Goal: Task Accomplishment & Management: Use online tool/utility

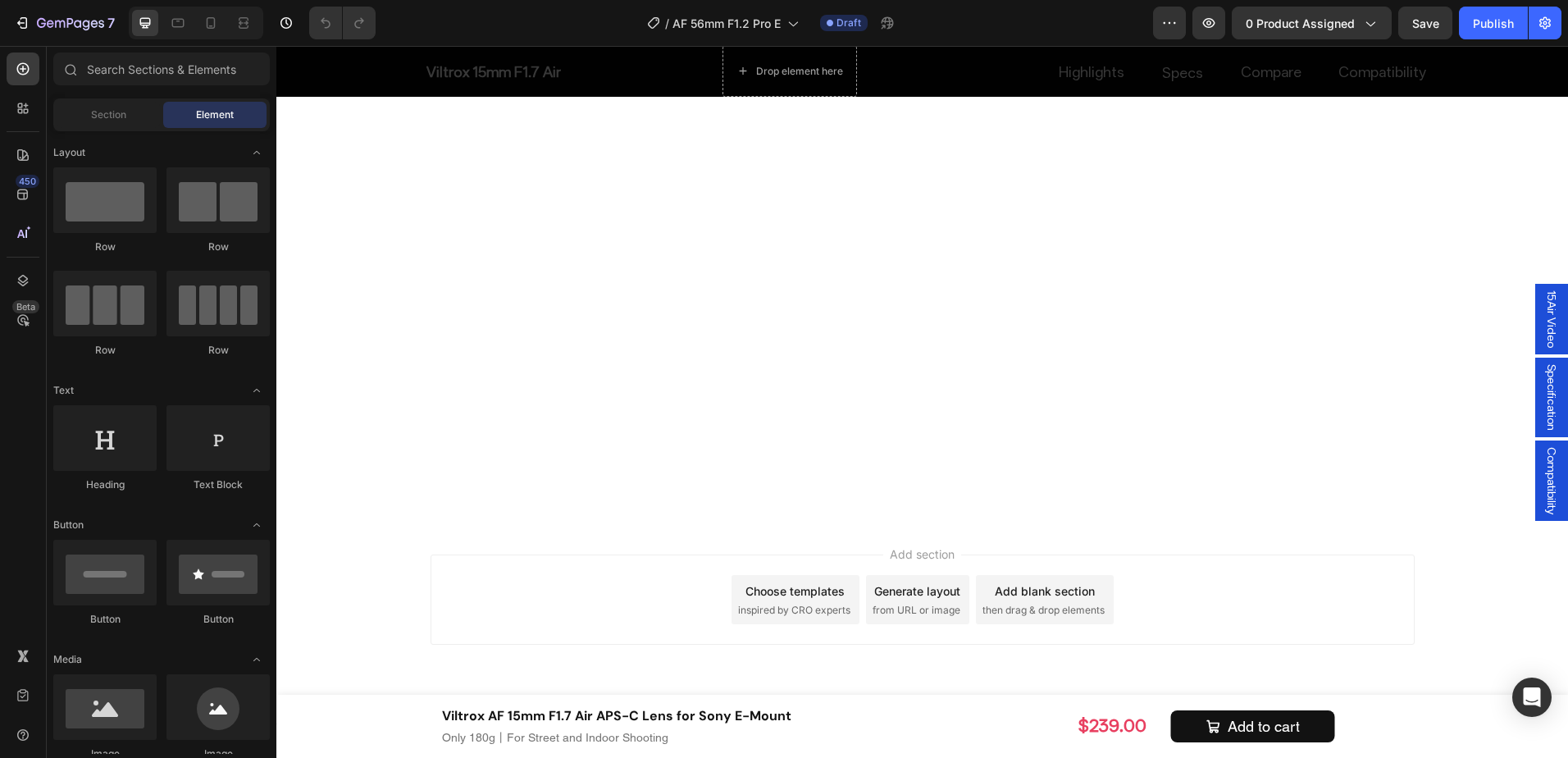
scroll to position [6146, 0]
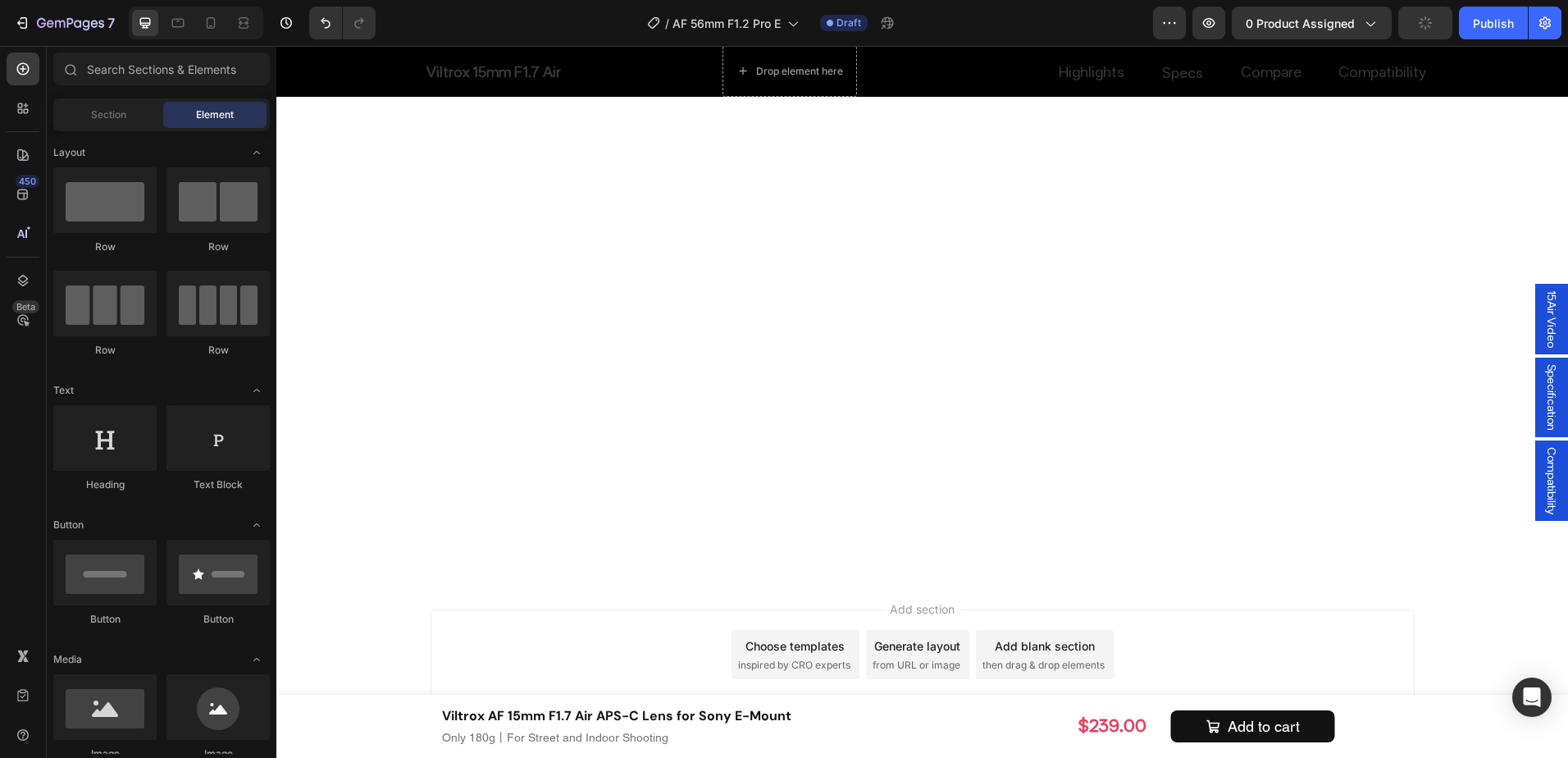
scroll to position [6157, 0]
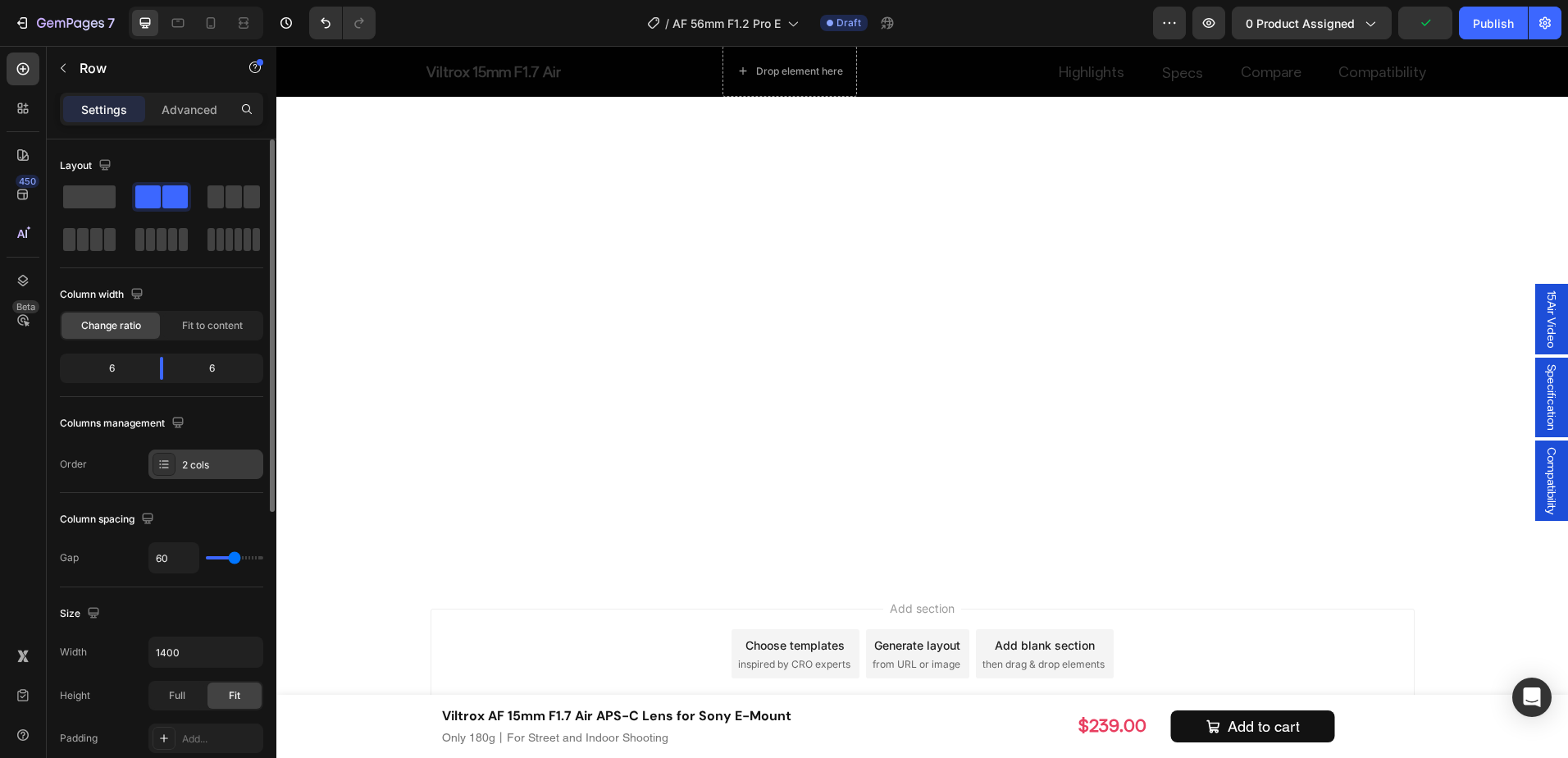
click at [207, 458] on div "2 cols" at bounding box center [220, 465] width 77 height 15
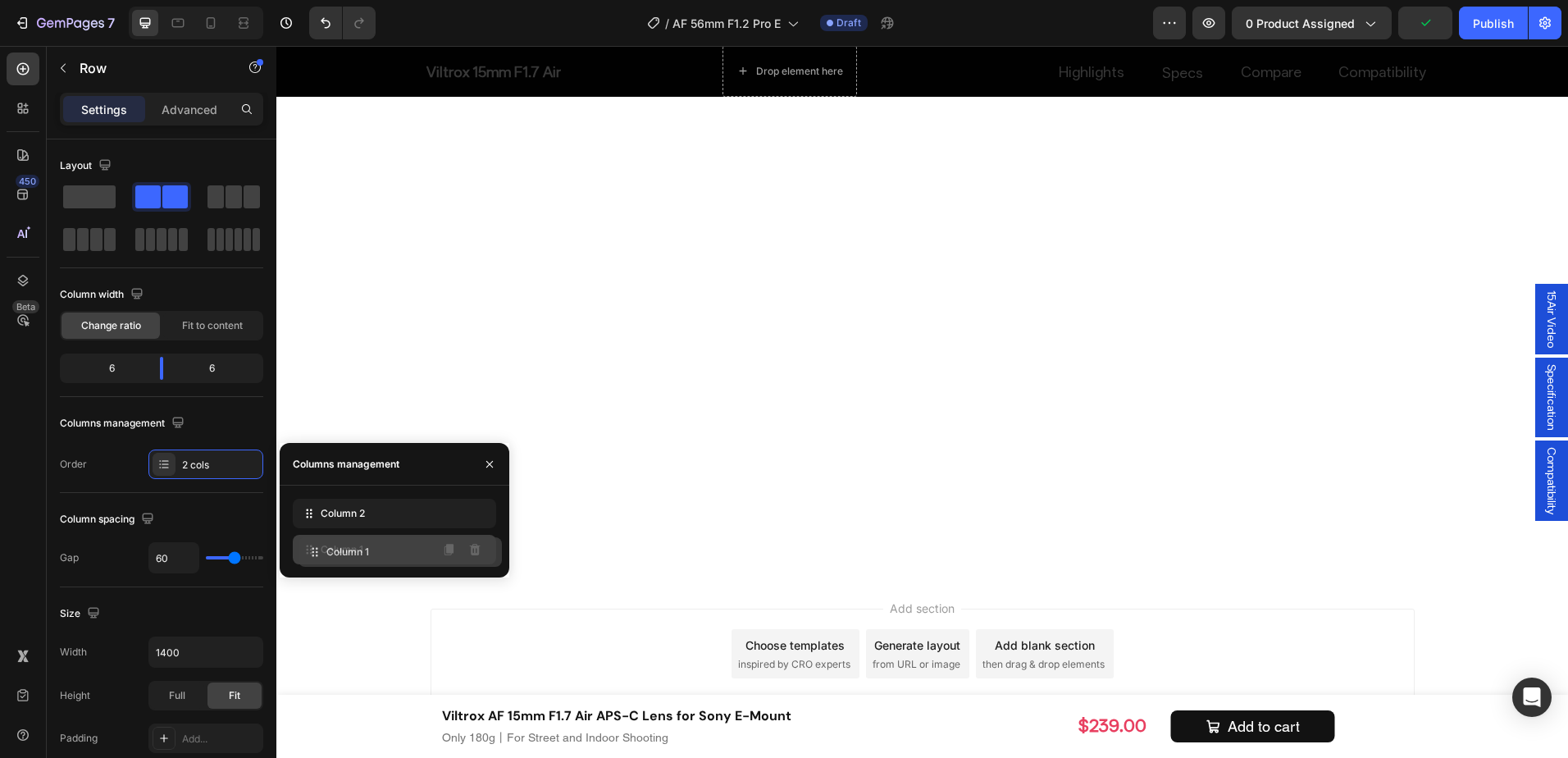
drag, startPoint x: 324, startPoint y: 509, endPoint x: 330, endPoint y: 552, distance: 43.4
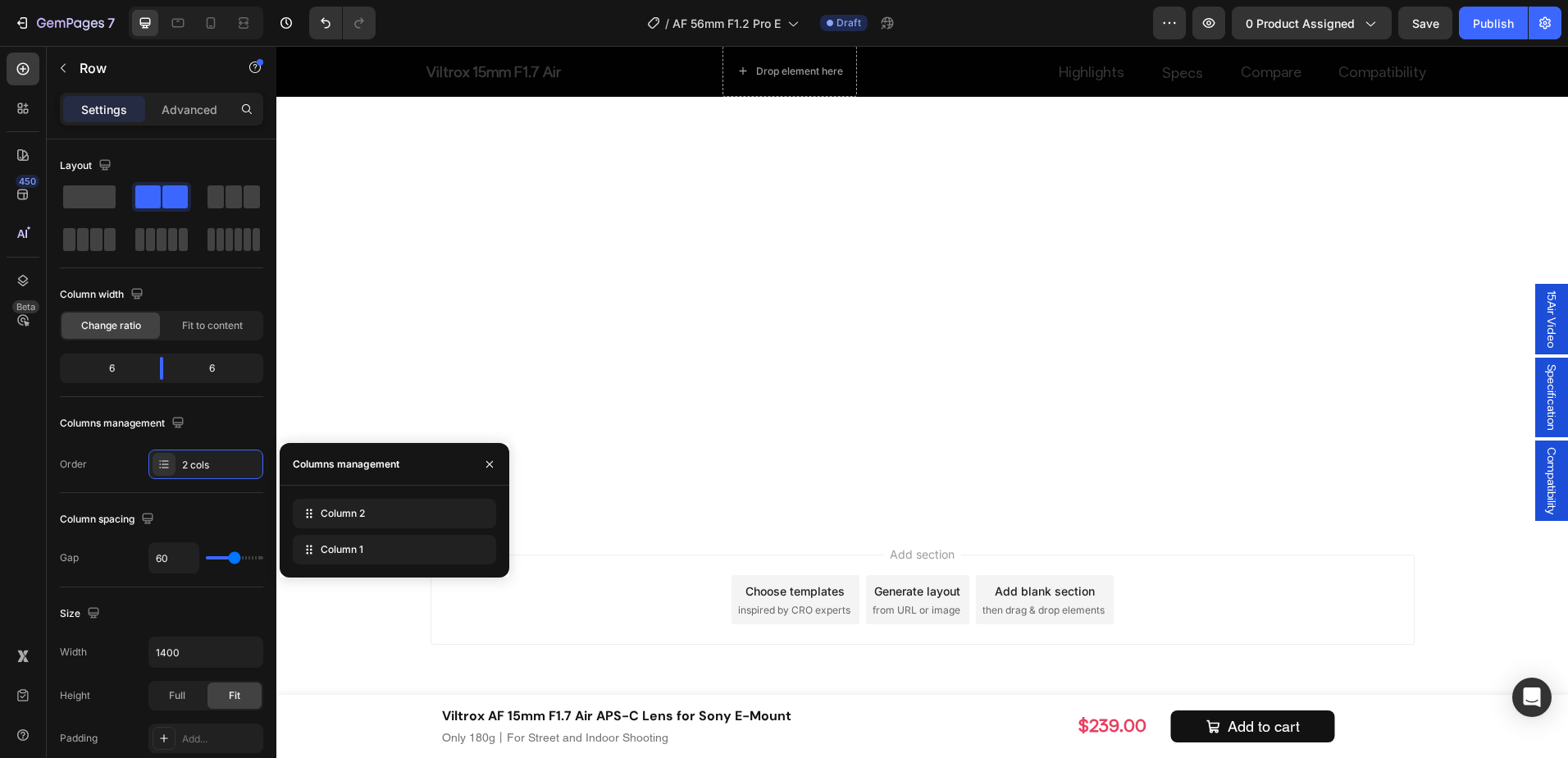
scroll to position [6322, 0]
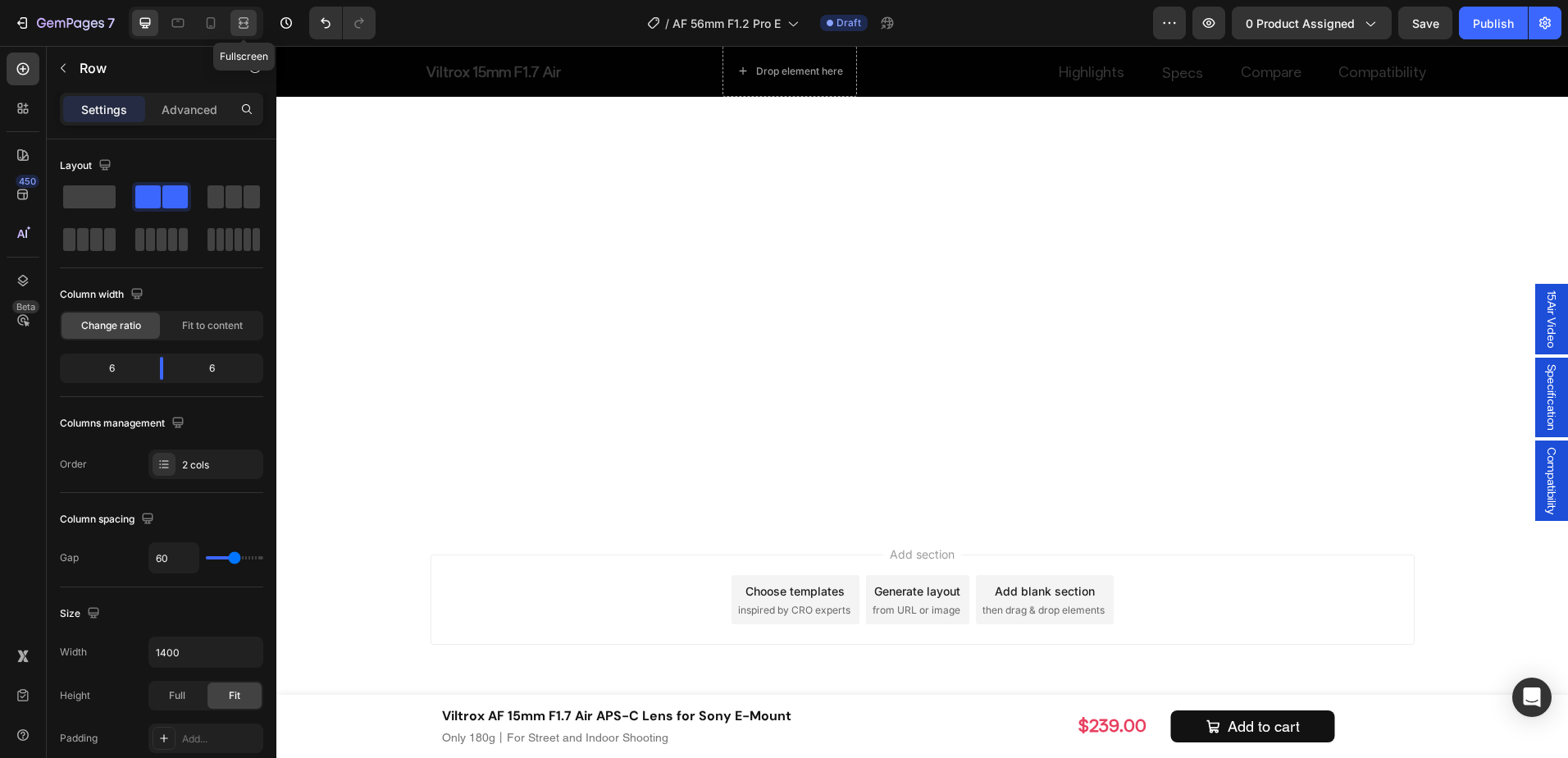
click at [255, 27] on div at bounding box center [244, 23] width 26 height 26
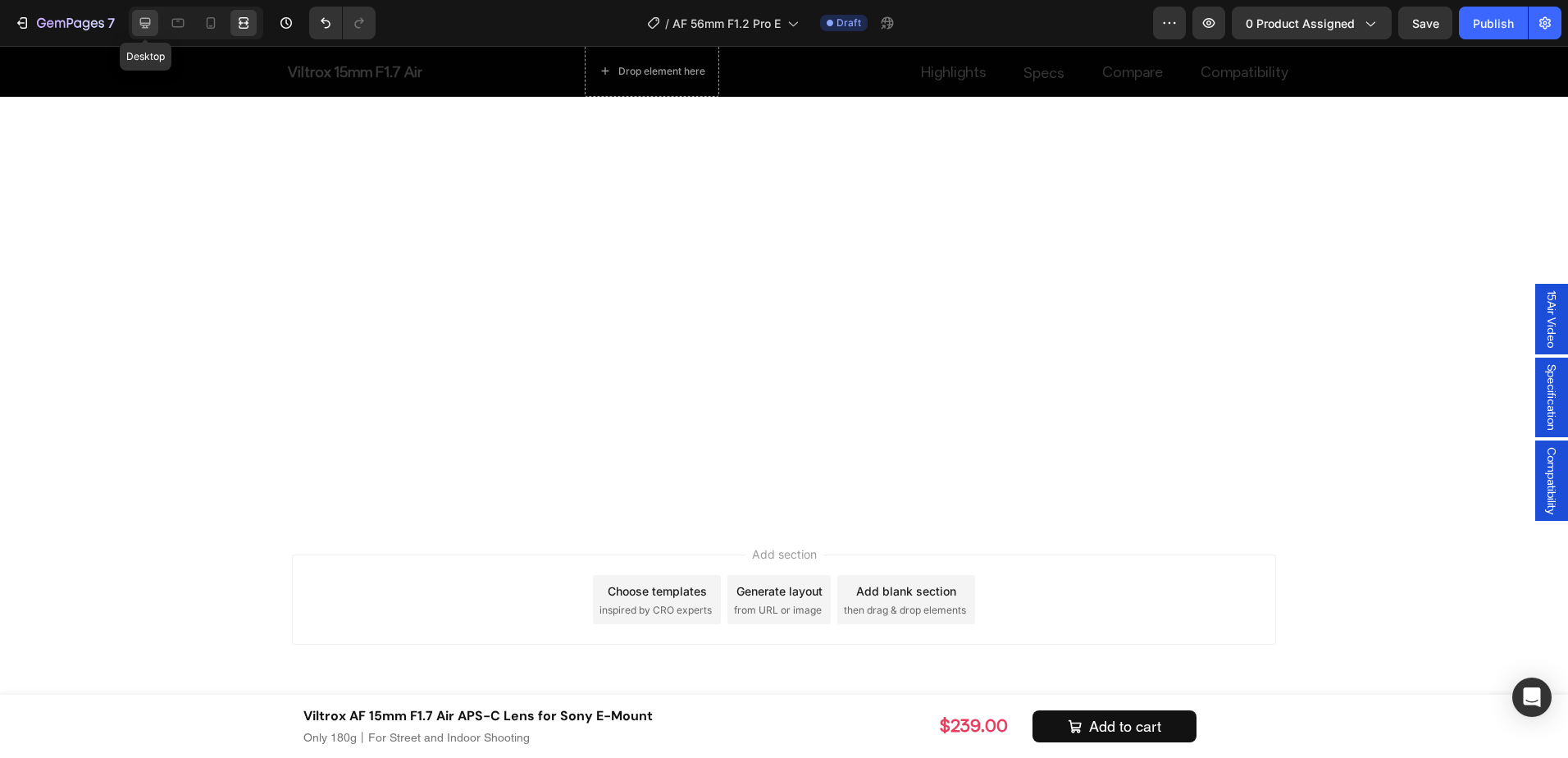
click at [147, 25] on icon at bounding box center [146, 23] width 11 height 11
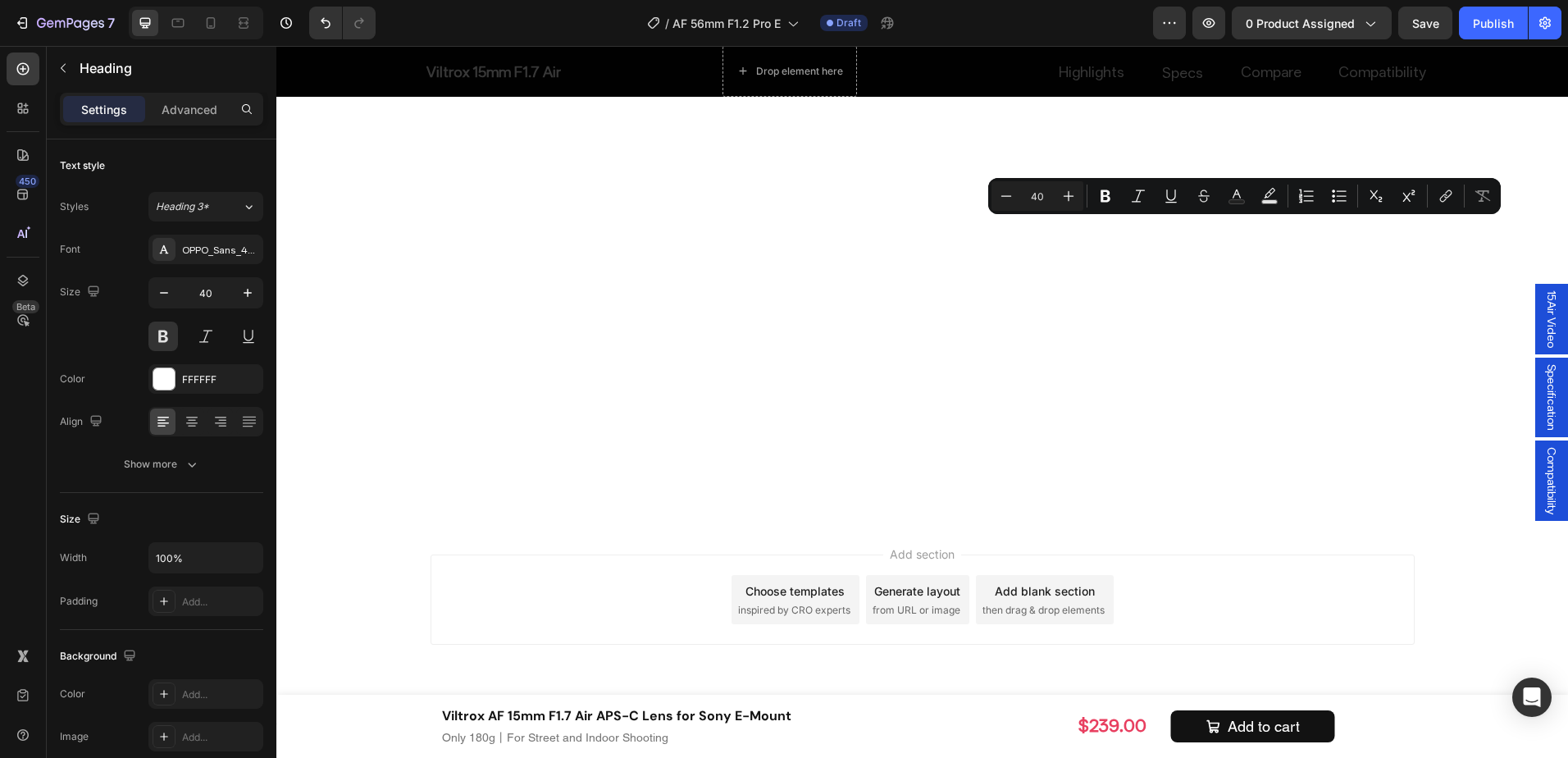
drag, startPoint x: 1057, startPoint y: 244, endPoint x: 1439, endPoint y: 252, distance: 382.1
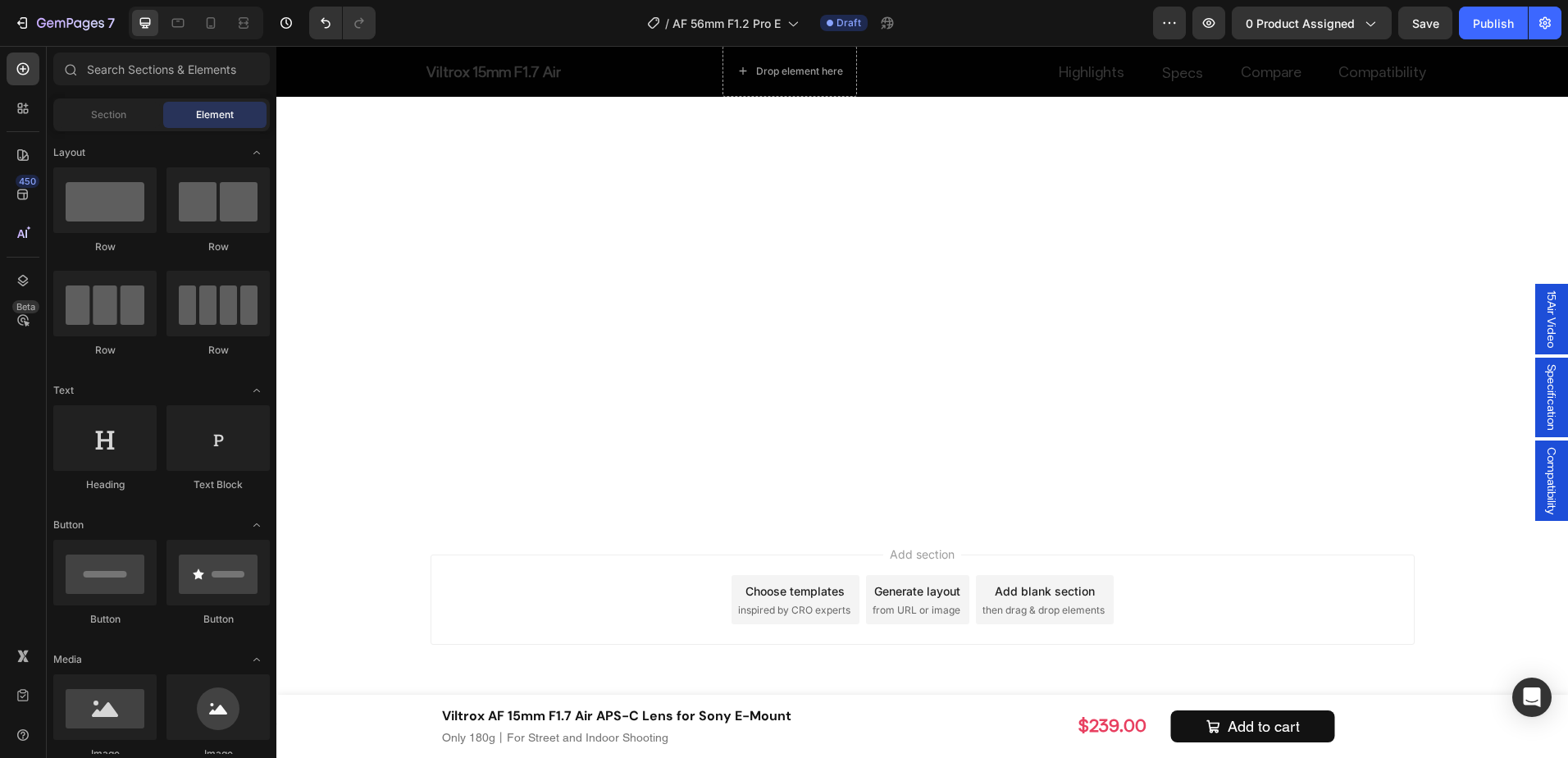
scroll to position [7671, 0]
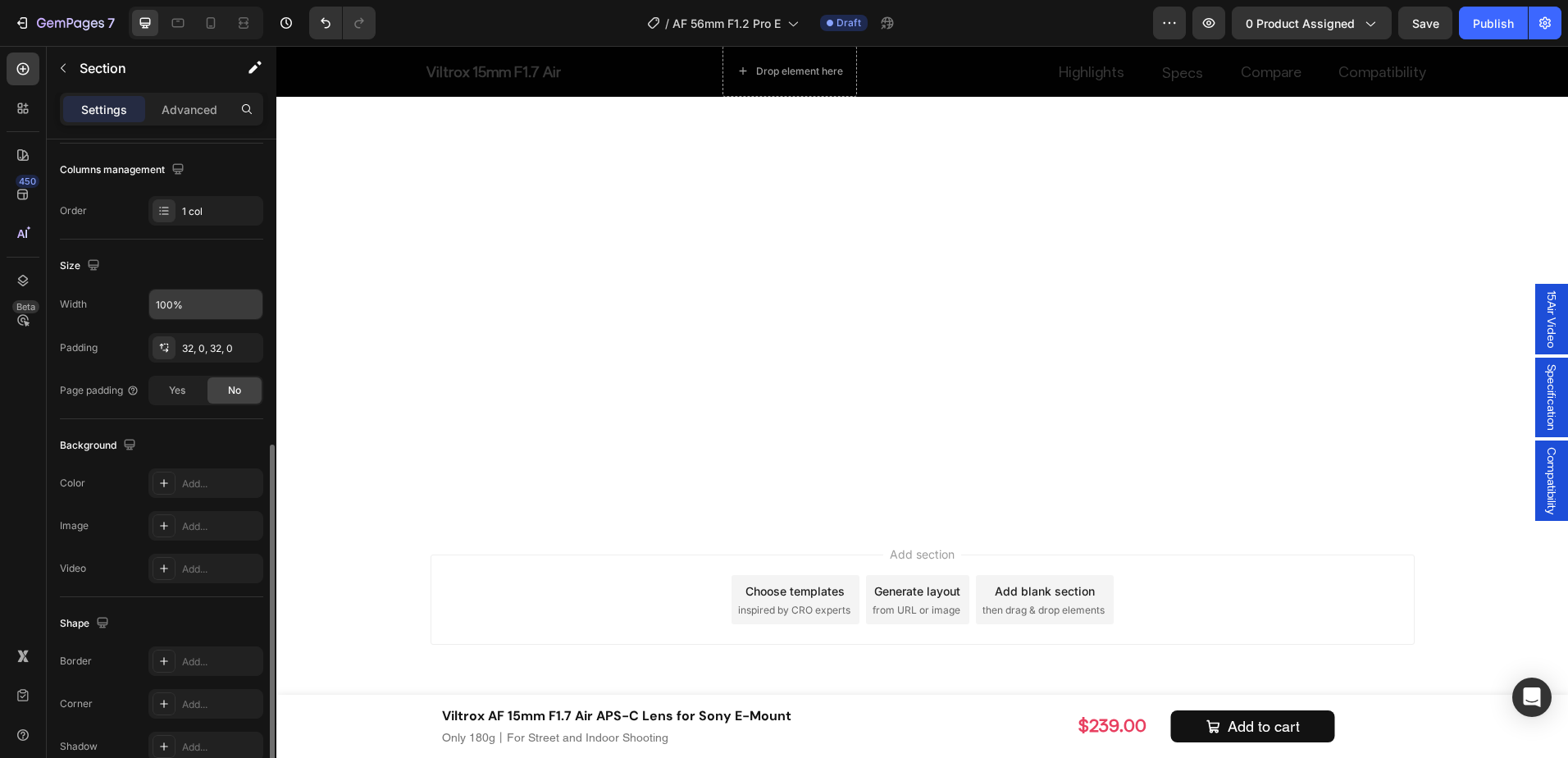
scroll to position [336, 0]
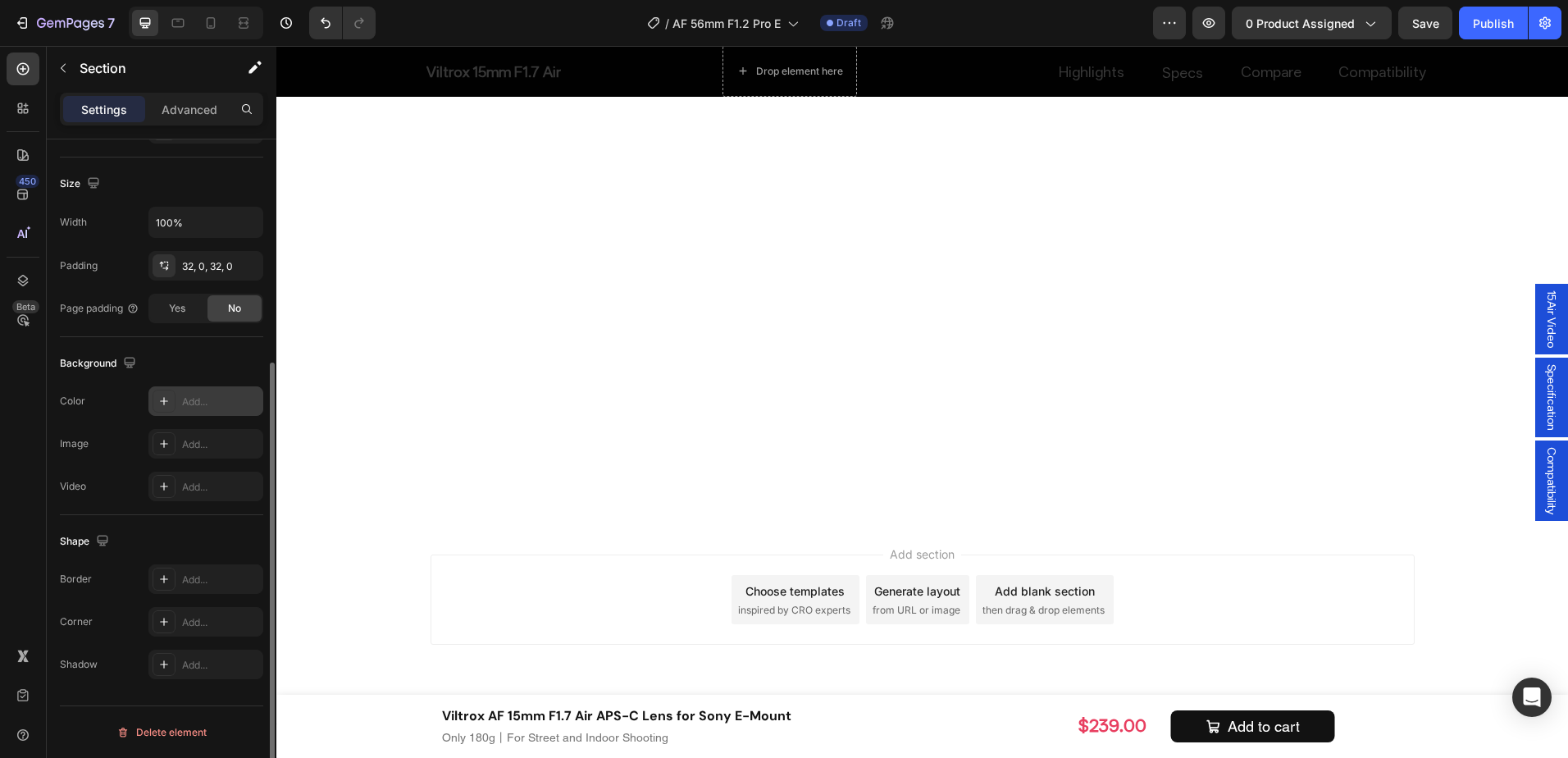
click at [196, 413] on div "Add..." at bounding box center [206, 401] width 115 height 30
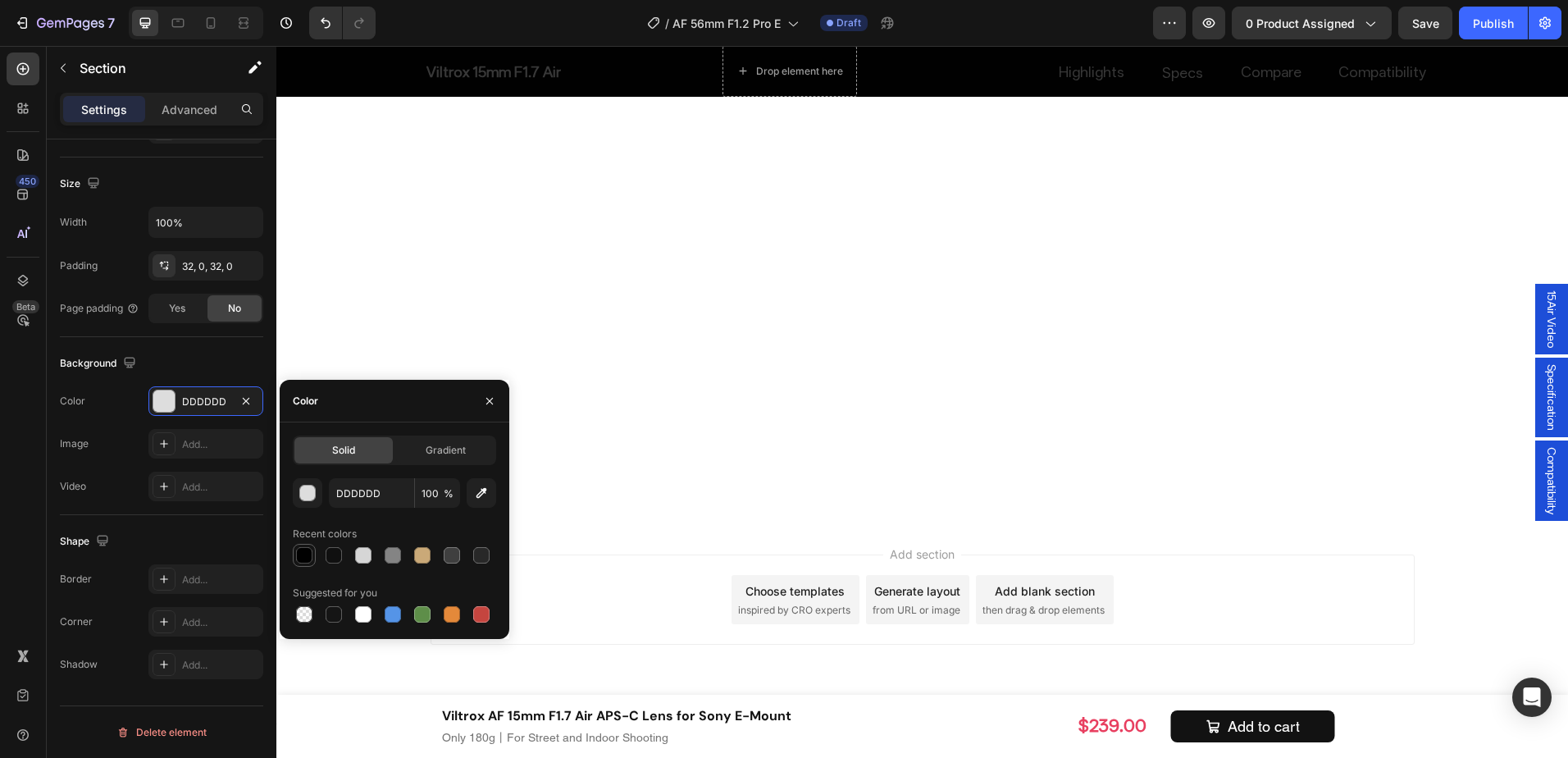
click at [304, 551] on div at bounding box center [304, 555] width 16 height 16
type input "010101"
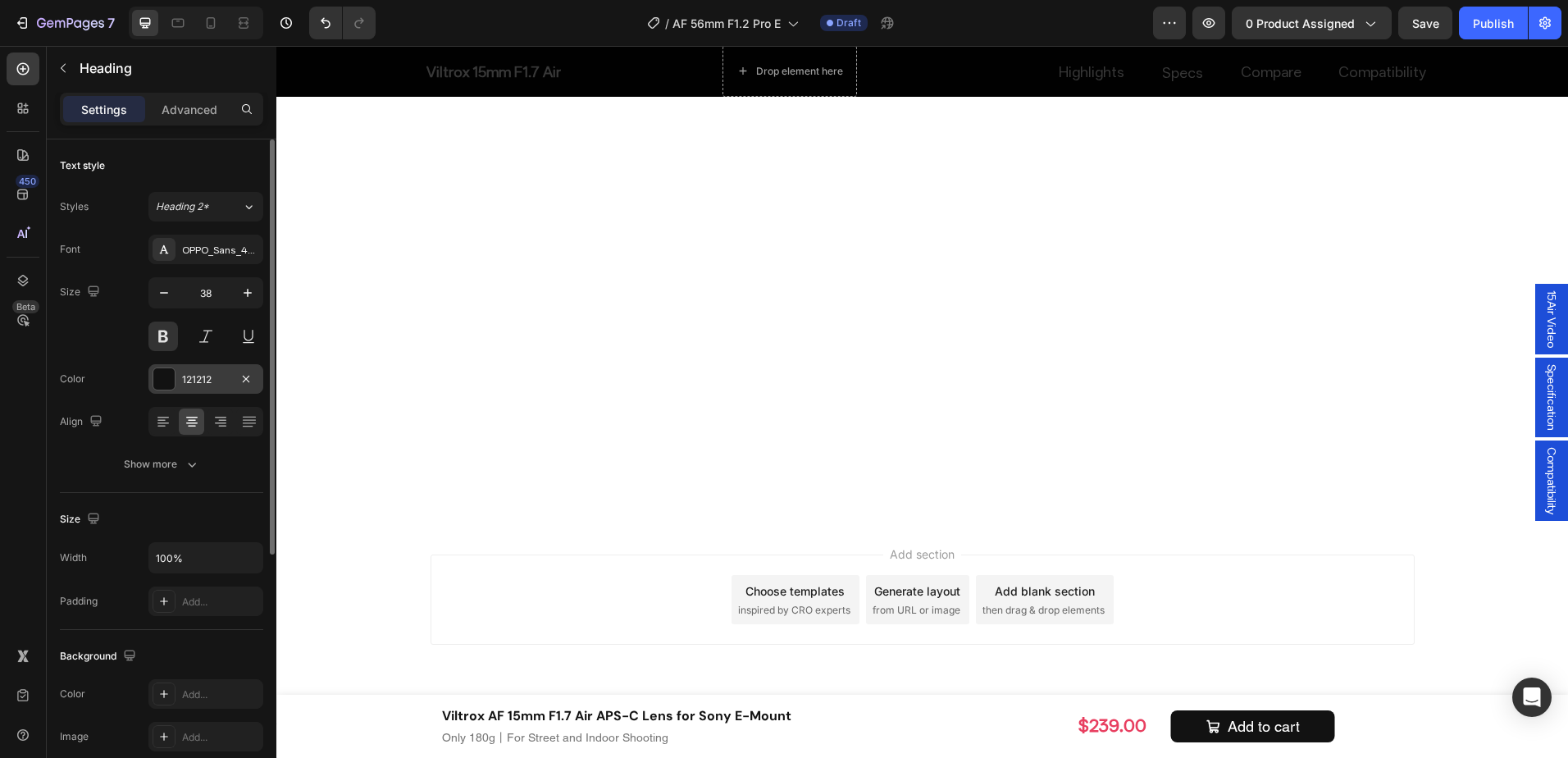
click at [224, 386] on div "121212" at bounding box center [206, 379] width 48 height 15
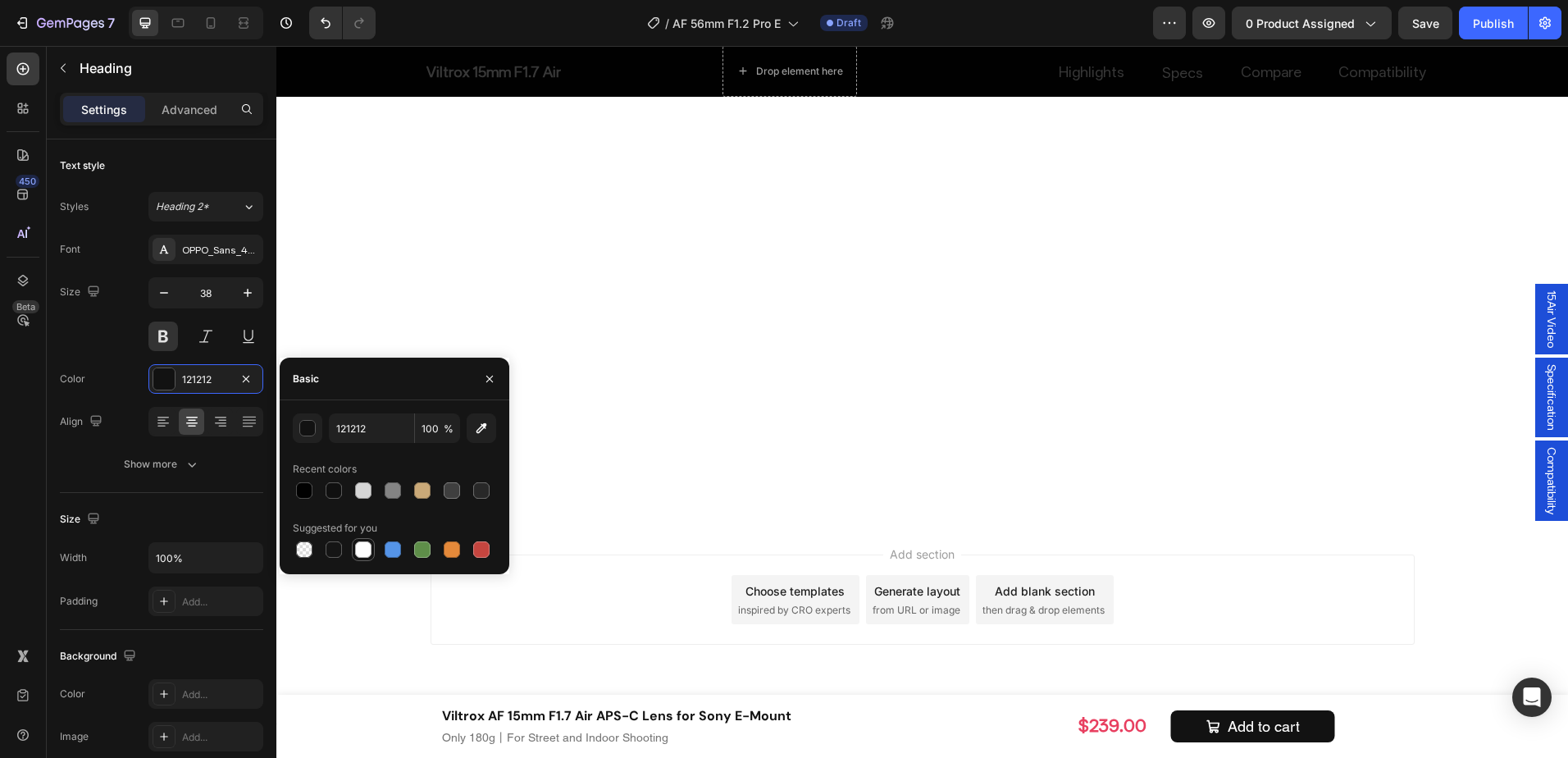
click at [366, 541] on div at bounding box center [363, 549] width 16 height 16
type input "FFFFFF"
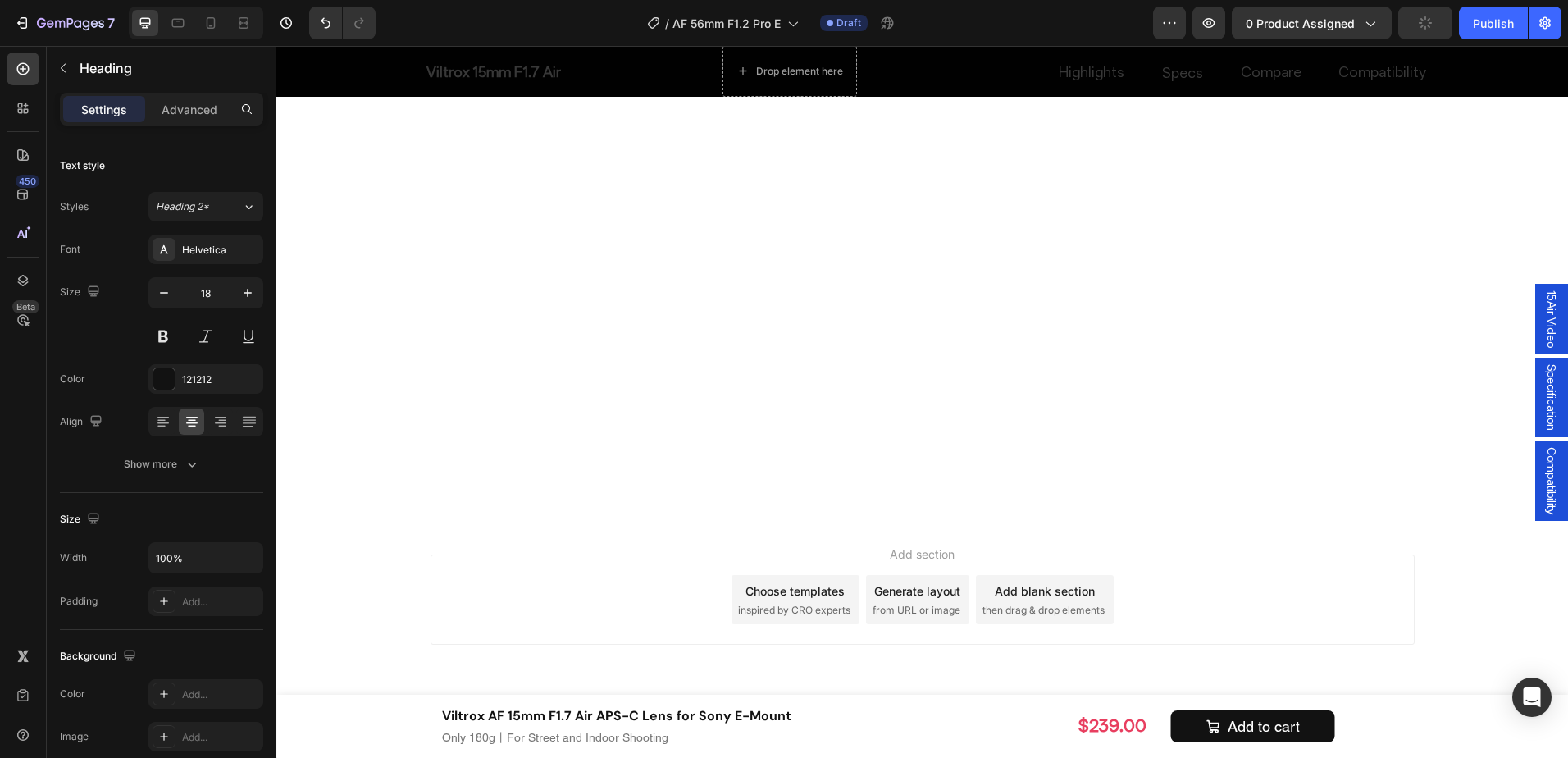
click at [205, 383] on div "121212" at bounding box center [206, 379] width 48 height 15
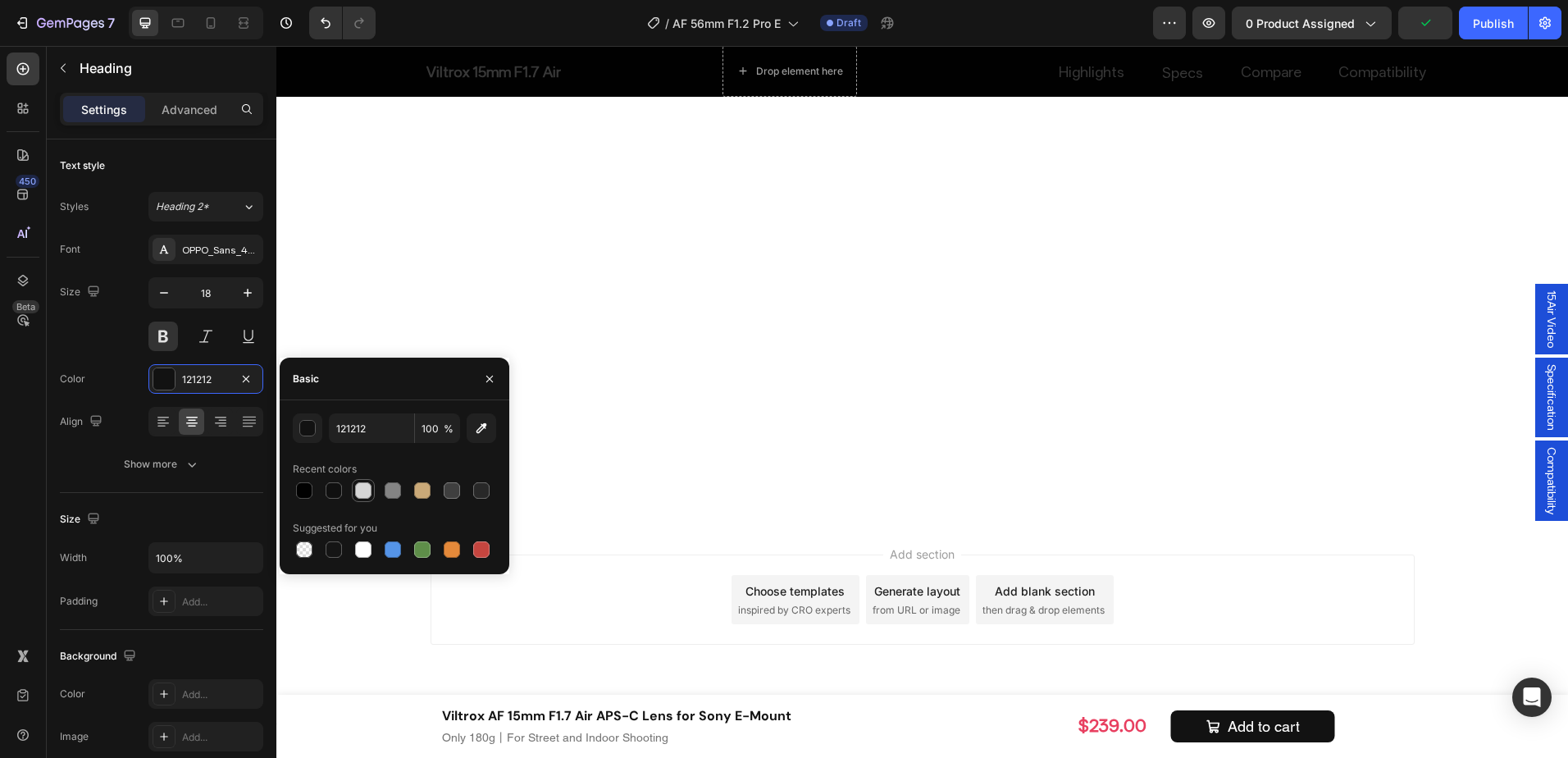
click at [361, 486] on div at bounding box center [363, 490] width 16 height 16
drag, startPoint x: 360, startPoint y: 552, endPoint x: 273, endPoint y: 405, distance: 170.8
click at [360, 552] on div at bounding box center [363, 549] width 16 height 16
type input "FFFFFF"
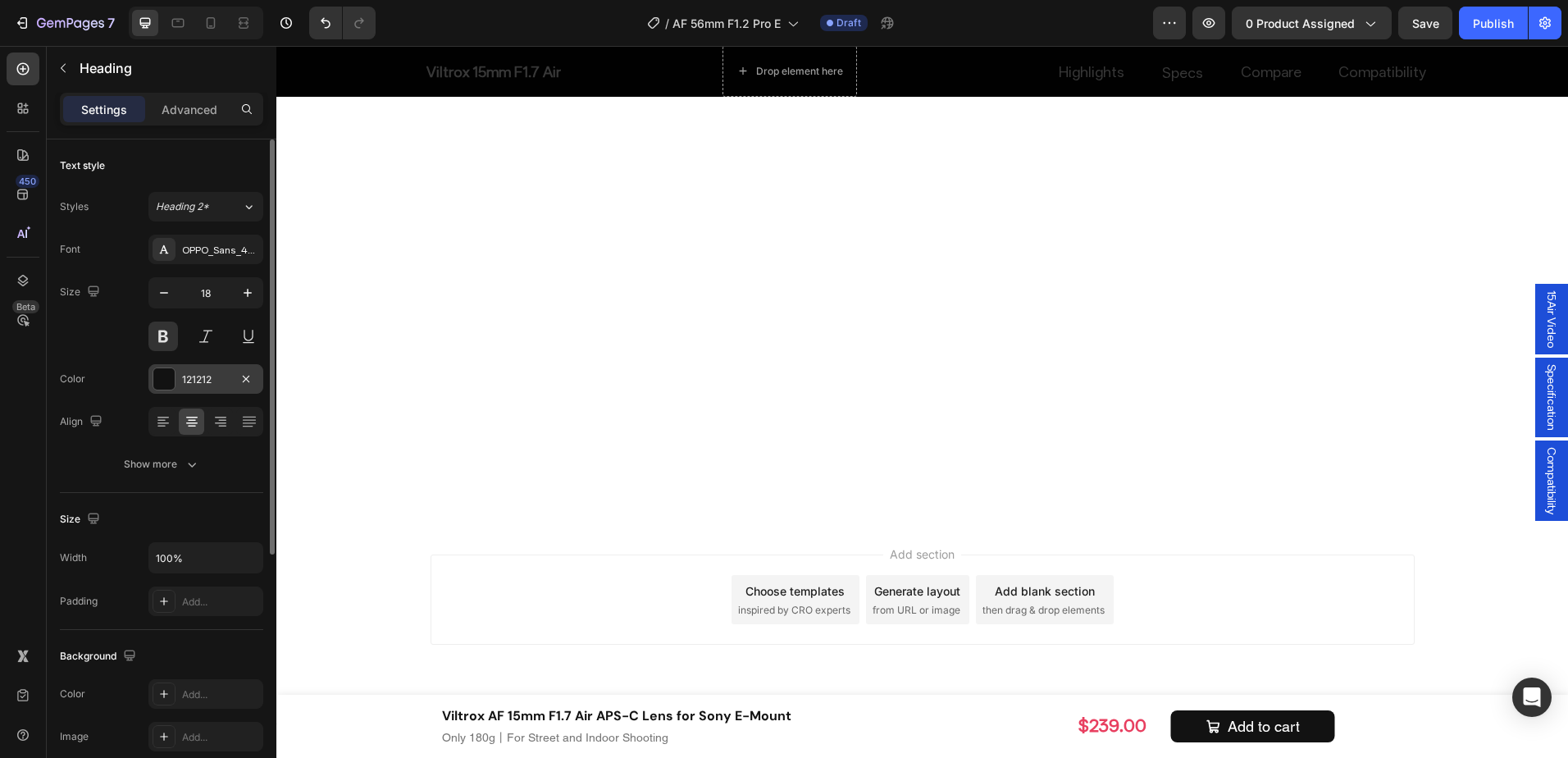
click at [214, 383] on div "121212" at bounding box center [206, 379] width 48 height 15
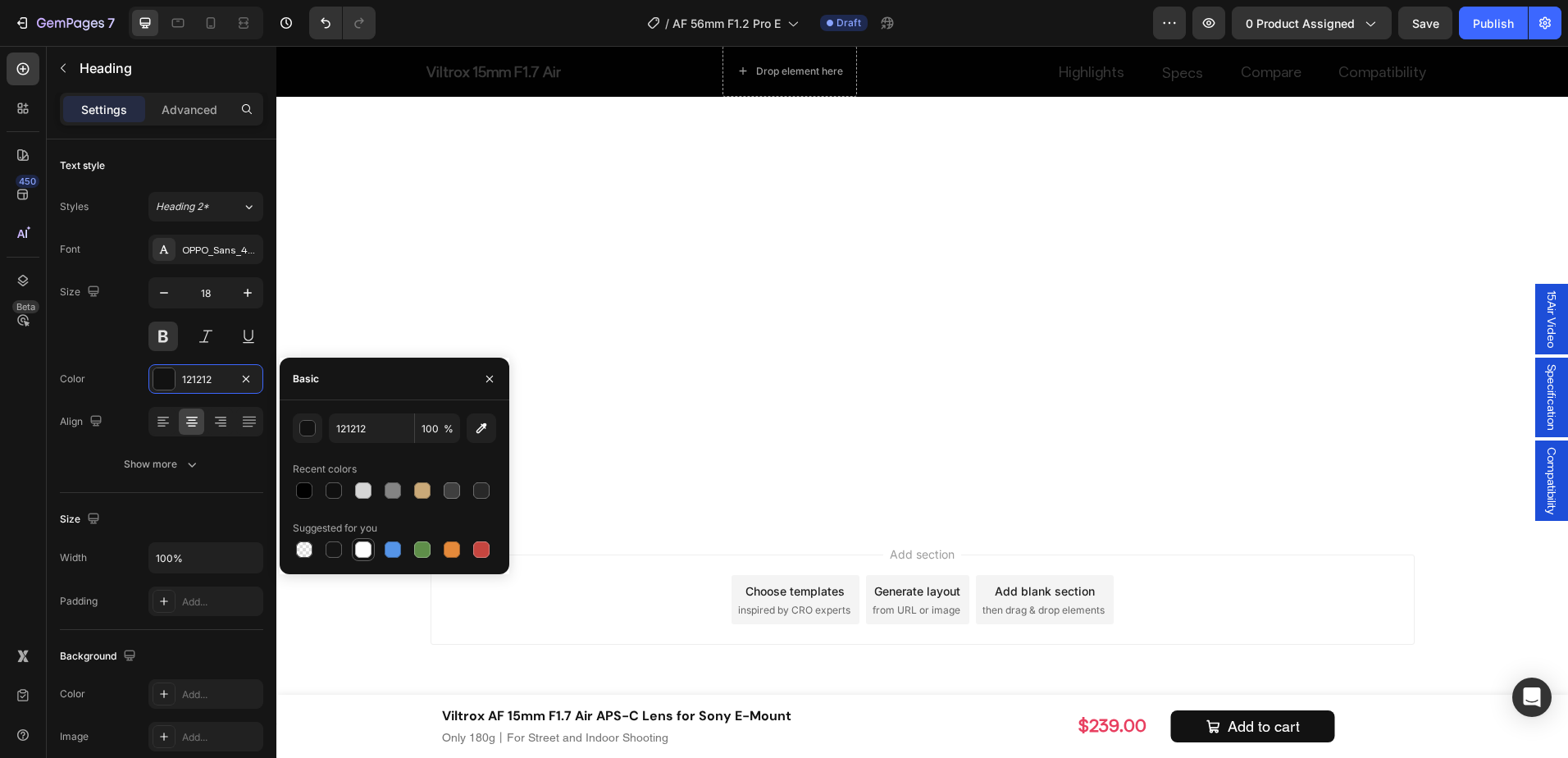
click at [367, 544] on div at bounding box center [363, 549] width 16 height 16
type input "FFFFFF"
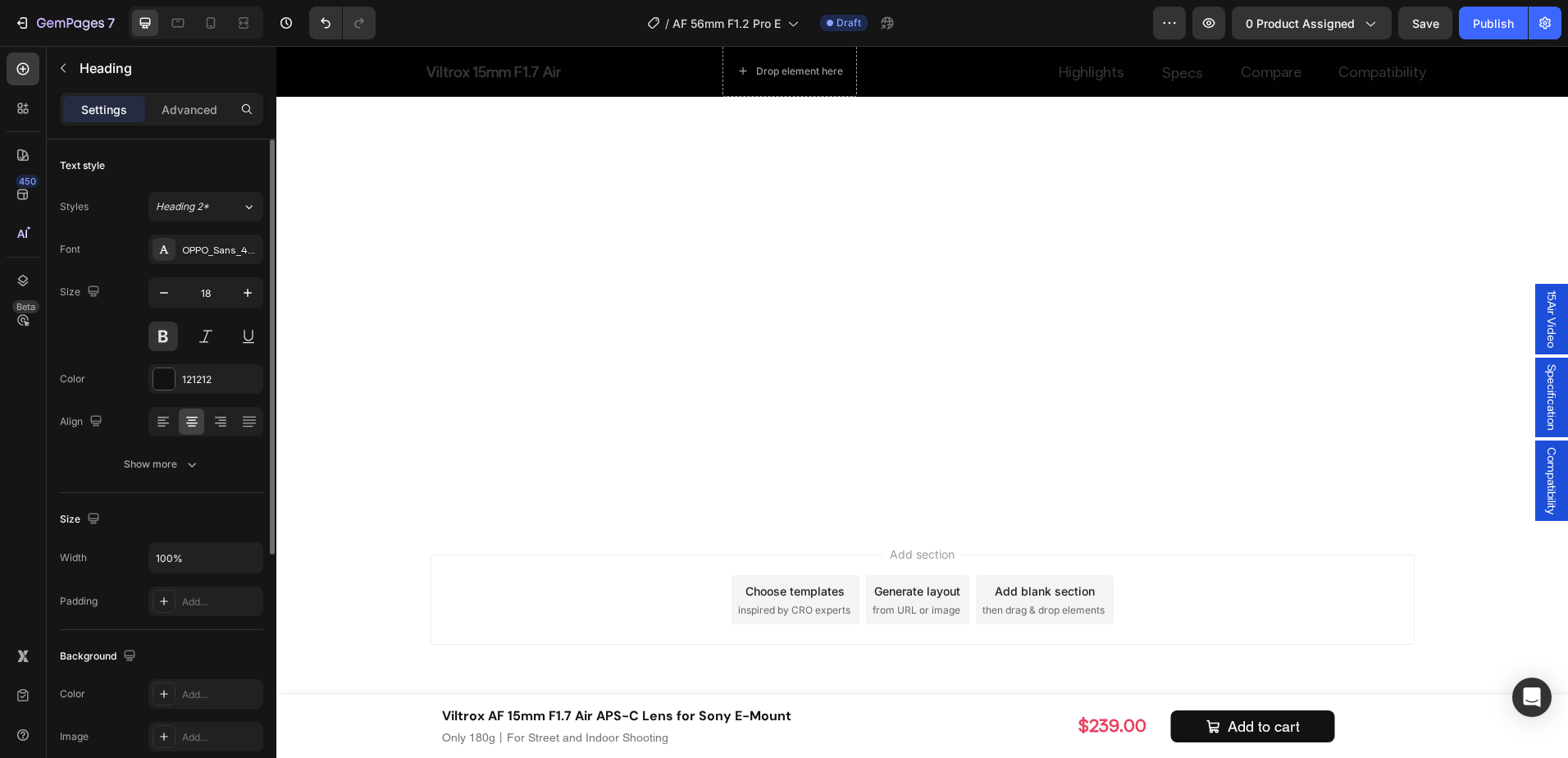
drag, startPoint x: 210, startPoint y: 378, endPoint x: 253, endPoint y: 444, distance: 78.8
click at [210, 377] on div "121212" at bounding box center [220, 379] width 77 height 15
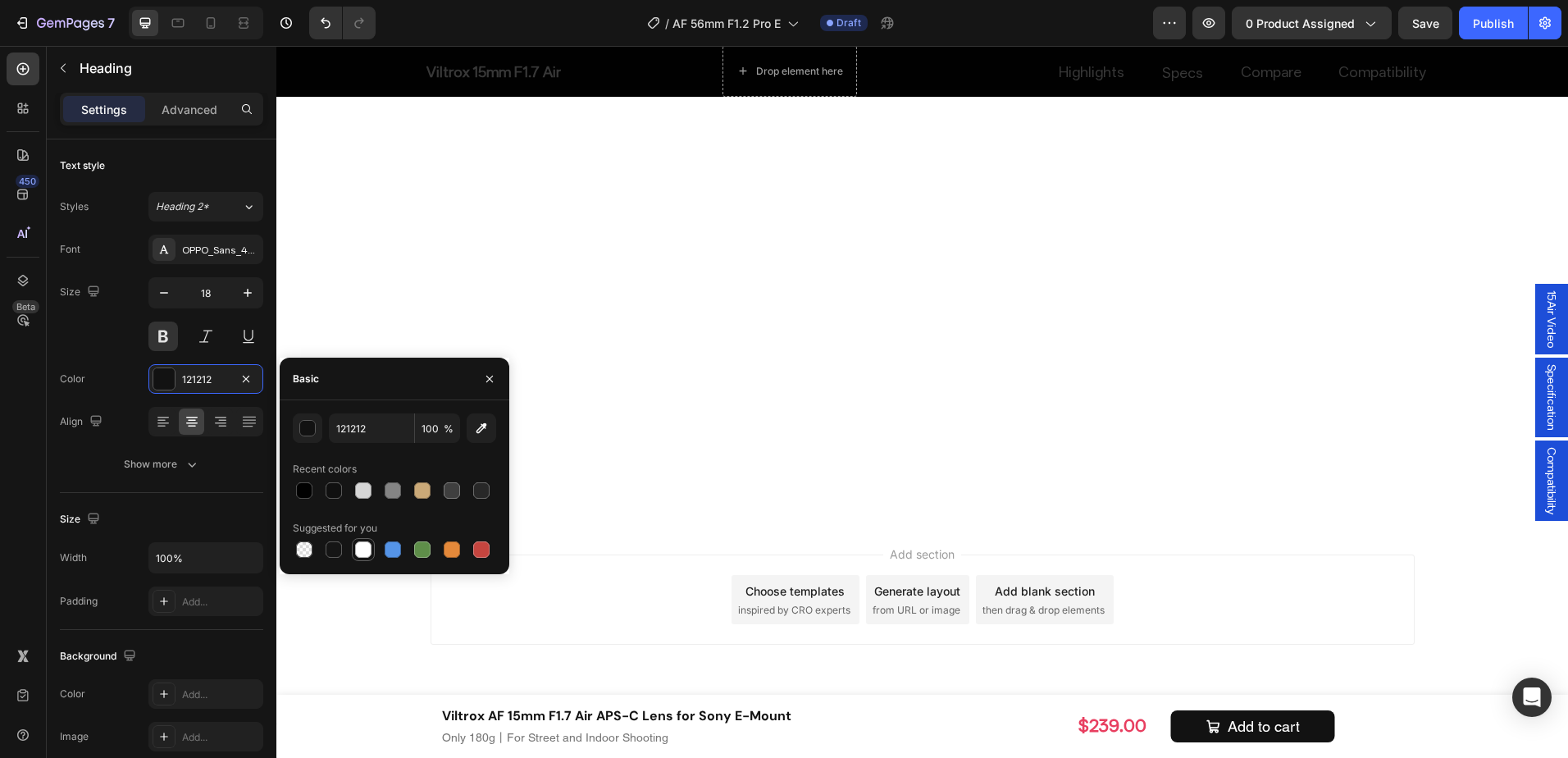
click at [368, 554] on div at bounding box center [363, 549] width 16 height 16
type input "FFFFFF"
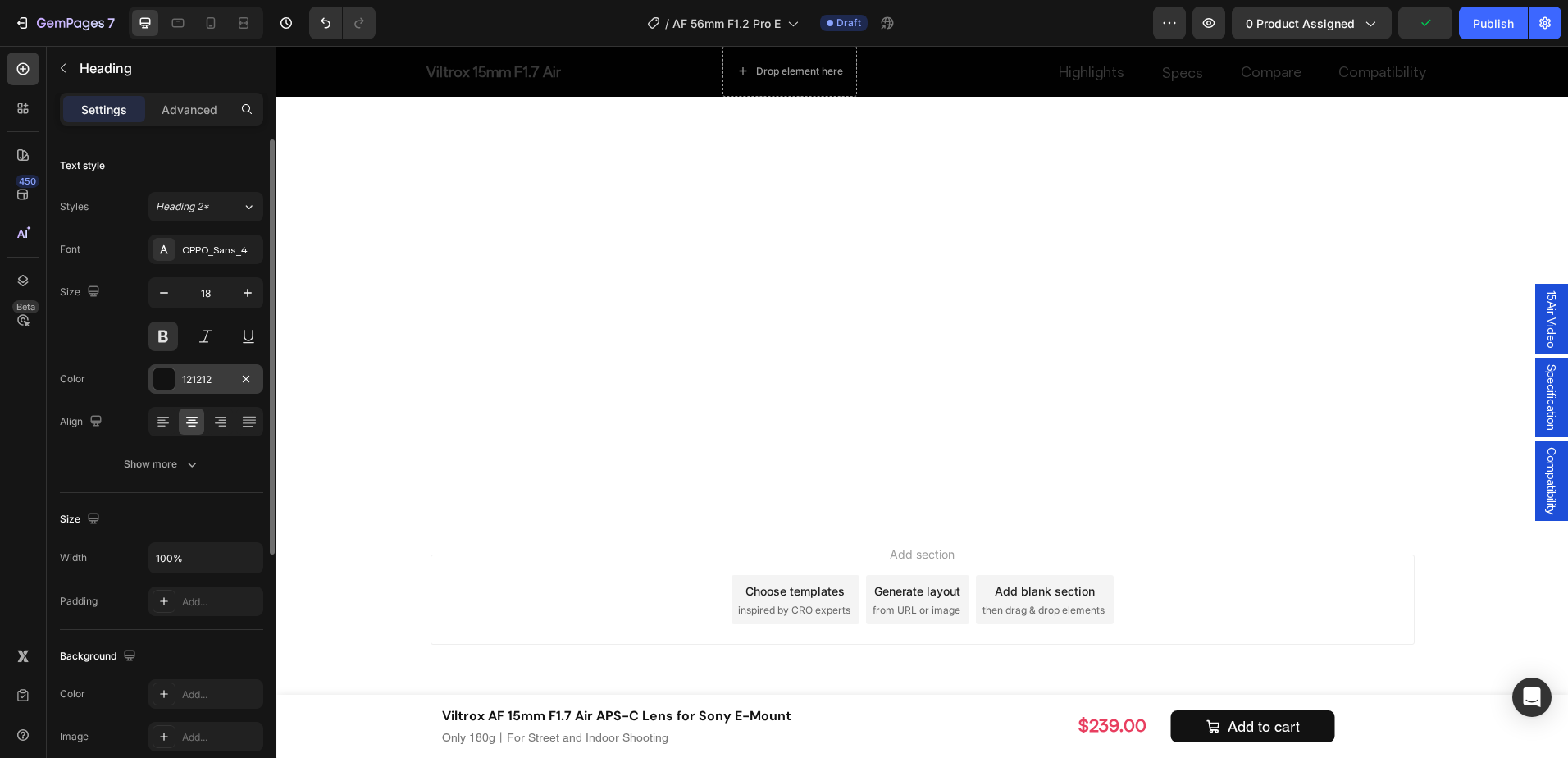
click at [208, 380] on div "121212" at bounding box center [206, 379] width 48 height 15
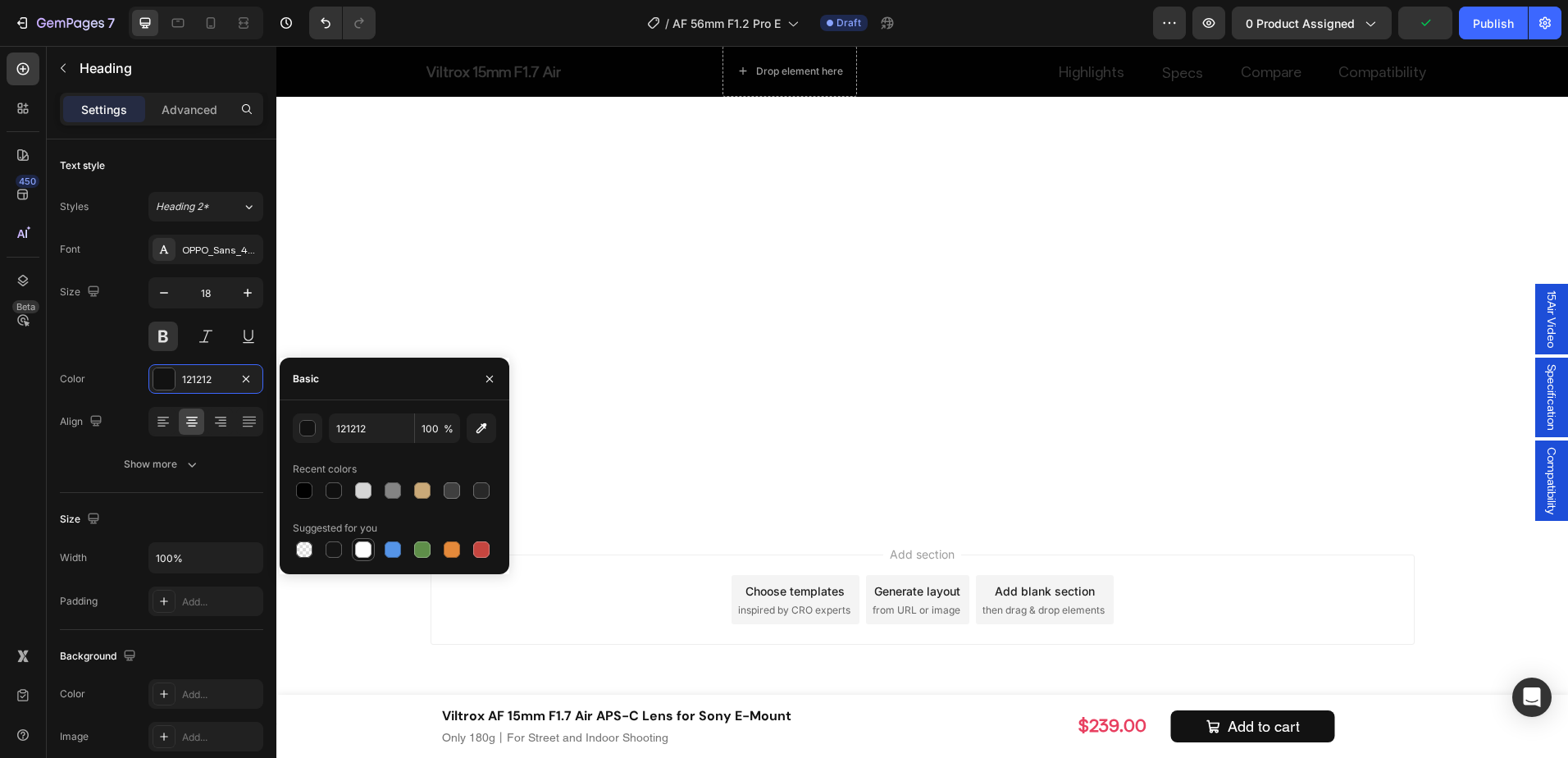
click at [359, 544] on div at bounding box center [363, 549] width 16 height 16
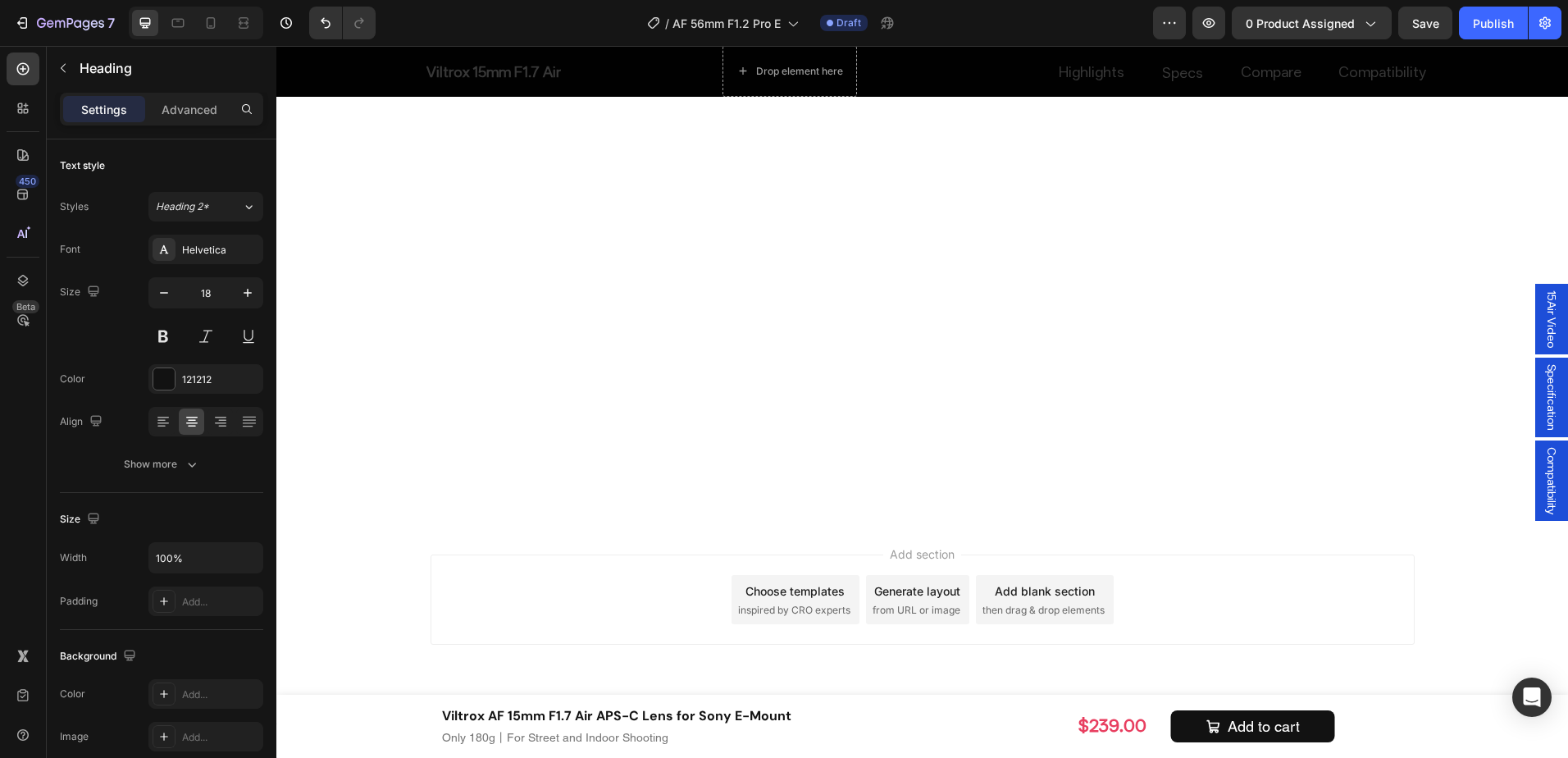
click at [199, 381] on div "121212" at bounding box center [206, 379] width 48 height 15
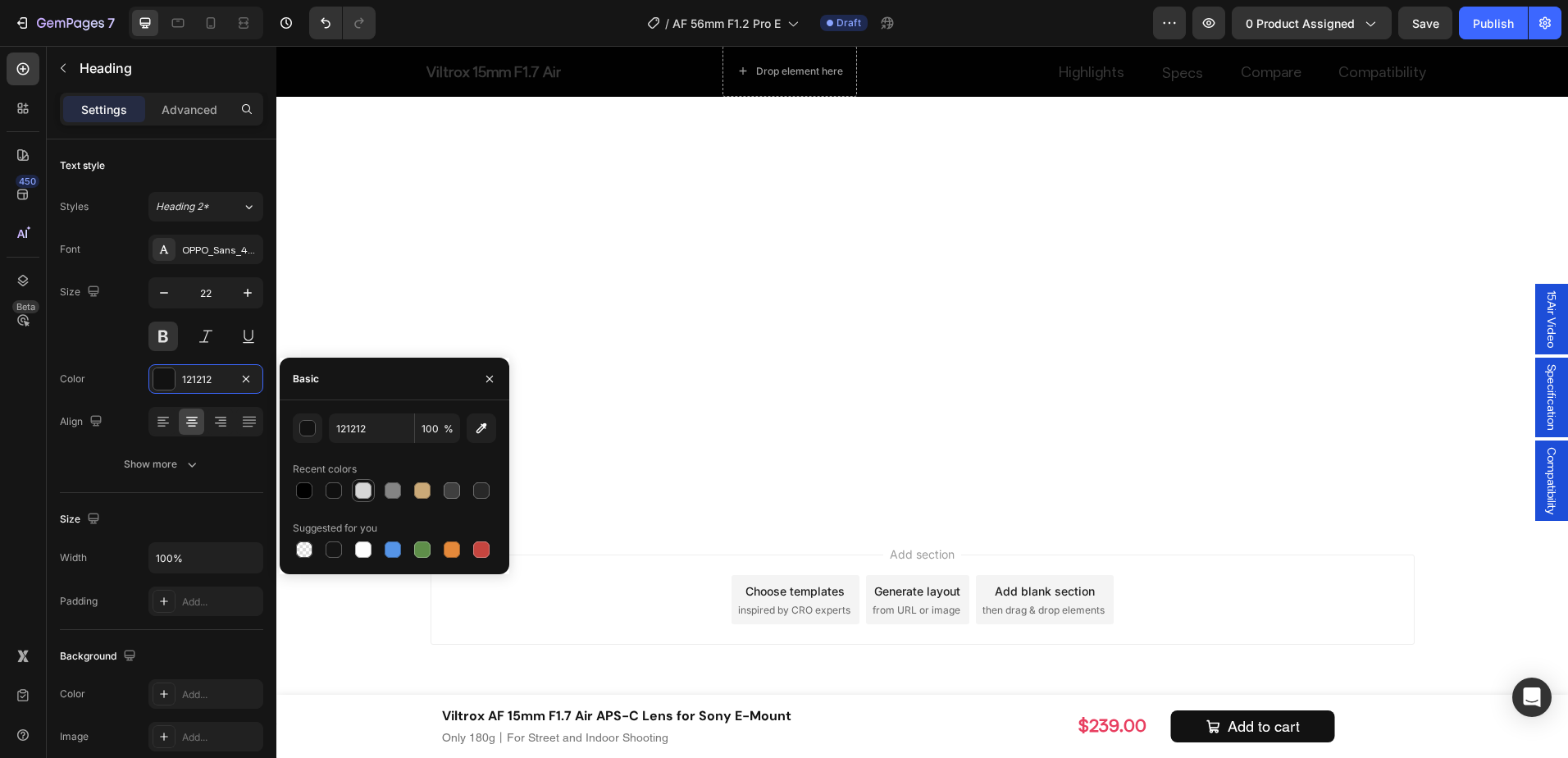
click at [368, 496] on div at bounding box center [363, 490] width 16 height 16
type input "D6D6D6"
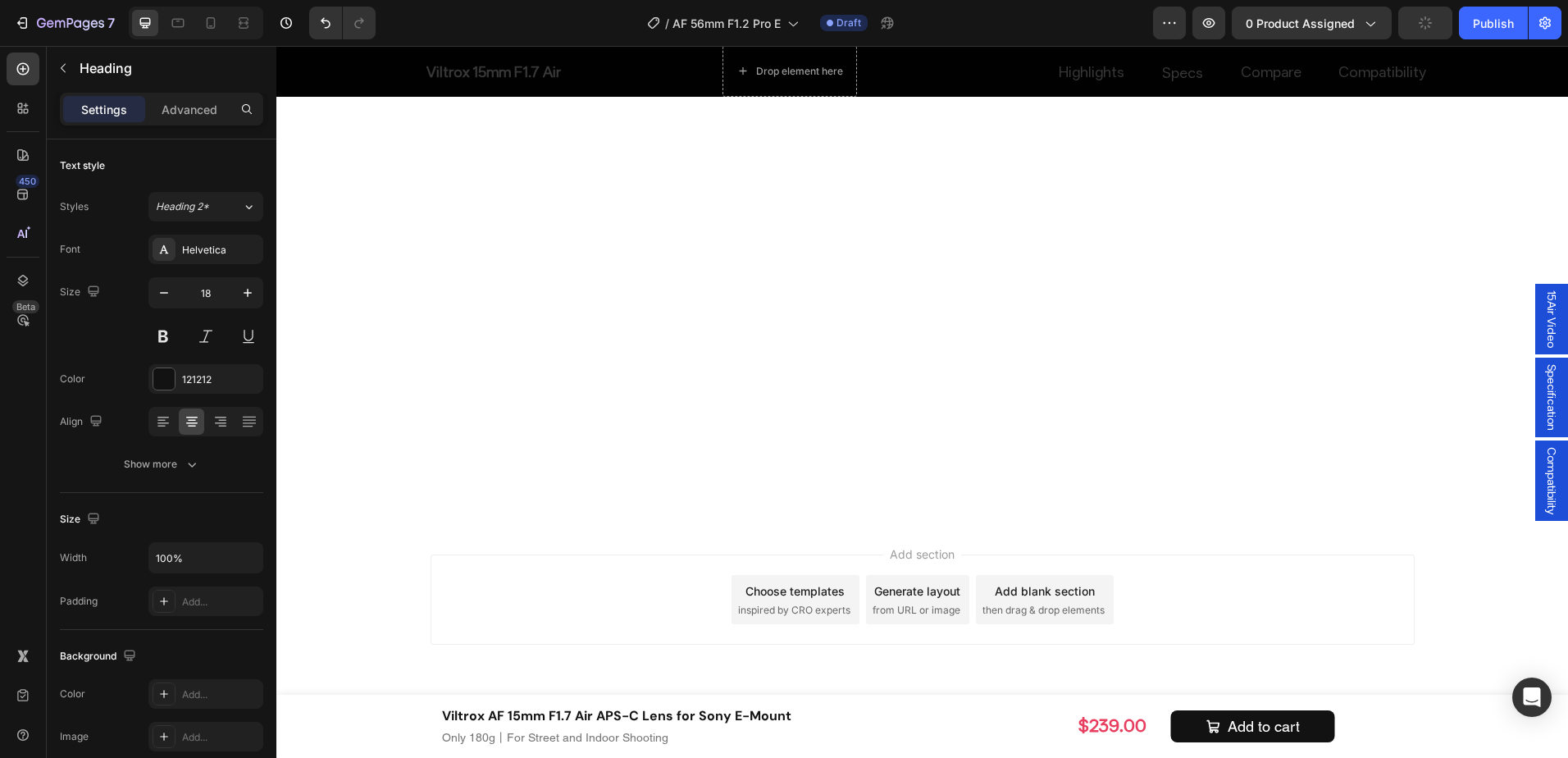
click at [176, 366] on div "D6D6D6" at bounding box center [206, 379] width 115 height 30
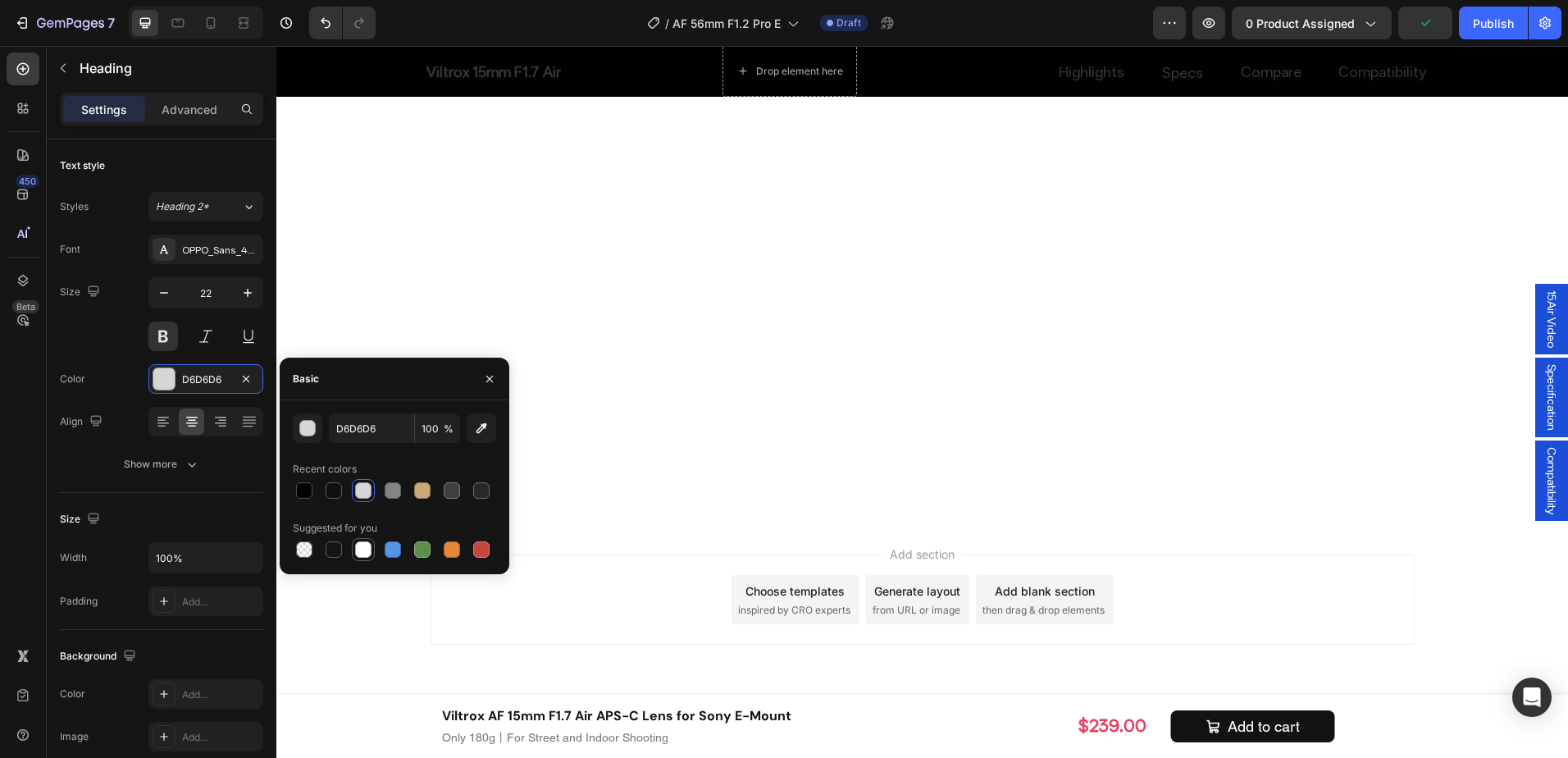
drag, startPoint x: 357, startPoint y: 545, endPoint x: 652, endPoint y: 344, distance: 357.0
click at [357, 545] on div at bounding box center [363, 549] width 16 height 16
type input "FFFFFF"
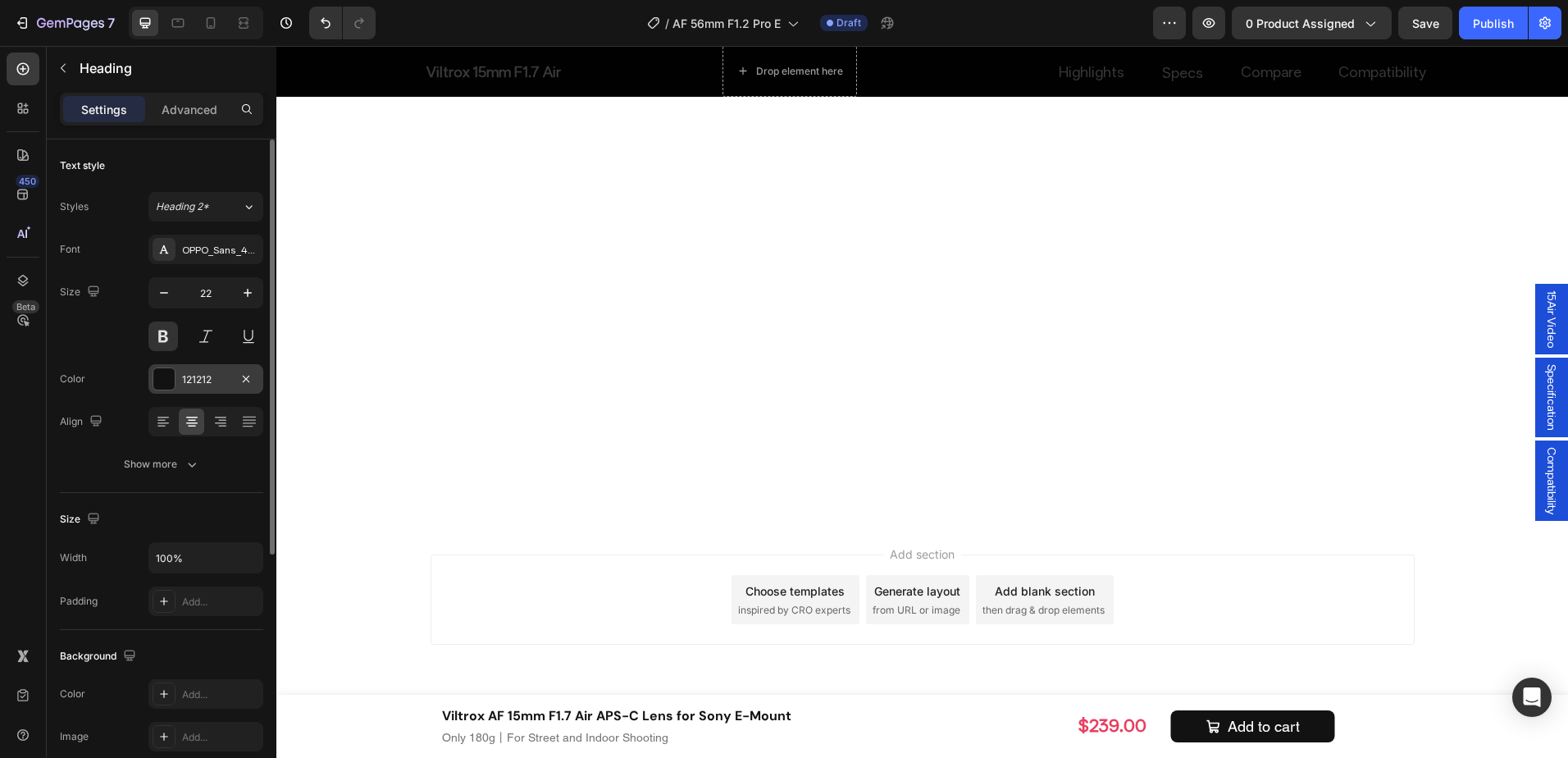
click at [187, 383] on div "121212" at bounding box center [206, 379] width 48 height 15
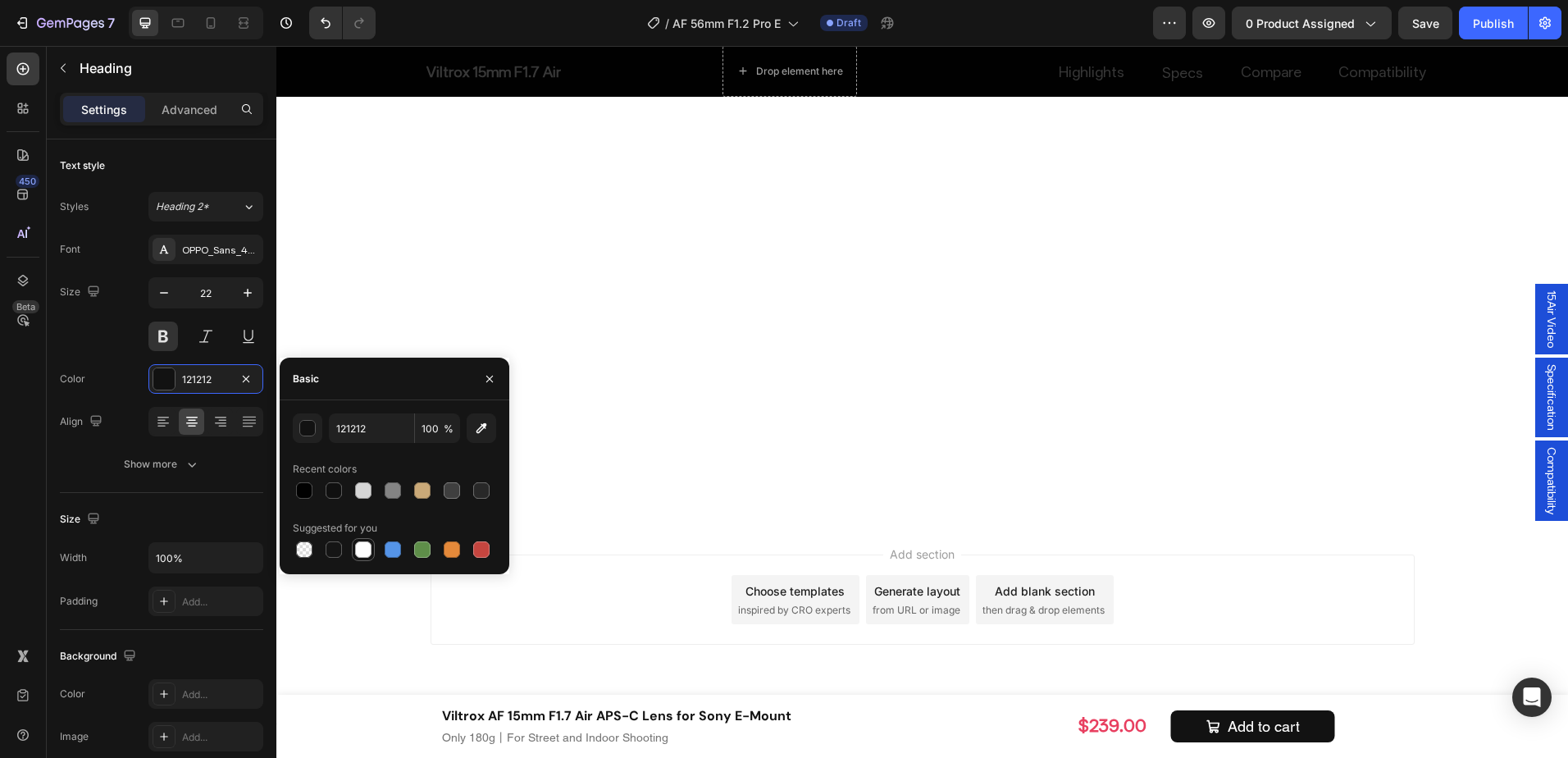
click at [365, 548] on div at bounding box center [363, 549] width 16 height 16
type input "FFFFFF"
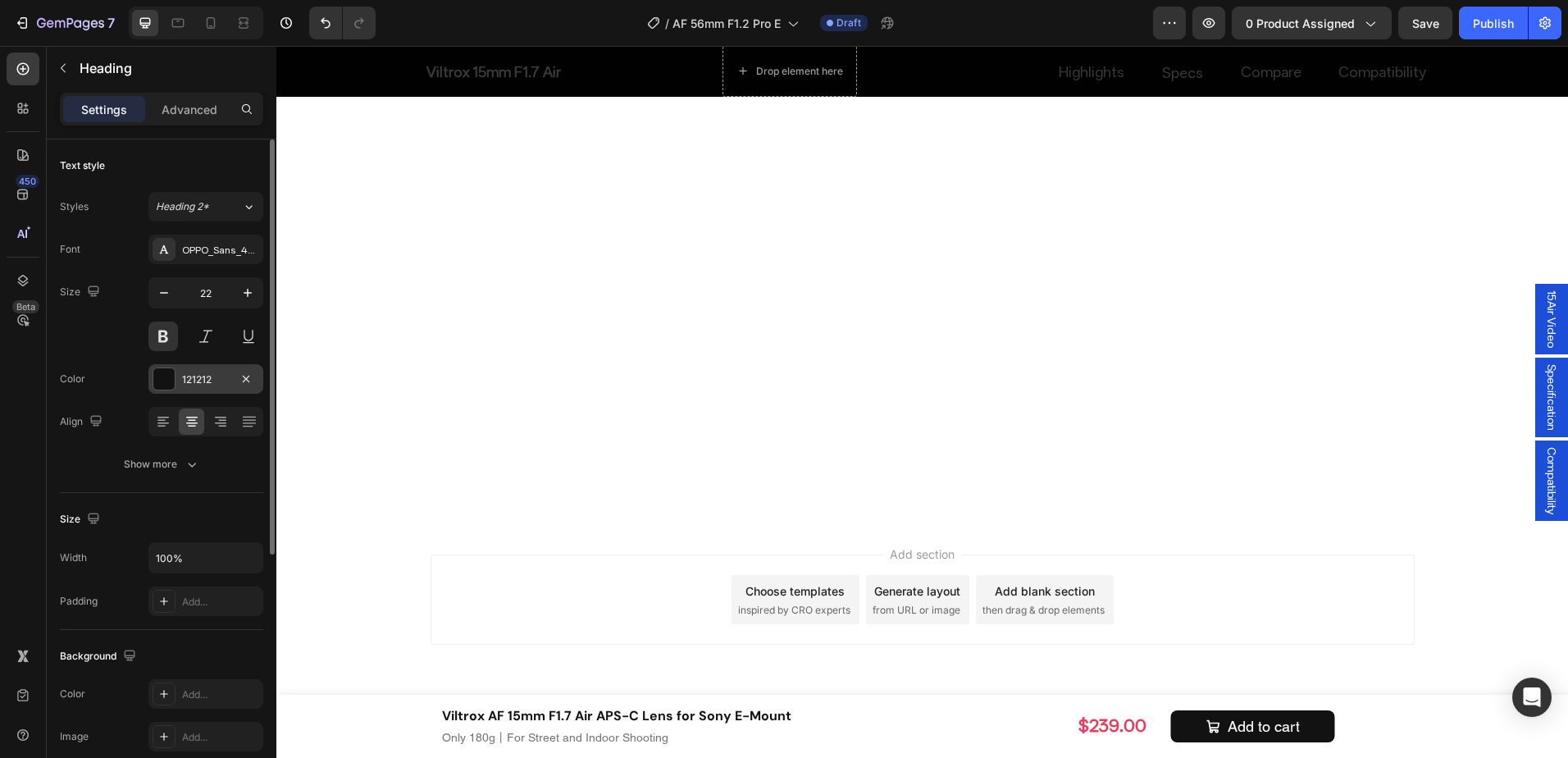
click at [187, 373] on div "121212" at bounding box center [206, 379] width 48 height 15
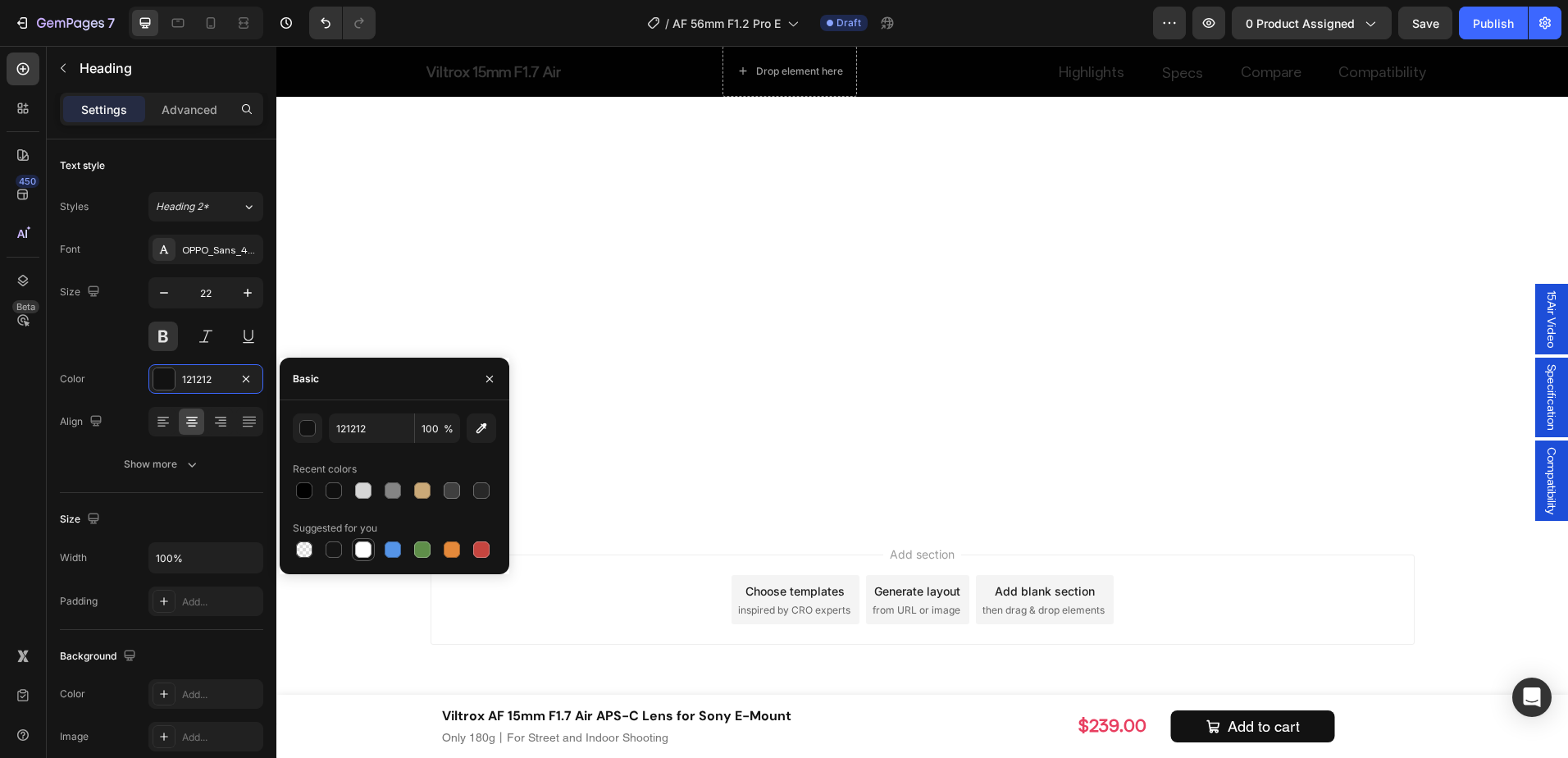
drag, startPoint x: 362, startPoint y: 551, endPoint x: 453, endPoint y: 425, distance: 155.4
click at [362, 551] on div at bounding box center [363, 549] width 16 height 16
type input "FFFFFF"
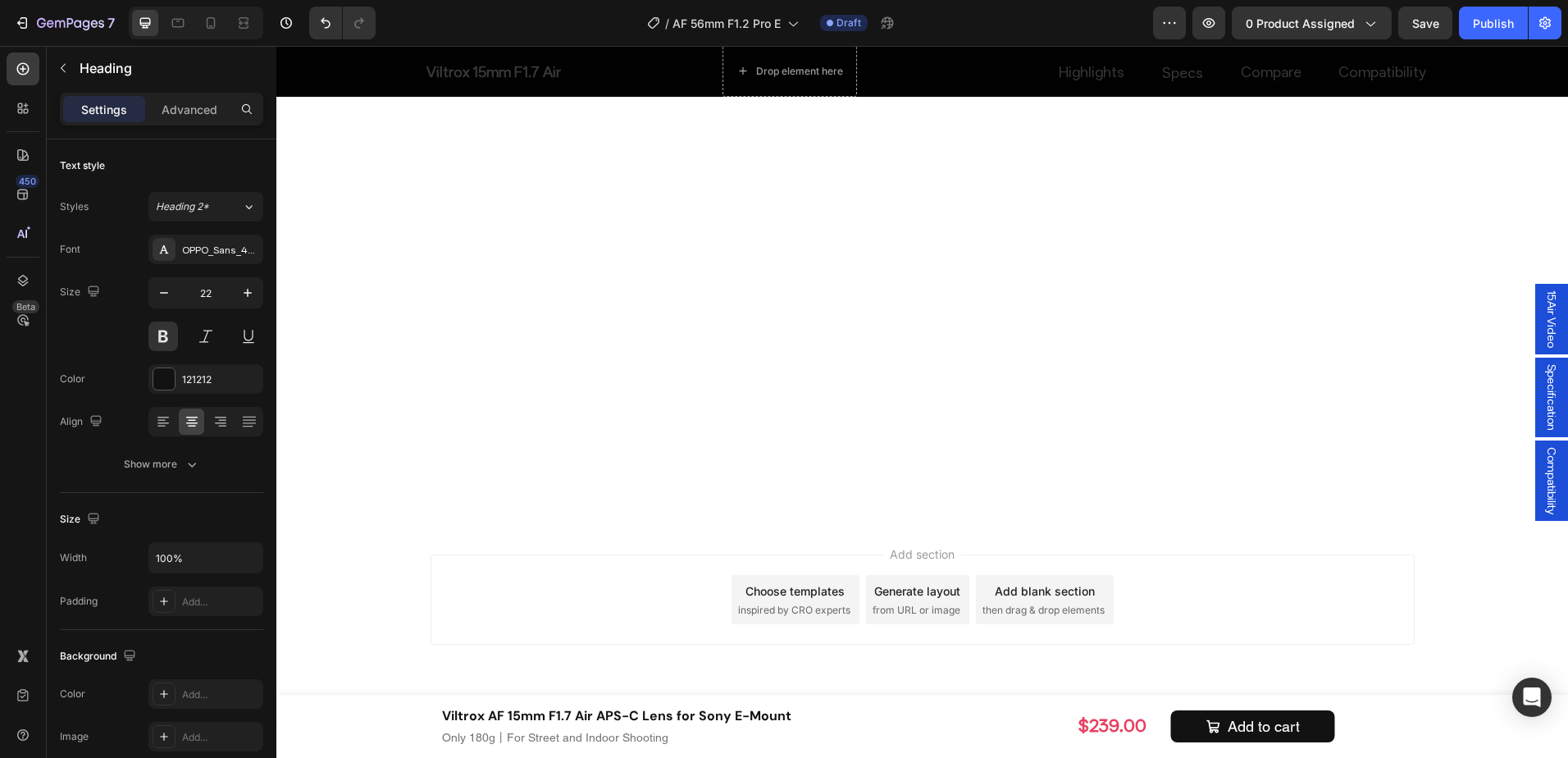
click at [177, 378] on div "121212" at bounding box center [206, 379] width 115 height 30
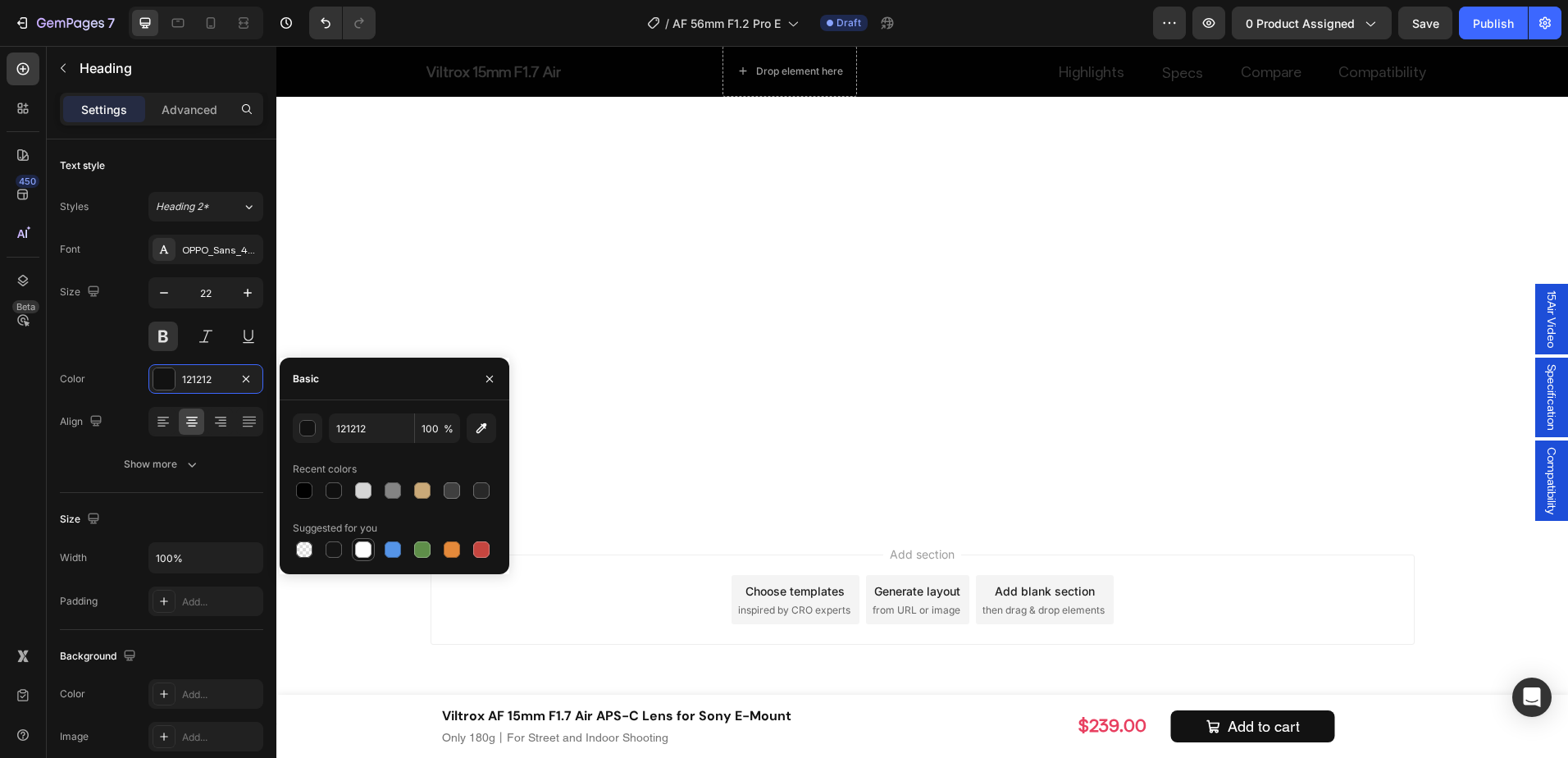
click at [361, 541] on div at bounding box center [363, 549] width 16 height 16
type input "FFFFFF"
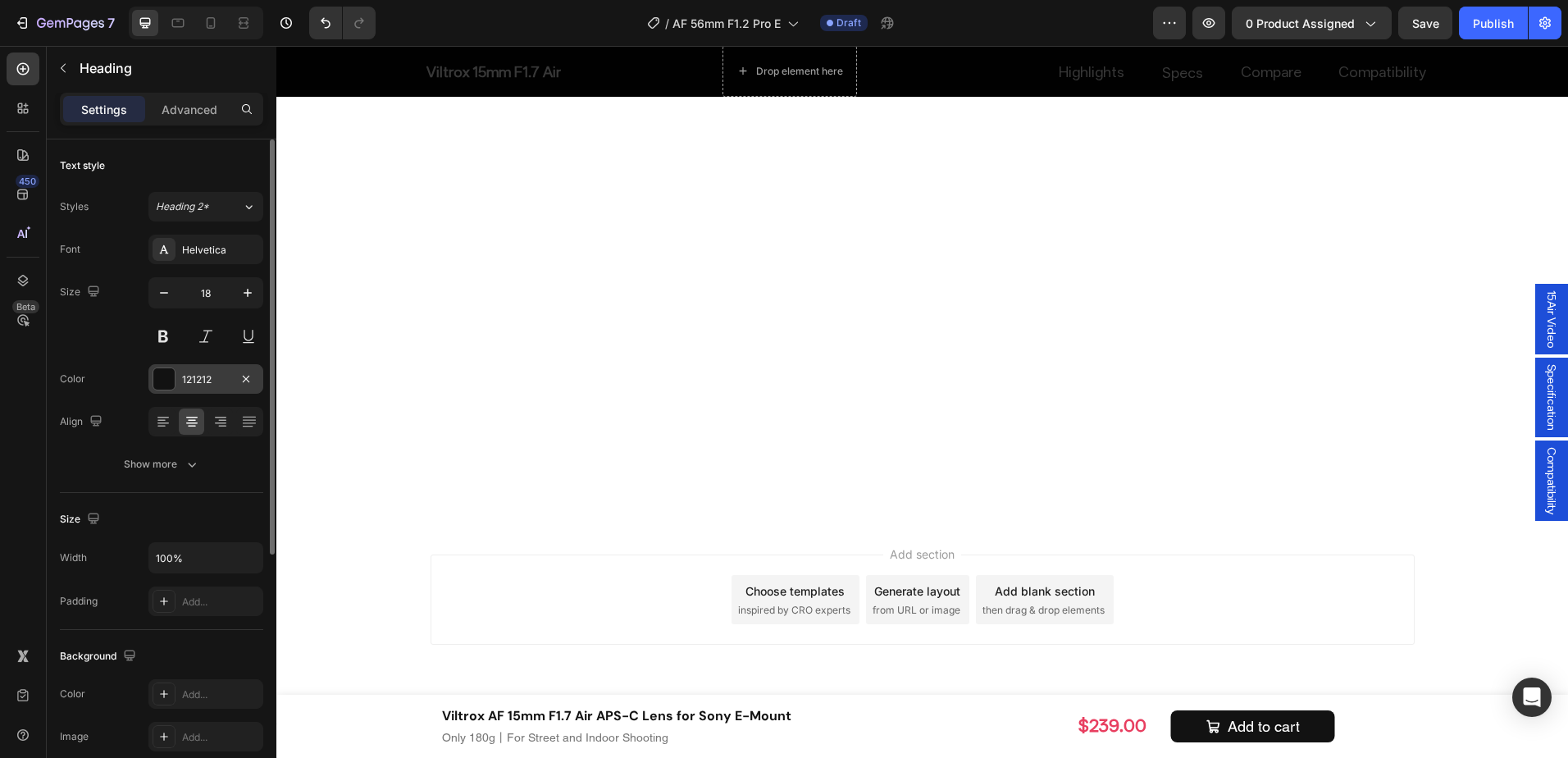
click at [216, 375] on div "121212" at bounding box center [206, 379] width 48 height 15
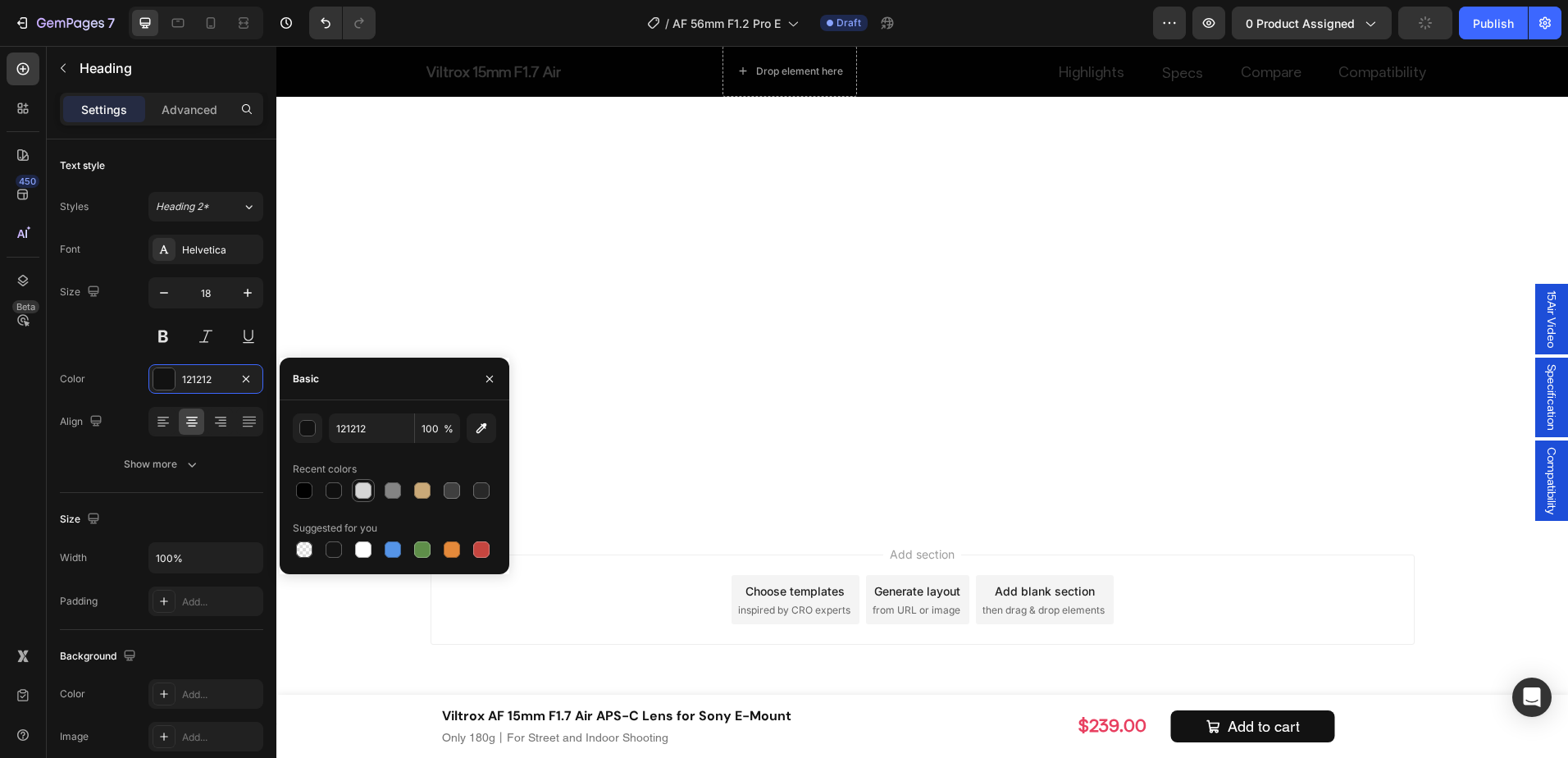
click at [365, 490] on div at bounding box center [363, 490] width 16 height 16
type input "D6D6D6"
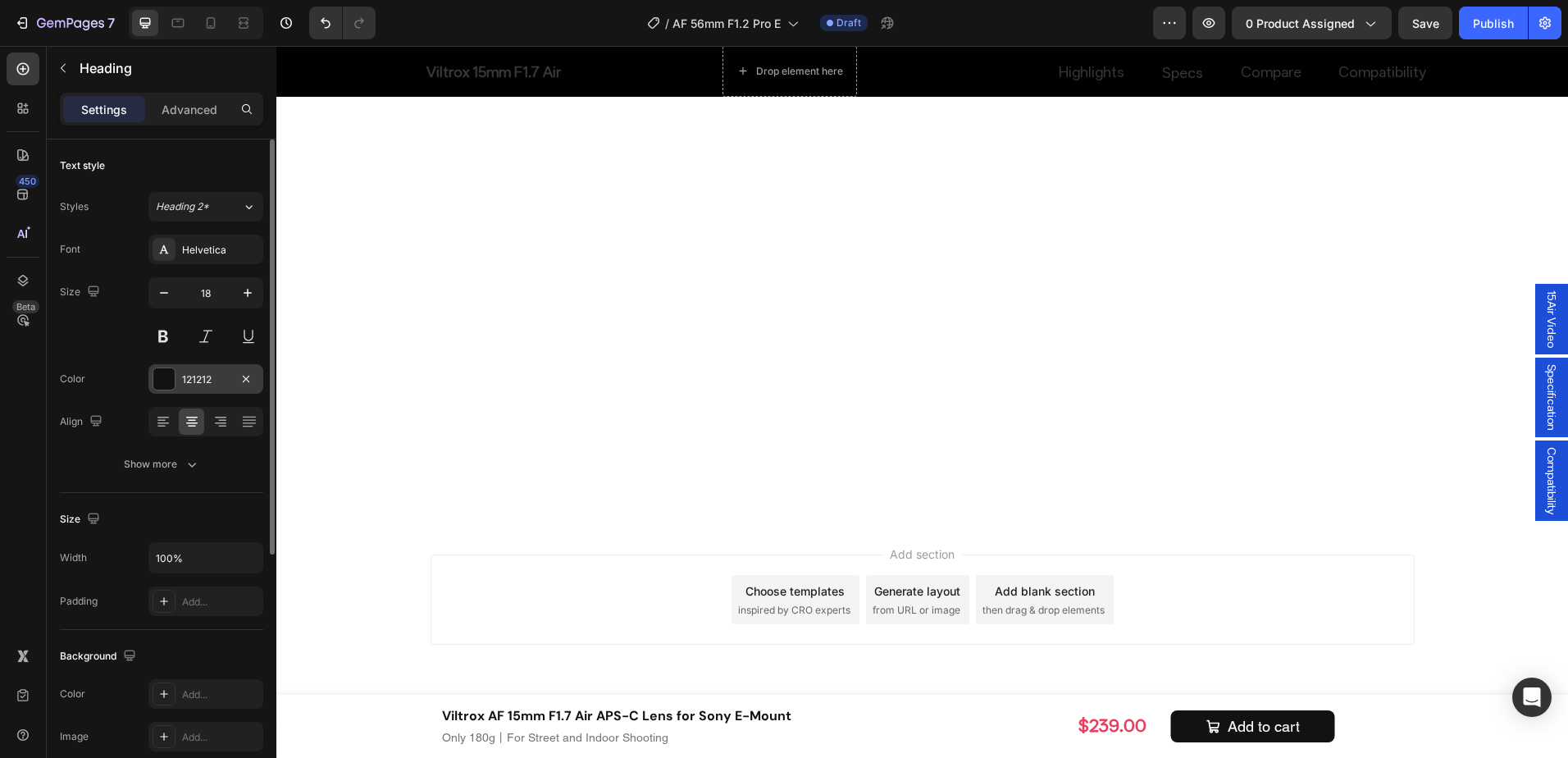
click at [210, 376] on div "121212" at bounding box center [206, 379] width 48 height 15
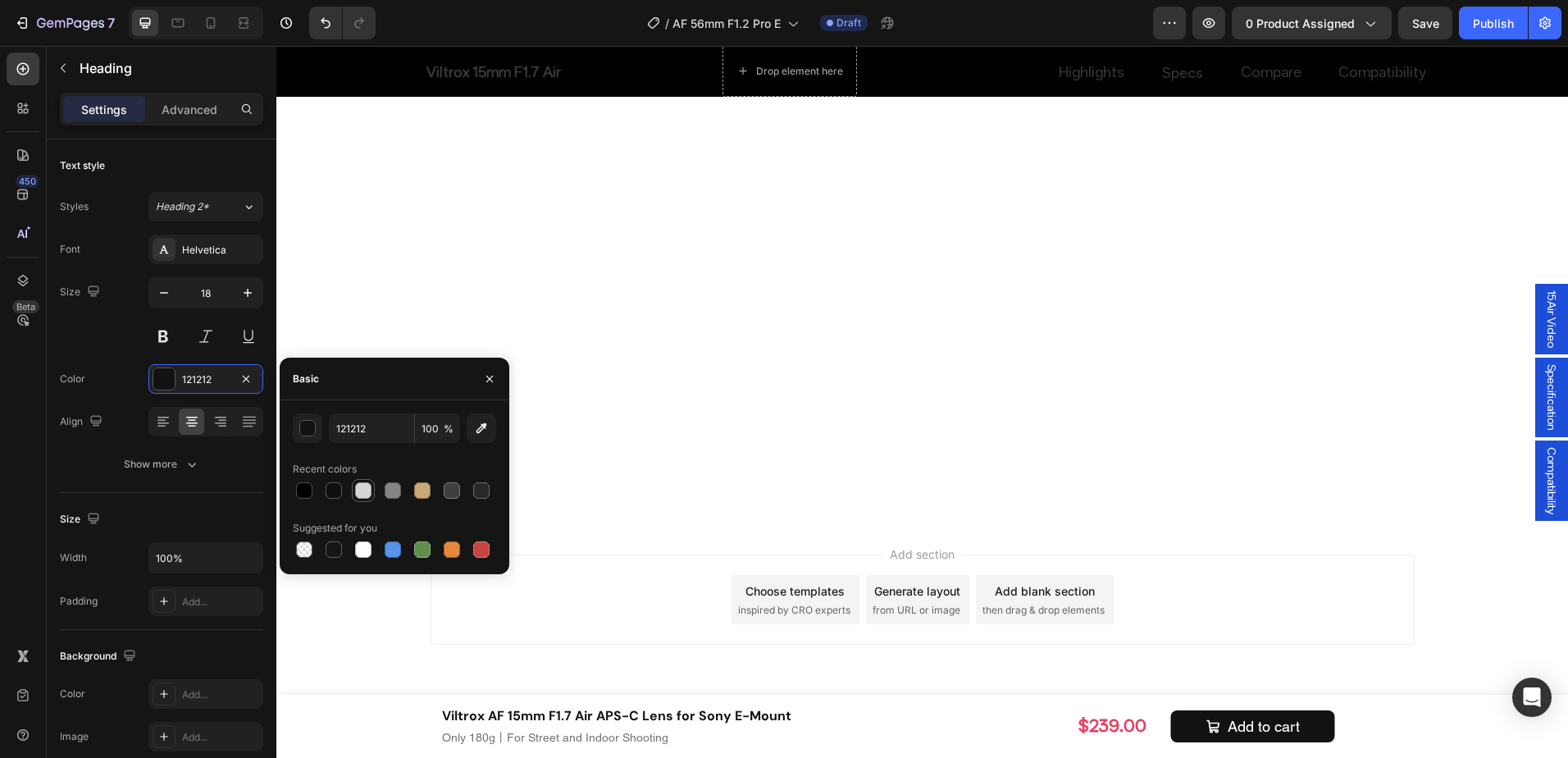
click at [370, 490] on div at bounding box center [363, 490] width 16 height 16
type input "D6D6D6"
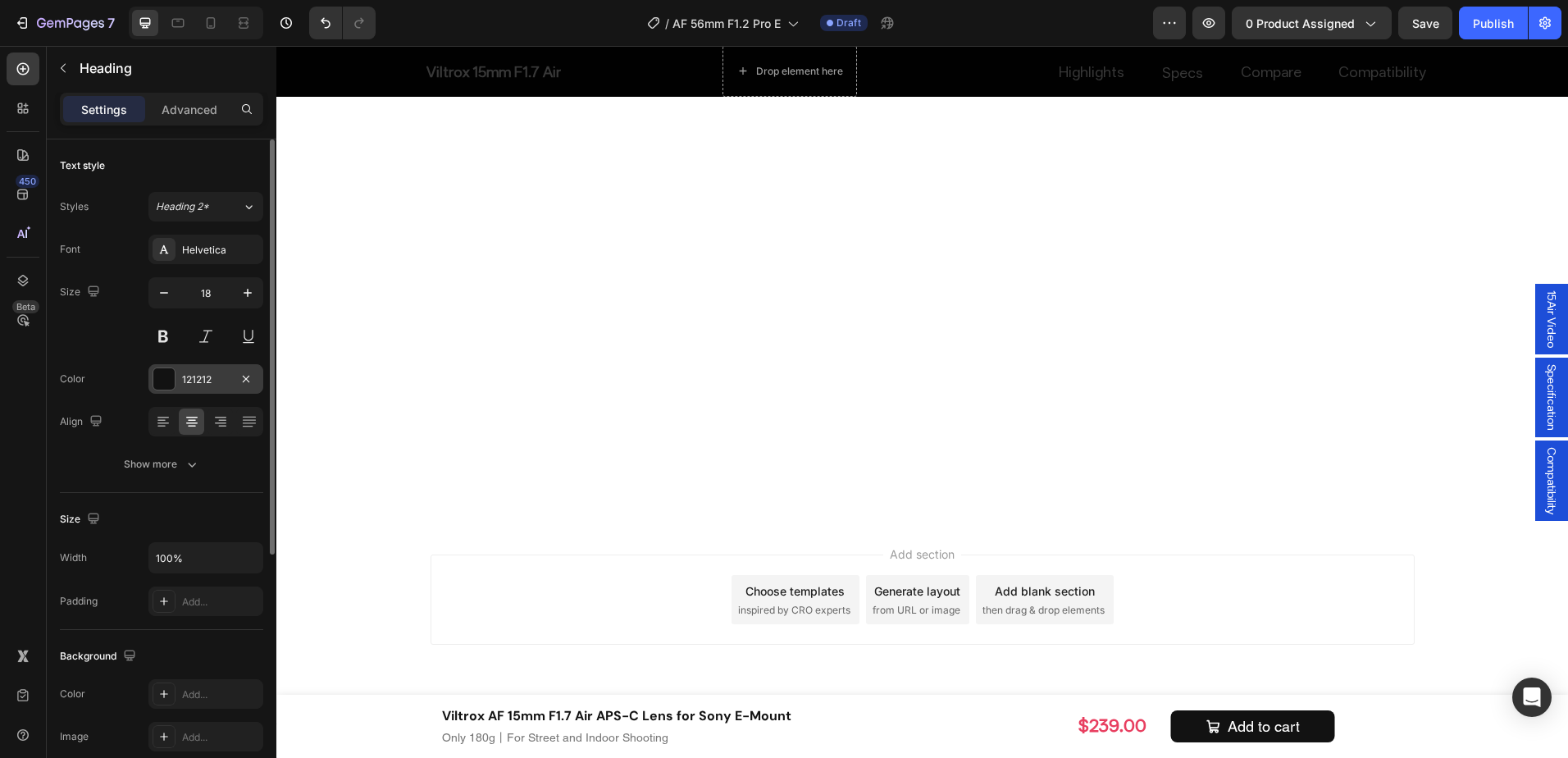
click at [188, 379] on div "121212" at bounding box center [206, 379] width 48 height 15
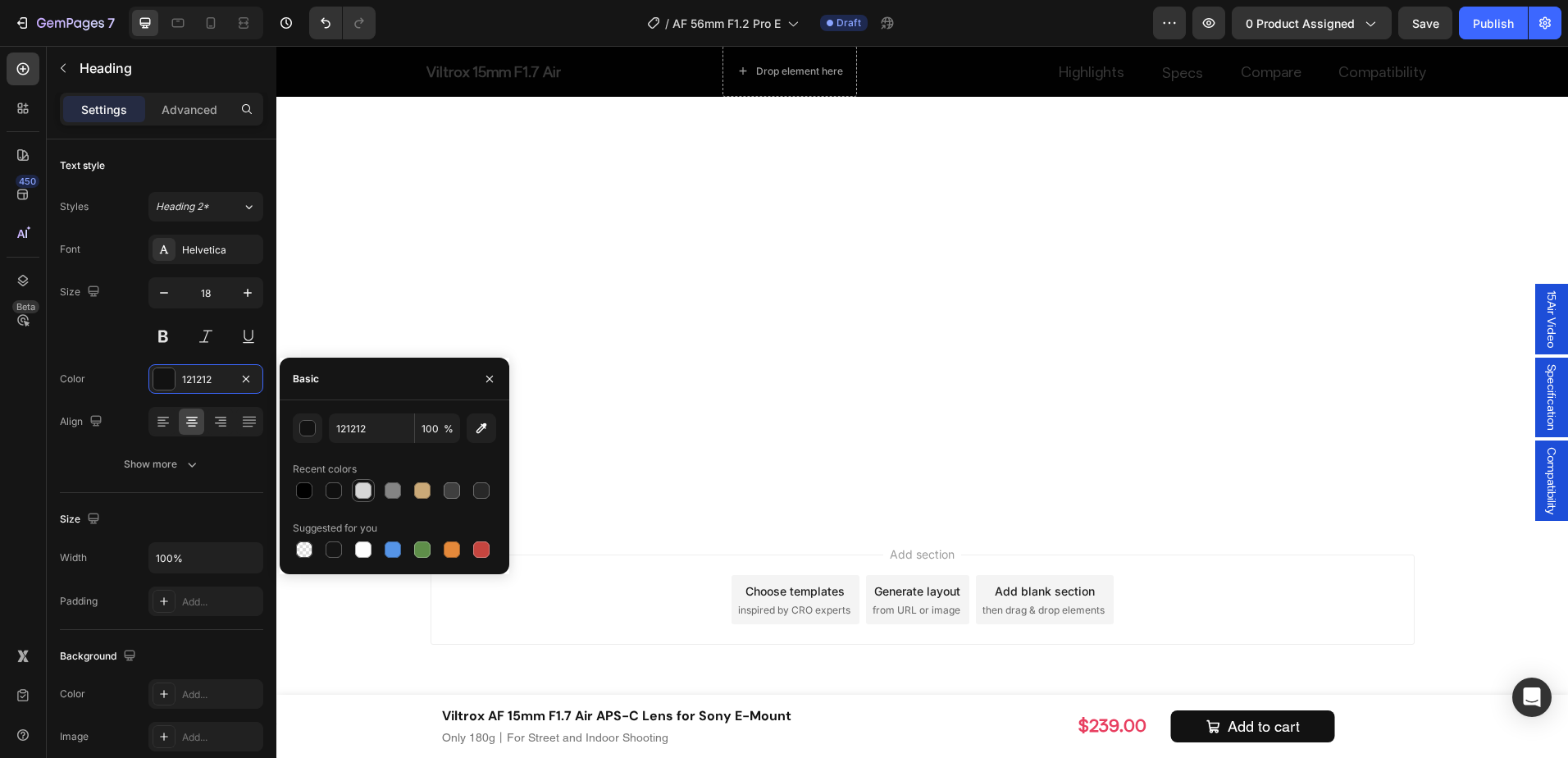
drag, startPoint x: 360, startPoint y: 482, endPoint x: 324, endPoint y: 478, distance: 36.2
click at [360, 482] on div at bounding box center [363, 490] width 16 height 16
type input "D6D6D6"
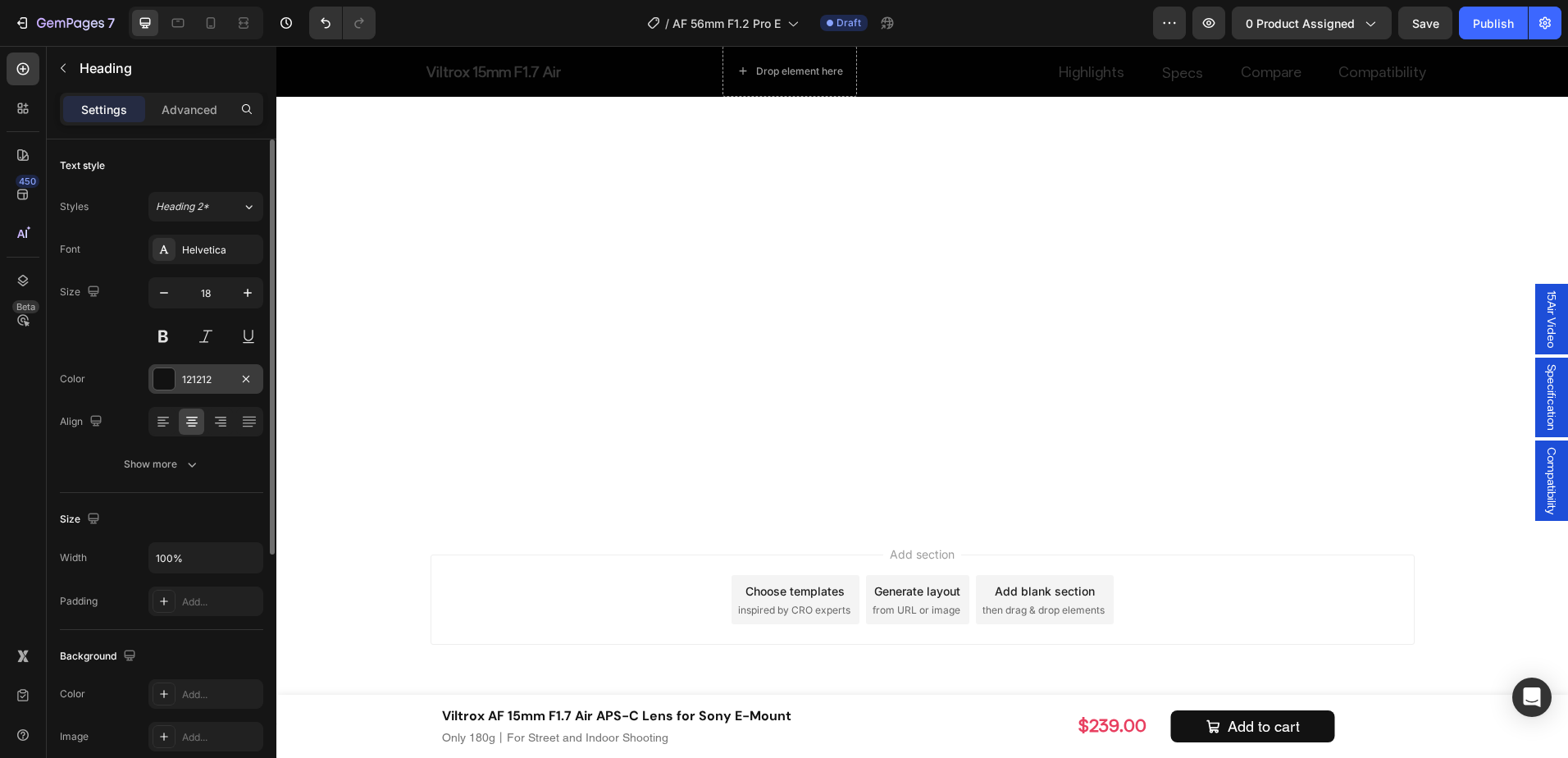
click at [190, 367] on div "121212" at bounding box center [206, 379] width 115 height 30
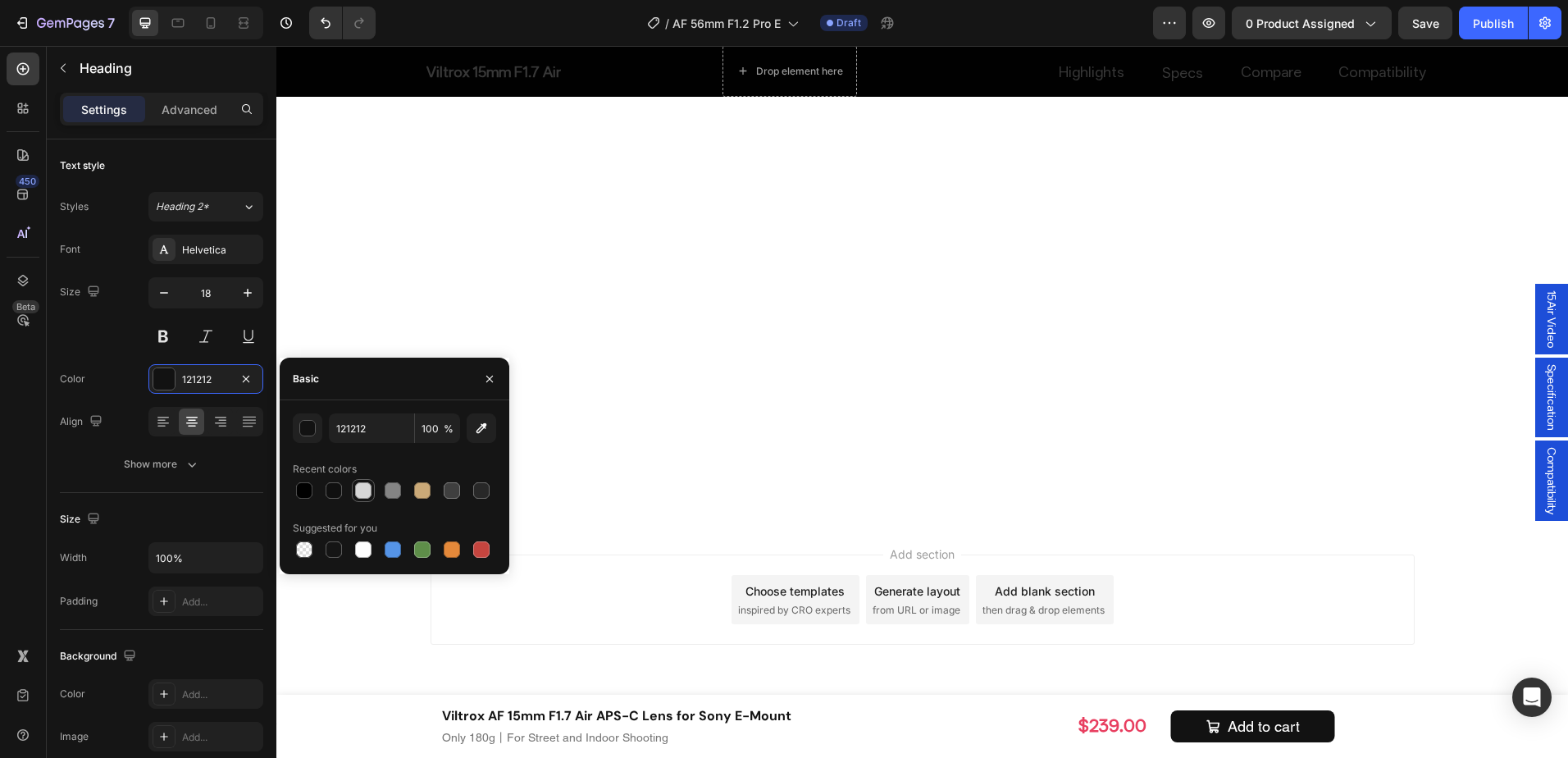
click at [369, 491] on div at bounding box center [363, 490] width 16 height 16
type input "D6D6D6"
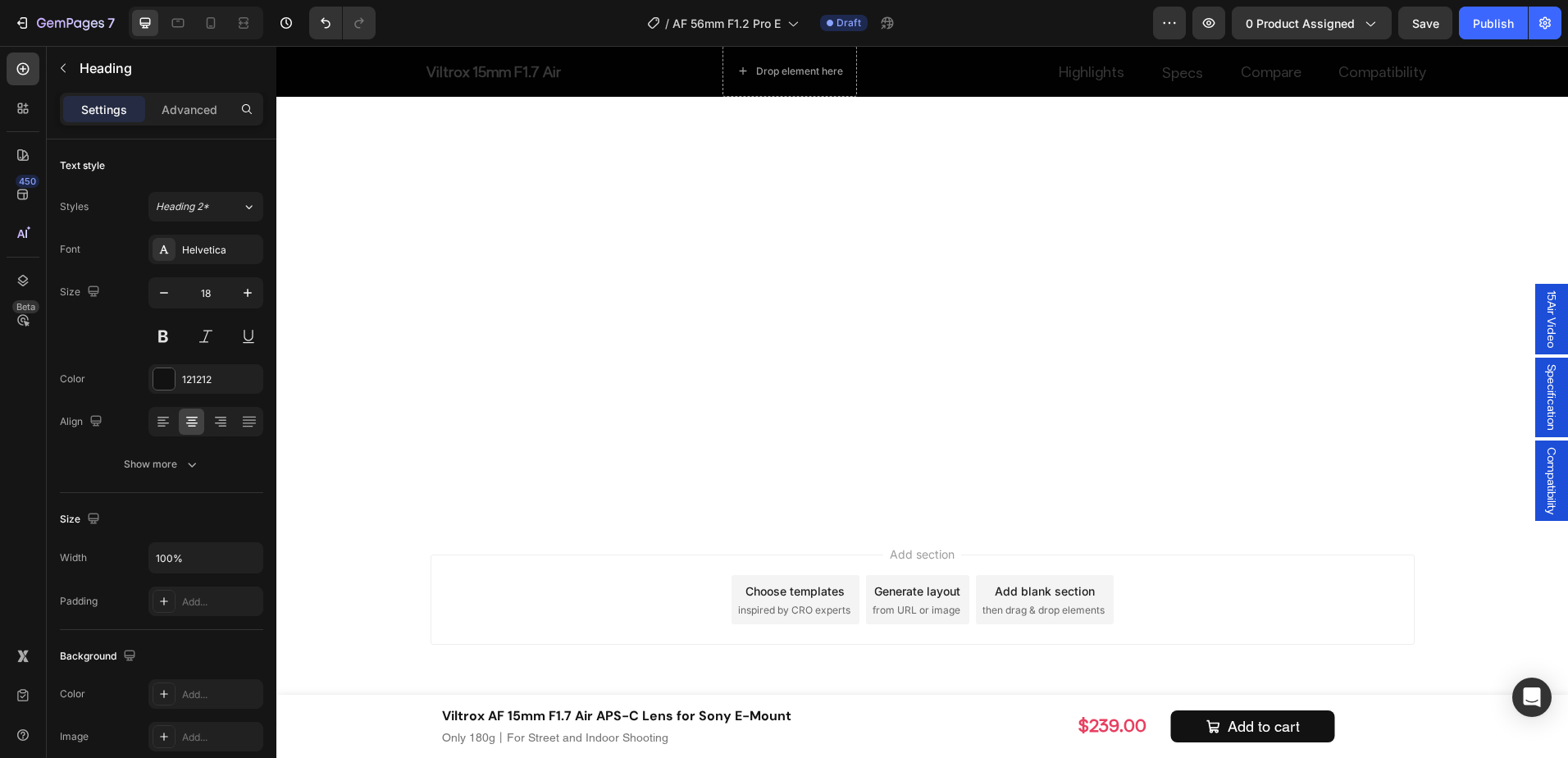
click at [195, 389] on div "121212" at bounding box center [206, 379] width 115 height 30
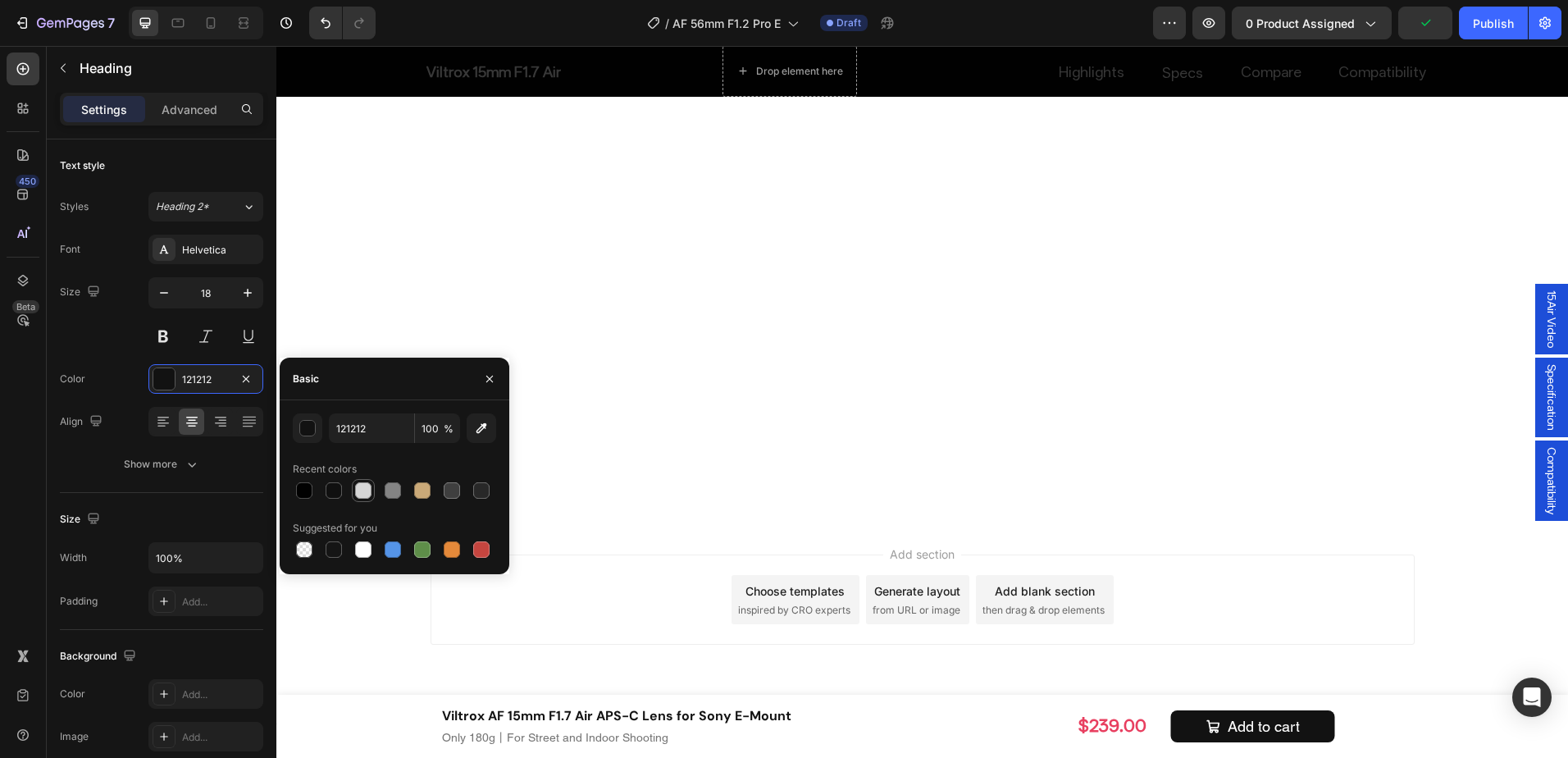
click at [355, 486] on div at bounding box center [363, 490] width 16 height 16
type input "D6D6D6"
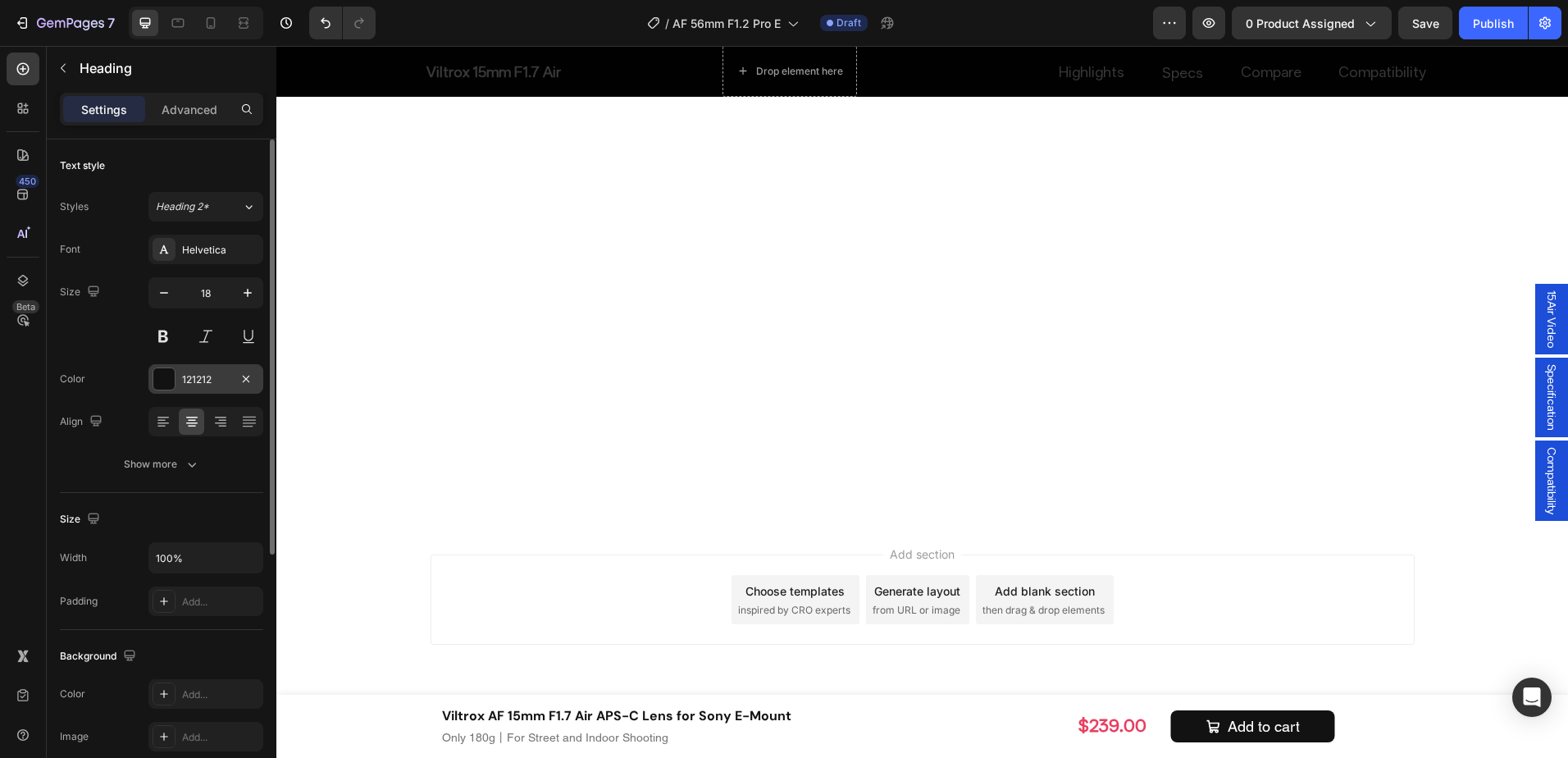
click at [182, 370] on div "121212" at bounding box center [206, 379] width 115 height 30
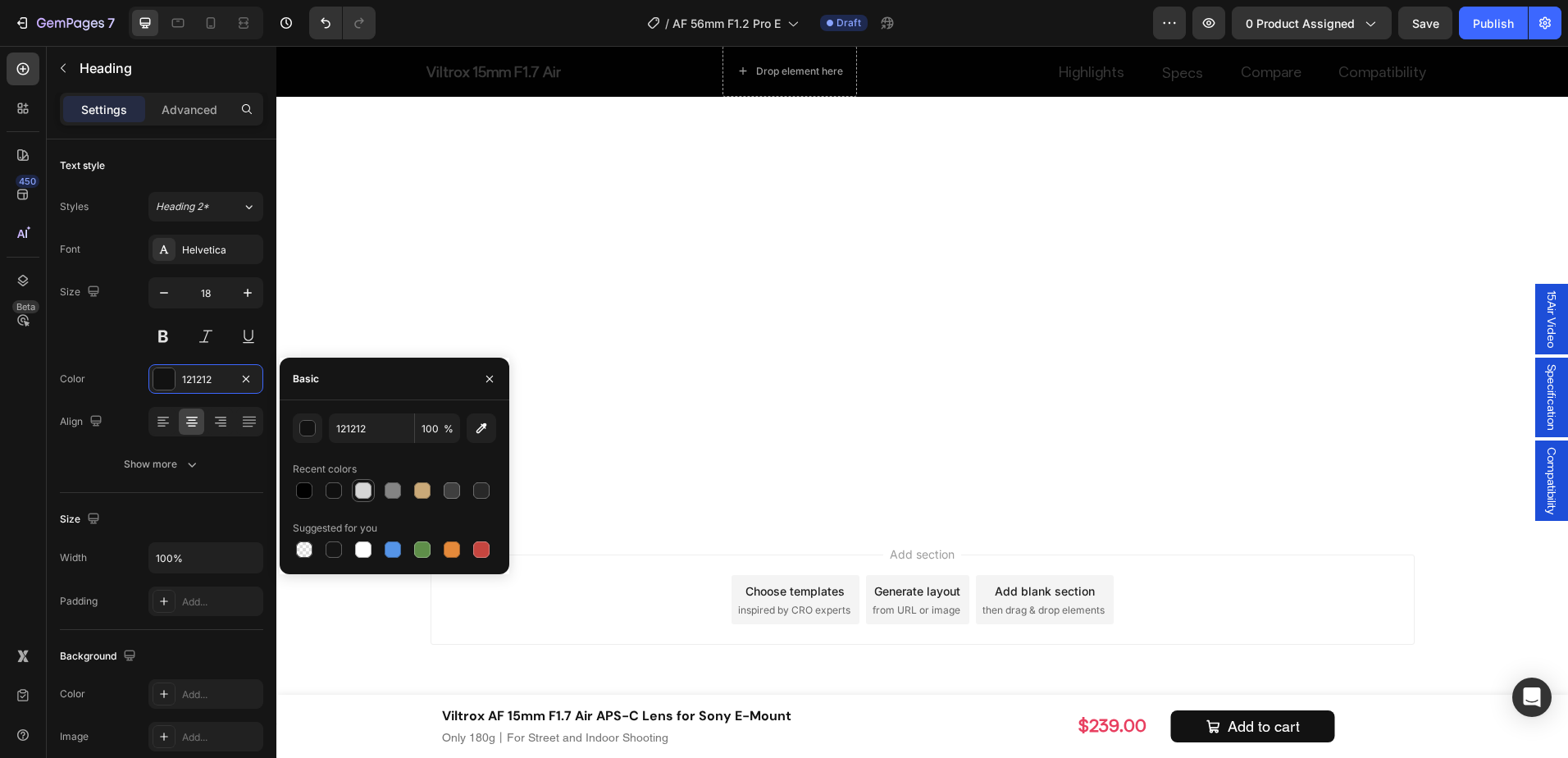
drag, startPoint x: 374, startPoint y: 487, endPoint x: 242, endPoint y: 449, distance: 137.4
click at [374, 487] on div at bounding box center [363, 490] width 23 height 23
type input "D6D6D6"
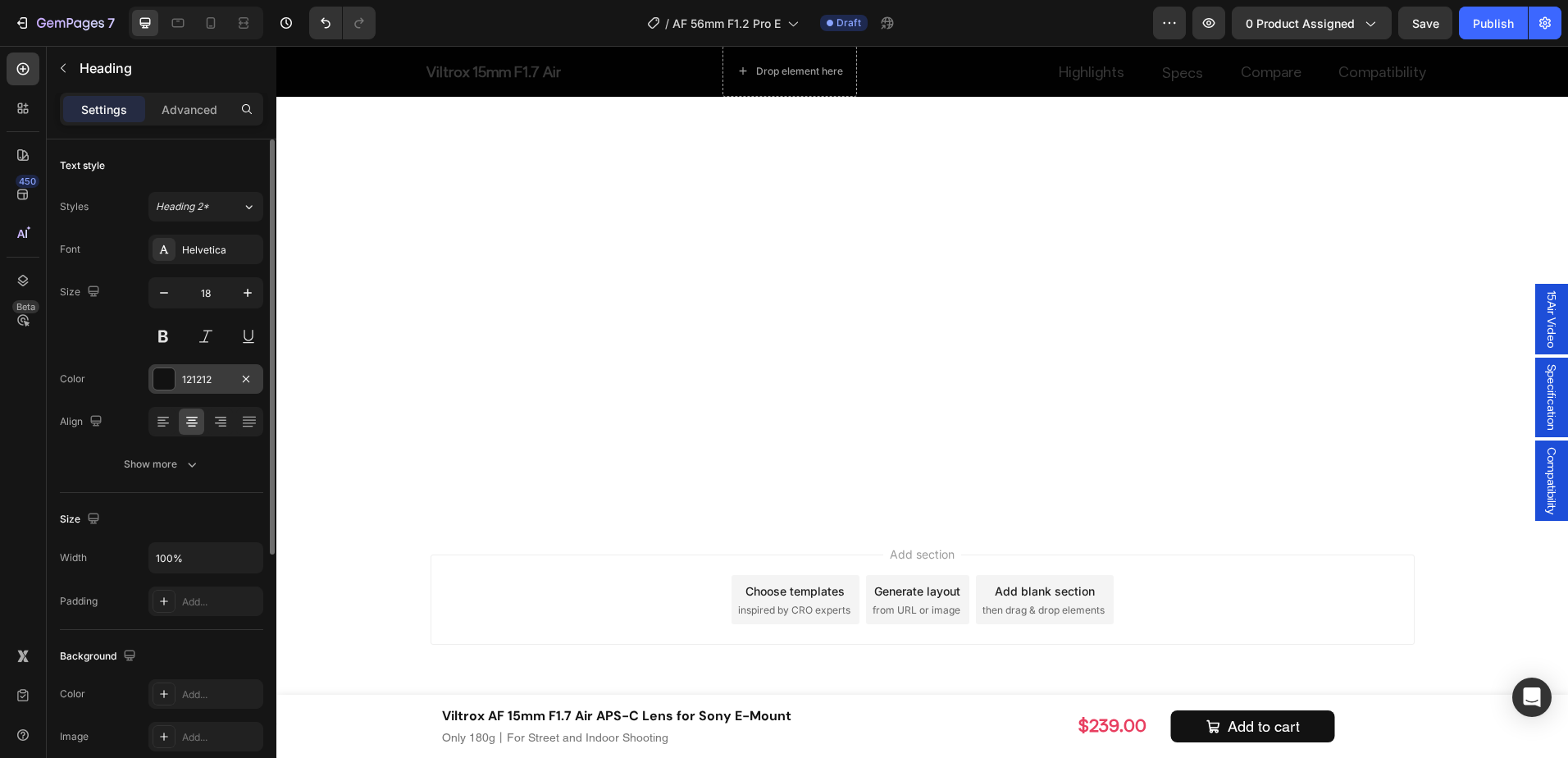
click at [178, 379] on div "121212" at bounding box center [206, 379] width 115 height 30
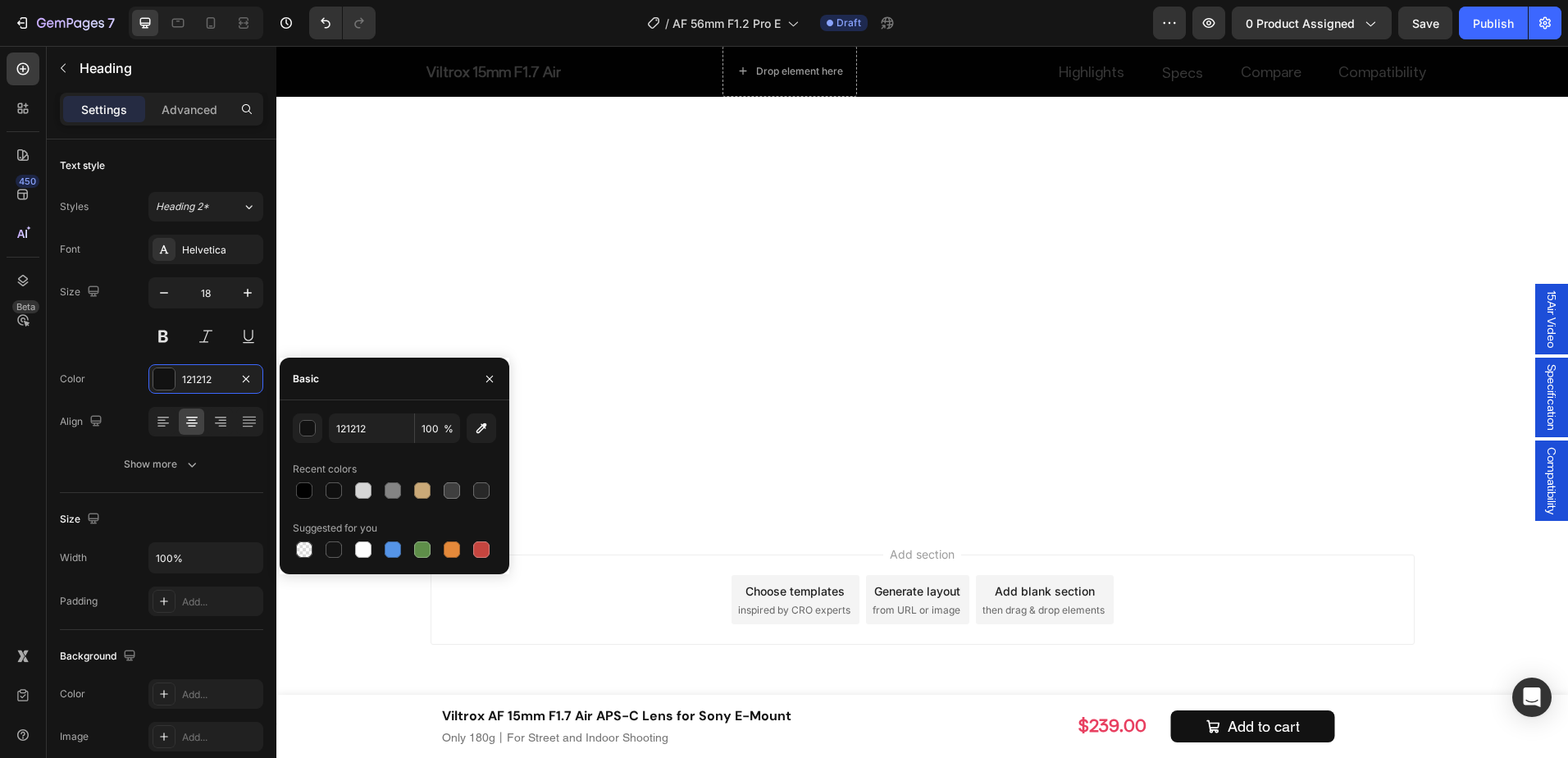
click at [364, 486] on div at bounding box center [363, 490] width 16 height 16
type input "D6D6D6"
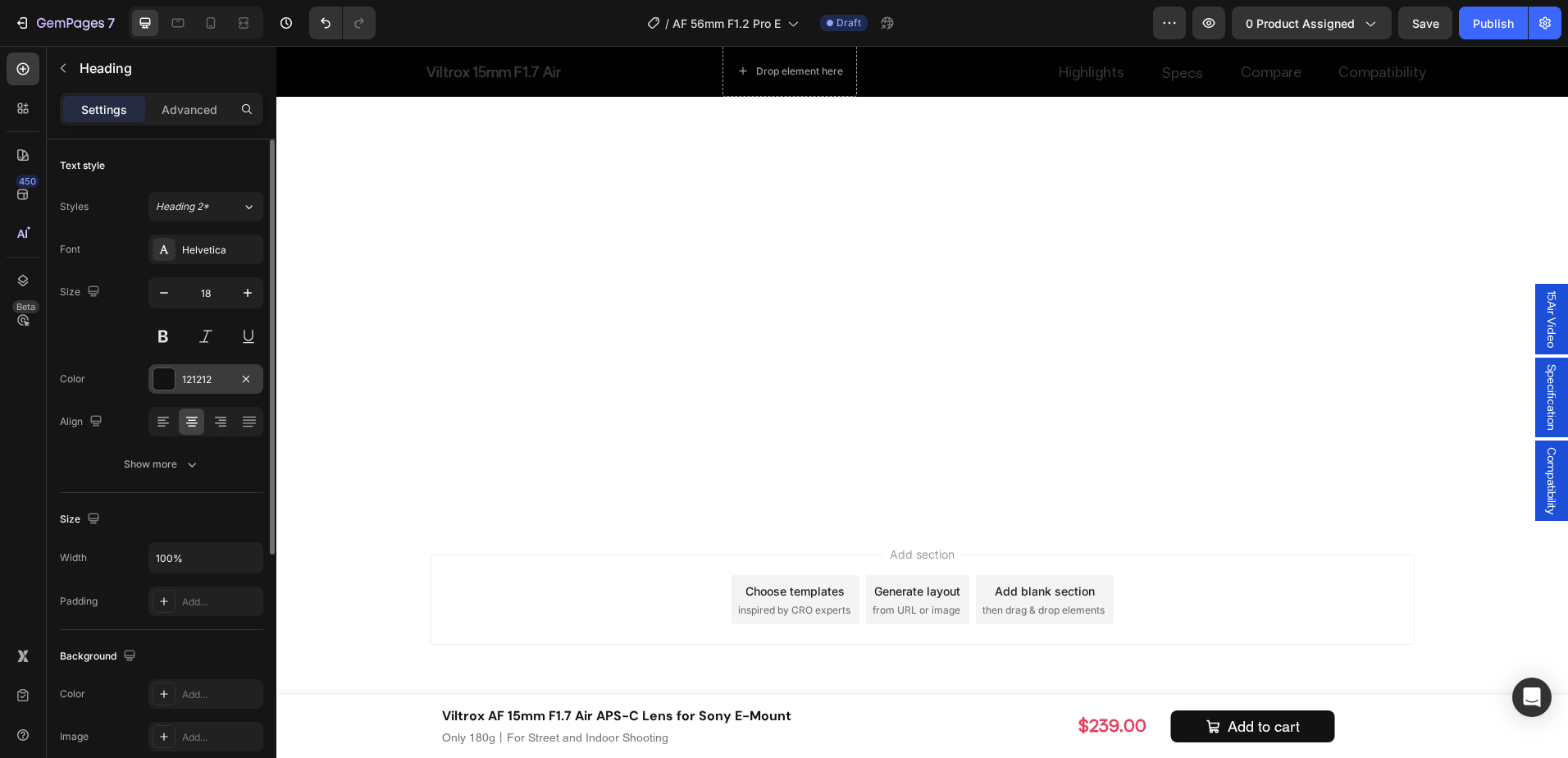
click at [179, 369] on div "121212" at bounding box center [206, 379] width 115 height 30
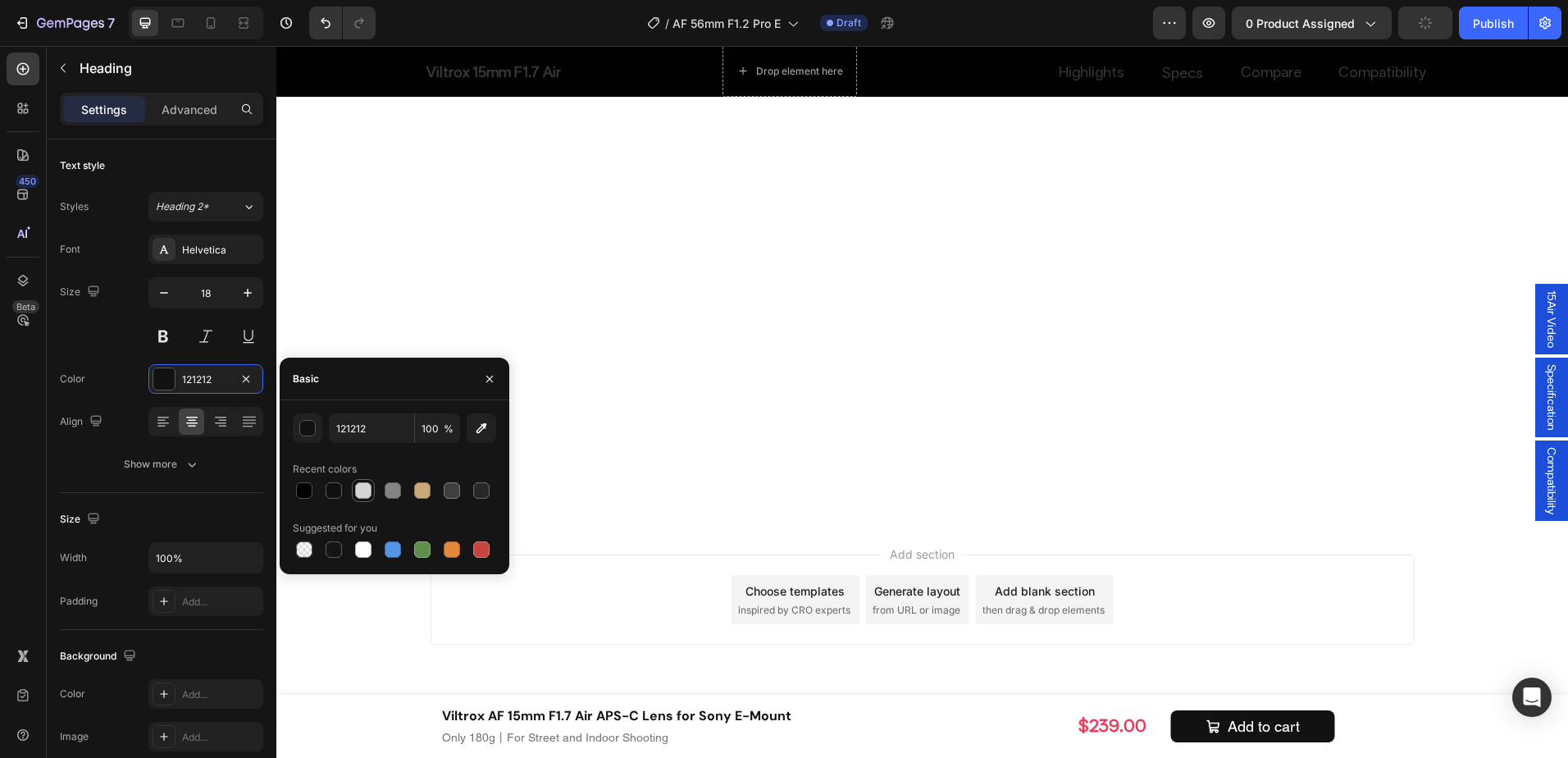
drag, startPoint x: 354, startPoint y: 484, endPoint x: 899, endPoint y: 379, distance: 555.0
click at [354, 484] on div at bounding box center [363, 491] width 20 height 20
type input "D6D6D6"
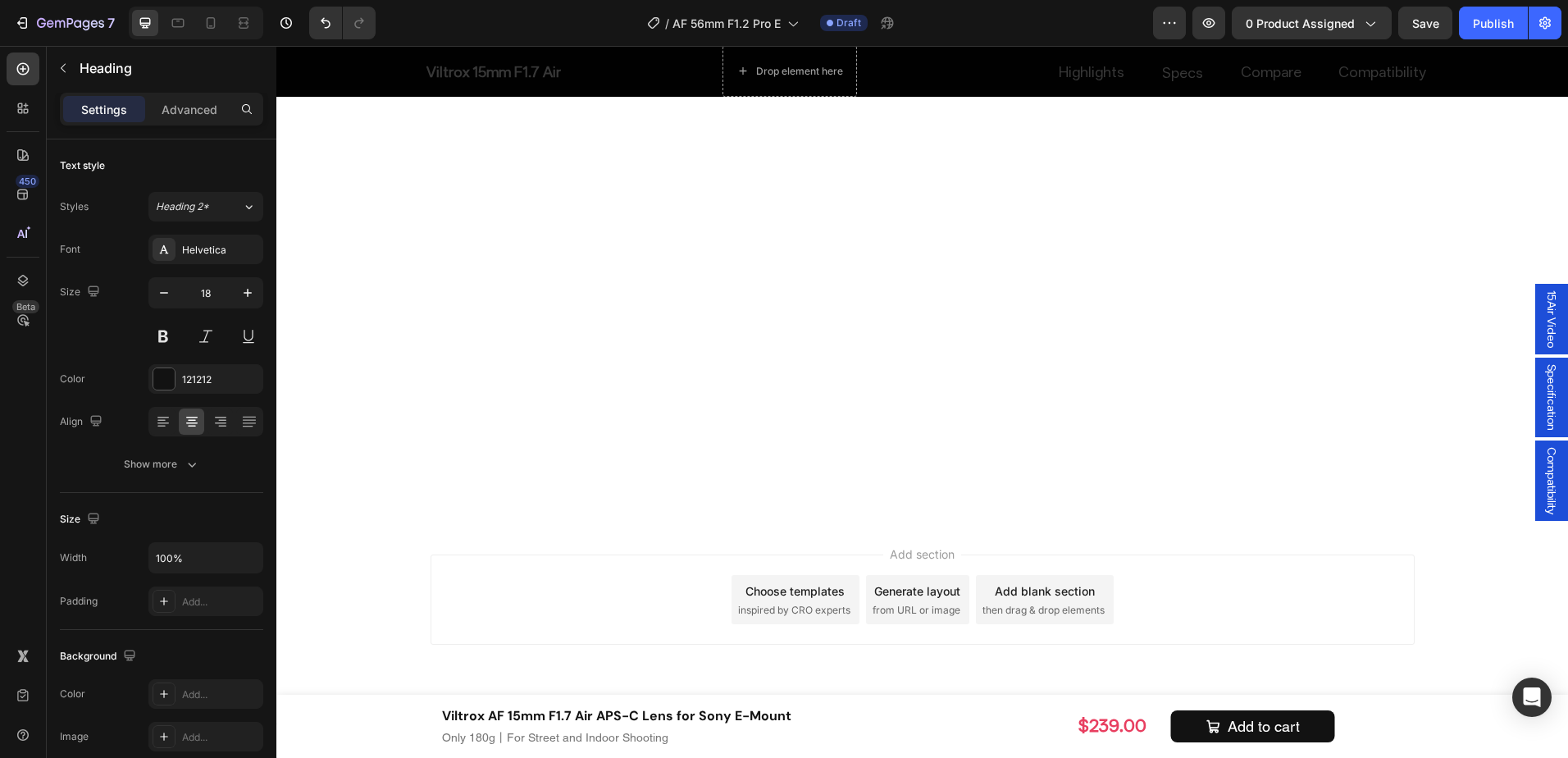
click at [208, 389] on div "121212" at bounding box center [206, 379] width 115 height 30
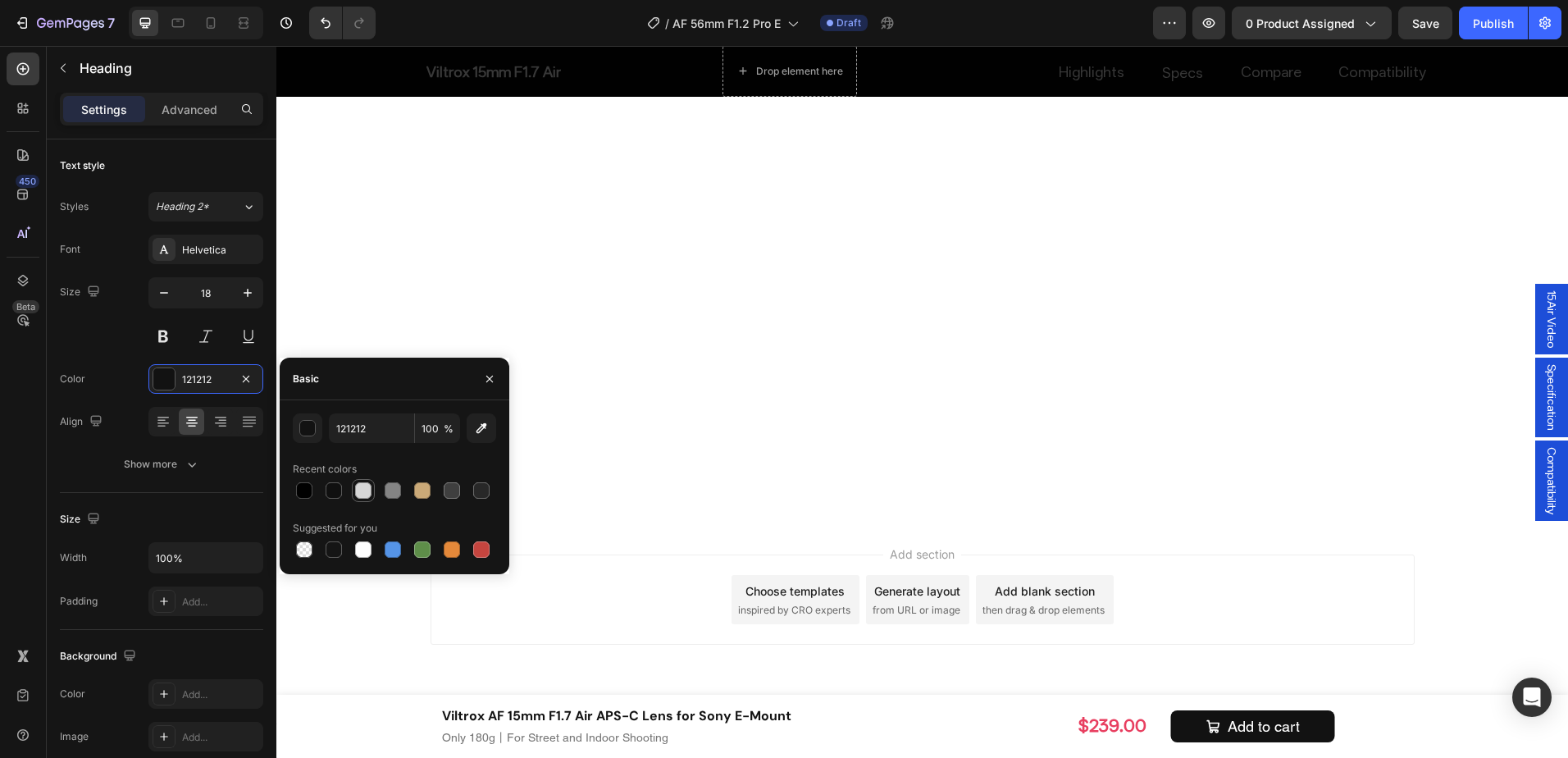
click at [369, 488] on div at bounding box center [363, 490] width 16 height 16
type input "D6D6D6"
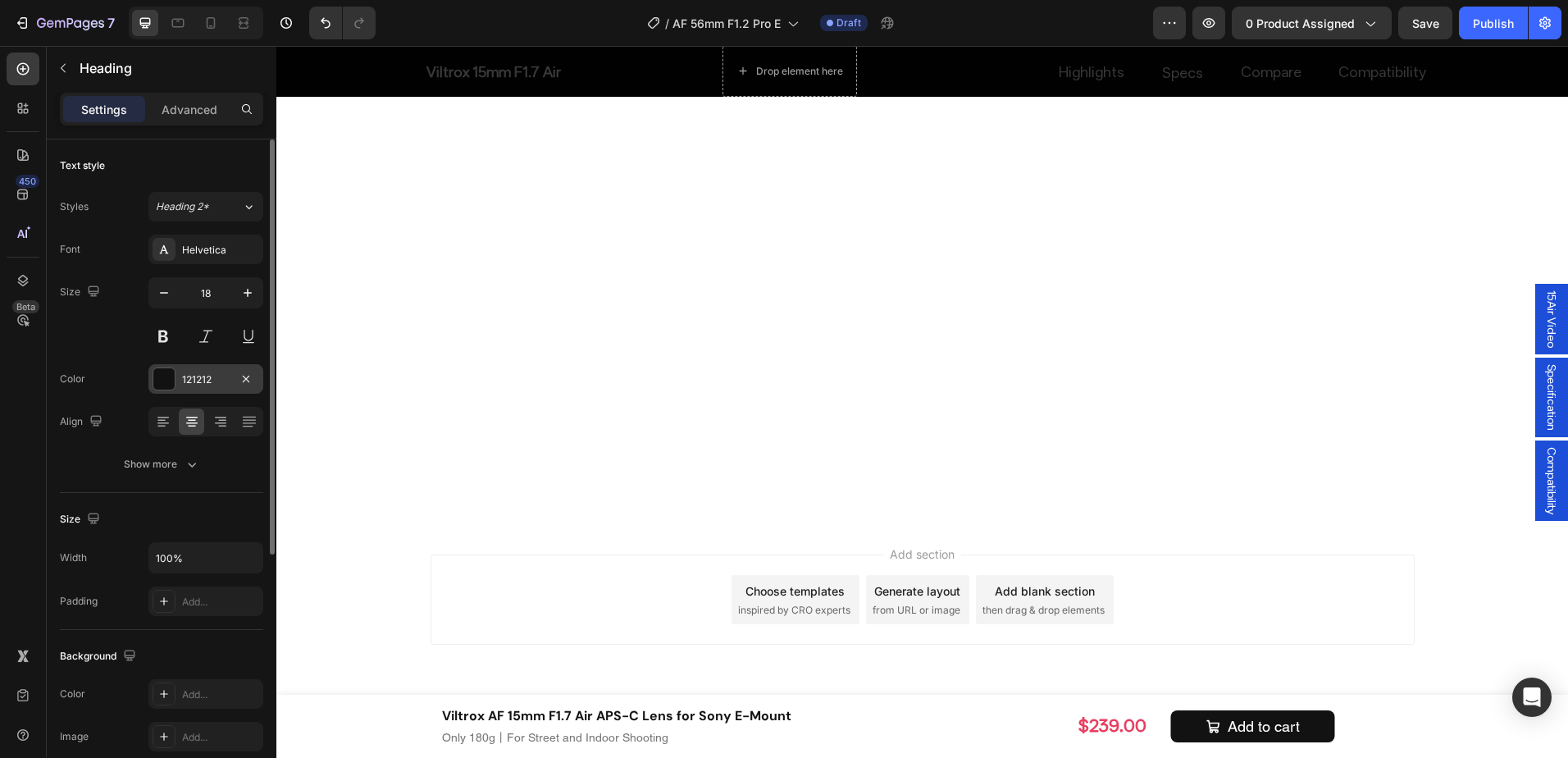
click at [175, 376] on div at bounding box center [164, 379] width 23 height 23
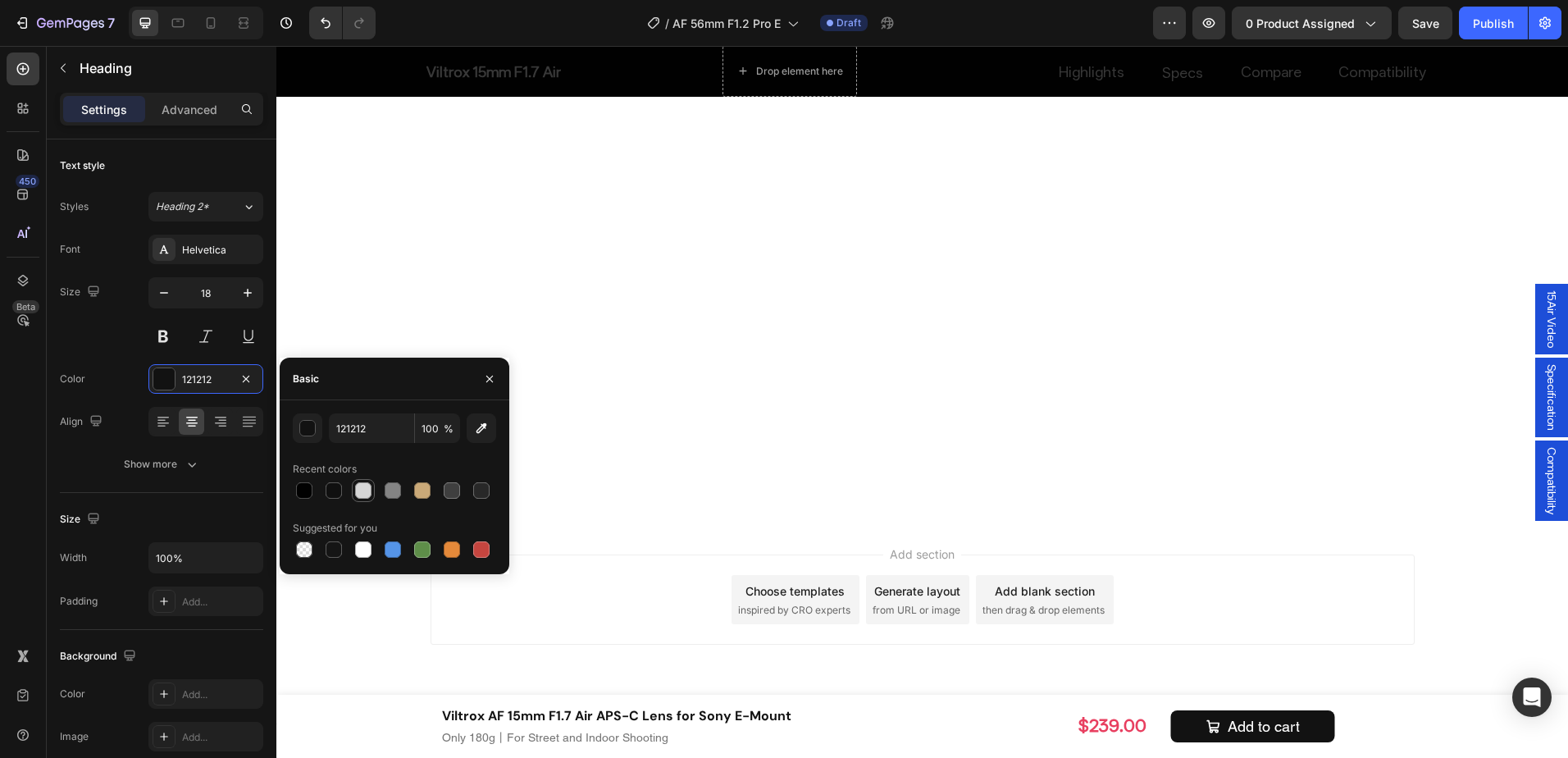
click at [362, 489] on div at bounding box center [363, 490] width 16 height 16
type input "D6D6D6"
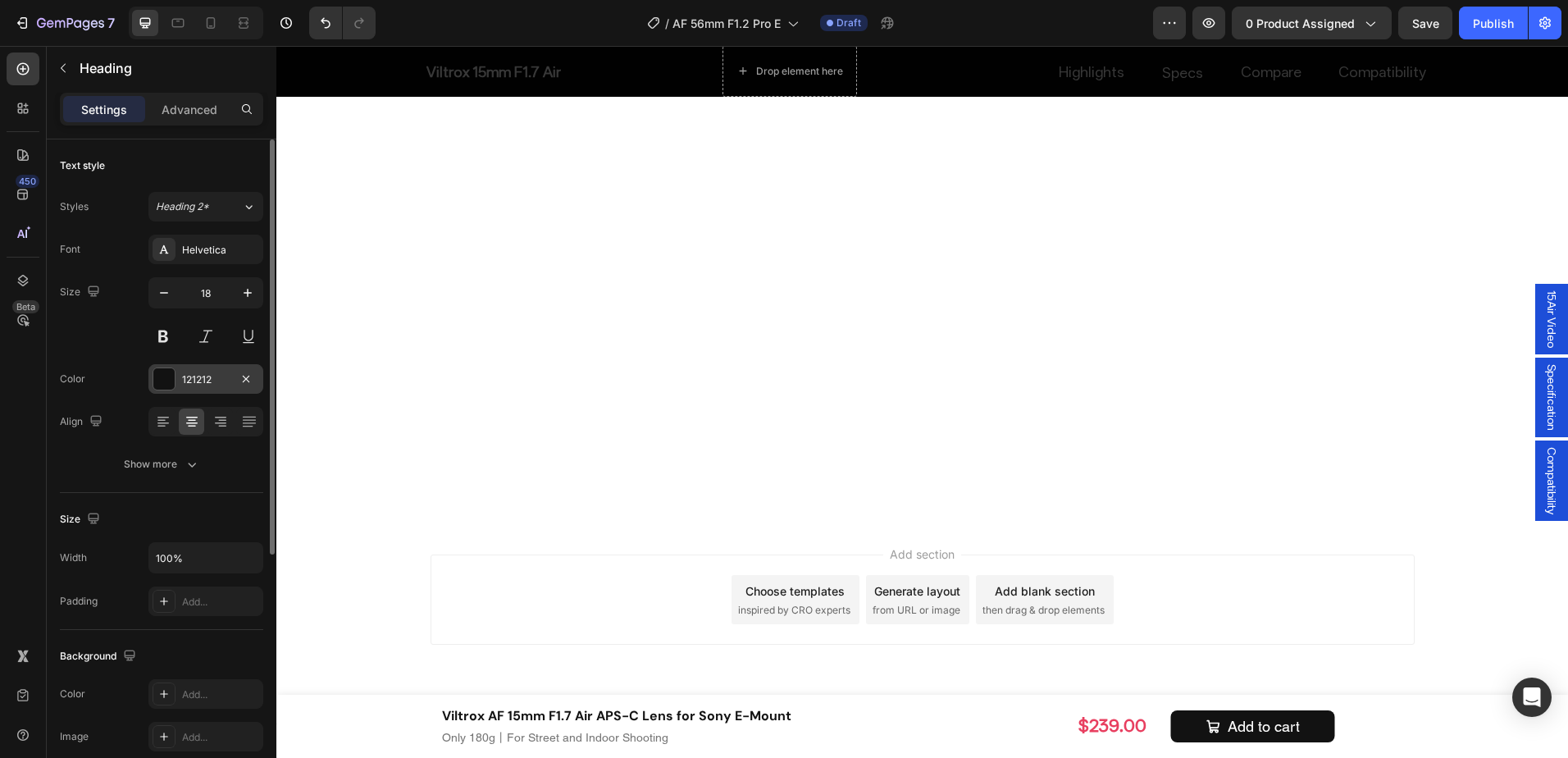
click at [165, 381] on div at bounding box center [164, 379] width 21 height 21
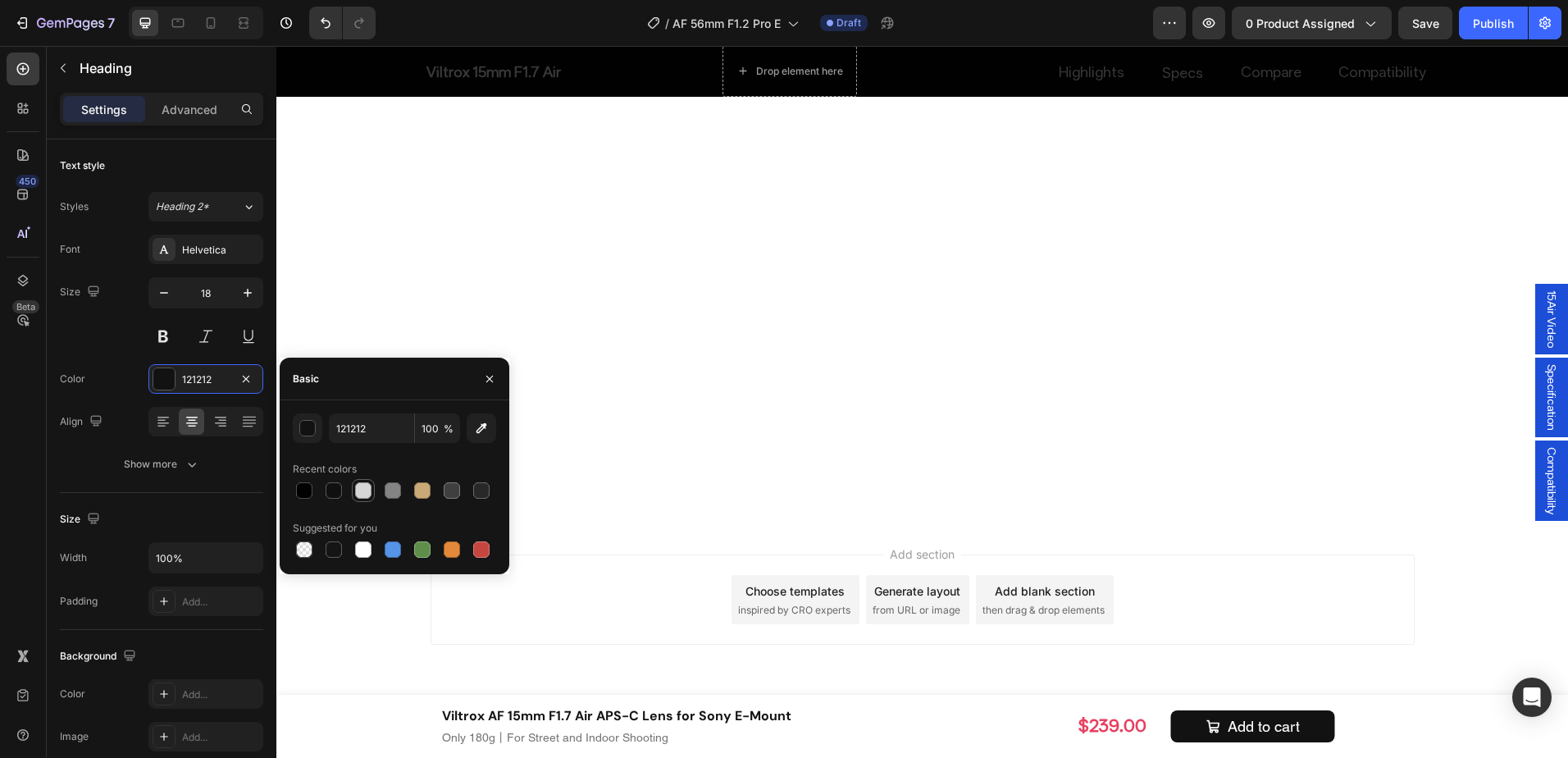
drag, startPoint x: 364, startPoint y: 490, endPoint x: 298, endPoint y: 470, distance: 69.0
click at [364, 490] on div at bounding box center [363, 490] width 16 height 16
type input "D6D6D6"
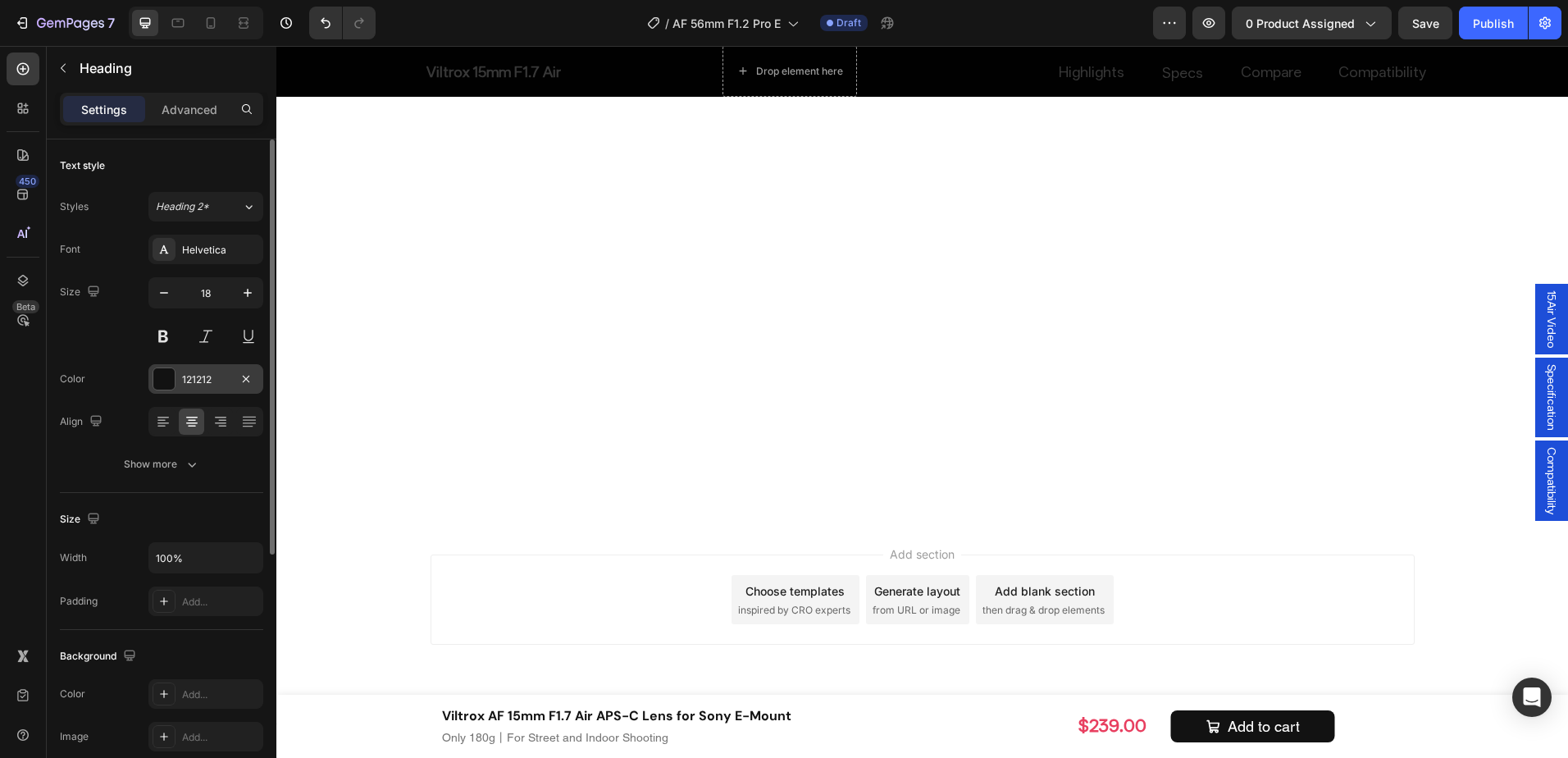
click at [178, 375] on div "121212" at bounding box center [206, 379] width 115 height 30
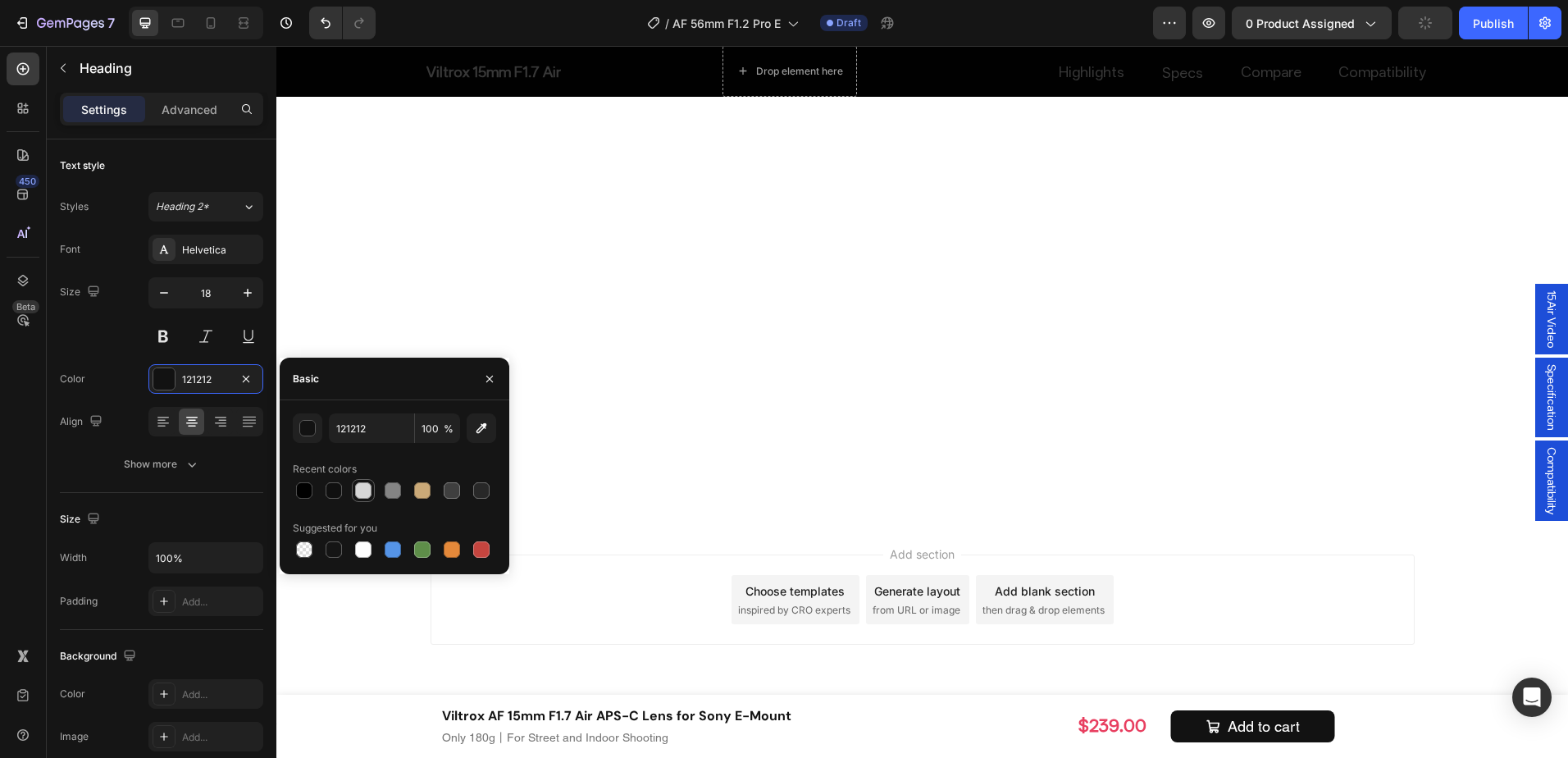
drag, startPoint x: 361, startPoint y: 483, endPoint x: 1095, endPoint y: 371, distance: 742.5
click at [361, 483] on div at bounding box center [363, 490] width 16 height 16
type input "D6D6D6"
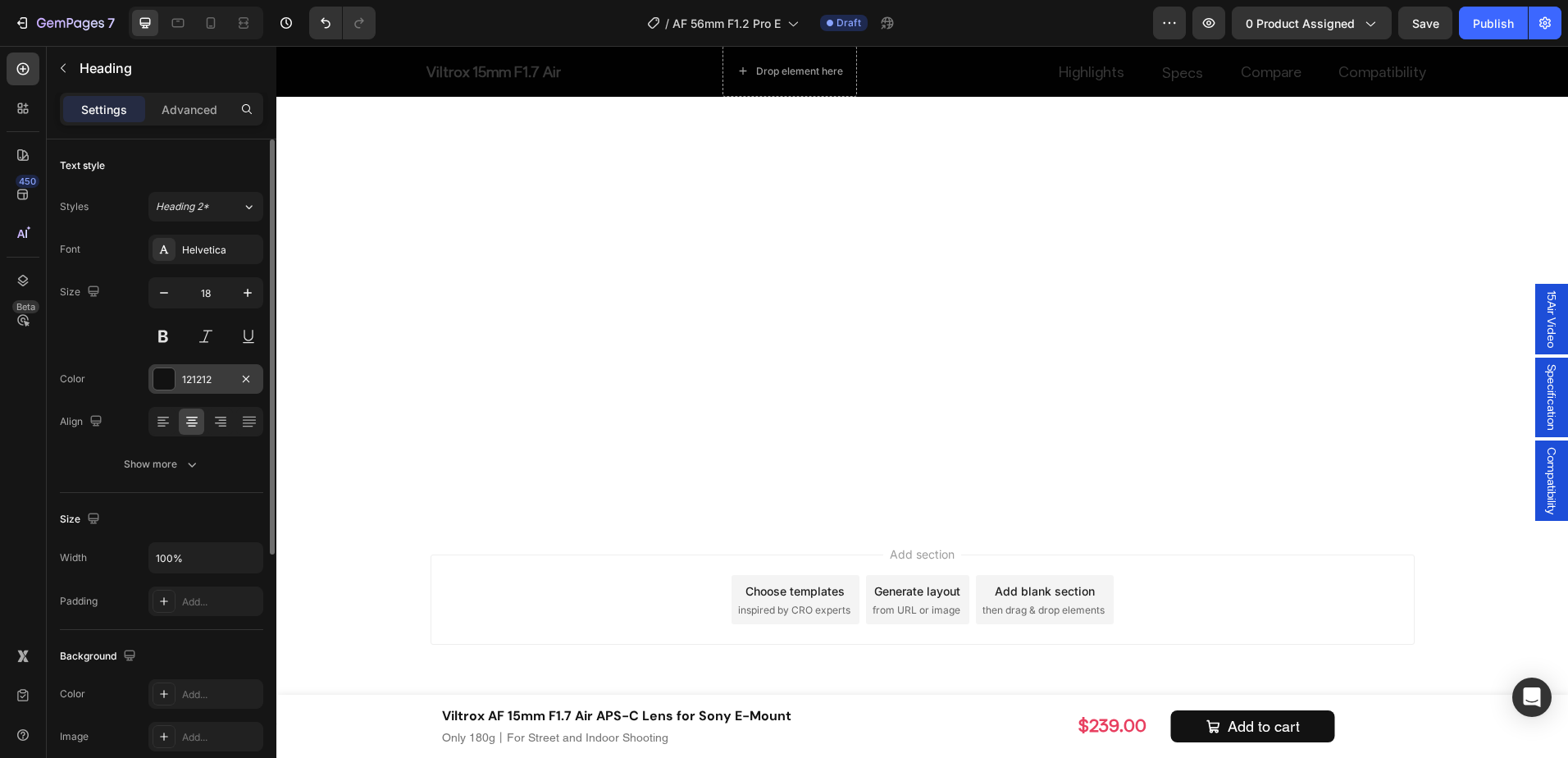
click at [181, 372] on div "121212" at bounding box center [206, 379] width 115 height 30
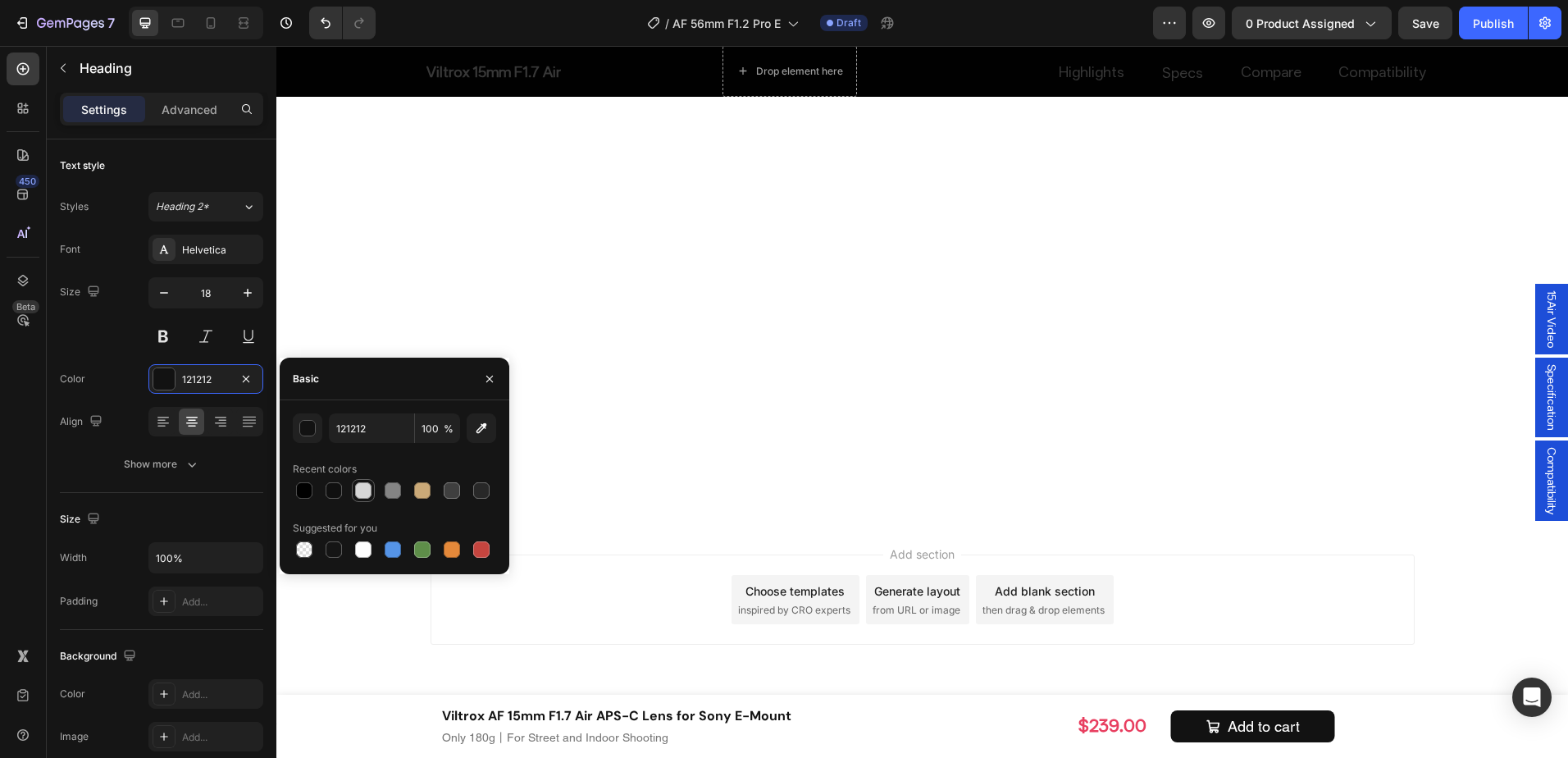
click at [361, 487] on div at bounding box center [363, 490] width 16 height 16
type input "D6D6D6"
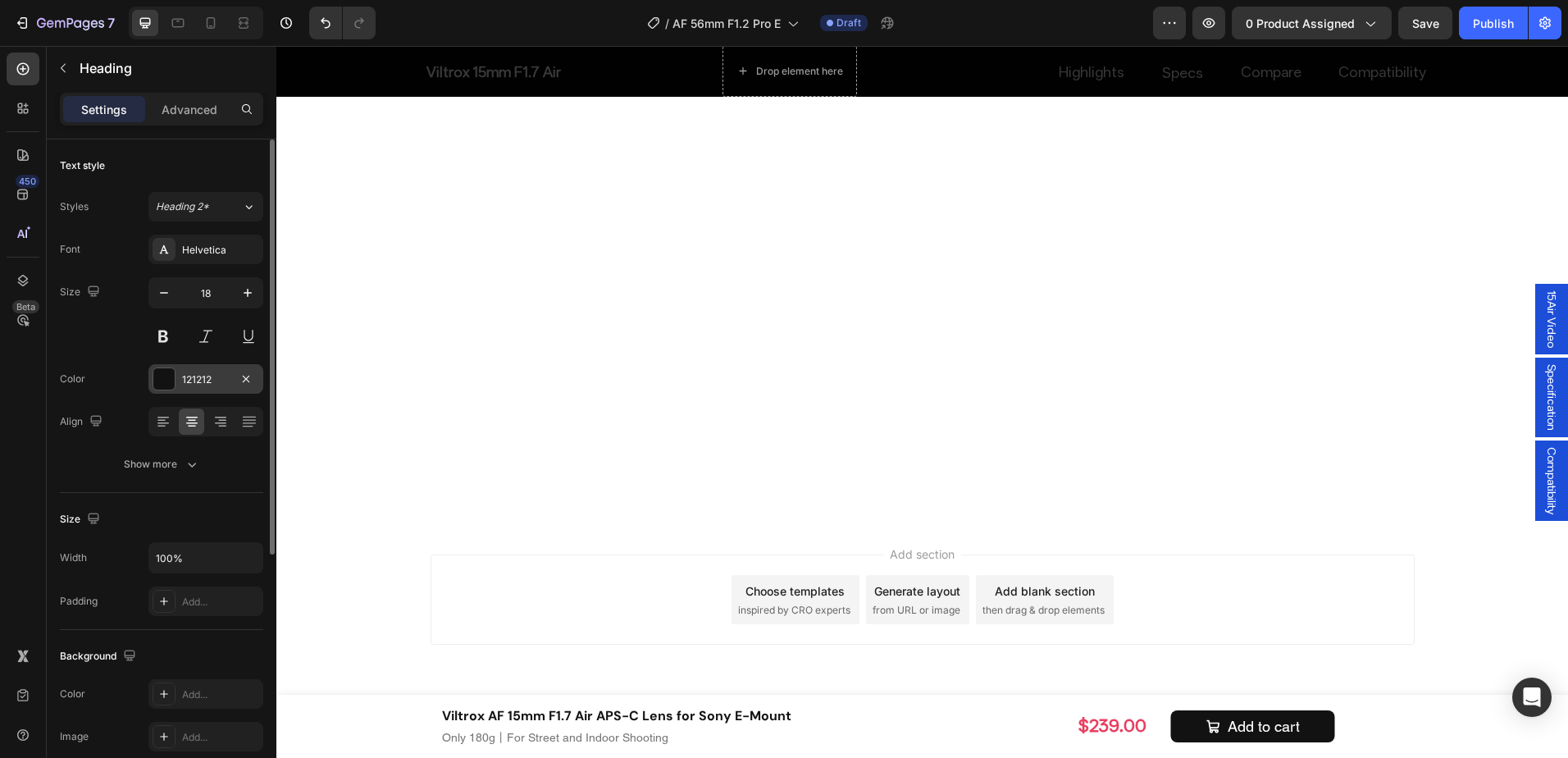
click at [200, 384] on div "121212" at bounding box center [206, 379] width 48 height 15
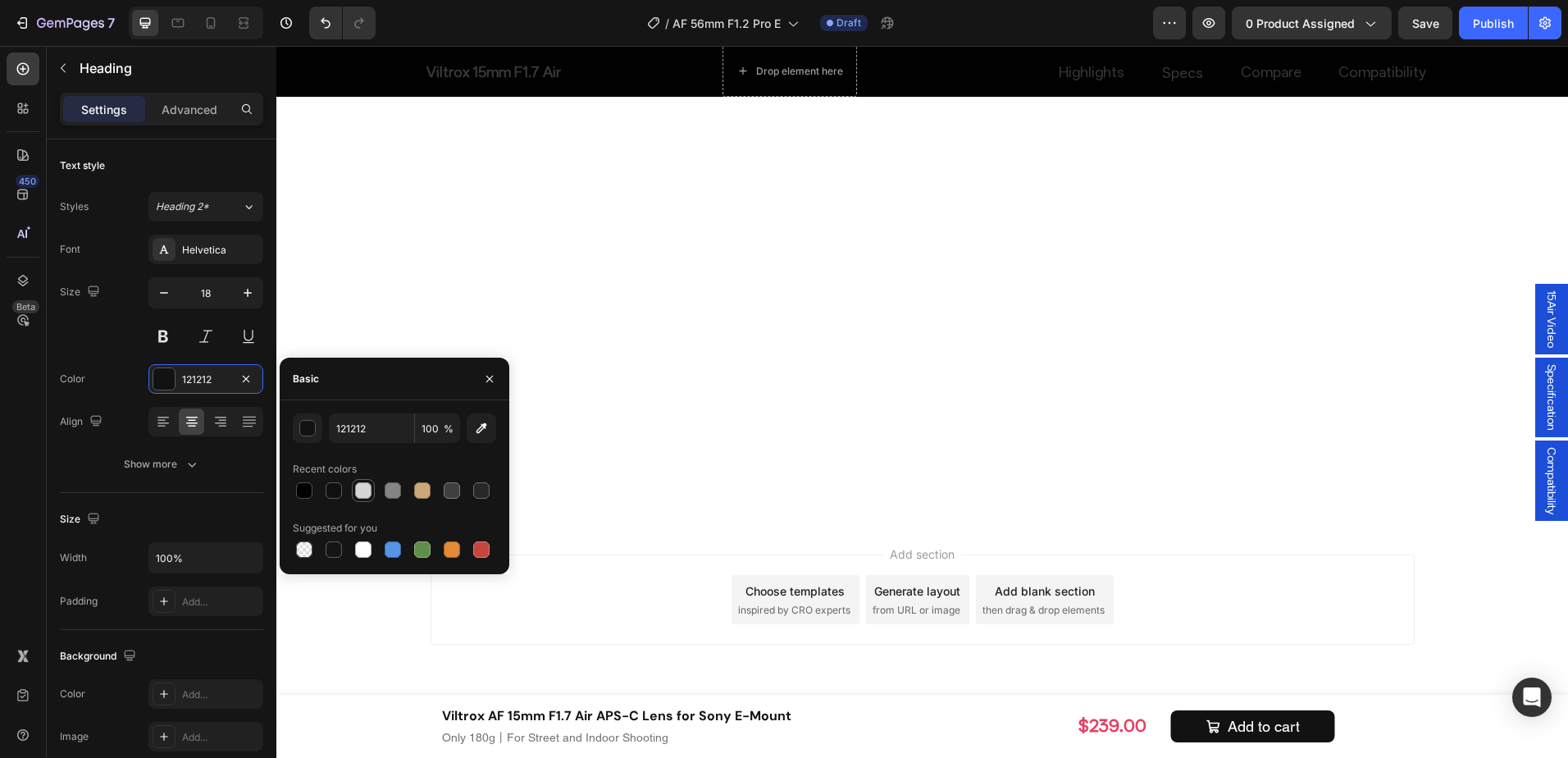
click at [362, 498] on div at bounding box center [363, 490] width 16 height 16
type input "D6D6D6"
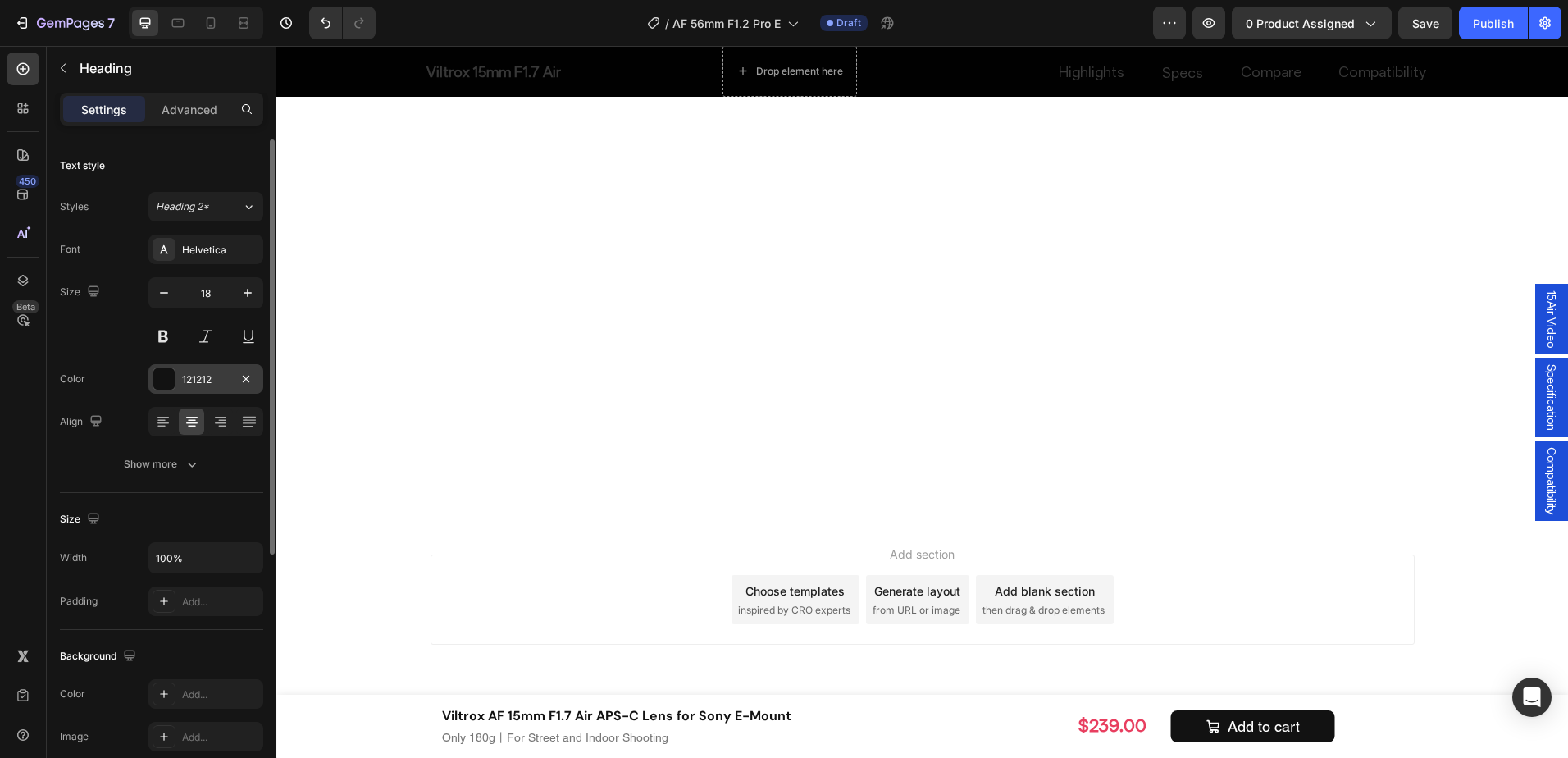
click at [173, 378] on div at bounding box center [164, 379] width 21 height 21
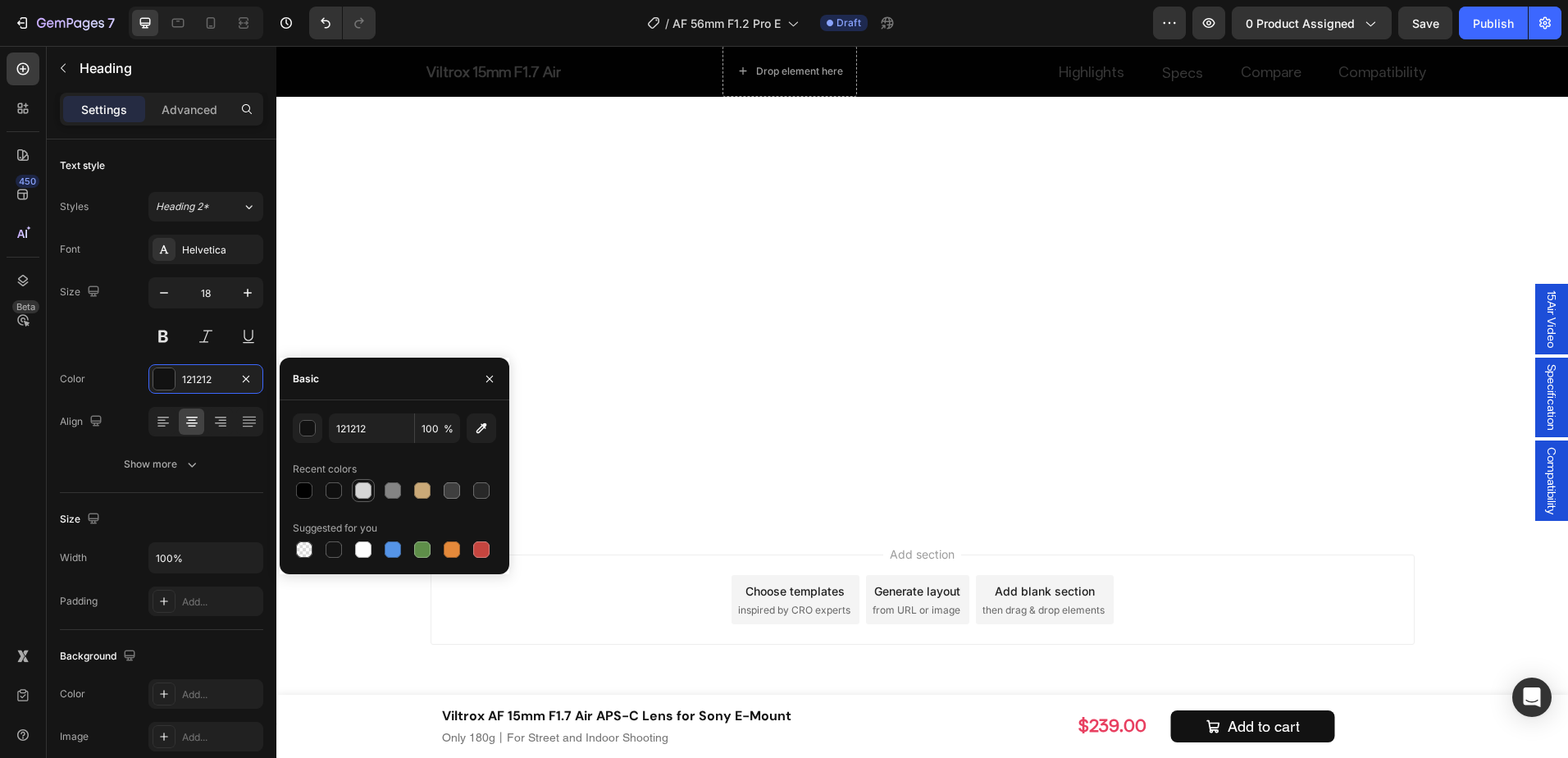
drag, startPoint x: 364, startPoint y: 488, endPoint x: 506, endPoint y: 508, distance: 143.4
click at [364, 488] on div at bounding box center [363, 490] width 16 height 16
type input "D6D6D6"
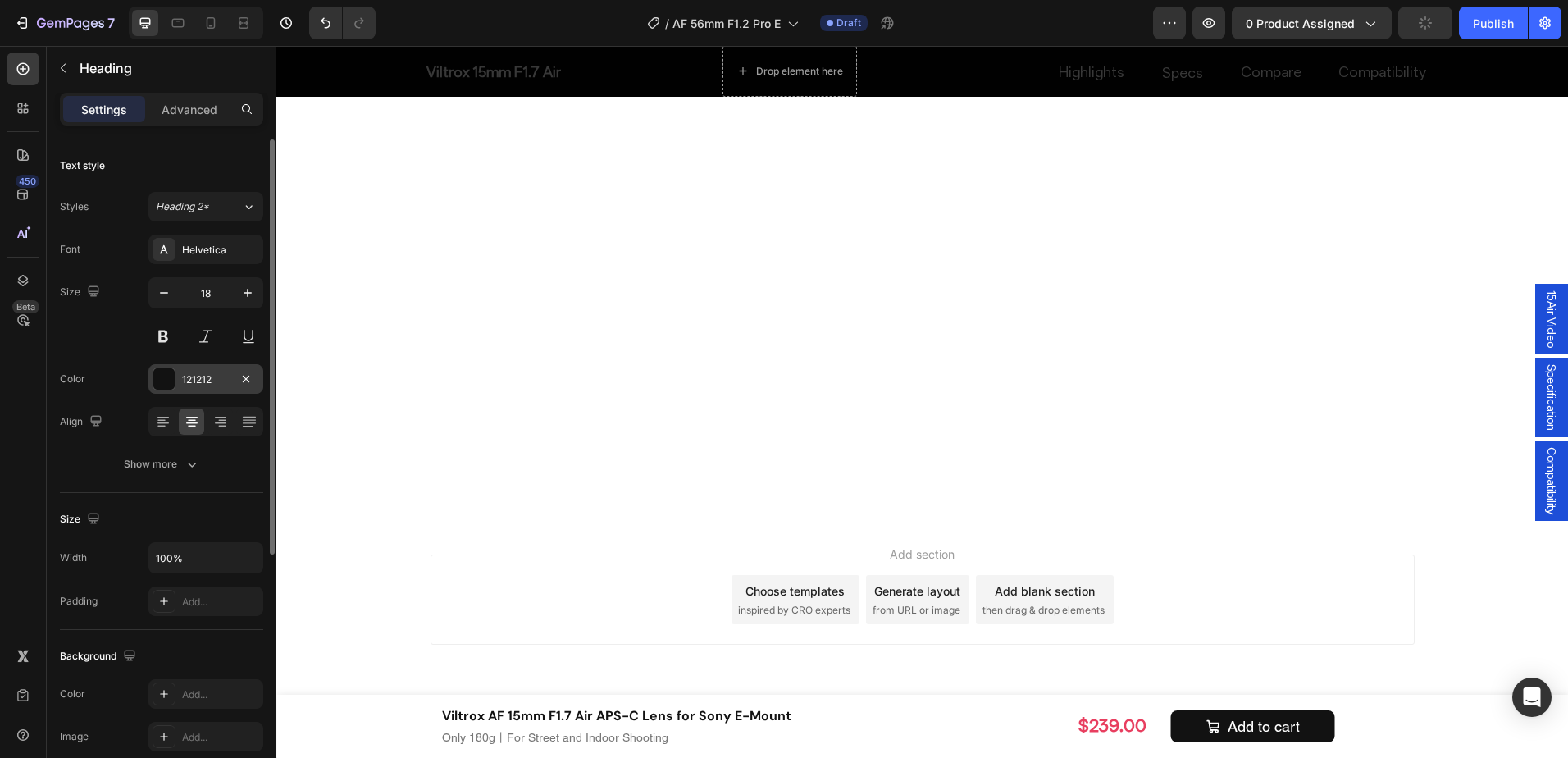
click at [186, 381] on div "121212" at bounding box center [206, 379] width 48 height 15
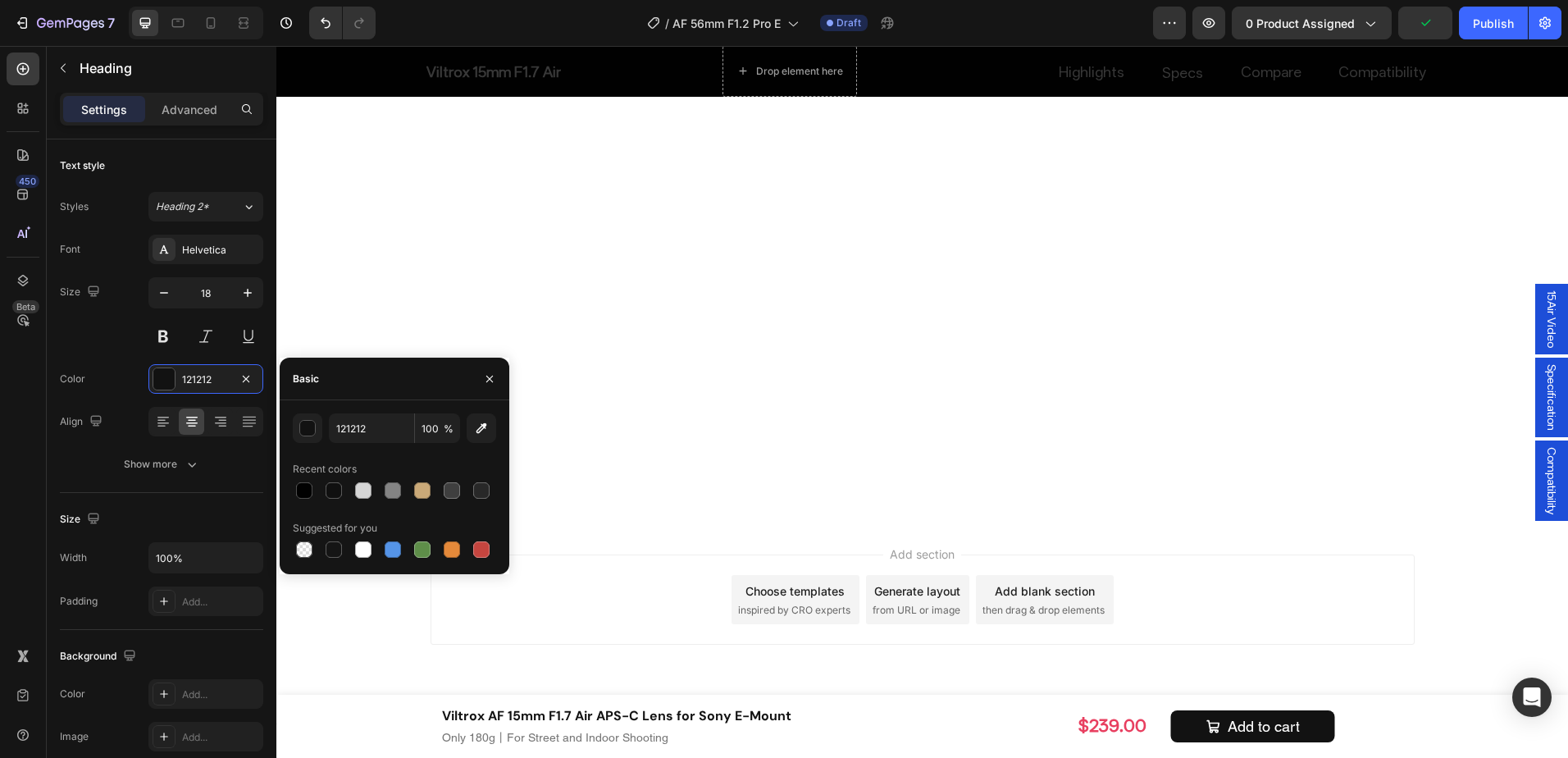
click at [379, 497] on div at bounding box center [394, 490] width 204 height 23
click at [370, 492] on div at bounding box center [363, 490] width 16 height 16
type input "D6D6D6"
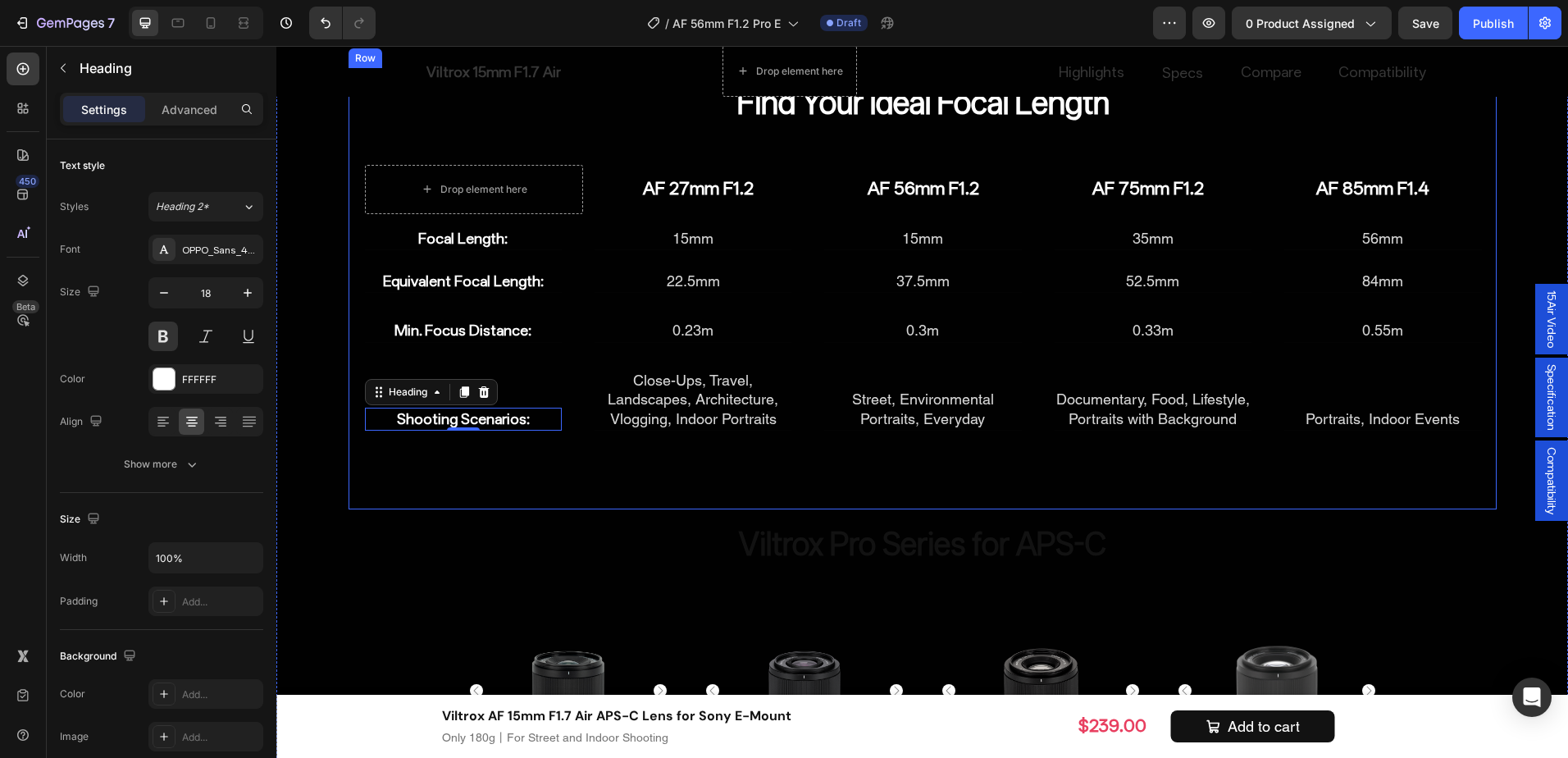
scroll to position [7835, 0]
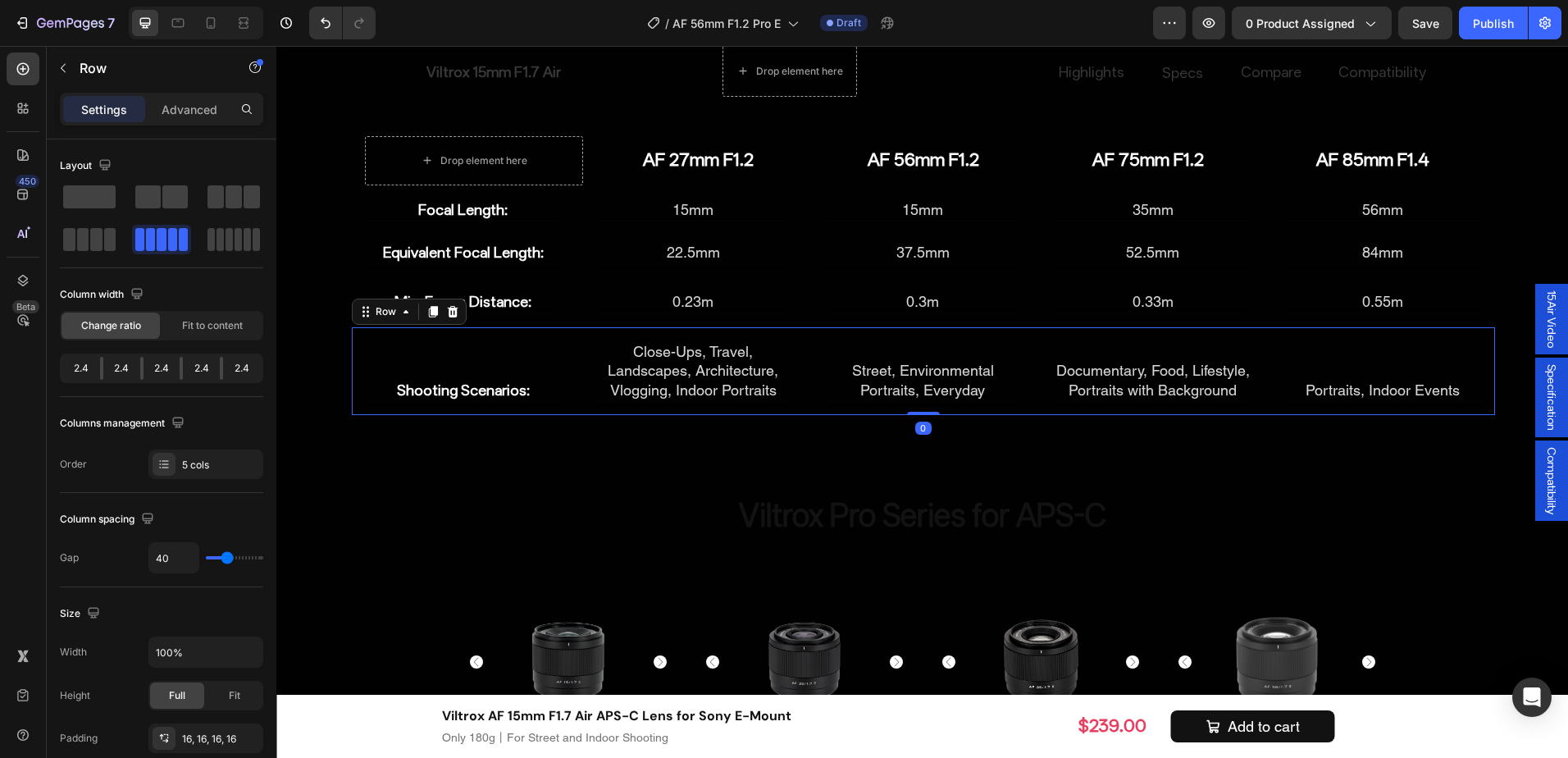
click at [584, 398] on div "Shooting Scenarios: Heading Close-Ups, Travel, Landscapes, Architecture, Vloggi…" at bounding box center [924, 372] width 1144 height 88
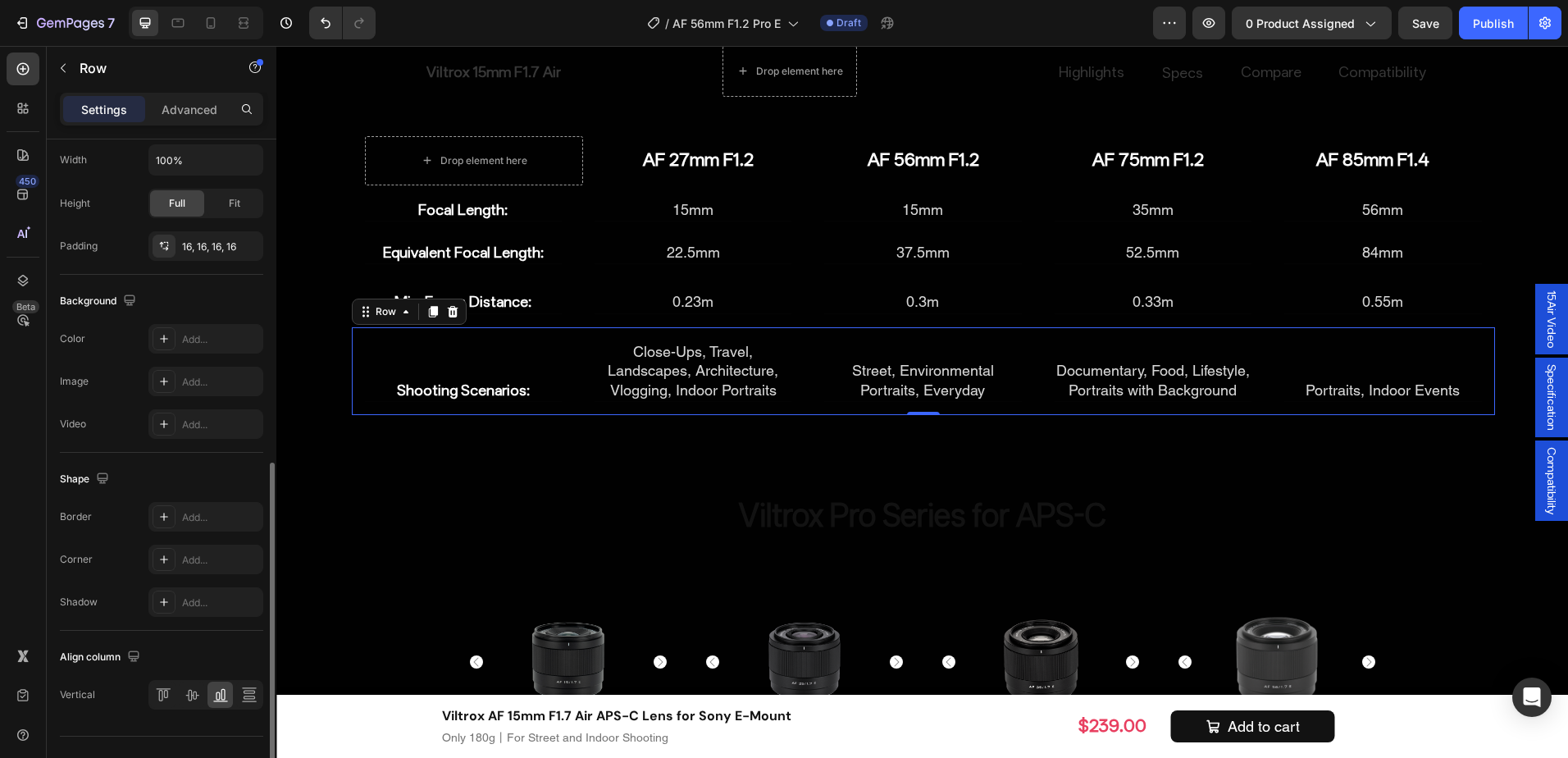
scroll to position [522, 0]
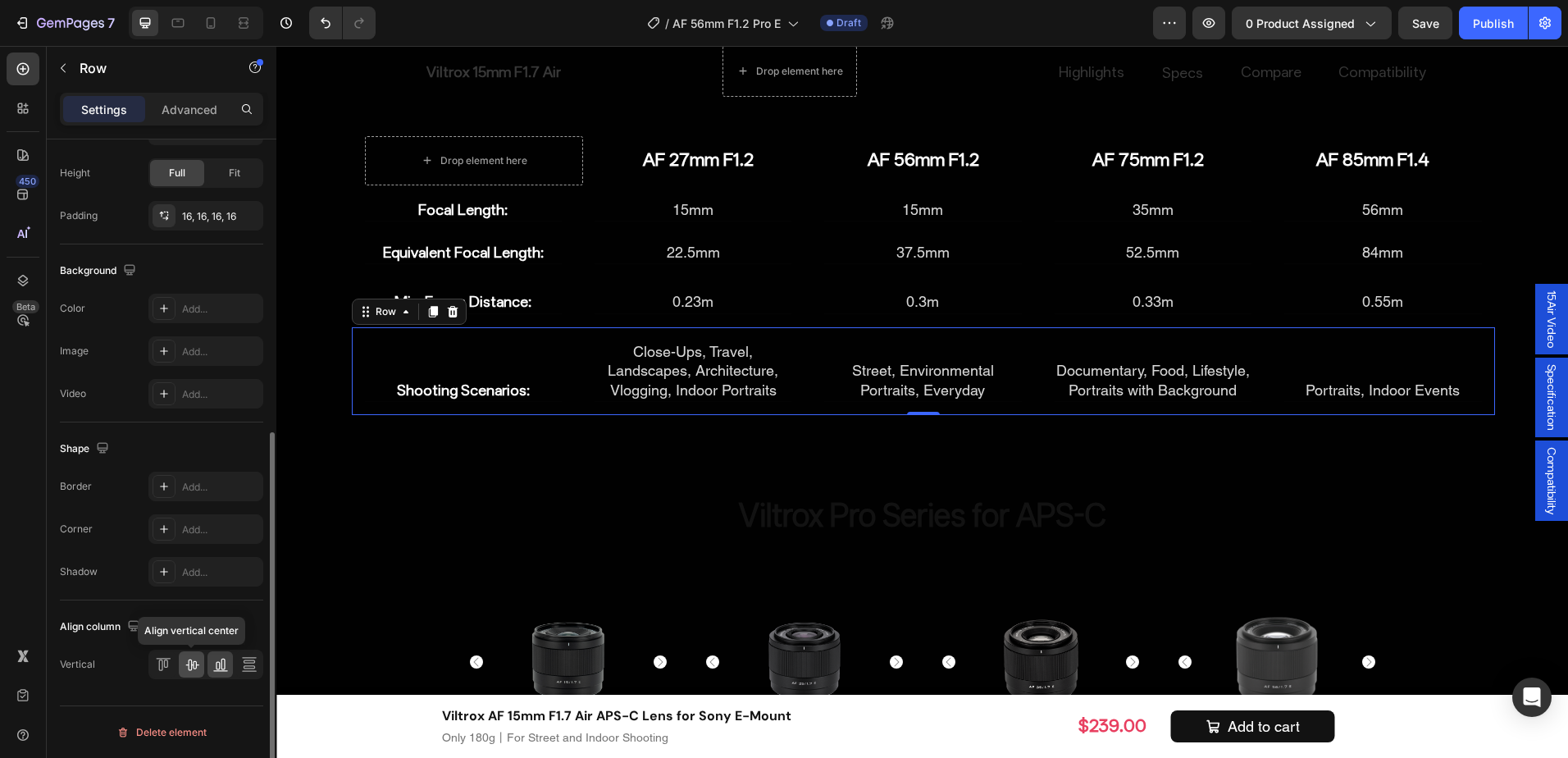
click at [181, 662] on div at bounding box center [191, 665] width 25 height 26
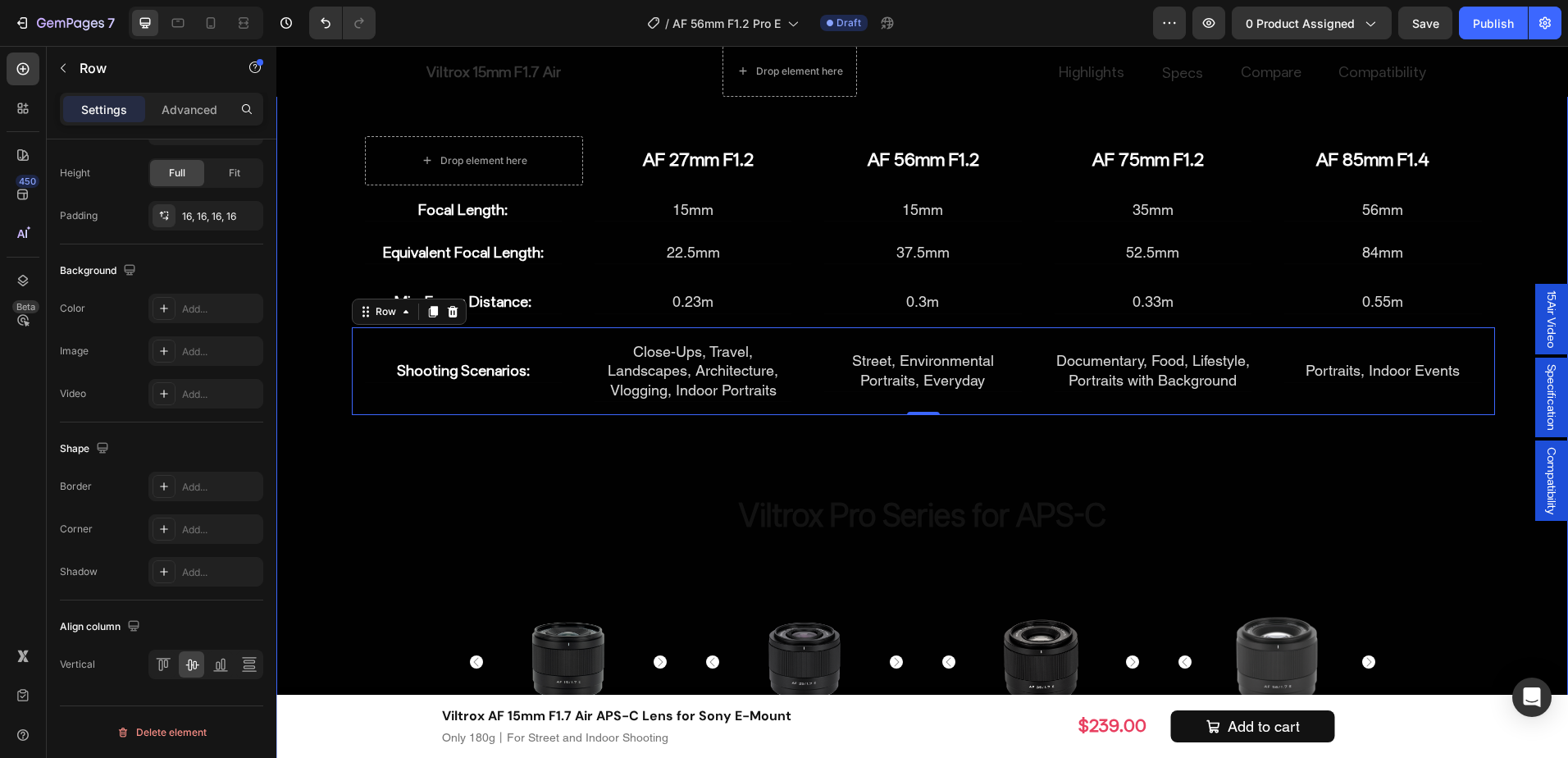
click at [1498, 467] on div "Find Your Ideal Focal Length Heading Drop element here AF 27mm F1.2 Heading AF …" at bounding box center [922, 518] width 1292 height 960
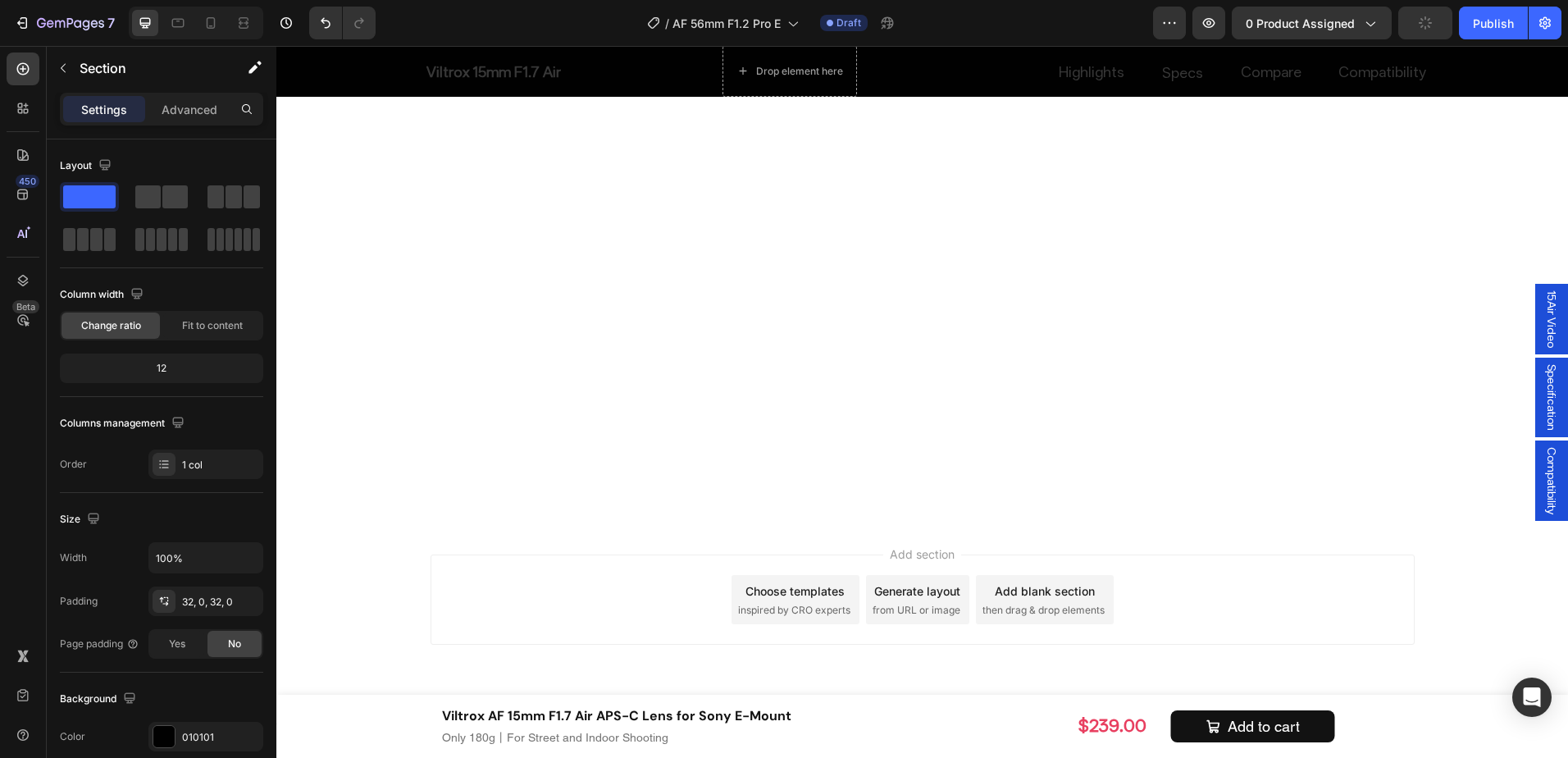
scroll to position [7671, 0]
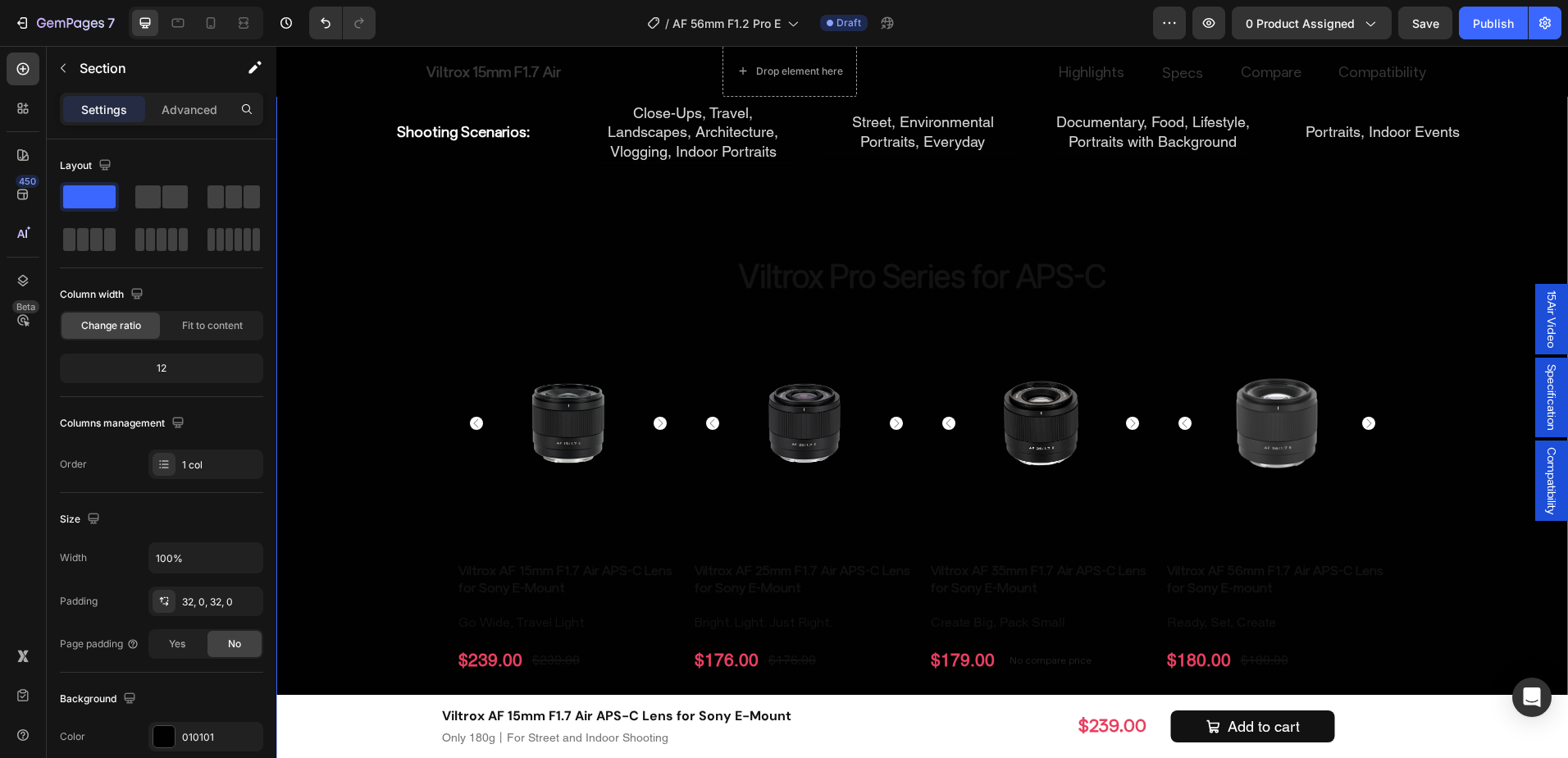
scroll to position [8080, 0]
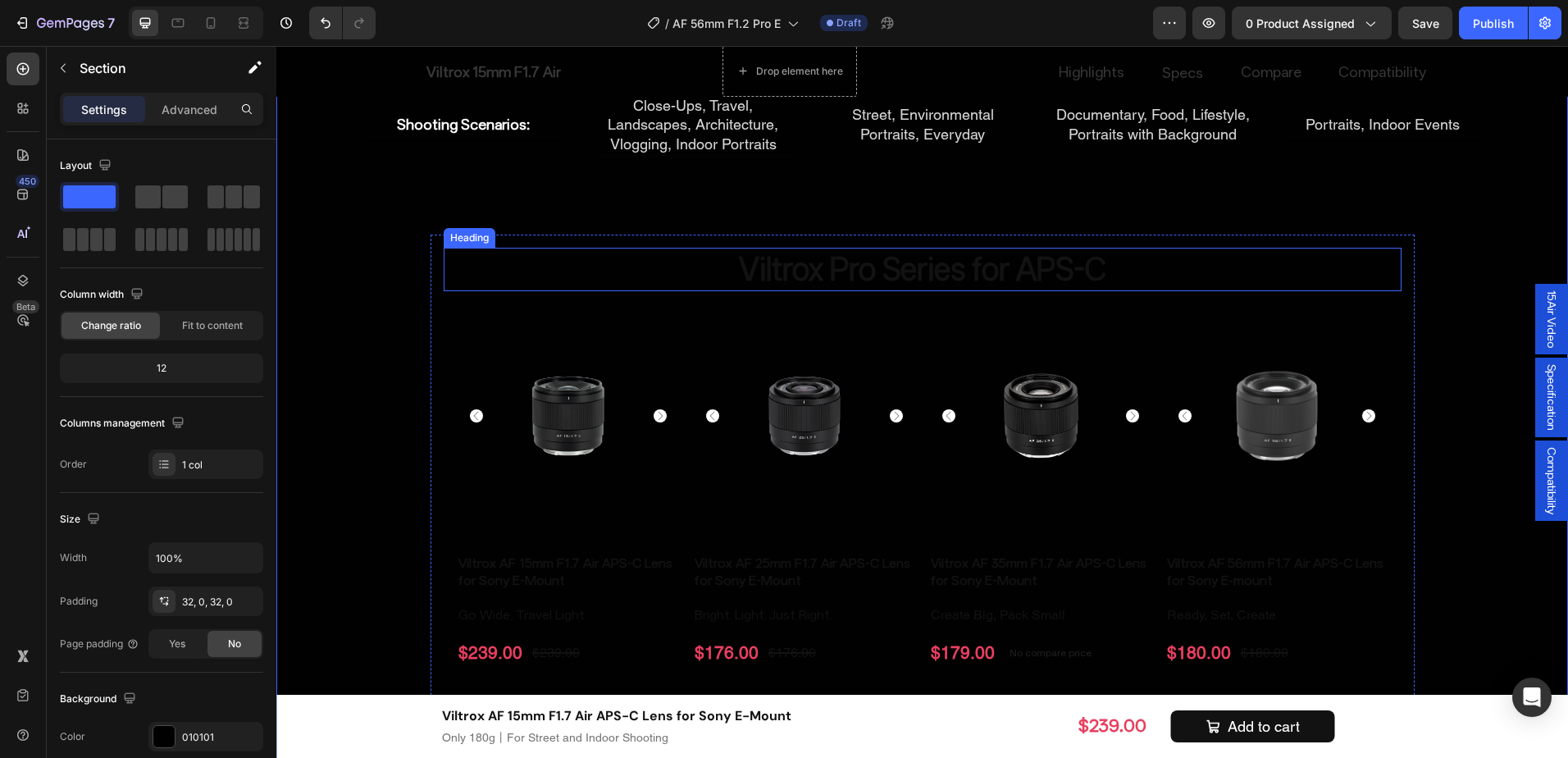
click at [769, 278] on h2 "Viltrox Pro Series for APS-C" at bounding box center [923, 270] width 958 height 44
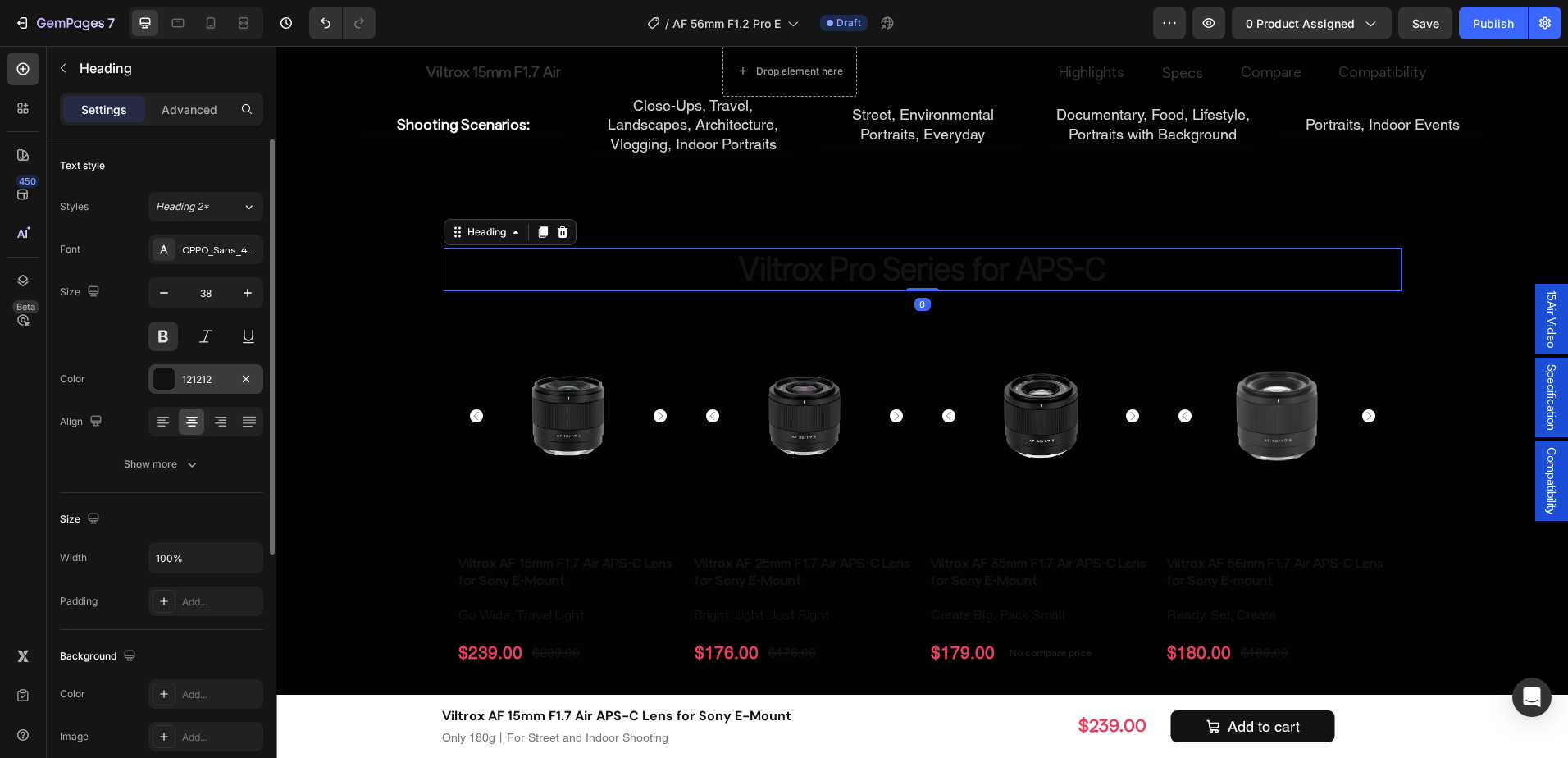
click at [162, 382] on div at bounding box center [164, 379] width 21 height 21
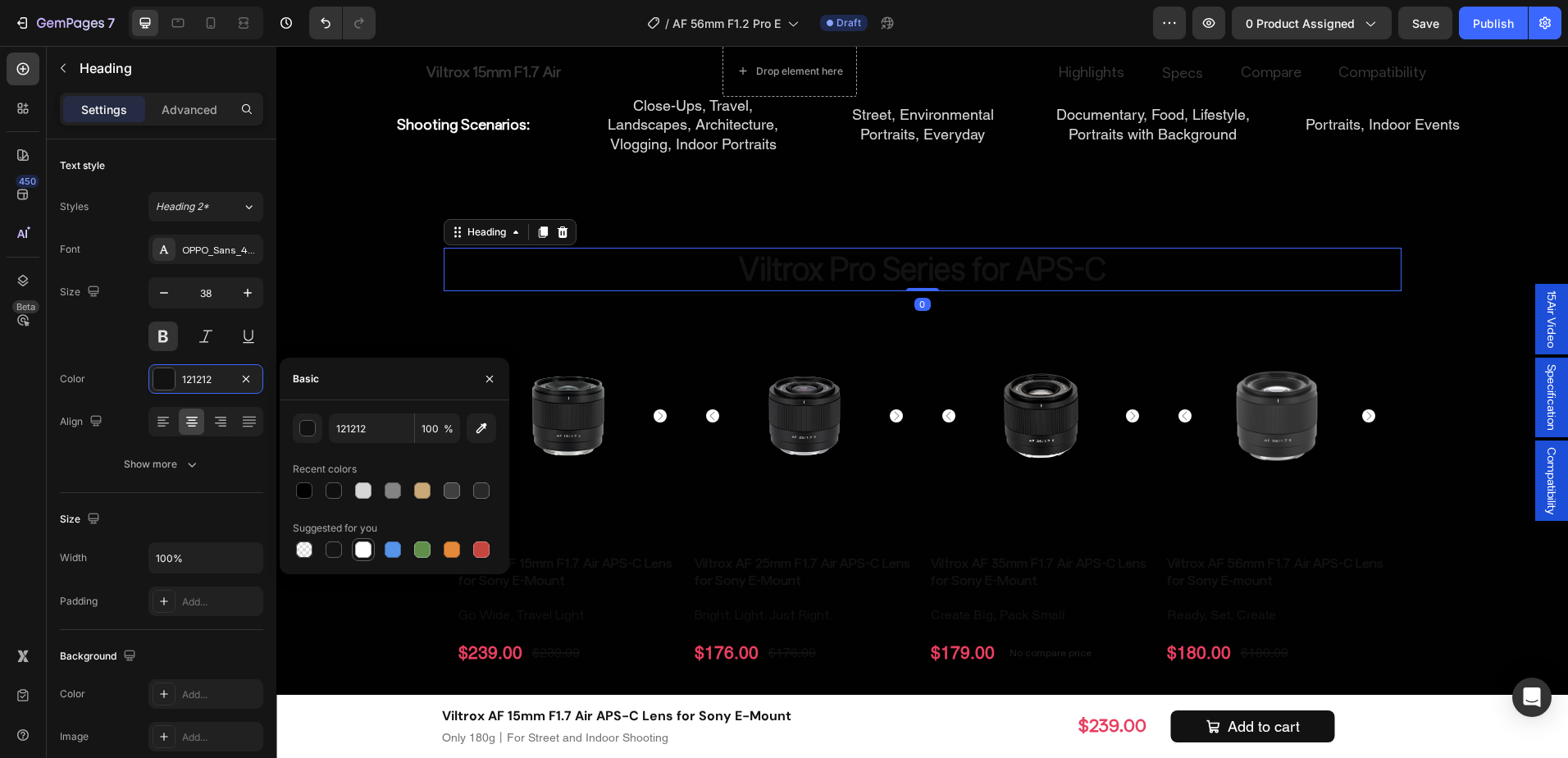
click at [362, 545] on div at bounding box center [363, 549] width 16 height 16
type input "FFFFFF"
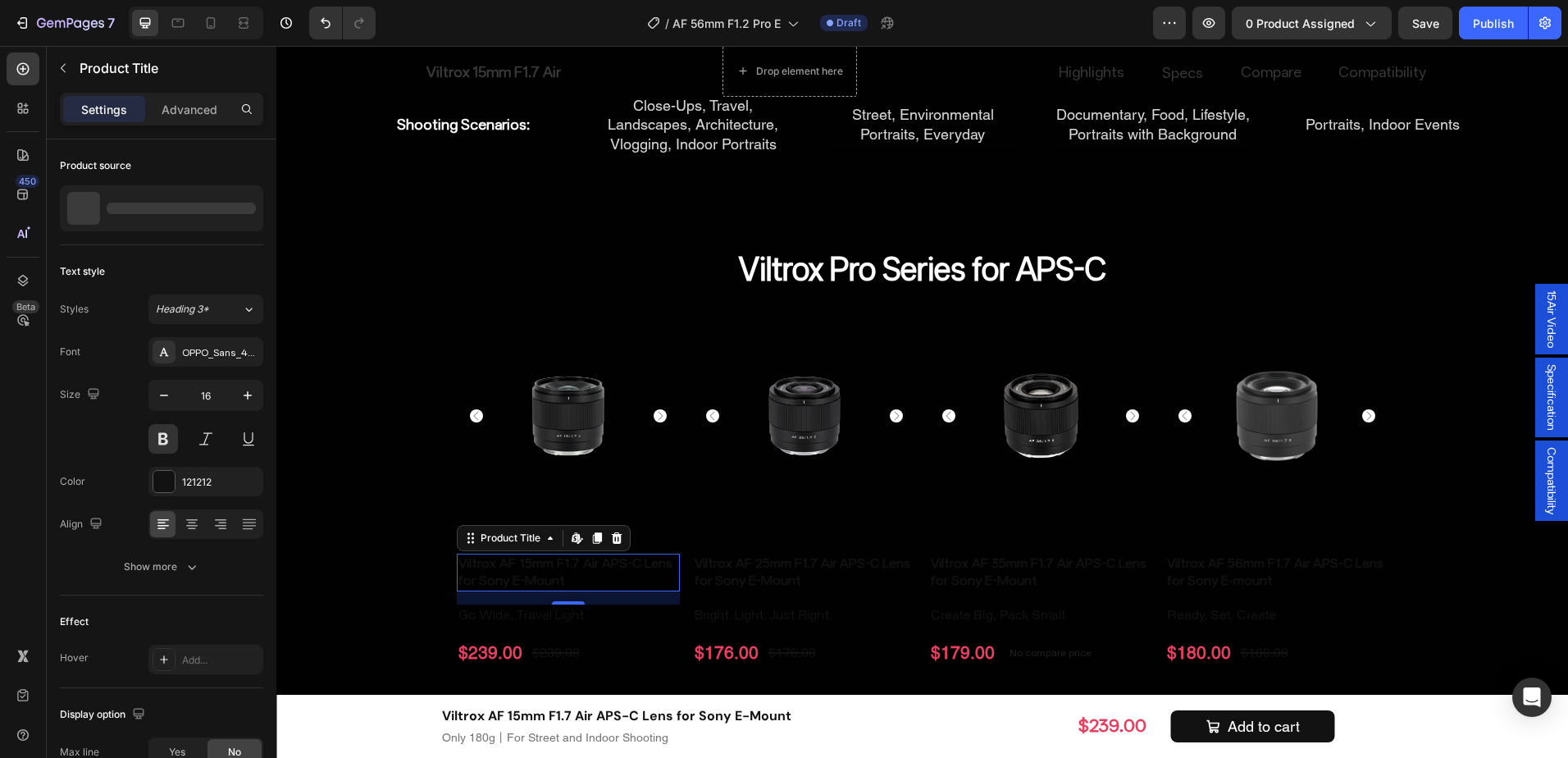
click at [614, 570] on h2 "Viltrox AF 15mm F1.7 Air APS-C Lens for Sony E-Mount" at bounding box center [569, 573] width 224 height 38
click at [167, 473] on div at bounding box center [164, 481] width 21 height 21
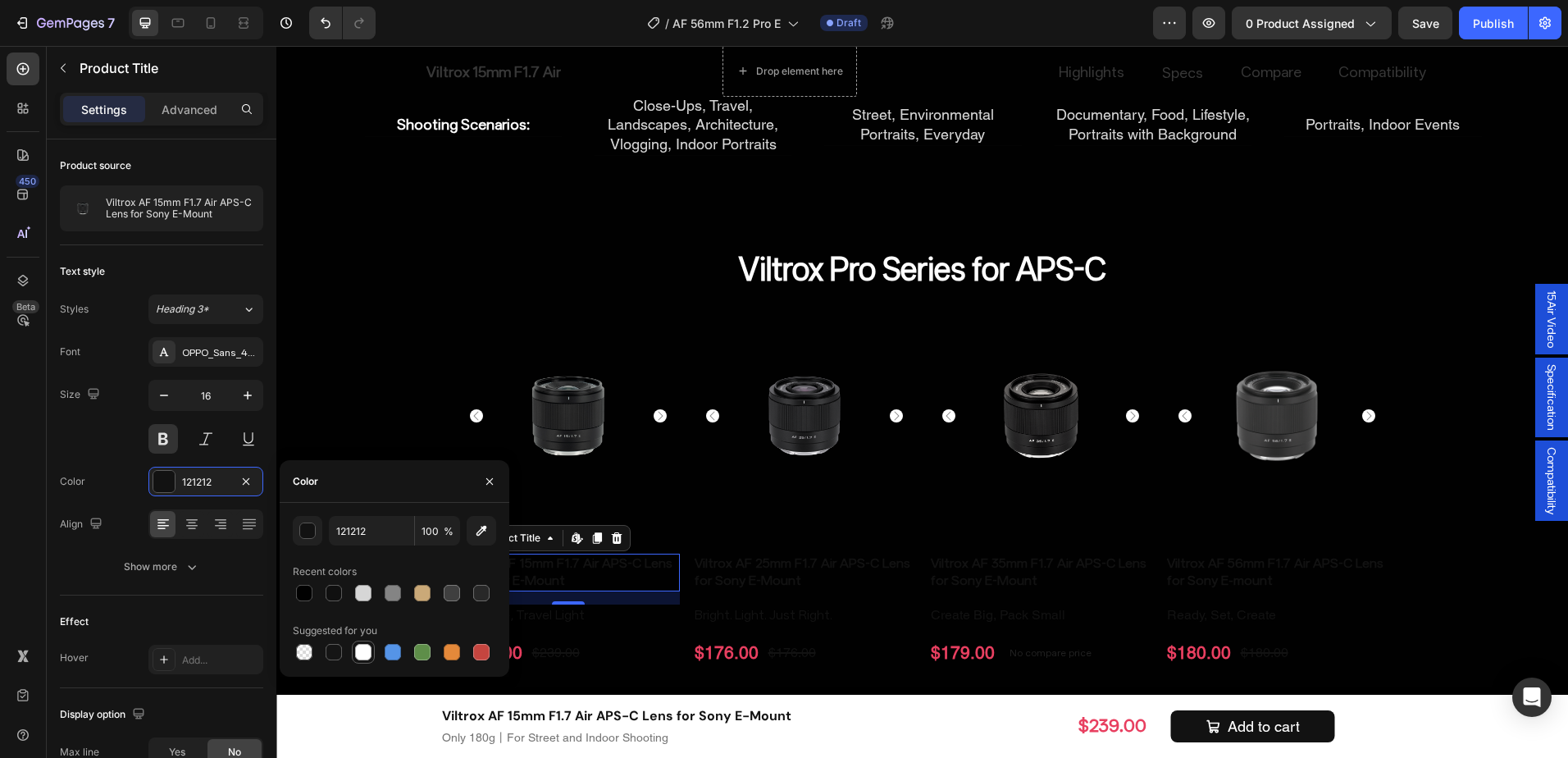
click at [361, 656] on div at bounding box center [363, 652] width 16 height 16
type input "FFFFFF"
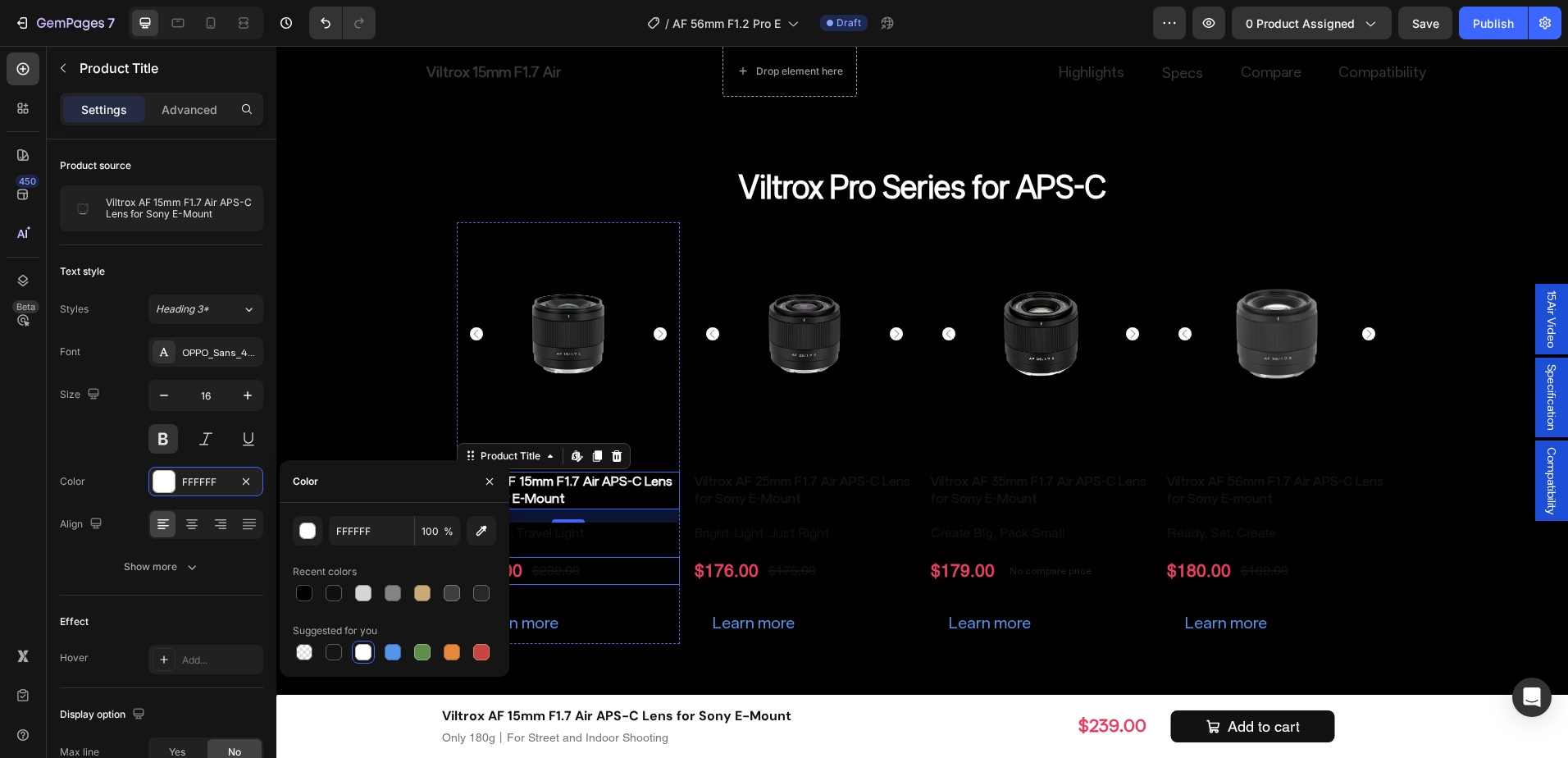
scroll to position [8245, 0]
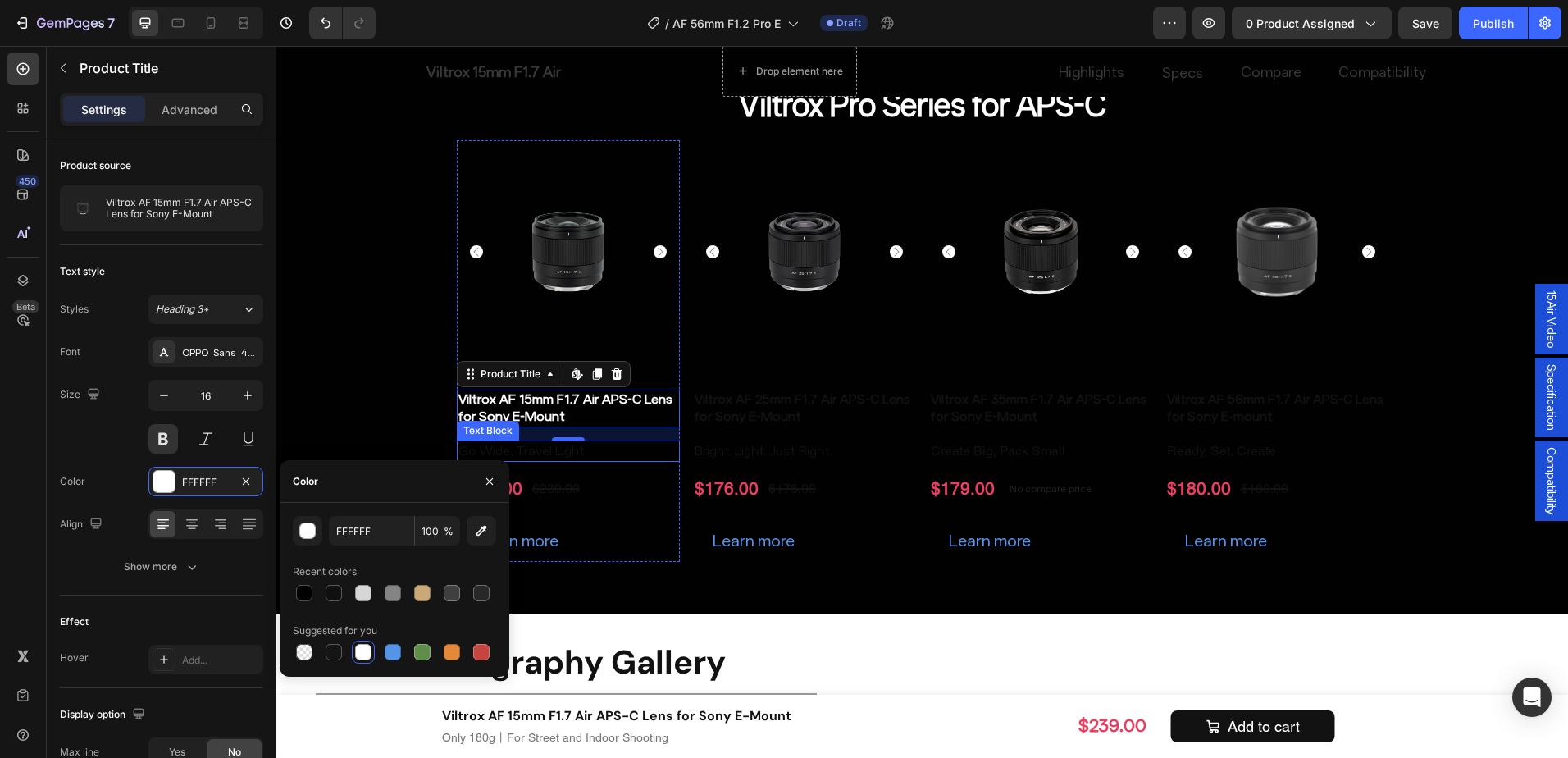
click at [608, 454] on p "Go Wide, Travel Light" at bounding box center [568, 451] width 220 height 18
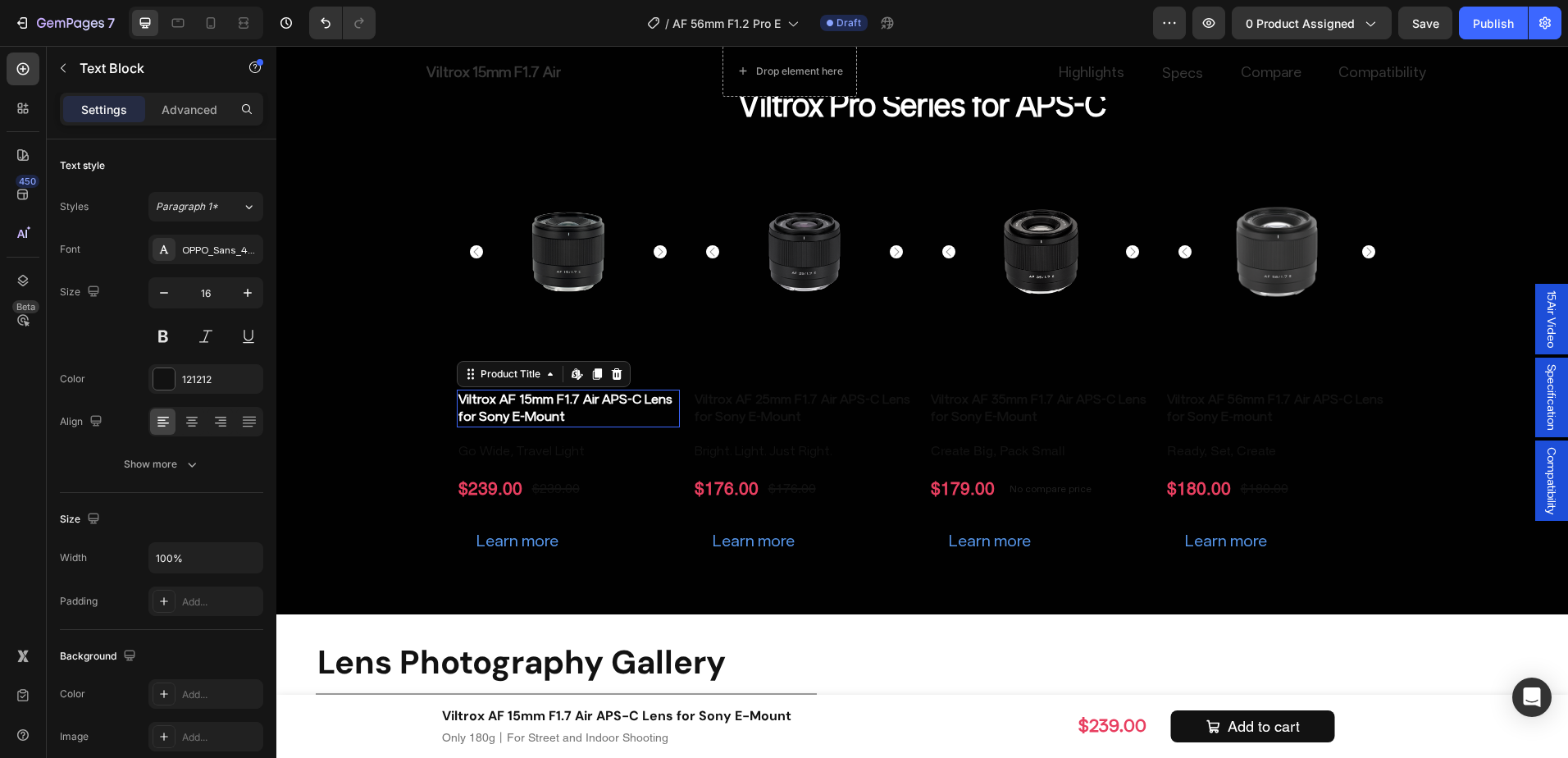
click at [620, 399] on h2 "Viltrox AF 15mm F1.7 Air APS-C Lens for Sony E-Mount" at bounding box center [569, 408] width 224 height 38
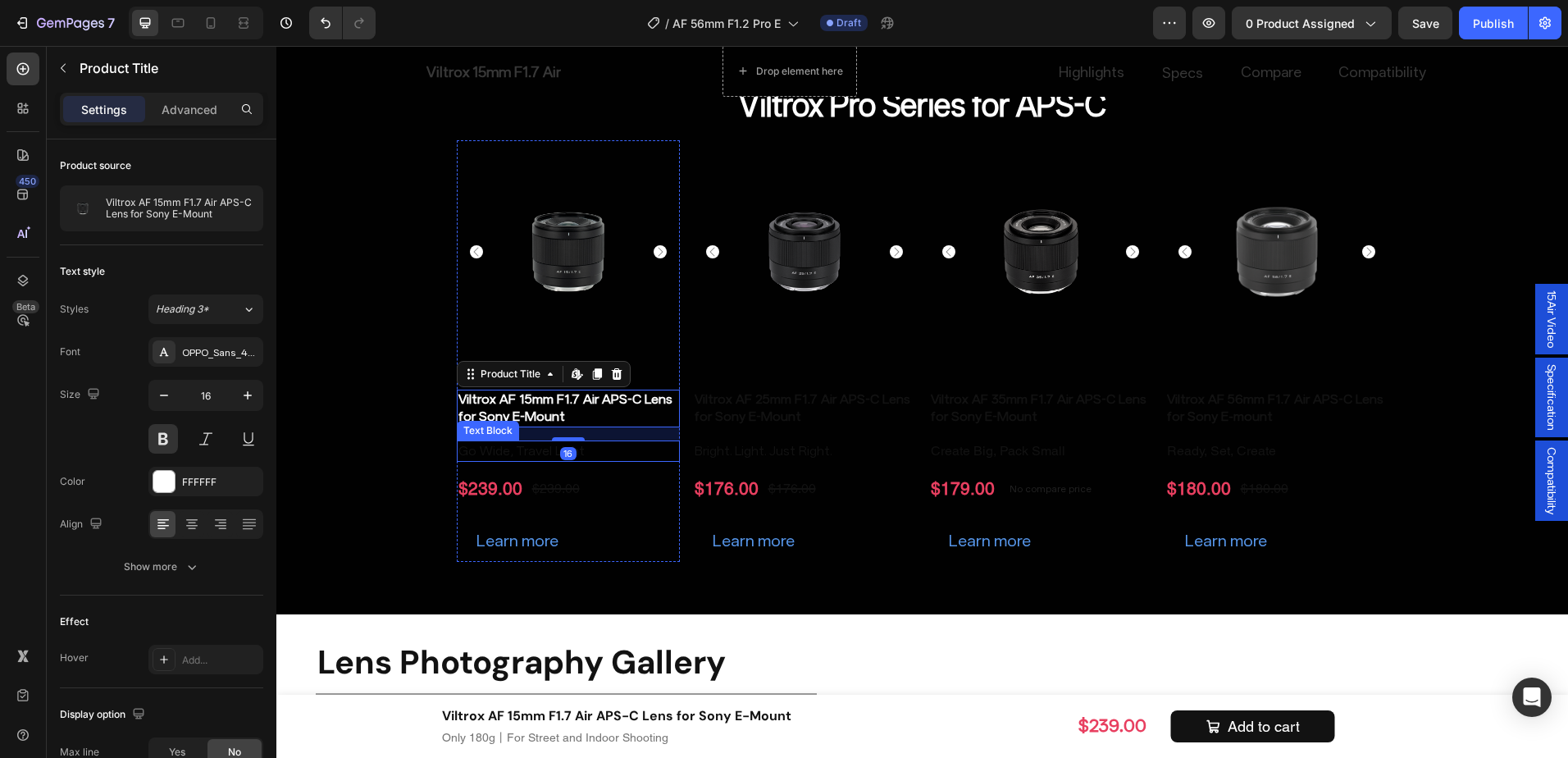
click at [606, 449] on p "Go Wide, Travel Light" at bounding box center [568, 451] width 220 height 18
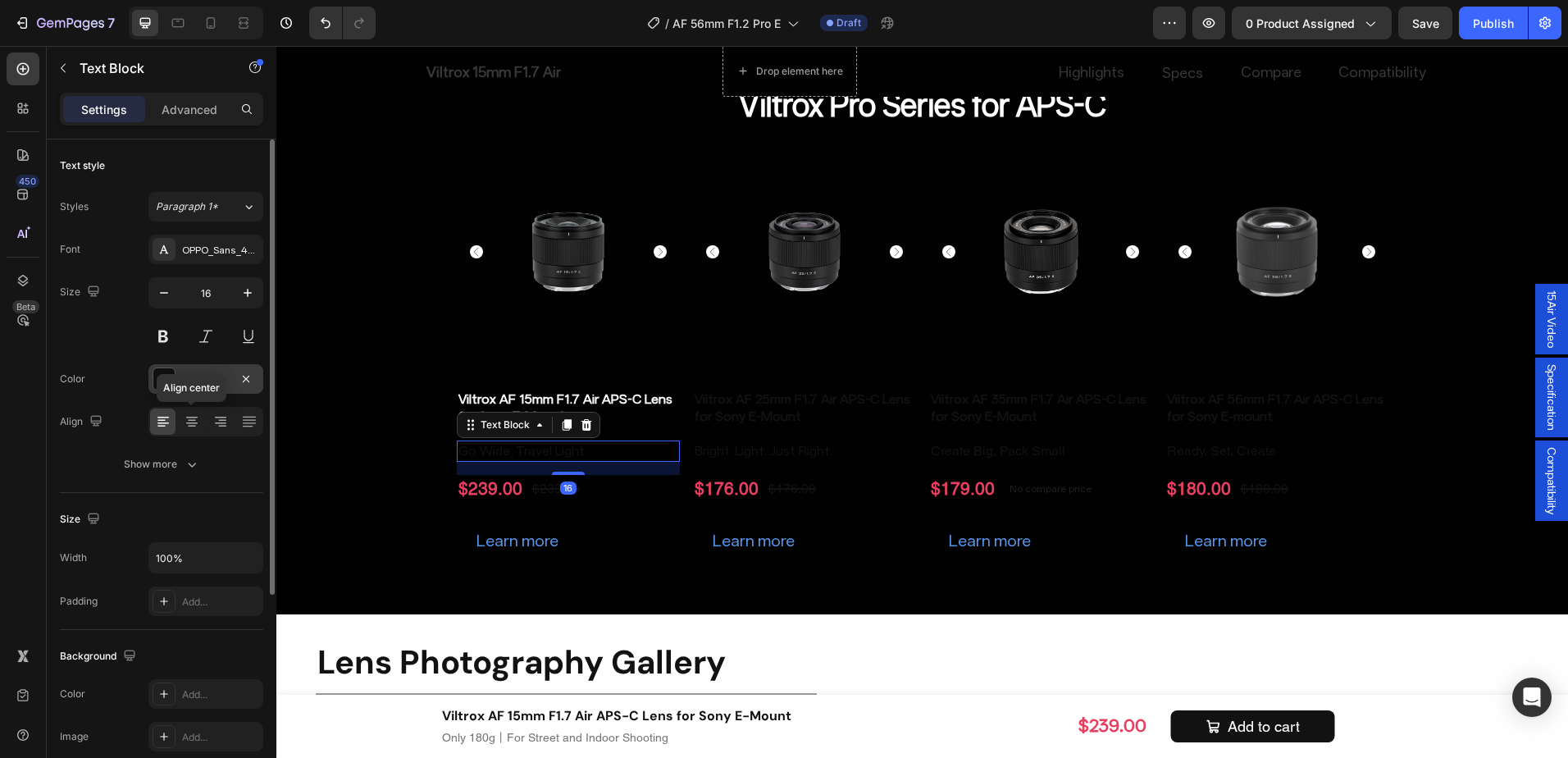
click at [205, 386] on div "121212" at bounding box center [206, 379] width 48 height 15
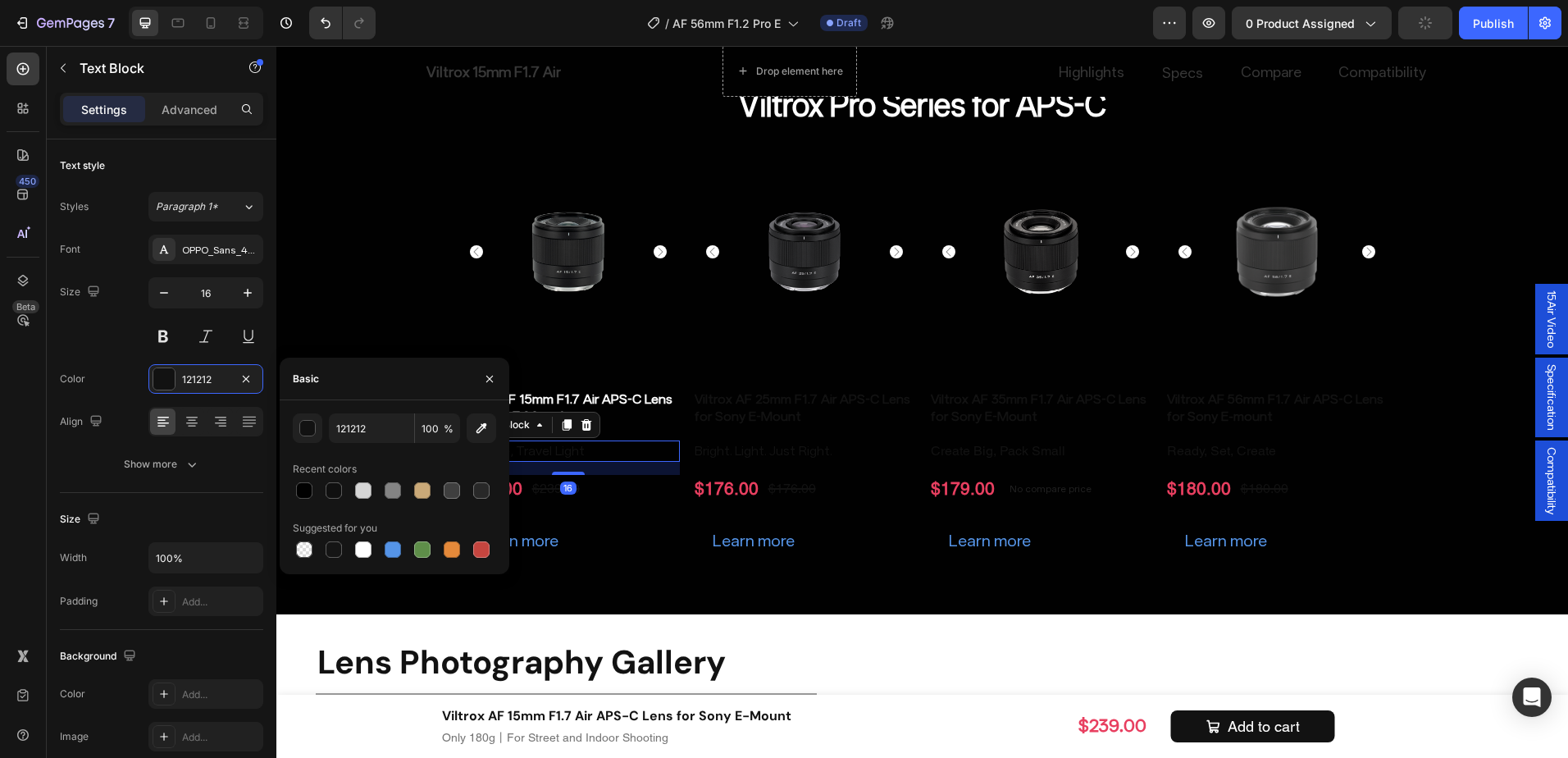
click at [354, 475] on div "Recent colors" at bounding box center [324, 469] width 64 height 15
drag, startPoint x: 355, startPoint y: 481, endPoint x: 245, endPoint y: 443, distance: 116.4
click at [355, 481] on div at bounding box center [363, 491] width 20 height 20
type input "D6D6D6"
click at [573, 494] on div "$239.00" at bounding box center [556, 488] width 51 height 21
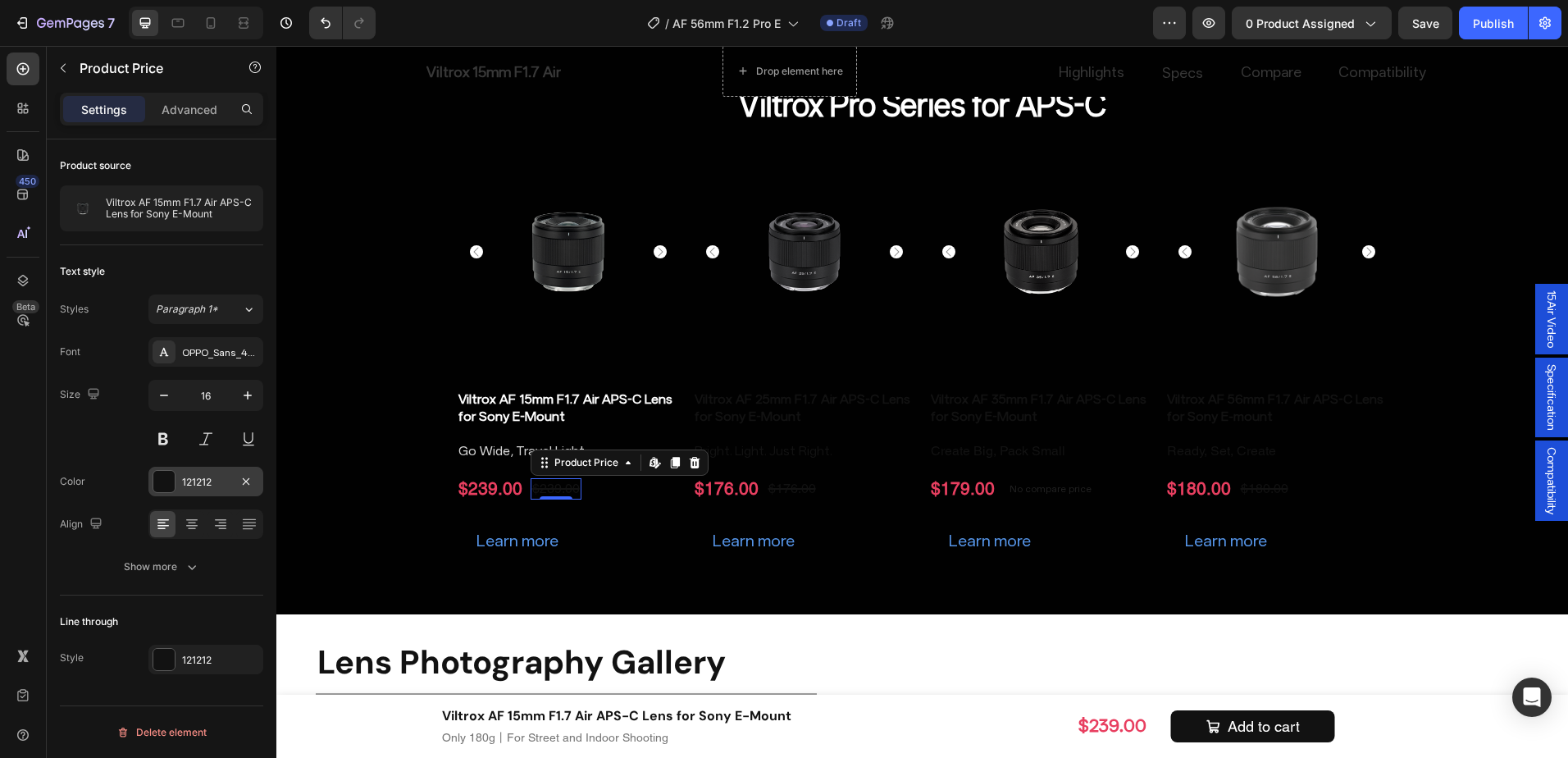
click at [182, 478] on div "121212" at bounding box center [206, 482] width 48 height 15
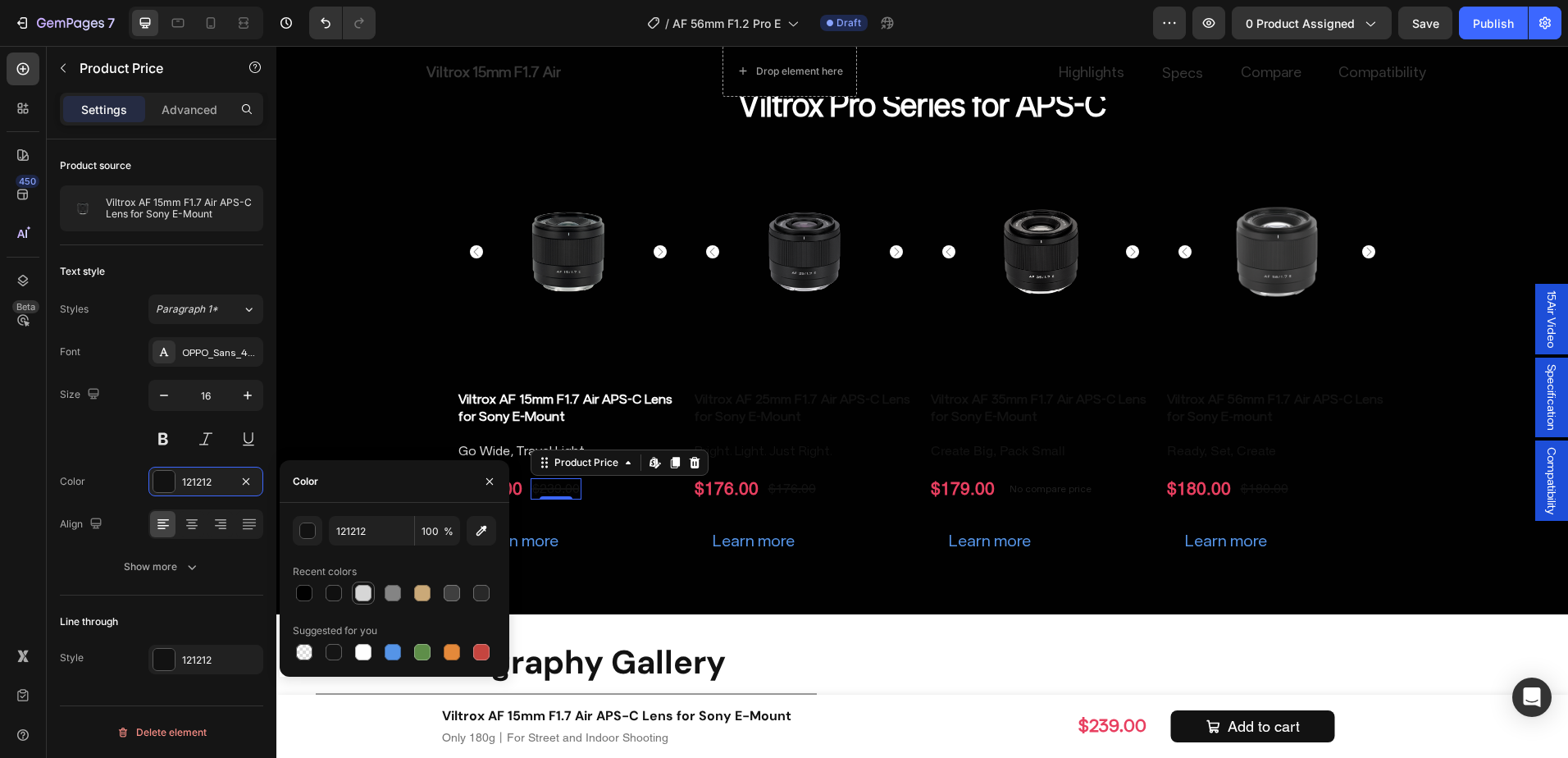
click at [356, 592] on div at bounding box center [363, 593] width 16 height 16
type input "D6D6D6"
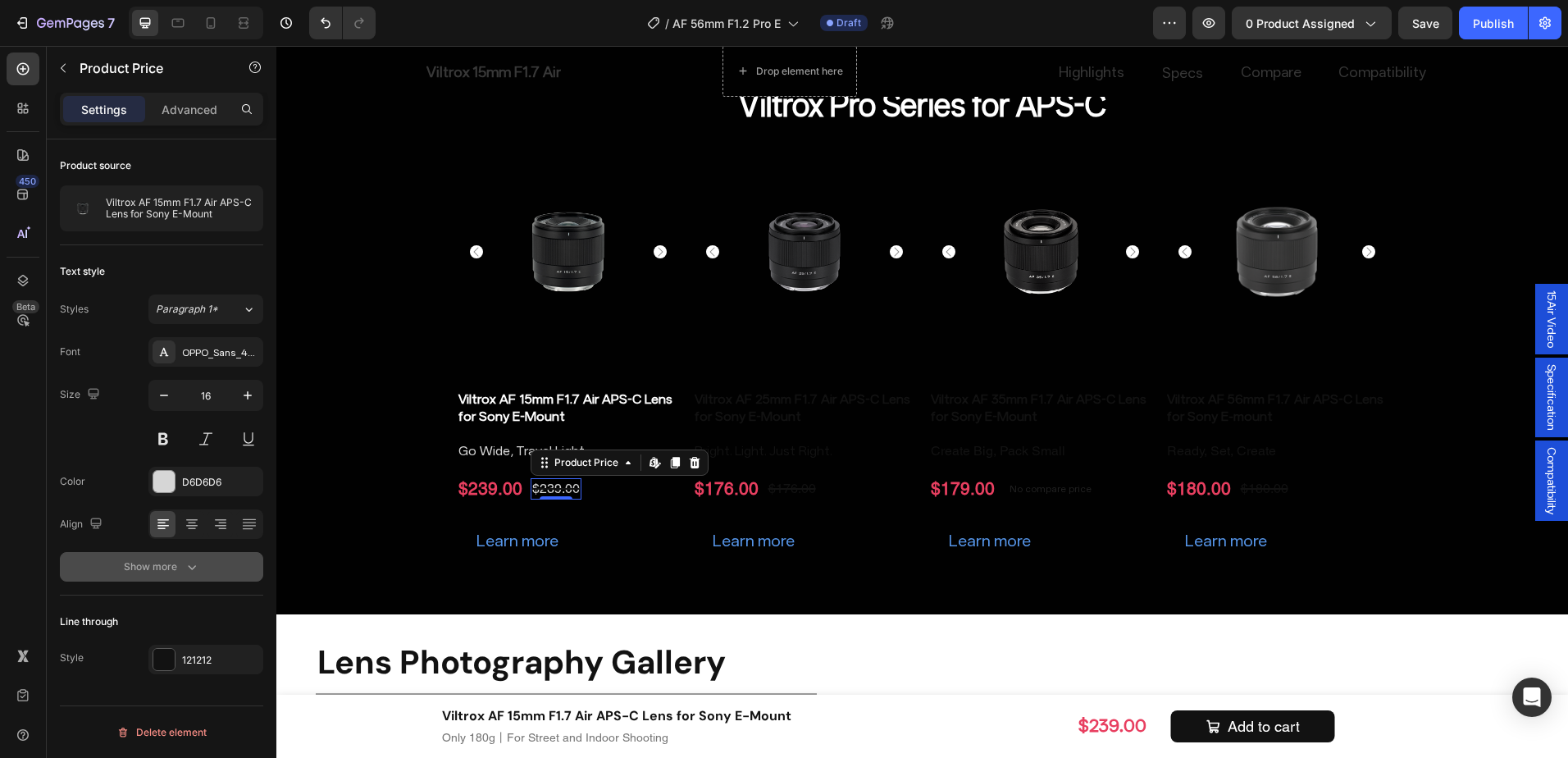
click at [210, 568] on button "Show more" at bounding box center [162, 567] width 204 height 30
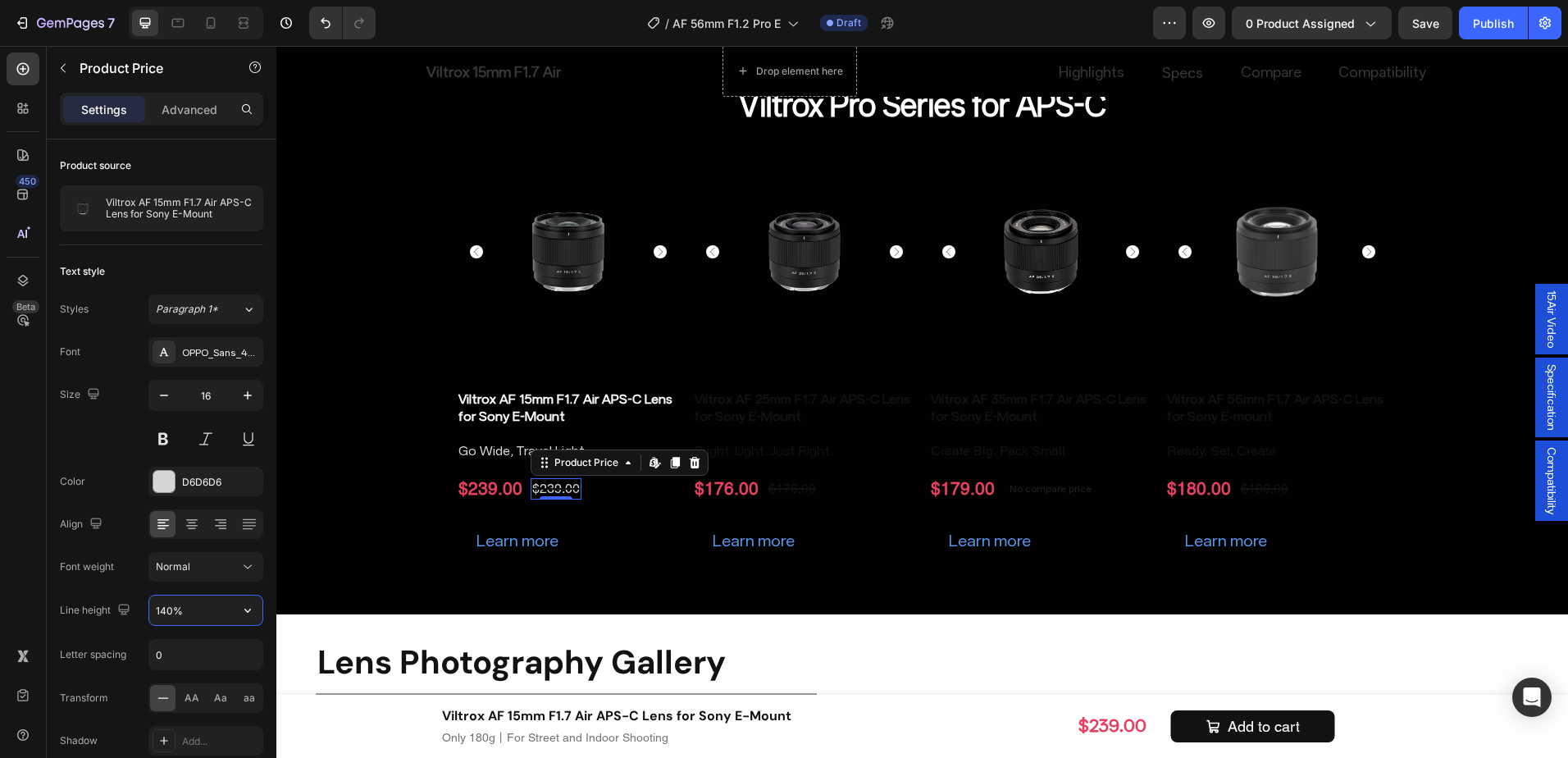
click at [191, 609] on input "140%" at bounding box center [206, 611] width 113 height 30
click at [193, 610] on input "140%" at bounding box center [206, 611] width 113 height 30
click at [182, 605] on input "140%" at bounding box center [206, 611] width 113 height 30
click at [169, 610] on input "140%" at bounding box center [206, 611] width 113 height 30
click at [599, 479] on div "$239.00 Product Price Product Price $239.00 Product Price Edit content in Shopi…" at bounding box center [569, 488] width 224 height 27
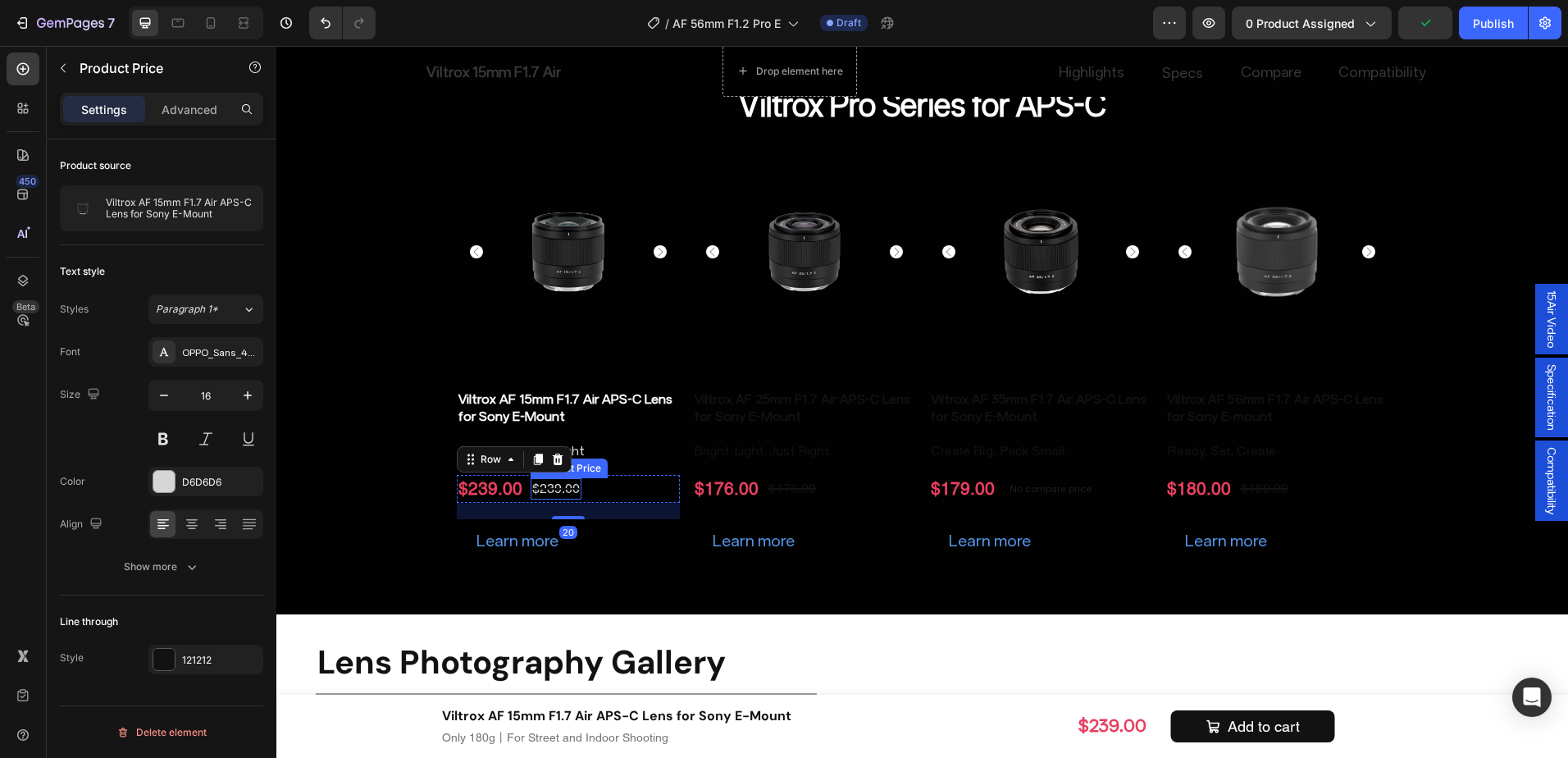
click at [539, 487] on div "$239.00" at bounding box center [556, 488] width 51 height 21
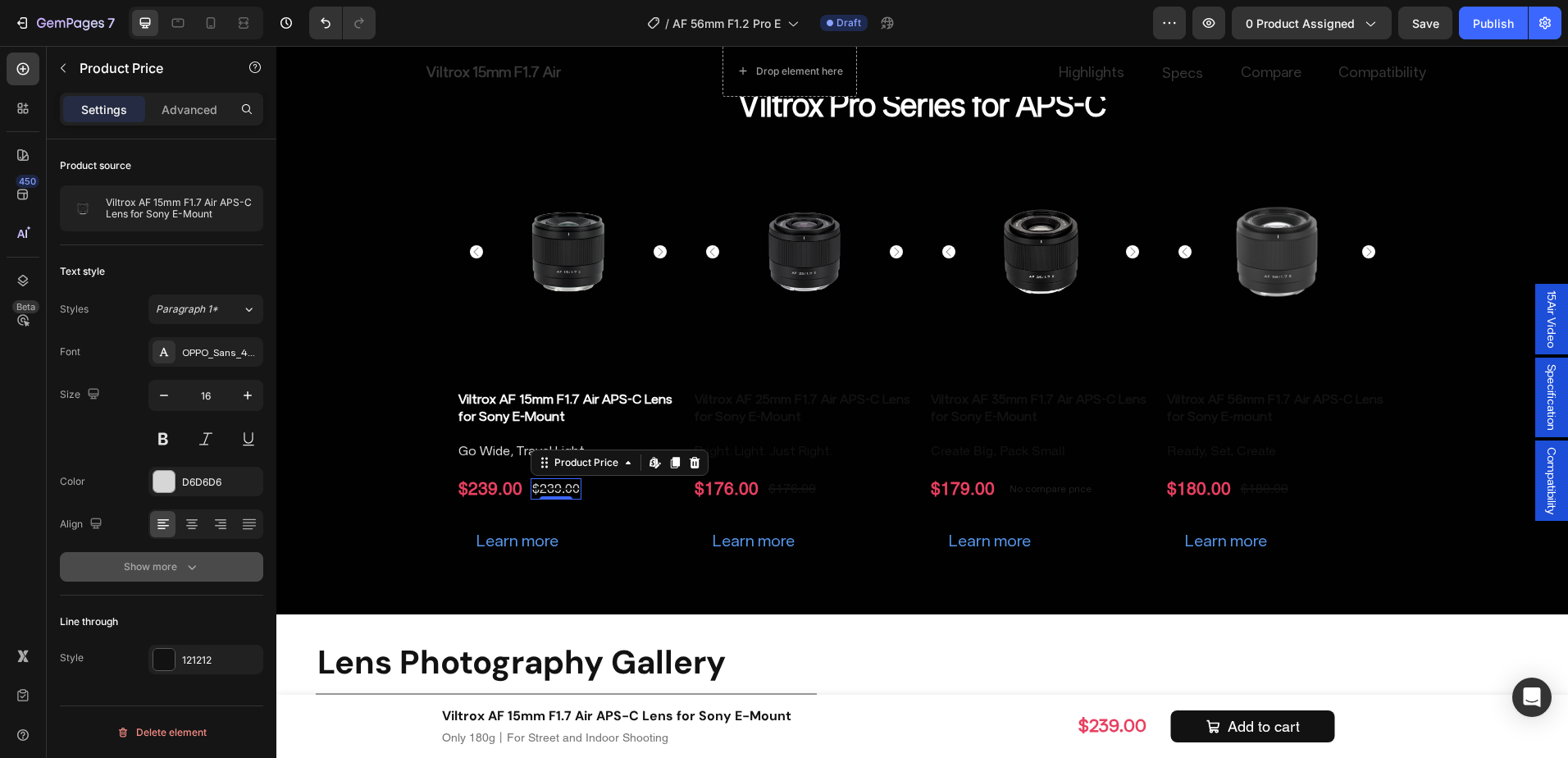
click at [168, 559] on div "Show more" at bounding box center [162, 567] width 76 height 16
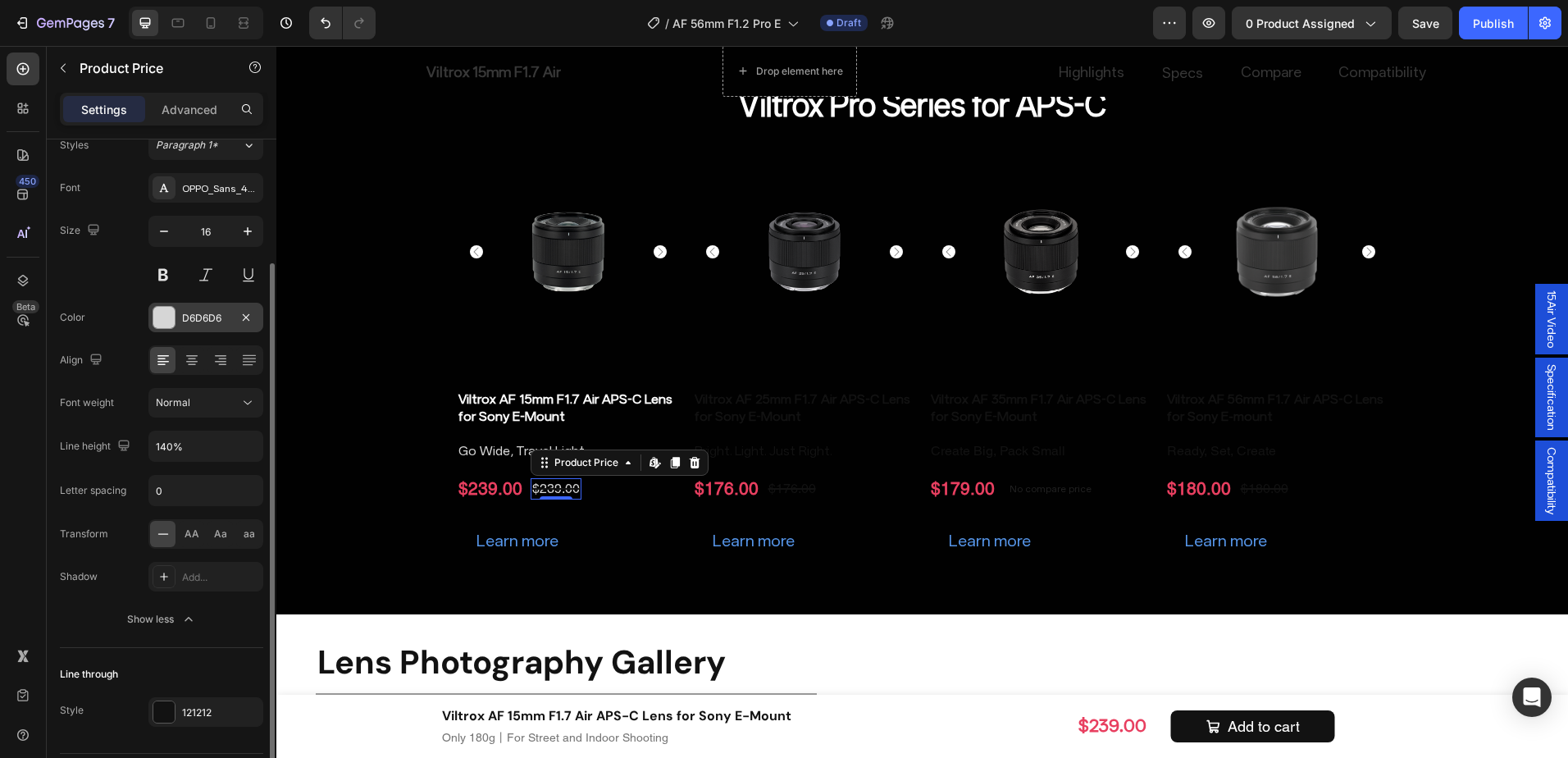
scroll to position [212, 0]
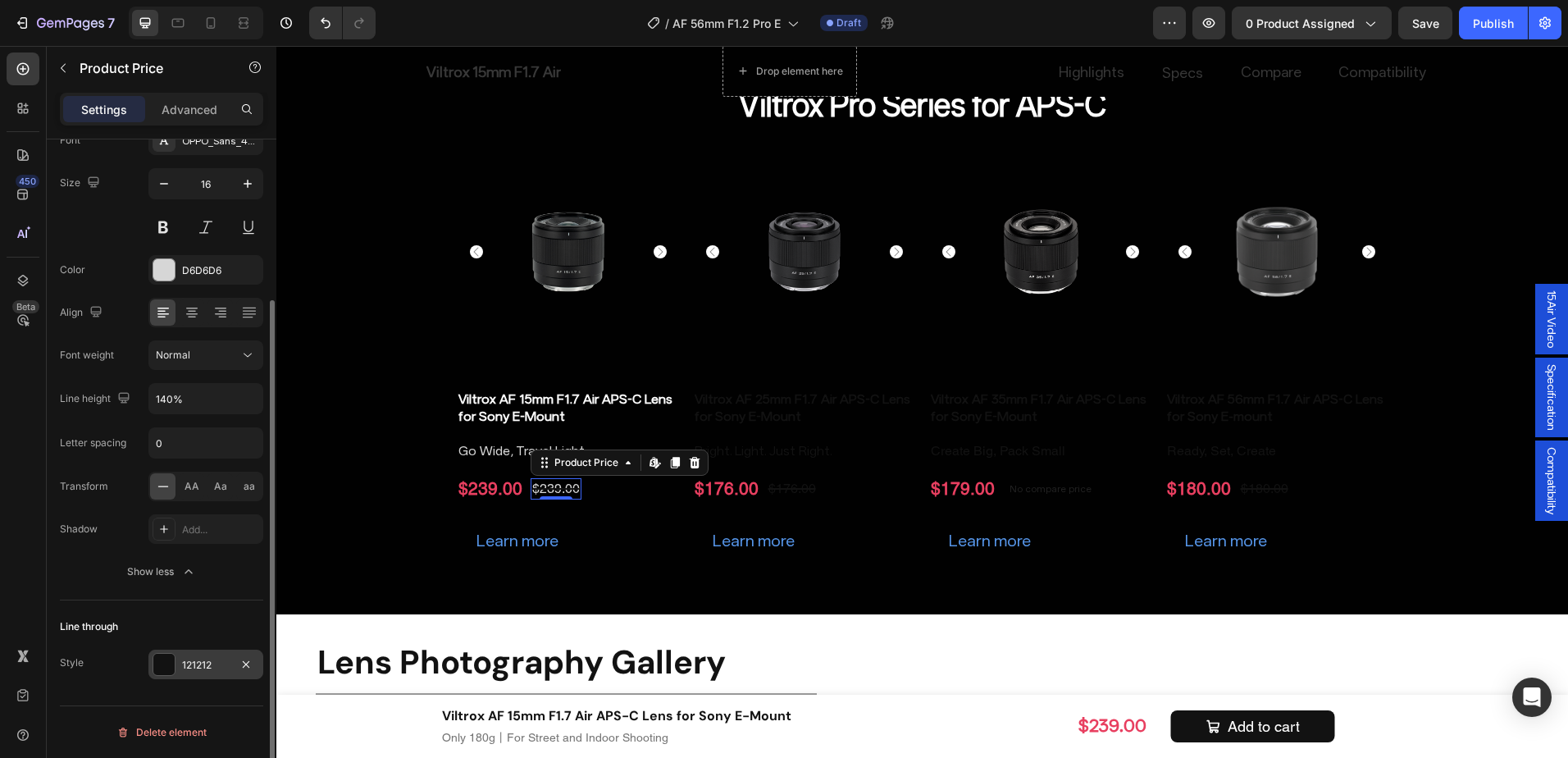
click at [170, 661] on div at bounding box center [164, 664] width 21 height 21
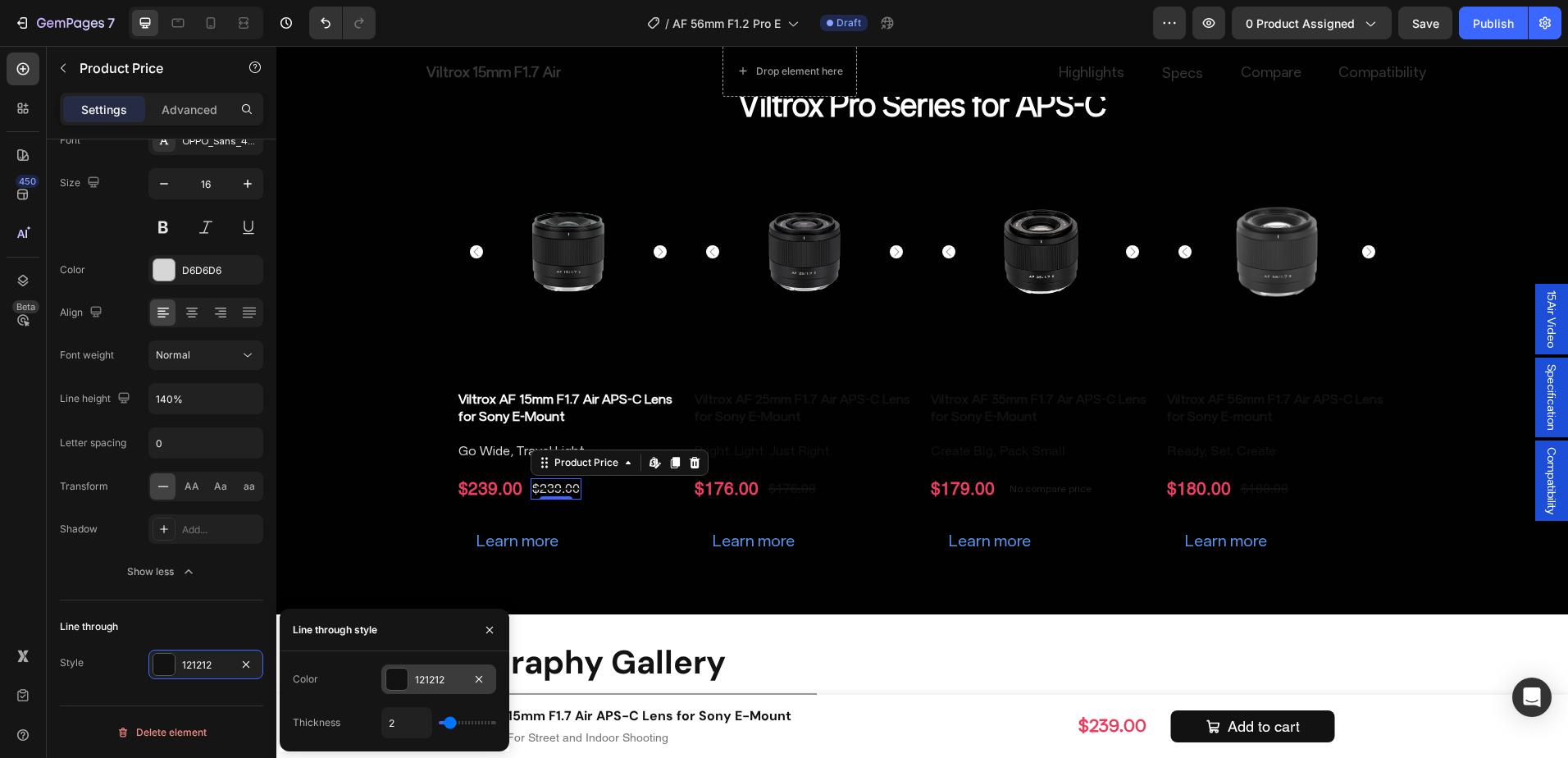
click at [398, 684] on div at bounding box center [396, 679] width 21 height 21
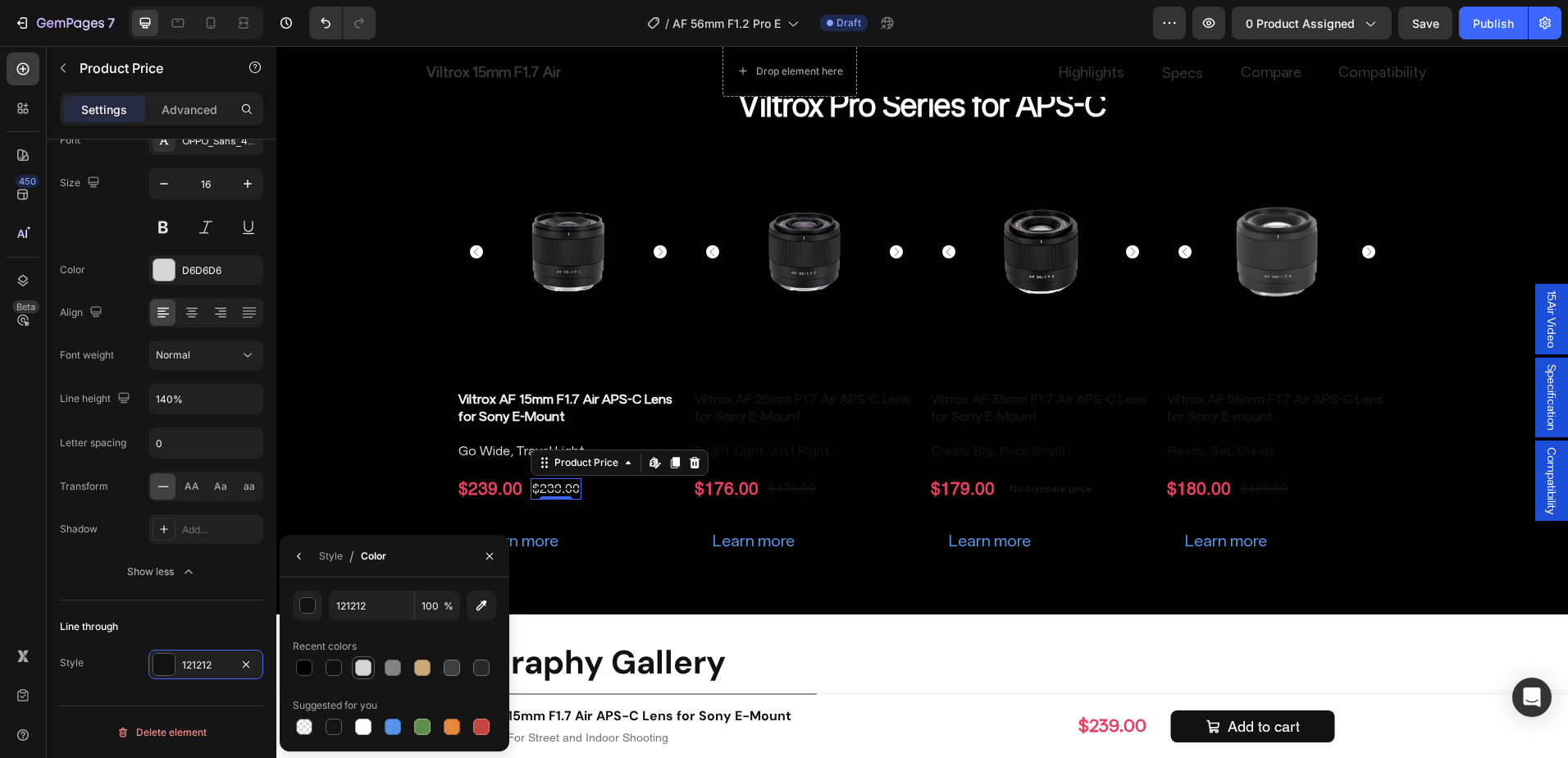
click at [364, 667] on div at bounding box center [363, 668] width 16 height 16
type input "D6D6D6"
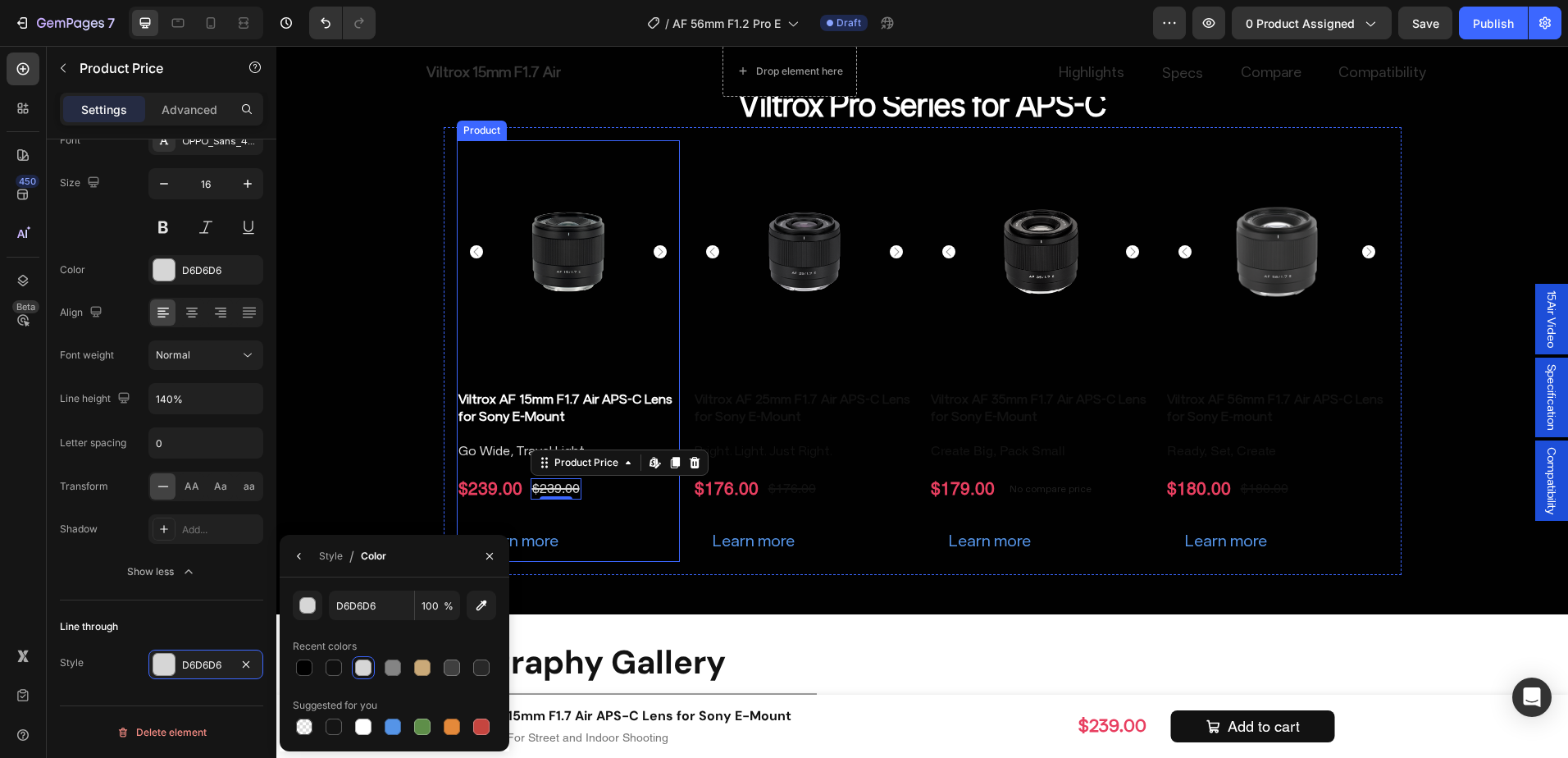
click at [617, 544] on div "Learn more" at bounding box center [569, 540] width 224 height 43
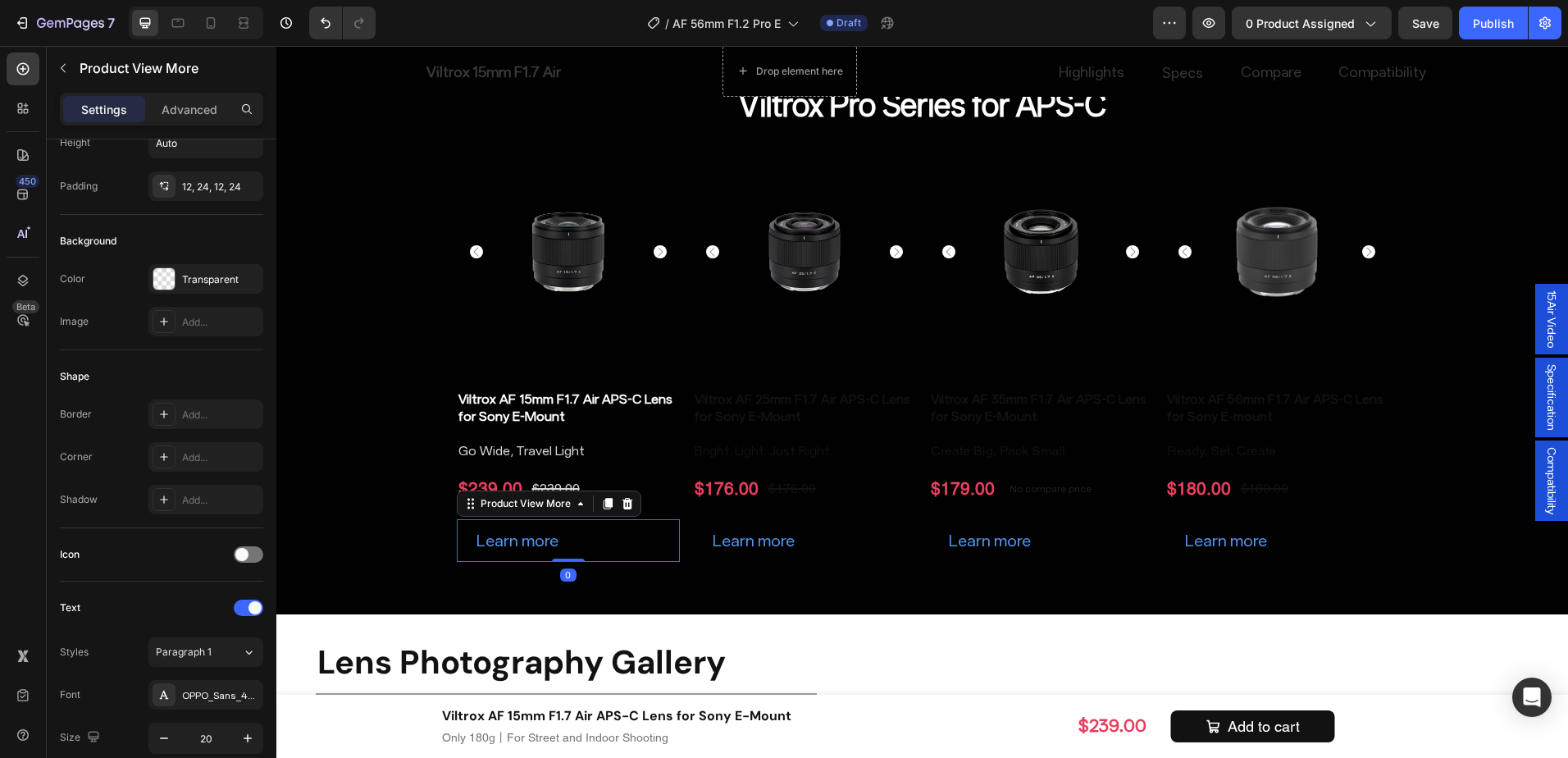
scroll to position [0, 0]
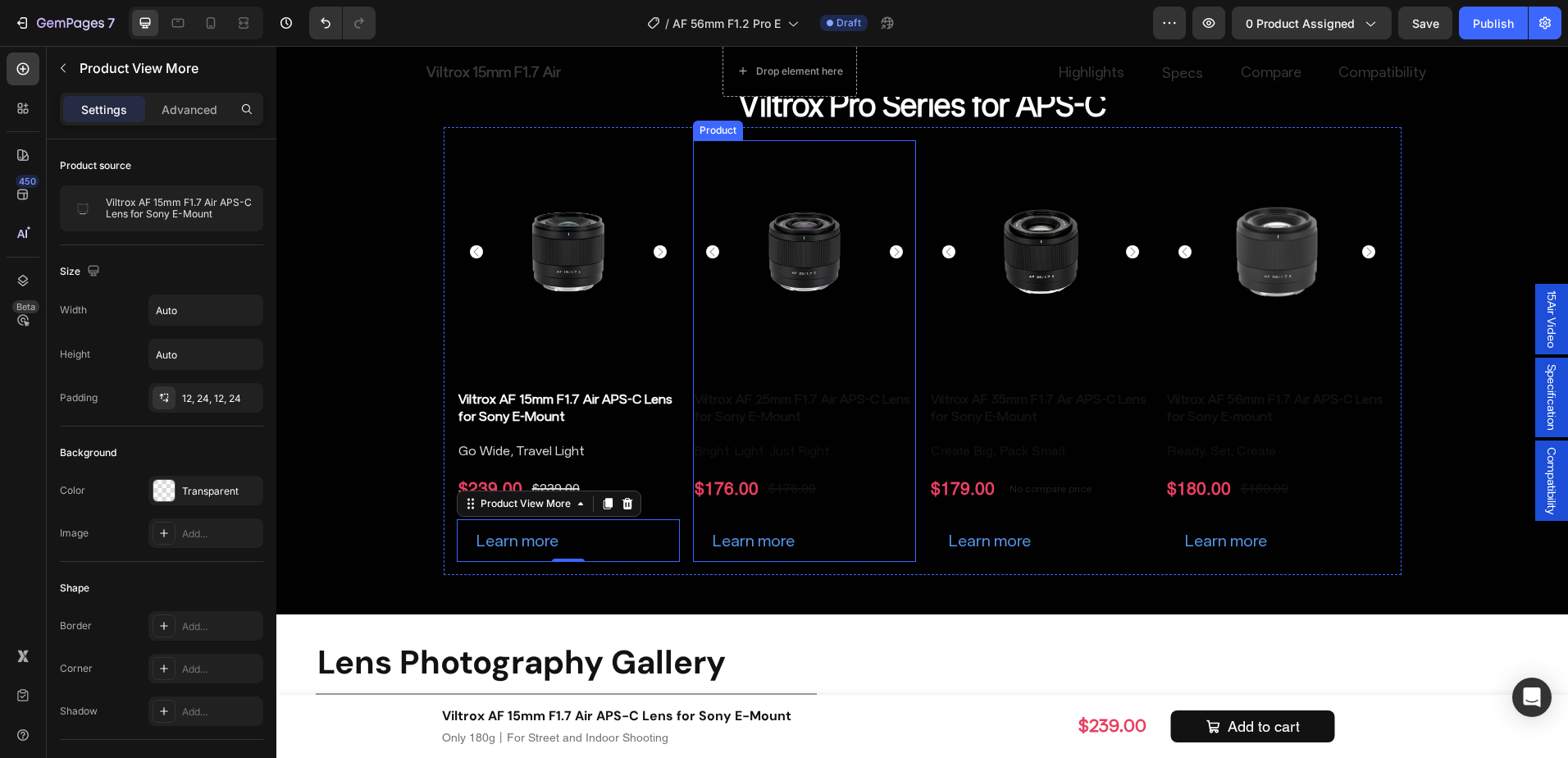
click at [895, 509] on div "Viltrox AF 25mm F1.7 Air APS-C Lens for Sony E-Mount Product Title Bright. Ligh…" at bounding box center [804, 475] width 224 height 172
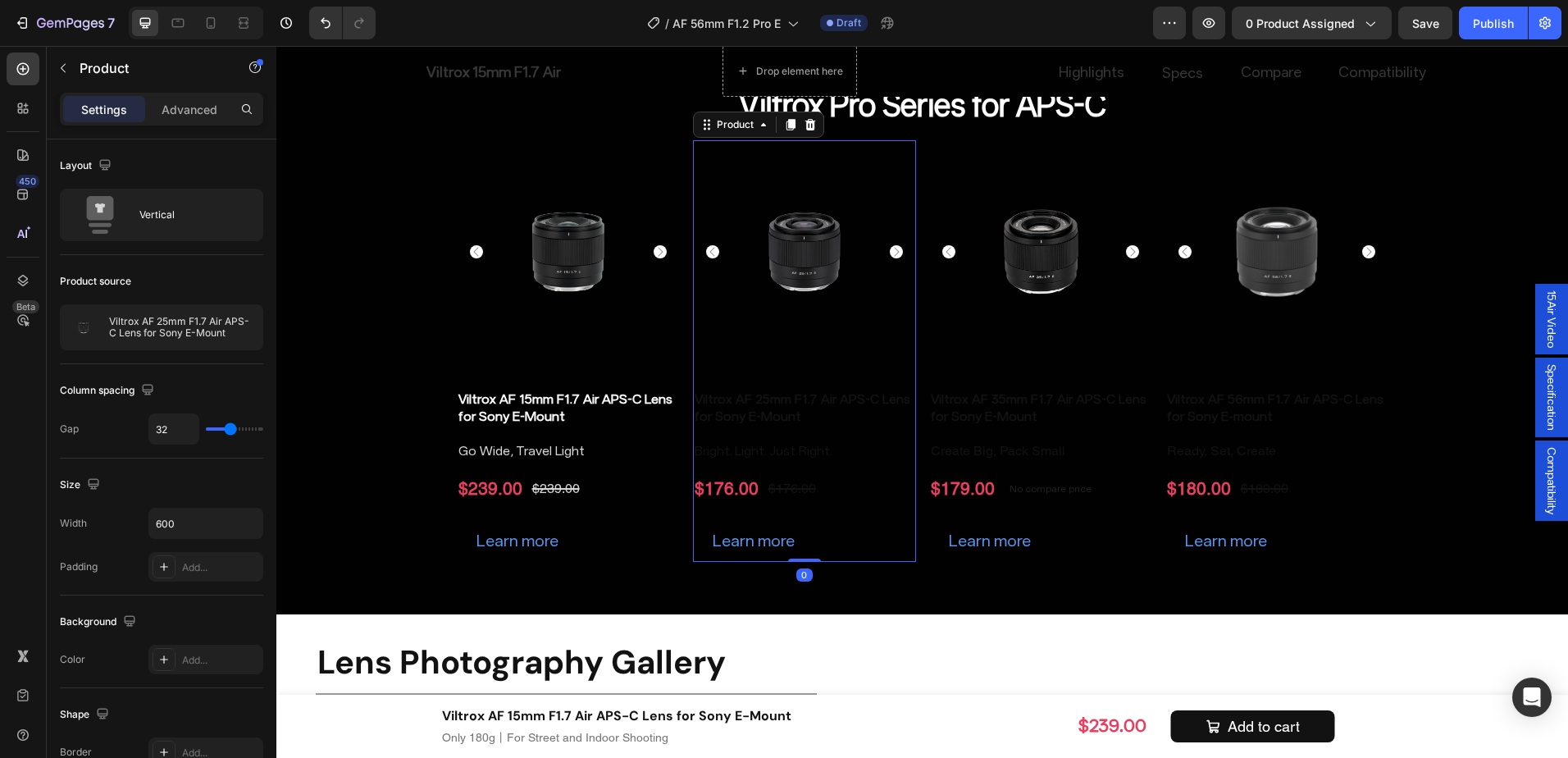
drag, startPoint x: 804, startPoint y: 122, endPoint x: 821, endPoint y: 135, distance: 21.4
click at [804, 122] on icon at bounding box center [809, 125] width 11 height 12
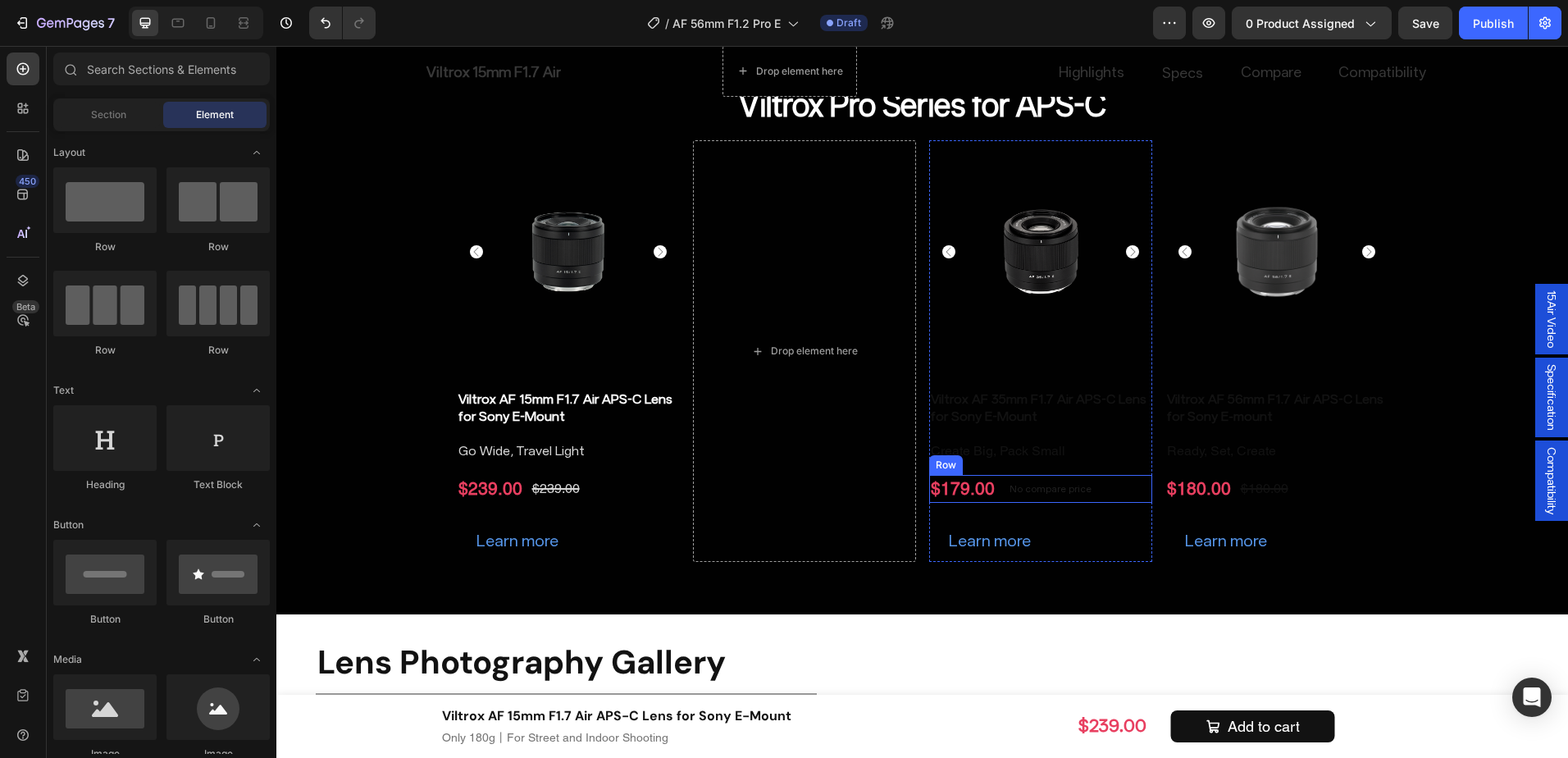
click at [1141, 481] on div "$179.00 Product Price Product Price No compare price Product Price Row" at bounding box center [1041, 488] width 224 height 27
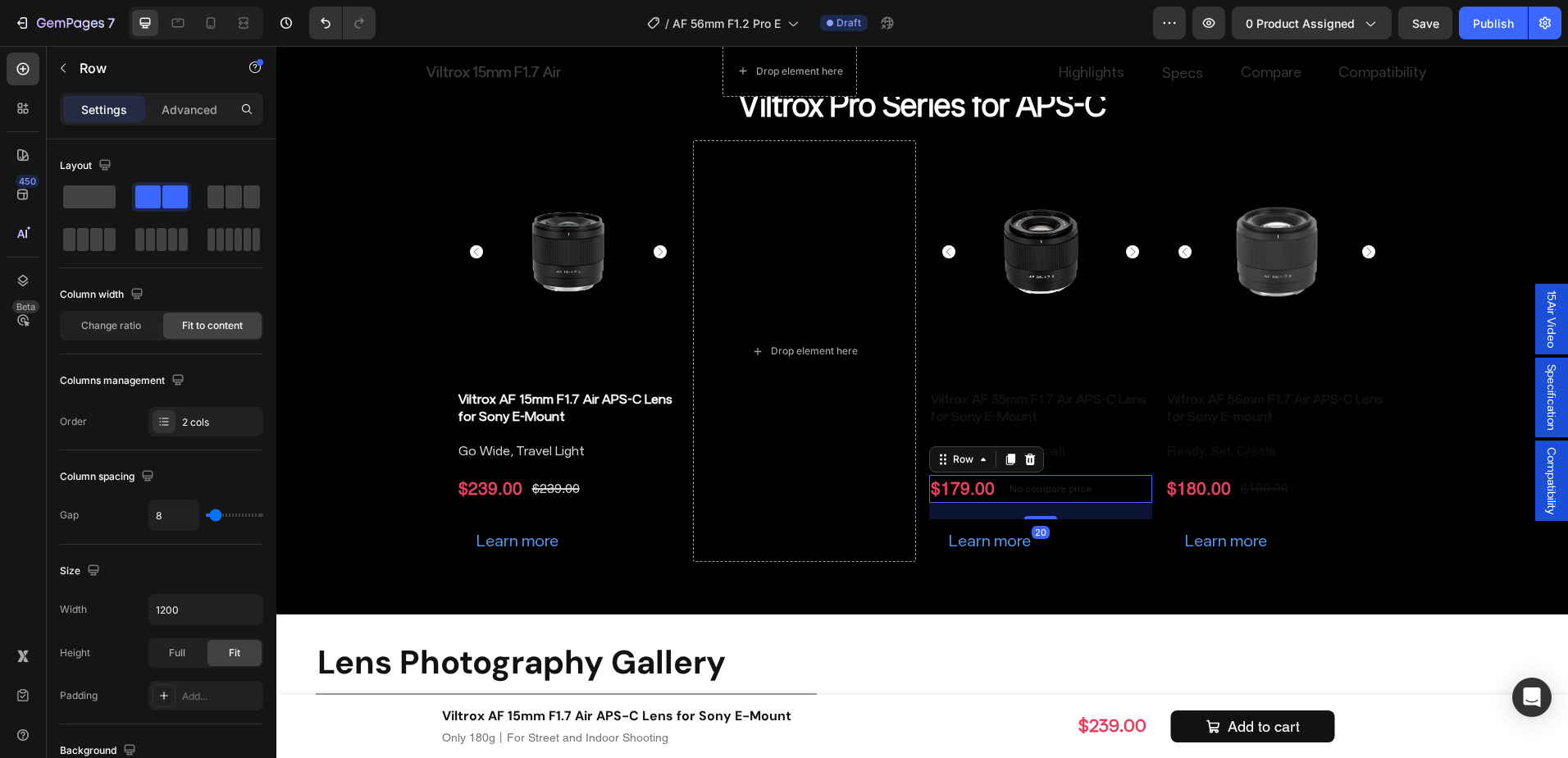
click at [1137, 509] on div "20" at bounding box center [1041, 511] width 224 height 16
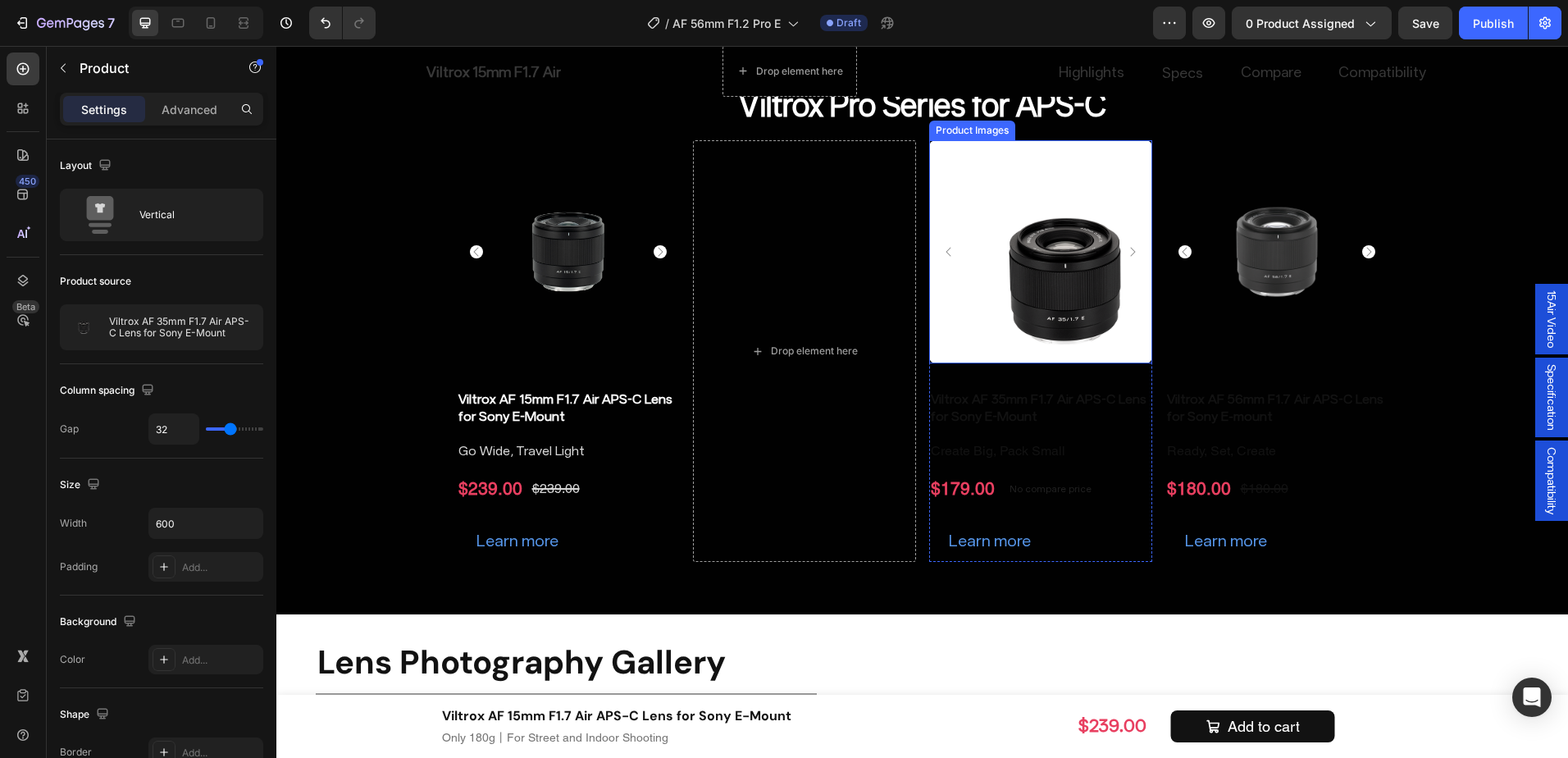
click at [969, 182] on img at bounding box center [1041, 253] width 224 height 224
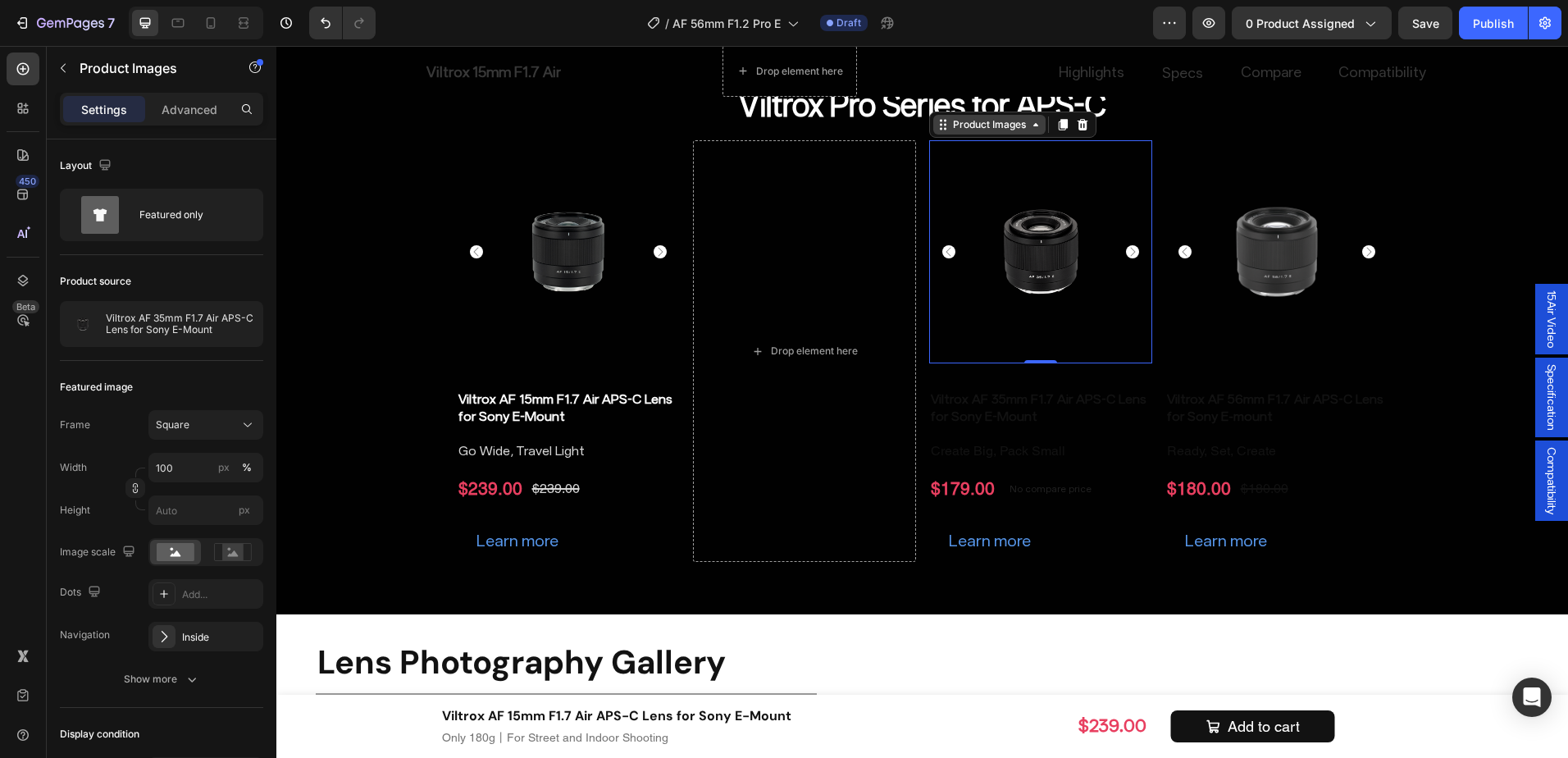
click at [957, 131] on div "Product Images" at bounding box center [990, 125] width 80 height 15
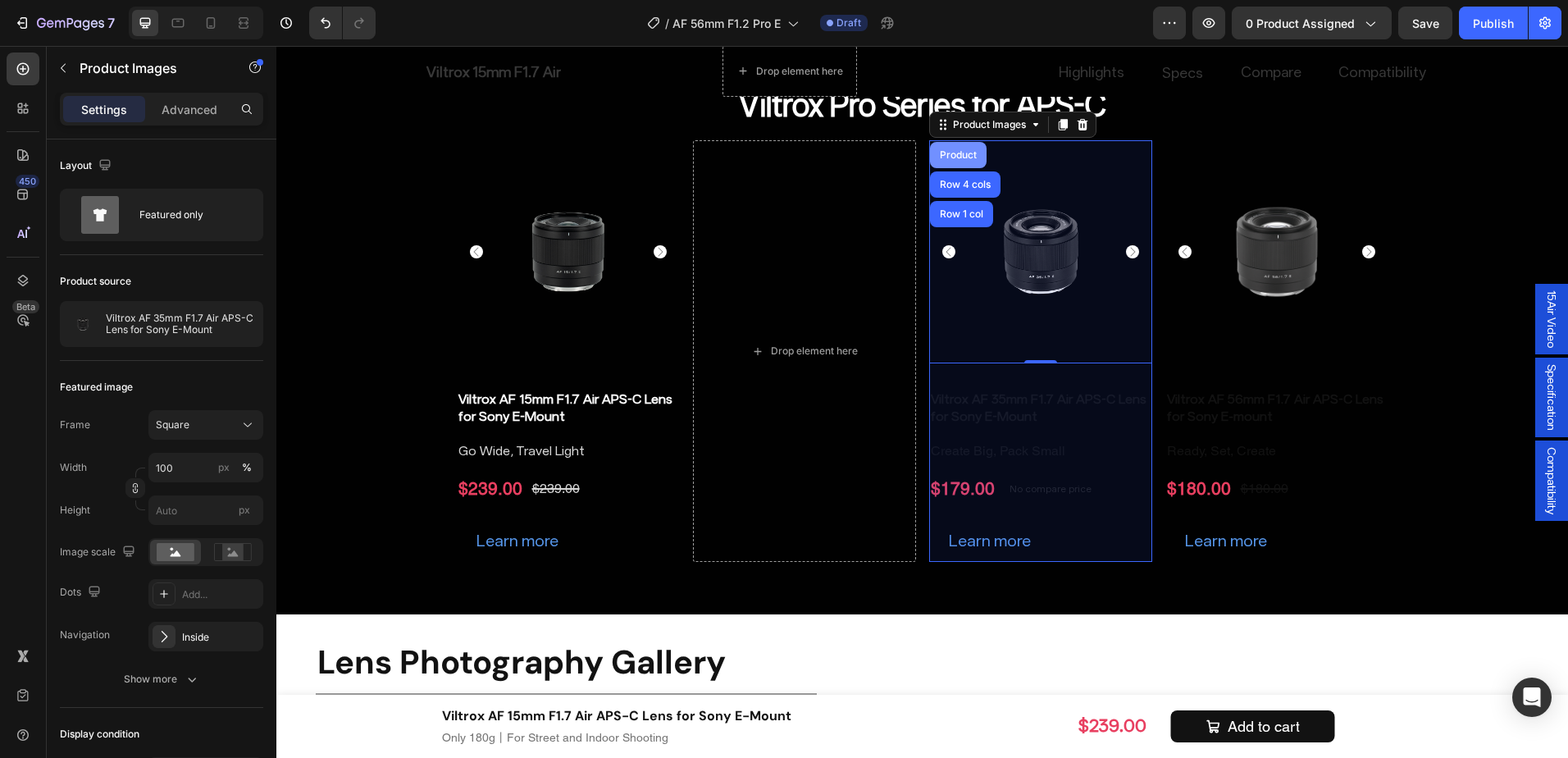
click at [950, 161] on div "Product" at bounding box center [958, 155] width 57 height 26
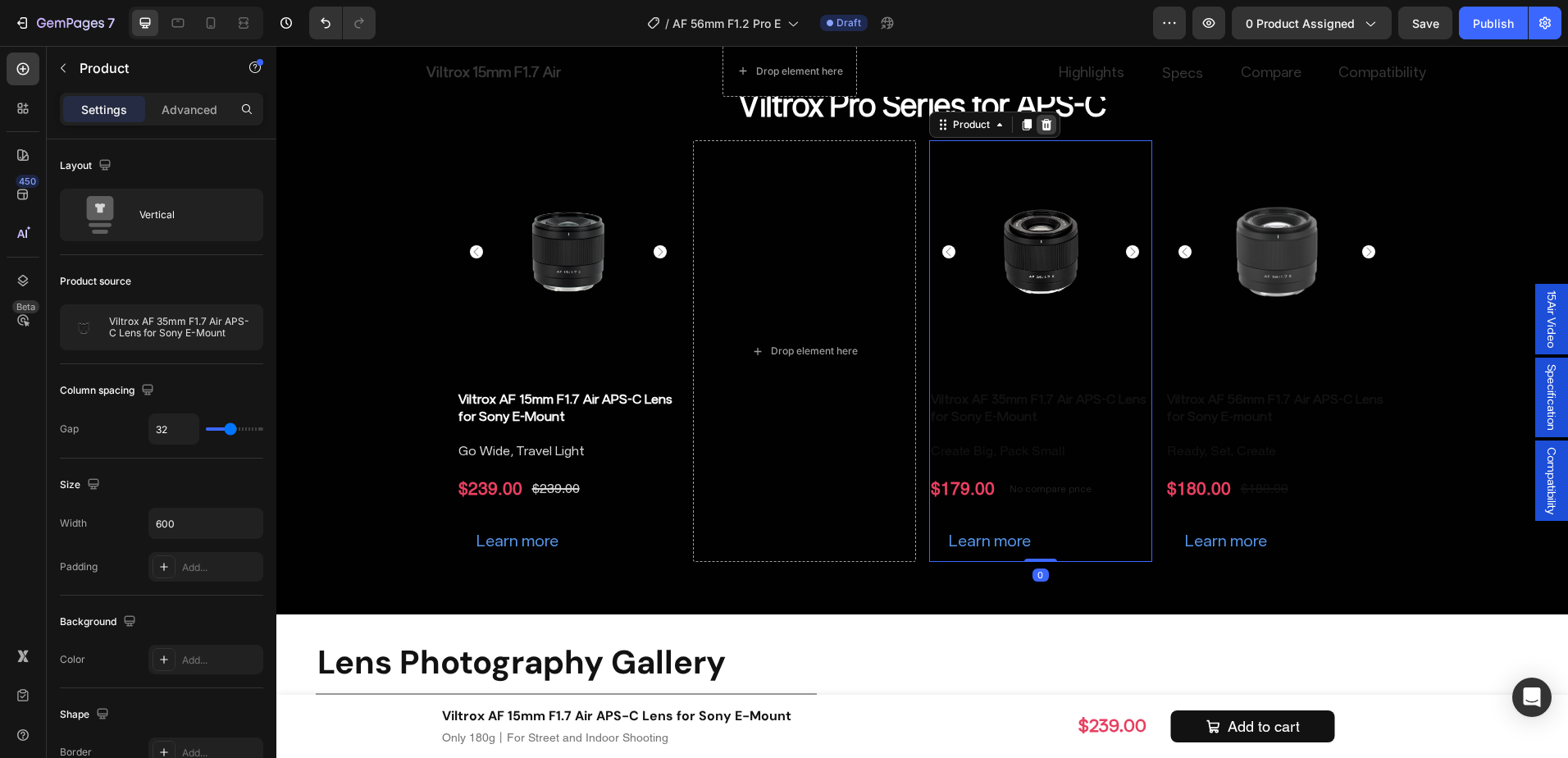
click at [1045, 122] on icon at bounding box center [1046, 124] width 13 height 13
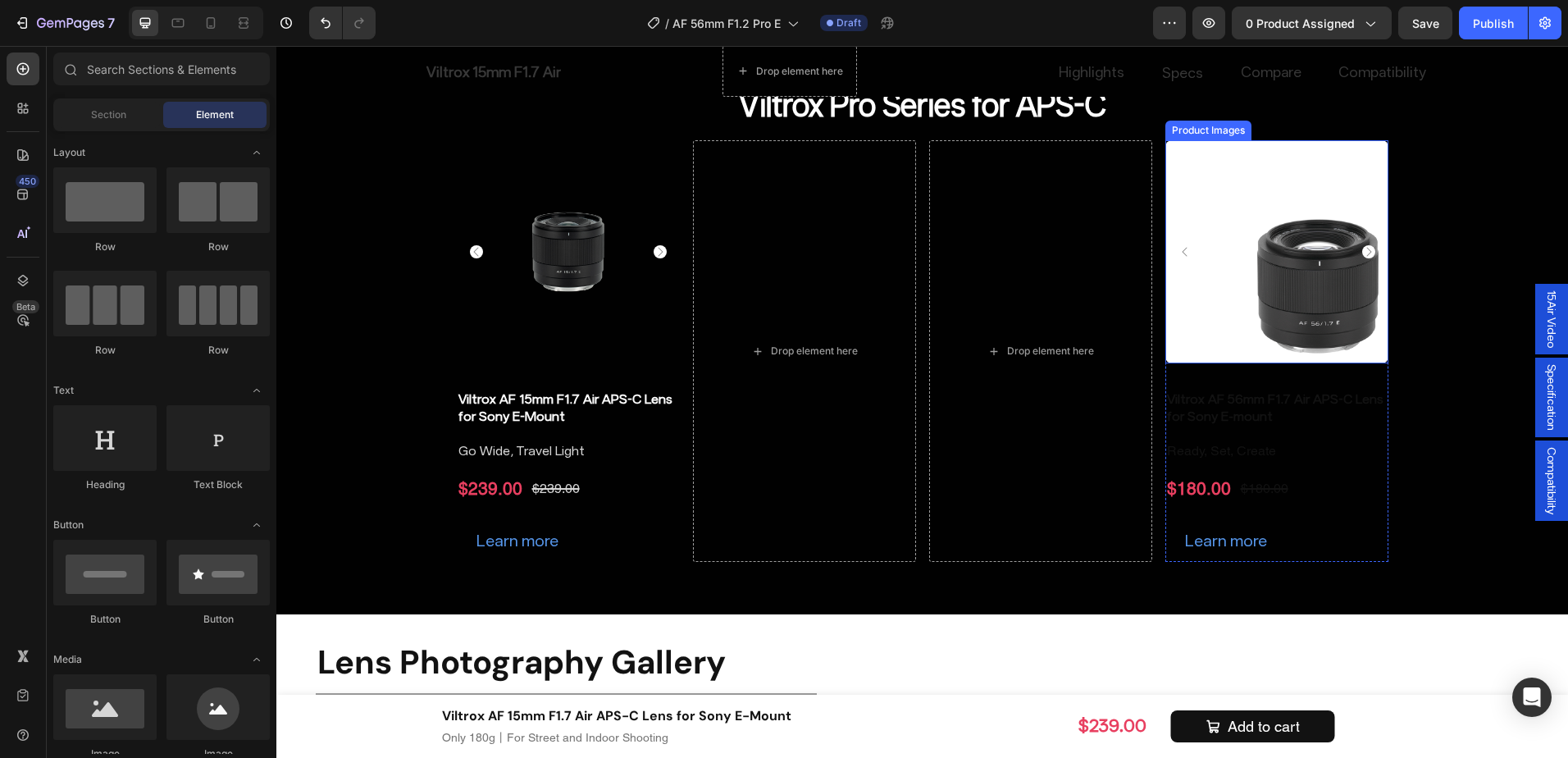
click at [1189, 164] on img at bounding box center [1278, 253] width 224 height 224
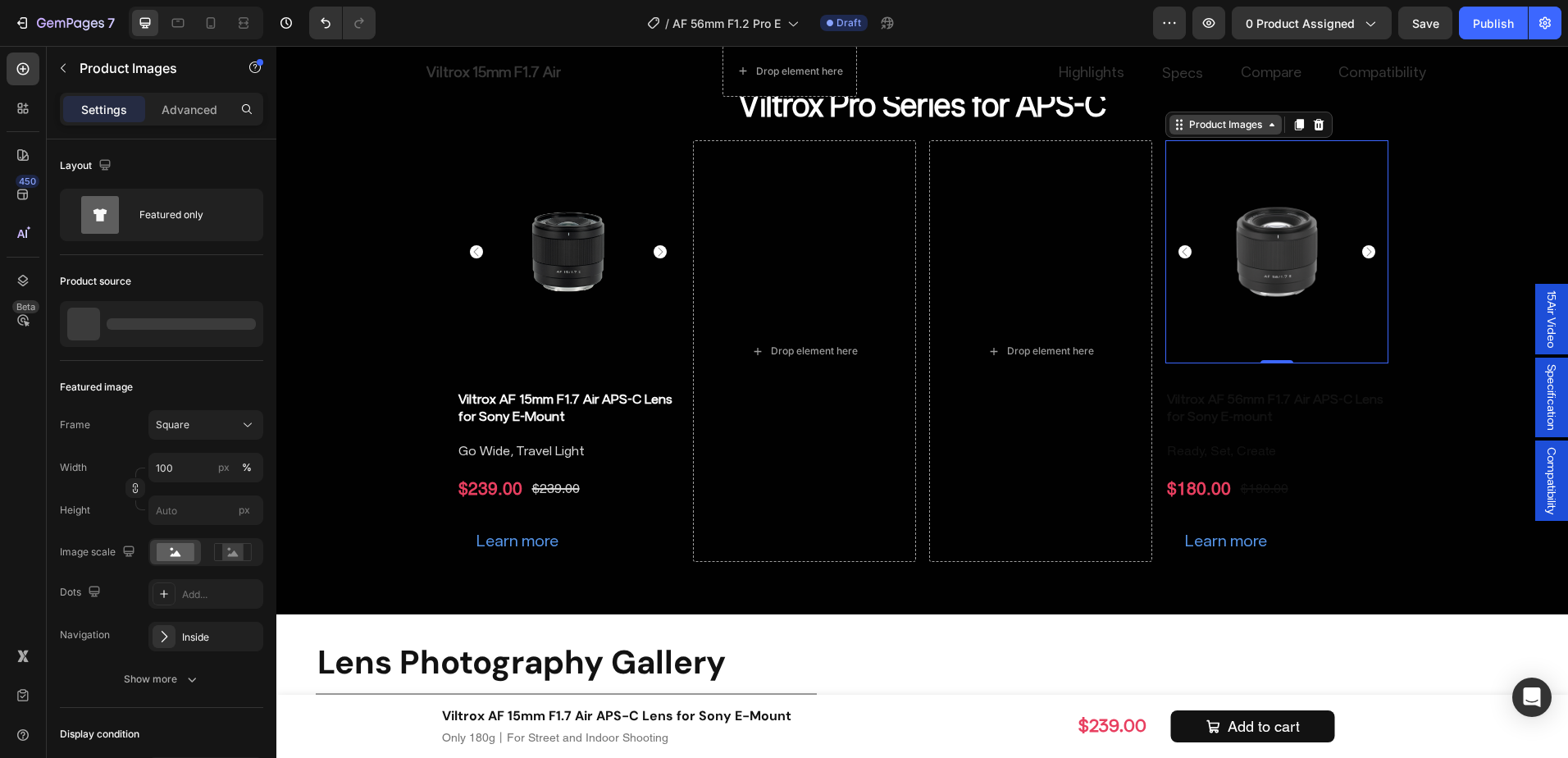
click at [1186, 127] on div "Product Images" at bounding box center [1226, 125] width 80 height 15
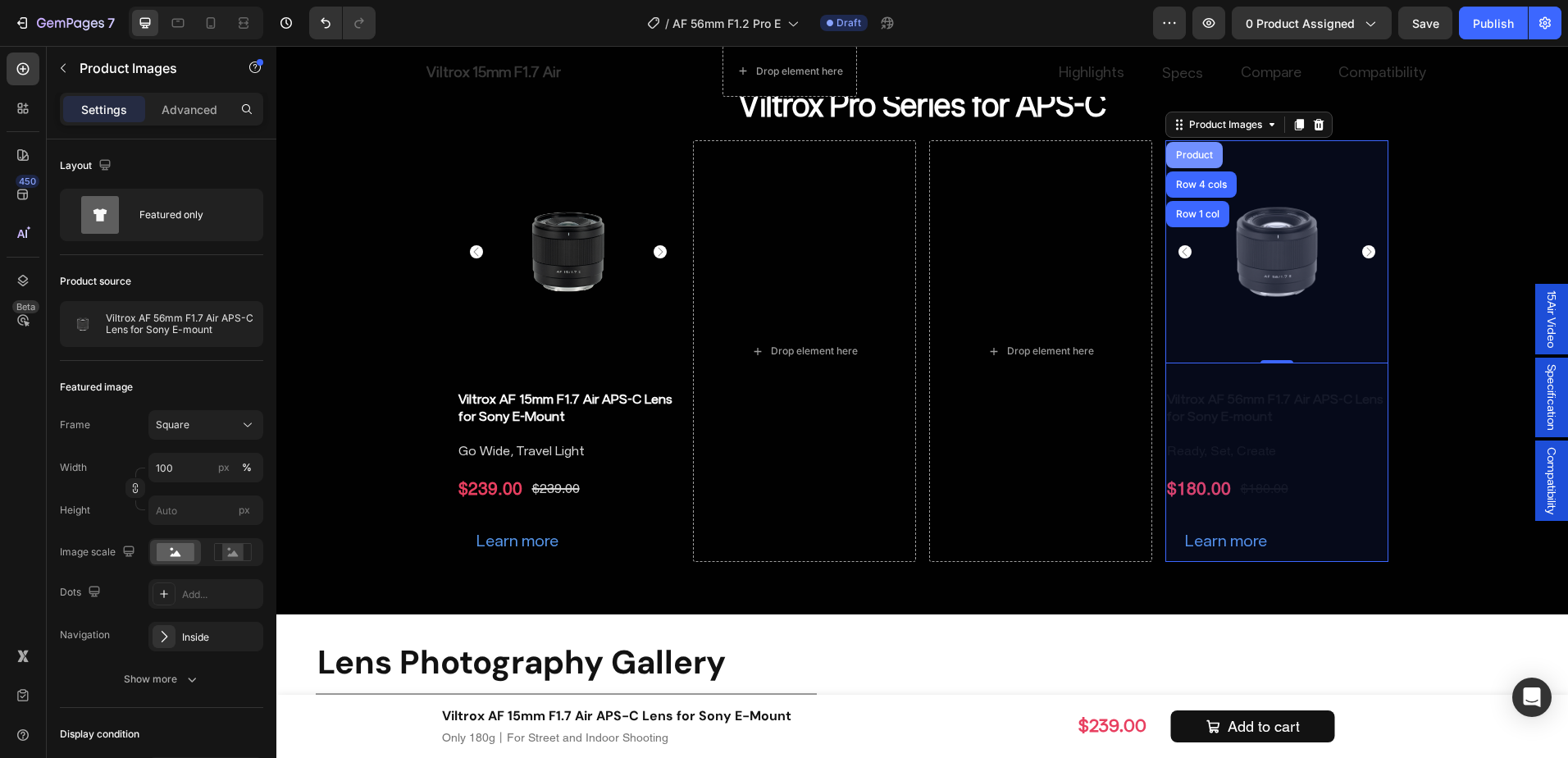
click at [1185, 162] on div "Product" at bounding box center [1195, 155] width 57 height 26
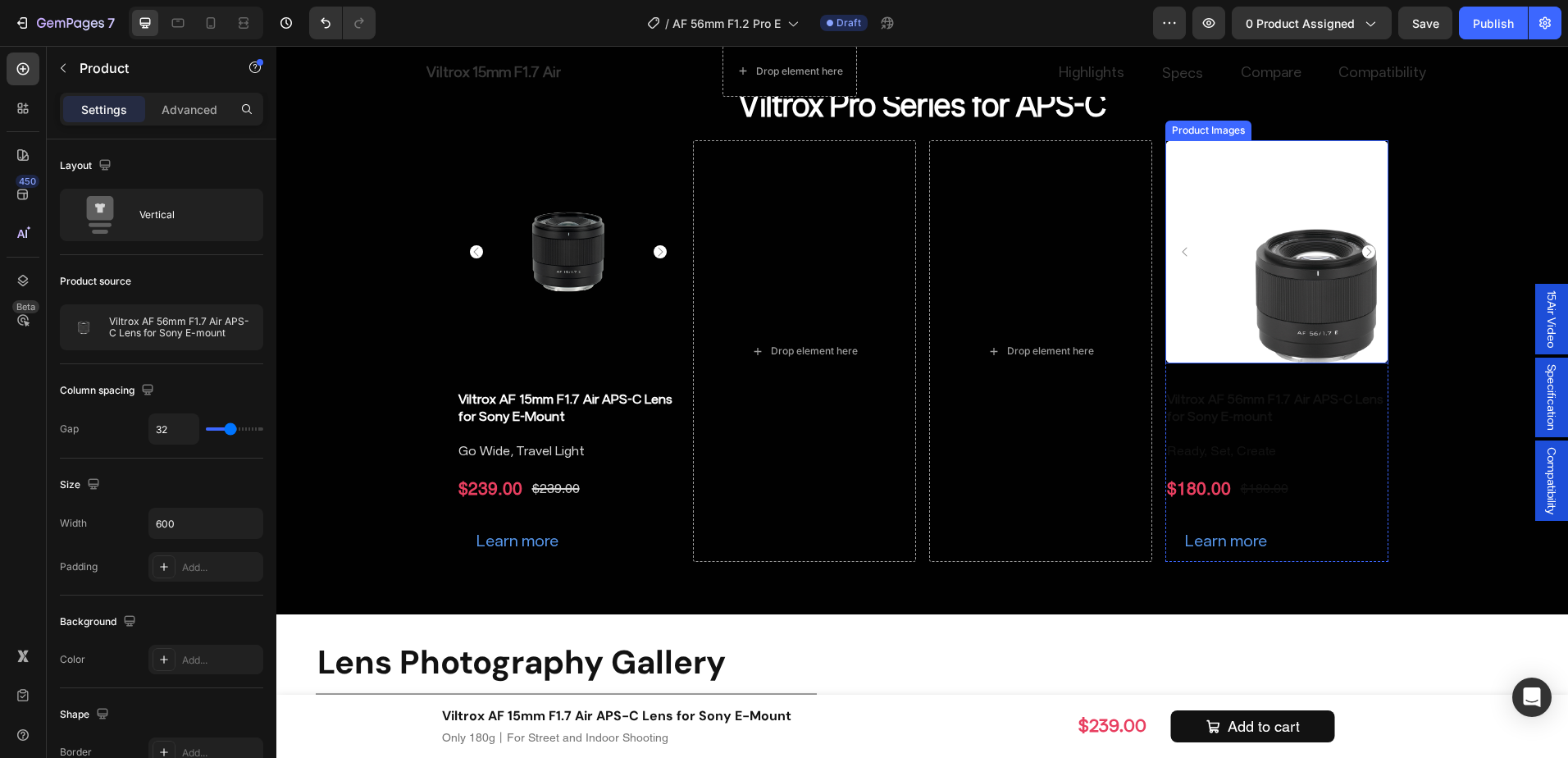
click at [1190, 160] on img at bounding box center [1278, 253] width 224 height 224
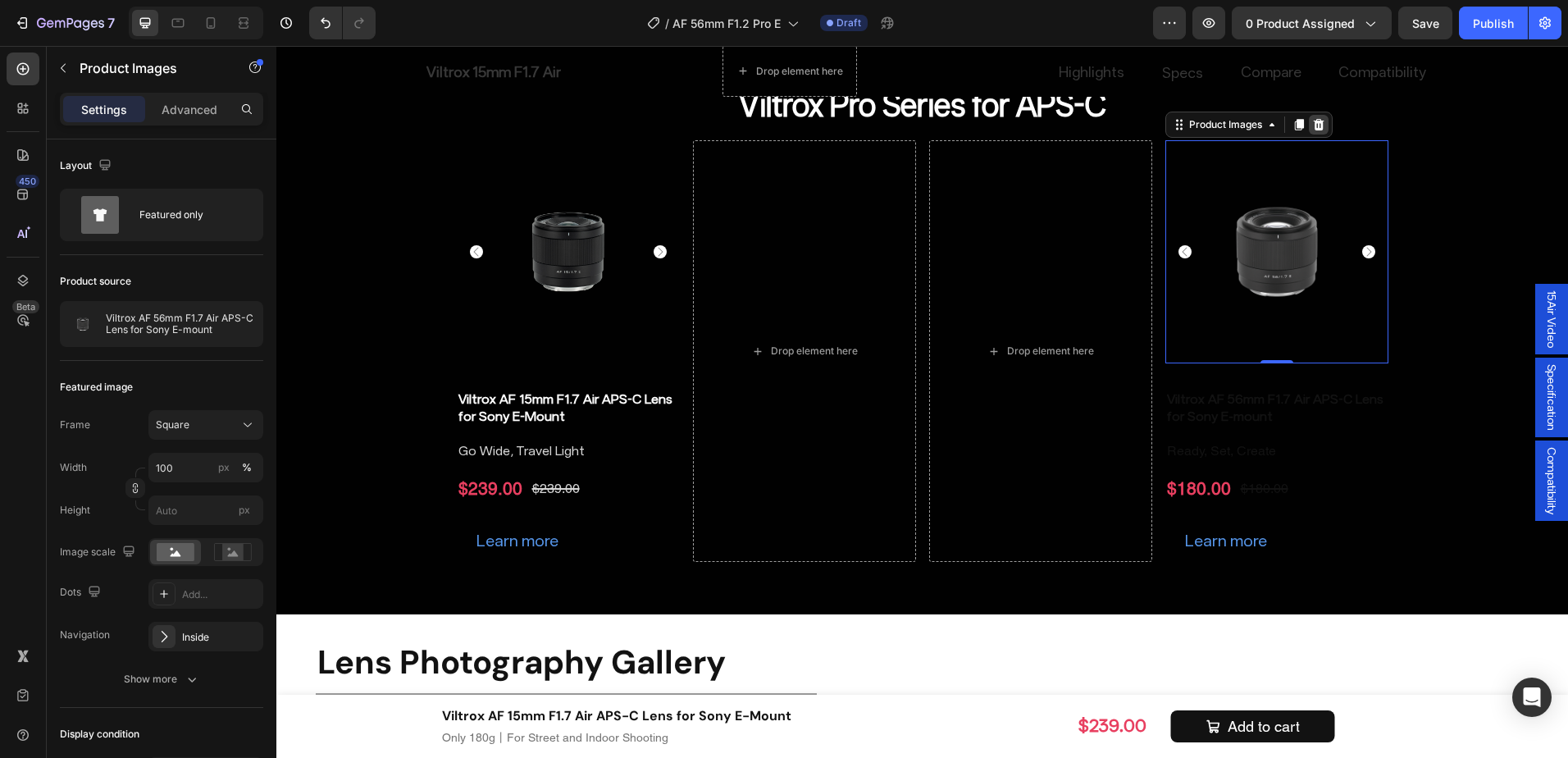
click at [1313, 126] on icon at bounding box center [1318, 125] width 11 height 12
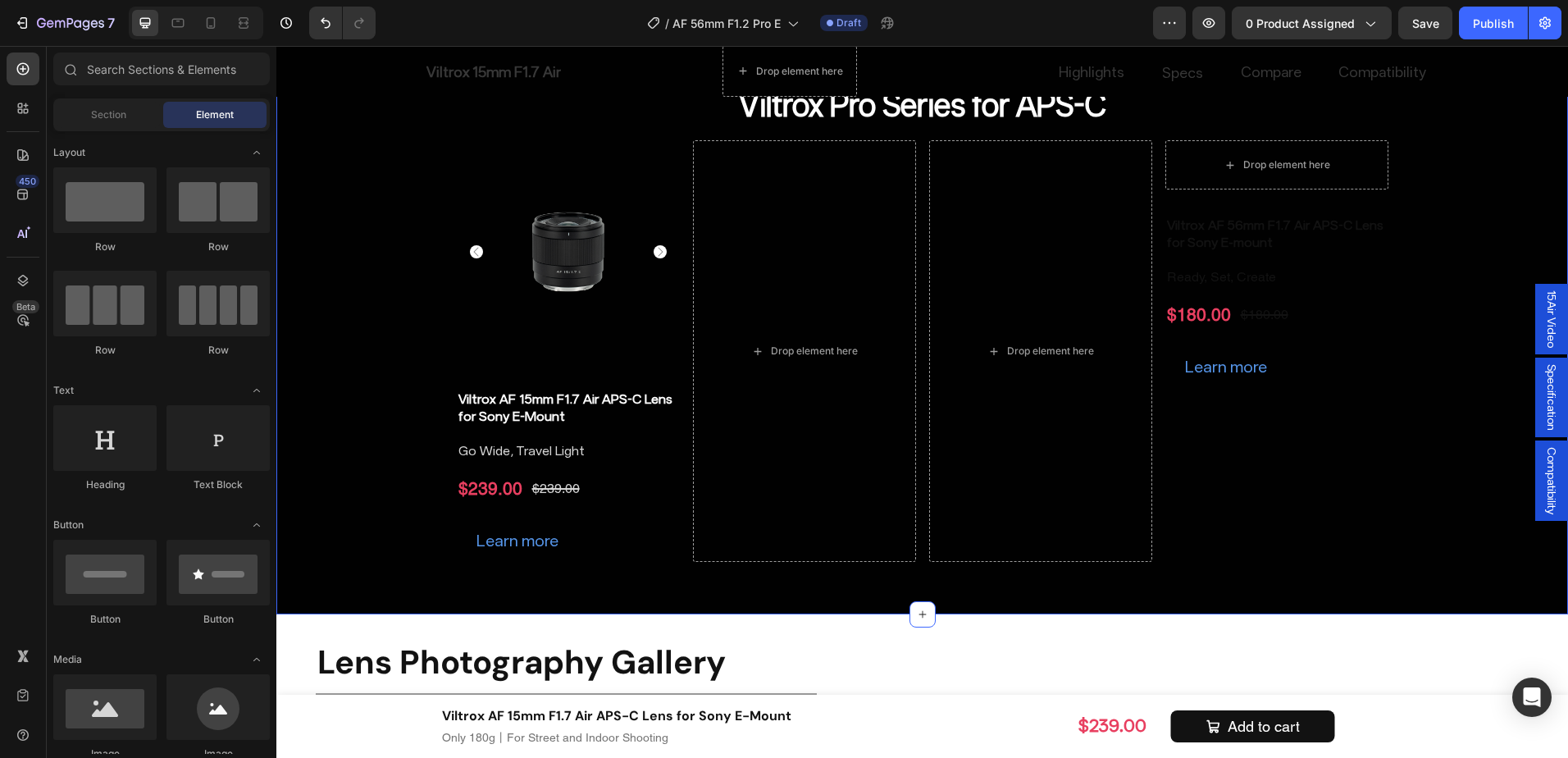
click at [1467, 383] on div "Find Your Ideal Focal Length Heading Drop element here AF 27mm F1.2 Heading AF …" at bounding box center [922, 109] width 1292 height 960
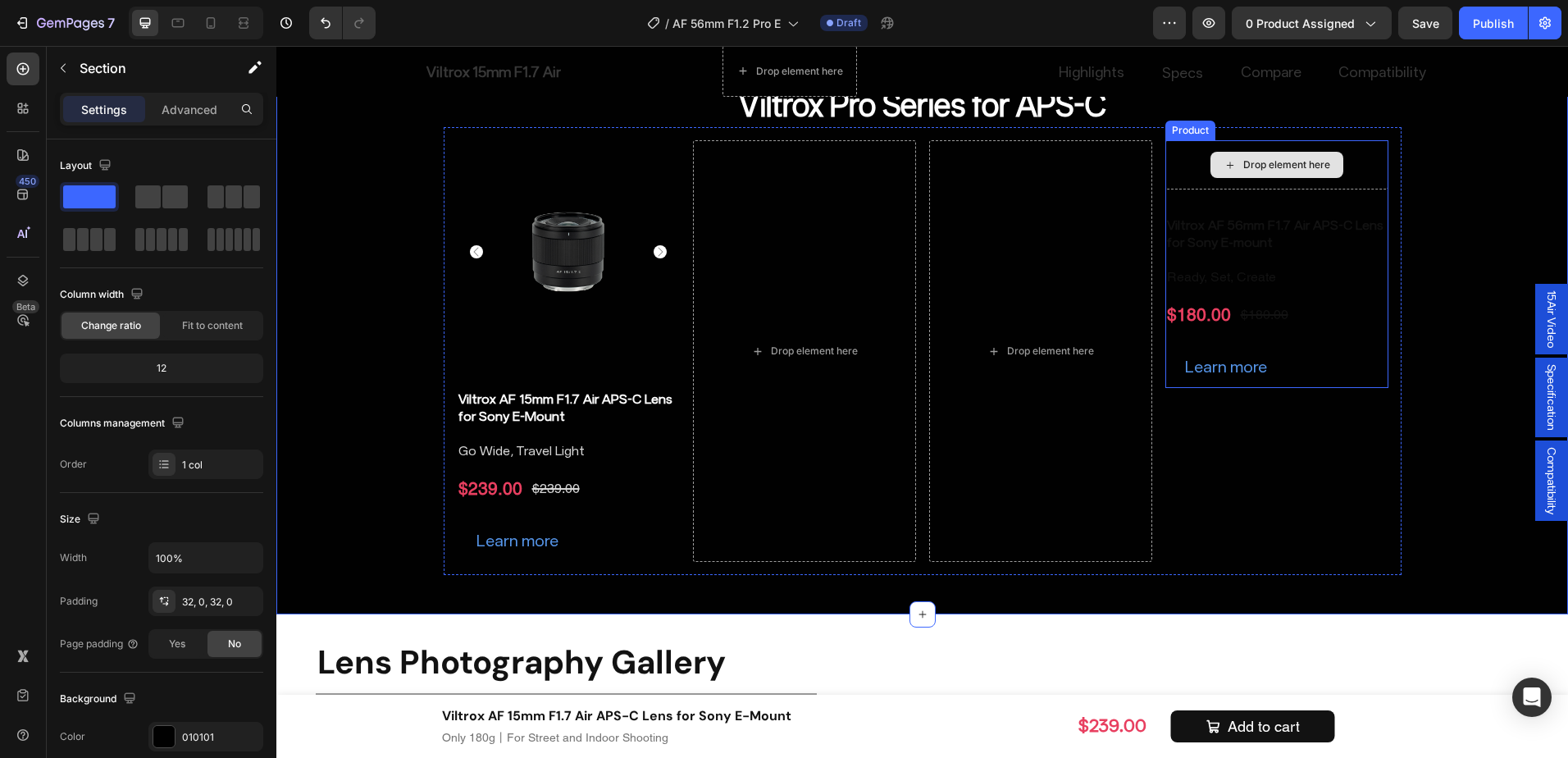
click at [1190, 167] on div "Drop element here" at bounding box center [1278, 165] width 224 height 49
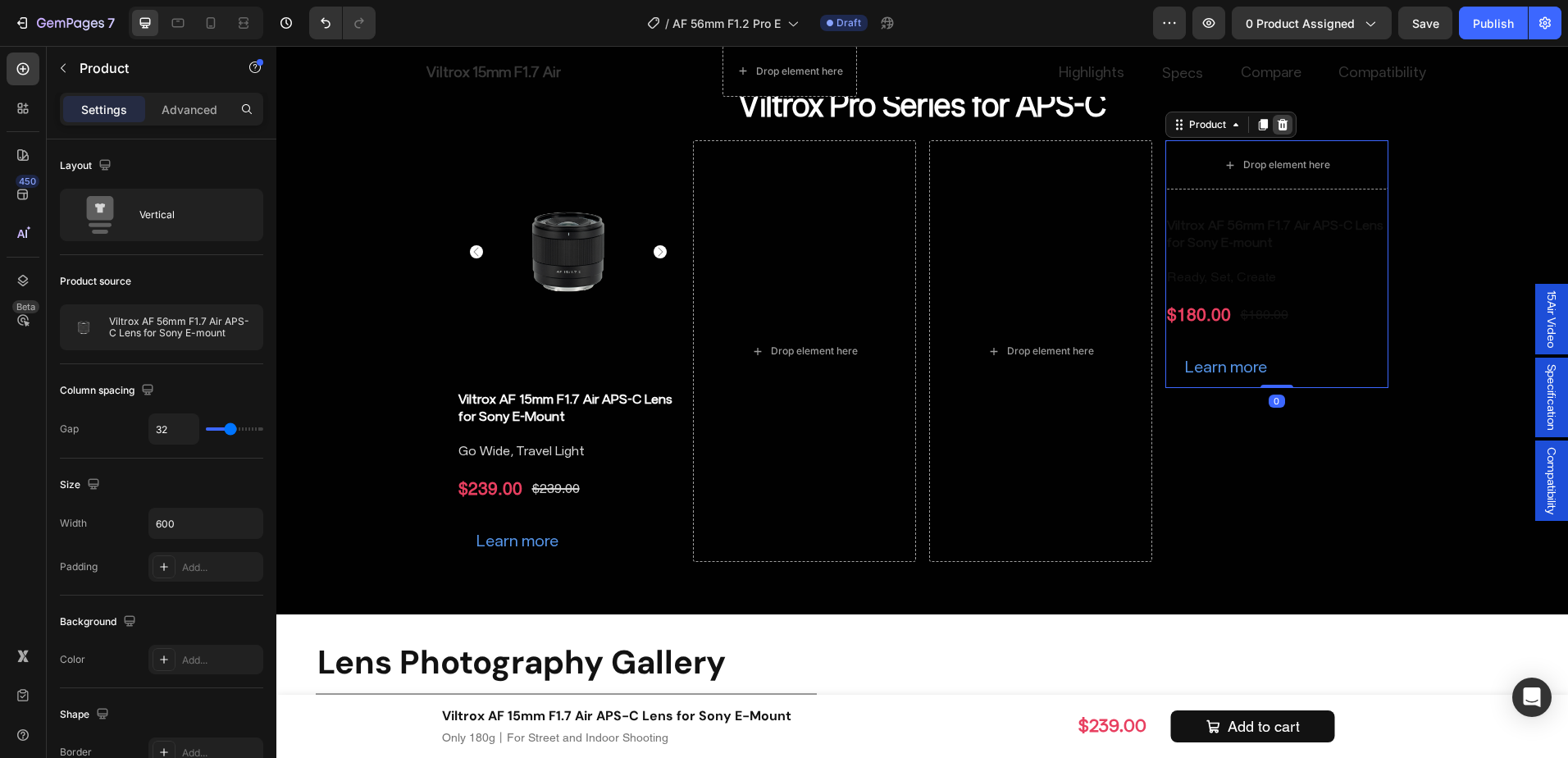
click at [1280, 123] on icon at bounding box center [1283, 125] width 11 height 12
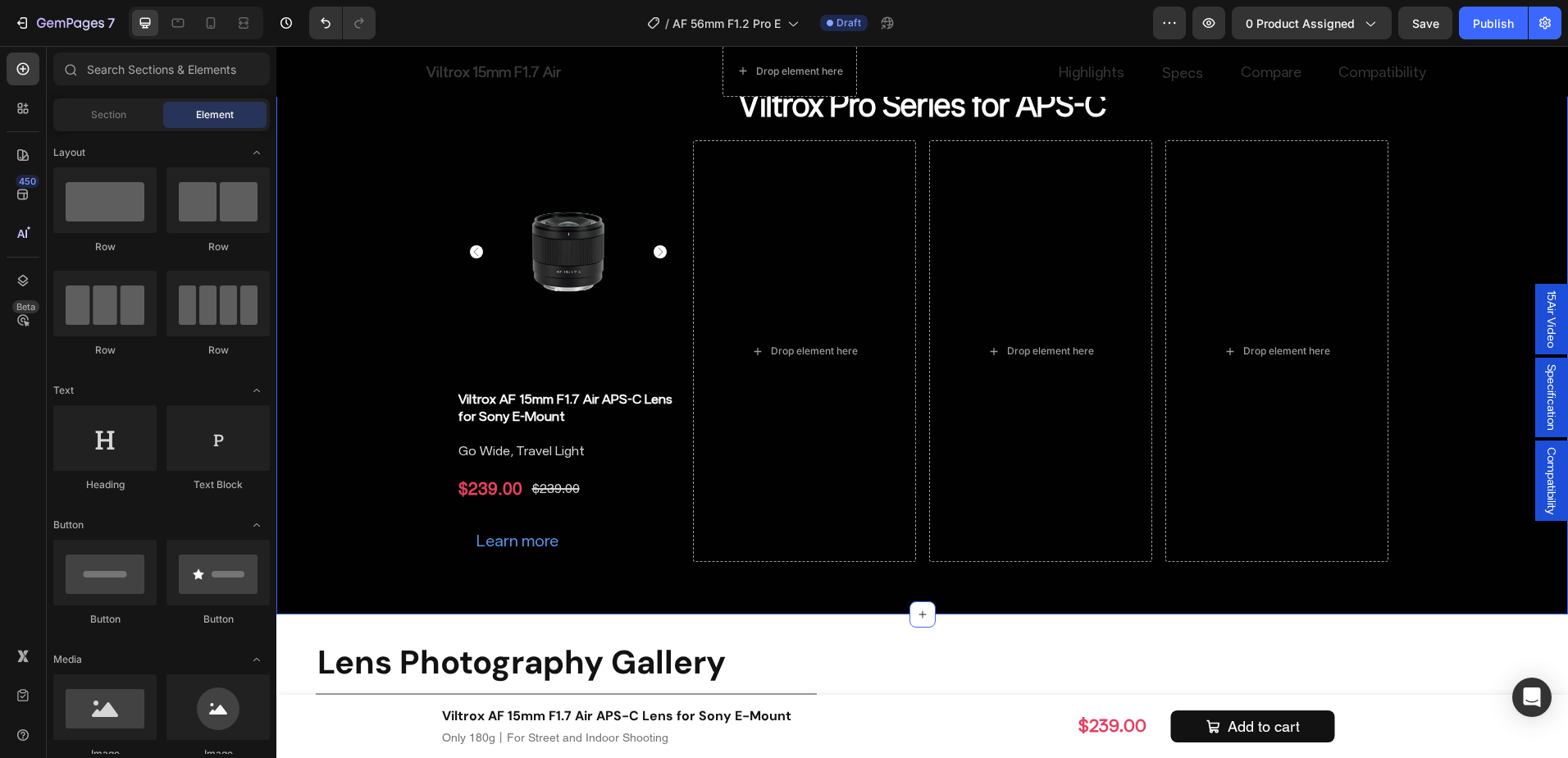
click at [1433, 302] on div "Find Your Ideal Focal Length Heading Drop element here AF 27mm F1.2 Heading AF …" at bounding box center [922, 109] width 1292 height 960
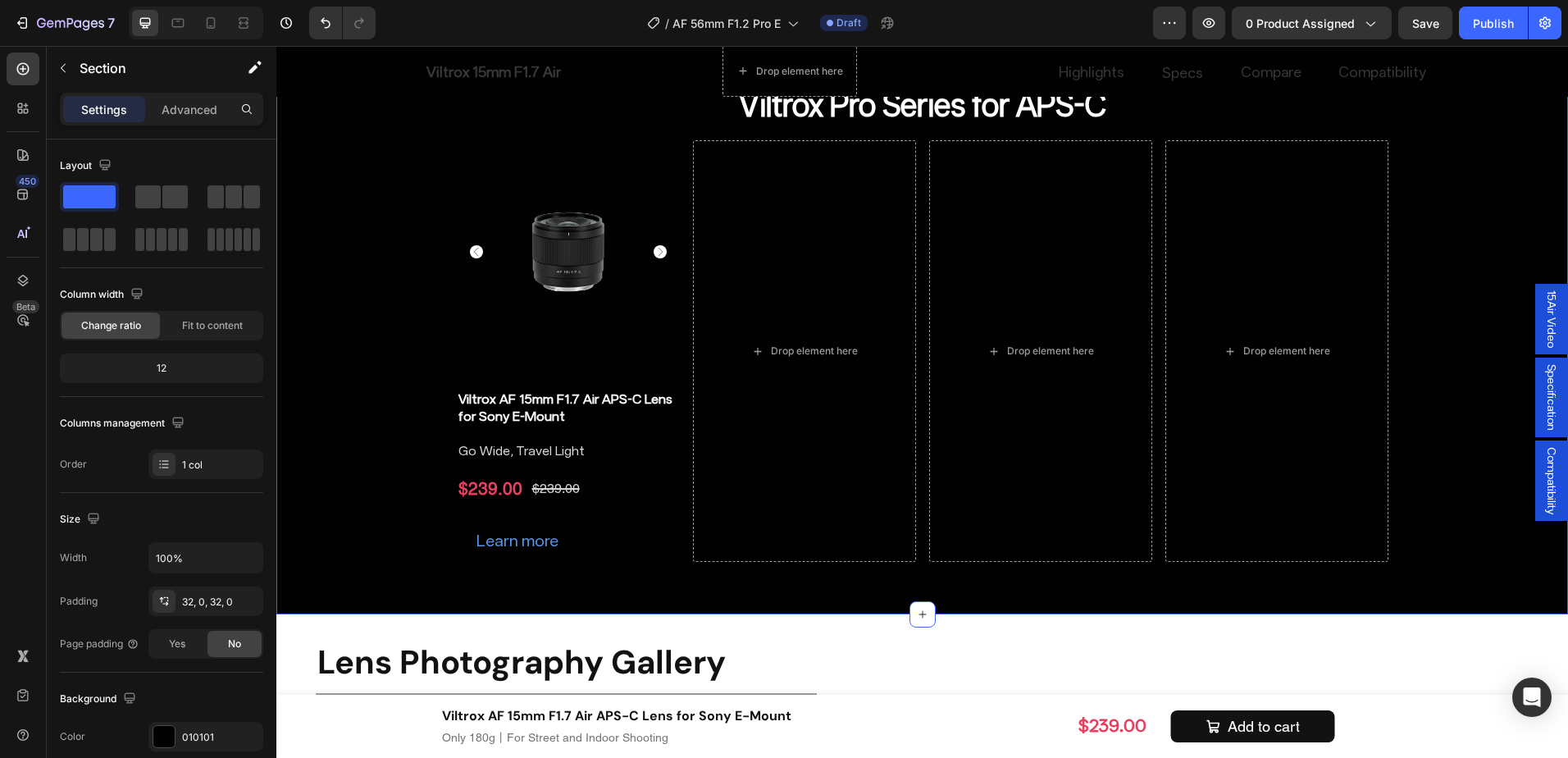
click at [366, 283] on div "Find Your Ideal Focal Length Heading Drop element here AF 27mm F1.2 Heading AF …" at bounding box center [922, 109] width 1292 height 960
click at [594, 550] on div "Learn more" at bounding box center [569, 540] width 224 height 43
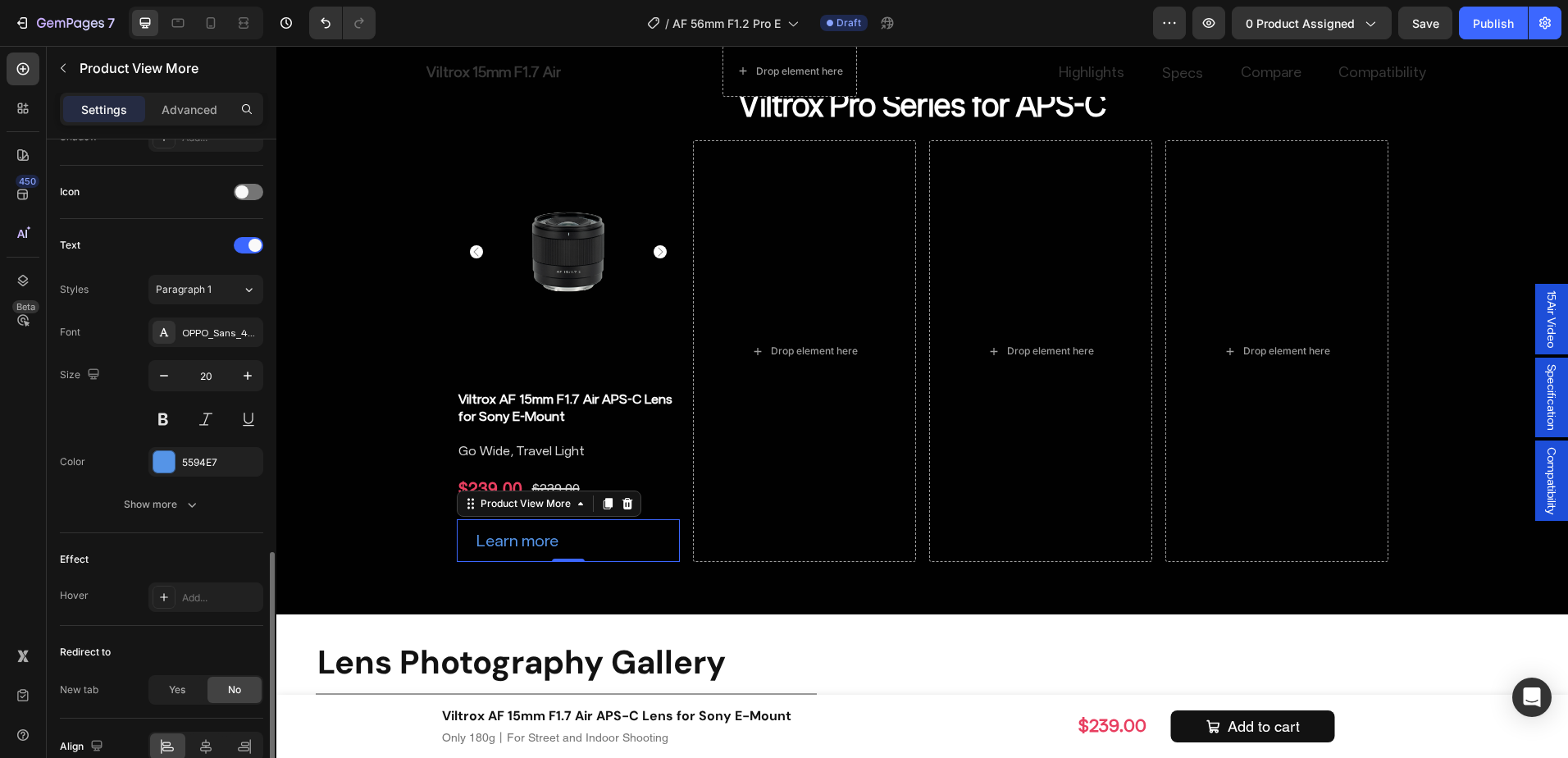
scroll to position [656, 0]
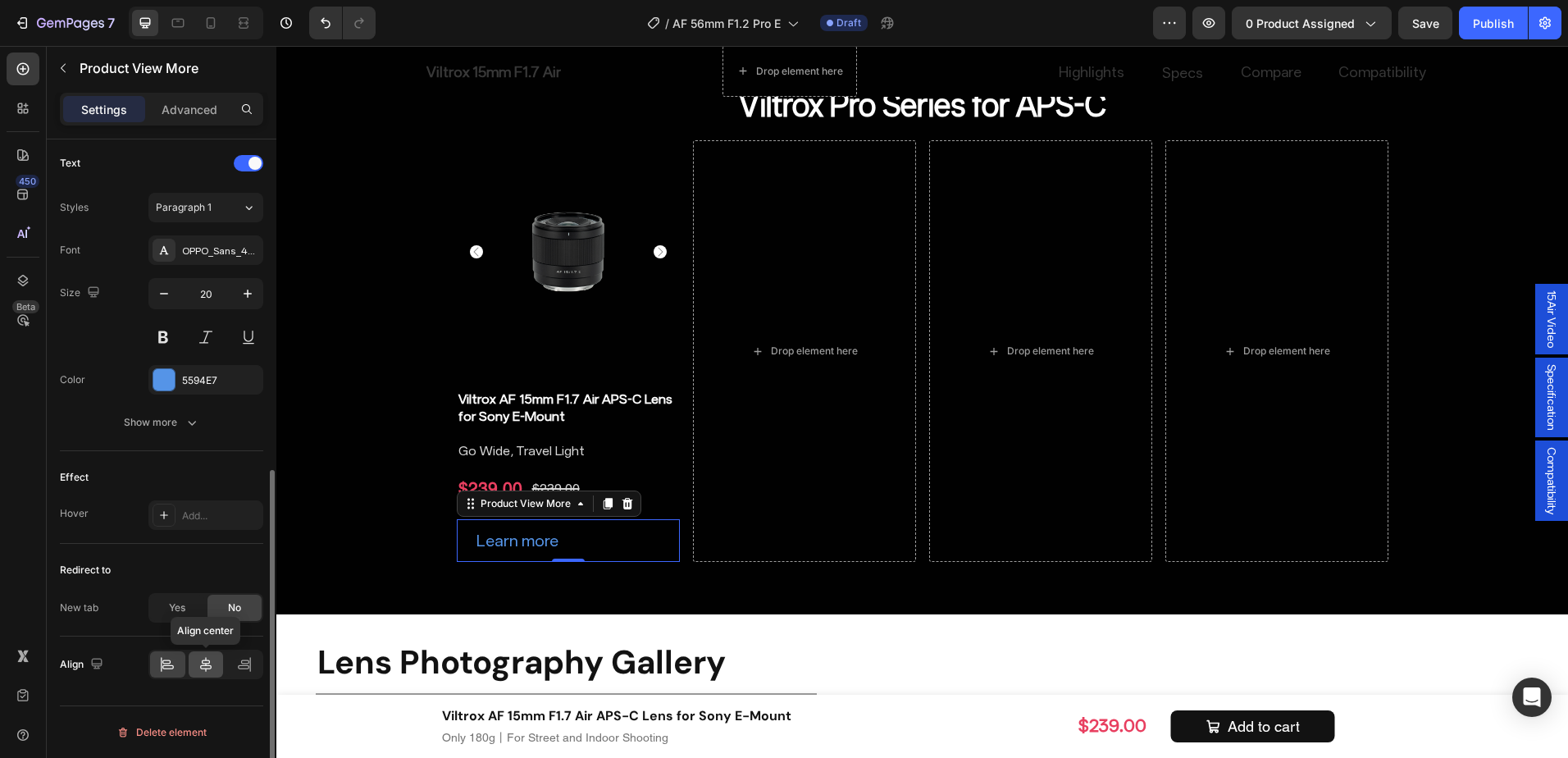
click at [194, 675] on div at bounding box center [206, 665] width 35 height 26
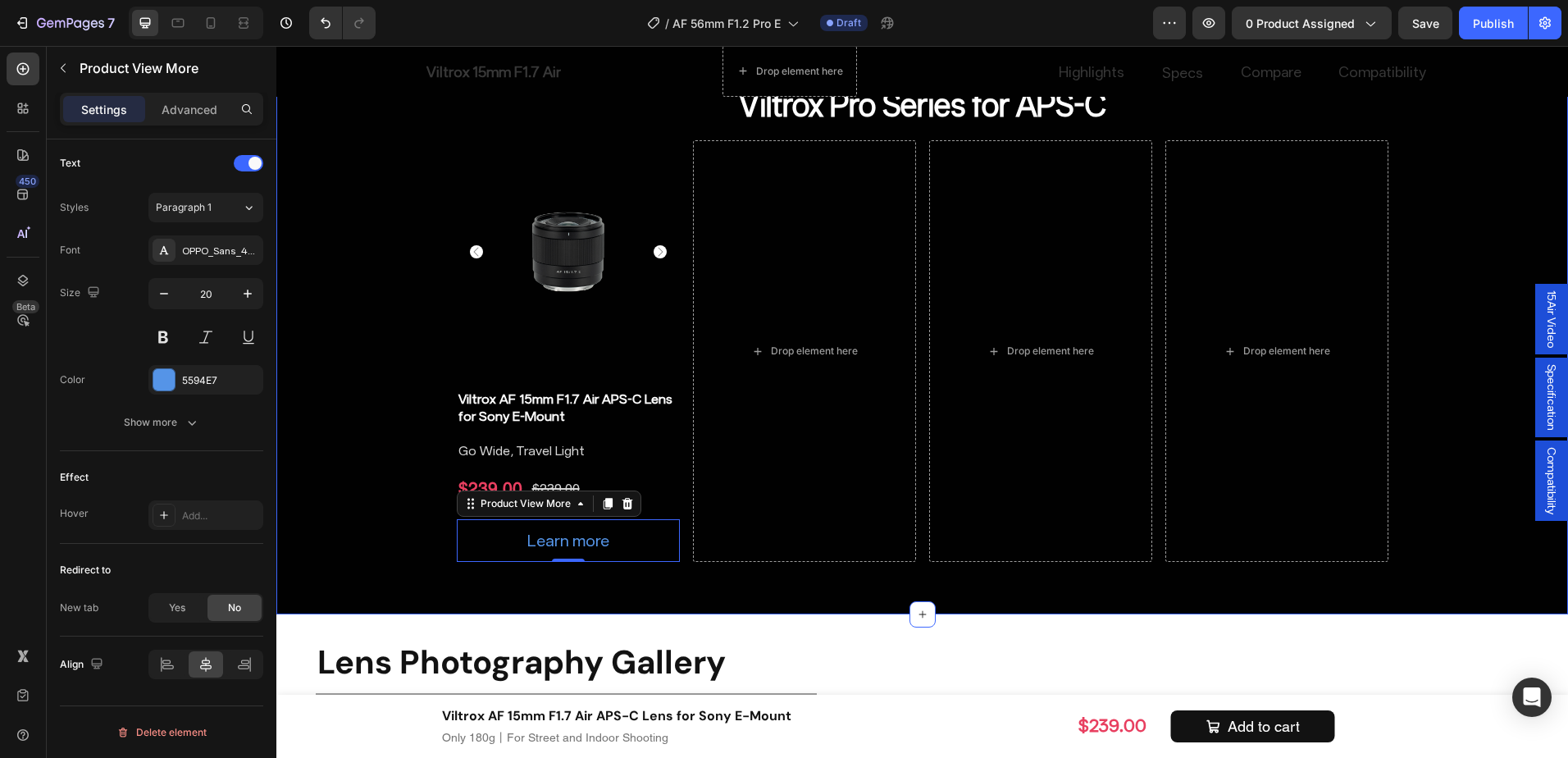
click at [352, 513] on div "Find Your Ideal Focal Length Heading Drop element here AF 27mm F1.2 Heading AF …" at bounding box center [922, 109] width 1292 height 960
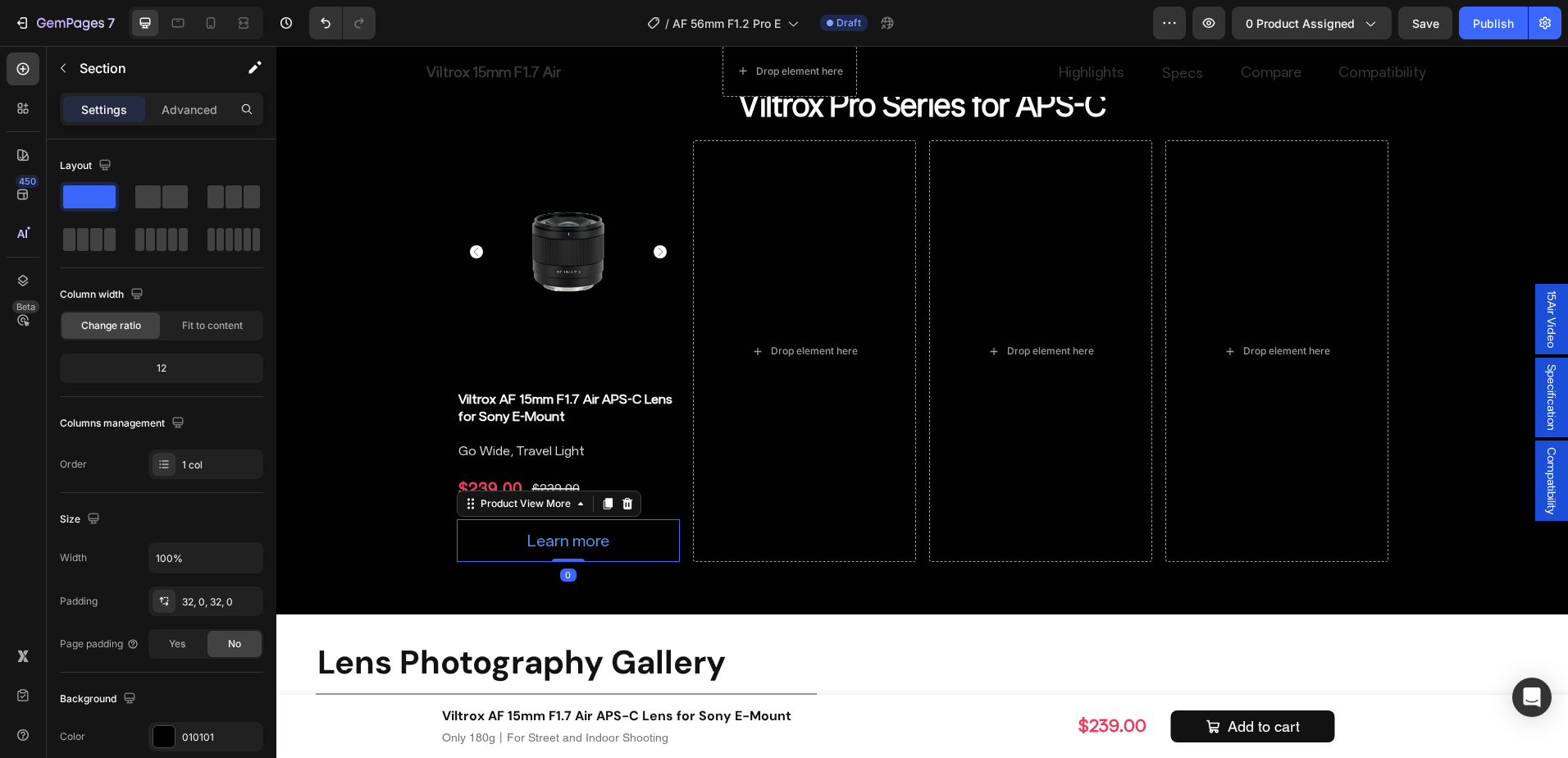
click at [474, 548] on div "Learn more" at bounding box center [569, 540] width 224 height 43
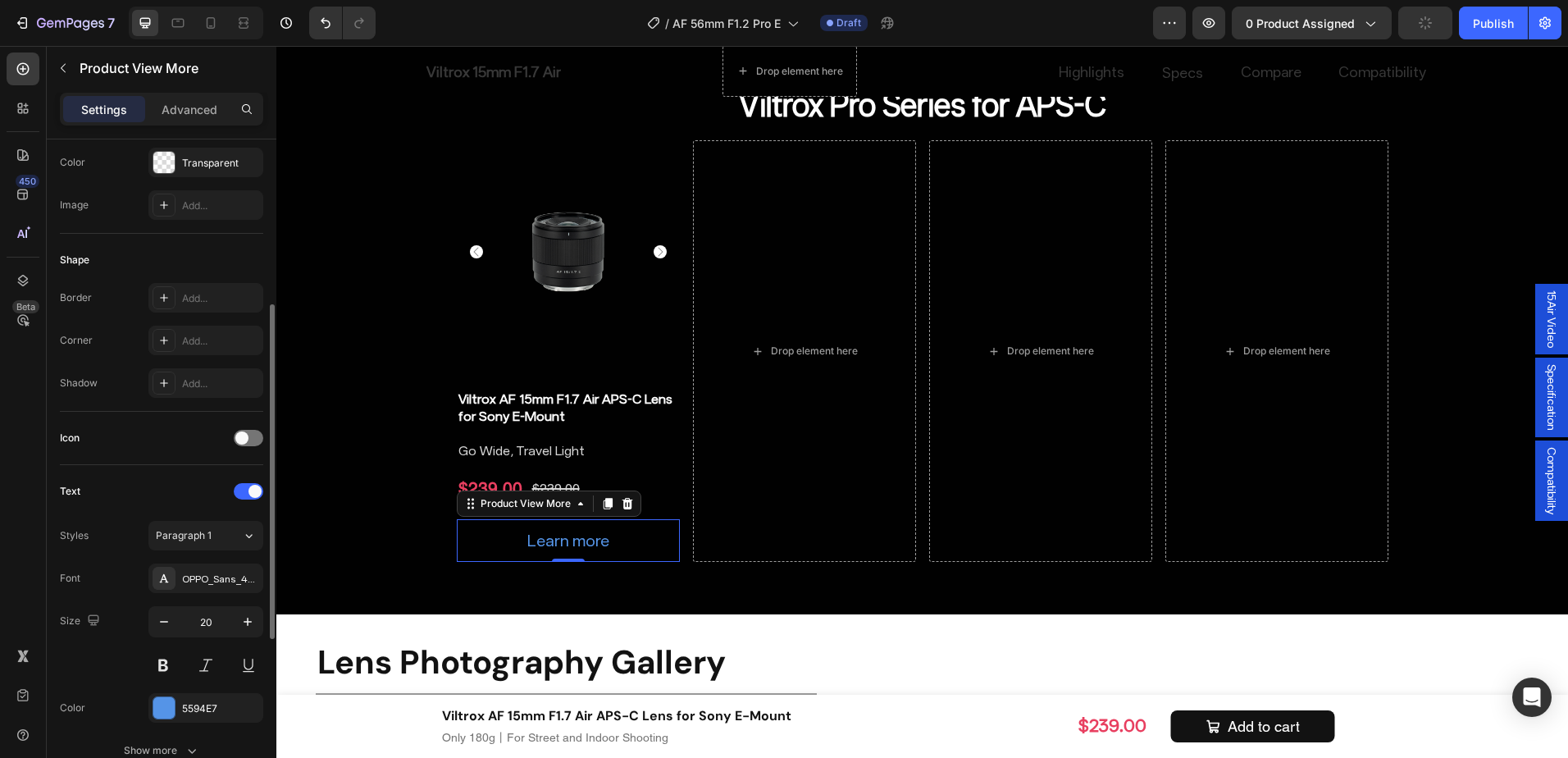
scroll to position [410, 0]
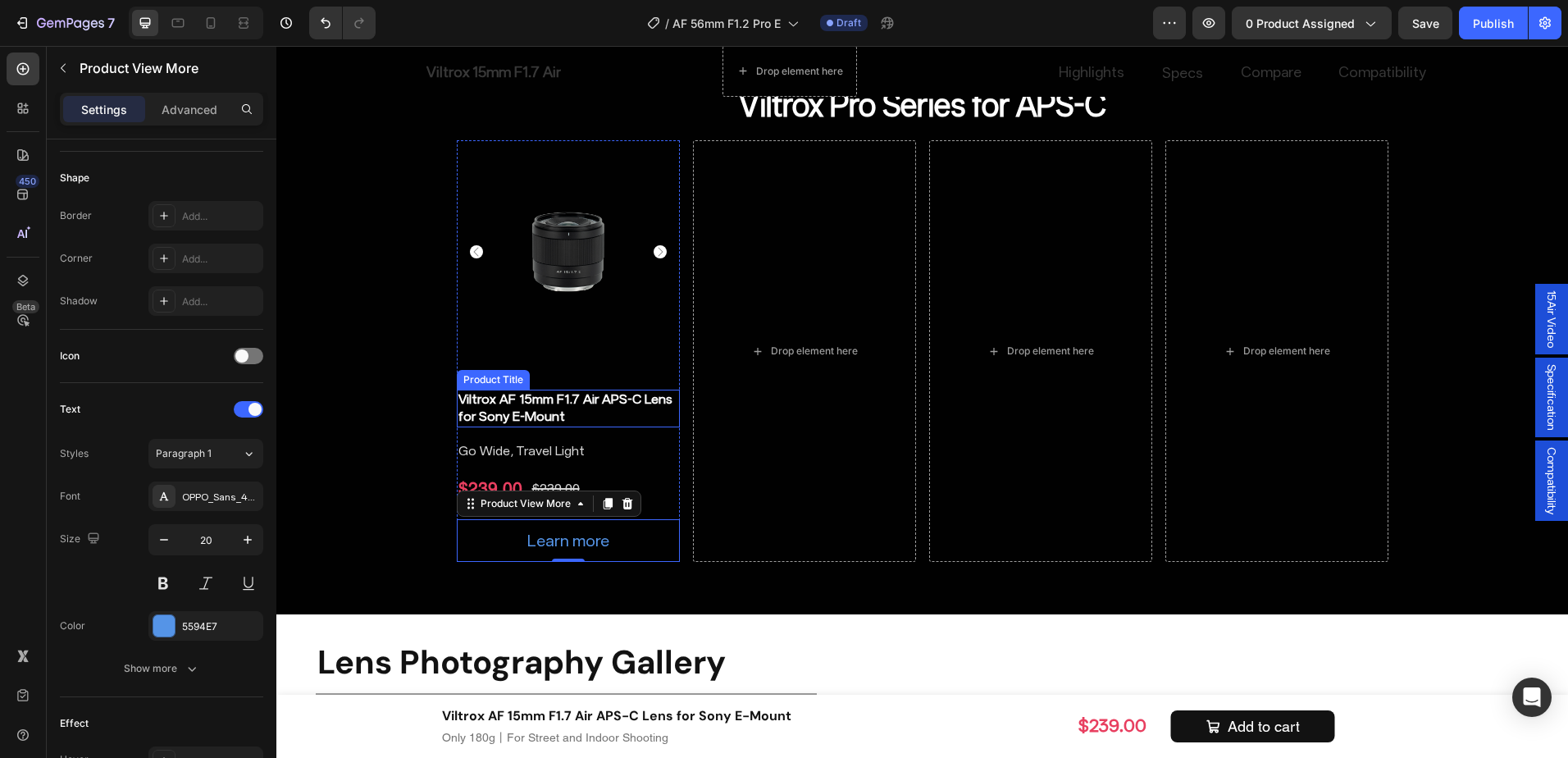
click at [618, 407] on h2 "Viltrox AF 15mm F1.7 Air APS-C Lens for Sony E-Mount" at bounding box center [569, 408] width 224 height 38
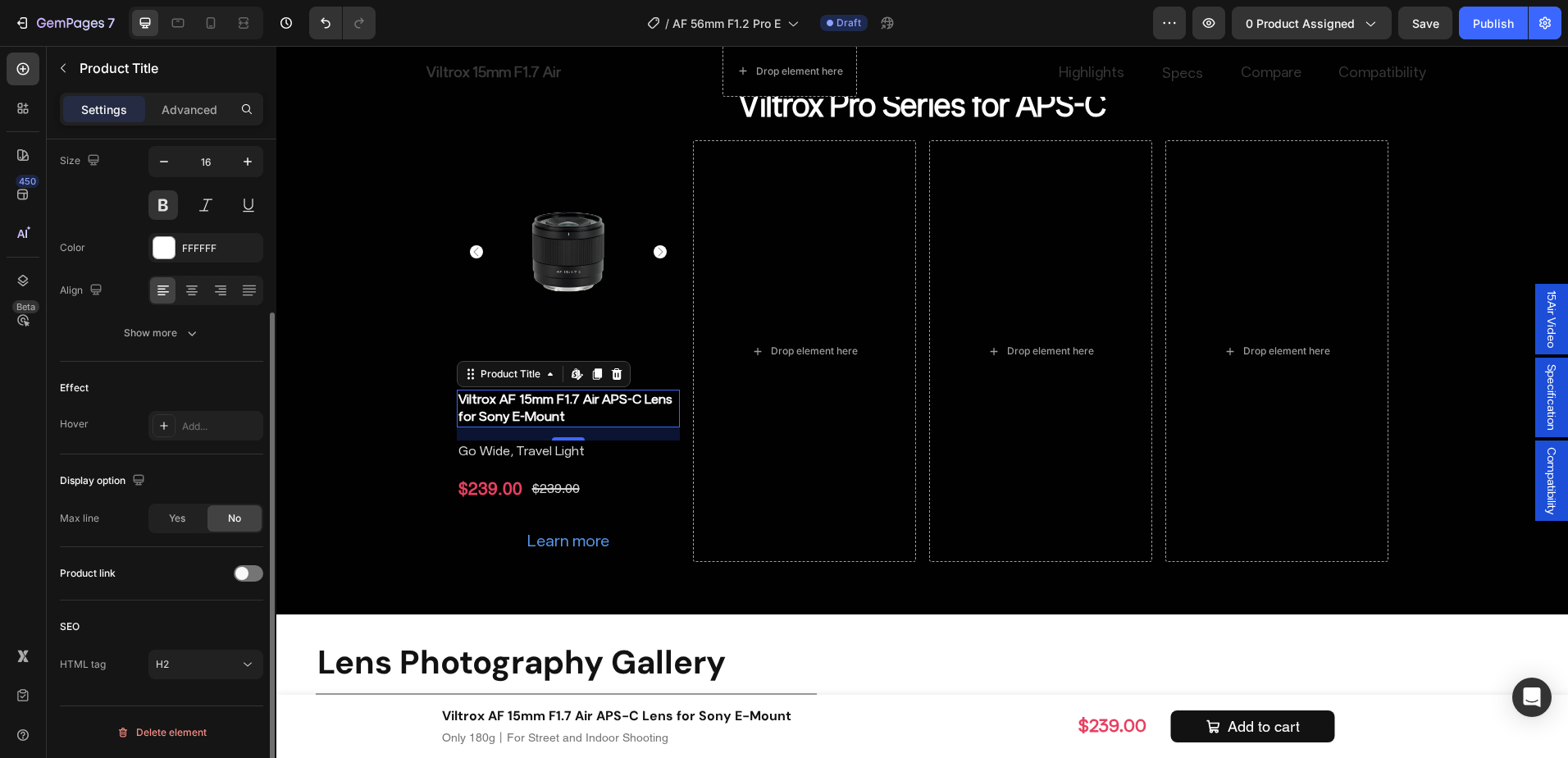
scroll to position [0, 0]
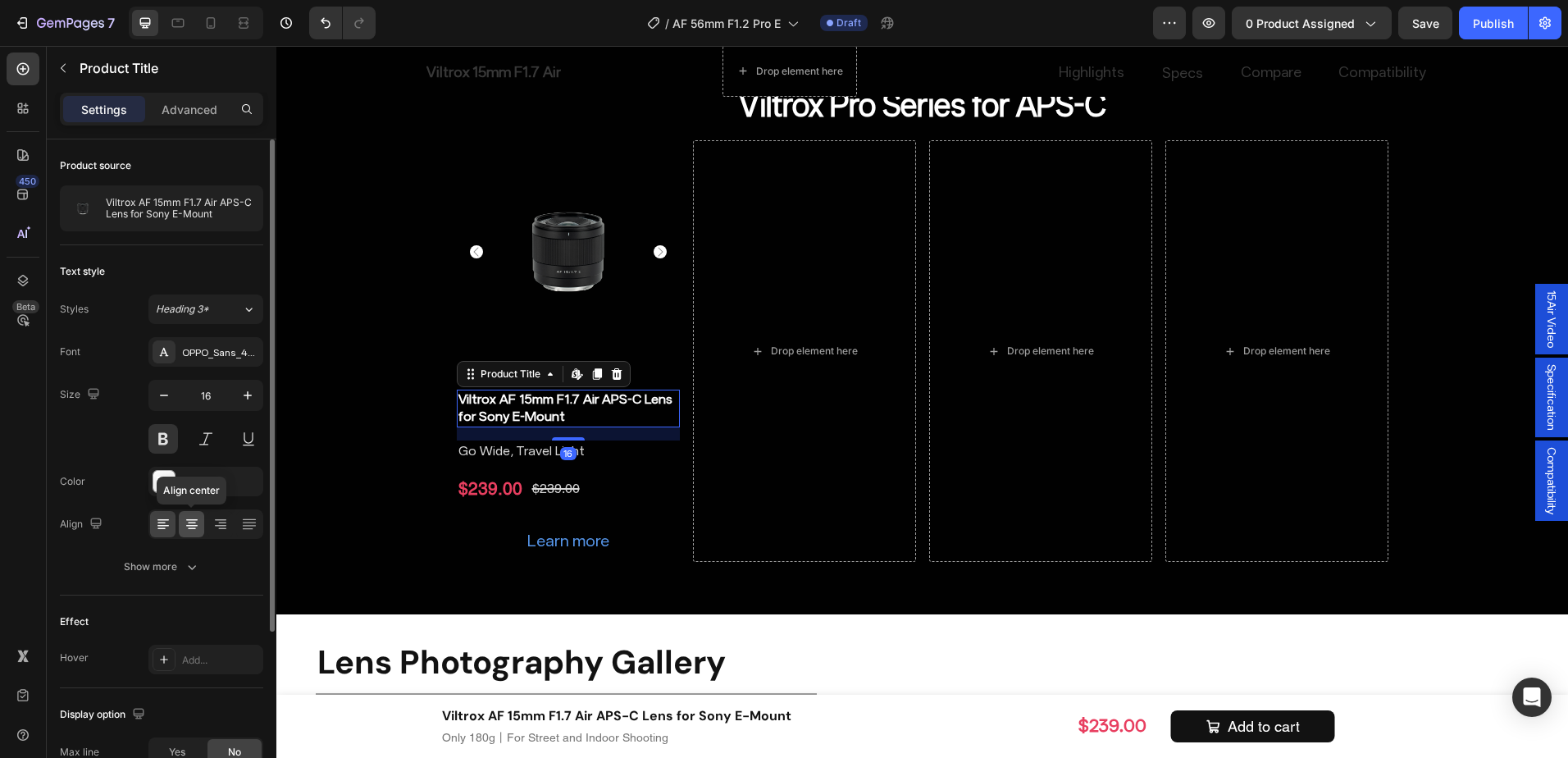
drag, startPoint x: 195, startPoint y: 526, endPoint x: 258, endPoint y: 455, distance: 94.9
click at [195, 526] on icon at bounding box center [193, 526] width 12 height 2
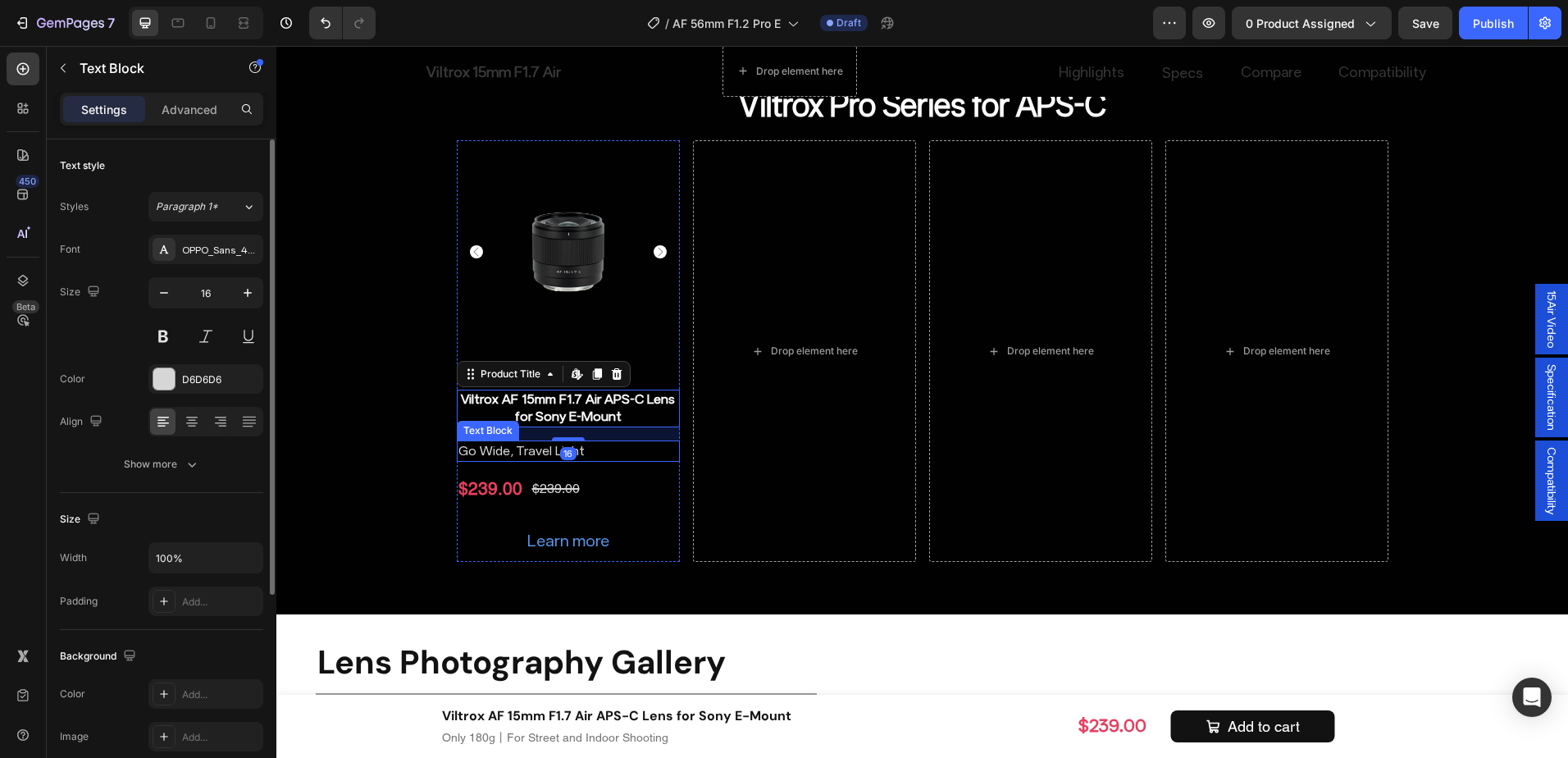
click at [629, 445] on p "Go Wide, Travel Light" at bounding box center [568, 451] width 220 height 18
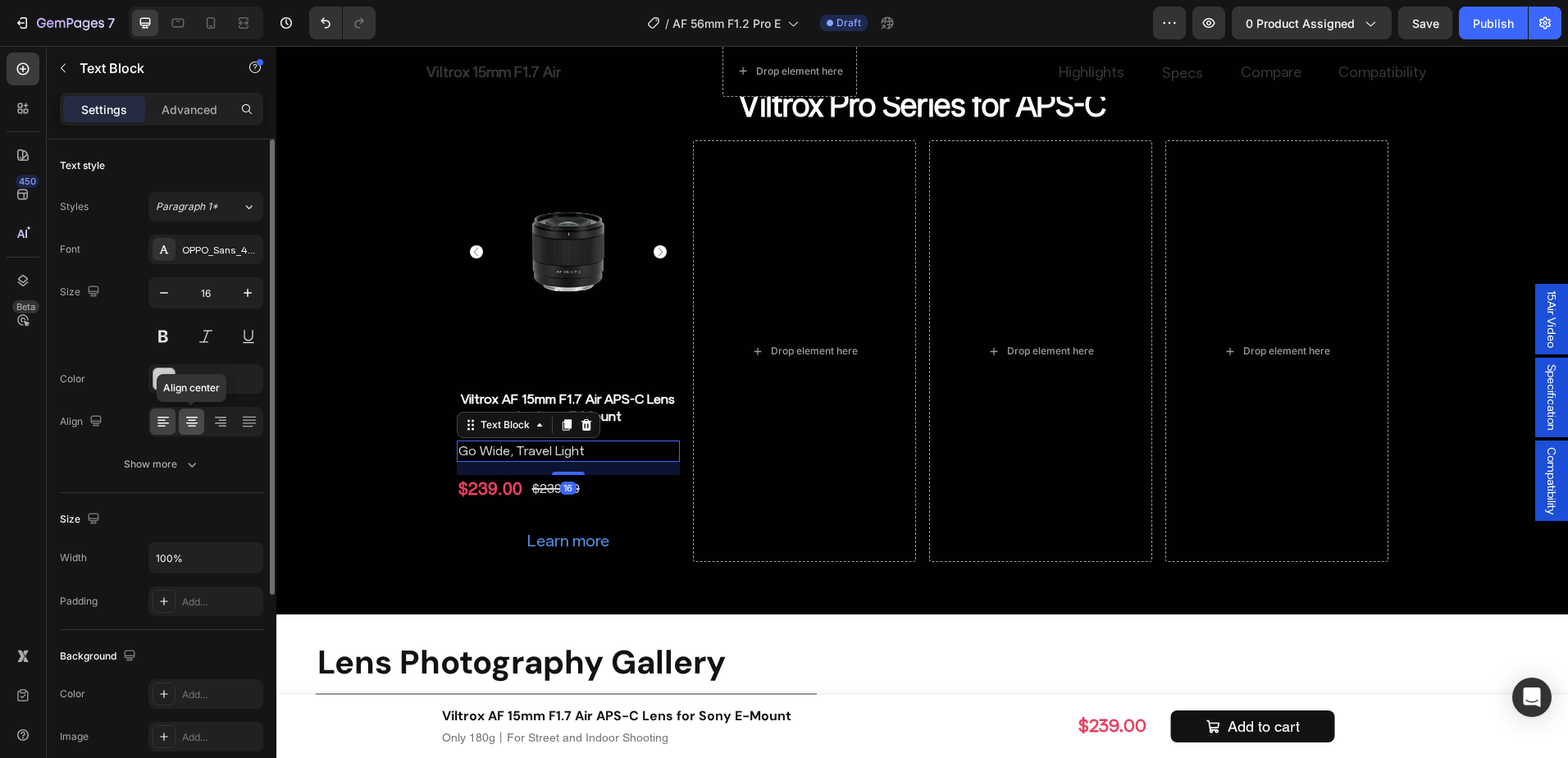
click at [196, 430] on div at bounding box center [191, 421] width 25 height 26
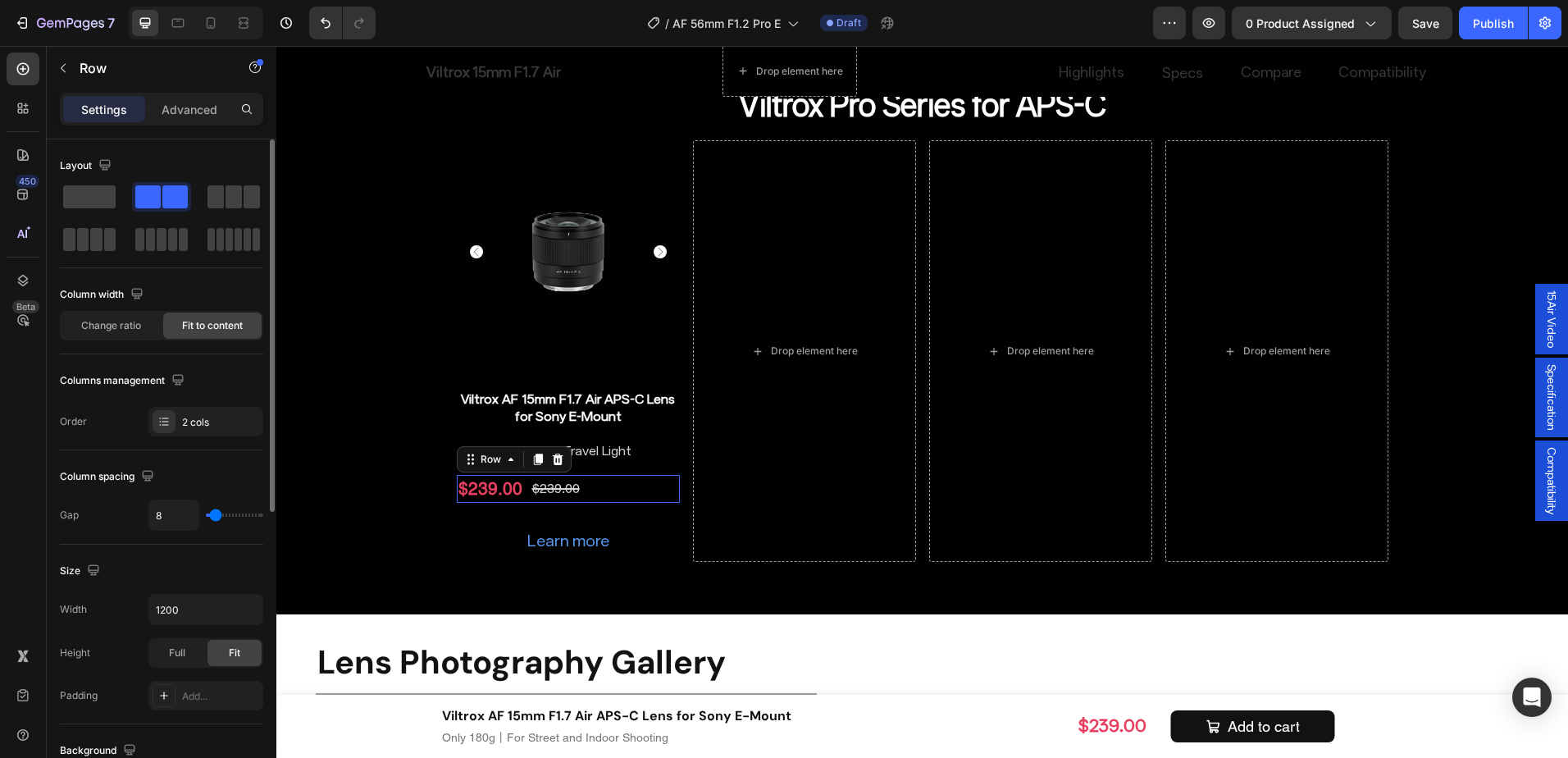
click at [630, 486] on div "$239.00 Product Price Product Price $239.00 Product Price Product Price Row 0" at bounding box center [569, 488] width 224 height 27
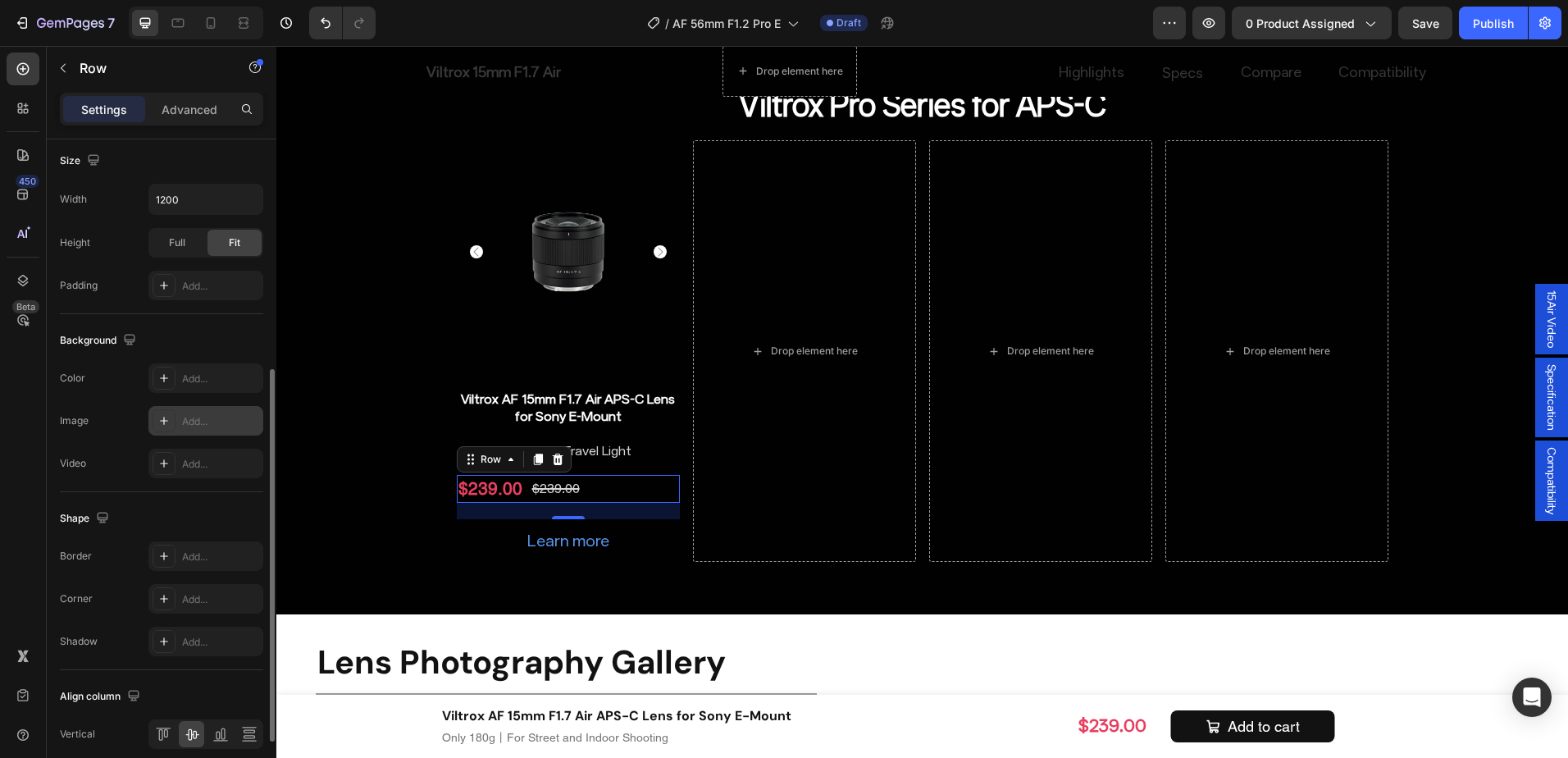
scroll to position [522, 0]
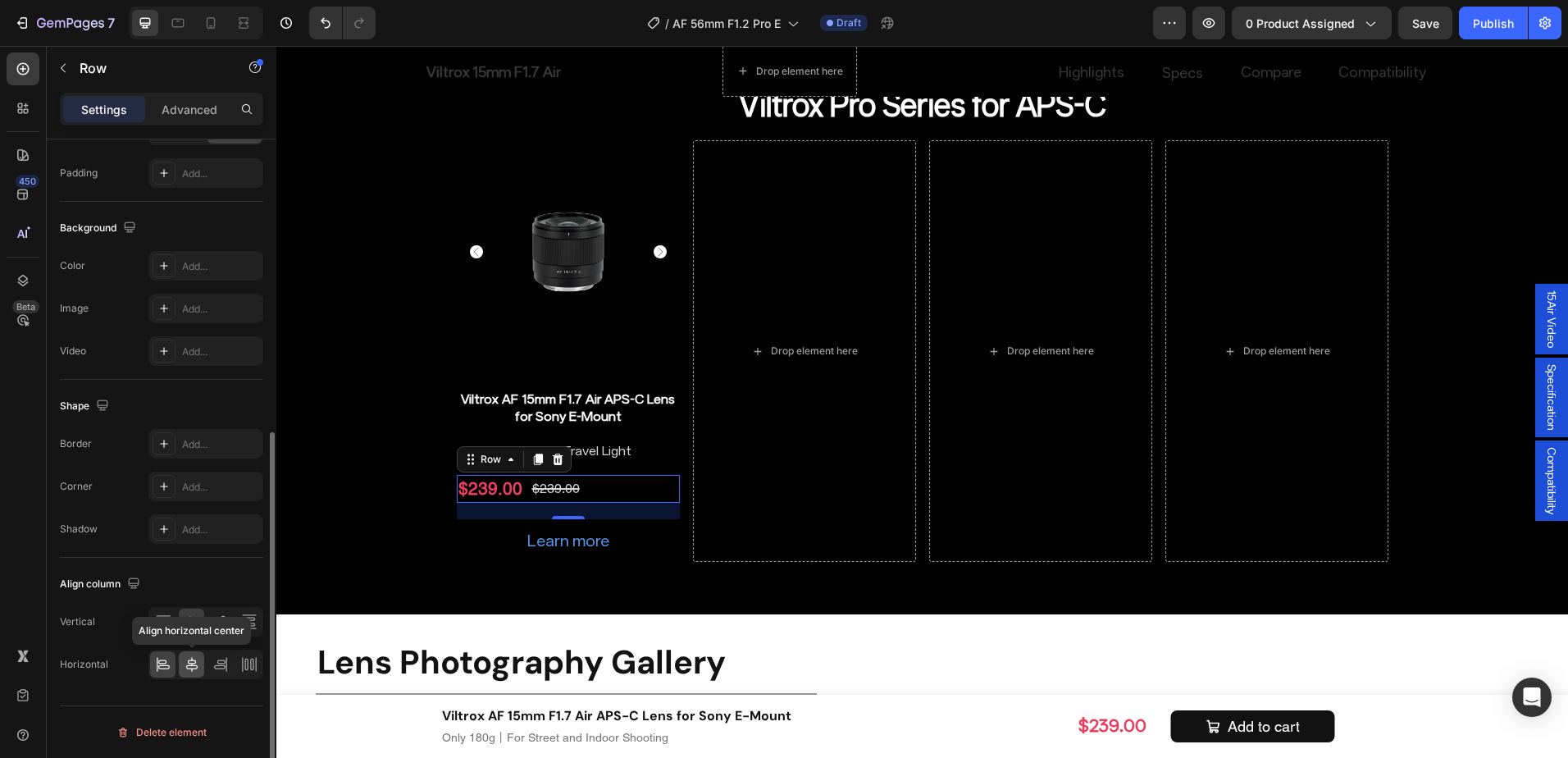
click at [195, 654] on div at bounding box center [191, 665] width 25 height 26
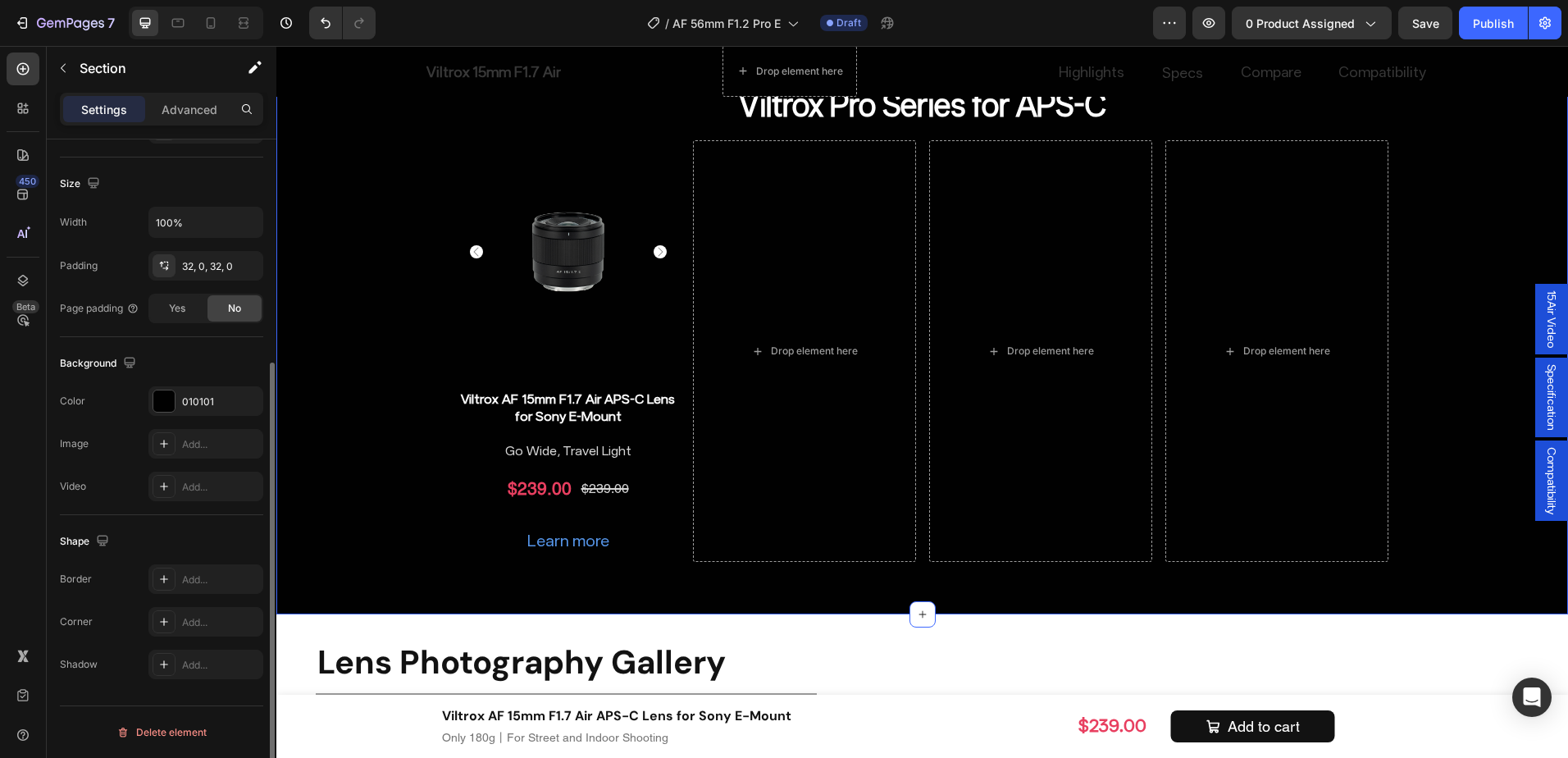
click at [321, 520] on div "Find Your Ideal Focal Length Heading Drop element here AF 27mm F1.2 Heading AF …" at bounding box center [922, 109] width 1292 height 960
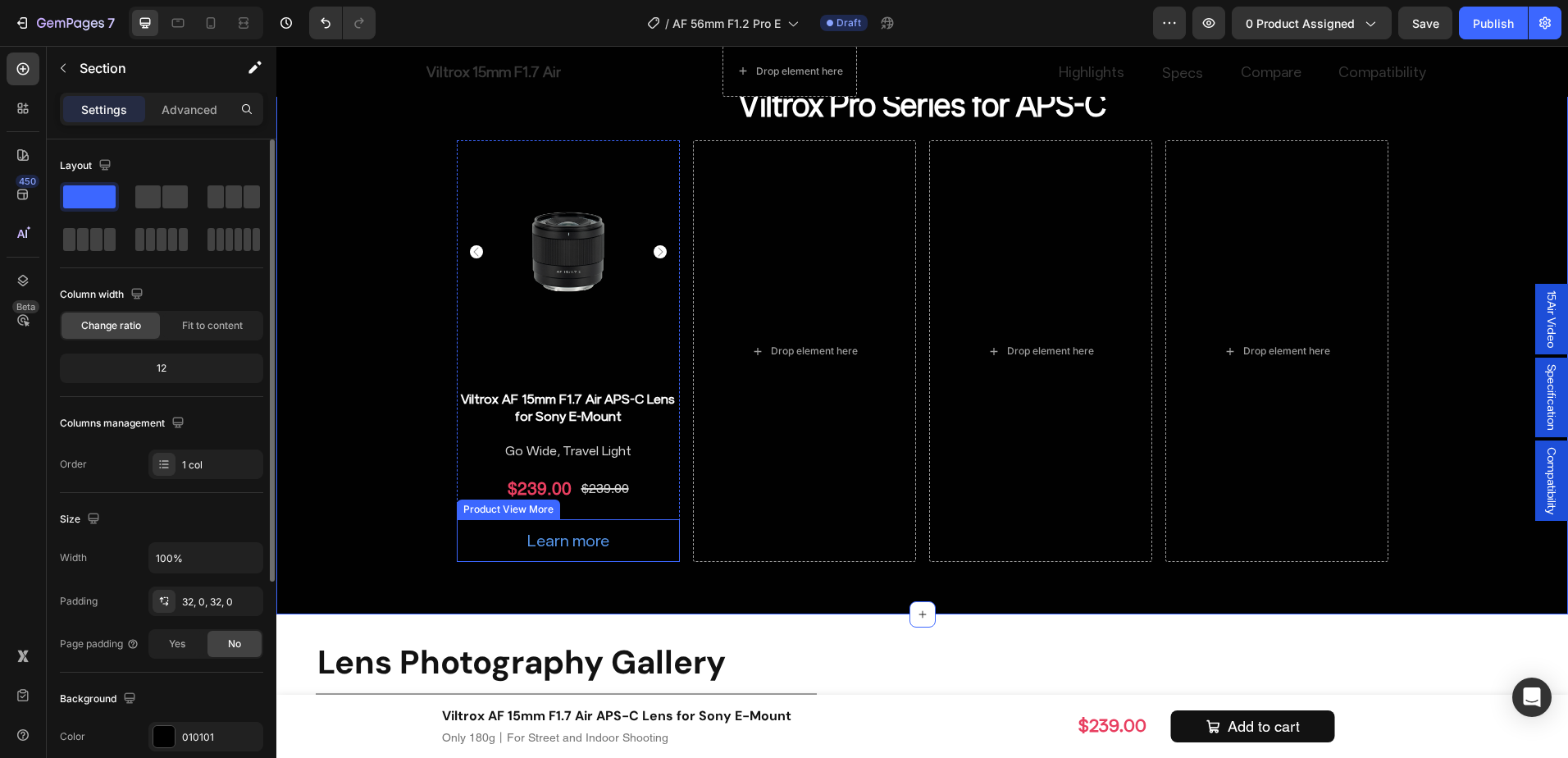
click at [500, 544] on div "Learn more" at bounding box center [569, 540] width 224 height 43
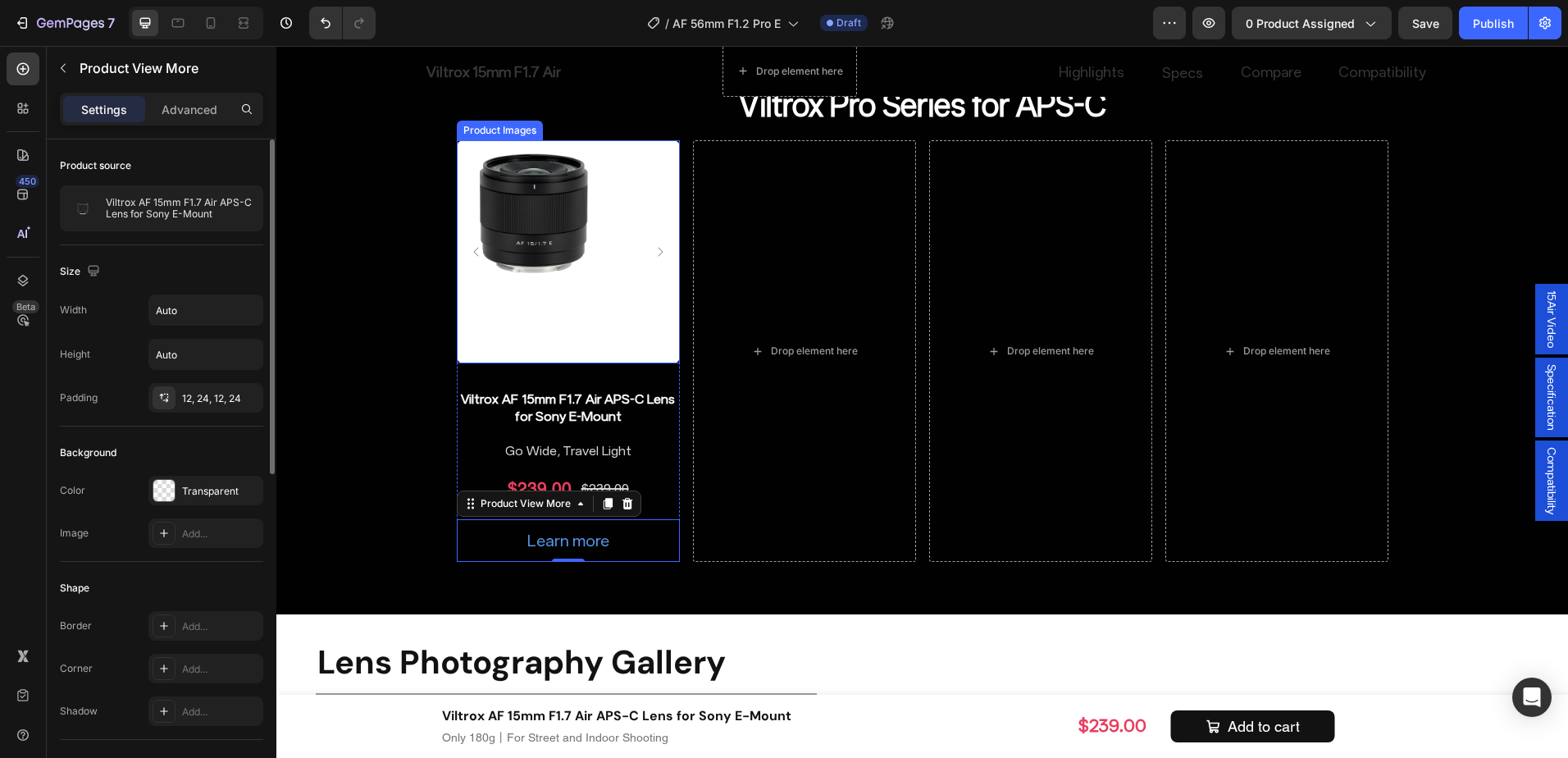
click at [631, 330] on img at bounding box center [569, 253] width 224 height 224
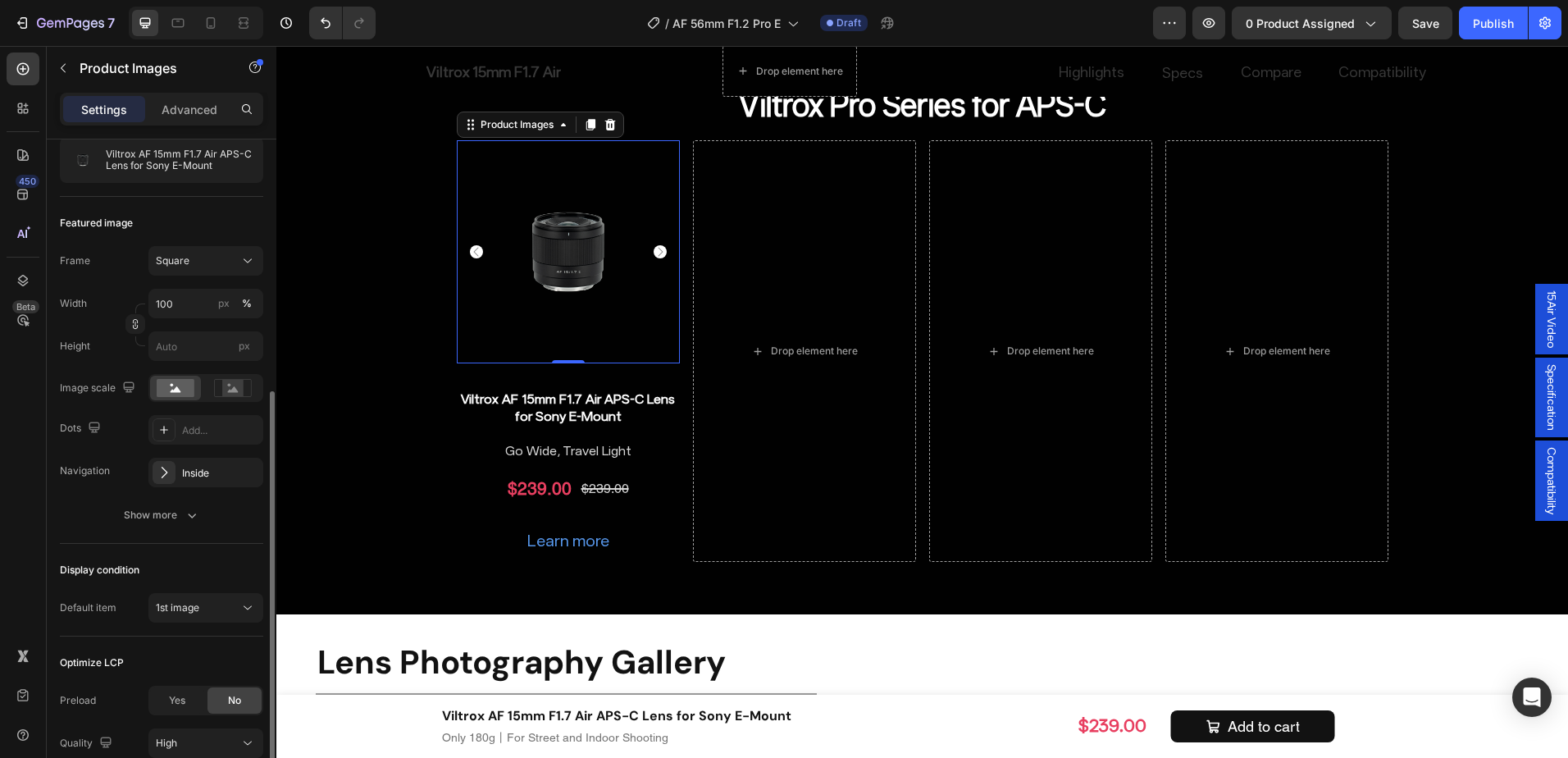
scroll to position [247, 0]
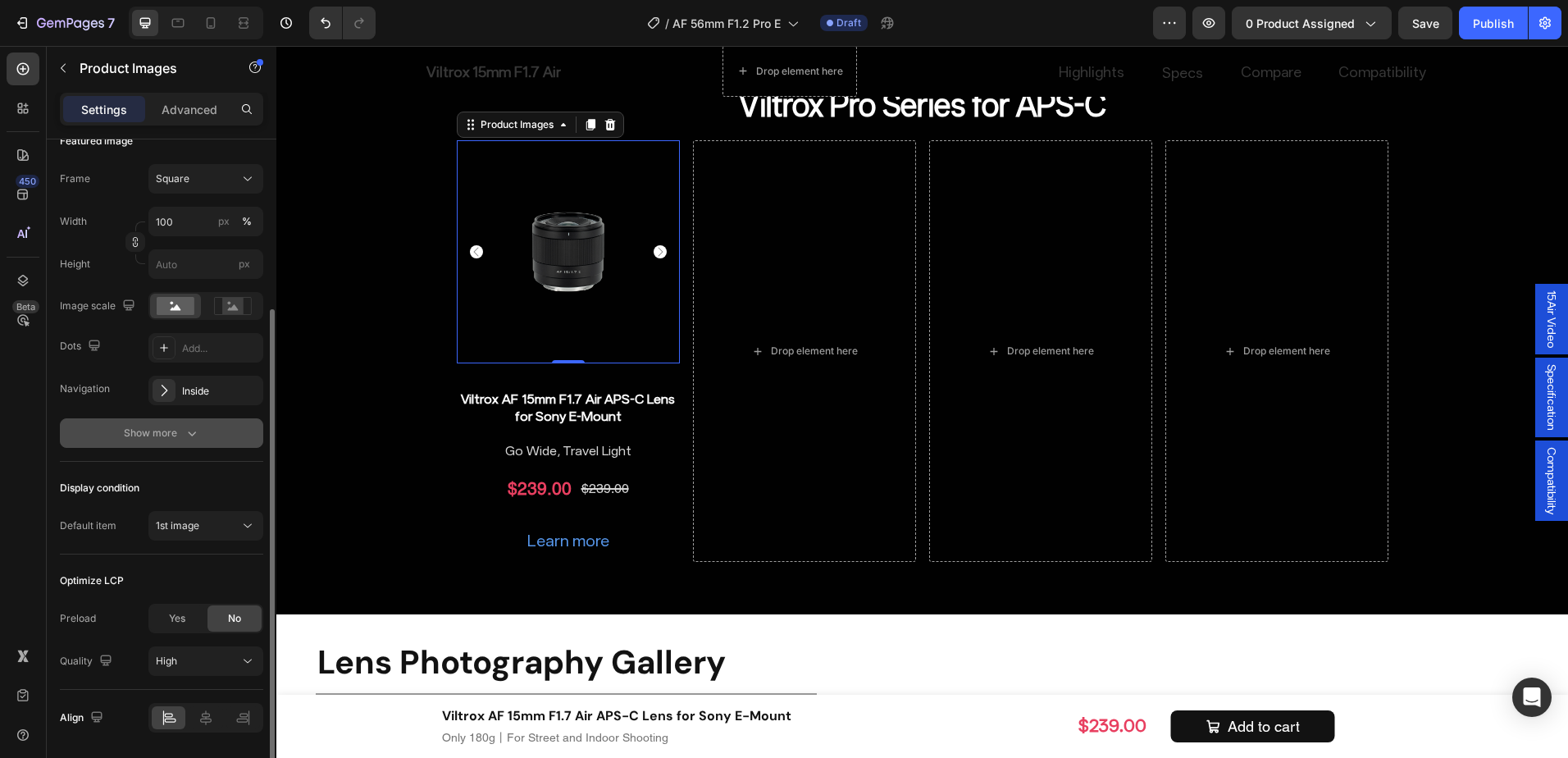
click at [179, 439] on div "Show more" at bounding box center [162, 433] width 76 height 16
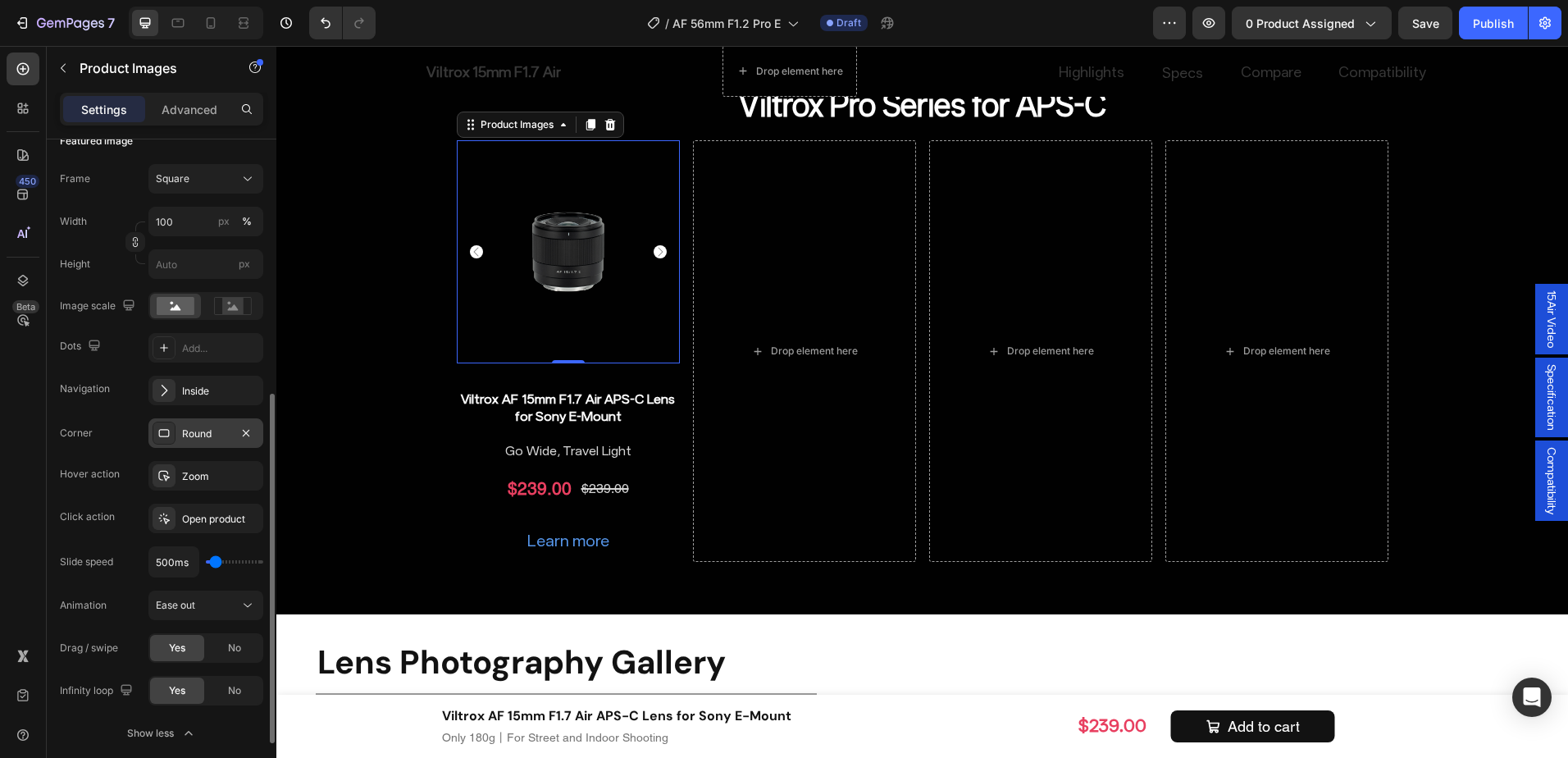
scroll to position [329, 0]
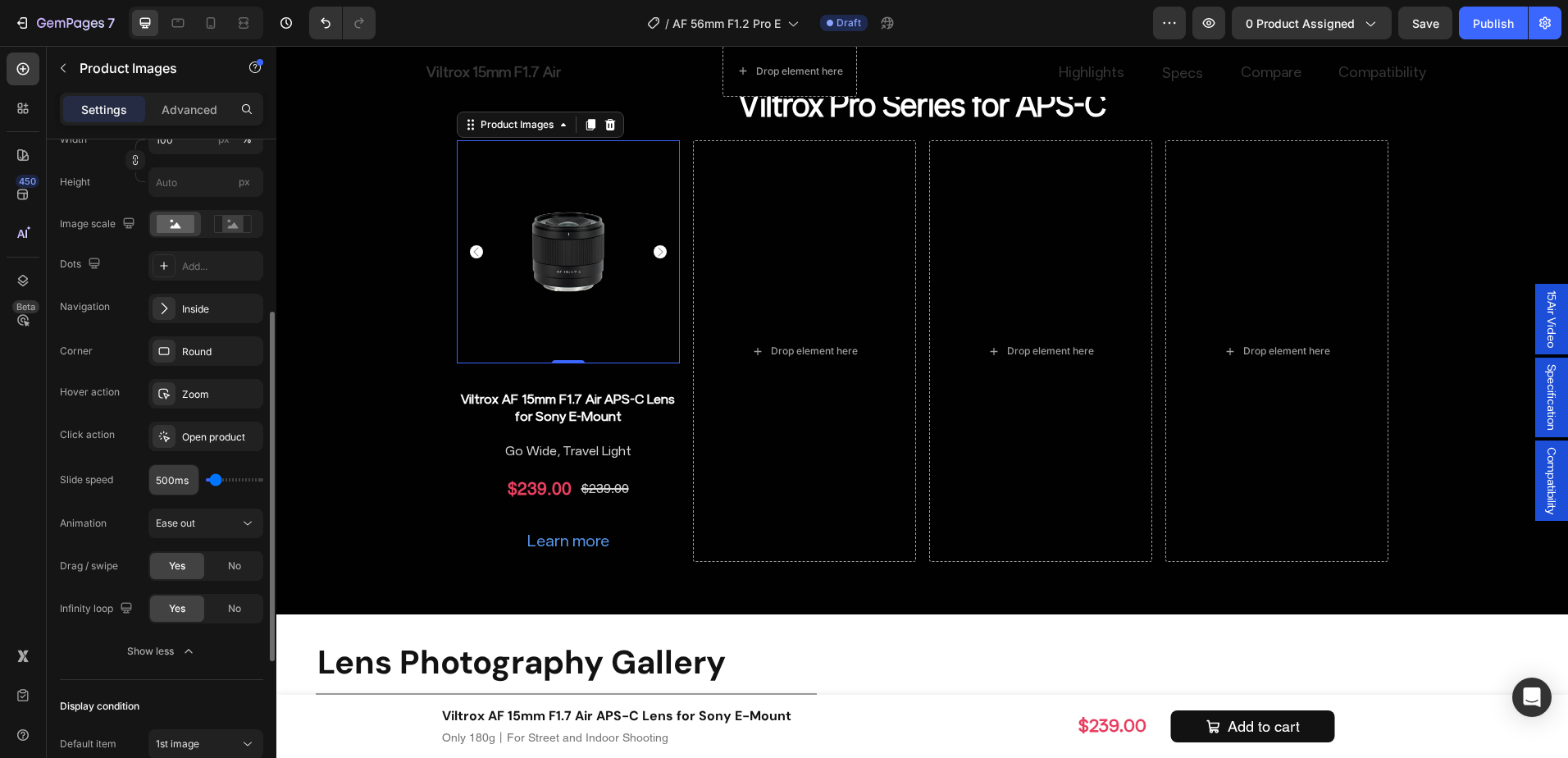
click at [162, 481] on input "500ms" at bounding box center [174, 480] width 49 height 30
type input "2ms"
type input "100"
type input "200ms"
type input "200"
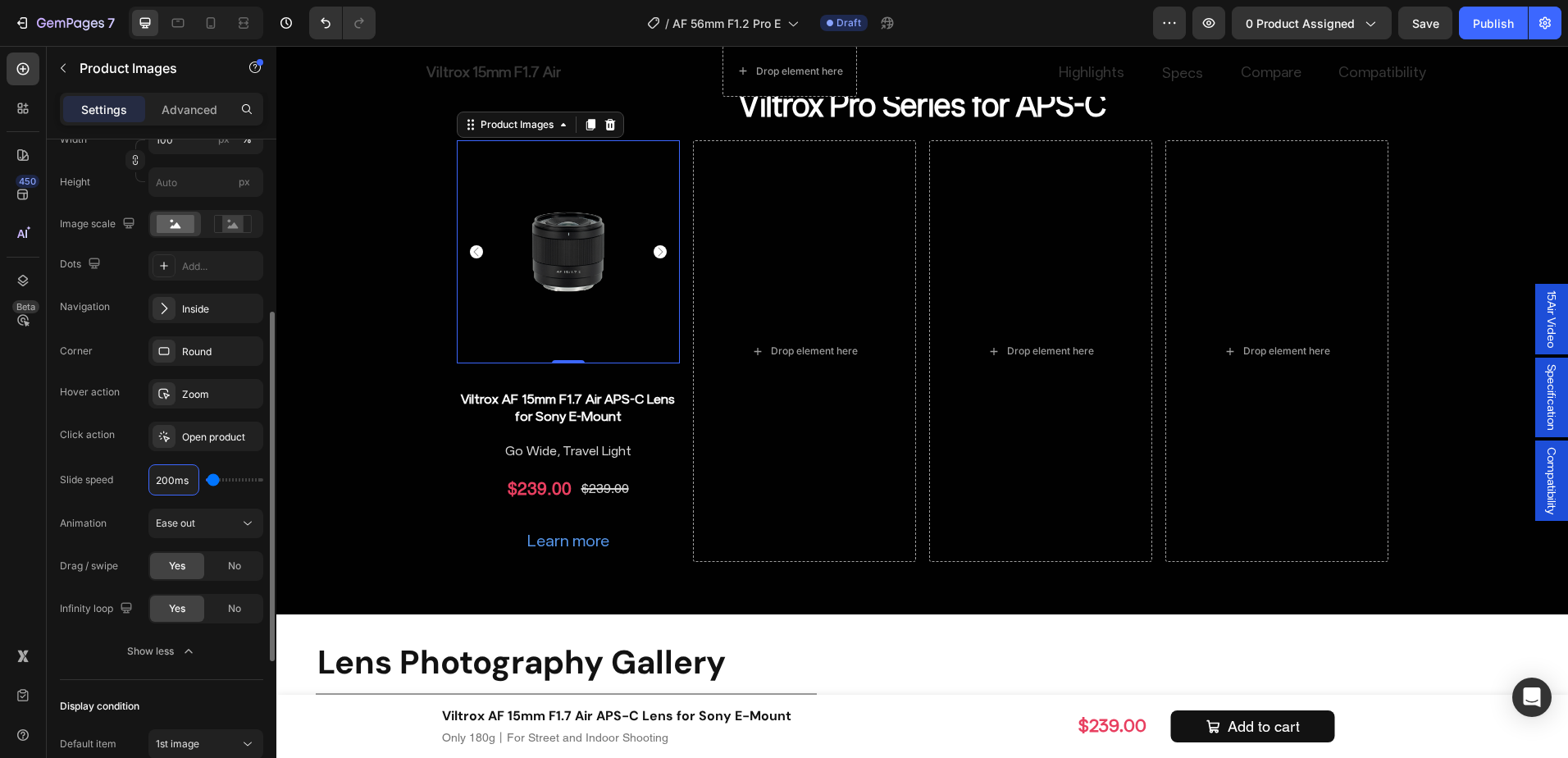
type input "2000ms"
type input "2000"
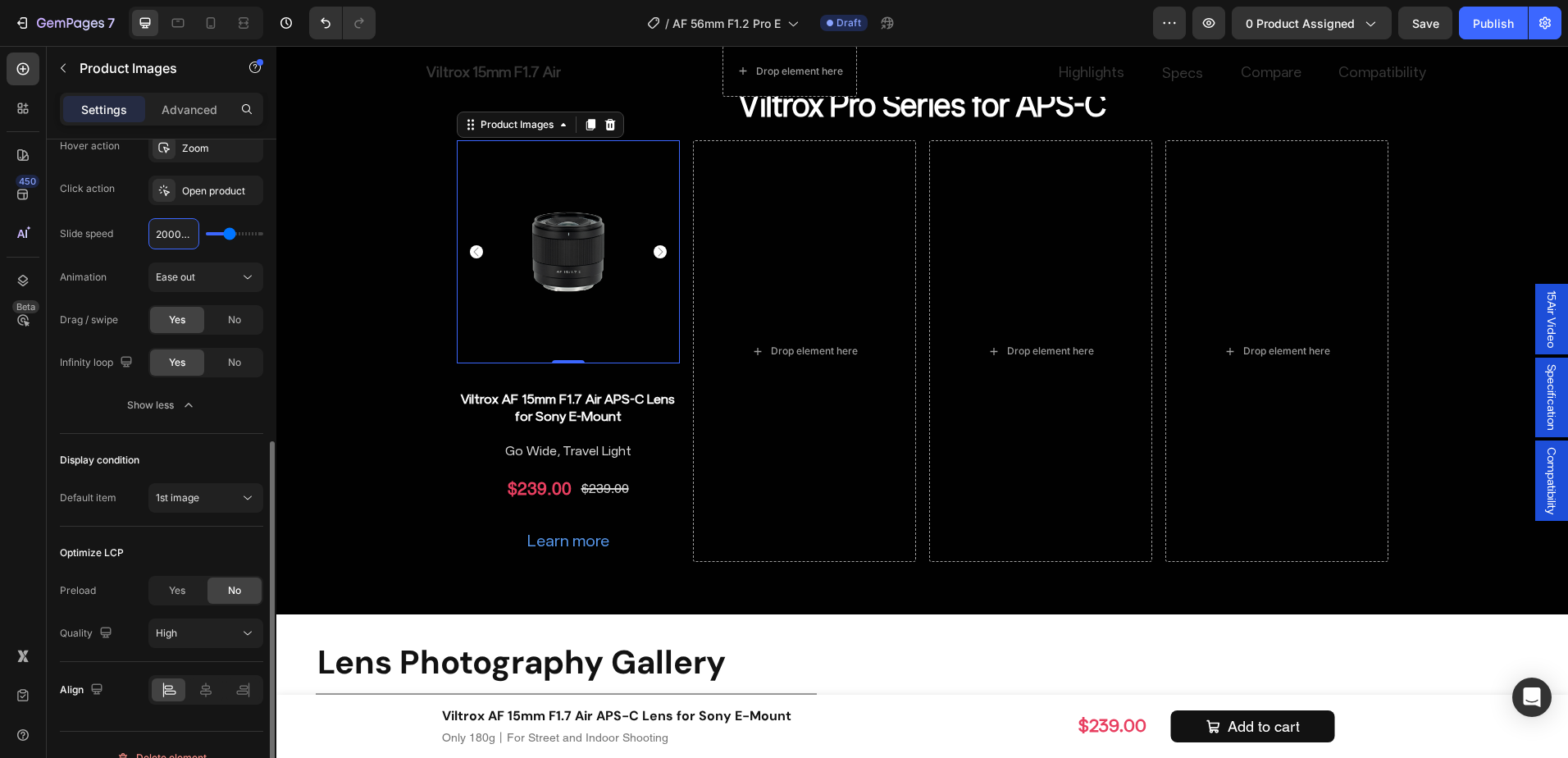
scroll to position [600, 0]
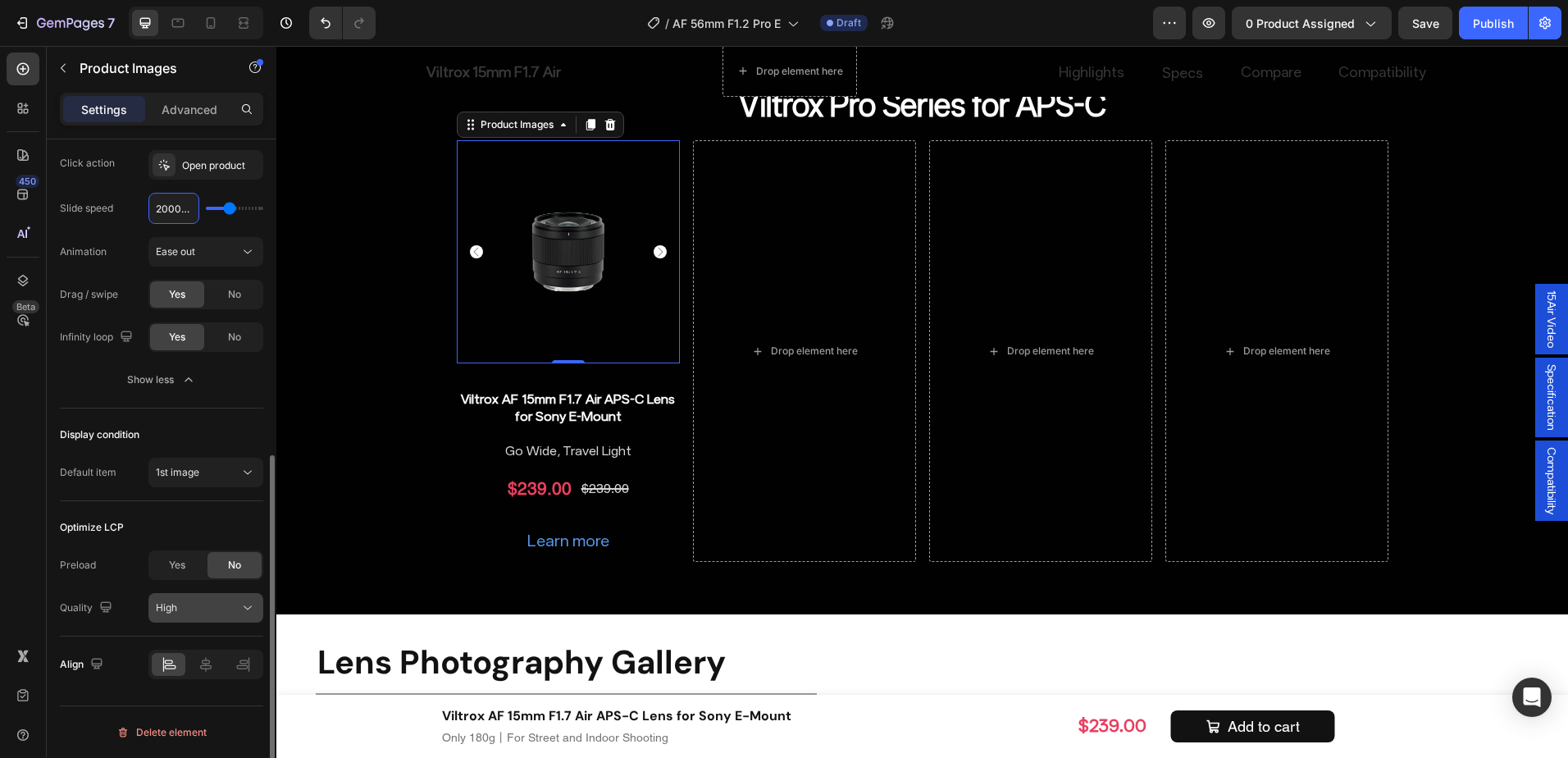
type input "2000ms"
click at [169, 618] on button "High" at bounding box center [206, 608] width 115 height 30
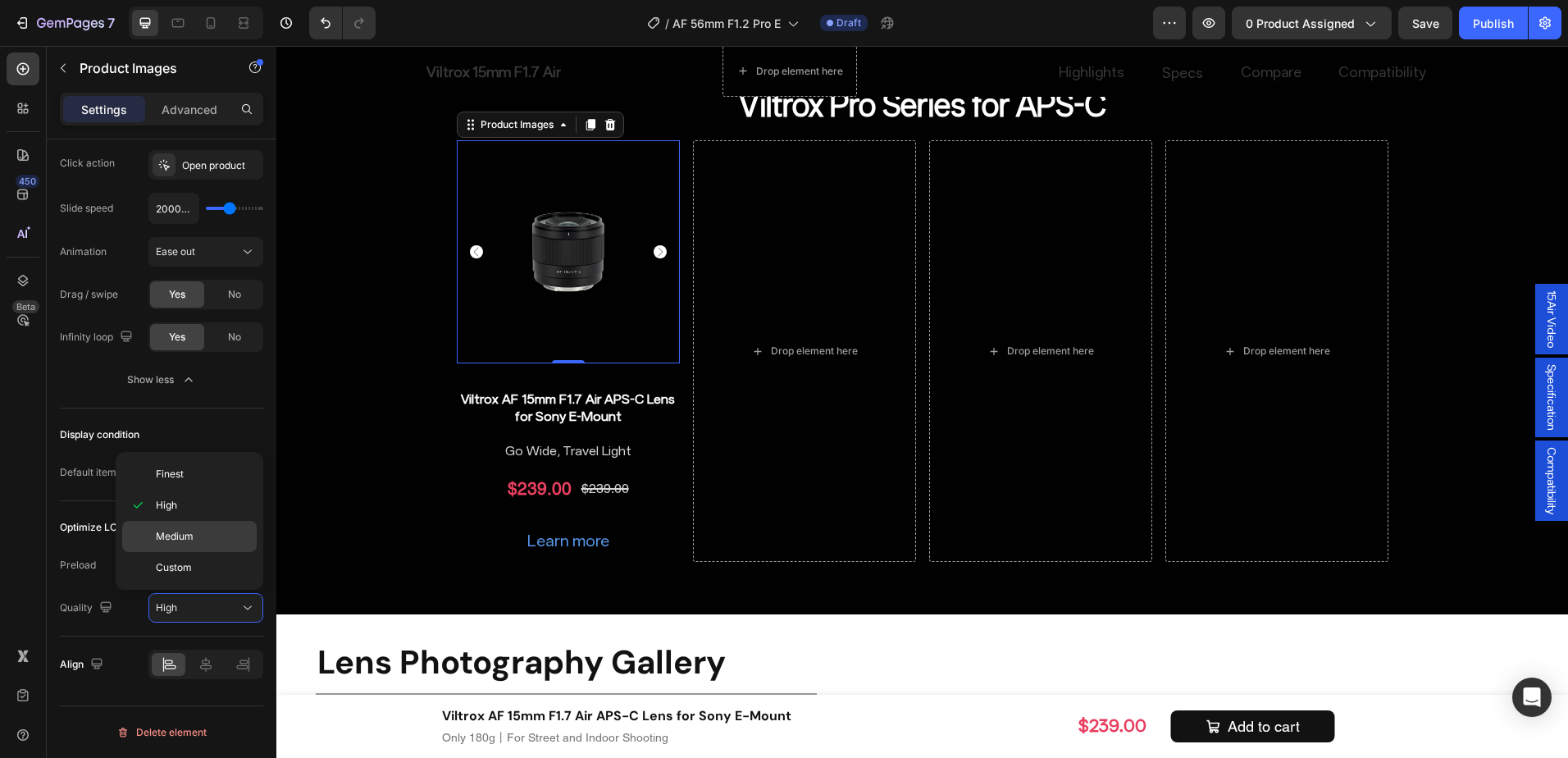
click at [204, 531] on p "Medium" at bounding box center [203, 536] width 94 height 15
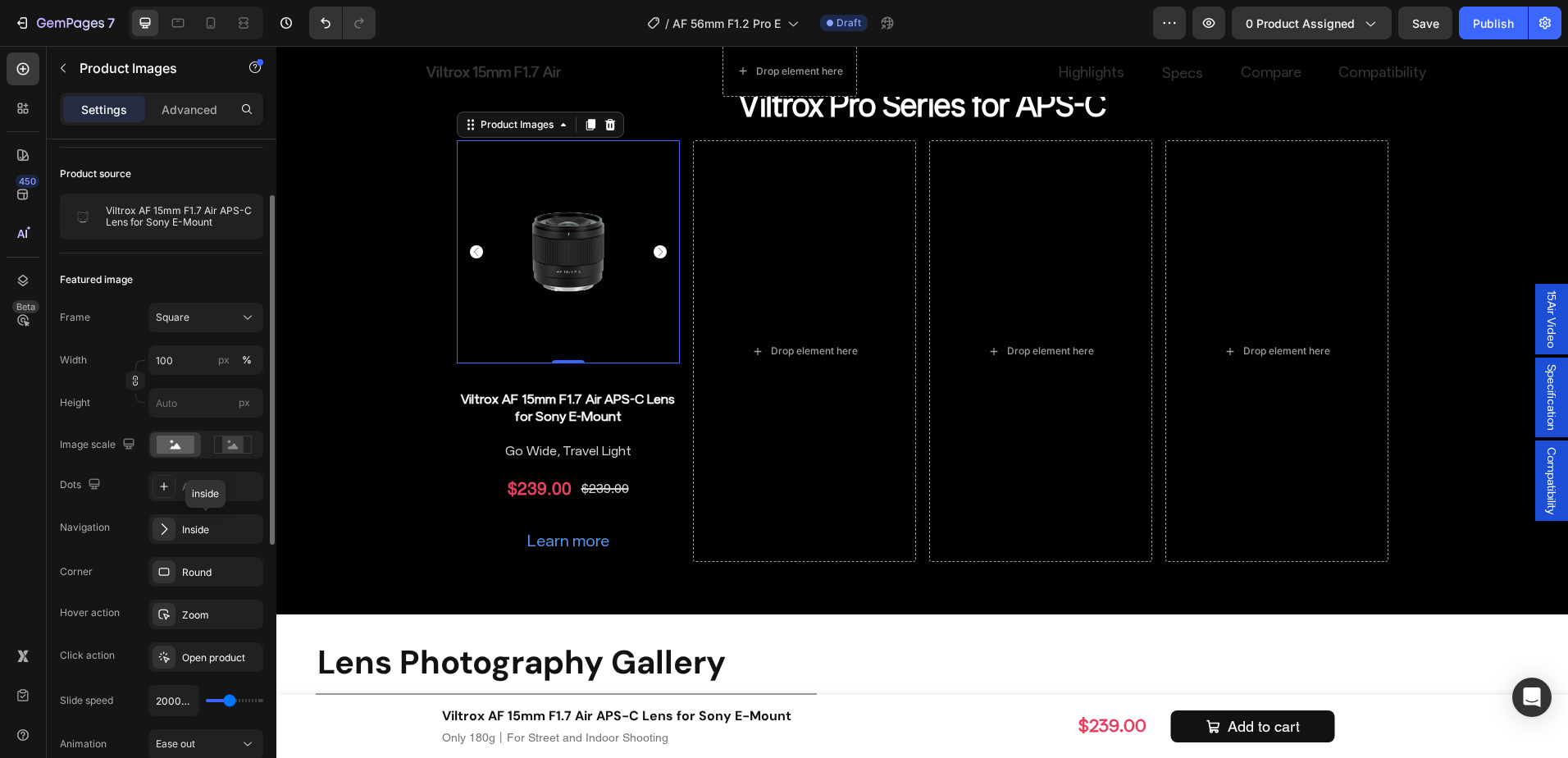
scroll to position [190, 0]
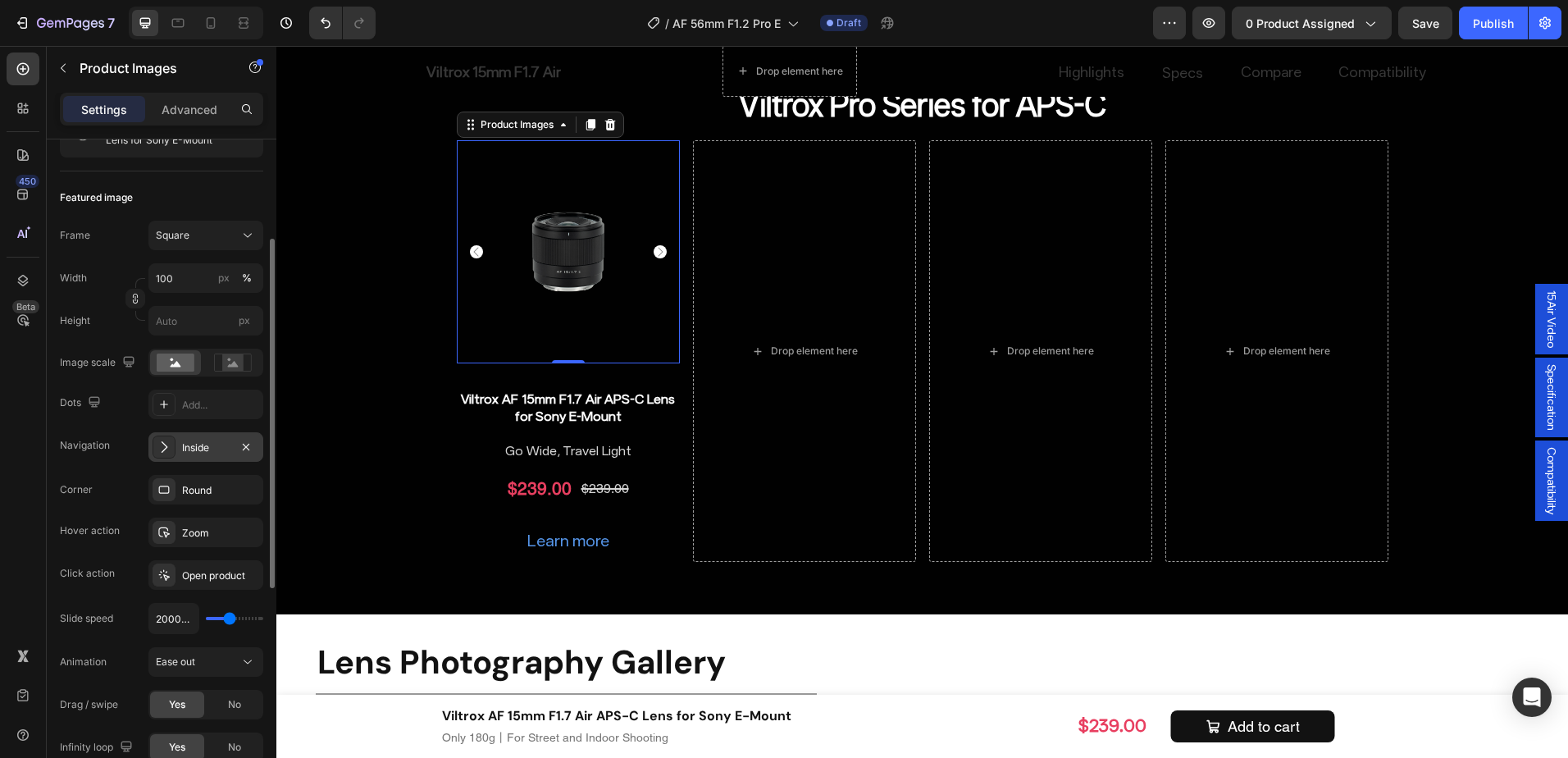
click at [209, 453] on div "Inside" at bounding box center [206, 447] width 48 height 15
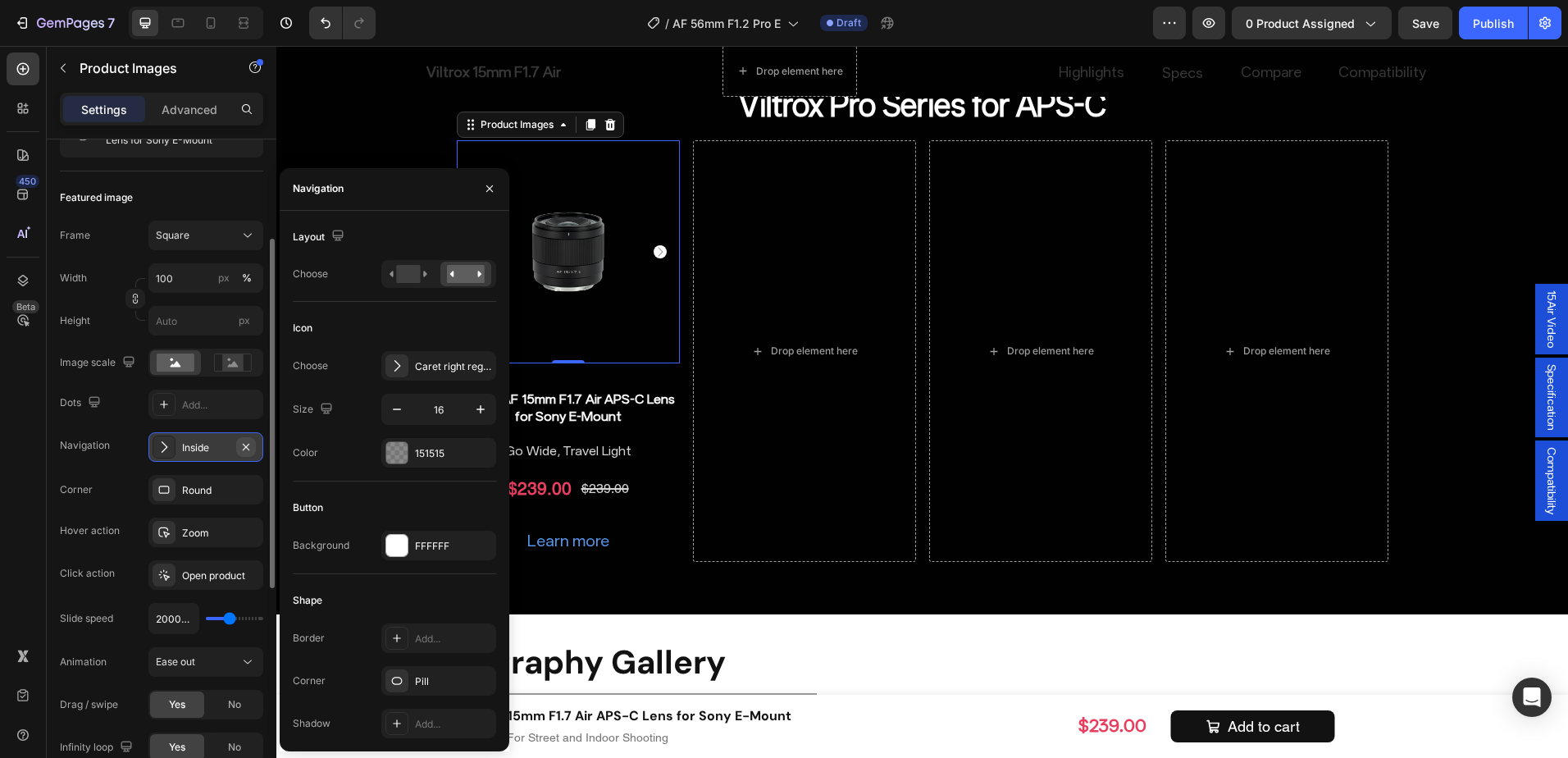
click at [251, 440] on icon "button" at bounding box center [246, 446] width 13 height 13
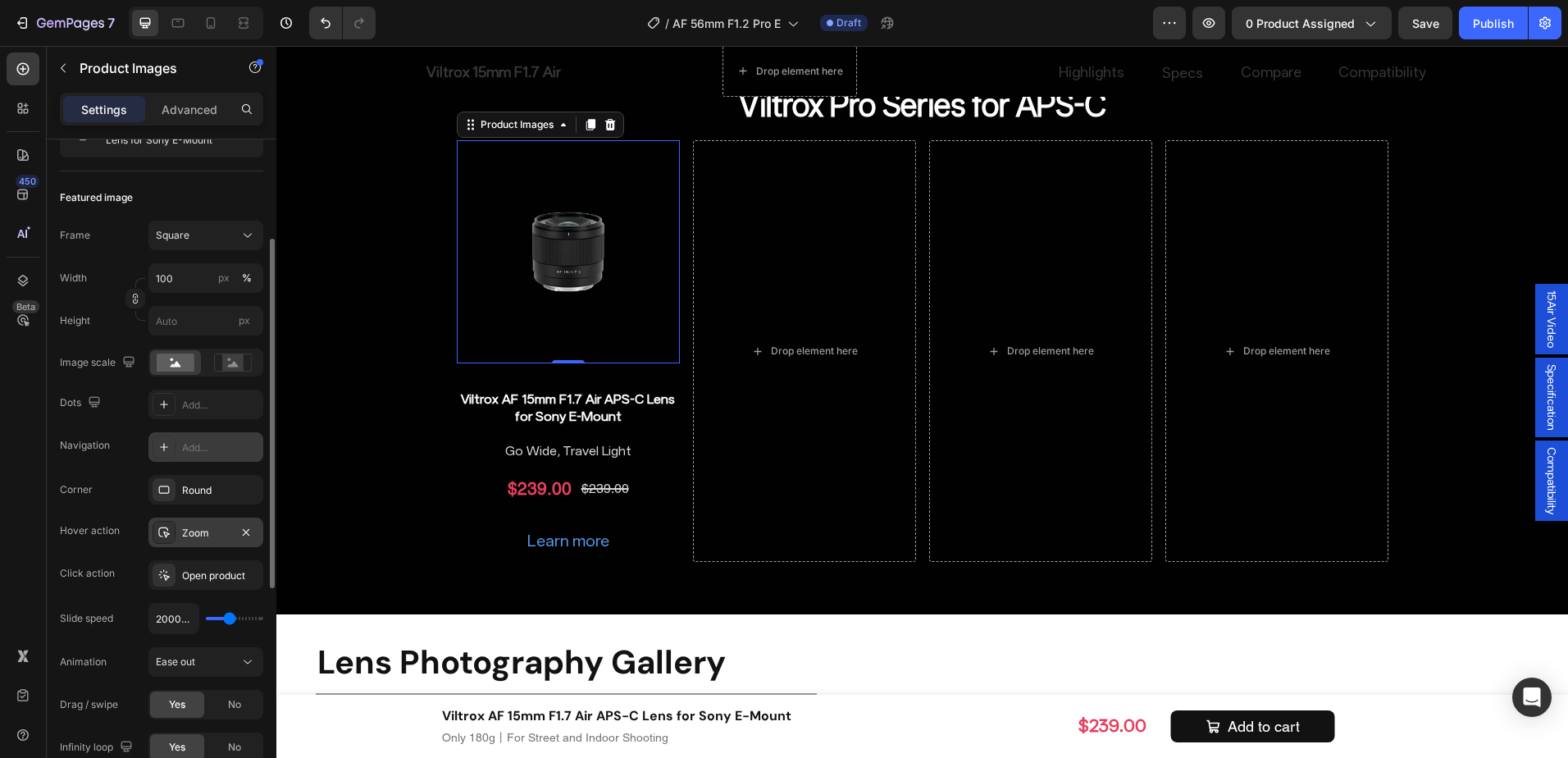
click at [187, 526] on div "Zoom" at bounding box center [206, 533] width 48 height 15
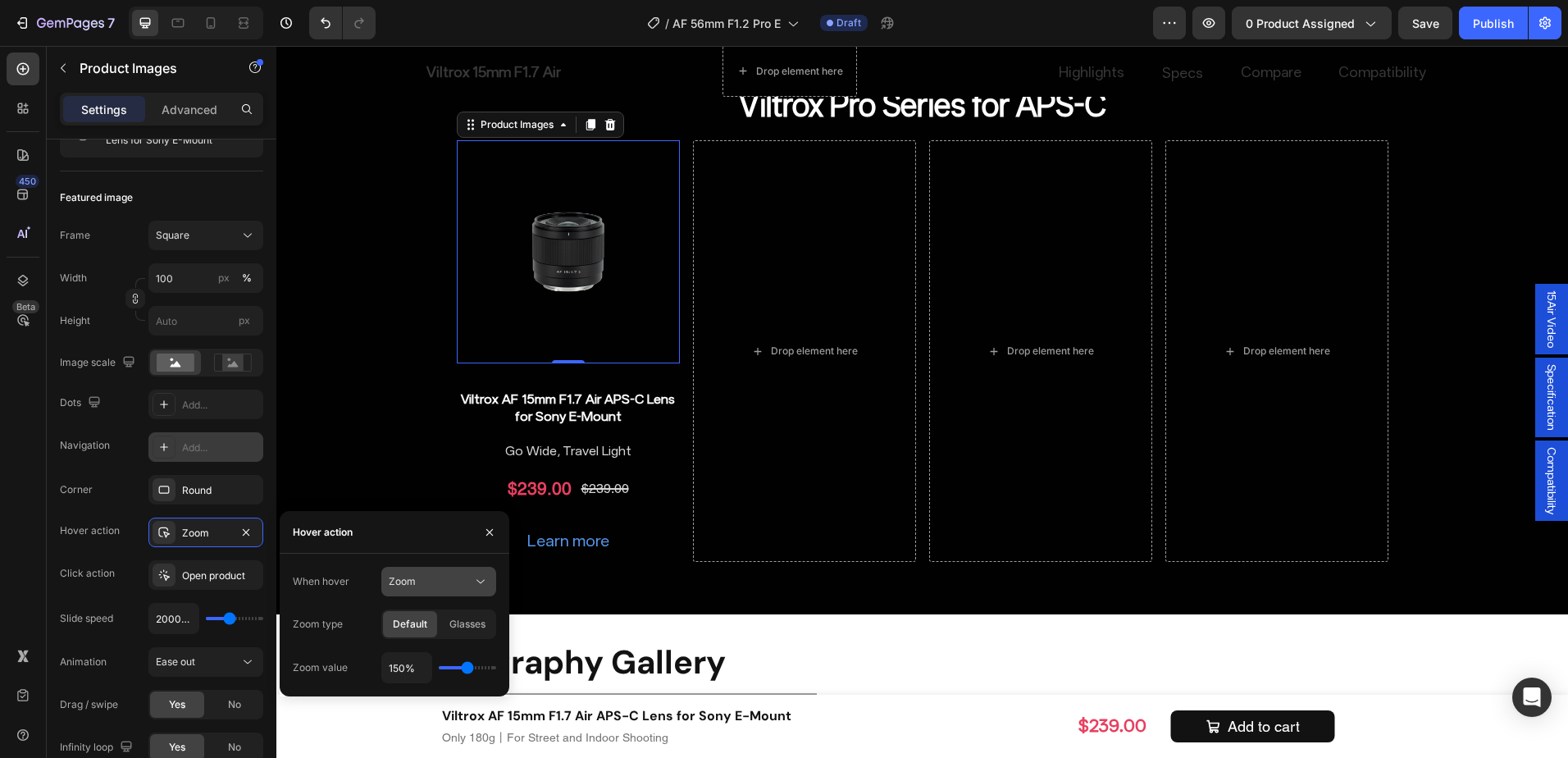
click at [426, 579] on div "Zoom" at bounding box center [431, 581] width 84 height 15
click at [412, 647] on span "Show other image" at bounding box center [431, 653] width 85 height 15
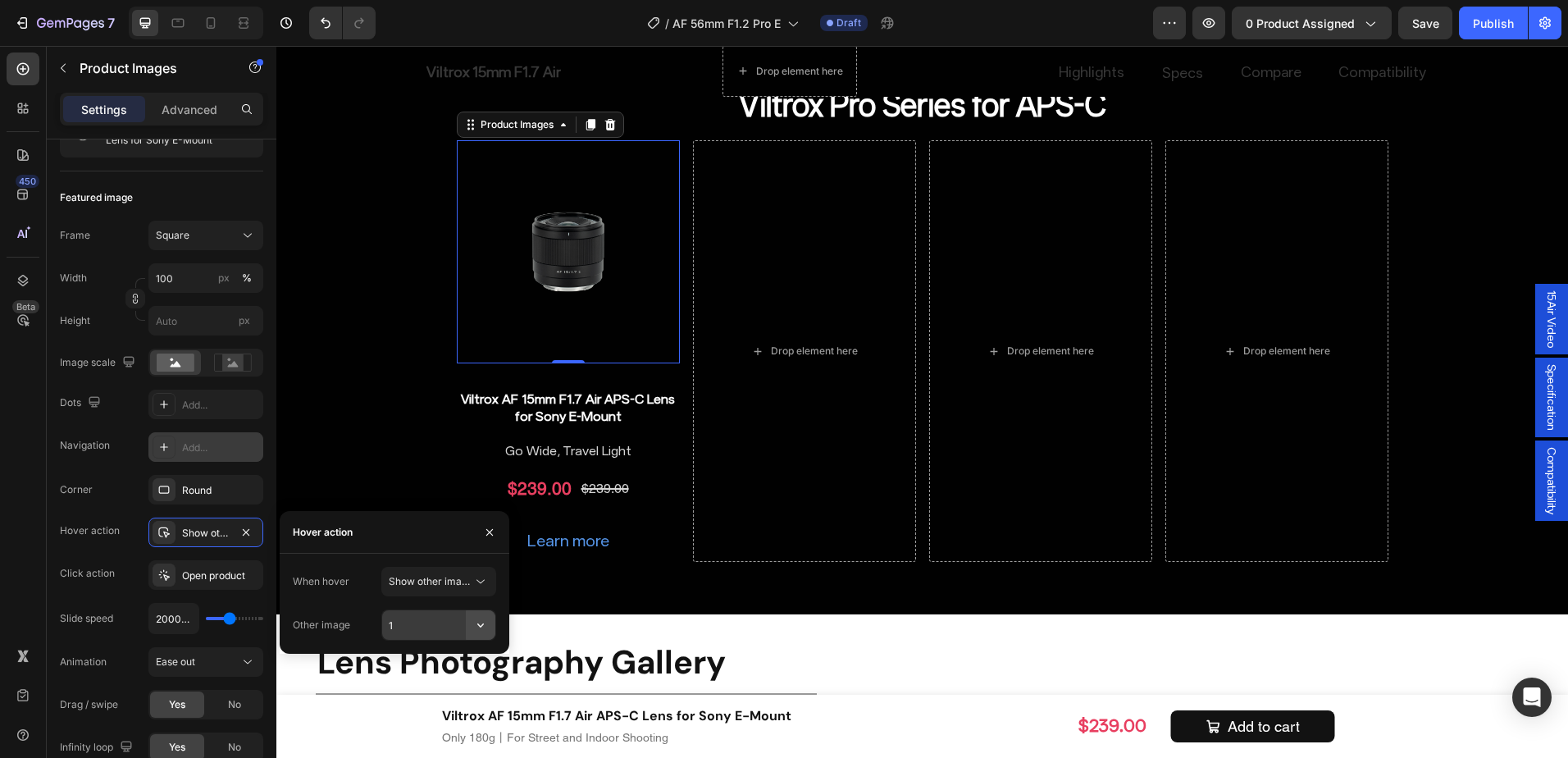
click at [490, 624] on button "button" at bounding box center [481, 625] width 30 height 30
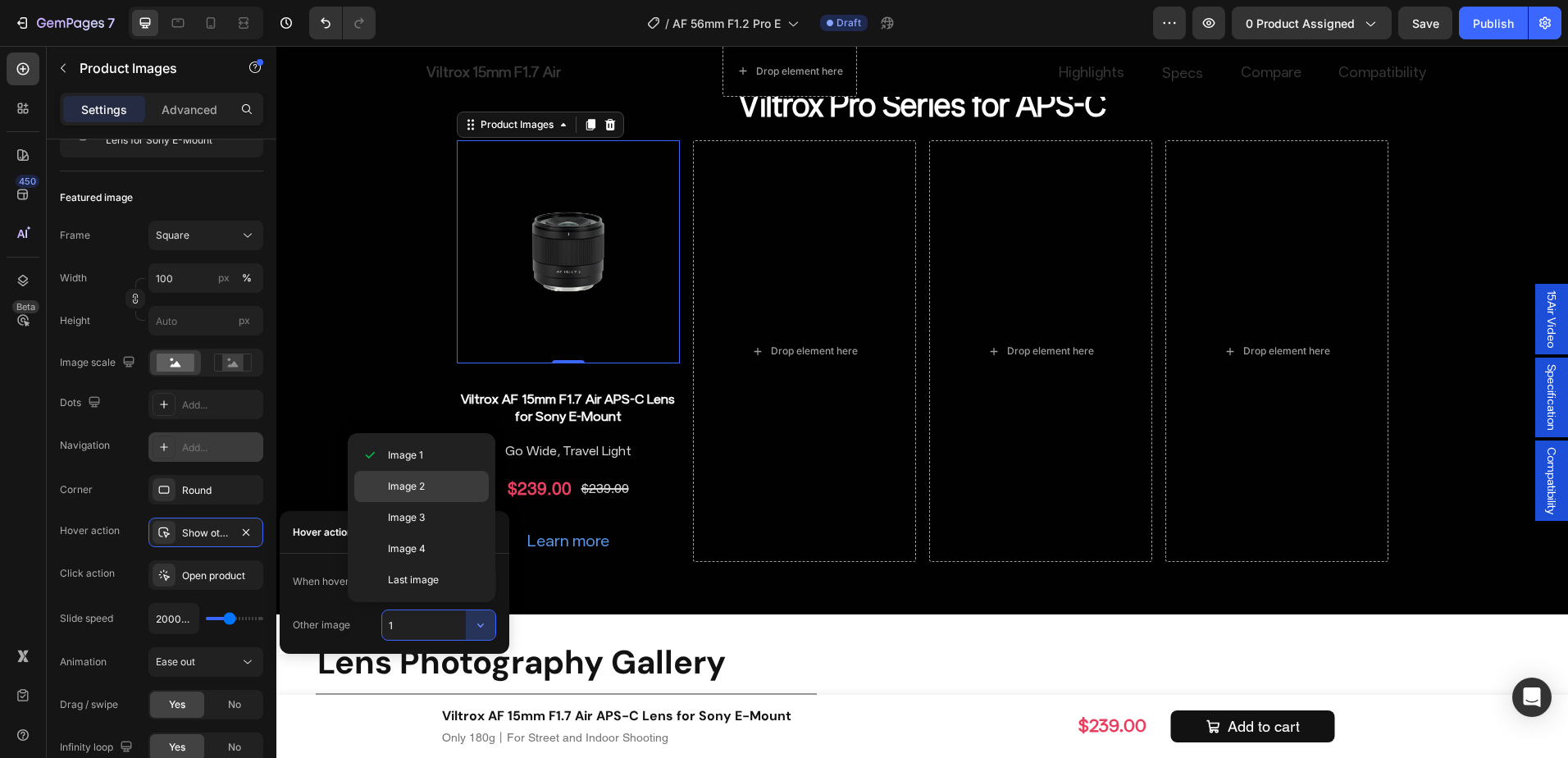
click at [423, 502] on div "Image 2" at bounding box center [421, 517] width 135 height 31
type input "2"
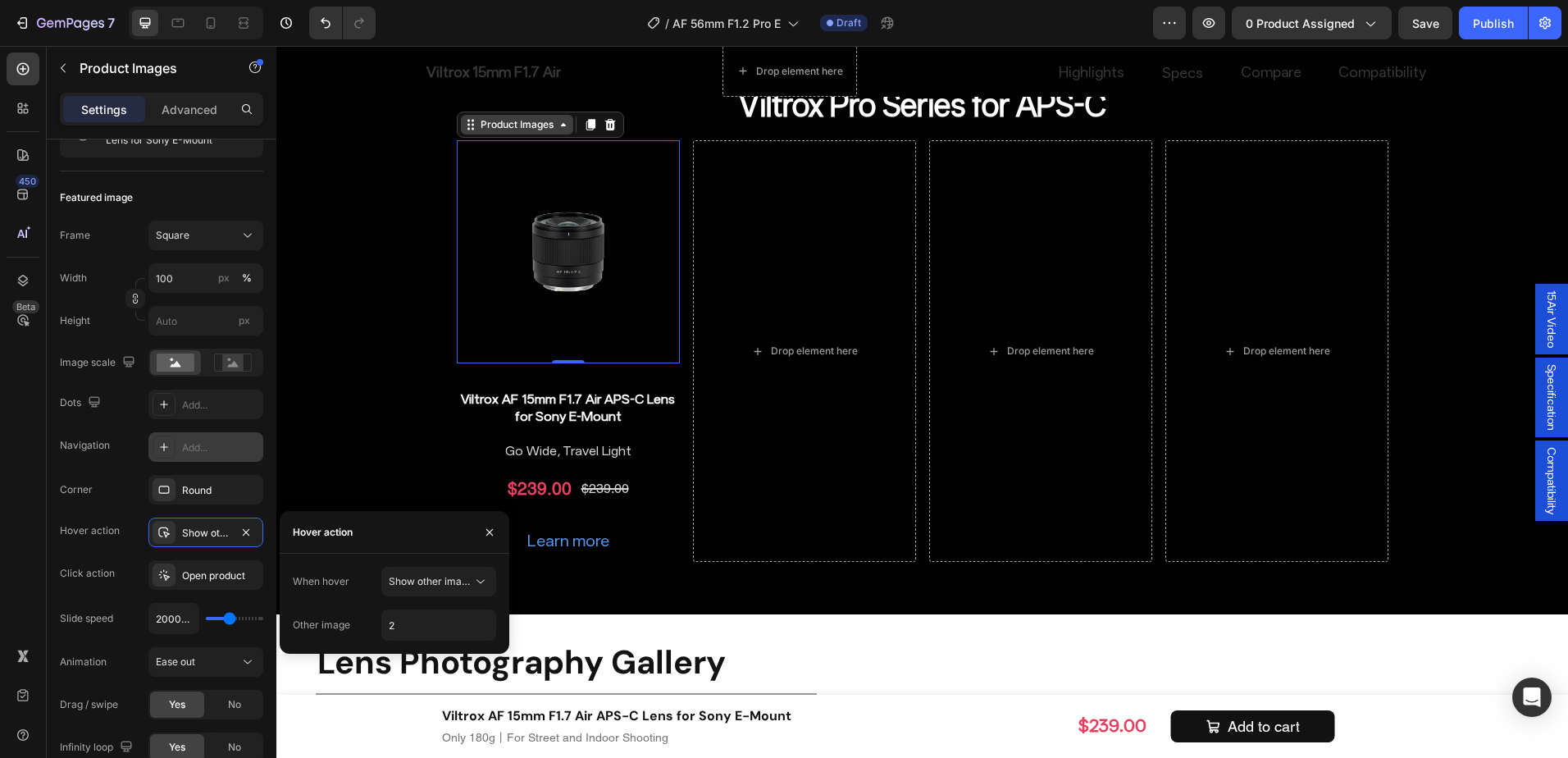
click at [506, 125] on div "Product Images" at bounding box center [517, 125] width 80 height 15
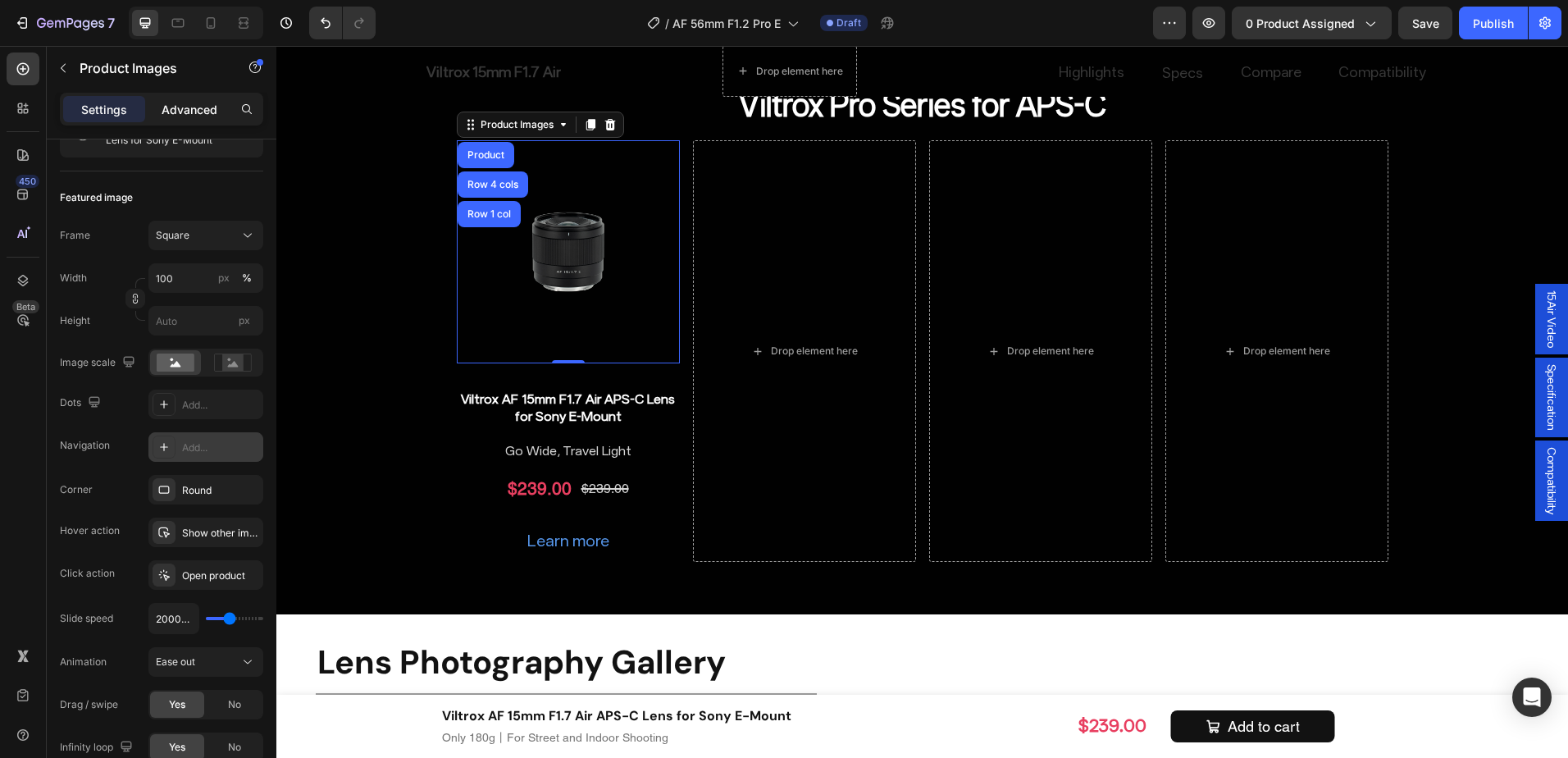
click at [213, 103] on p "Advanced" at bounding box center [190, 109] width 56 height 17
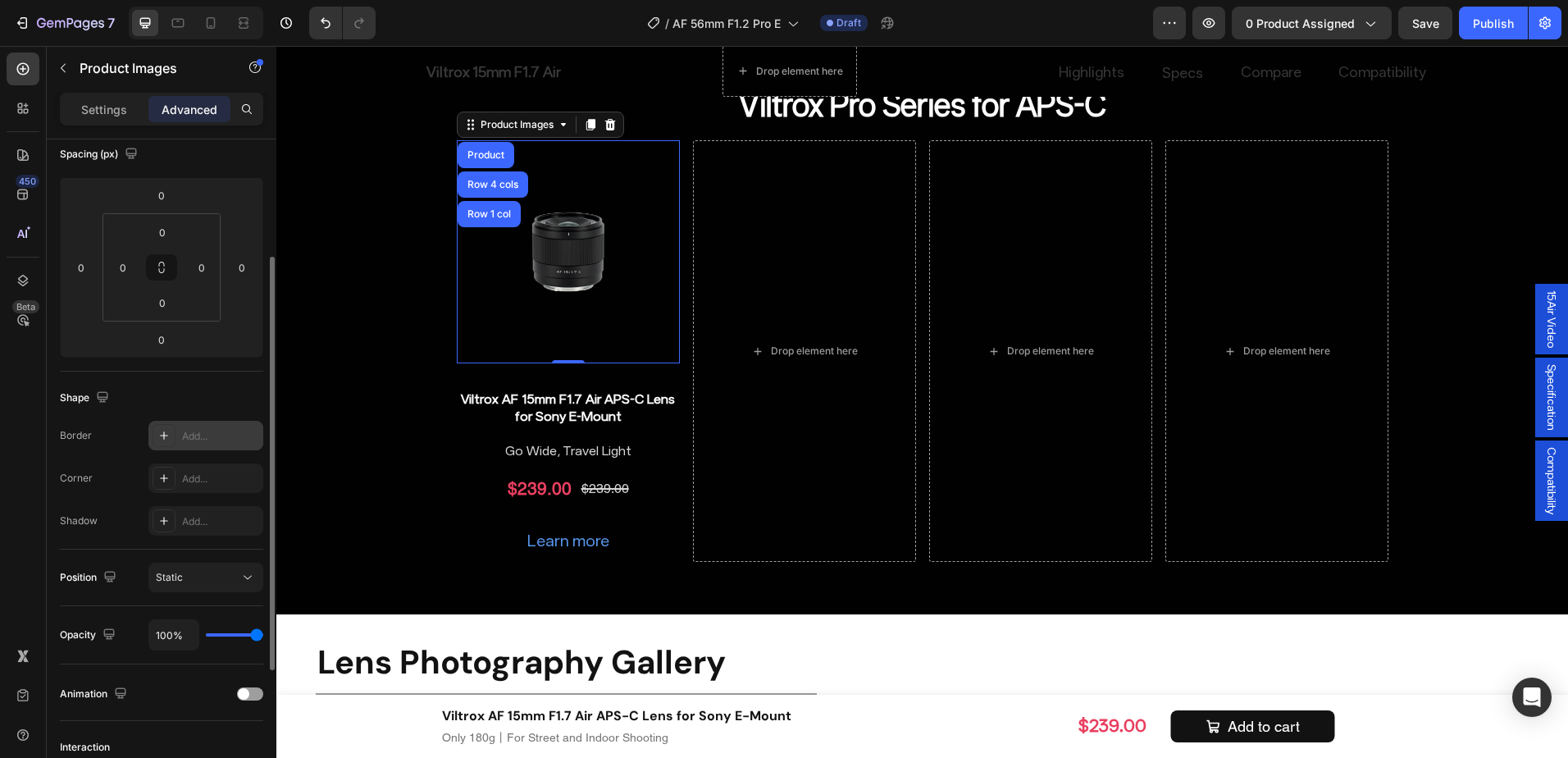
click at [220, 429] on div "Add..." at bounding box center [220, 436] width 77 height 15
click at [0, 0] on div "Spacing (px) 0 0 0 0 0 0 0 0" at bounding box center [0, 0] width 0 height 0
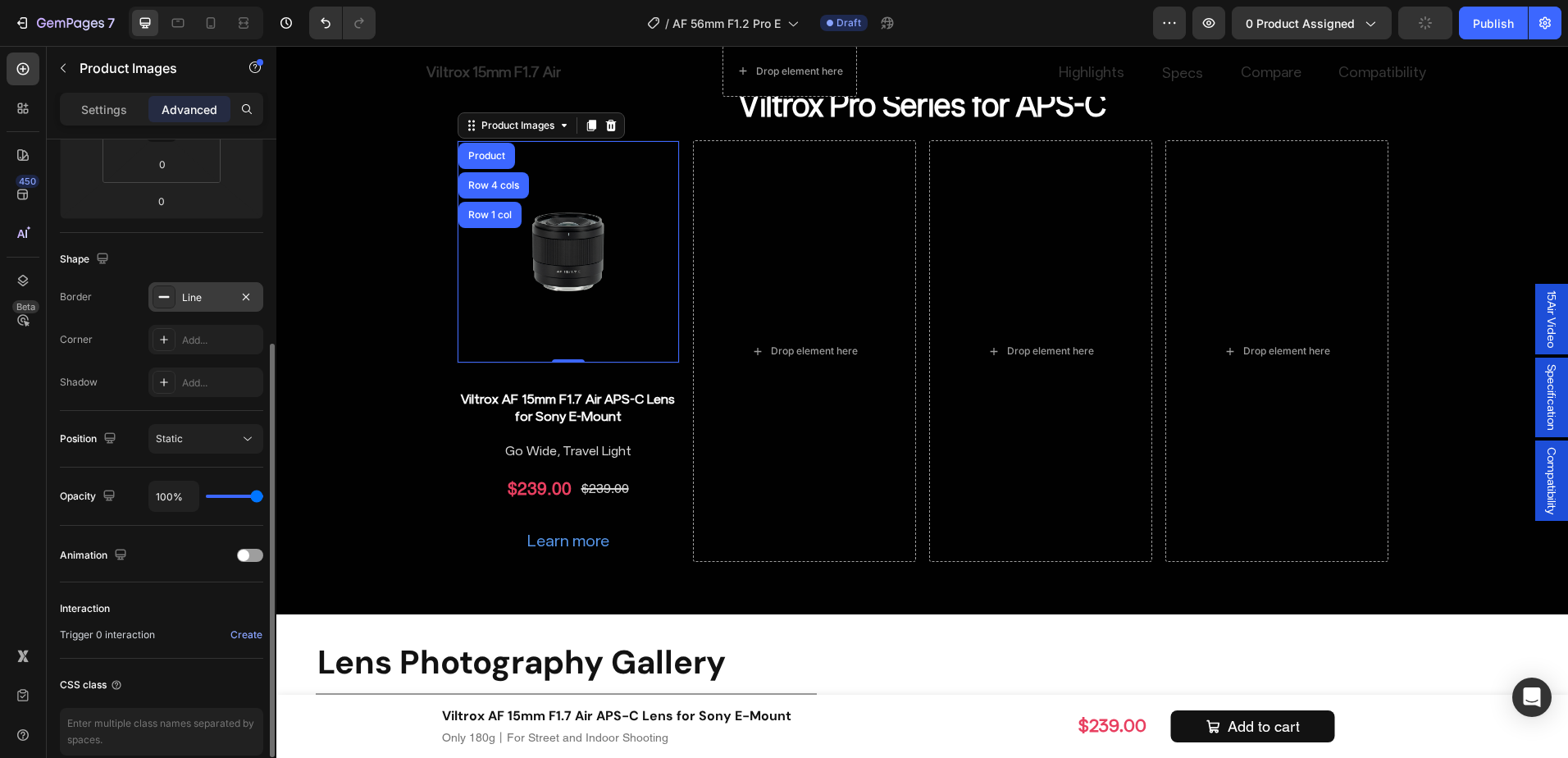
scroll to position [404, 0]
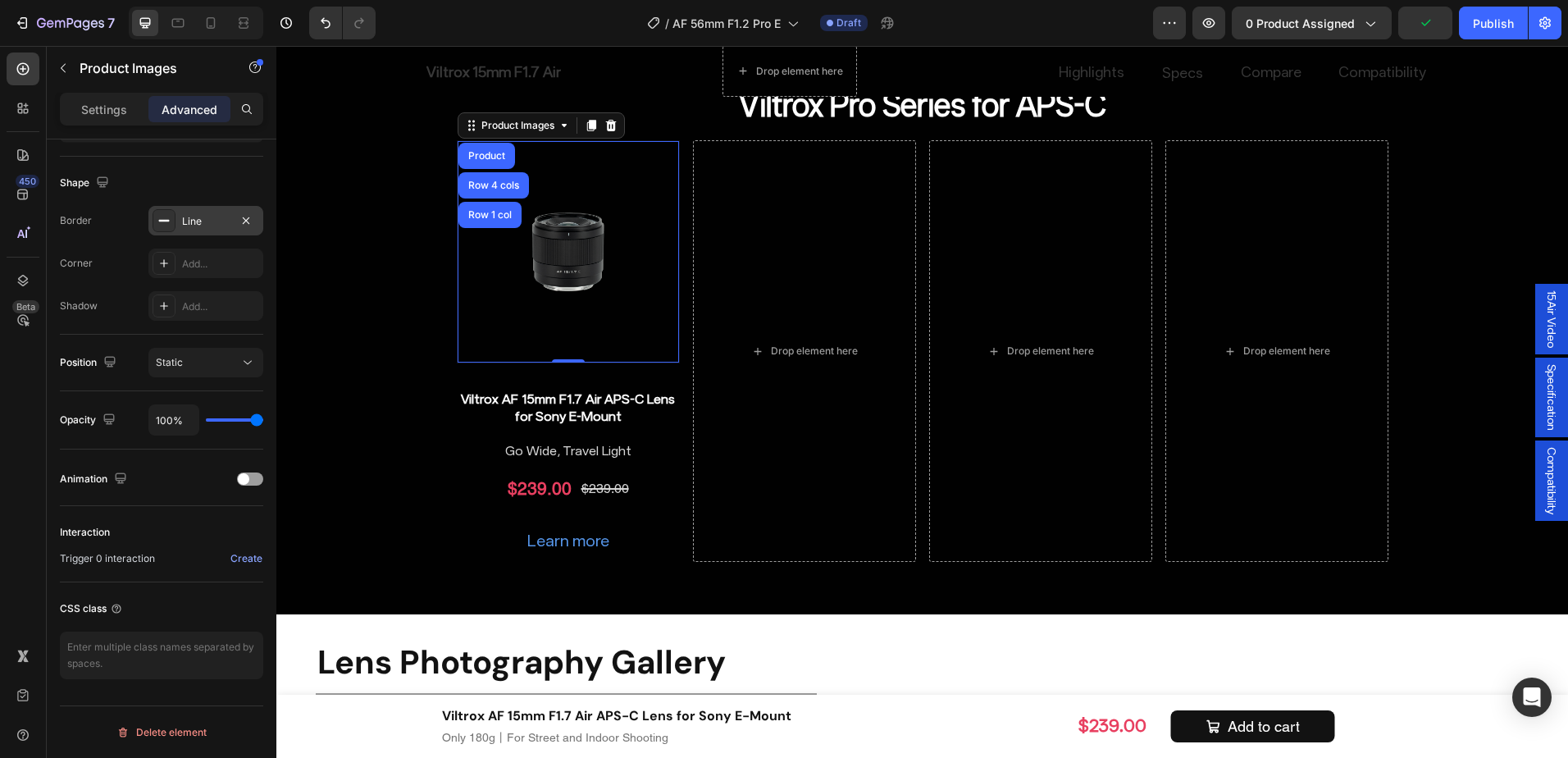
click at [113, 122] on div "Settings Advanced" at bounding box center [162, 109] width 204 height 33
click at [115, 109] on p "Settings" at bounding box center [104, 109] width 46 height 17
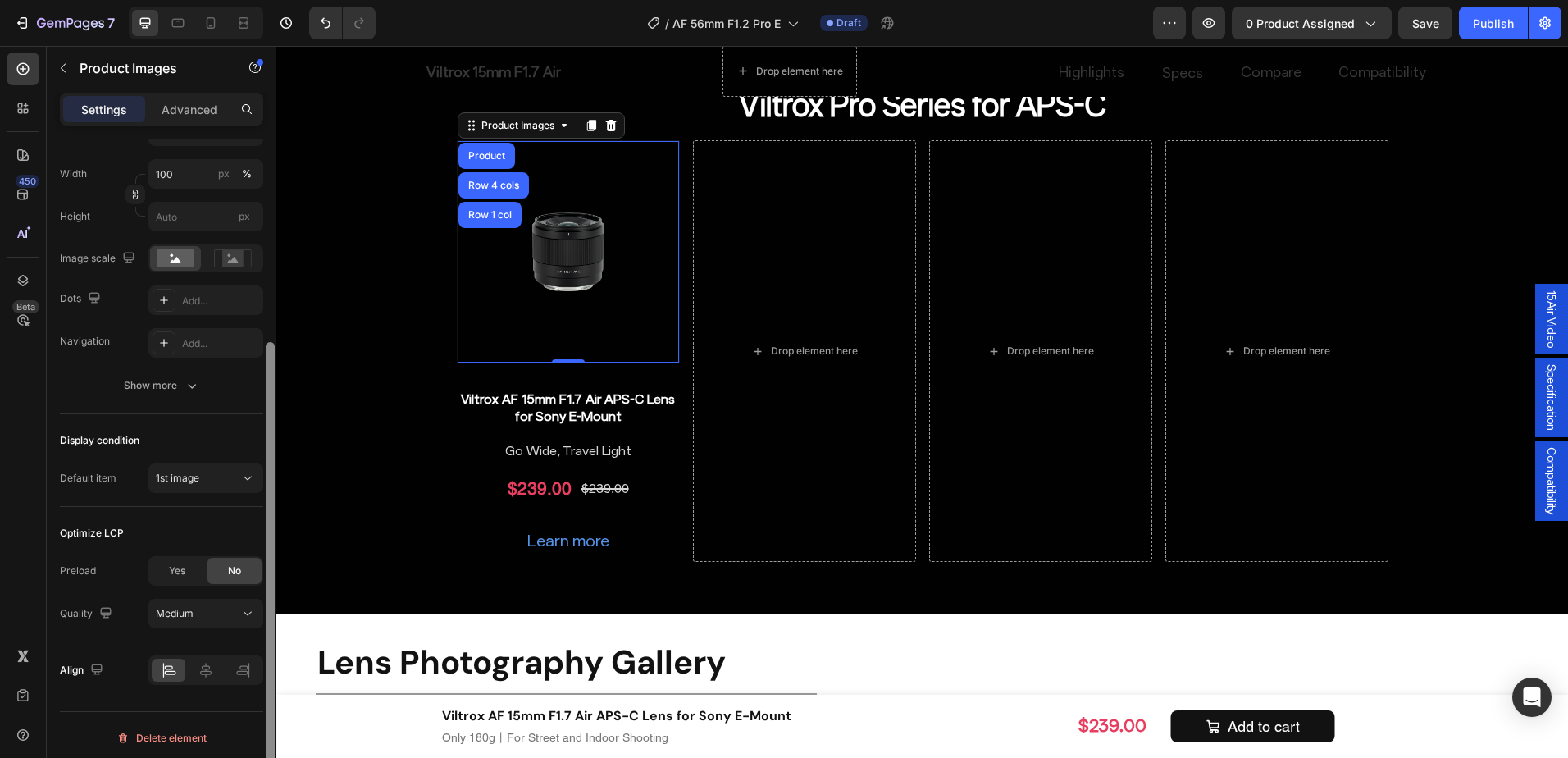
scroll to position [300, 0]
drag, startPoint x: 273, startPoint y: 503, endPoint x: 275, endPoint y: 559, distance: 56.0
click at [229, 540] on div "Layout Featured only Product source Viltrox AF 15mm F1.7 Air APS-C Lens for Son…" at bounding box center [162, 472] width 230 height 665
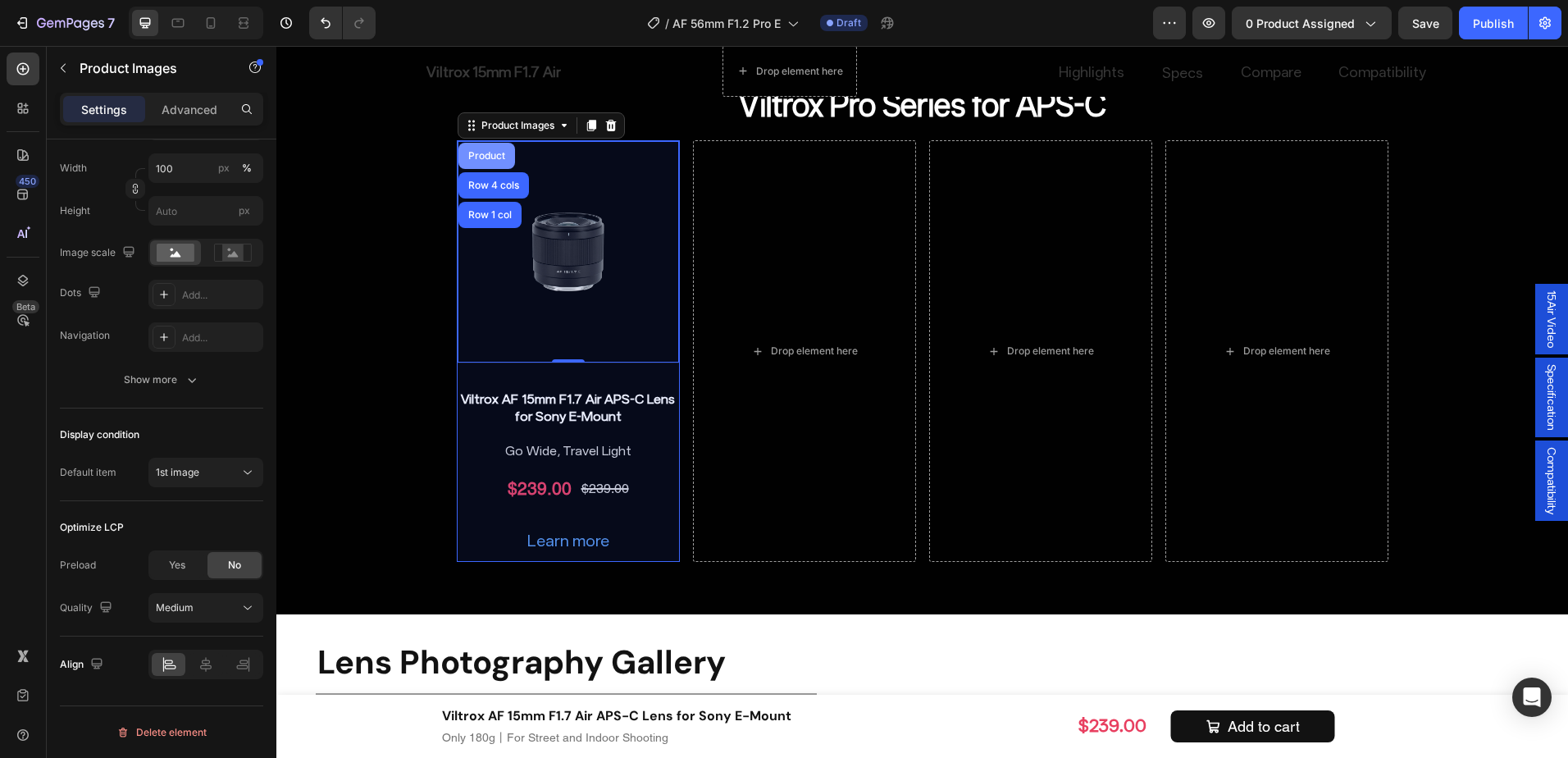
click at [473, 148] on div "Product" at bounding box center [486, 156] width 57 height 26
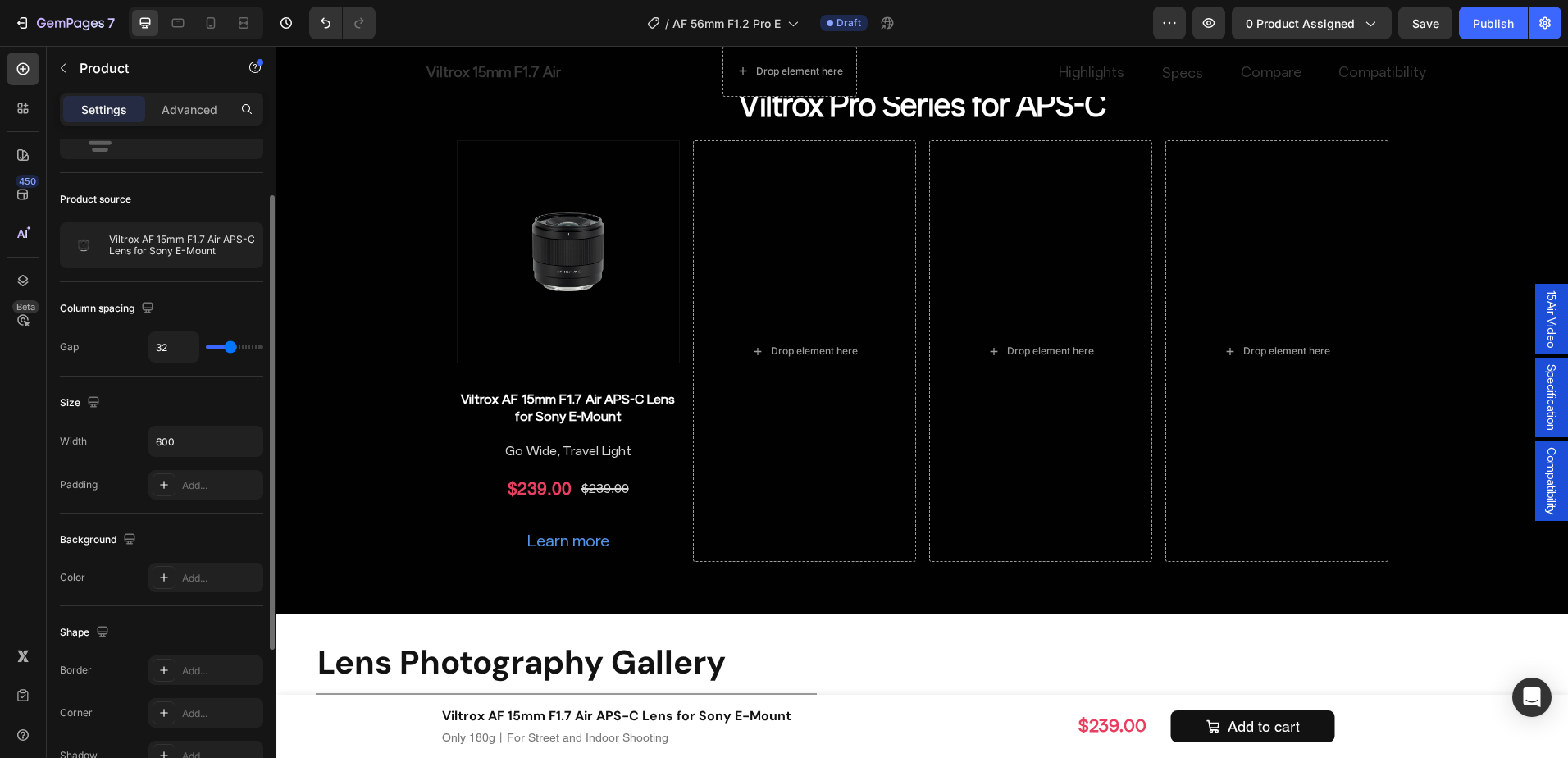
scroll to position [164, 0]
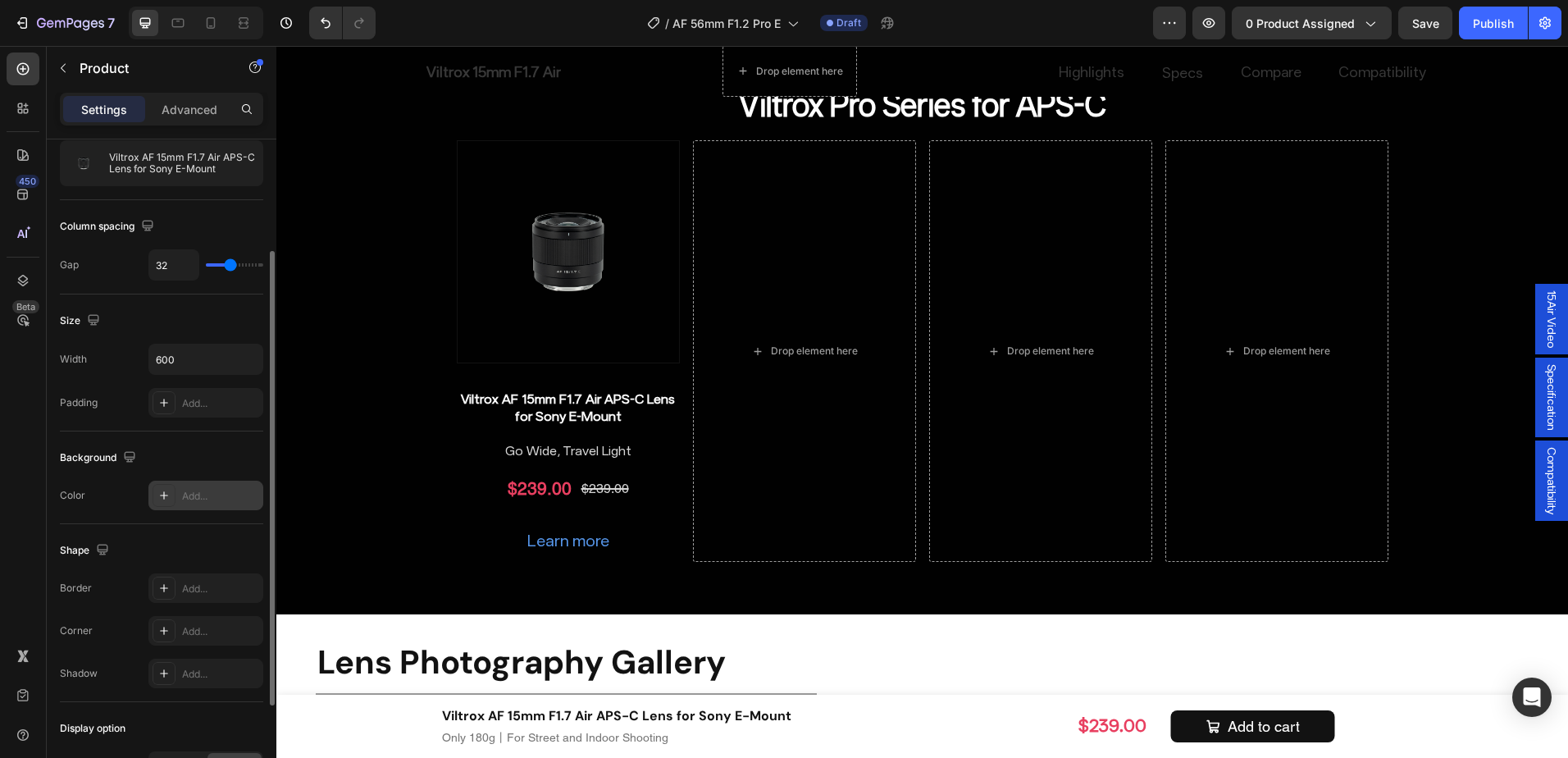
click at [179, 496] on div "Add..." at bounding box center [206, 496] width 115 height 30
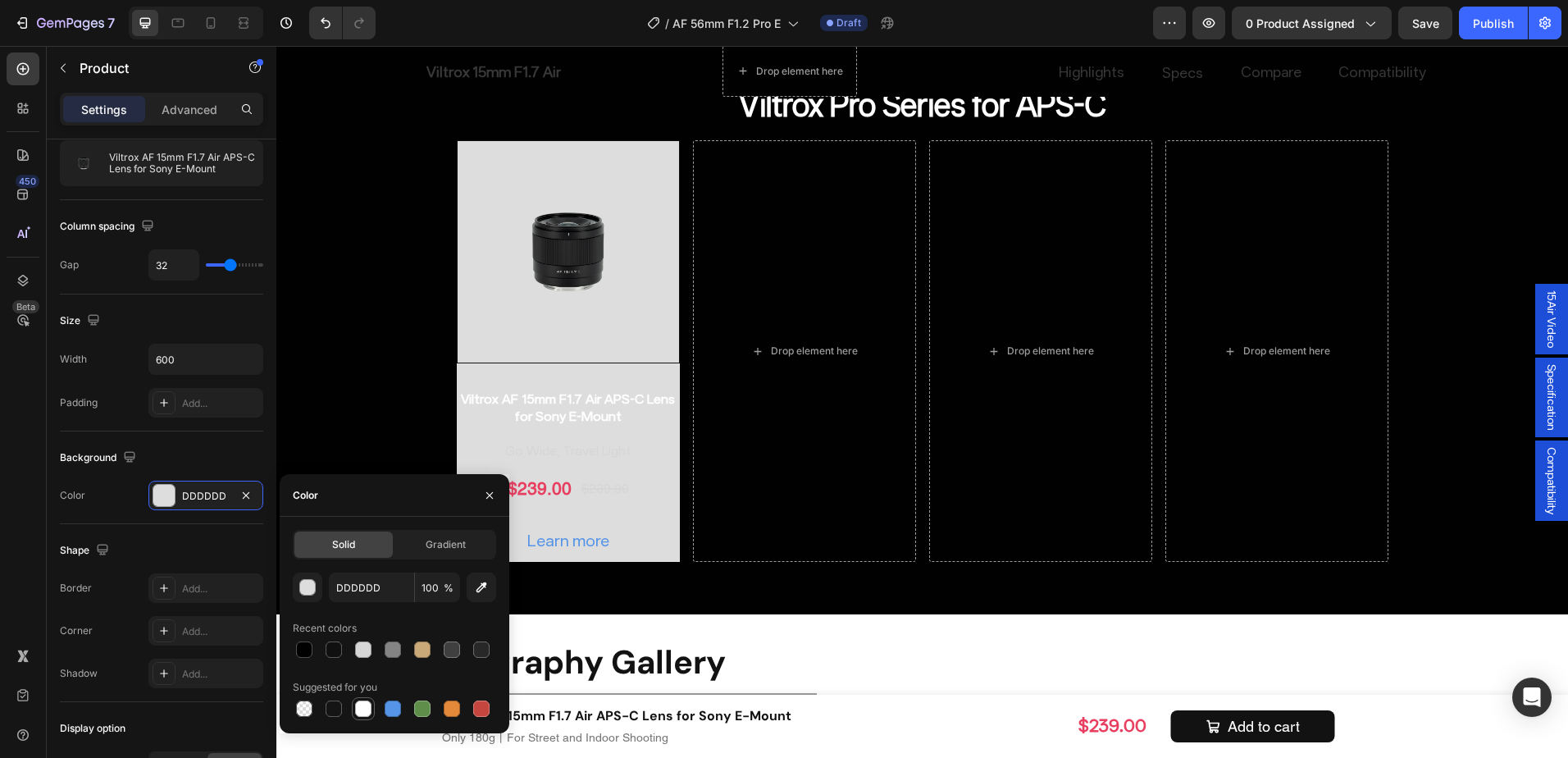
click at [364, 702] on div at bounding box center [363, 709] width 16 height 16
type input "FFFFFF"
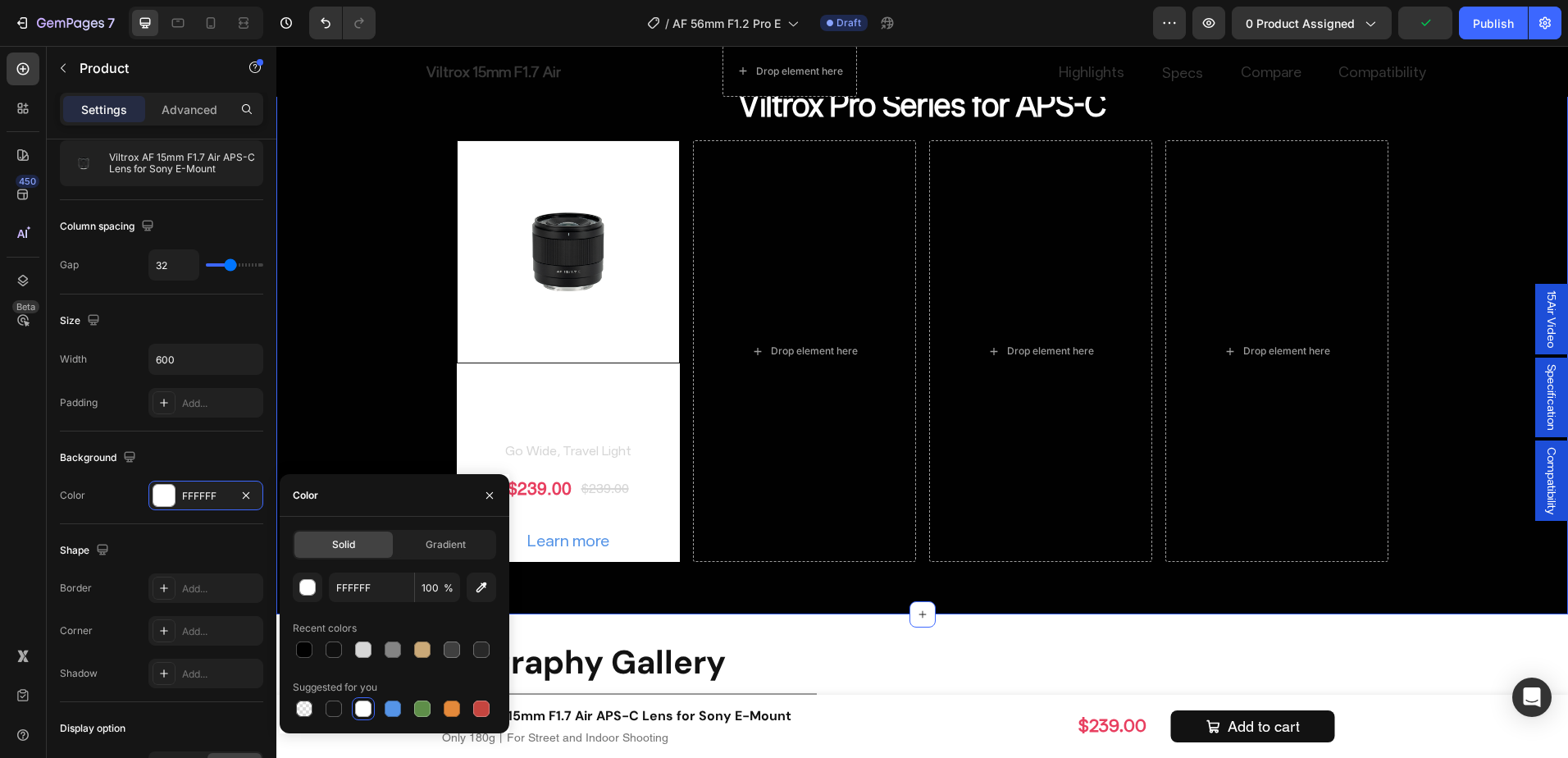
click at [394, 387] on div "Find Your Ideal Focal Length Heading Drop element here AF 27mm F1.2 Heading AF …" at bounding box center [922, 109] width 1292 height 960
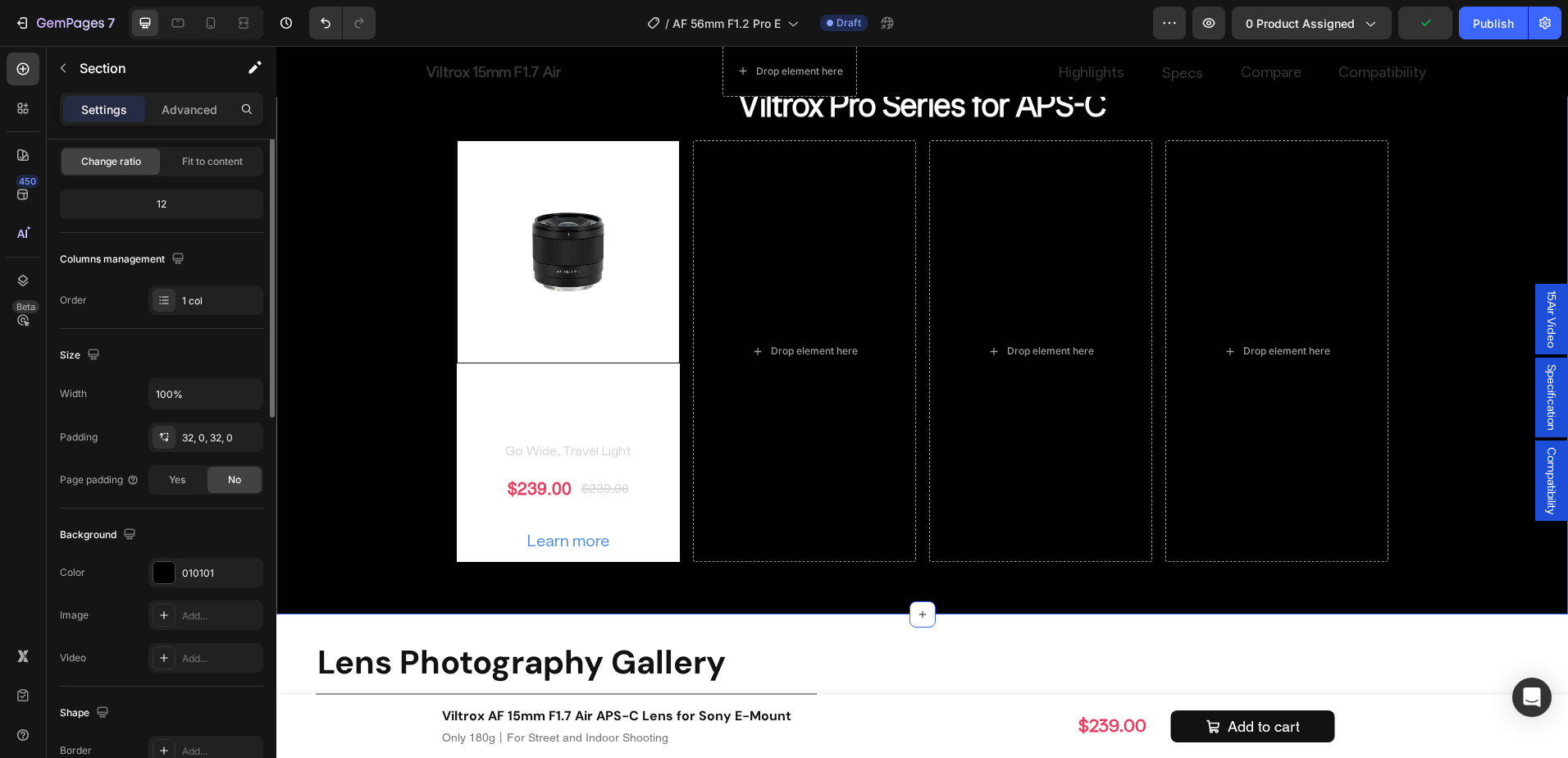
scroll to position [0, 0]
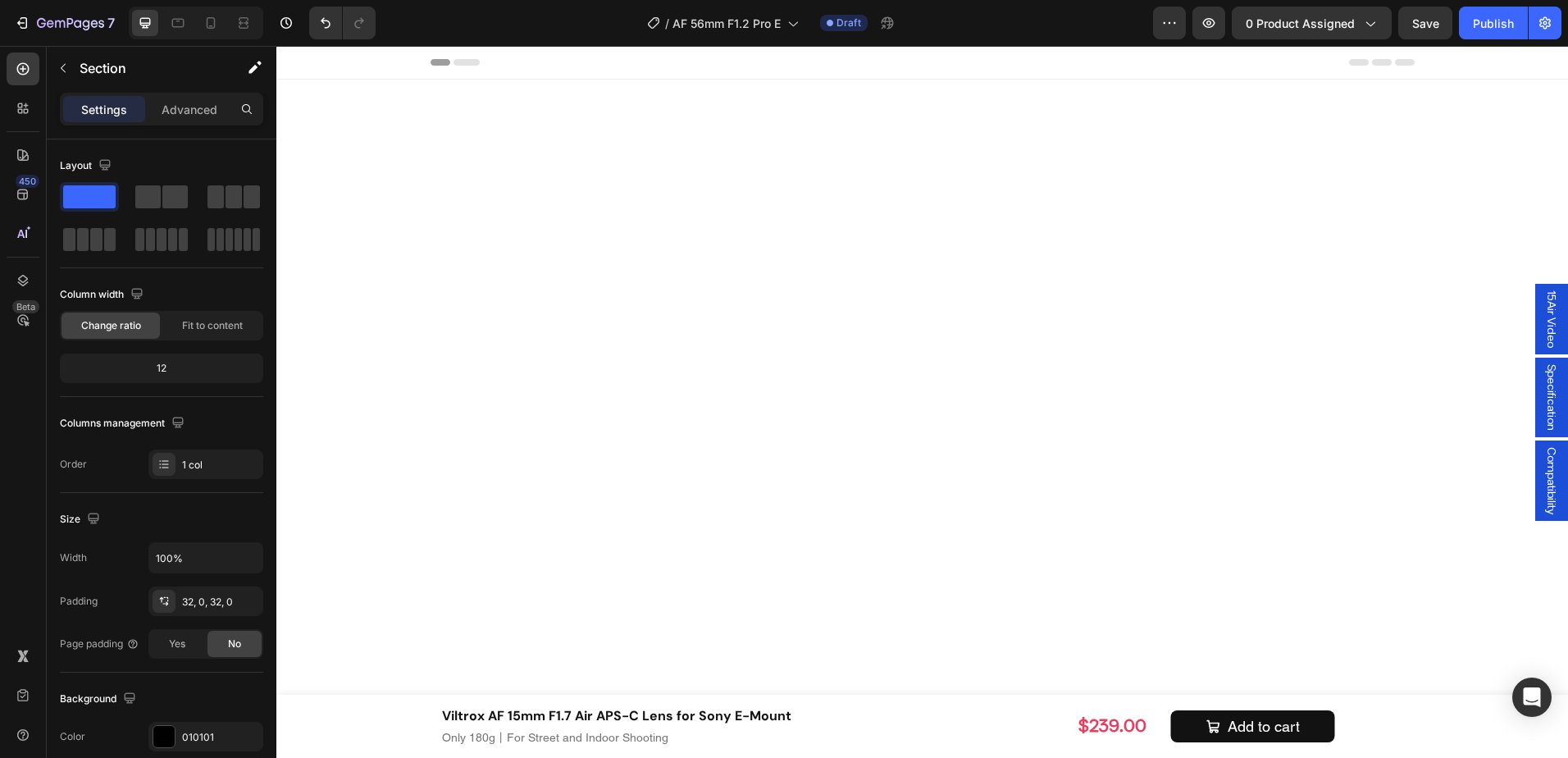
scroll to position [8245, 0]
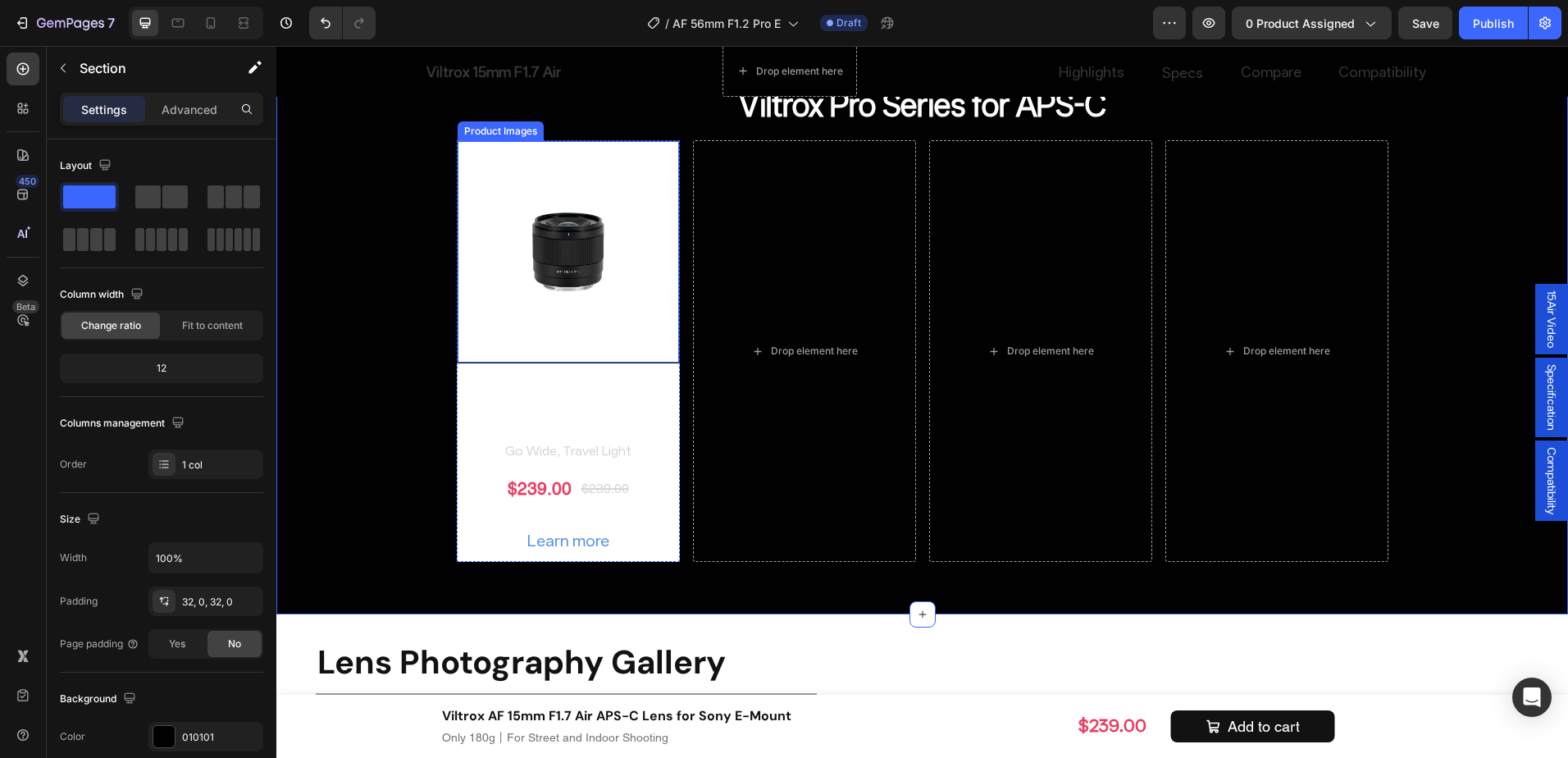
click at [476, 131] on div "Product Images" at bounding box center [501, 131] width 80 height 15
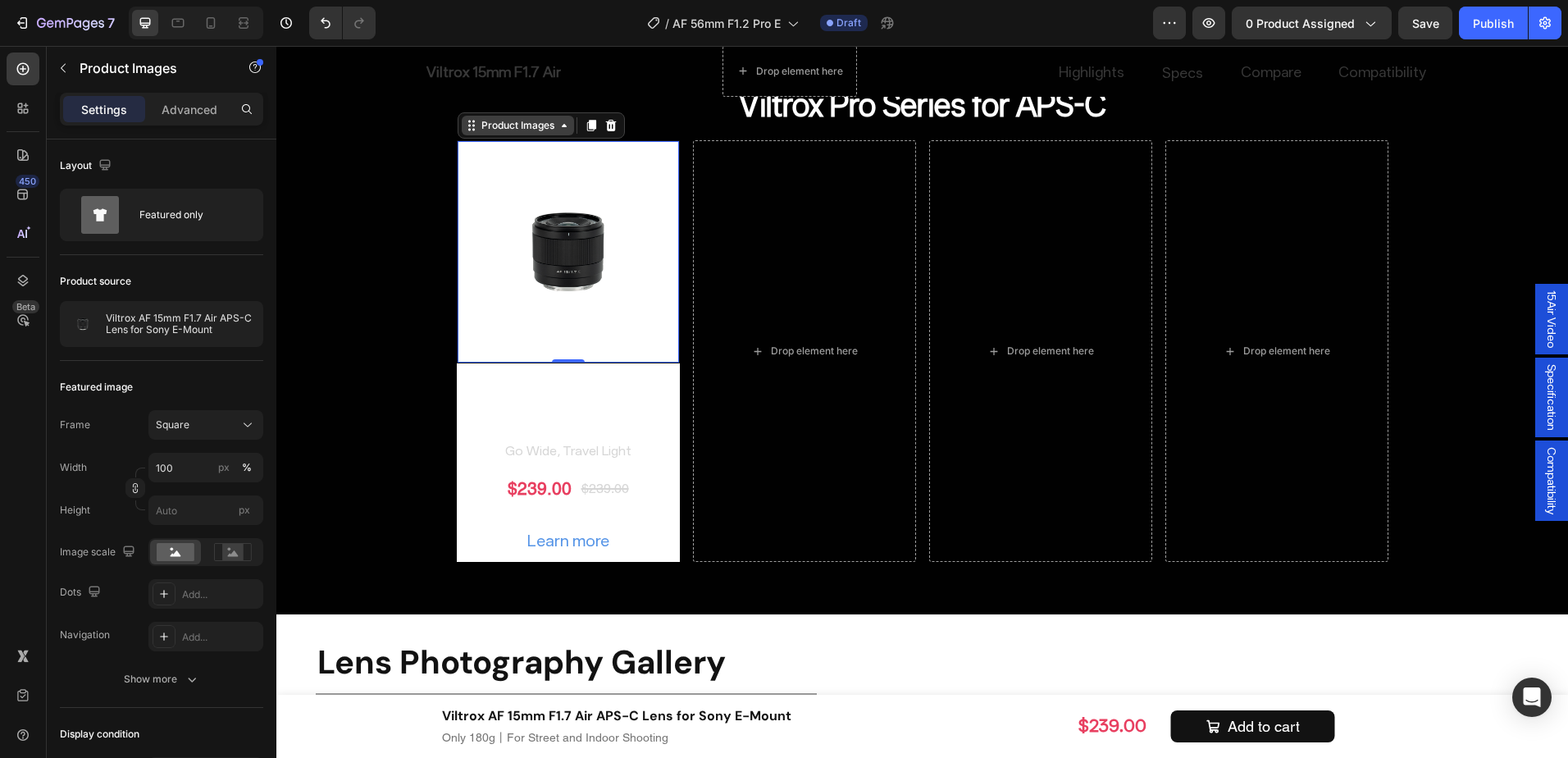
click at [489, 126] on div "Product Images" at bounding box center [518, 125] width 80 height 15
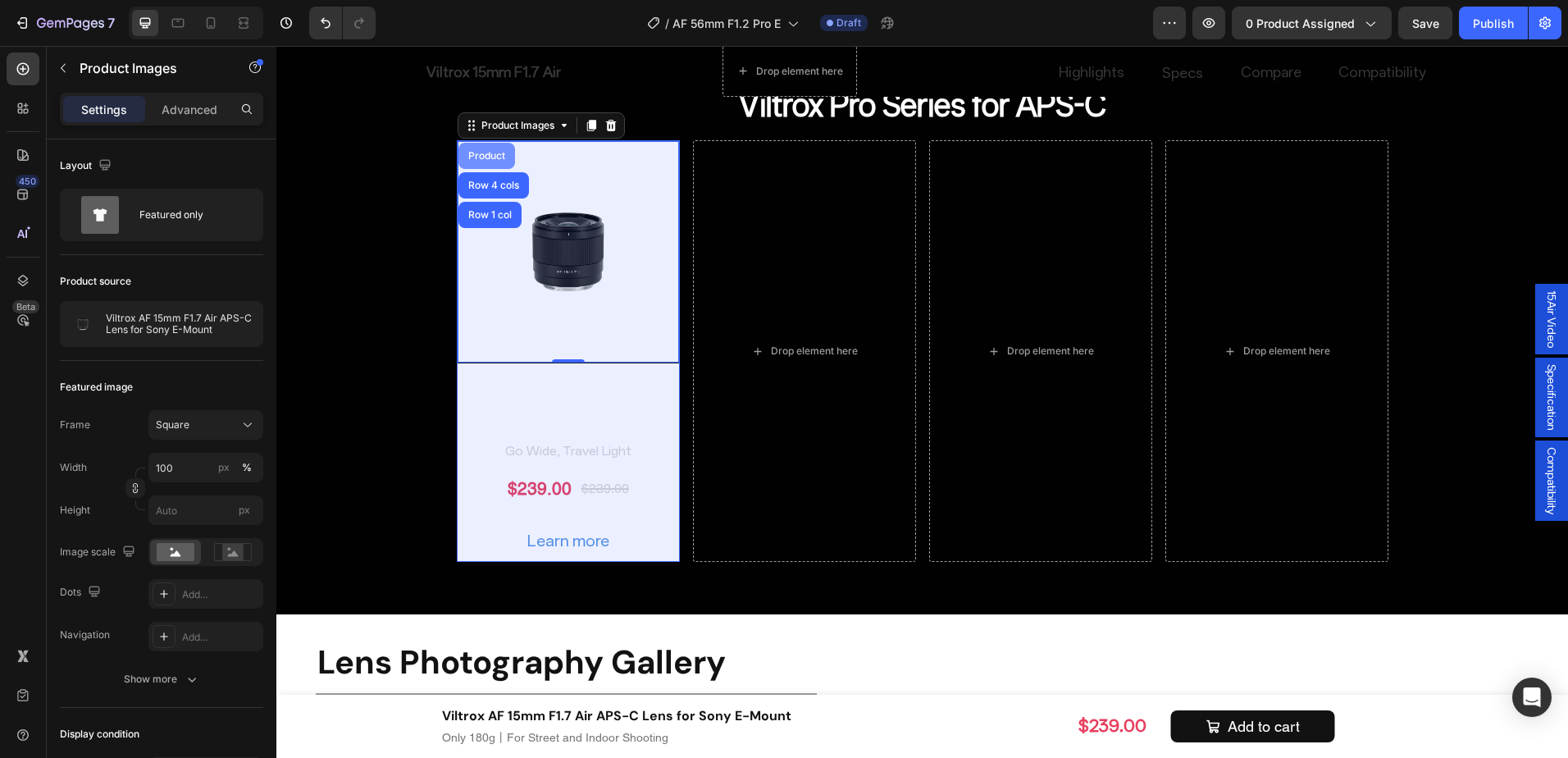
click at [499, 155] on div "Product" at bounding box center [487, 156] width 44 height 10
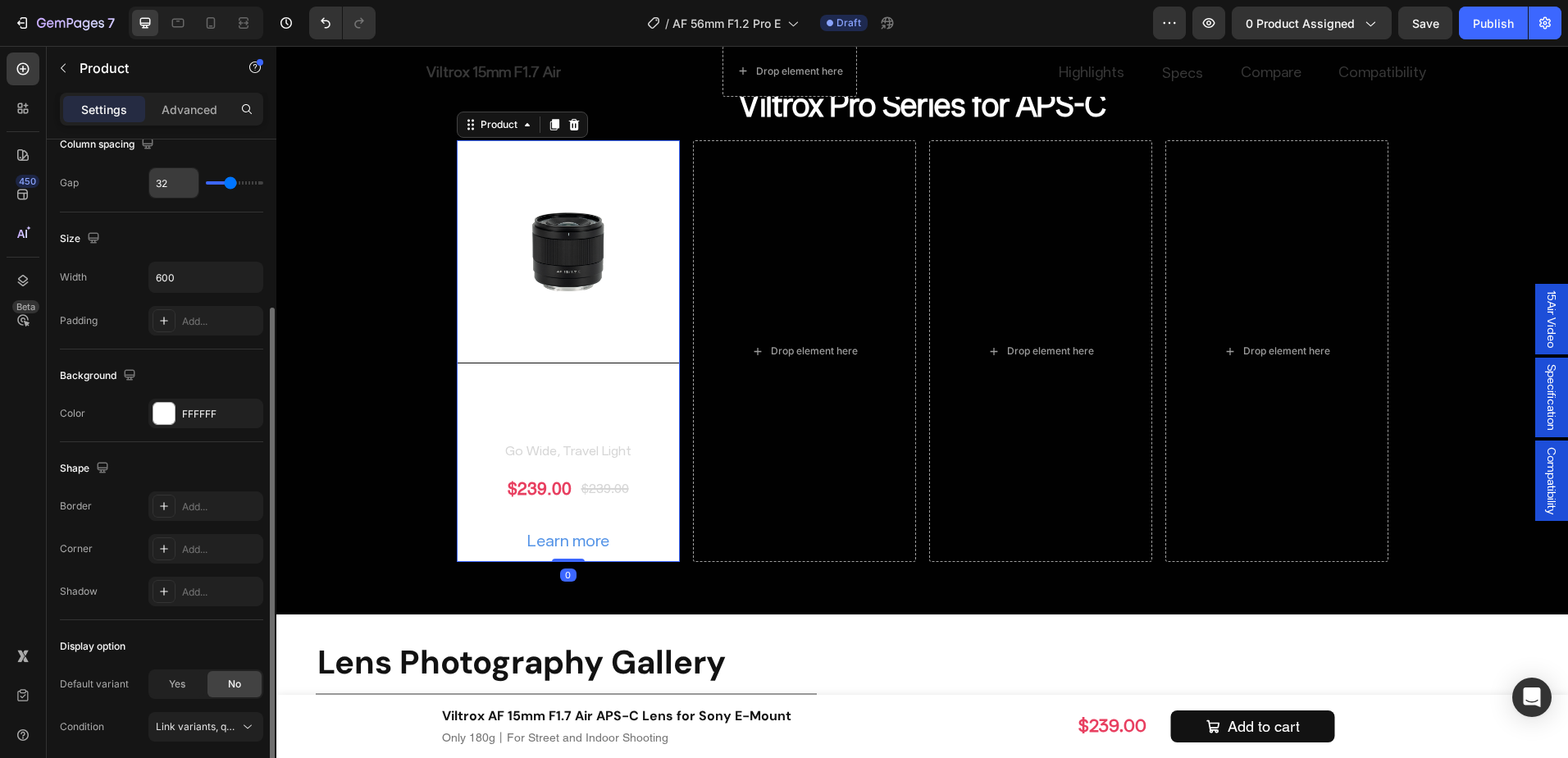
scroll to position [309, 0]
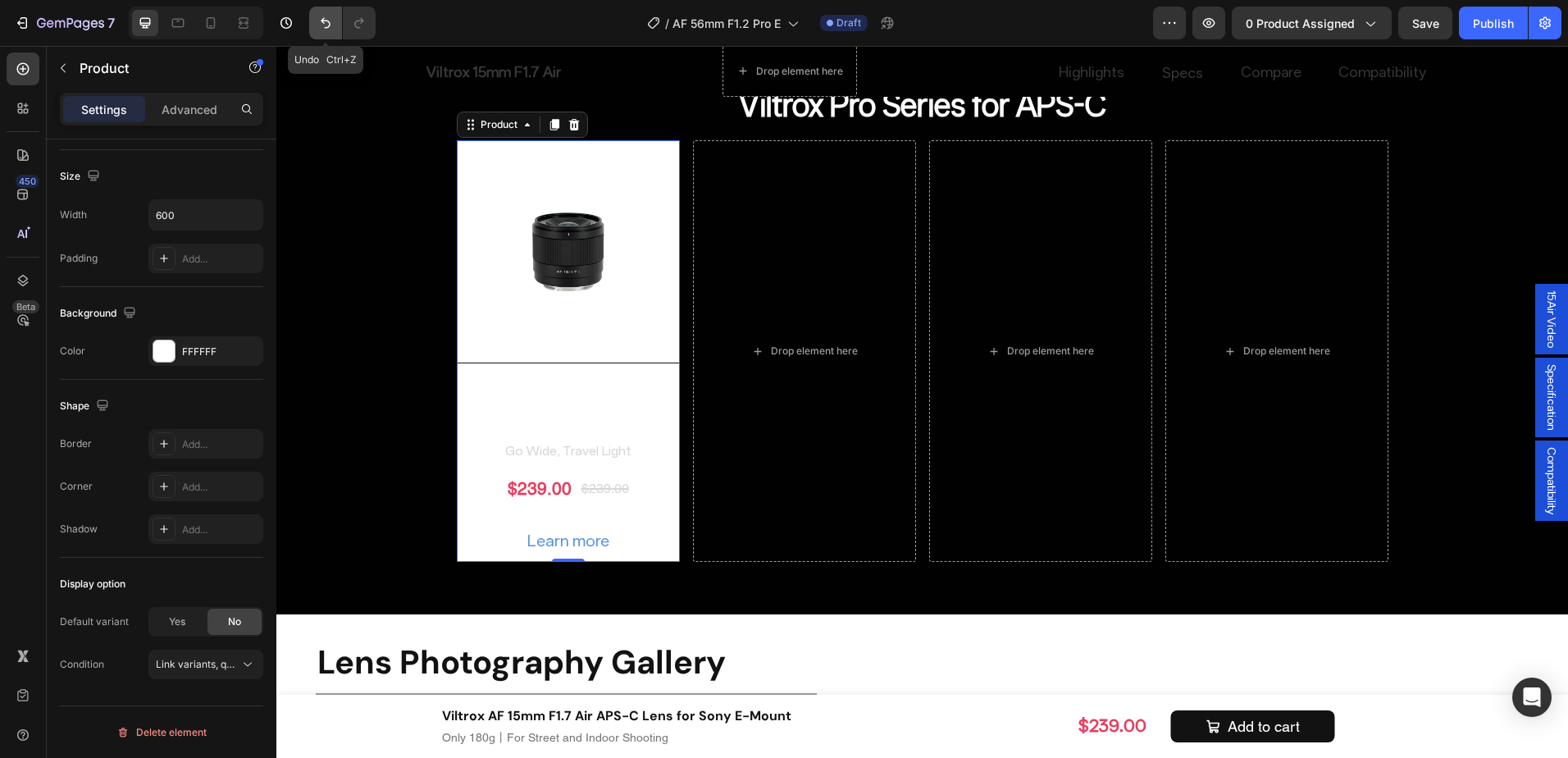
drag, startPoint x: 320, startPoint y: 24, endPoint x: 95, endPoint y: 38, distance: 225.4
click at [320, 24] on icon "Undo/Redo" at bounding box center [325, 23] width 16 height 16
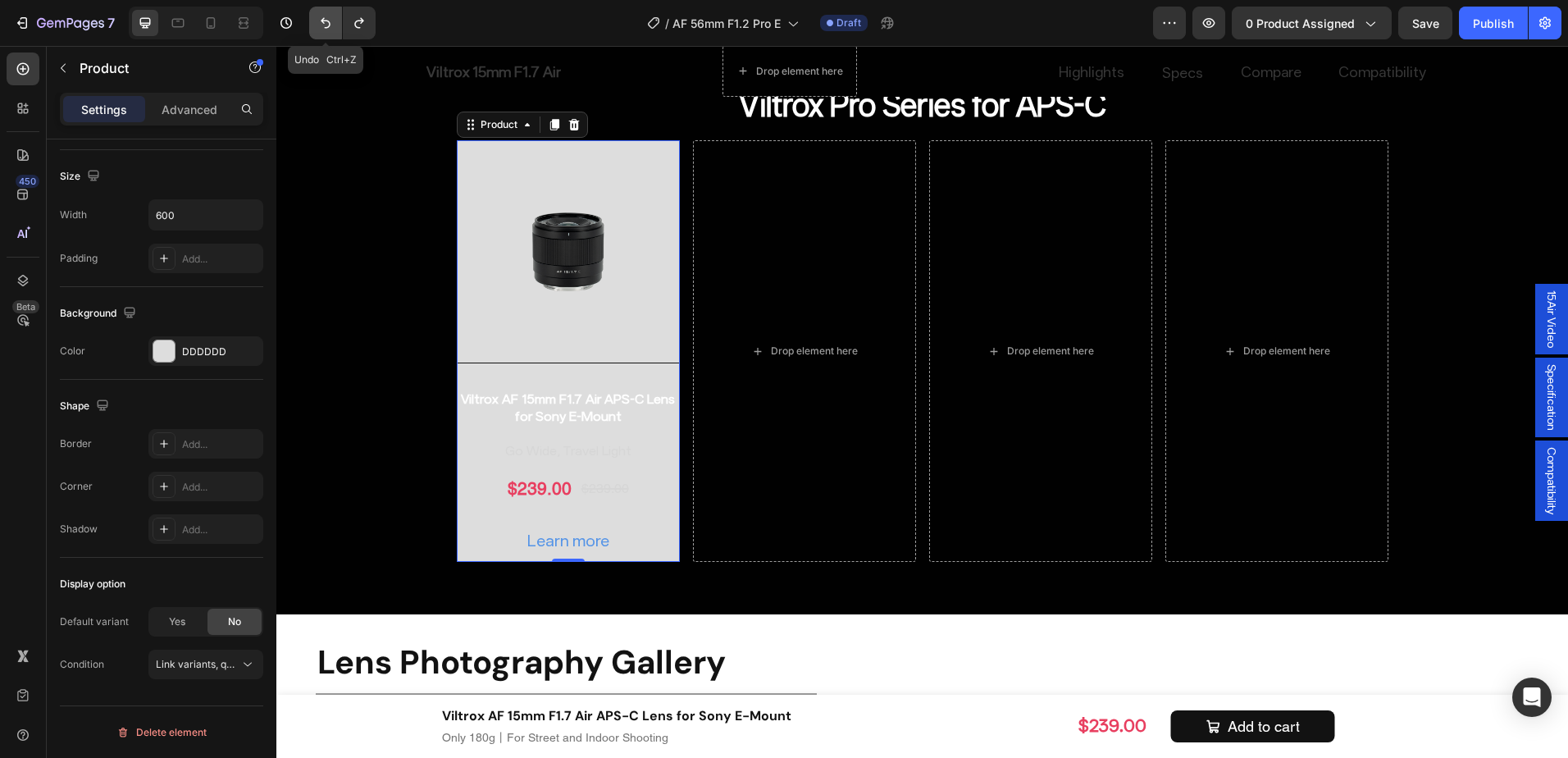
click at [324, 15] on icon "Undo/Redo" at bounding box center [325, 23] width 16 height 16
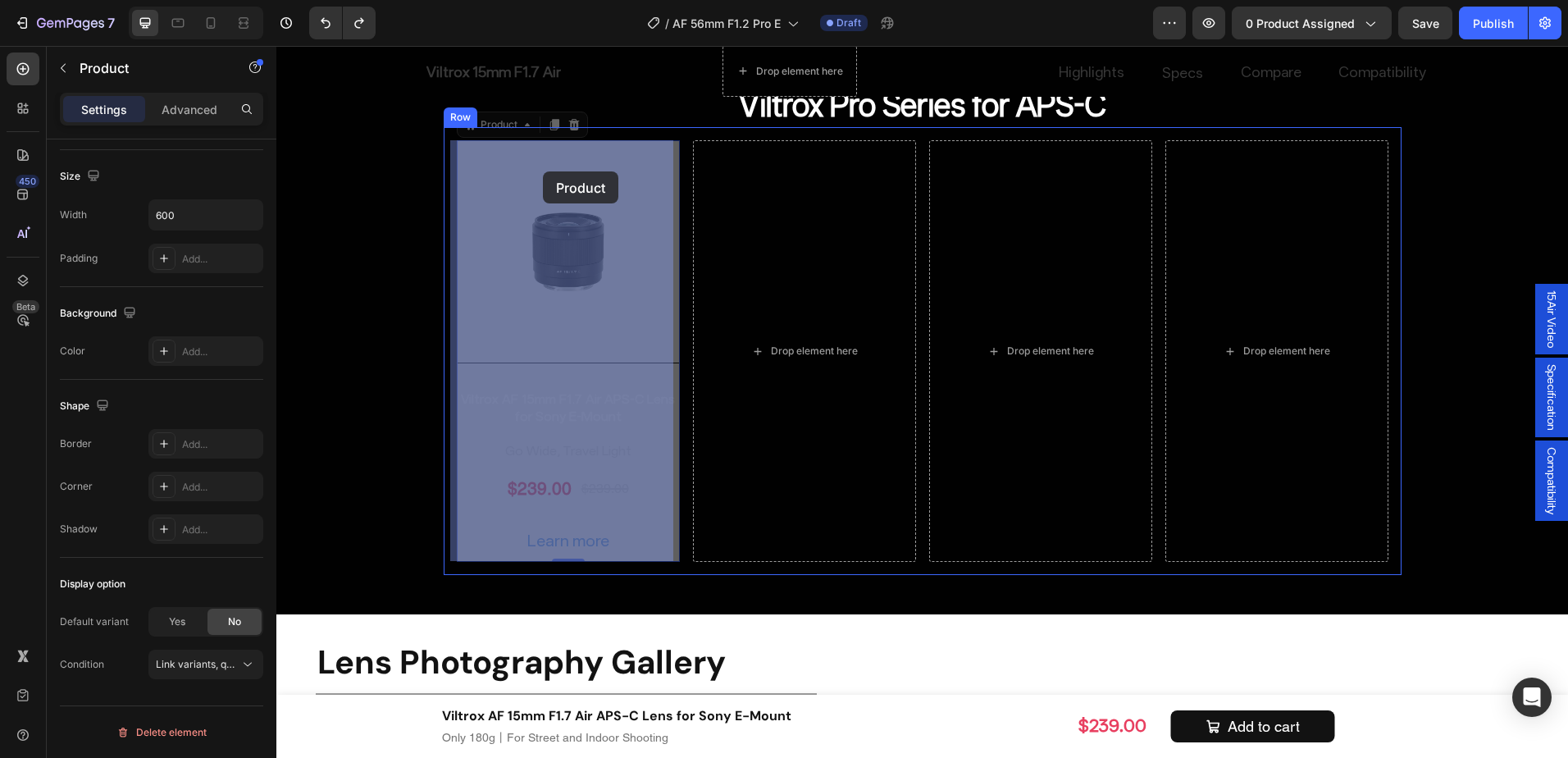
drag, startPoint x: 481, startPoint y: 127, endPoint x: 532, endPoint y: 205, distance: 93.2
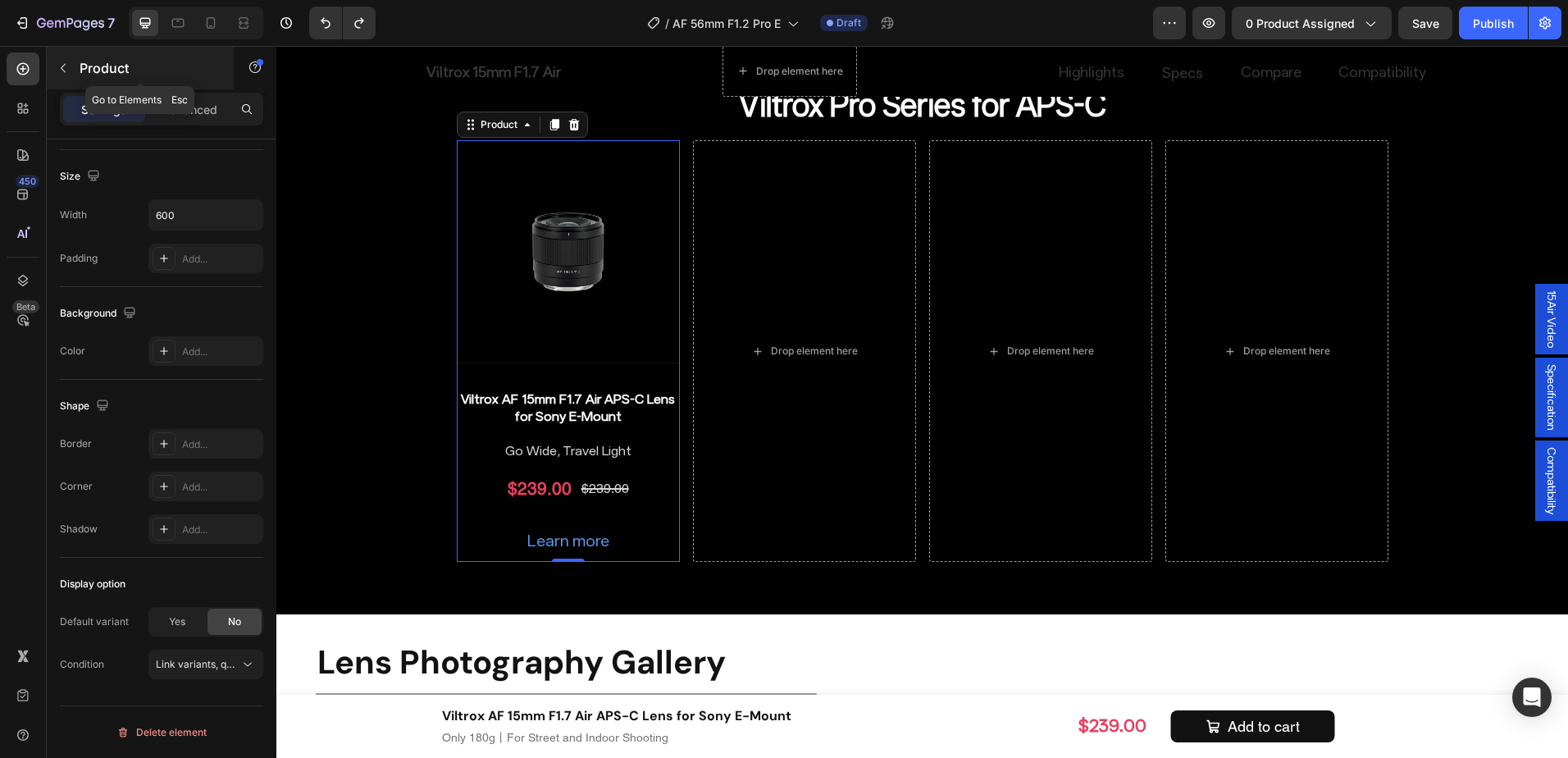
click at [63, 71] on icon "button" at bounding box center [63, 68] width 13 height 13
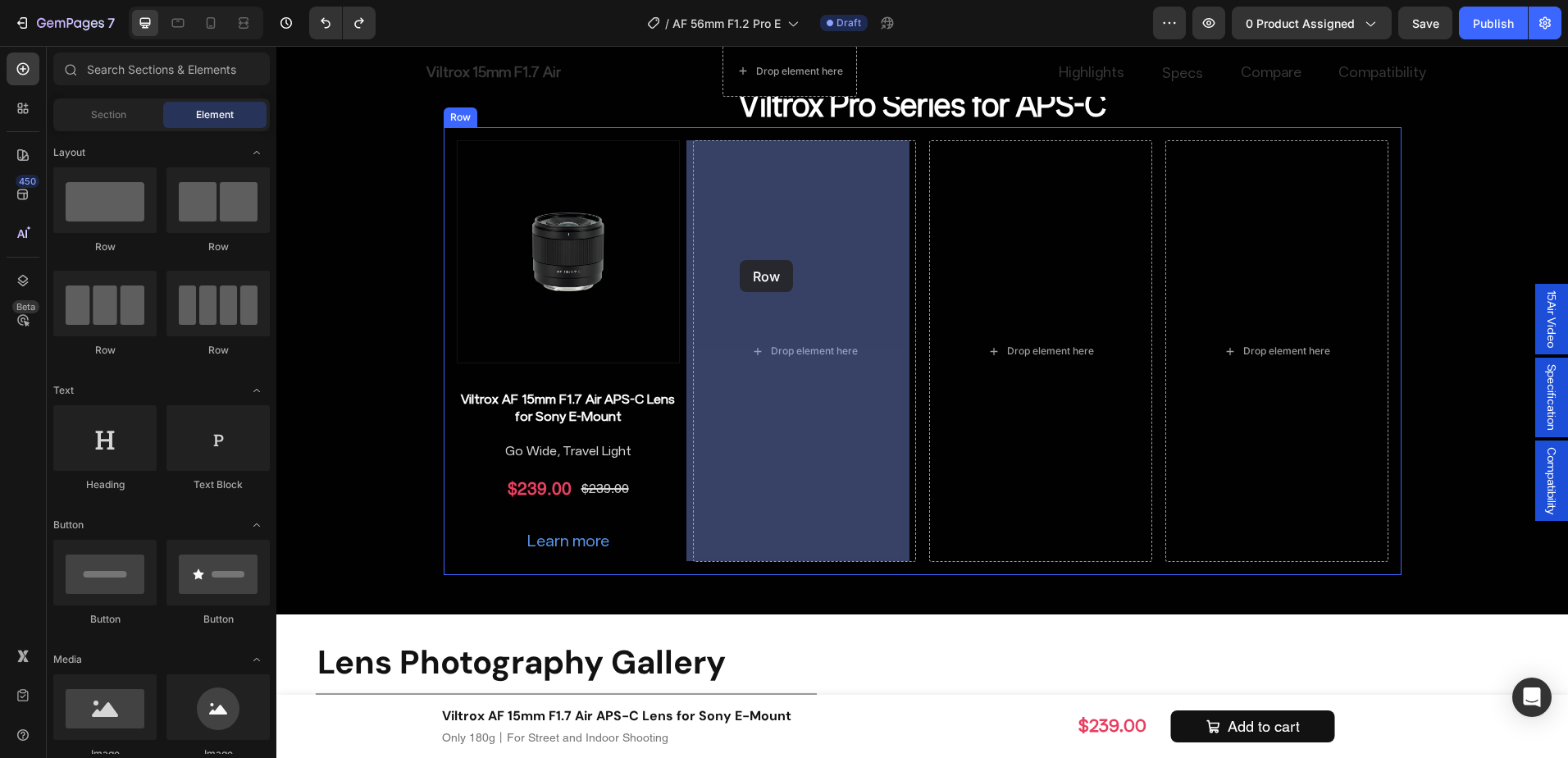
drag, startPoint x: 470, startPoint y: 254, endPoint x: 740, endPoint y: 261, distance: 270.1
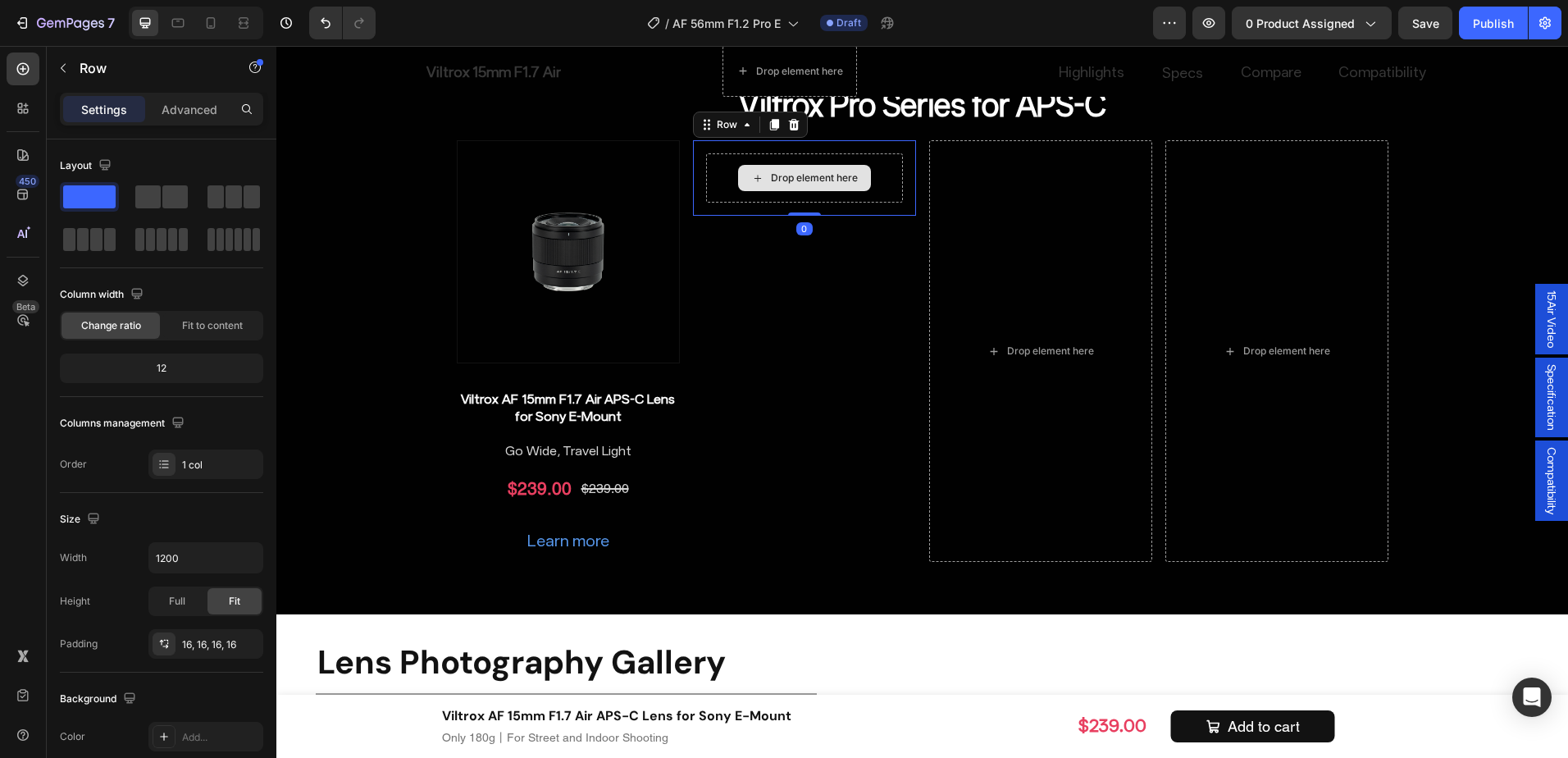
click at [771, 181] on div "Drop element here" at bounding box center [813, 178] width 87 height 13
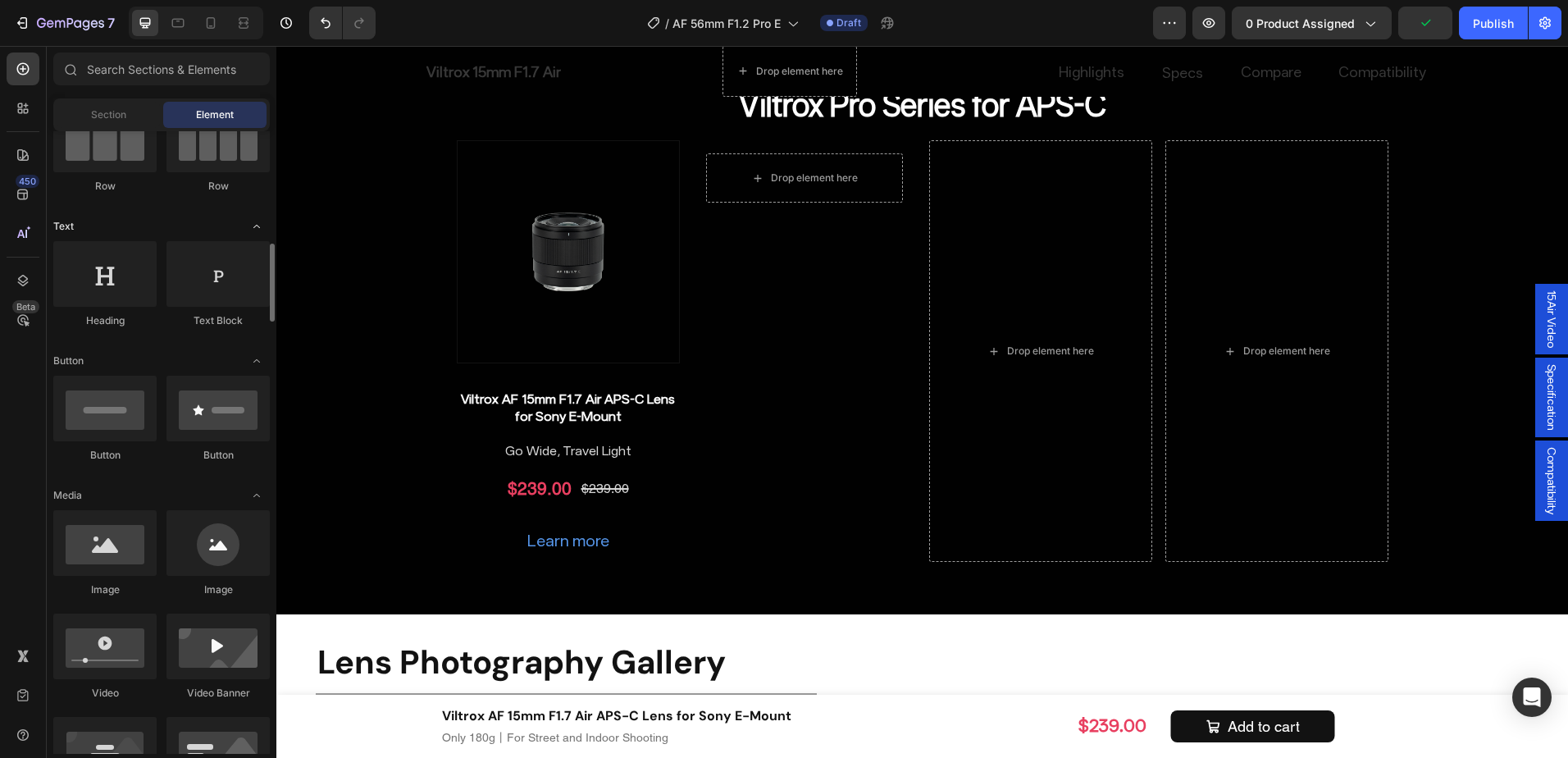
scroll to position [247, 0]
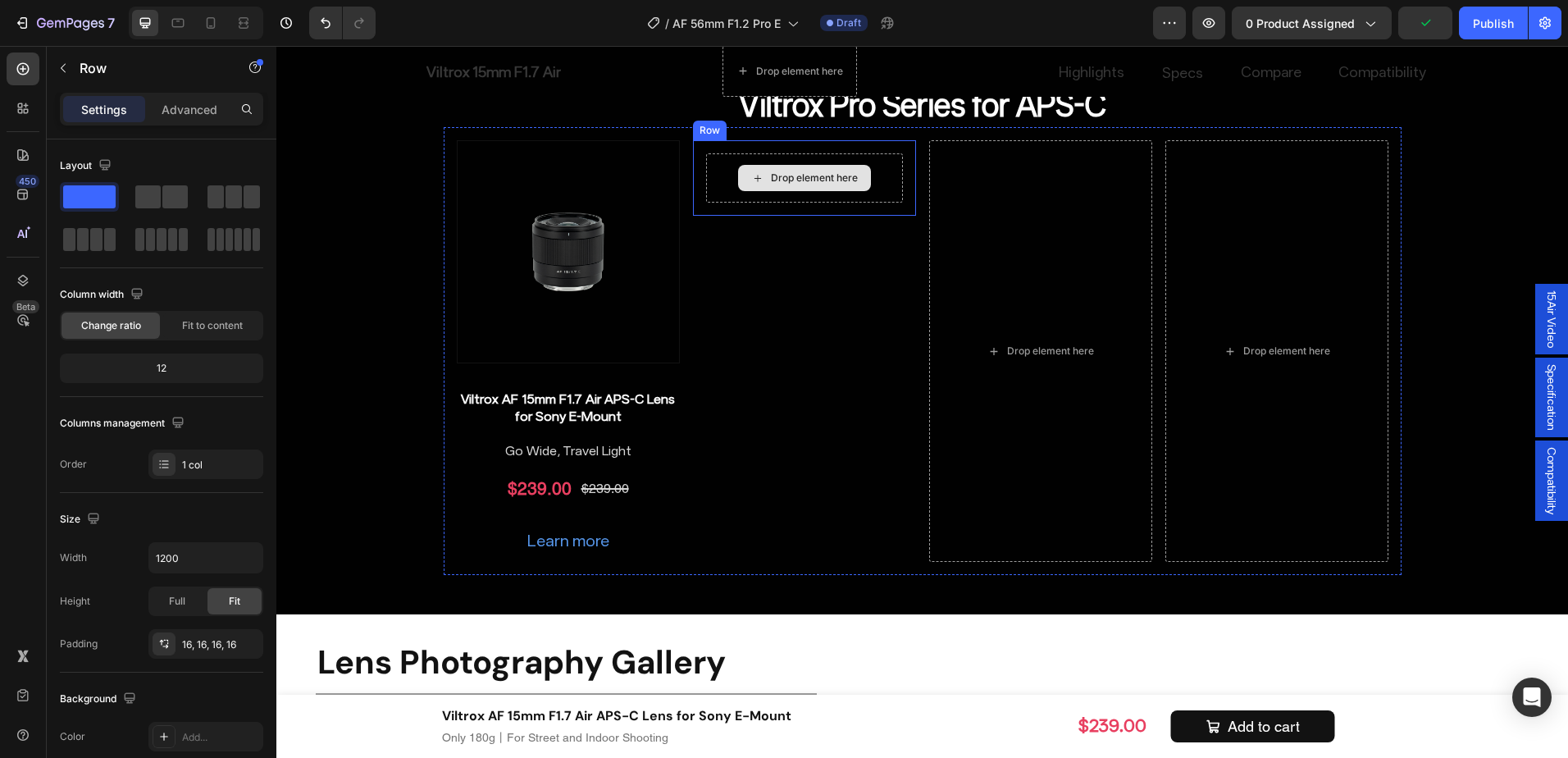
click at [760, 194] on div "Drop element here" at bounding box center [804, 178] width 197 height 49
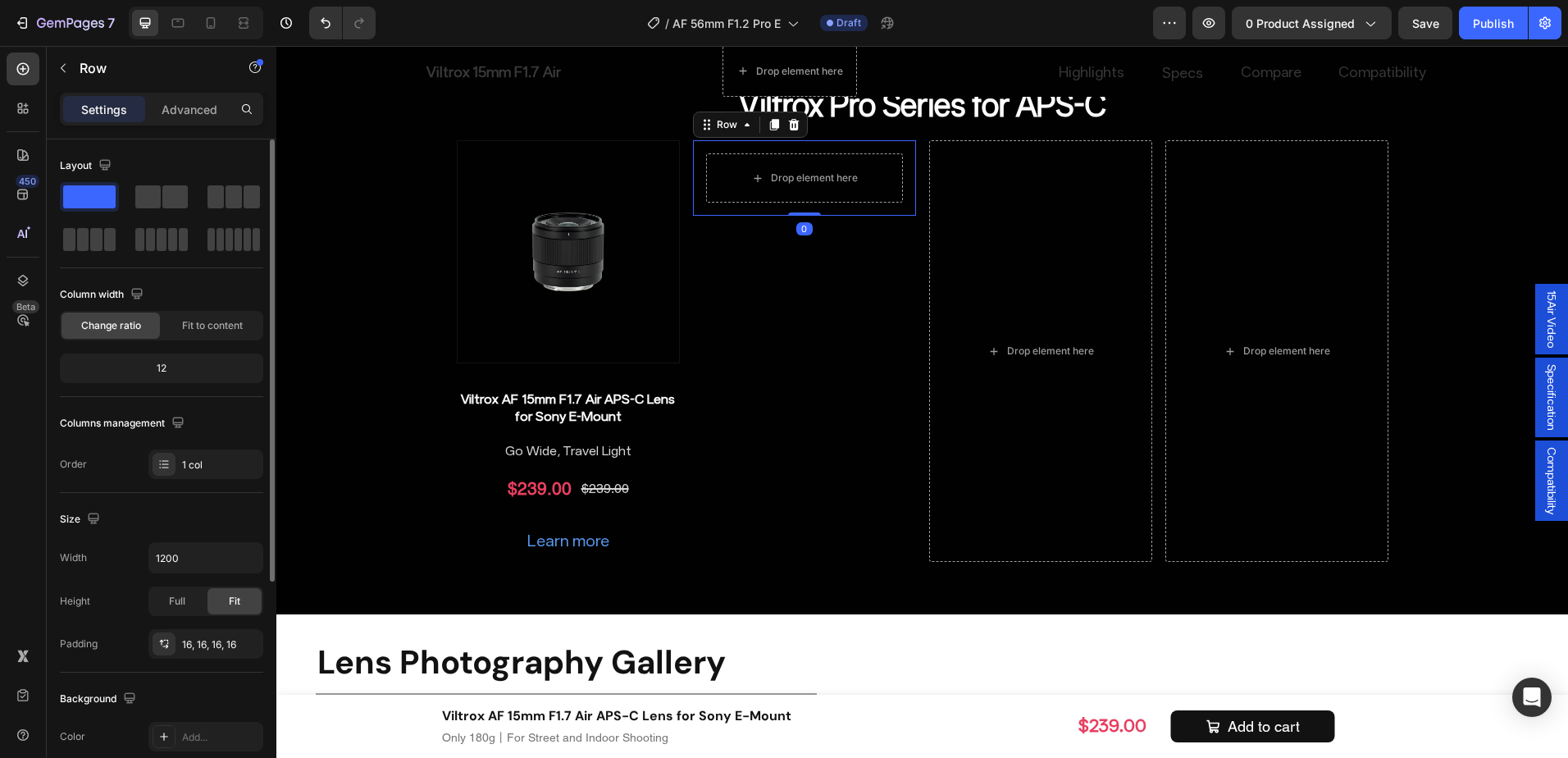
scroll to position [164, 0]
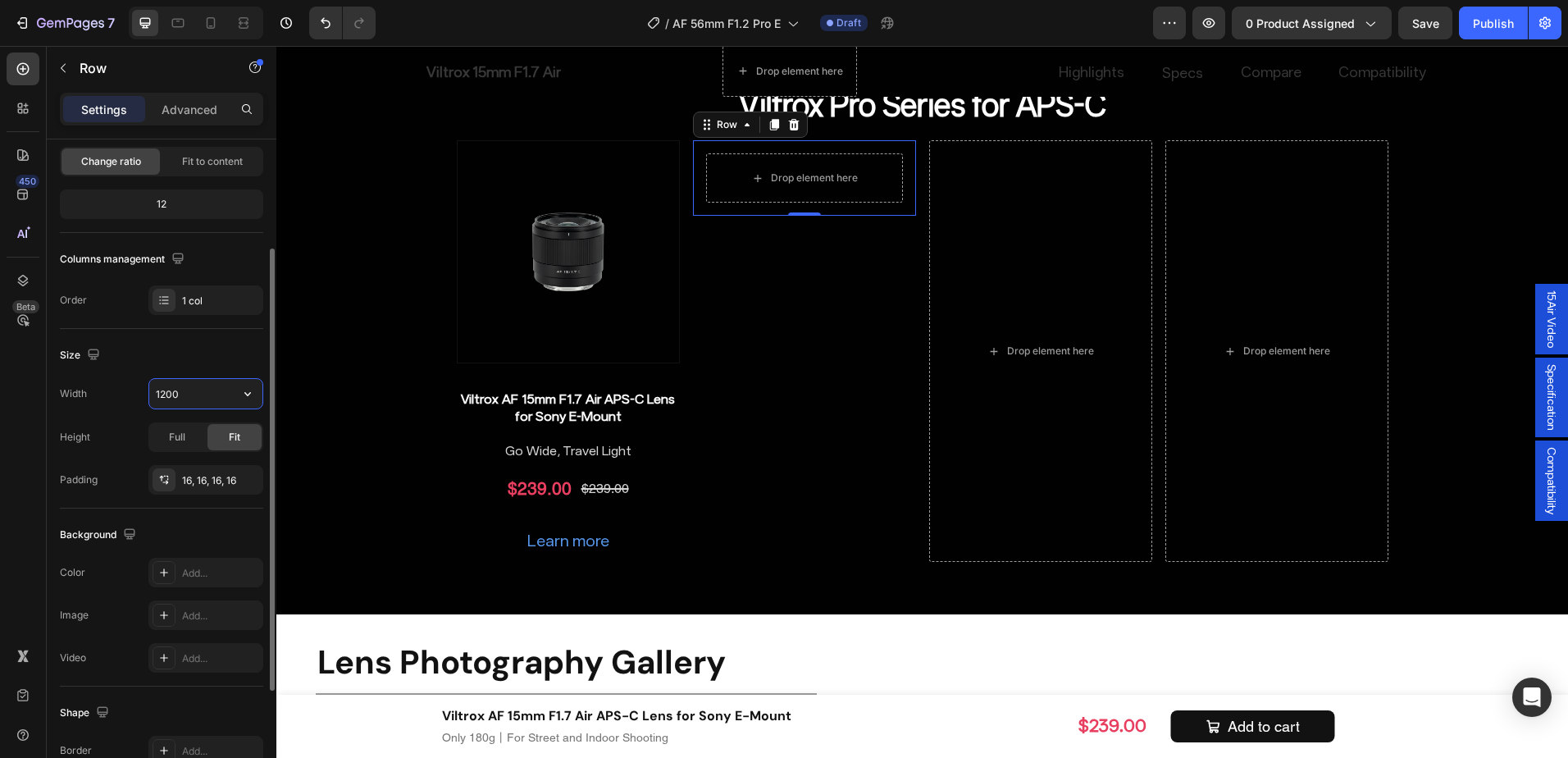
click at [187, 395] on input "1200" at bounding box center [206, 394] width 113 height 30
click at [173, 429] on div "Full" at bounding box center [177, 437] width 54 height 26
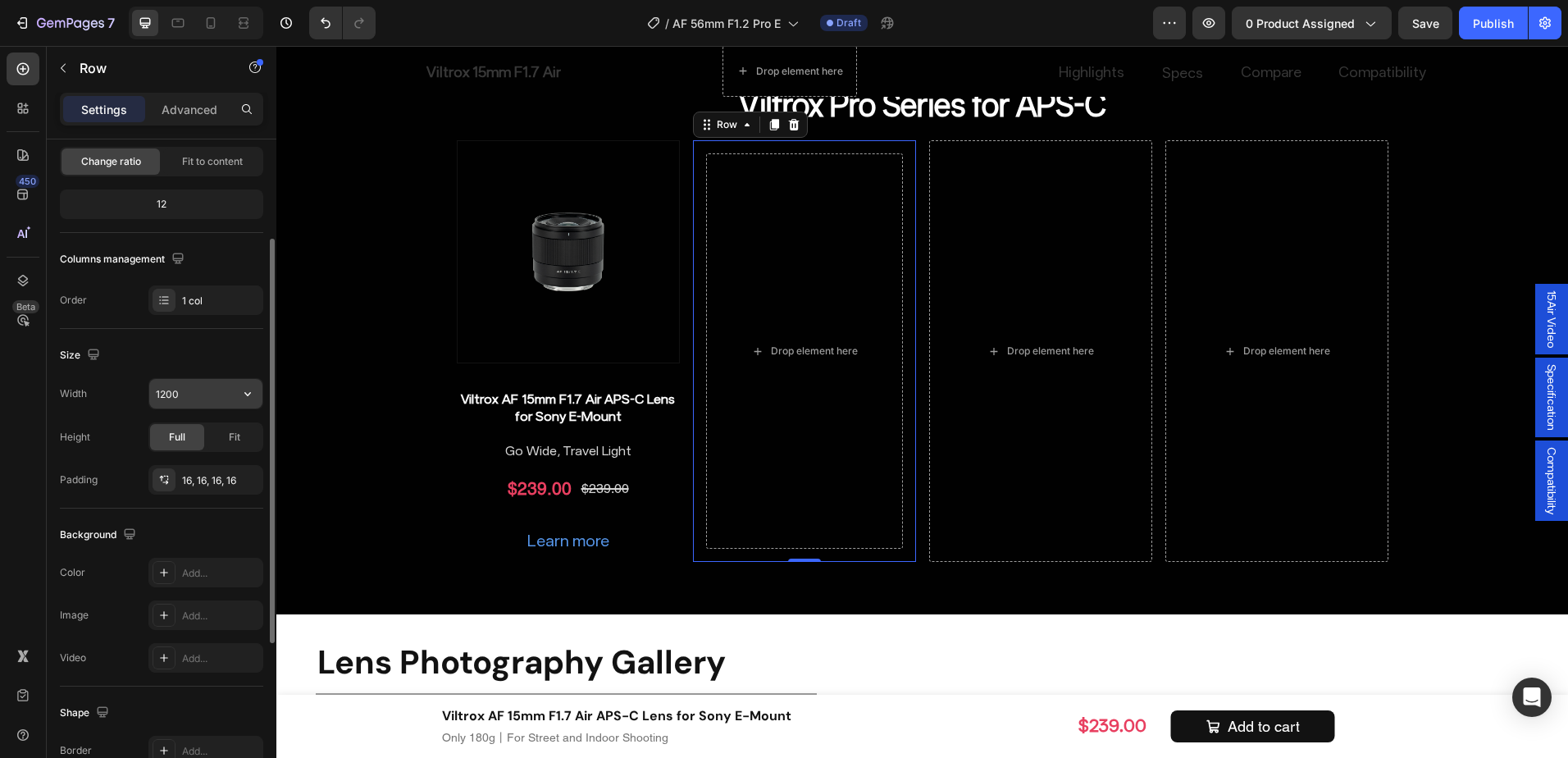
click at [198, 401] on input "1200" at bounding box center [206, 394] width 113 height 30
click at [242, 393] on icon "button" at bounding box center [248, 393] width 16 height 16
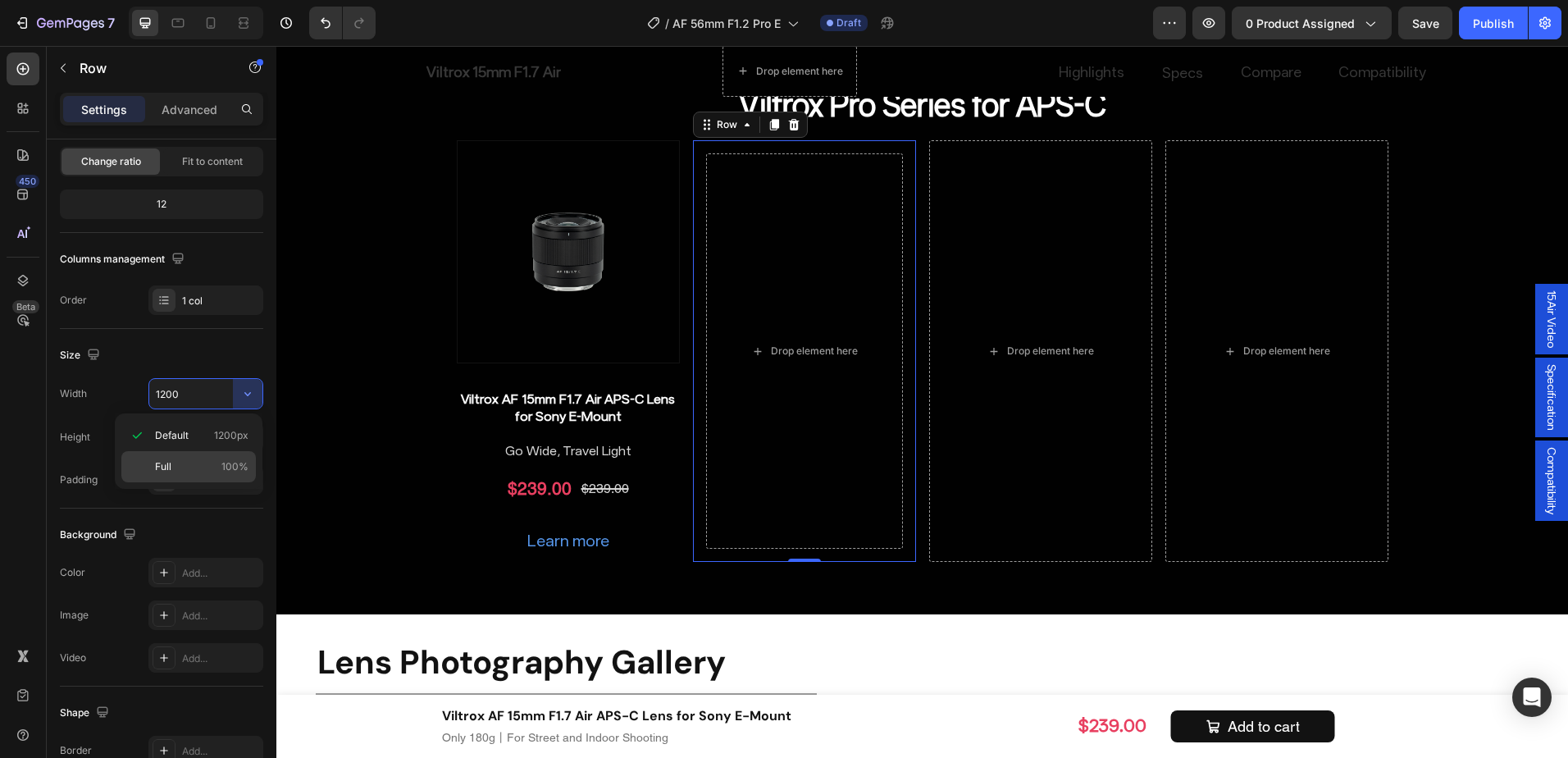
click at [191, 455] on div "Full 100%" at bounding box center [189, 466] width 135 height 31
type input "100%"
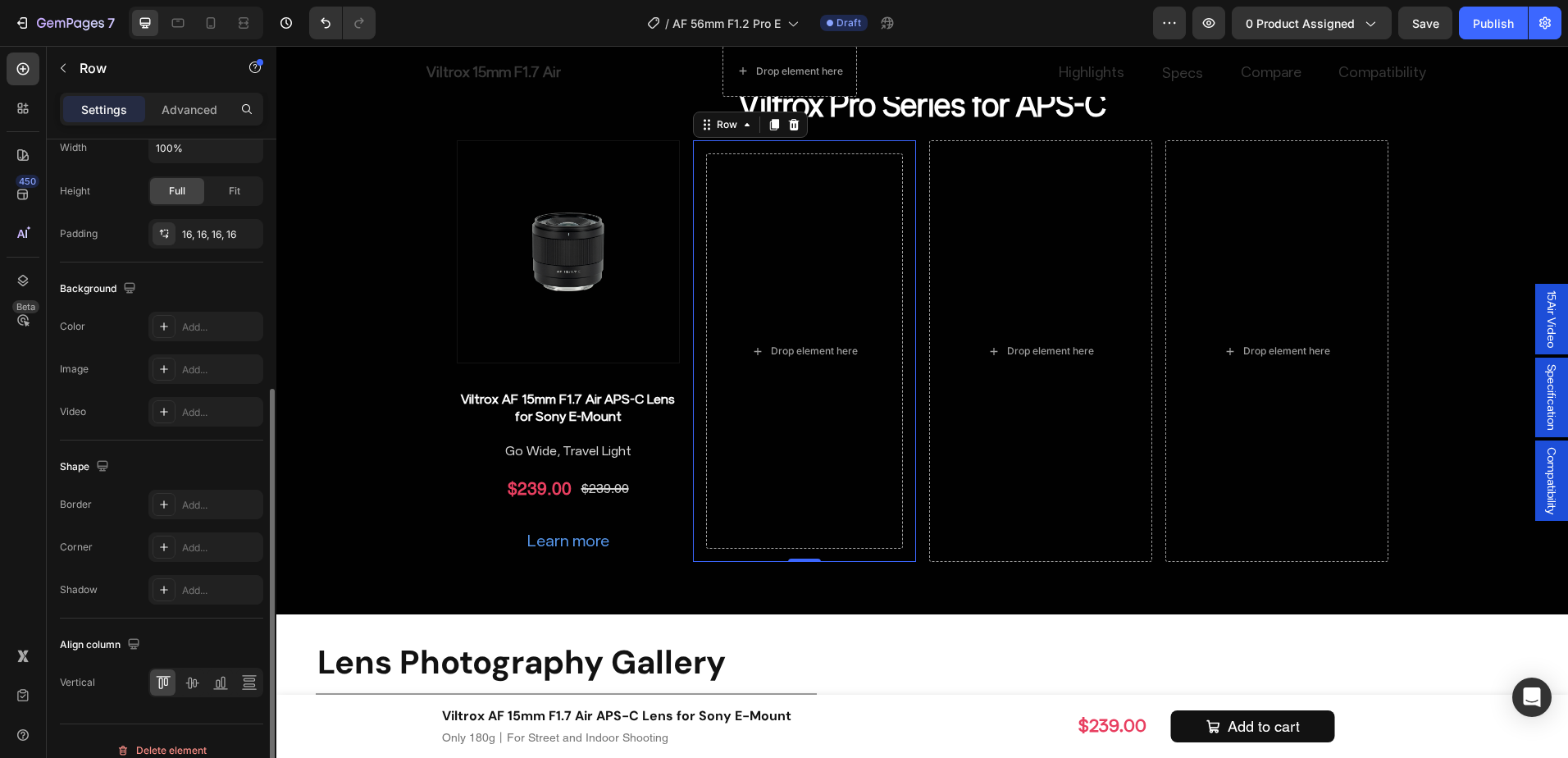
scroll to position [428, 0]
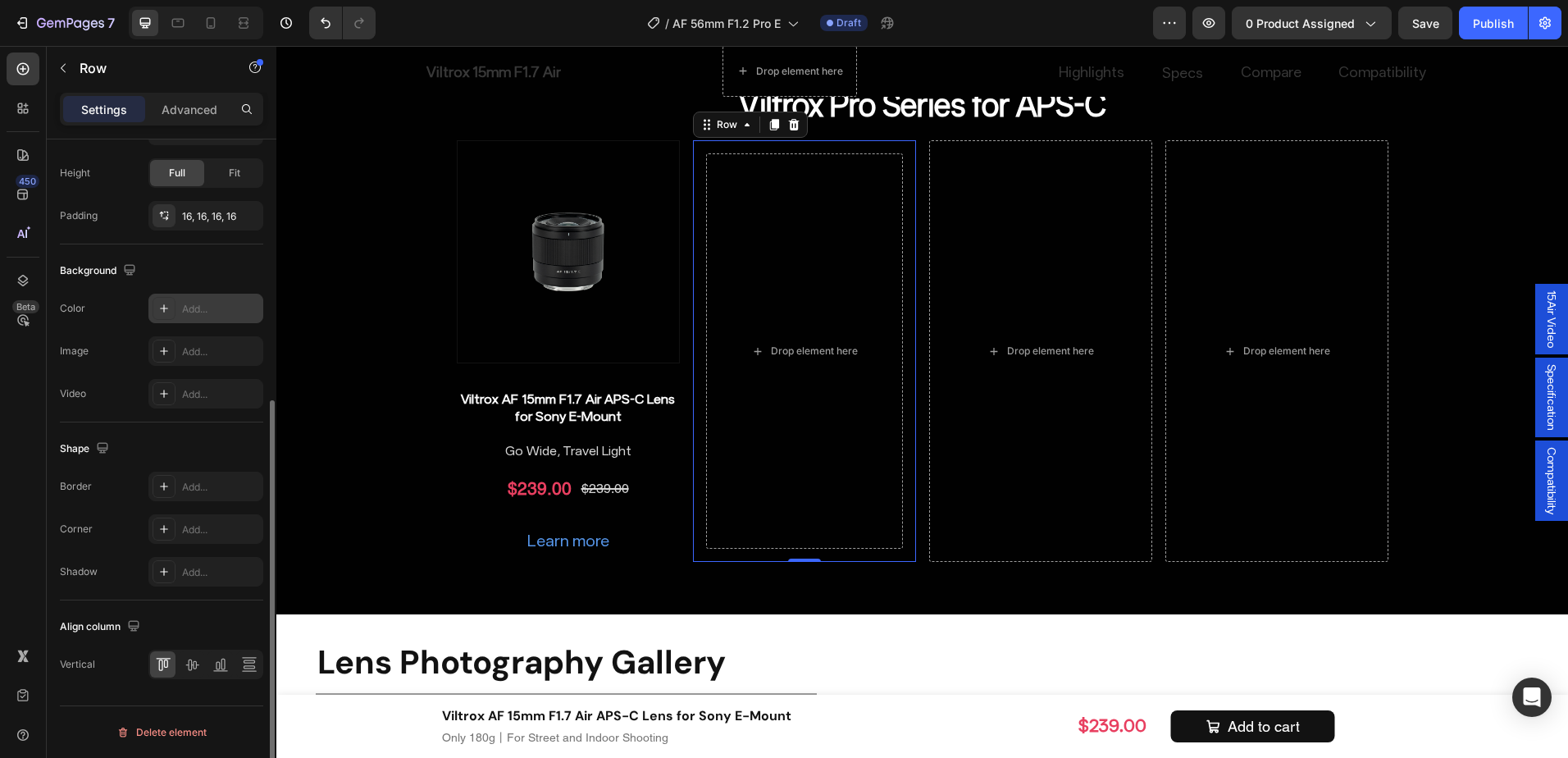
click at [214, 305] on div "Add..." at bounding box center [220, 309] width 77 height 15
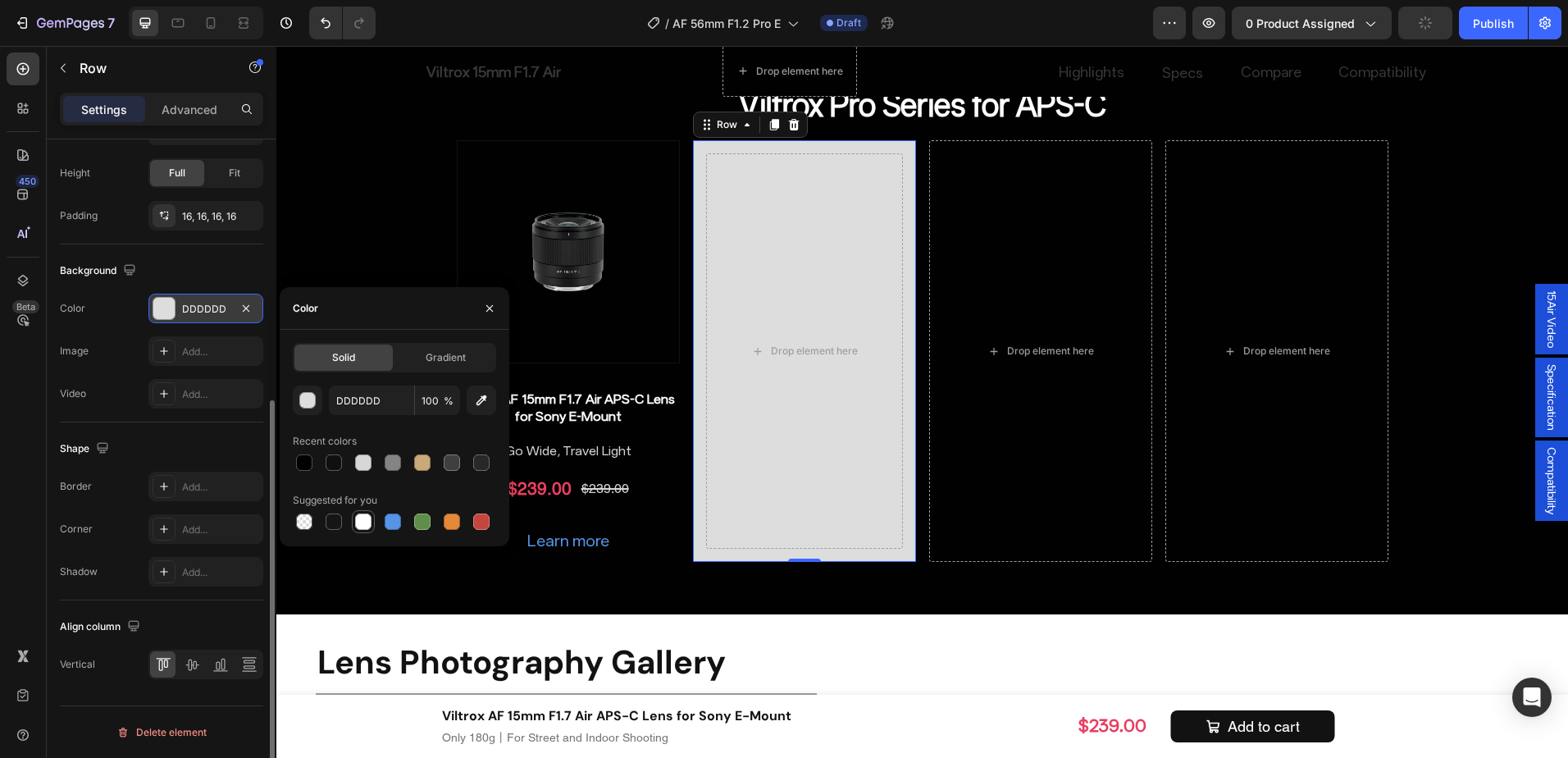
click at [361, 513] on div at bounding box center [363, 521] width 16 height 16
type input "FFFFFF"
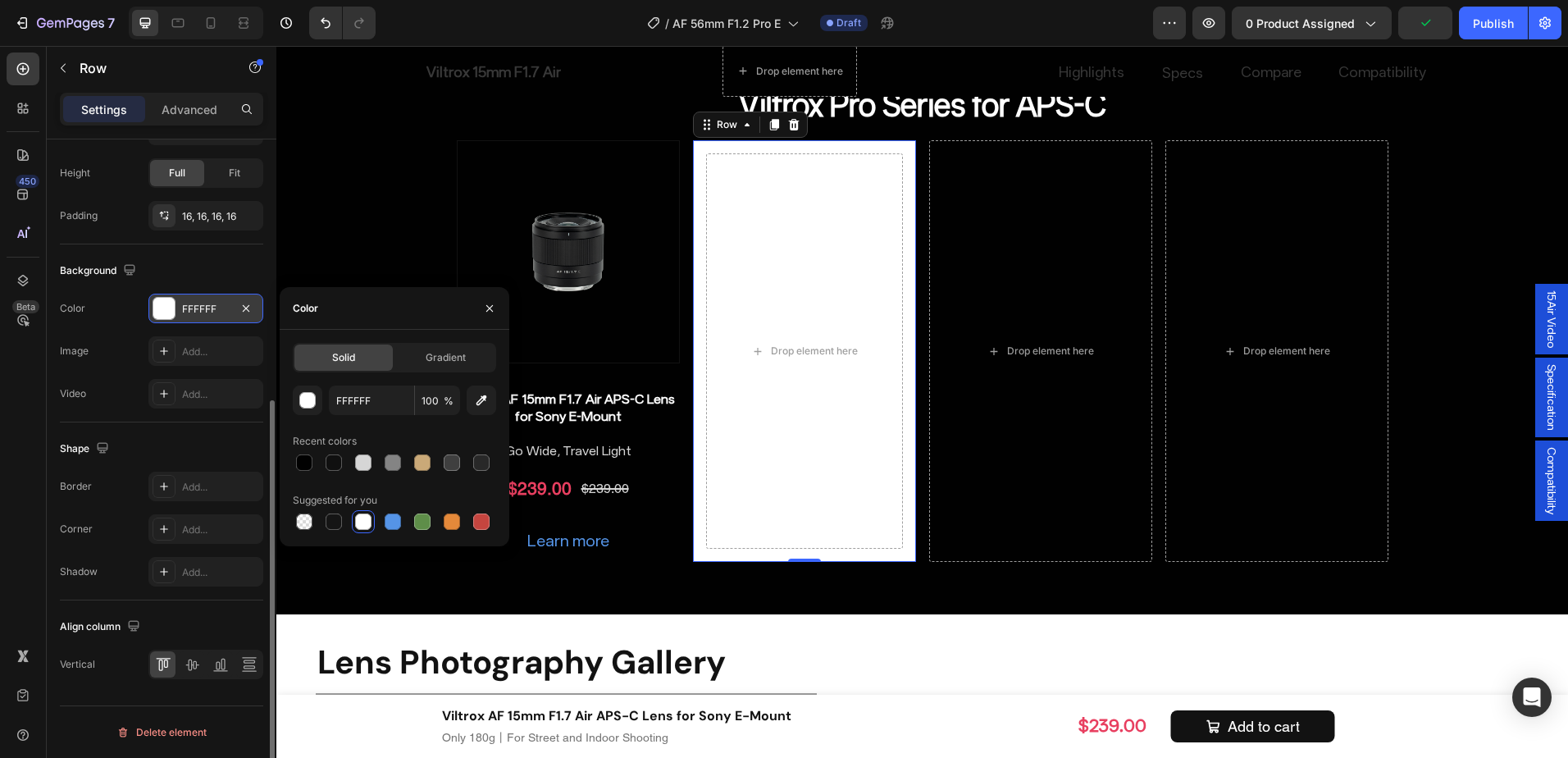
click at [206, 443] on div "Shape" at bounding box center [162, 448] width 204 height 26
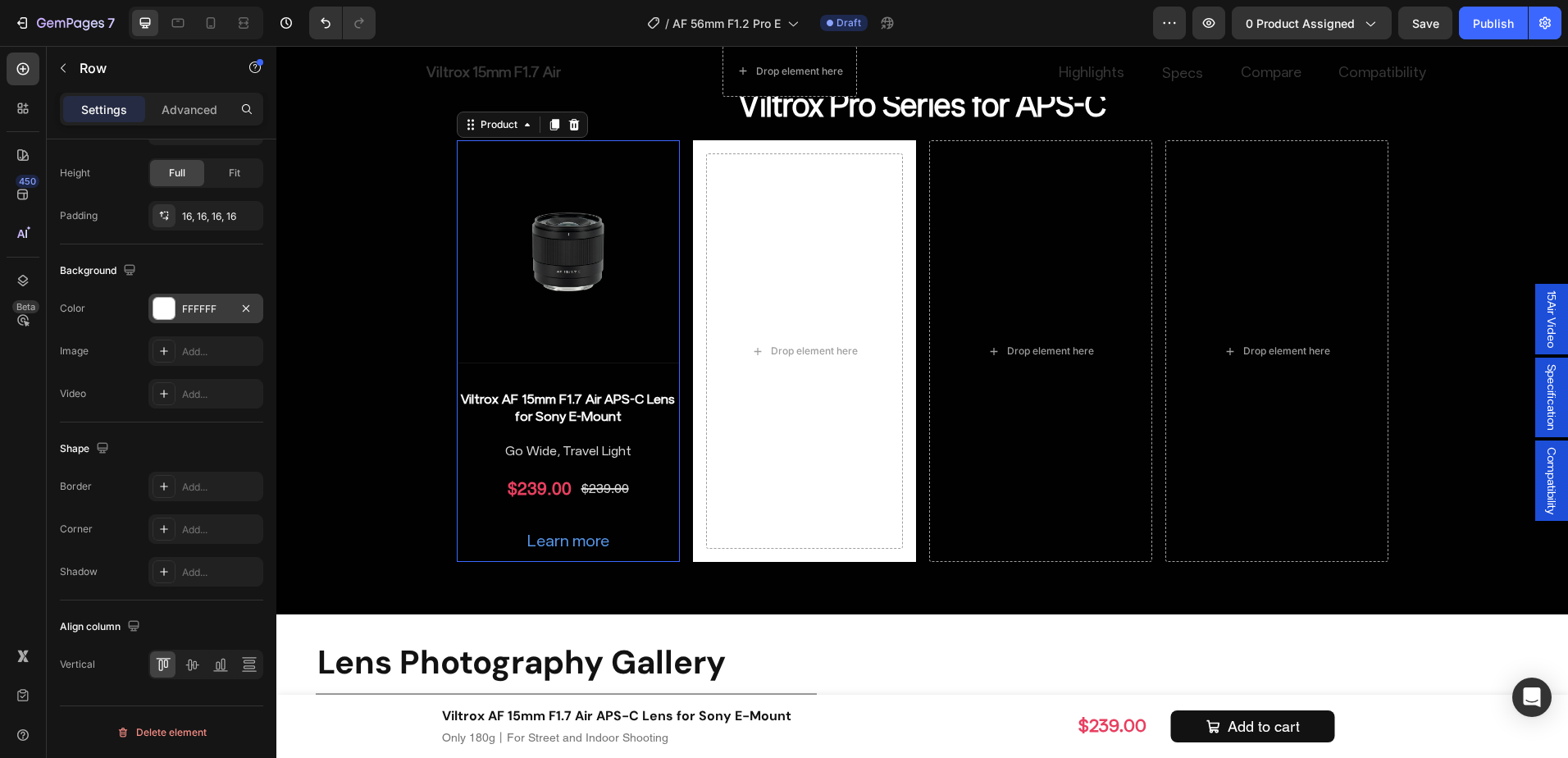
click at [465, 369] on div "Product Images Viltrox AF 15mm F1.7 Air APS-C Lens for Sony E-Mount Product Tit…" at bounding box center [569, 352] width 224 height 421
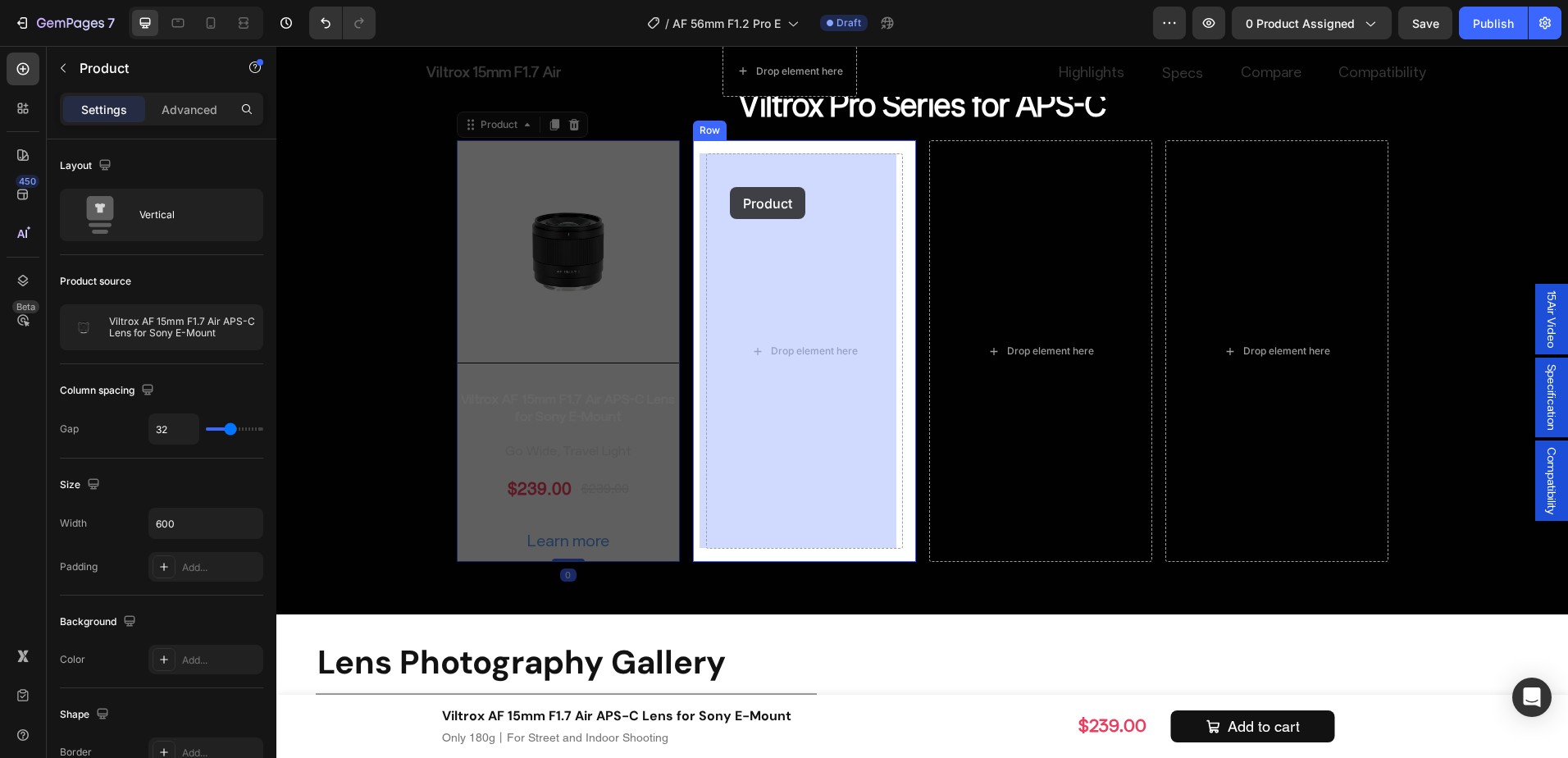
drag, startPoint x: 492, startPoint y: 125, endPoint x: 730, endPoint y: 187, distance: 245.9
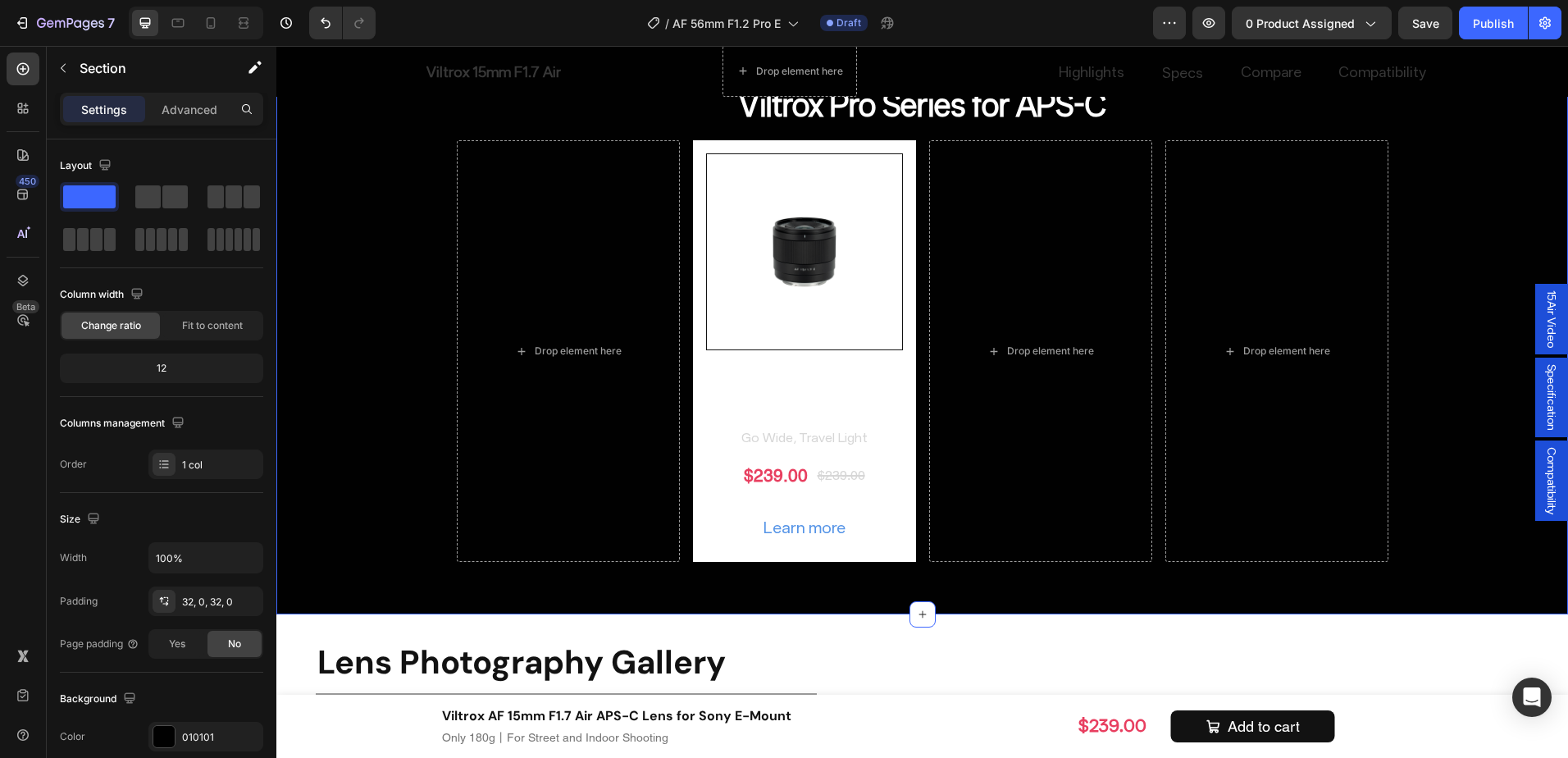
click at [346, 366] on div "Find Your Ideal Focal Length Heading Drop element here AF 27mm F1.2 Heading AF …" at bounding box center [922, 109] width 1292 height 960
click at [701, 552] on div "Product Images Viltrox AF 15mm F1.7 Air APS-C Lens for Sony E-Mount Product Tit…" at bounding box center [804, 352] width 224 height 421
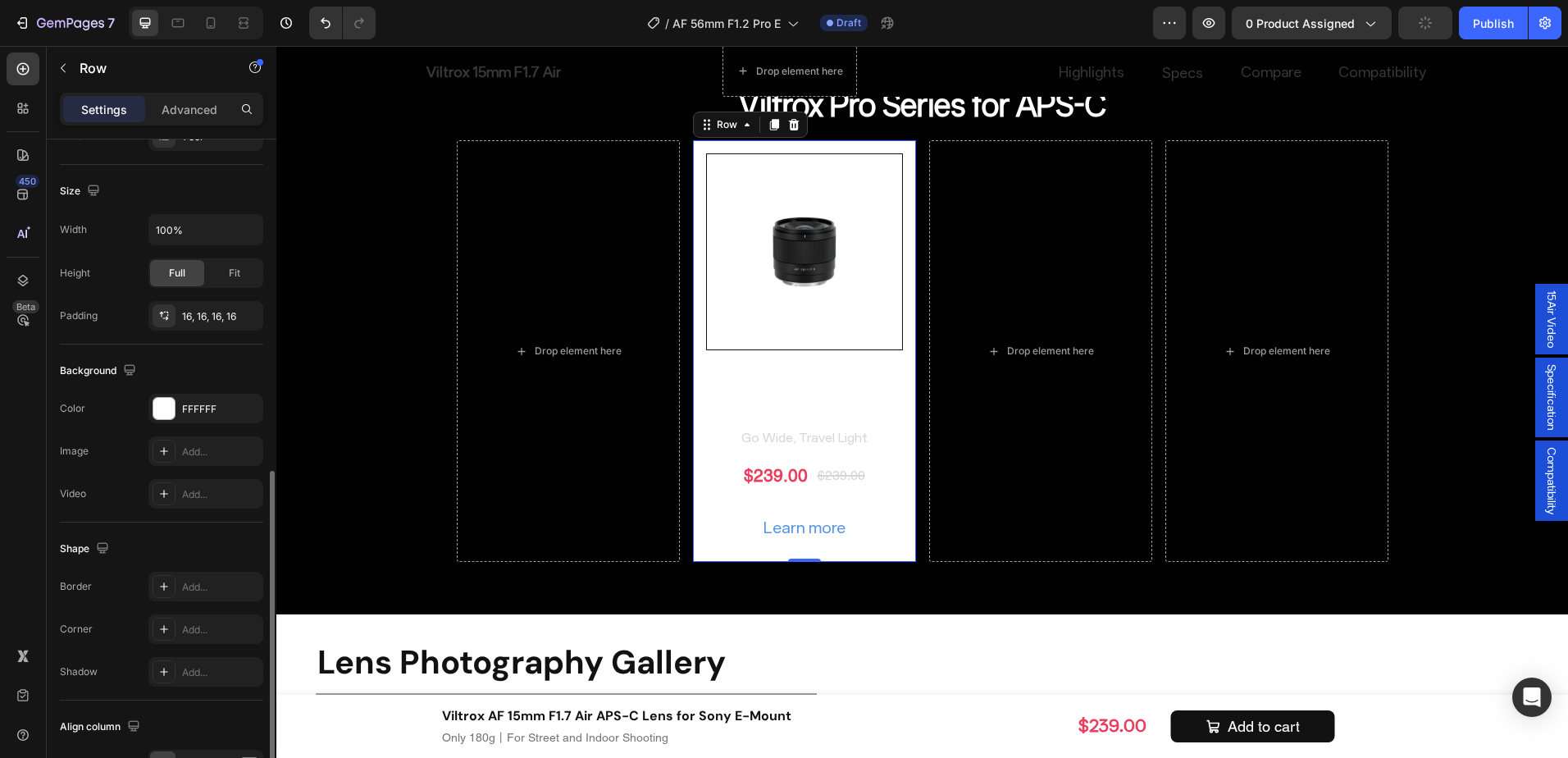
scroll to position [410, 0]
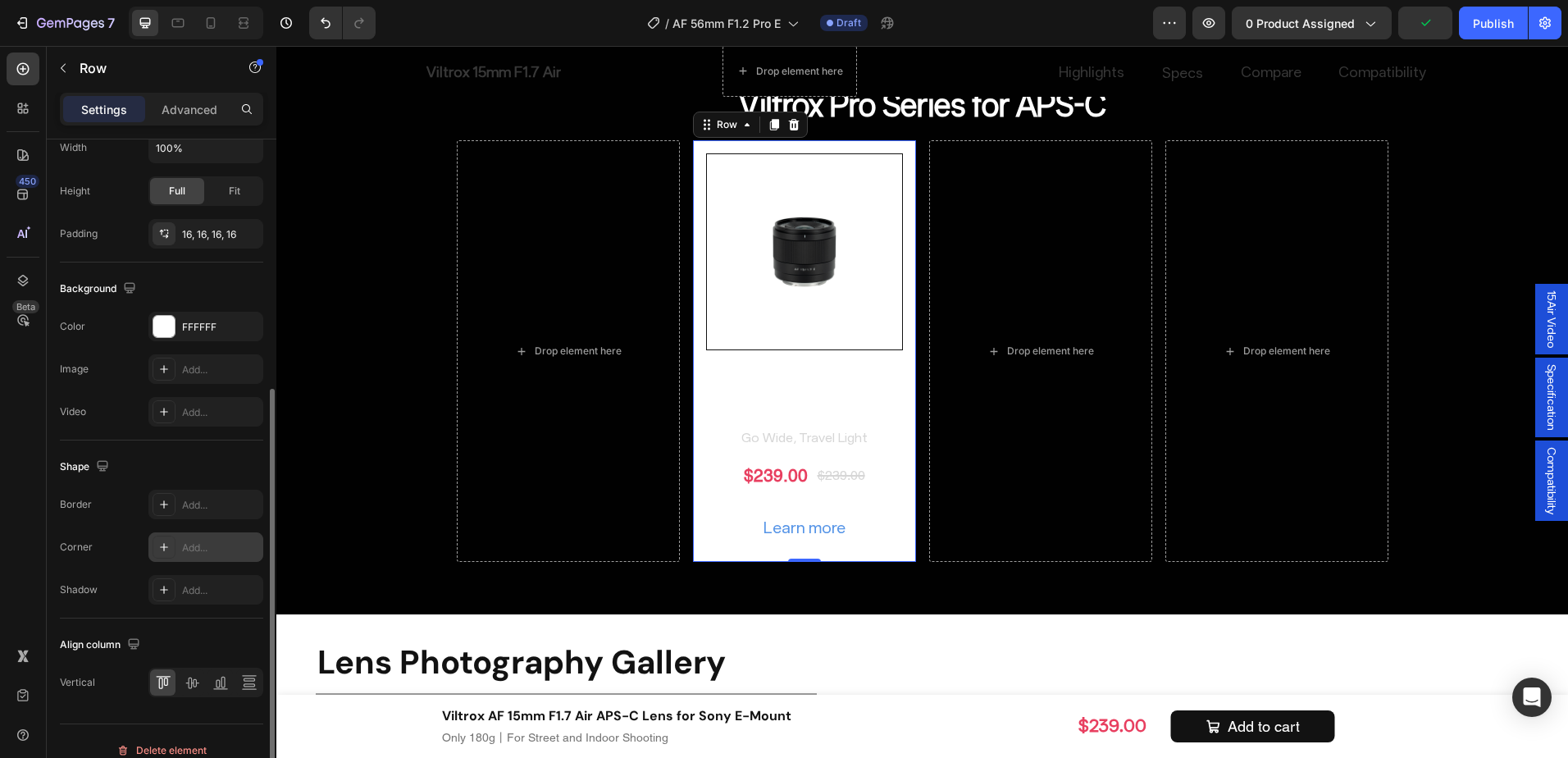
click at [218, 544] on div "Add..." at bounding box center [220, 548] width 77 height 15
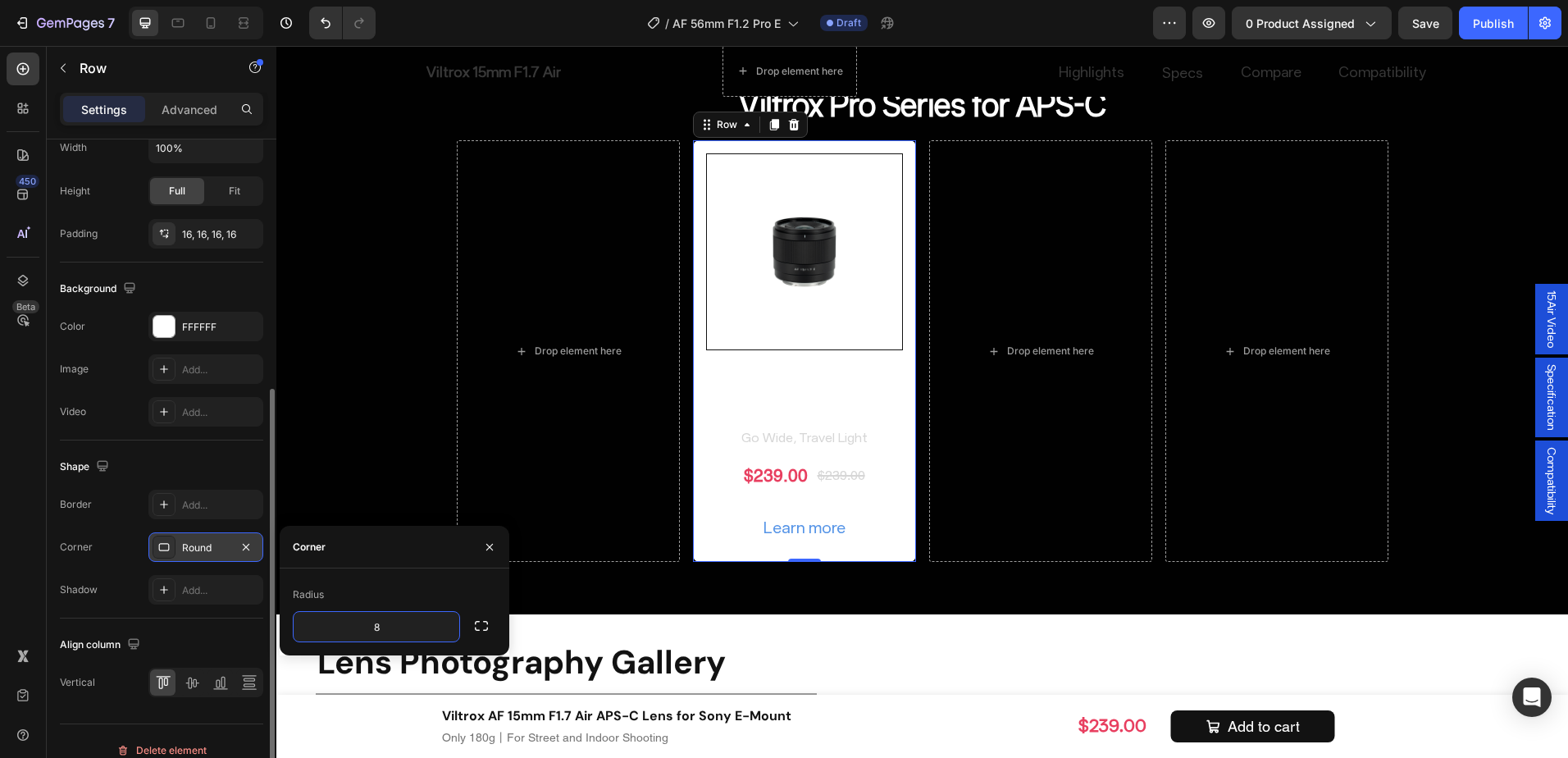
click at [176, 454] on div "Shape" at bounding box center [162, 466] width 204 height 26
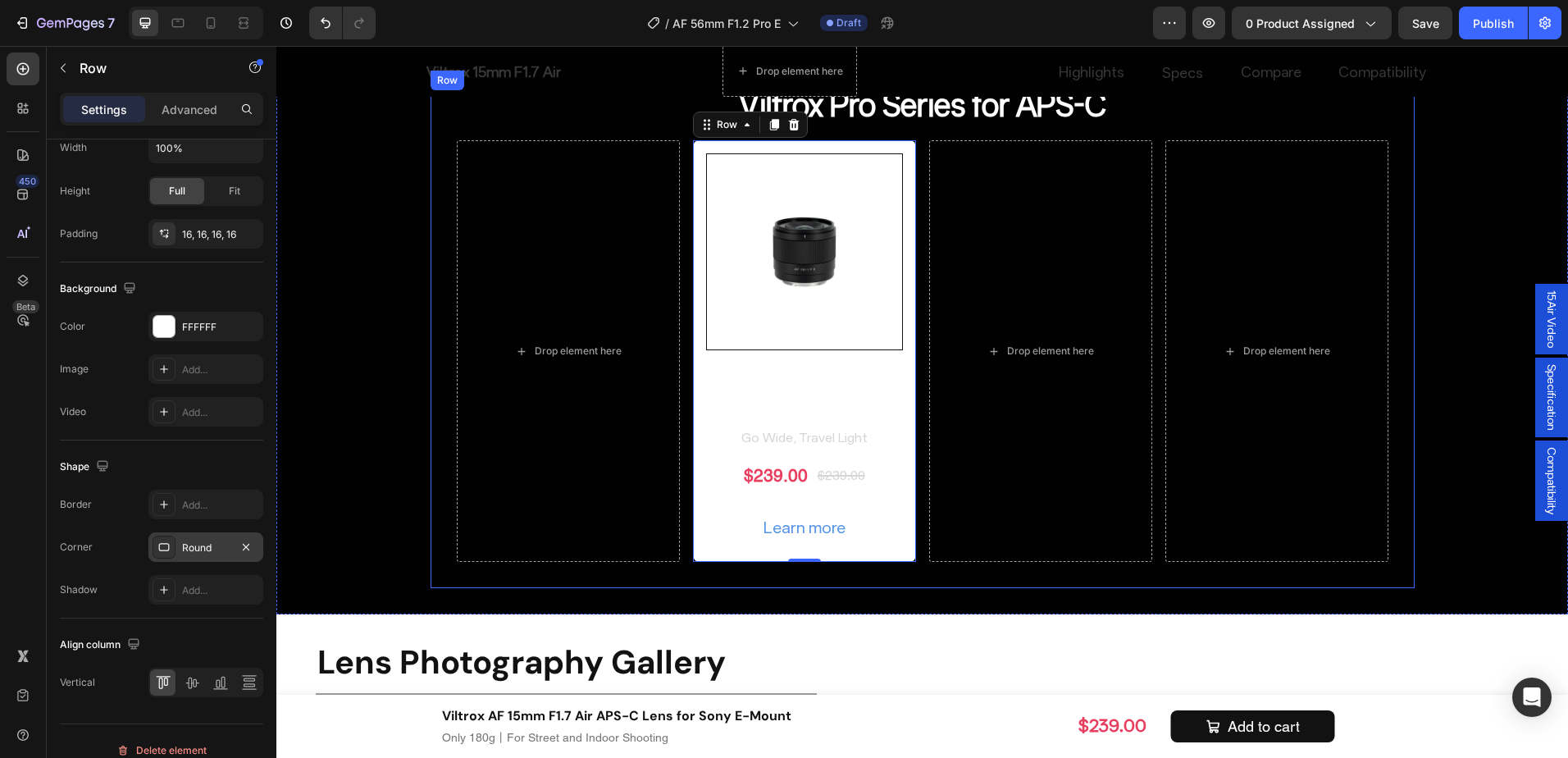
click at [1001, 580] on div "Viltrox Pro Series for APS-C Heading Drop element here Product Images Viltrox A…" at bounding box center [922, 330] width 984 height 518
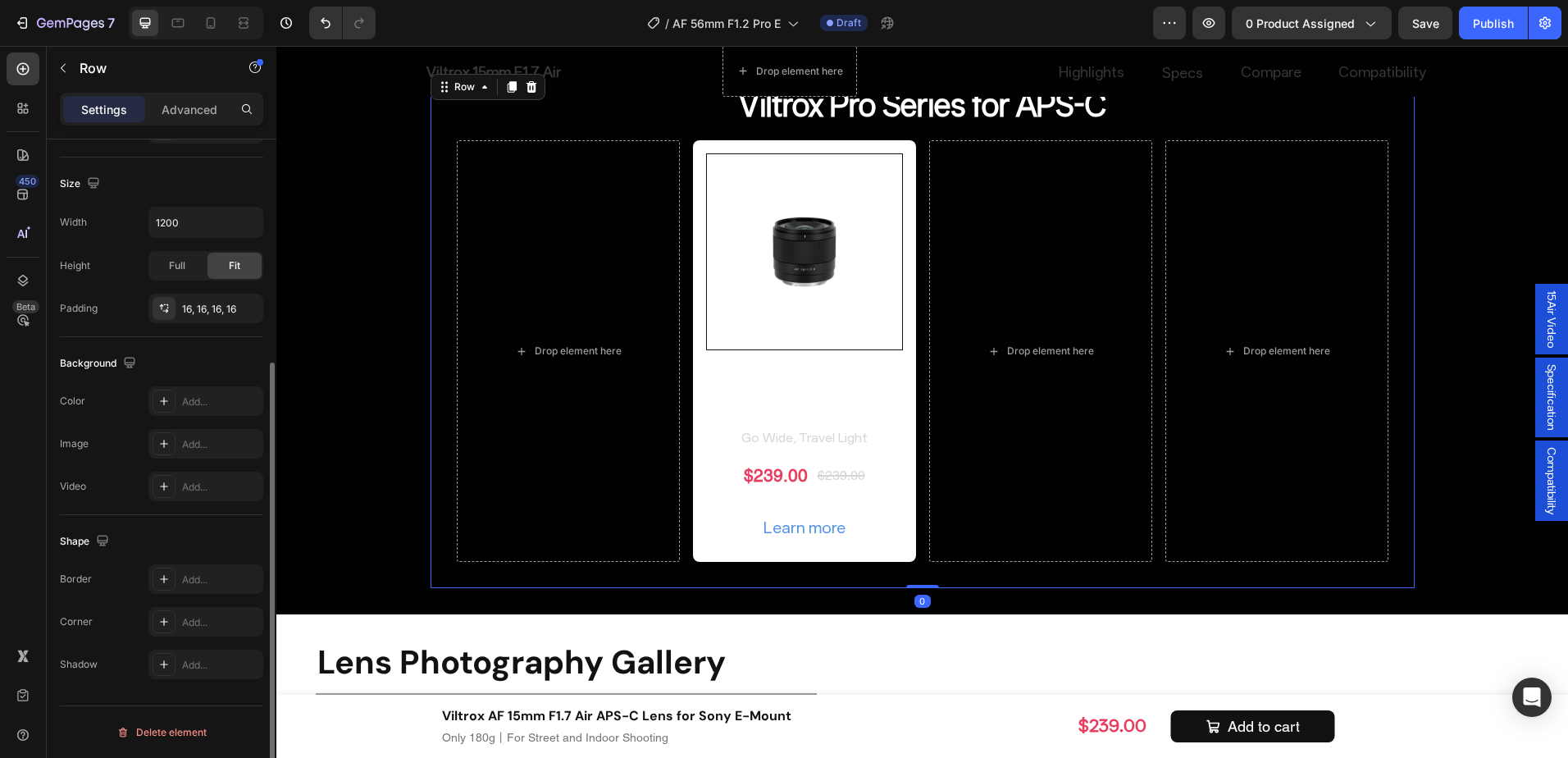
scroll to position [336, 0]
click at [697, 150] on div "Product Images Viltrox AF 15mm F1.7 Air APS-C Lens for Sony E-Mount Product Tit…" at bounding box center [804, 352] width 224 height 421
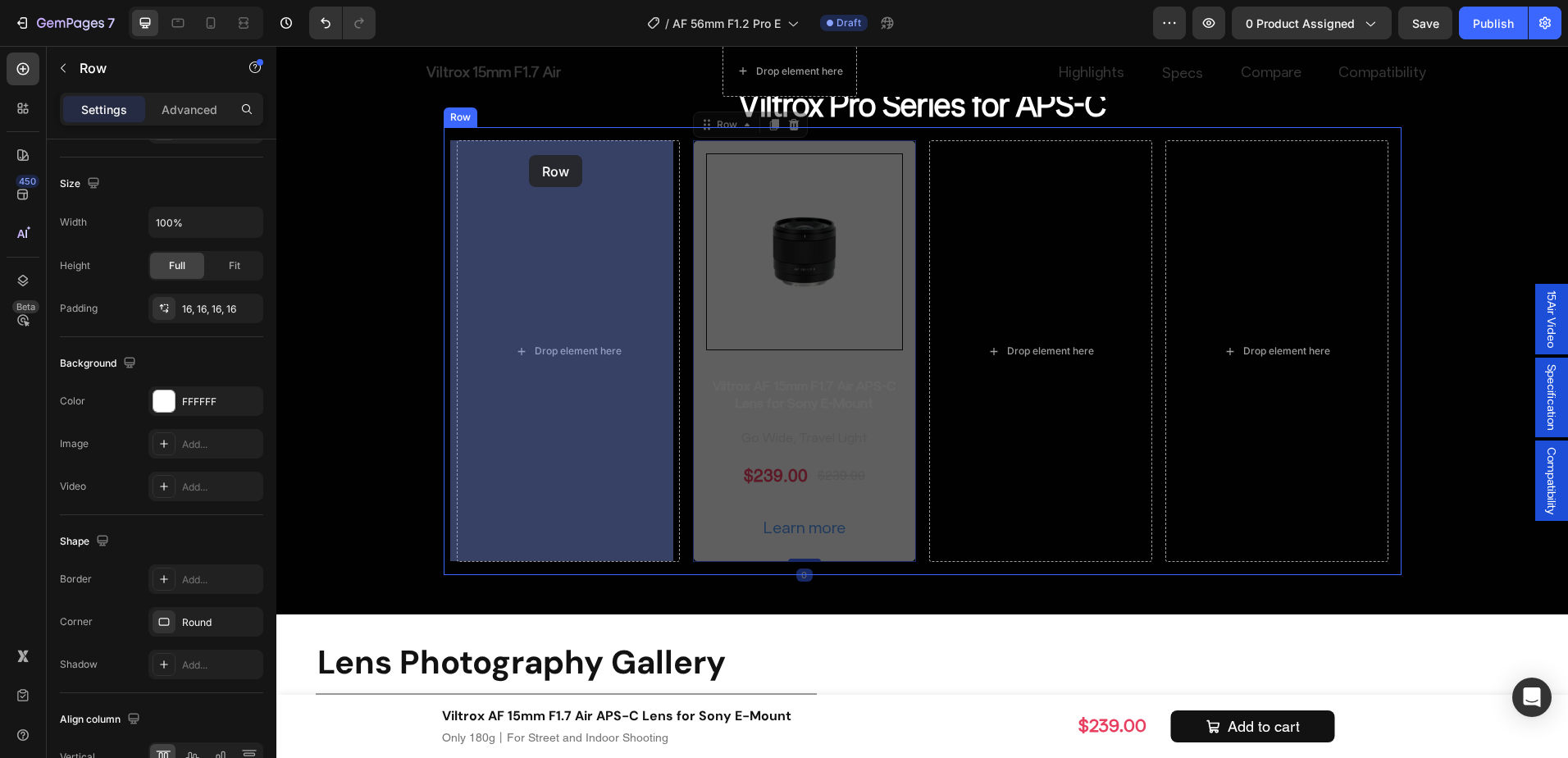
drag, startPoint x: 704, startPoint y: 127, endPoint x: 576, endPoint y: 155, distance: 131.0
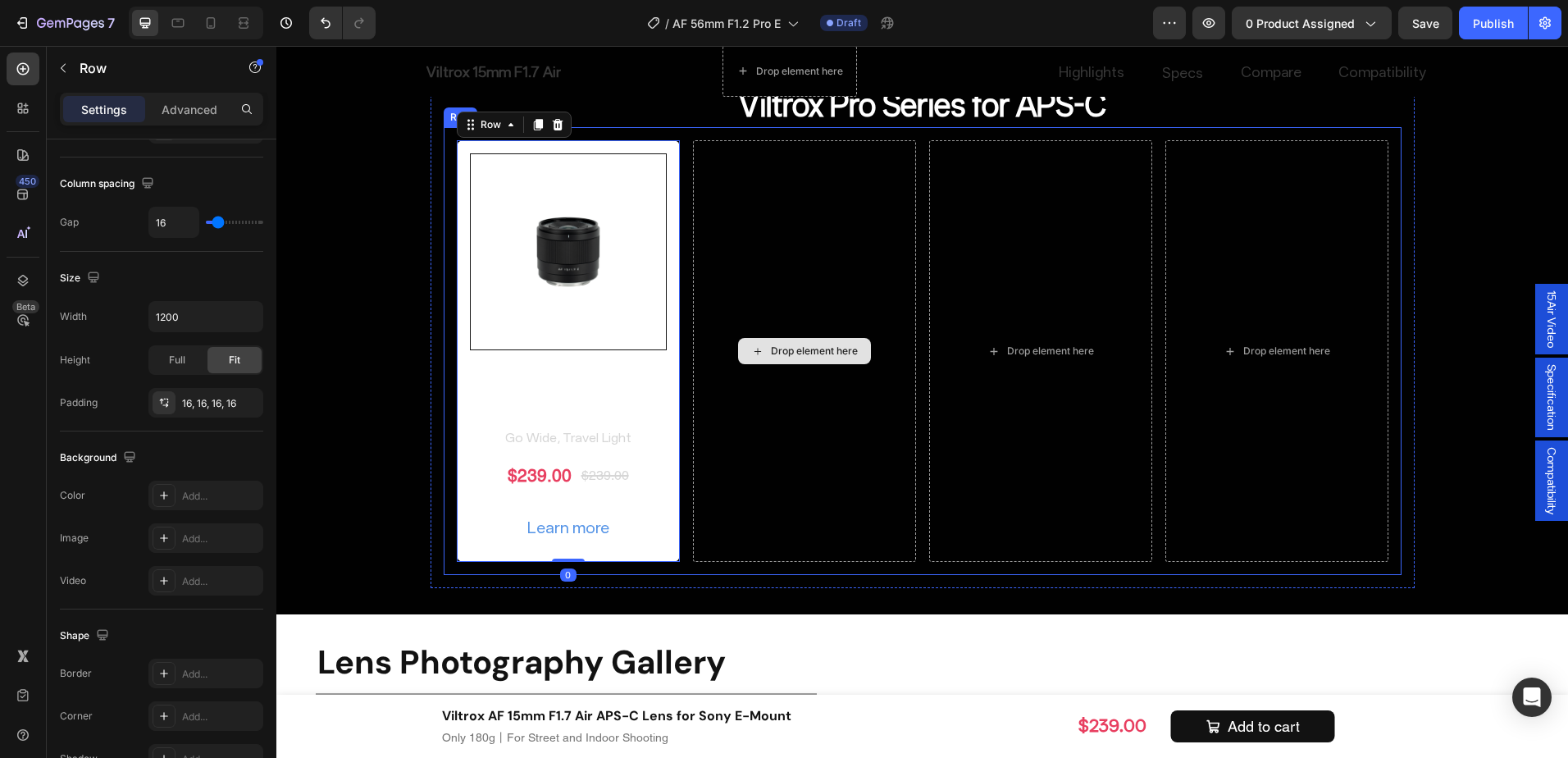
click at [860, 409] on div "Drop element here" at bounding box center [804, 352] width 224 height 421
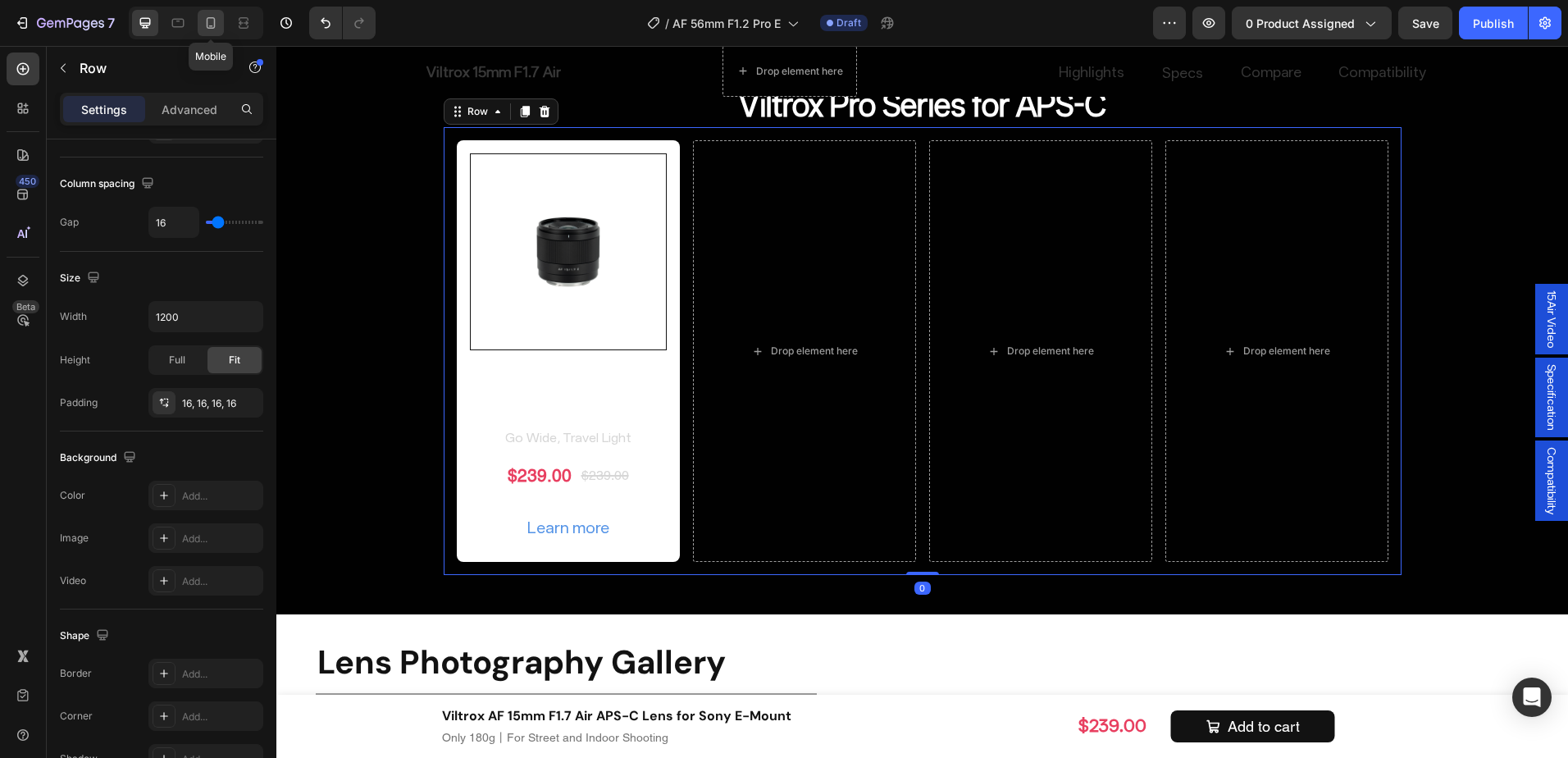
click at [220, 21] on div at bounding box center [211, 23] width 26 height 26
type input "8"
type input "100%"
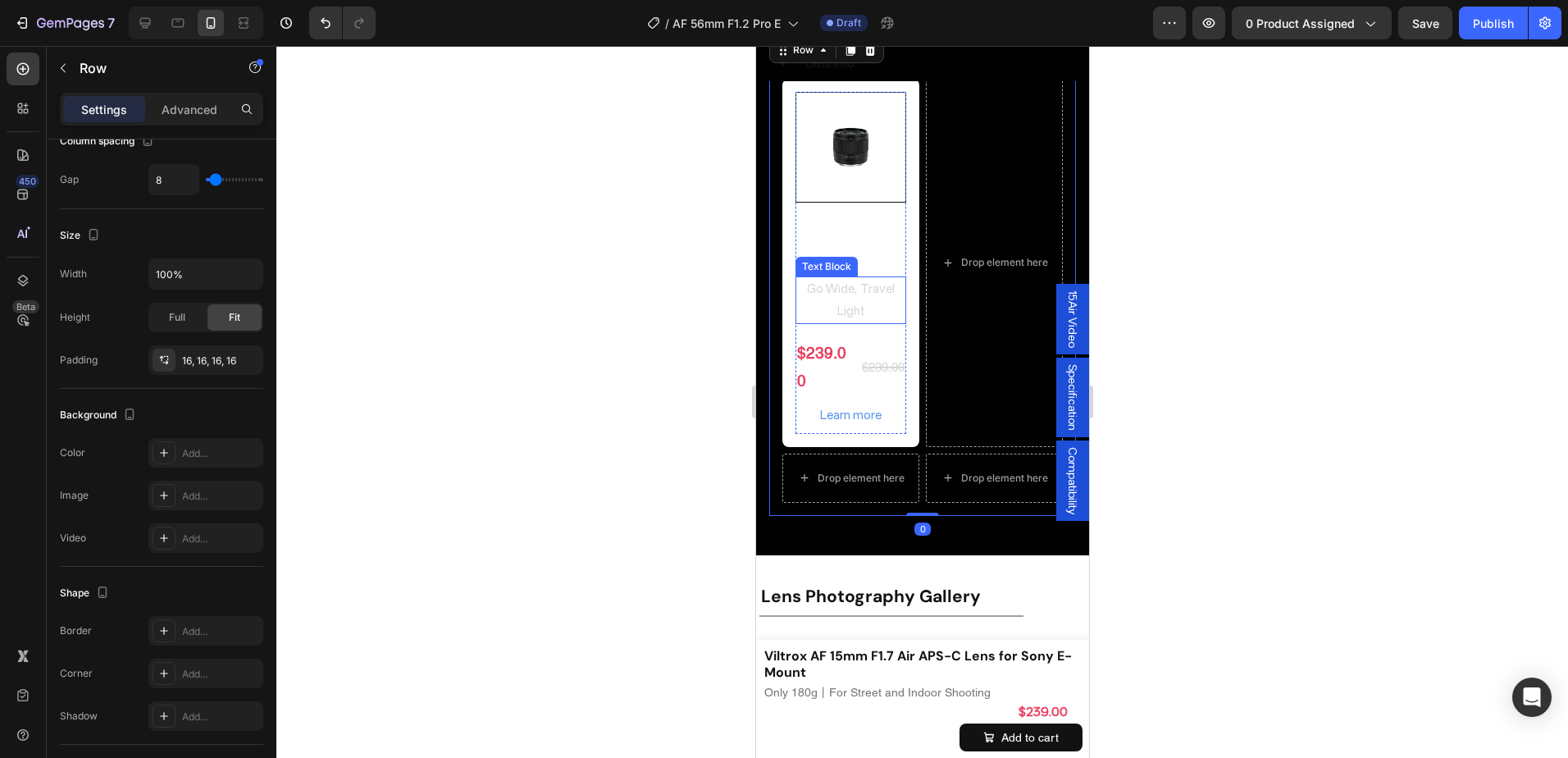
scroll to position [7940, 0]
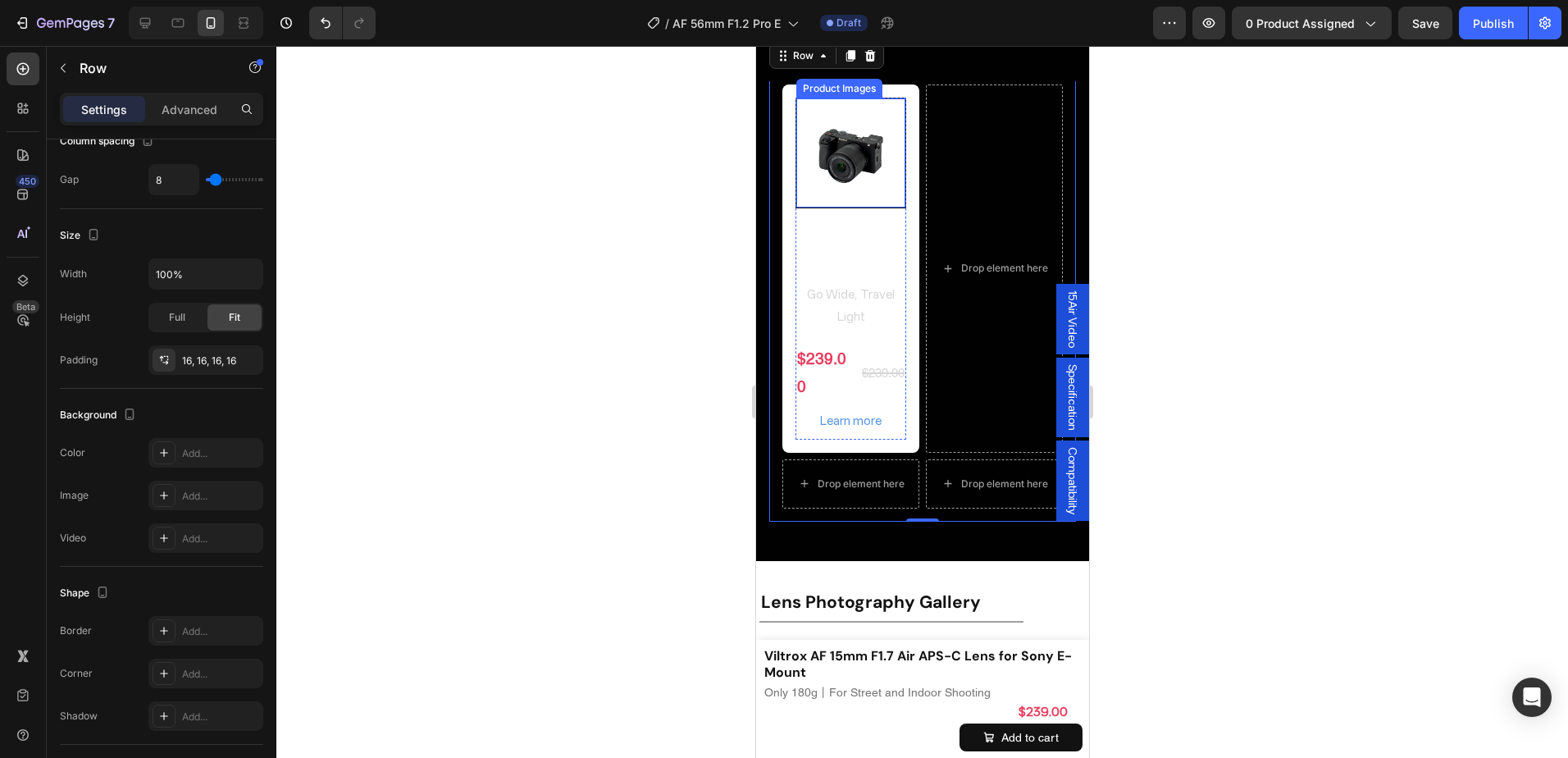
click at [887, 208] on img at bounding box center [849, 153] width 109 height 109
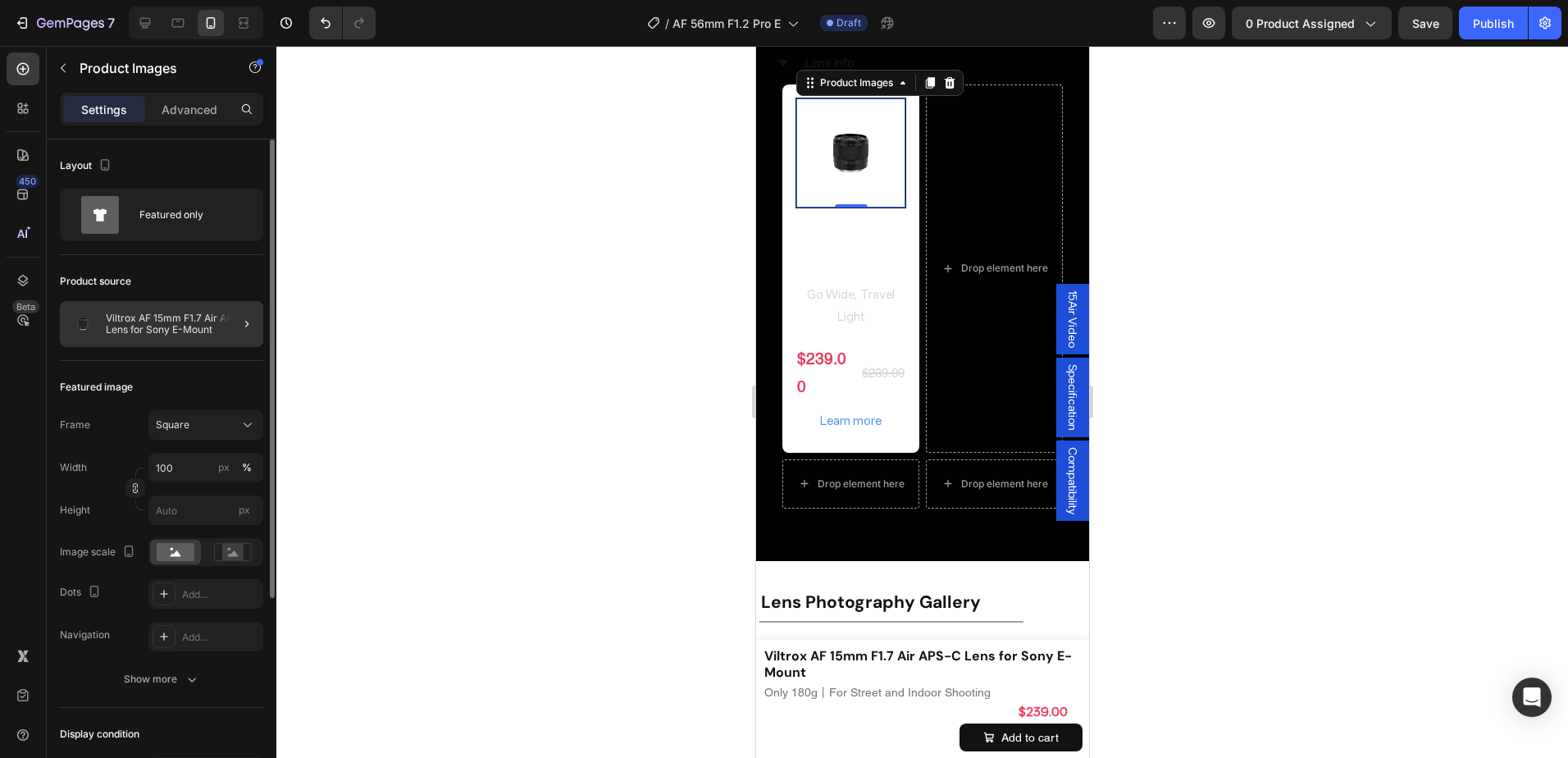
scroll to position [82, 0]
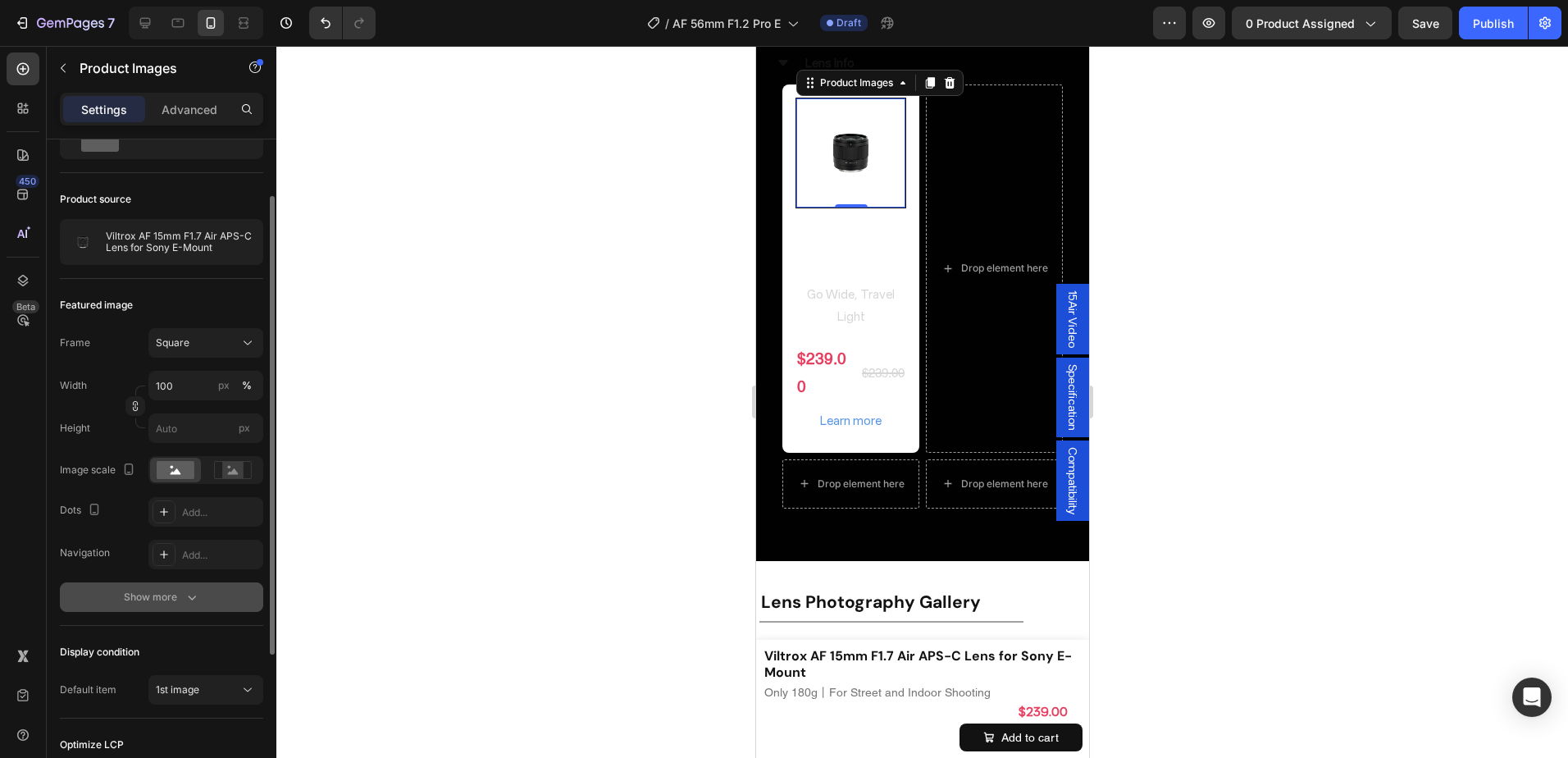
click at [168, 591] on div "Show more" at bounding box center [162, 597] width 76 height 16
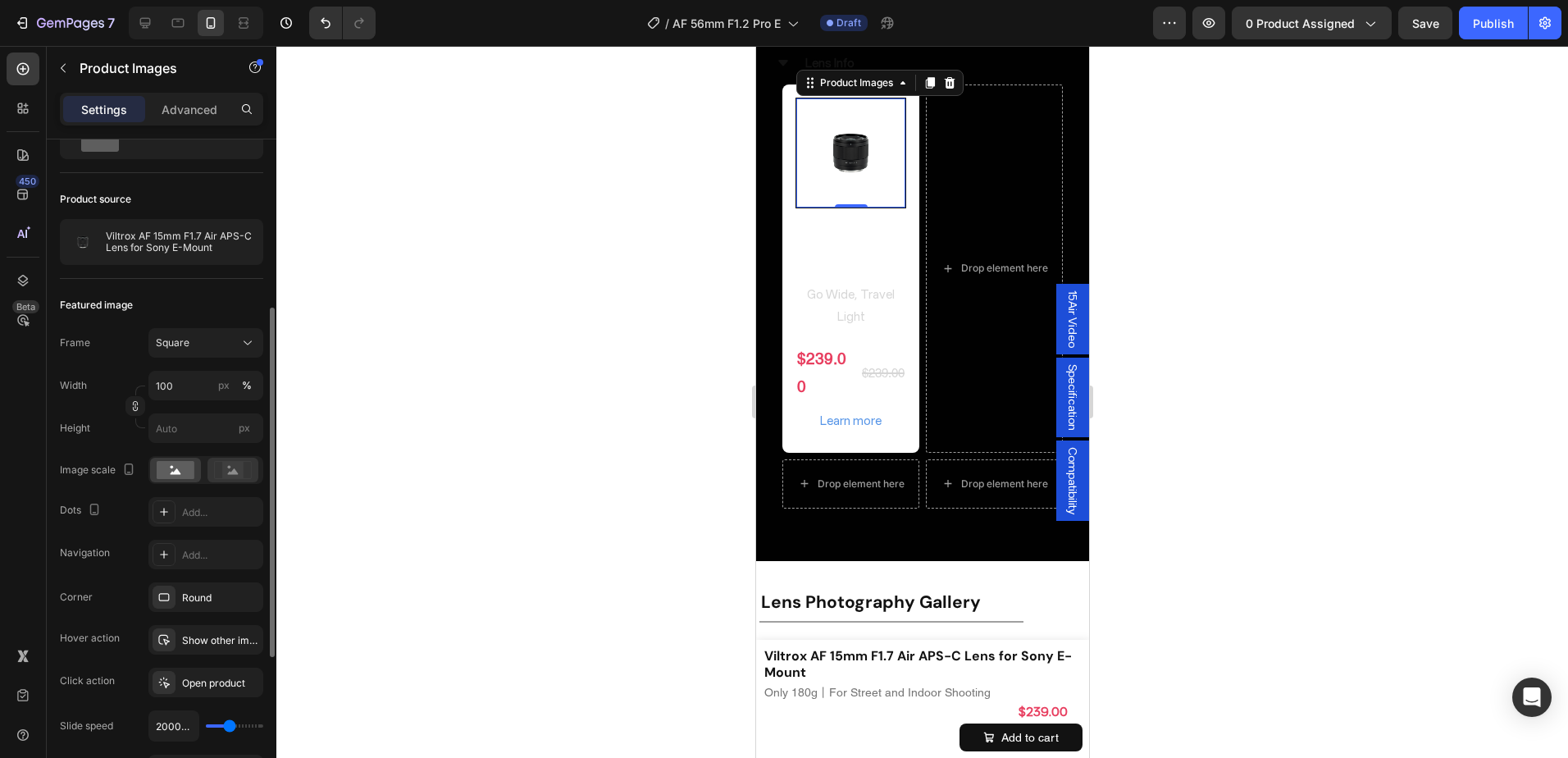
scroll to position [164, 0]
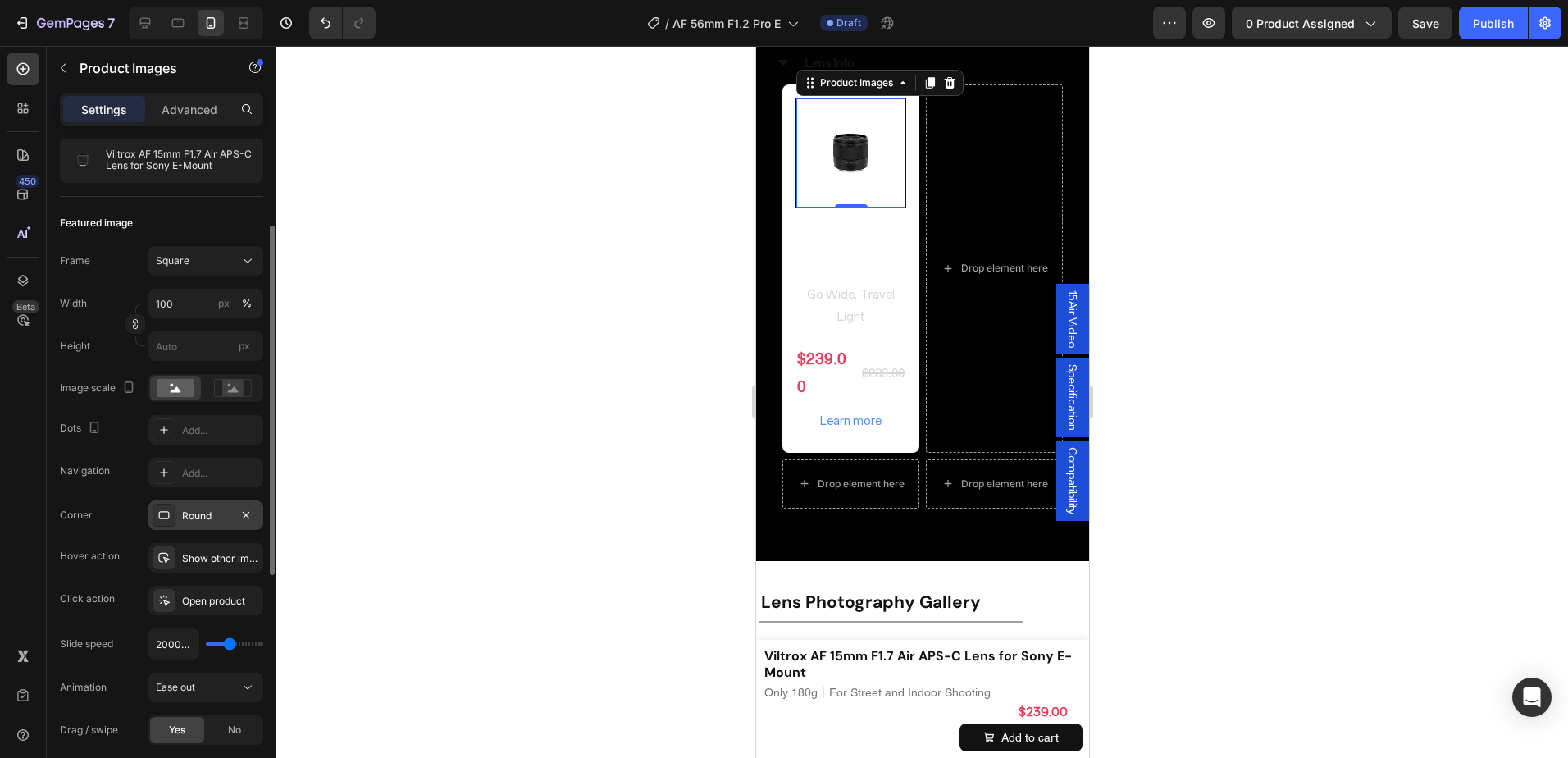
click at [194, 512] on div "Round" at bounding box center [206, 516] width 48 height 15
click at [44, 459] on div "450 Beta" at bounding box center [23, 401] width 47 height 712
click at [1296, 245] on div at bounding box center [922, 401] width 1292 height 712
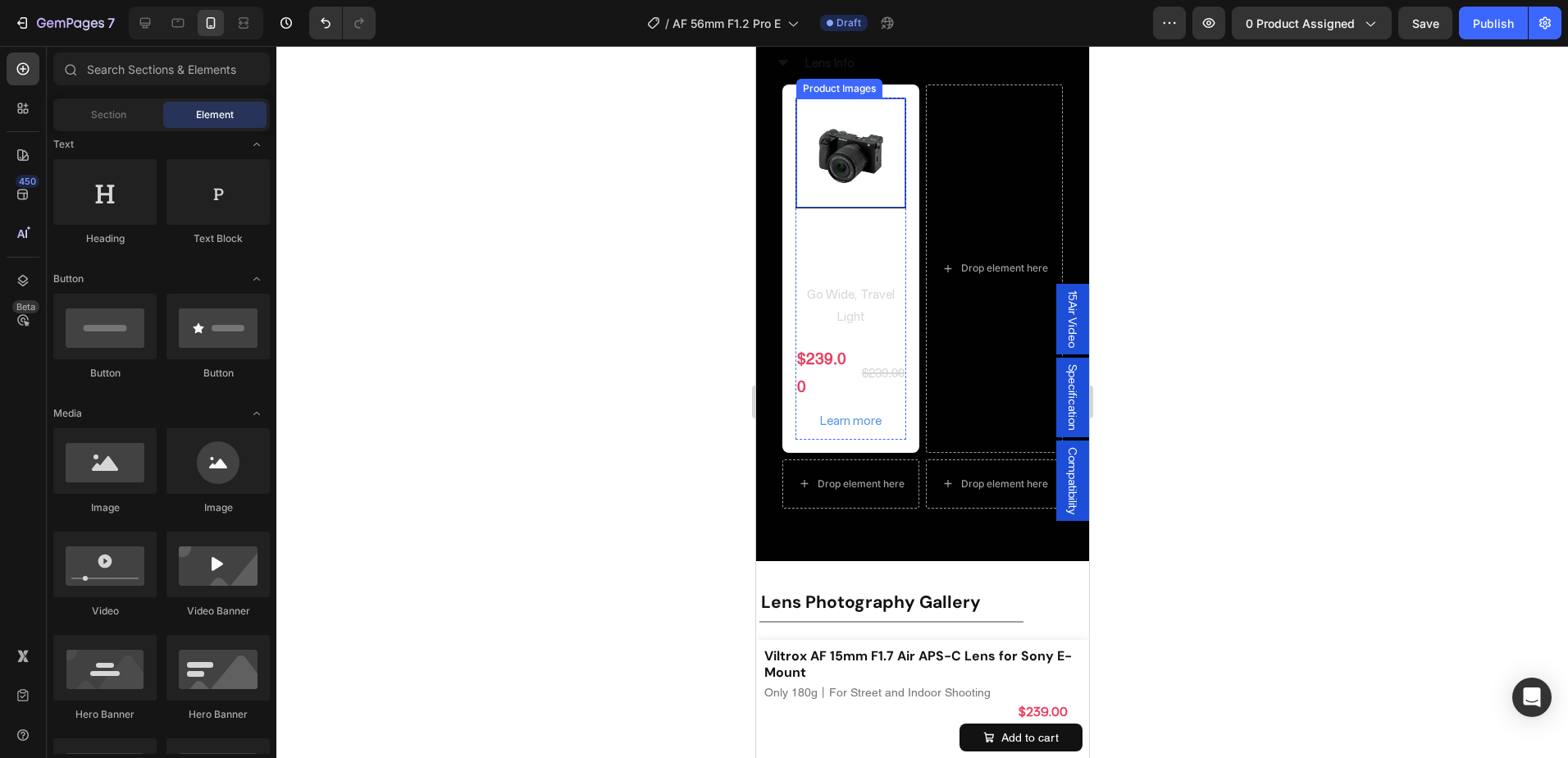
drag, startPoint x: 817, startPoint y: 233, endPoint x: 805, endPoint y: 236, distance: 12.4
click at [817, 208] on img at bounding box center [849, 153] width 109 height 109
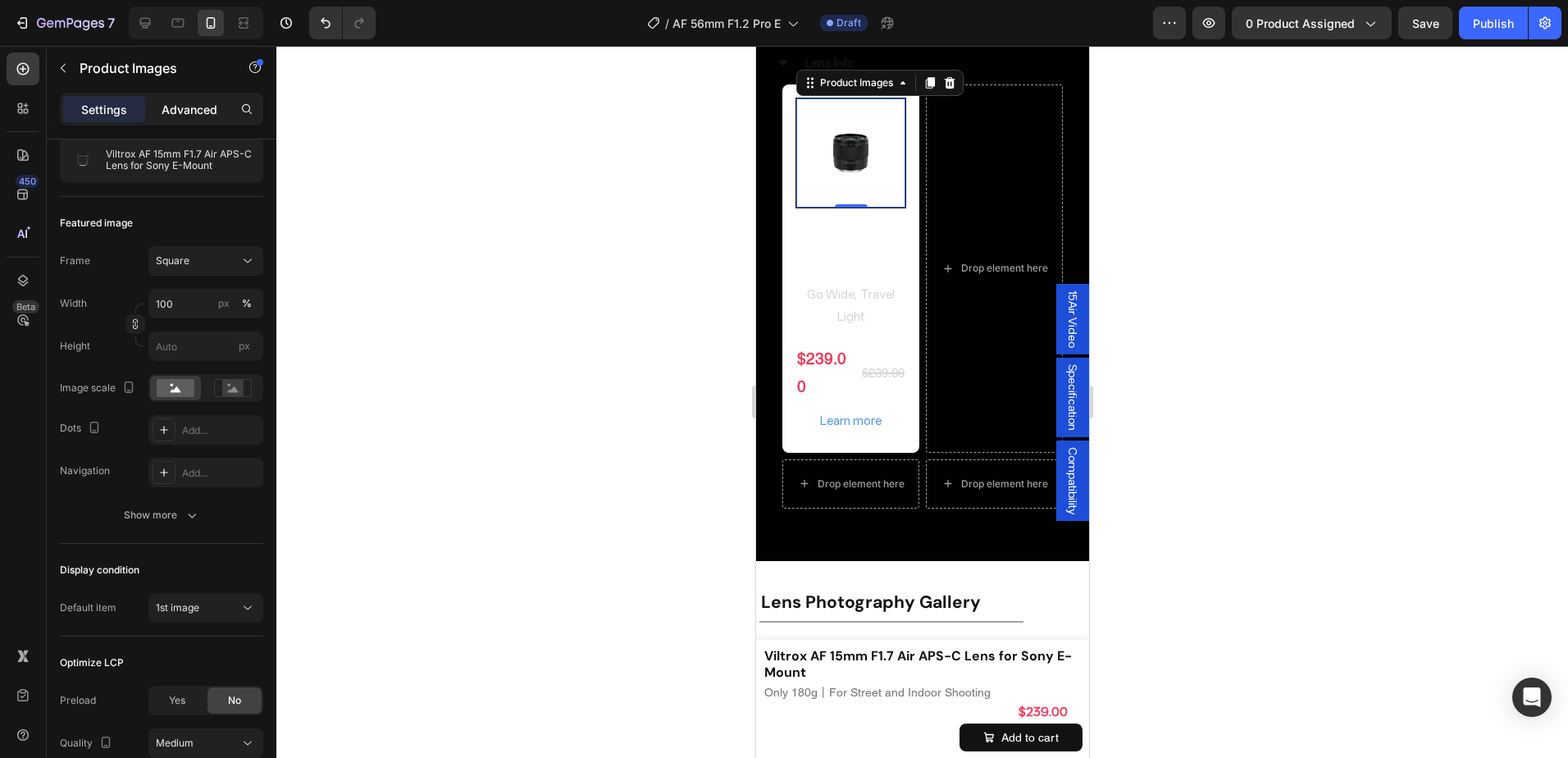
click at [175, 113] on p "Advanced" at bounding box center [190, 109] width 56 height 17
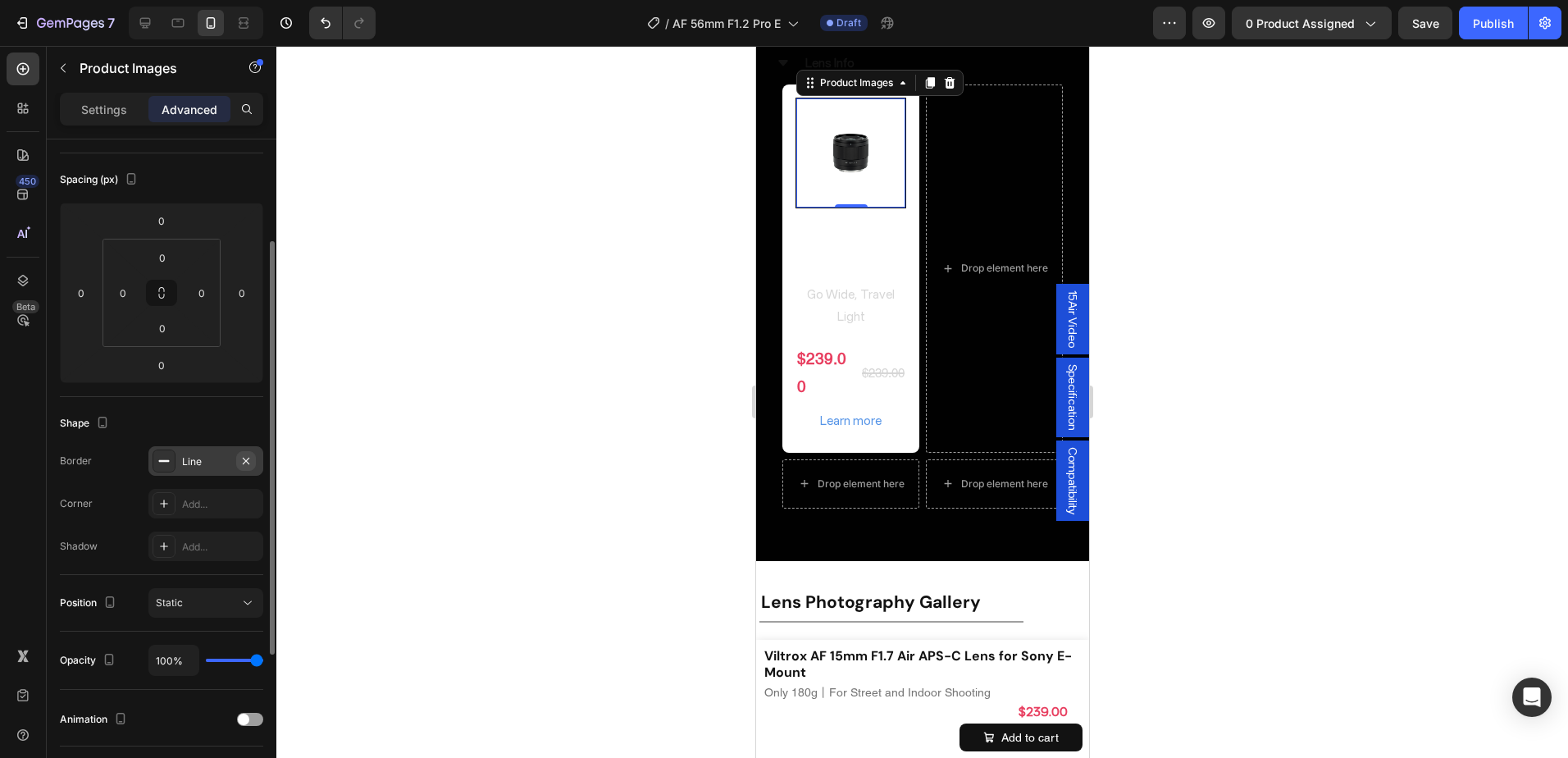
click at [250, 458] on icon "button" at bounding box center [246, 460] width 7 height 7
click at [204, 506] on div "Add..." at bounding box center [220, 504] width 77 height 15
click at [1275, 371] on div at bounding box center [922, 401] width 1292 height 712
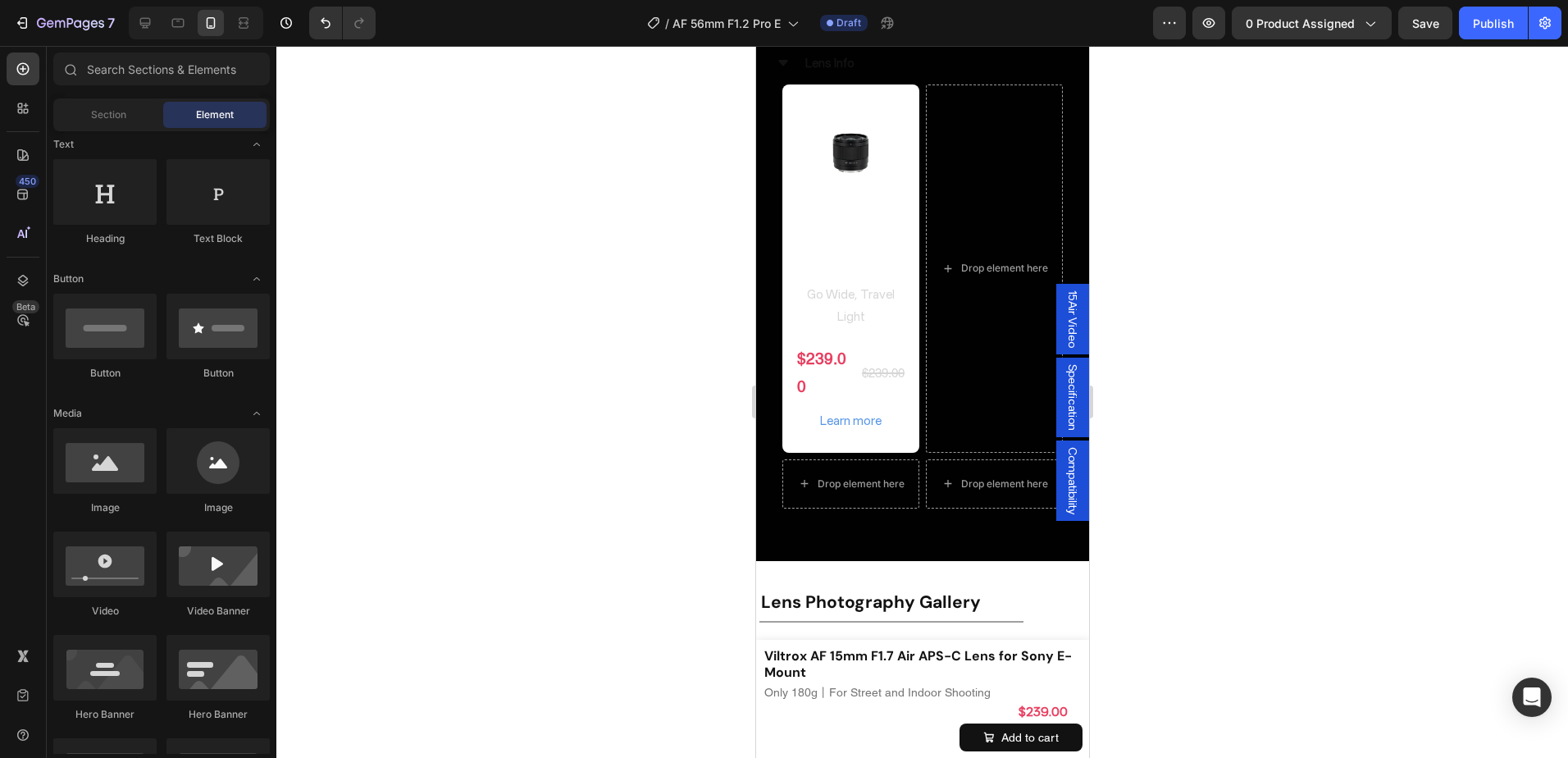
click at [1158, 256] on div at bounding box center [922, 401] width 1292 height 712
click at [852, 270] on h2 "Viltrox AF 15mm F1.7 Air APS-C Lens for Sony E-Mount" at bounding box center [849, 246] width 111 height 48
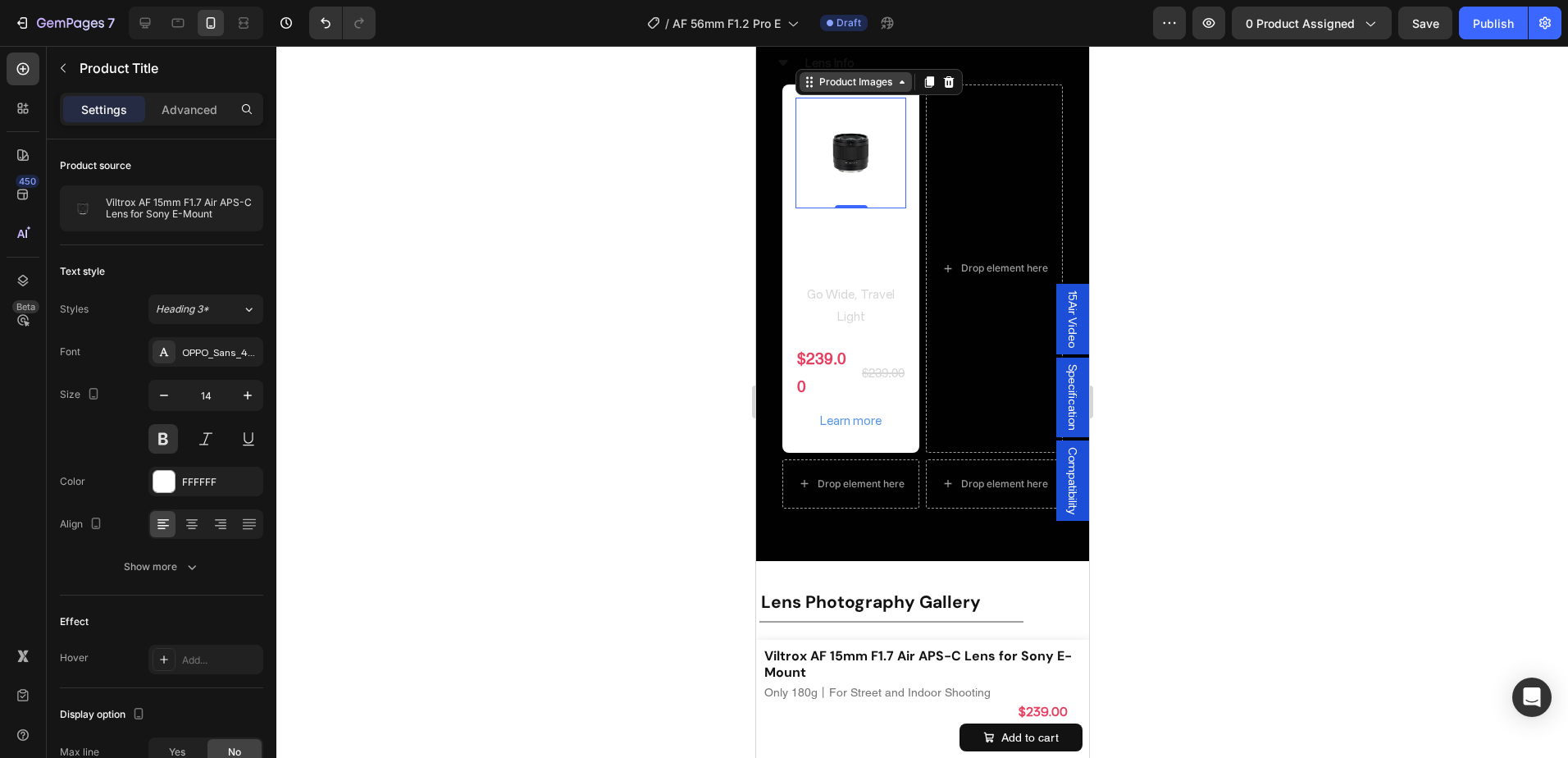
click at [837, 90] on div "Product Images" at bounding box center [855, 82] width 80 height 15
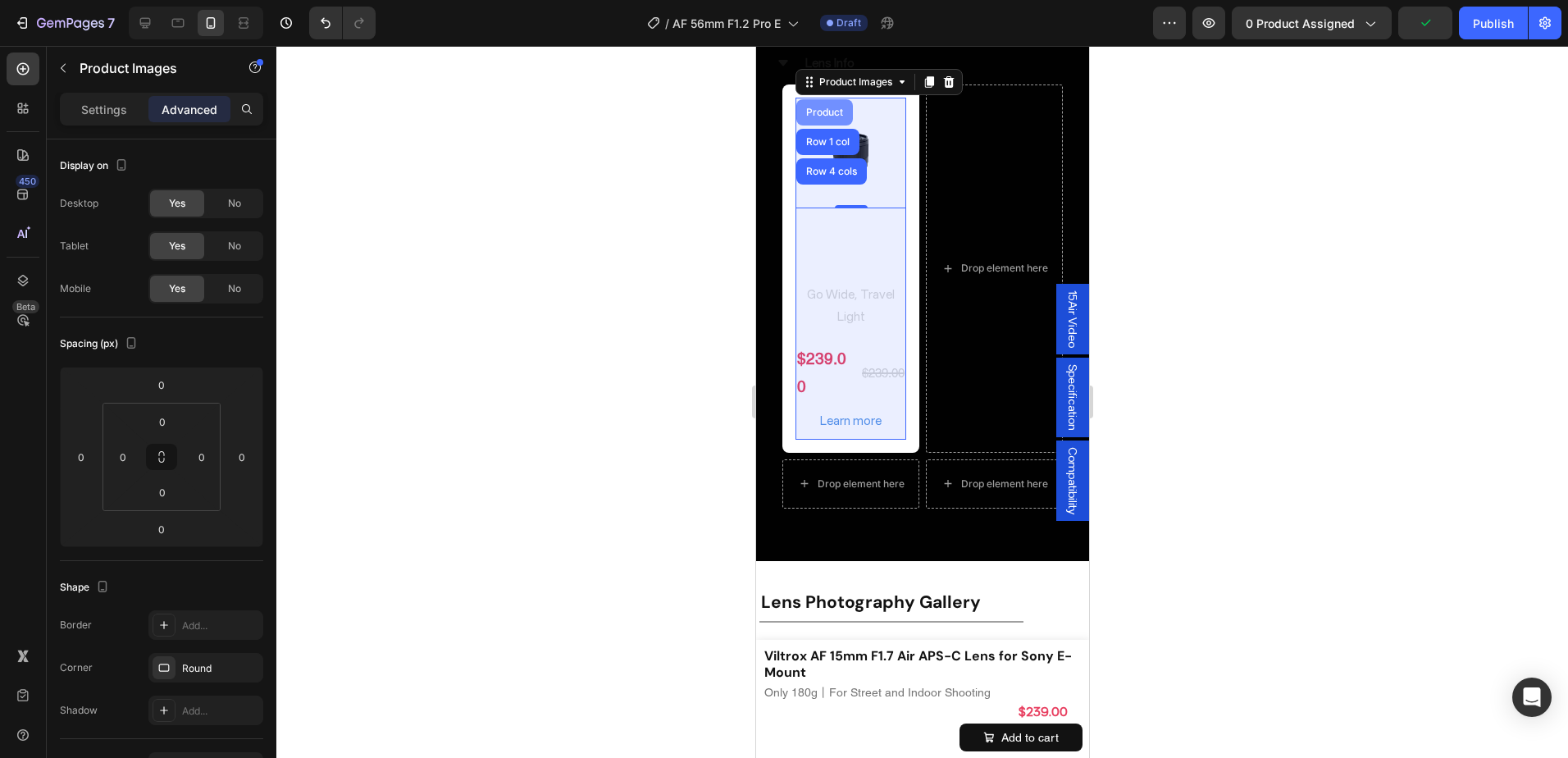
click at [833, 118] on div "Product" at bounding box center [824, 113] width 44 height 10
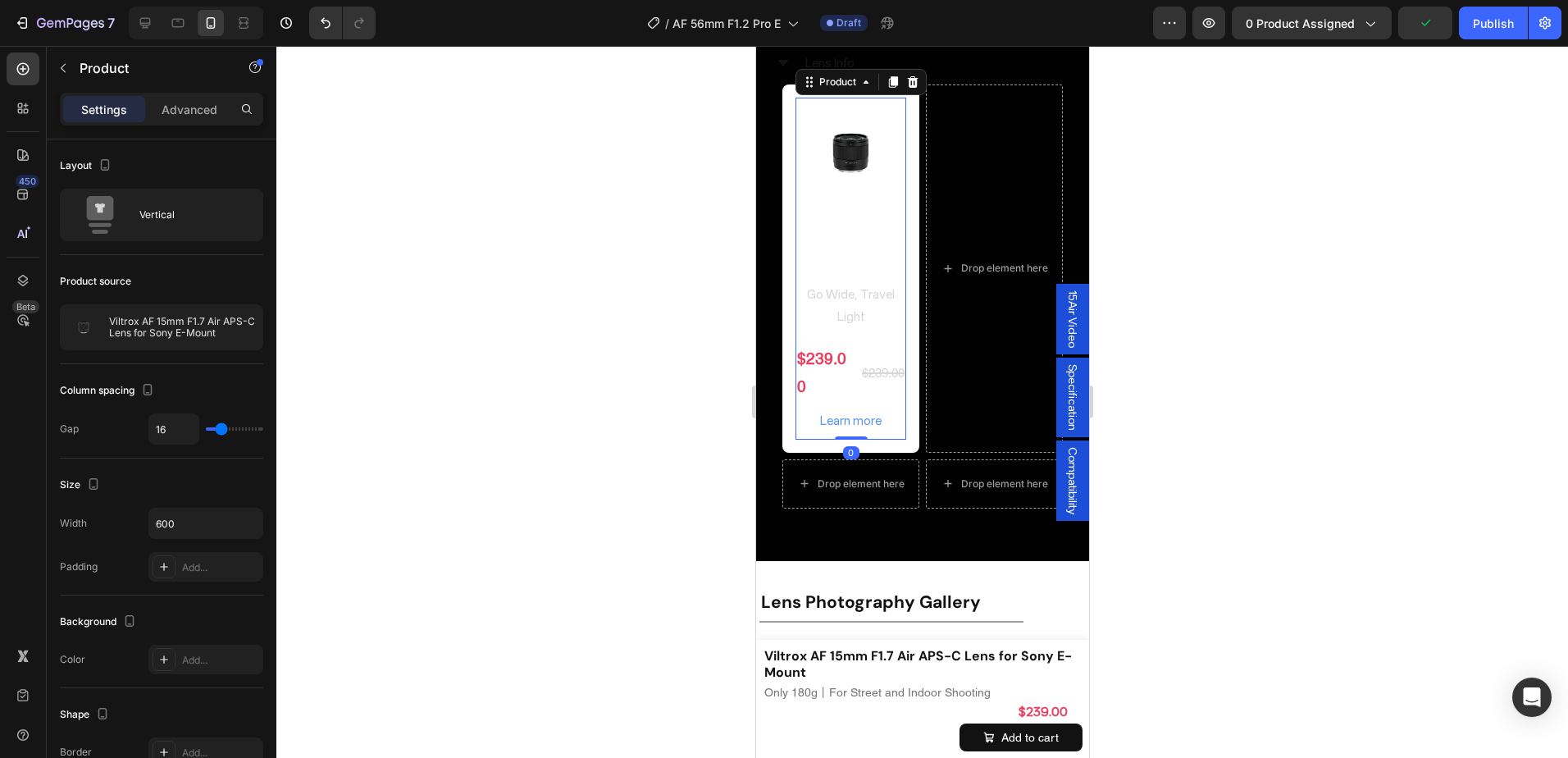
click at [175, 93] on div "Settings Advanced" at bounding box center [162, 109] width 204 height 33
click at [187, 108] on p "Advanced" at bounding box center [190, 109] width 56 height 17
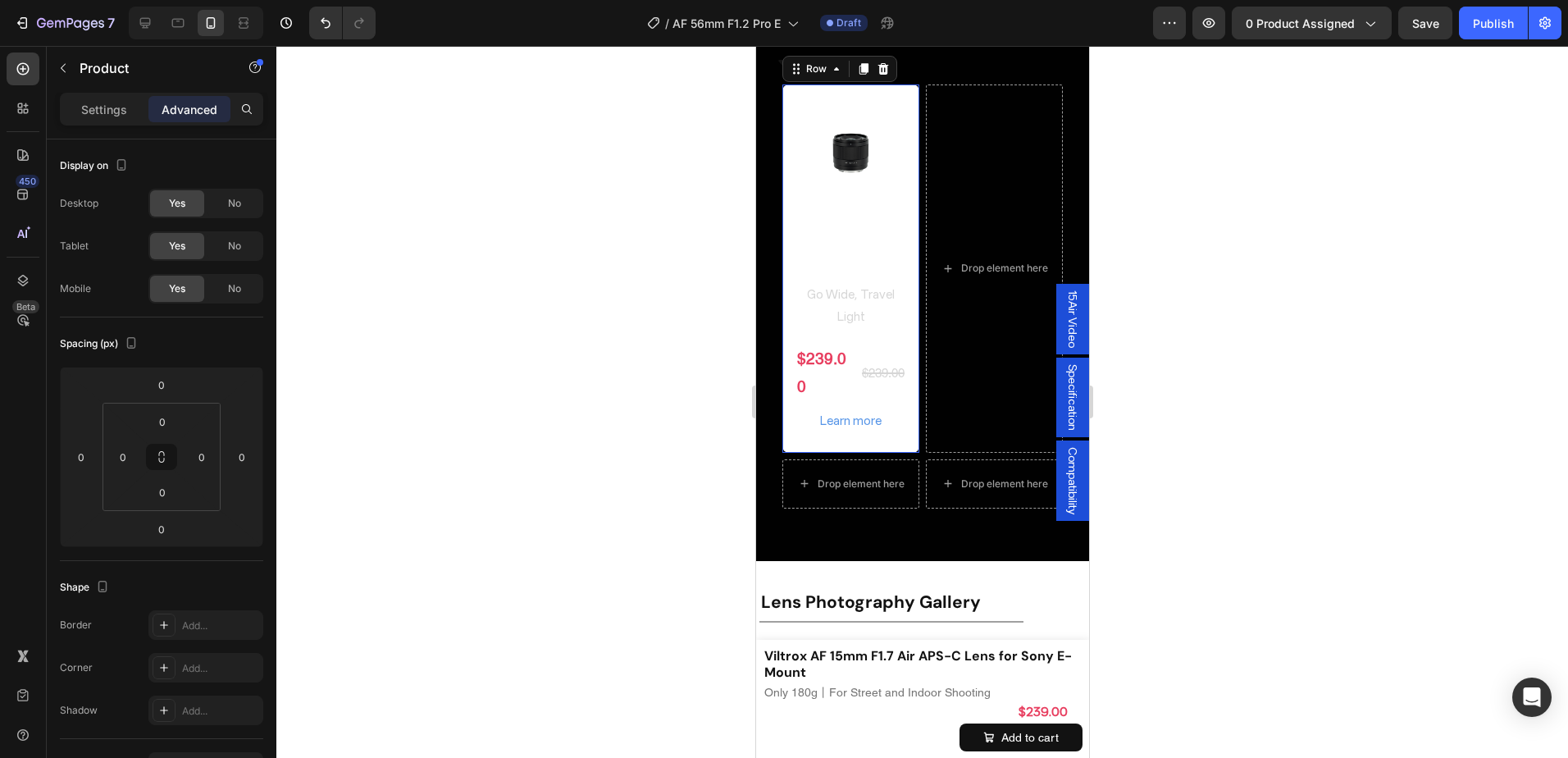
click at [906, 345] on div "Product Images Viltrox AF 15mm F1.7 Air APS-C Lens for Sony E-Mount Product Tit…" at bounding box center [849, 269] width 137 height 369
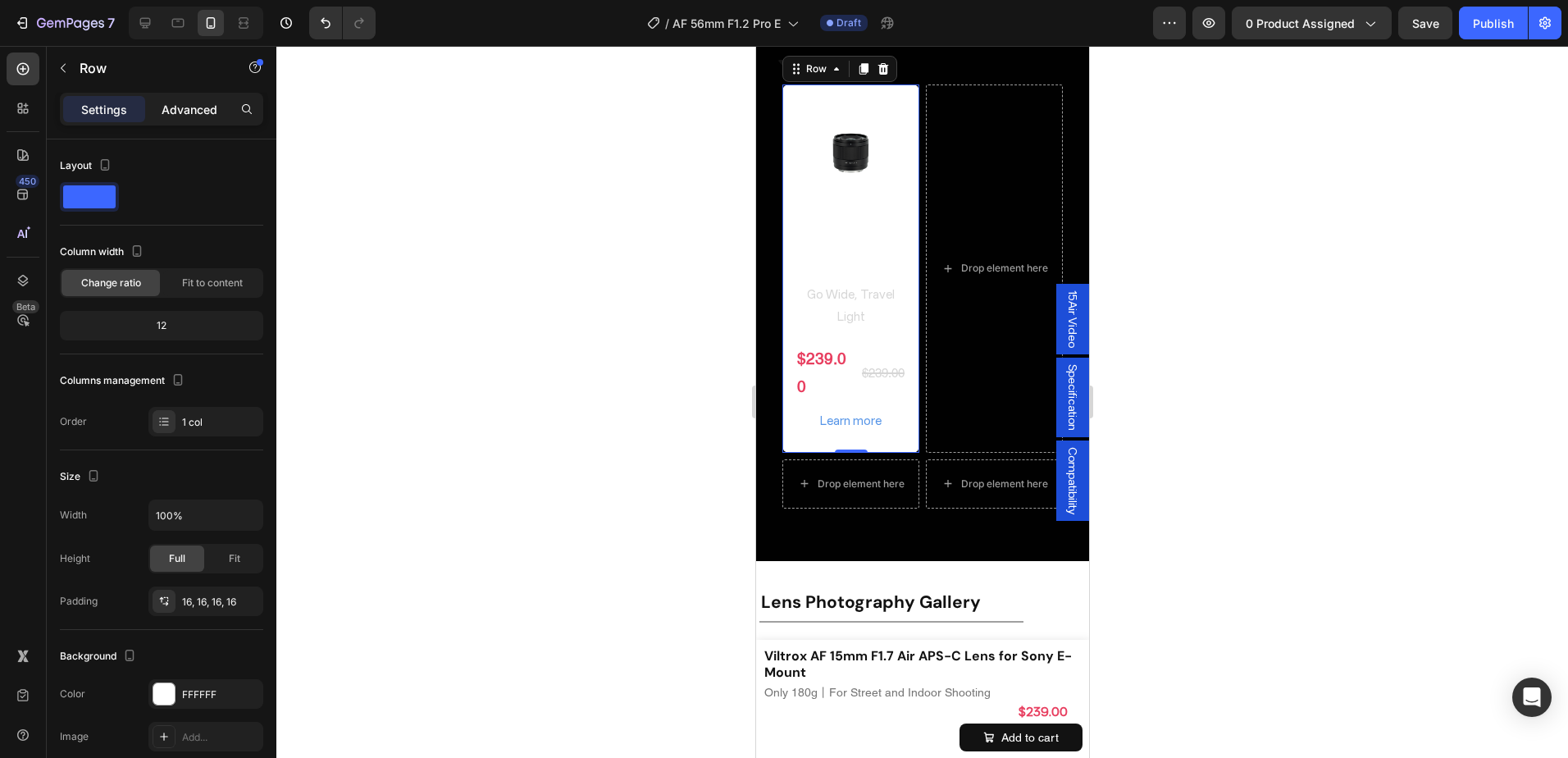
click at [186, 104] on p "Advanced" at bounding box center [190, 109] width 56 height 17
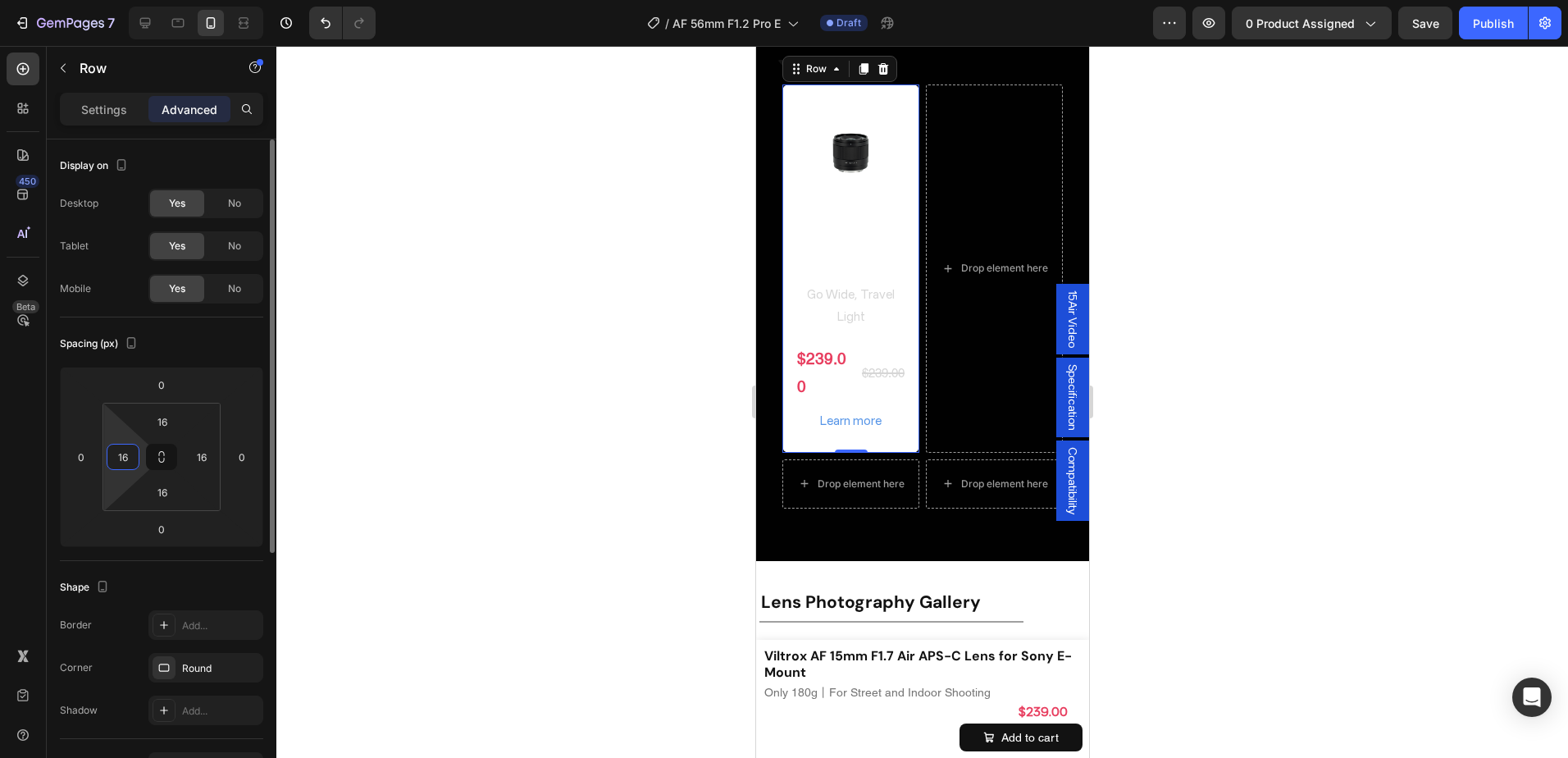
click at [135, 451] on input "16" at bounding box center [123, 456] width 25 height 25
type input "0"
click at [170, 423] on input "16" at bounding box center [162, 421] width 33 height 25
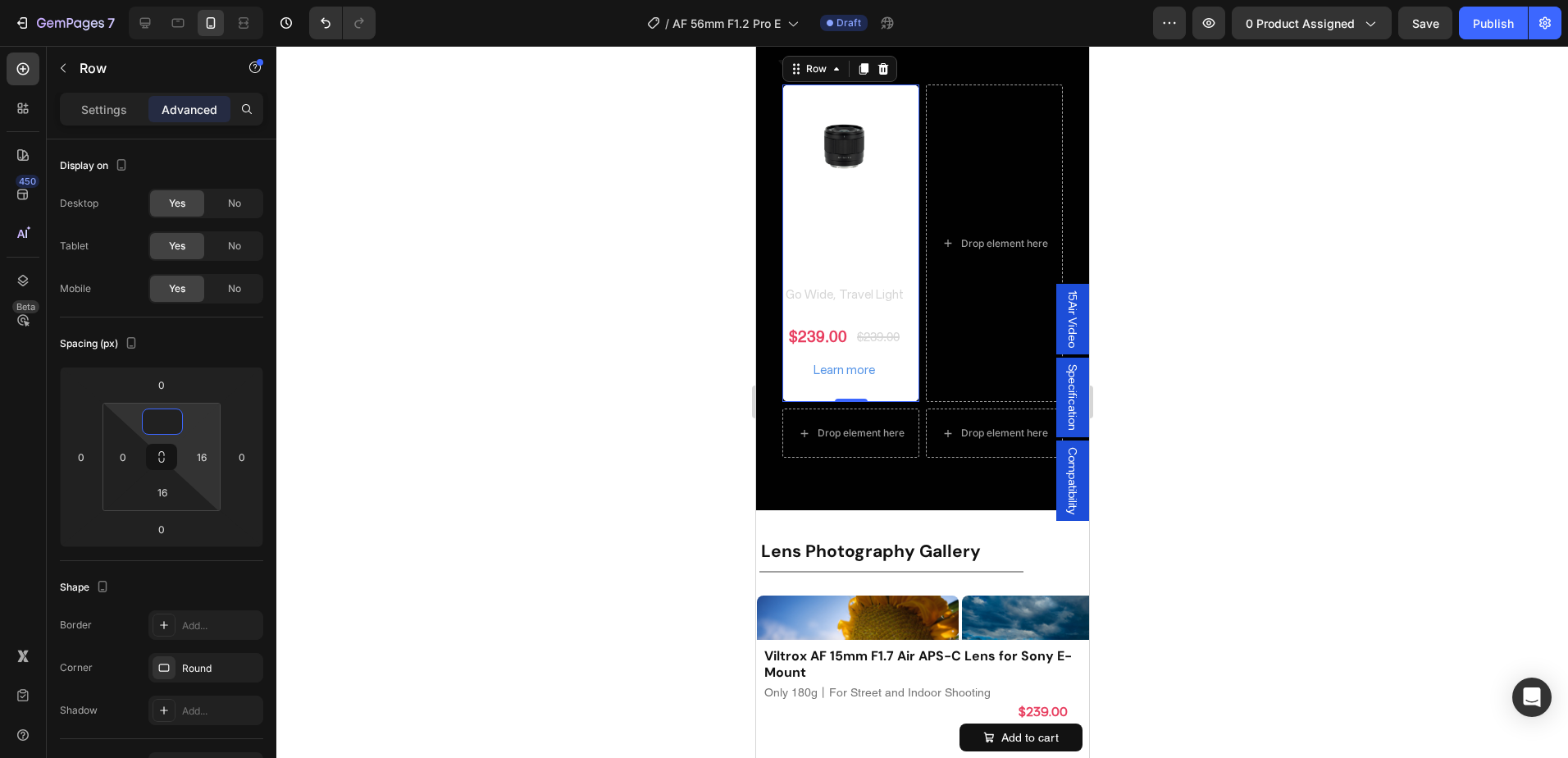
type input "0"
click at [210, 454] on input "16" at bounding box center [202, 456] width 25 height 25
type input "0"
click at [178, 486] on input "16" at bounding box center [162, 492] width 33 height 25
click at [1190, 312] on div at bounding box center [922, 401] width 1292 height 712
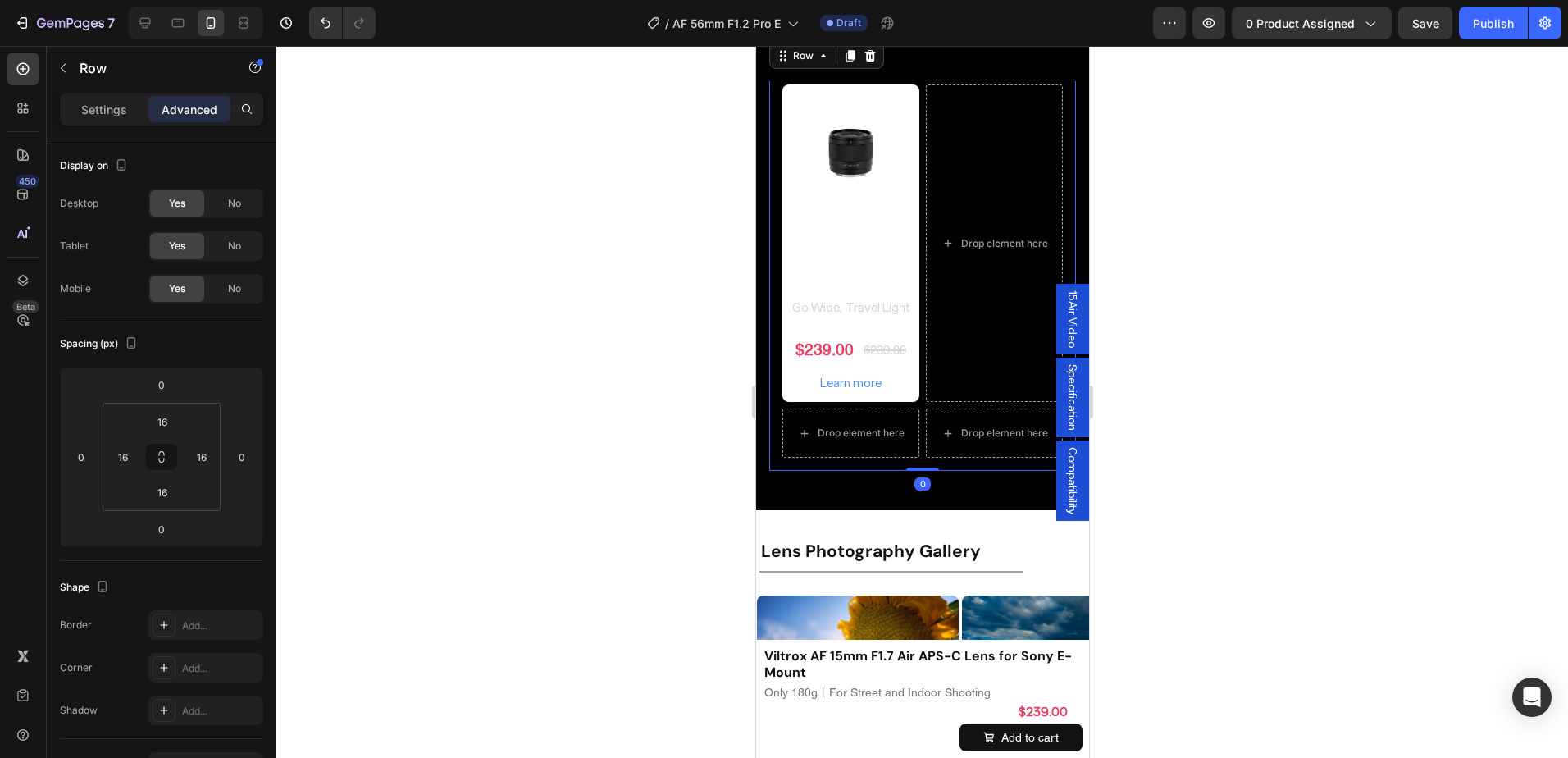
click at [776, 412] on div "Product Images Viltrox AF 15mm F1.7 Air APS-C Lens for Sony E-Mount Product Tit…" at bounding box center [921, 271] width 306 height 400
click at [133, 446] on input "16" at bounding box center [123, 456] width 25 height 25
type input "0"
click at [173, 421] on input "16" at bounding box center [162, 421] width 33 height 25
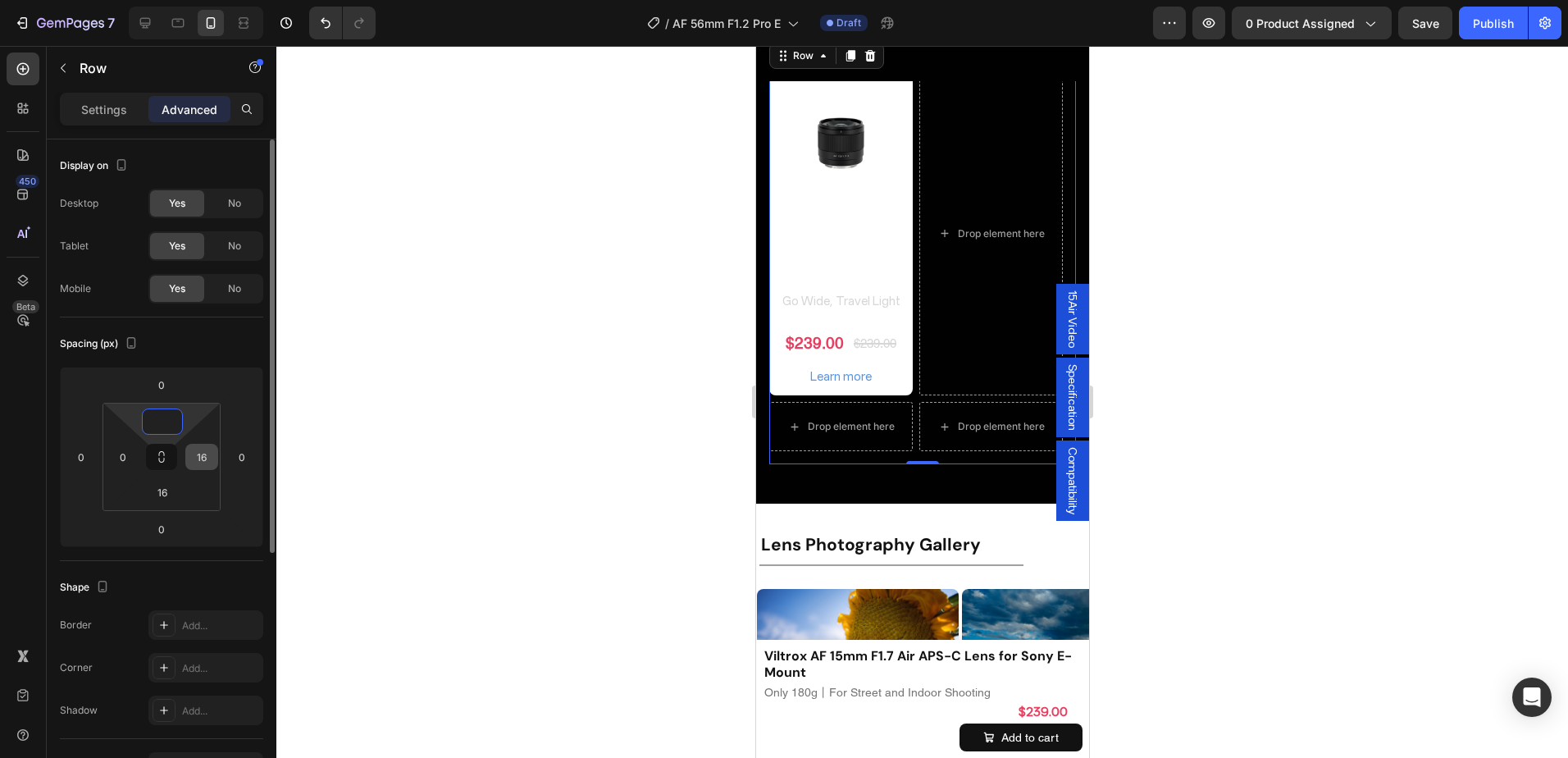
type input "0"
click at [198, 449] on input "16" at bounding box center [202, 456] width 25 height 25
type input "0"
click at [164, 488] on input "16" at bounding box center [162, 492] width 33 height 25
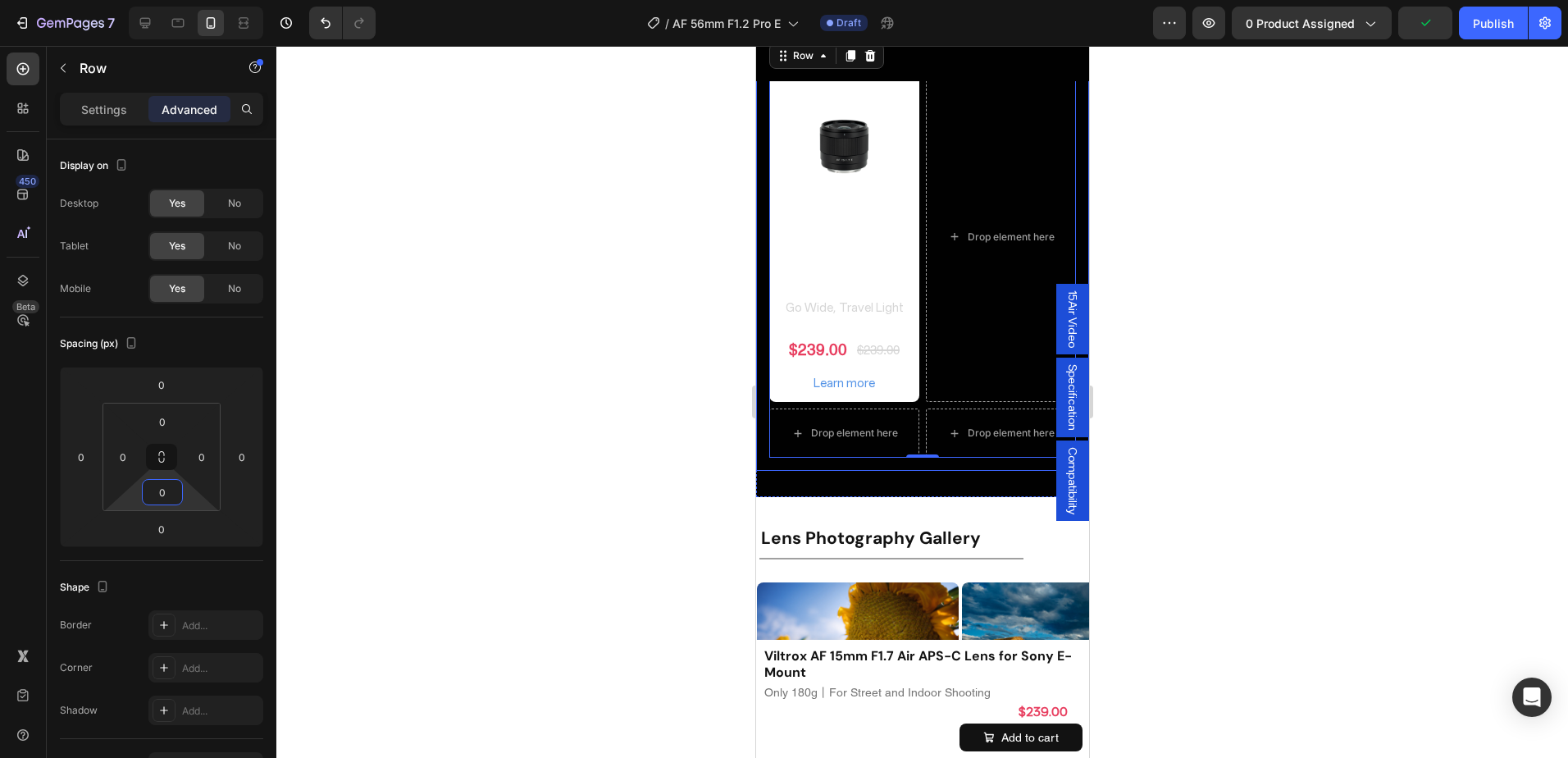
click at [1301, 429] on div at bounding box center [922, 401] width 1292 height 712
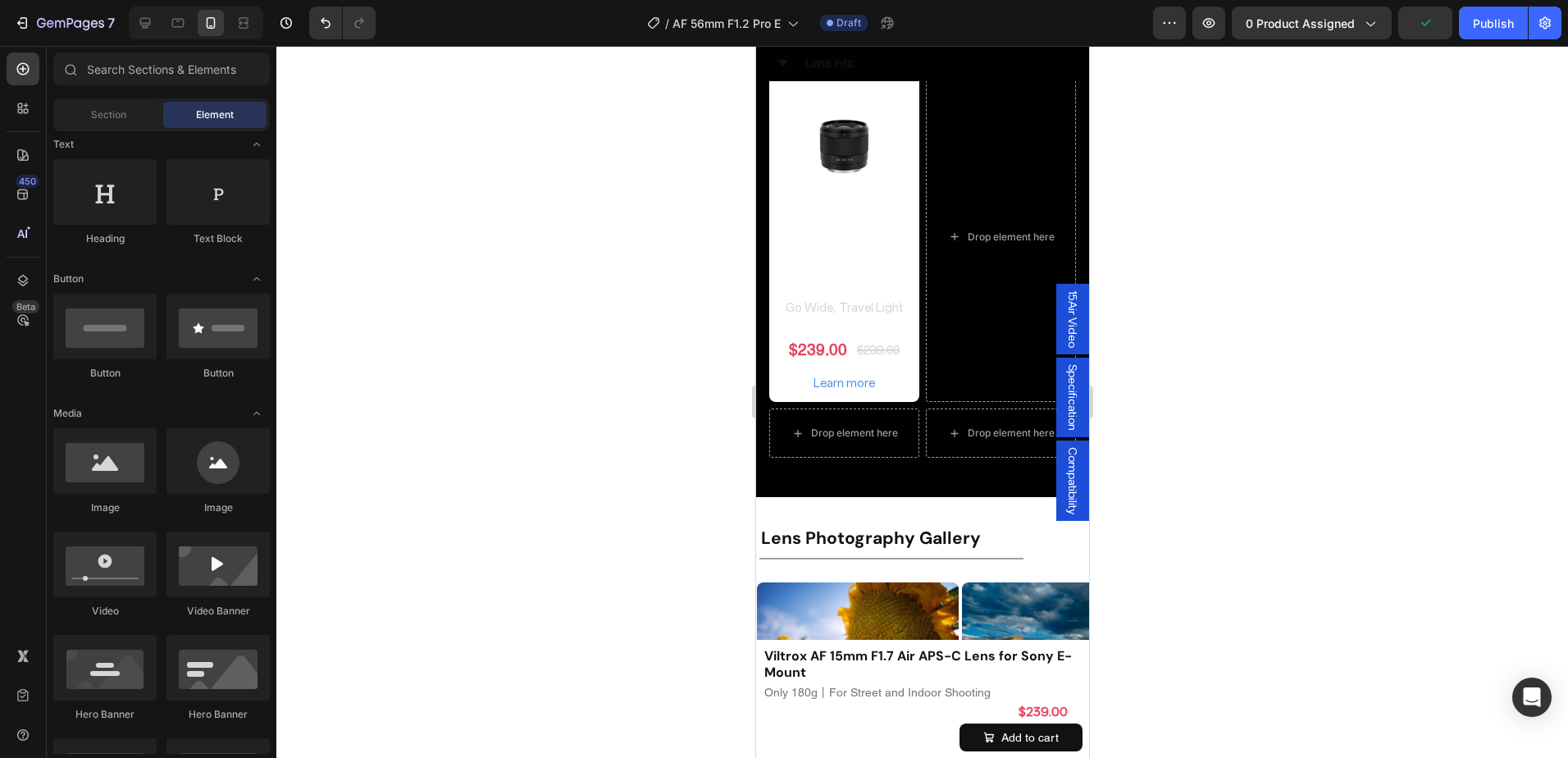
click at [1301, 429] on div at bounding box center [922, 401] width 1292 height 712
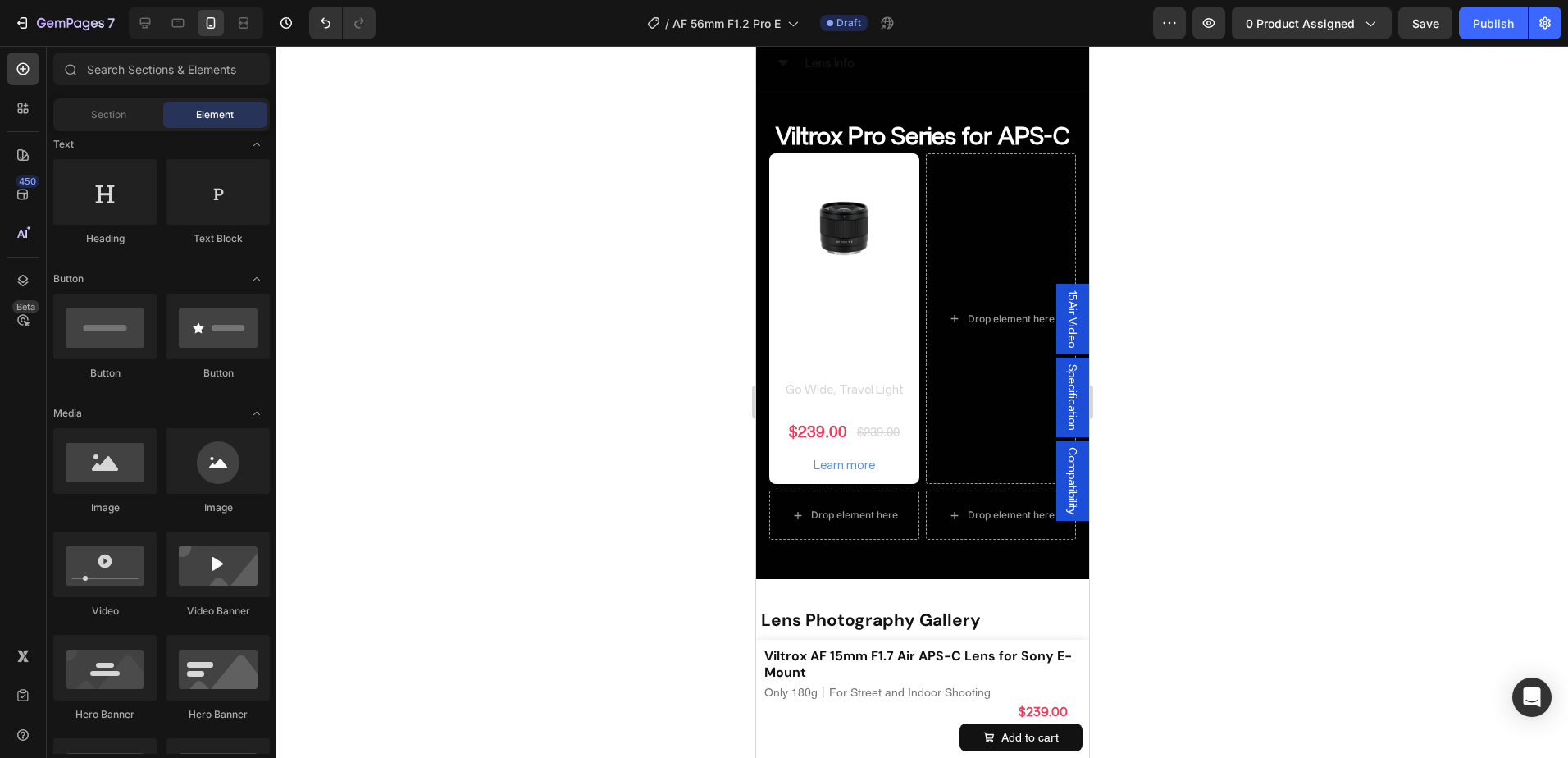
scroll to position [7776, 0]
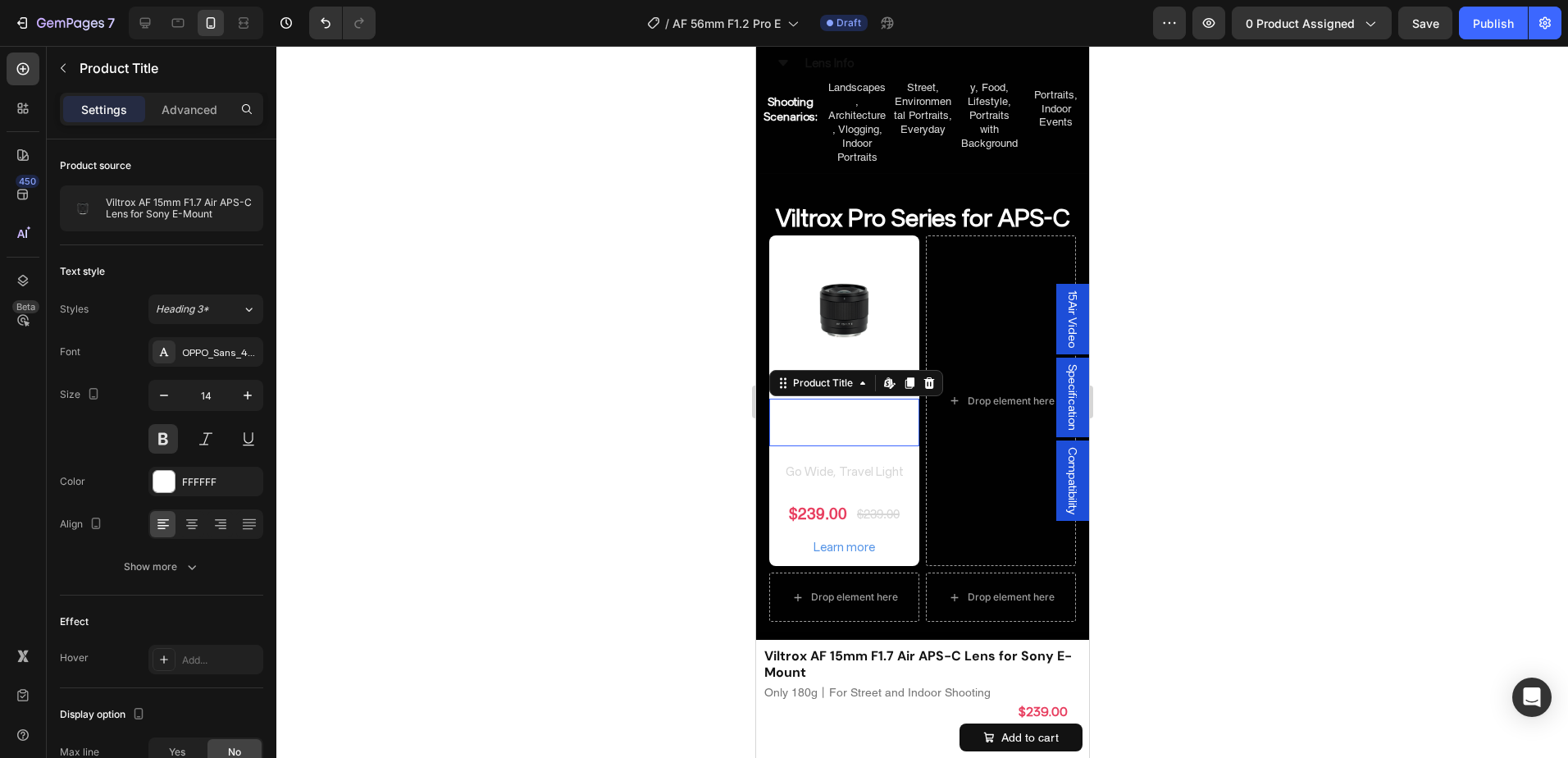
click at [830, 446] on h2 "Viltrox AF 15mm F1.7 Air APS-C Lens for Sony E-Mount" at bounding box center [843, 422] width 150 height 48
click at [196, 476] on div "FFFFFF" at bounding box center [206, 482] width 48 height 15
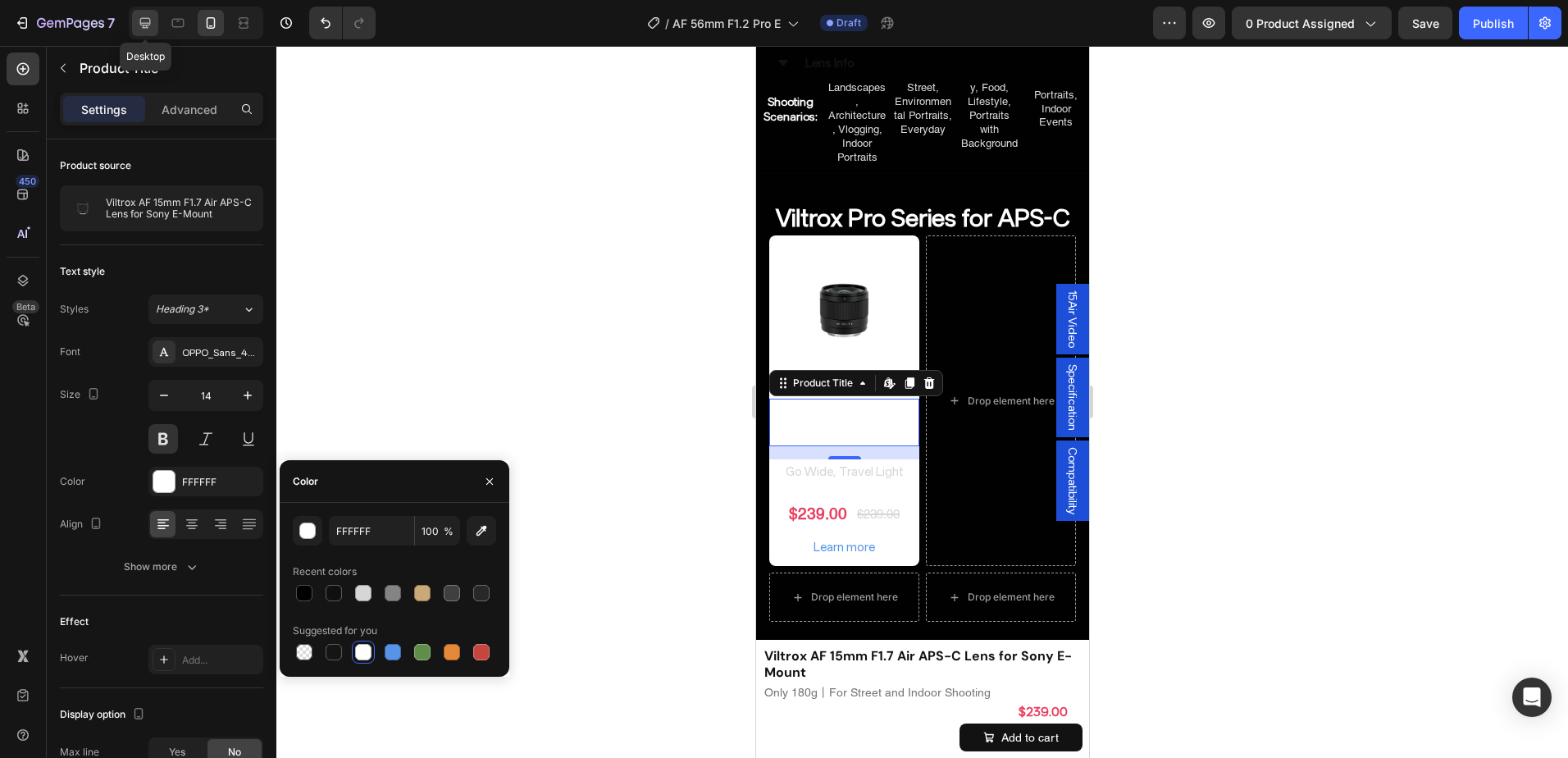
click at [141, 19] on icon at bounding box center [146, 23] width 11 height 11
type input "16"
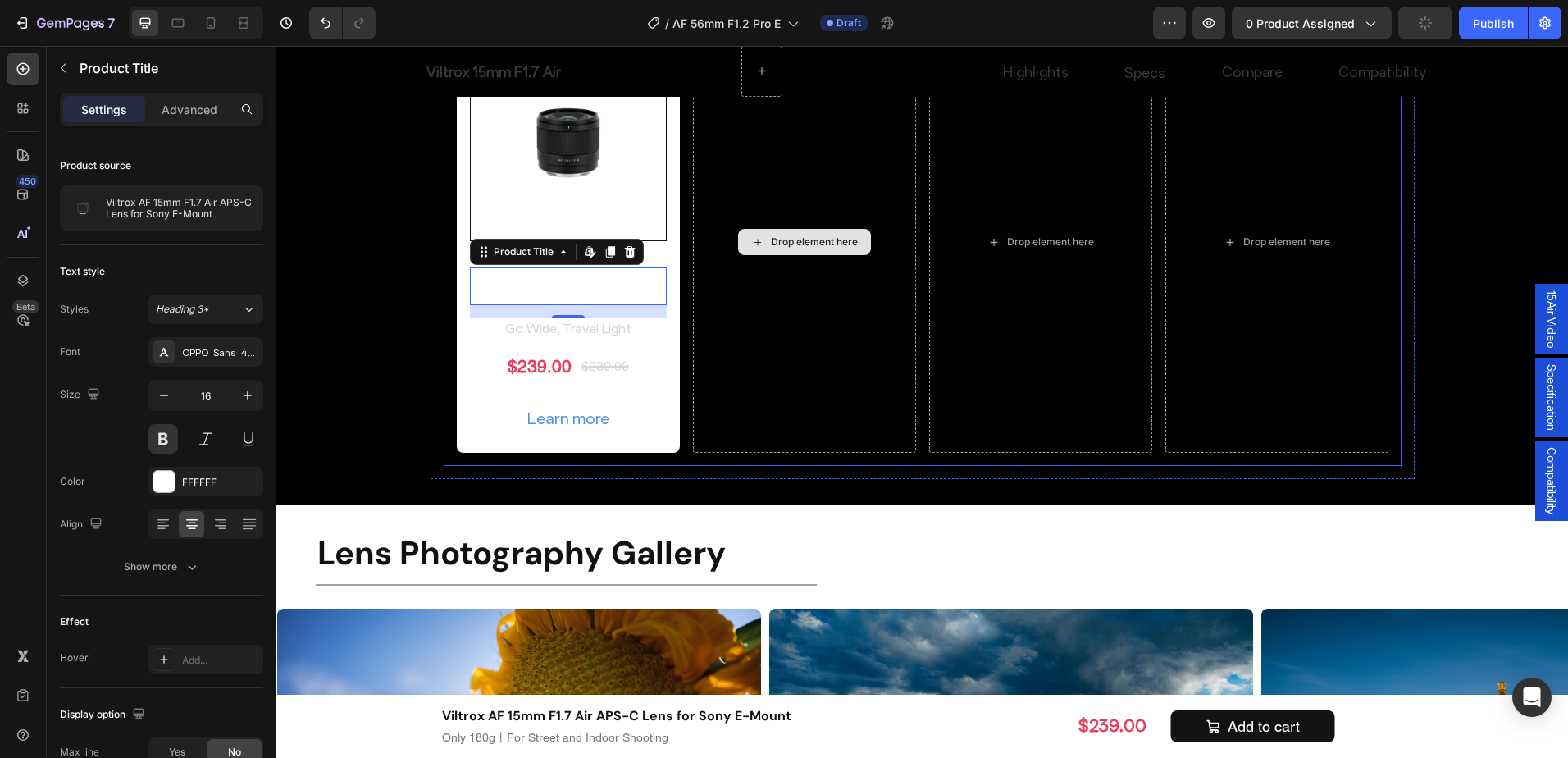
scroll to position [8190, 0]
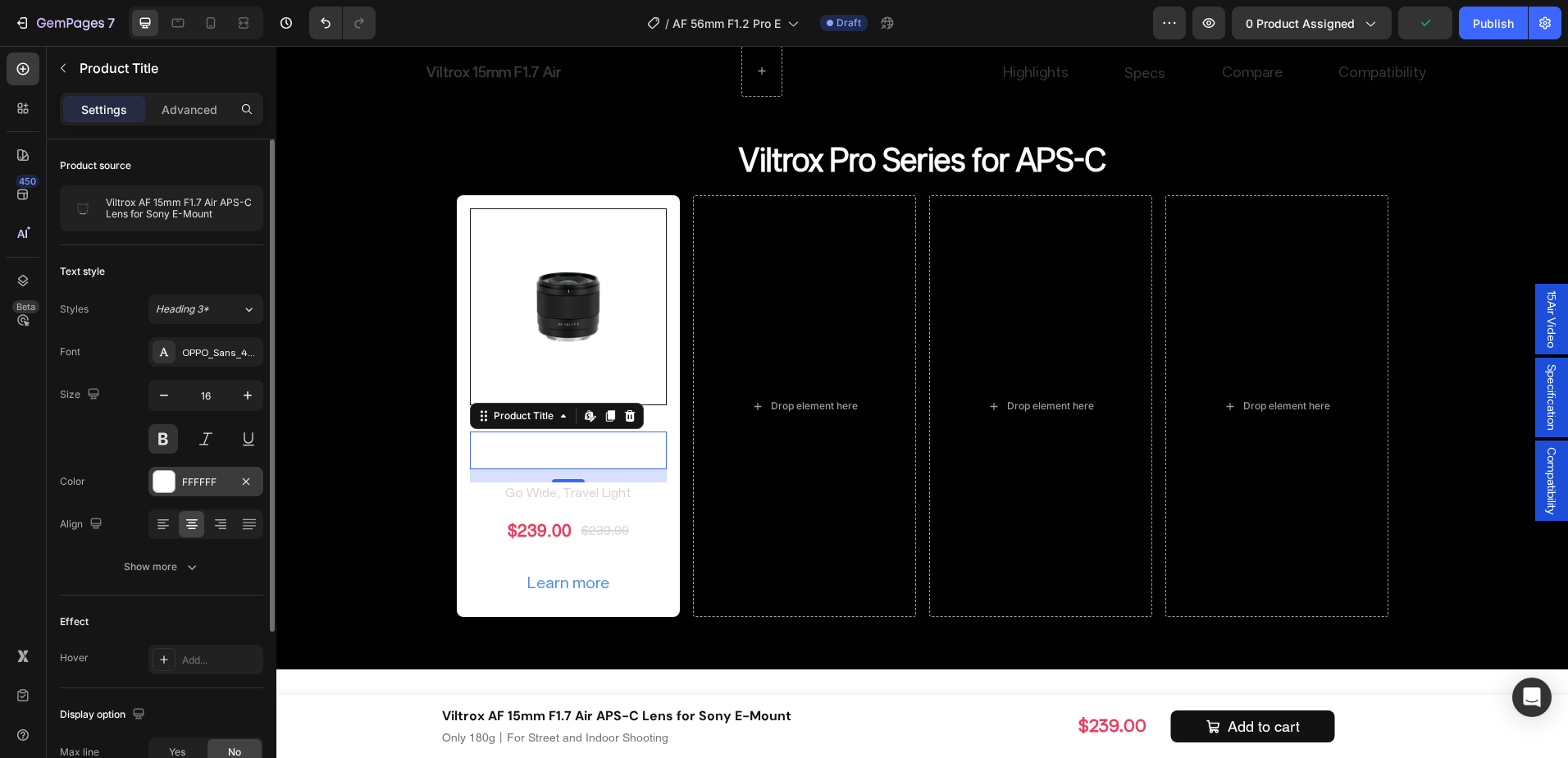
click at [207, 475] on div "FFFFFF" at bounding box center [206, 482] width 48 height 15
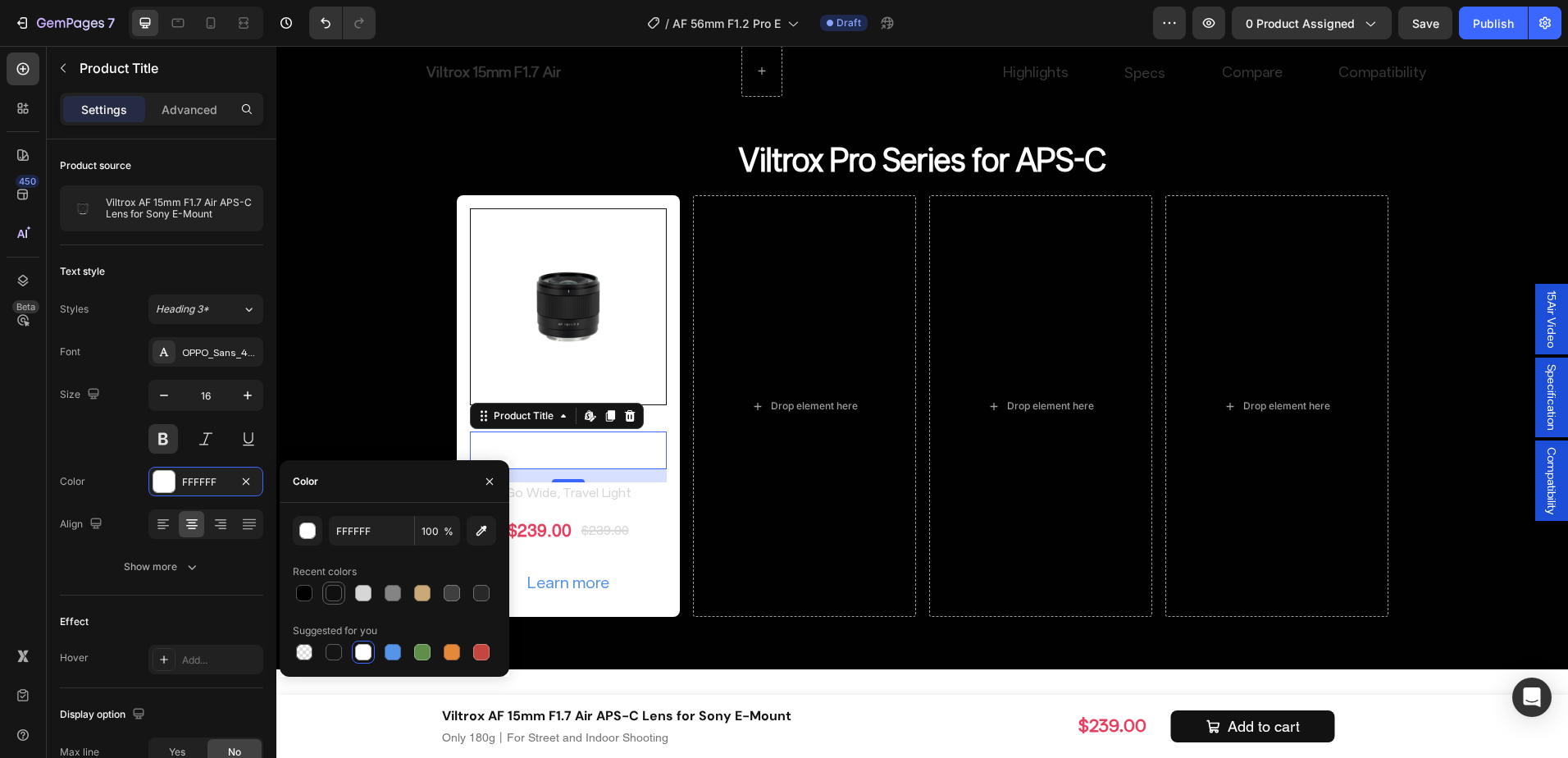
click at [340, 592] on div at bounding box center [333, 593] width 16 height 16
click at [312, 597] on div at bounding box center [304, 593] width 20 height 20
type input "010101"
click at [633, 495] on p "Go Wide, Travel Light" at bounding box center [569, 493] width 194 height 18
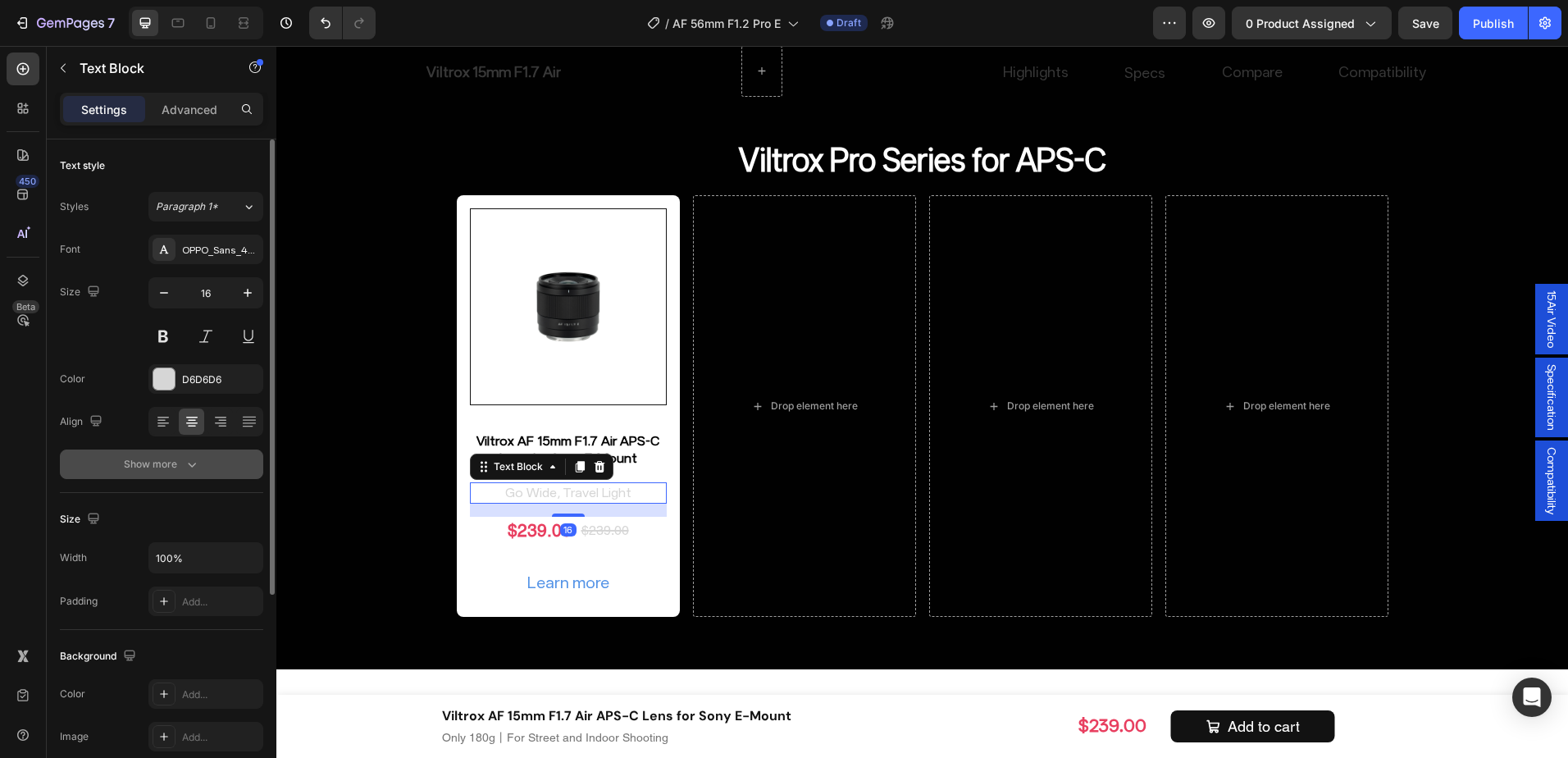
click at [206, 460] on button "Show more" at bounding box center [162, 464] width 204 height 30
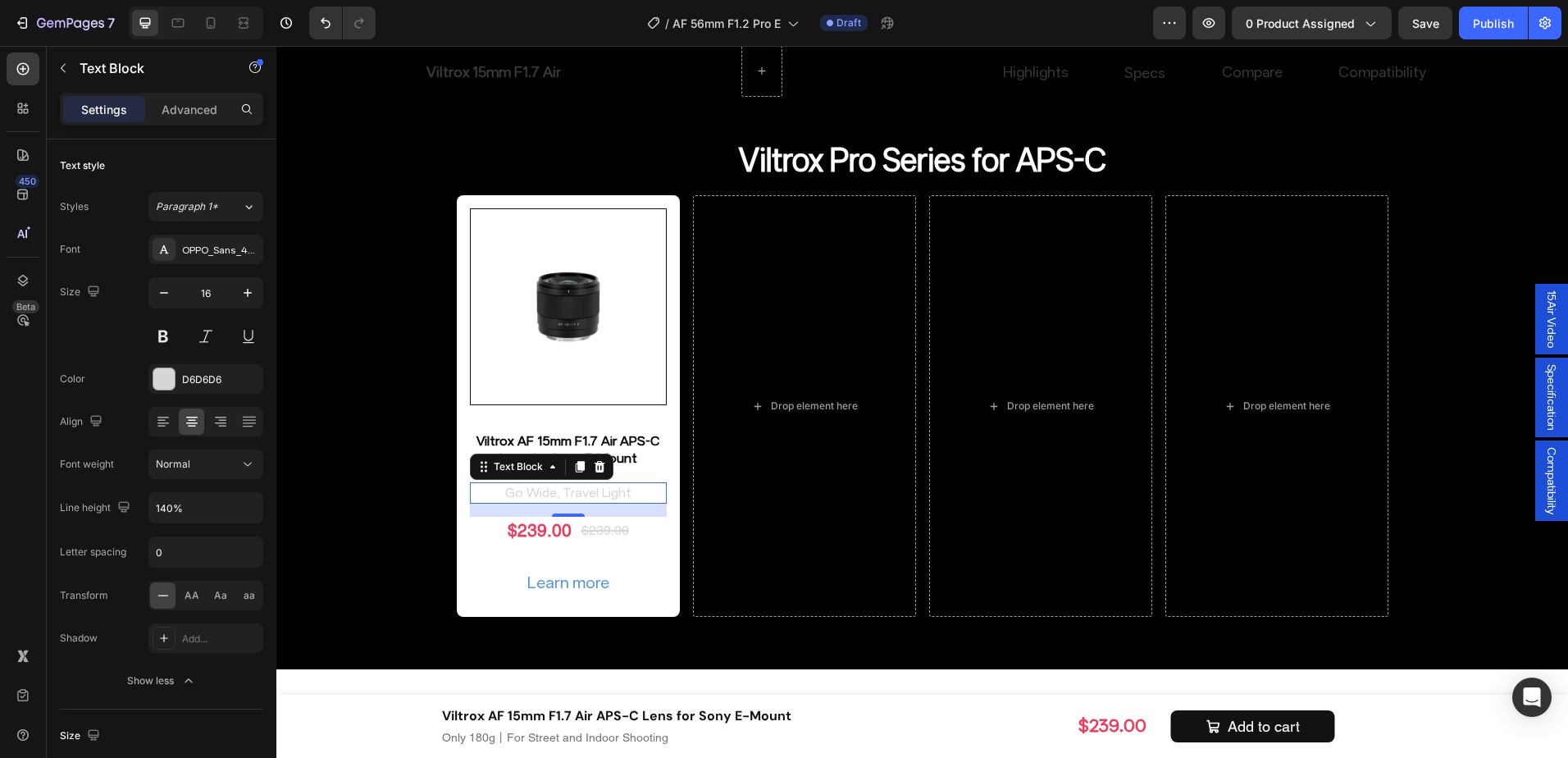
click at [529, 487] on p "Go Wide, Travel Light" at bounding box center [569, 493] width 194 height 18
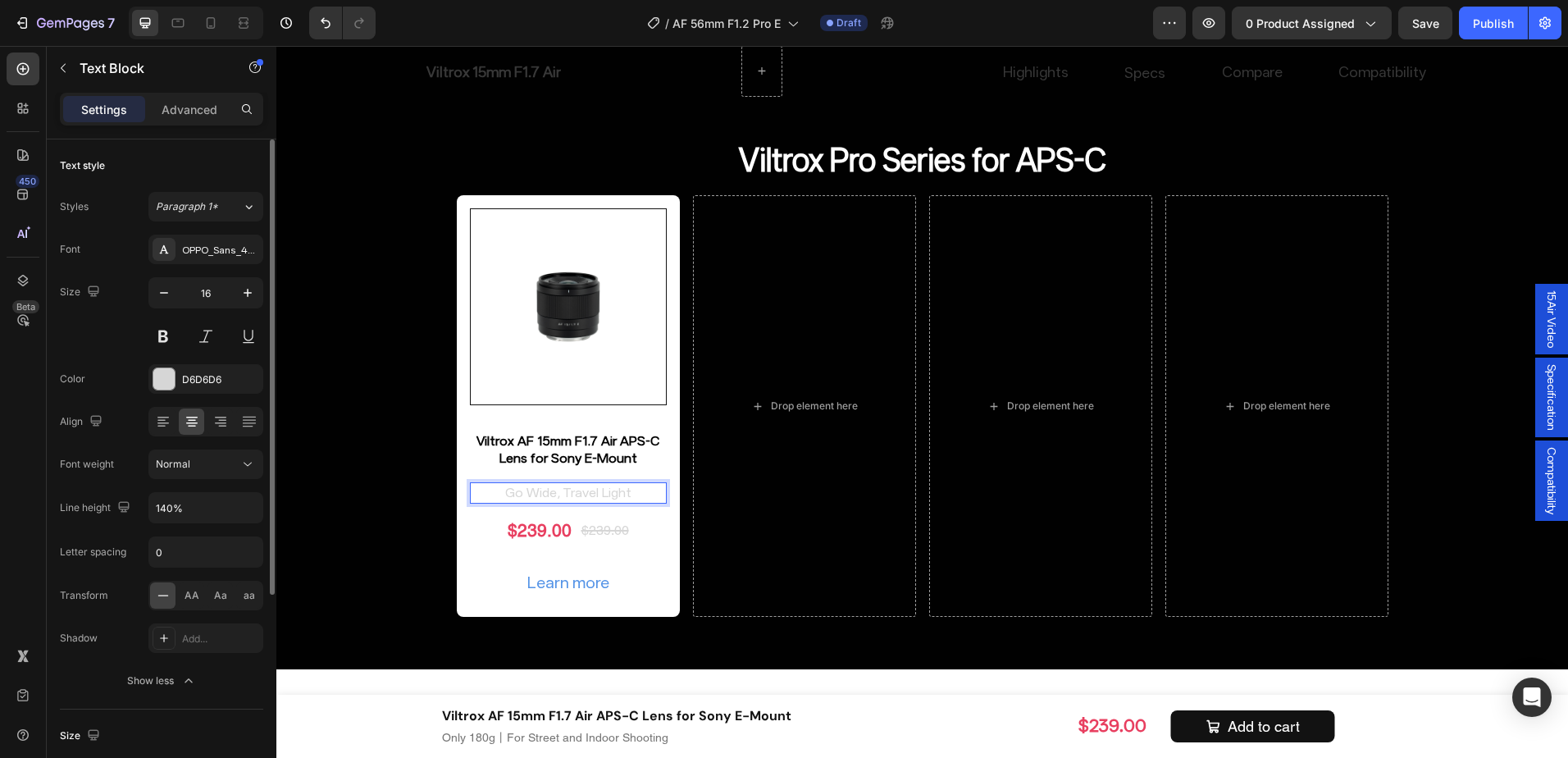
click at [159, 359] on div "Font OPPO_Sans_40_ShopifyCurrency_subset Size 16 Color D6D6D6 Align Font weight…" at bounding box center [162, 465] width 204 height 461
click at [159, 371] on div at bounding box center [164, 379] width 21 height 21
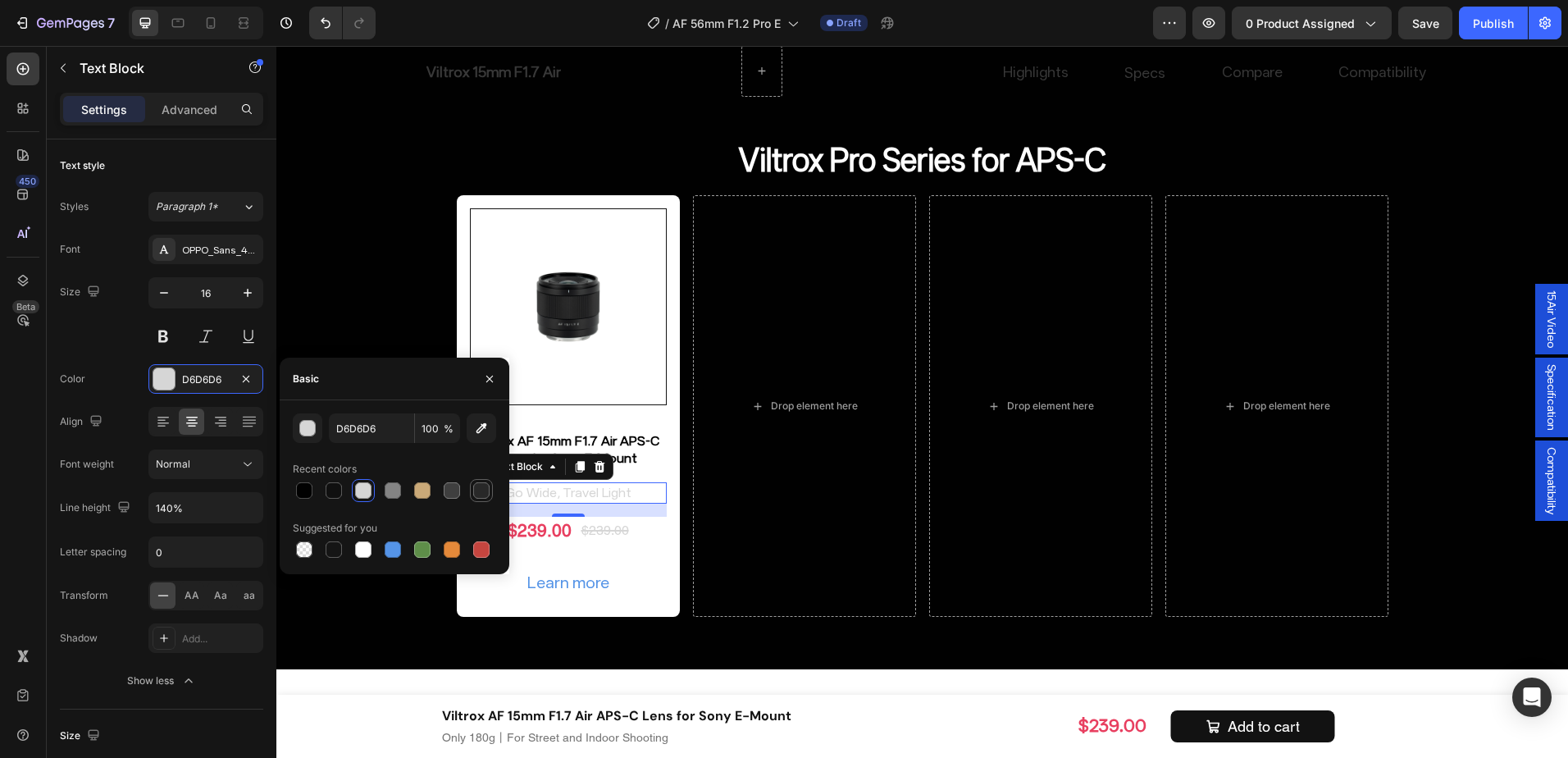
click at [472, 498] on div at bounding box center [482, 491] width 20 height 20
type input "282828"
click at [619, 527] on div "$239.00" at bounding box center [605, 530] width 51 height 21
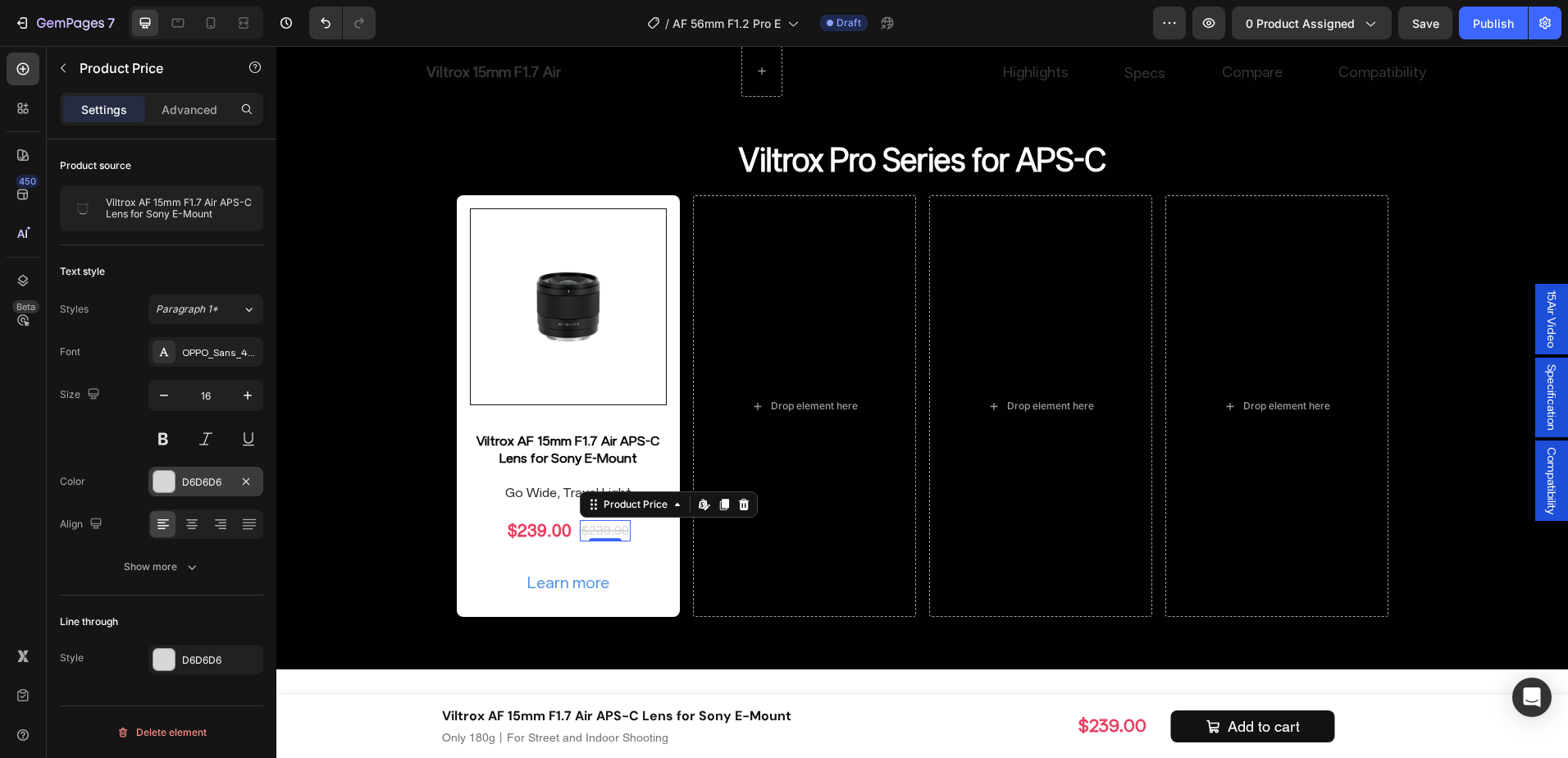
click at [215, 475] on div "D6D6D6" at bounding box center [206, 482] width 48 height 15
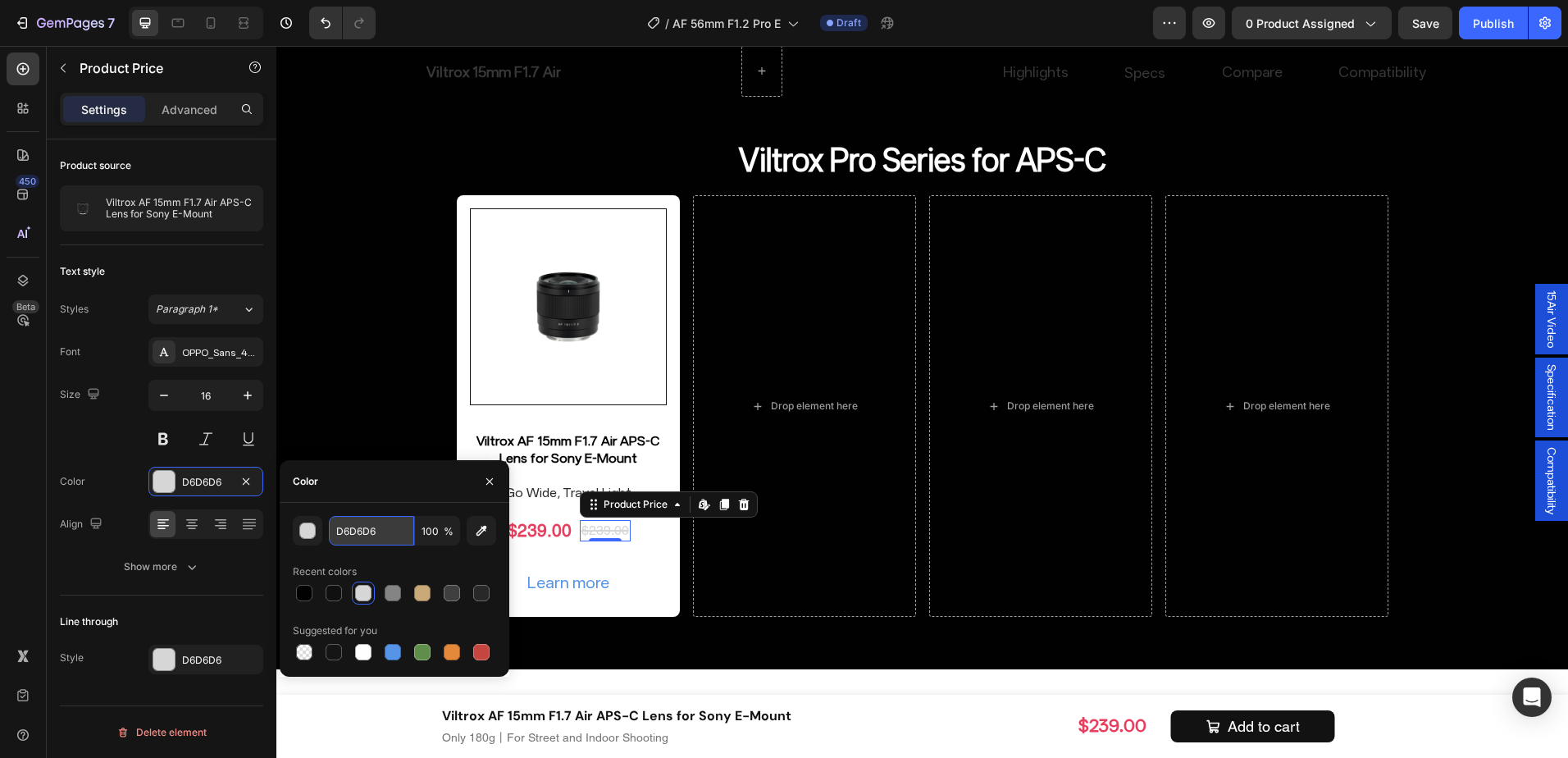
click at [360, 537] on input "D6D6D6" at bounding box center [371, 531] width 85 height 30
click at [480, 595] on div at bounding box center [481, 593] width 16 height 16
type input "282828"
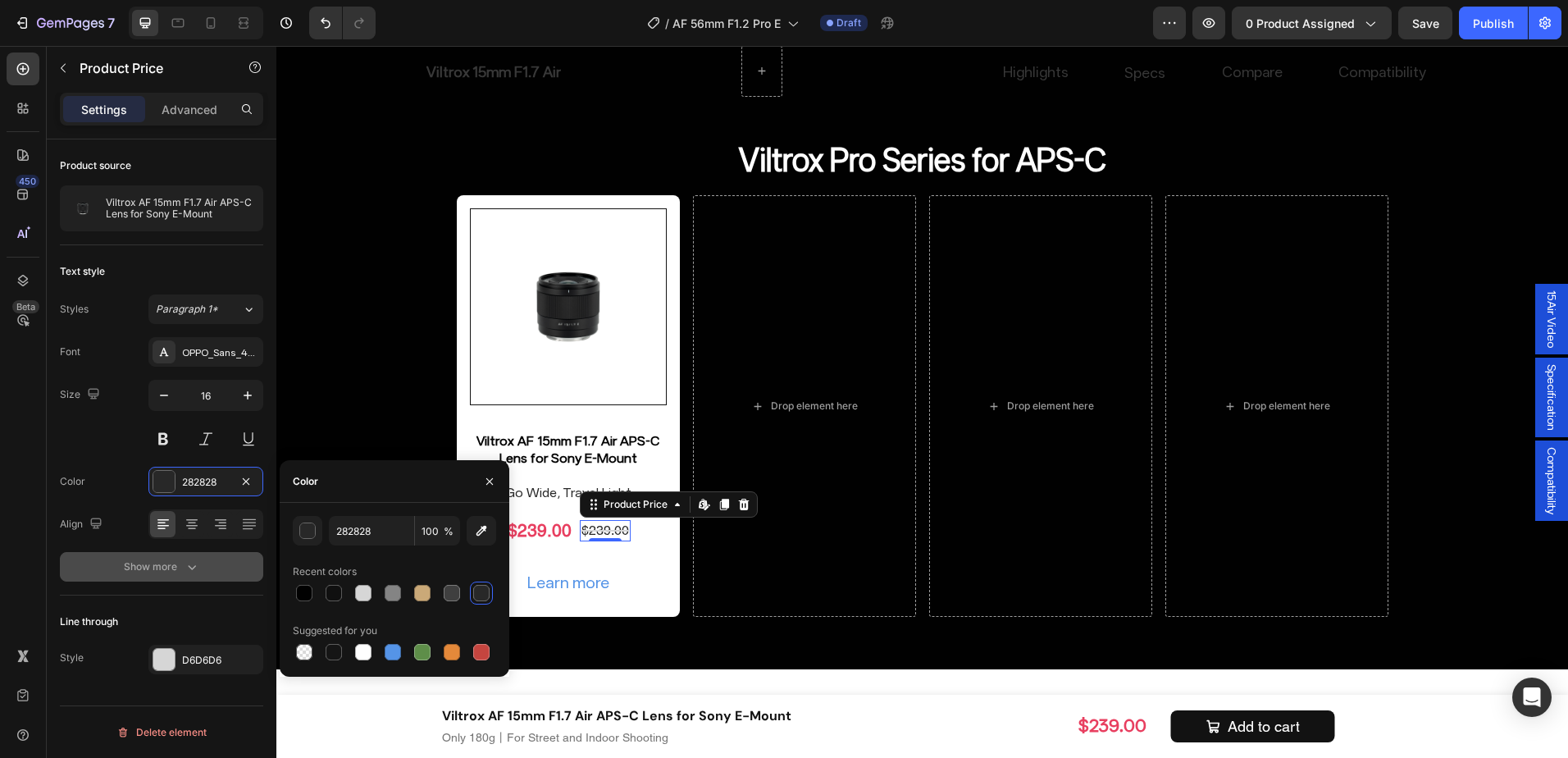
click at [200, 569] on icon "button" at bounding box center [192, 567] width 16 height 16
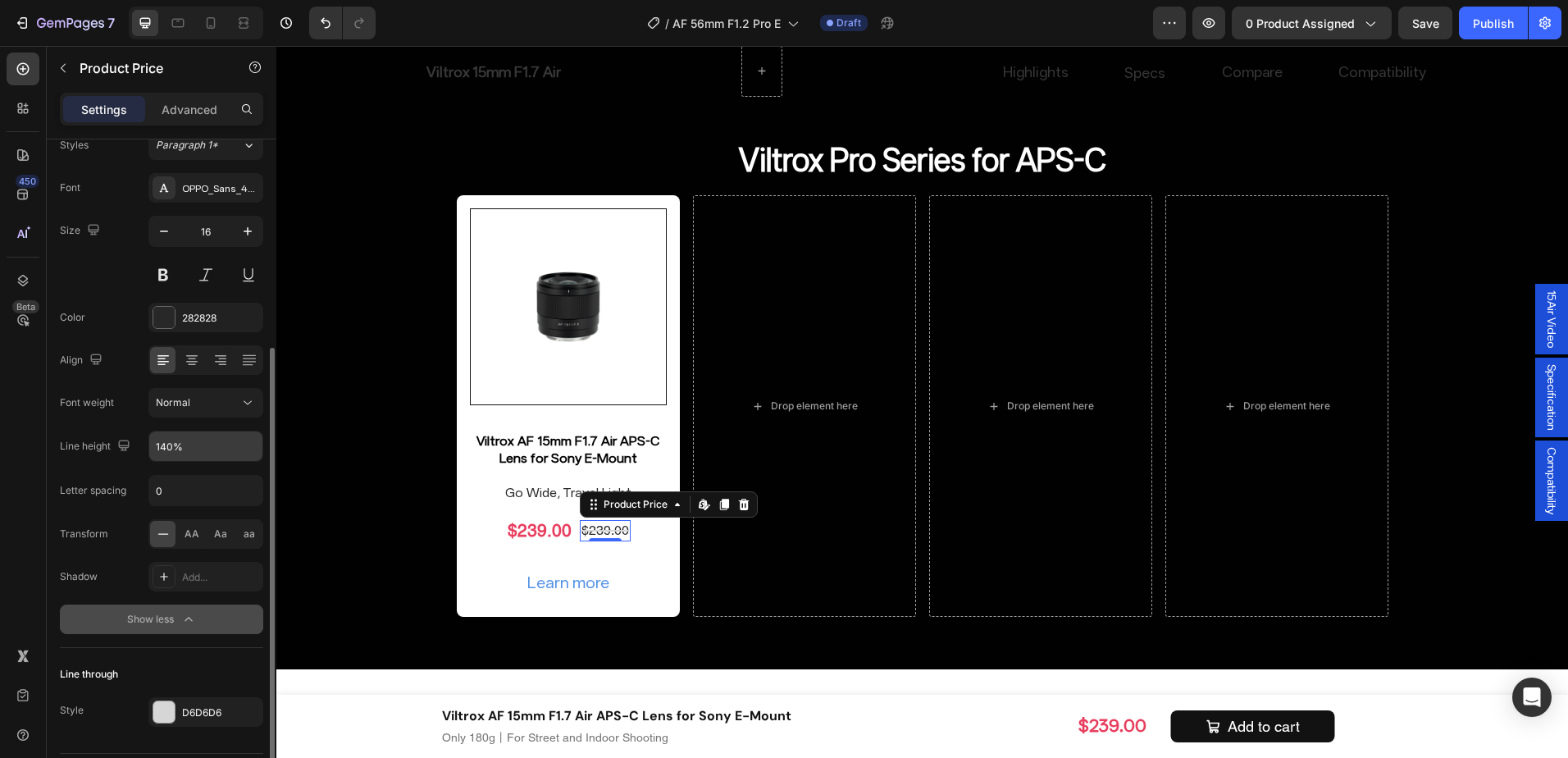
scroll to position [212, 0]
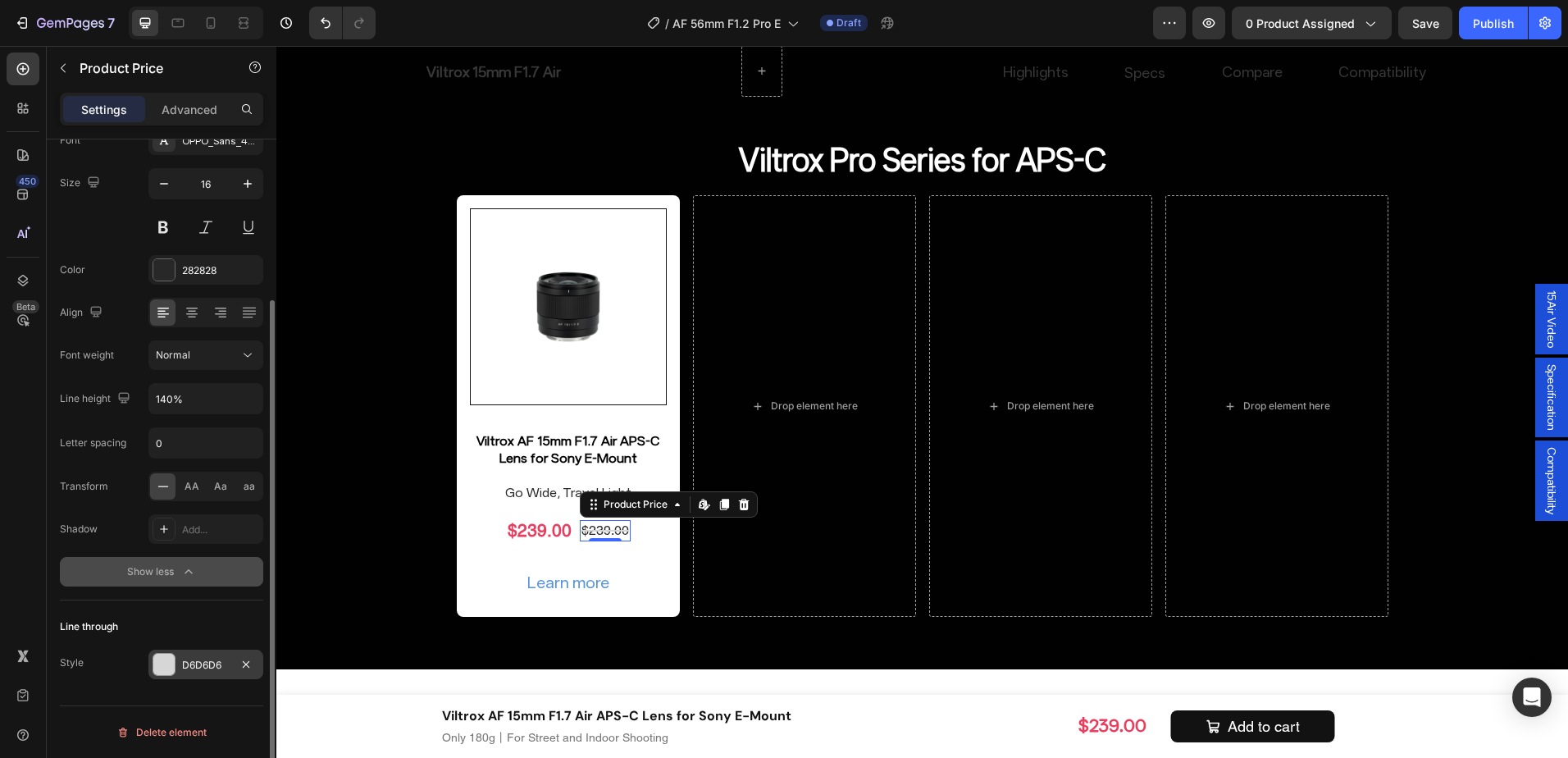
click at [197, 665] on div "D6D6D6" at bounding box center [206, 665] width 48 height 15
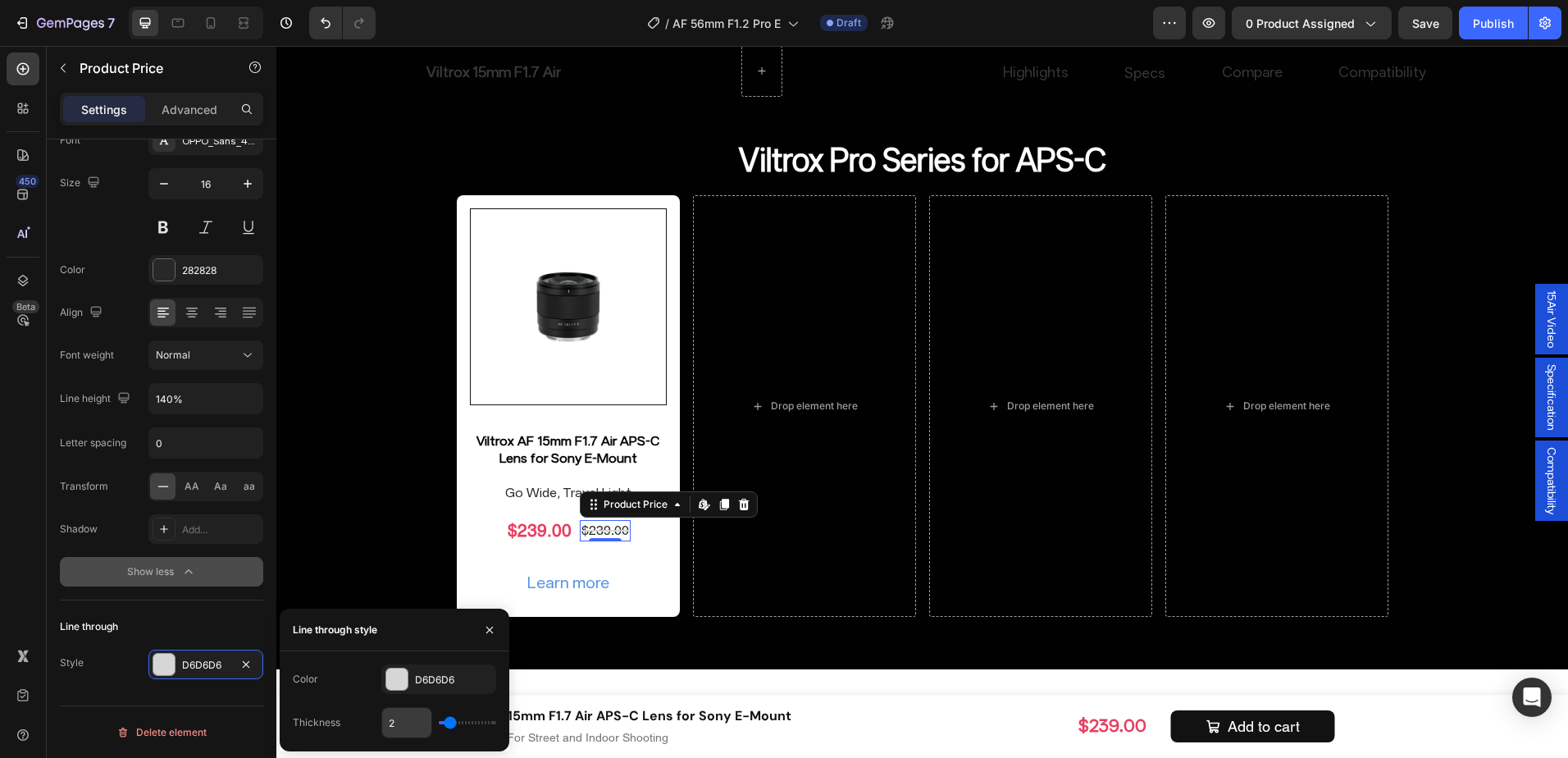
click at [393, 723] on input "2" at bounding box center [406, 723] width 49 height 30
click at [397, 675] on div at bounding box center [396, 679] width 21 height 21
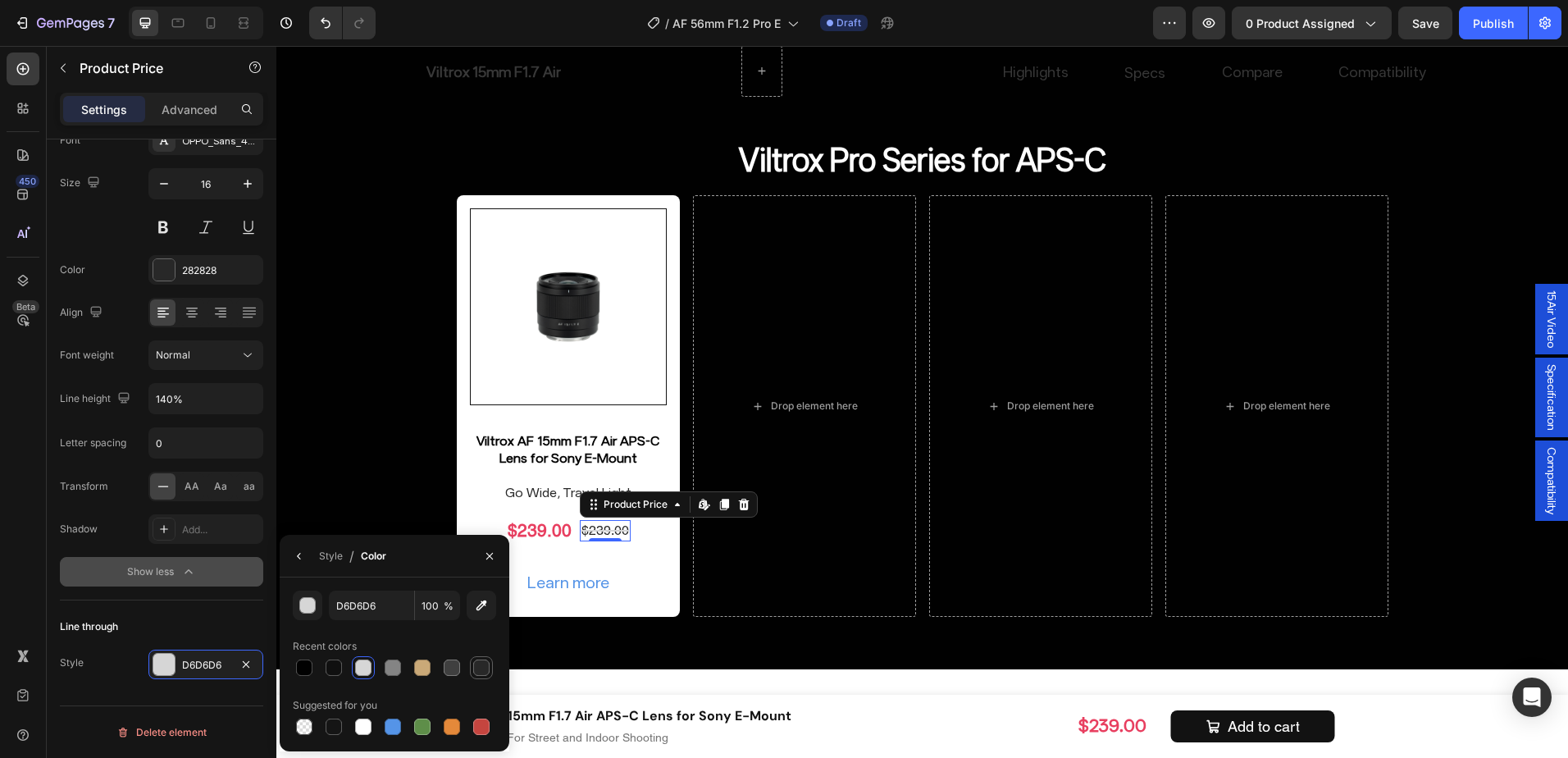
click at [490, 665] on div at bounding box center [482, 668] width 20 height 20
type input "282828"
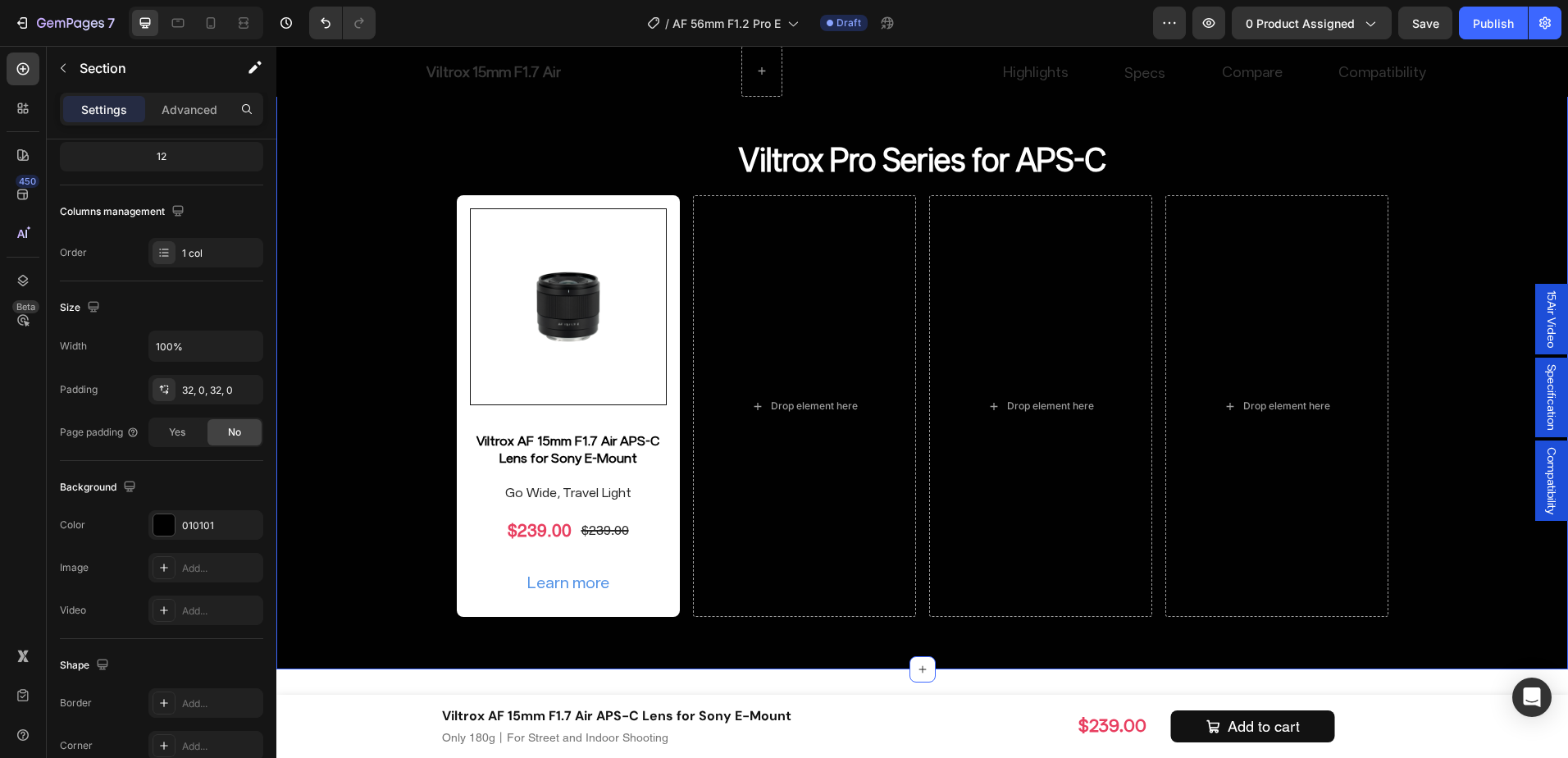
click at [360, 456] on div "Find Your Ideal Focal Length Heading Drop element here AF 27mm F1.2 Heading AF …" at bounding box center [922, 164] width 1292 height 960
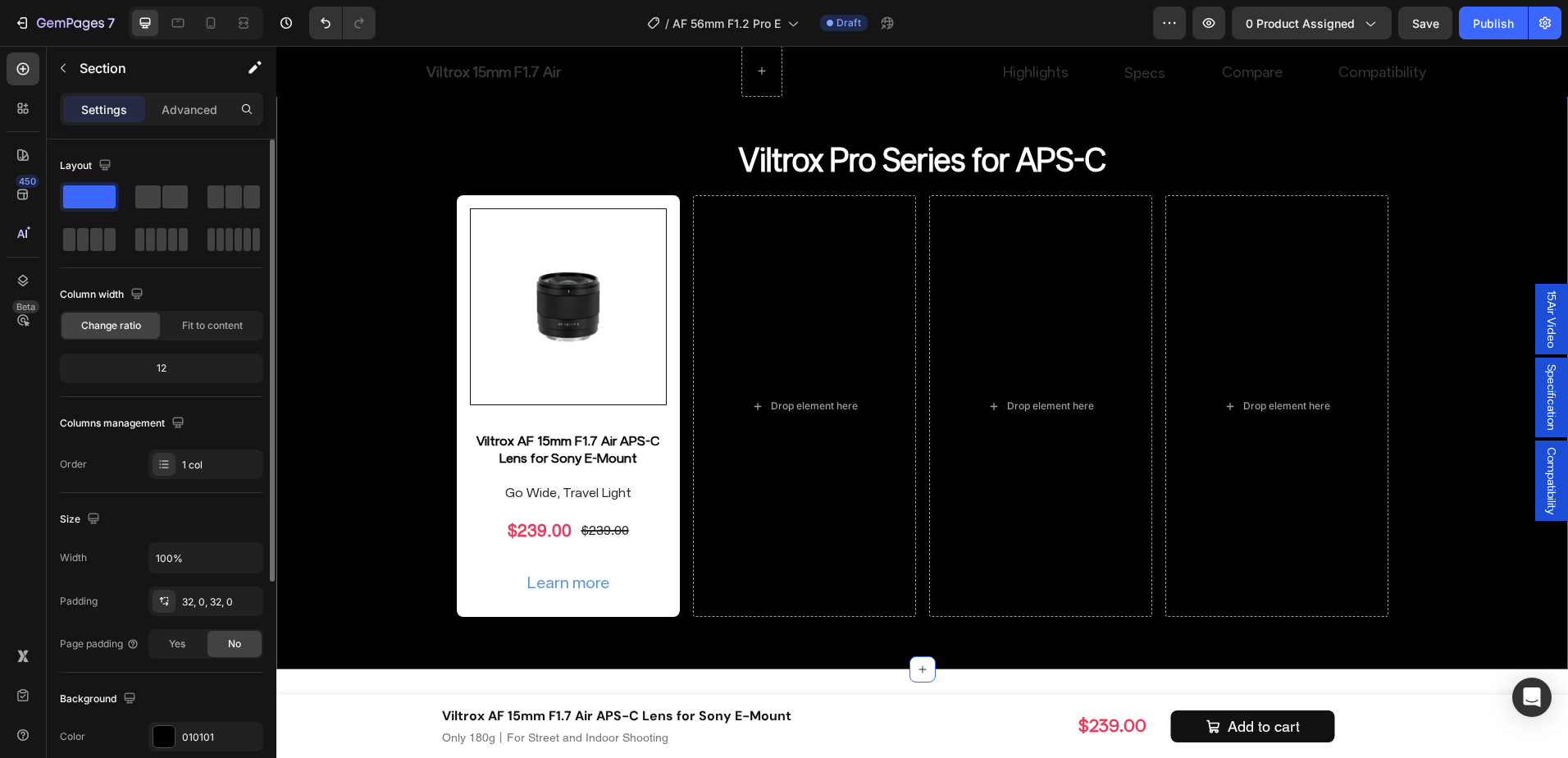
click at [360, 456] on div "Find Your Ideal Focal Length Heading Drop element here AF 27mm F1.2 Heading AF …" at bounding box center [922, 164] width 1292 height 960
click at [368, 518] on div "Find Your Ideal Focal Length Heading Drop element here AF 27mm F1.2 Heading AF …" at bounding box center [922, 164] width 1292 height 960
click at [508, 581] on button "Learn more" at bounding box center [569, 582] width 122 height 43
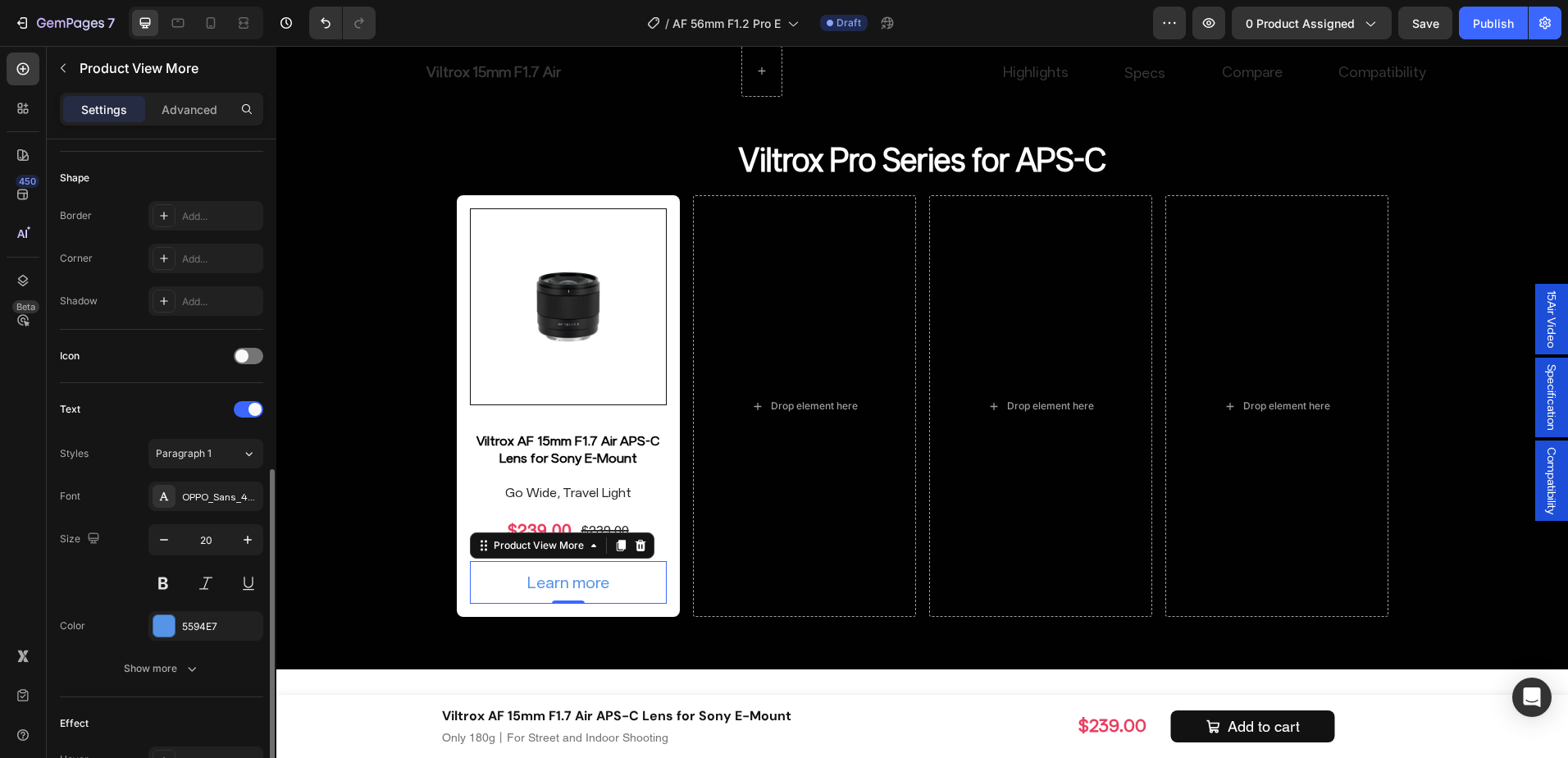
scroll to position [492, 0]
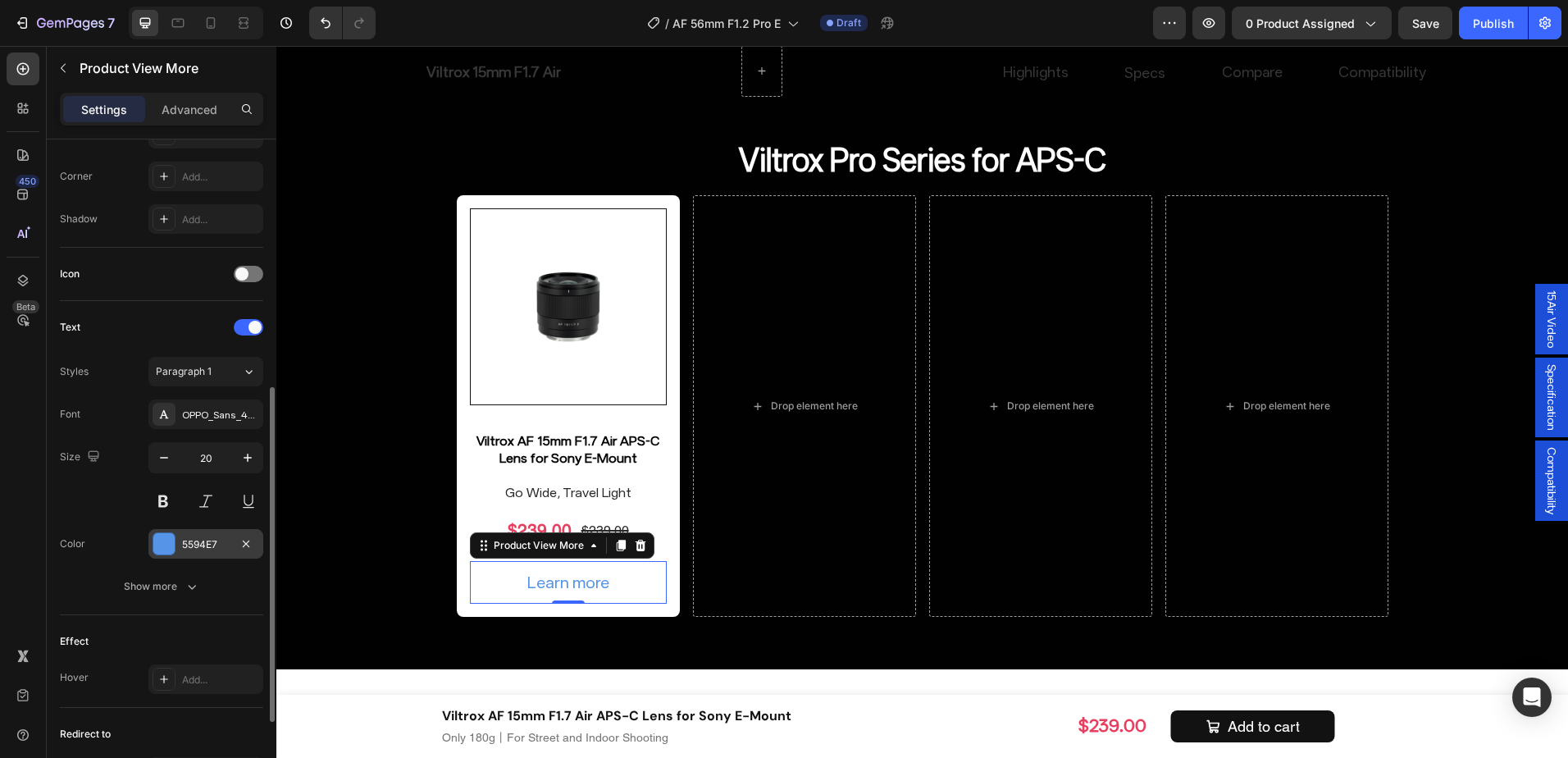
click at [193, 538] on div "5594E7" at bounding box center [206, 544] width 48 height 15
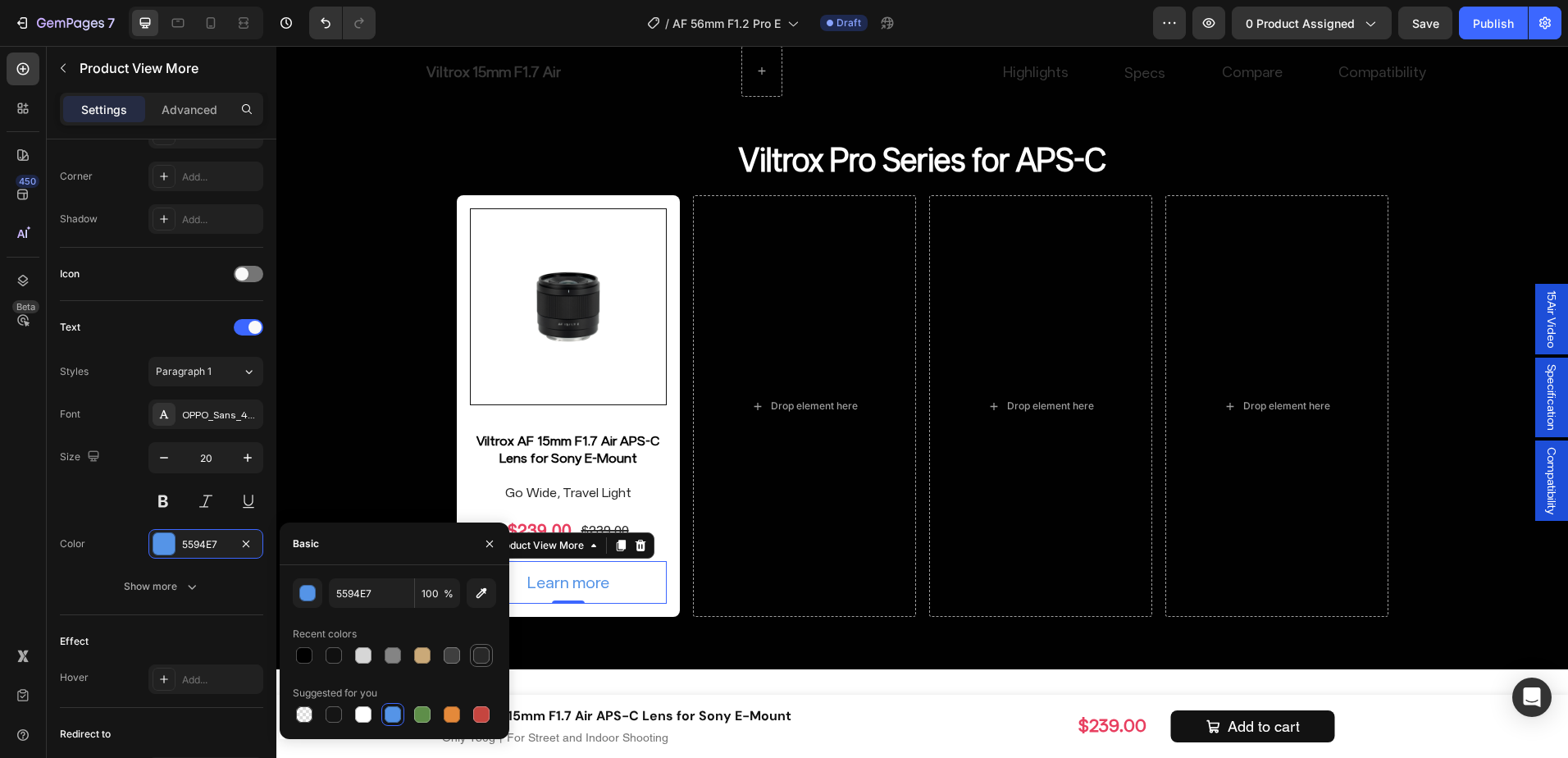
click at [476, 661] on div at bounding box center [481, 655] width 16 height 16
click at [443, 652] on div at bounding box center [452, 656] width 20 height 20
type input "3F3F3F"
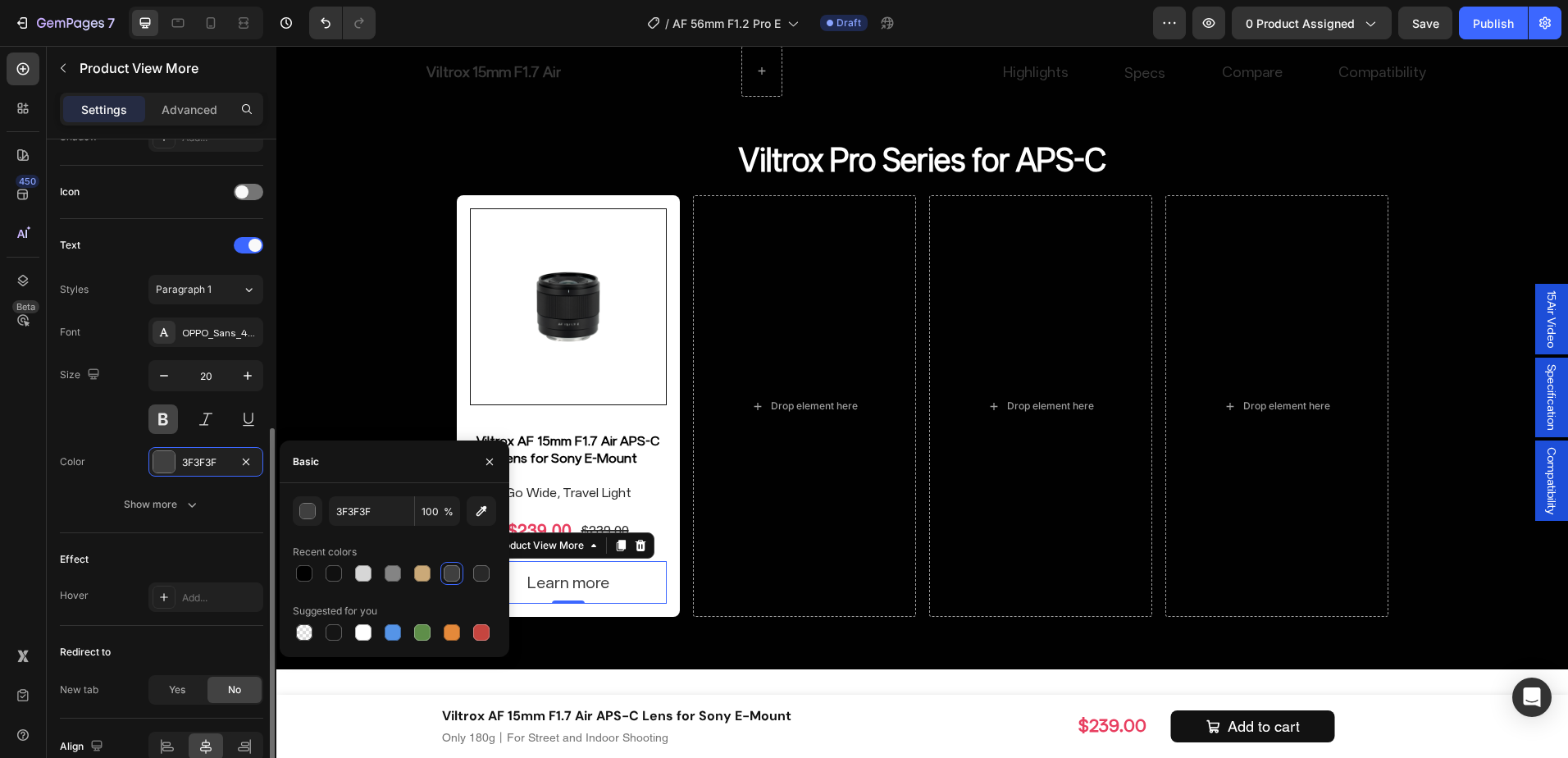
scroll to position [656, 0]
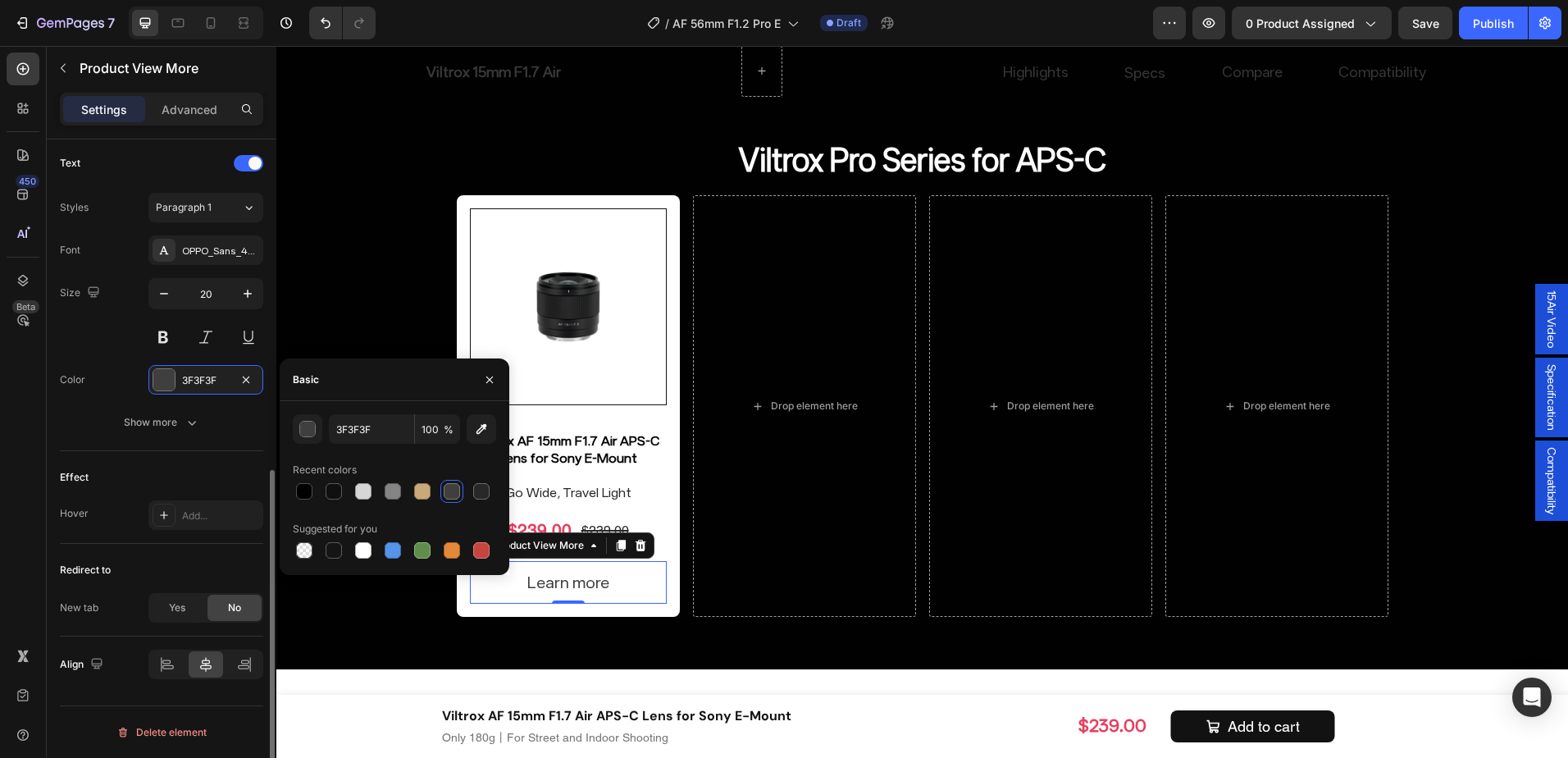
click at [195, 437] on div "Text Styles Paragraph 1 Font OPPO_Sans_40_ShopifyCurrency_subset Size 20 Color …" at bounding box center [162, 294] width 204 height 315
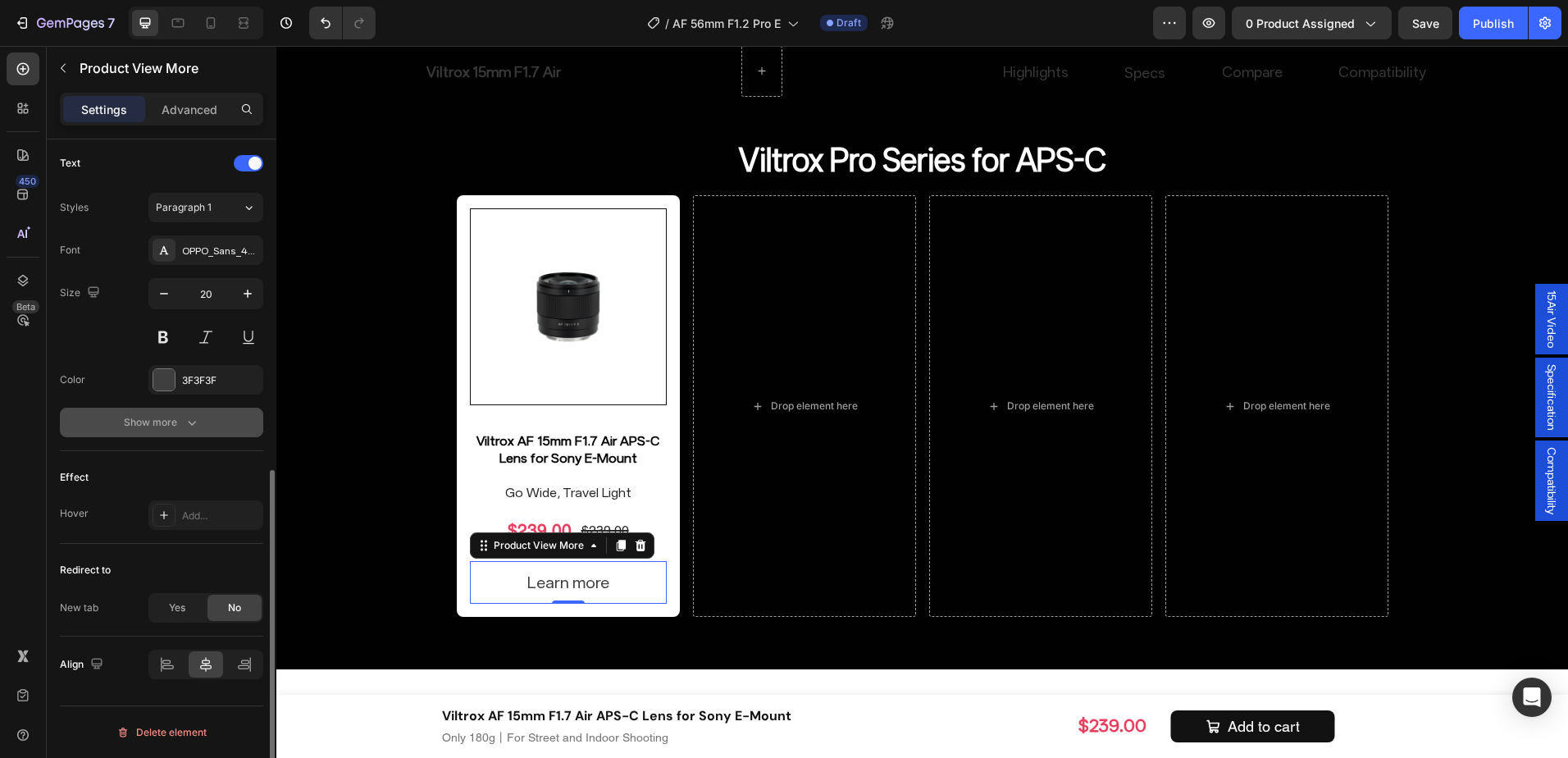
click at [200, 423] on icon "button" at bounding box center [192, 422] width 16 height 16
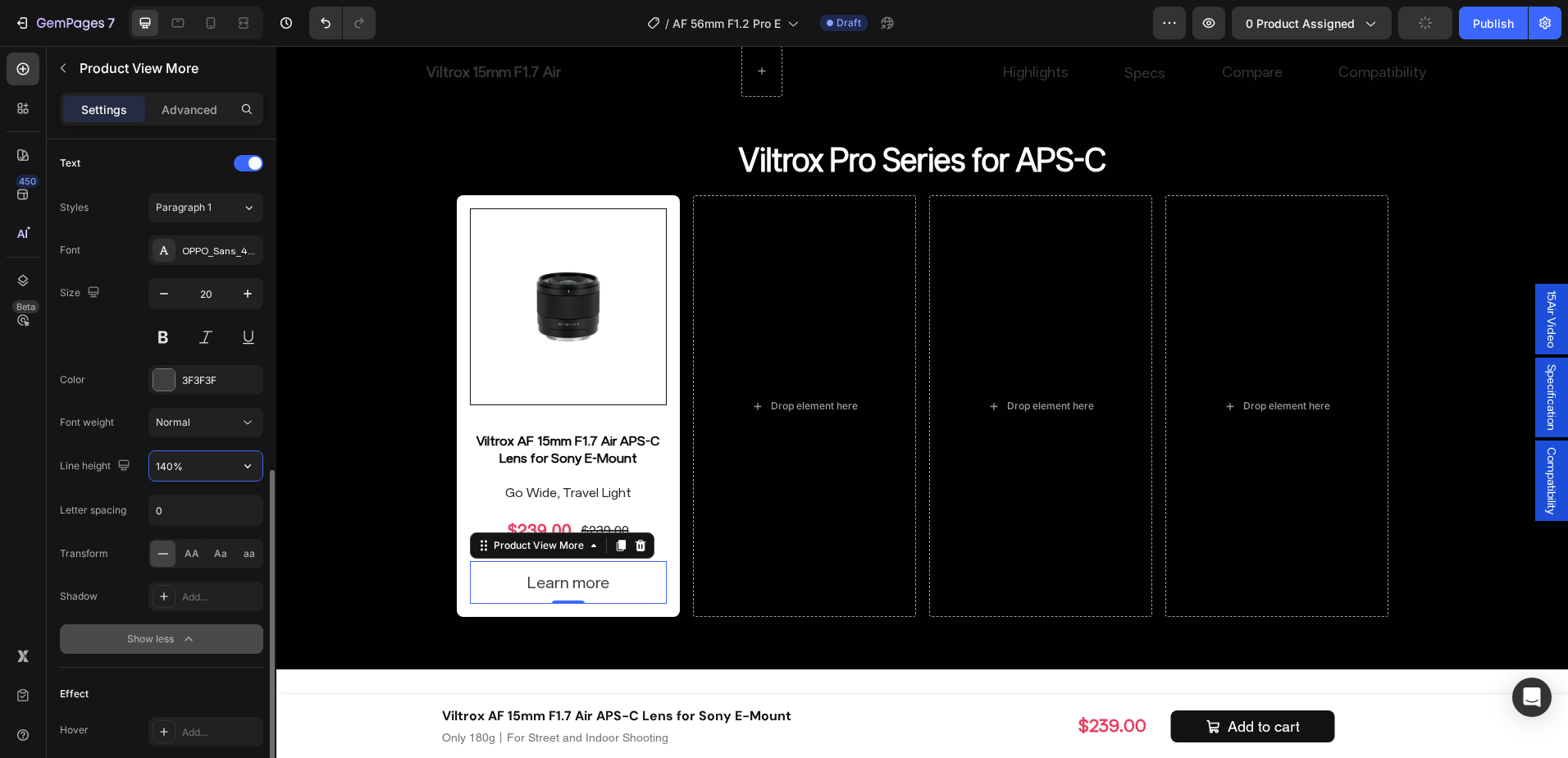
click at [162, 470] on input "140%" at bounding box center [206, 466] width 113 height 30
click at [213, 435] on button "Normal" at bounding box center [206, 422] width 115 height 30
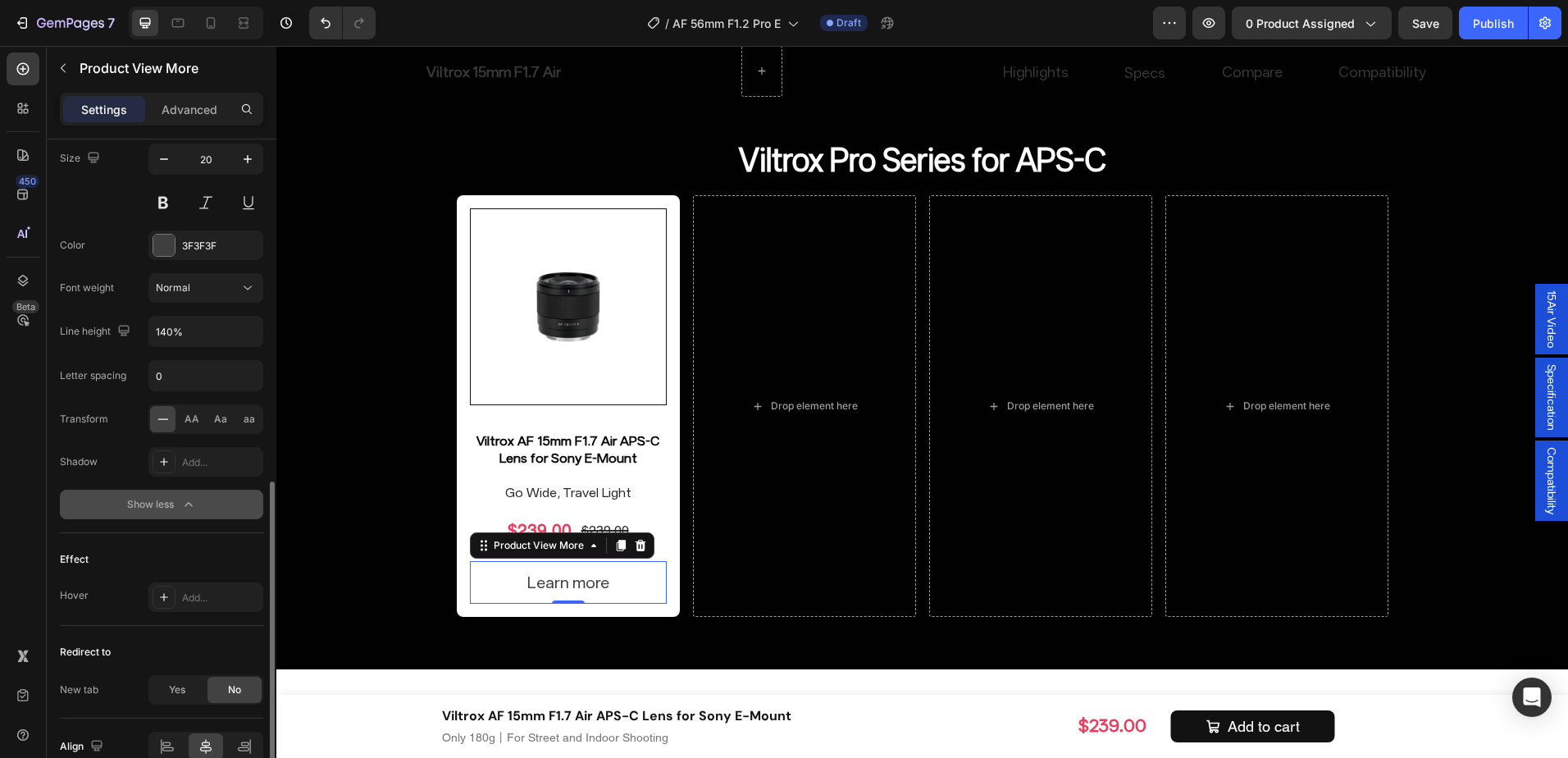
scroll to position [709, 0]
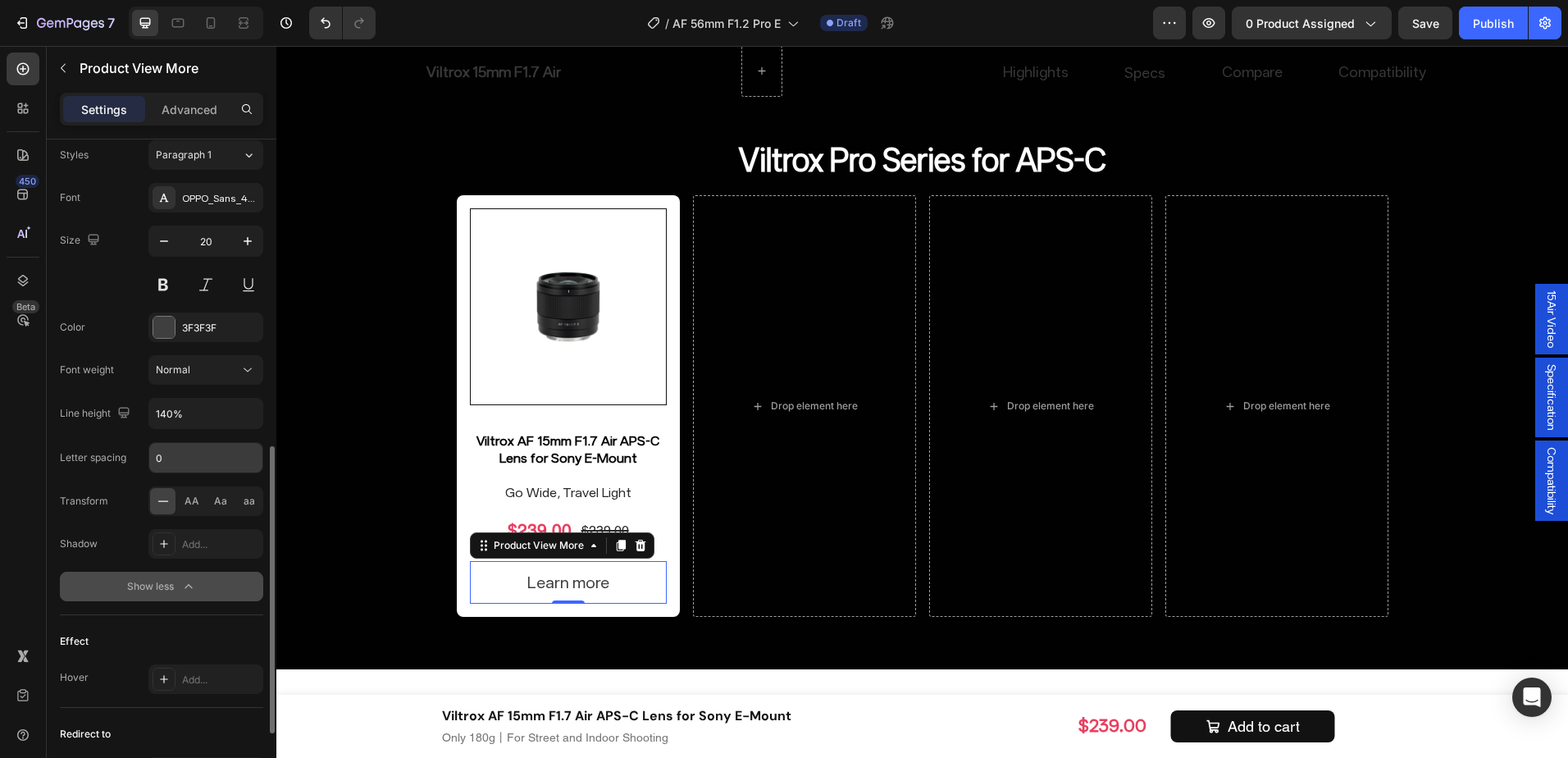
click at [222, 453] on input "0" at bounding box center [206, 458] width 113 height 30
click at [97, 469] on div "Letter spacing" at bounding box center [93, 457] width 67 height 26
type input "0.12"
click at [193, 462] on input "0.12" at bounding box center [206, 458] width 113 height 30
click at [200, 460] on input "0.12" at bounding box center [206, 458] width 113 height 30
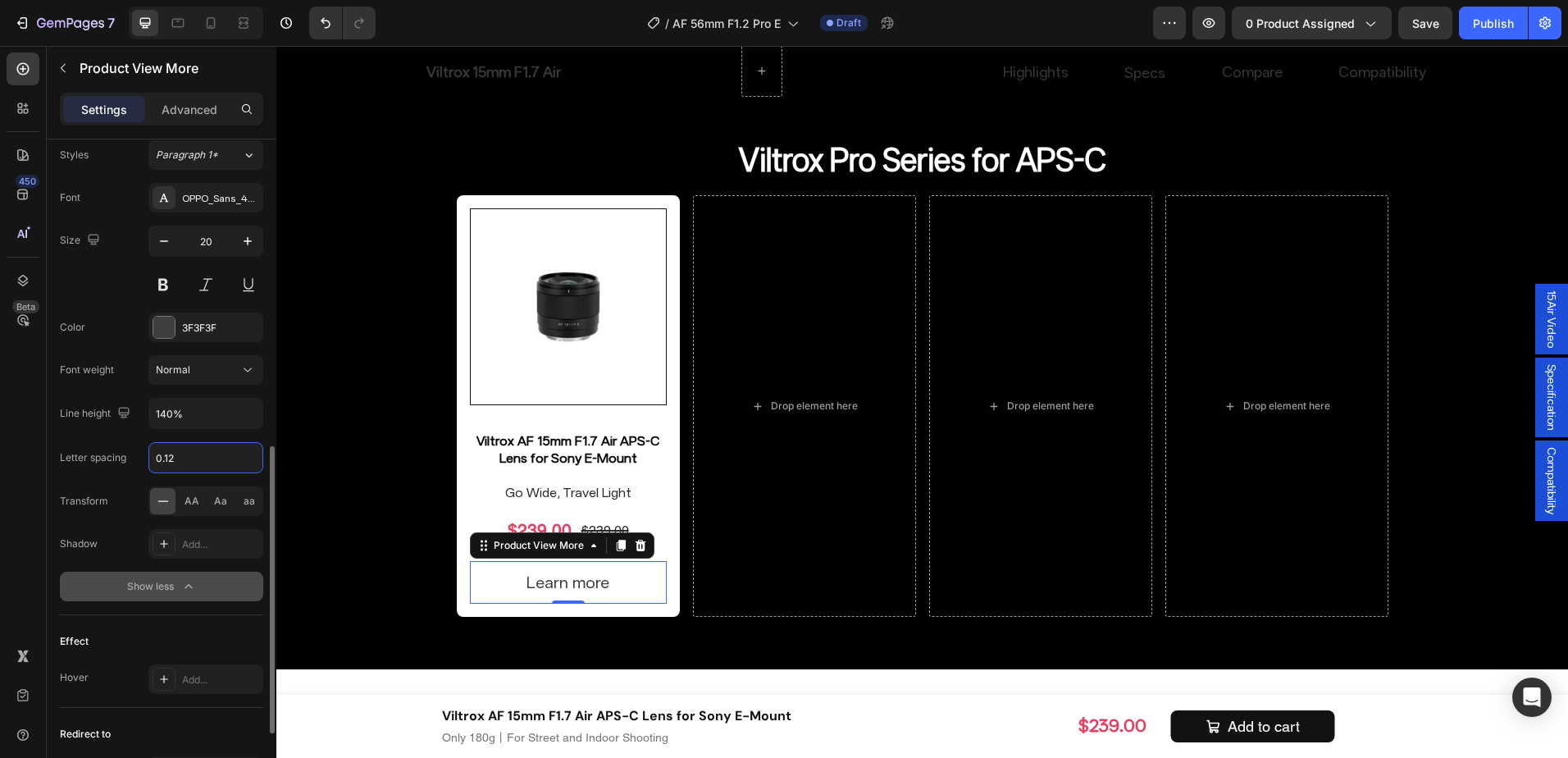
click at [200, 460] on input "0.12" at bounding box center [206, 458] width 113 height 30
click at [557, 468] on h2 "Viltrox AF 15mm F1.7 Air APS-C Lens for Sony E-Mount" at bounding box center [568, 450] width 197 height 38
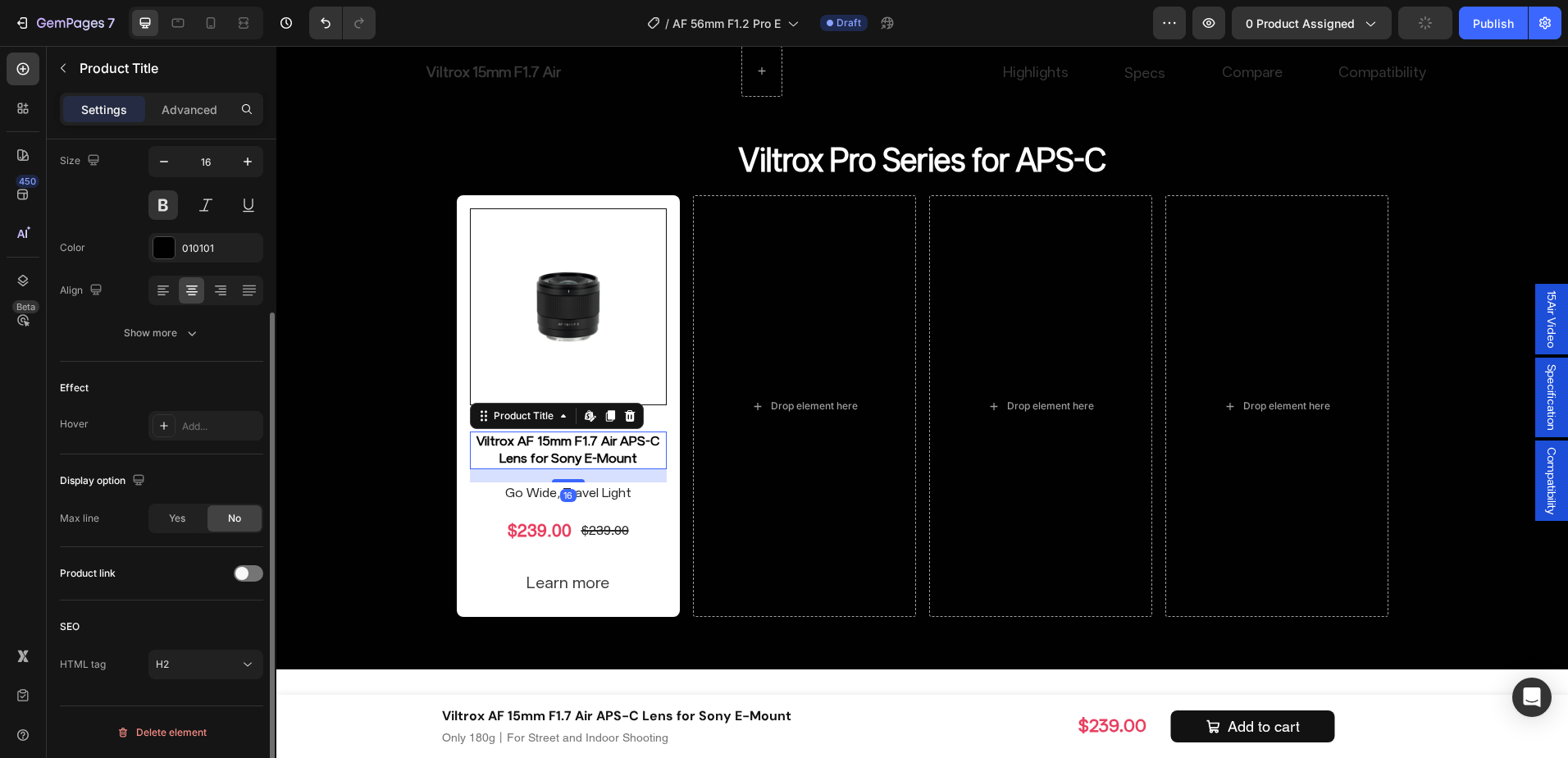
scroll to position [0, 0]
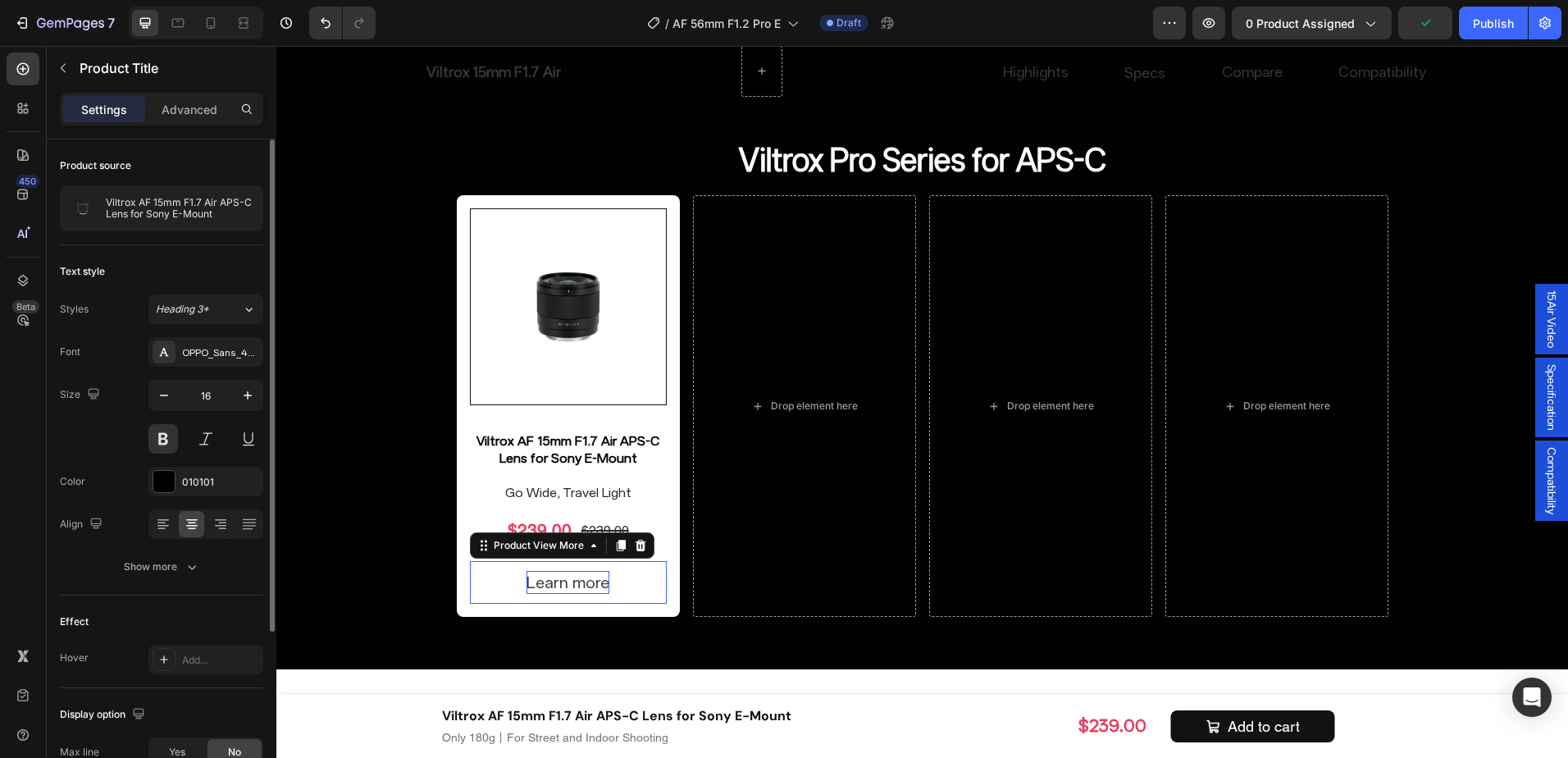
click at [554, 574] on div "Learn more" at bounding box center [568, 582] width 83 height 23
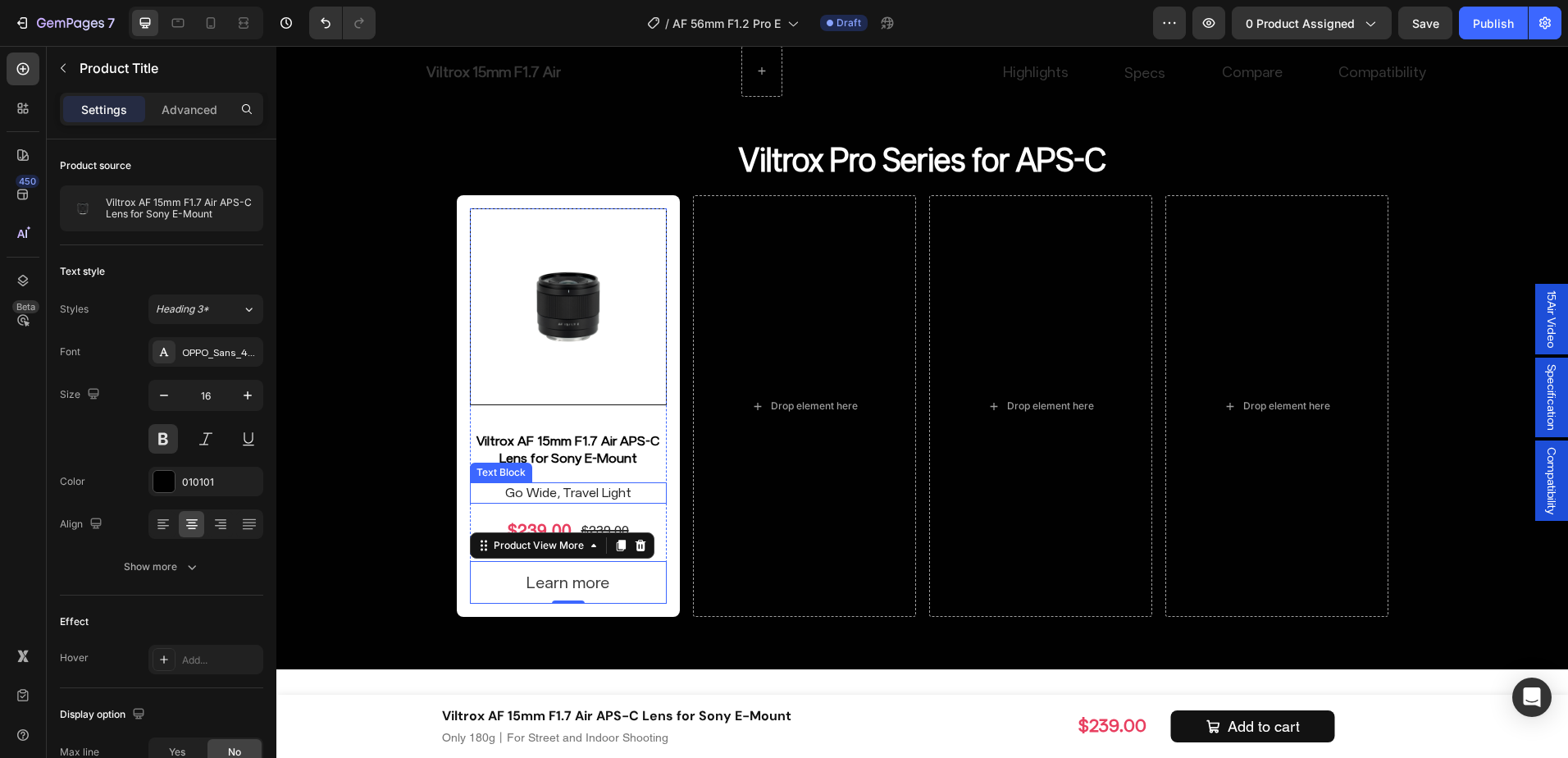
click at [605, 453] on h2 "Viltrox AF 15mm F1.7 Air APS-C Lens for Sony E-Mount" at bounding box center [568, 450] width 197 height 38
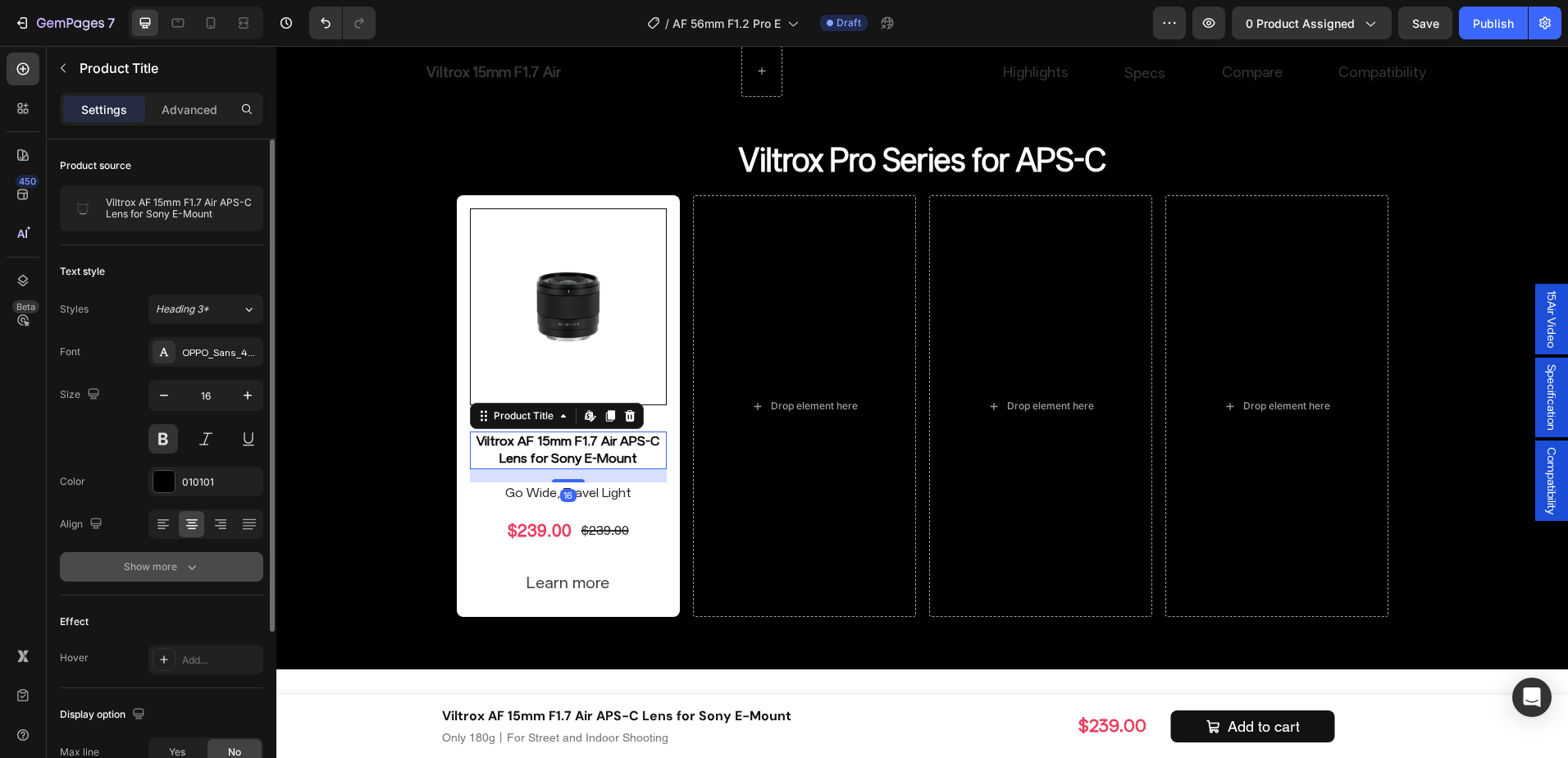
click at [219, 576] on button "Show more" at bounding box center [162, 567] width 204 height 30
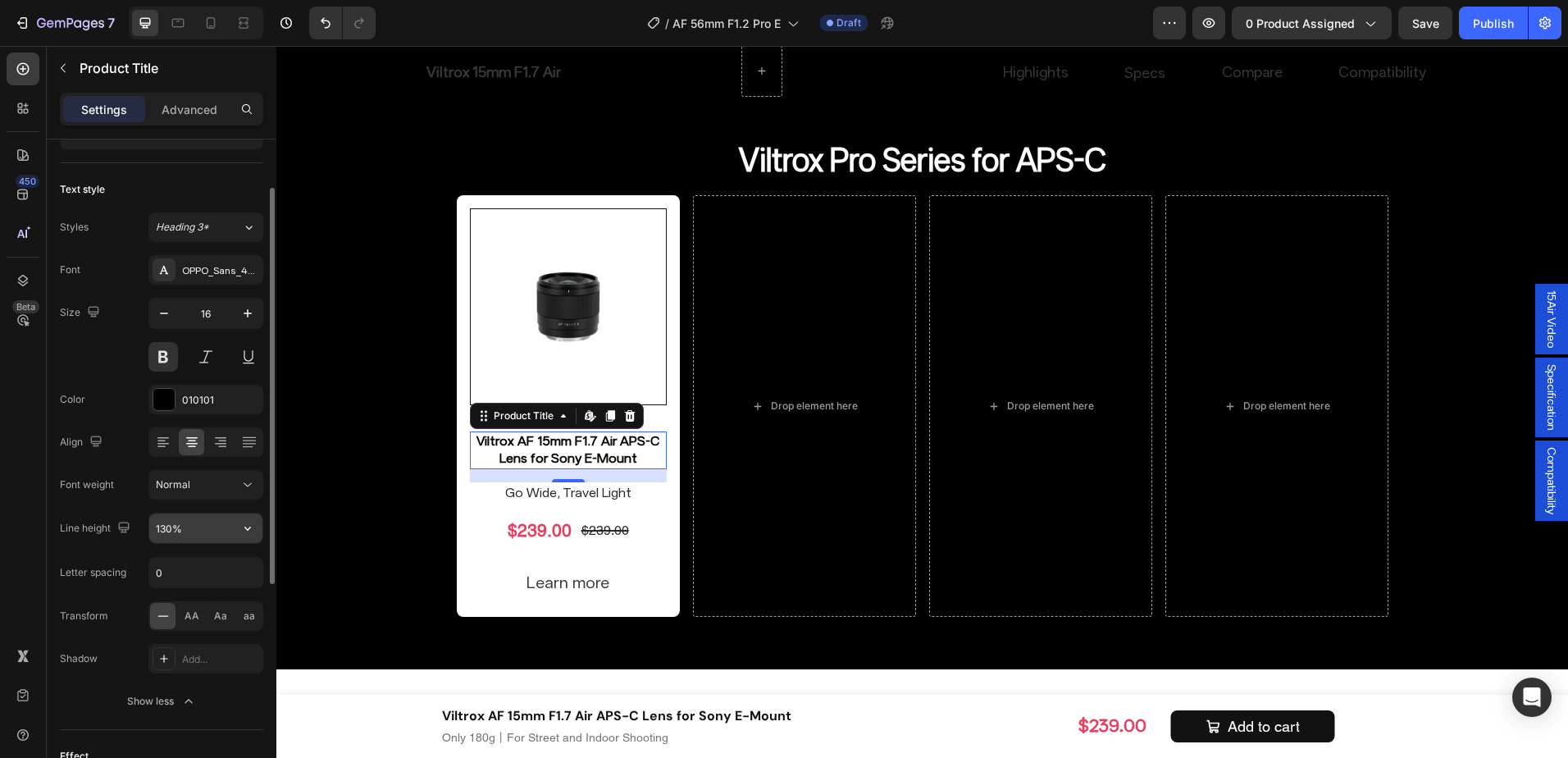
click at [169, 526] on input "130%" at bounding box center [206, 528] width 113 height 30
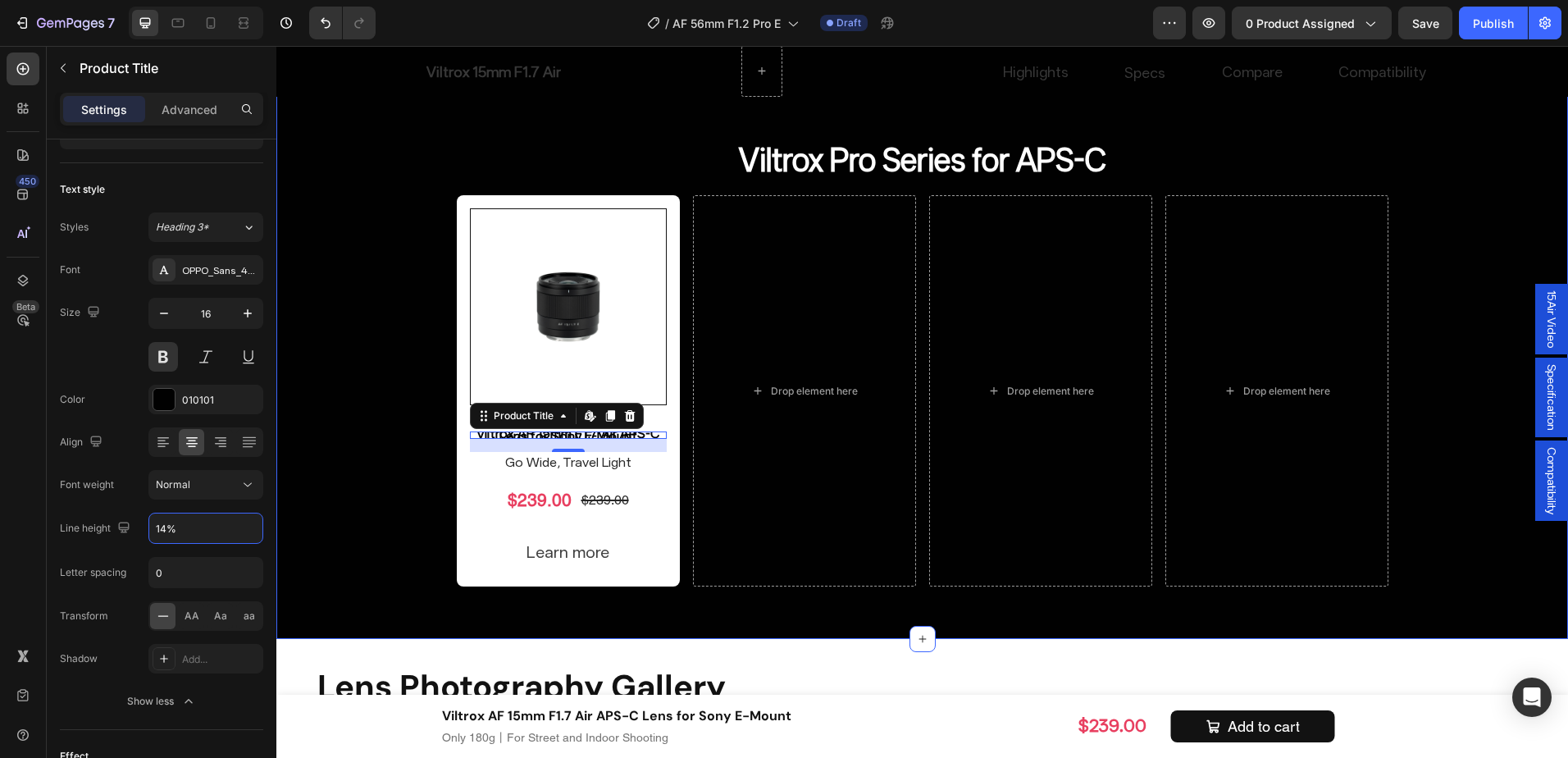
type input "140%"
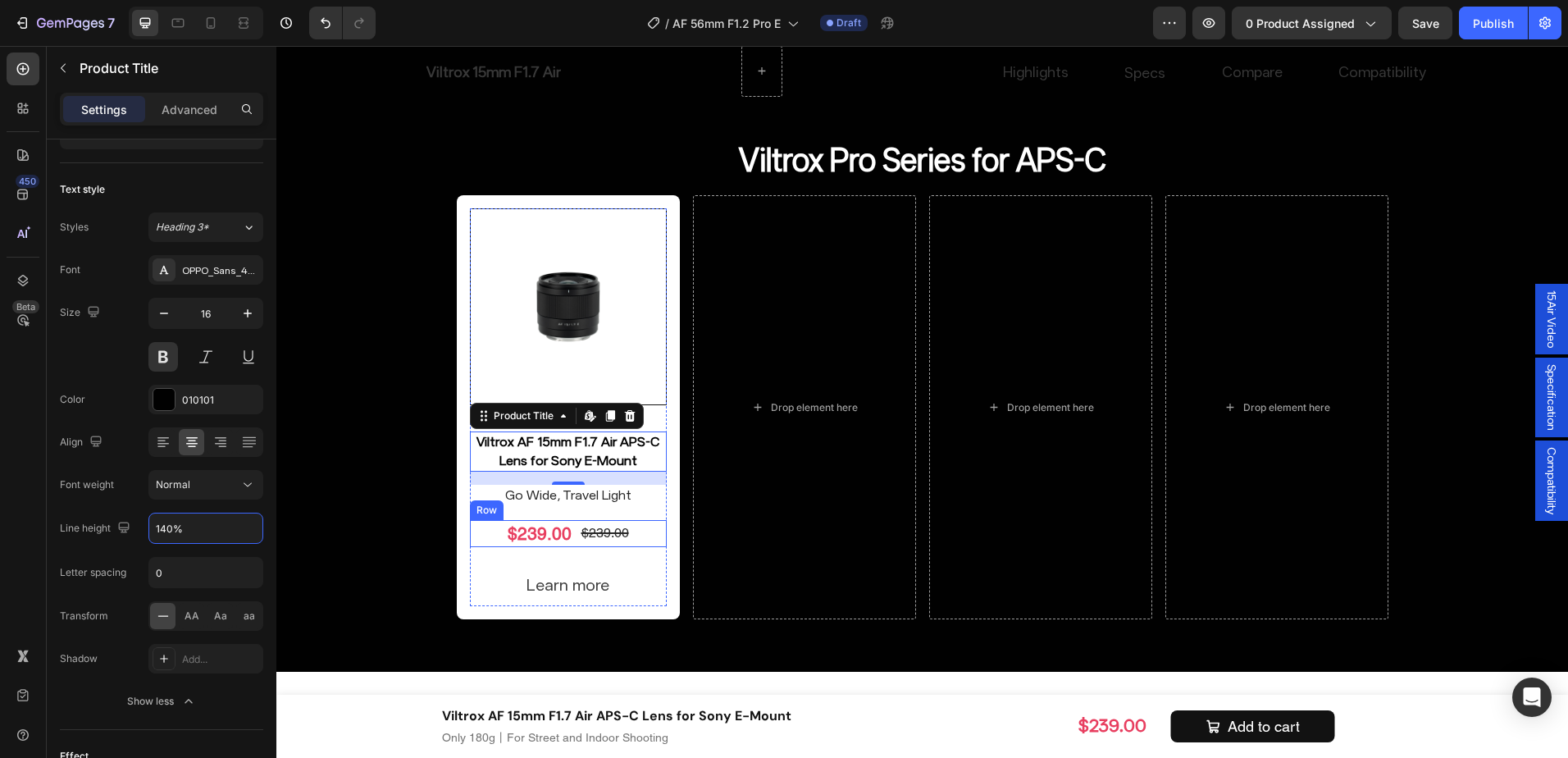
click at [638, 542] on div "$239.00 Product Price Product Price $239.00 Product Price Product Price Row" at bounding box center [568, 533] width 197 height 27
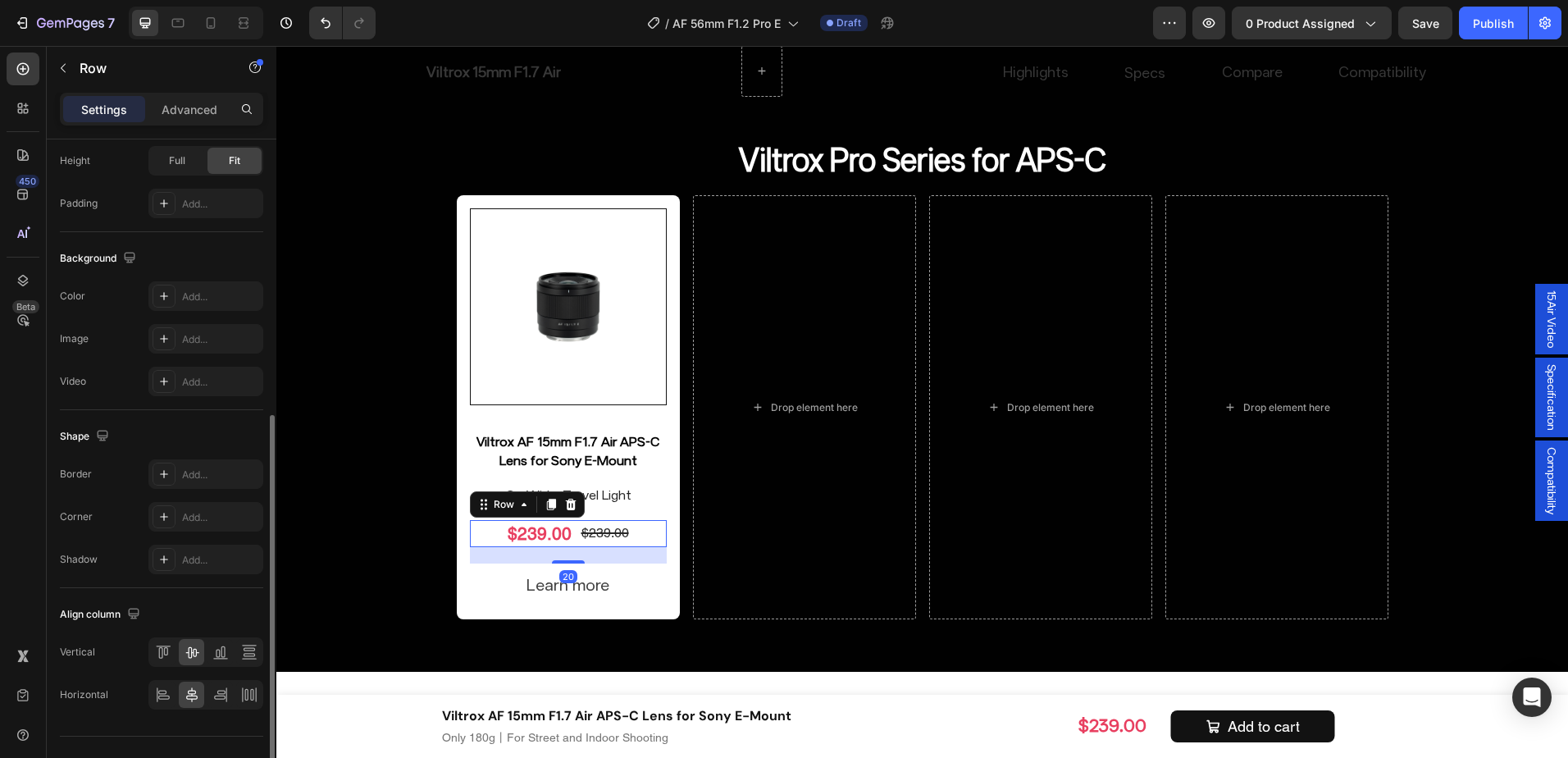
scroll to position [522, 0]
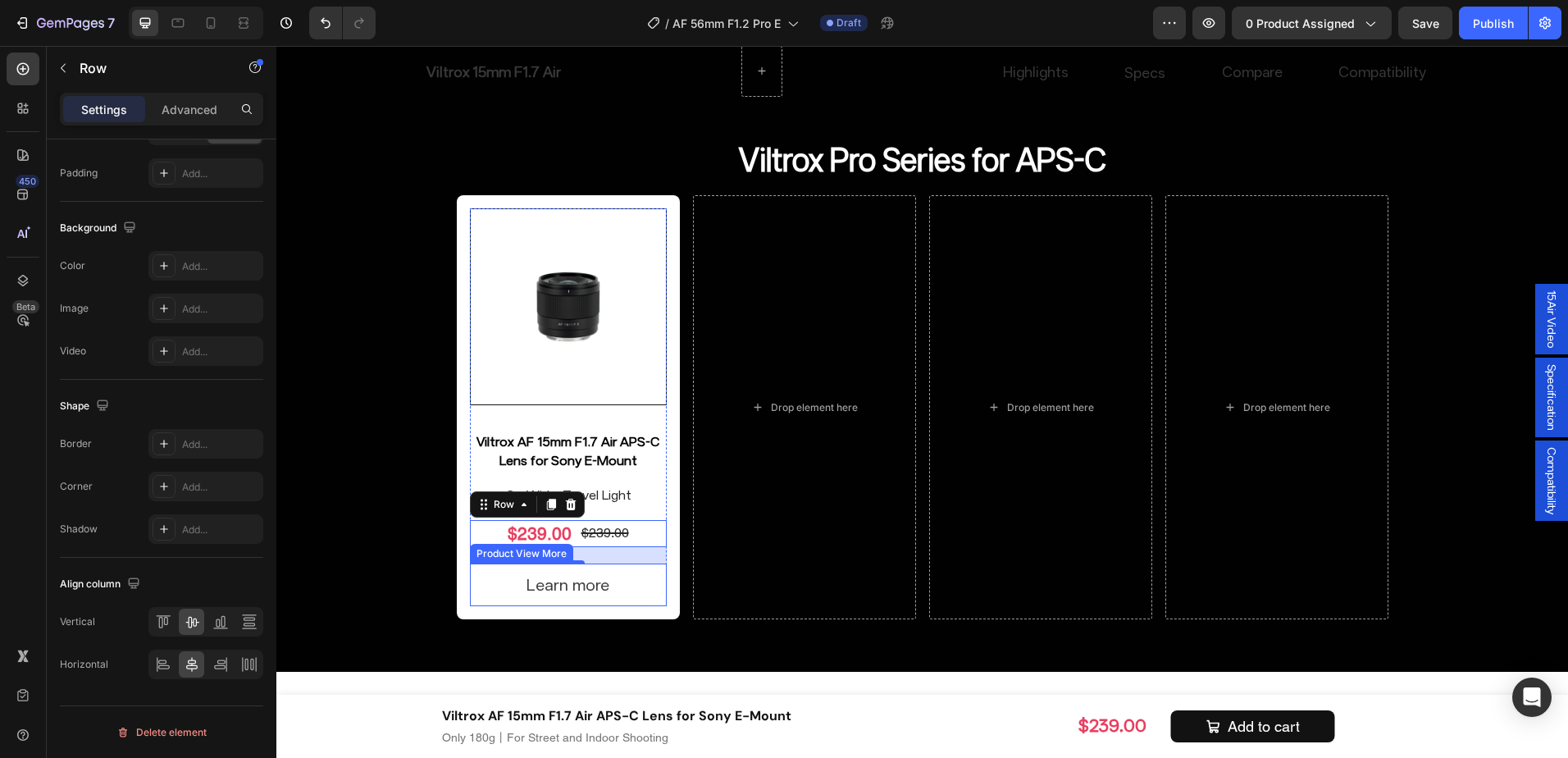
click at [624, 585] on div "Learn more" at bounding box center [568, 585] width 197 height 43
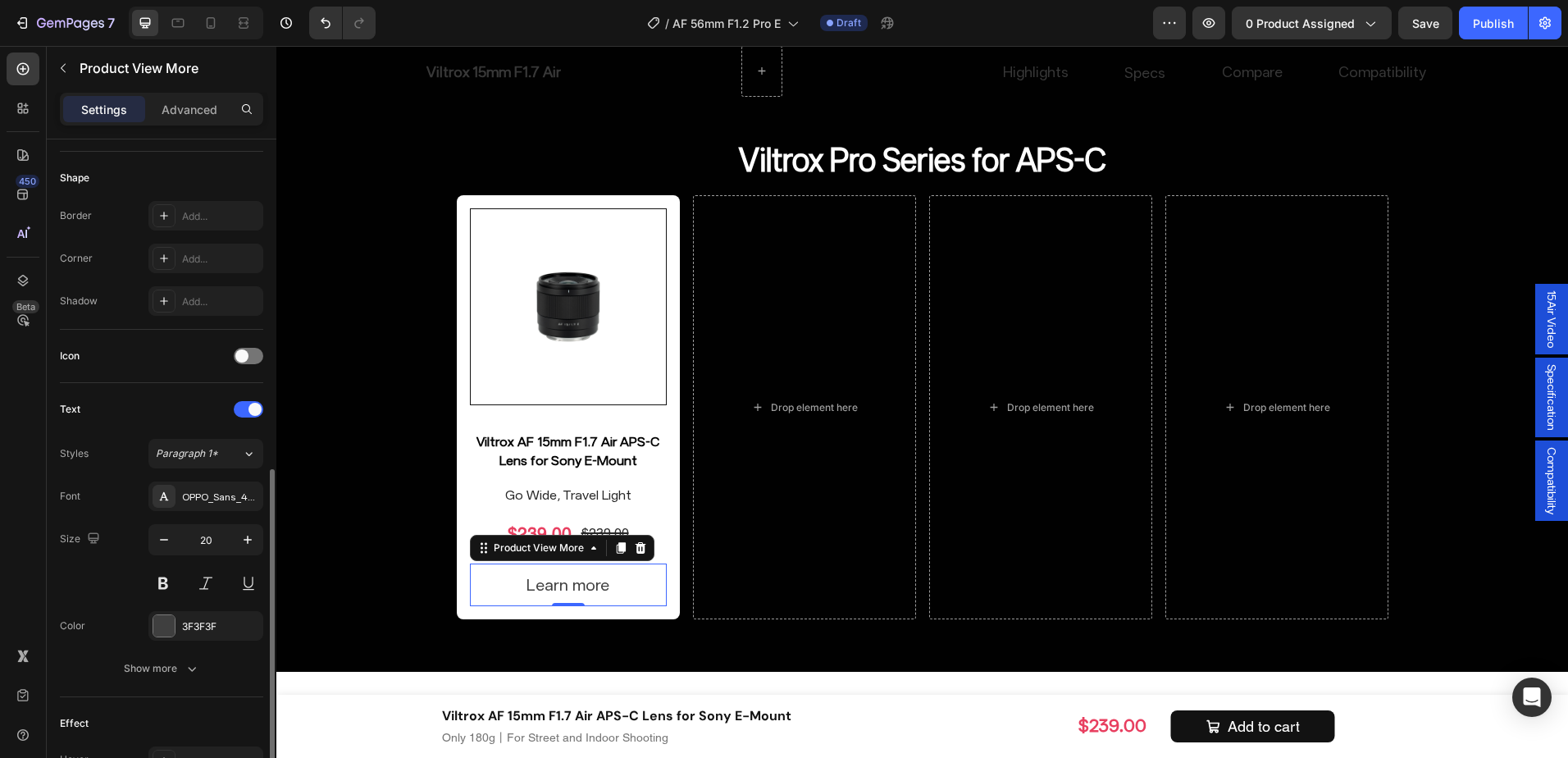
scroll to position [492, 0]
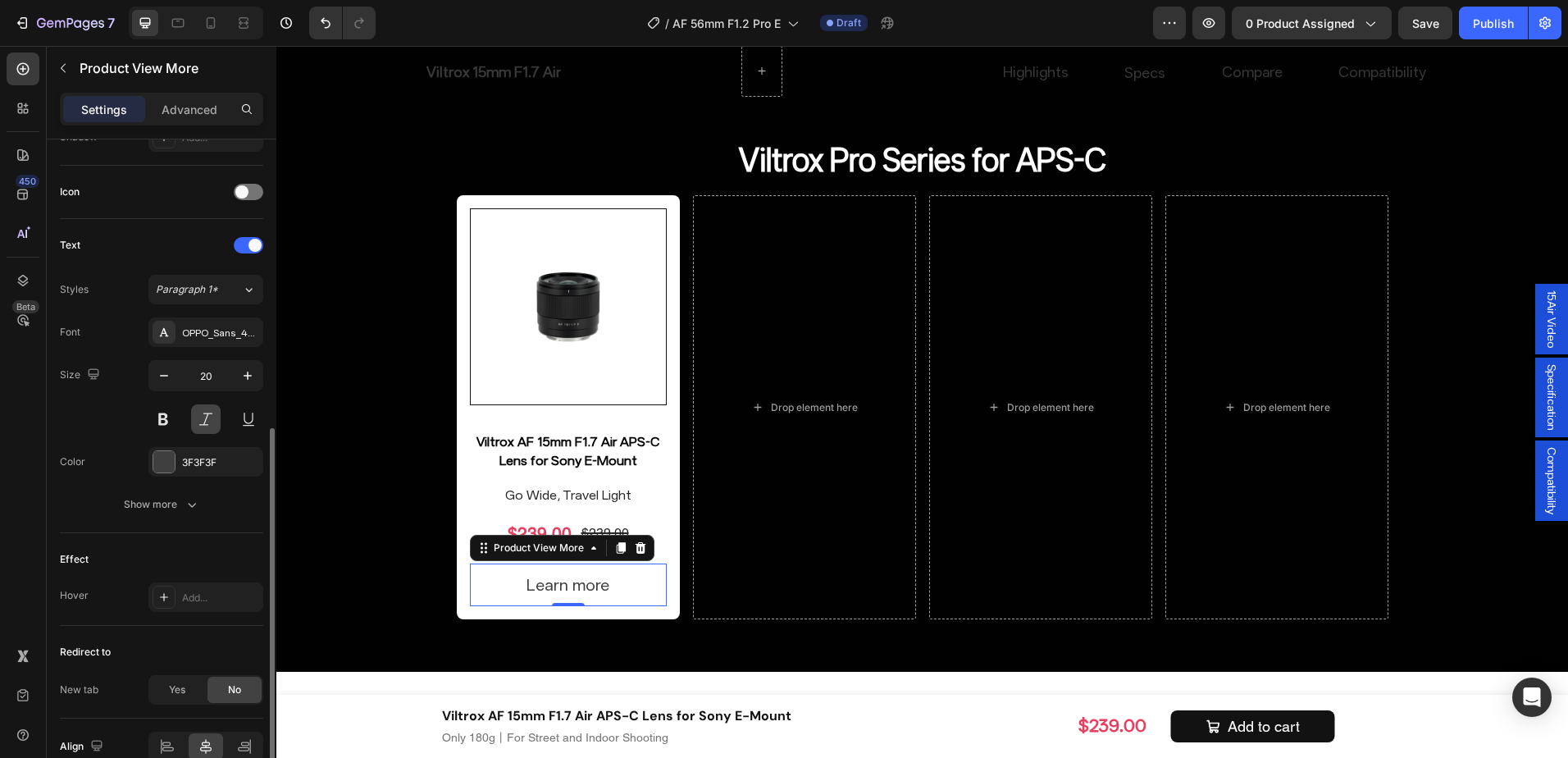
click at [210, 495] on button "Show more" at bounding box center [162, 505] width 204 height 30
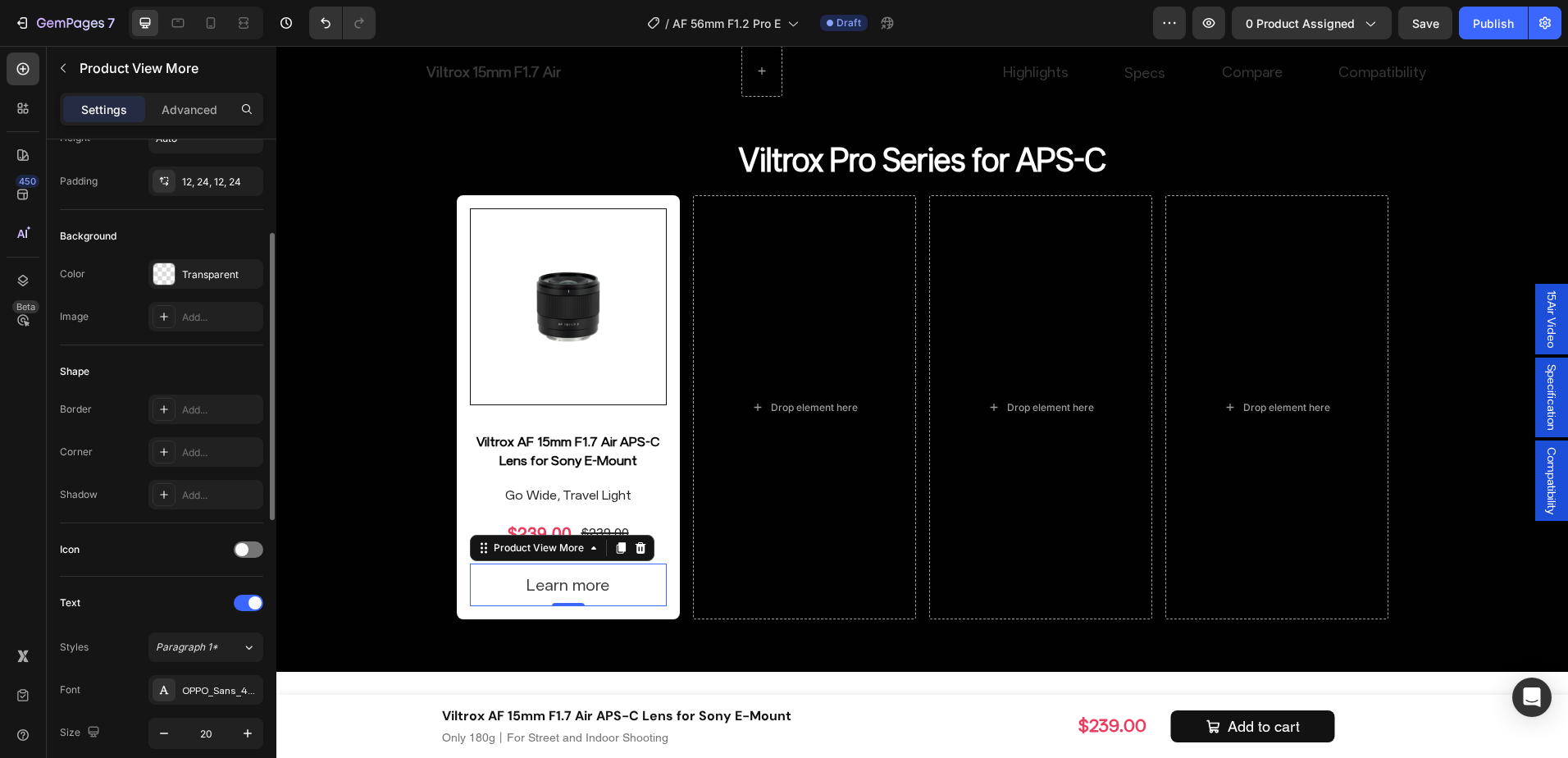
scroll to position [135, 0]
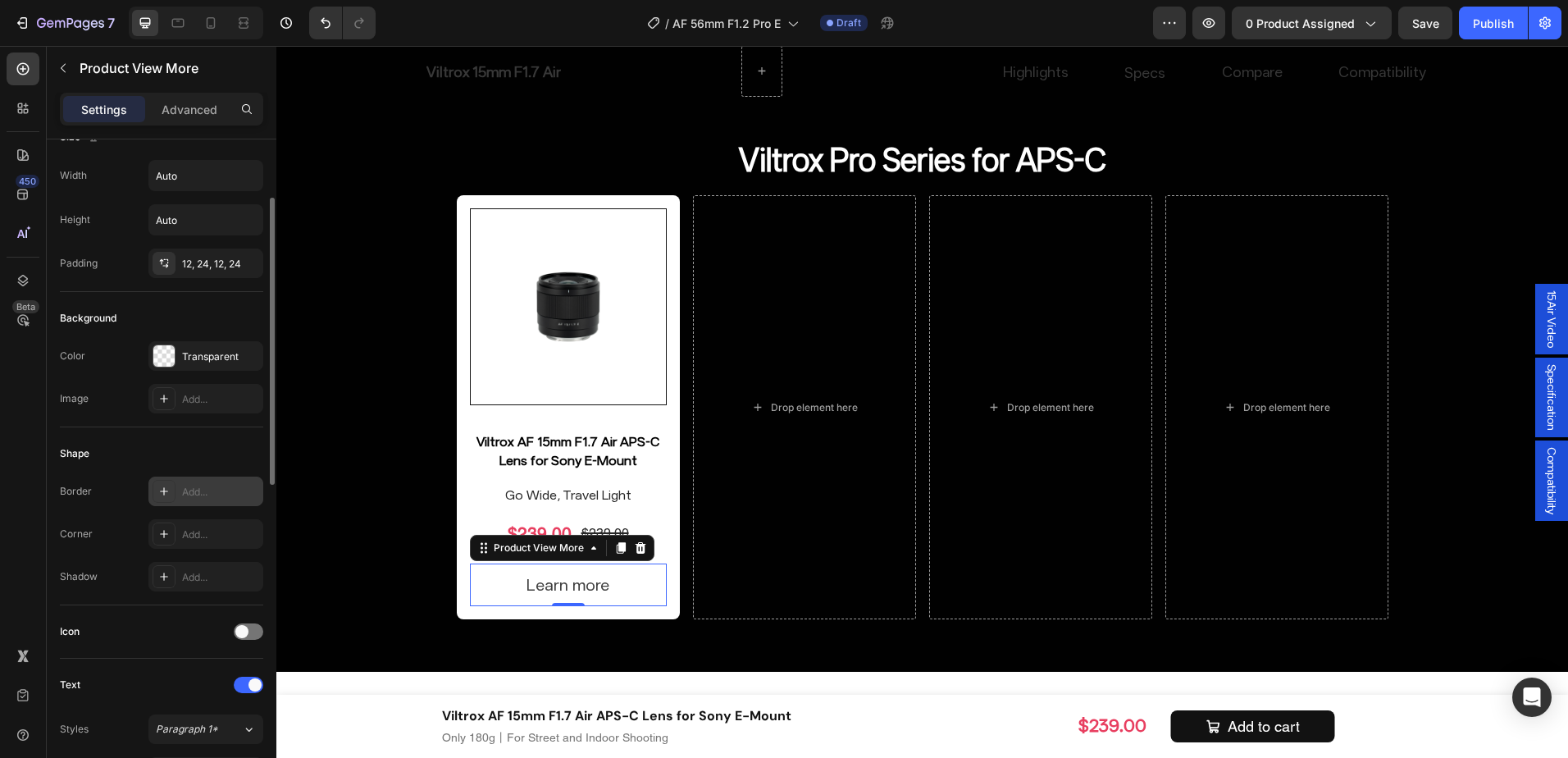
click at [195, 490] on div "Add..." at bounding box center [220, 492] width 77 height 15
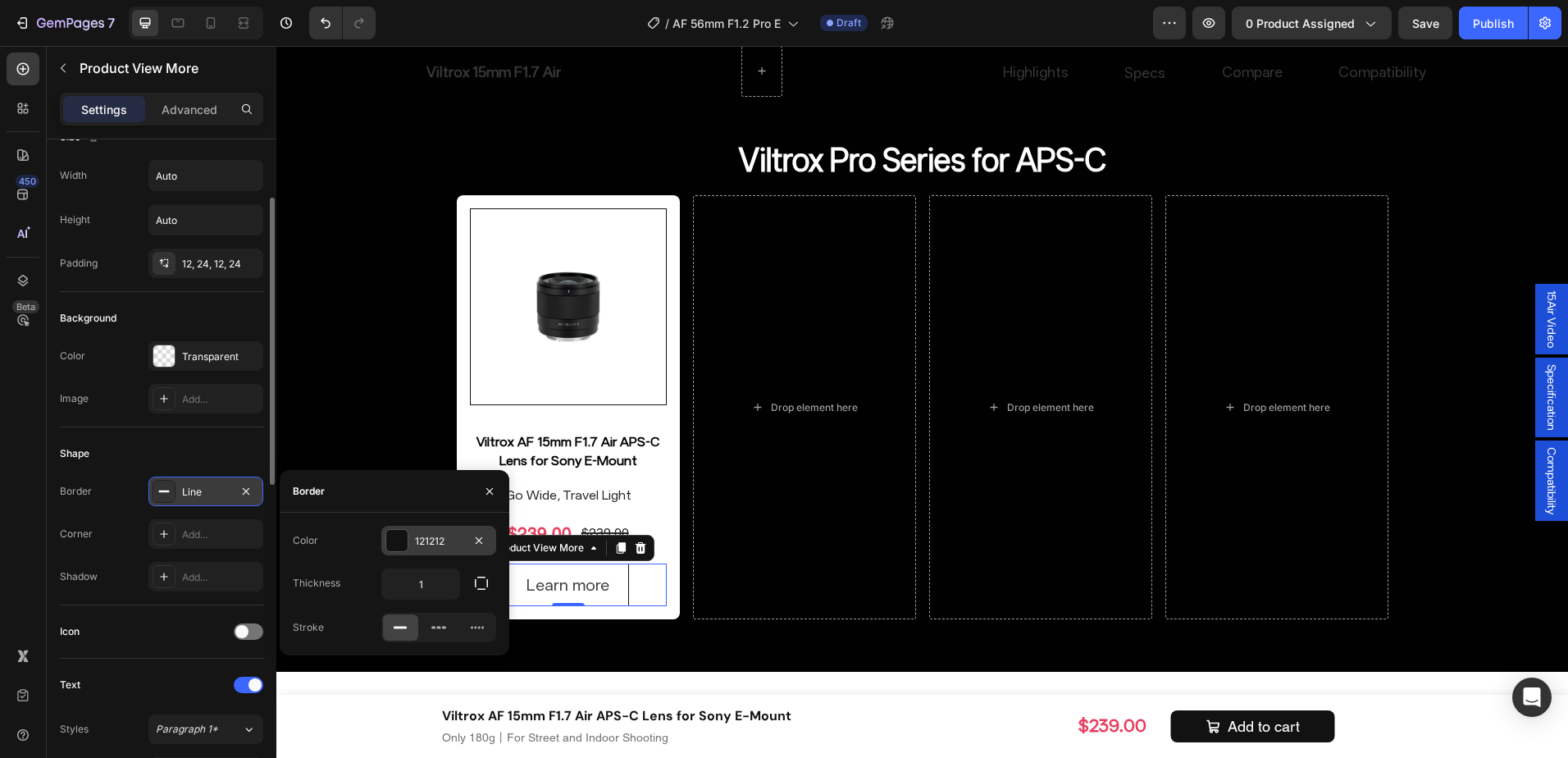
click at [433, 539] on div "121212" at bounding box center [439, 541] width 48 height 15
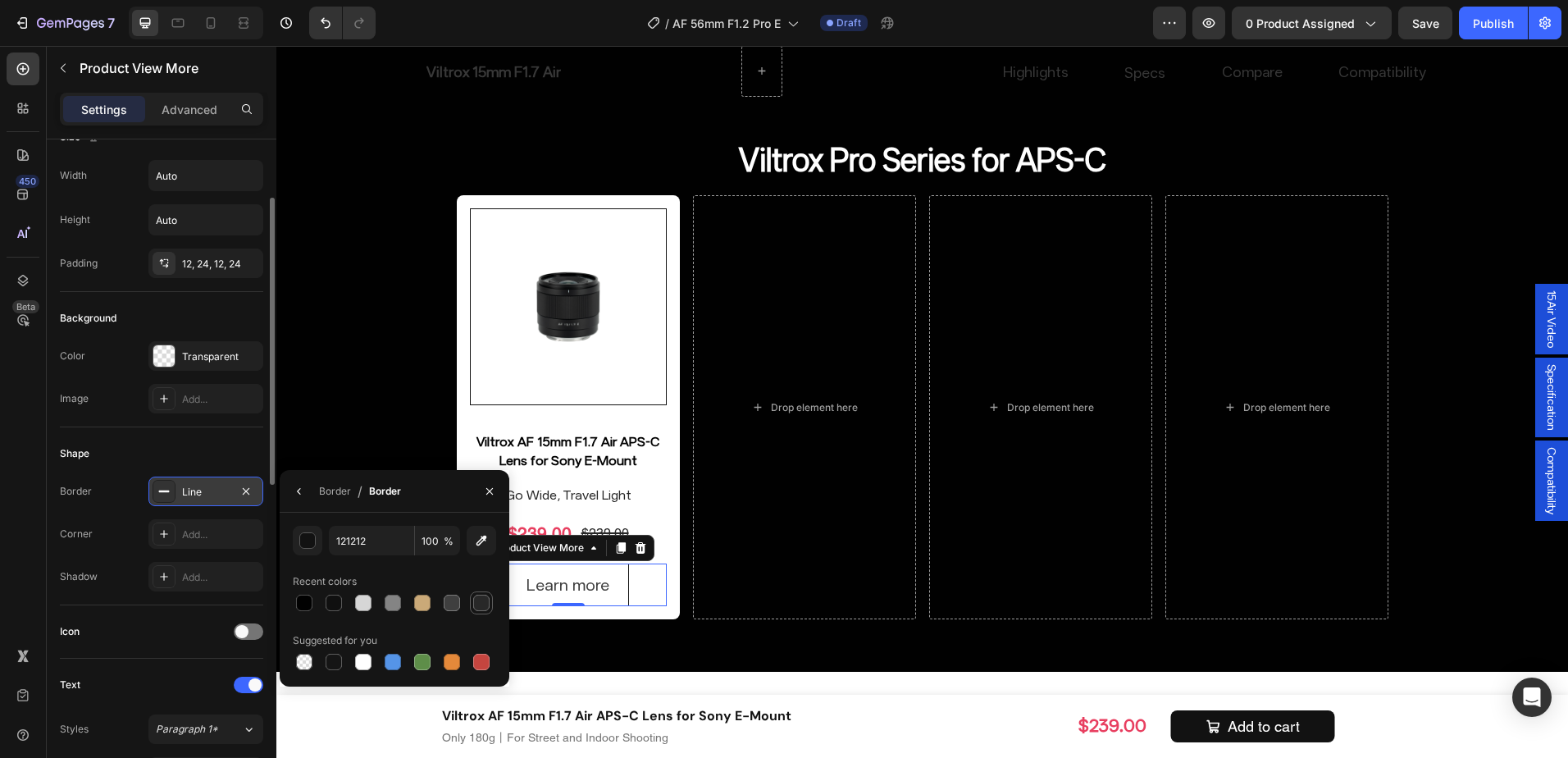
click at [476, 601] on div at bounding box center [481, 603] width 16 height 16
type input "282828"
click at [205, 536] on div "Add..." at bounding box center [220, 534] width 77 height 15
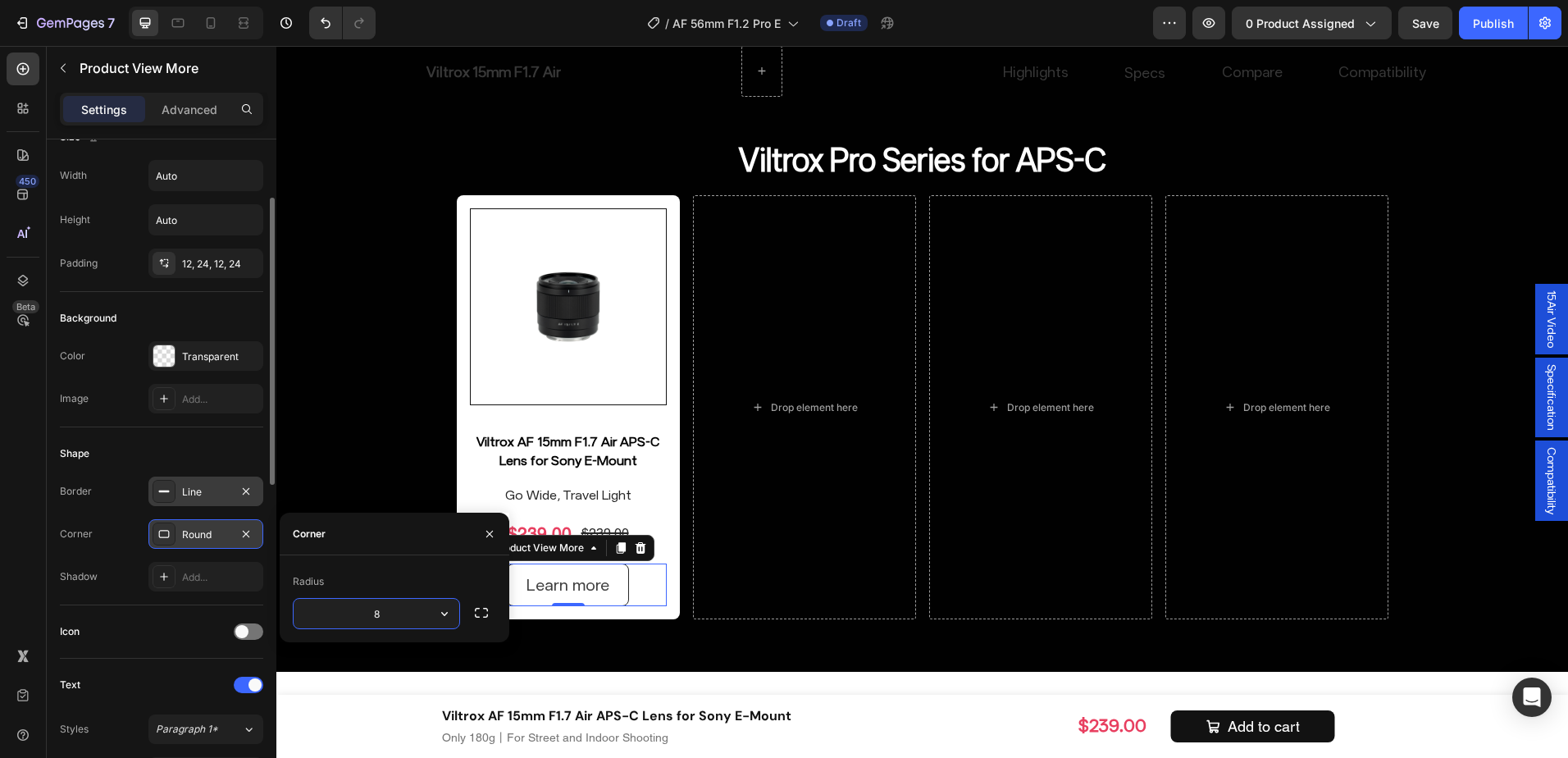
click at [256, 442] on div "Shape" at bounding box center [162, 453] width 204 height 26
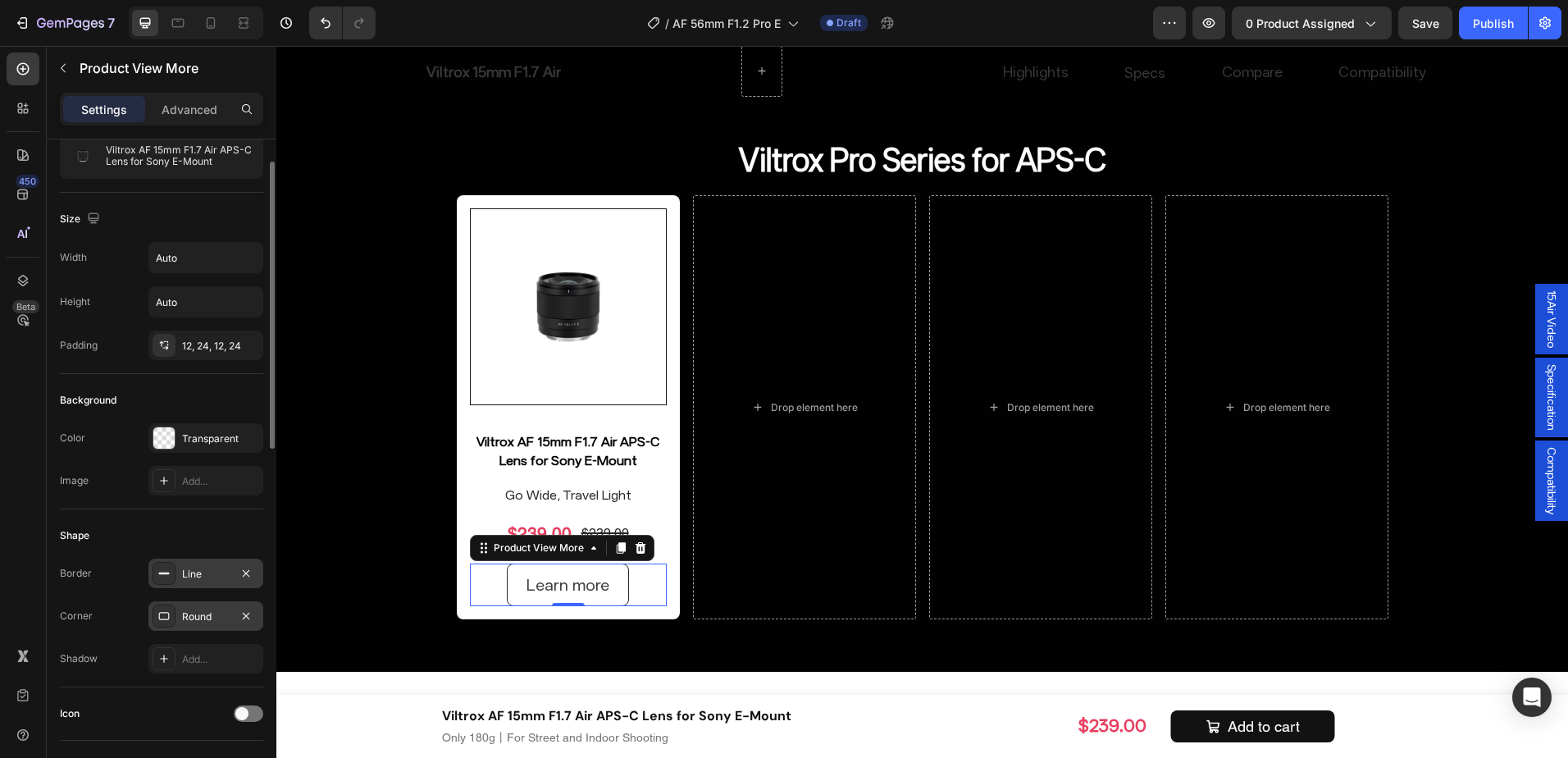
scroll to position [0, 0]
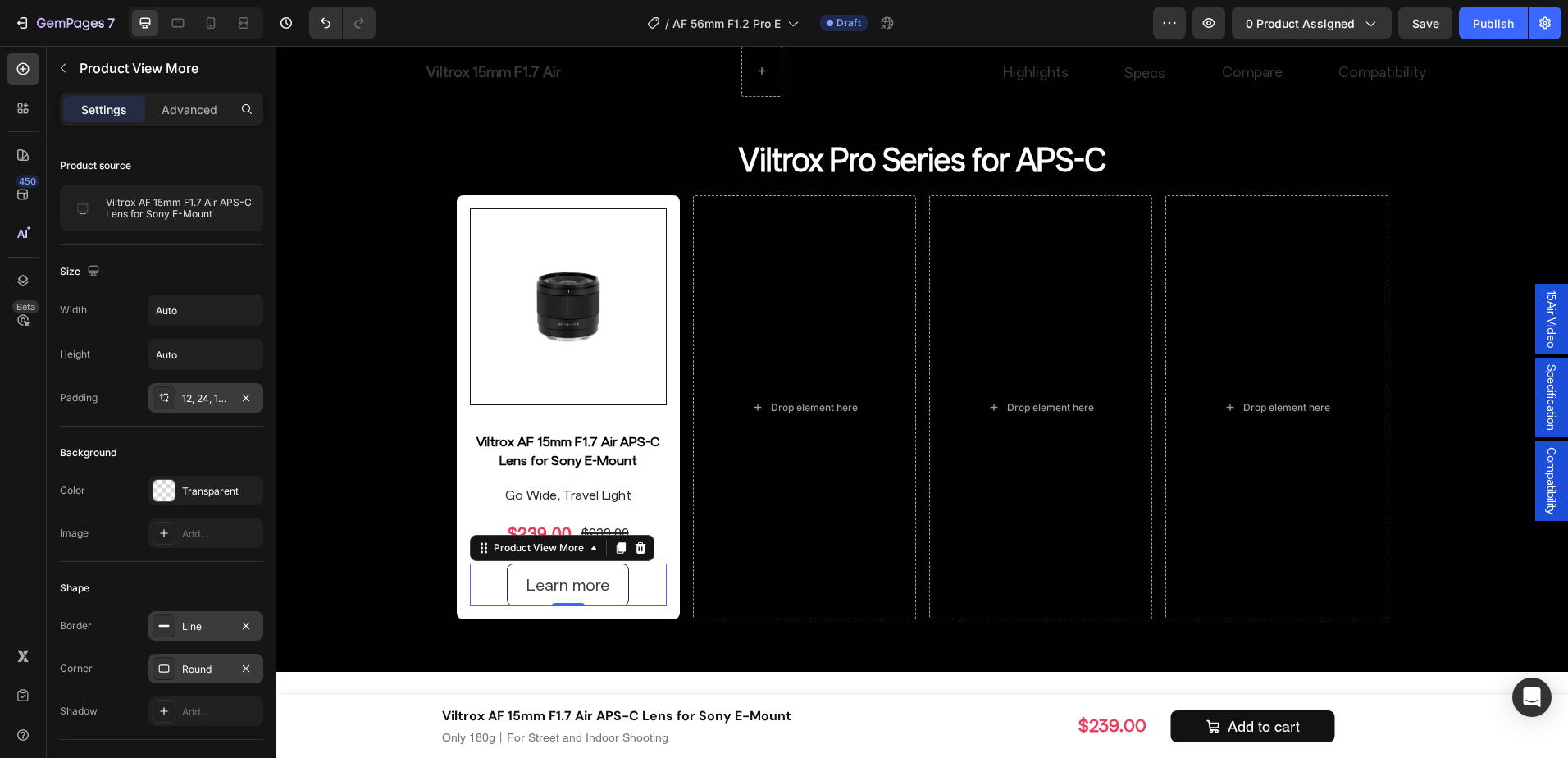
click at [205, 403] on div "12, 24, 12, 24" at bounding box center [206, 398] width 48 height 15
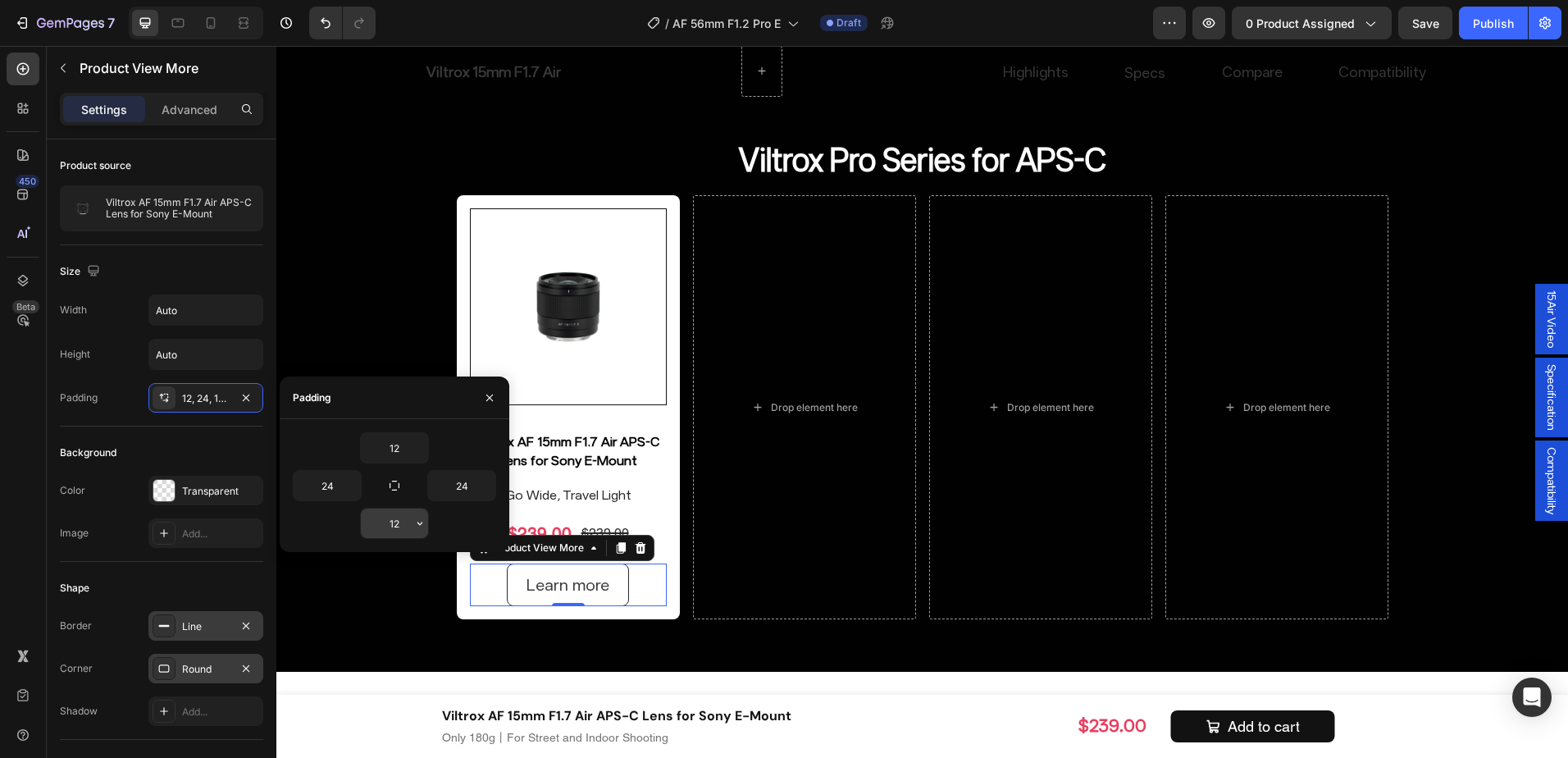
click at [392, 524] on input "12" at bounding box center [394, 524] width 67 height 30
click at [415, 524] on icon "button" at bounding box center [419, 523] width 13 height 13
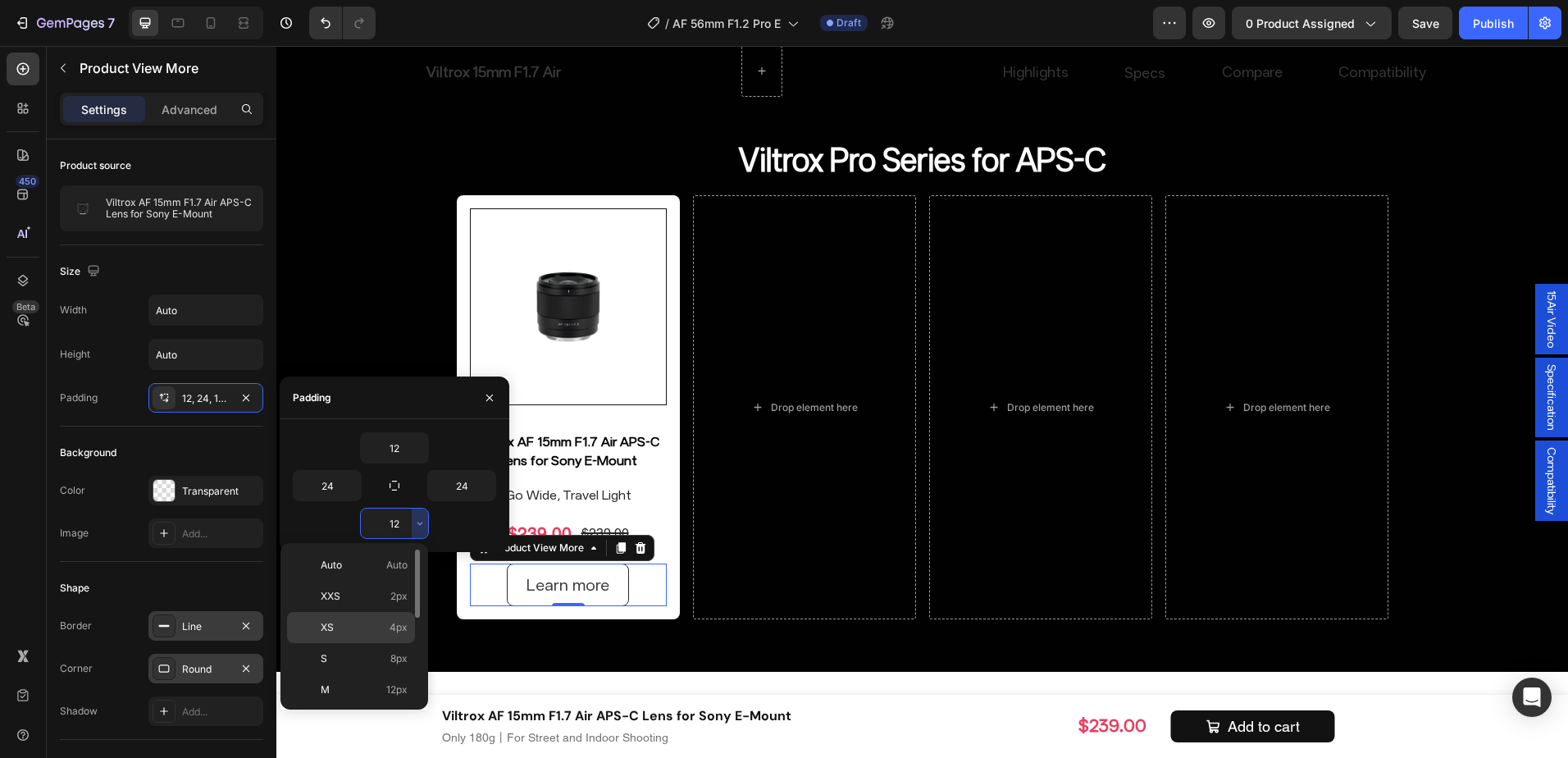
click at [370, 643] on div "XS 4px" at bounding box center [351, 658] width 128 height 31
type input "4"
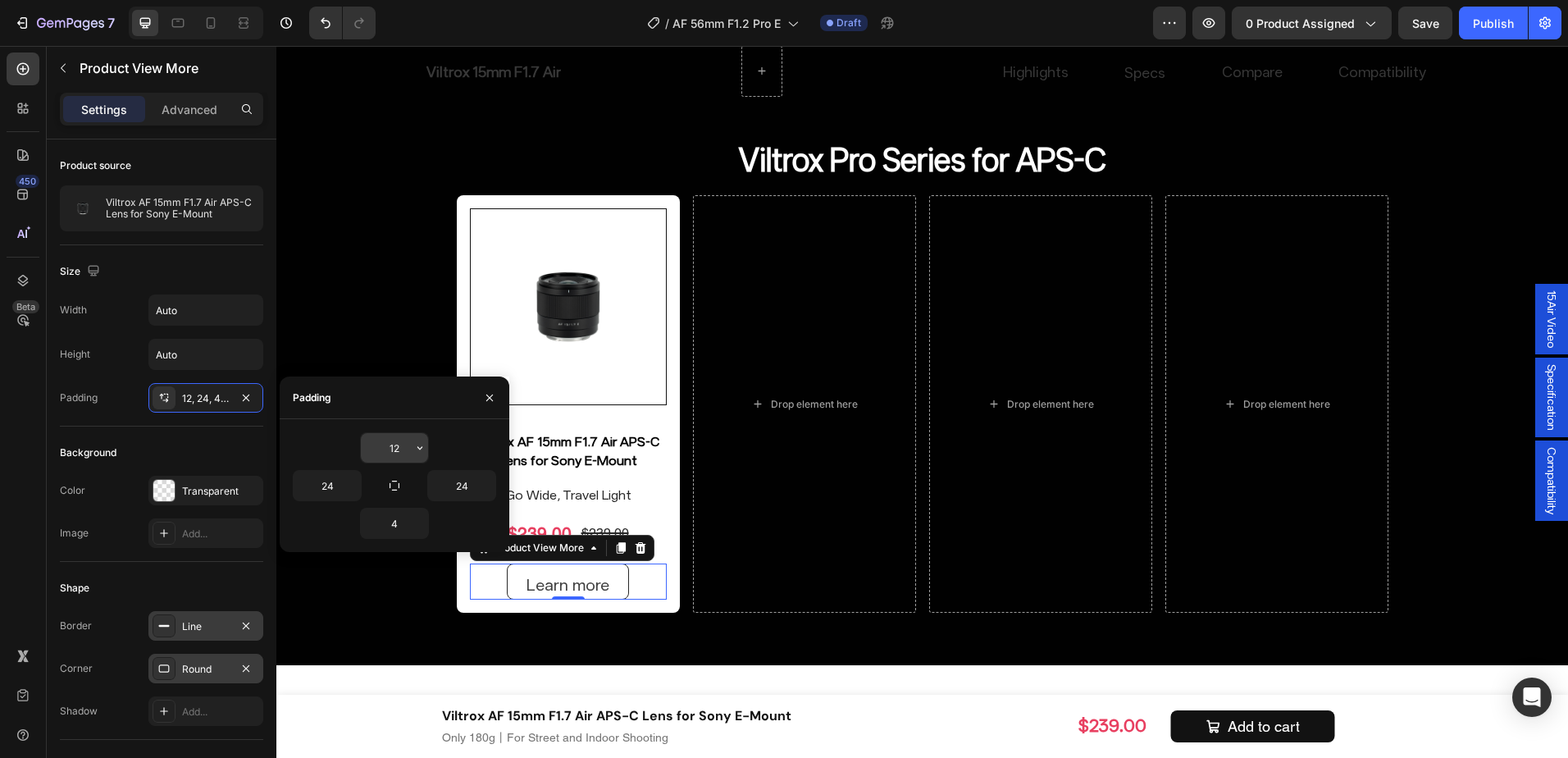
click at [404, 436] on input "12" at bounding box center [394, 448] width 67 height 30
click at [435, 456] on div "12" at bounding box center [394, 447] width 204 height 31
click at [419, 449] on icon "button" at bounding box center [419, 447] width 13 height 13
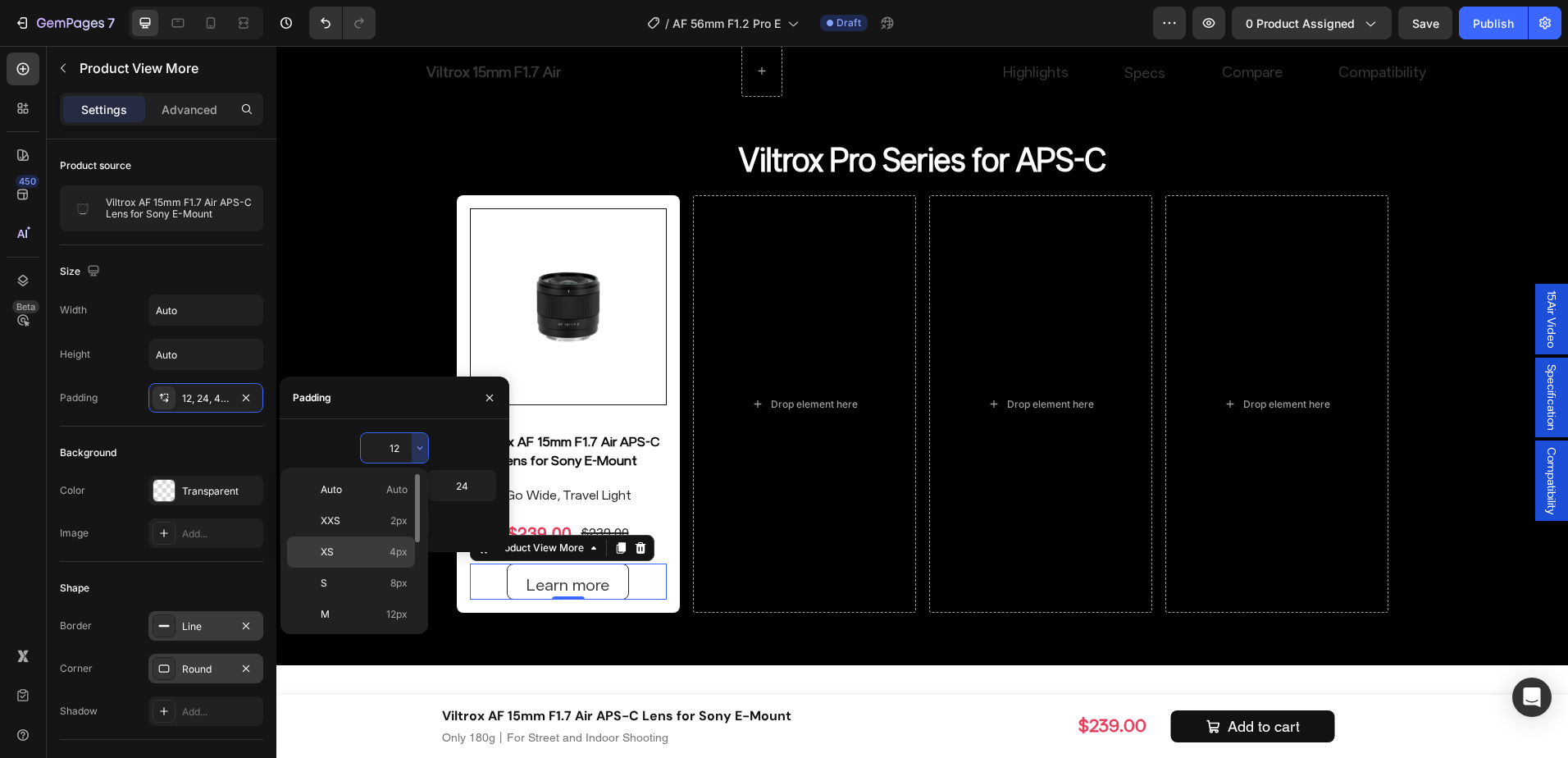
click at [389, 568] on div "XS 4px" at bounding box center [351, 583] width 128 height 31
type input "4"
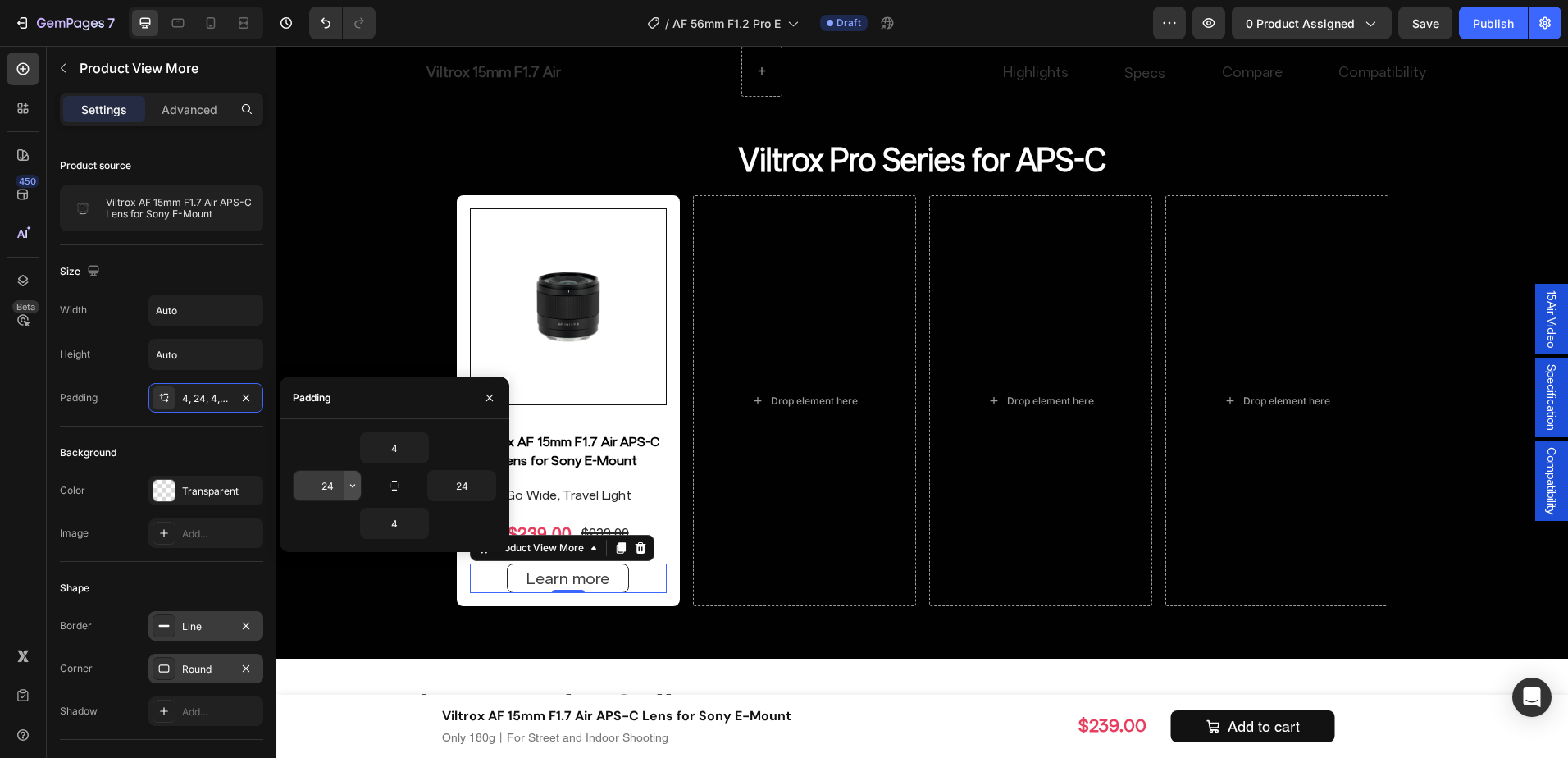
click at [354, 495] on button "button" at bounding box center [352, 486] width 16 height 30
click at [237, 462] on div "Background" at bounding box center [162, 452] width 204 height 26
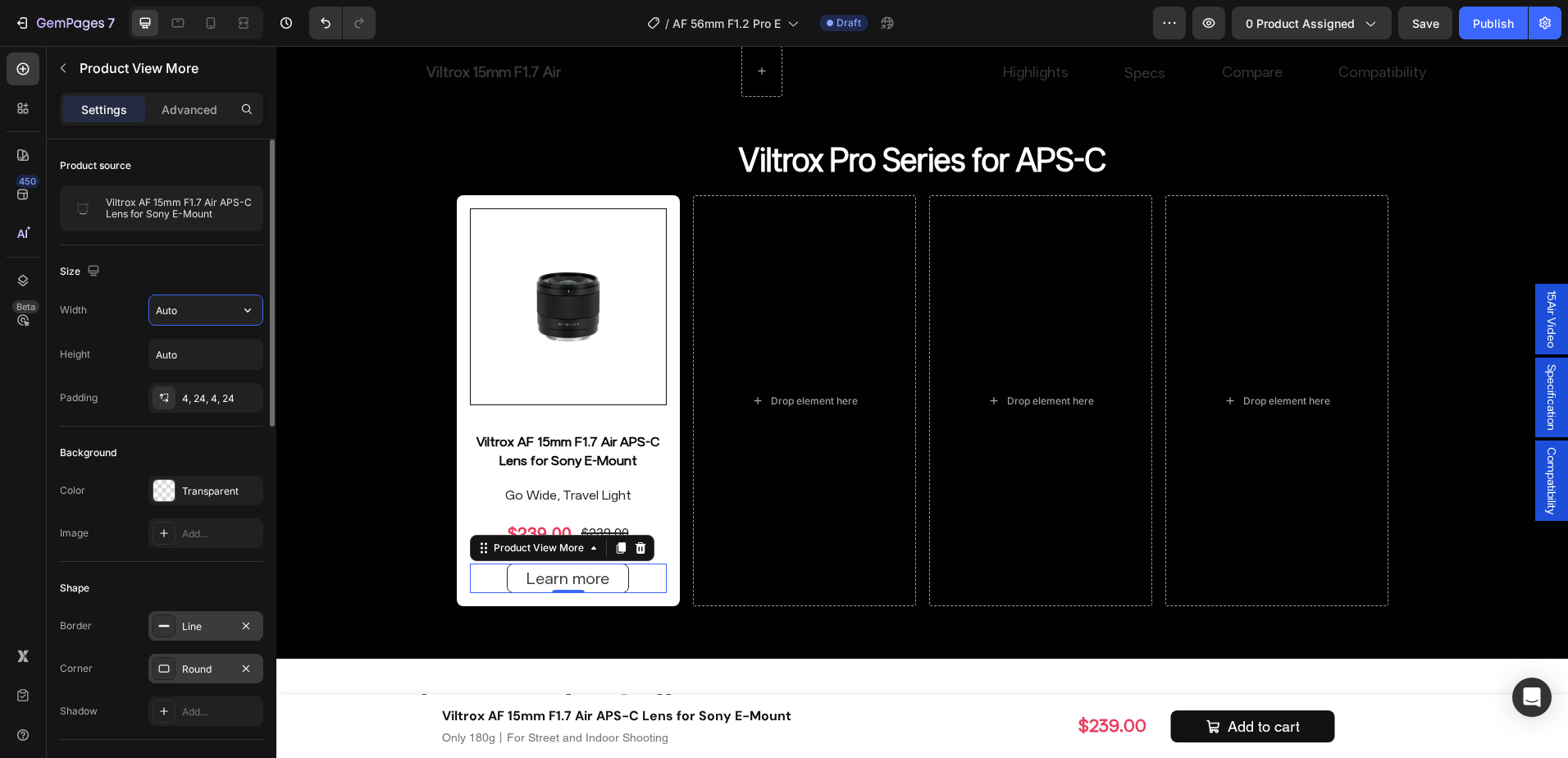
click at [204, 309] on input "Auto" at bounding box center [206, 311] width 113 height 30
click at [255, 308] on icon "button" at bounding box center [248, 310] width 16 height 16
click at [224, 352] on span "100%" at bounding box center [235, 352] width 27 height 15
type input "100%"
click at [363, 488] on div "Find Your Ideal Focal Length Heading Drop element here AF 27mm F1.2 Heading AF …" at bounding box center [922, 159] width 1292 height 949
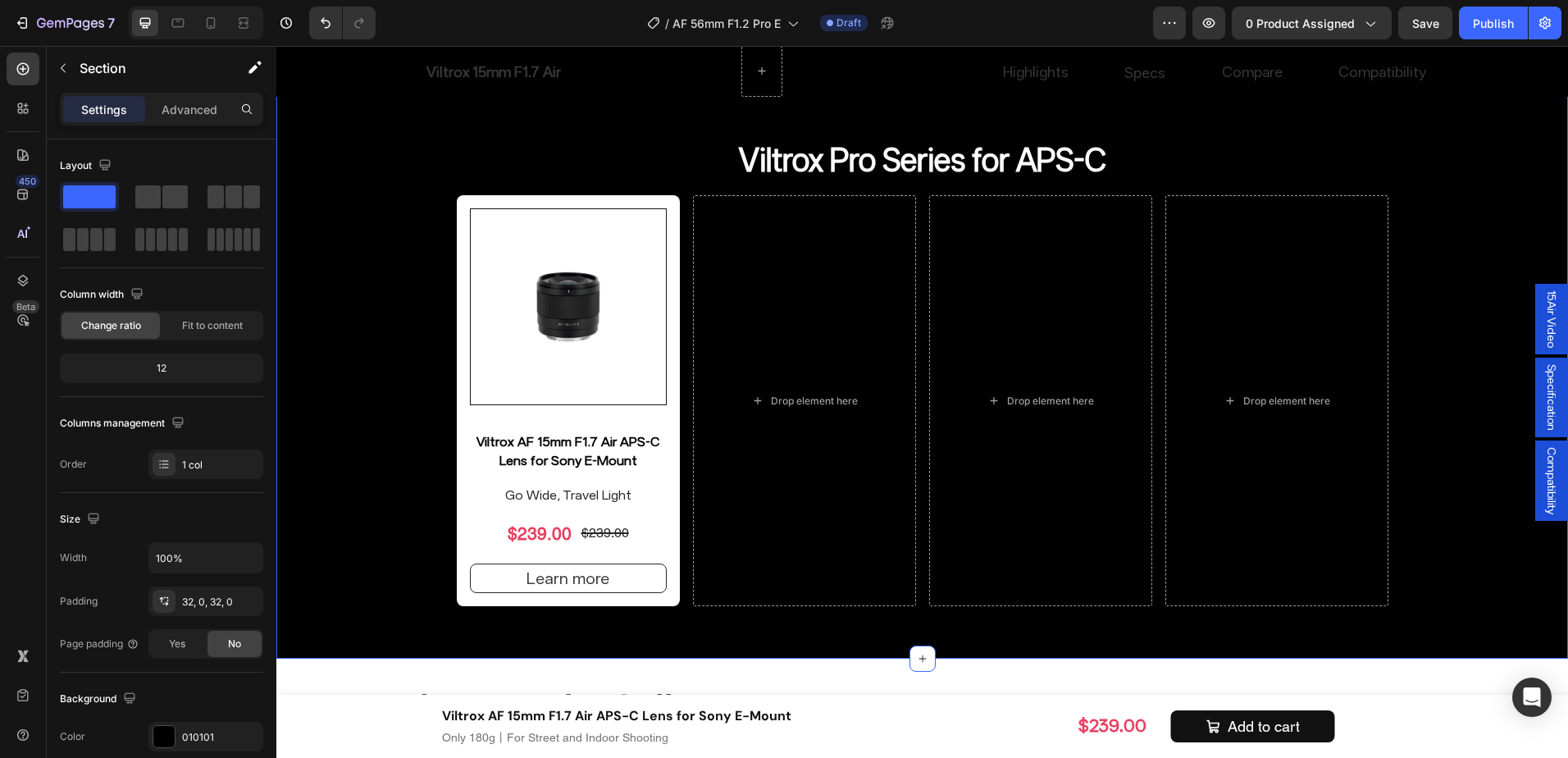
click at [363, 488] on div "Find Your Ideal Focal Length Heading Drop element here AF 27mm F1.2 Heading AF …" at bounding box center [922, 159] width 1292 height 949
click at [555, 573] on div "Learn more" at bounding box center [568, 578] width 83 height 23
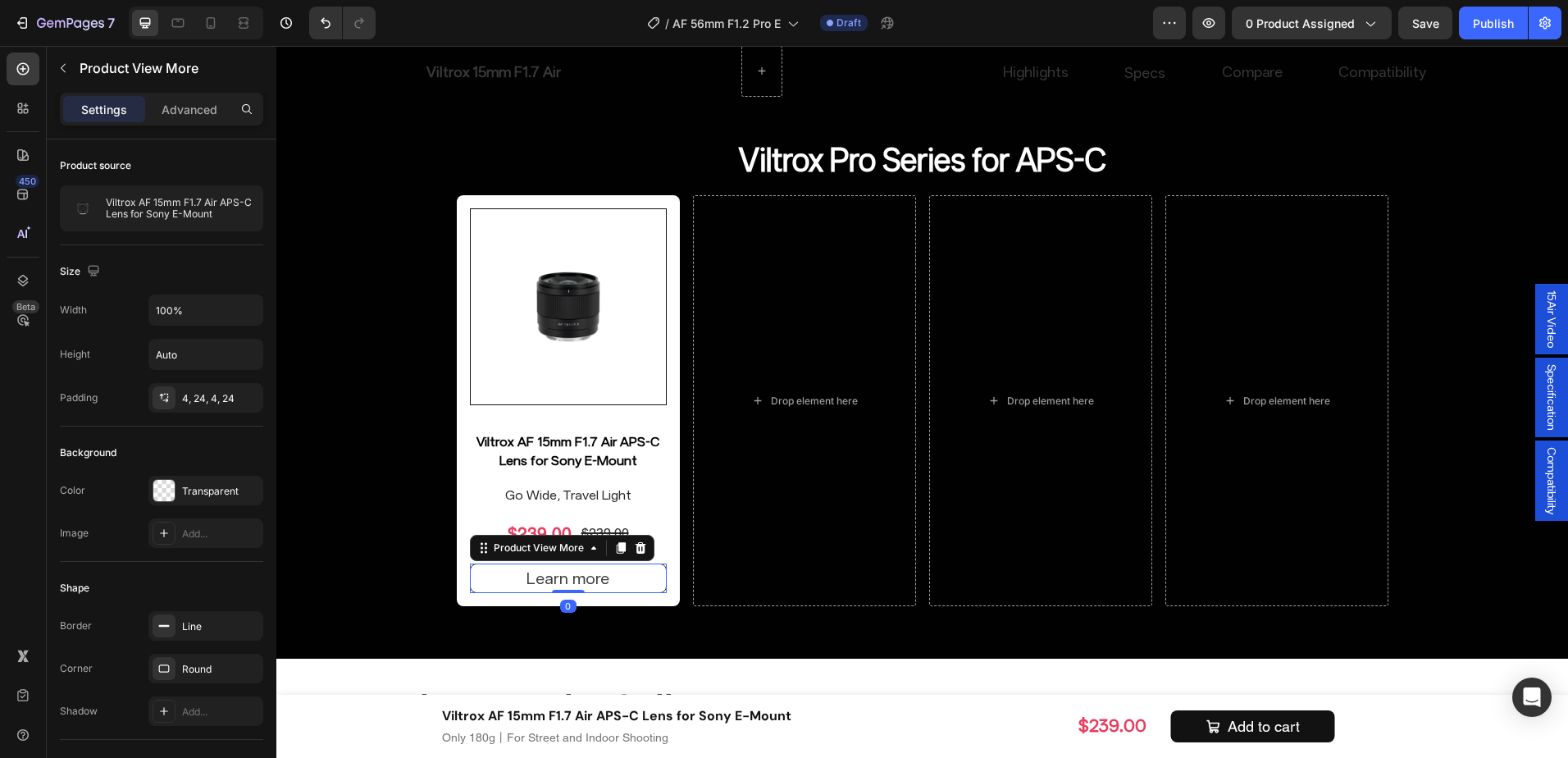
click at [642, 580] on button "Learn more" at bounding box center [568, 579] width 197 height 30
click at [209, 396] on div "4, 24, 4, 24" at bounding box center [206, 398] width 48 height 15
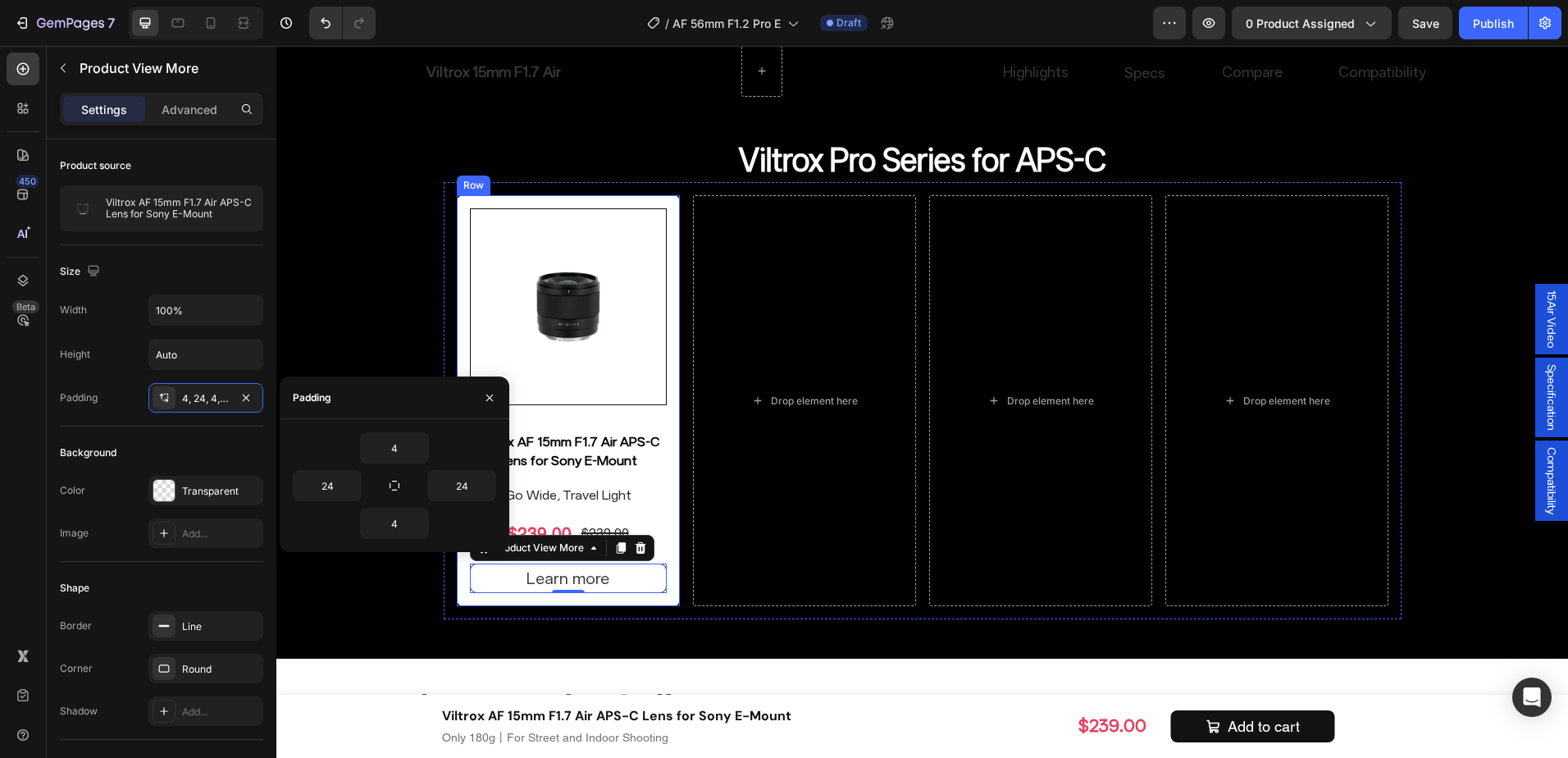
click at [436, 617] on div "Viltrox Pro Series for APS-C Heading Product Images Viltrox AF 15mm F1.7 Air AP…" at bounding box center [922, 379] width 984 height 507
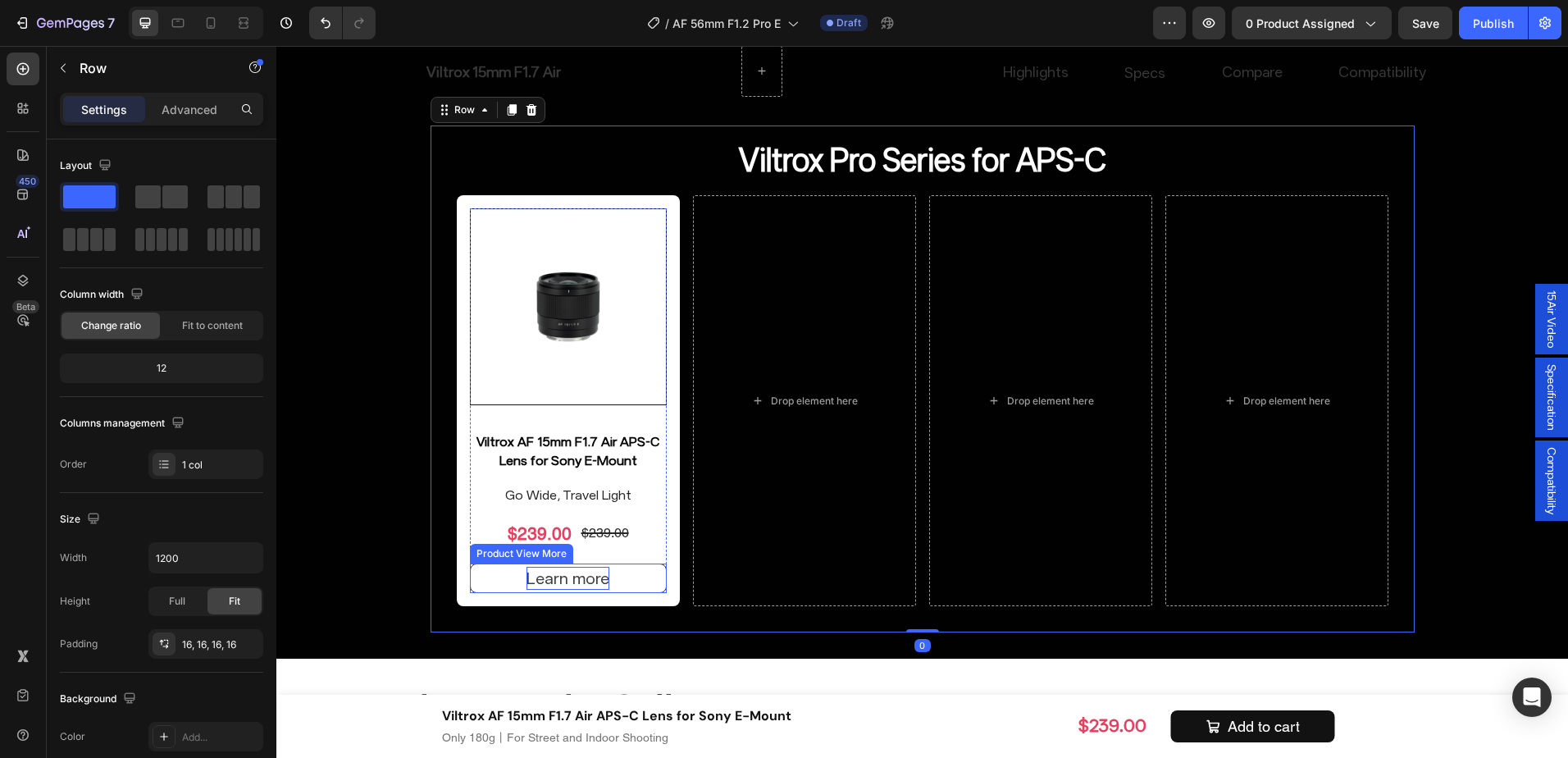
click at [544, 582] on div "Learn more" at bounding box center [568, 578] width 83 height 23
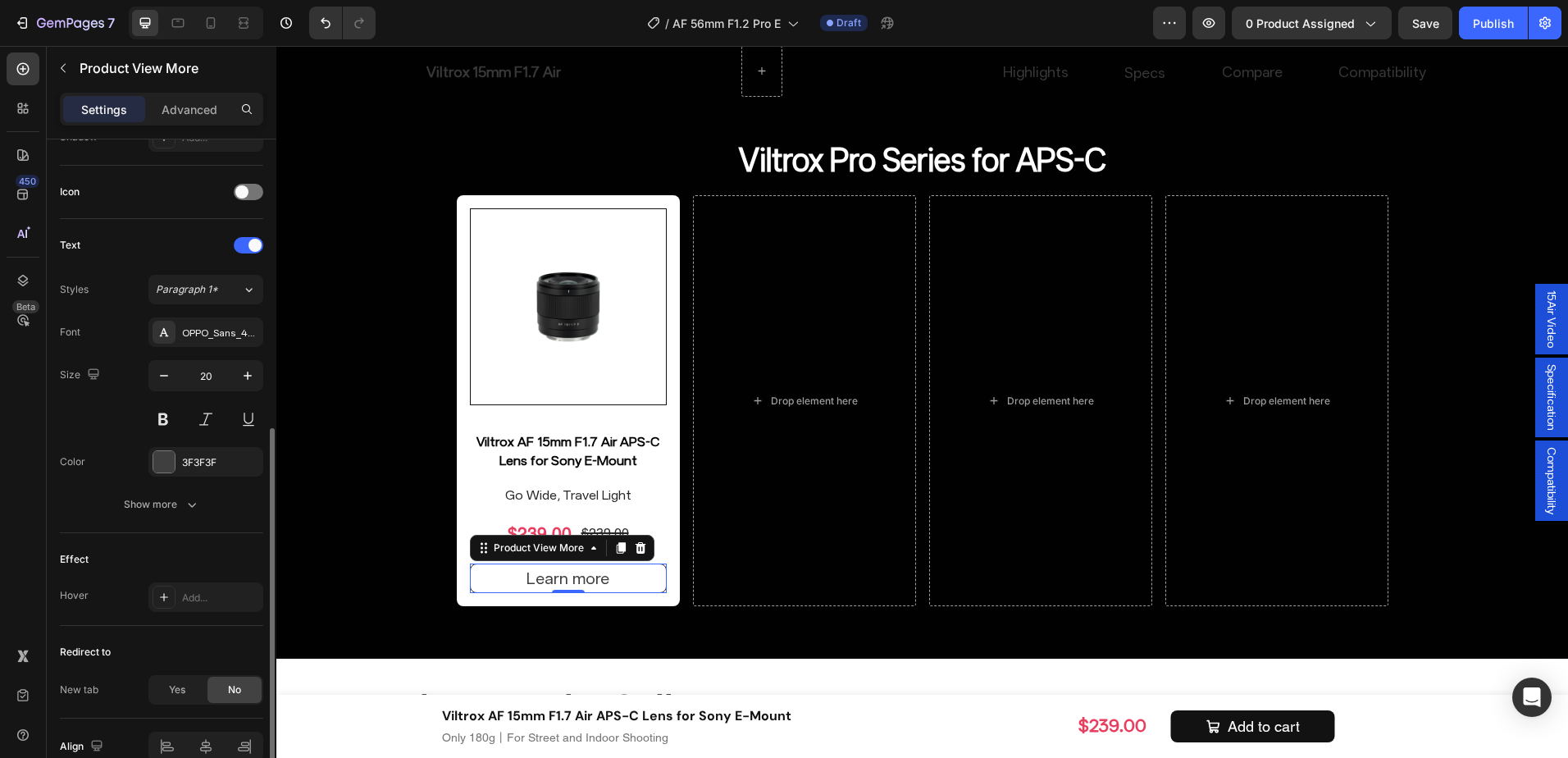
scroll to position [656, 0]
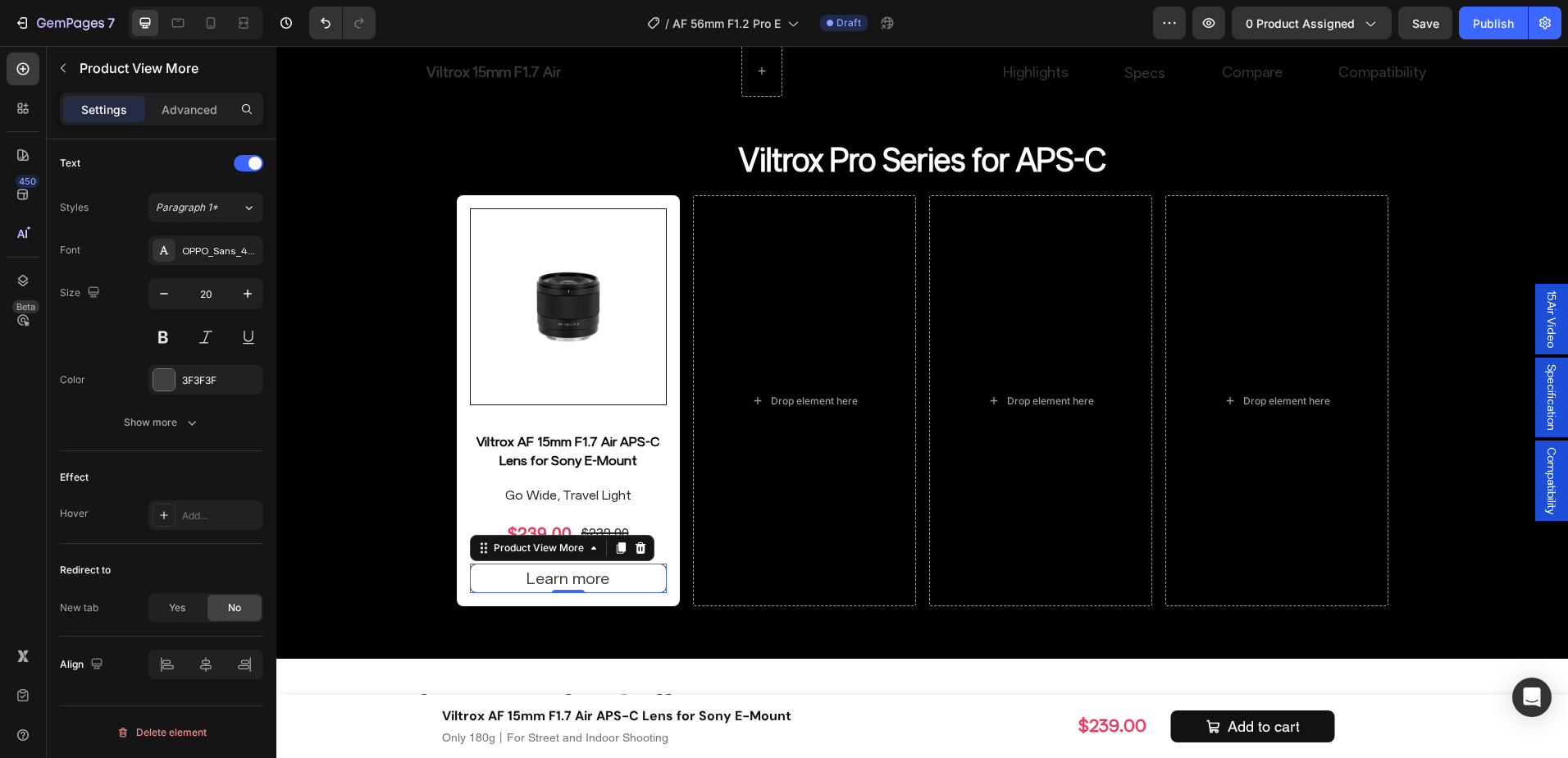
click at [167, 95] on div "Settings Advanced" at bounding box center [162, 109] width 204 height 33
click at [167, 115] on p "Advanced" at bounding box center [190, 109] width 56 height 17
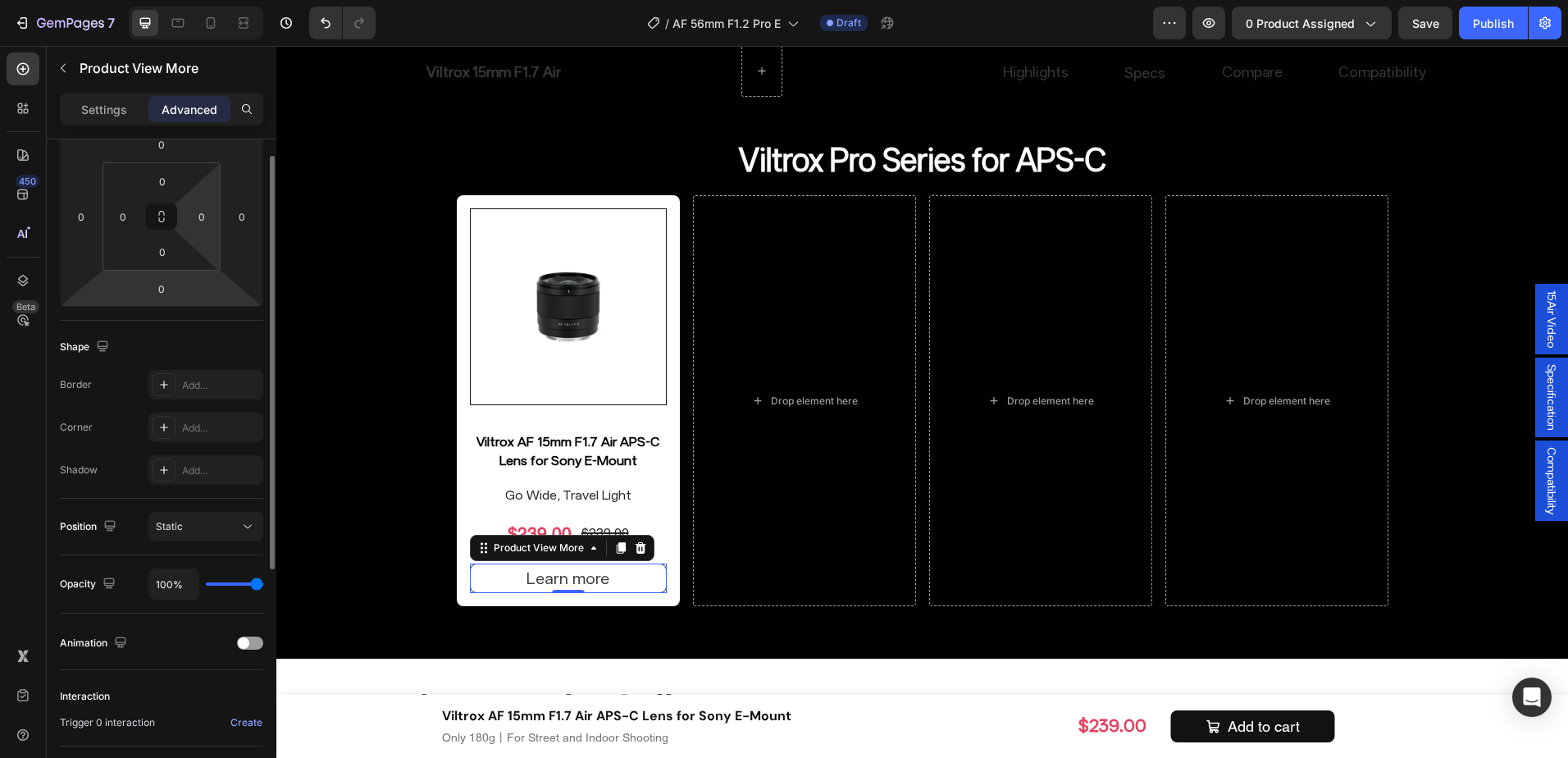
scroll to position [159, 0]
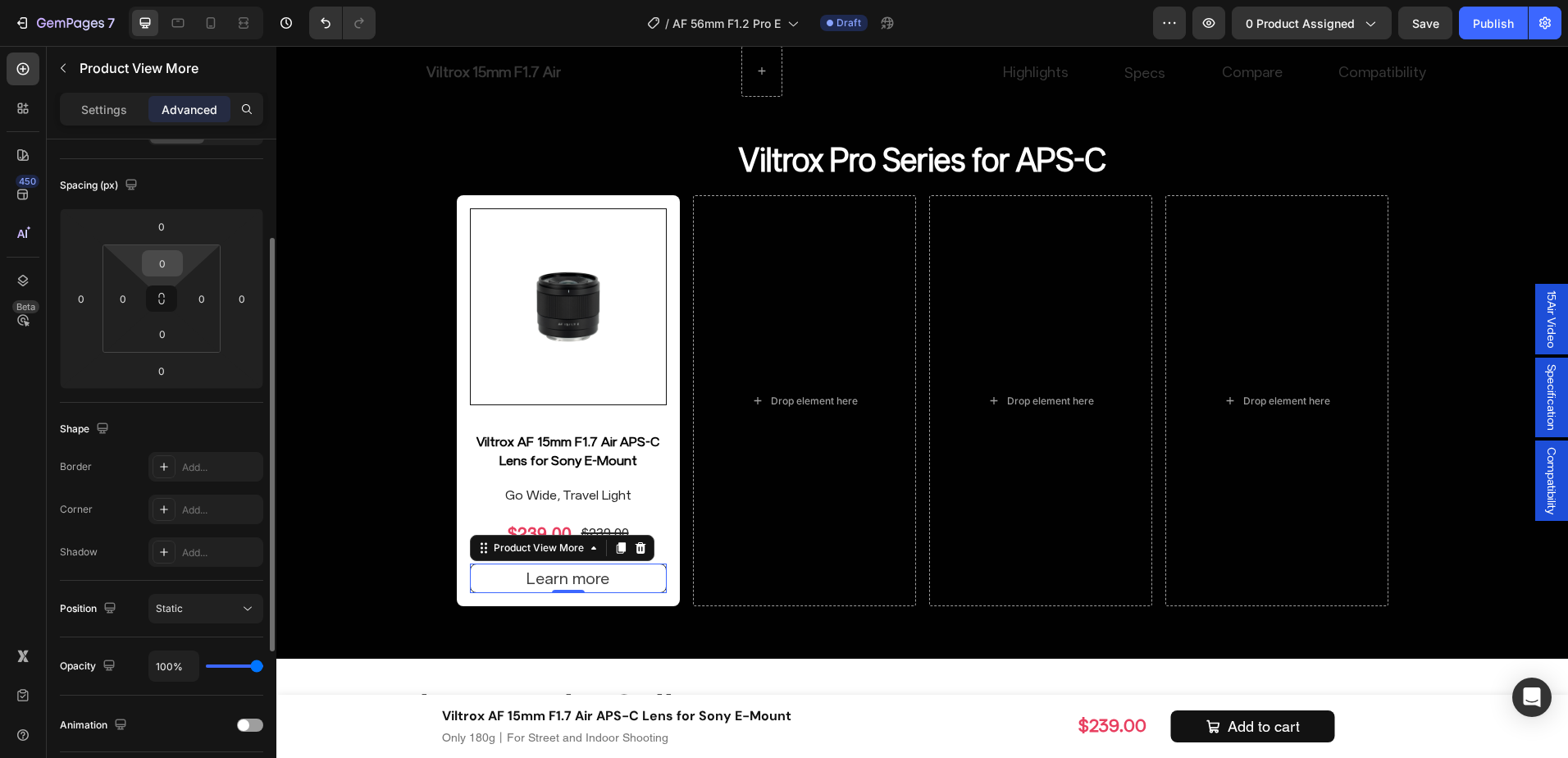
click at [162, 268] on input "0" at bounding box center [162, 263] width 33 height 25
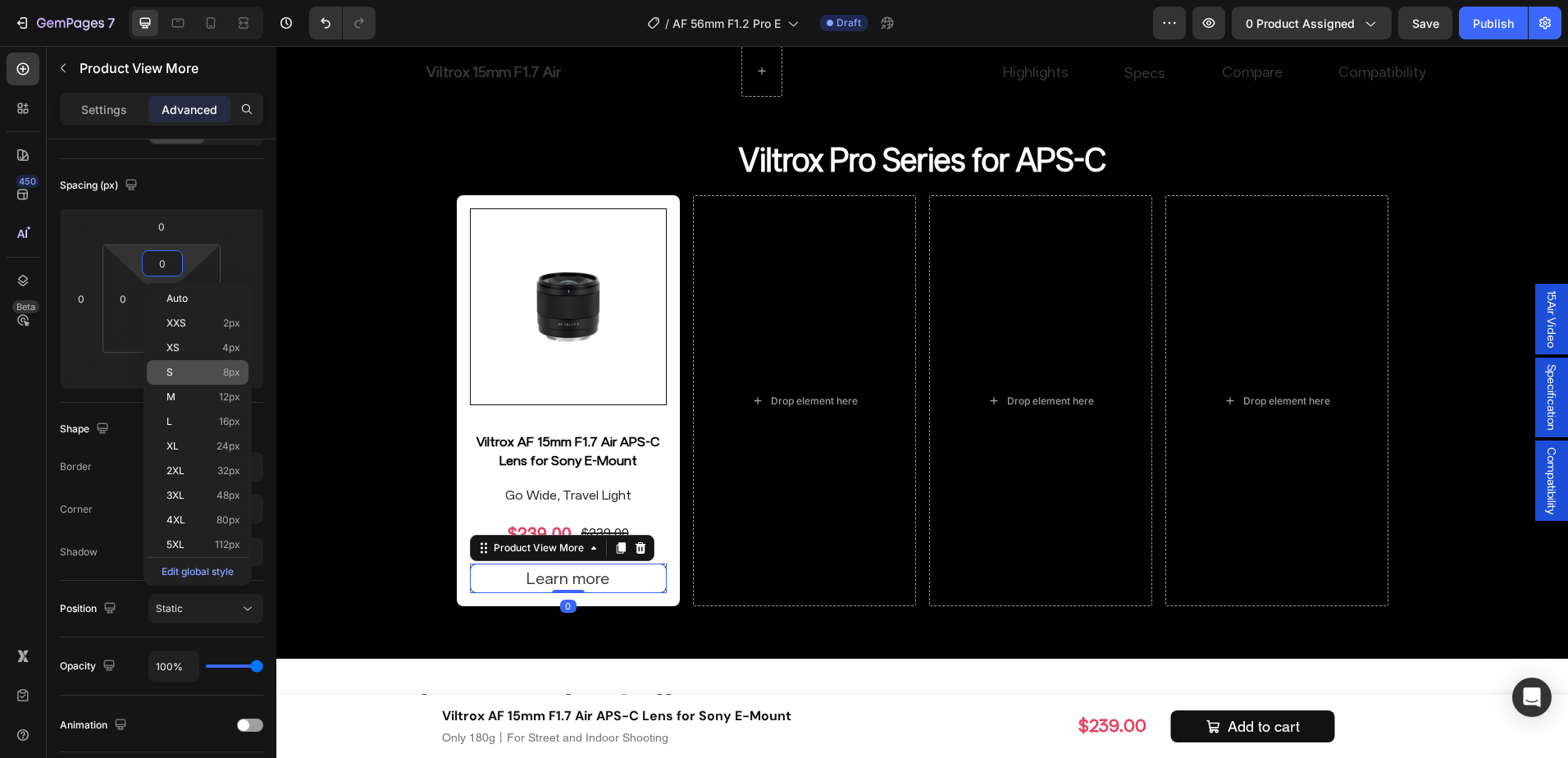
click at [198, 367] on div "S 8px" at bounding box center [198, 373] width 102 height 25
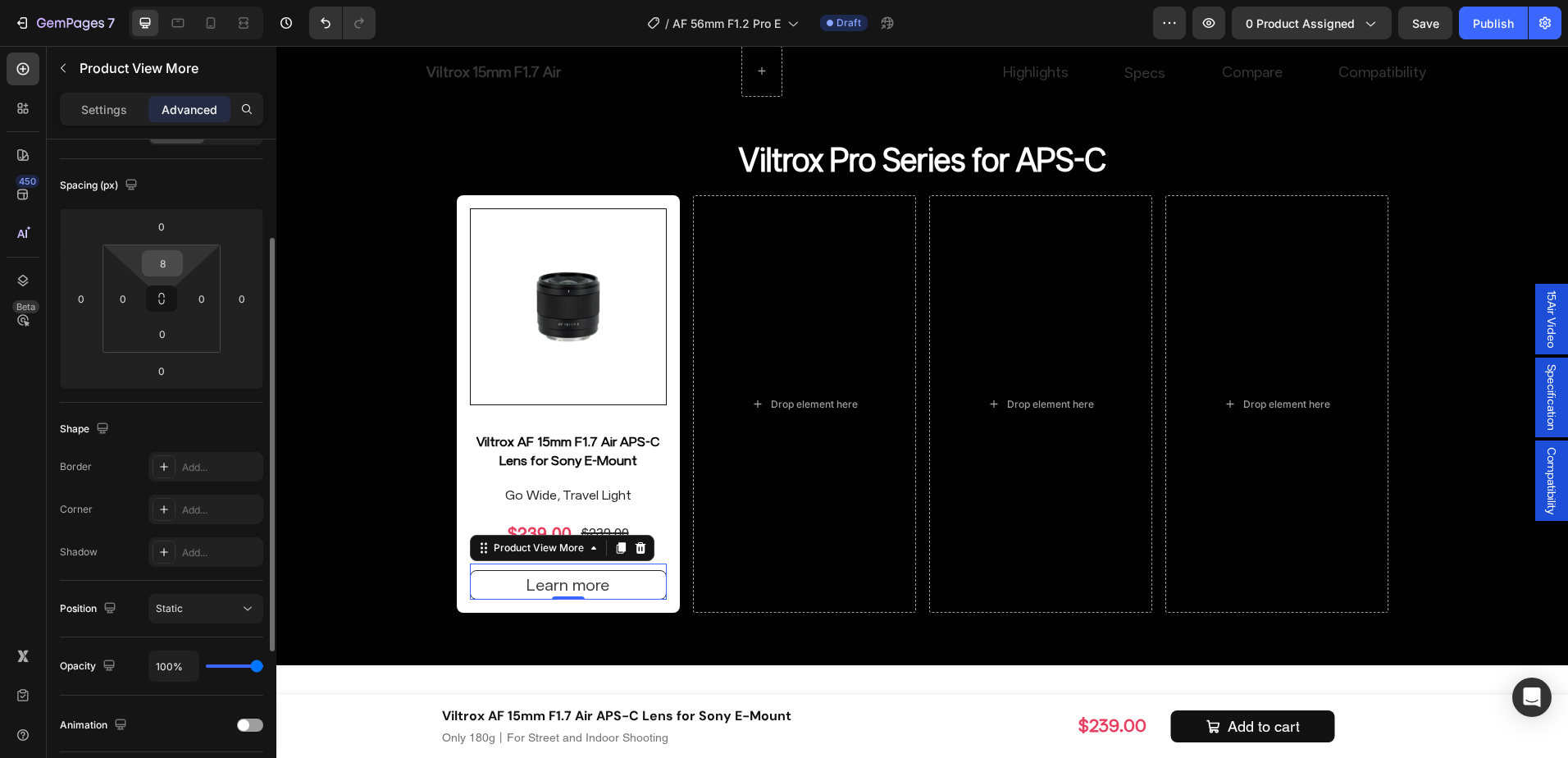
click at [159, 257] on input "8" at bounding box center [162, 263] width 33 height 25
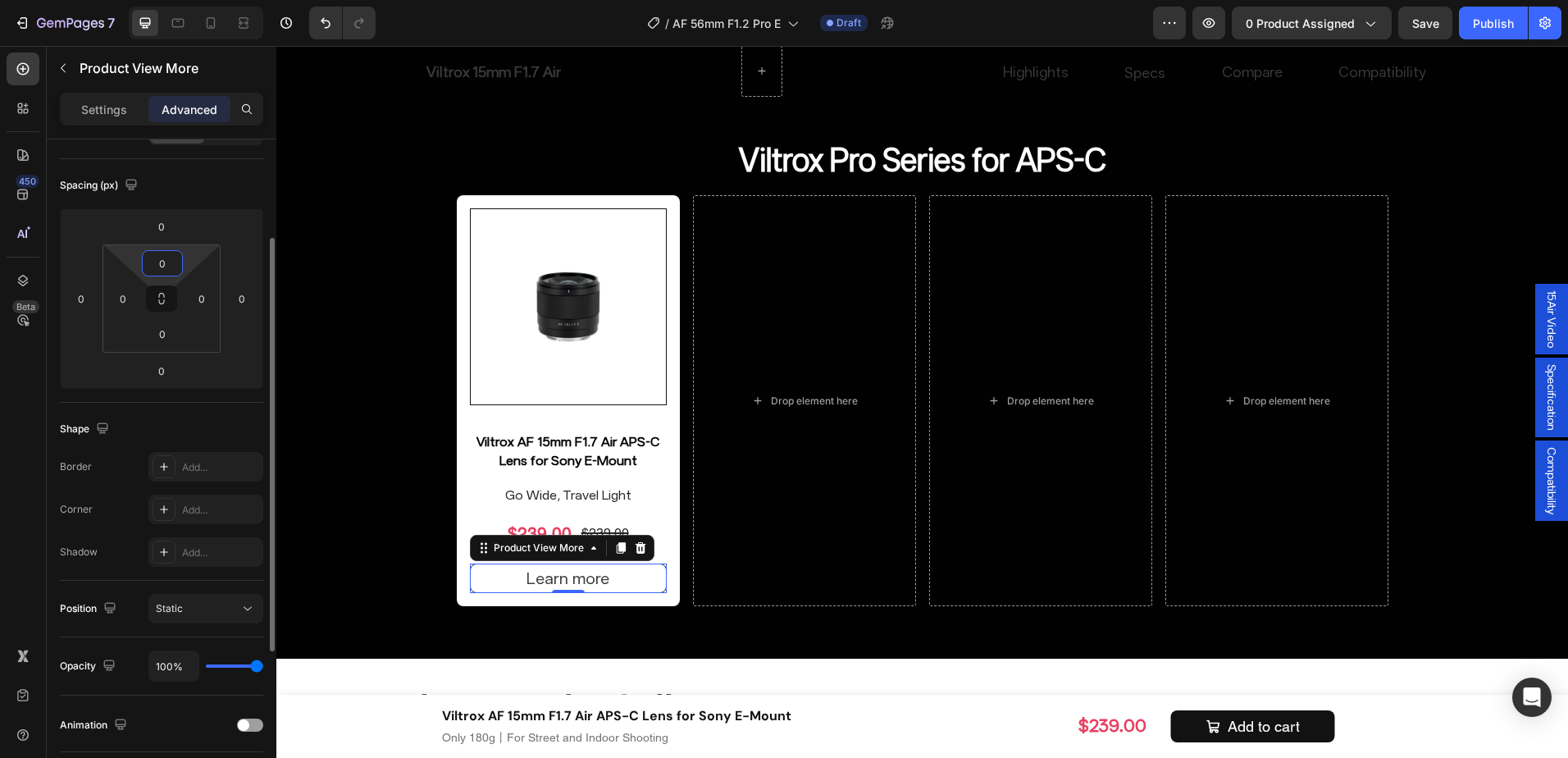
type input "0"
click at [0, 0] on div "Spacing (px) 0 0 0 0 0 0 0 0" at bounding box center [0, 0] width 0 height 0
click at [549, 581] on div "Learn more" at bounding box center [568, 578] width 83 height 23
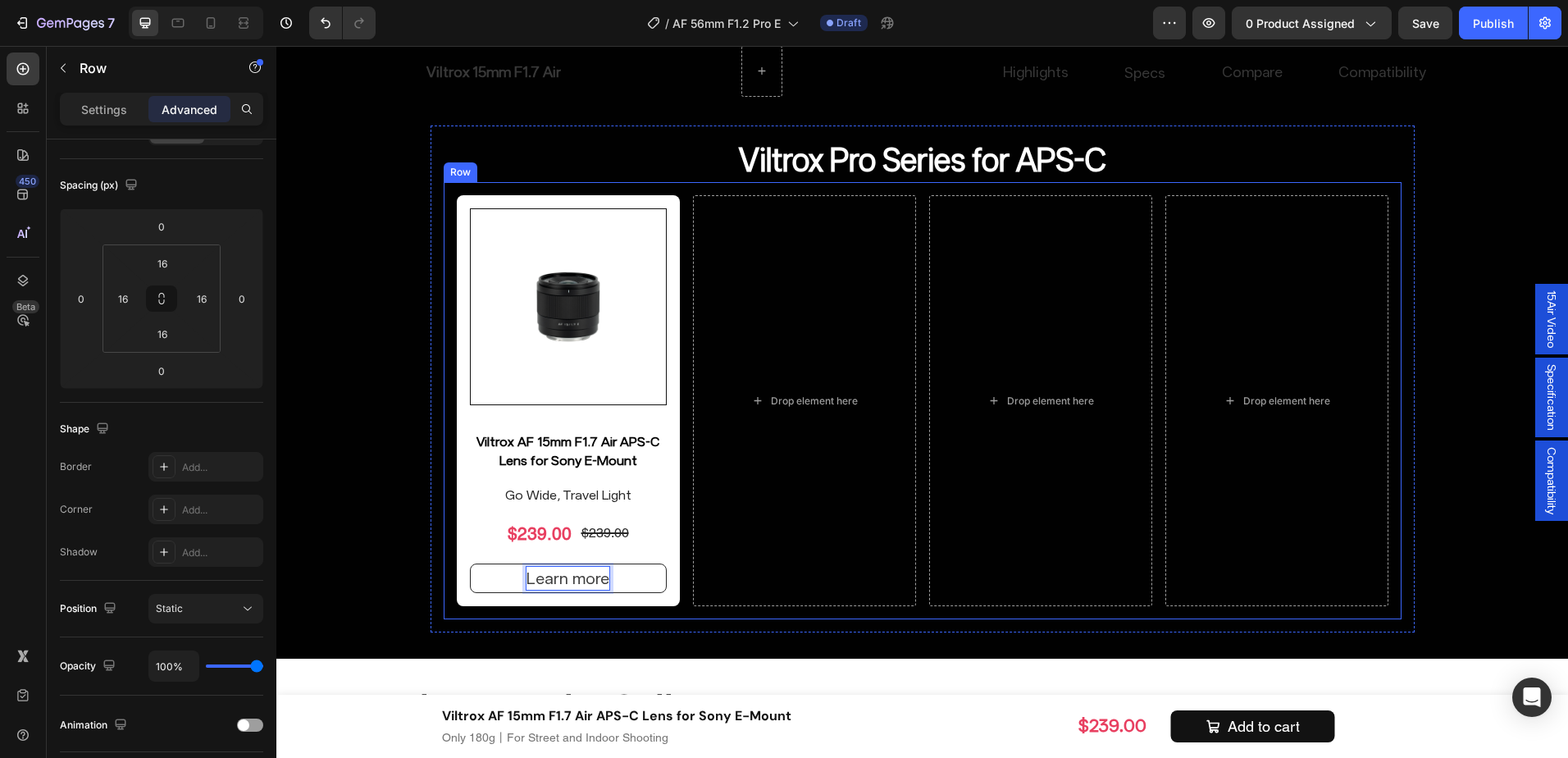
click at [556, 606] on div "Product Images Viltrox AF 15mm F1.7 Air APS-C Lens for Sony E-Mount Product Tit…" at bounding box center [923, 400] width 958 height 437
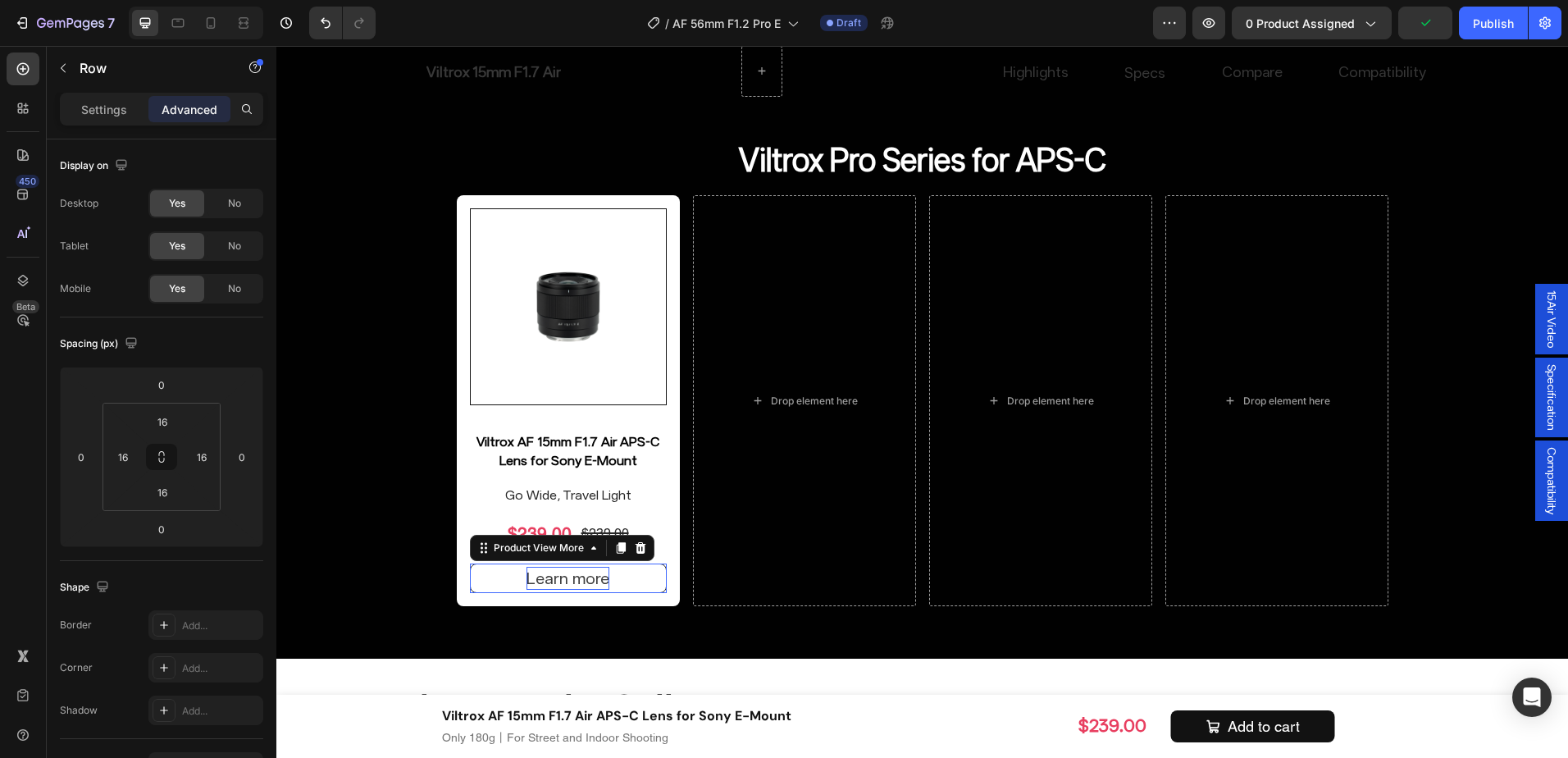
click at [573, 576] on p "Learn more" at bounding box center [568, 578] width 83 height 23
click at [123, 117] on p "Settings" at bounding box center [104, 109] width 46 height 17
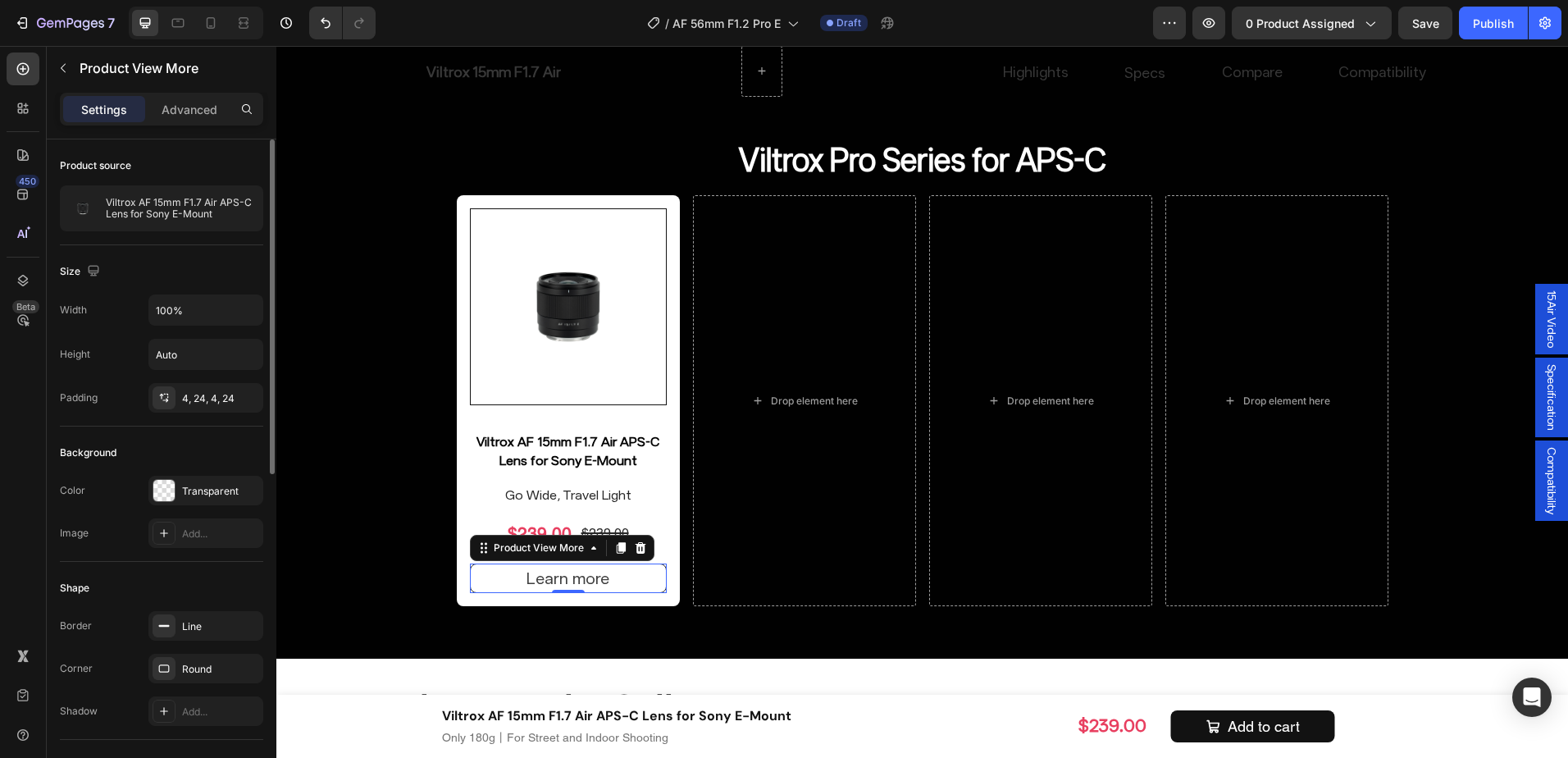
click at [223, 382] on div "Width 100% Height Auto Padding 4, 24, 4, 24" at bounding box center [162, 354] width 204 height 118
click at [215, 401] on div "4, 24, 4, 24" at bounding box center [206, 398] width 48 height 15
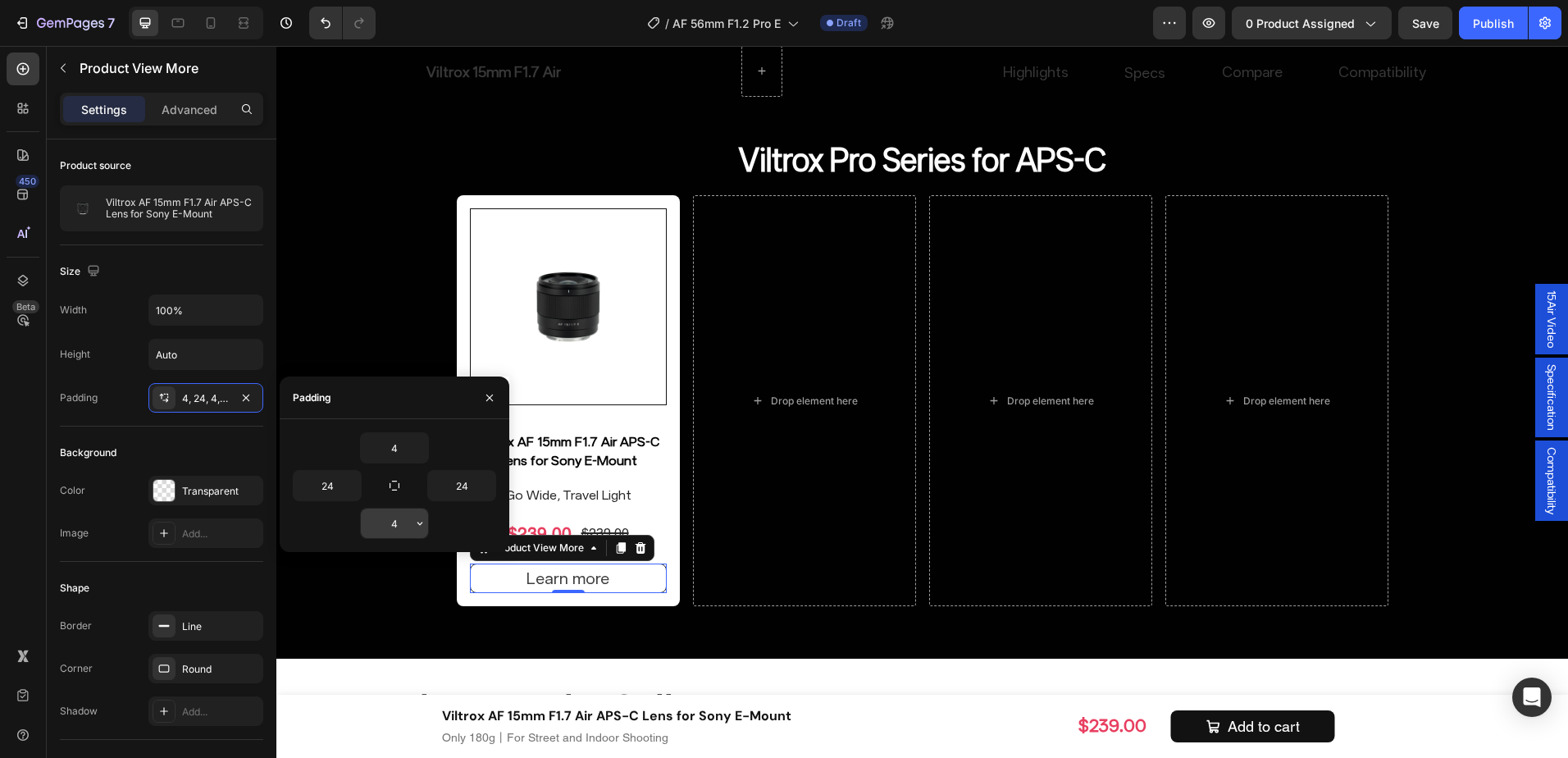
click at [401, 530] on input "4" at bounding box center [394, 524] width 67 height 30
type input "6"
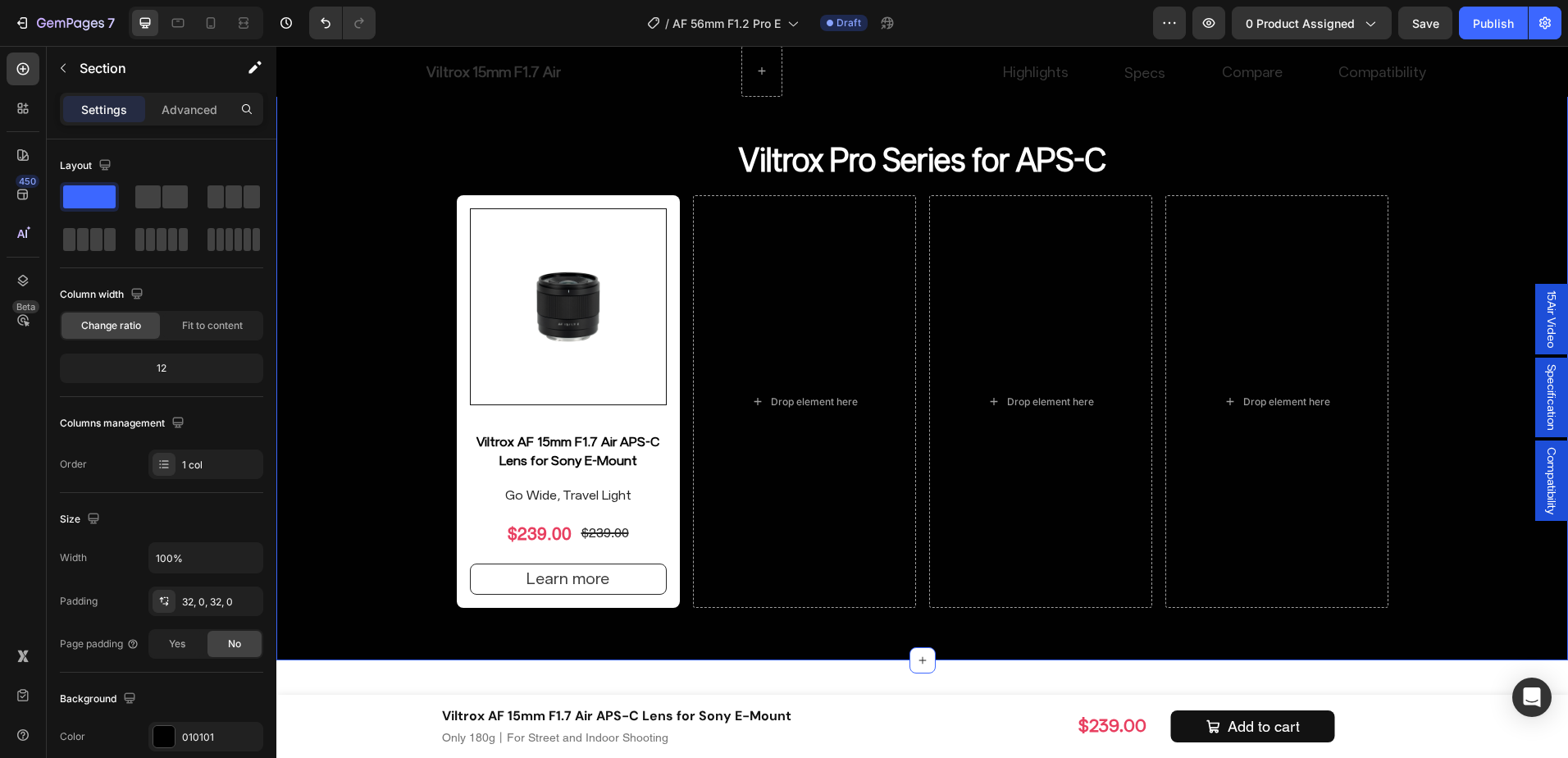
click at [410, 627] on div "Find Your Ideal Focal Length Heading Drop element here AF 27mm F1.2 Heading AF …" at bounding box center [922, 160] width 1292 height 951
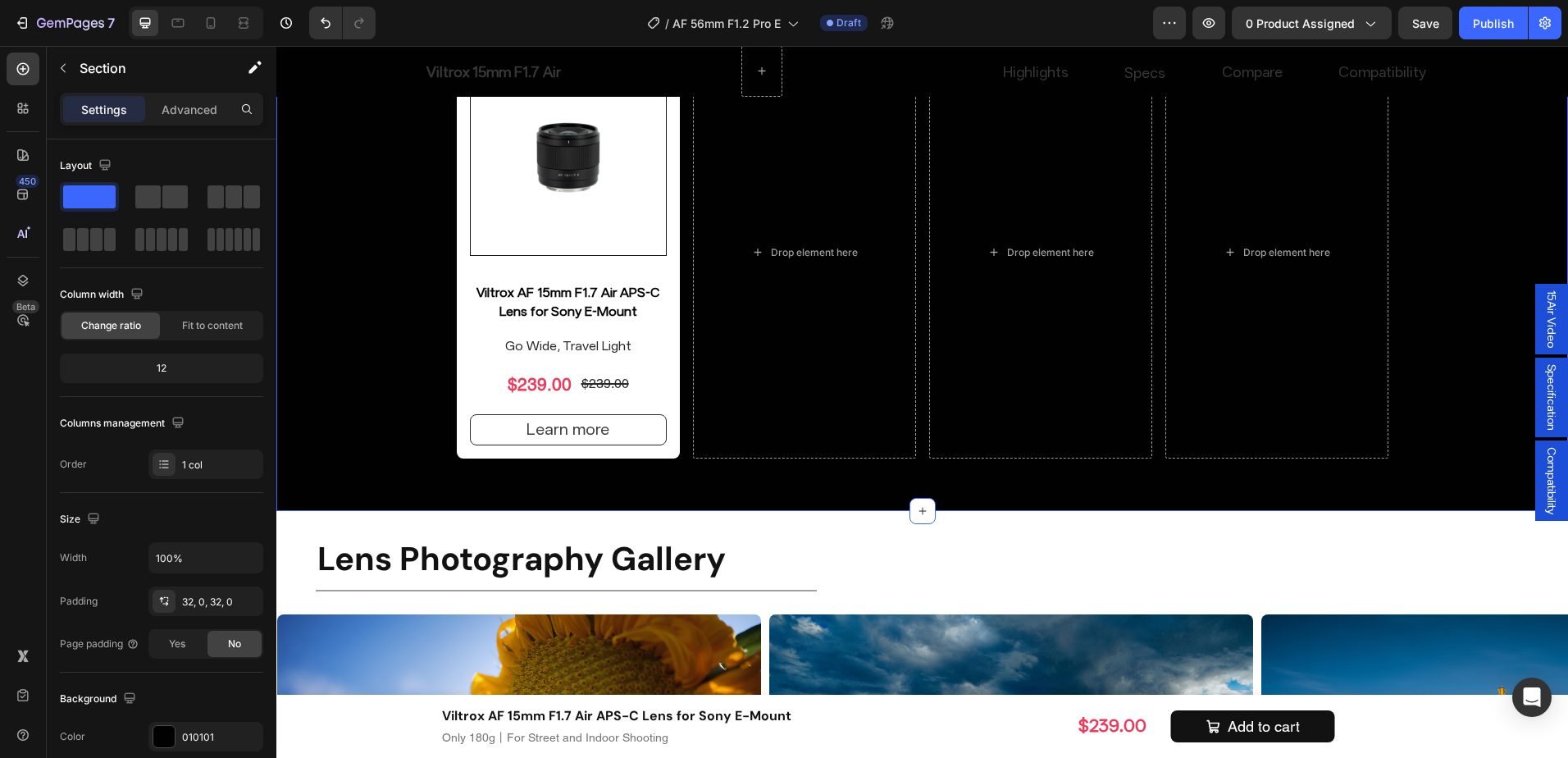
scroll to position [8354, 0]
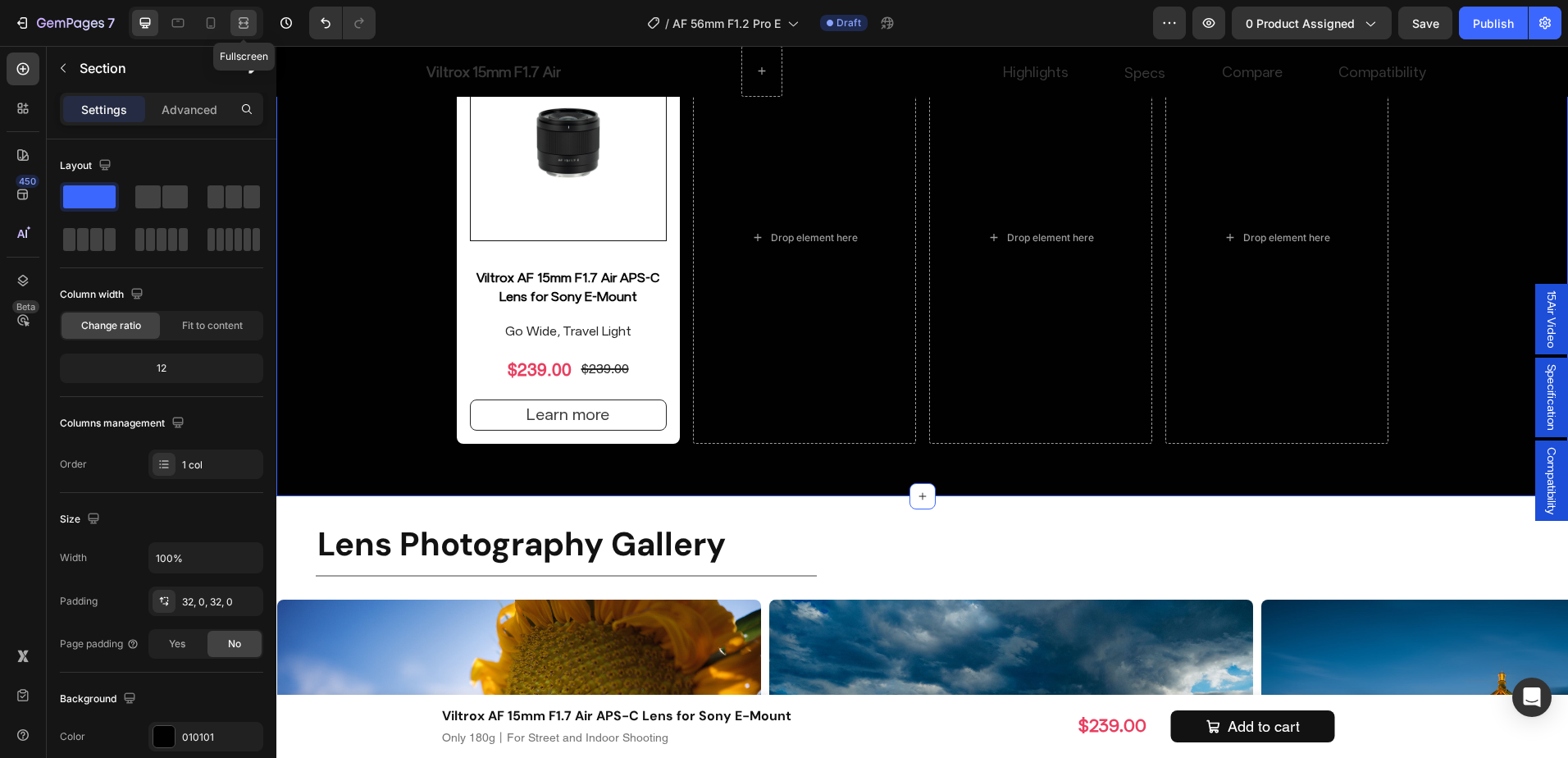
click at [246, 25] on icon at bounding box center [244, 23] width 16 height 16
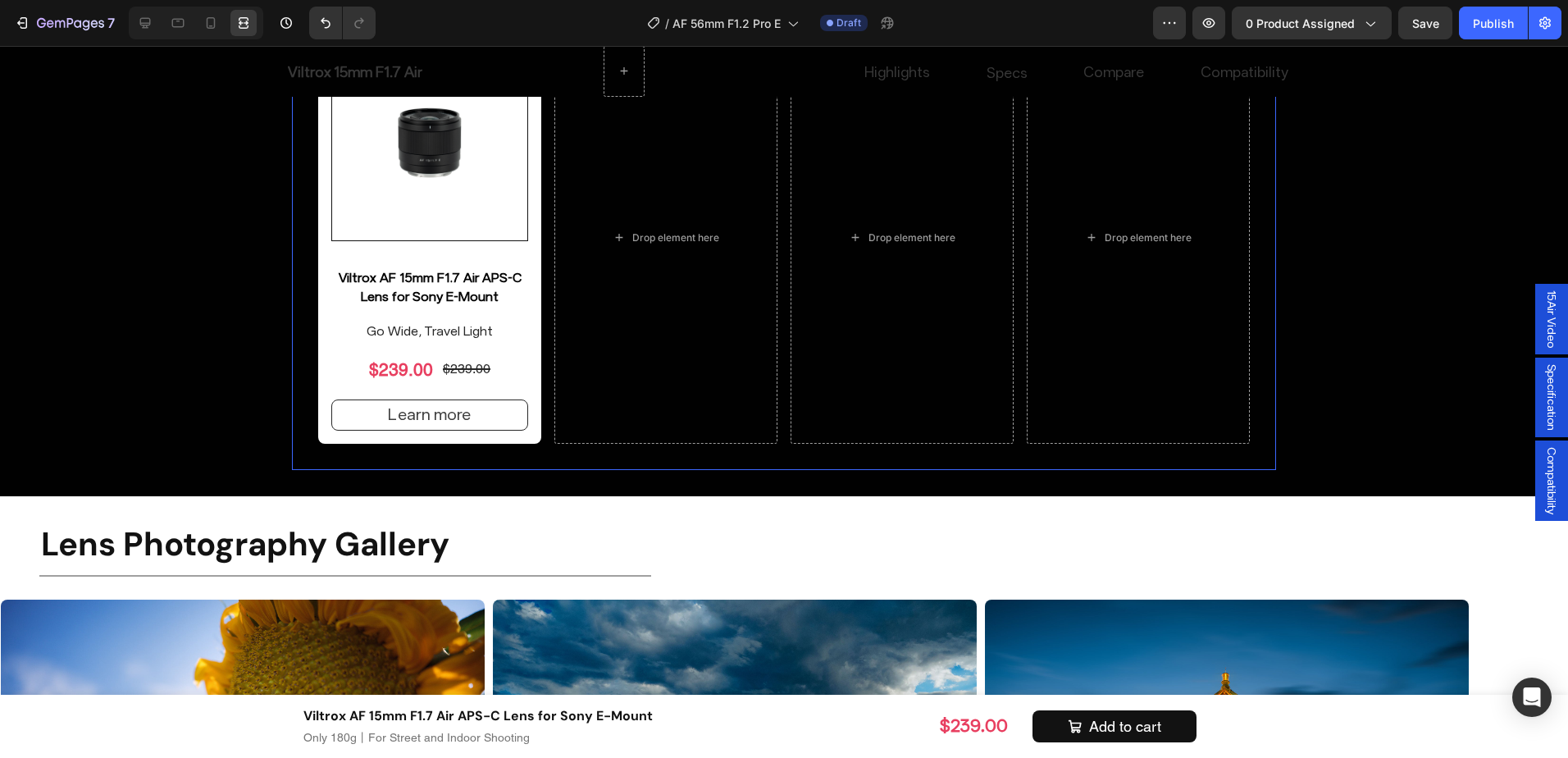
click at [578, 463] on div "Viltrox Pro Series for APS-C Heading Product Images Viltrox AF 15mm F1.7 Air AP…" at bounding box center [784, 216] width 984 height 509
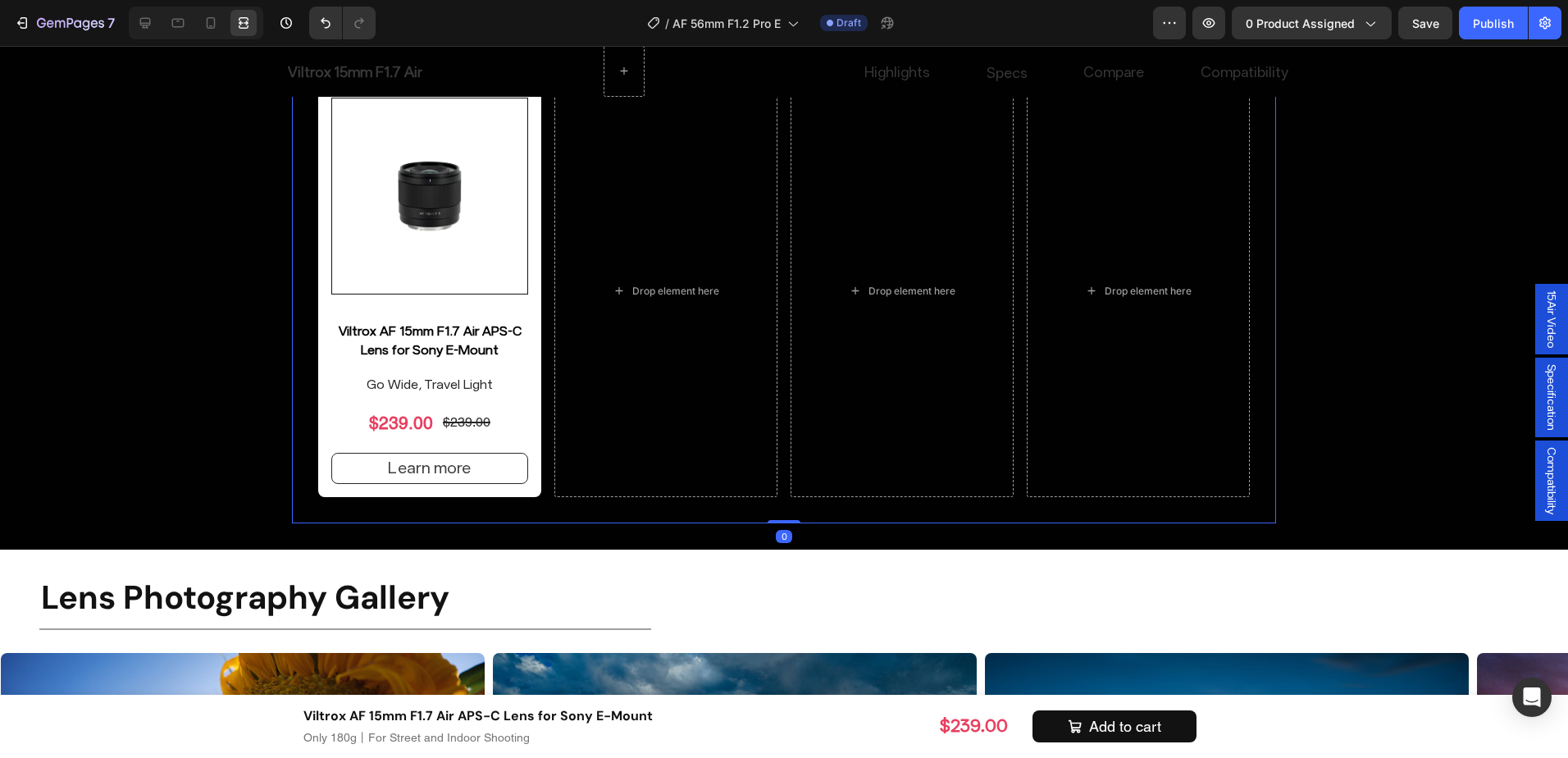
scroll to position [8272, 0]
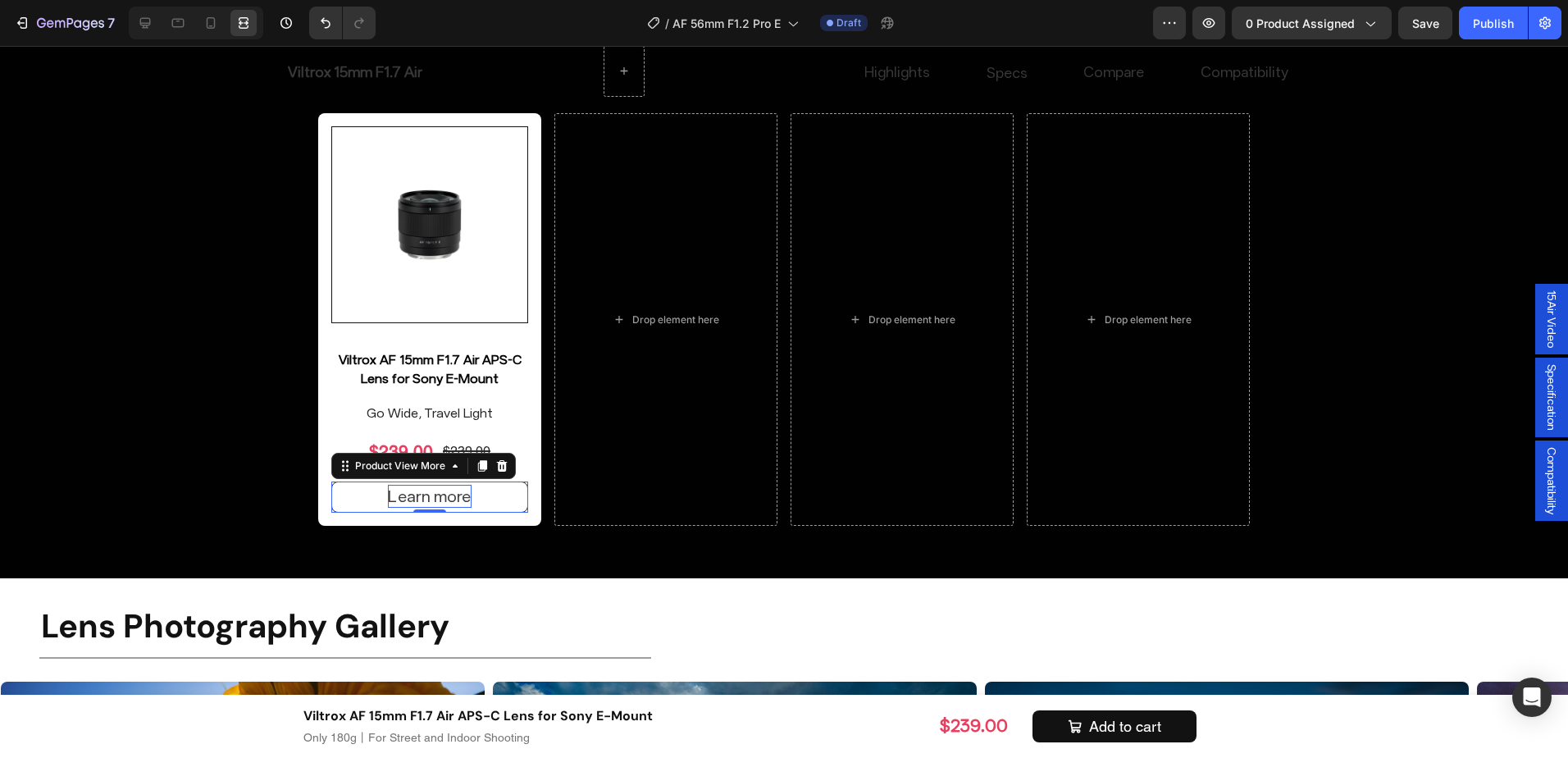
click at [439, 500] on p "Learn more" at bounding box center [429, 496] width 83 height 23
click at [147, 16] on icon at bounding box center [145, 23] width 16 height 16
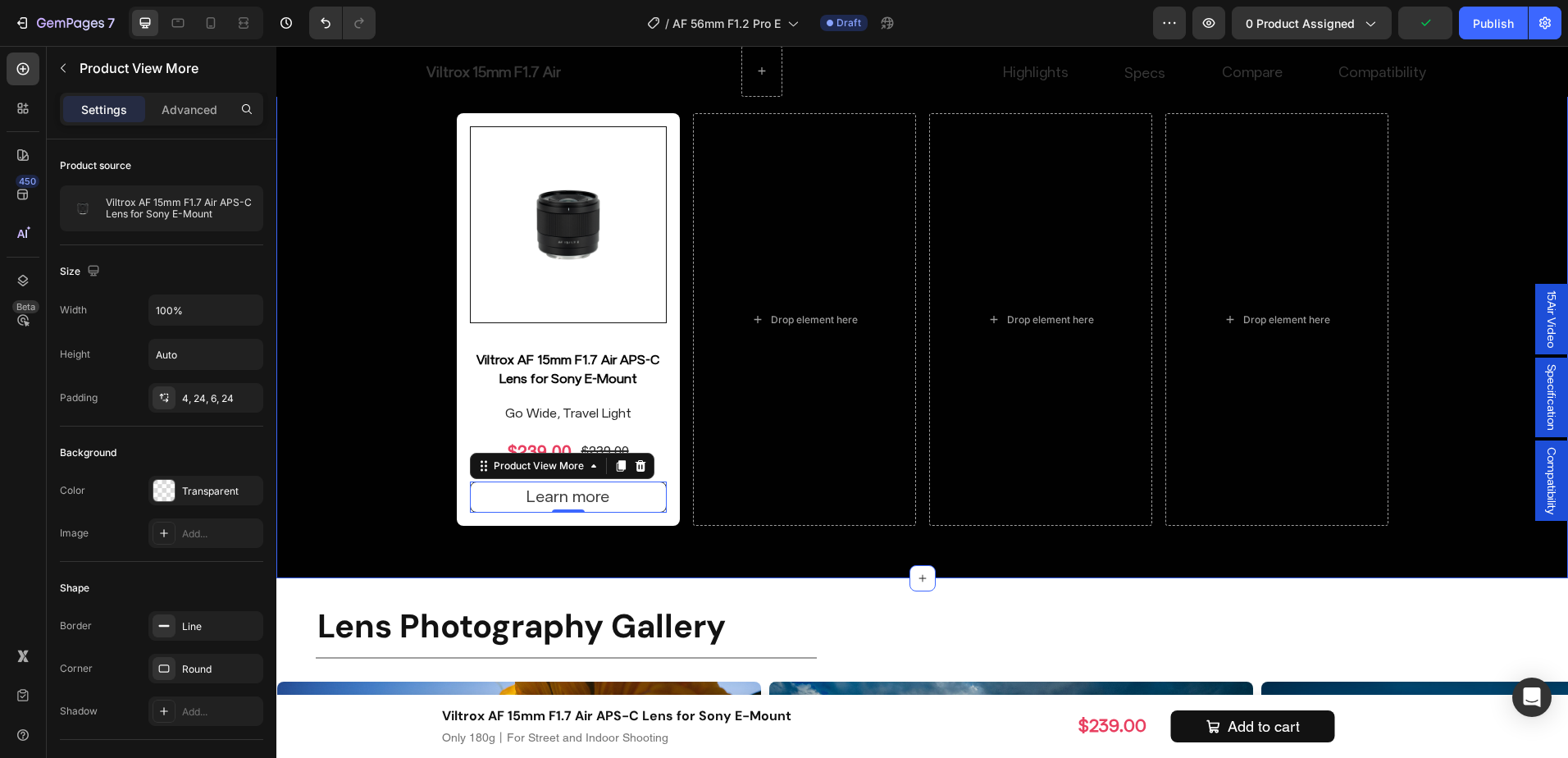
click at [709, 555] on div "Find Your Ideal Focal Length Heading Drop element here AF 27mm F1.2 Heading AF …" at bounding box center [922, 77] width 1292 height 1003
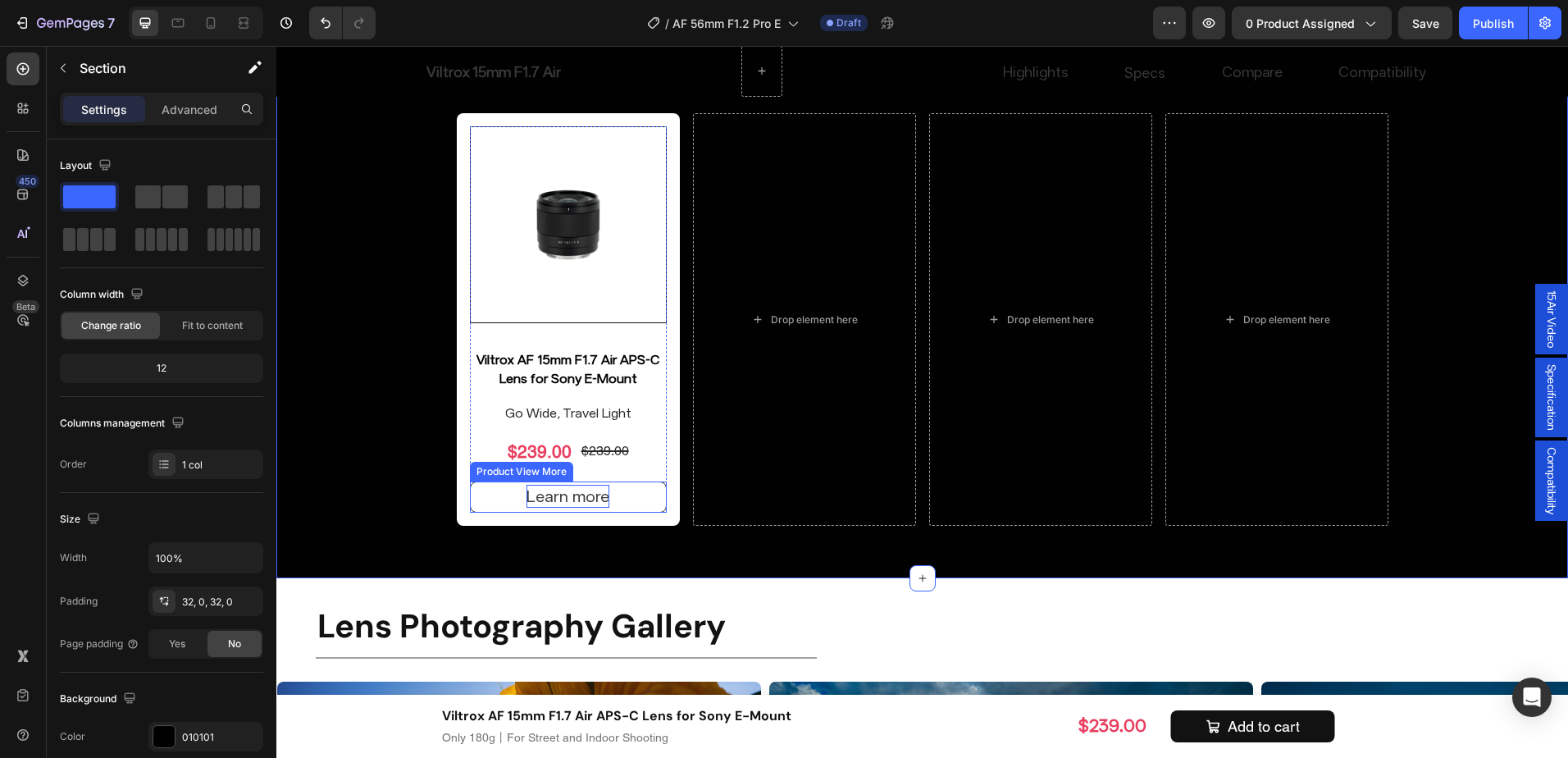
click at [575, 497] on p "Learn more" at bounding box center [568, 496] width 83 height 23
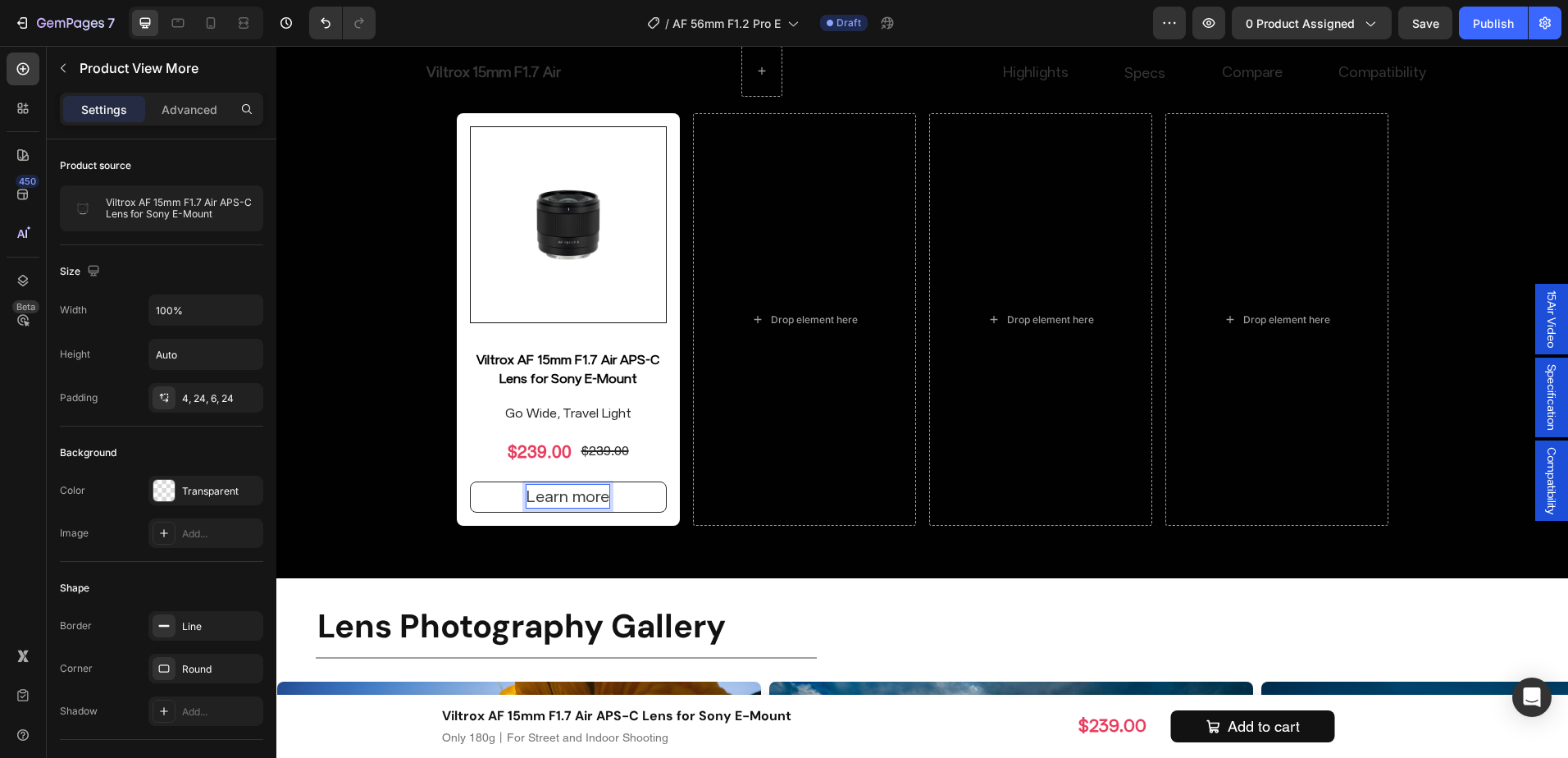
click at [575, 499] on p "Learn more" at bounding box center [568, 496] width 83 height 23
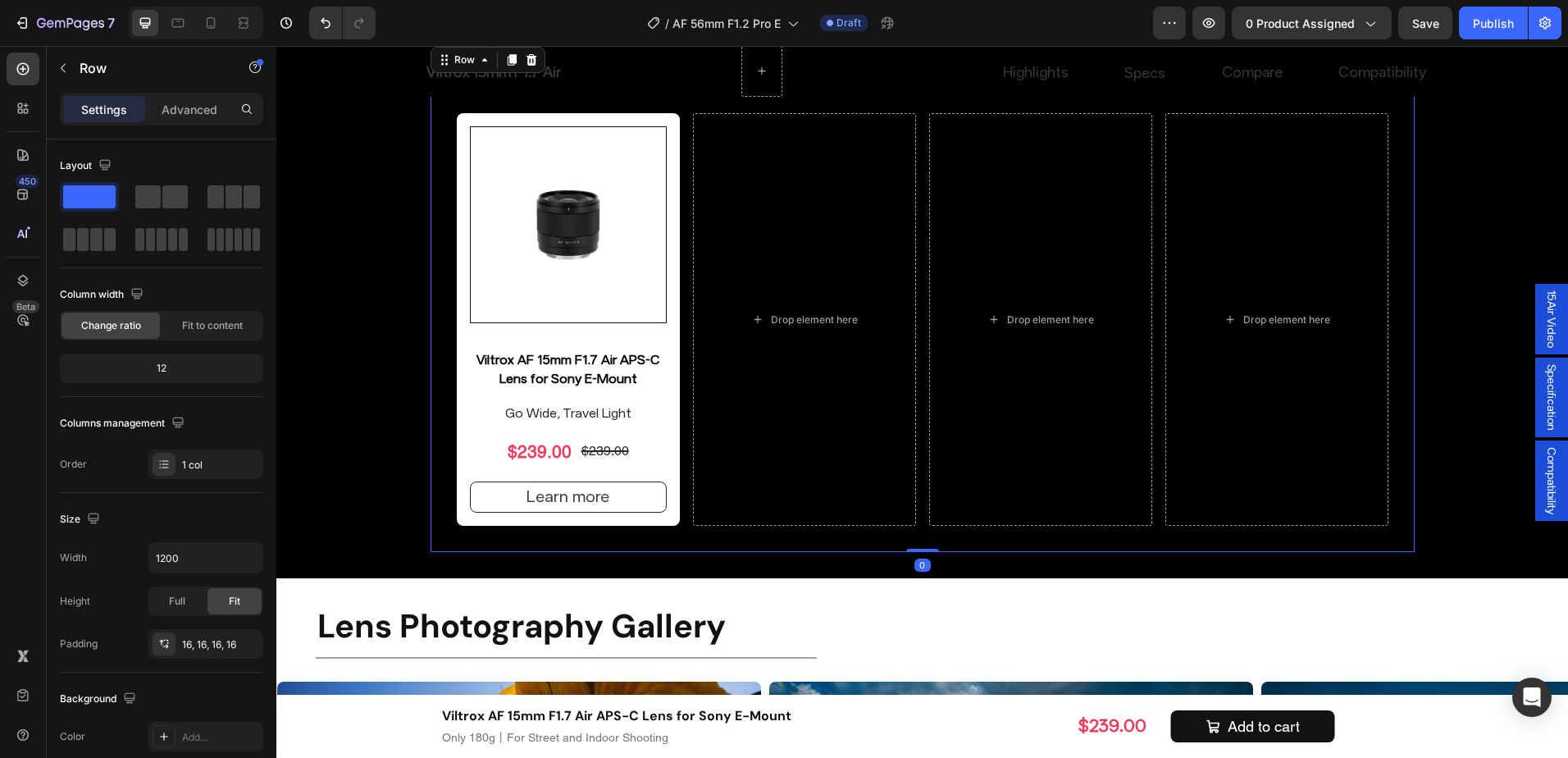
click at [558, 547] on div "Viltrox Pro Series for APS-C Heading Product Images Viltrox AF 15mm F1.7 Air AP…" at bounding box center [922, 299] width 984 height 509
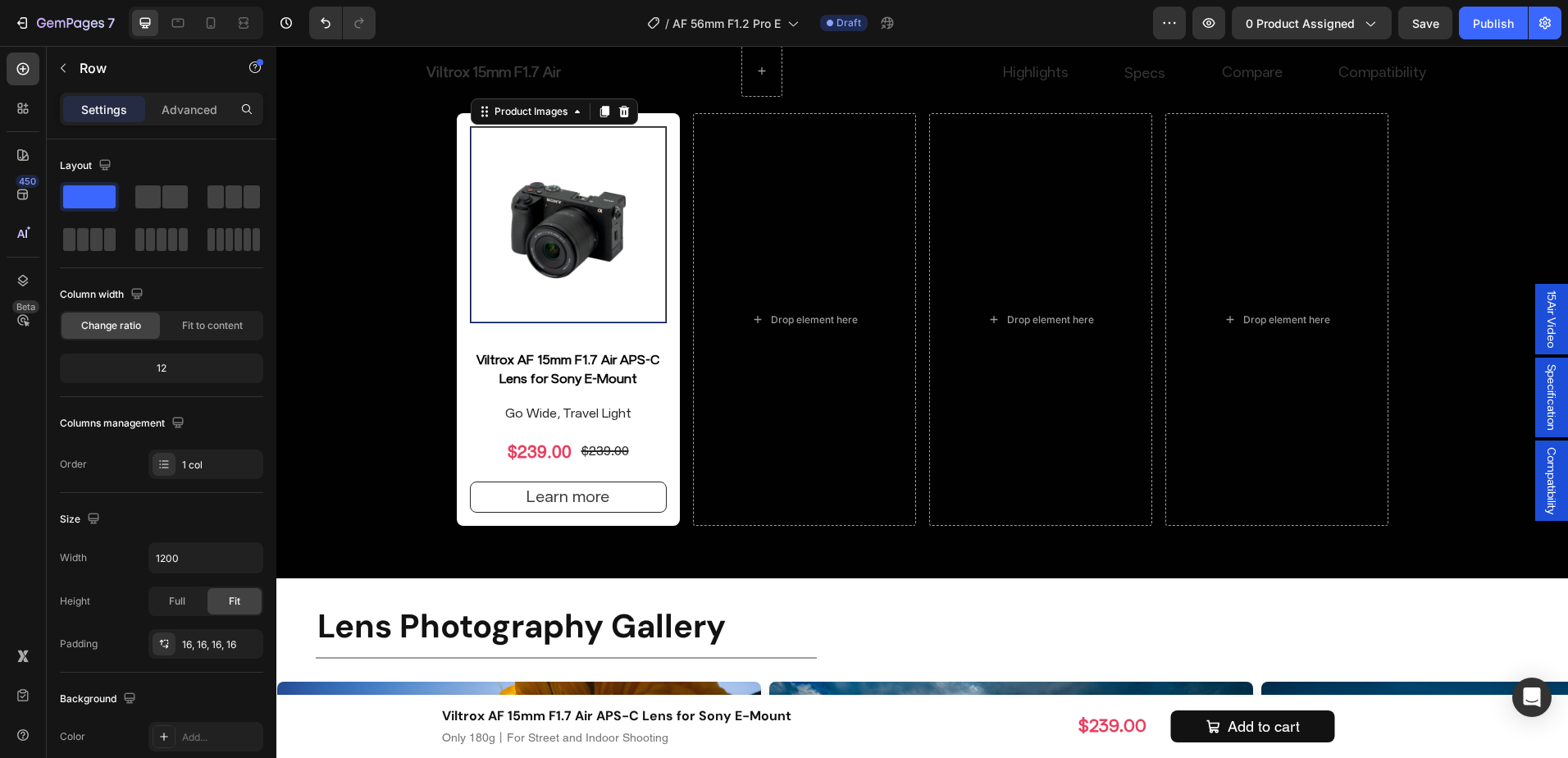
click at [549, 311] on img at bounding box center [569, 225] width 196 height 196
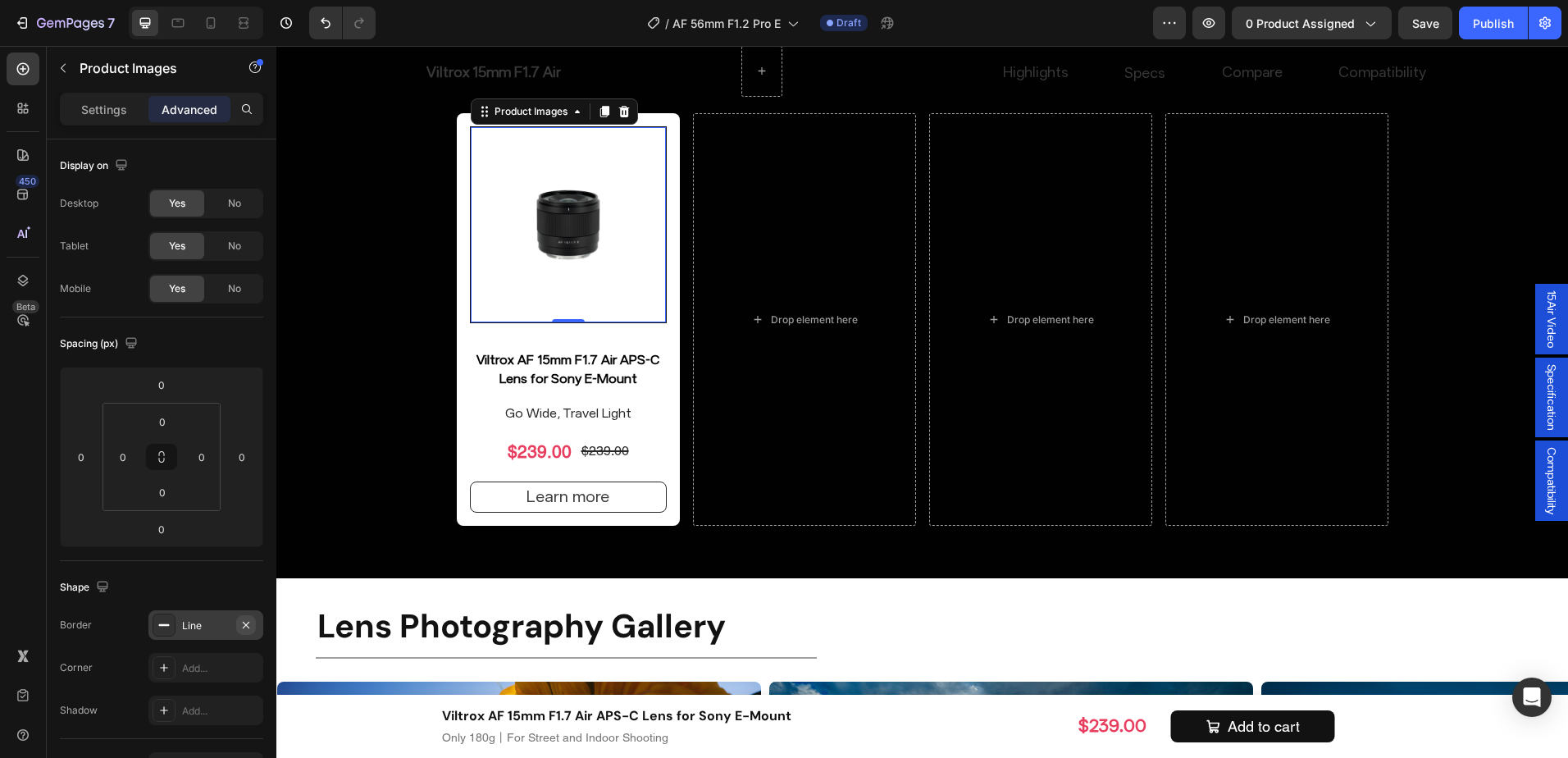
click at [255, 619] on button "button" at bounding box center [247, 625] width 20 height 20
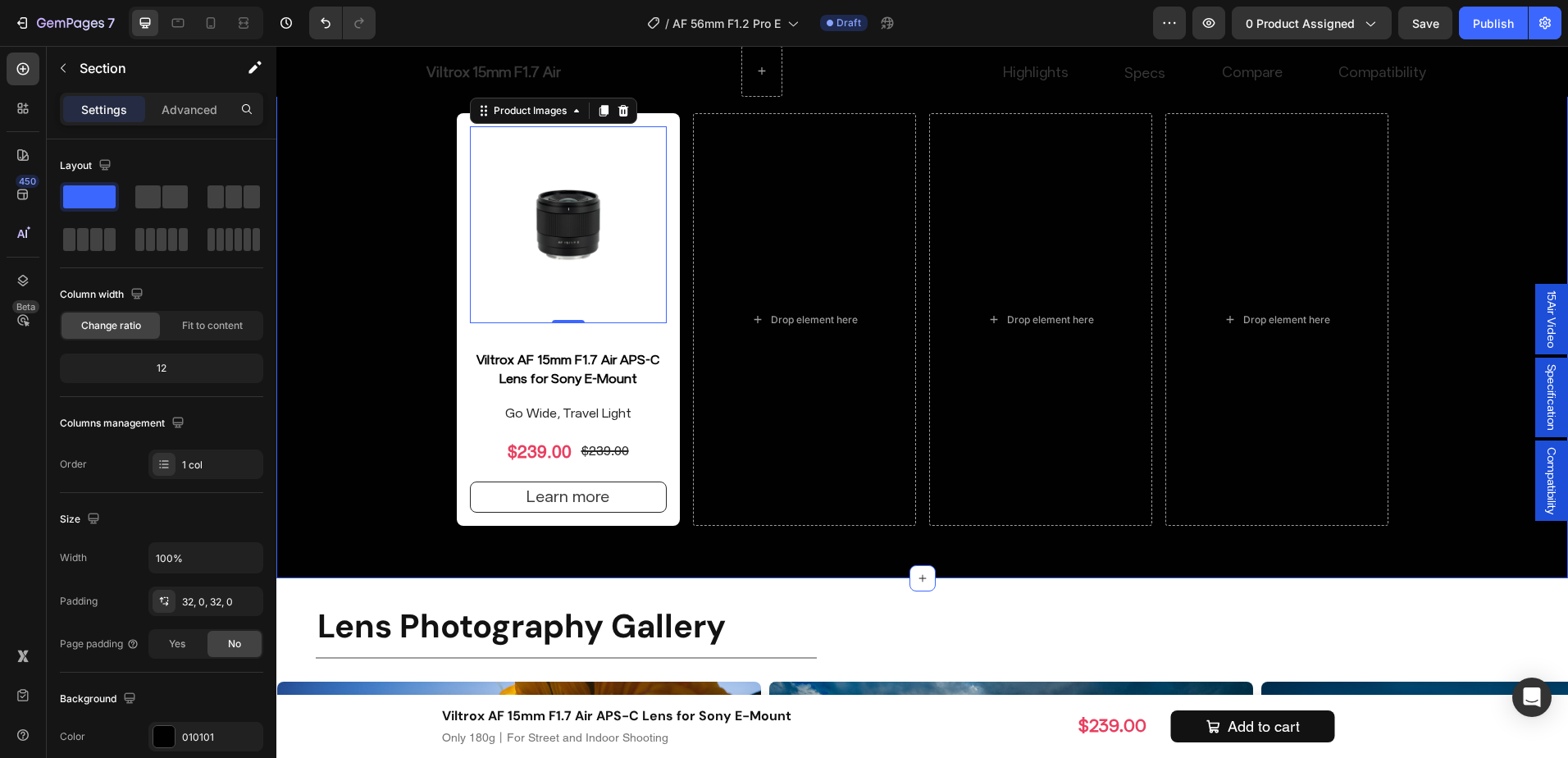
click at [367, 519] on div "Find Your Ideal Focal Length Heading Drop element here AF 27mm F1.2 Heading AF …" at bounding box center [922, 77] width 1292 height 951
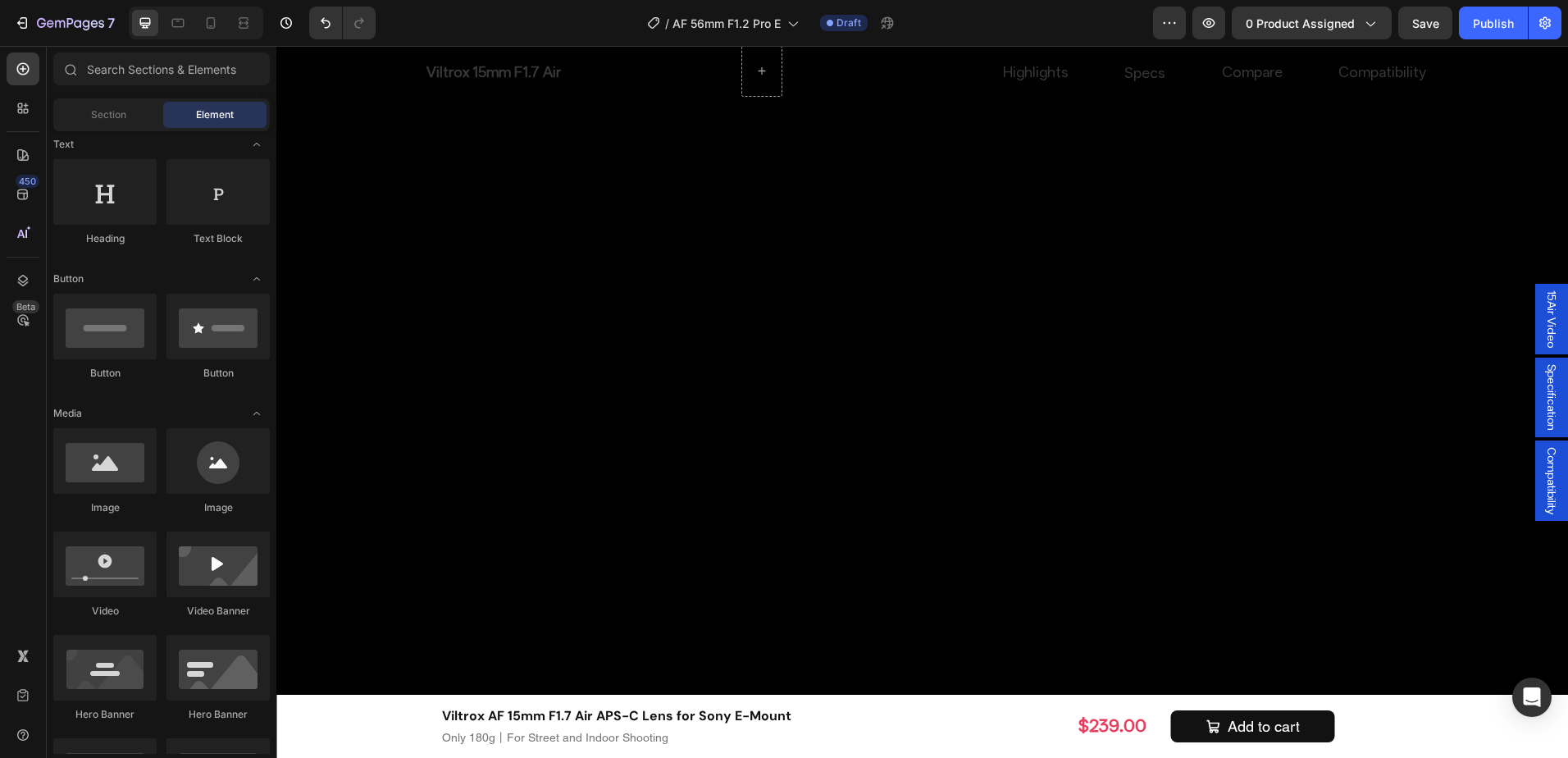
scroll to position [5762, 0]
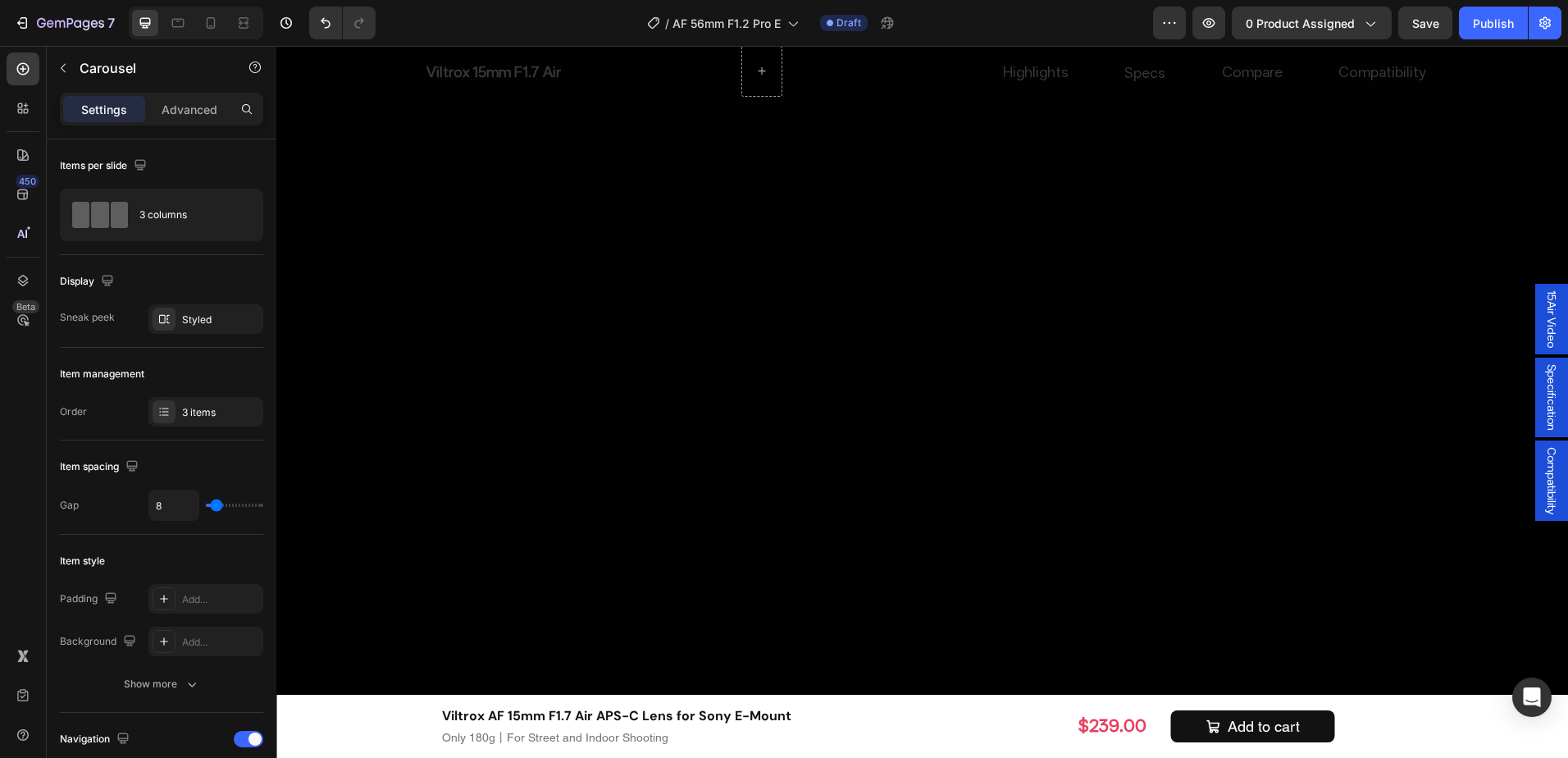
scroll to position [5516, 0]
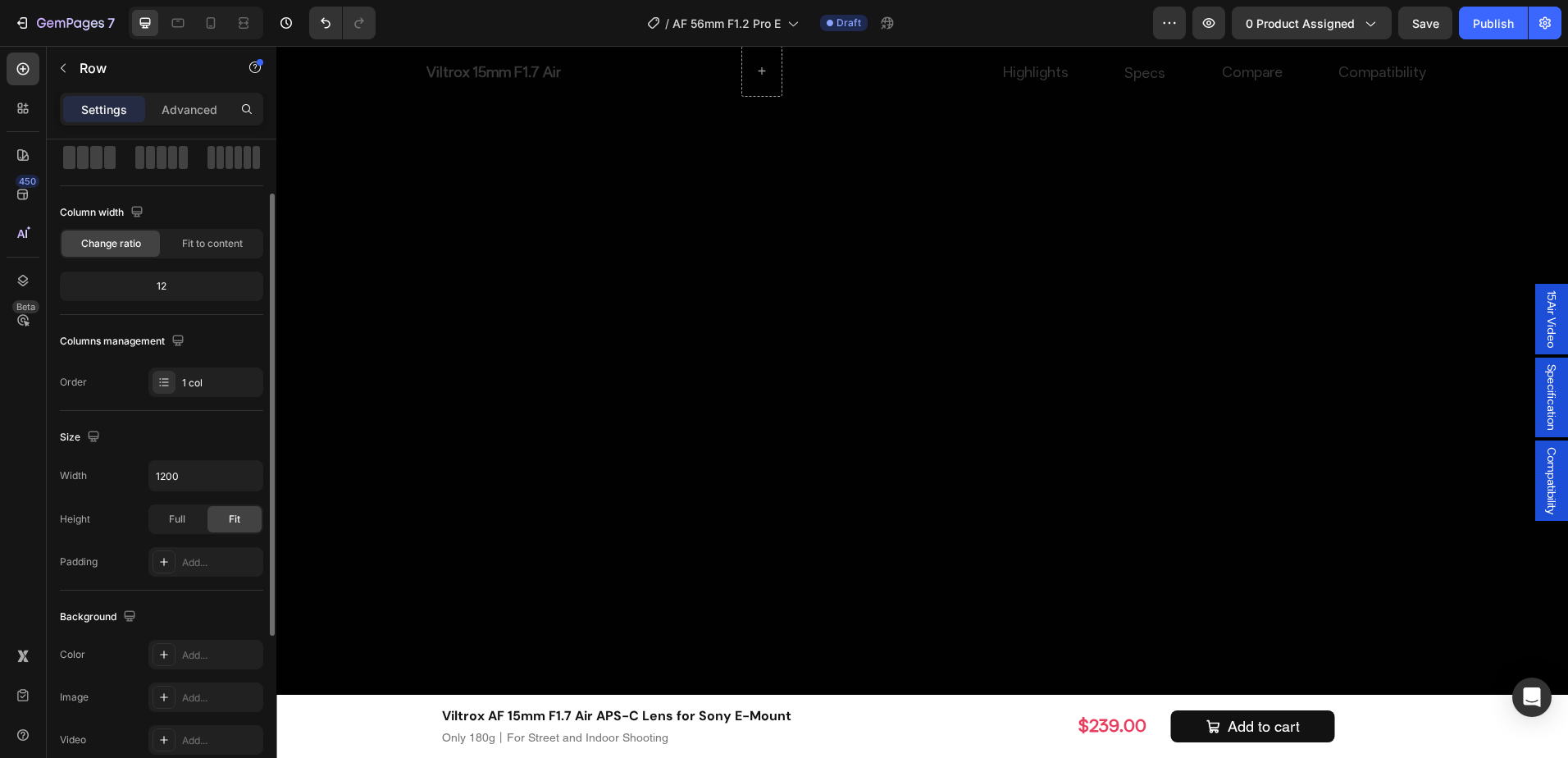
scroll to position [164, 0]
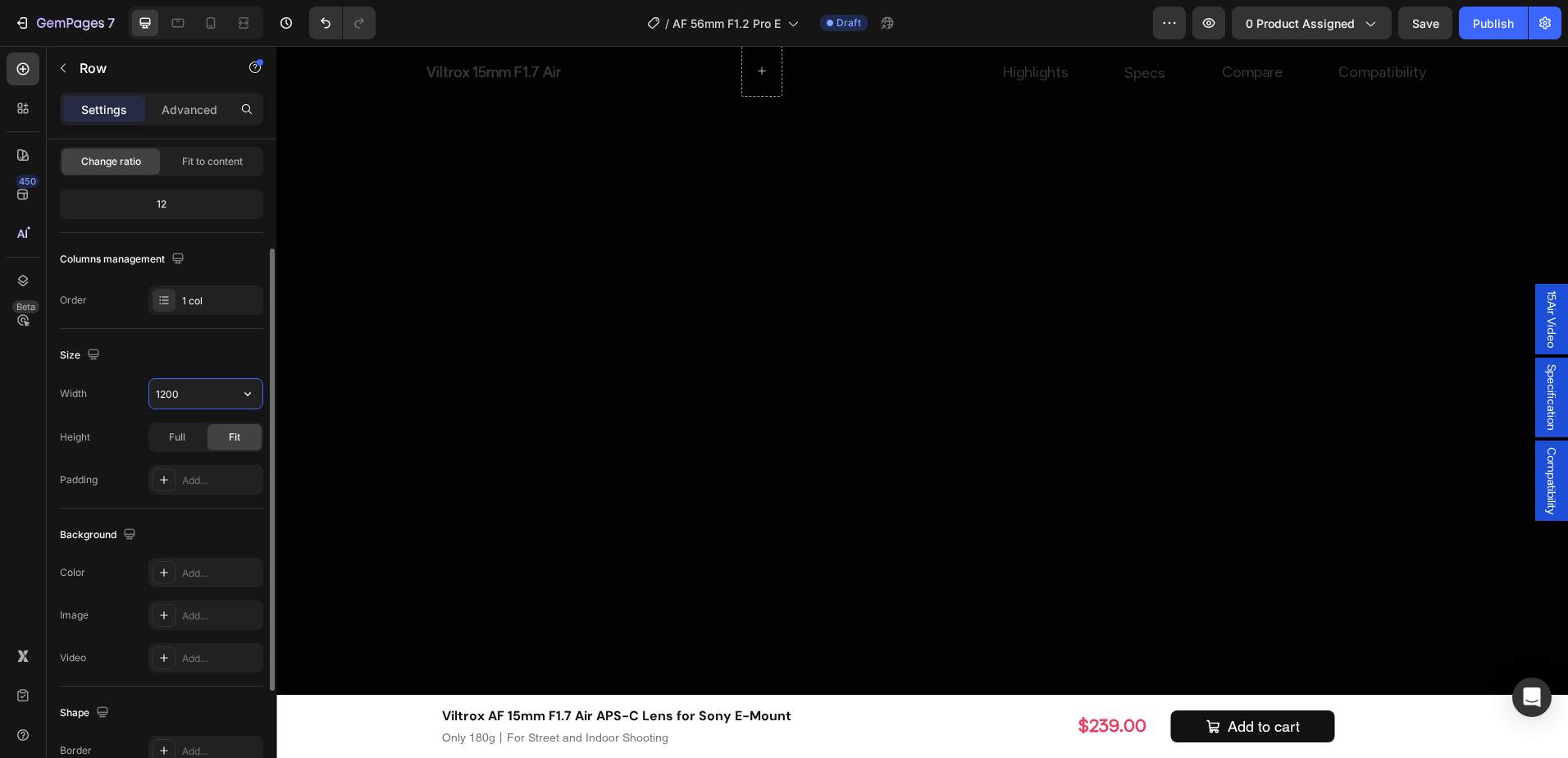
click at [203, 401] on input "1200" at bounding box center [206, 394] width 113 height 30
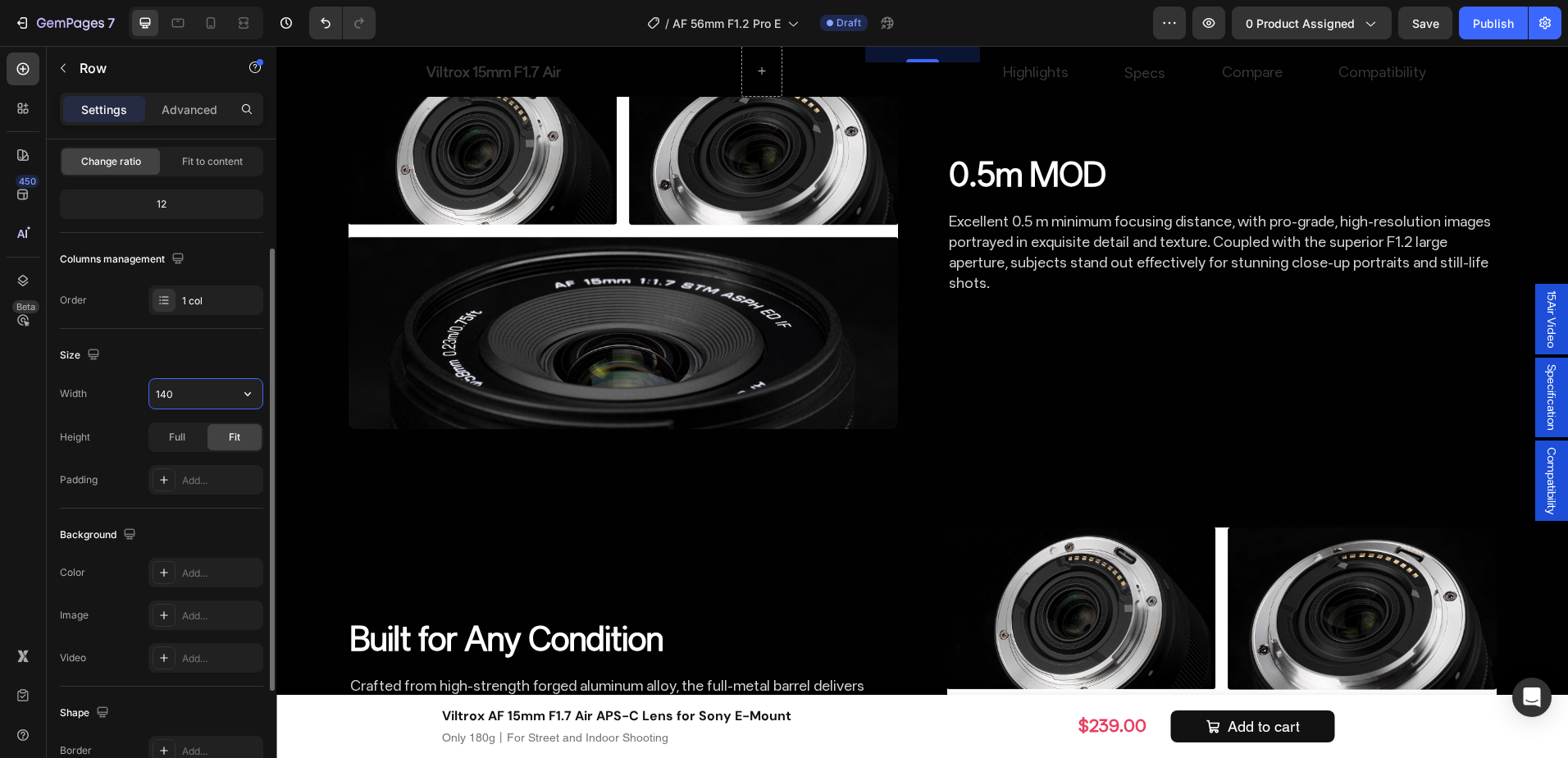
type input "1400"
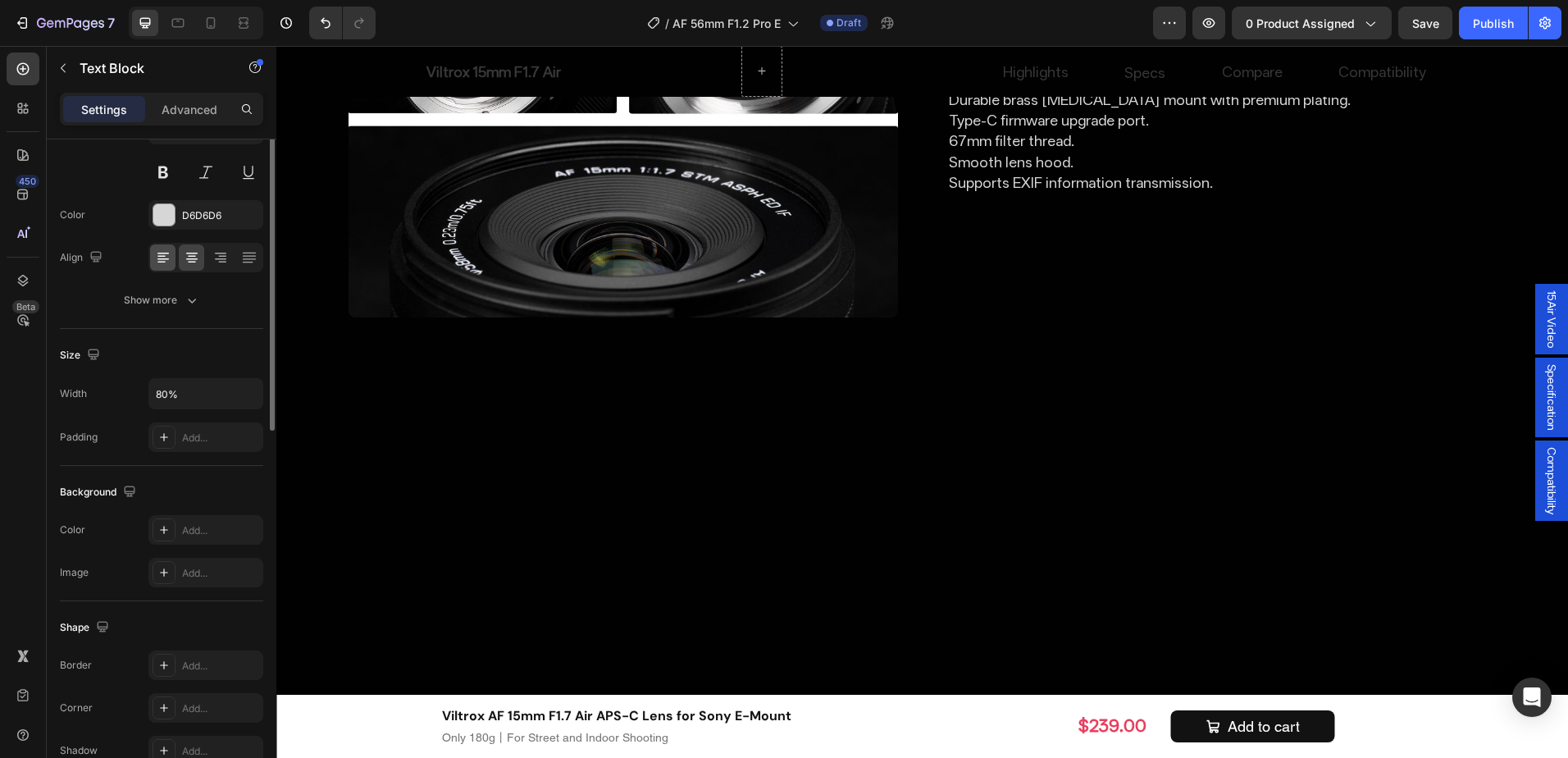
scroll to position [0, 0]
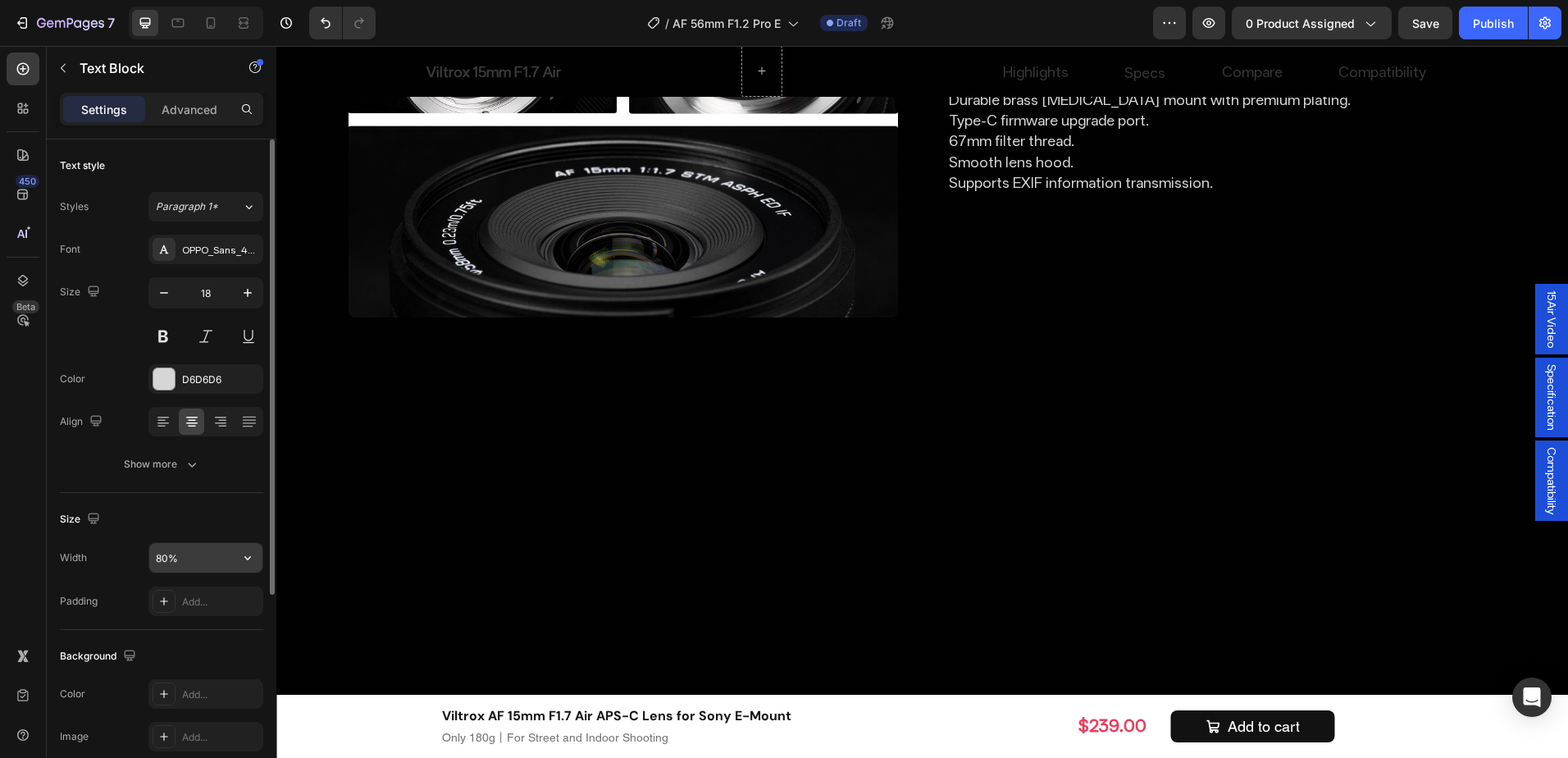
click at [187, 555] on input "80%" at bounding box center [206, 558] width 113 height 30
click at [246, 555] on icon "button" at bounding box center [248, 558] width 16 height 16
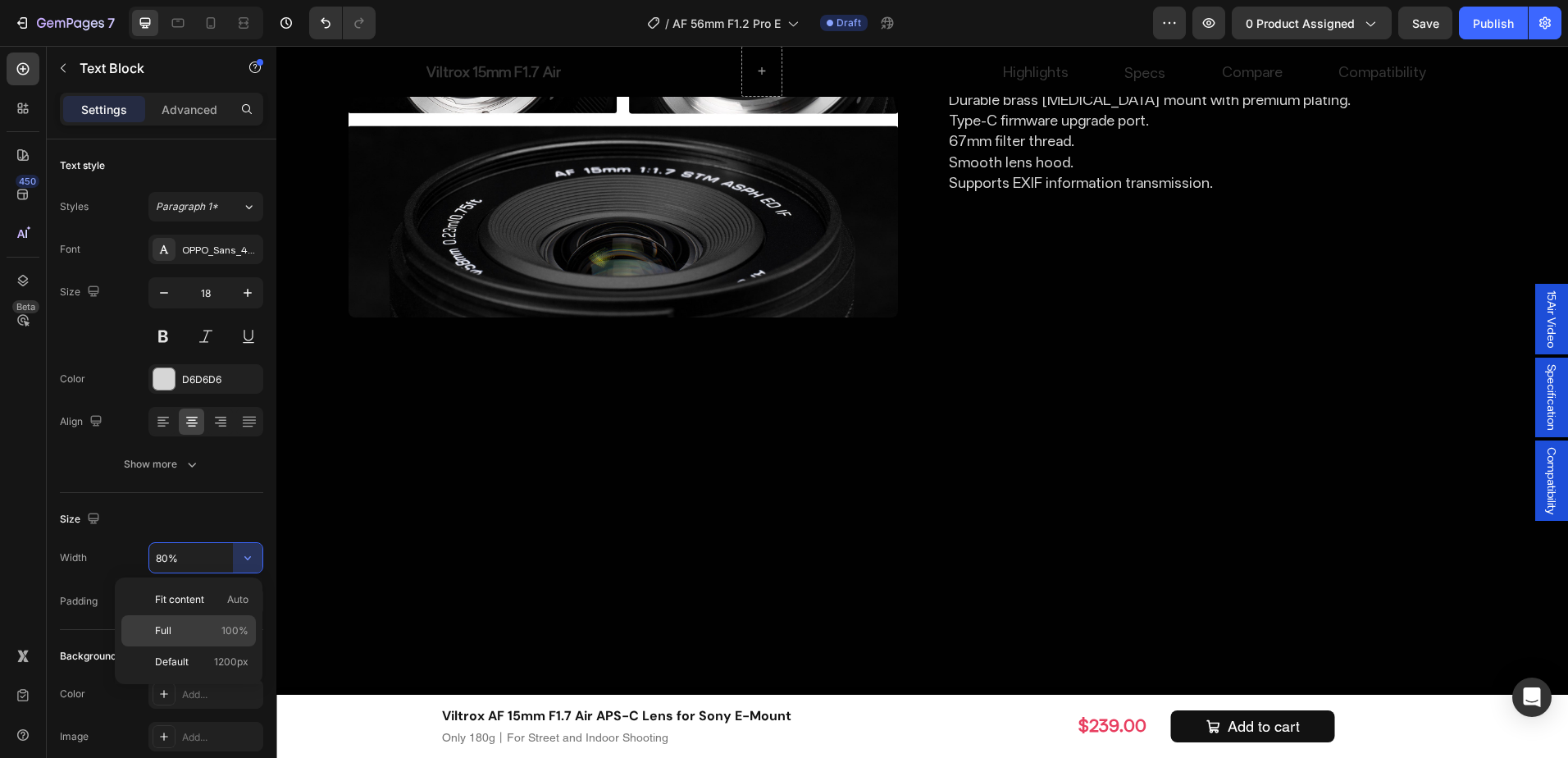
click at [191, 647] on div "Full 100%" at bounding box center [189, 662] width 135 height 31
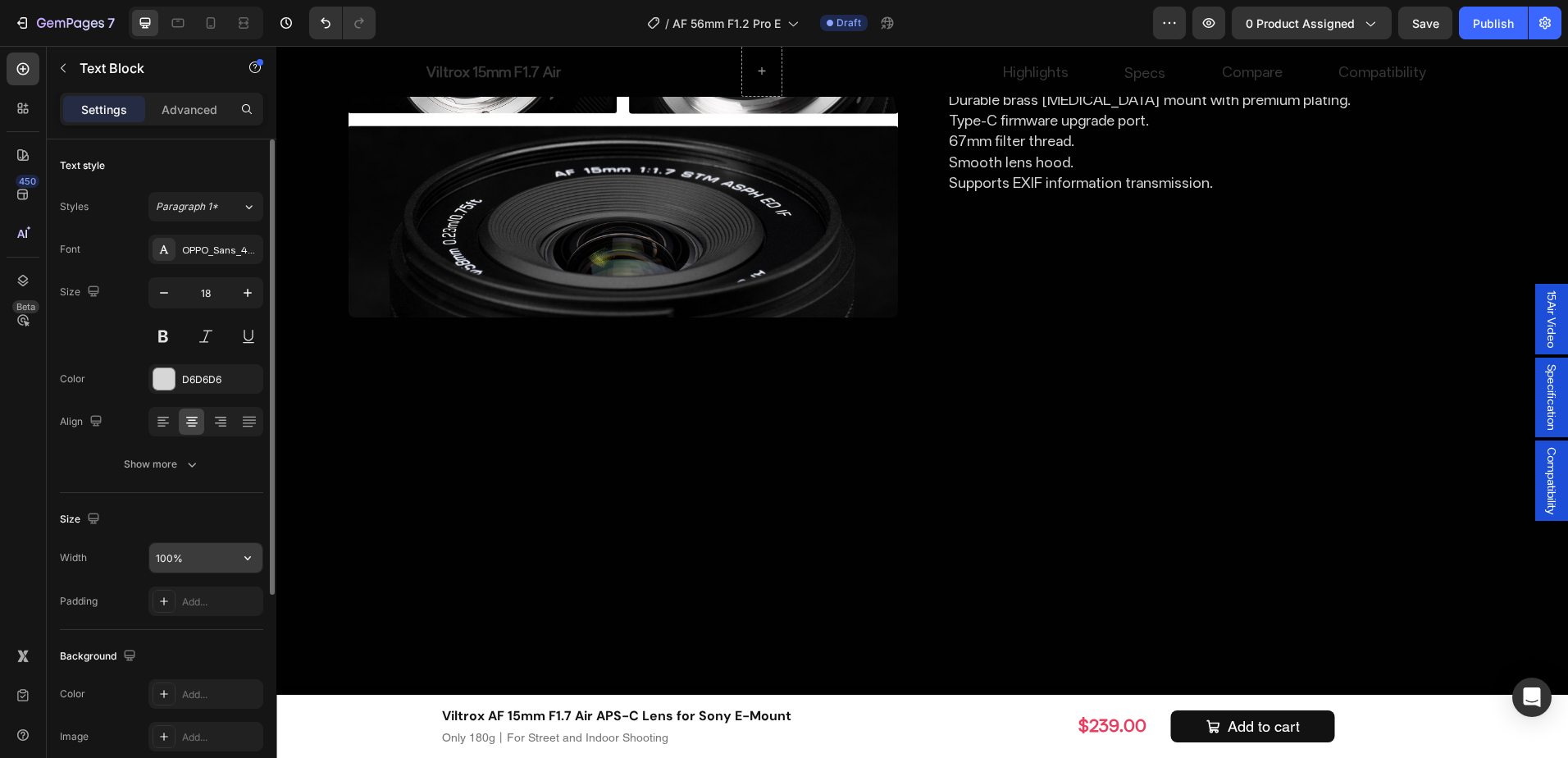
click at [214, 550] on input "100%" at bounding box center [206, 558] width 113 height 30
click at [251, 555] on icon "button" at bounding box center [248, 558] width 16 height 16
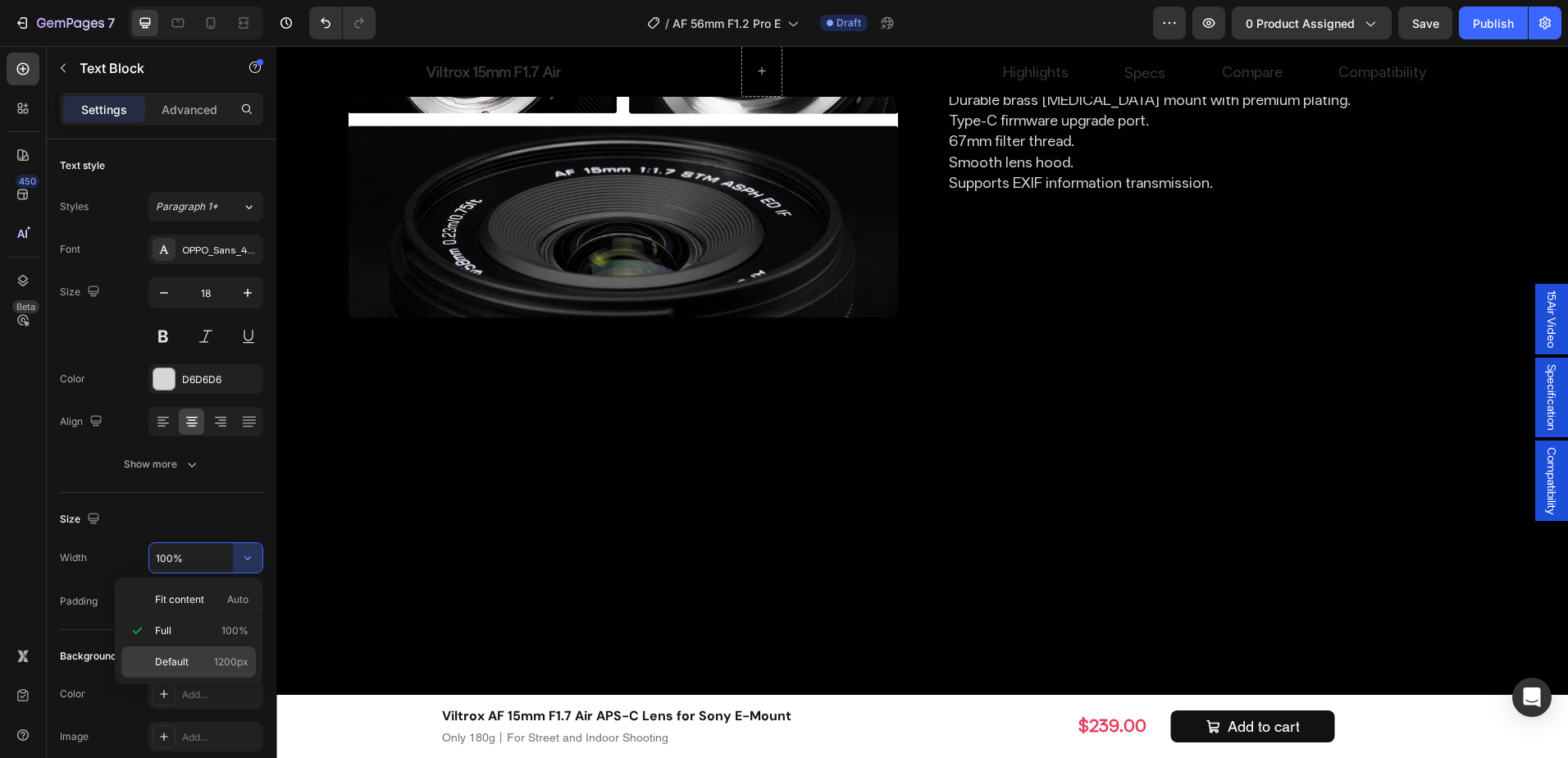
click at [223, 656] on span "1200px" at bounding box center [231, 662] width 35 height 15
type input "1200"
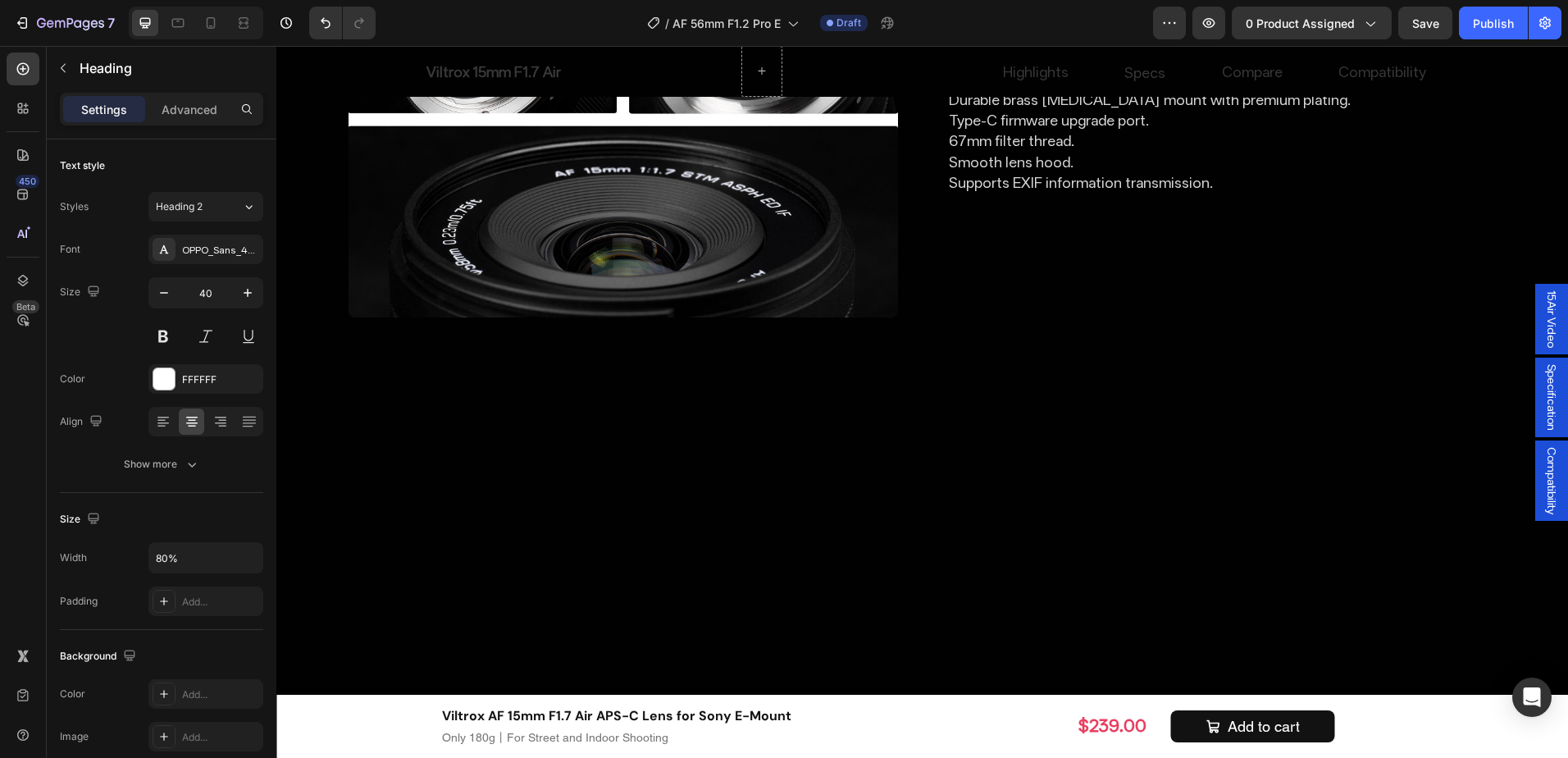
click at [247, 558] on icon "button" at bounding box center [248, 558] width 7 height 4
drag, startPoint x: 215, startPoint y: 655, endPoint x: 450, endPoint y: 331, distance: 400.3
click at [215, 655] on span "1200px" at bounding box center [231, 662] width 35 height 15
type input "1200"
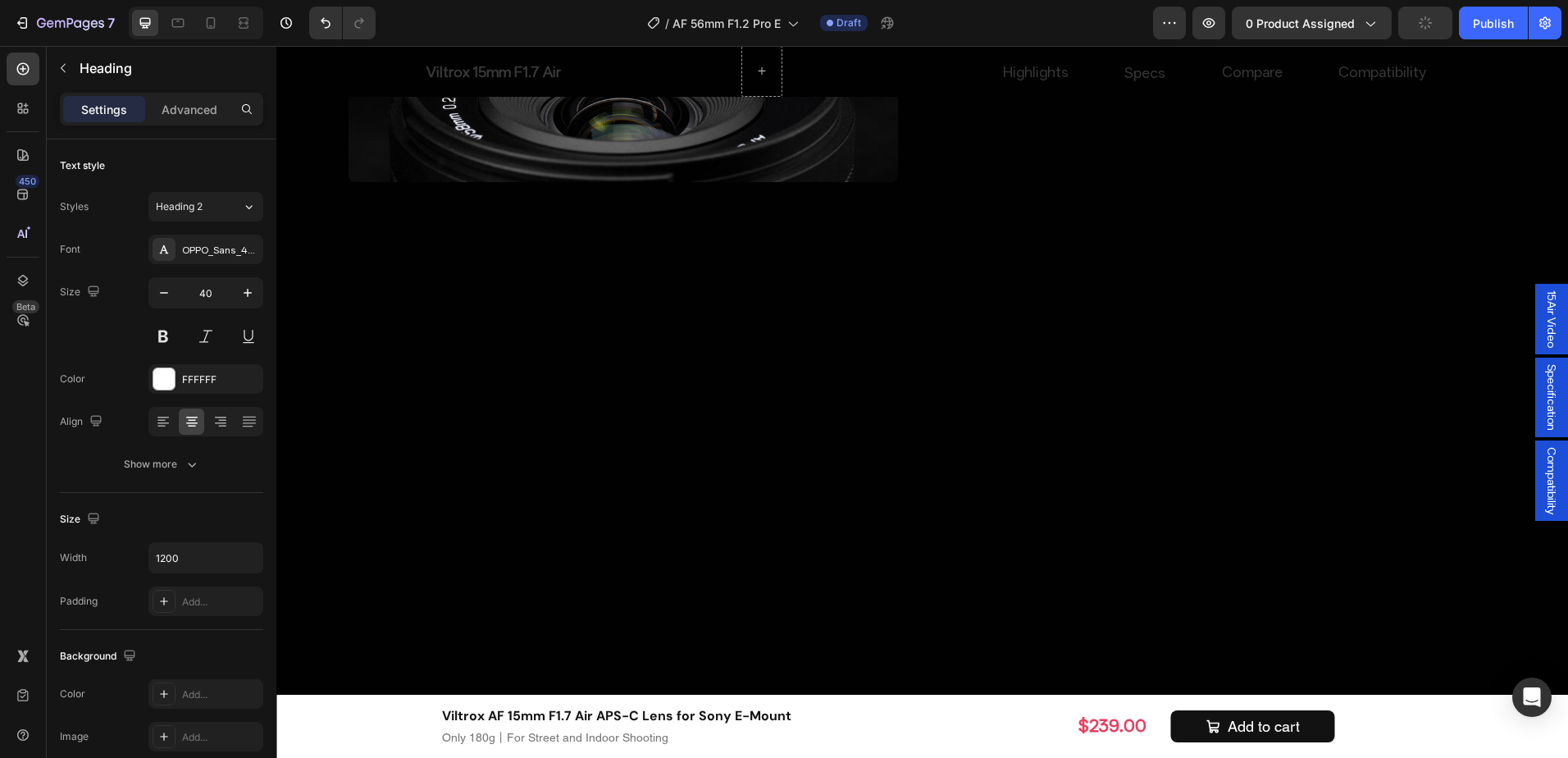
scroll to position [5681, 0]
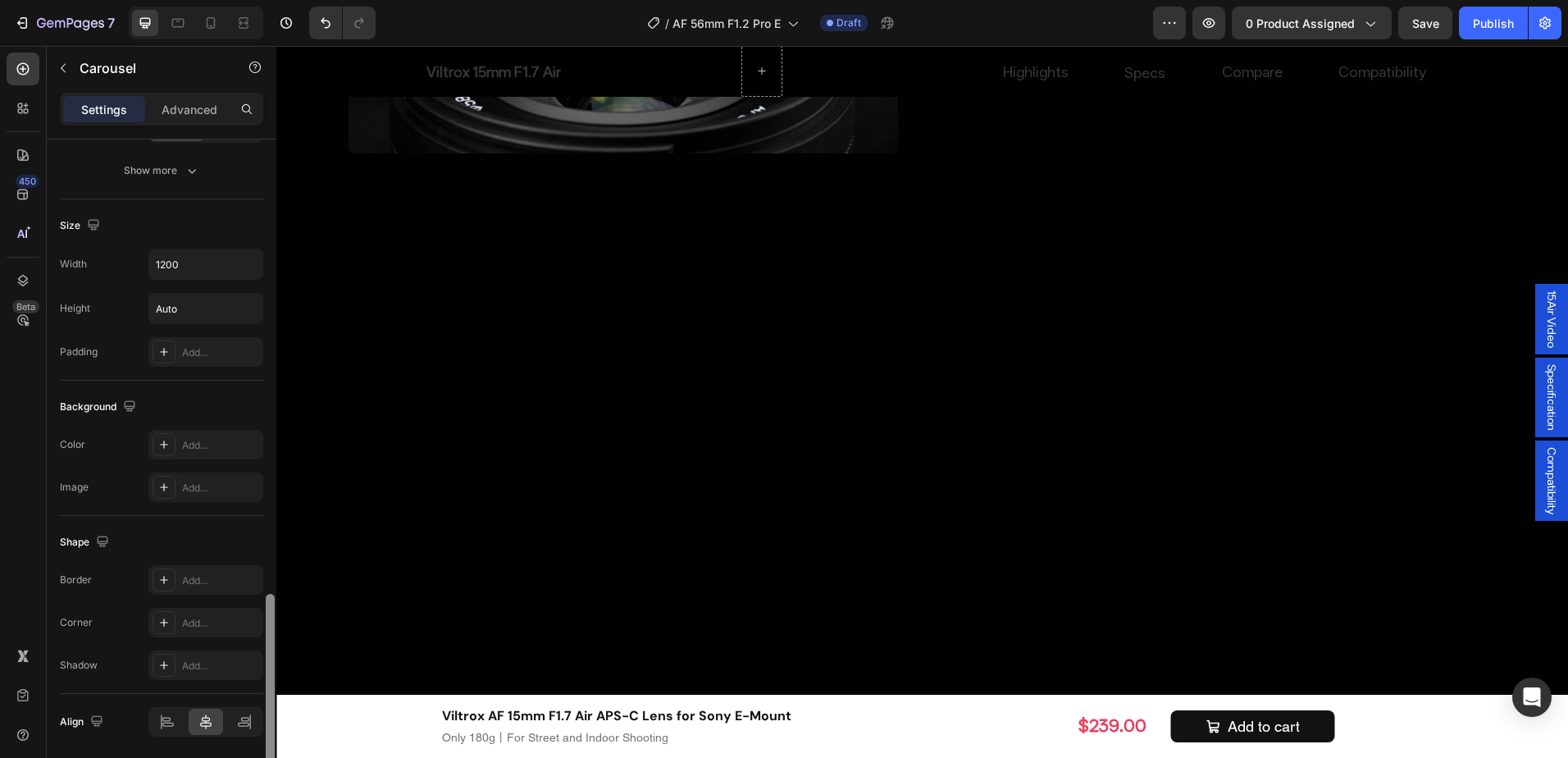
scroll to position [1369, 0]
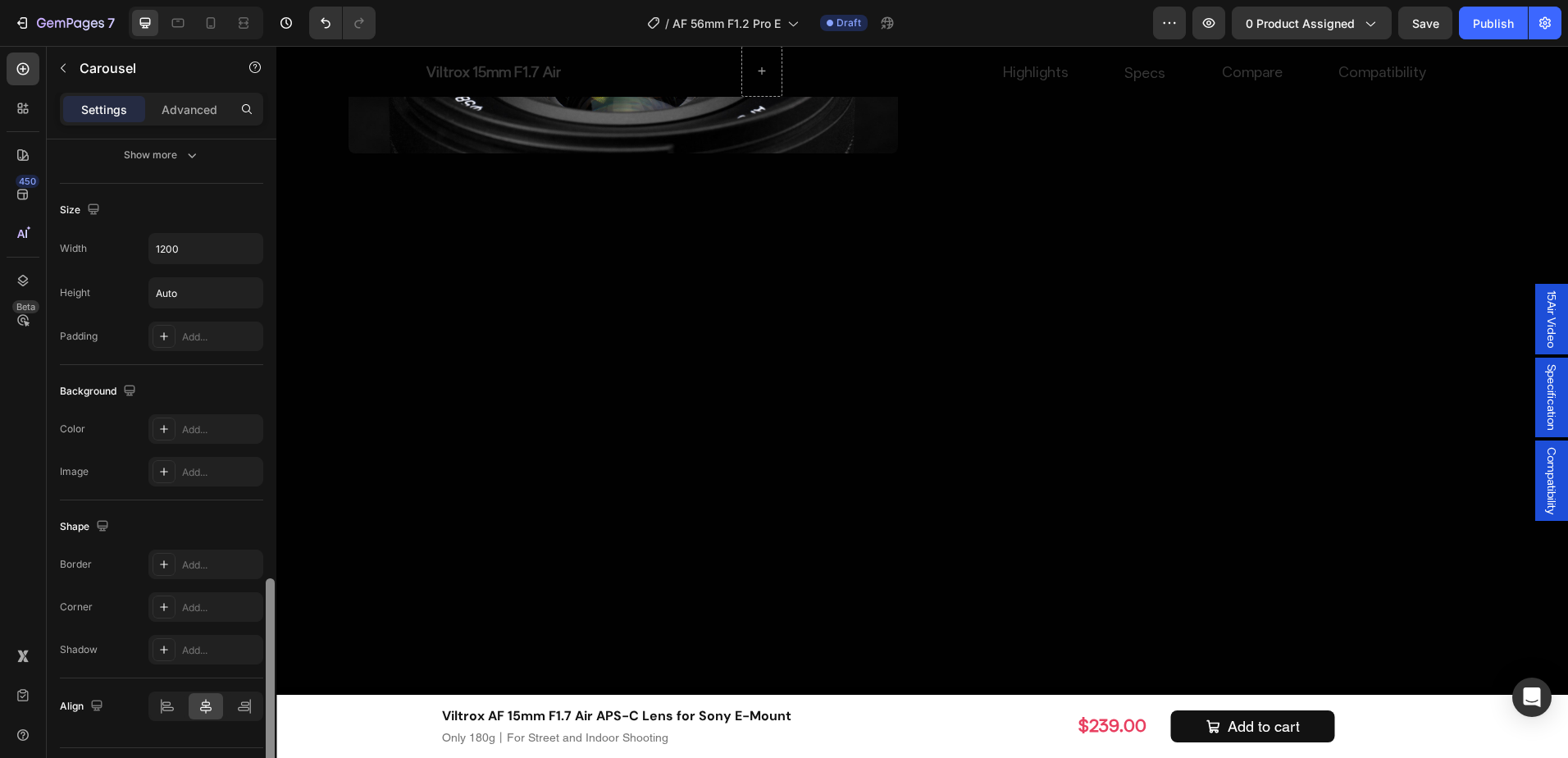
drag, startPoint x: 269, startPoint y: 433, endPoint x: 261, endPoint y: 741, distance: 308.1
click at [261, 741] on div "Items per slide 3 columns Display Sneak peek Styled Item management Order 3 ite…" at bounding box center [162, 472] width 230 height 665
click at [222, 233] on div "Size Width 1200 Height Auto Padding Add..." at bounding box center [162, 275] width 204 height 182
click at [219, 252] on input "1200" at bounding box center [206, 249] width 113 height 30
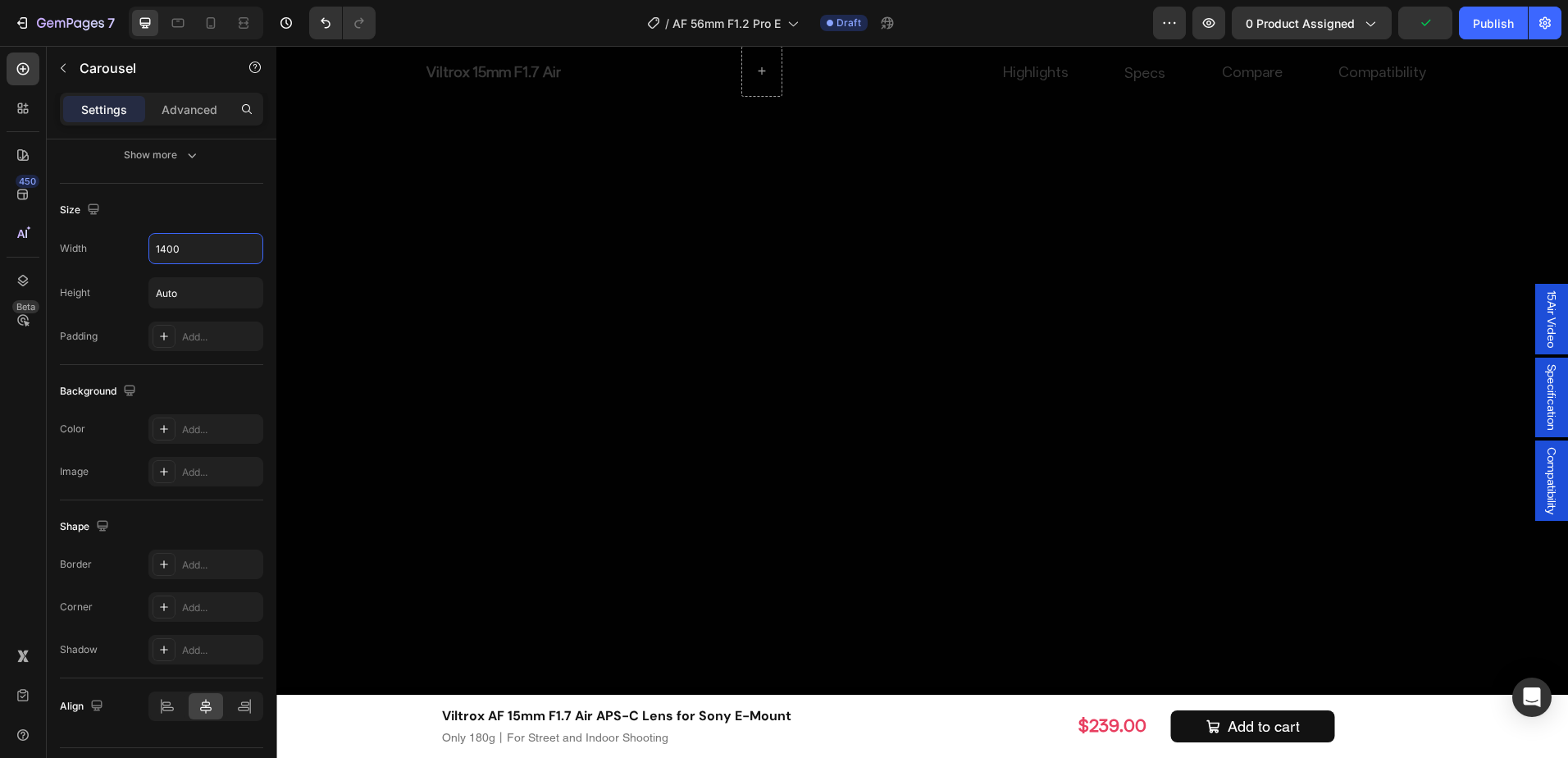
scroll to position [5762, 0]
type input "1400"
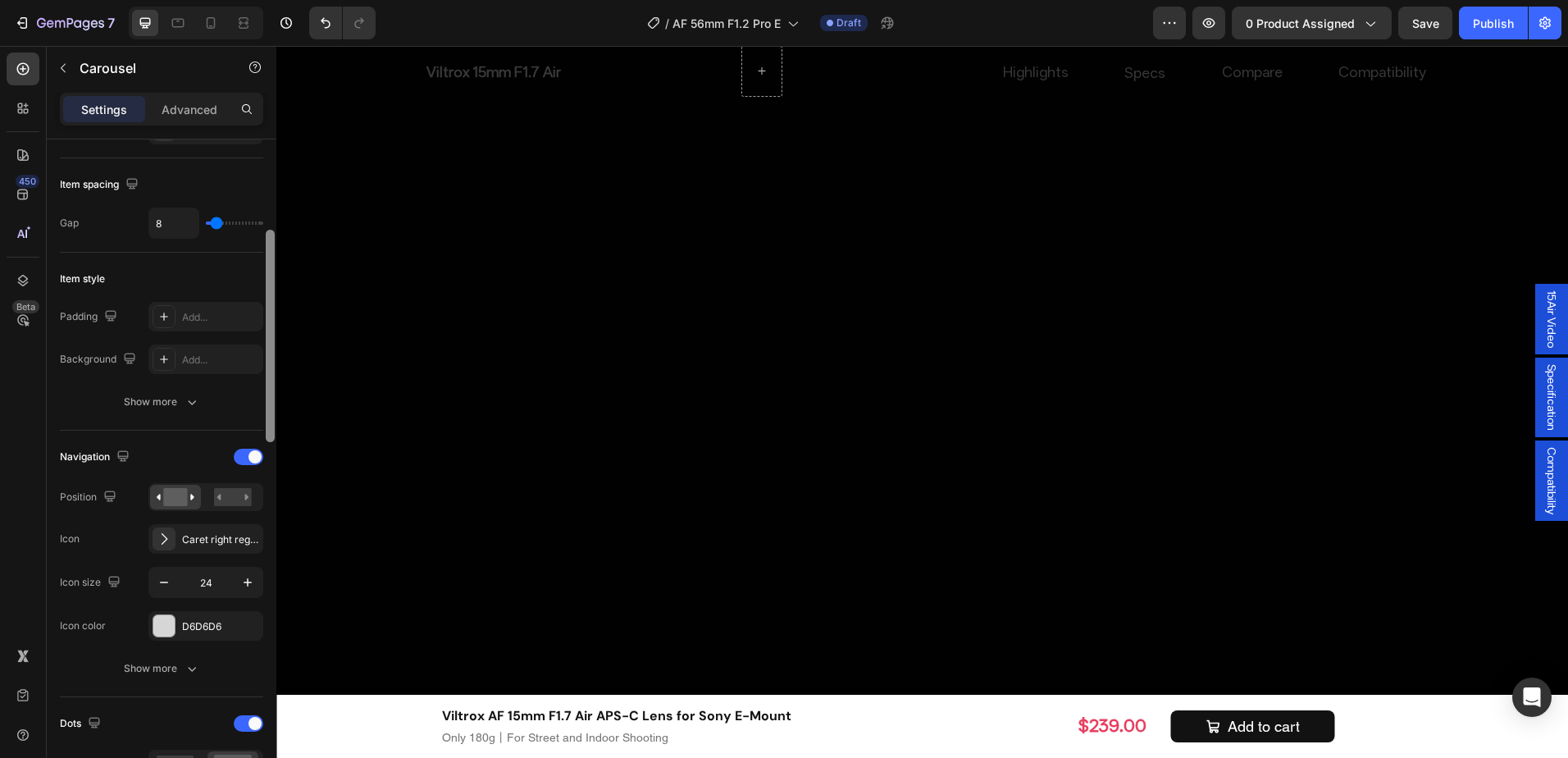
scroll to position [224, 0]
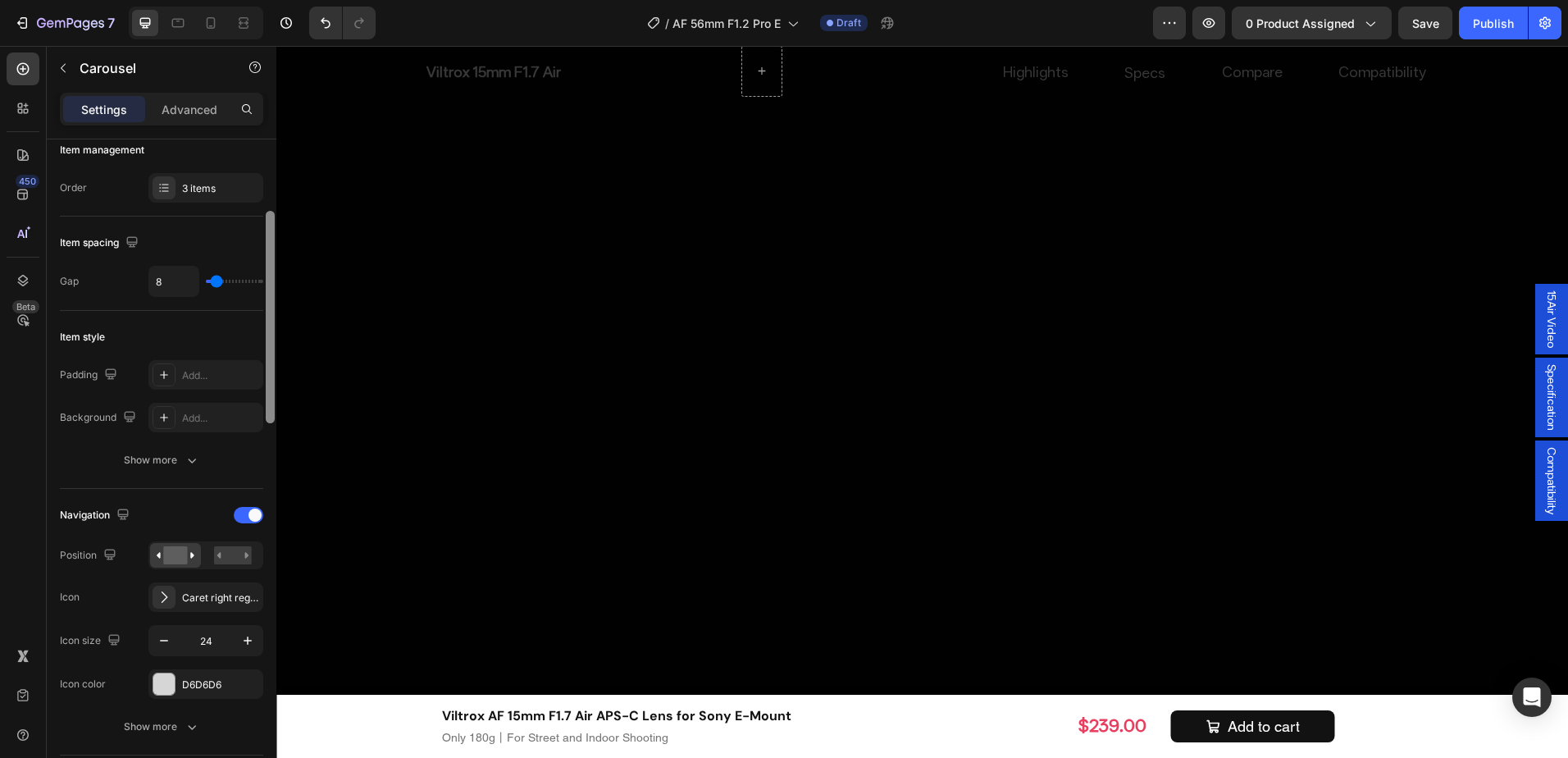
drag, startPoint x: 268, startPoint y: 608, endPoint x: 273, endPoint y: 241, distance: 367.0
click at [273, 241] on div at bounding box center [269, 317] width 9 height 213
click at [238, 565] on div at bounding box center [233, 555] width 51 height 25
click at [170, 553] on rect at bounding box center [176, 555] width 24 height 18
click at [228, 600] on div "Caret right regular" at bounding box center [220, 598] width 77 height 15
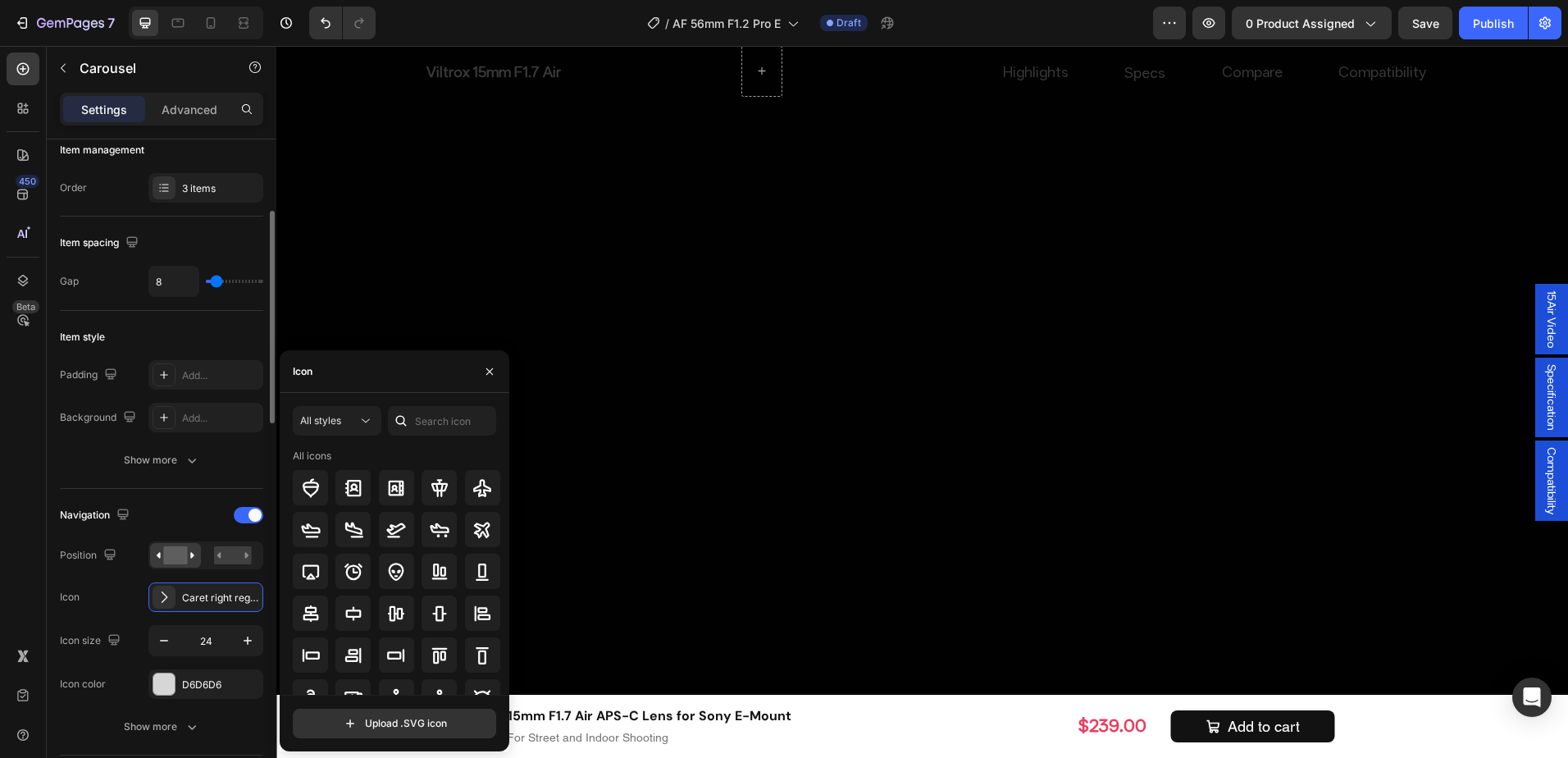
click at [138, 497] on div "Navigation Position Icon Caret right regular Icon size 24 Icon color D6D6D6 Sho…" at bounding box center [162, 622] width 204 height 267
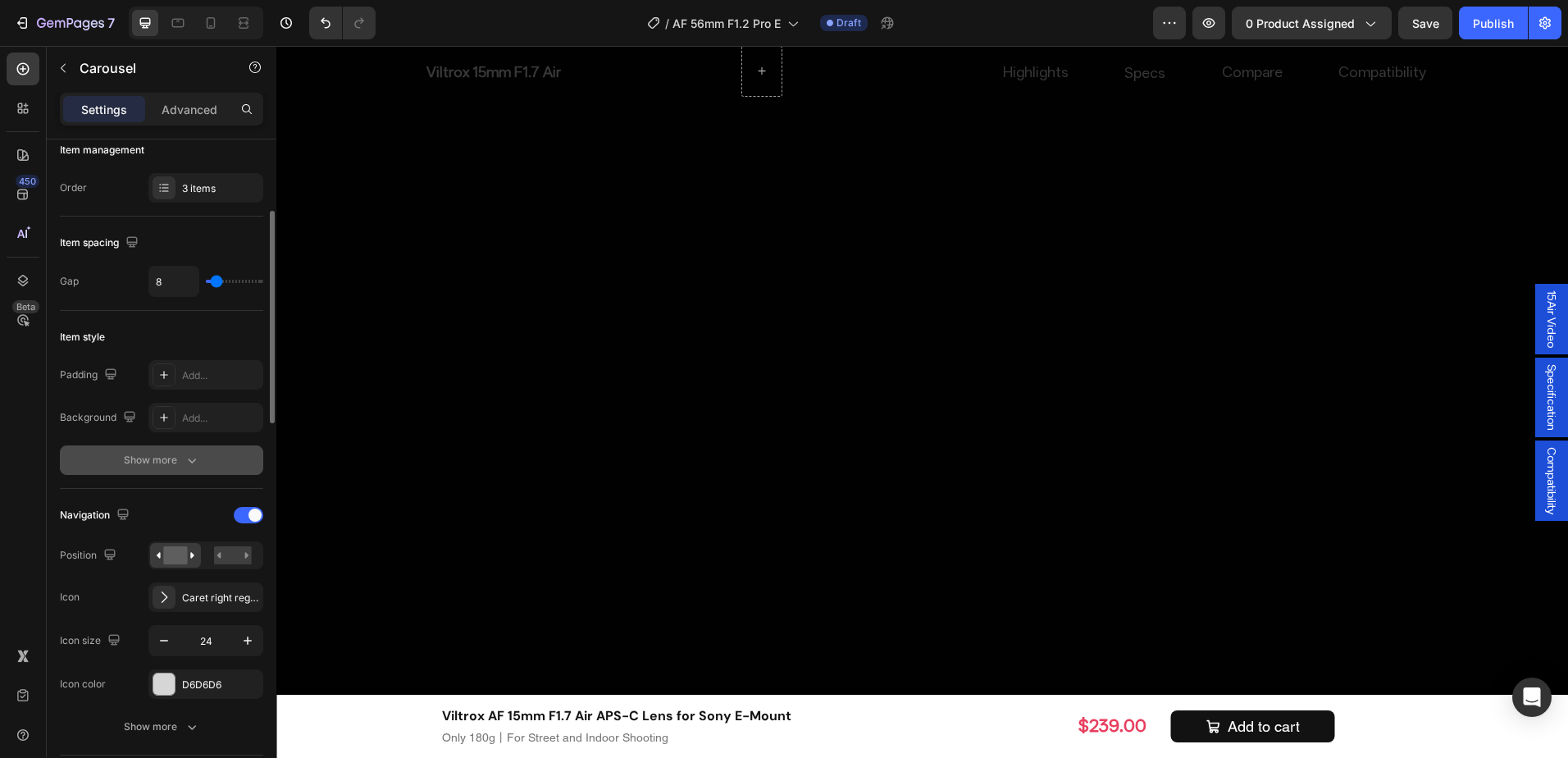
click at [174, 466] on div "Show more" at bounding box center [162, 460] width 76 height 16
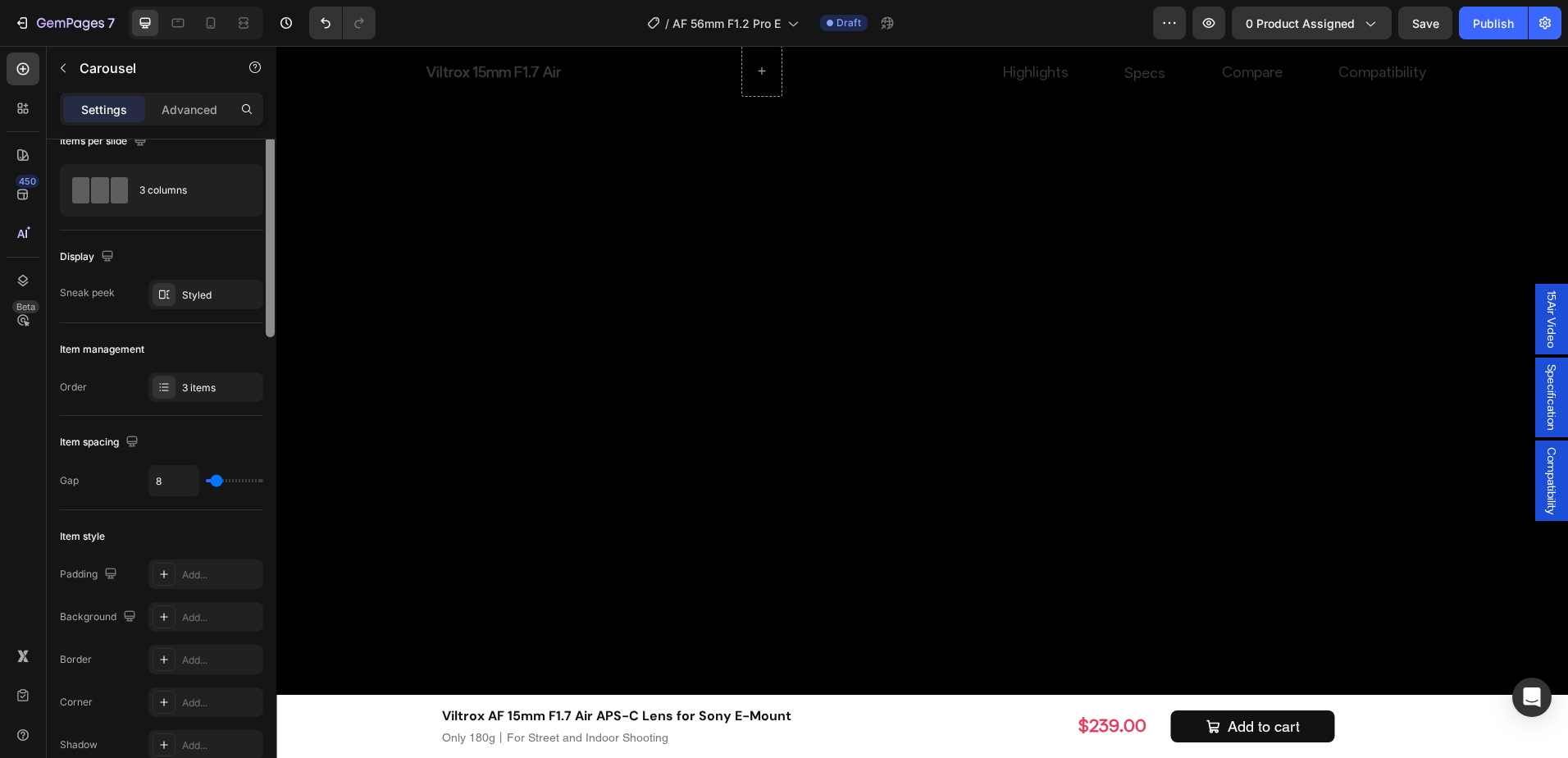
scroll to position [0, 0]
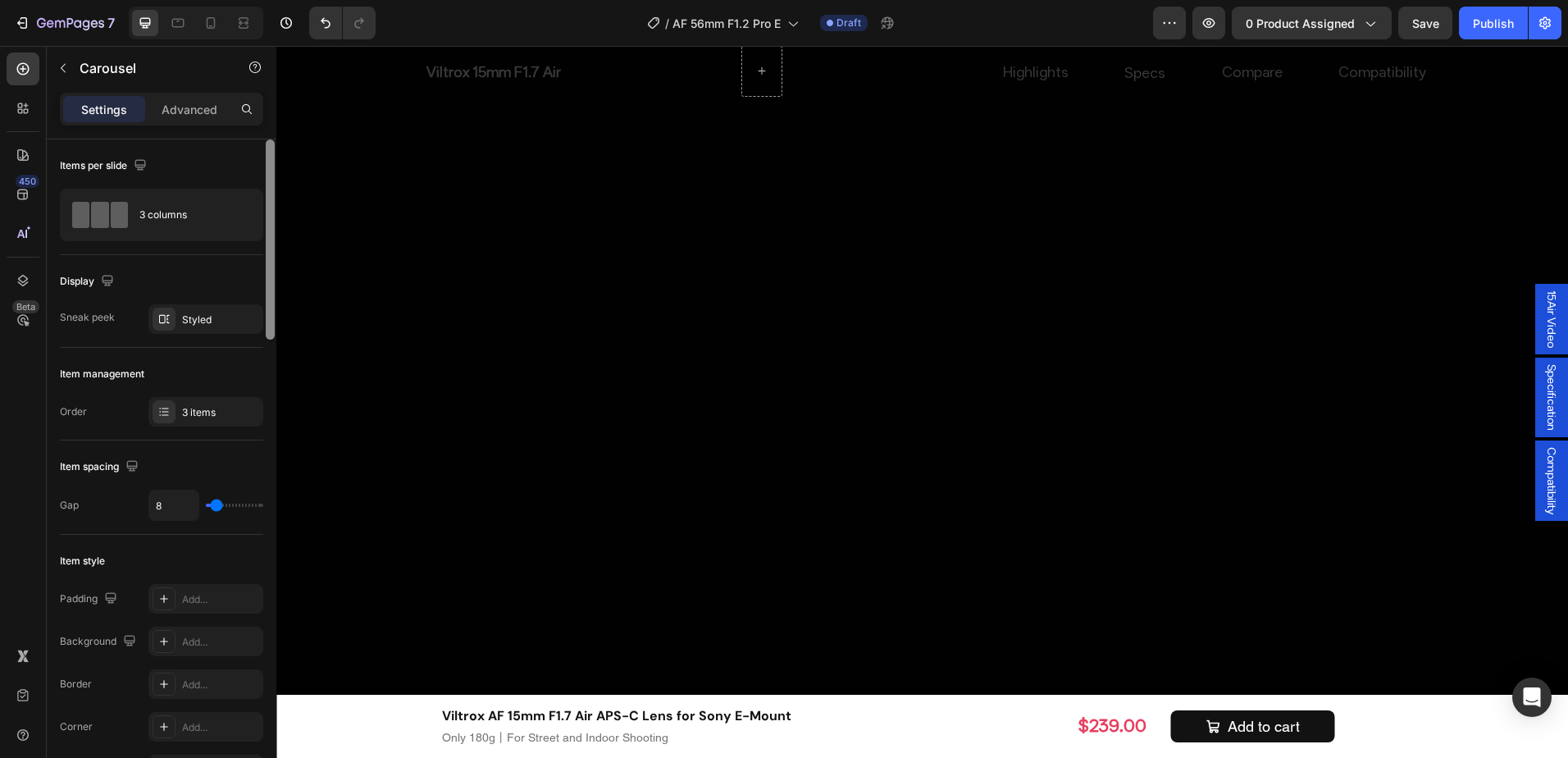
drag, startPoint x: 267, startPoint y: 367, endPoint x: 265, endPoint y: 282, distance: 85.0
click at [265, 282] on div at bounding box center [269, 240] width 9 height 201
click at [196, 328] on div "Styled" at bounding box center [206, 320] width 115 height 30
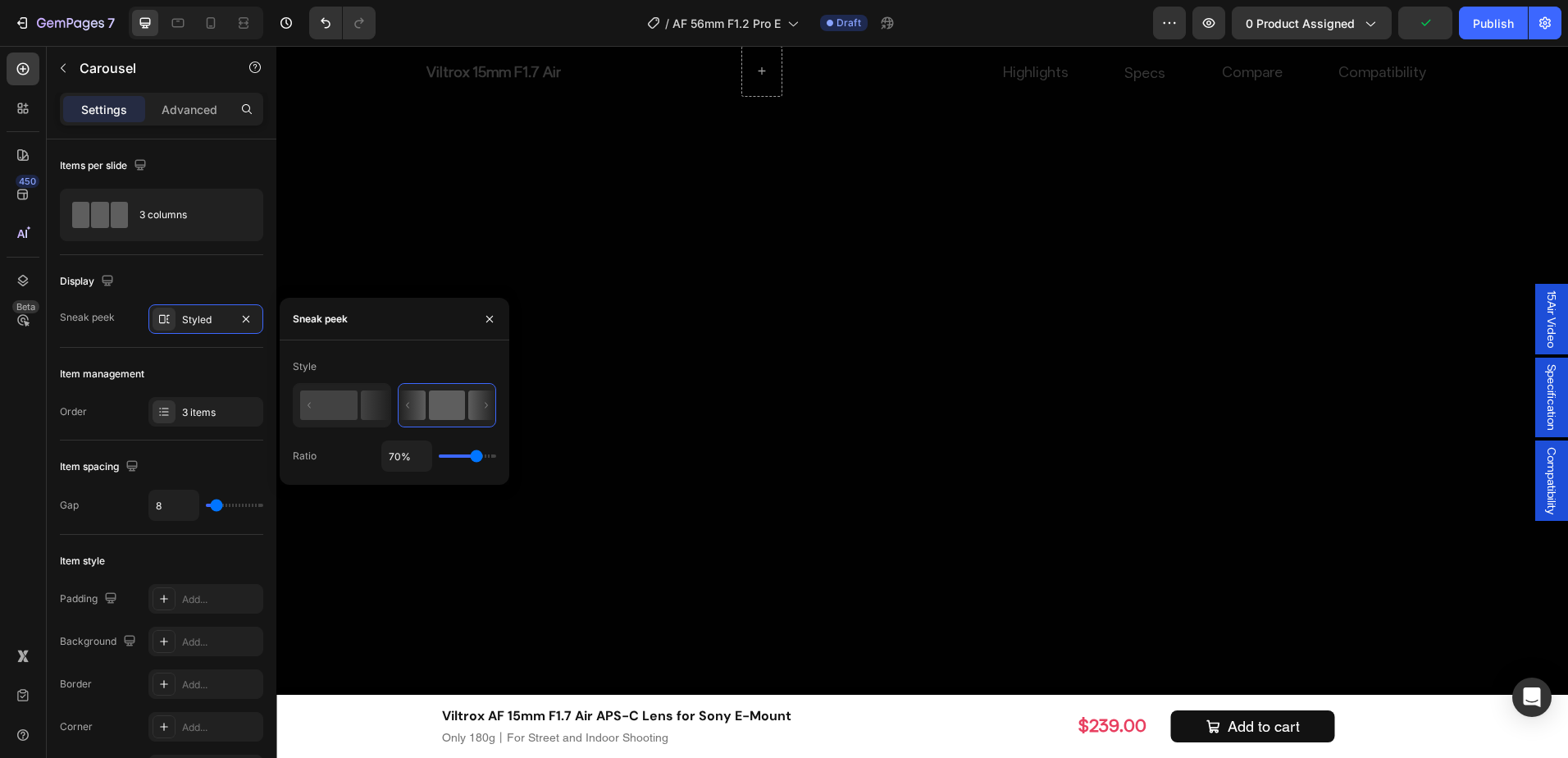
type input "62%"
type input "62"
type input "56%"
type input "56"
type input "49%"
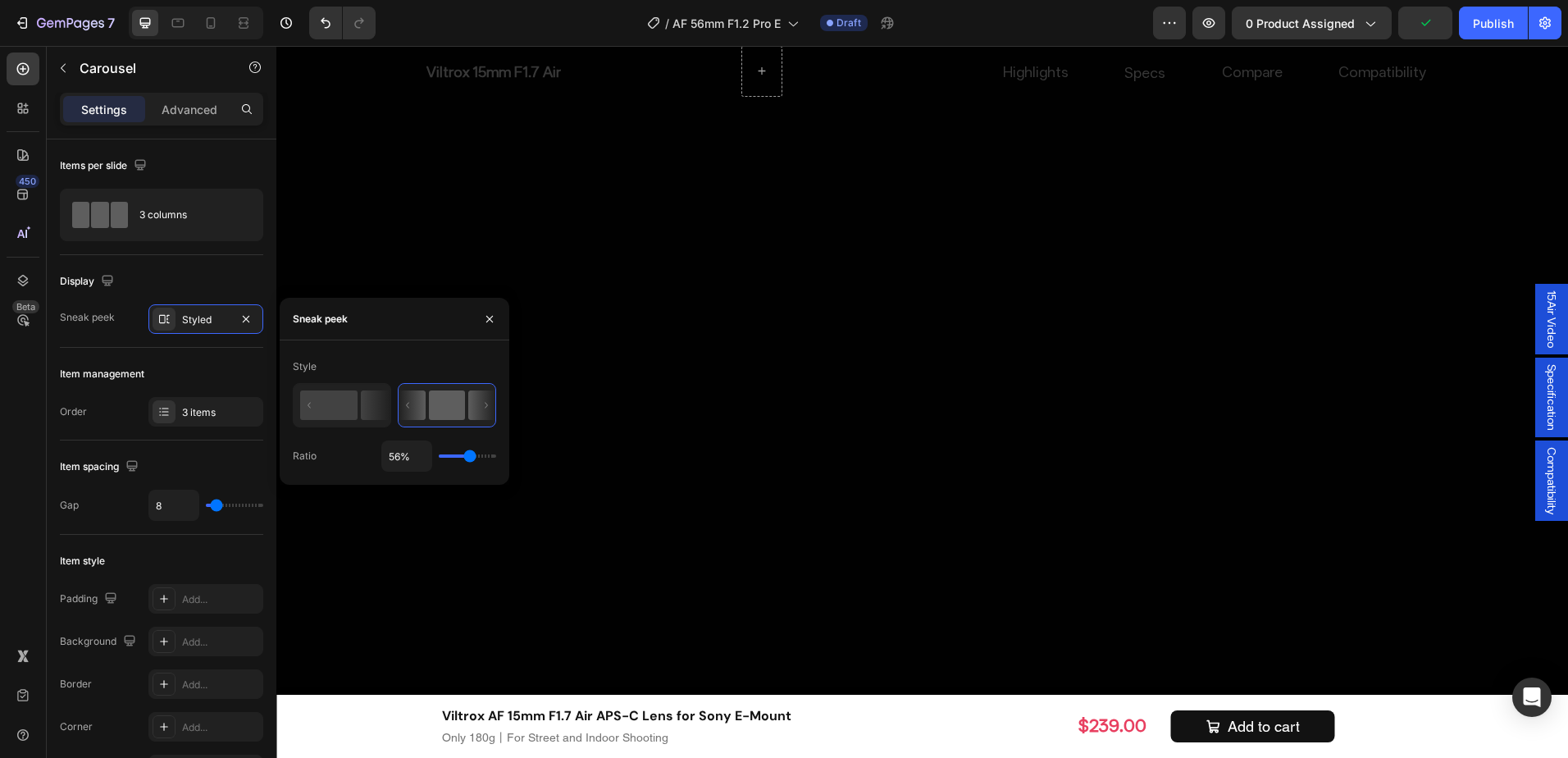
type input "49"
type input "47%"
type input "47"
type input "45%"
type input "45"
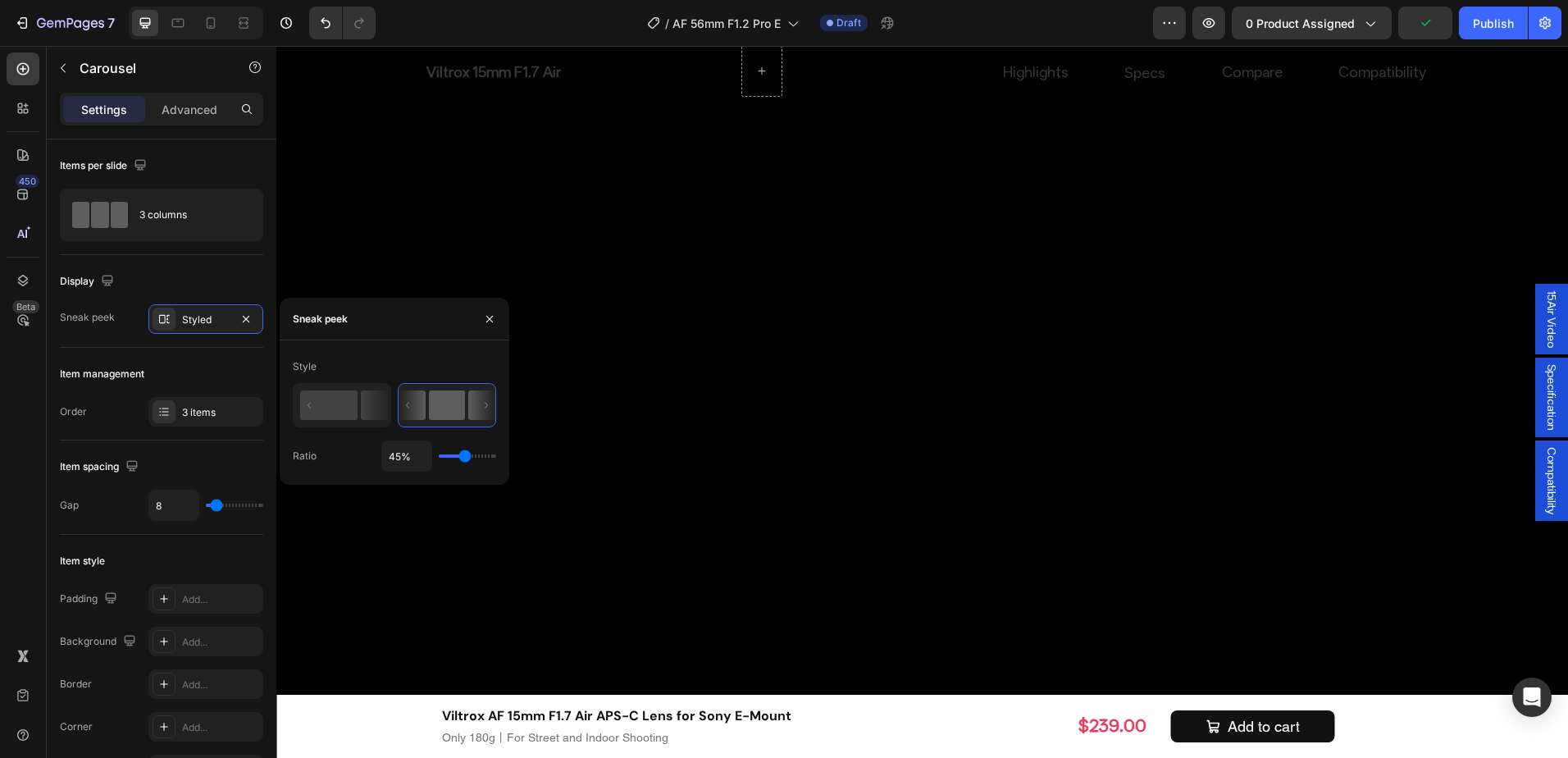
type input "41%"
type input "41"
type input "40%"
type input "40"
type input "38%"
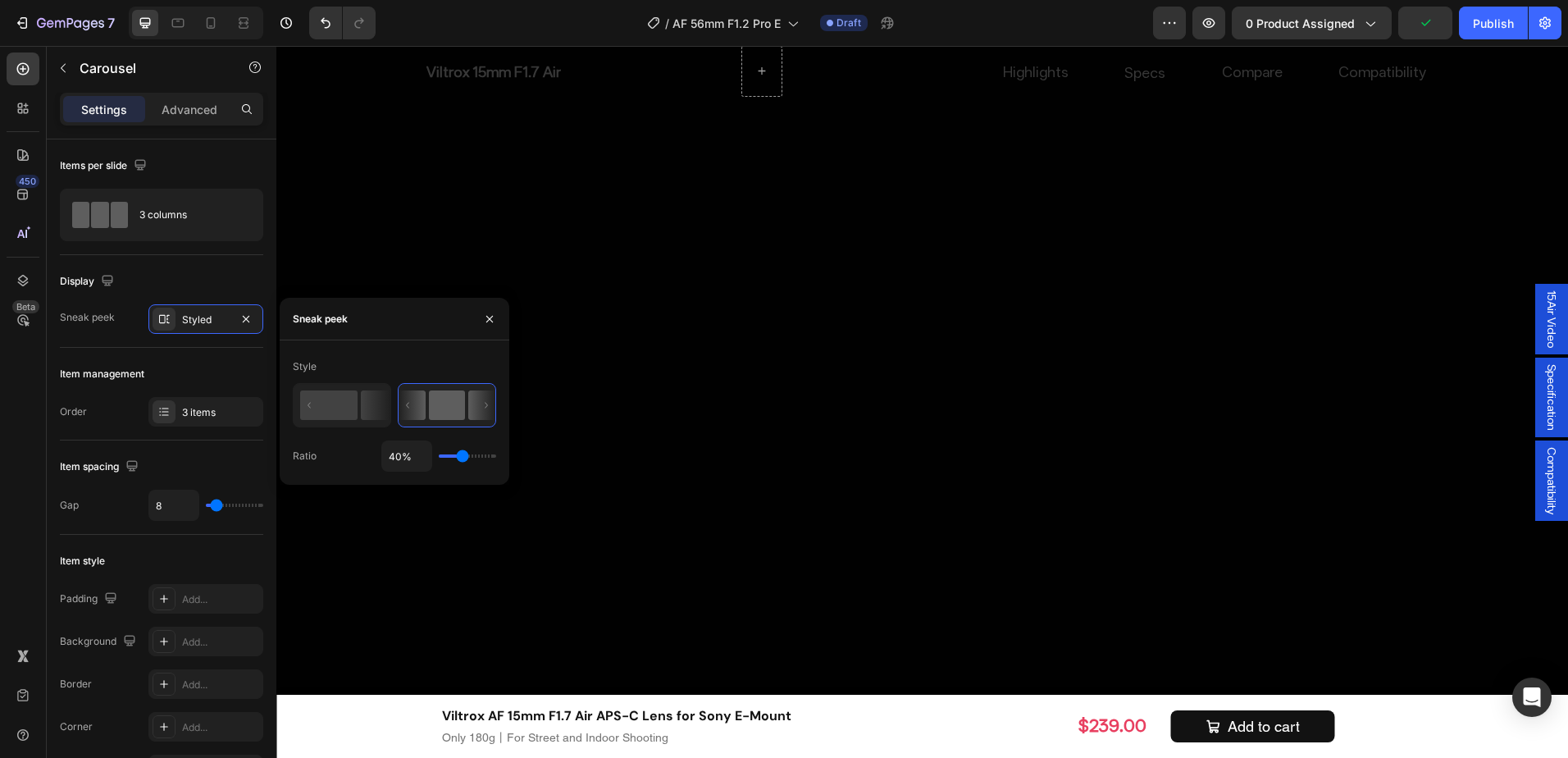
type input "38"
type input "30%"
type input "30"
type input "29%"
type input "29"
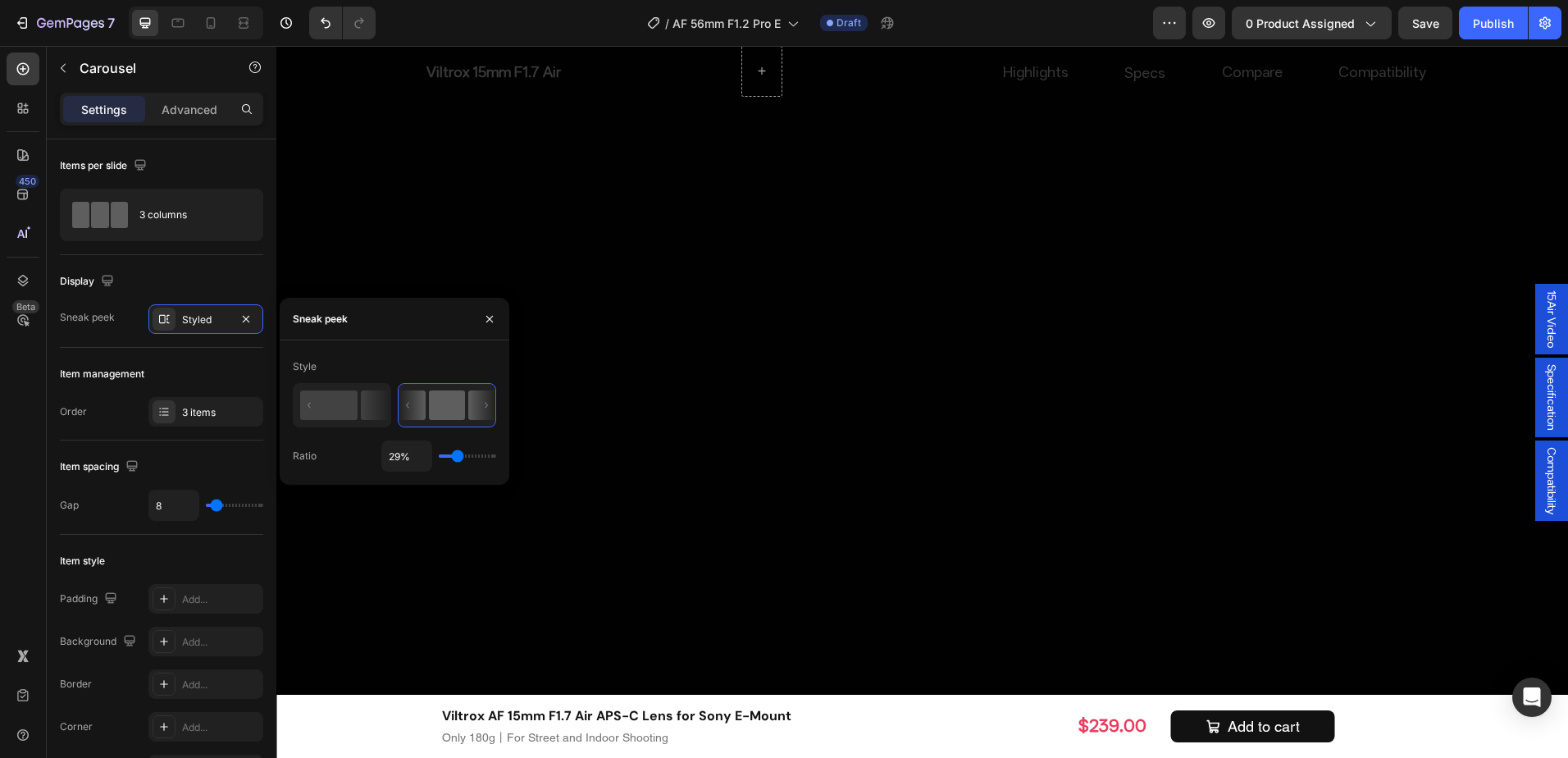
type input "25%"
type input "25"
type input "36%"
drag, startPoint x: 472, startPoint y: 458, endPoint x: 251, endPoint y: 415, distance: 225.1
type input "36"
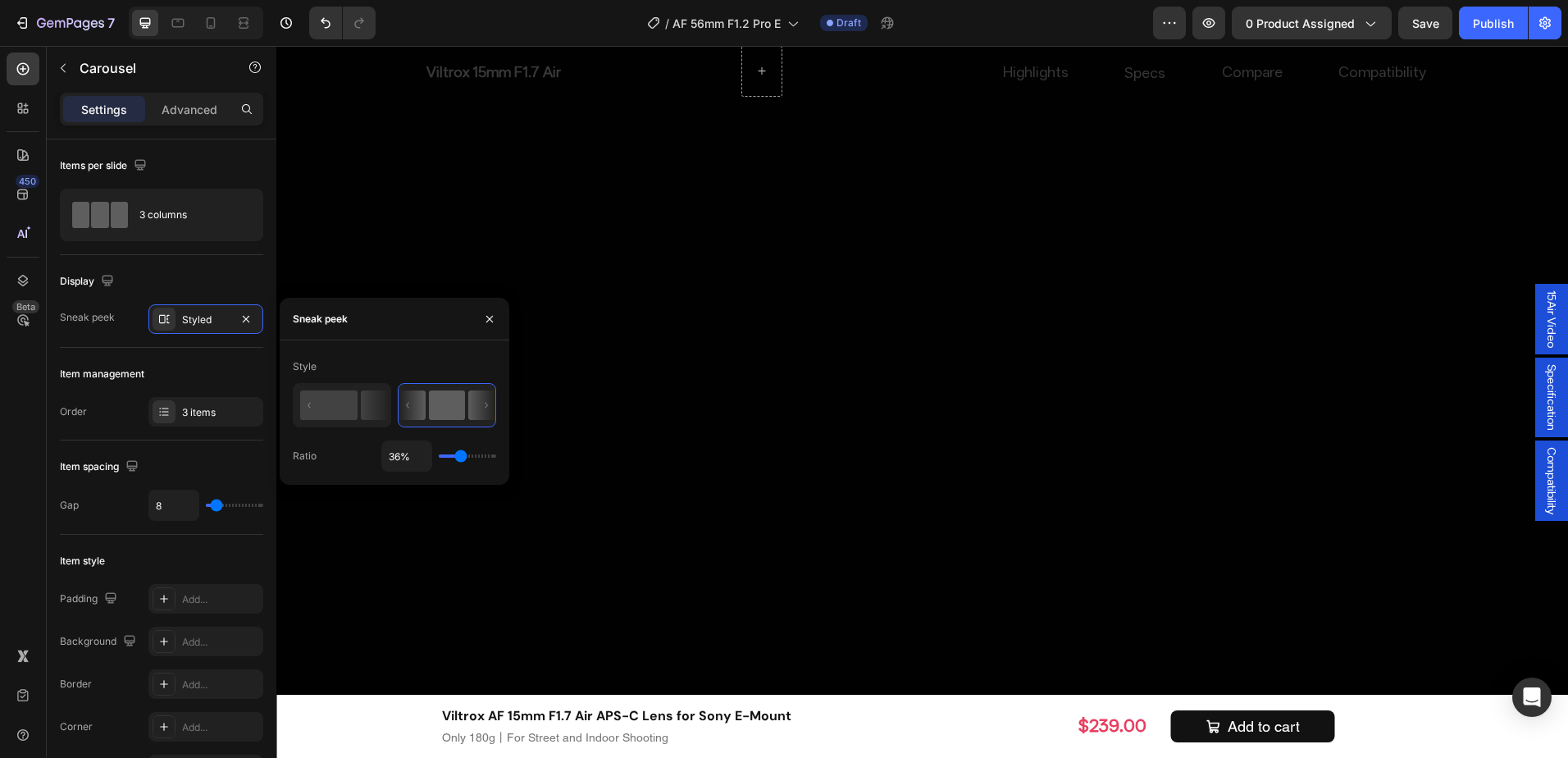
click at [461, 454] on input "range" at bounding box center [468, 455] width 58 height 3
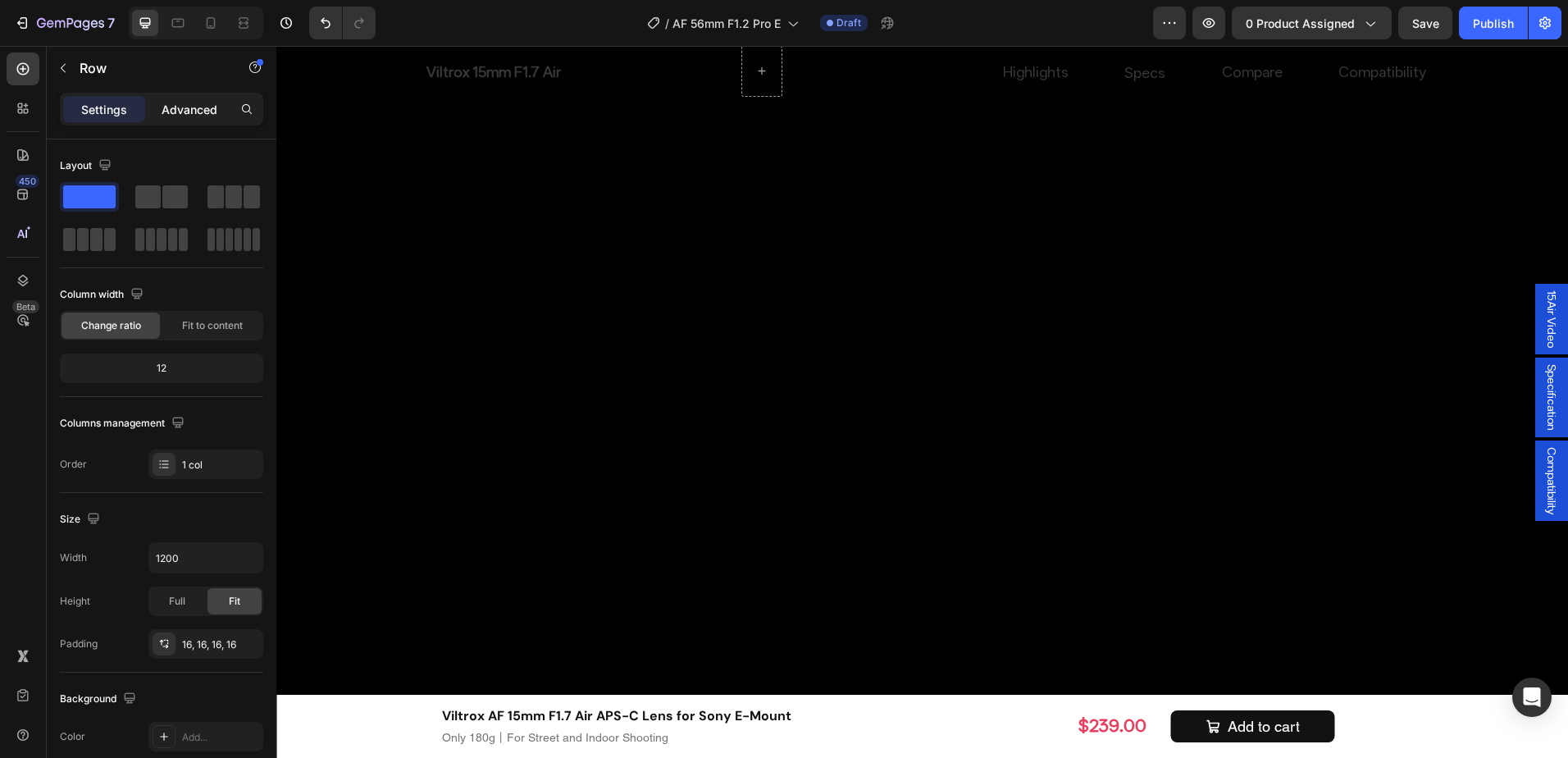
click at [180, 113] on p "Advanced" at bounding box center [190, 109] width 56 height 17
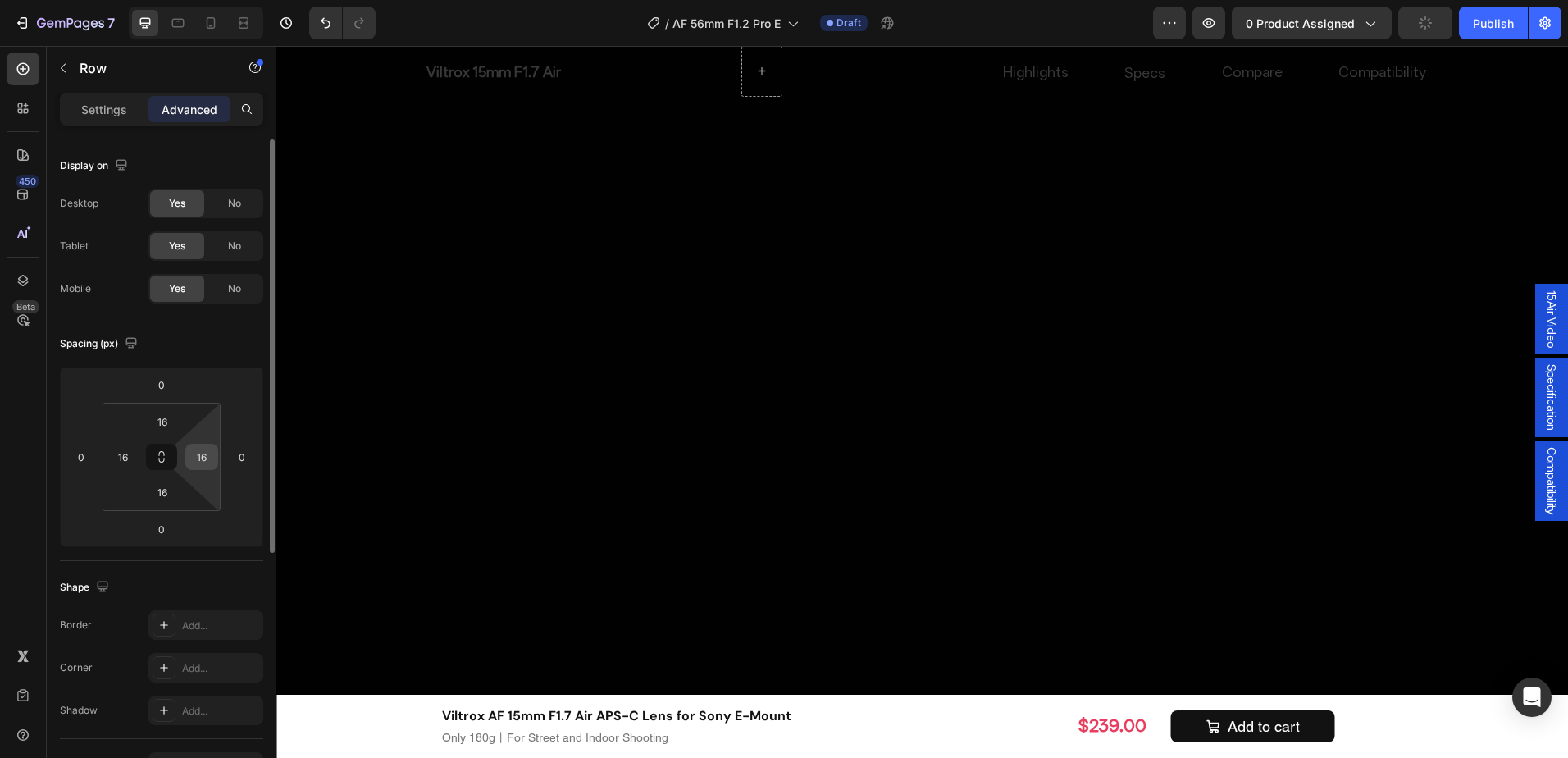
click at [206, 453] on input "16" at bounding box center [202, 456] width 25 height 25
click at [175, 0] on html "7 Version history / AF 56mm F1.2 Pro E Draft Preview 0 product assigned Publish…" at bounding box center [784, 0] width 1568 height 0
type input "0"
click at [172, 414] on input "16" at bounding box center [162, 421] width 33 height 25
type input "0"
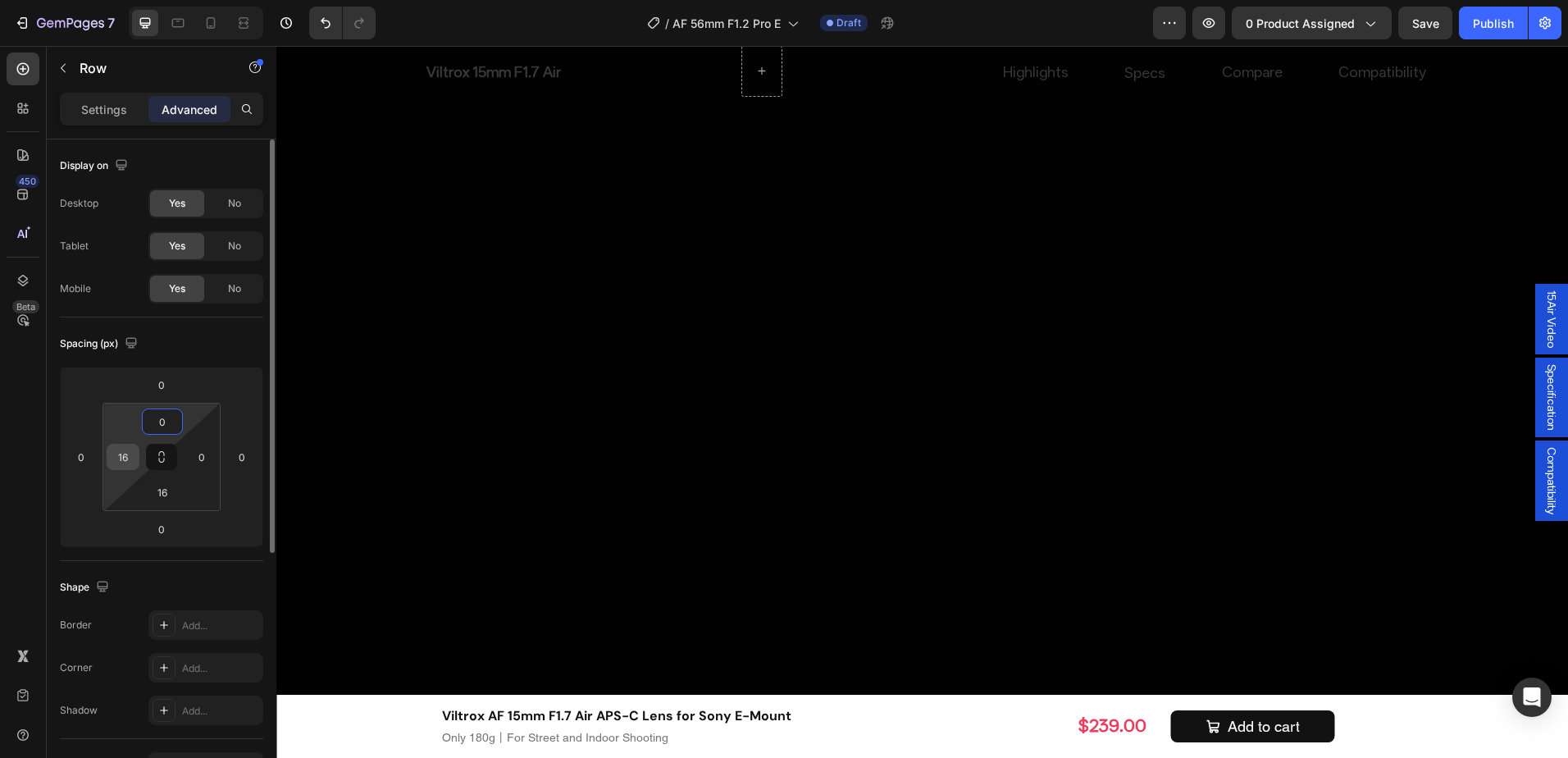
click at [134, 456] on input "16" at bounding box center [123, 456] width 25 height 25
type input "0"
click at [168, 495] on input "16" at bounding box center [162, 492] width 33 height 25
click at [173, 415] on input "16" at bounding box center [162, 421] width 33 height 25
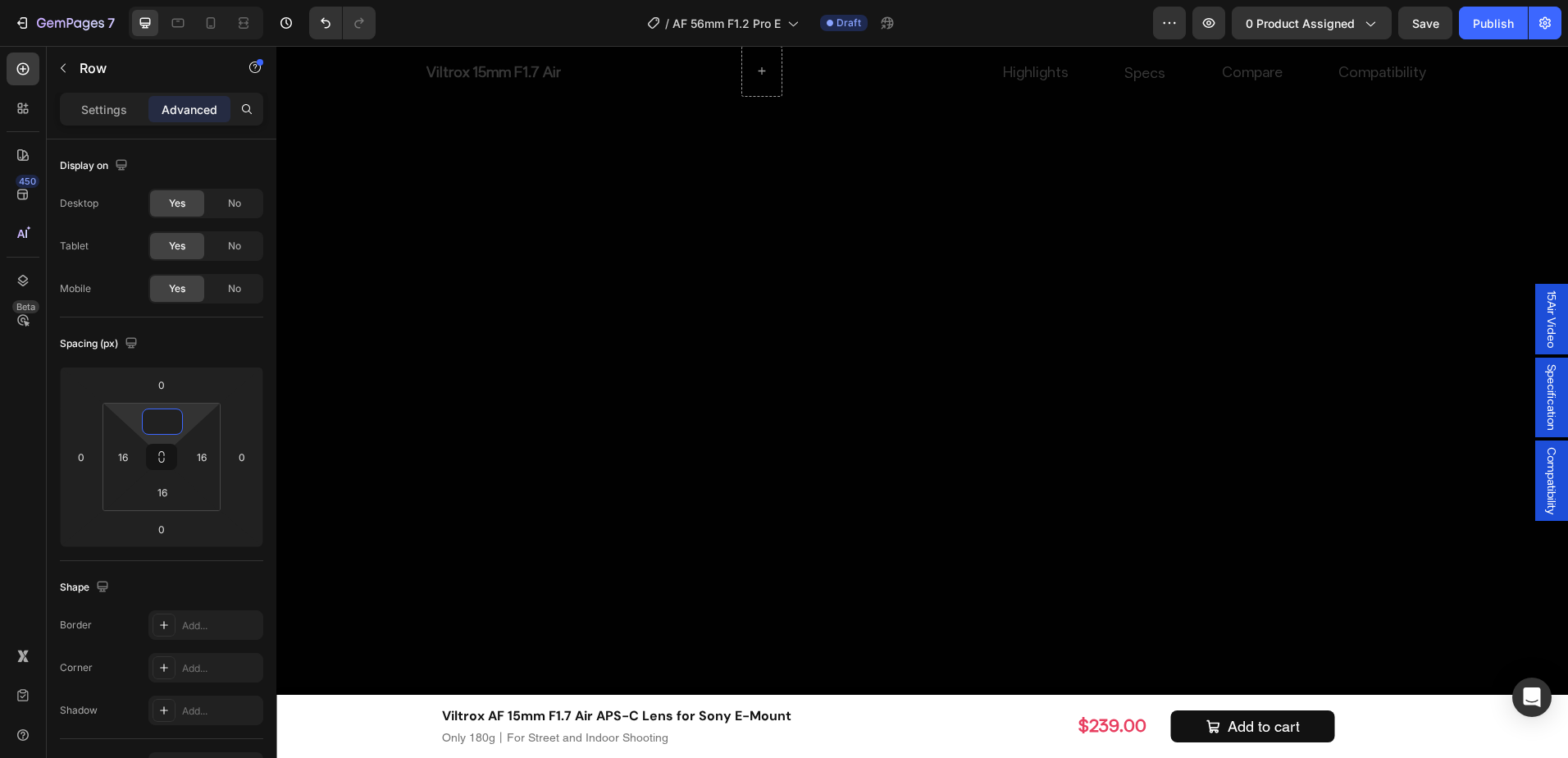
type input "0"
click at [204, 451] on input "16" at bounding box center [202, 456] width 25 height 25
type input "0"
click at [158, 490] on input "16" at bounding box center [162, 492] width 33 height 25
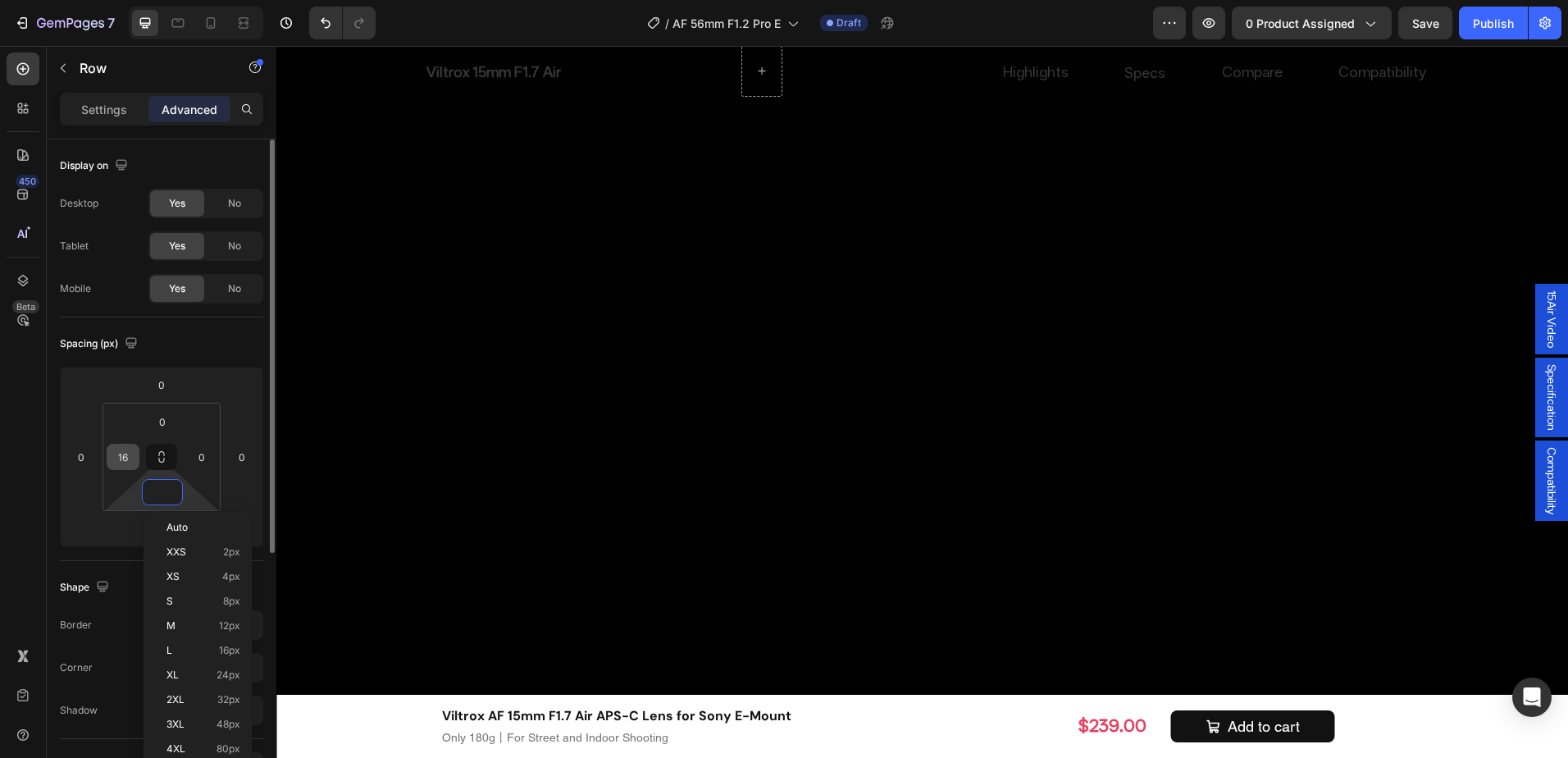
type input "0"
click at [129, 462] on input "16" at bounding box center [123, 456] width 25 height 25
type input "1"
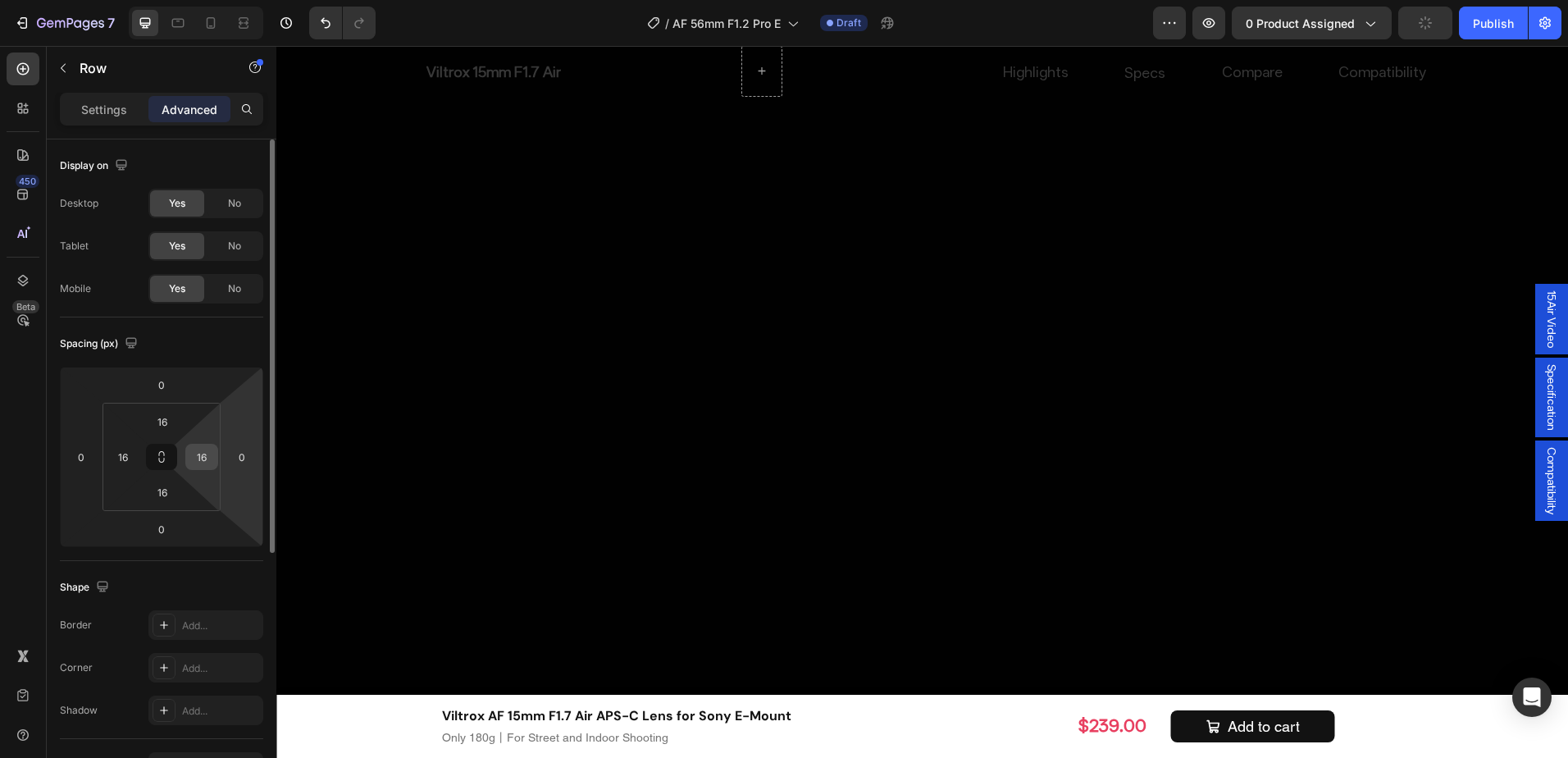
click at [201, 449] on input "16" at bounding box center [202, 456] width 25 height 25
type input "0"
click at [173, 422] on input "16" at bounding box center [162, 421] width 33 height 25
type input "0"
click at [130, 456] on input "16" at bounding box center [123, 456] width 25 height 25
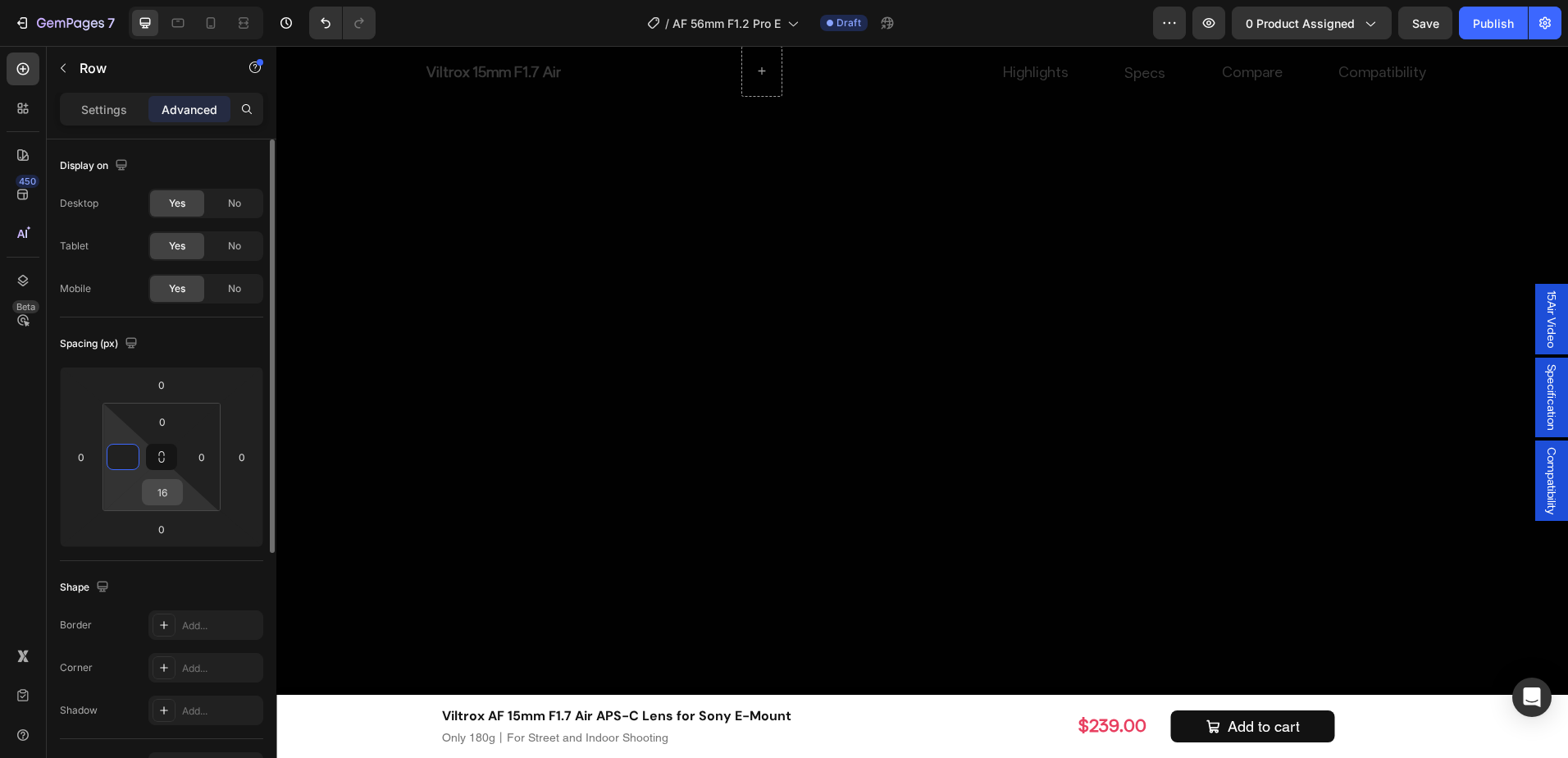
type input "0"
click at [173, 493] on input "16" at bounding box center [162, 492] width 33 height 25
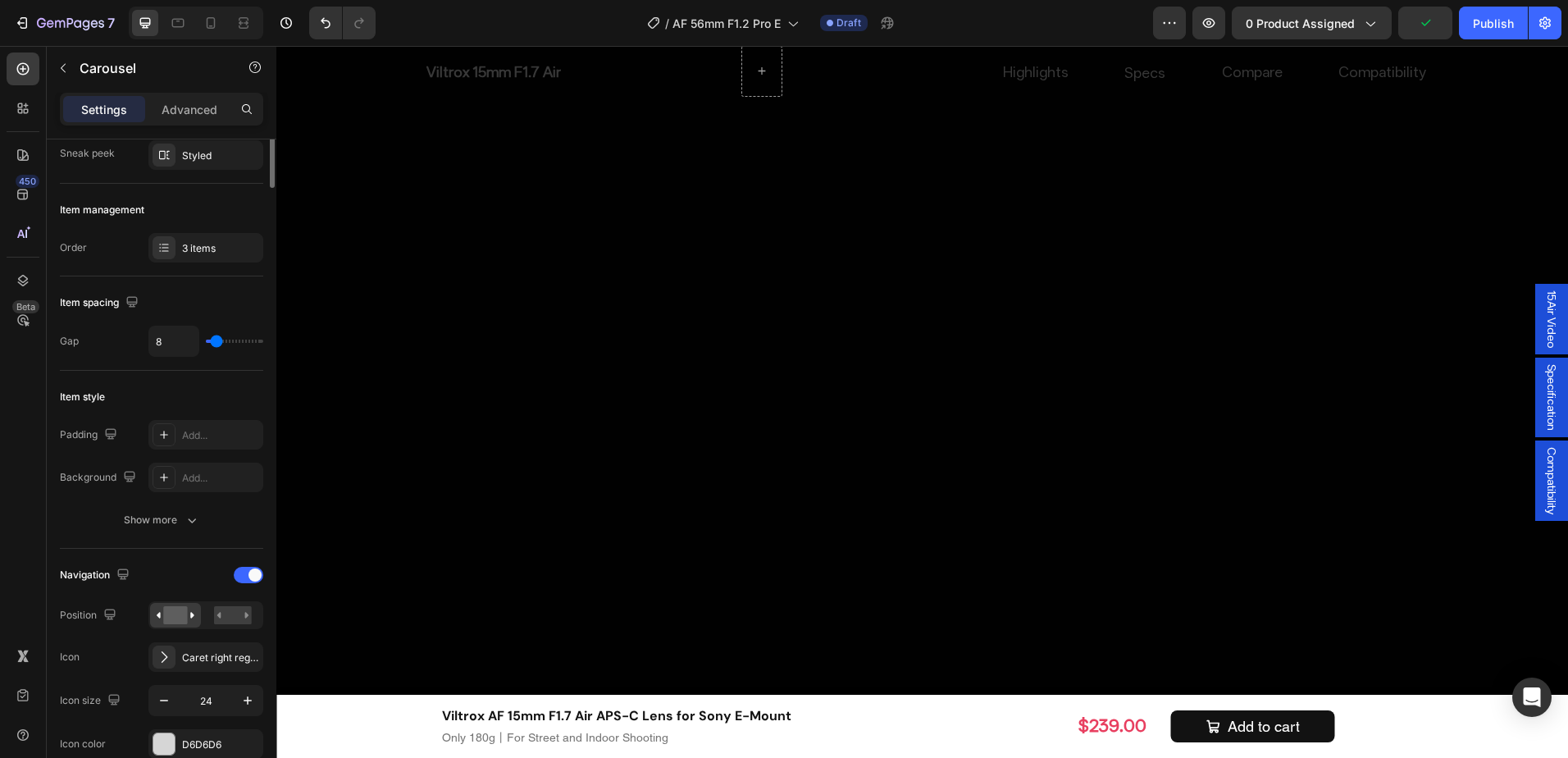
scroll to position [0, 0]
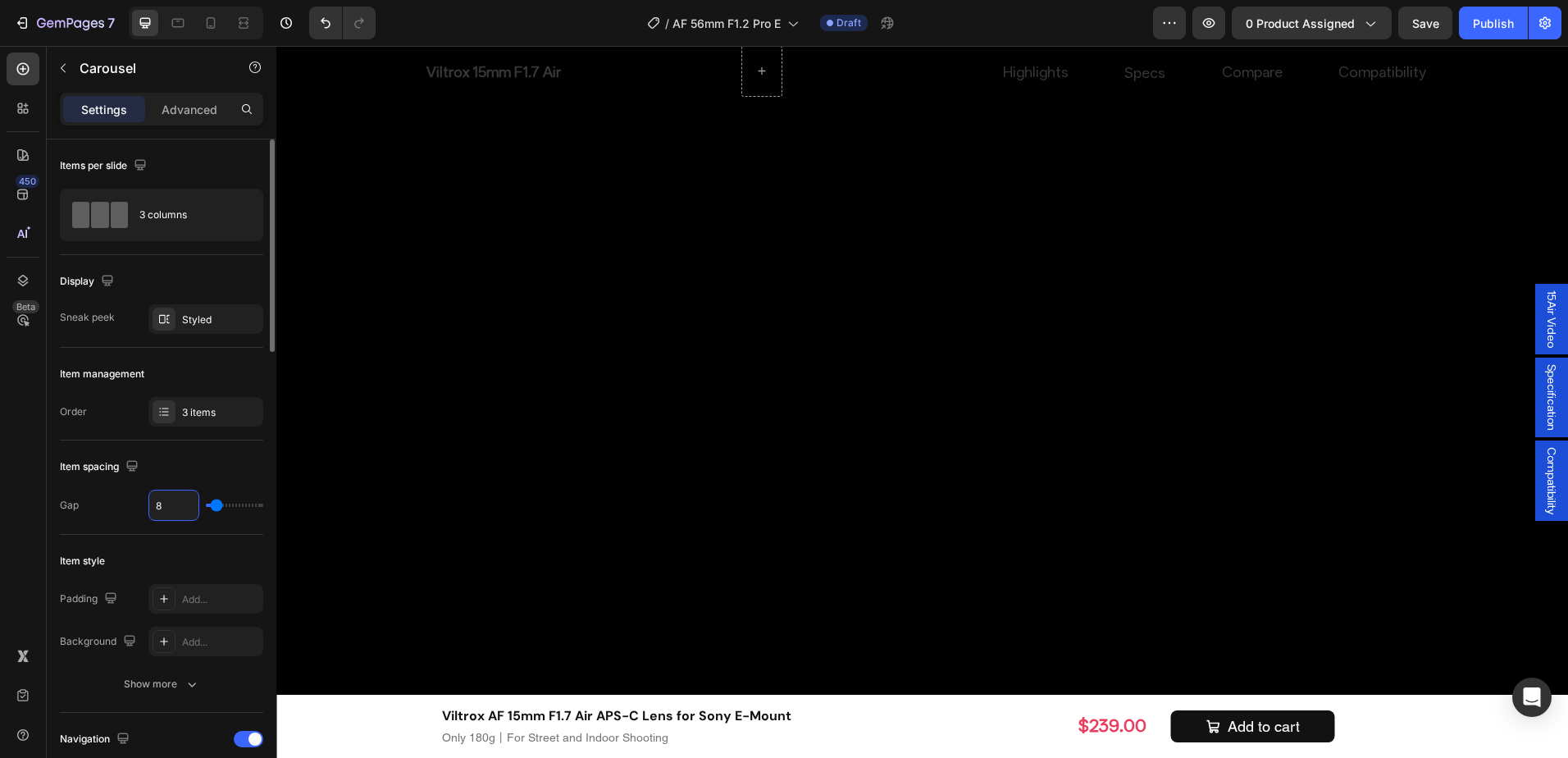
click at [179, 499] on input "8" at bounding box center [174, 505] width 49 height 30
type input "2"
type input "20"
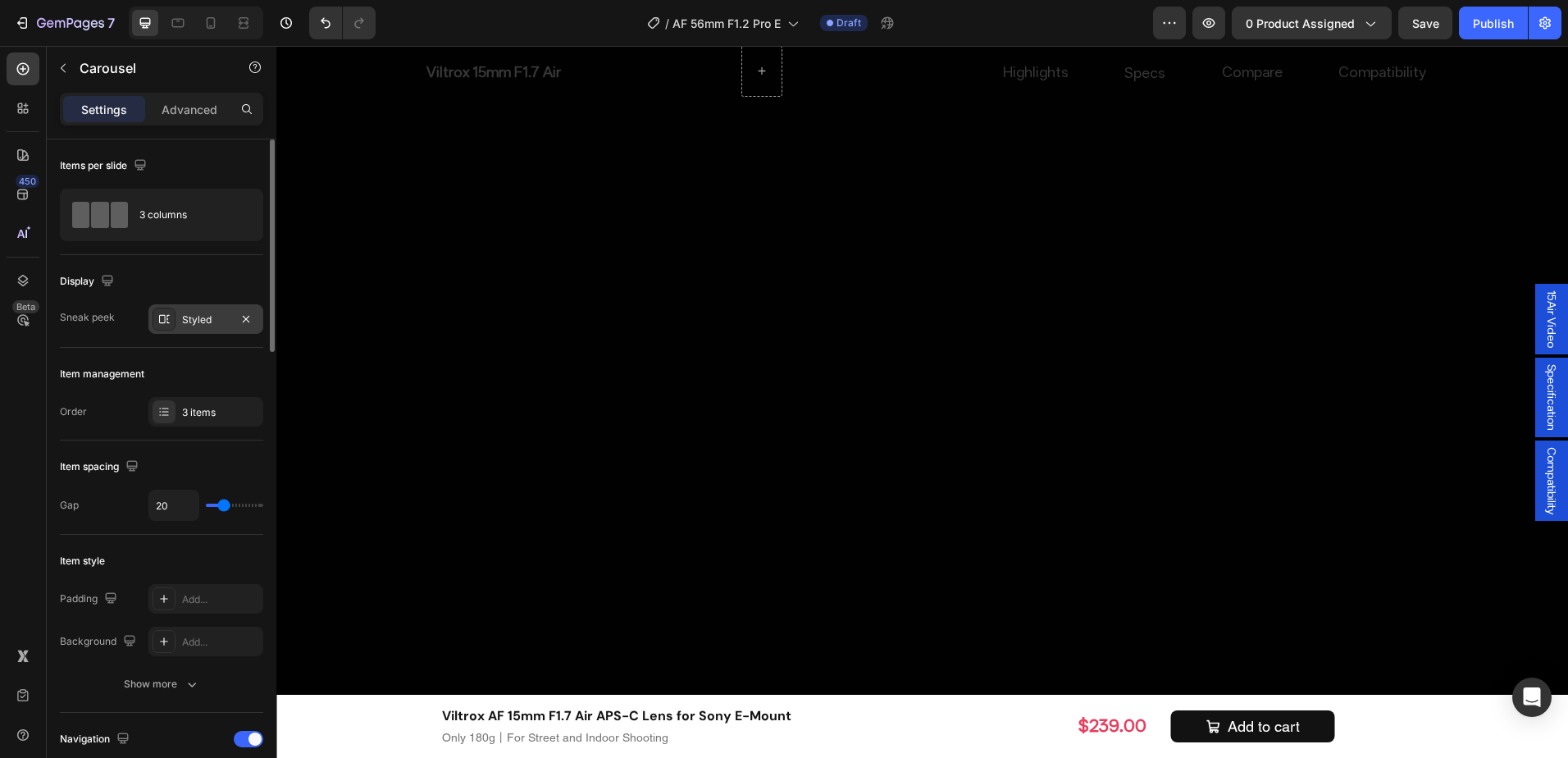
click at [194, 330] on div "Styled" at bounding box center [206, 320] width 115 height 30
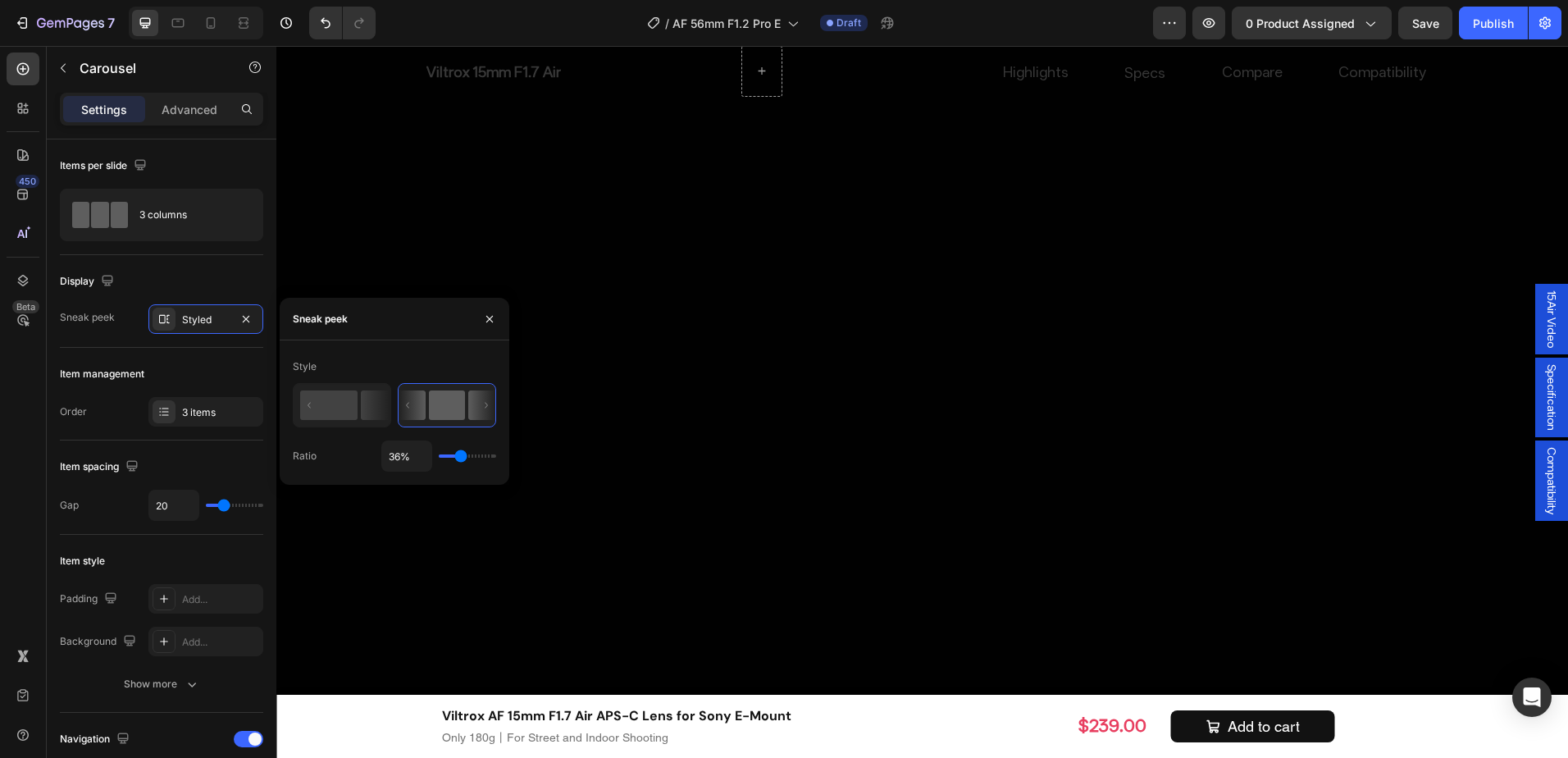
type input "38%"
type input "38"
type input "47%"
type input "47"
type input "45%"
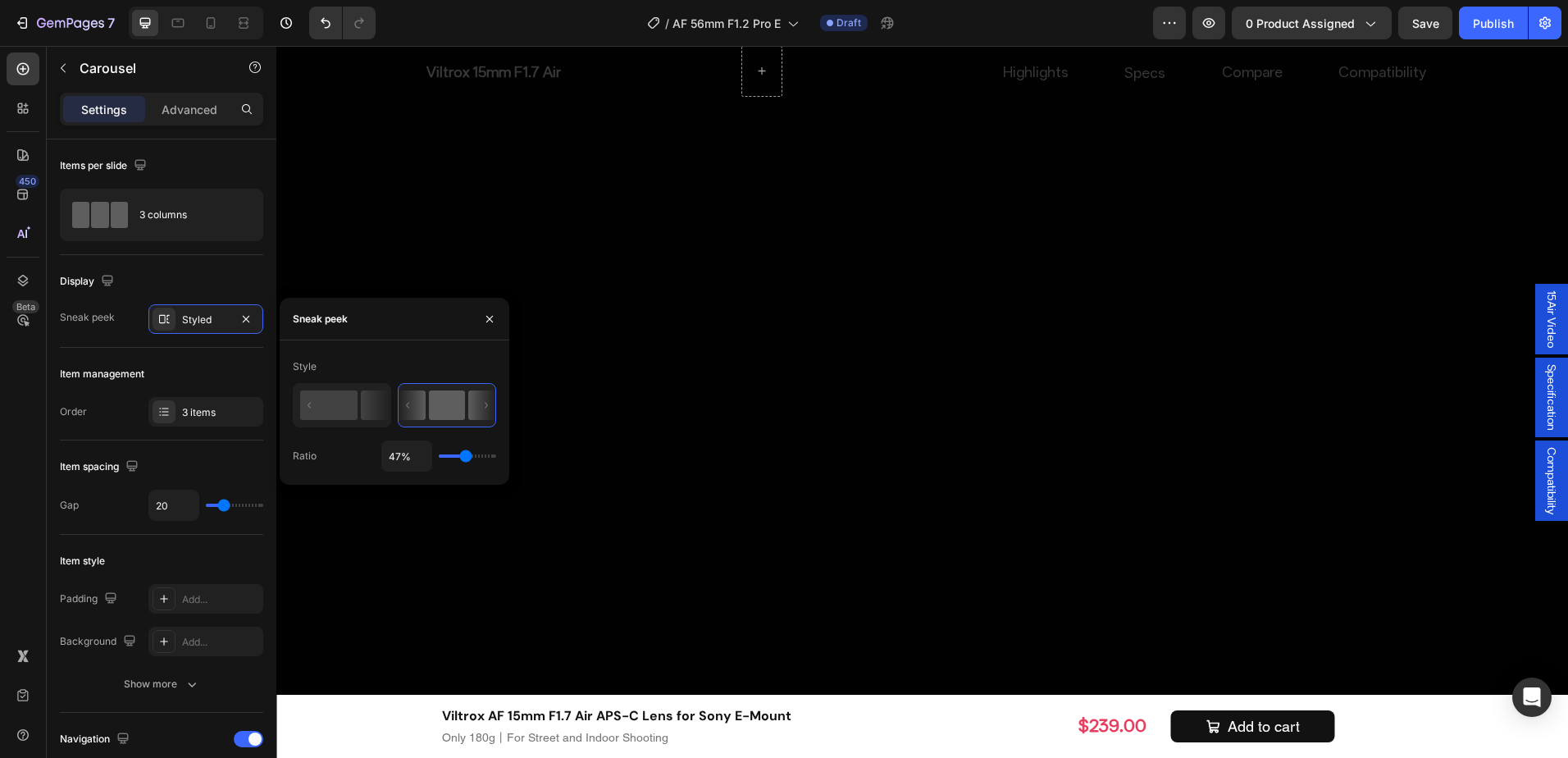
type input "45"
type input "40%"
type input "40"
type input "38%"
type input "38"
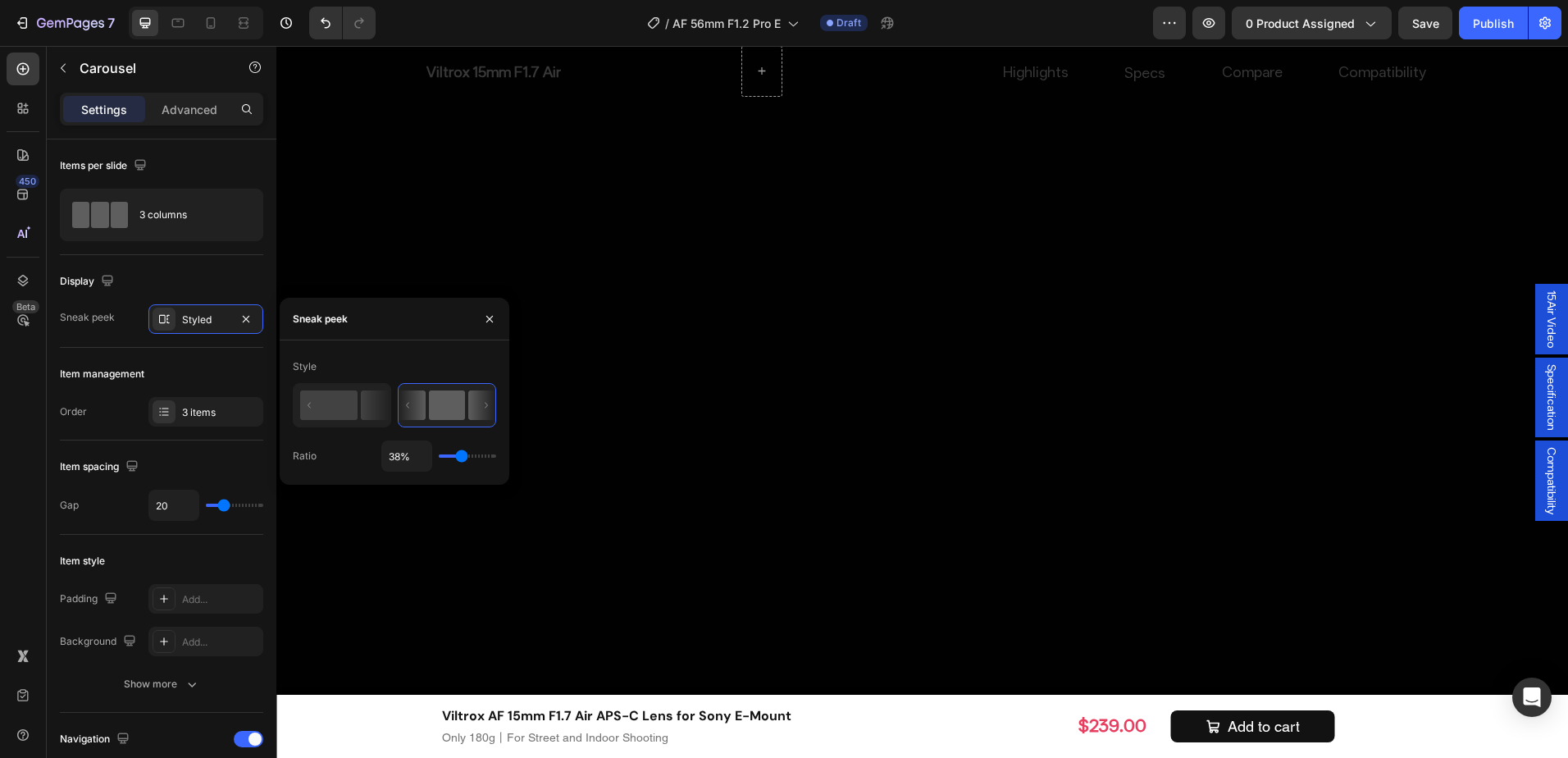
type input "36%"
type input "36"
type input "38%"
type input "38"
type input "45%"
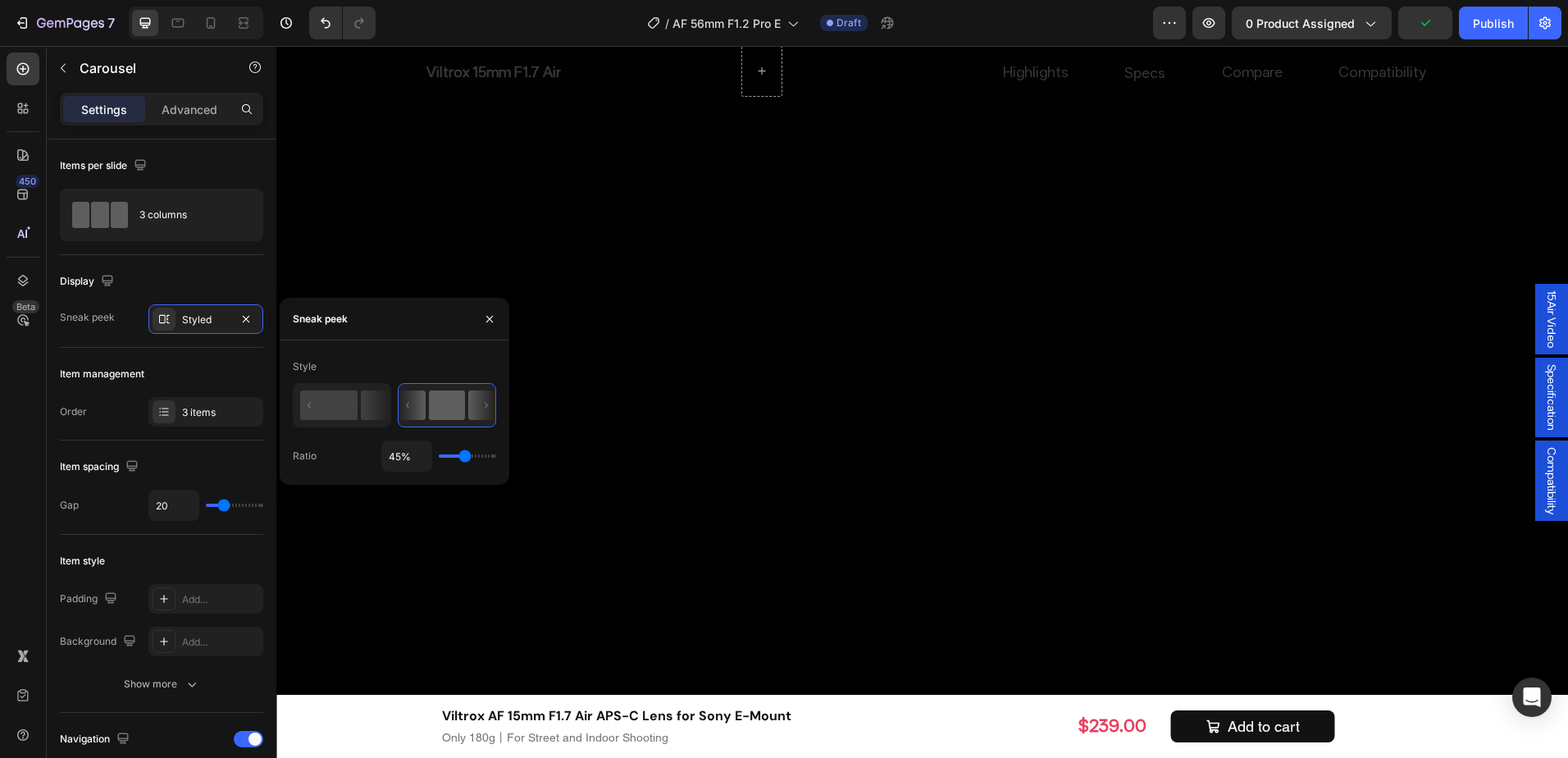
drag, startPoint x: 460, startPoint y: 458, endPoint x: 538, endPoint y: 430, distance: 82.9
type input "45"
click at [465, 458] on input "range" at bounding box center [468, 455] width 58 height 3
type input "43%"
type input "43"
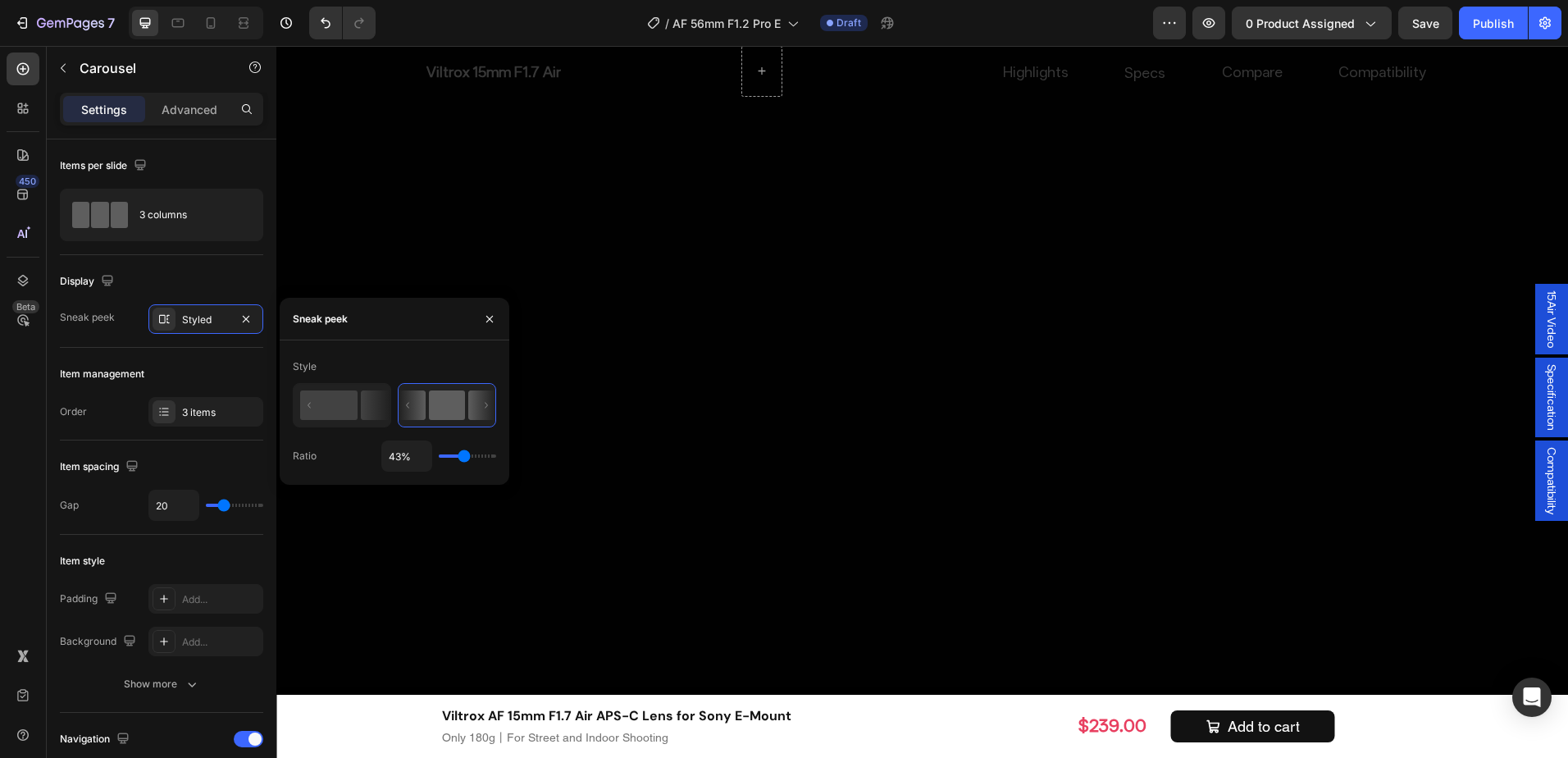
type input "47%"
type input "47"
type input "49%"
type input "49"
type input "52%"
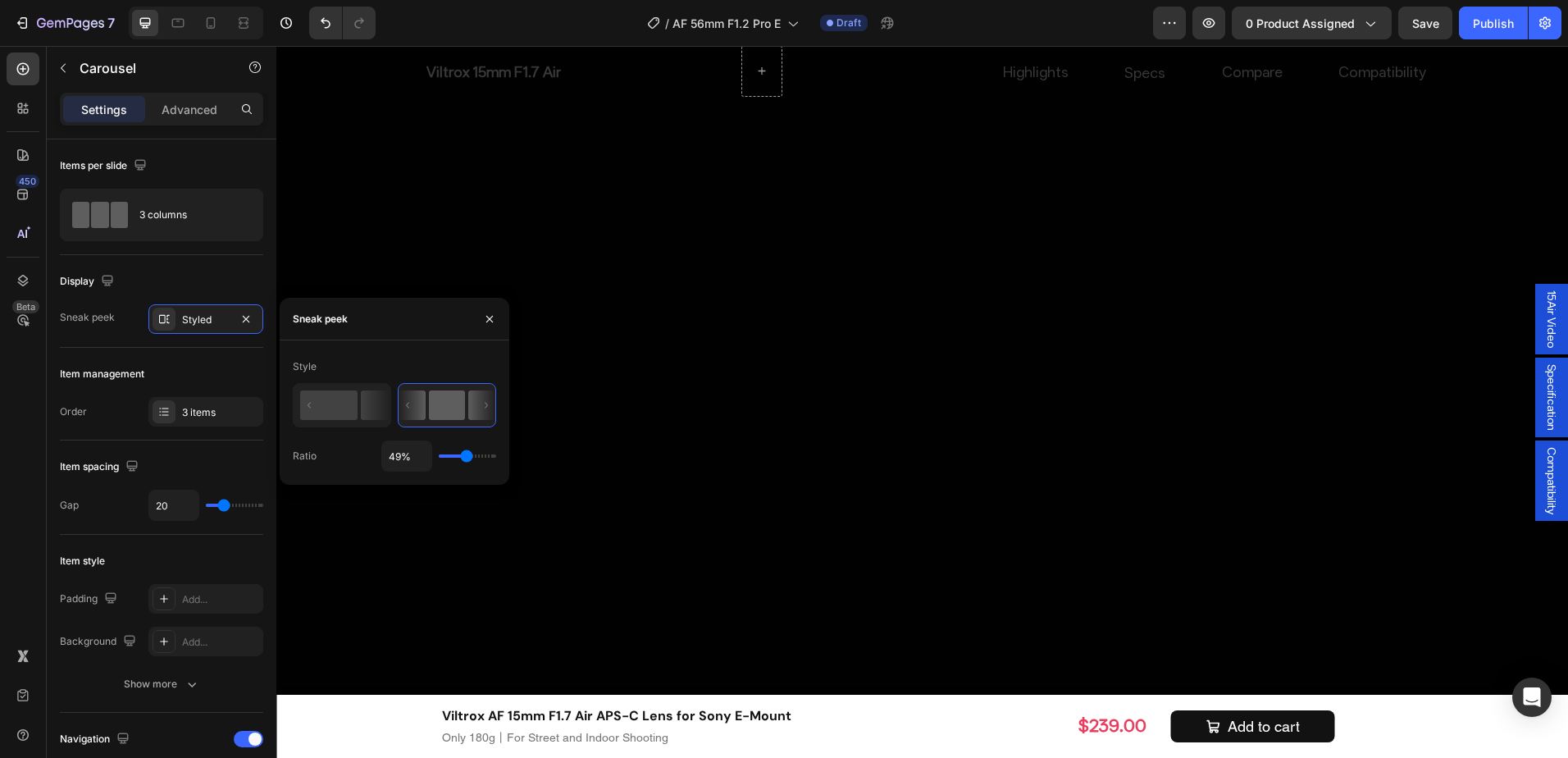
type input "52"
type input "54%"
type input "54"
type input "56%"
type input "56"
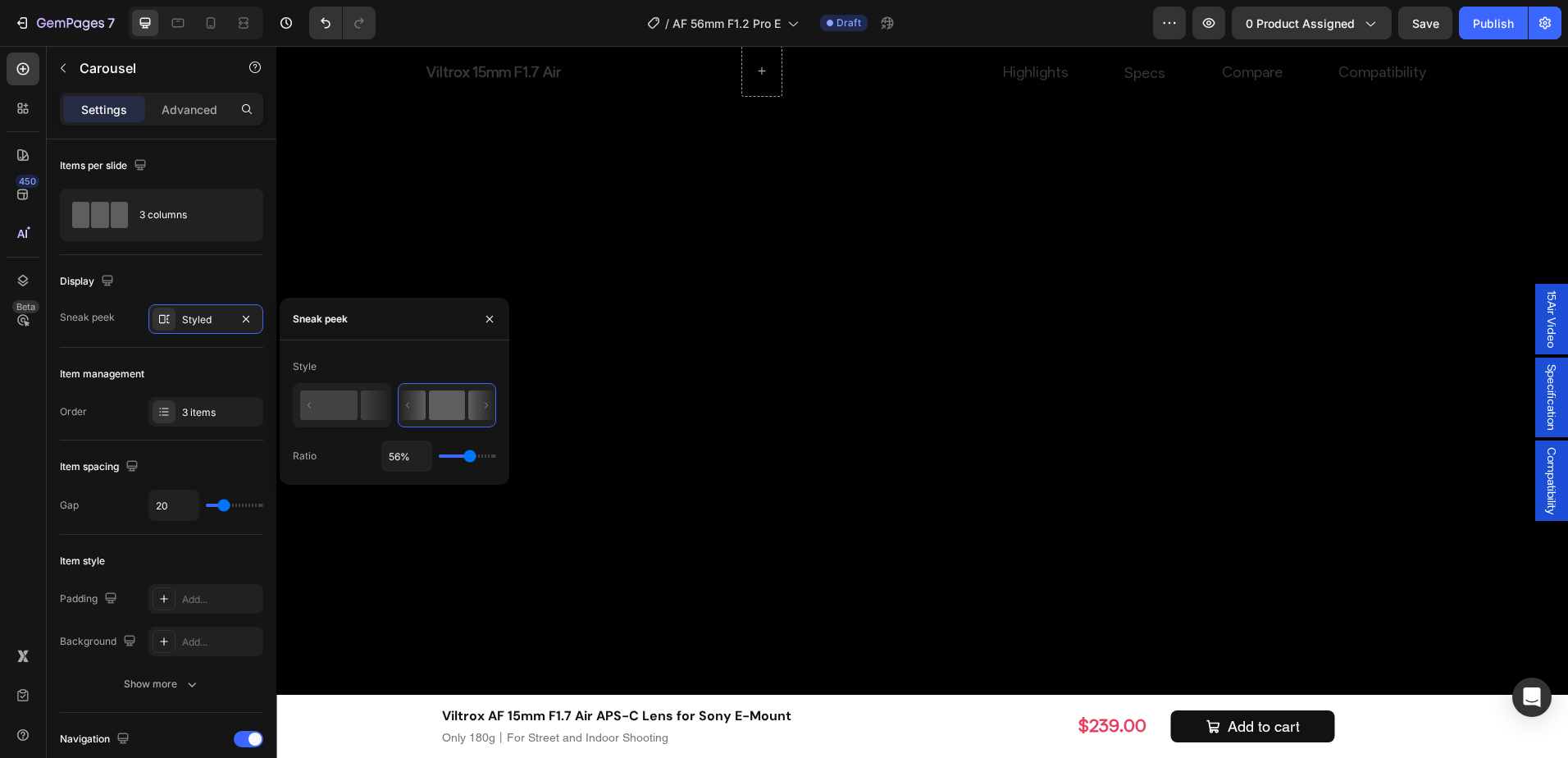
click at [470, 454] on input "range" at bounding box center [468, 455] width 58 height 3
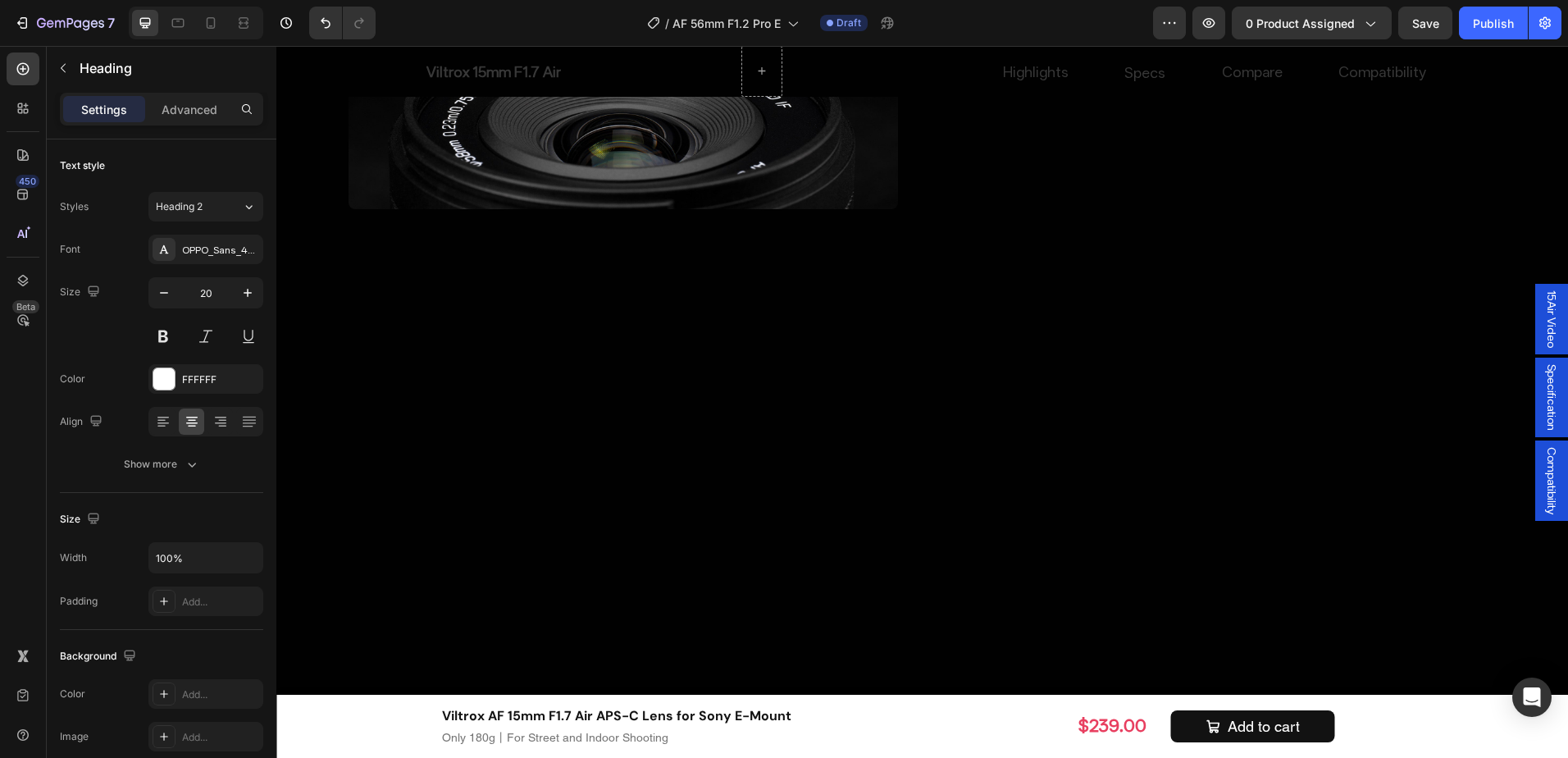
scroll to position [5762, 0]
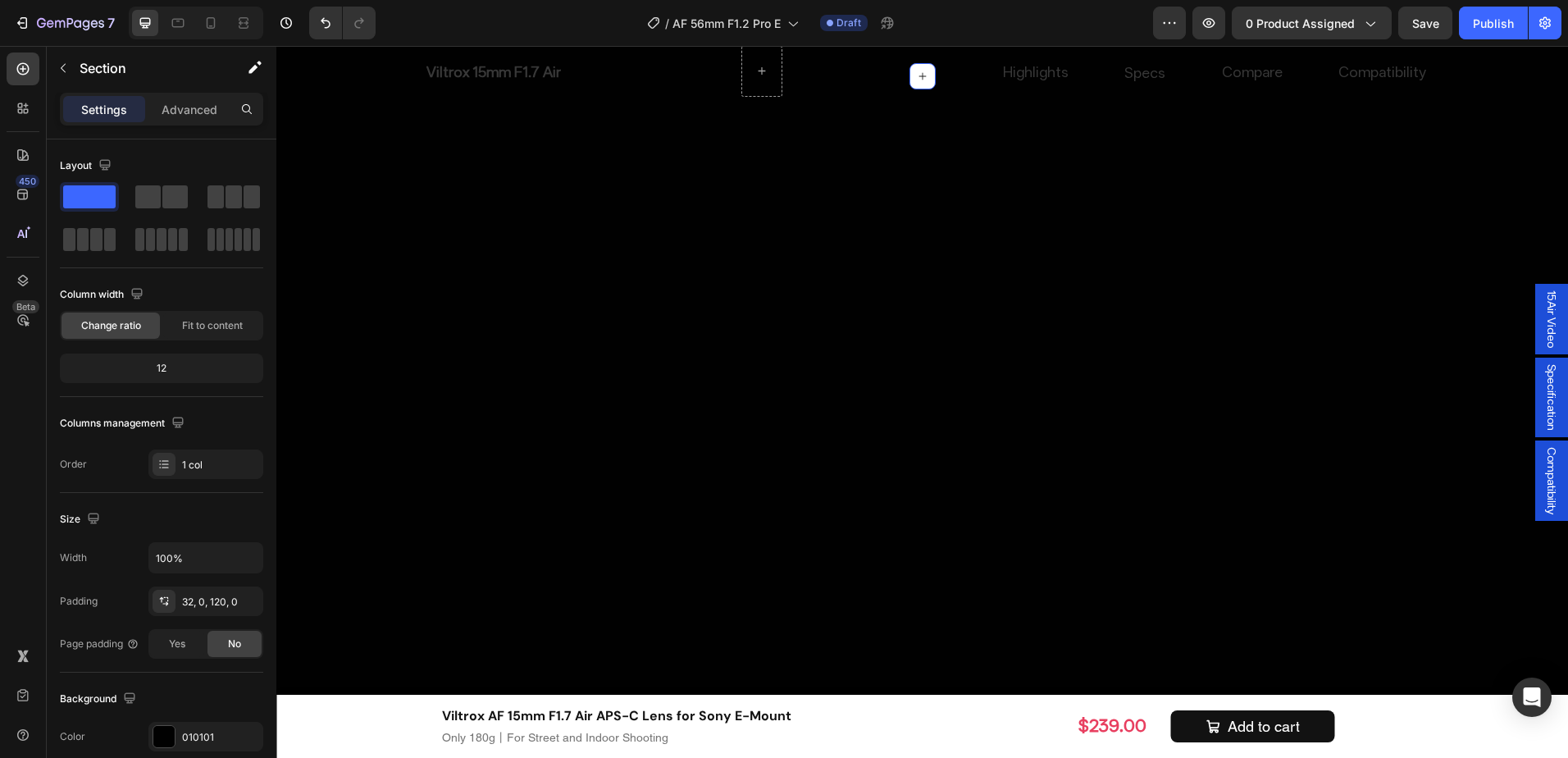
scroll to position [5844, 0]
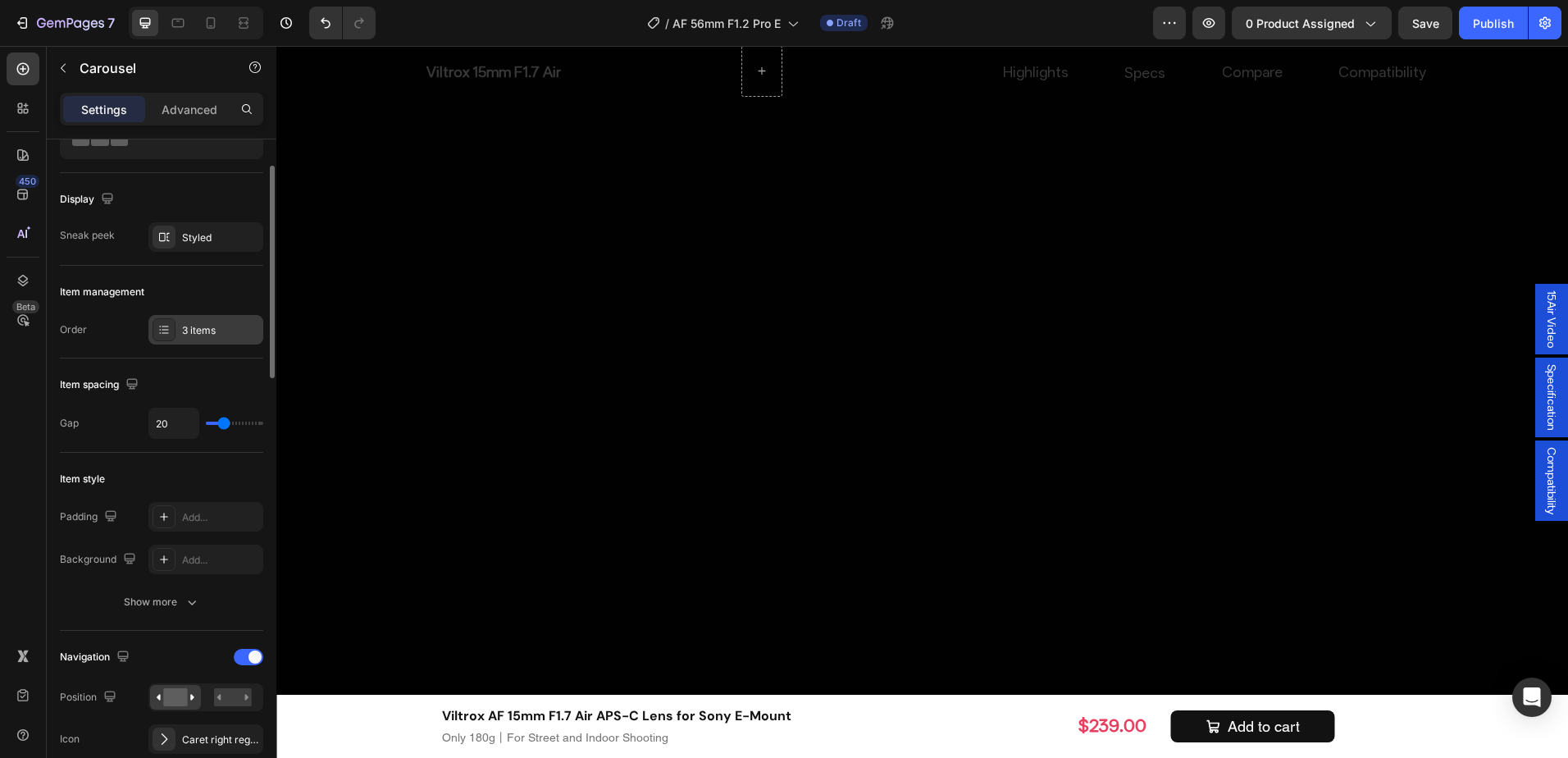
click at [205, 344] on div "3 items" at bounding box center [206, 331] width 115 height 30
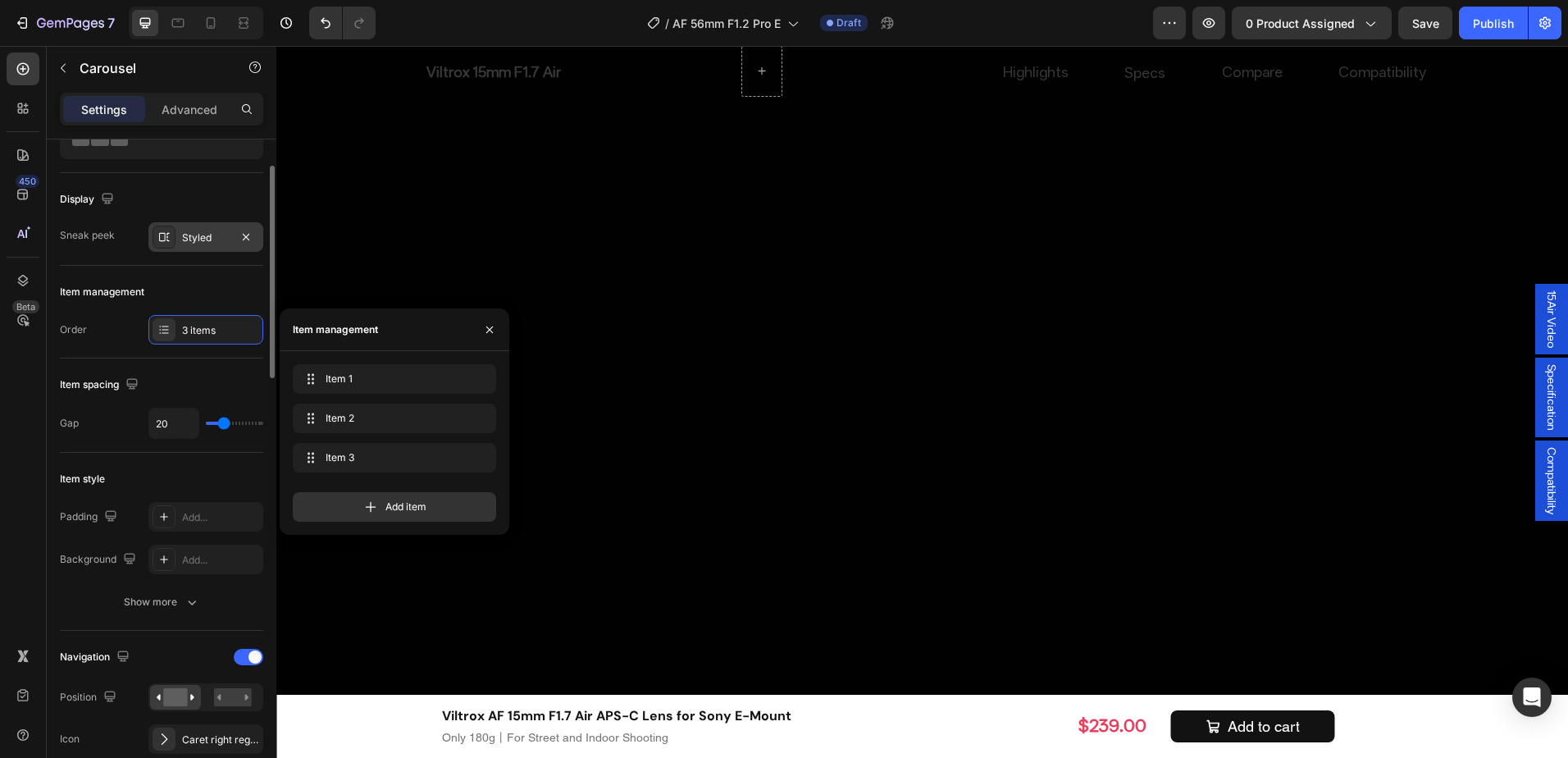
click at [206, 228] on div "Styled" at bounding box center [206, 238] width 115 height 30
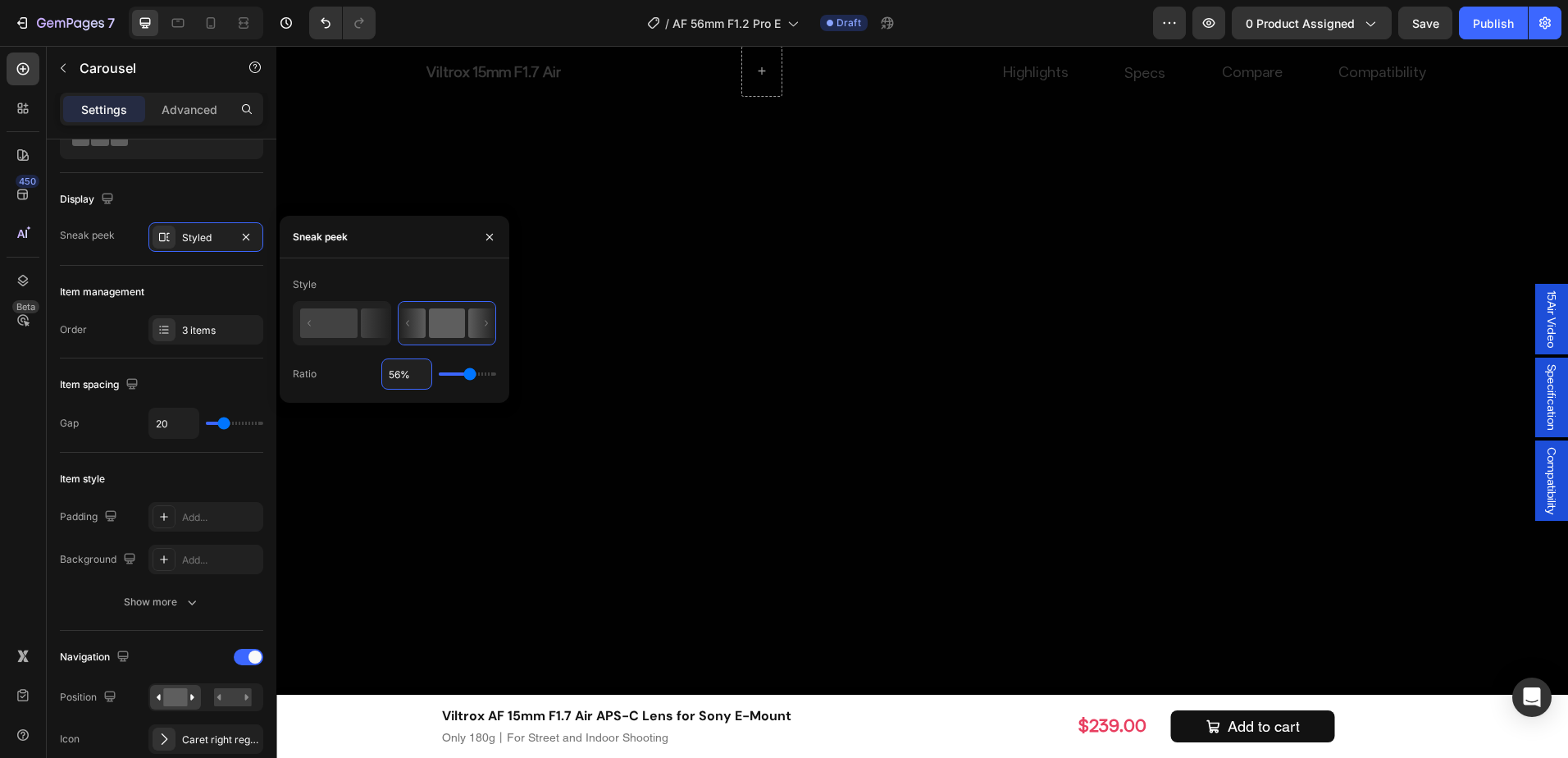
click at [402, 366] on input "56%" at bounding box center [406, 375] width 49 height 30
type input "5%"
type input "5"
type input "50%"
type input "50"
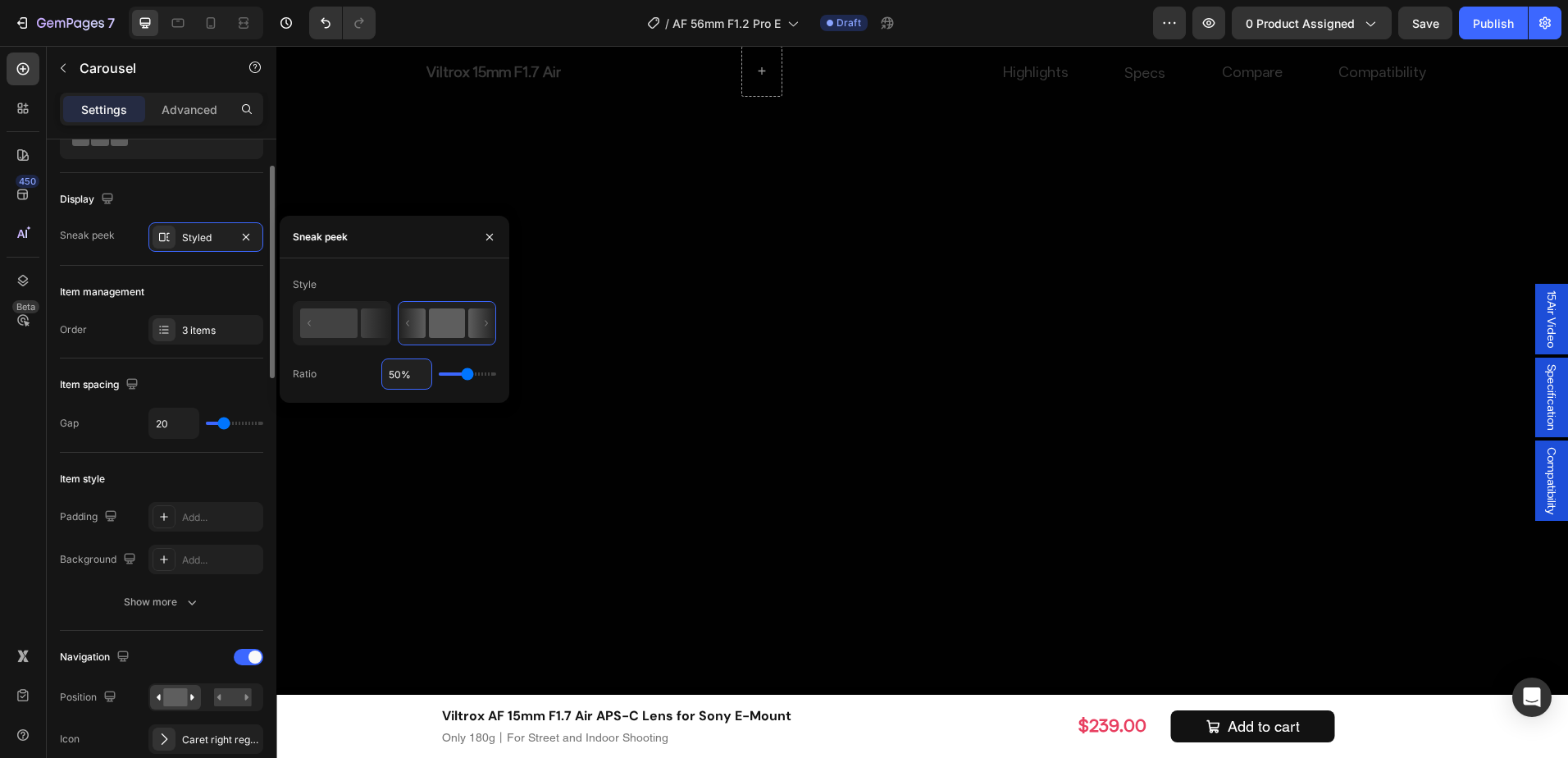
click at [226, 631] on div "Display Sneak peek Styled" at bounding box center [162, 764] width 204 height 267
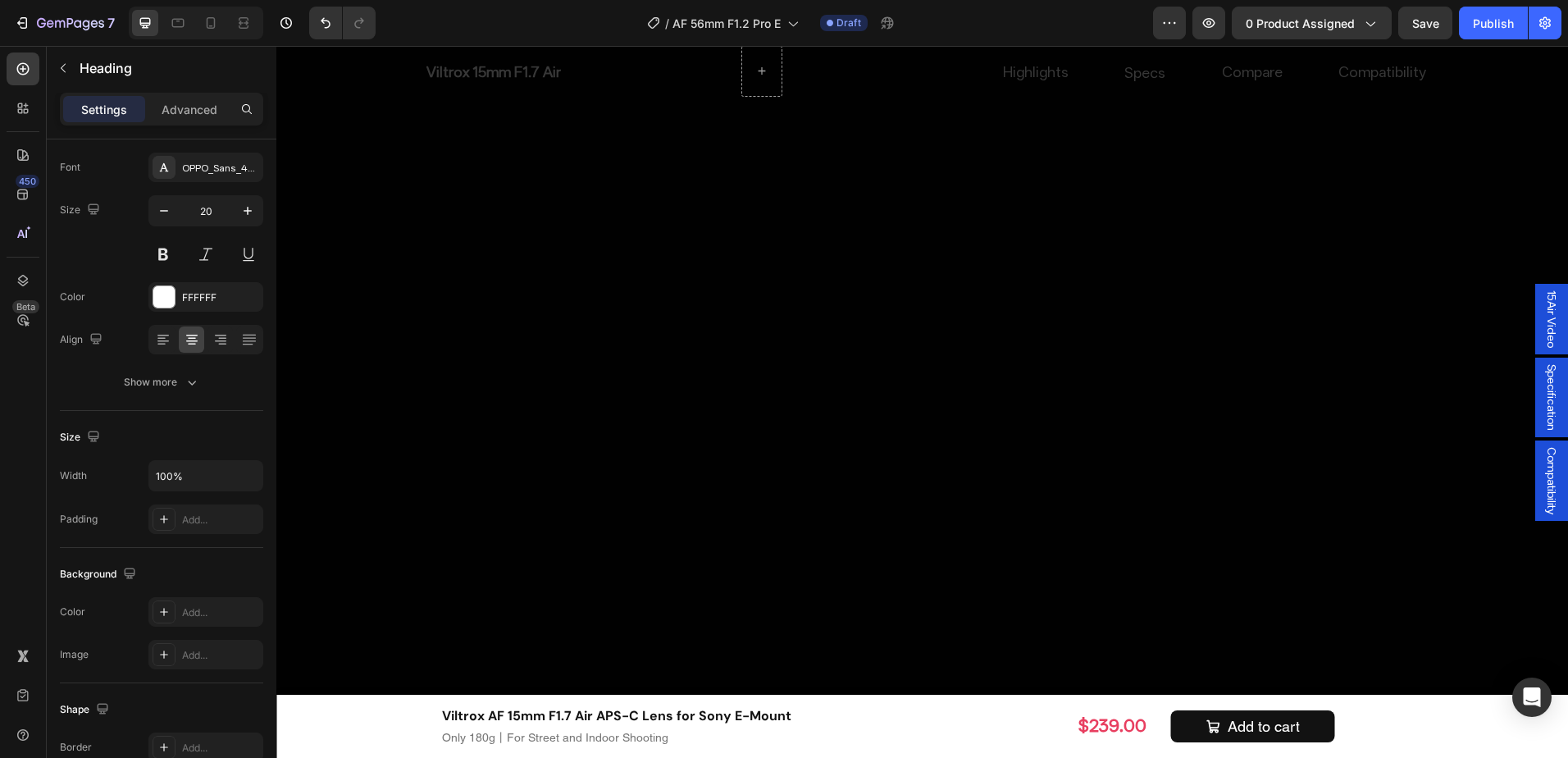
scroll to position [0, 0]
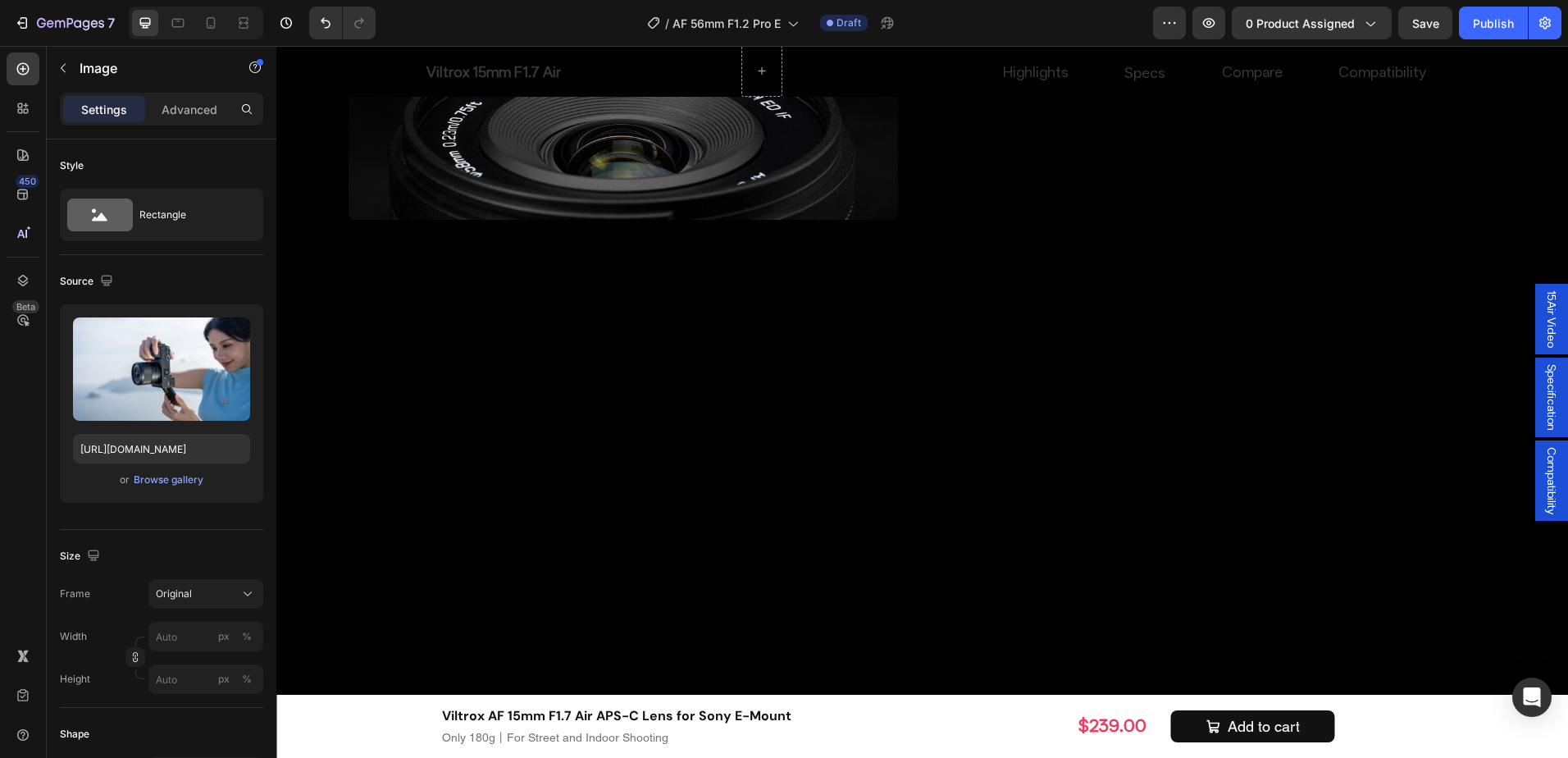
scroll to position [5516, 0]
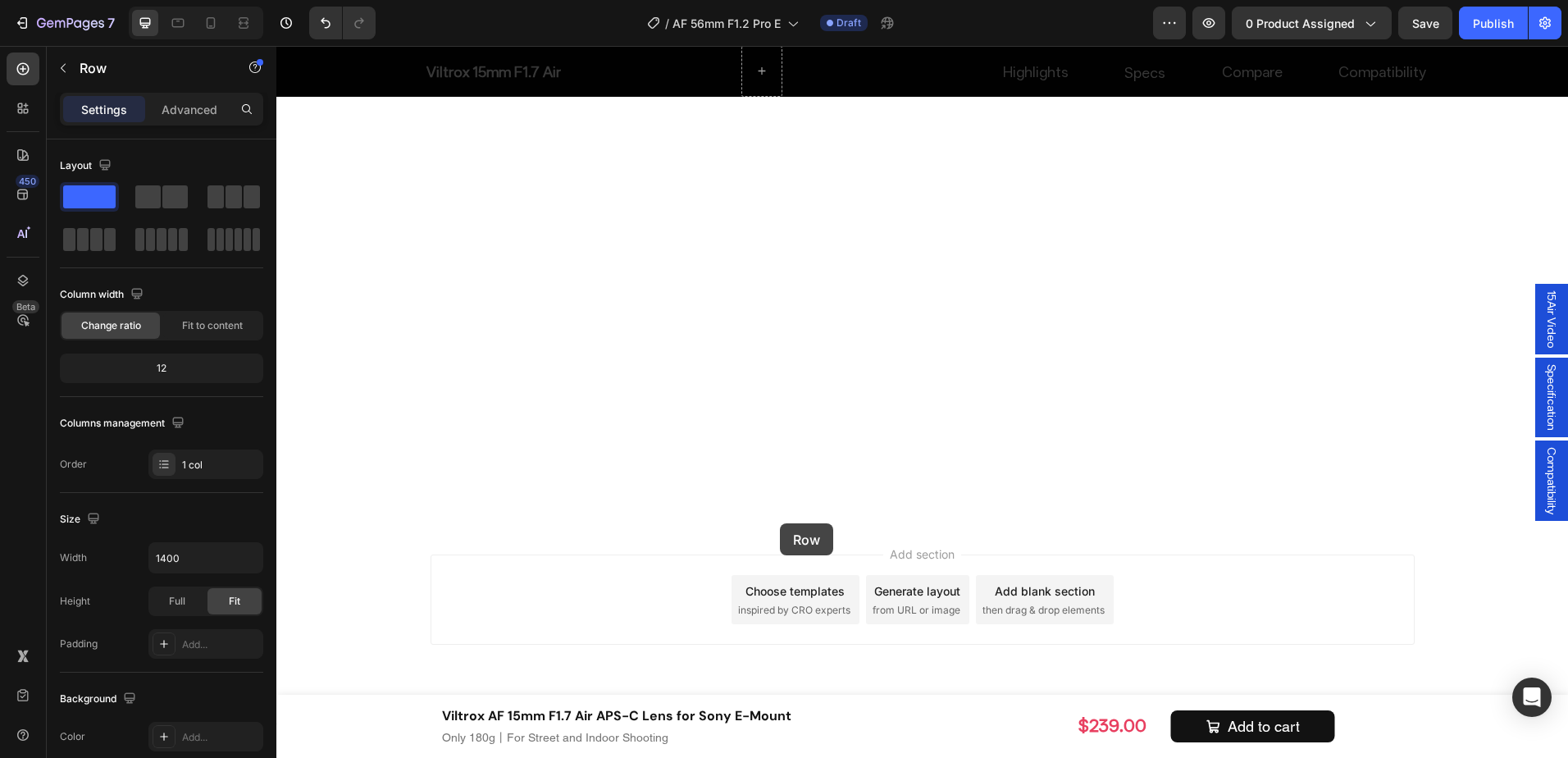
scroll to position [7950, 0]
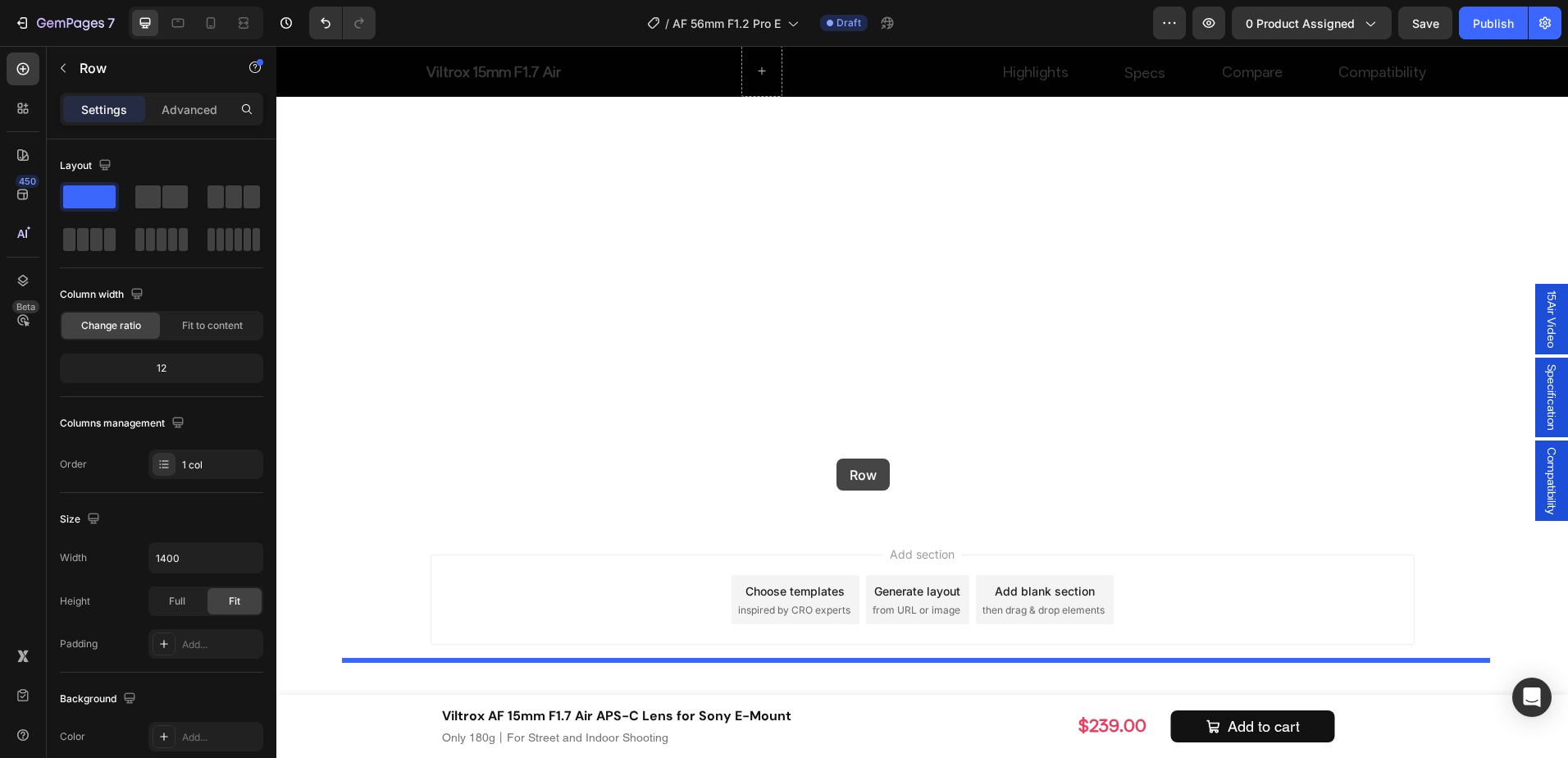
drag, startPoint x: 370, startPoint y: 160, endPoint x: 836, endPoint y: 458, distance: 553.1
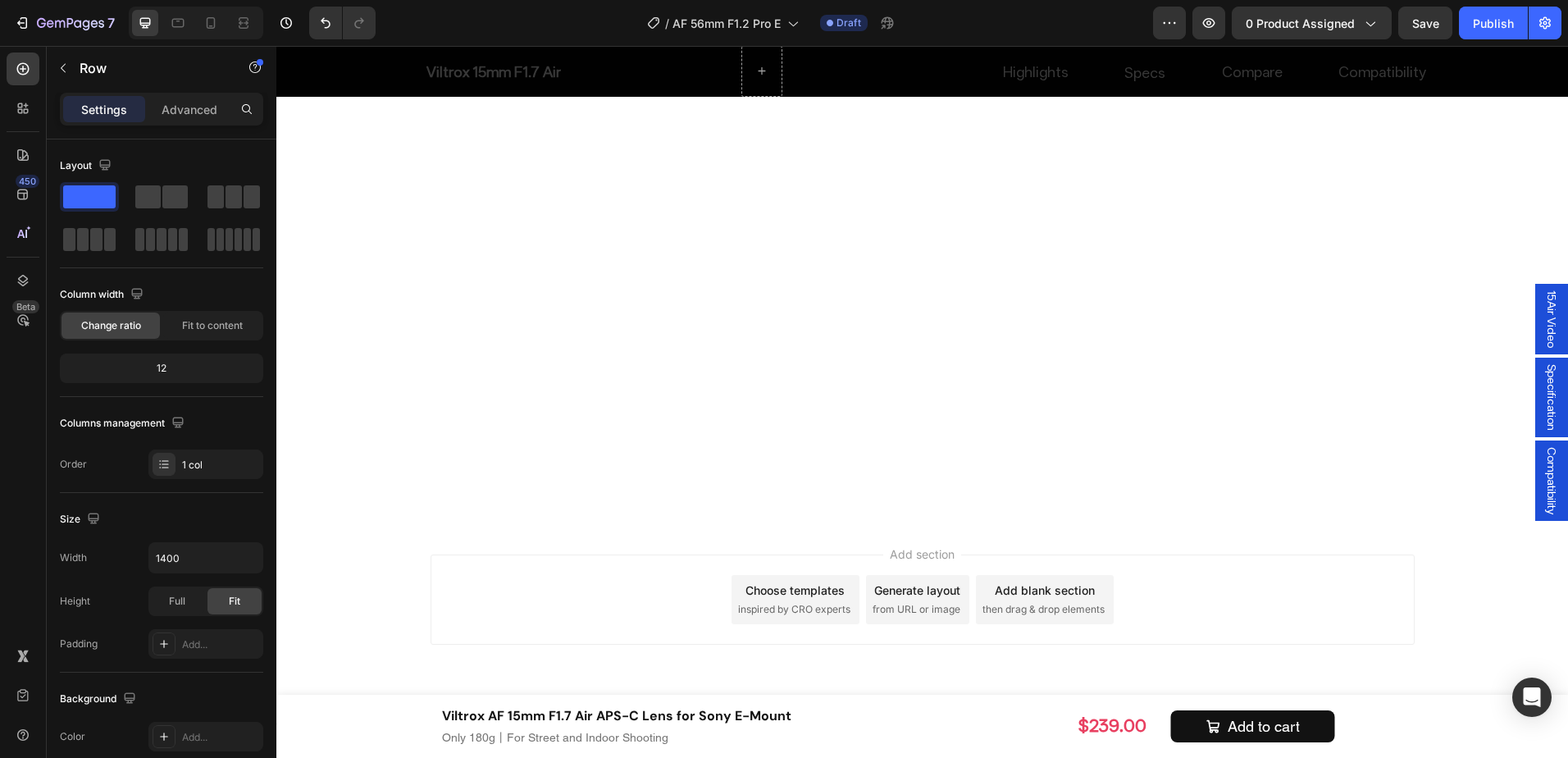
scroll to position [7280, 0]
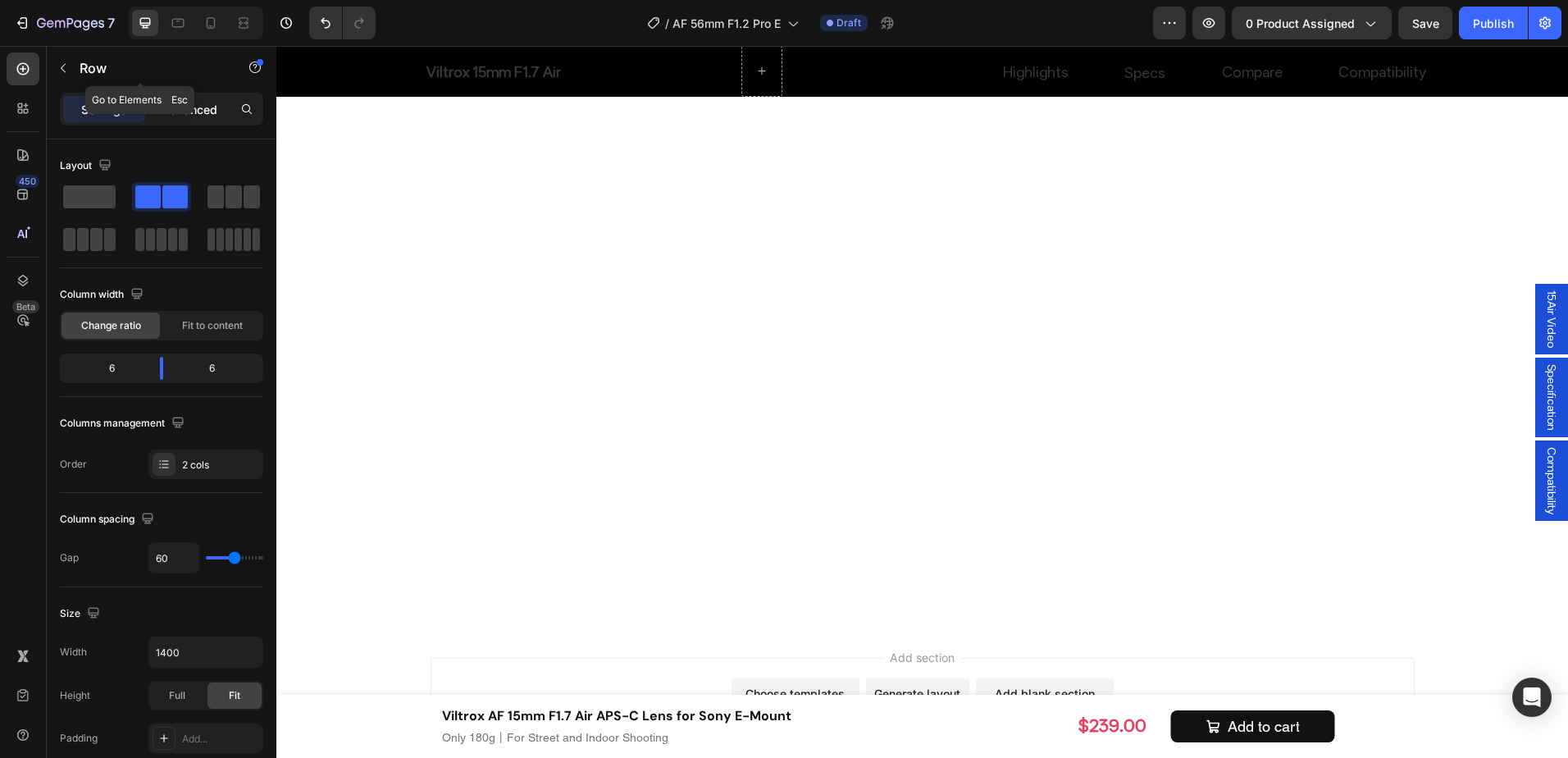
click at [176, 105] on p "Advanced" at bounding box center [190, 109] width 56 height 17
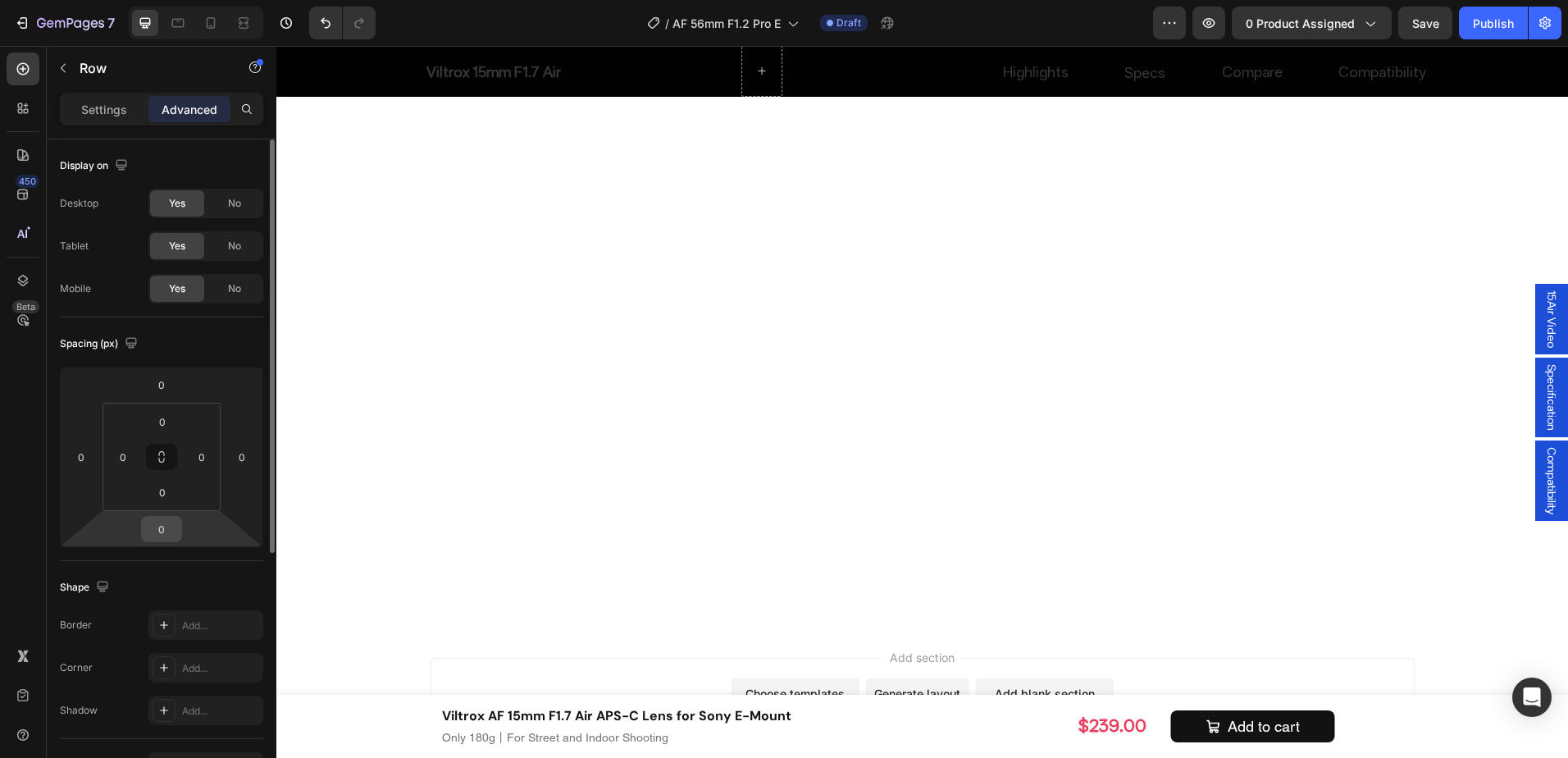
click at [168, 530] on input "0" at bounding box center [161, 529] width 33 height 25
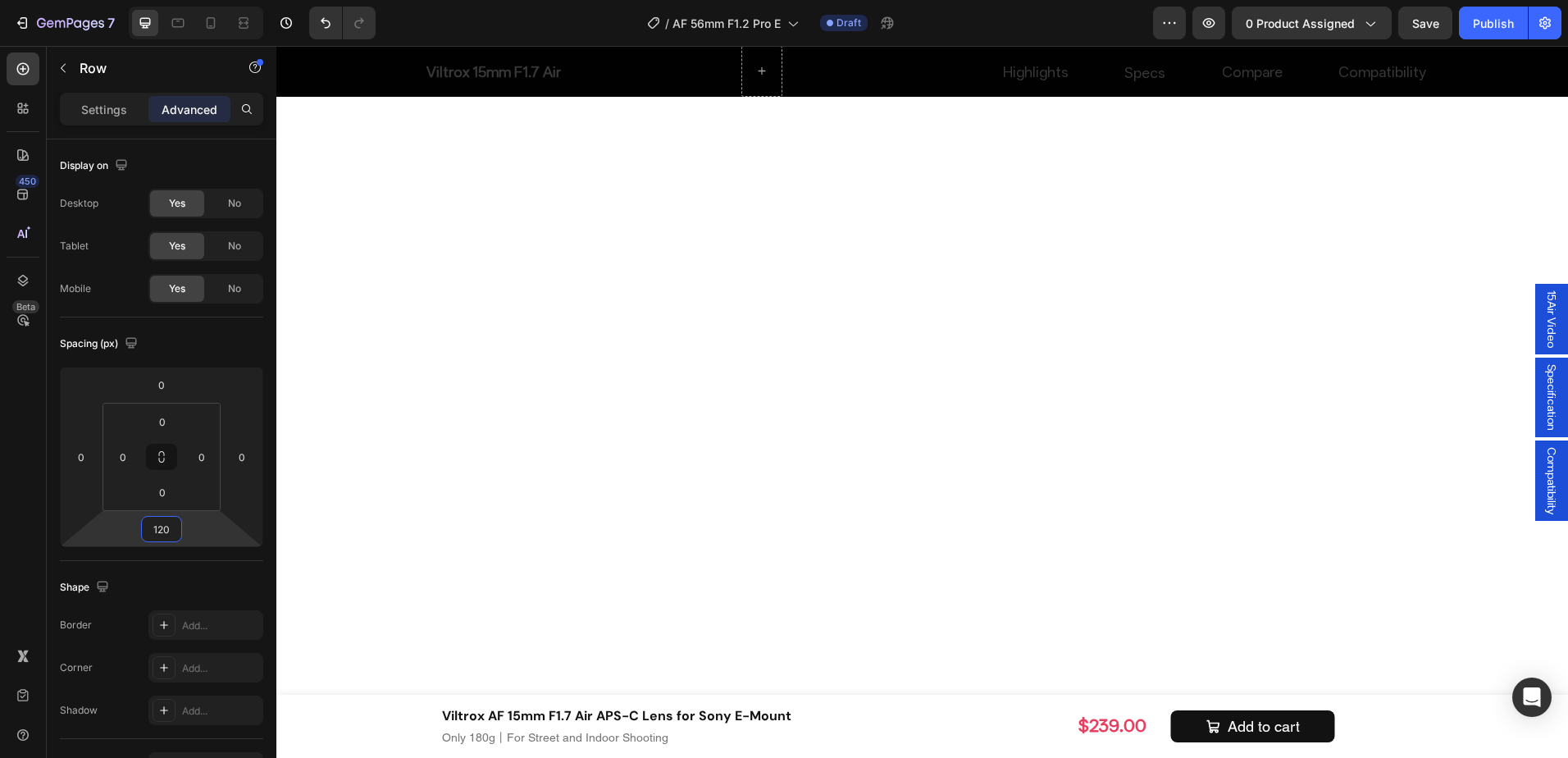
type input "120"
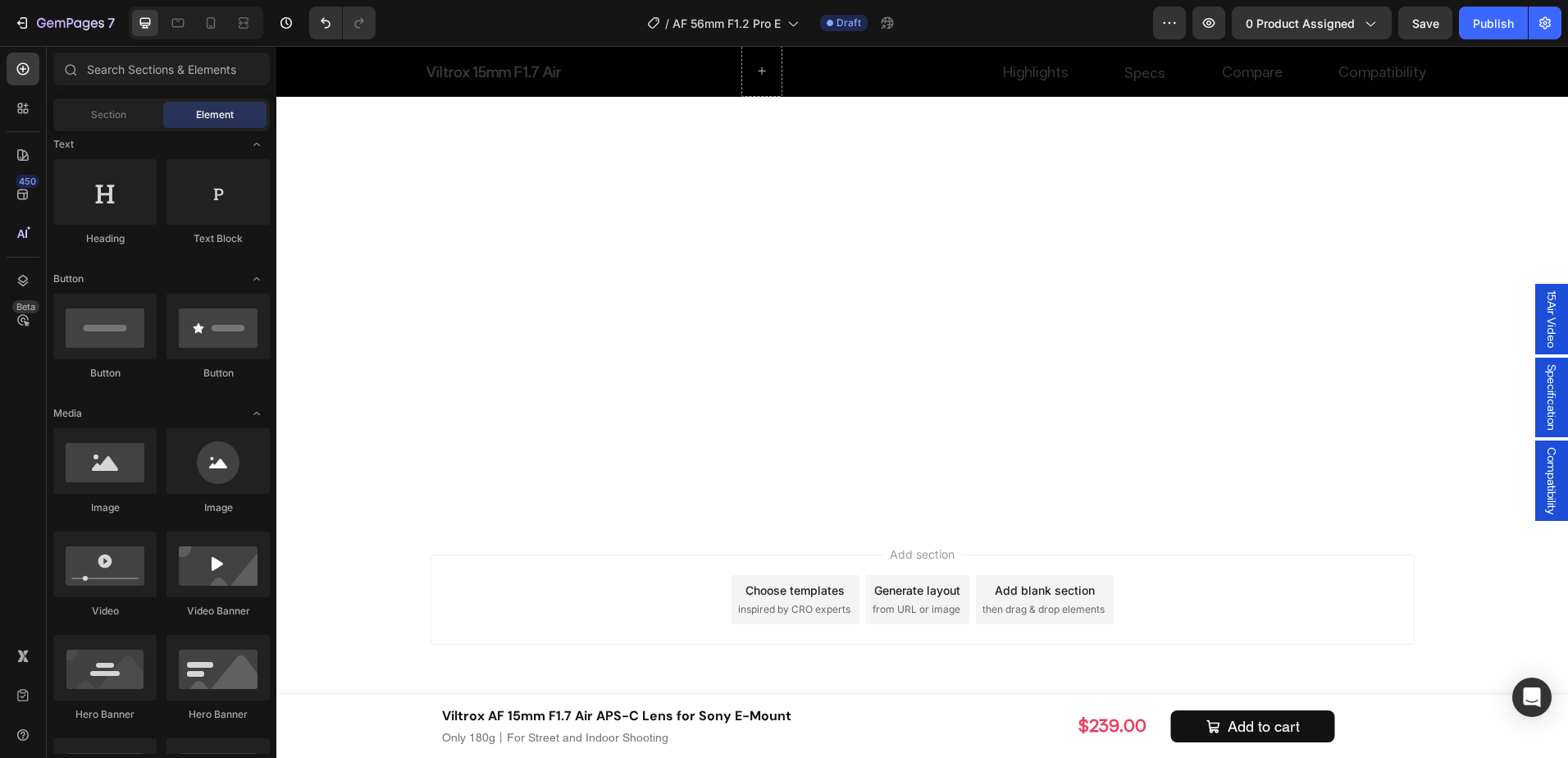
scroll to position [7661, 0]
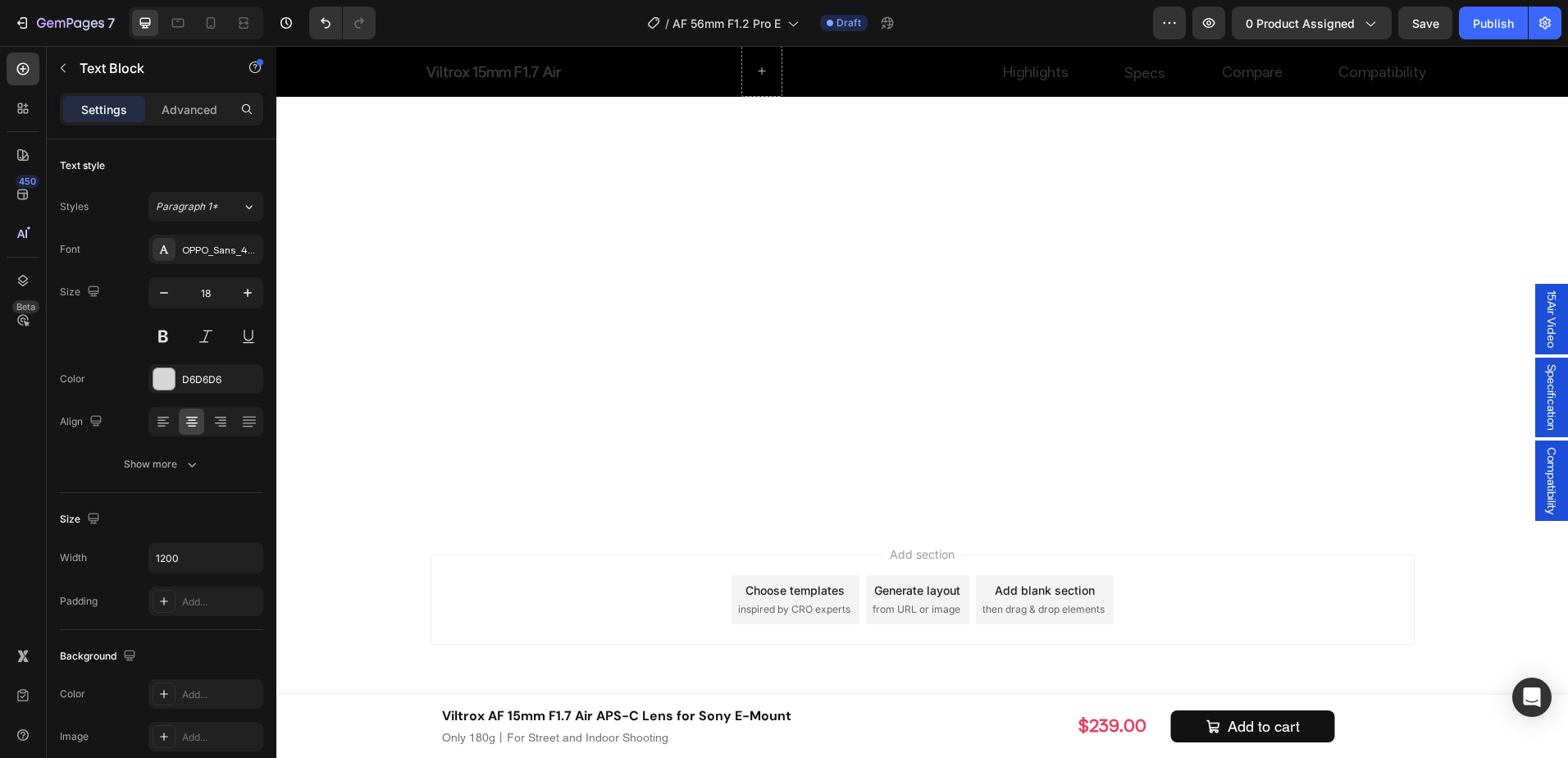
drag, startPoint x: 1341, startPoint y: 389, endPoint x: 1268, endPoint y: 347, distance: 84.2
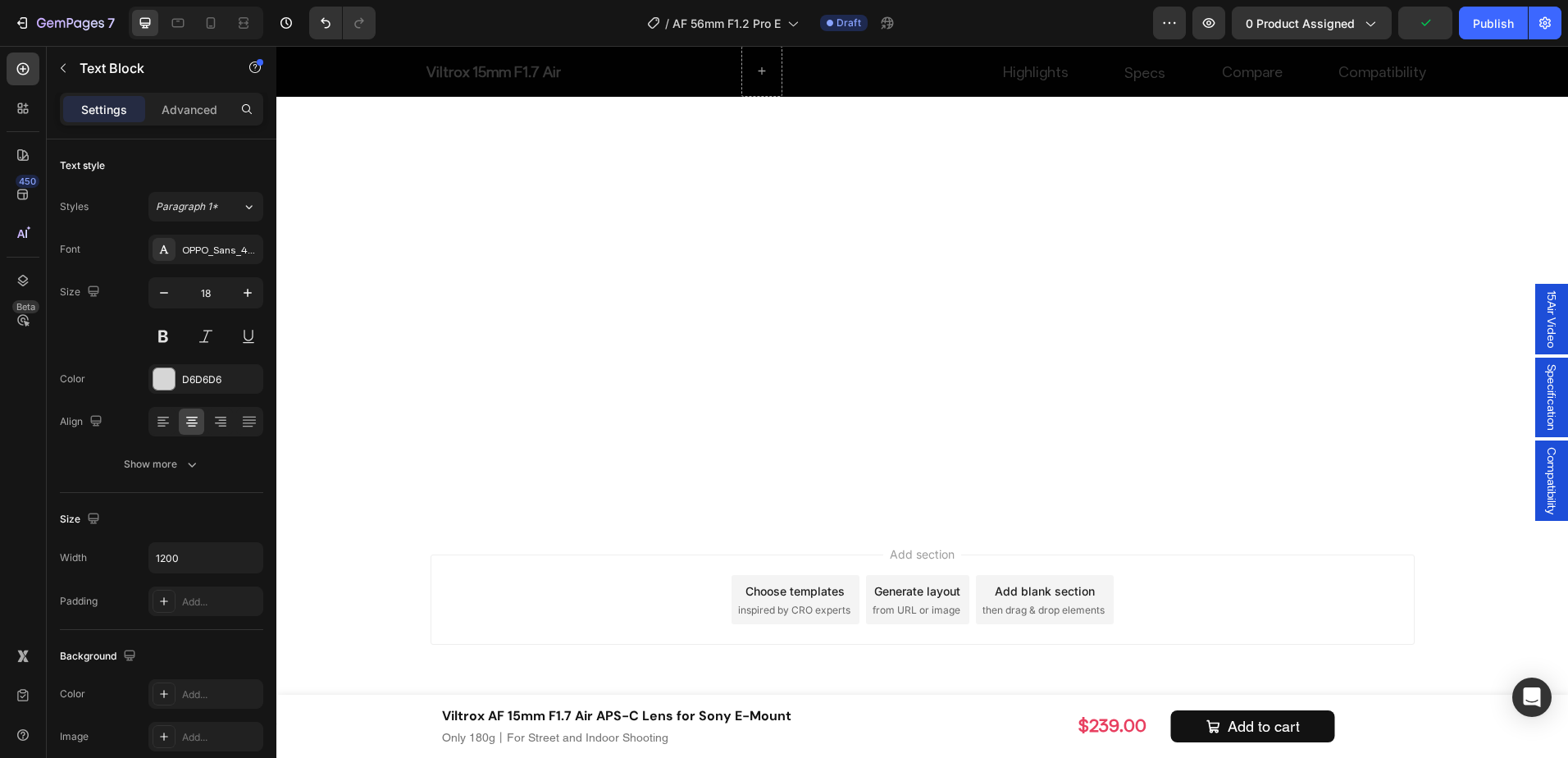
click at [159, 335] on button at bounding box center [164, 337] width 30 height 30
click at [208, 190] on div "Styles Paragraph 1* Font OPPO_Sans_40_ShopifyCurrency_subset Size 18 Color D6D6…" at bounding box center [162, 334] width 204 height 291
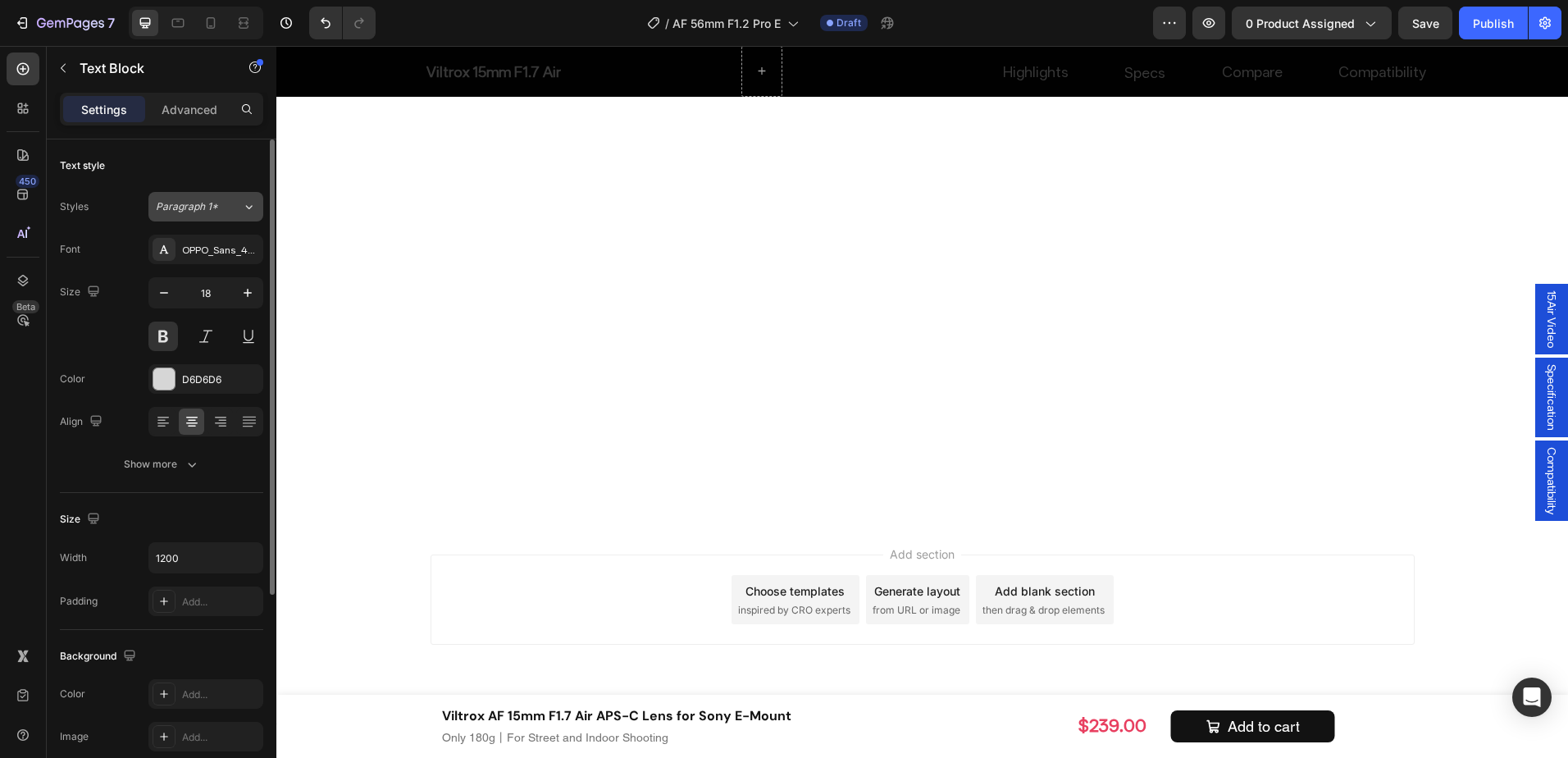
click at [208, 203] on span "Paragraph 1*" at bounding box center [187, 207] width 62 height 15
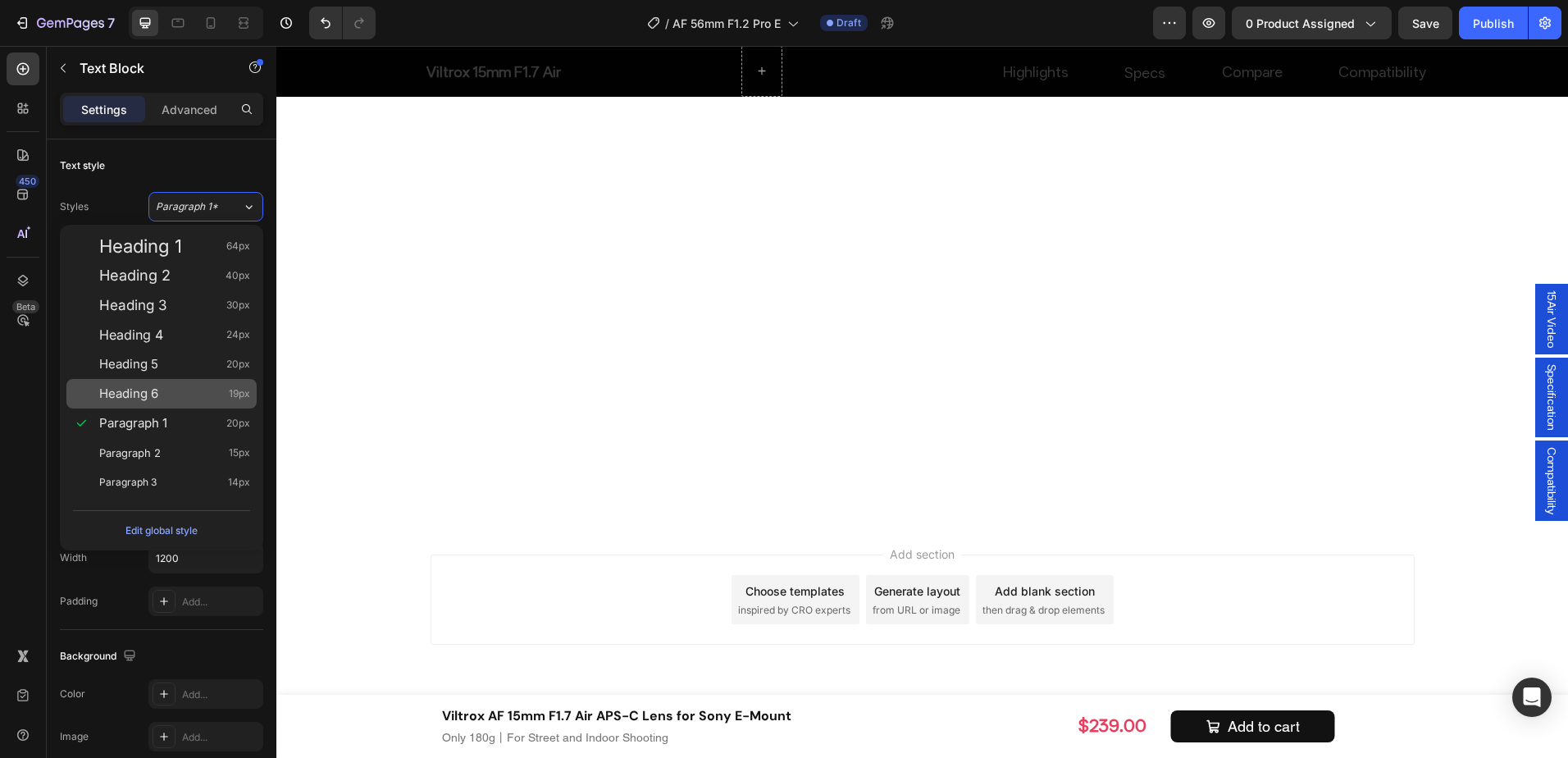
click at [201, 389] on div "Heading 6 19px" at bounding box center [174, 393] width 151 height 16
type input "19"
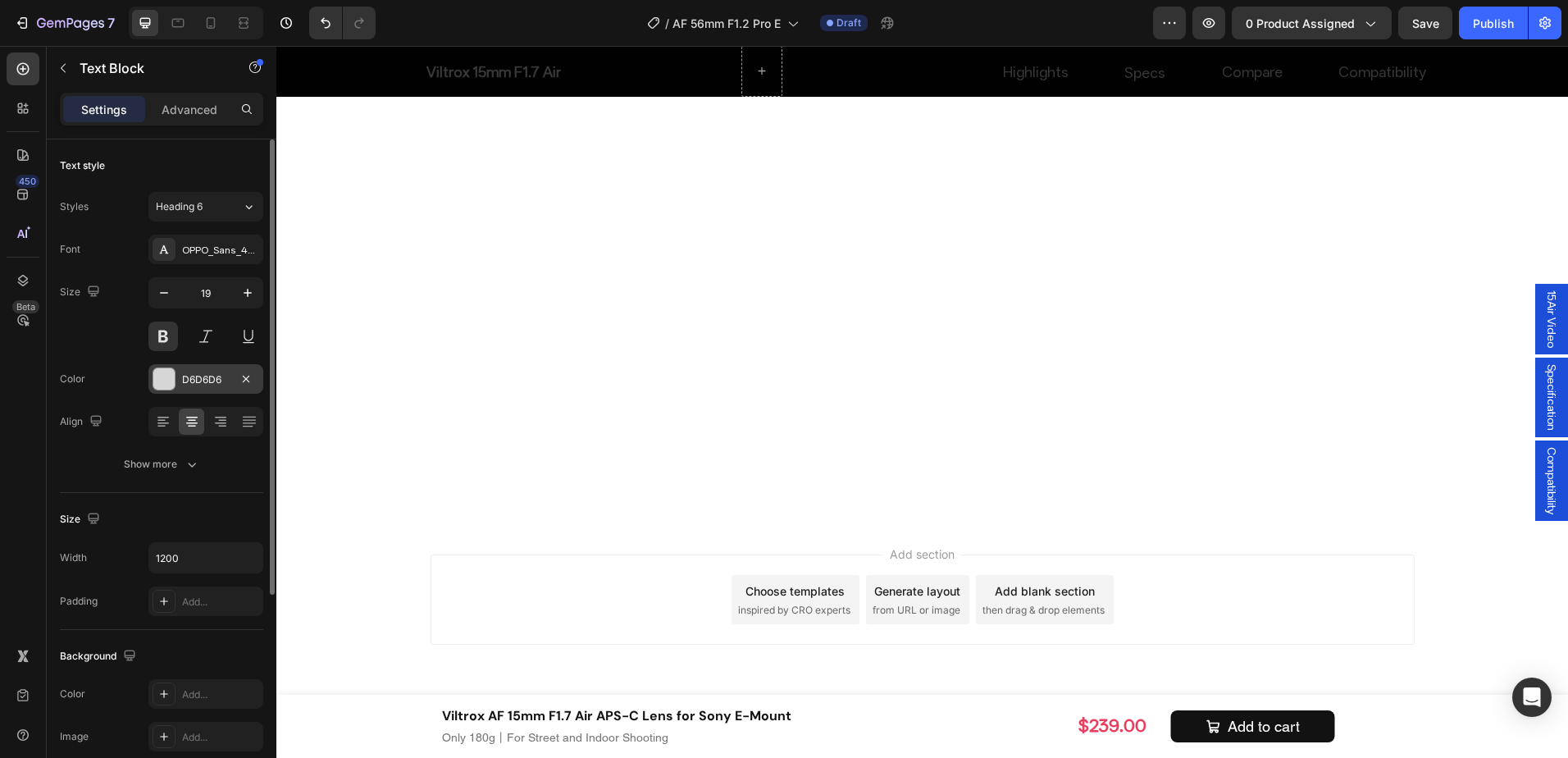
click at [178, 391] on div "D6D6D6" at bounding box center [206, 379] width 115 height 30
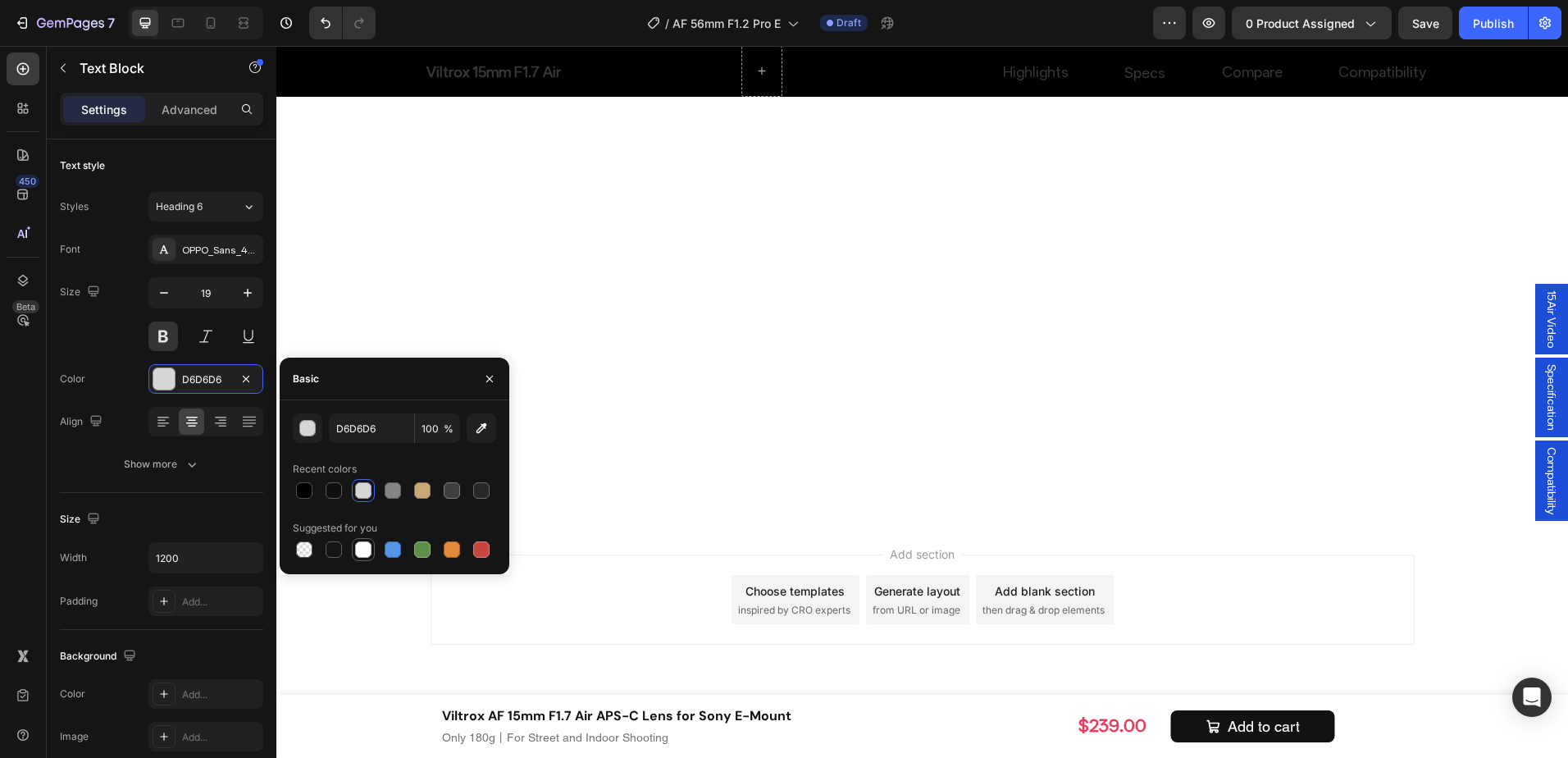
click at [356, 546] on div at bounding box center [363, 549] width 16 height 16
type input "FFFFFF"
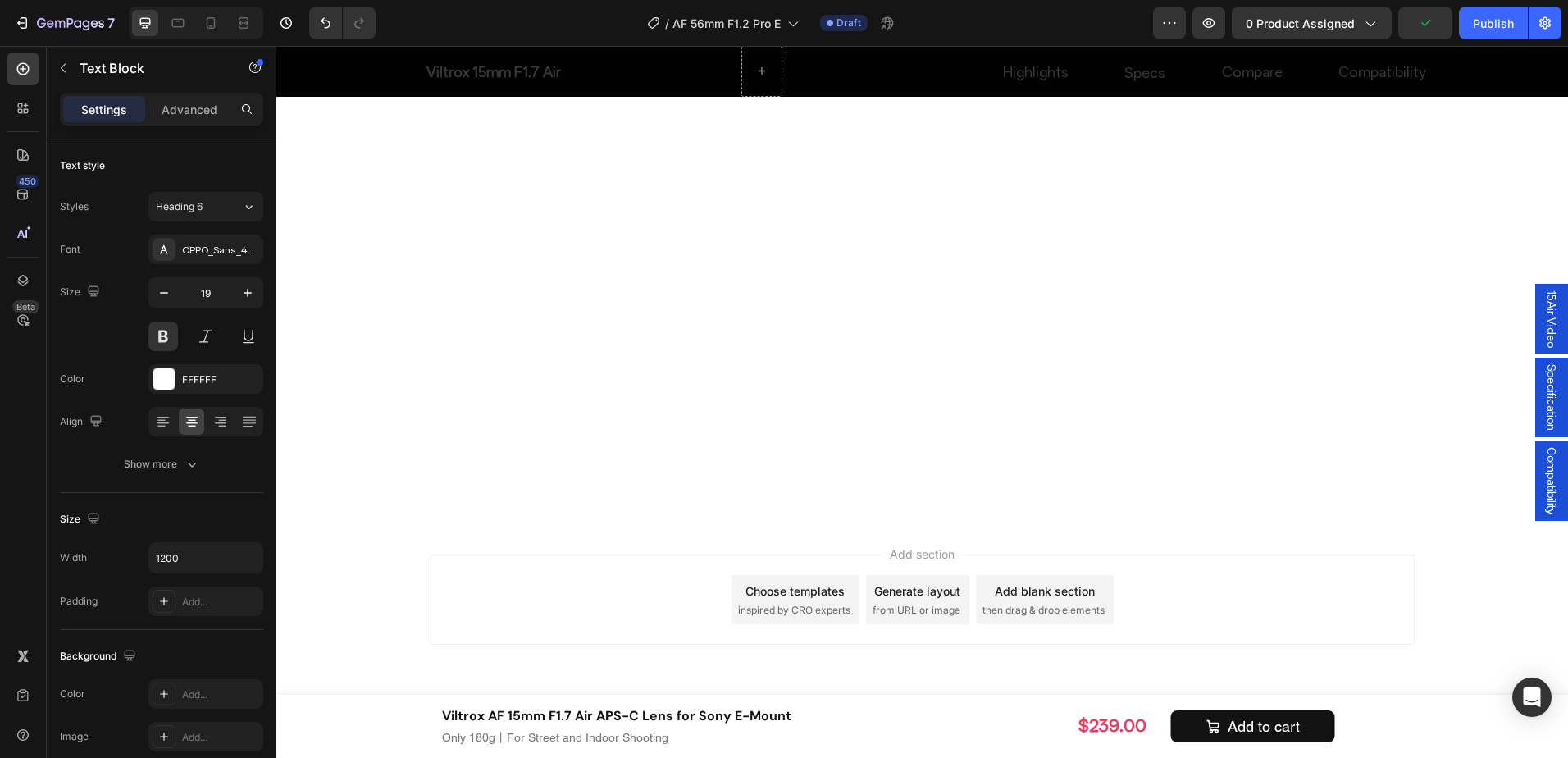
click at [187, 104] on p "Advanced" at bounding box center [190, 109] width 56 height 17
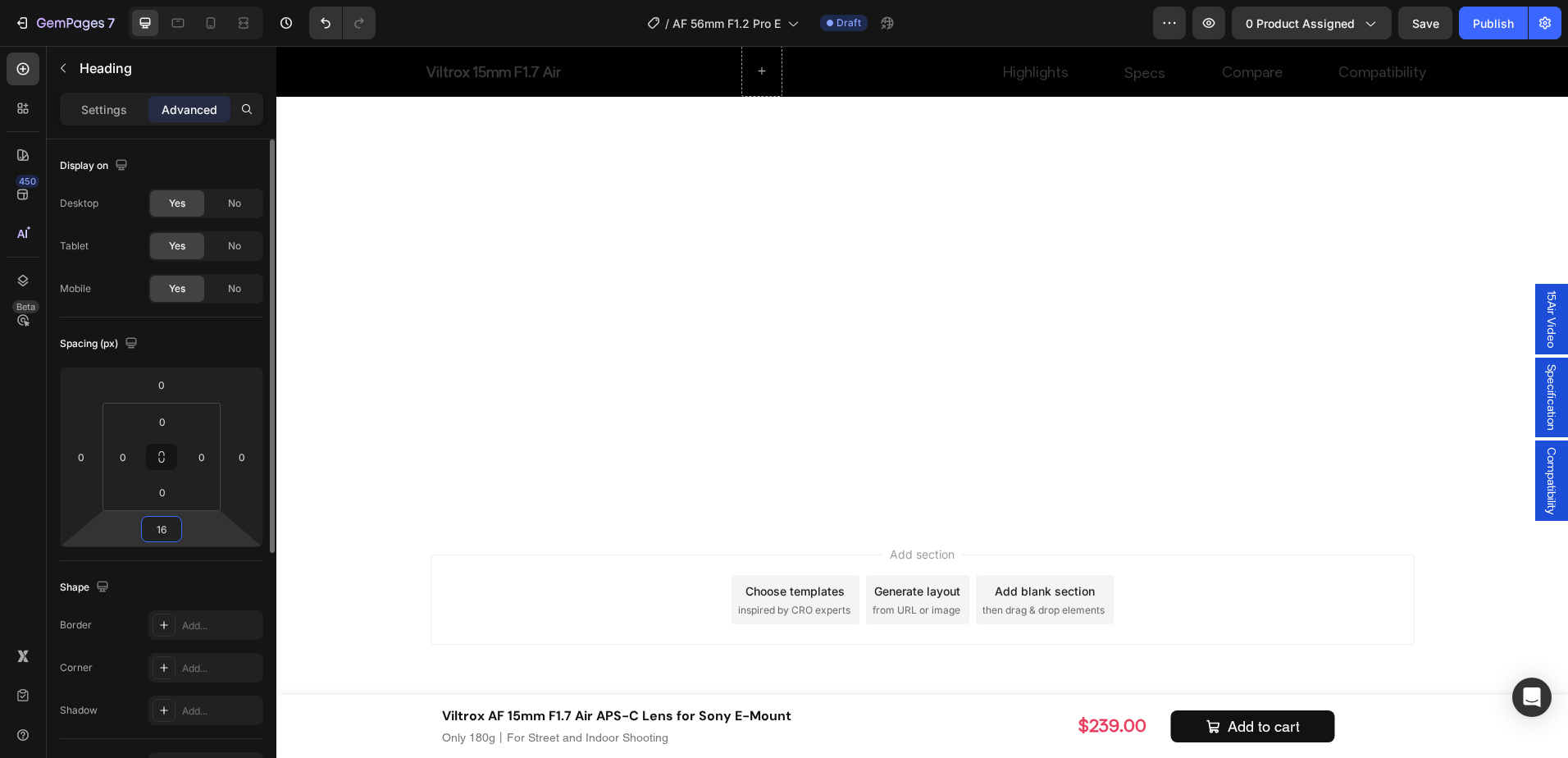
click at [177, 531] on input "16" at bounding box center [161, 529] width 33 height 25
type input "60"
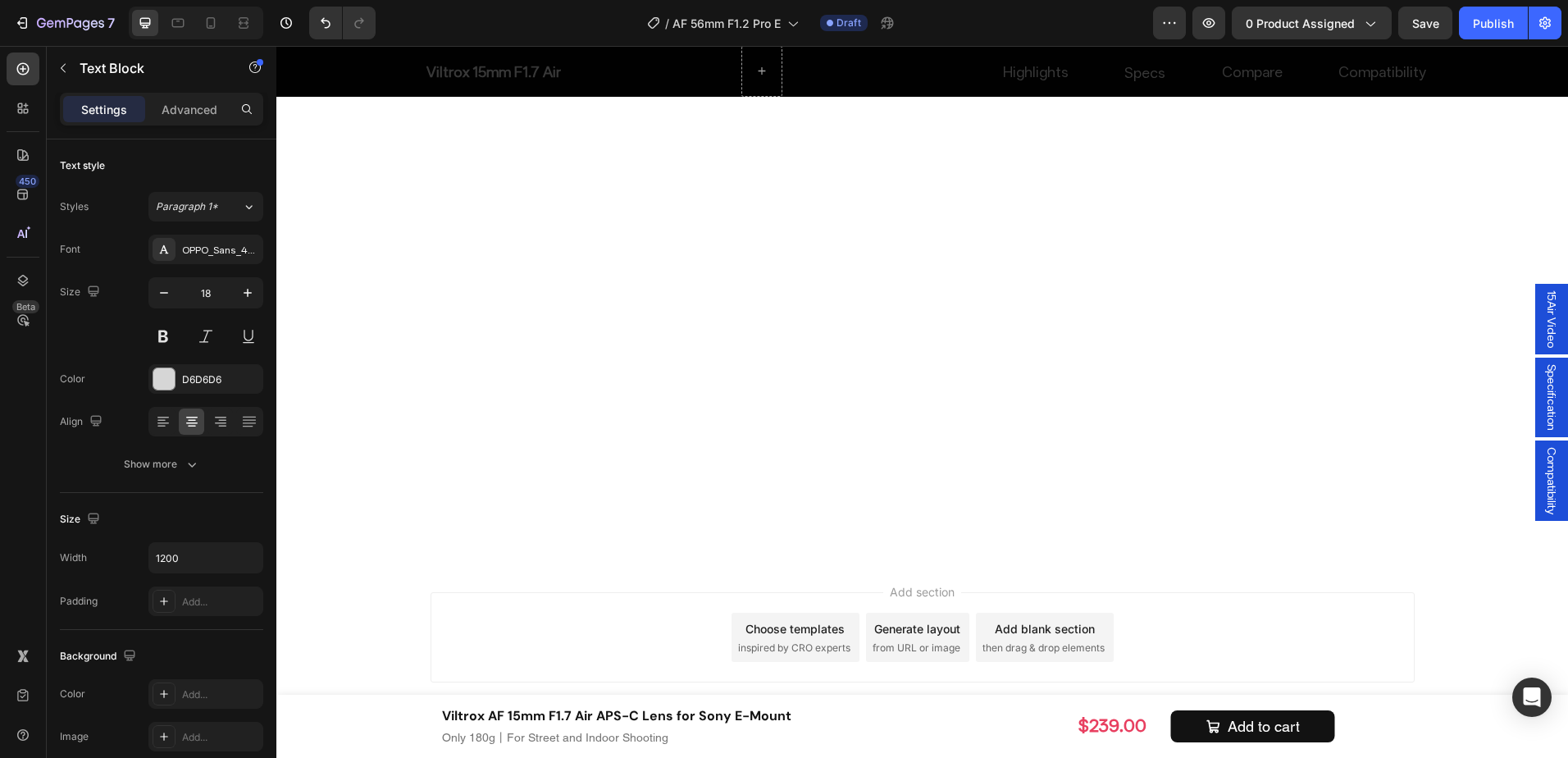
scroll to position [7496, 0]
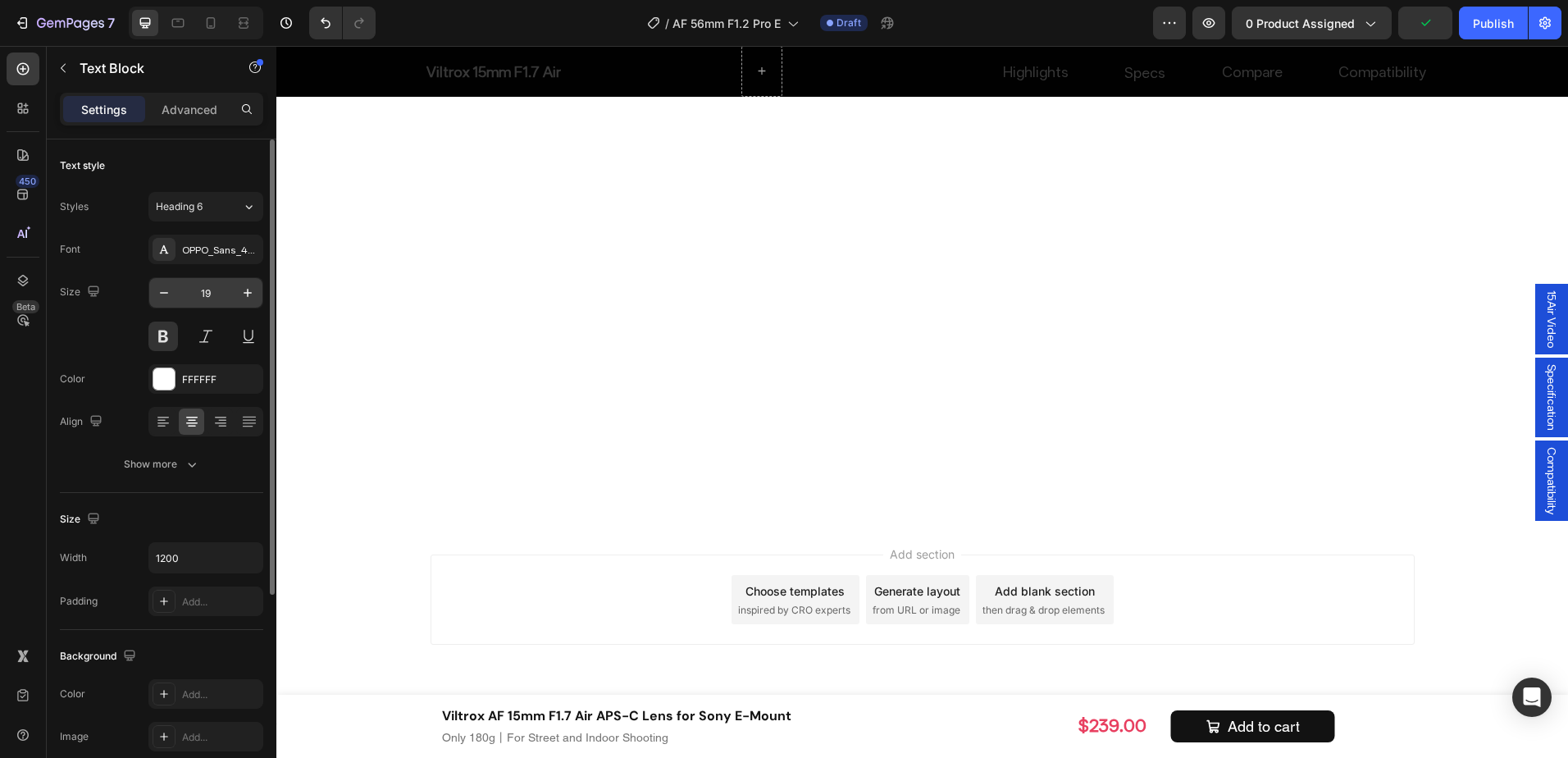
click at [205, 289] on input "19" at bounding box center [206, 294] width 54 height 30
type input "40"
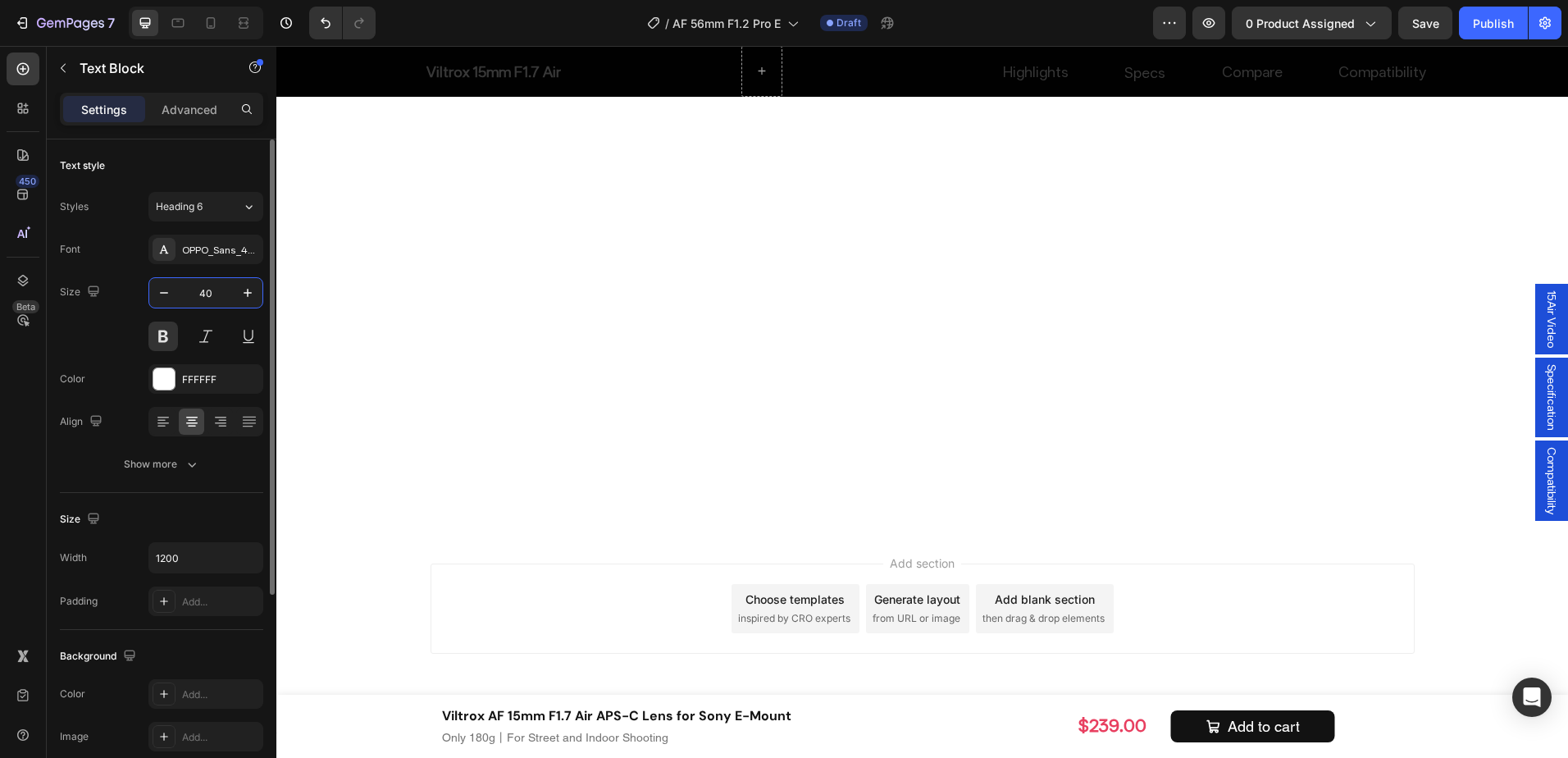
click at [227, 299] on input "40" at bounding box center [206, 294] width 54 height 30
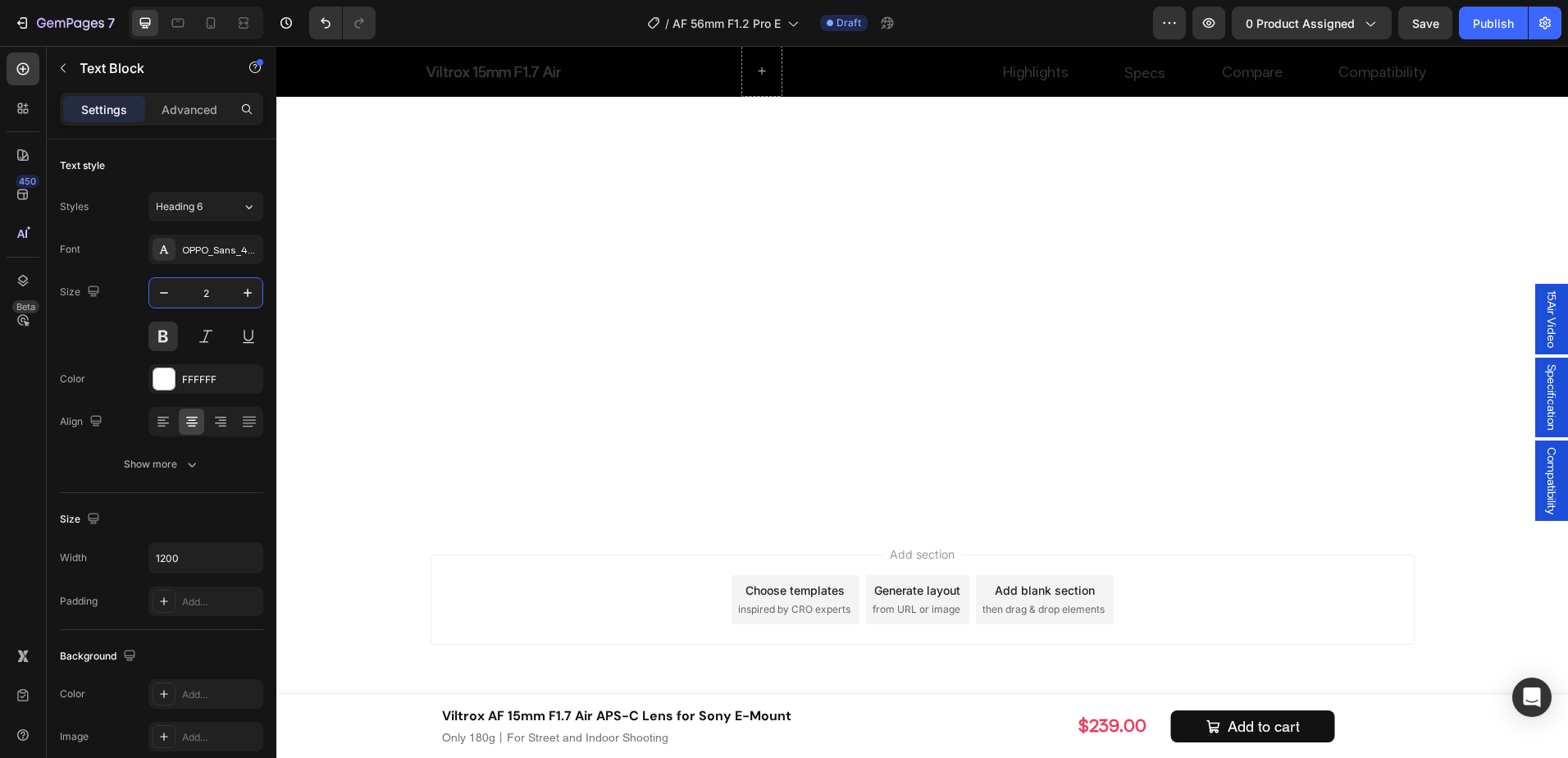
type input "26"
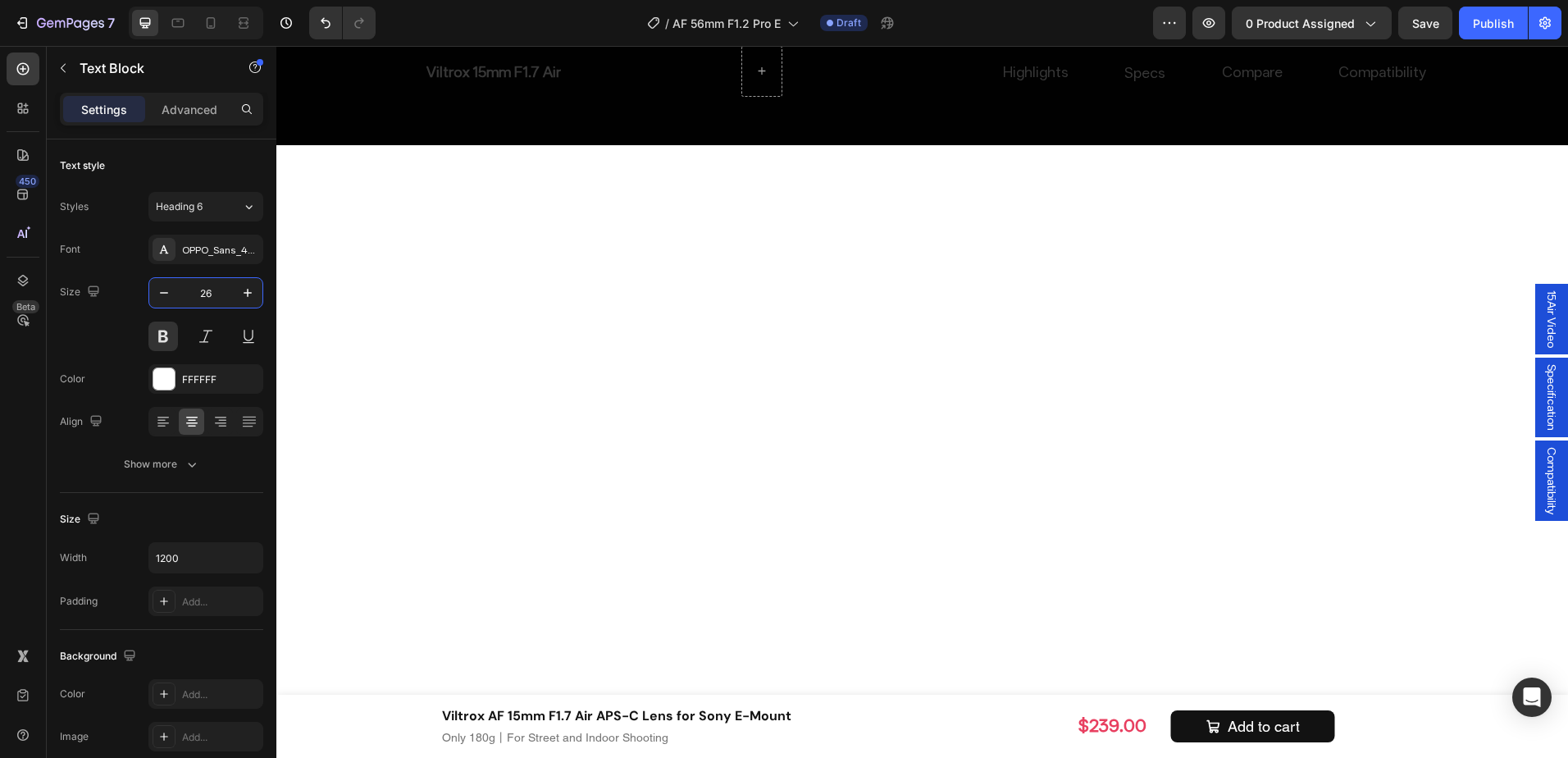
scroll to position [7250, 0]
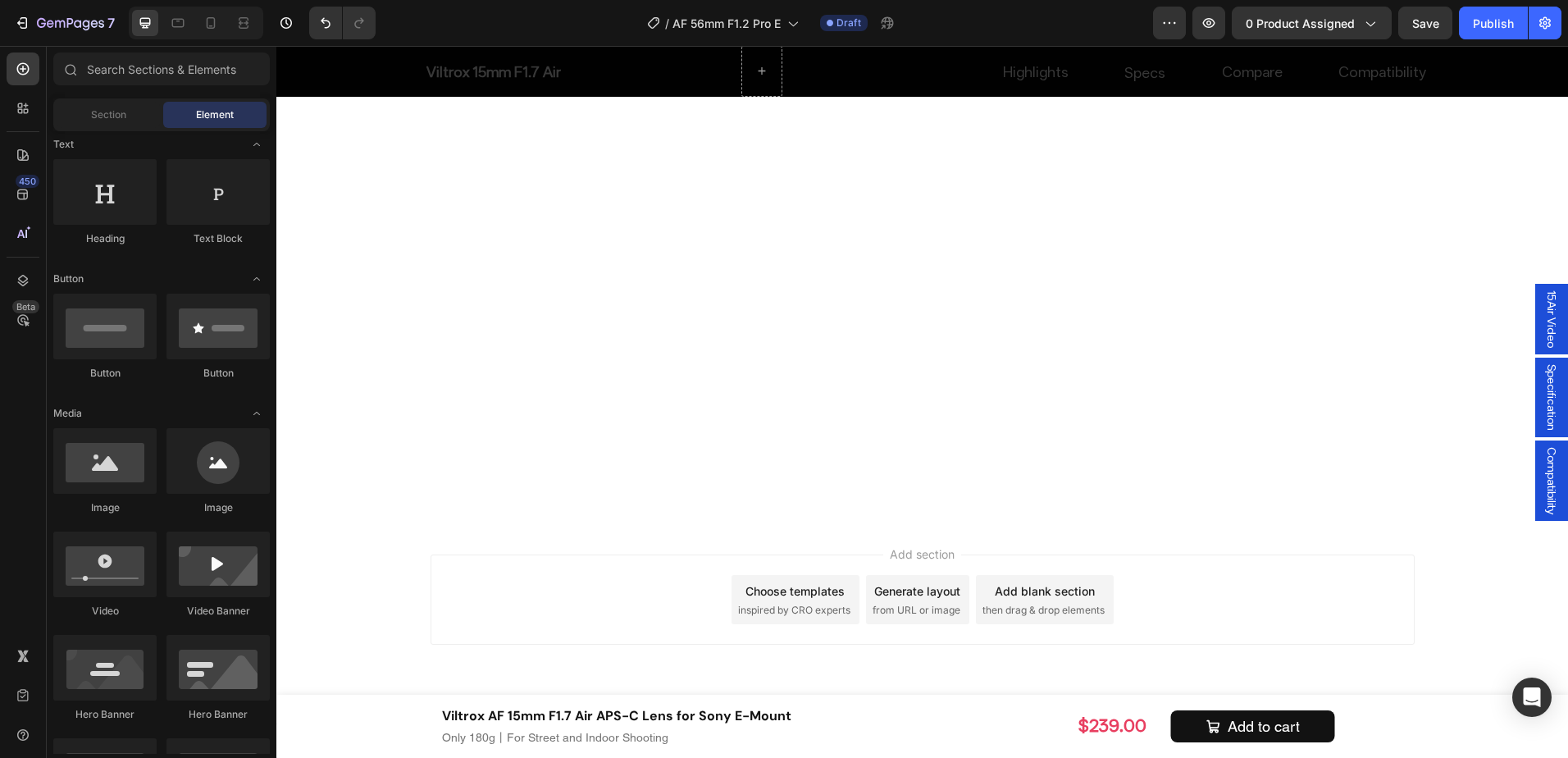
scroll to position [7650, 0]
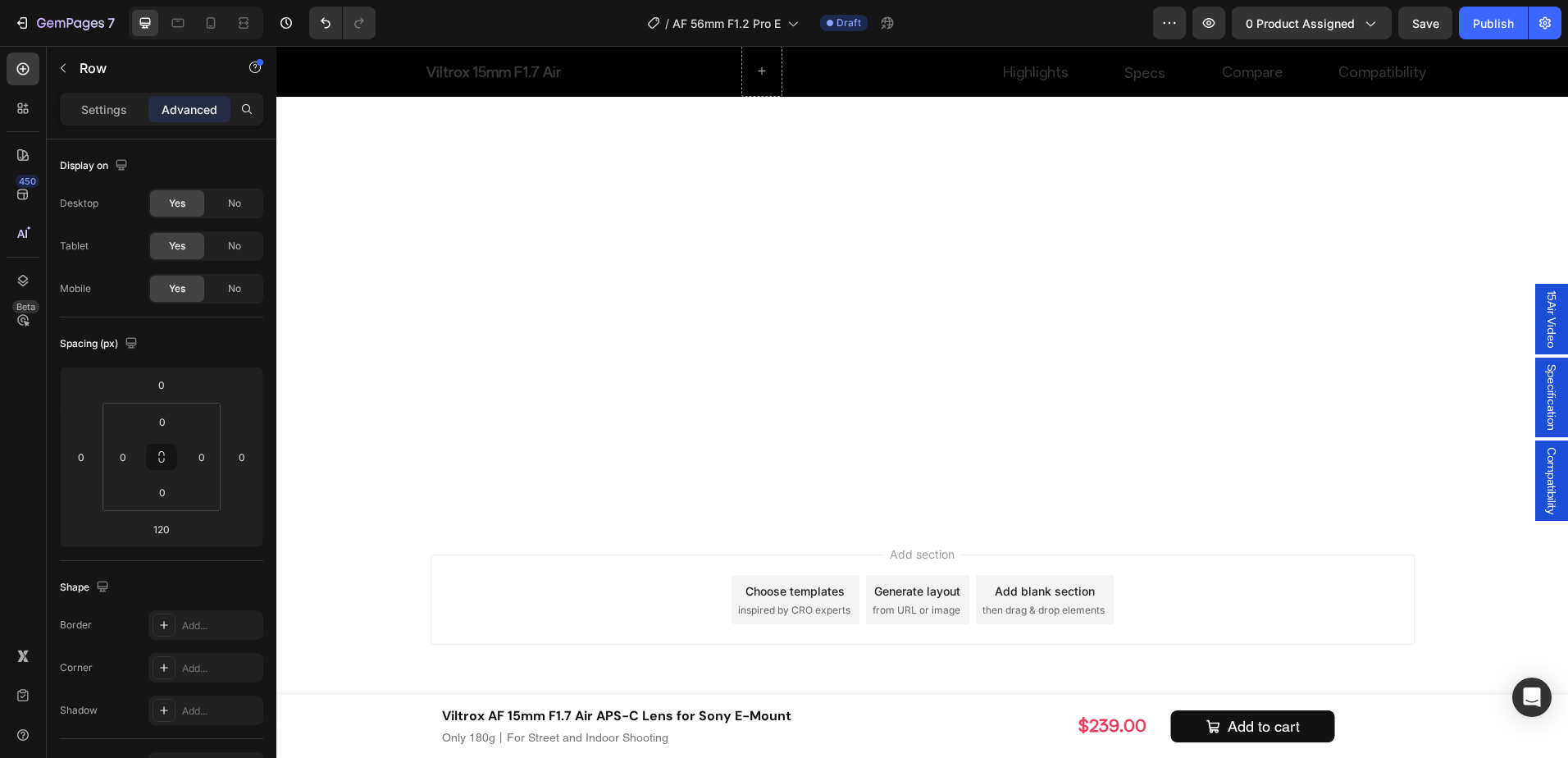
click at [87, 108] on p "Settings" at bounding box center [104, 109] width 46 height 17
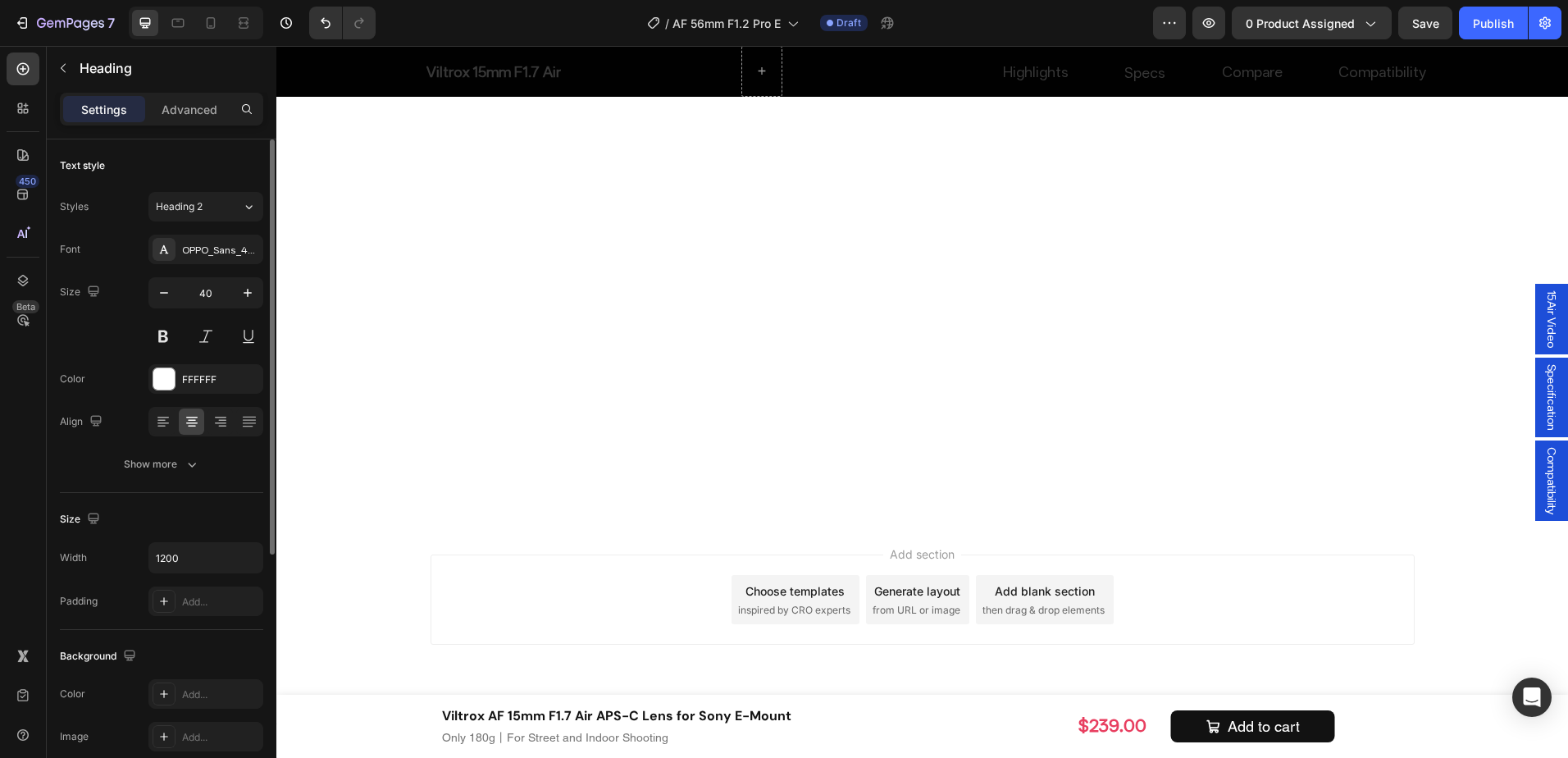
scroll to position [82, 0]
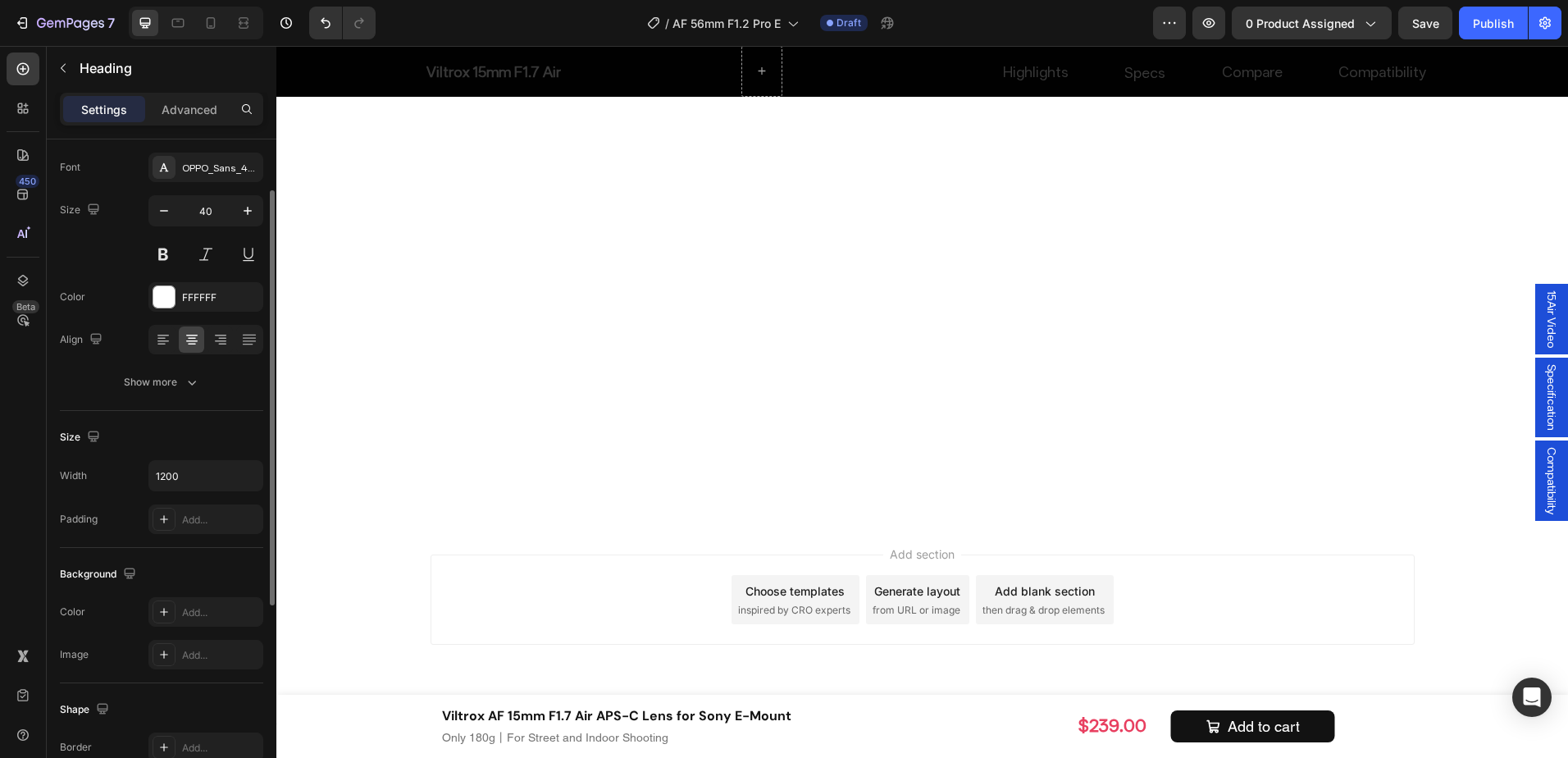
click at [178, 449] on div "Size" at bounding box center [162, 437] width 204 height 26
click at [181, 471] on input "1200" at bounding box center [206, 476] width 113 height 30
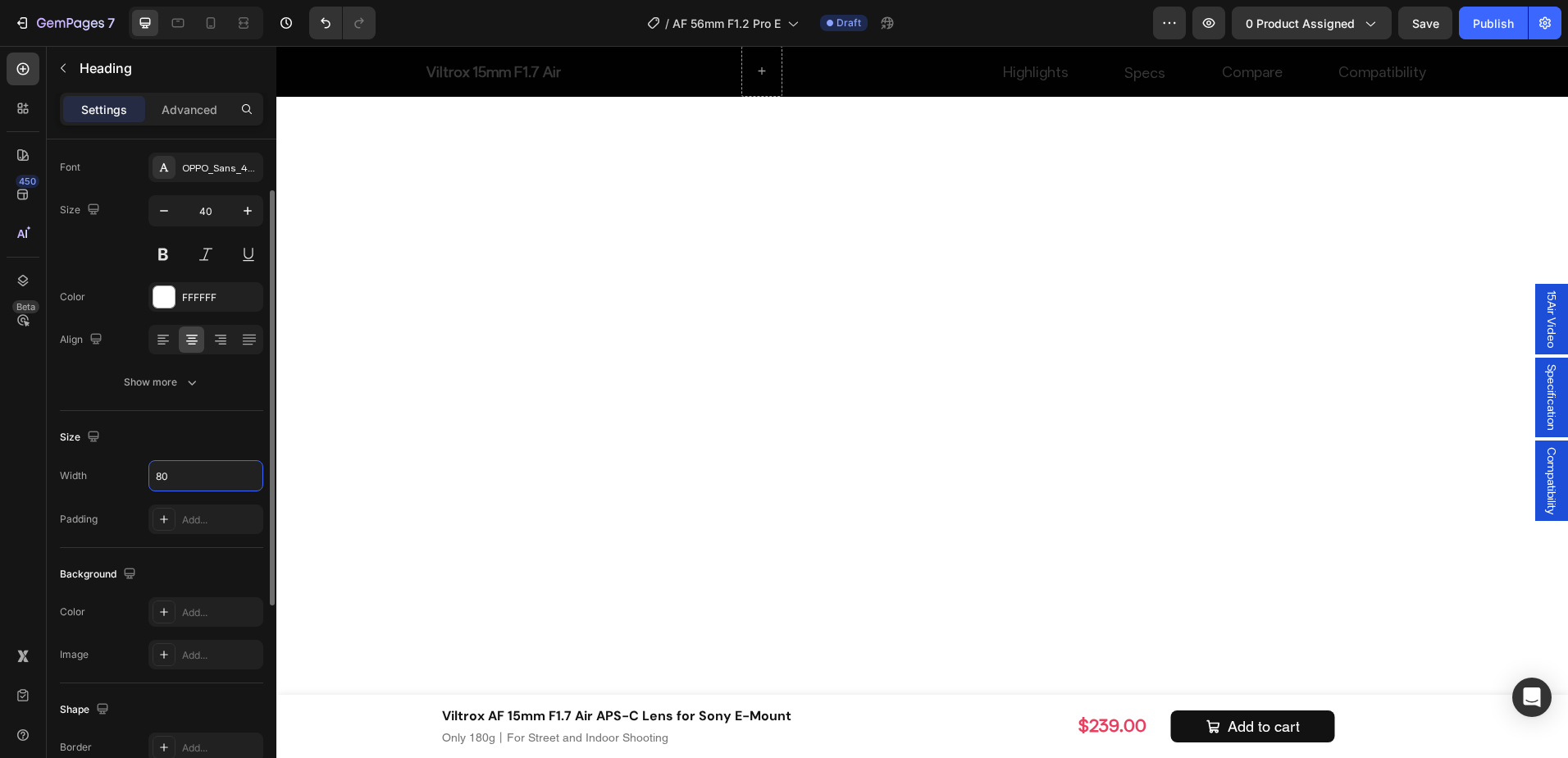
type input "800"
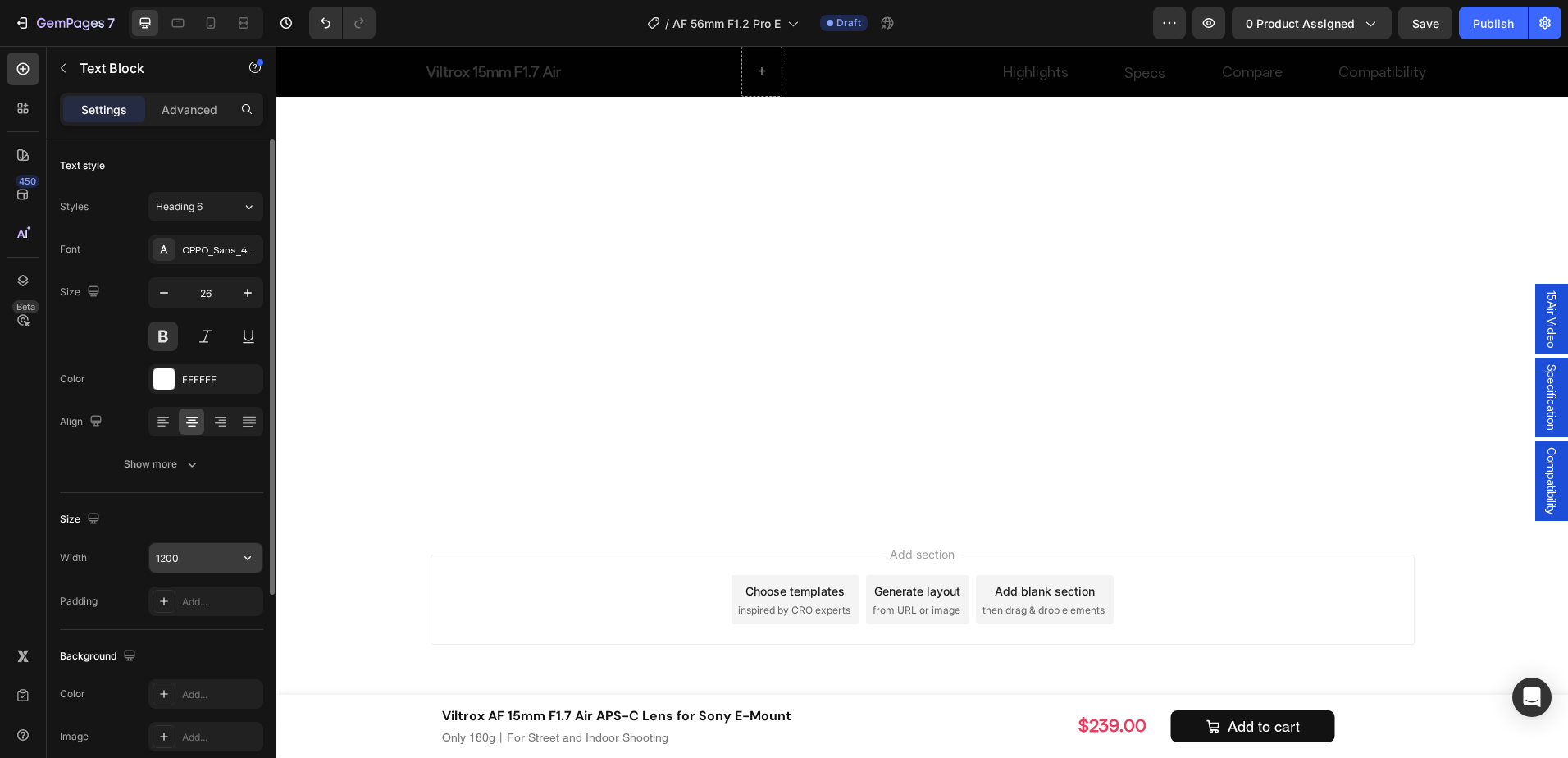
click at [189, 555] on input "1200" at bounding box center [206, 558] width 113 height 30
type input "800"
click at [159, 561] on input "1200" at bounding box center [206, 558] width 113 height 30
drag, startPoint x: 221, startPoint y: 557, endPoint x: 2, endPoint y: 534, distance: 220.2
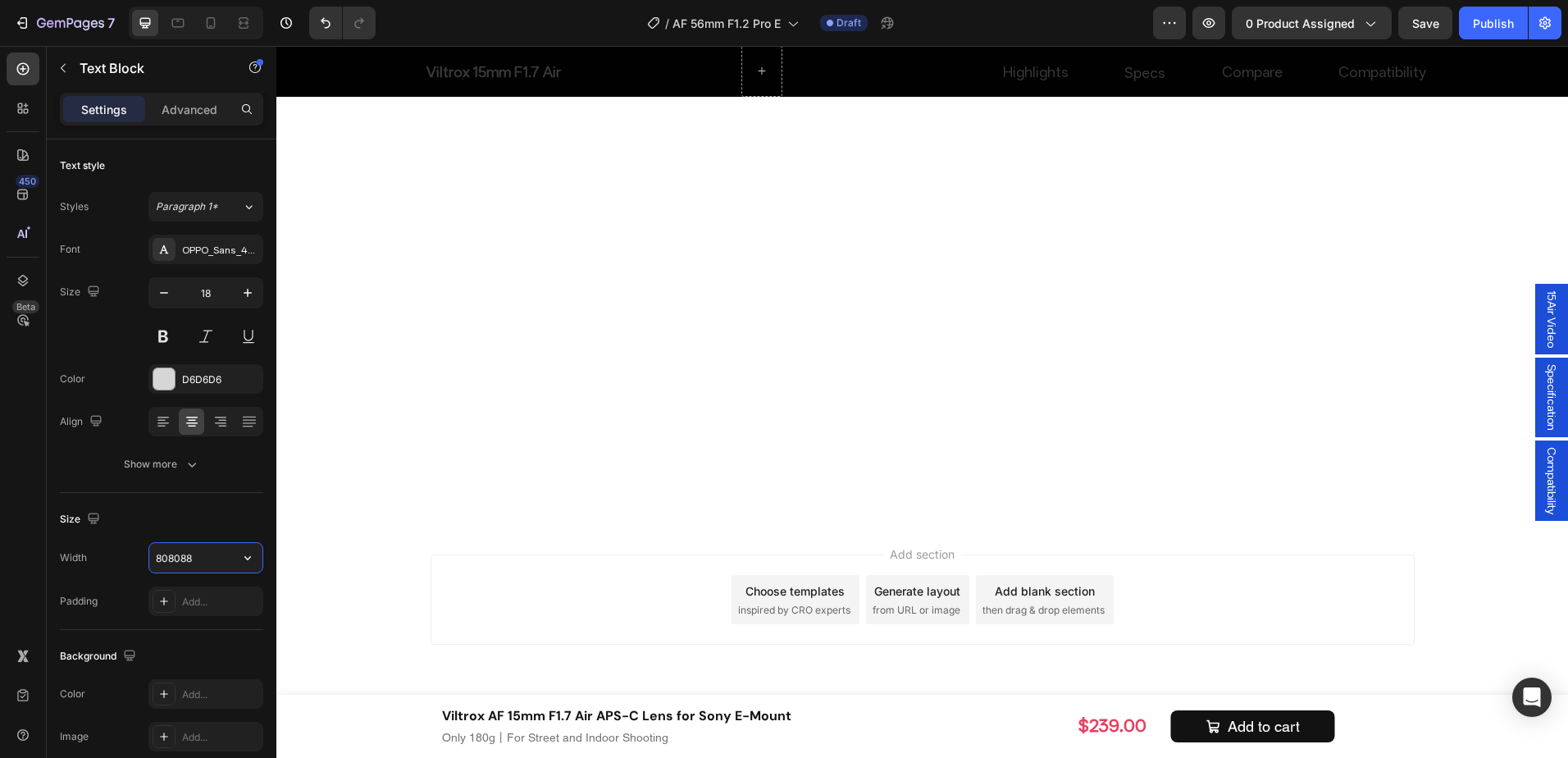
click at [2, 534] on div "450 Beta Sections(18) Elements(84) Section Element Hero Section Product Detail …" at bounding box center [138, 401] width 276 height 712
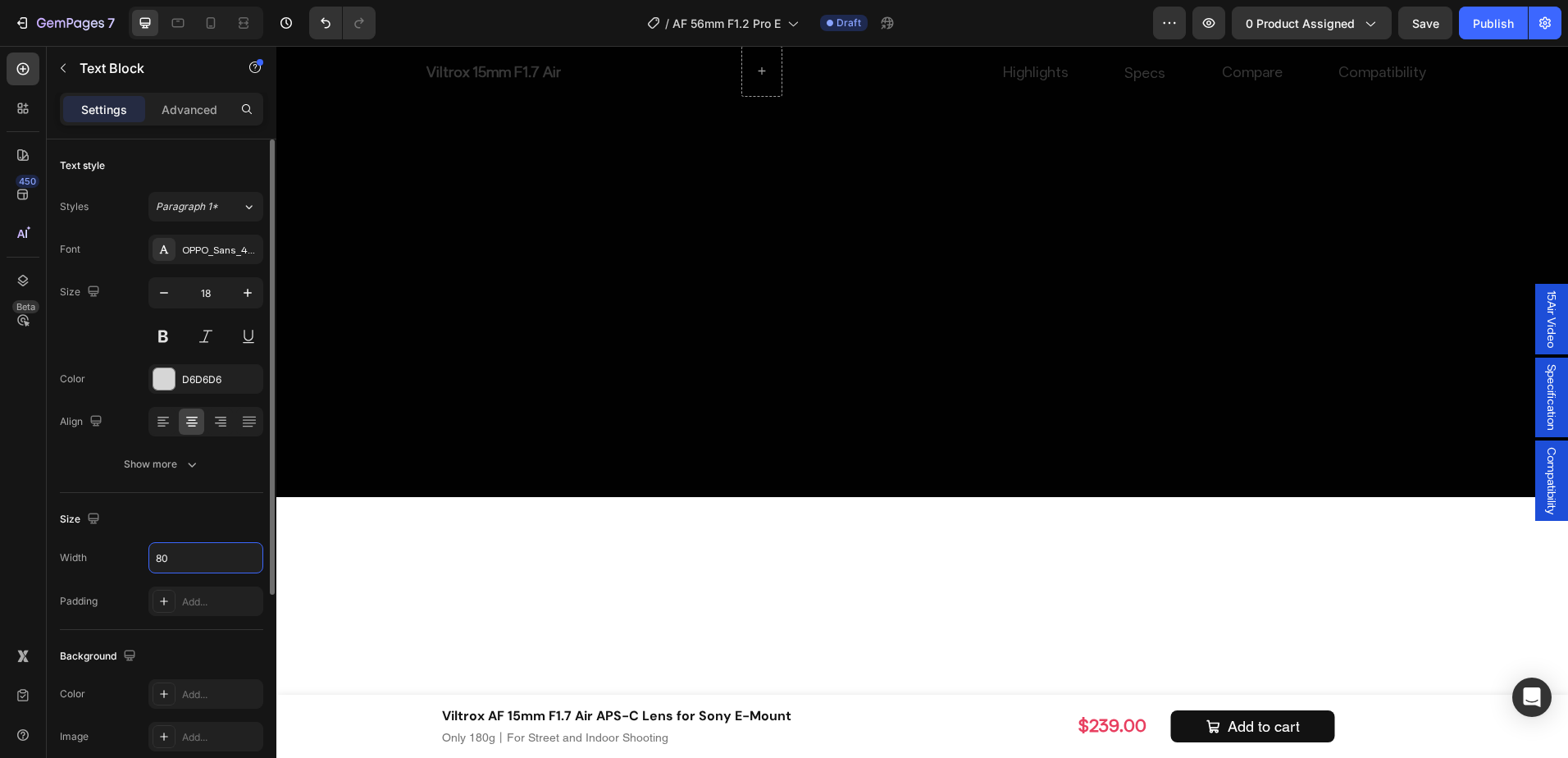
type input "800"
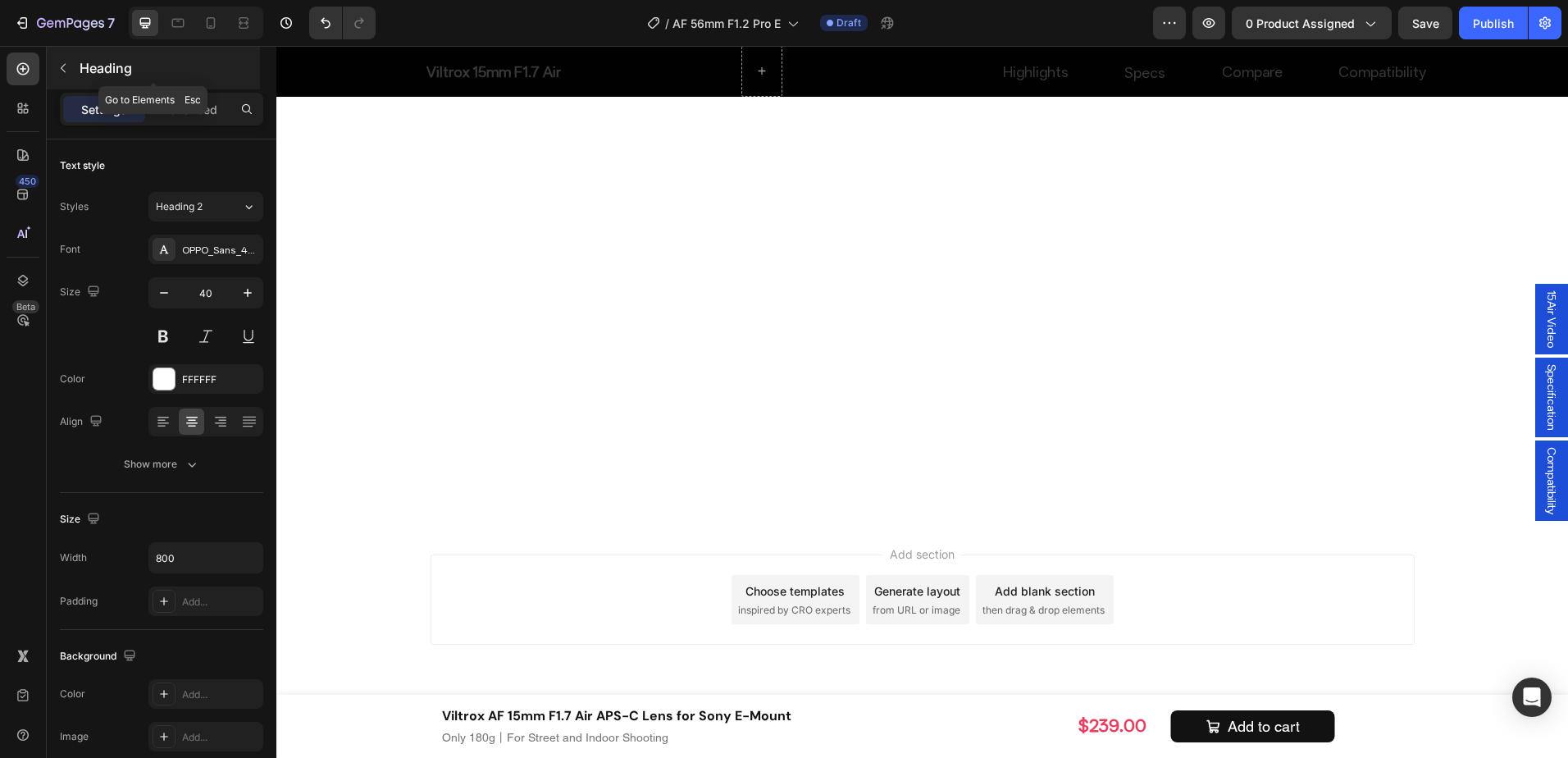
click at [188, 88] on div "Heading" at bounding box center [154, 68] width 214 height 43
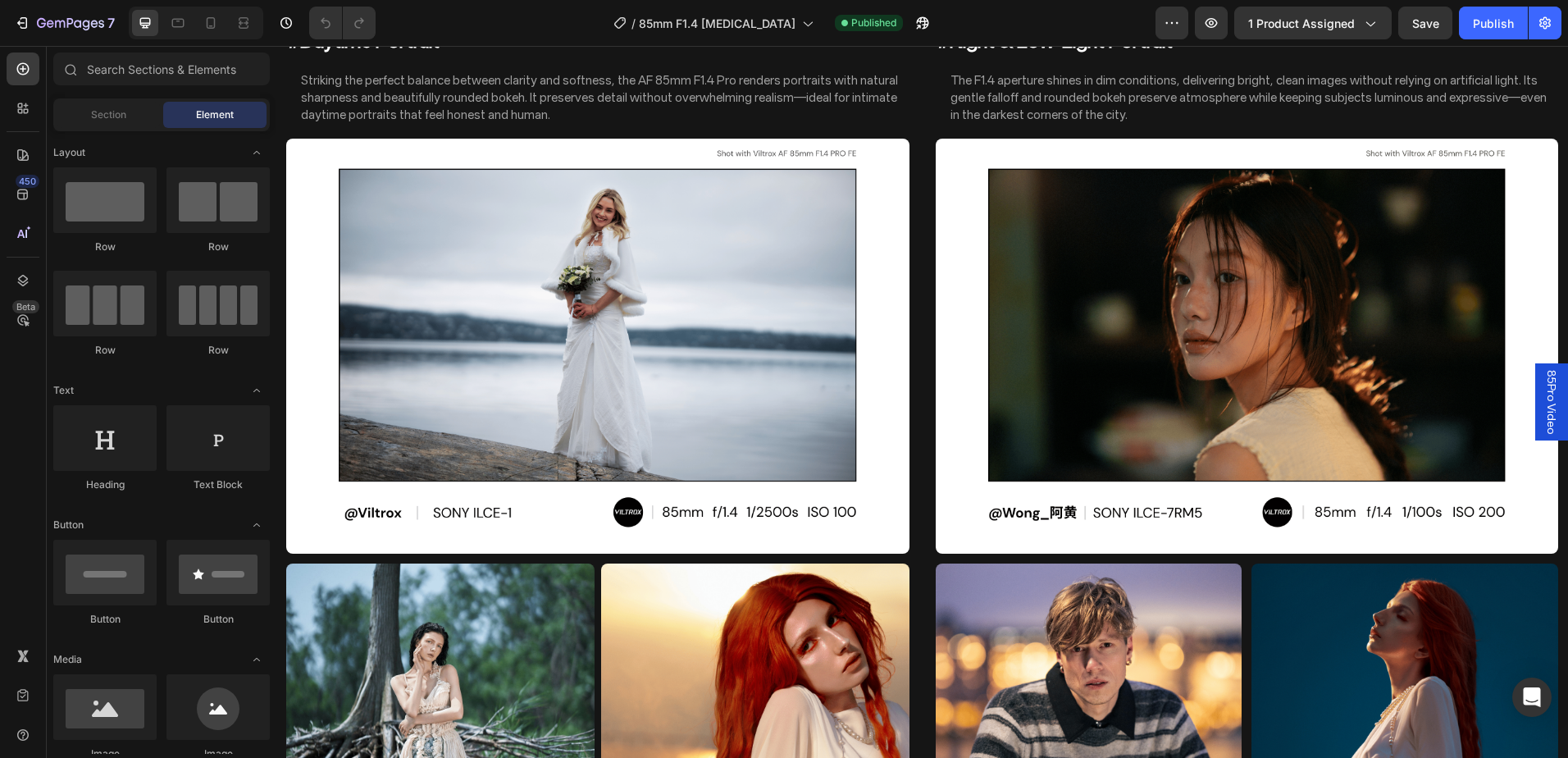
scroll to position [10521, 0]
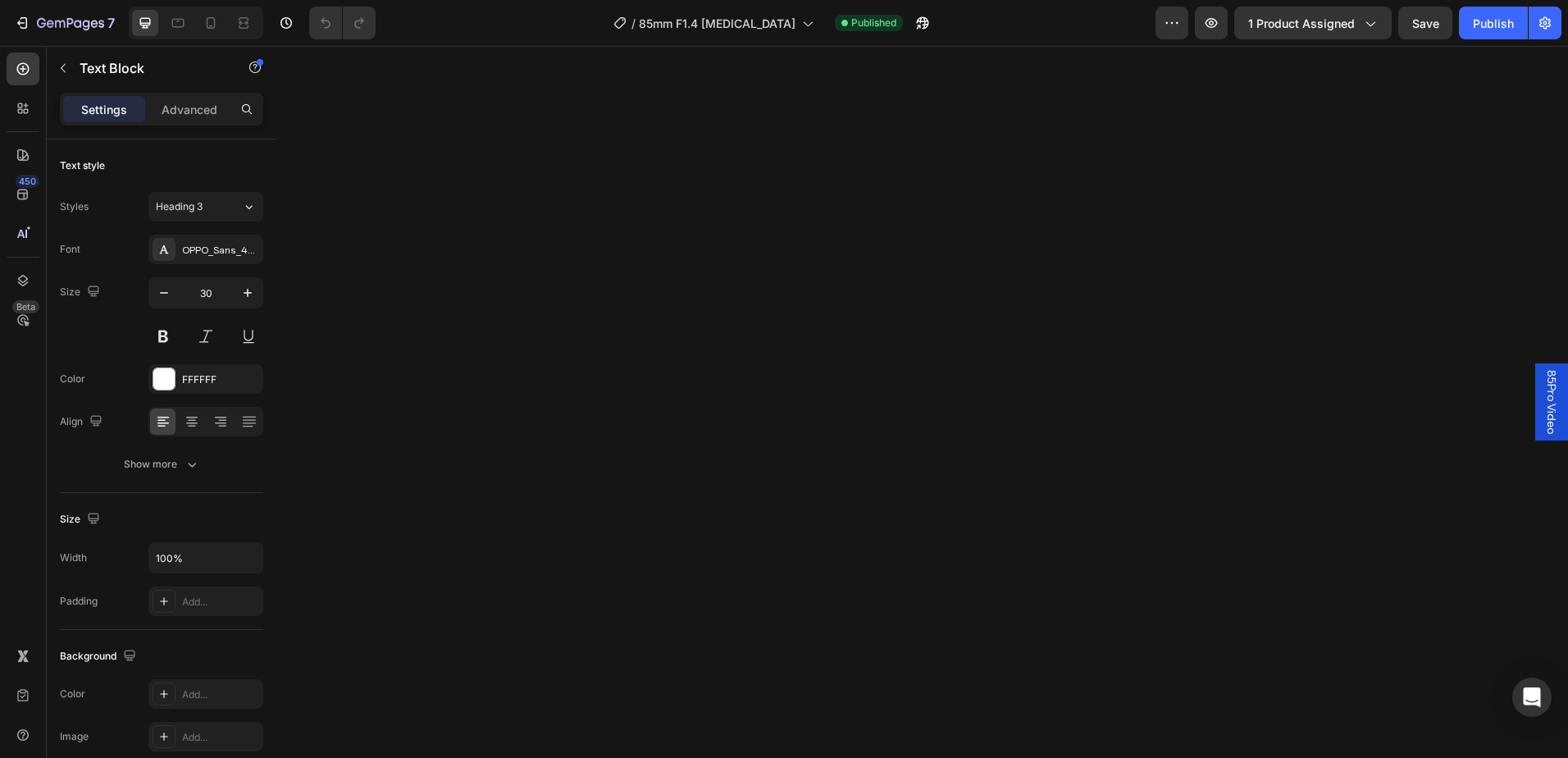
copy p "Inspiring Creative Scenarios"
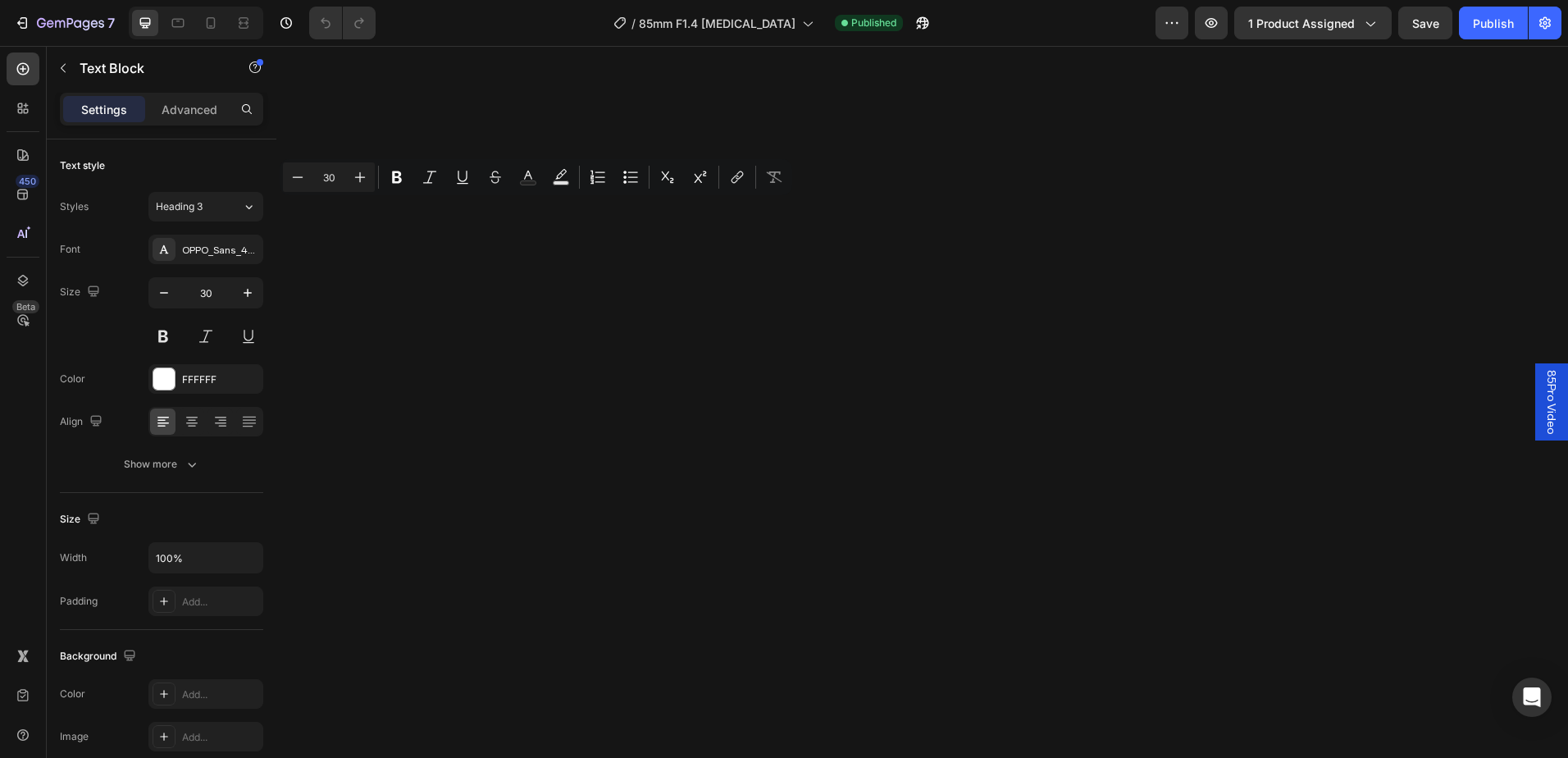
copy p "Inspiring Creative Scenarios"
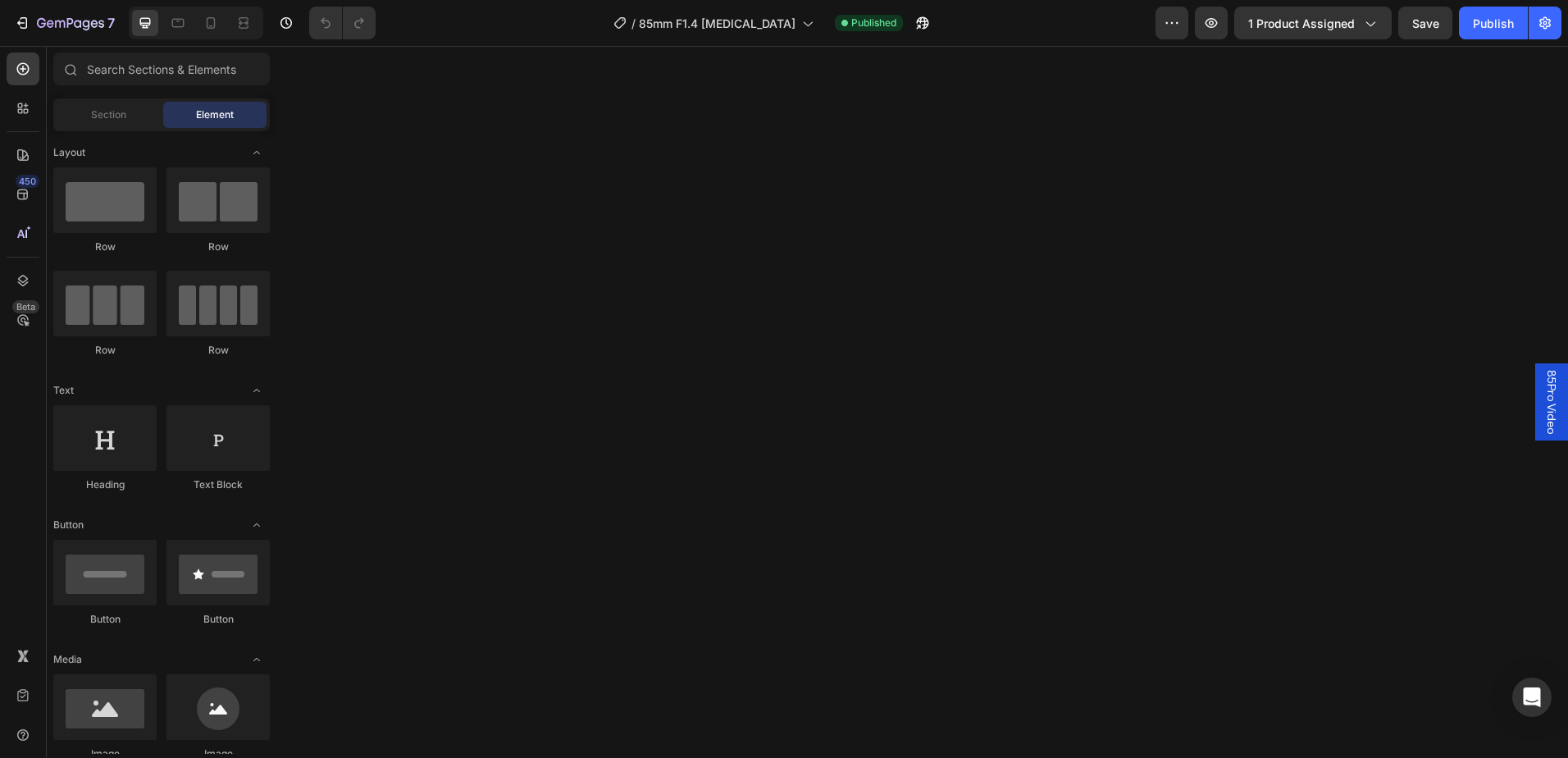
scroll to position [10640, 0]
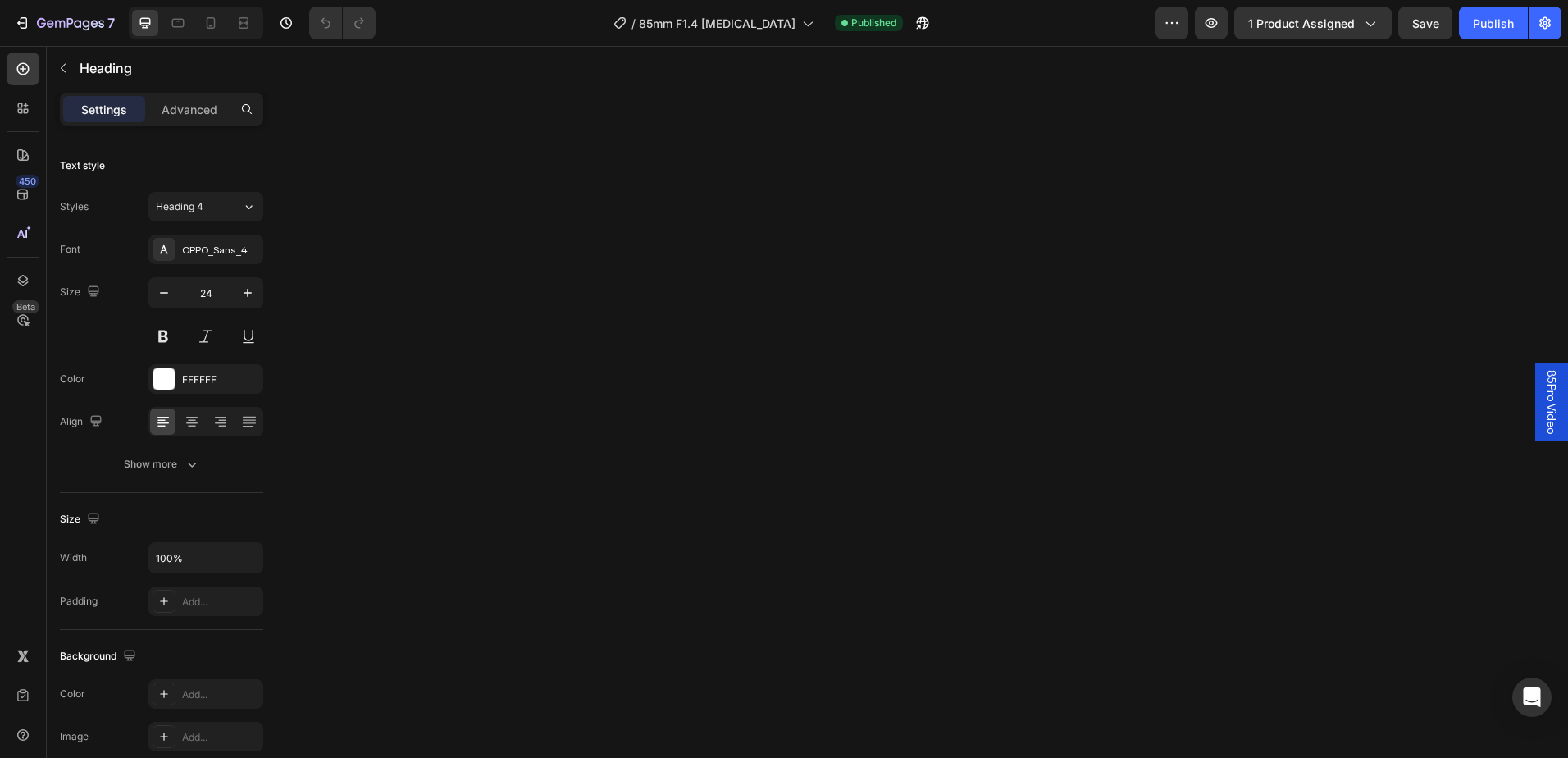
copy p "#Daytime Portrait"
copy p "Striking the perfect balance between clarity and softness, the AF 85mm F1.4 Pro…"
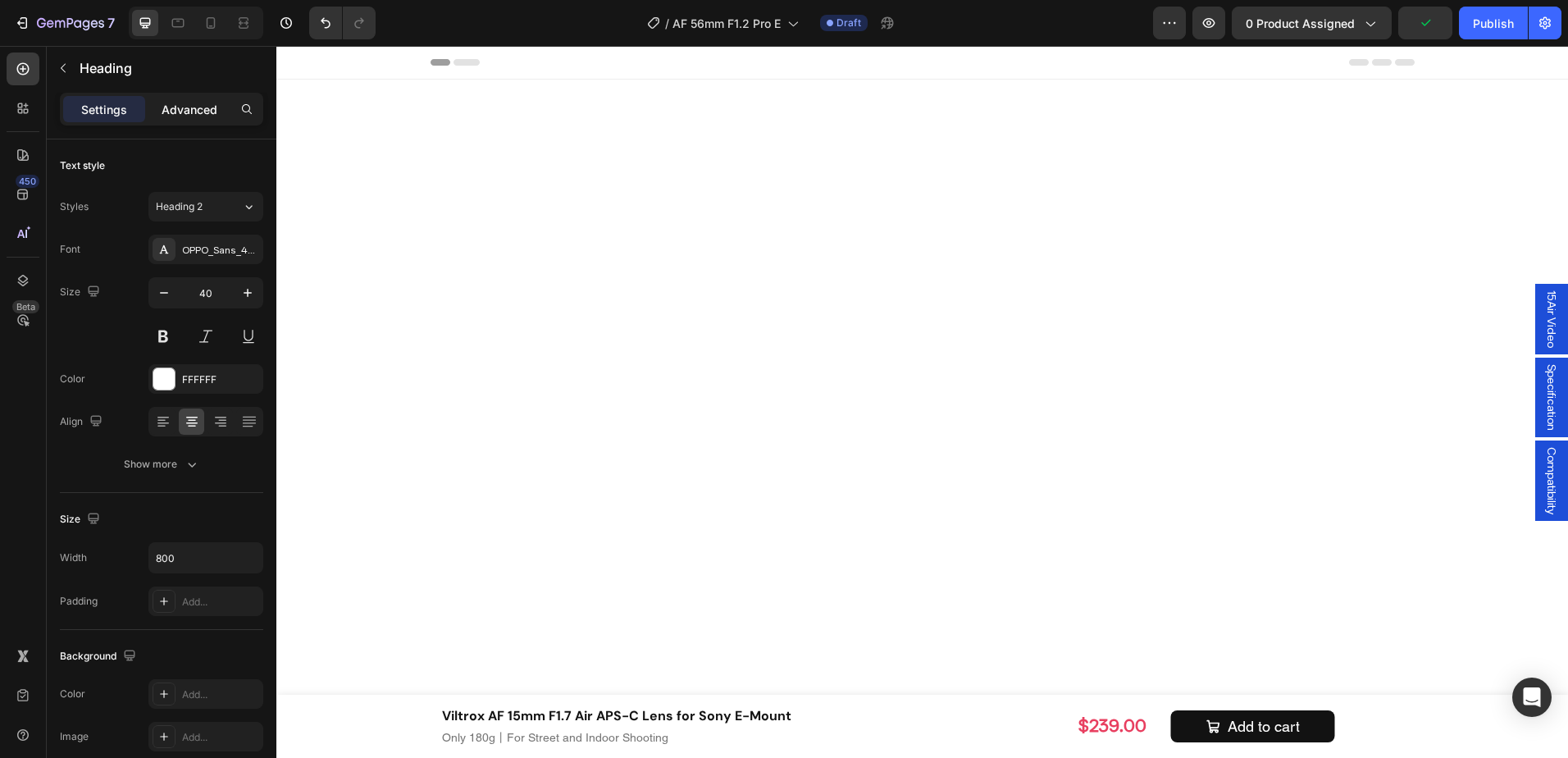
scroll to position [7650, 0]
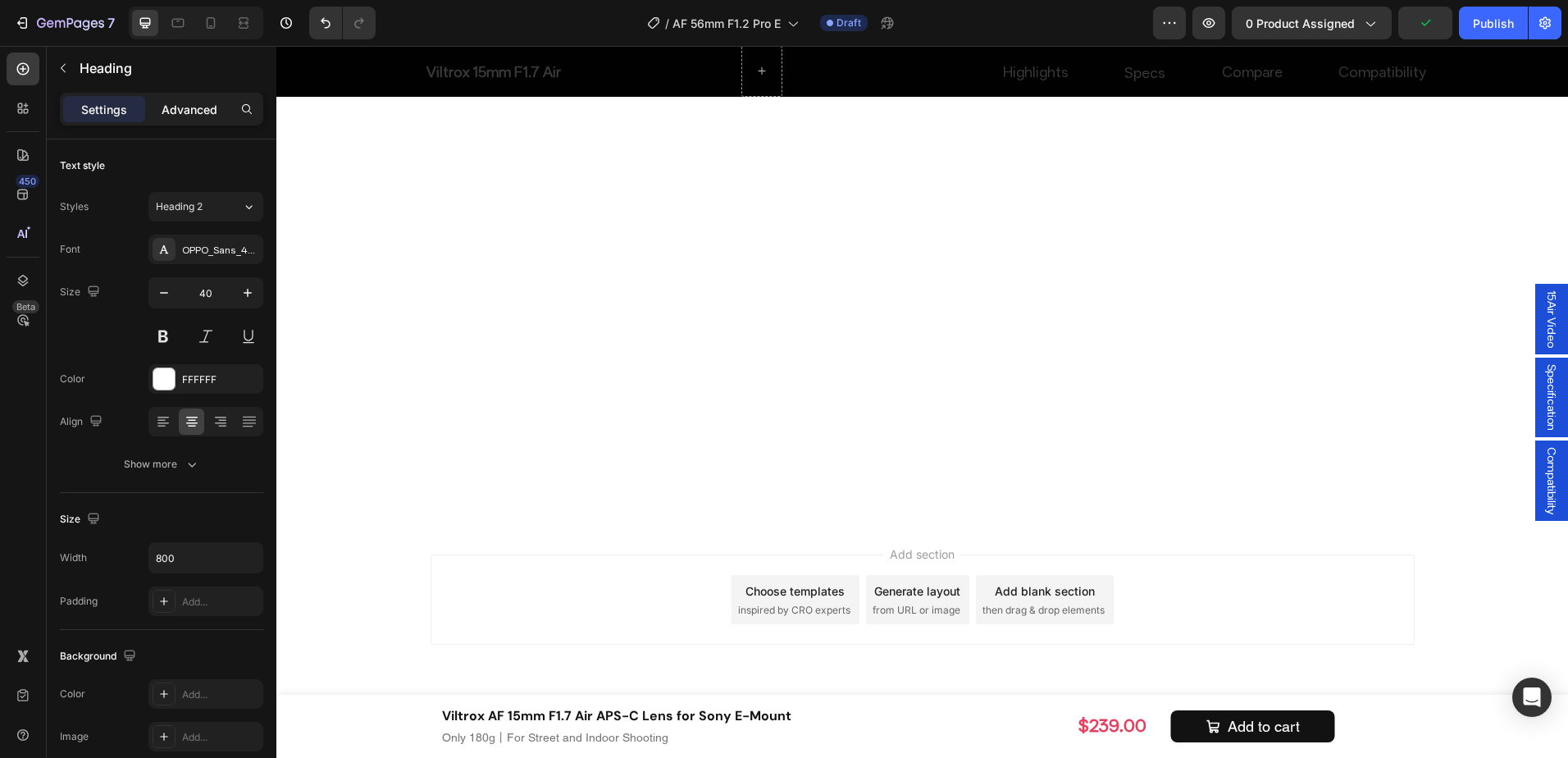
click at [167, 118] on div "Advanced" at bounding box center [190, 109] width 82 height 26
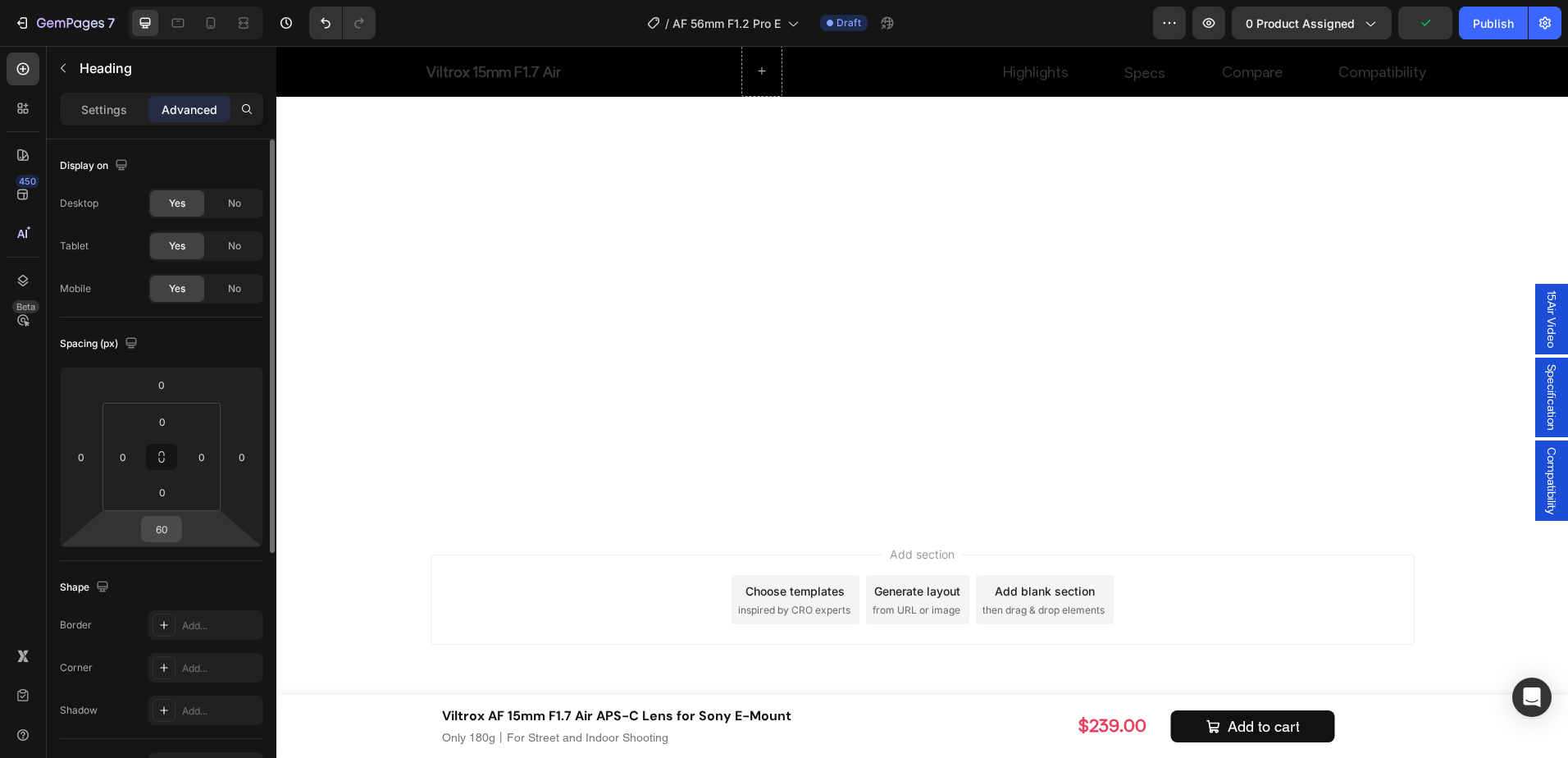
click at [164, 534] on input "60" at bounding box center [161, 529] width 33 height 25
type input "40"
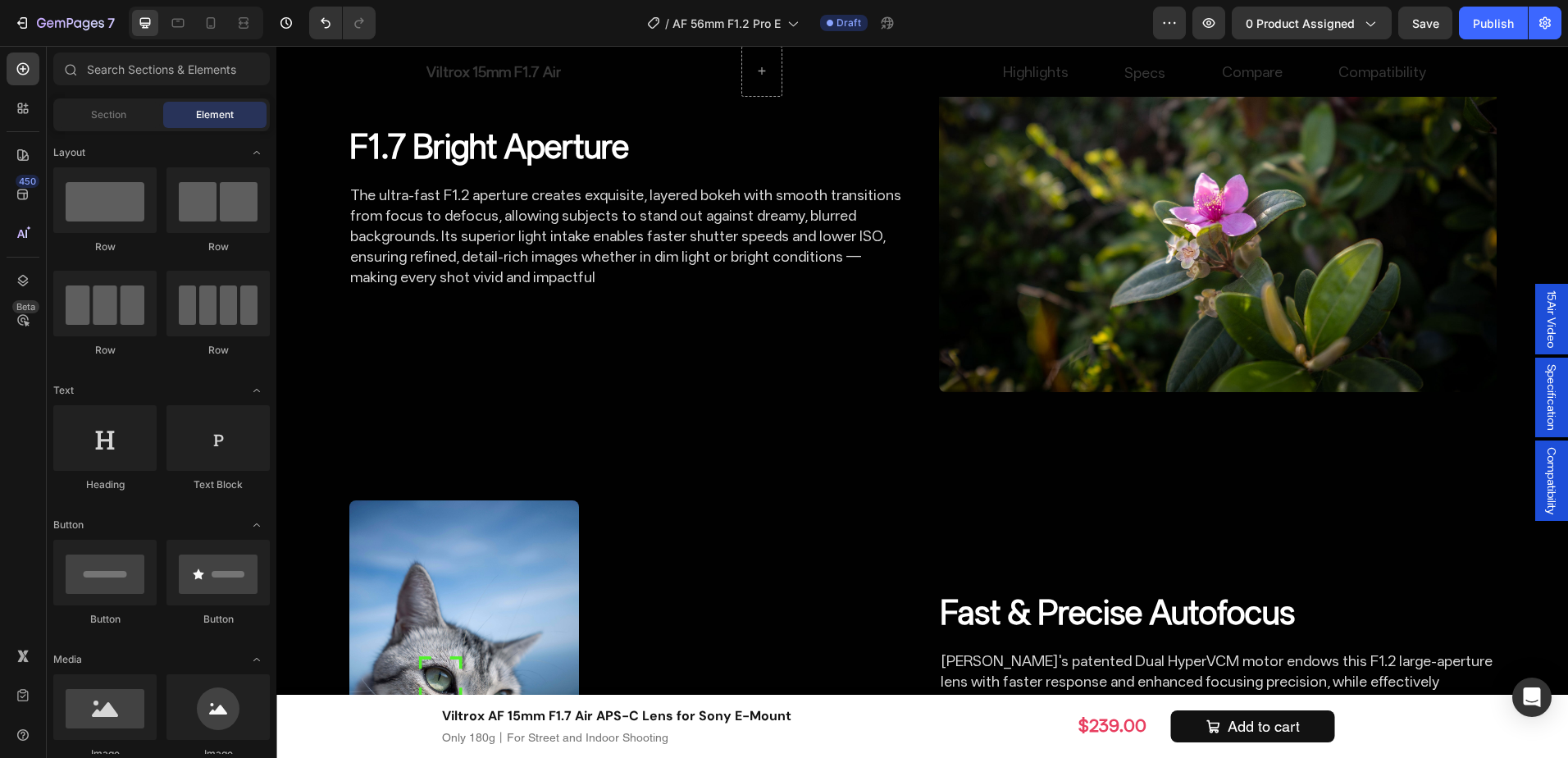
scroll to position [2646, 0]
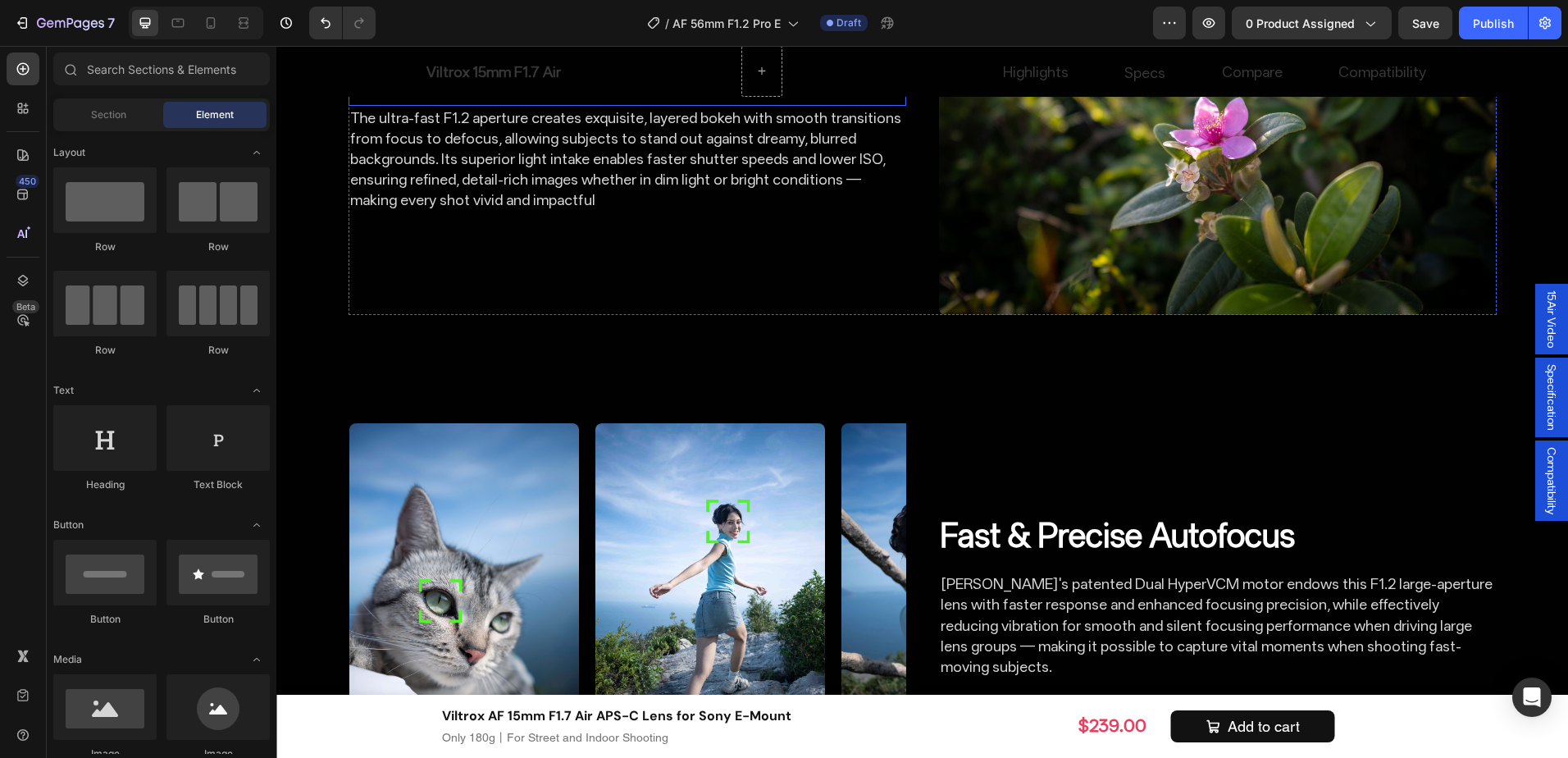
click at [516, 93] on h2 "F1.7 Bright Aperture" at bounding box center [627, 70] width 558 height 46
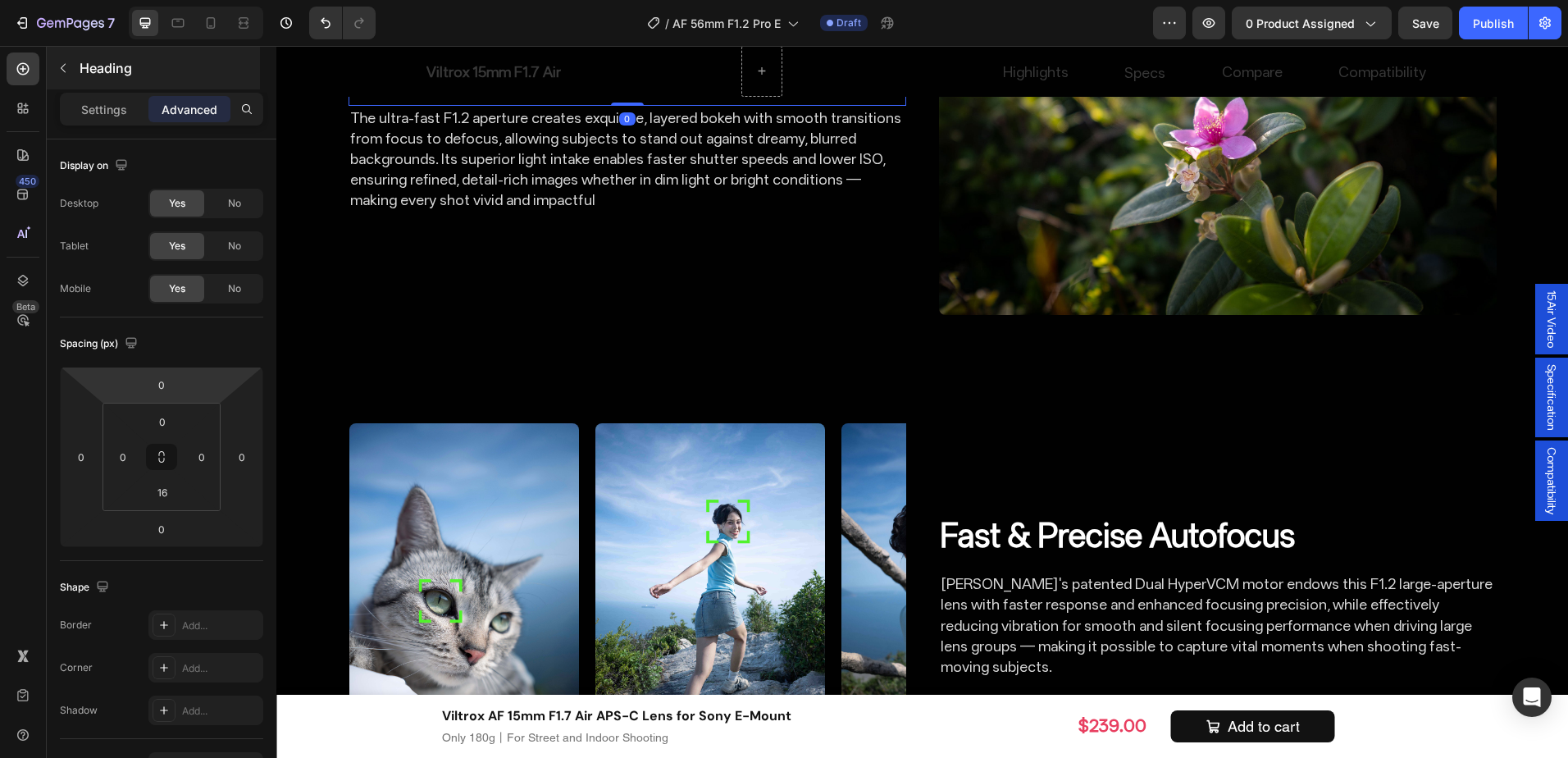
scroll to position [82, 0]
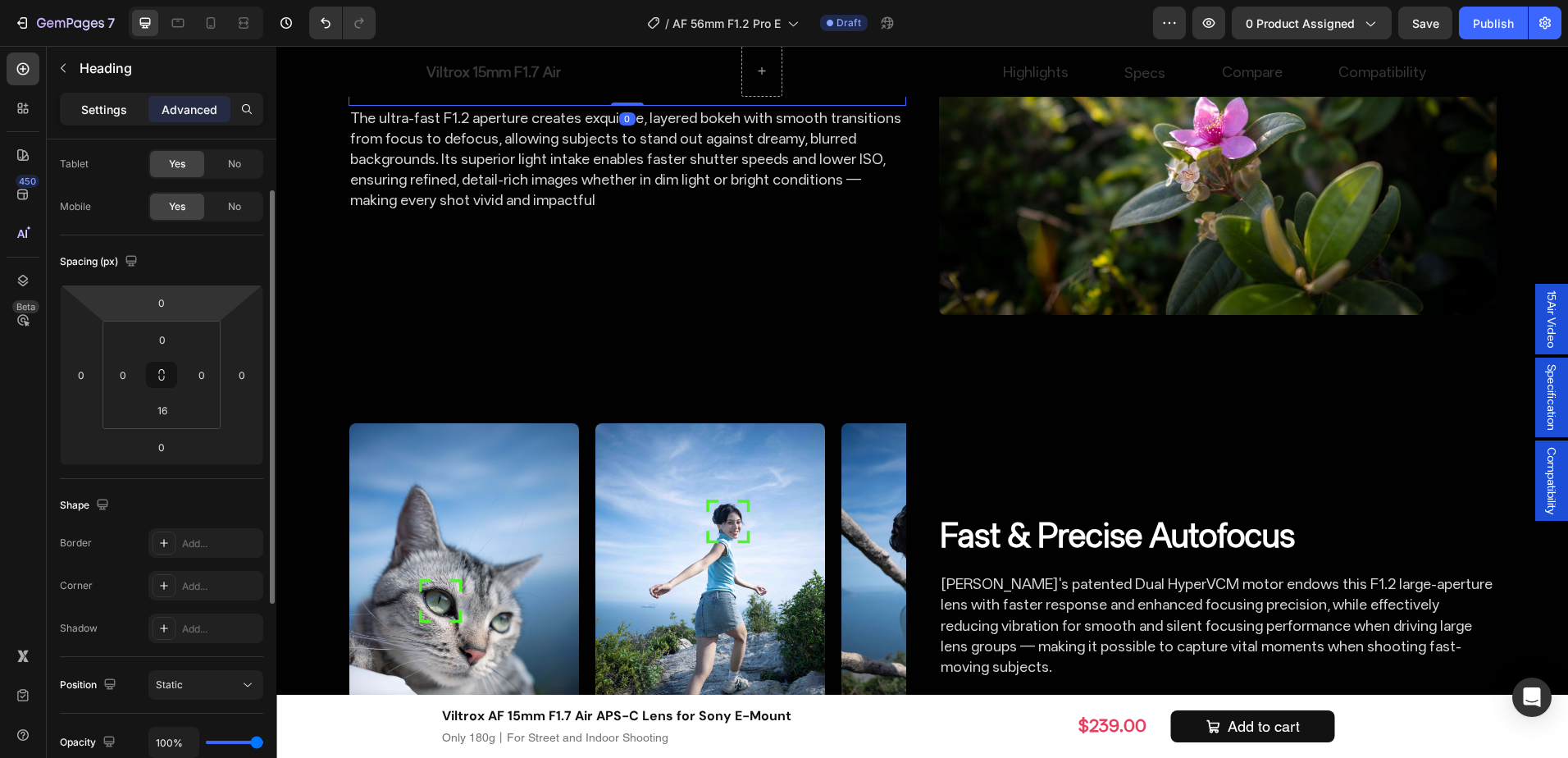
click at [99, 115] on p "Settings" at bounding box center [104, 109] width 46 height 17
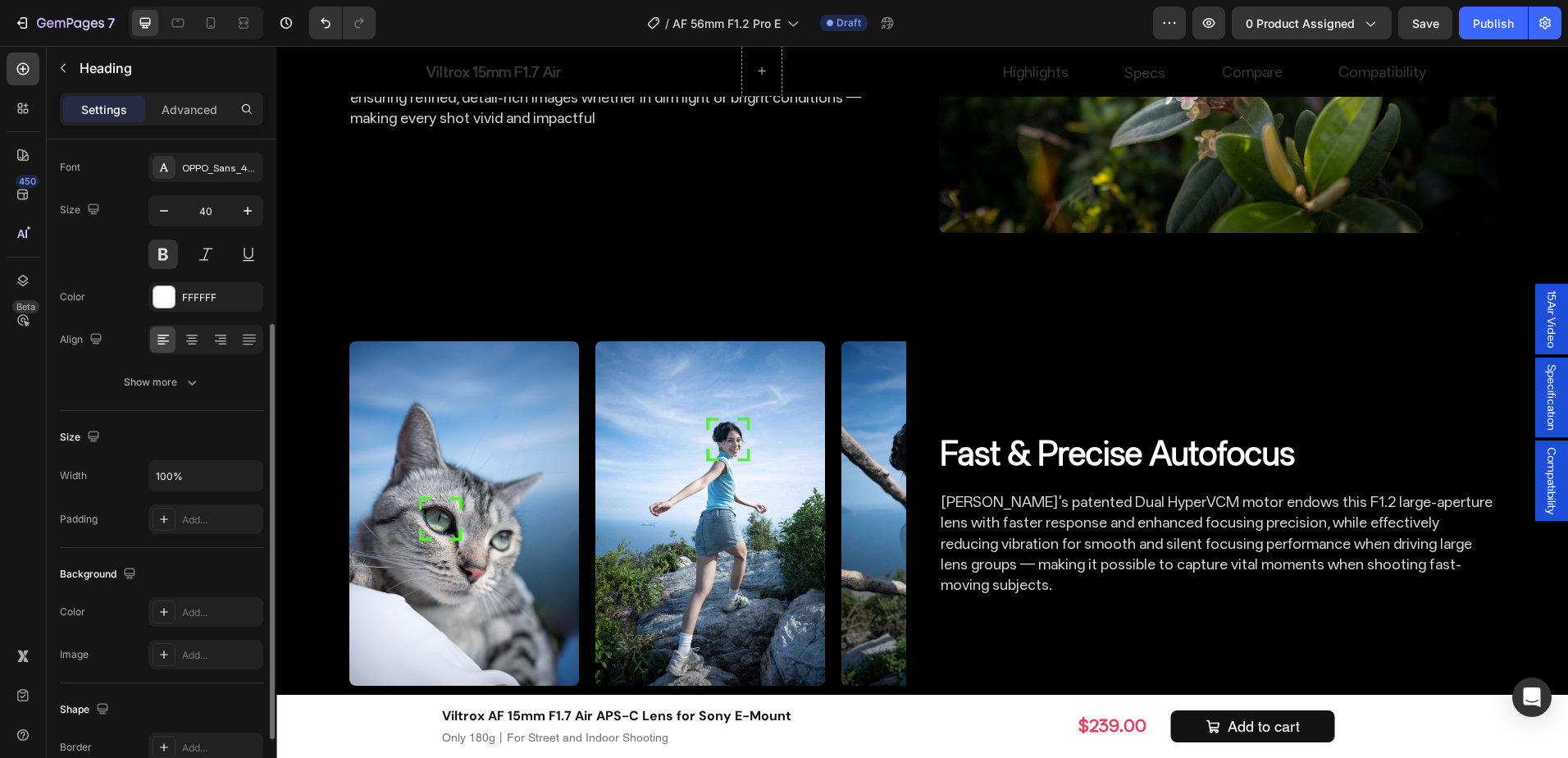
scroll to position [164, 0]
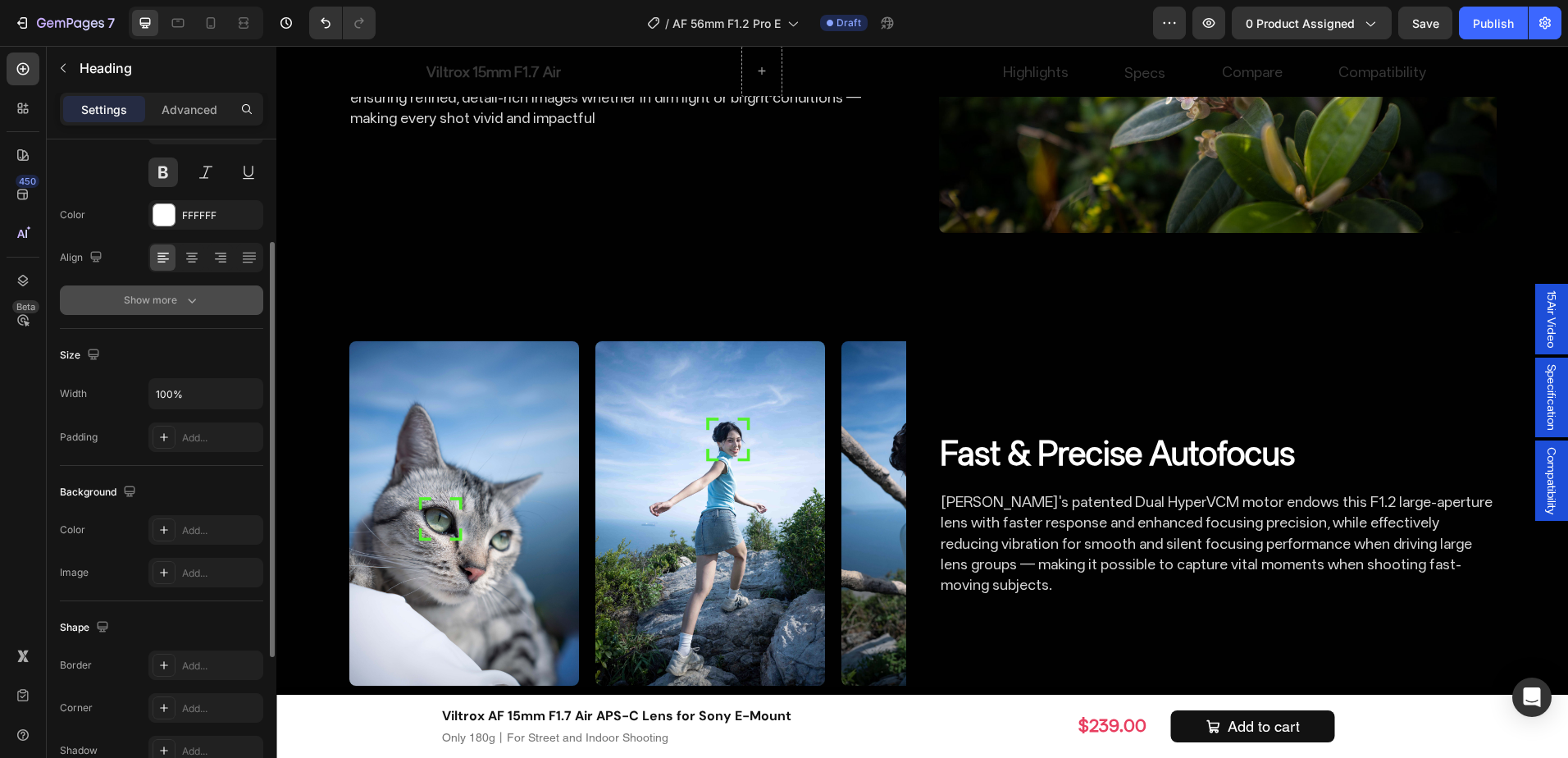
click at [196, 312] on button "Show more" at bounding box center [162, 301] width 204 height 30
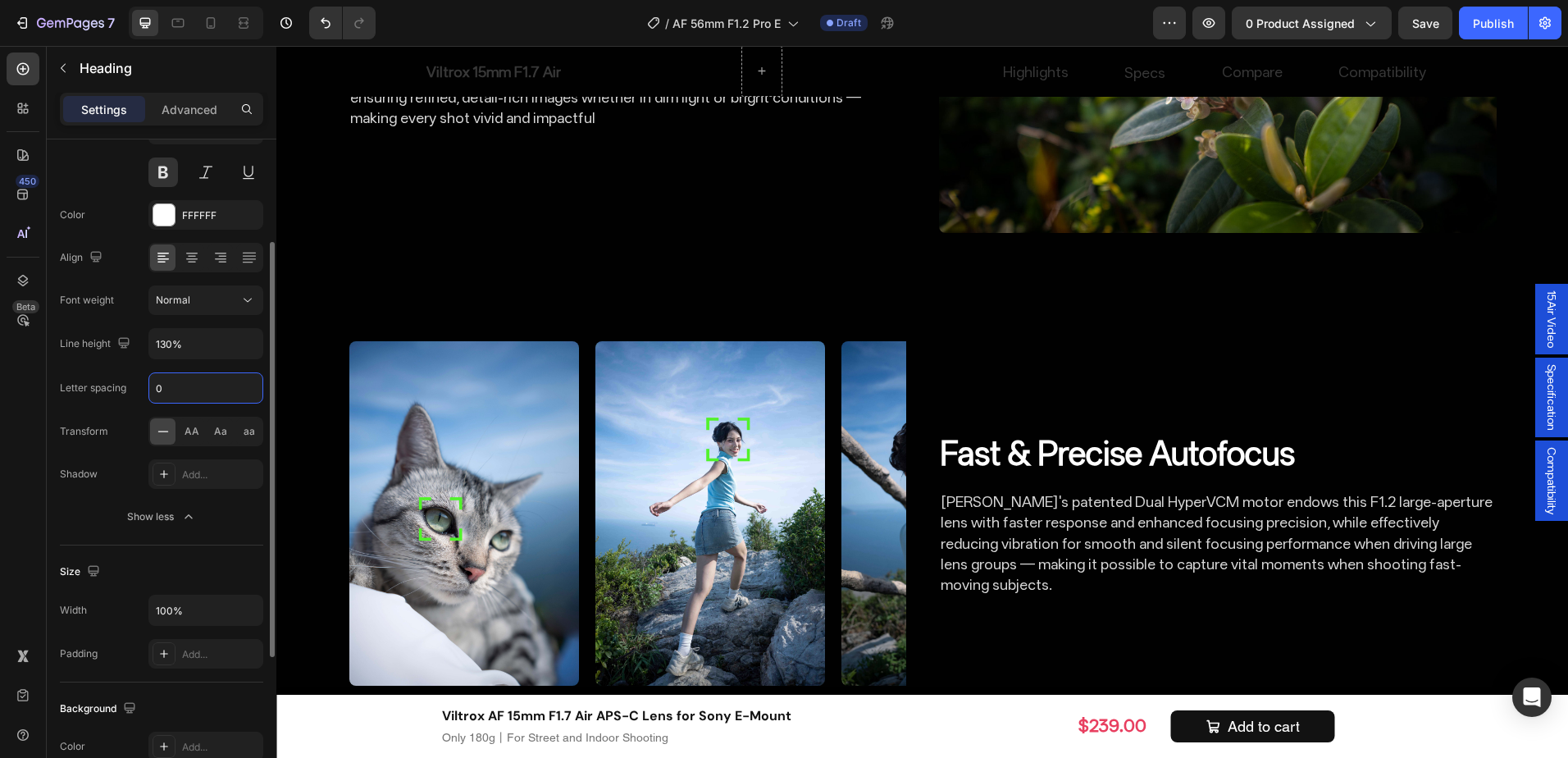
click at [170, 386] on input "0" at bounding box center [206, 388] width 113 height 30
click at [175, 343] on input "130%" at bounding box center [206, 345] width 113 height 30
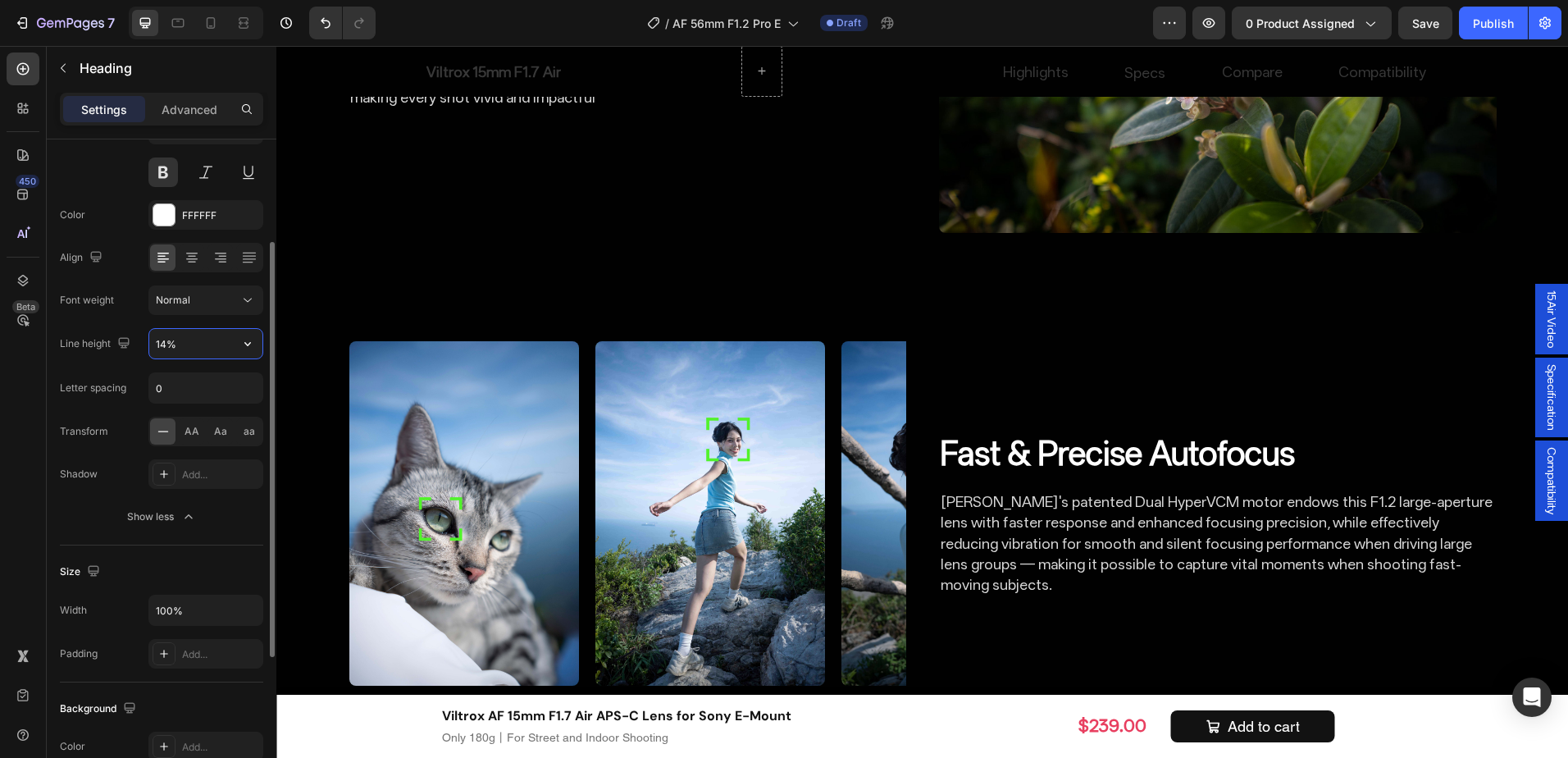
type input "140%"
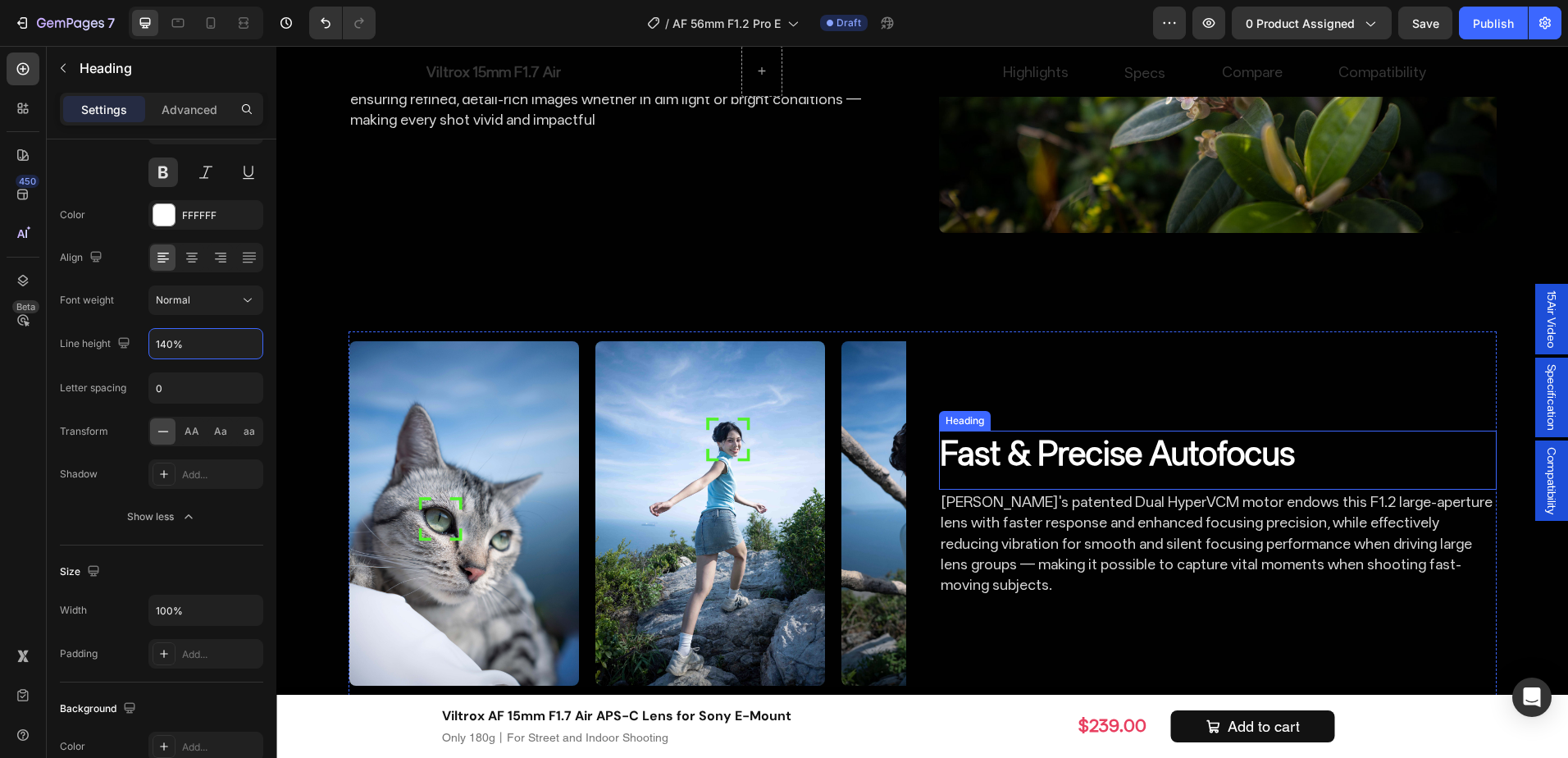
click at [1220, 472] on strong "Fast & Precise Autofocus" at bounding box center [1118, 453] width 354 height 39
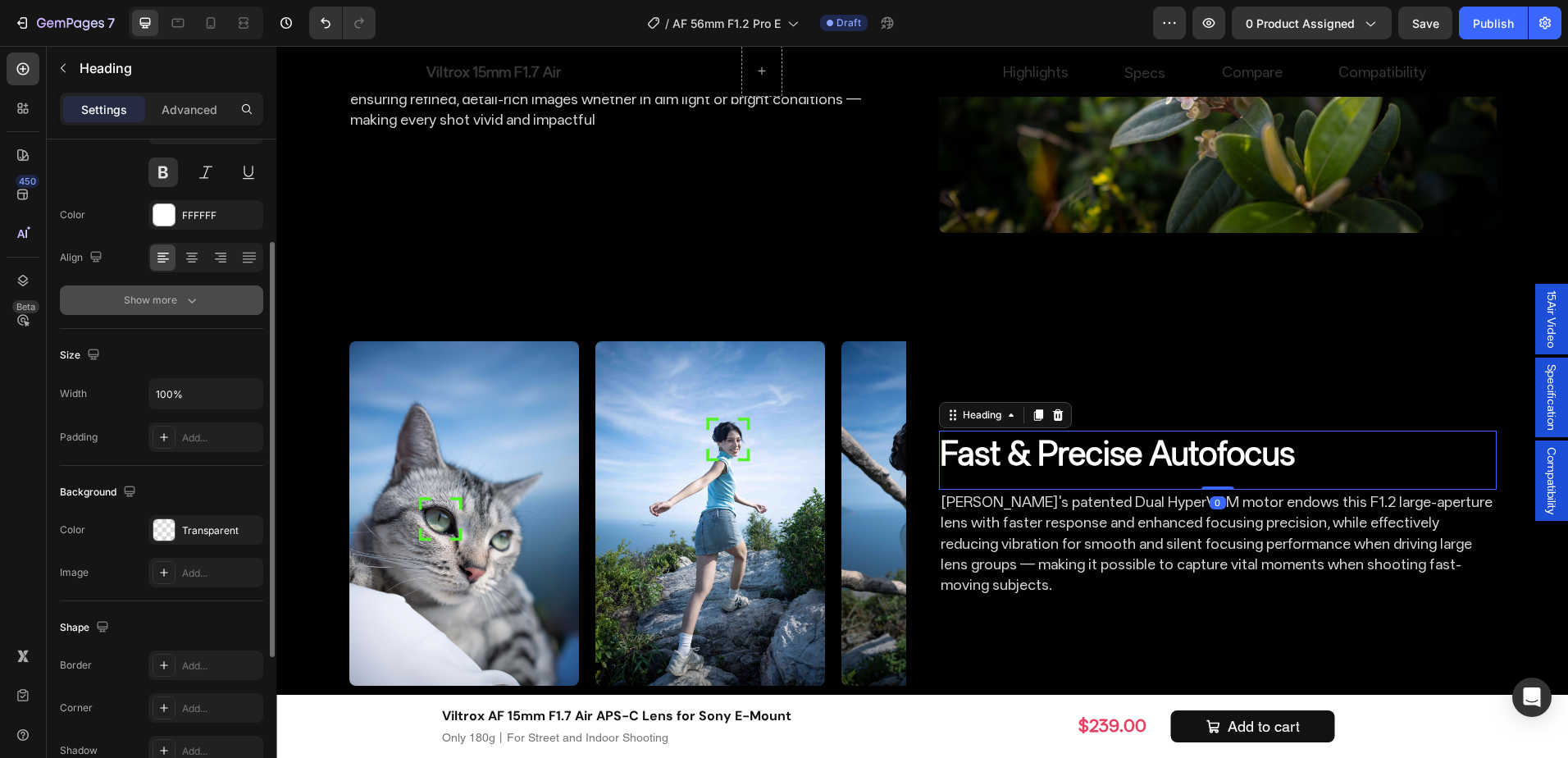
click at [193, 302] on icon "button" at bounding box center [192, 301] width 8 height 5
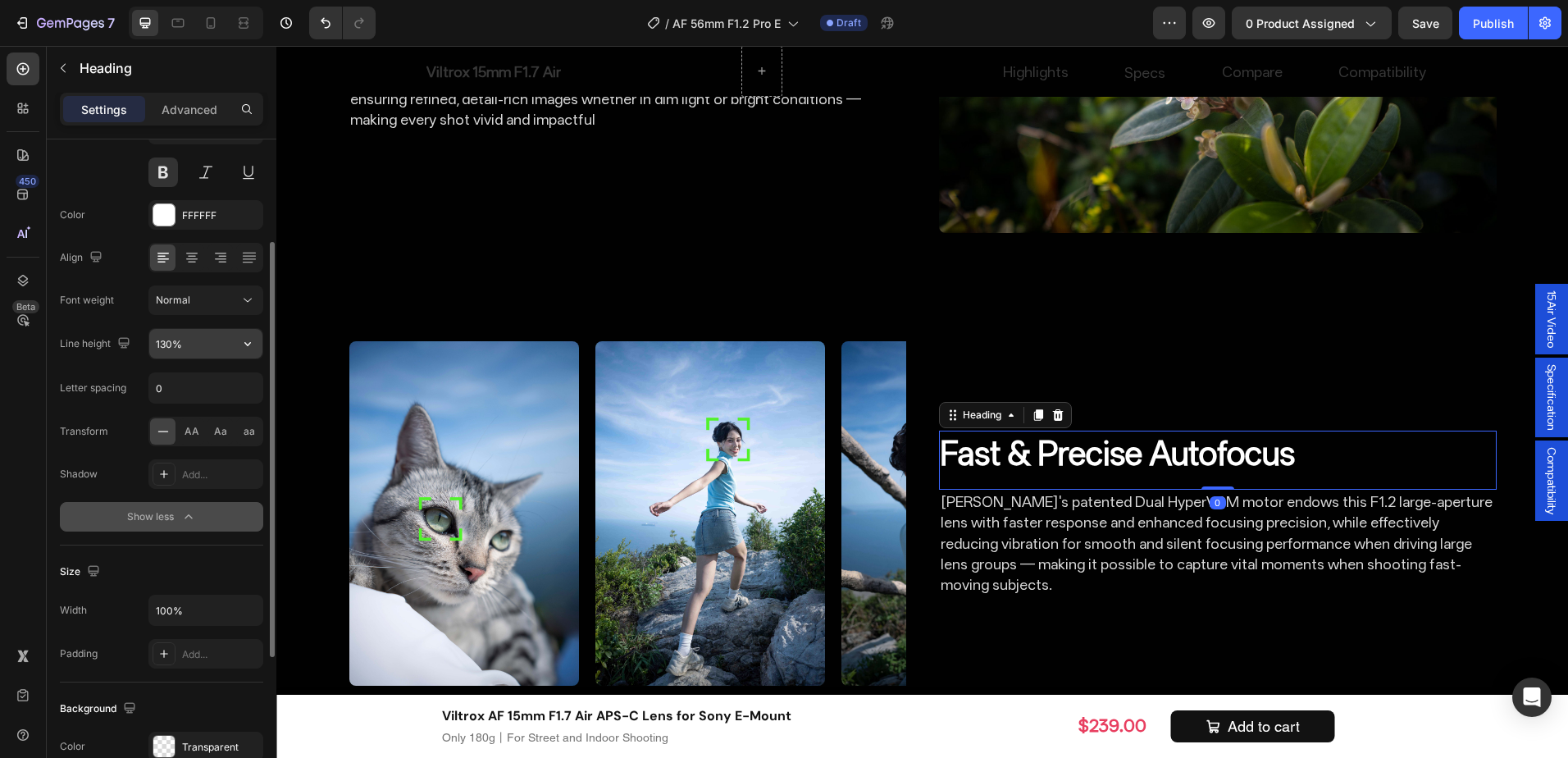
click at [169, 344] on input "130%" at bounding box center [206, 345] width 113 height 30
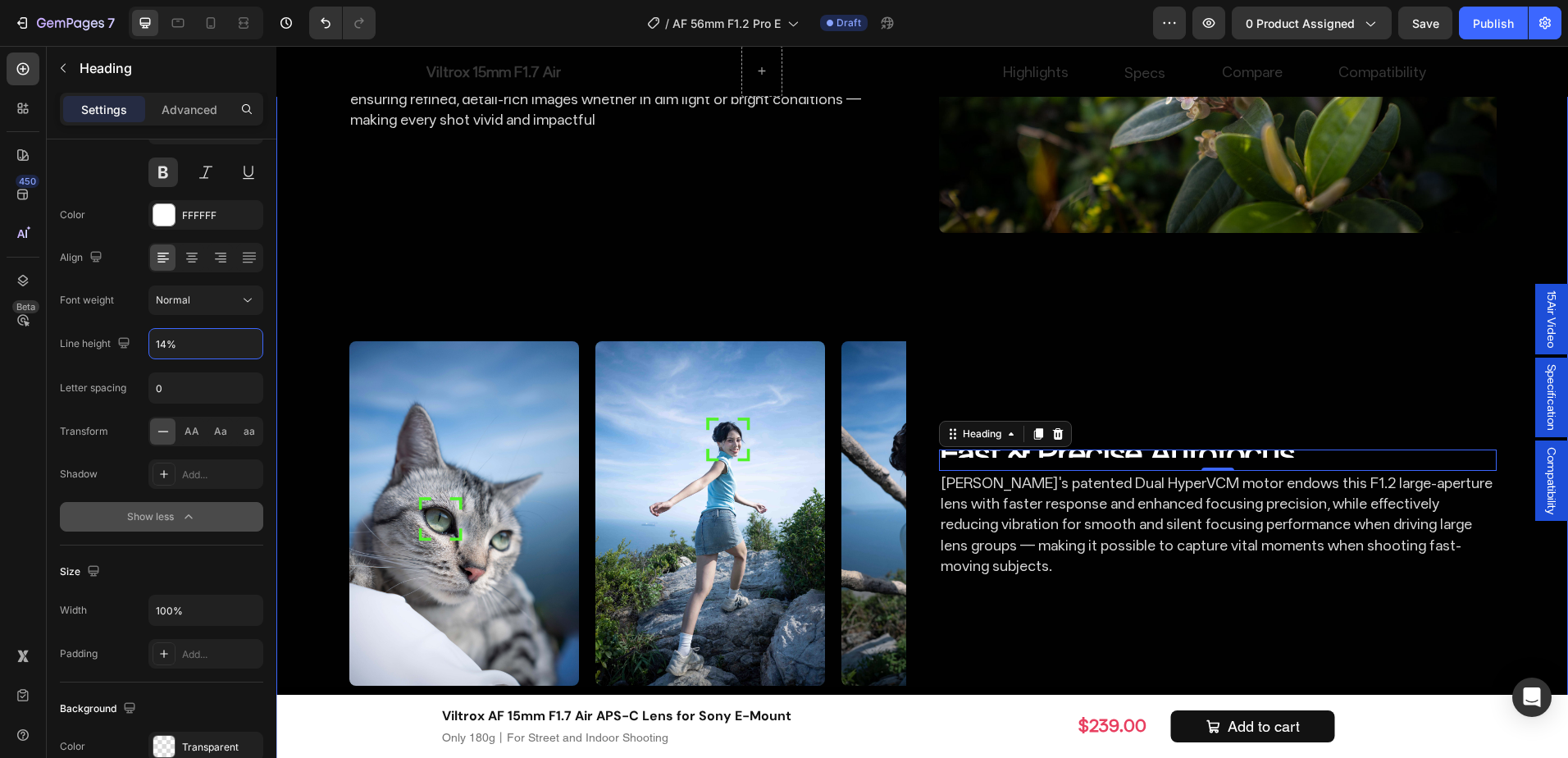
type input "140%"
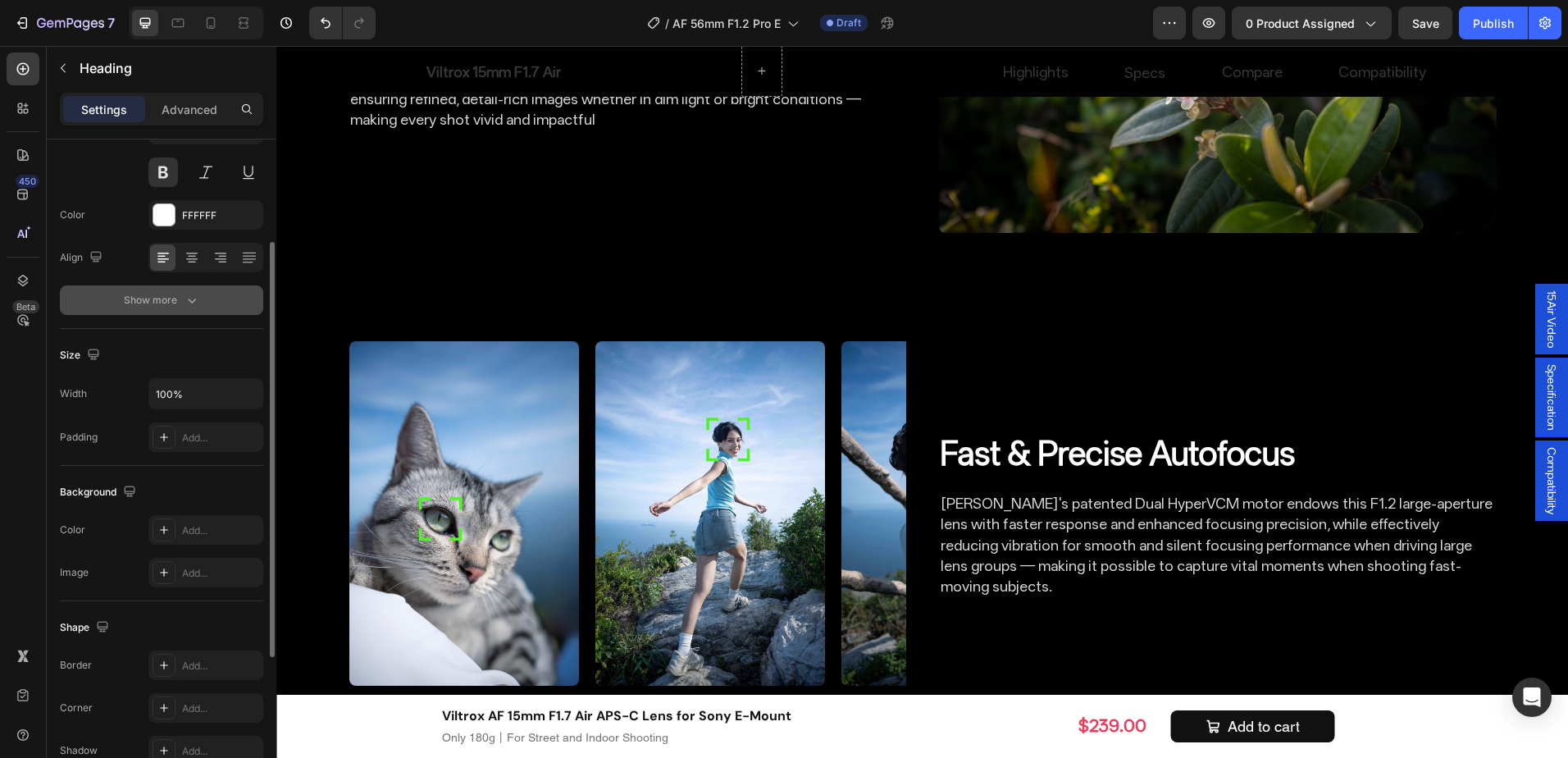
click at [195, 307] on icon "button" at bounding box center [192, 301] width 16 height 16
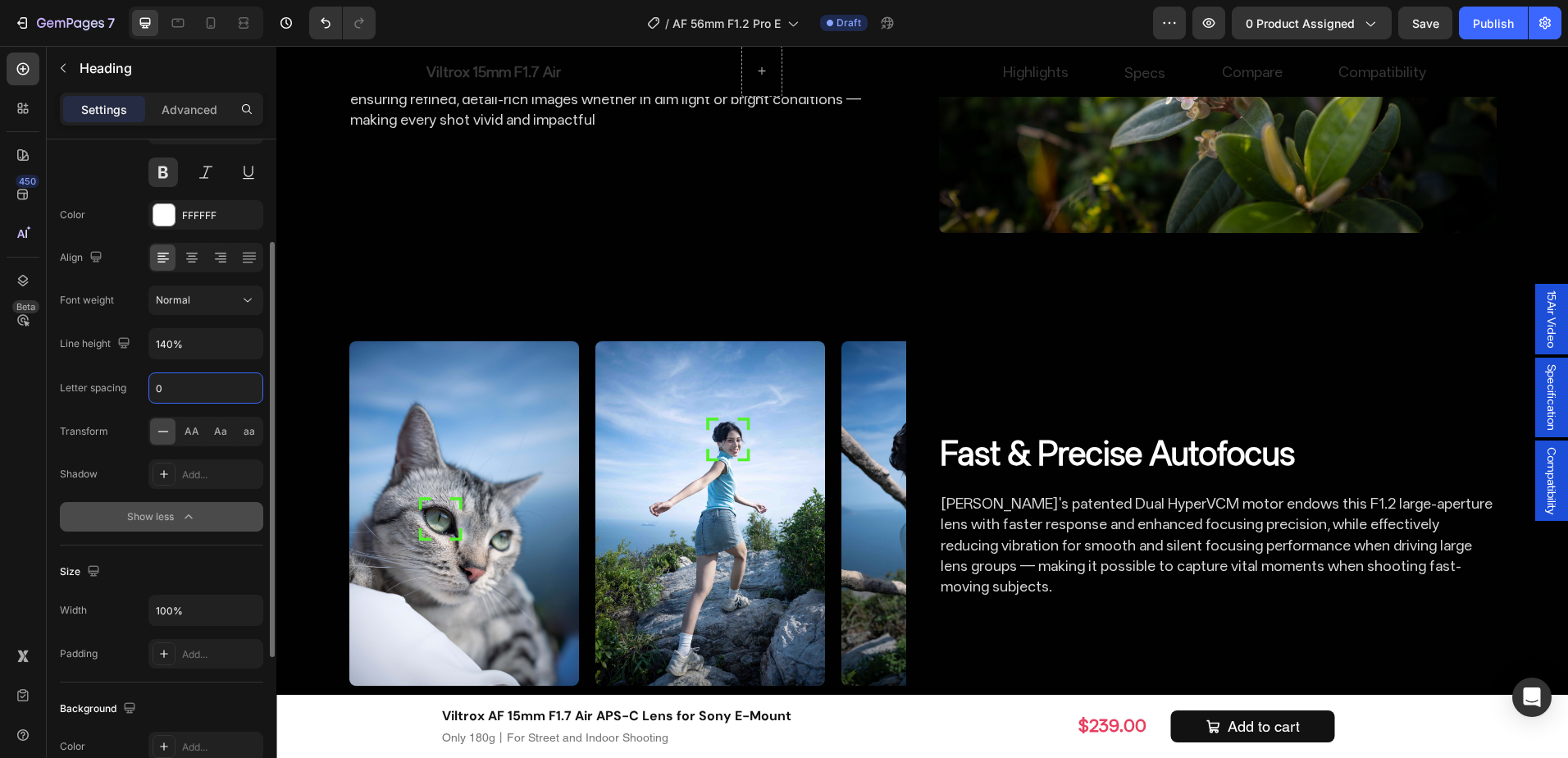
click at [205, 390] on input "0" at bounding box center [206, 388] width 113 height 30
click at [126, 399] on div "Letter spacing" at bounding box center [93, 388] width 67 height 26
type input "0.12"
click at [178, 388] on input "0.12" at bounding box center [206, 388] width 113 height 30
click at [198, 389] on input "0.12" at bounding box center [206, 388] width 113 height 30
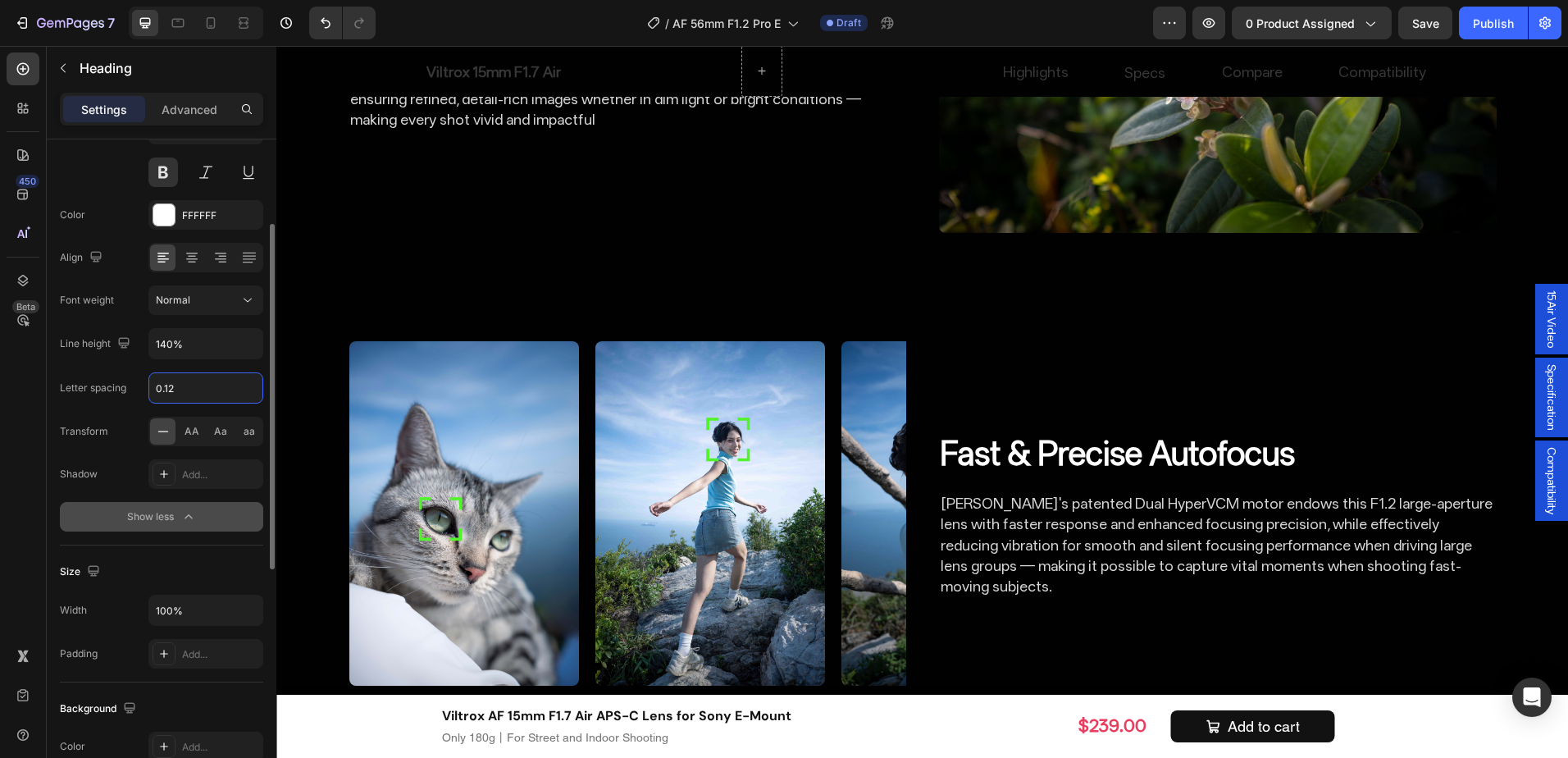
click at [198, 389] on input "0.12" at bounding box center [206, 388] width 113 height 30
drag, startPoint x: 196, startPoint y: 388, endPoint x: -3, endPoint y: 374, distance: 199.5
click at [0, 0] on html "7 Version history / AF 56mm F1.2 Pro E Draft Preview 0 product assigned Save Pu…" at bounding box center [784, 0] width 1568 height 0
click at [116, 381] on div "Letter spacing" at bounding box center [93, 387] width 67 height 15
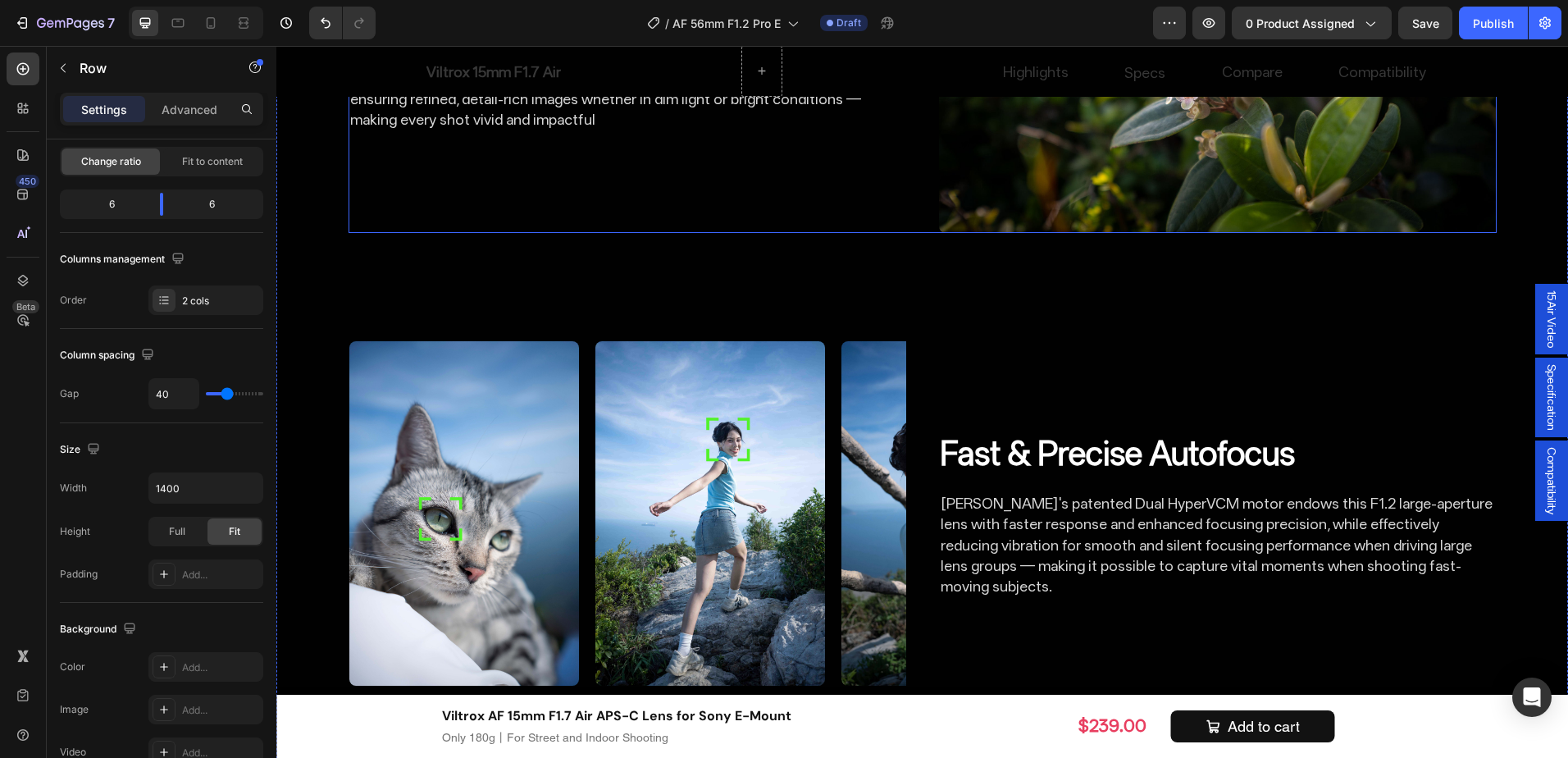
click at [668, 233] on div "F1.7 Bright Aperture Heading 0 The ultra-fast F1.2 aperture creates exquisite, …" at bounding box center [627, 47] width 558 height 372
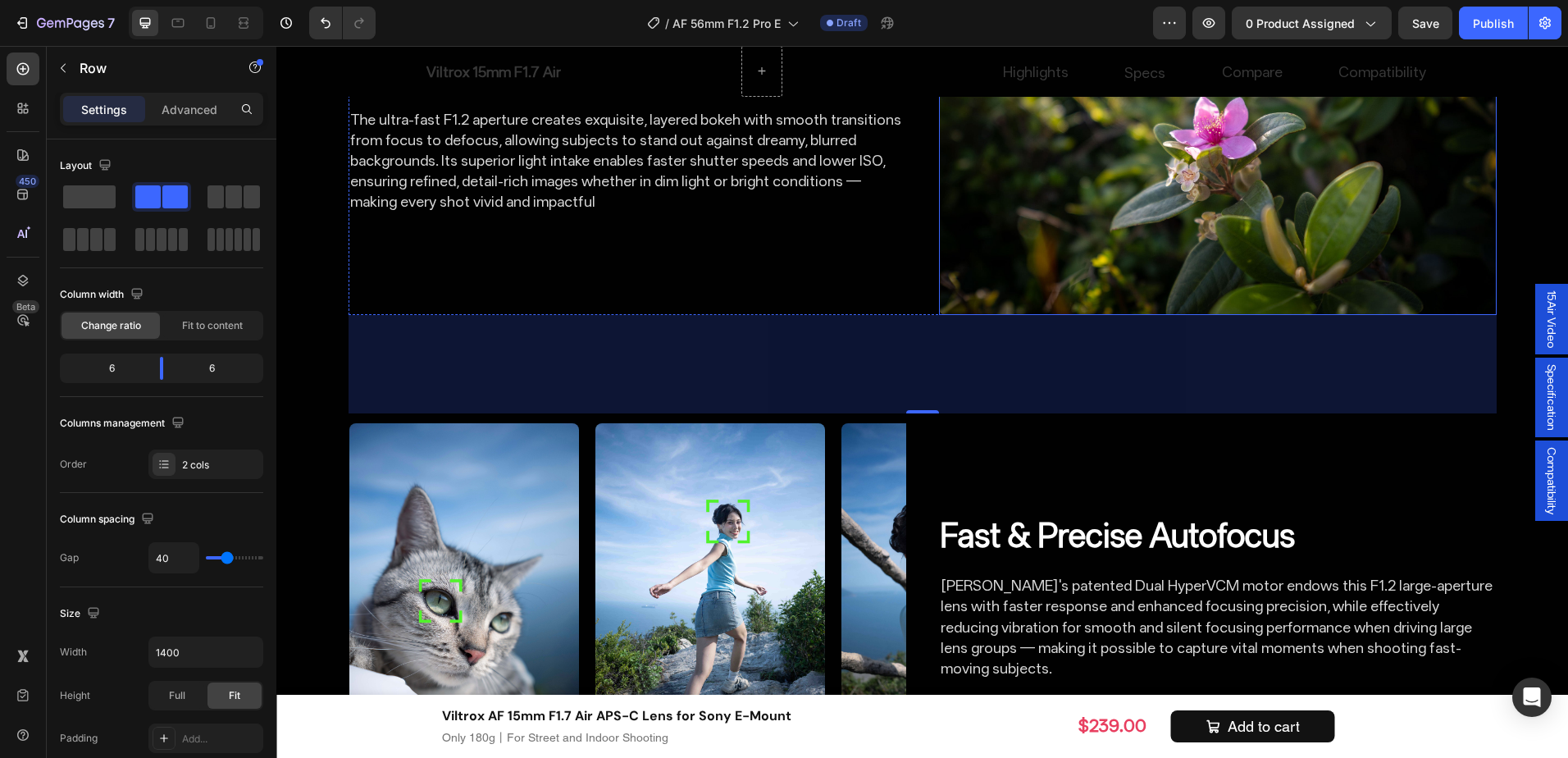
scroll to position [2563, 0]
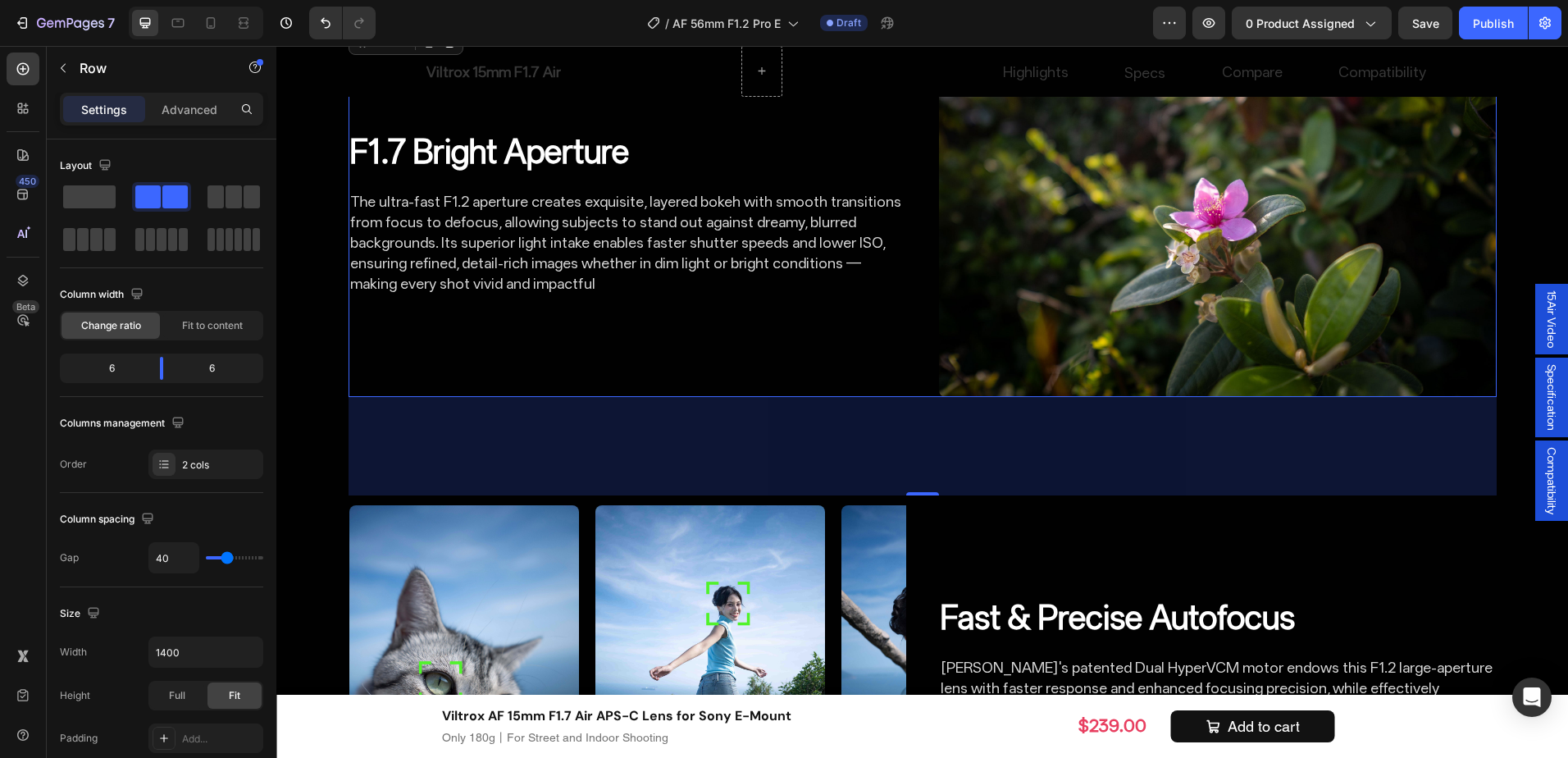
click at [900, 397] on div "Image F1.7 Bright Aperture Heading The ultra-fast F1.2 aperture creates exquisi…" at bounding box center [922, 211] width 1149 height 372
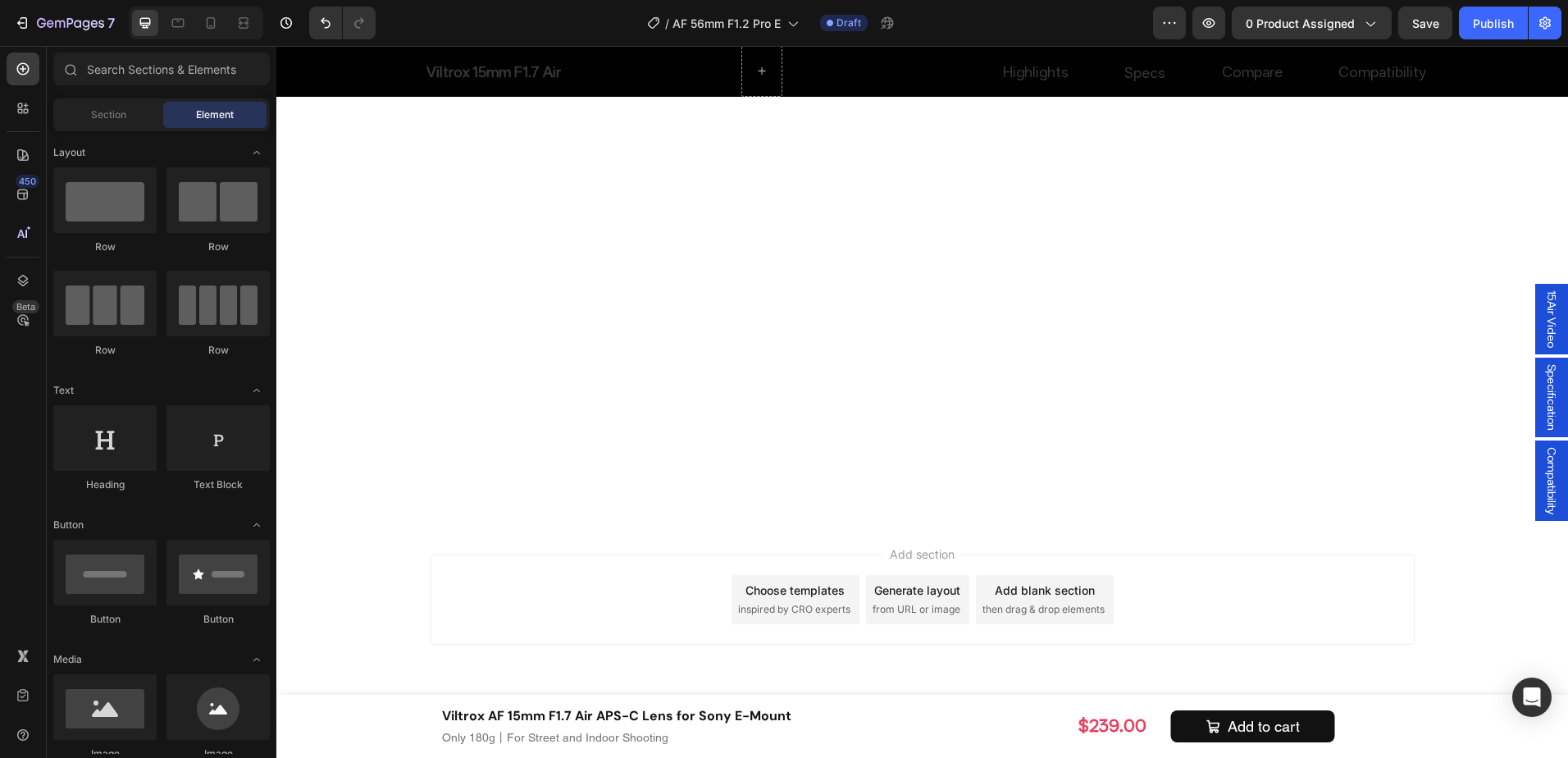
scroll to position [7546, 0]
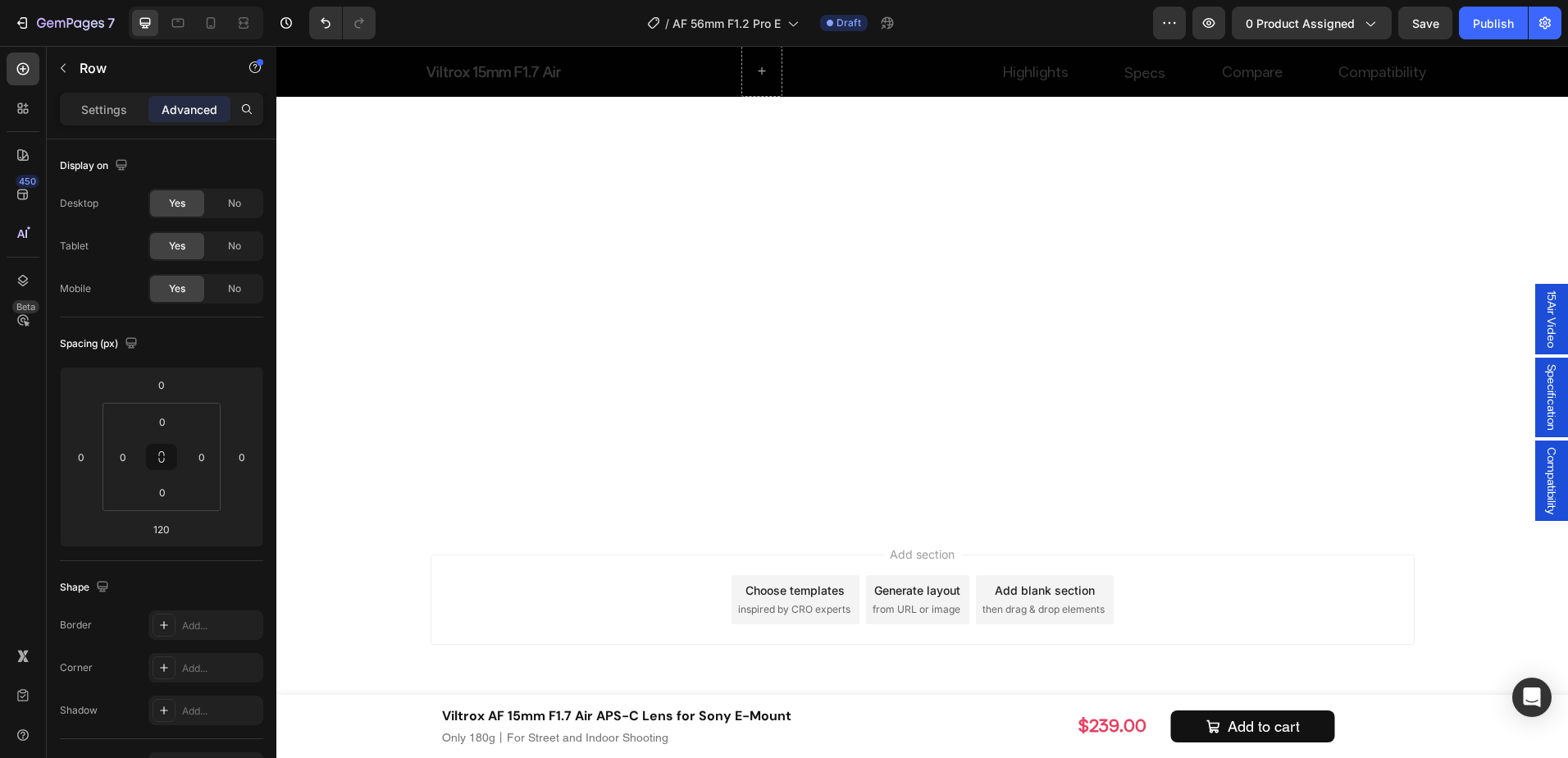
scroll to position [7710, 0]
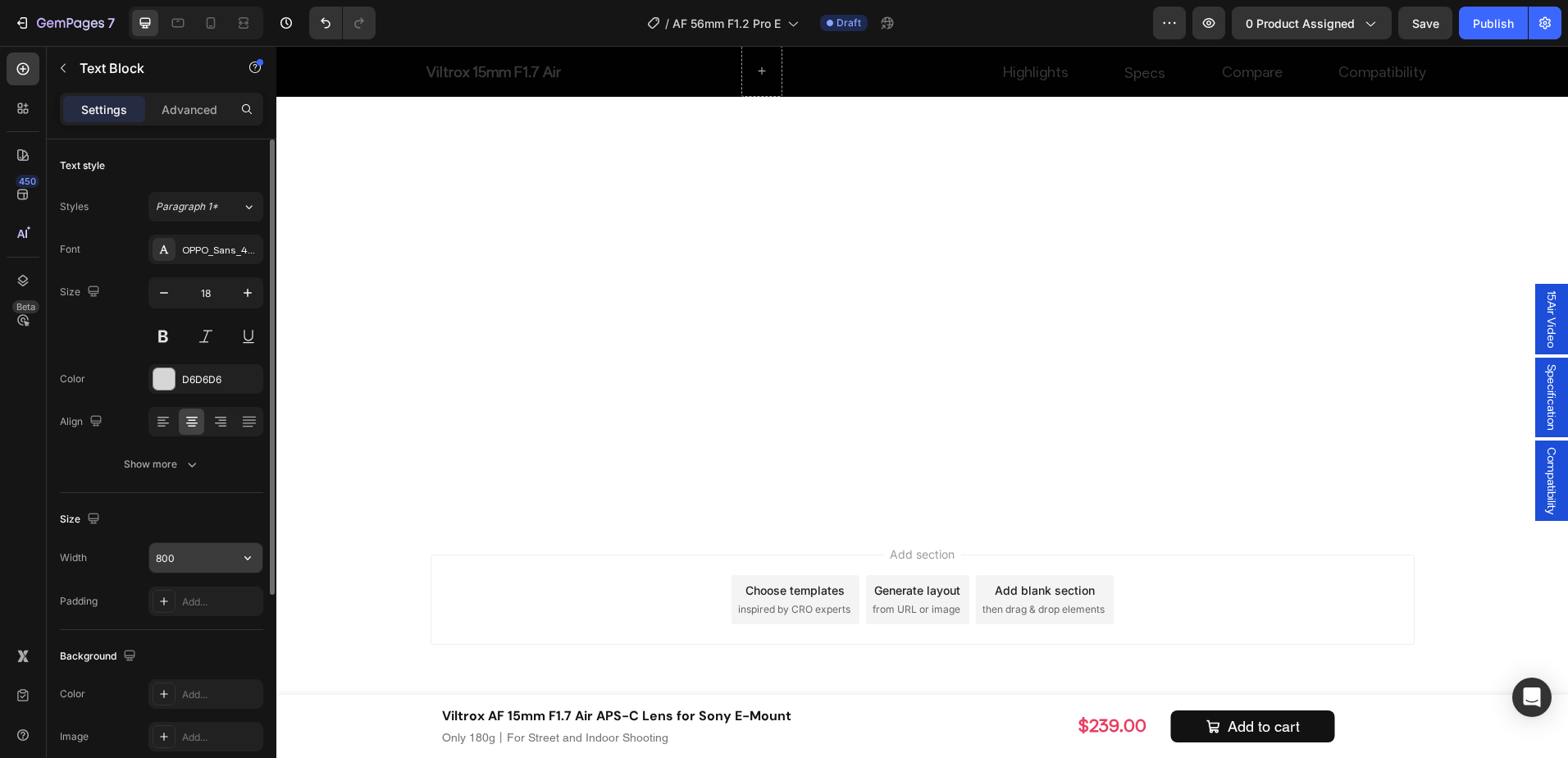
click at [158, 565] on input "800" at bounding box center [206, 558] width 113 height 30
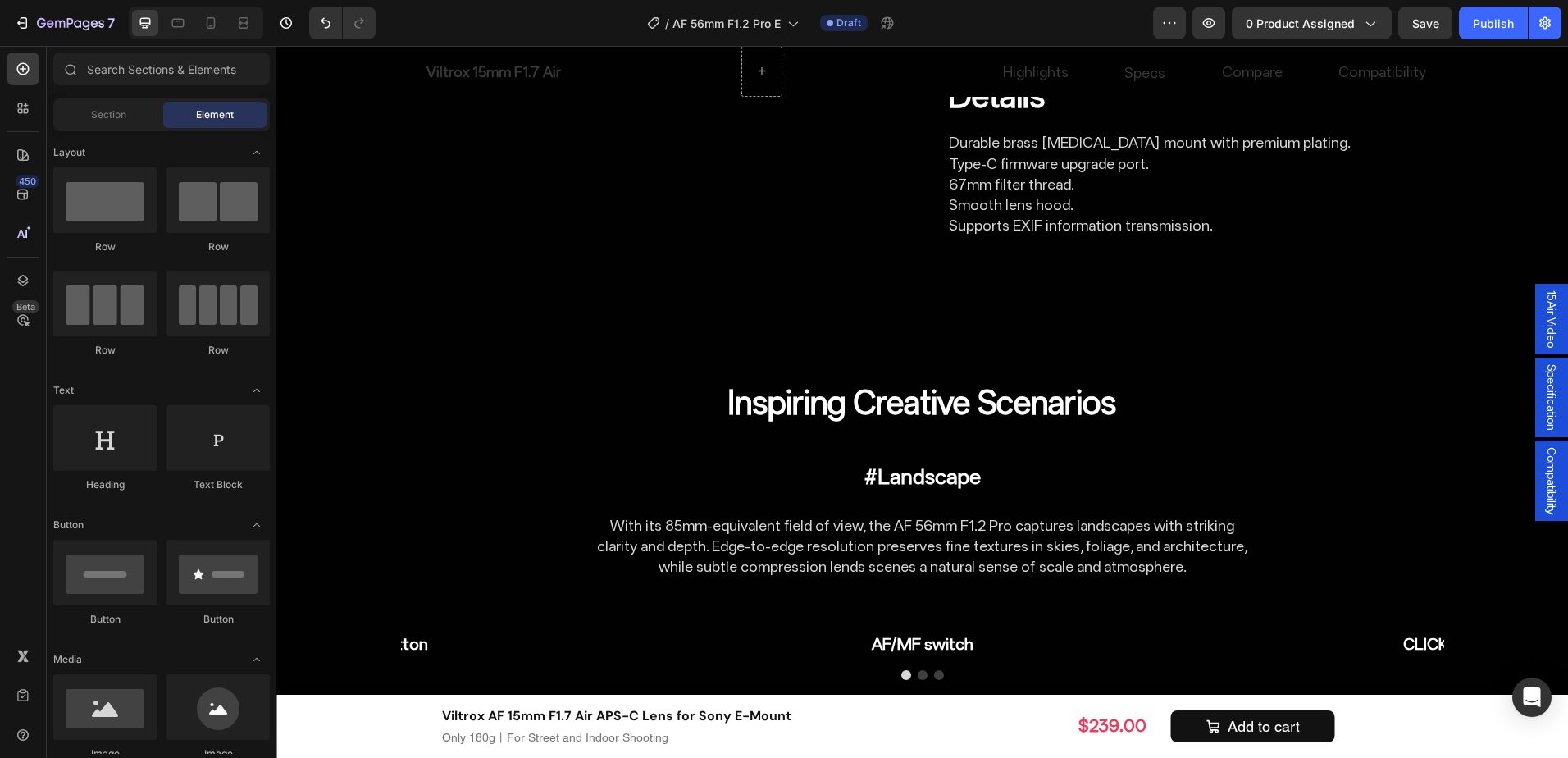
scroll to position [5336, 0]
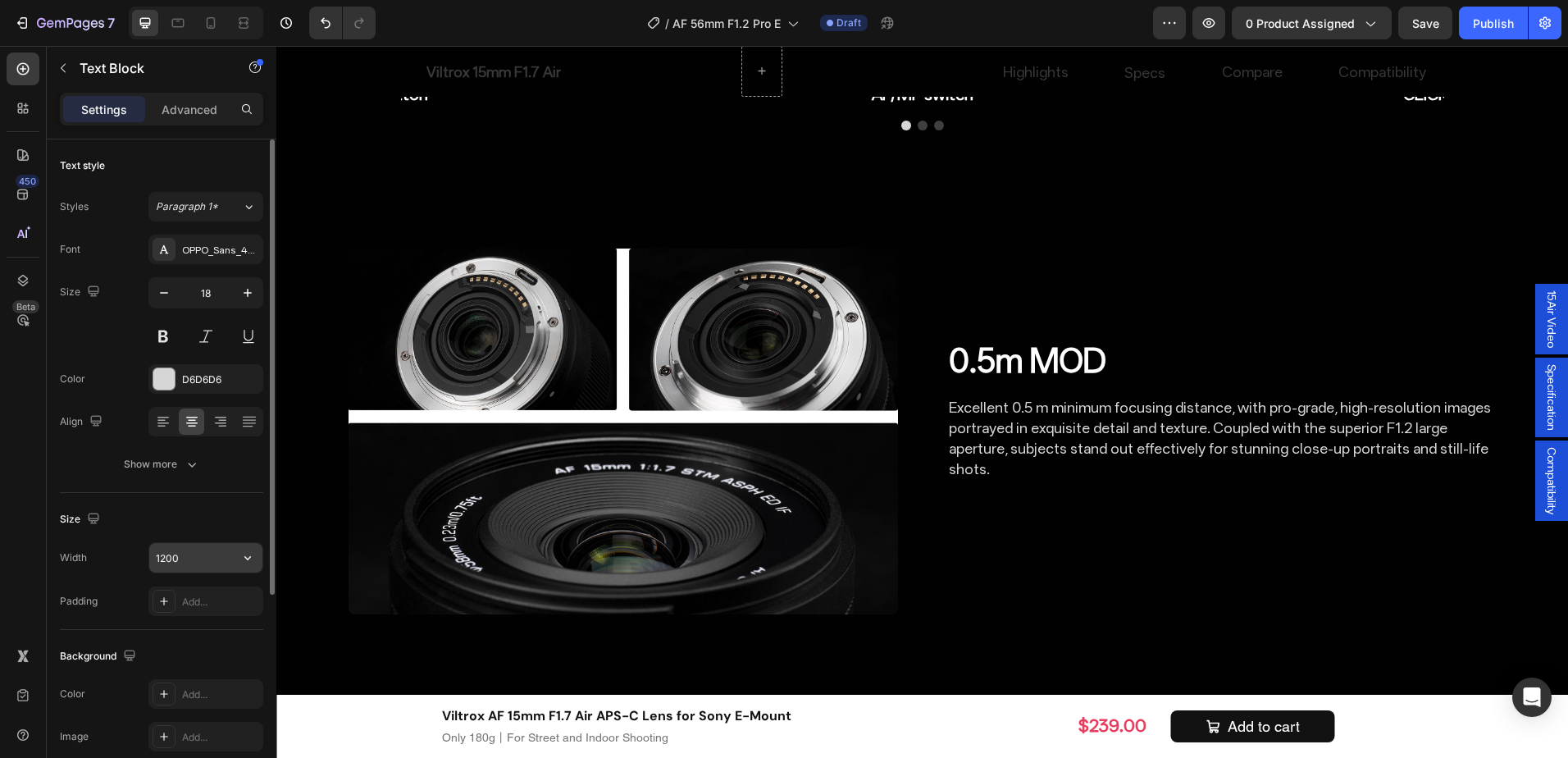
click at [189, 555] on input "1200" at bounding box center [206, 558] width 113 height 30
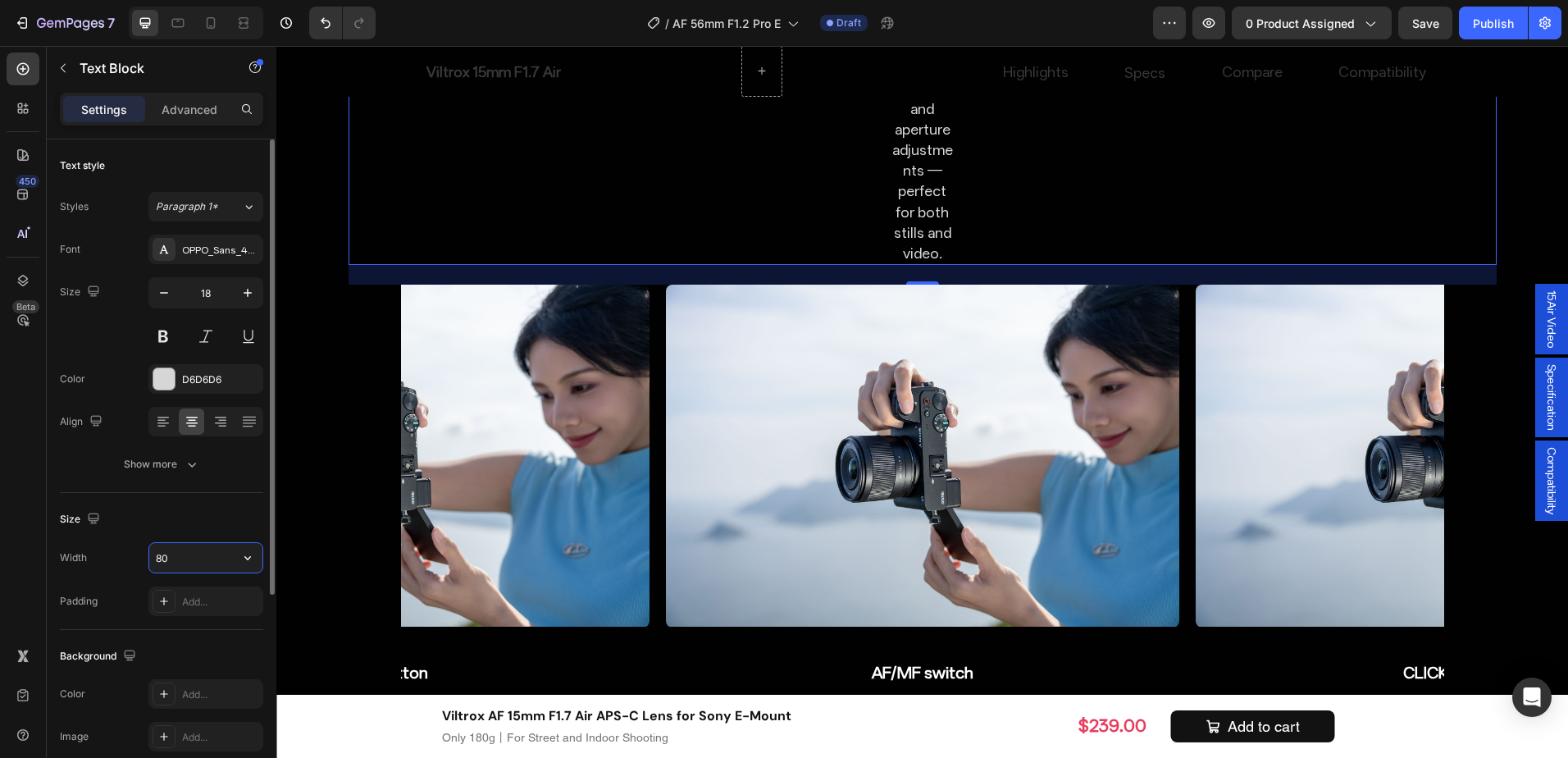
type input "800"
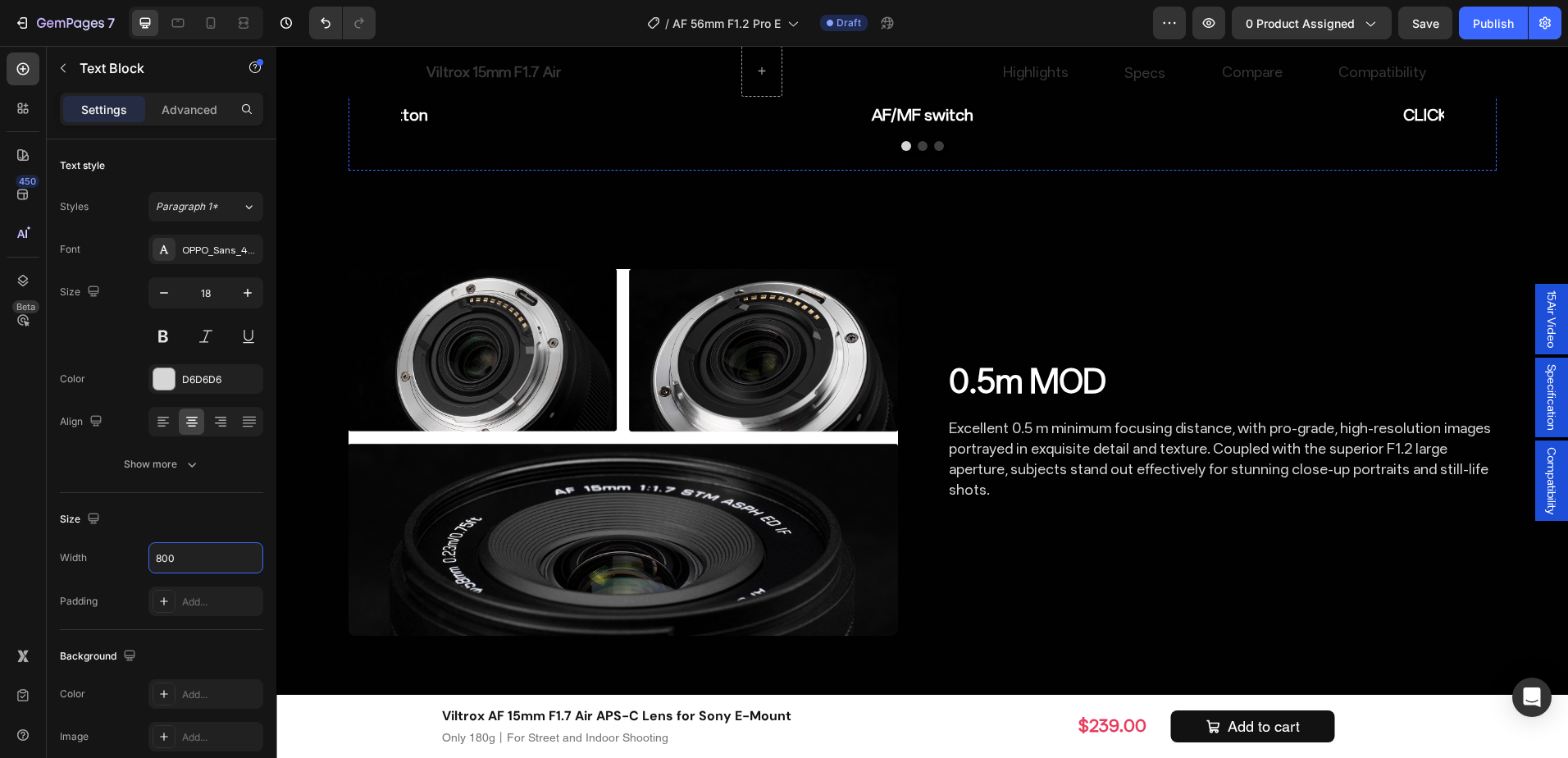
click at [192, 562] on input "1200" at bounding box center [206, 558] width 113 height 30
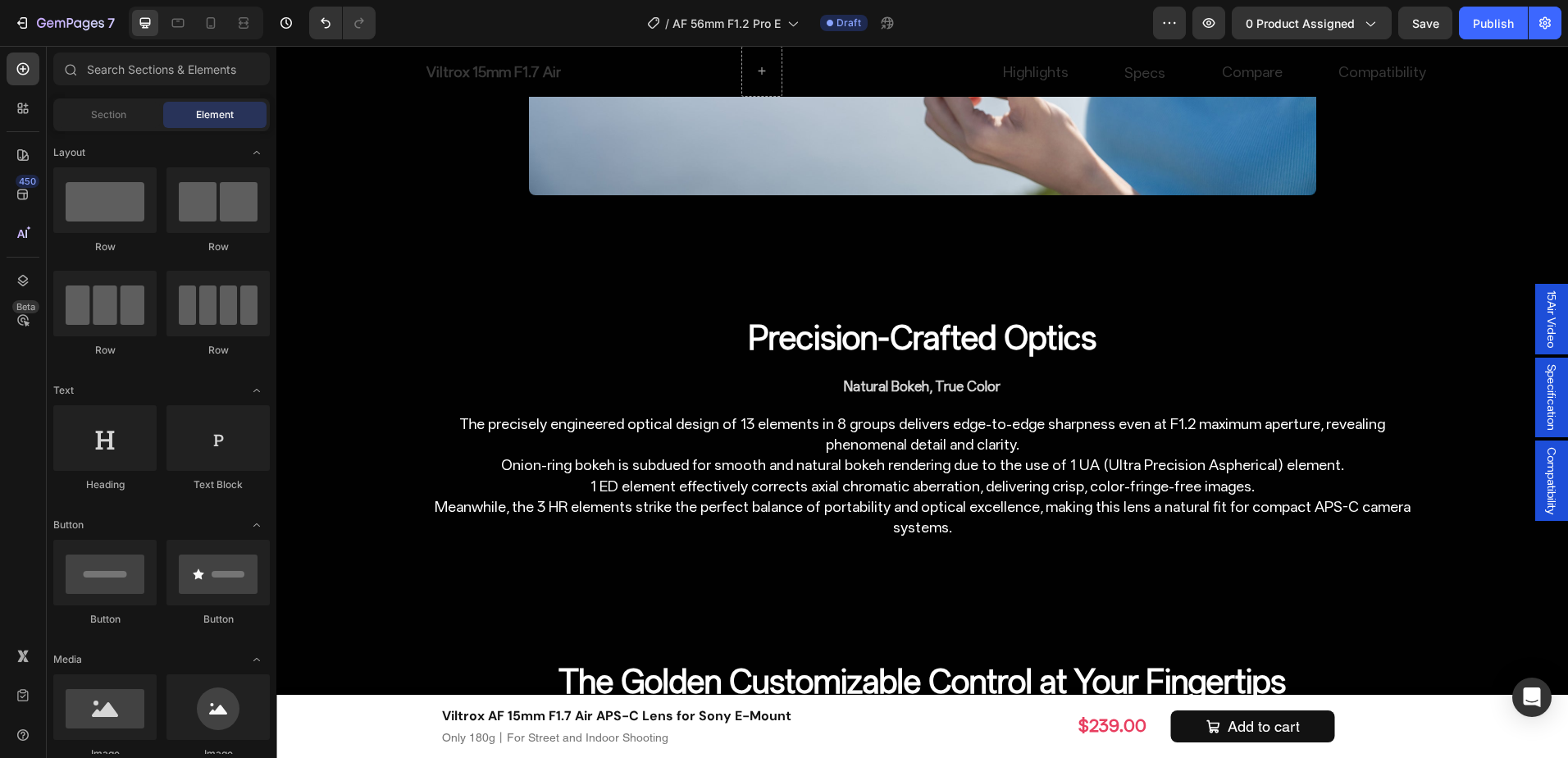
scroll to position [4682, 0]
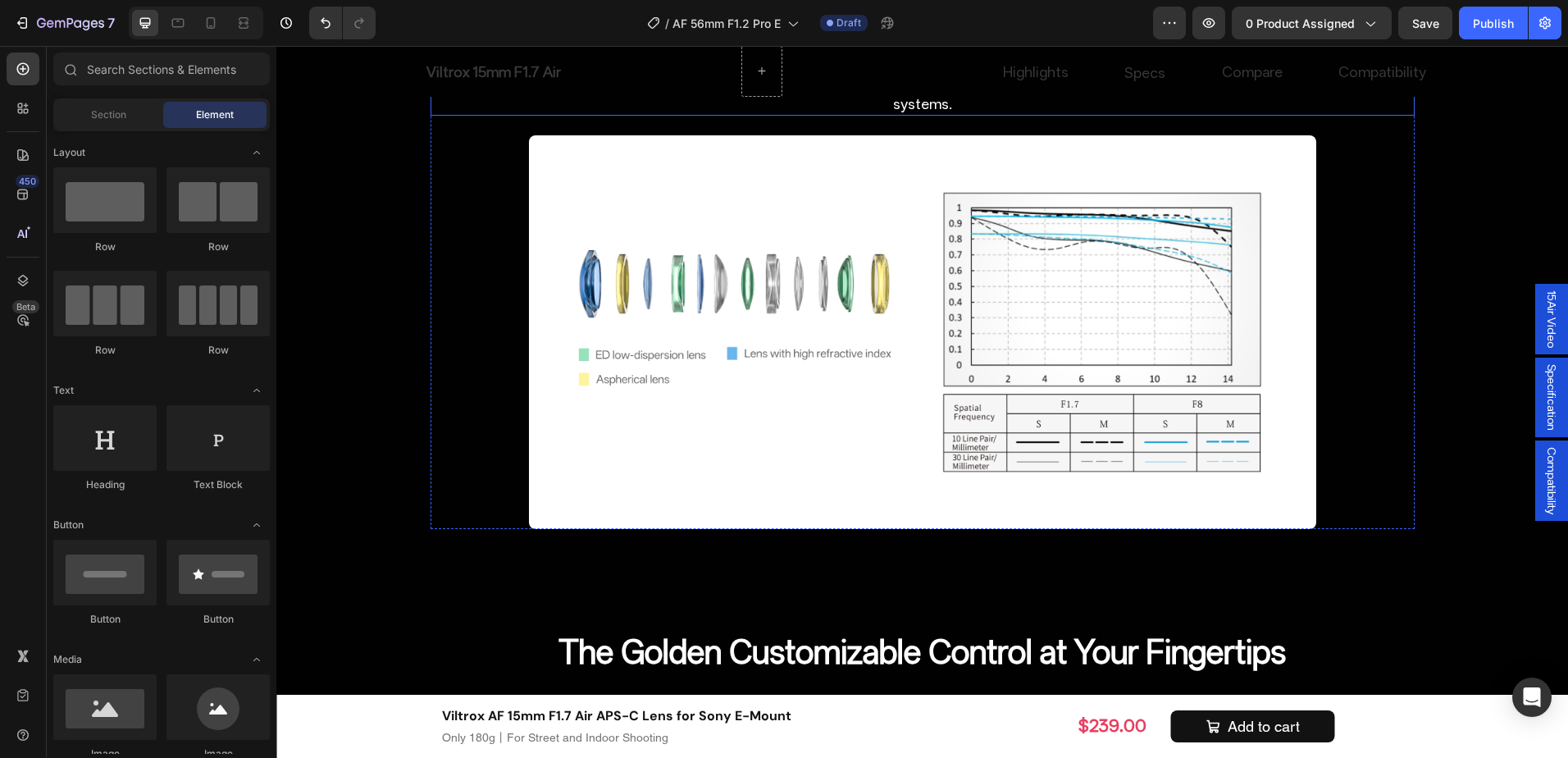
click at [1045, 114] on p "The precisely engineered optical design of 13 elements in 8 groups delivers edg…" at bounding box center [922, 52] width 981 height 124
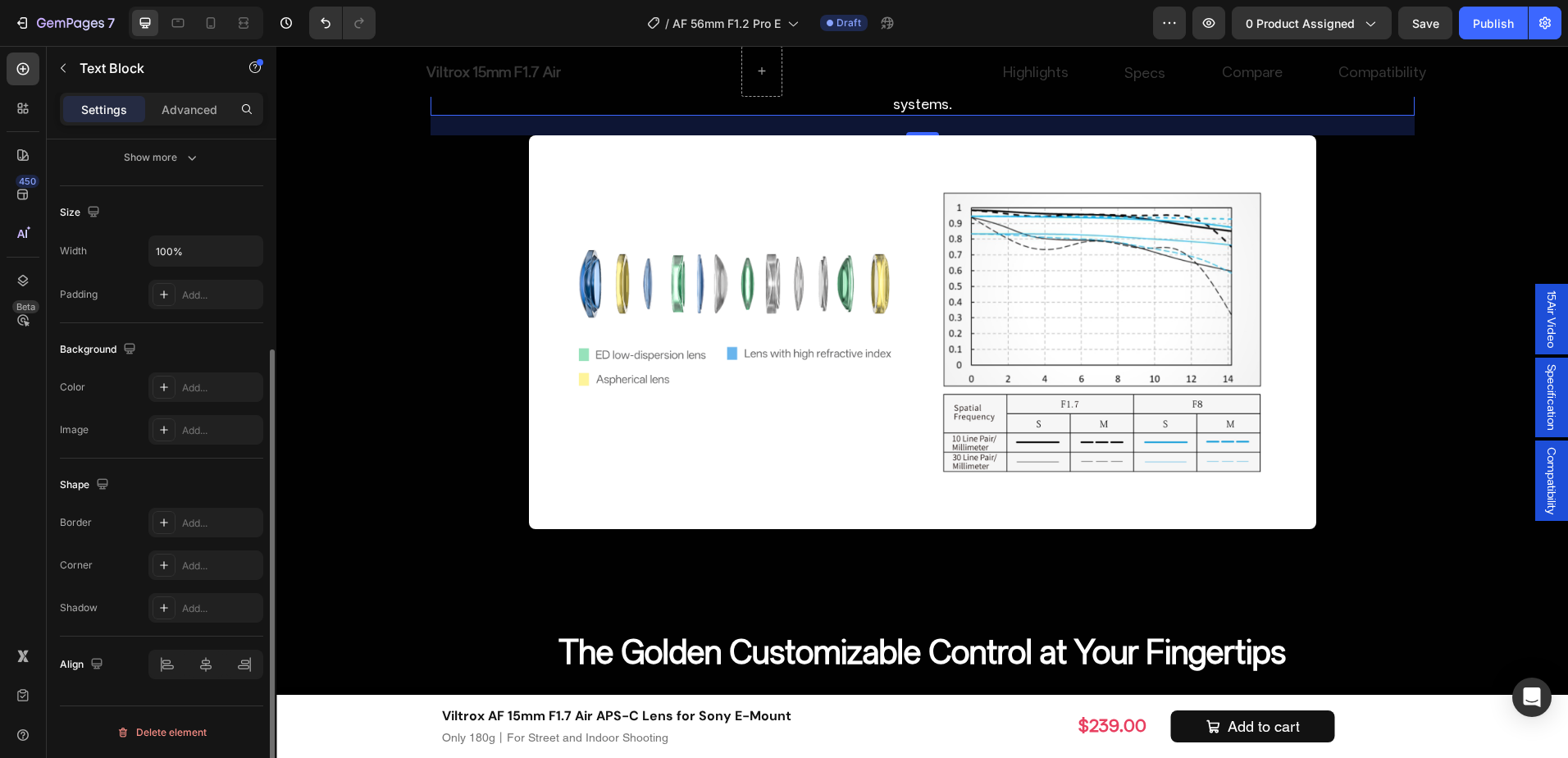
scroll to position [225, 0]
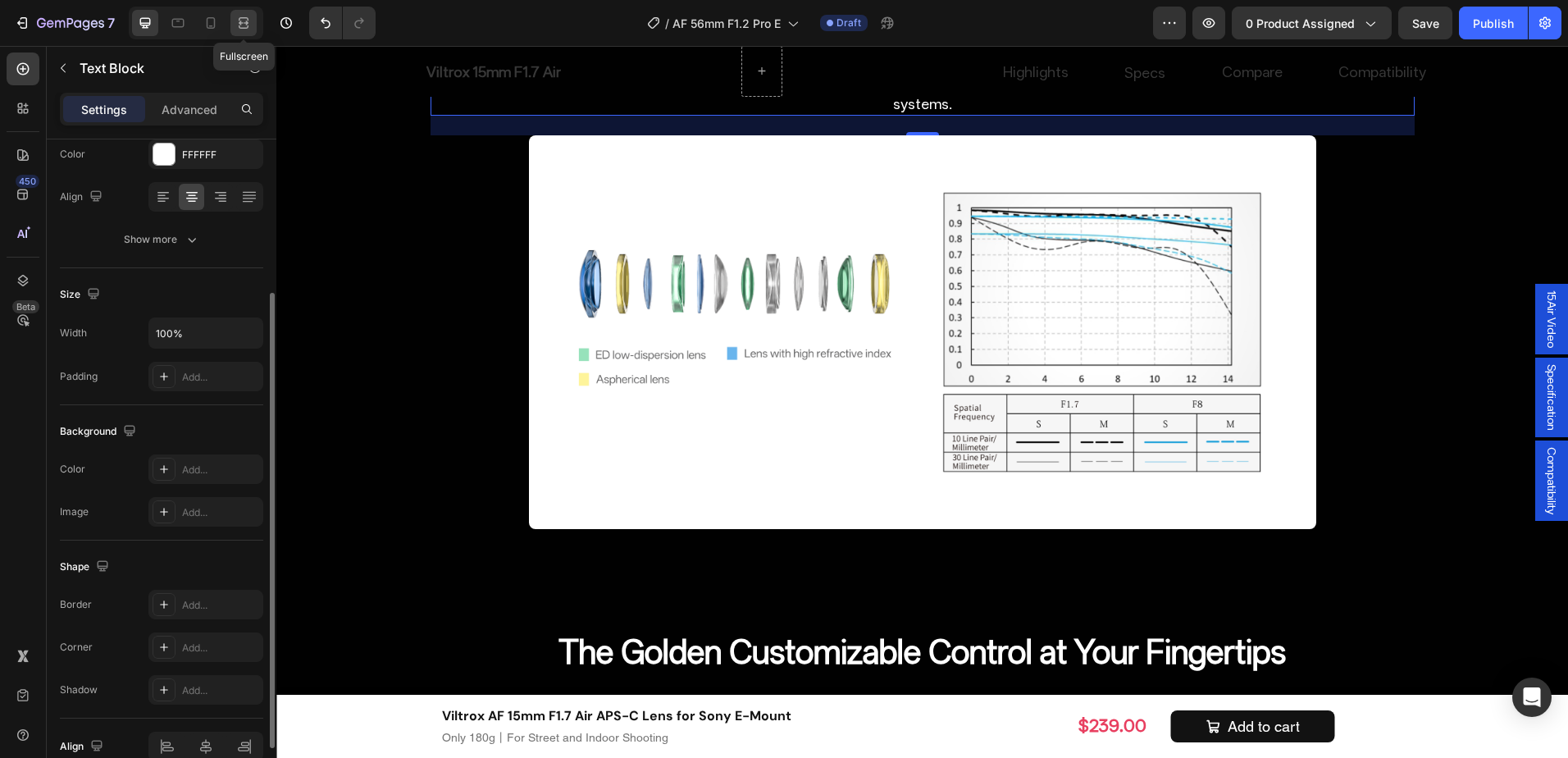
click at [243, 21] on icon at bounding box center [244, 23] width 16 height 16
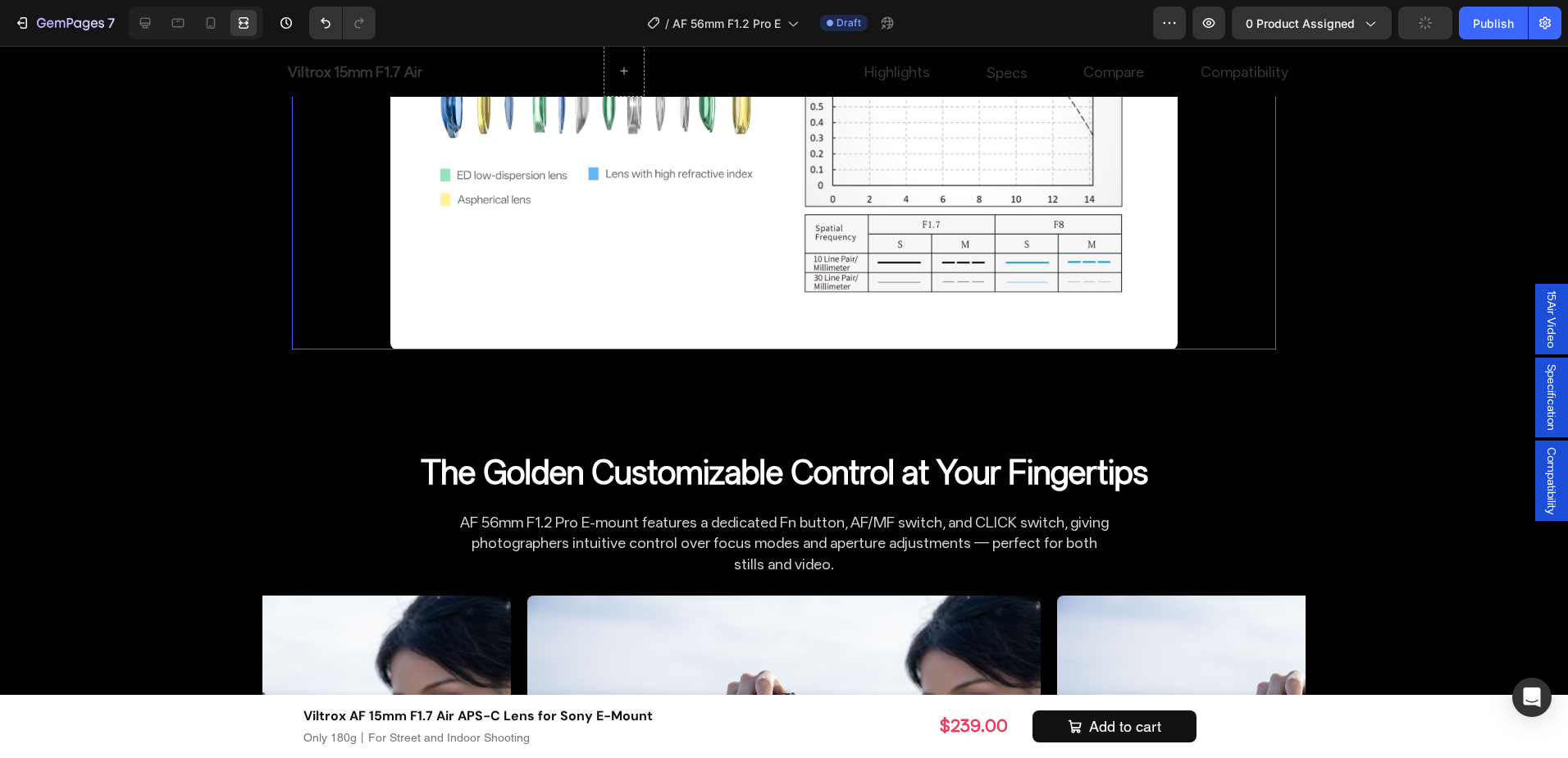
scroll to position [4927, 0]
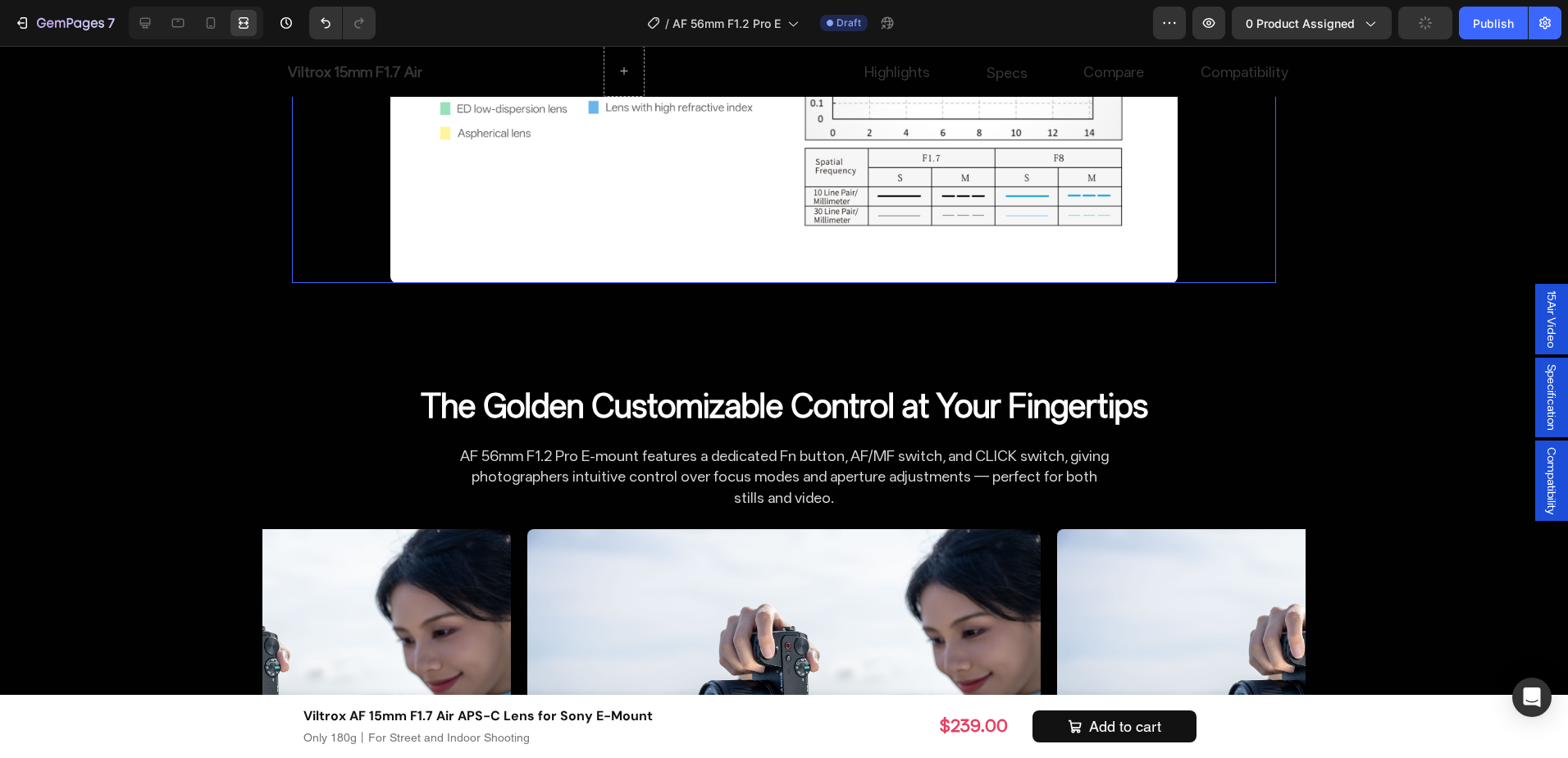
click at [1336, 511] on div "The Flagship Choice for APS-C Portraits Heading Image Uncompromising High Resol…" at bounding box center [784, 257] width 1568 height 5944
click at [131, 22] on div at bounding box center [196, 23] width 135 height 33
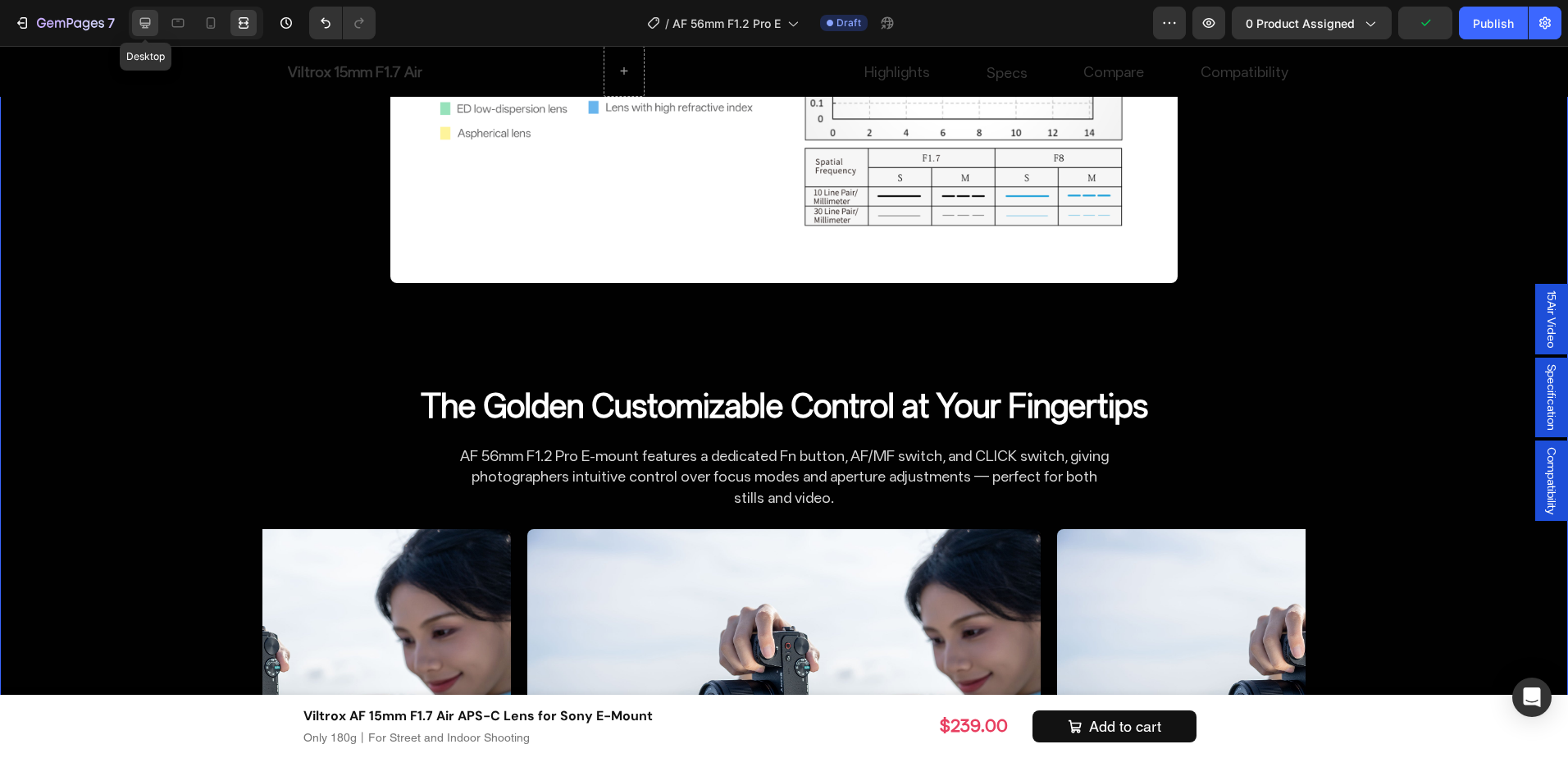
click at [149, 20] on icon at bounding box center [145, 23] width 16 height 16
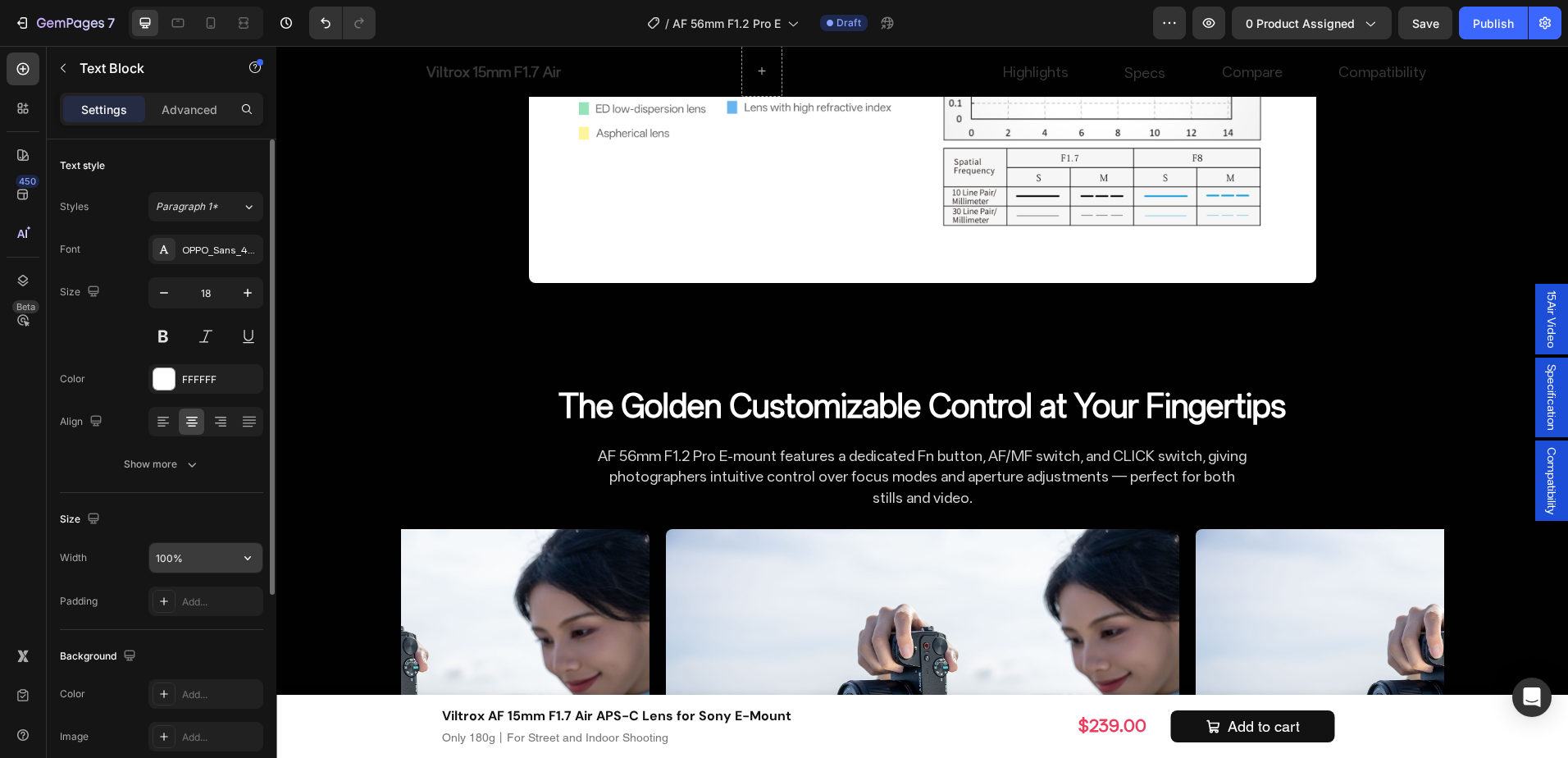
click at [191, 561] on input "100%" at bounding box center [206, 558] width 113 height 30
click at [244, 550] on icon "button" at bounding box center [248, 558] width 16 height 16
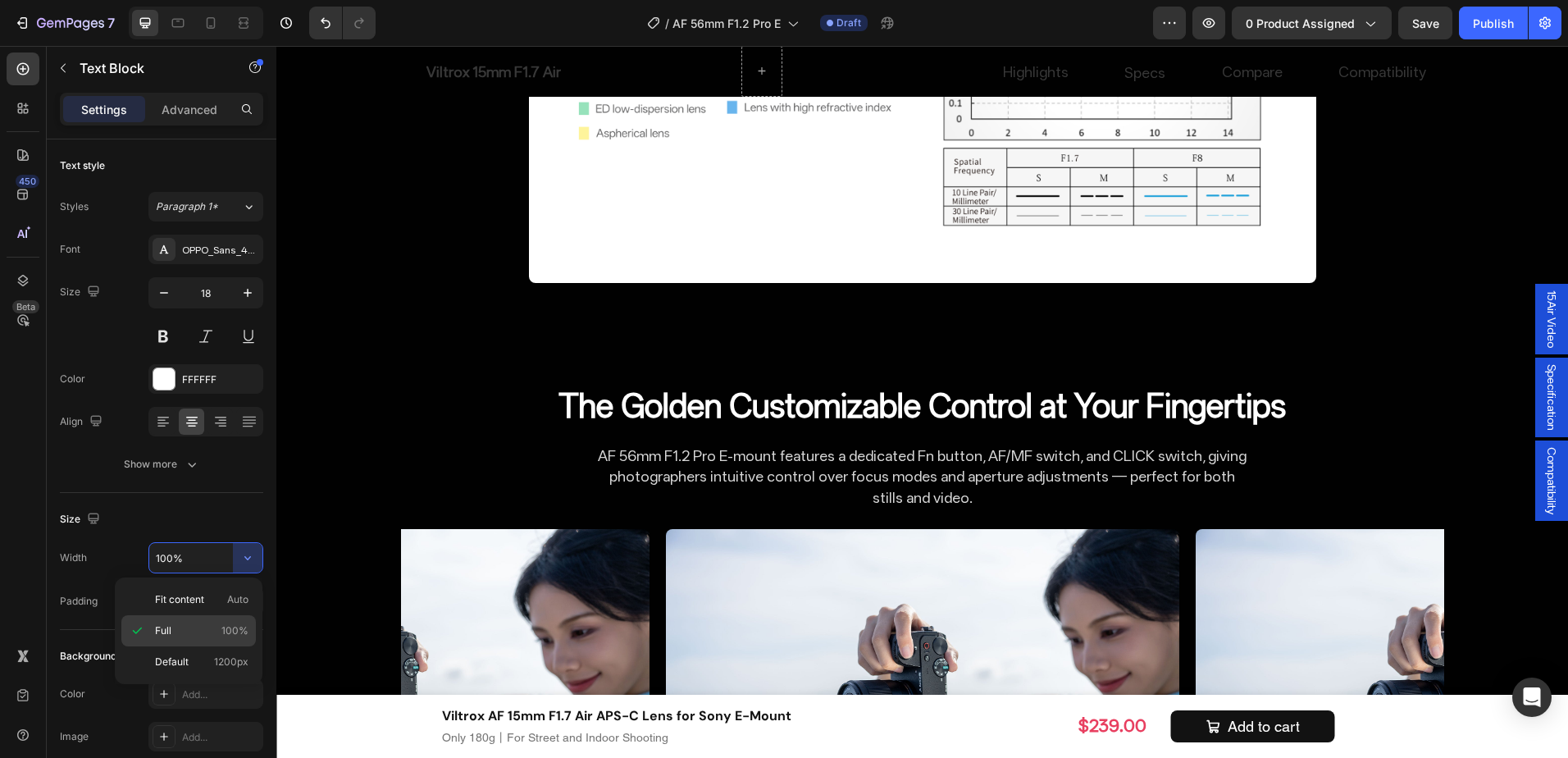
click at [218, 647] on div "Full 100%" at bounding box center [189, 662] width 135 height 31
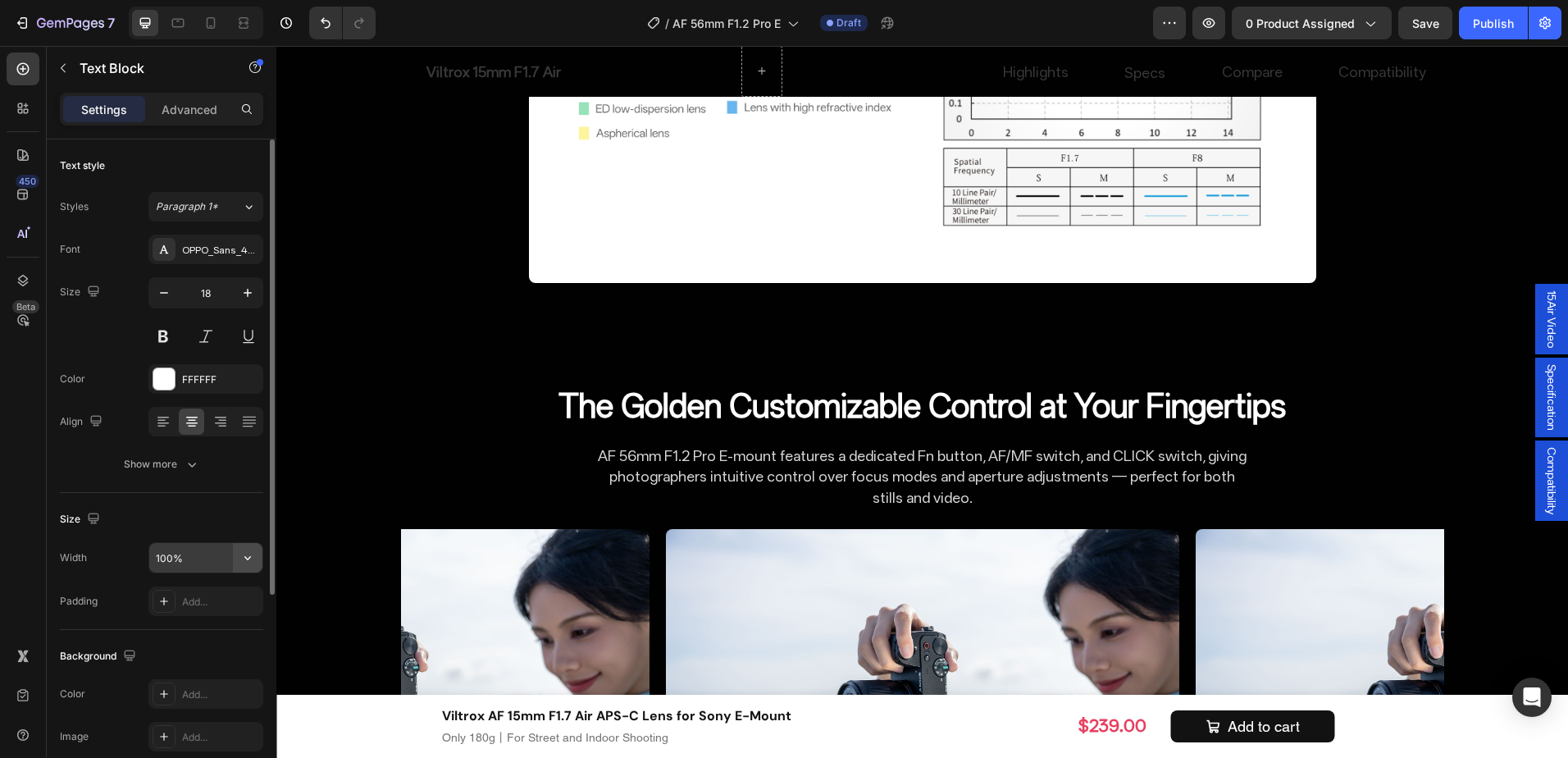
click at [252, 554] on icon "button" at bounding box center [248, 558] width 16 height 16
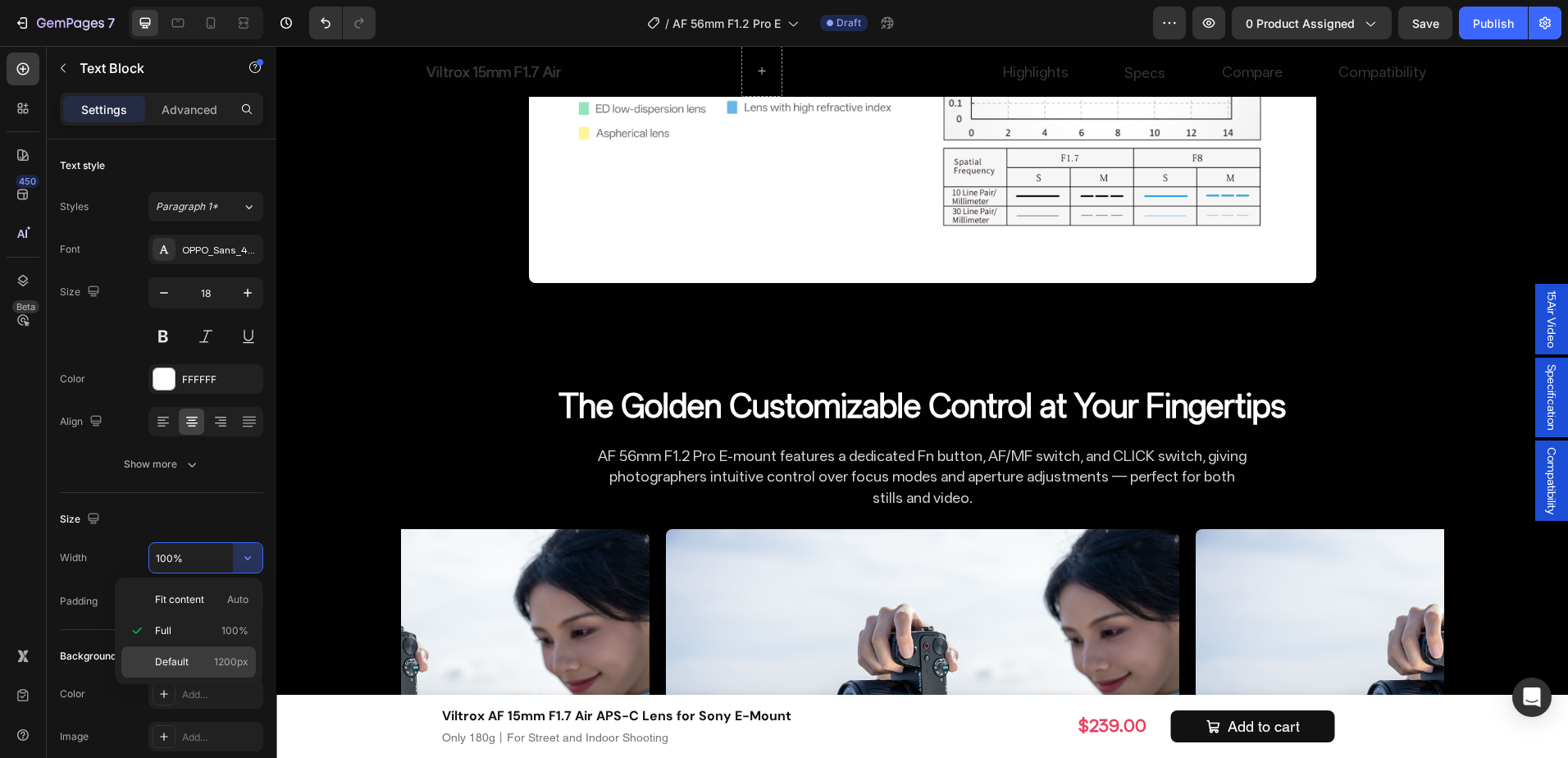
click at [193, 655] on p "Default 1200px" at bounding box center [202, 662] width 94 height 15
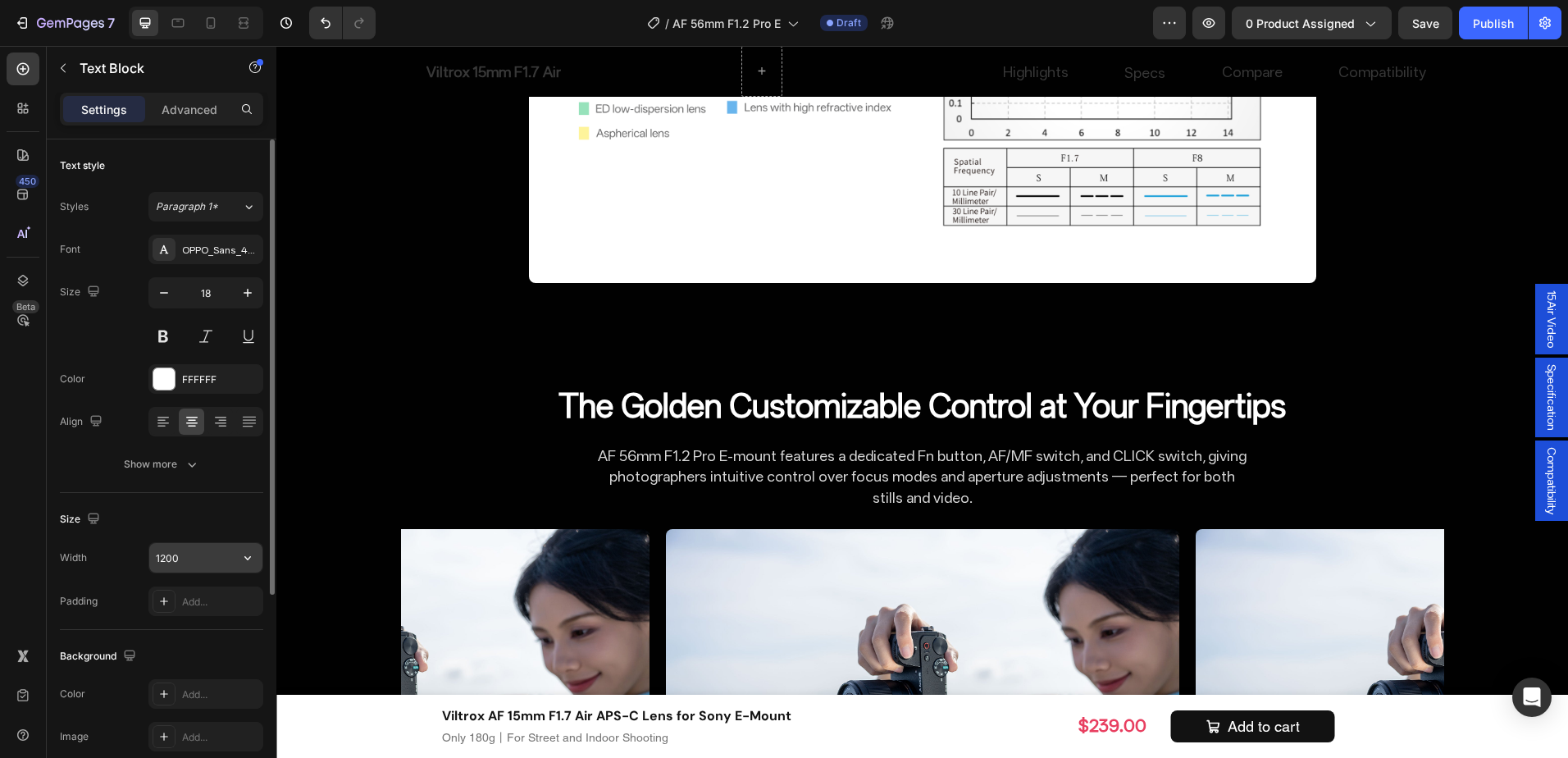
click at [175, 556] on input "1200" at bounding box center [206, 558] width 113 height 30
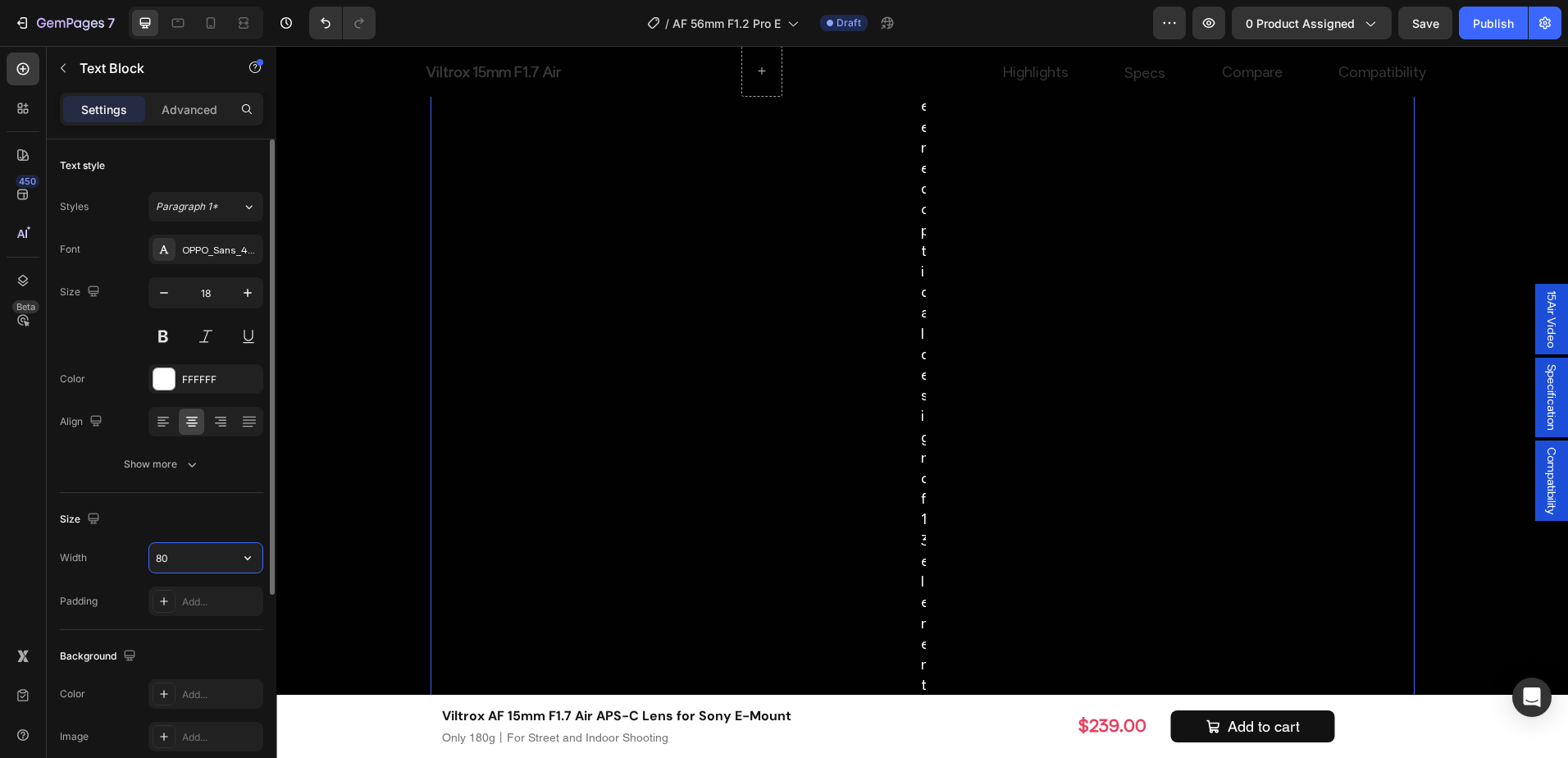
type input "800"
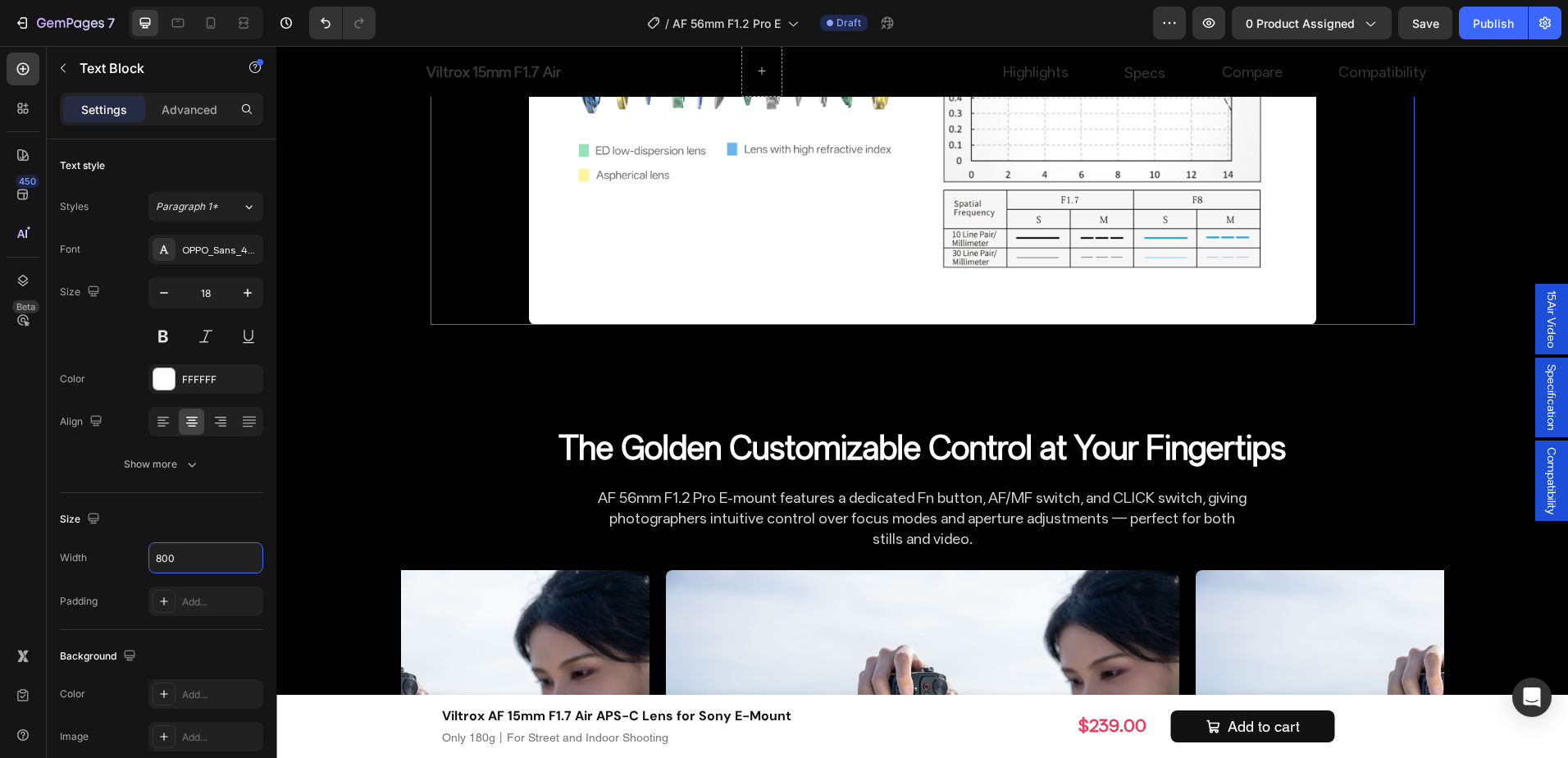
click at [1413, 421] on div "The Flagship Choice for APS-C Portraits Heading Image Uncompromising High Resol…" at bounding box center [922, 277] width 1292 height 5985
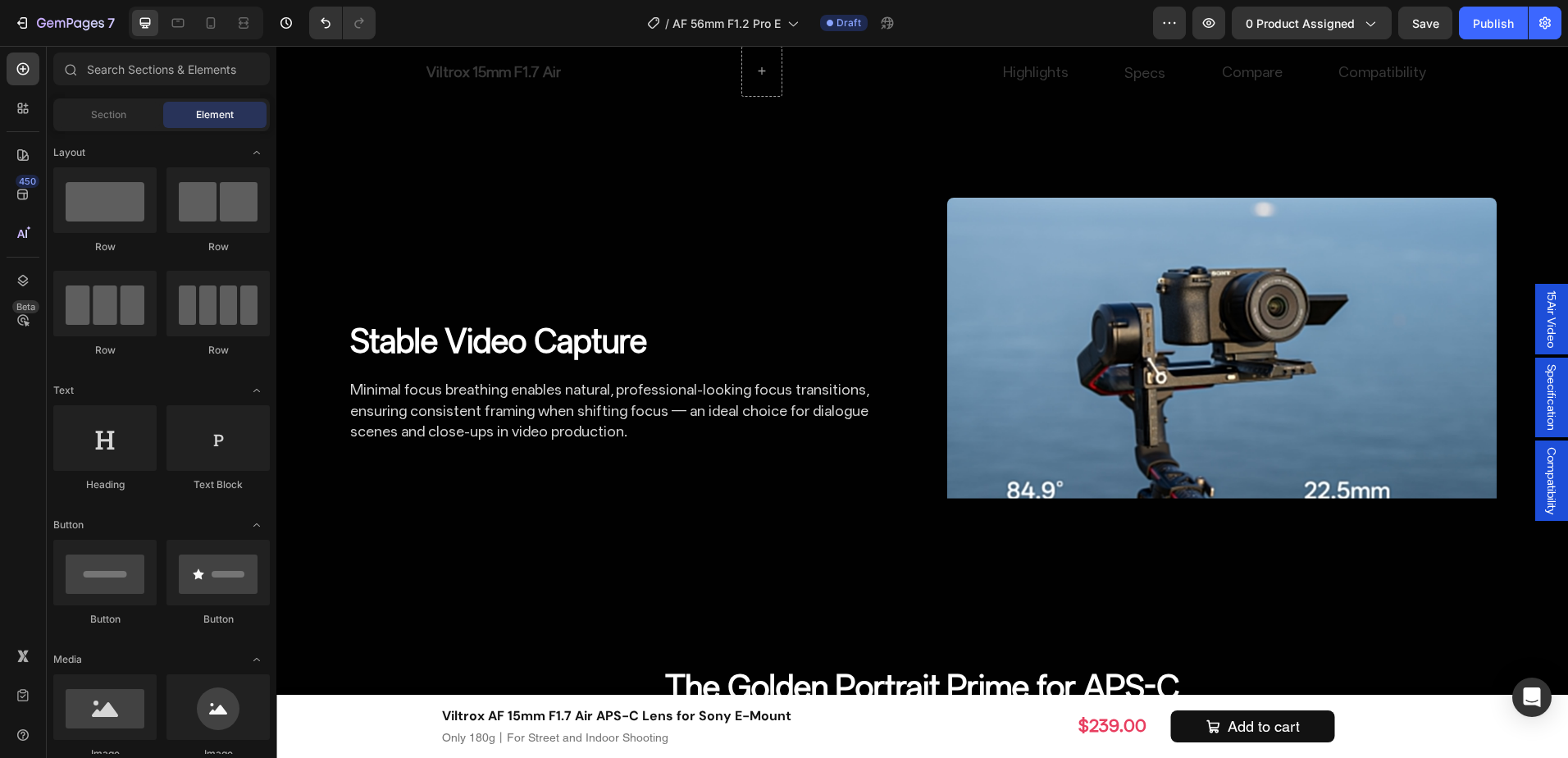
scroll to position [4001, 0]
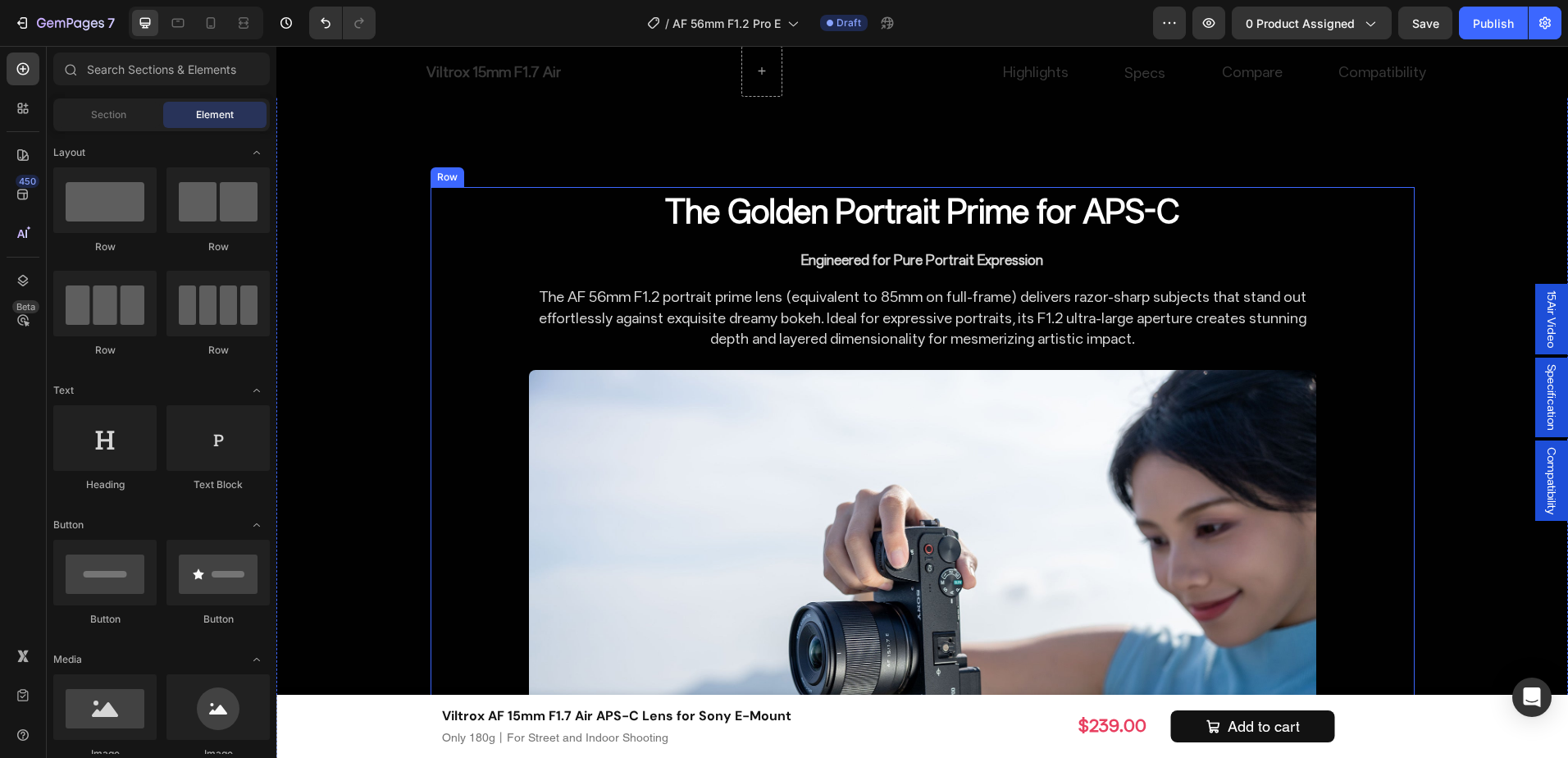
click at [1066, 321] on p "The AF 56mm F1.2 portrait prime lens (equivalent to 85mm on full-frame) deliver…" at bounding box center [923, 318] width 784 height 62
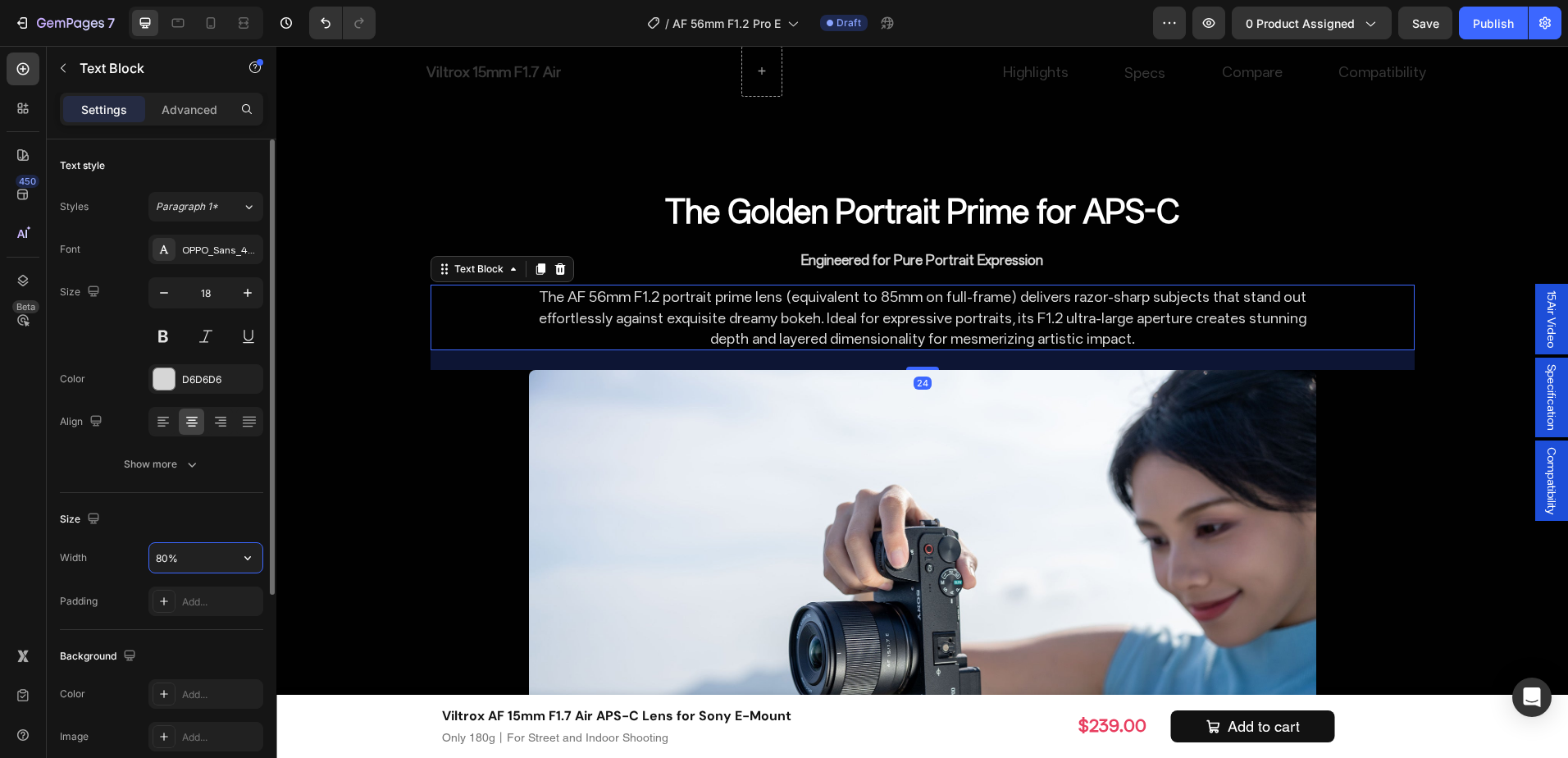
click at [185, 555] on input "80%" at bounding box center [206, 558] width 113 height 30
click at [246, 559] on icon "button" at bounding box center [248, 558] width 16 height 16
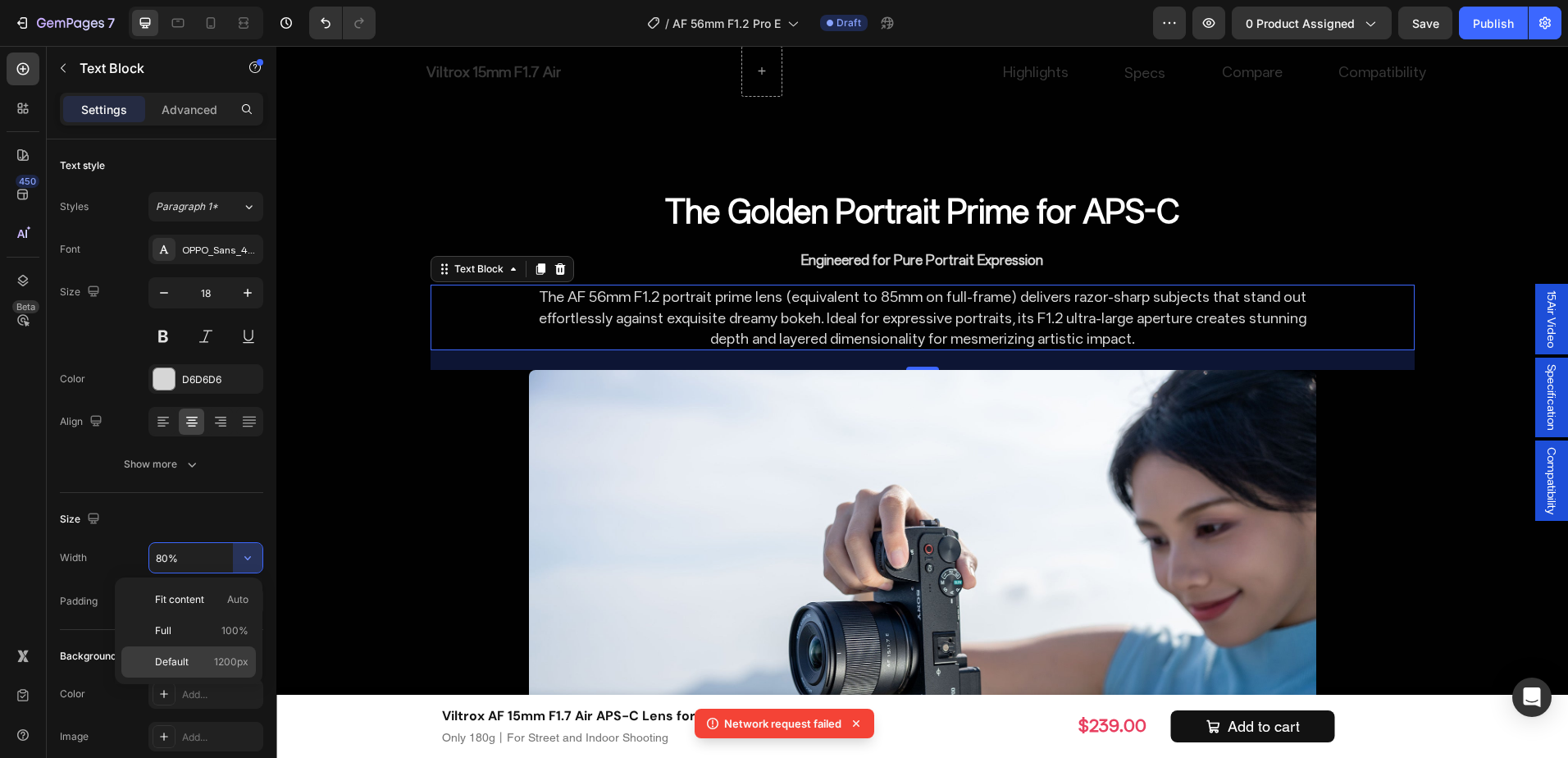
click at [191, 659] on p "Default 1200px" at bounding box center [202, 662] width 94 height 15
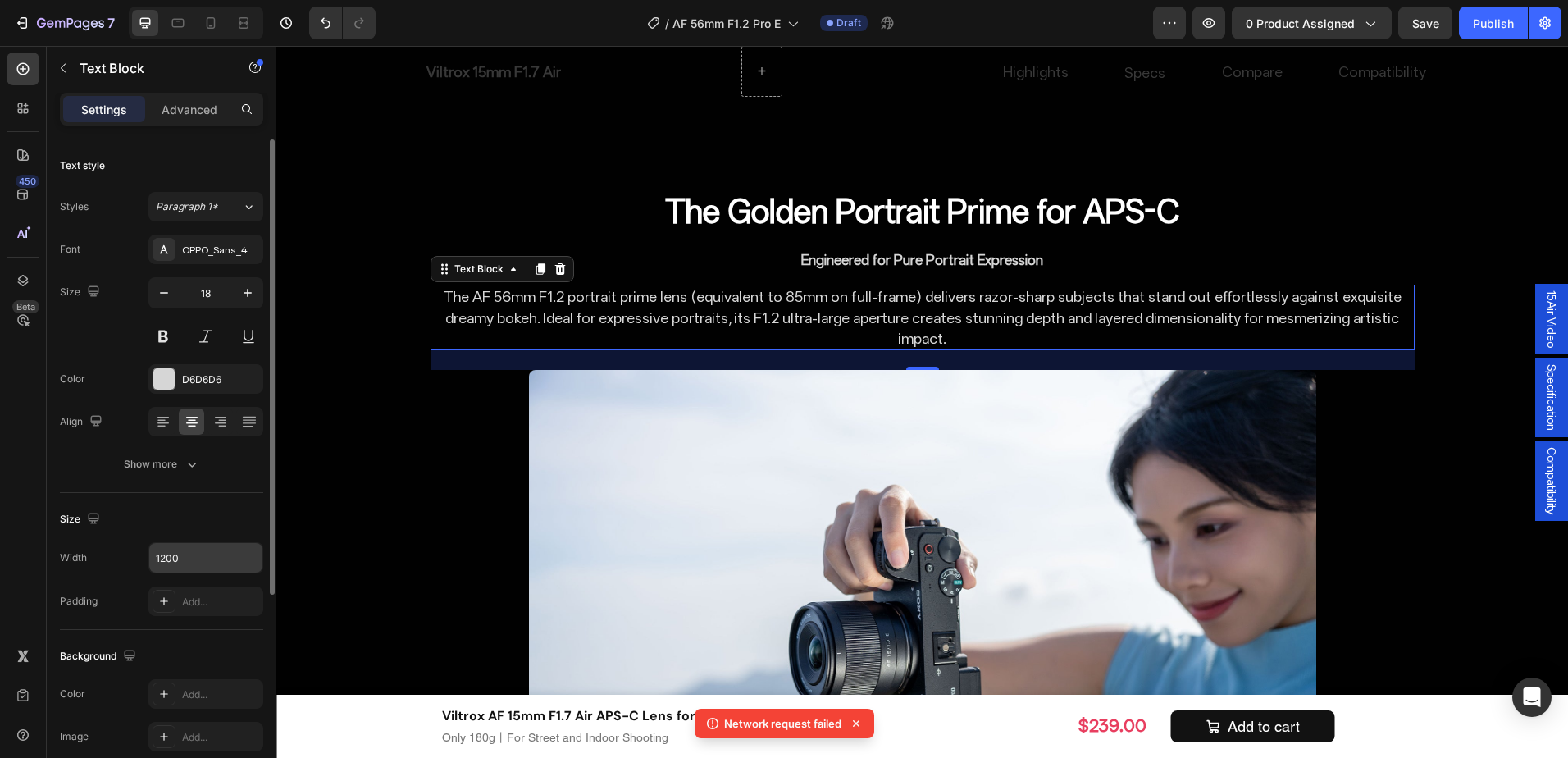
click at [177, 558] on input "1200" at bounding box center [206, 558] width 113 height 30
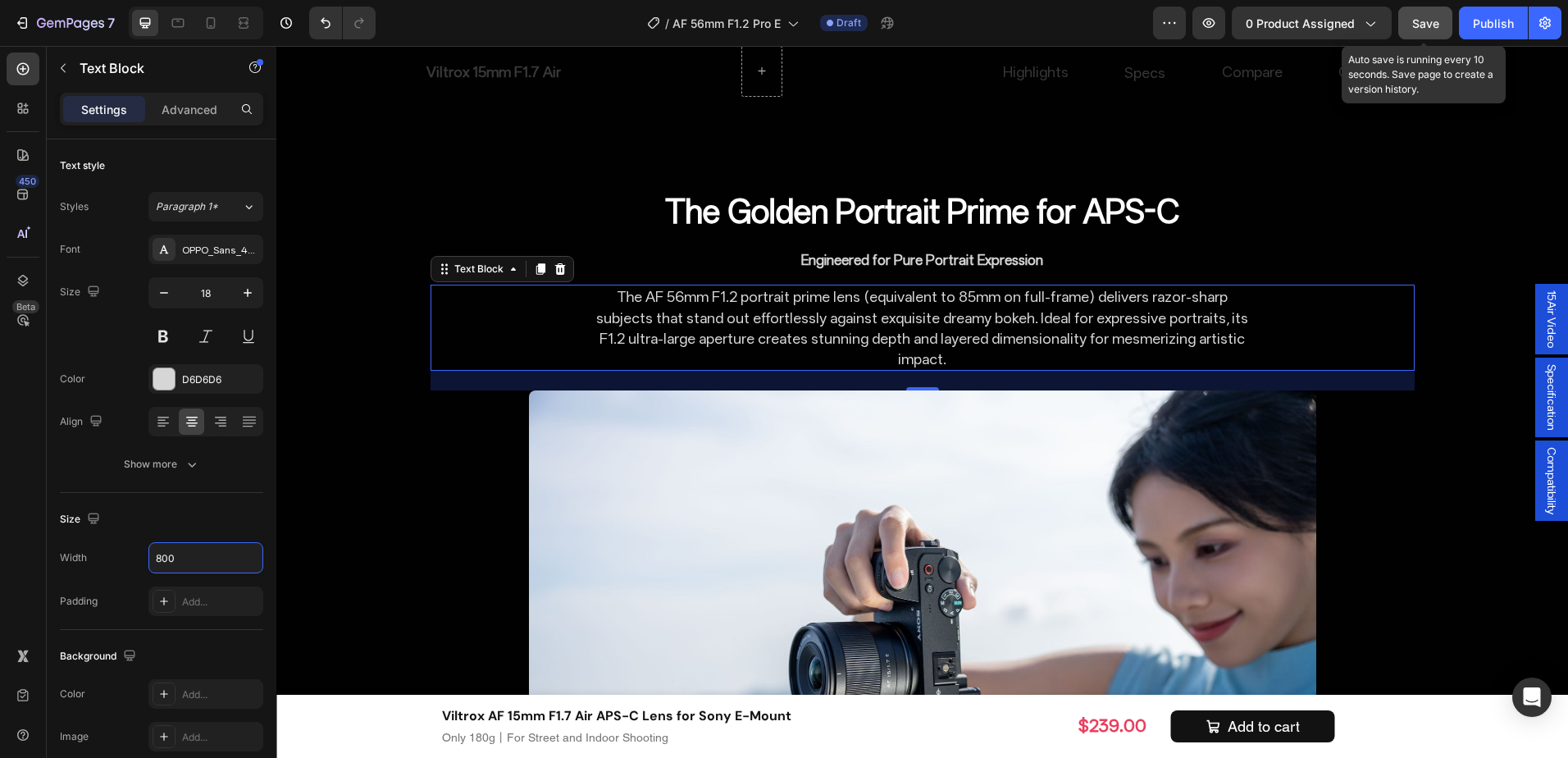
type input "800"
click at [1427, 16] on span "Save" at bounding box center [1425, 23] width 27 height 14
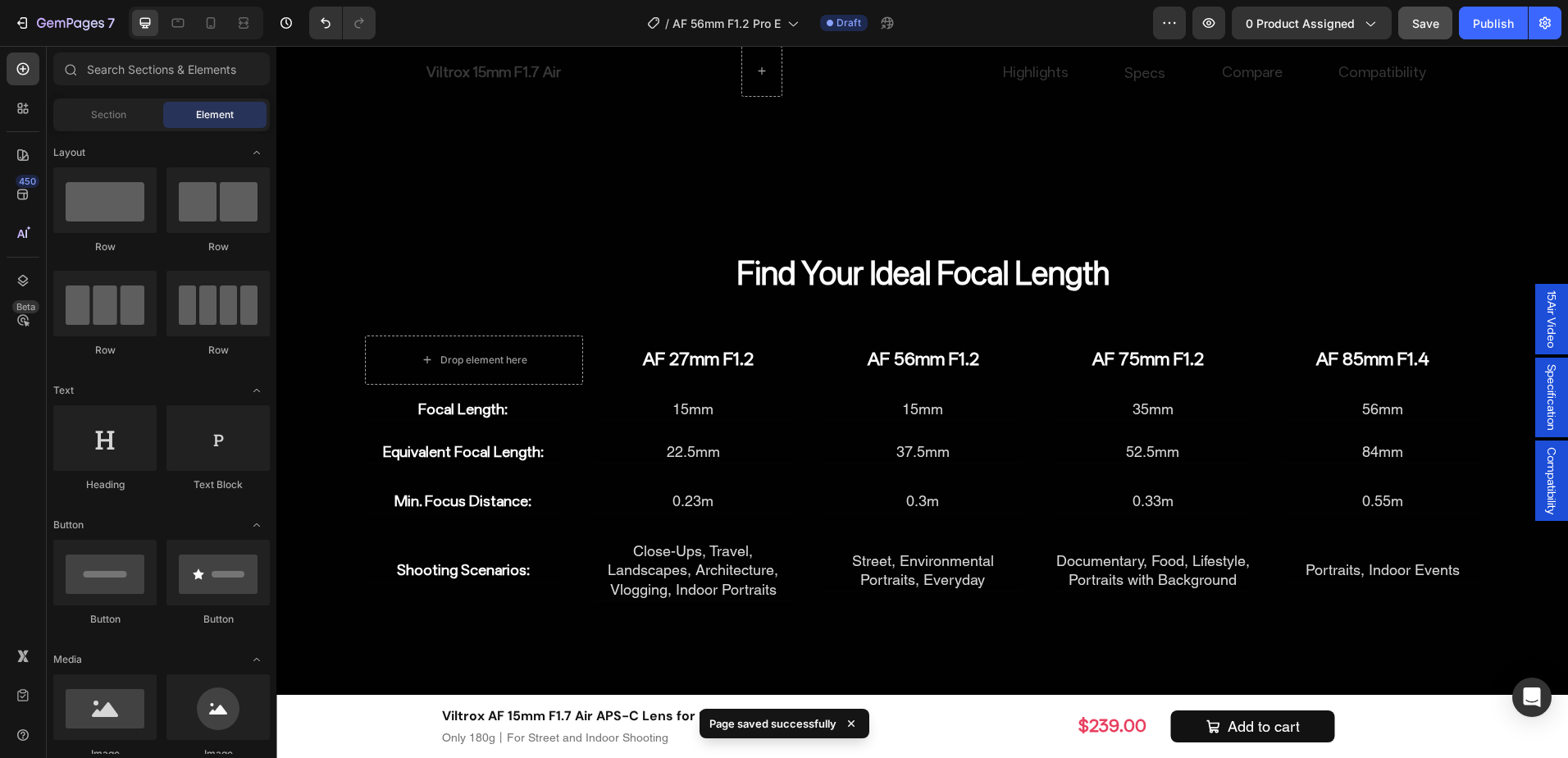
scroll to position [8355, 0]
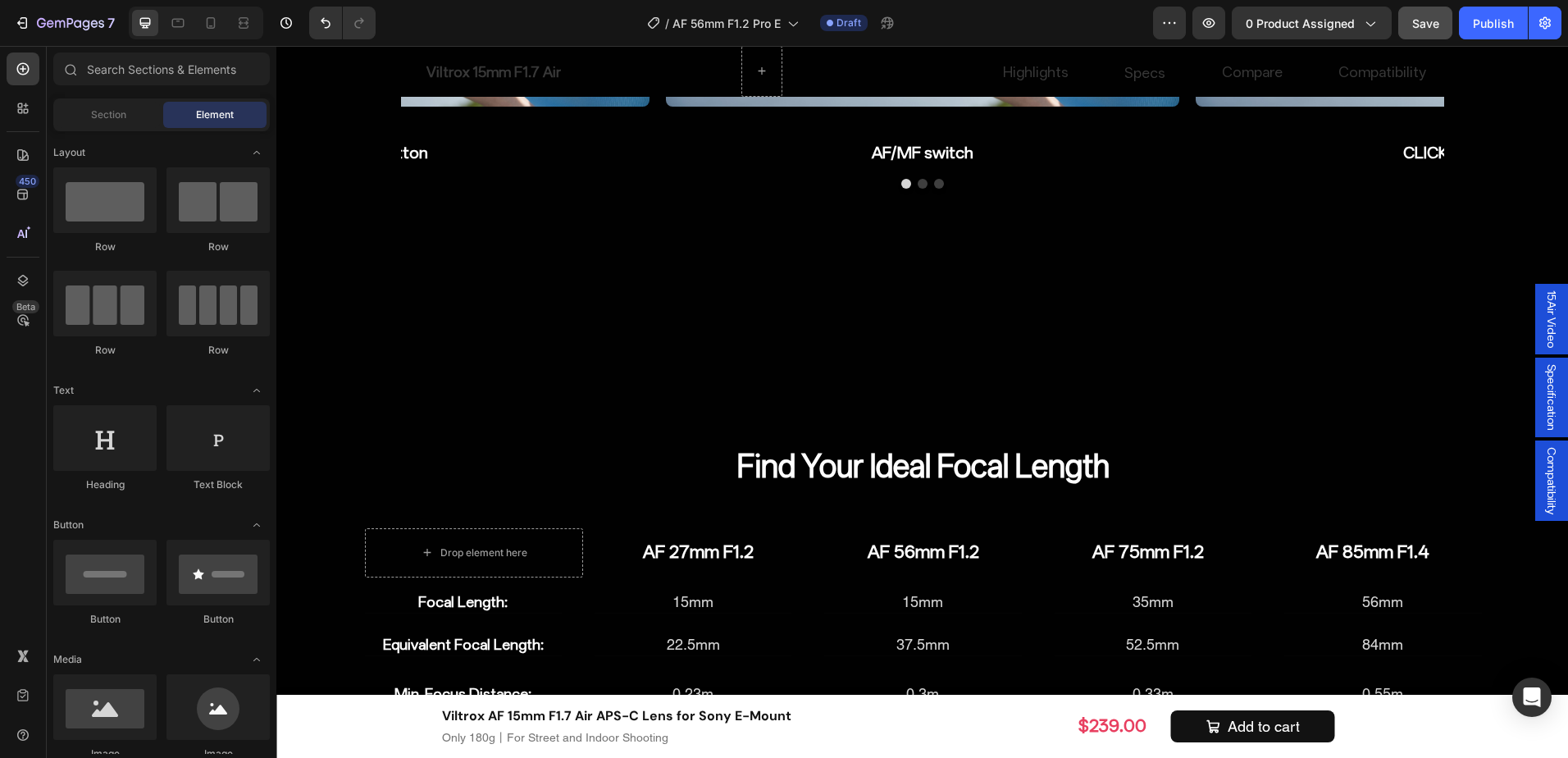
click at [1013, 10] on div "/ AF 56mm F1.2 Pro E Draft" at bounding box center [772, 23] width 765 height 33
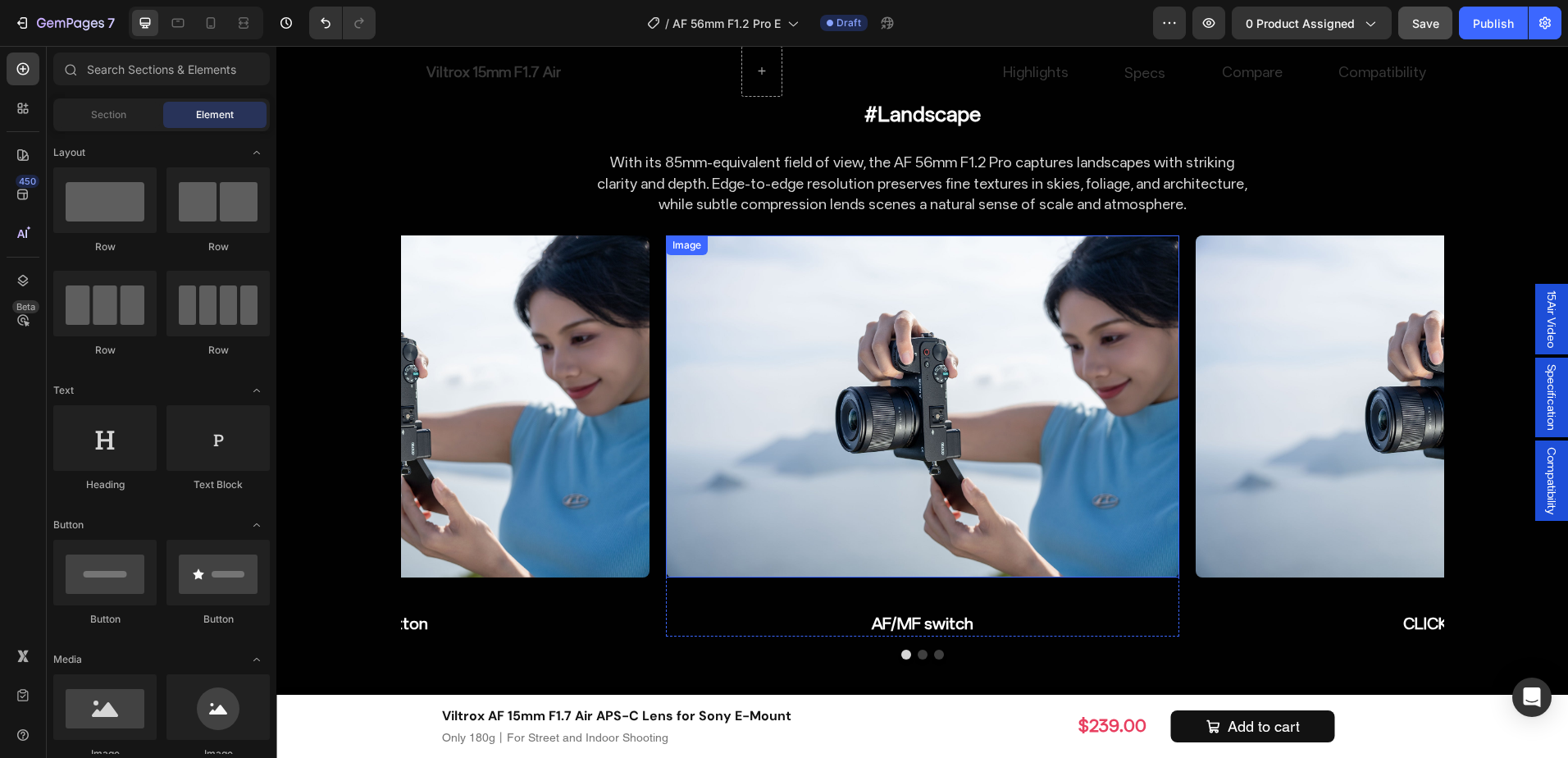
scroll to position [7956, 0]
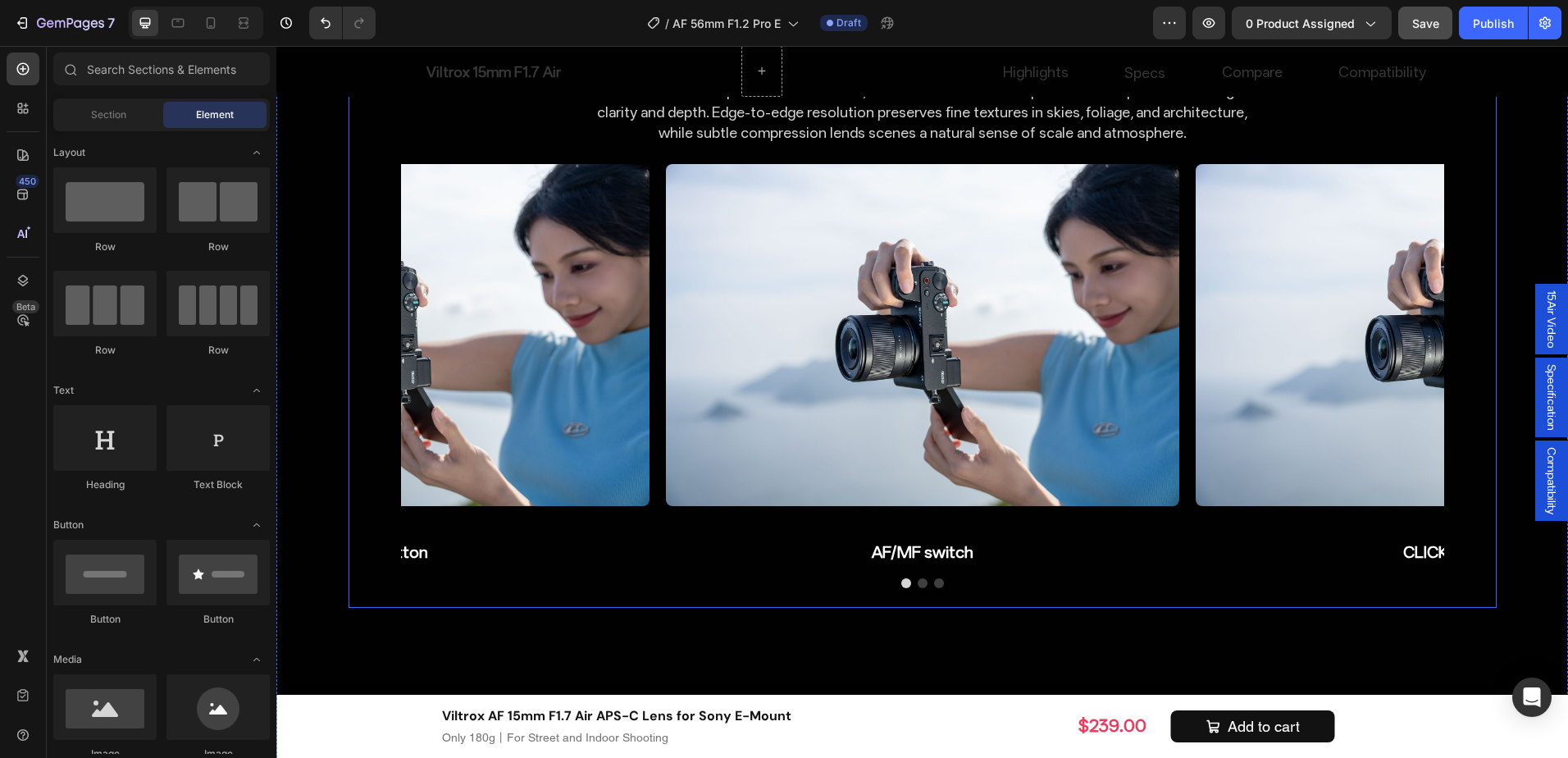
click at [912, 539] on h2 "AF/MF switch" at bounding box center [922, 552] width 513 height 26
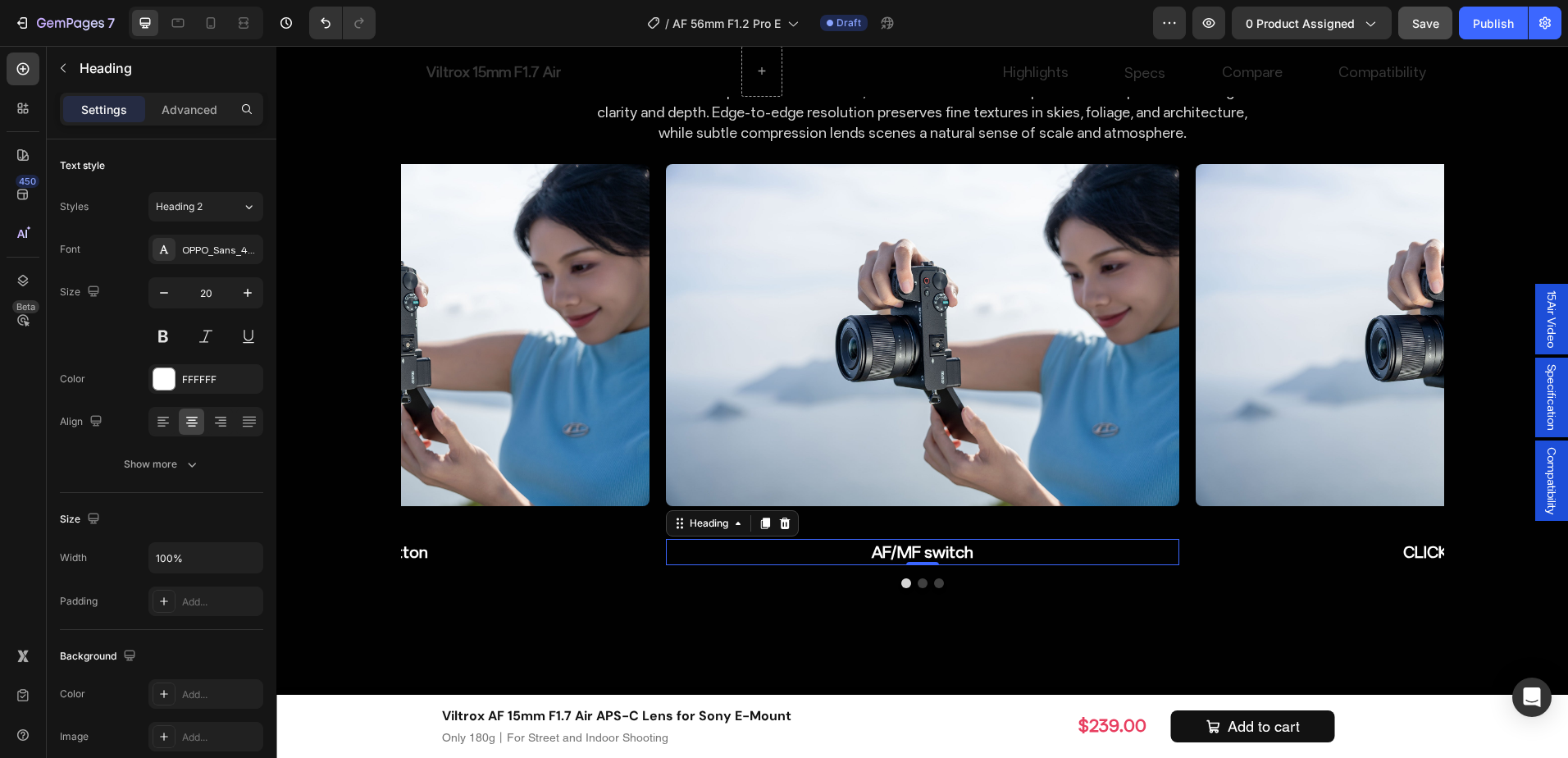
click at [779, 517] on icon at bounding box center [784, 523] width 13 height 13
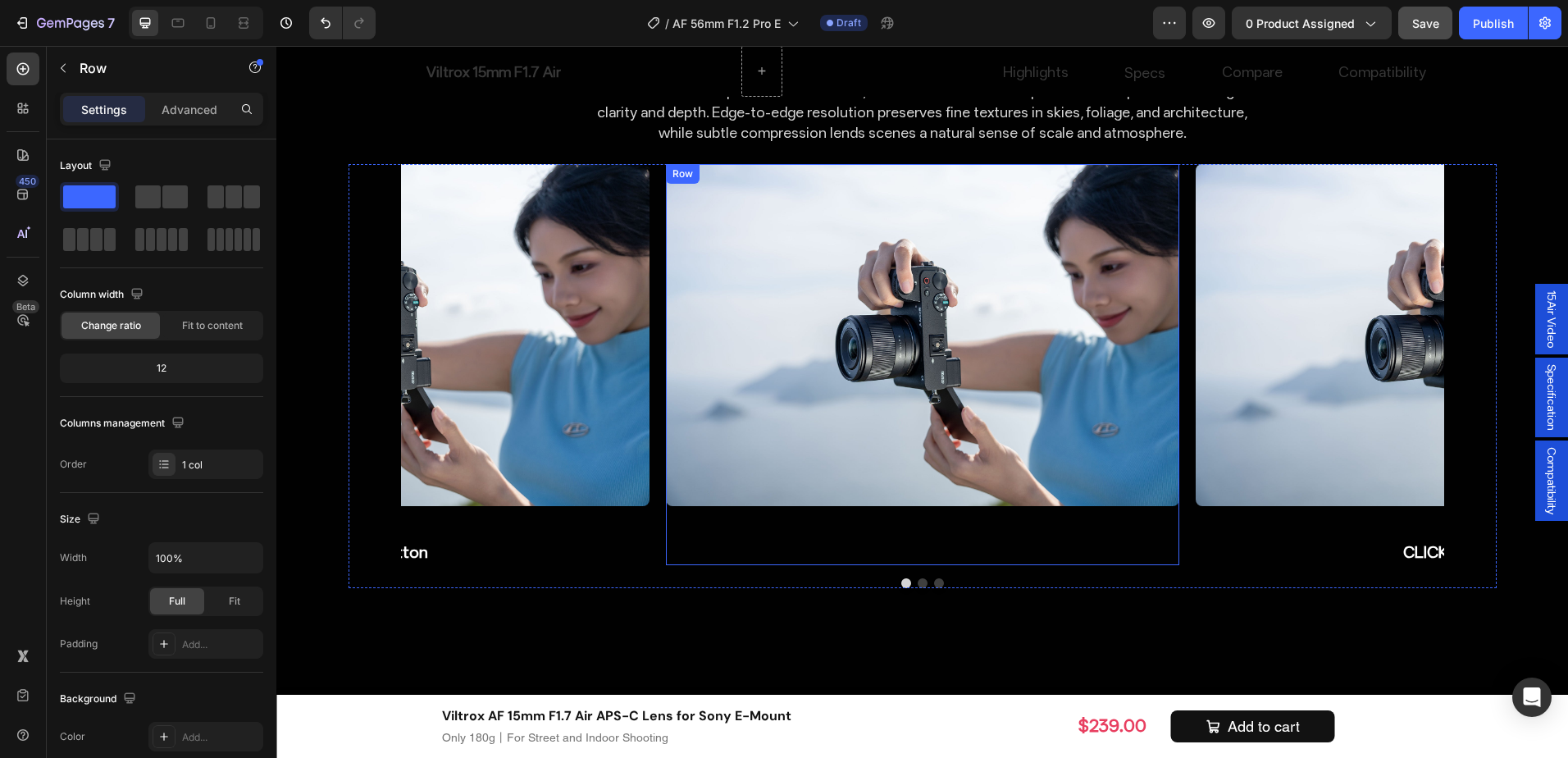
click at [790, 473] on div "Image" at bounding box center [922, 365] width 513 height 401
click at [787, 483] on div "Image" at bounding box center [922, 365] width 513 height 401
click at [812, 432] on img at bounding box center [922, 335] width 513 height 343
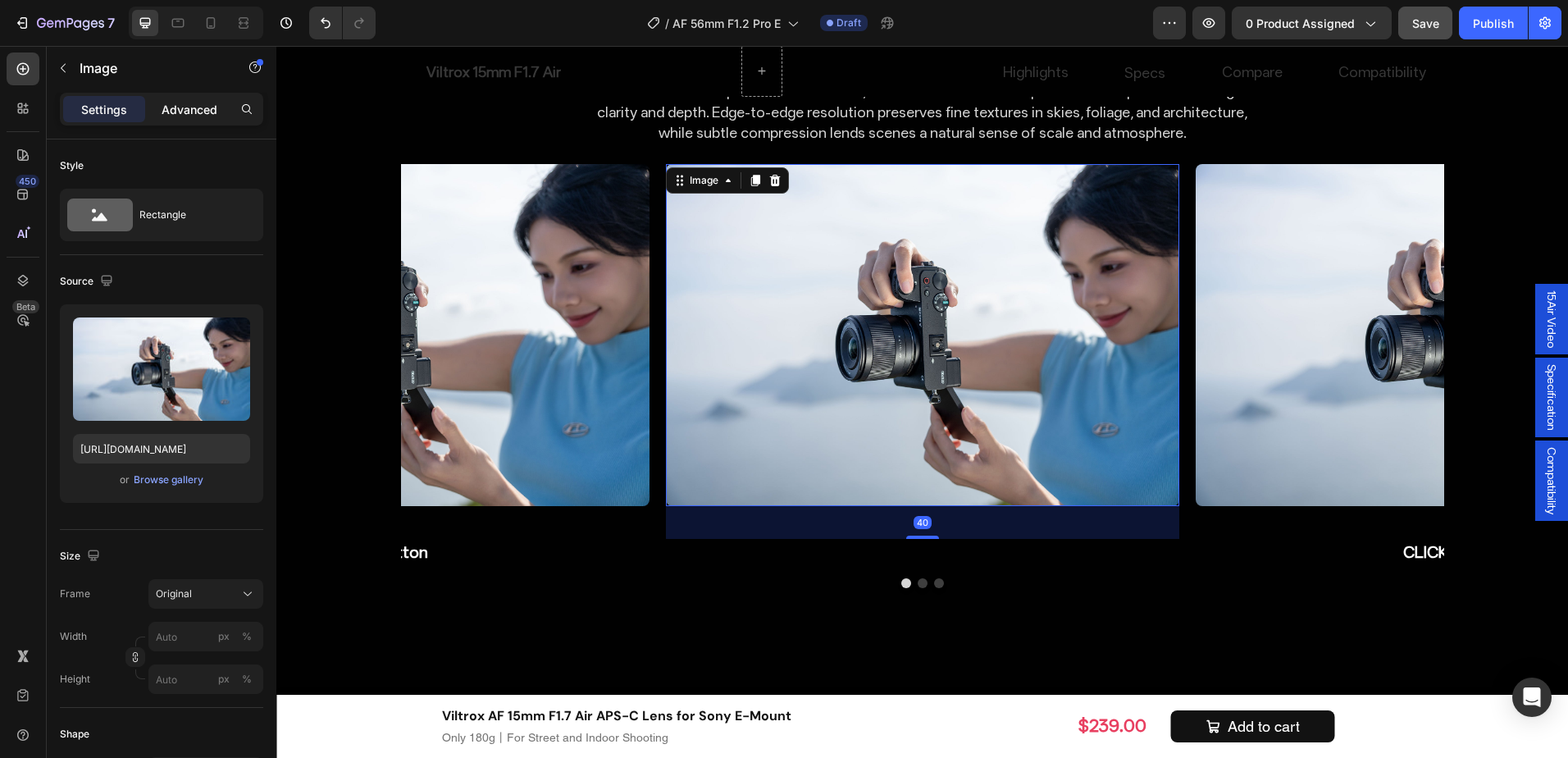
click at [173, 118] on div "Advanced" at bounding box center [190, 109] width 82 height 26
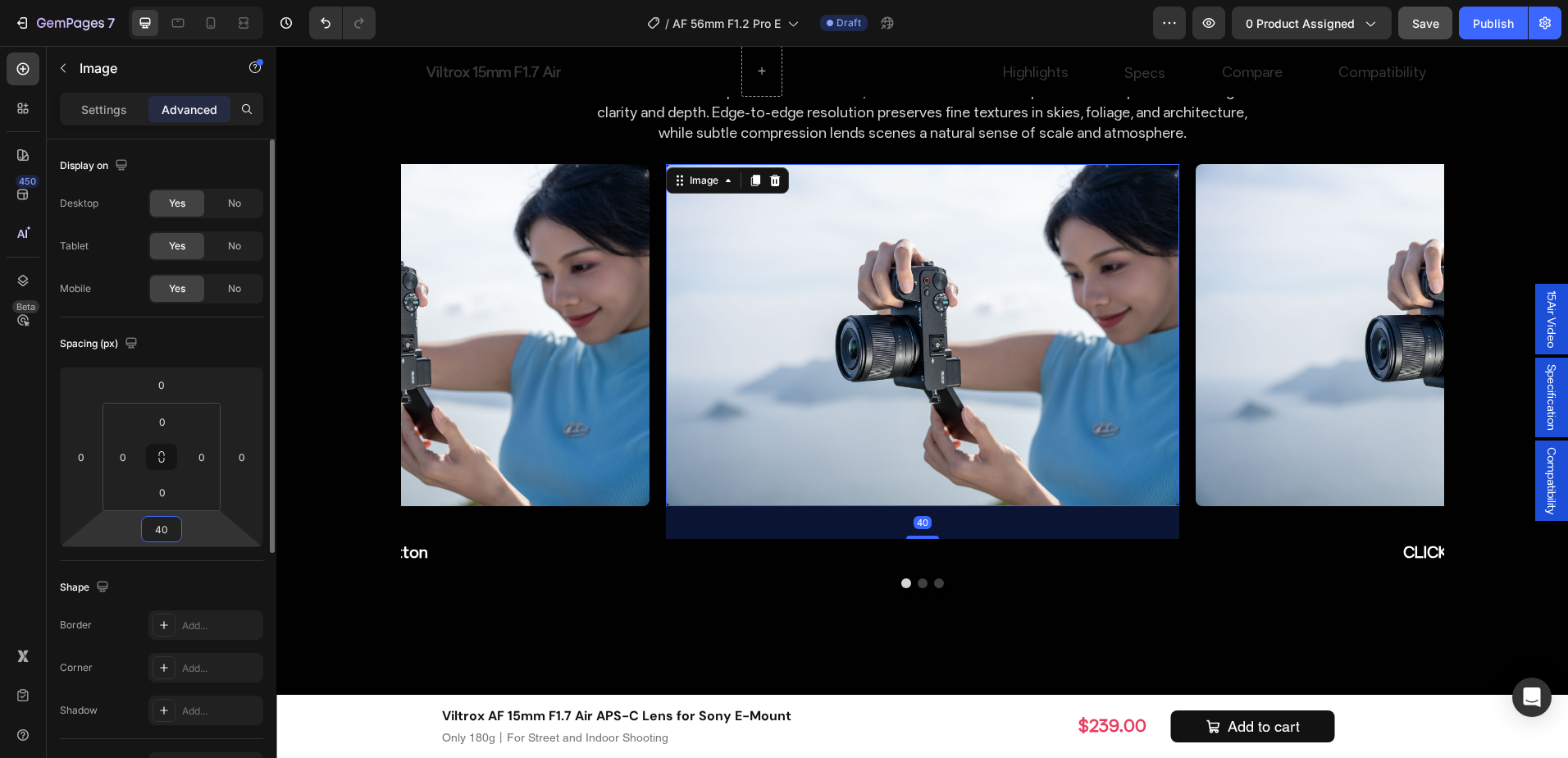
click at [170, 530] on input "40" at bounding box center [161, 529] width 33 height 25
type input "0"
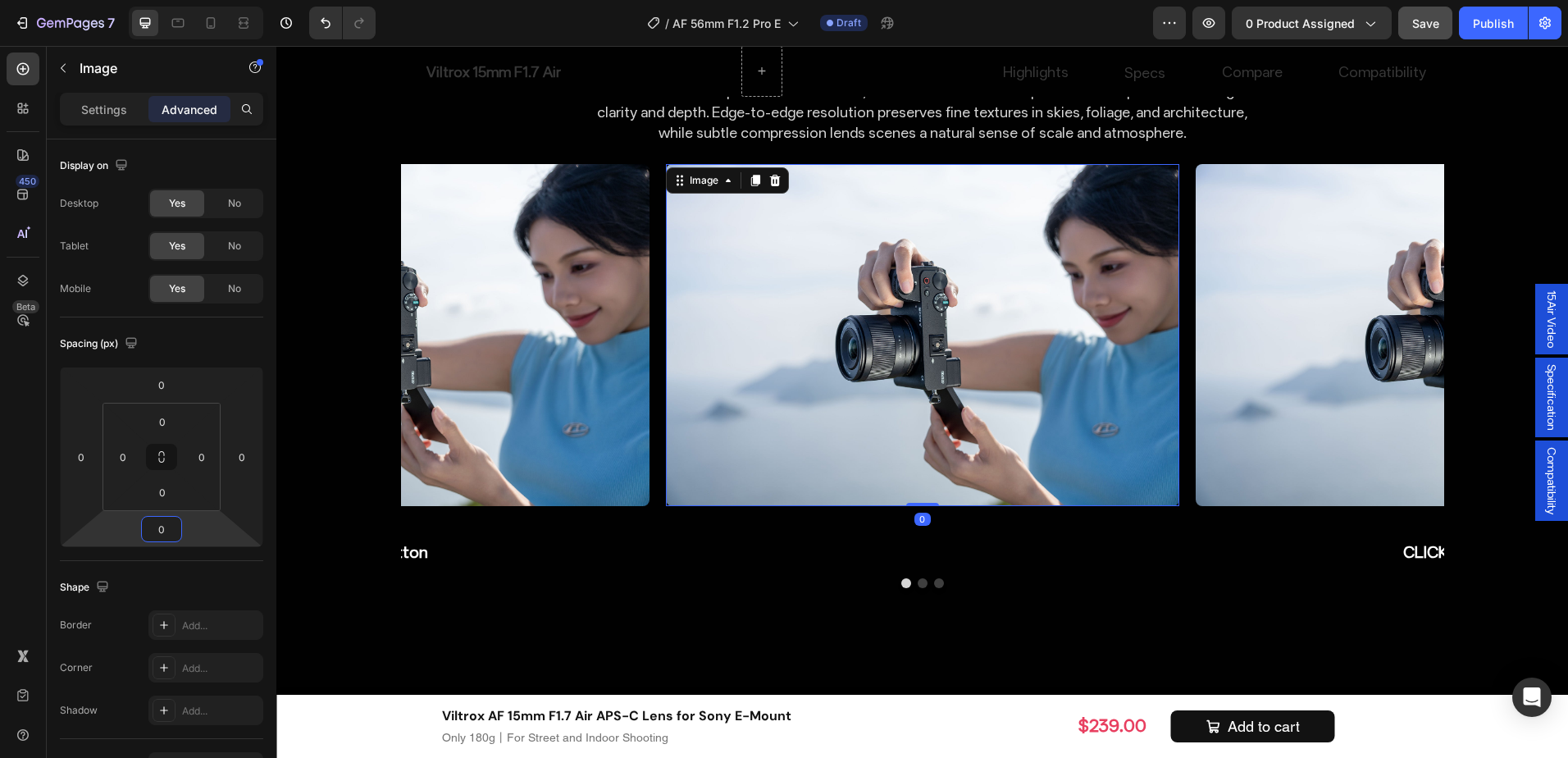
click at [520, 420] on img at bounding box center [392, 335] width 513 height 343
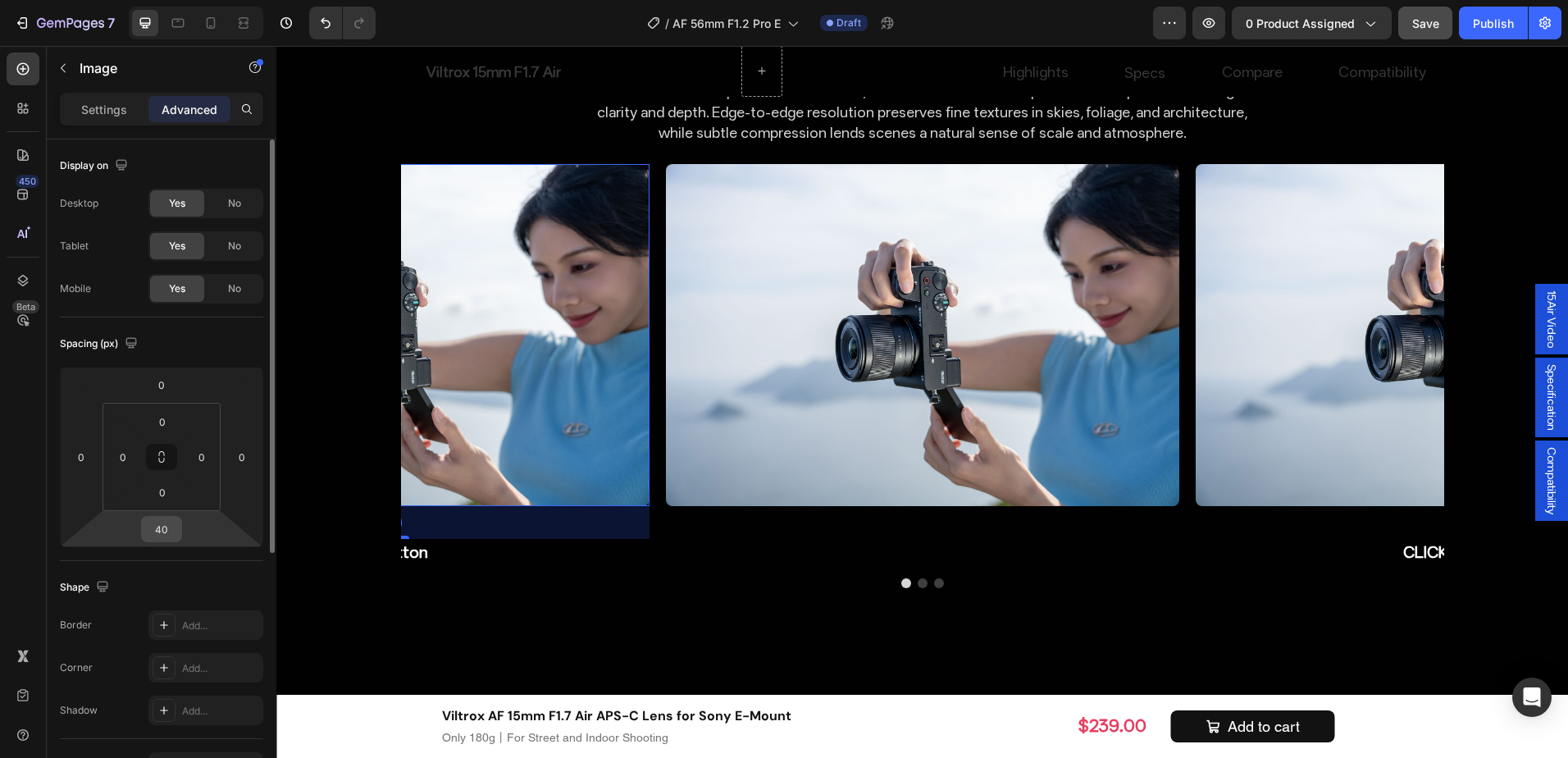
click at [182, 527] on div "40" at bounding box center [161, 529] width 41 height 26
click at [164, 527] on input "40" at bounding box center [161, 529] width 33 height 25
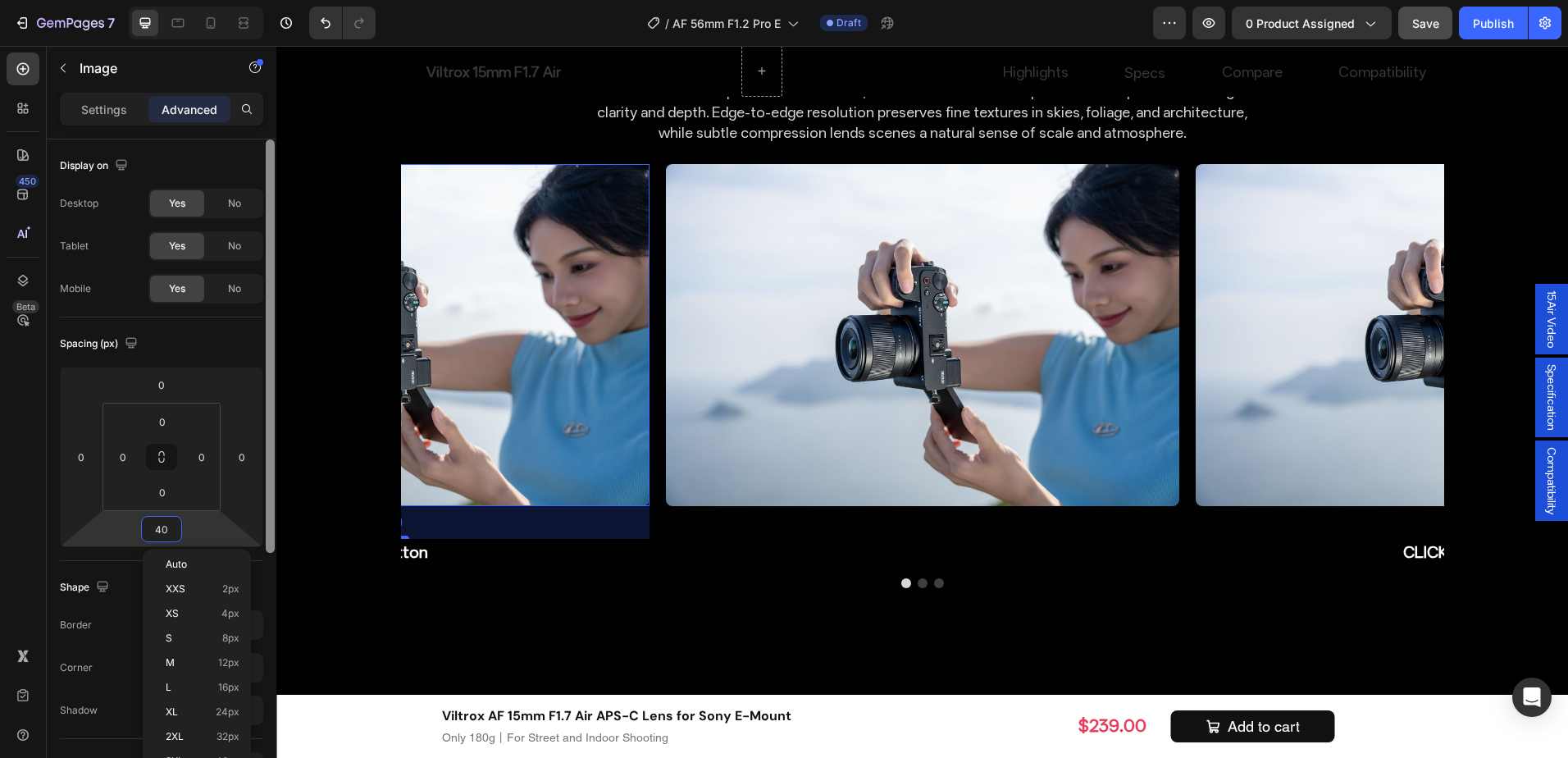
type input "0"
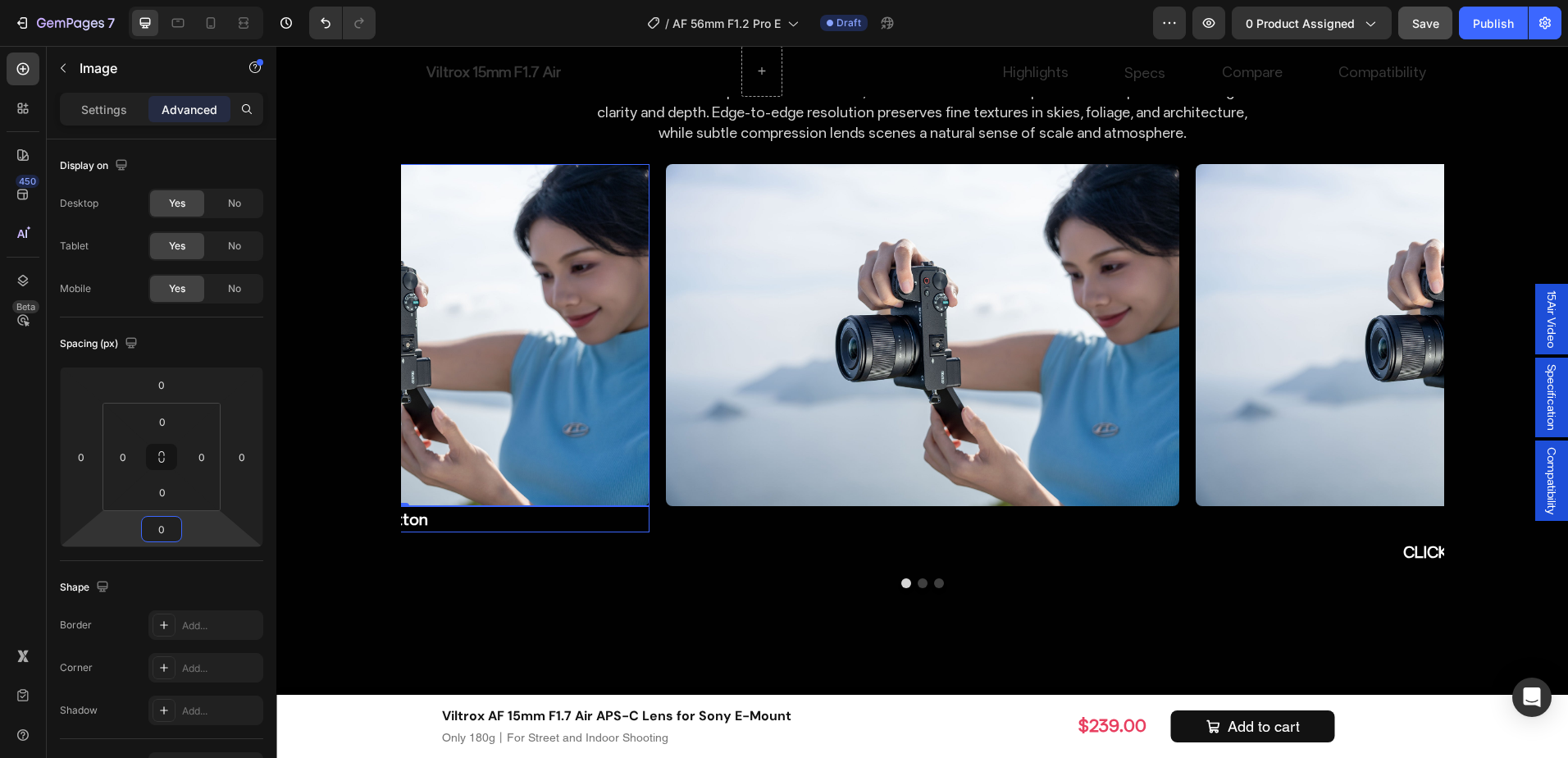
click at [483, 506] on h2 "Fn button" at bounding box center [392, 519] width 513 height 26
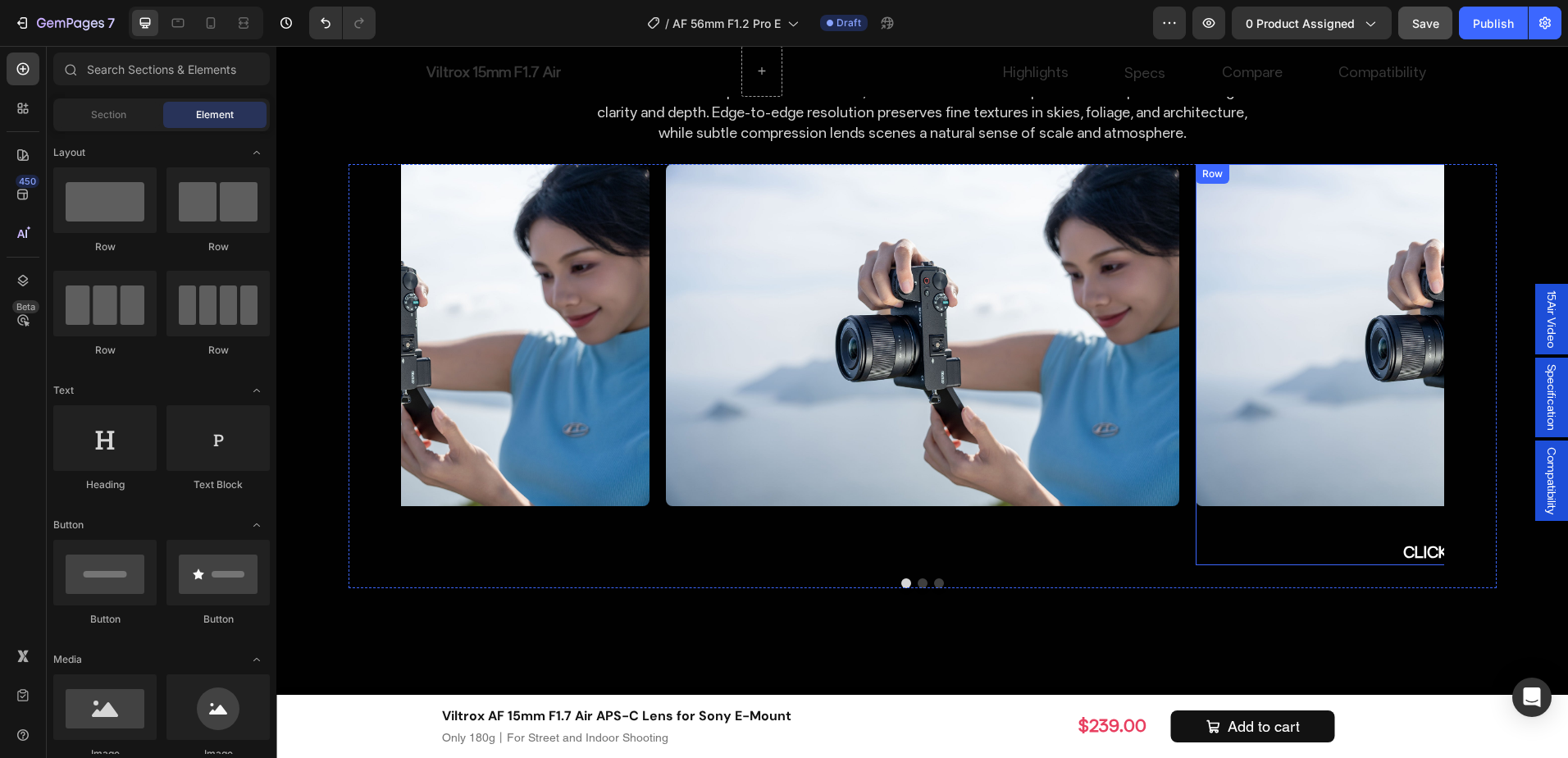
click at [1385, 539] on h2 "CLICK switch" at bounding box center [1452, 552] width 513 height 26
click at [1318, 472] on div "Image" at bounding box center [1452, 352] width 513 height 376
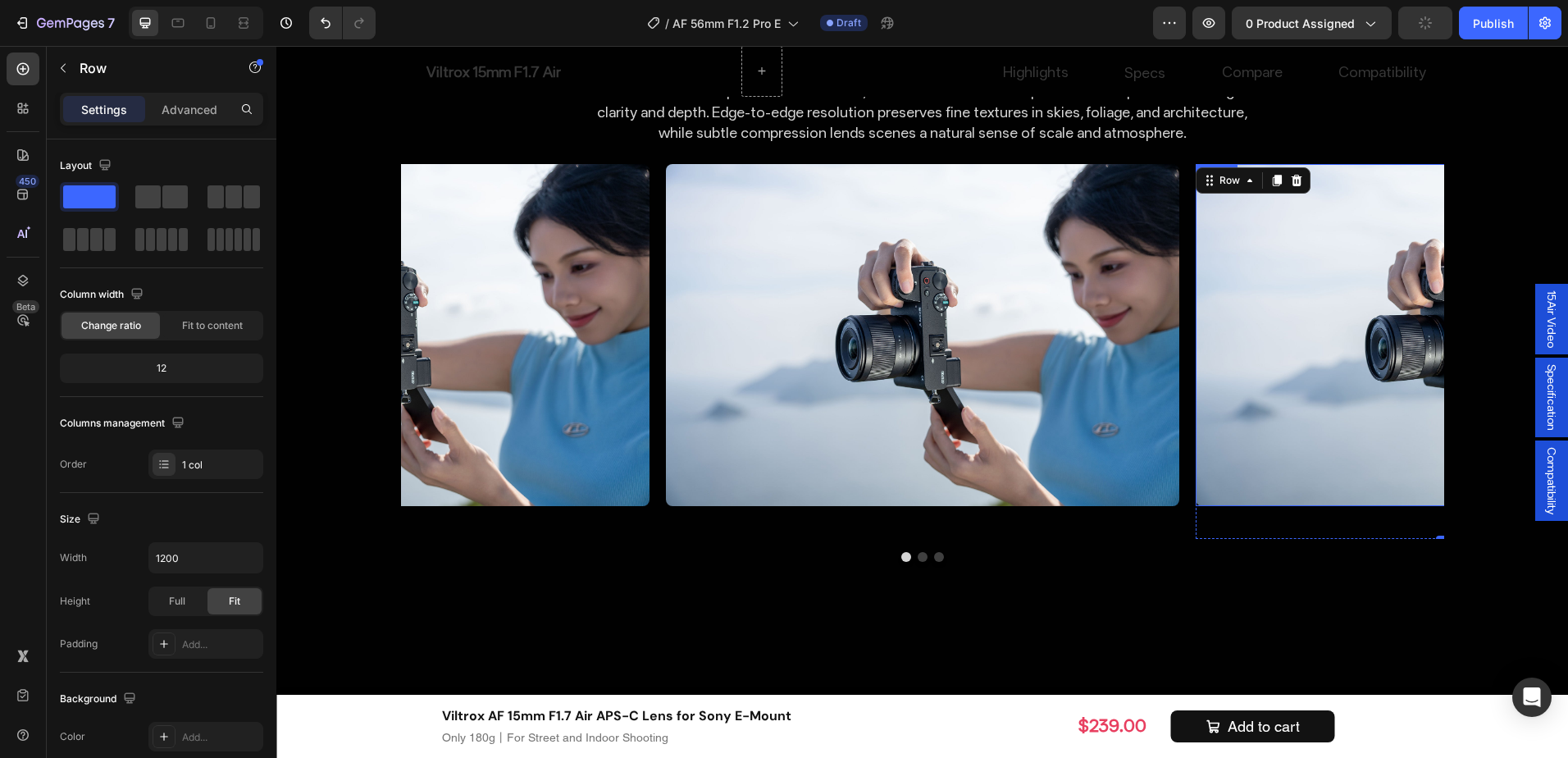
click at [1322, 435] on img at bounding box center [1452, 335] width 513 height 343
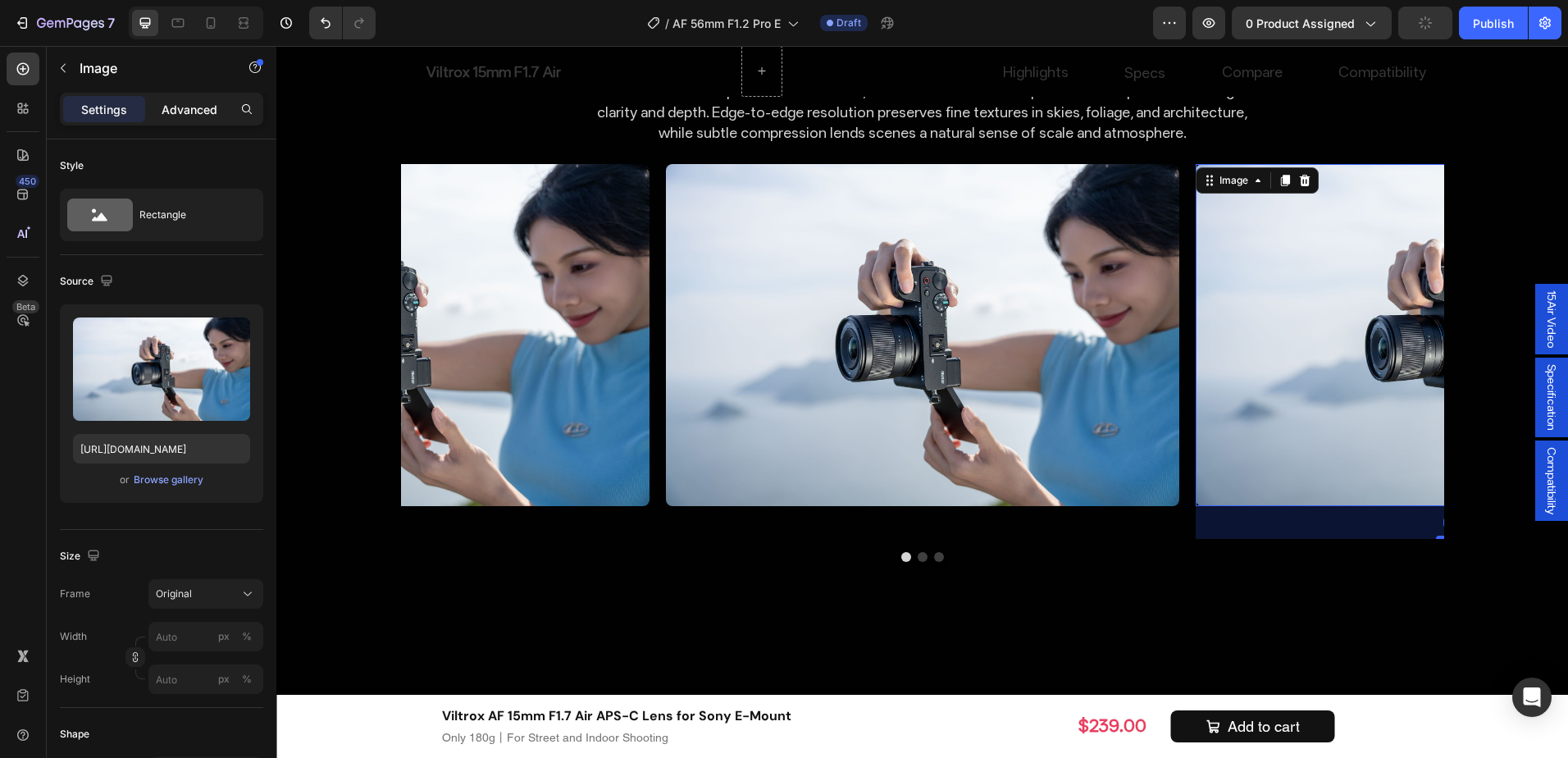
click at [179, 116] on p "Advanced" at bounding box center [190, 109] width 56 height 17
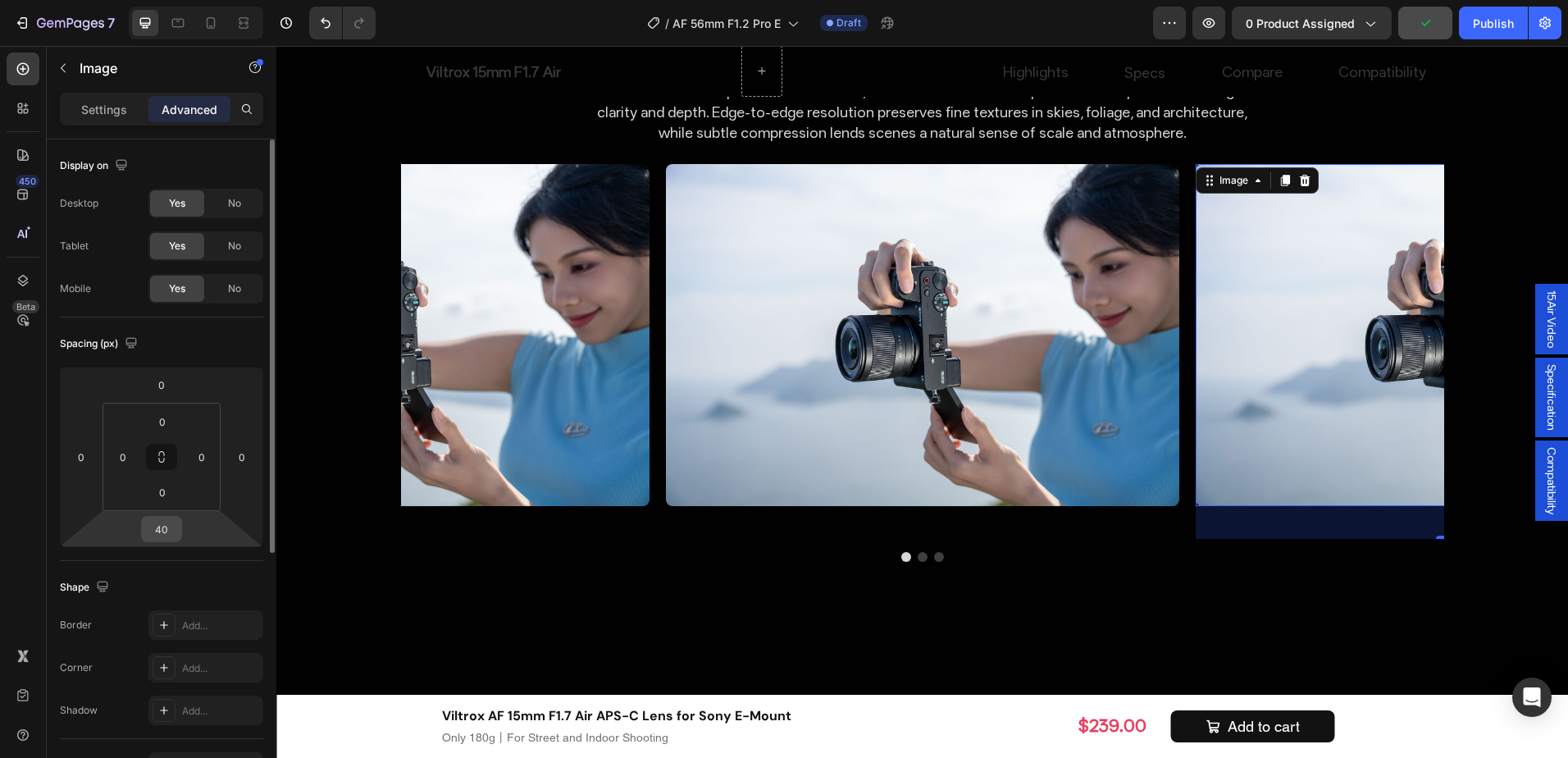
click at [159, 540] on input "40" at bounding box center [161, 529] width 33 height 25
type input "40"
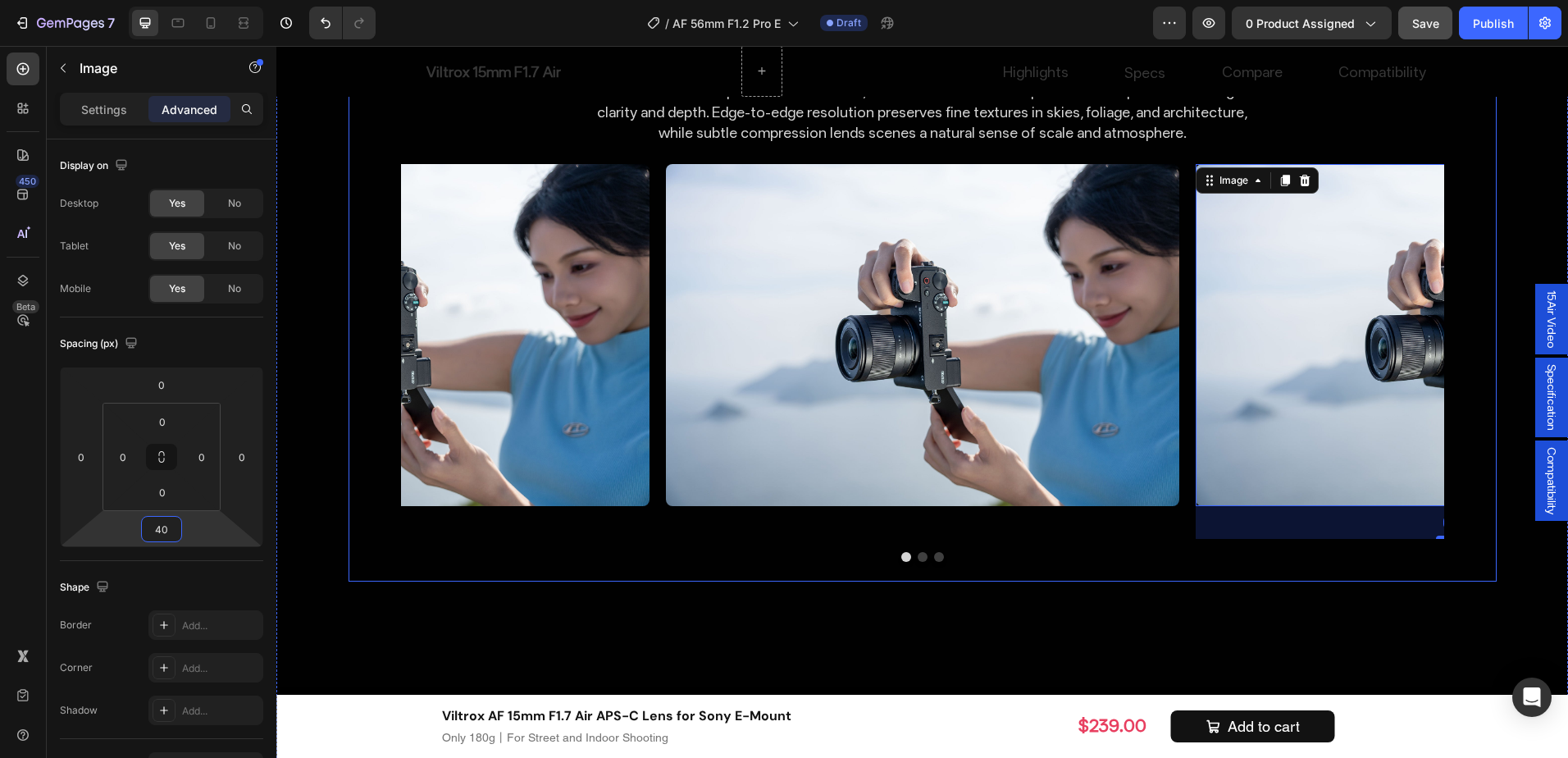
click at [667, 501] on div "Image Row Image 40 Row Image Row Carousel" at bounding box center [922, 363] width 1149 height 398
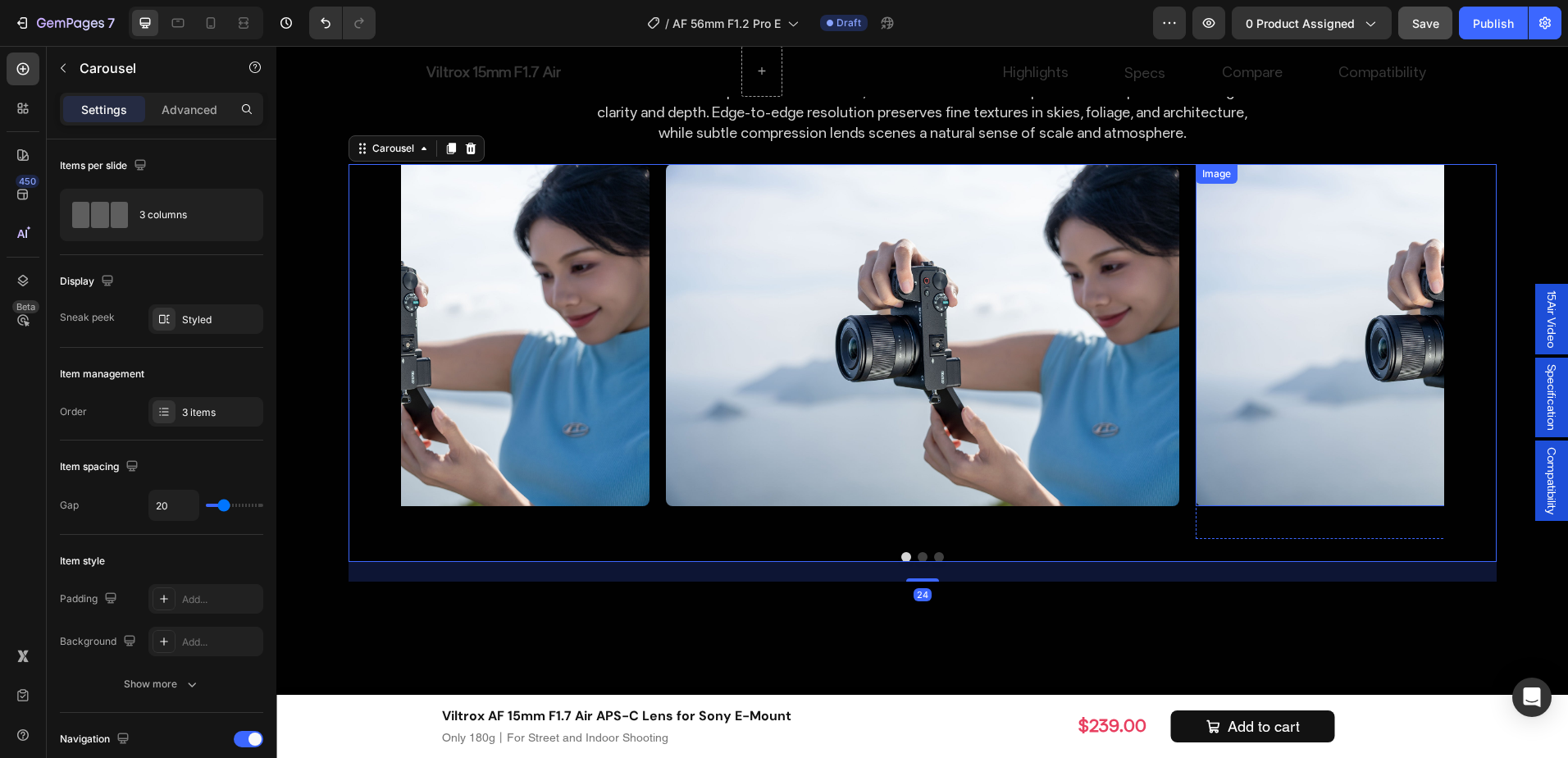
click at [1389, 398] on img at bounding box center [1452, 335] width 513 height 343
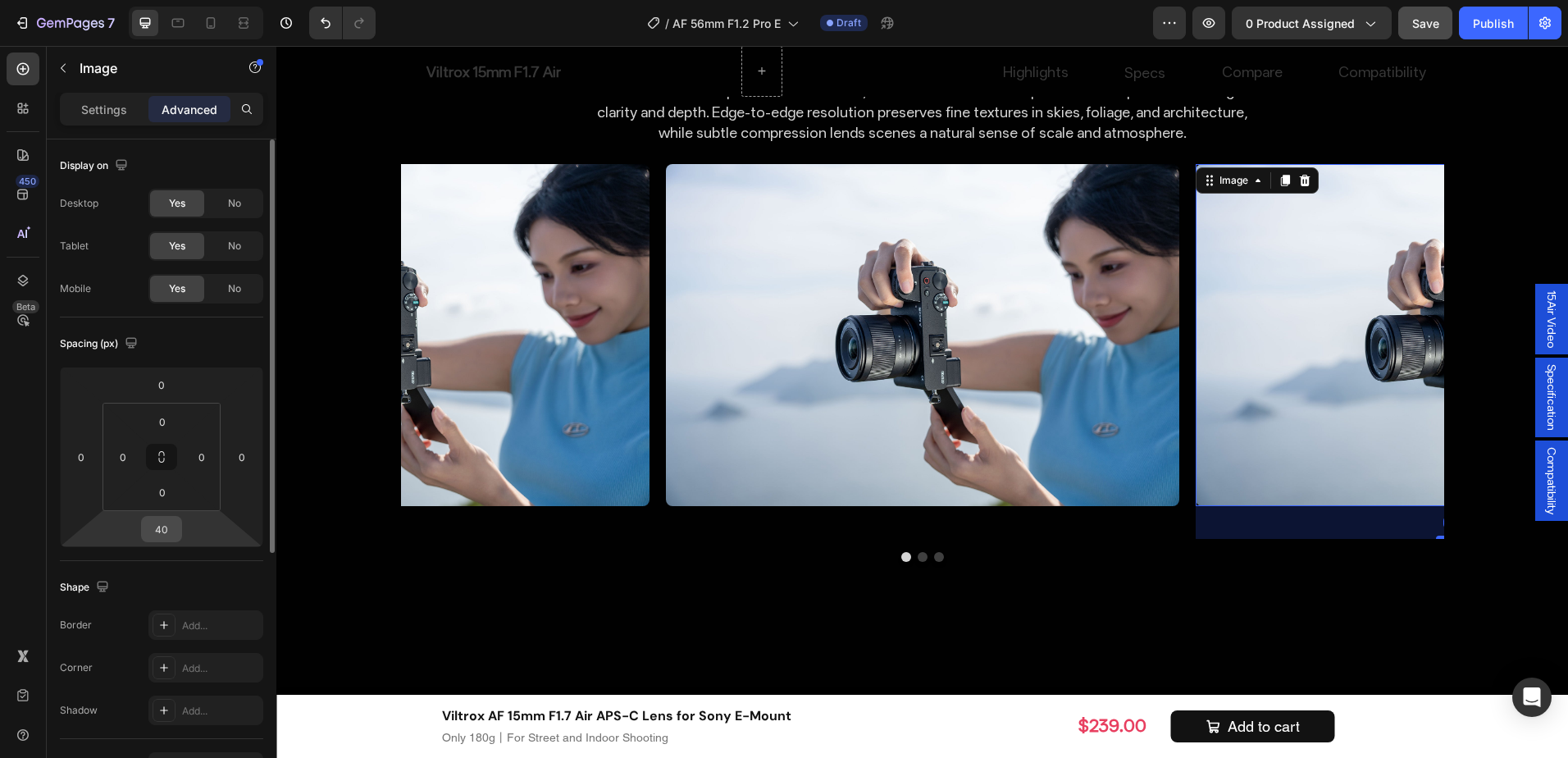
click at [160, 534] on input "40" at bounding box center [161, 529] width 33 height 25
type input "0"
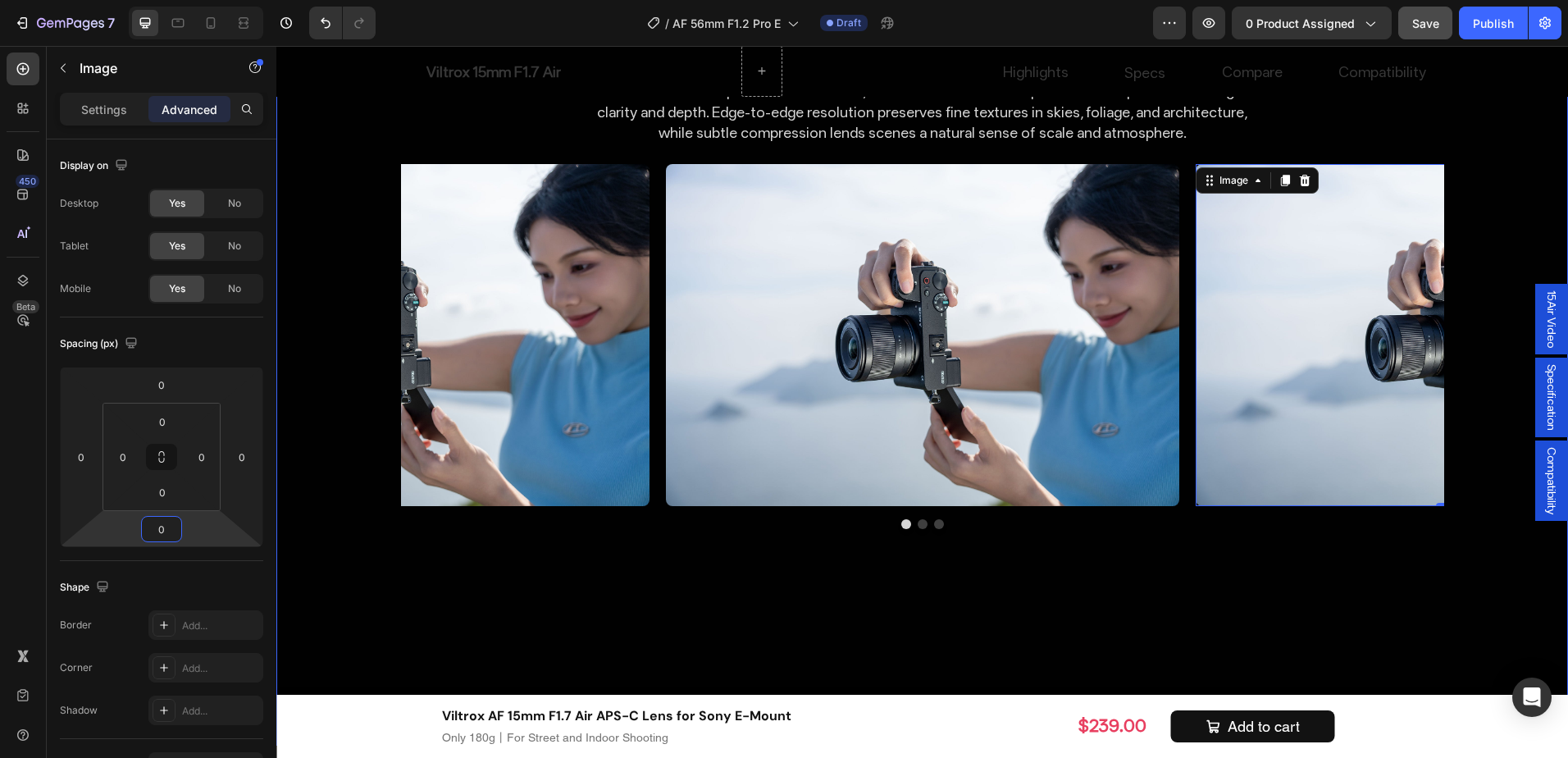
click at [702, 505] on div "Image Row Image 0 Row Image Row Carousel" at bounding box center [922, 356] width 1149 height 384
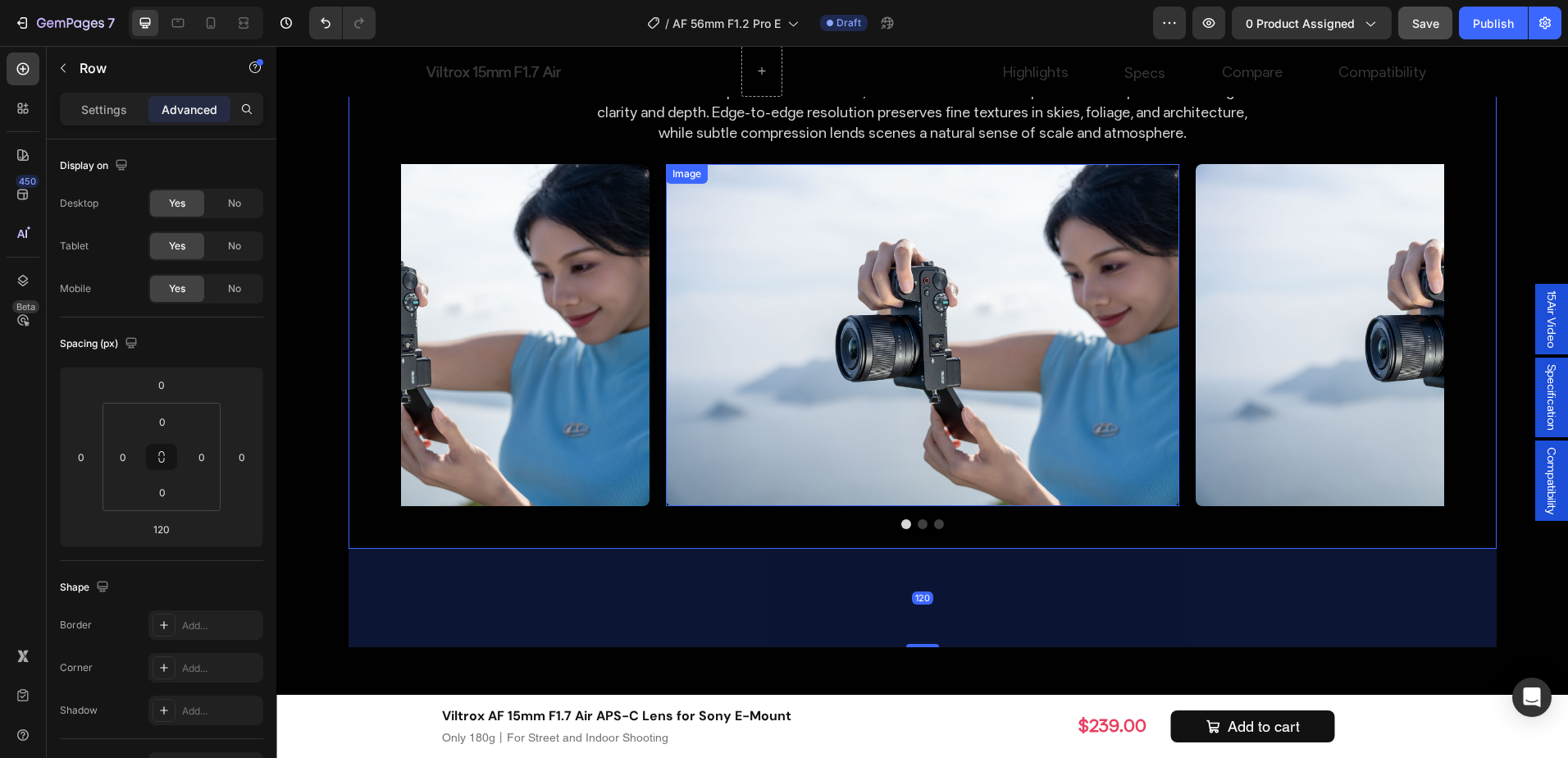
click at [652, 446] on div "Image Row Image Row Image Row" at bounding box center [922, 335] width 1043 height 343
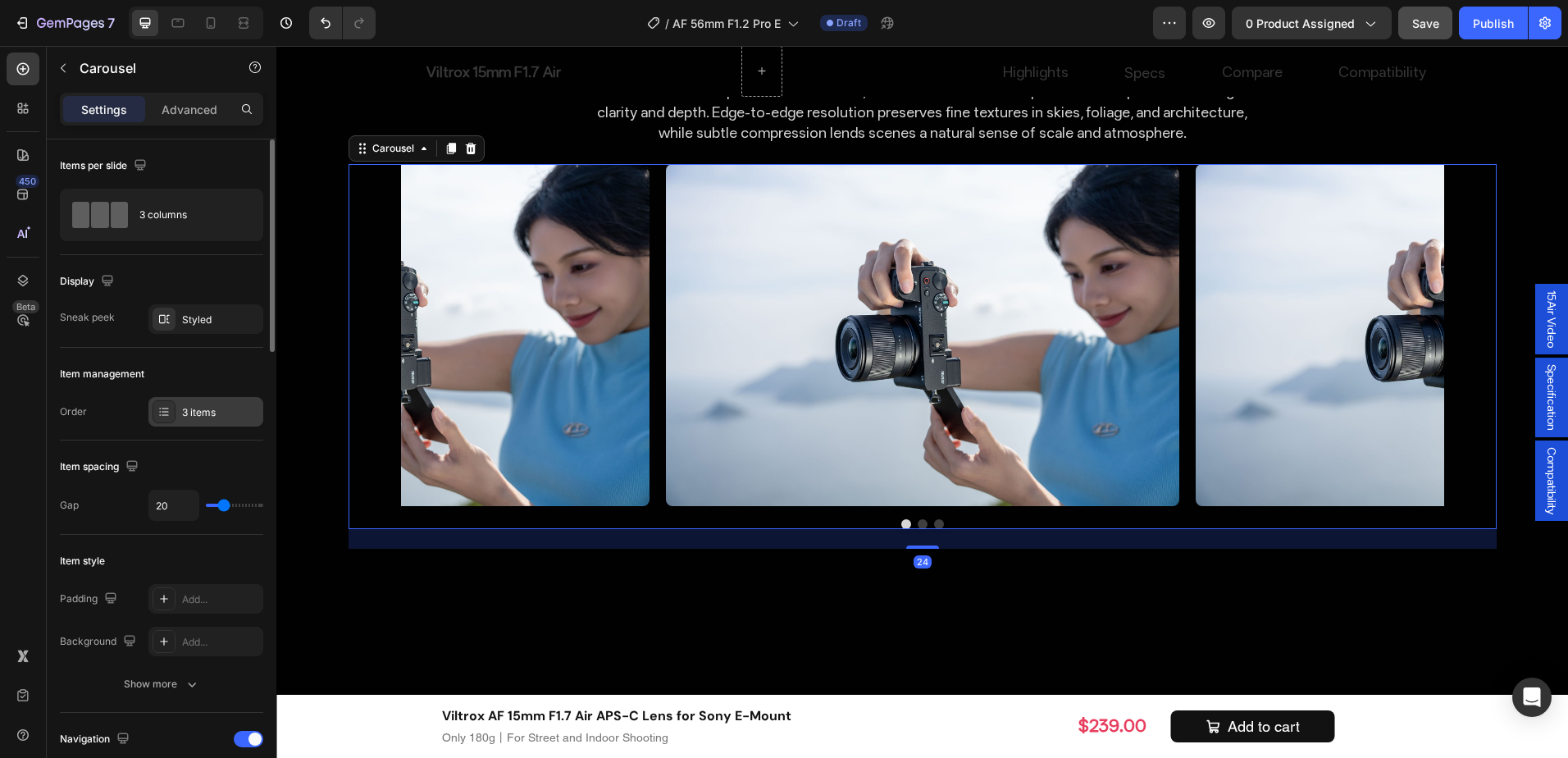
click at [197, 410] on div "3 items" at bounding box center [220, 412] width 77 height 15
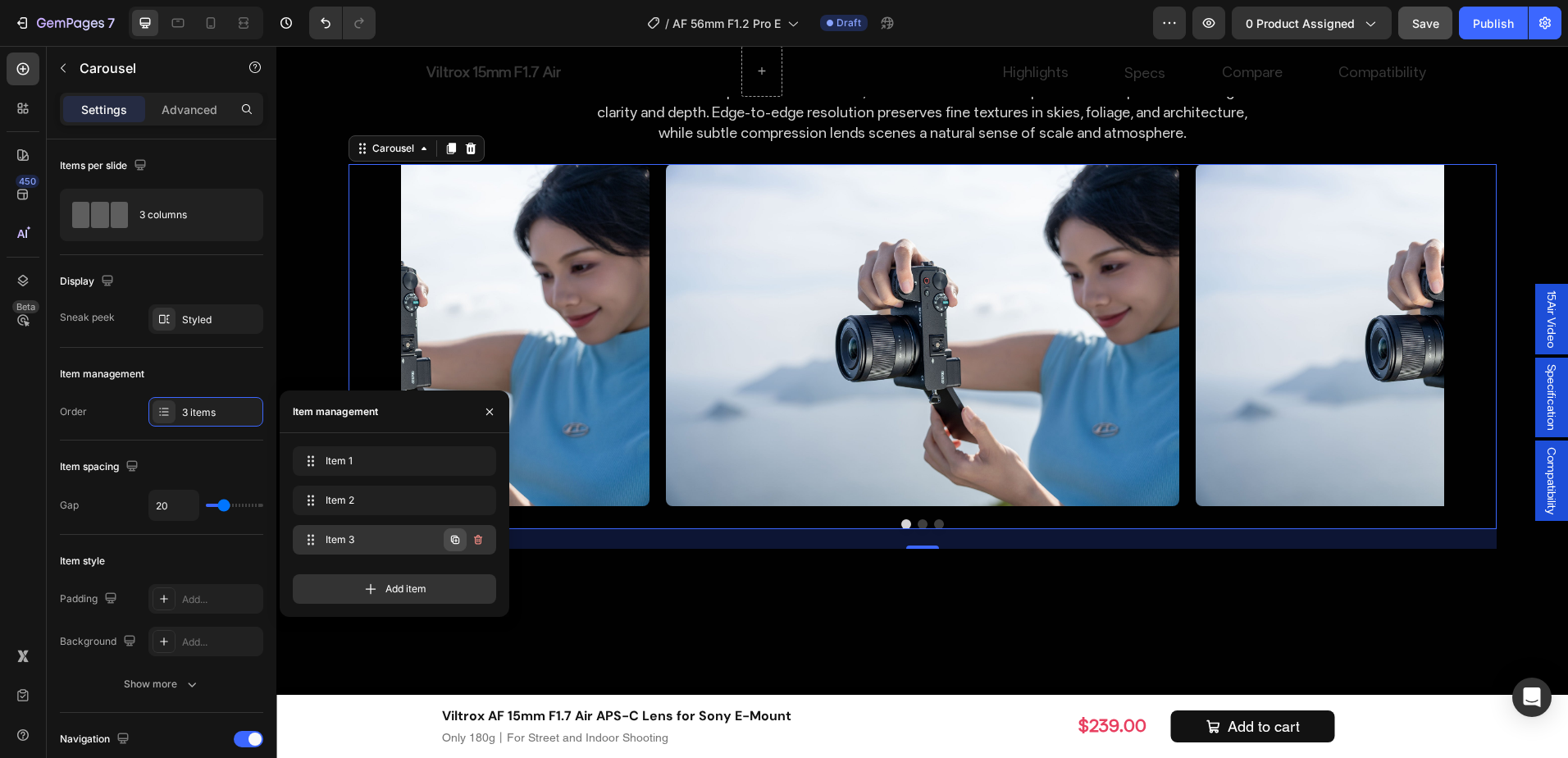
click at [459, 540] on icon "button" at bounding box center [455, 540] width 8 height 8
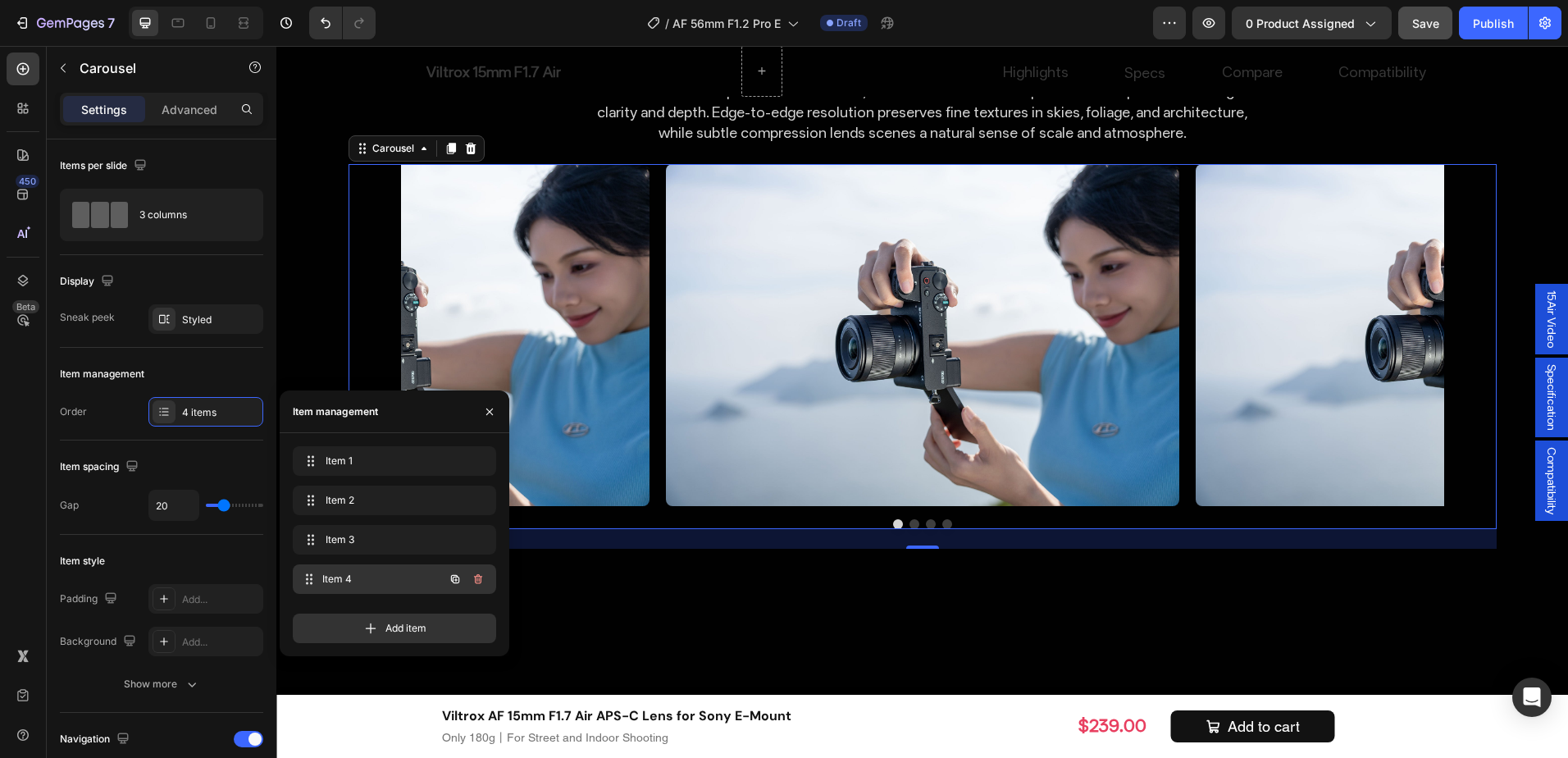
click at [407, 584] on span "Item 4" at bounding box center [383, 579] width 122 height 15
click at [453, 575] on icon "button" at bounding box center [455, 579] width 8 height 8
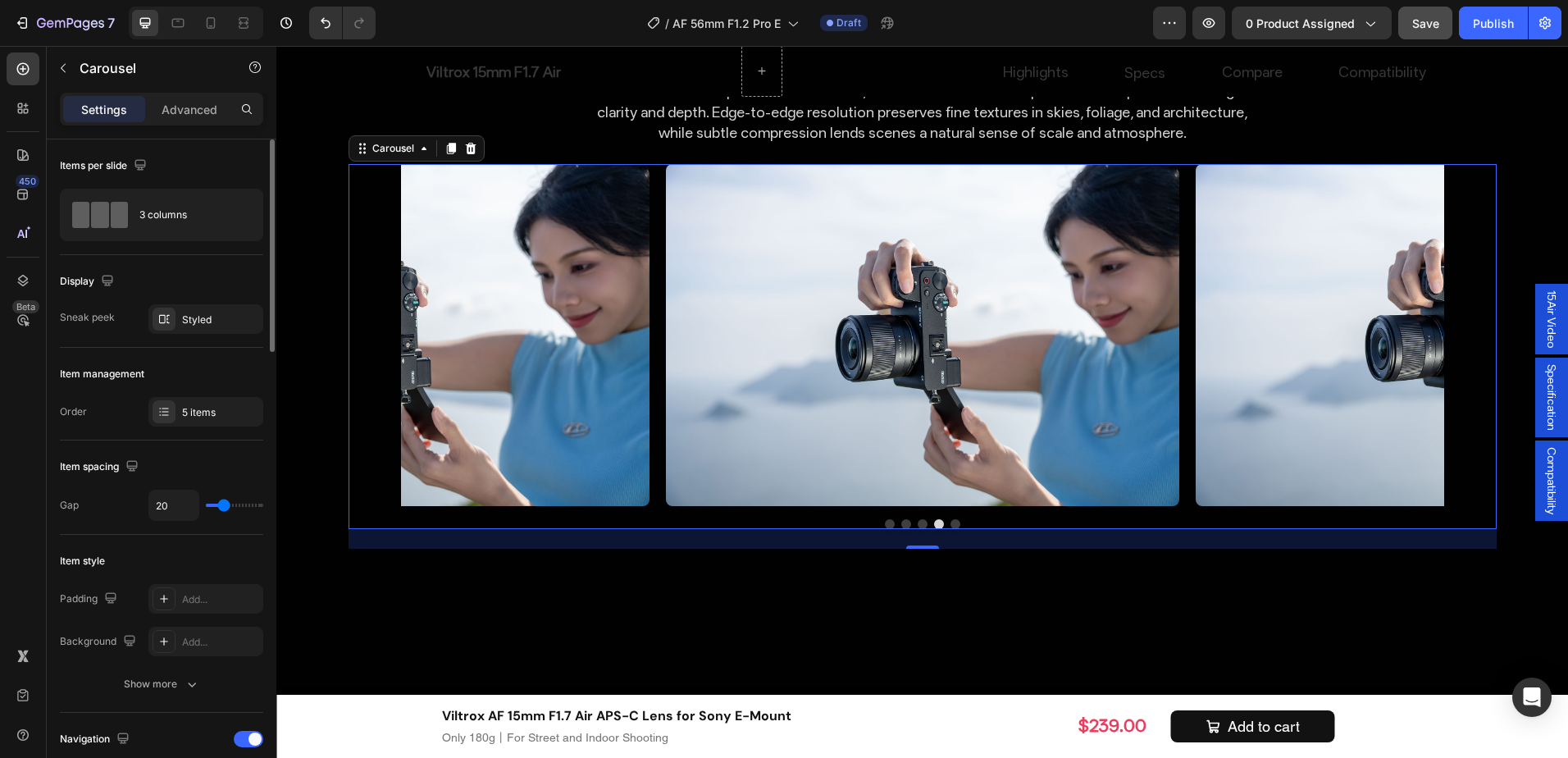
drag, startPoint x: 427, startPoint y: 559, endPoint x: 233, endPoint y: 453, distance: 221.1
click at [233, 453] on div "Item spacing Gap 20" at bounding box center [162, 487] width 204 height 95
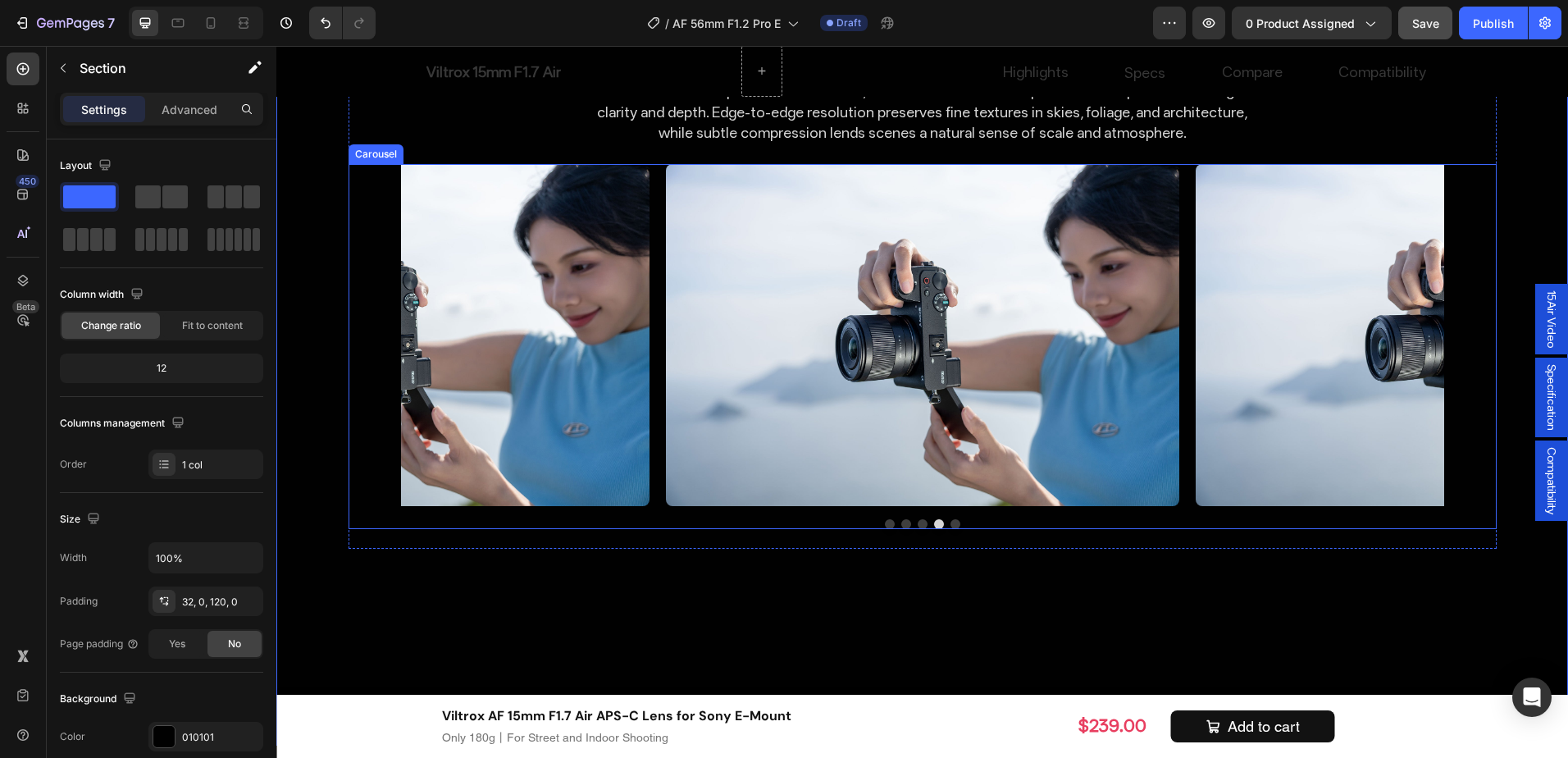
click at [604, 519] on div at bounding box center [922, 524] width 1149 height 10
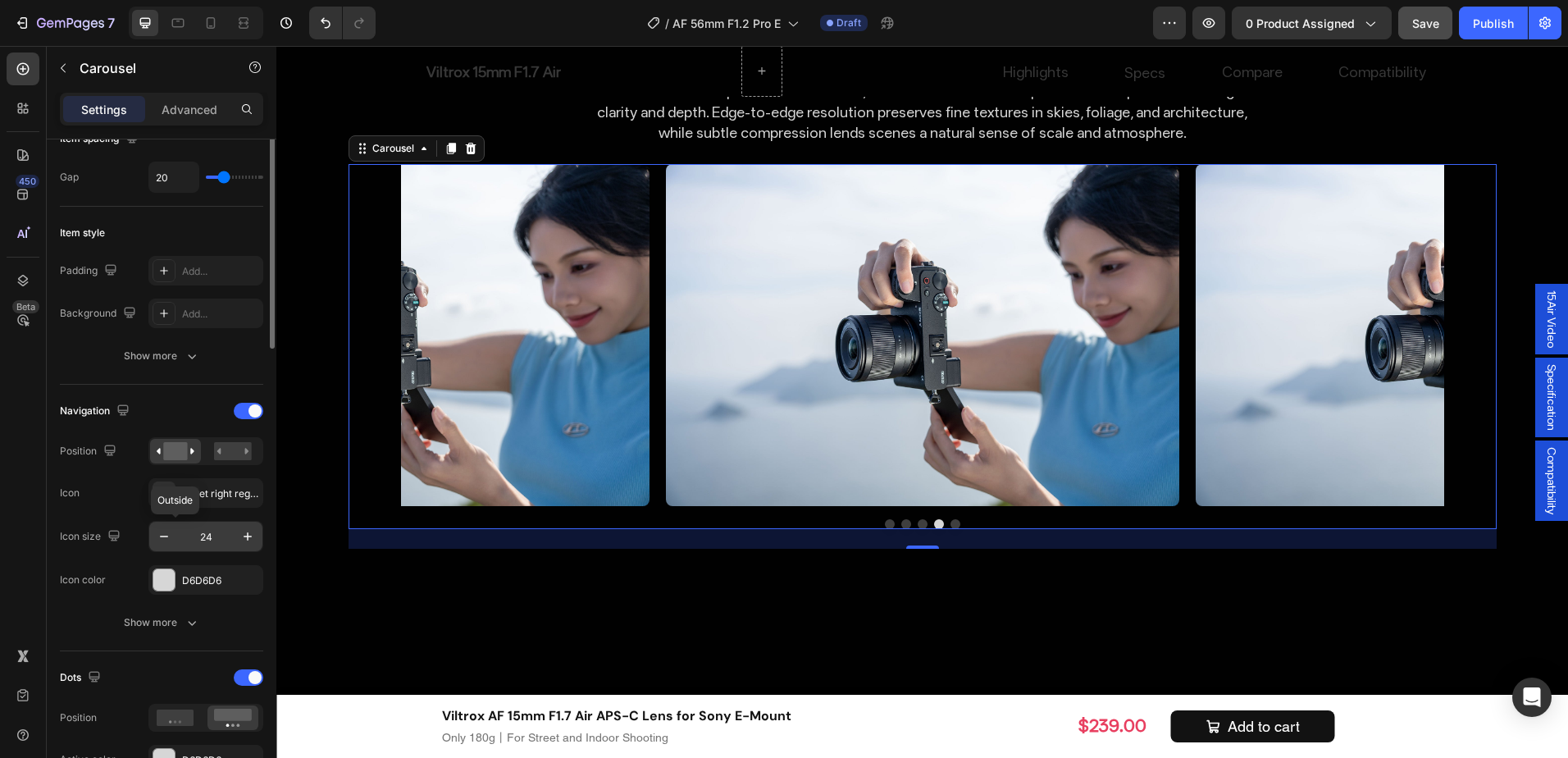
scroll to position [247, 0]
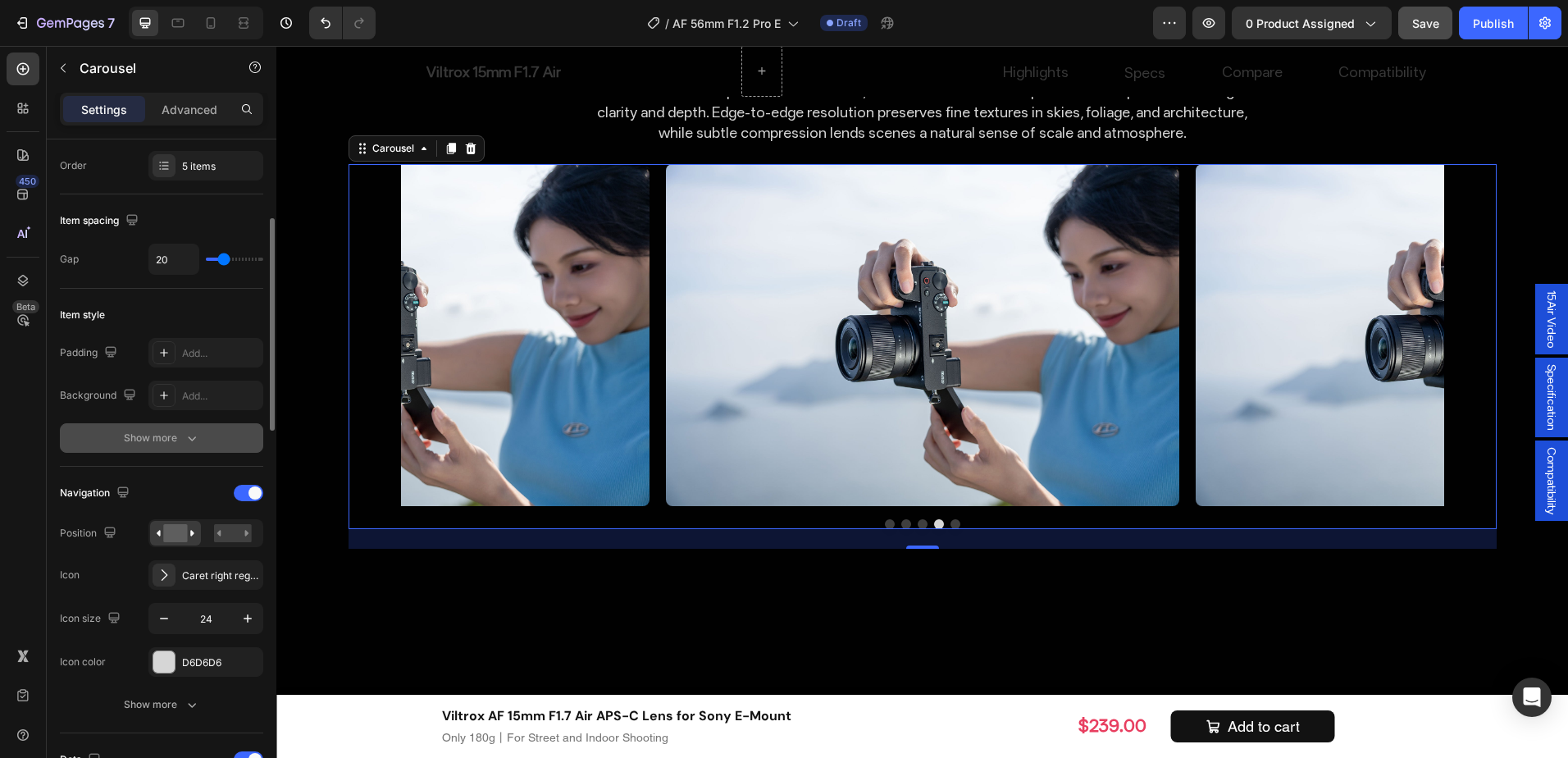
click at [198, 444] on icon "button" at bounding box center [192, 438] width 16 height 16
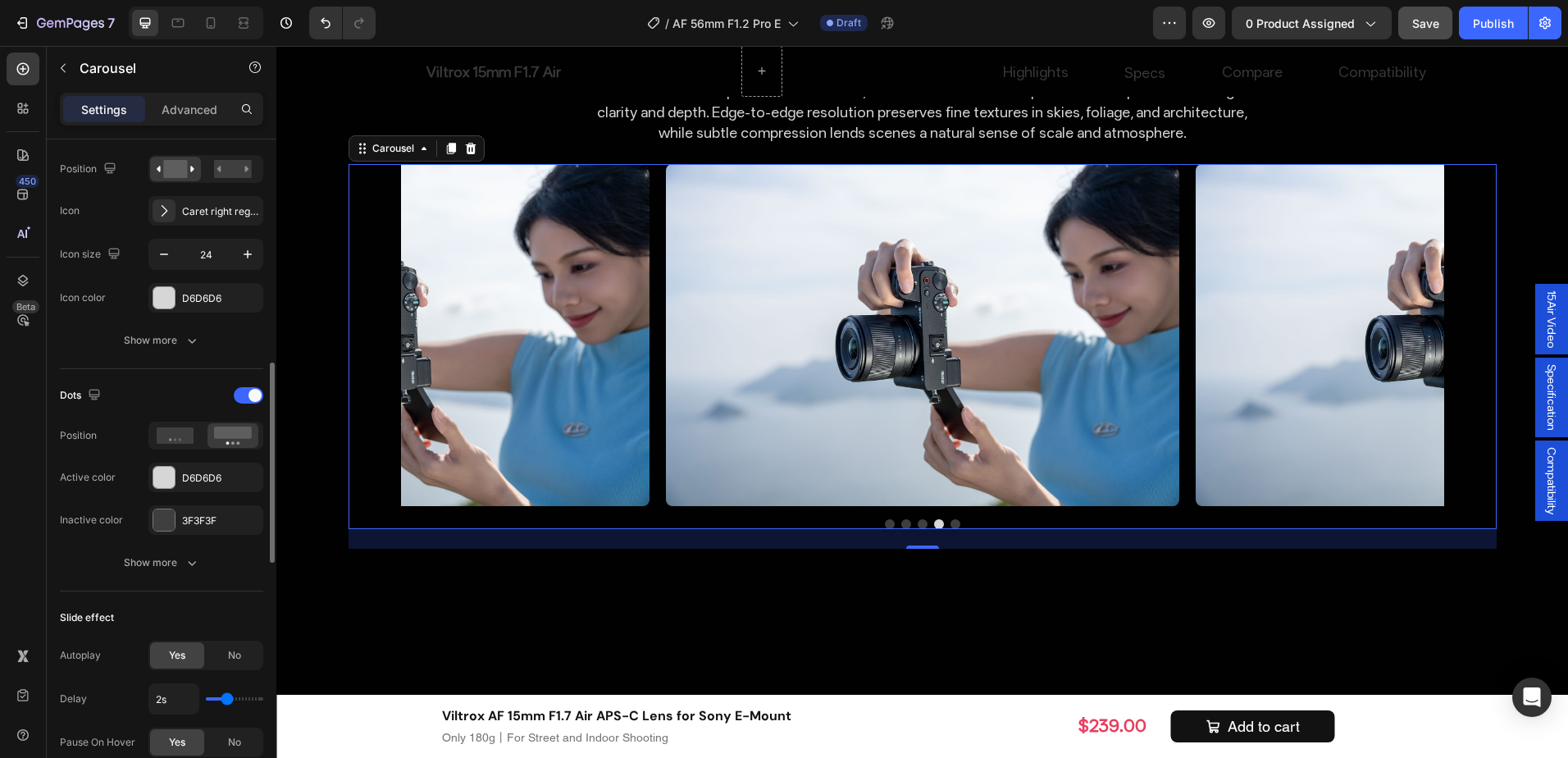
scroll to position [903, 0]
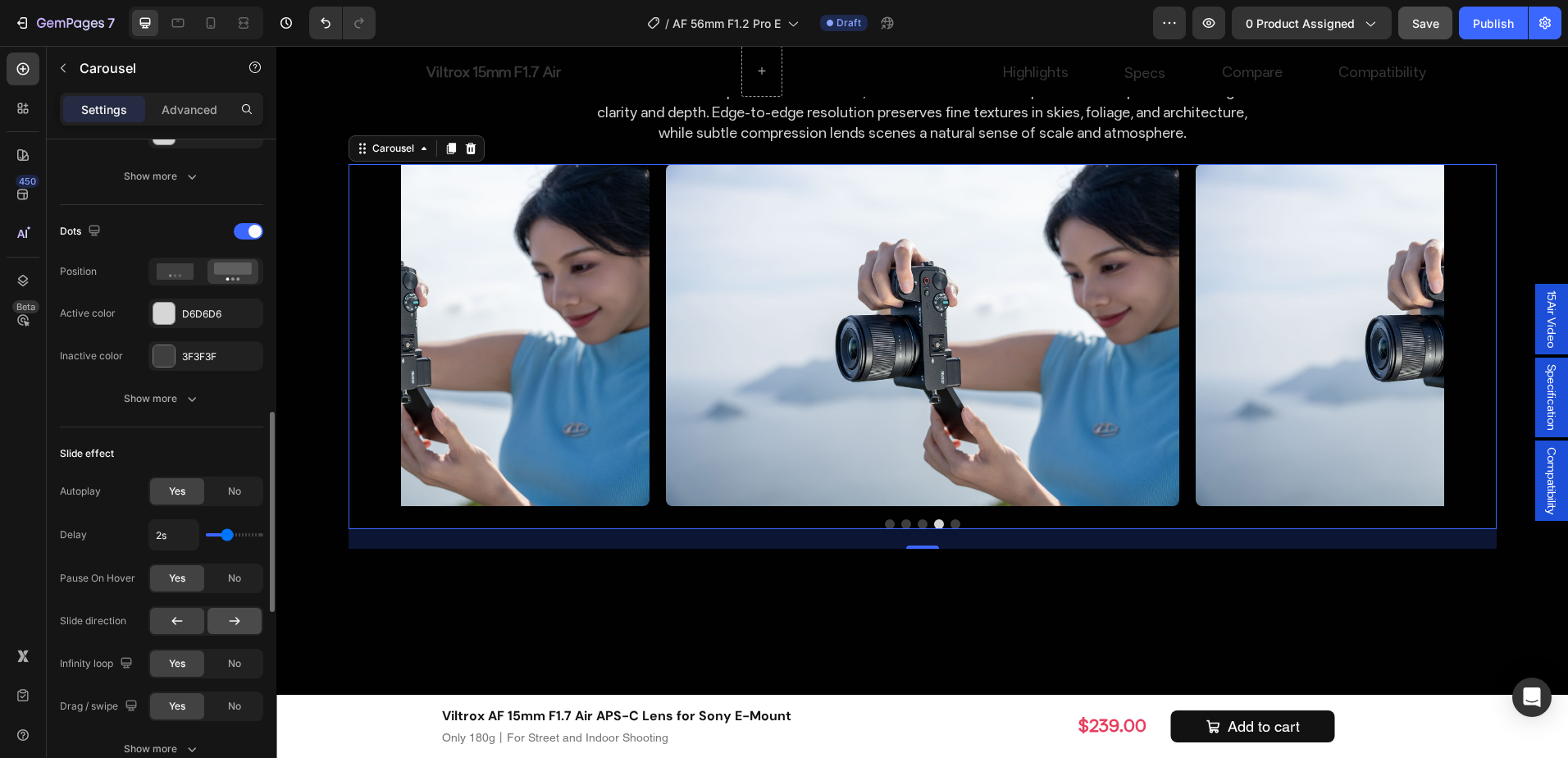
click at [252, 616] on div at bounding box center [235, 621] width 54 height 26
click at [1453, 313] on button "Carousel Next Arrow" at bounding box center [1471, 336] width 46 height 46
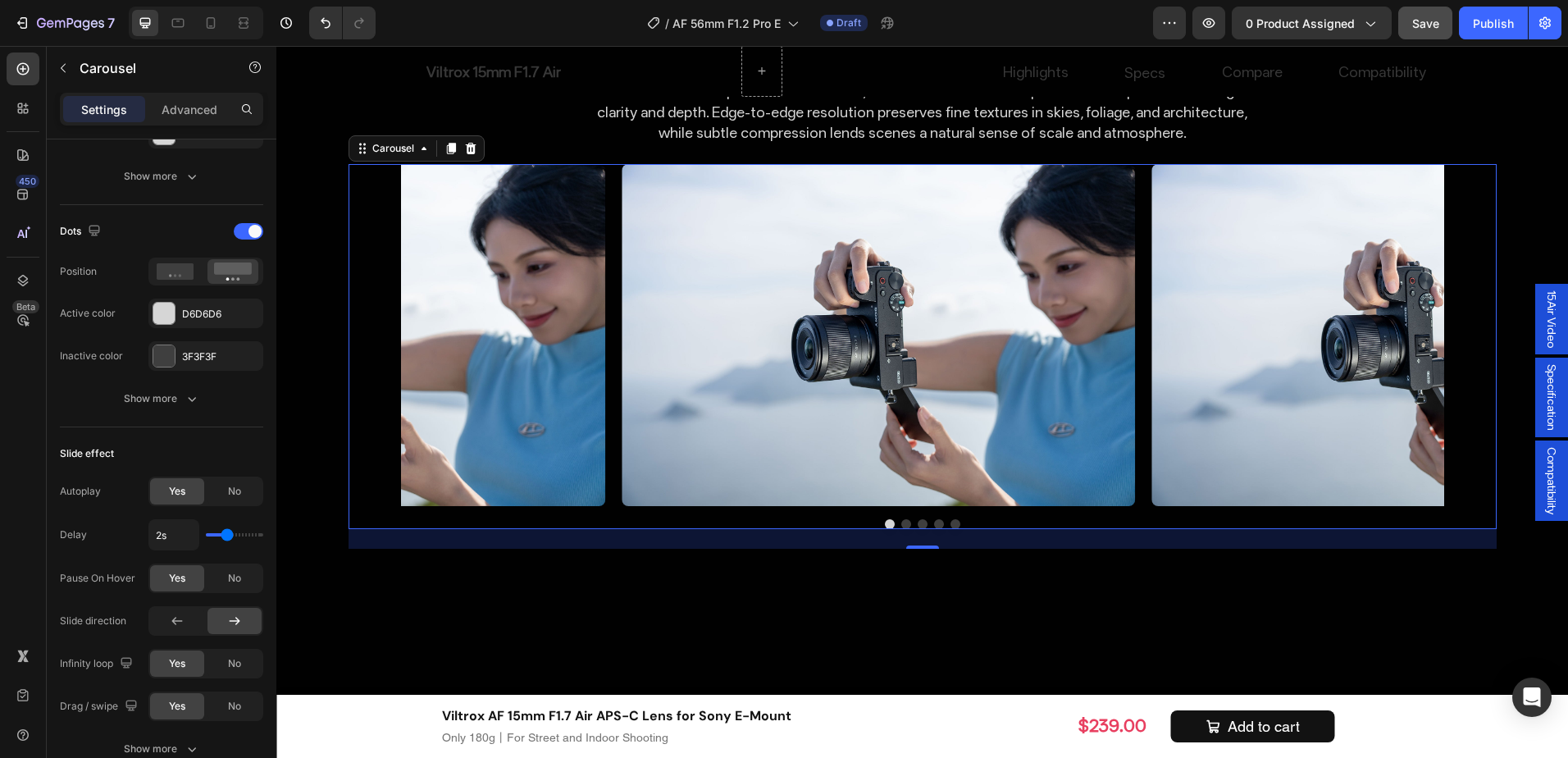
click at [1453, 313] on button "Carousel Next Arrow" at bounding box center [1471, 336] width 46 height 46
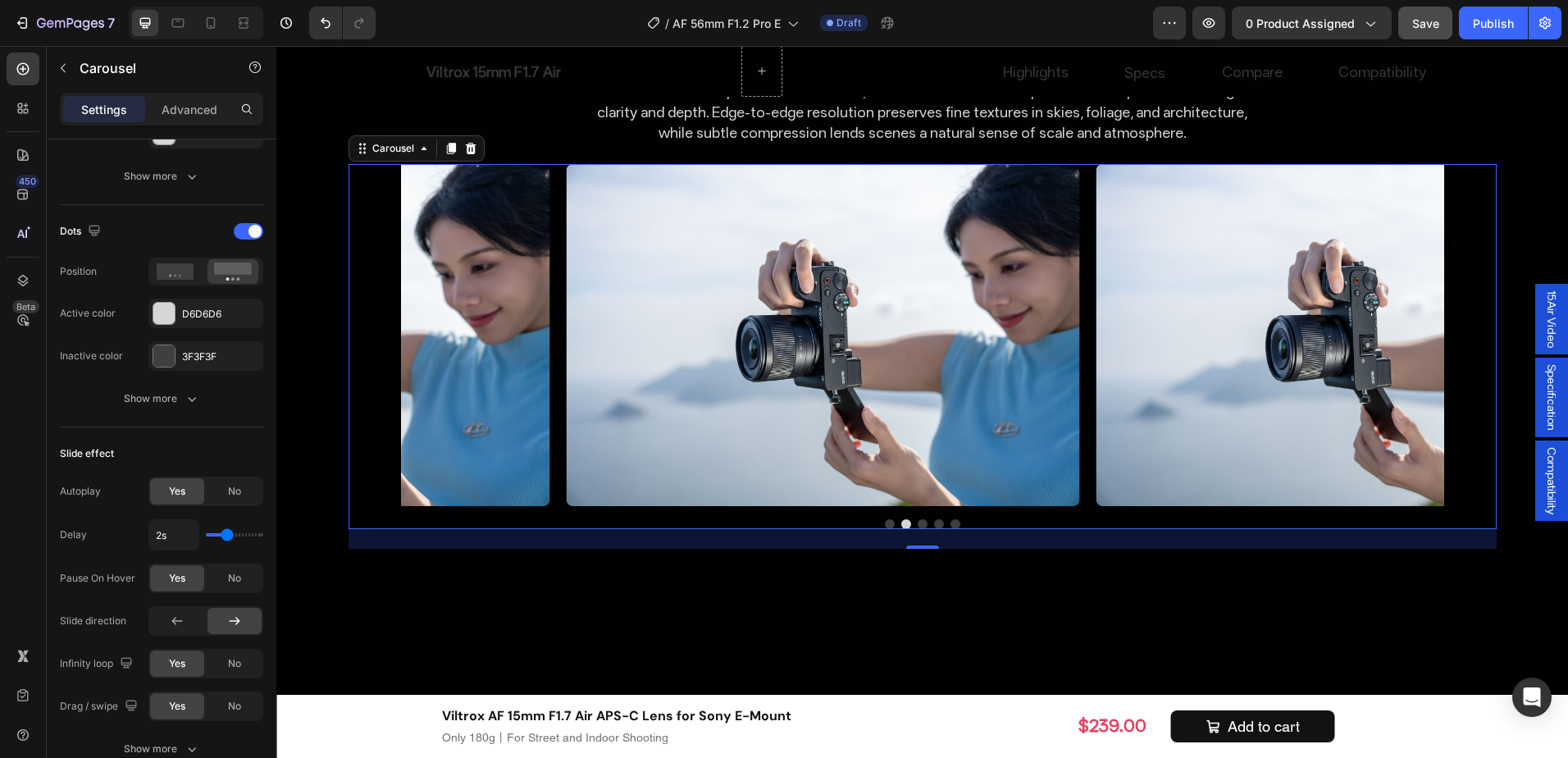
click at [1453, 313] on button "Carousel Next Arrow" at bounding box center [1471, 336] width 46 height 46
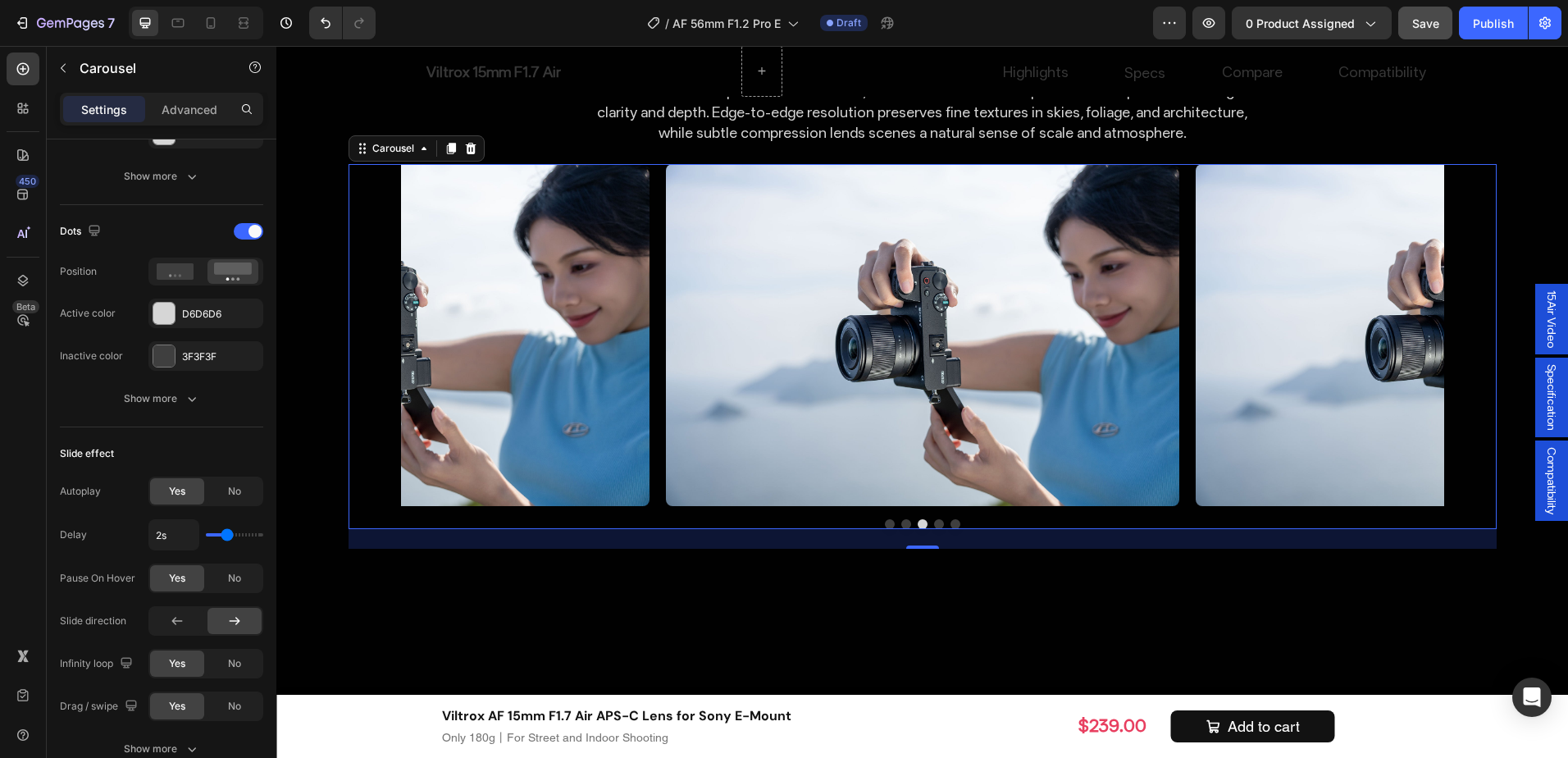
click at [1453, 313] on button "Carousel Next Arrow" at bounding box center [1471, 336] width 46 height 46
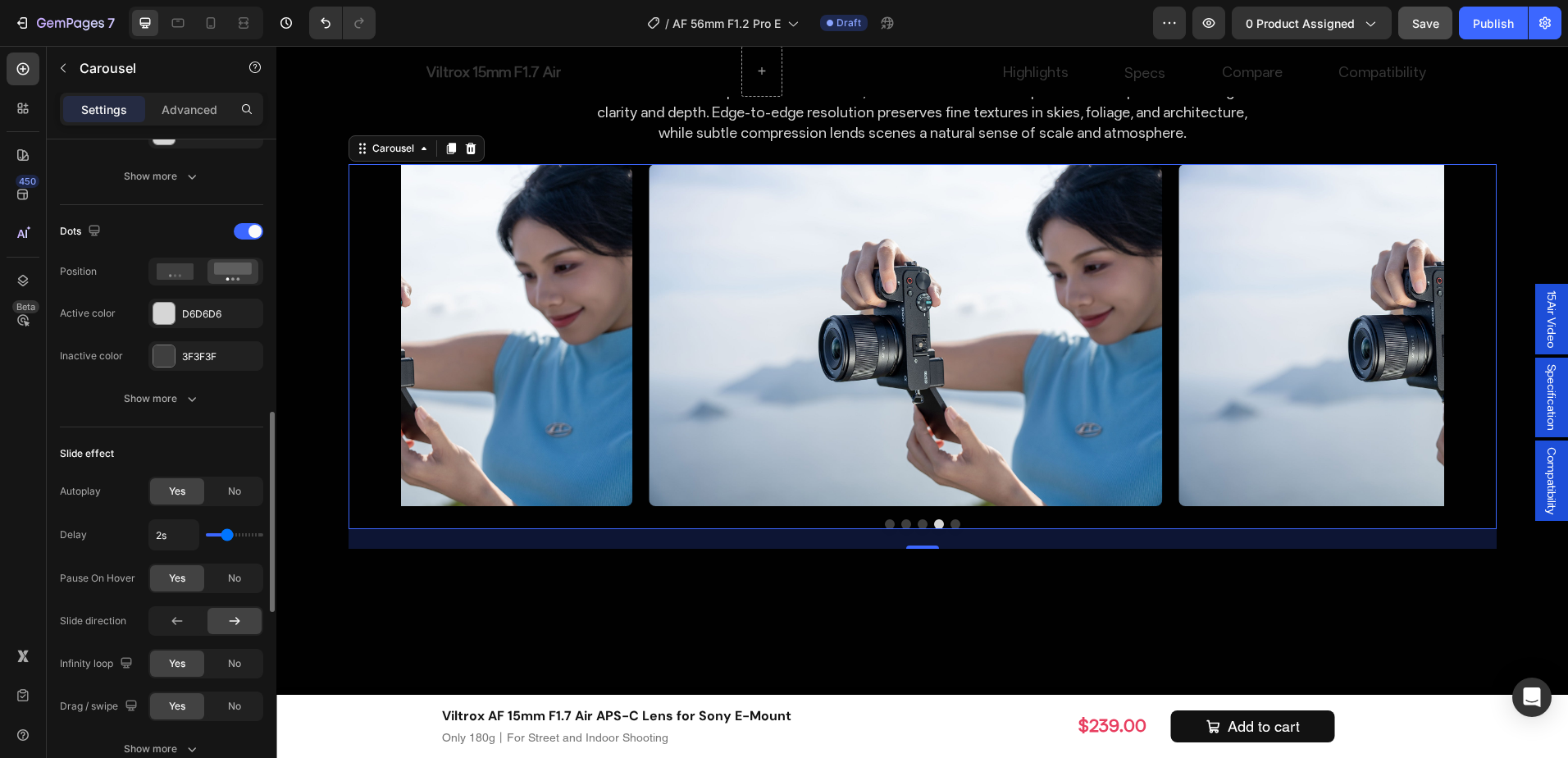
scroll to position [985, 0]
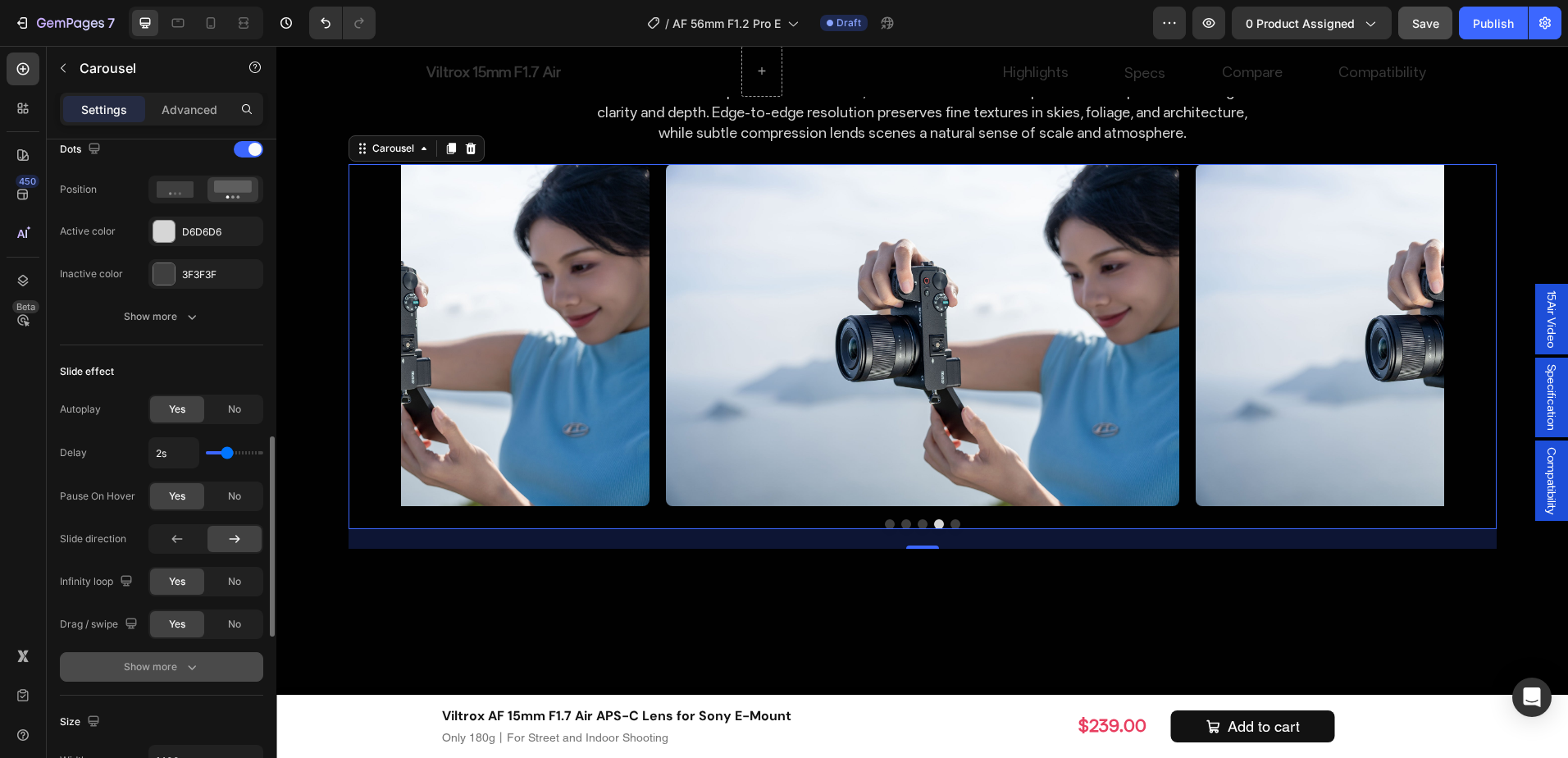
click at [113, 665] on button "Show more" at bounding box center [162, 667] width 204 height 30
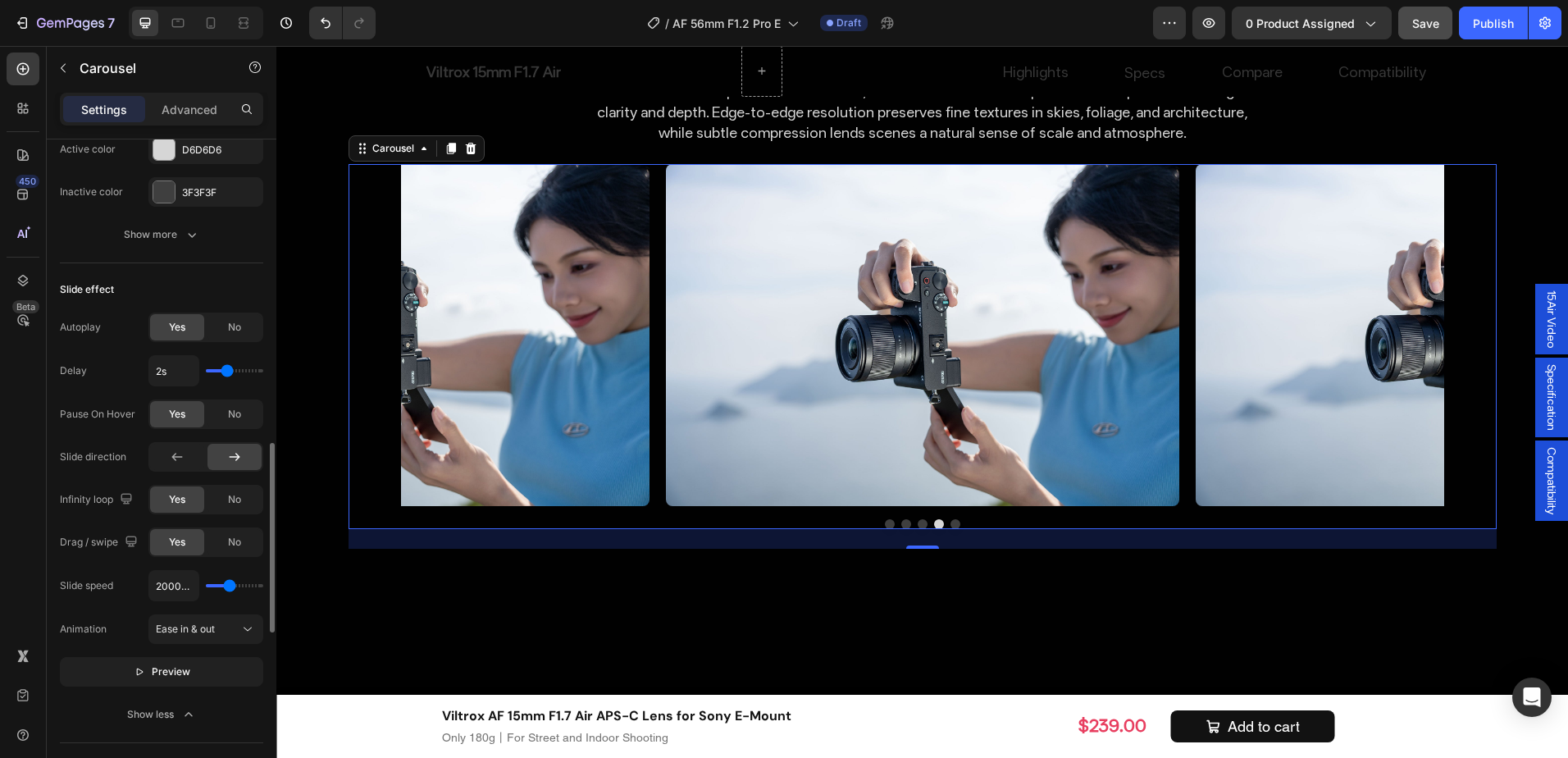
scroll to position [1149, 0]
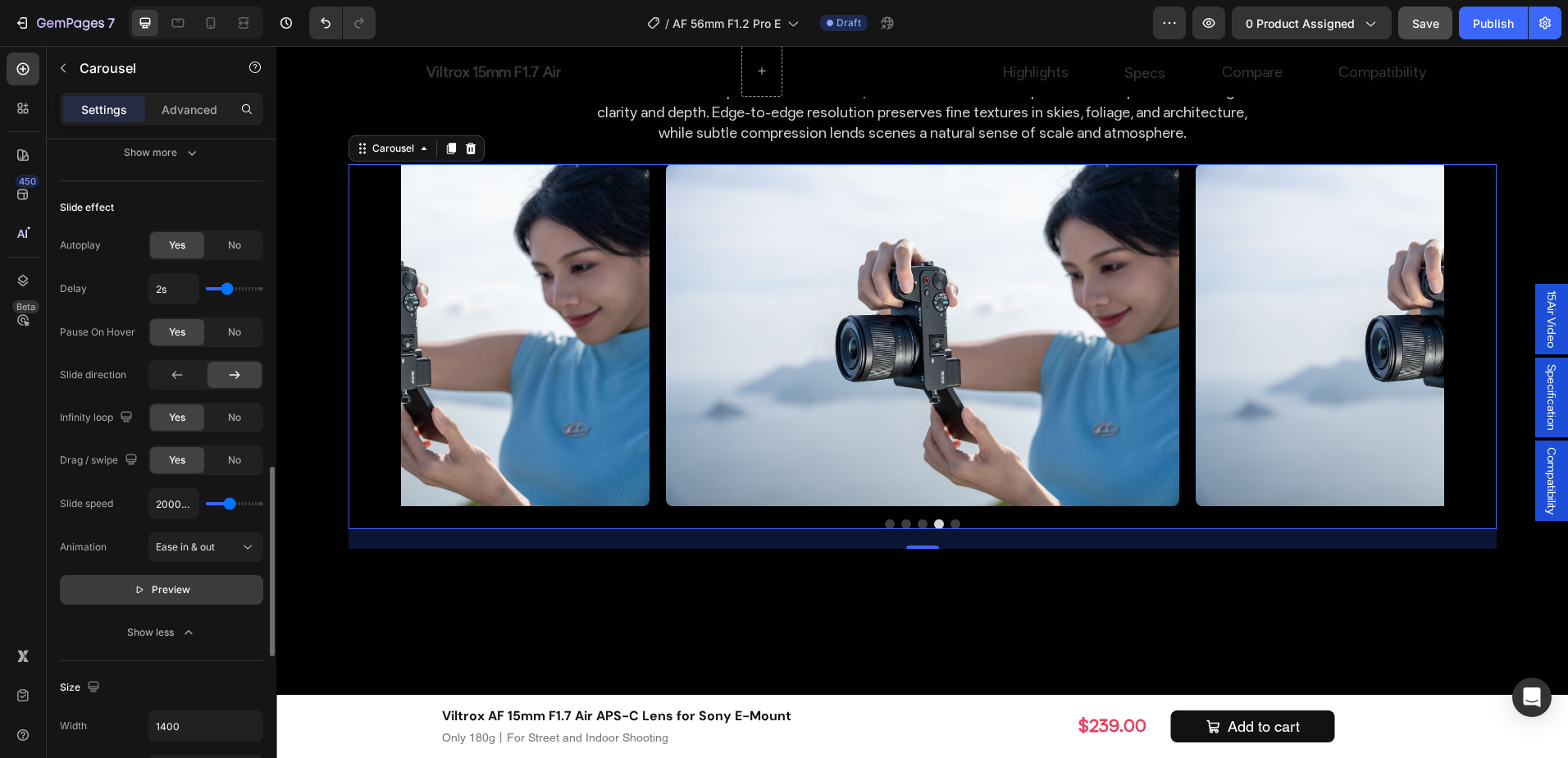
click at [154, 592] on span "Preview" at bounding box center [171, 590] width 39 height 16
click at [684, 468] on div "Image Row Image Row Image Row Image Row Image Row Carousel 24" at bounding box center [922, 347] width 1149 height 366
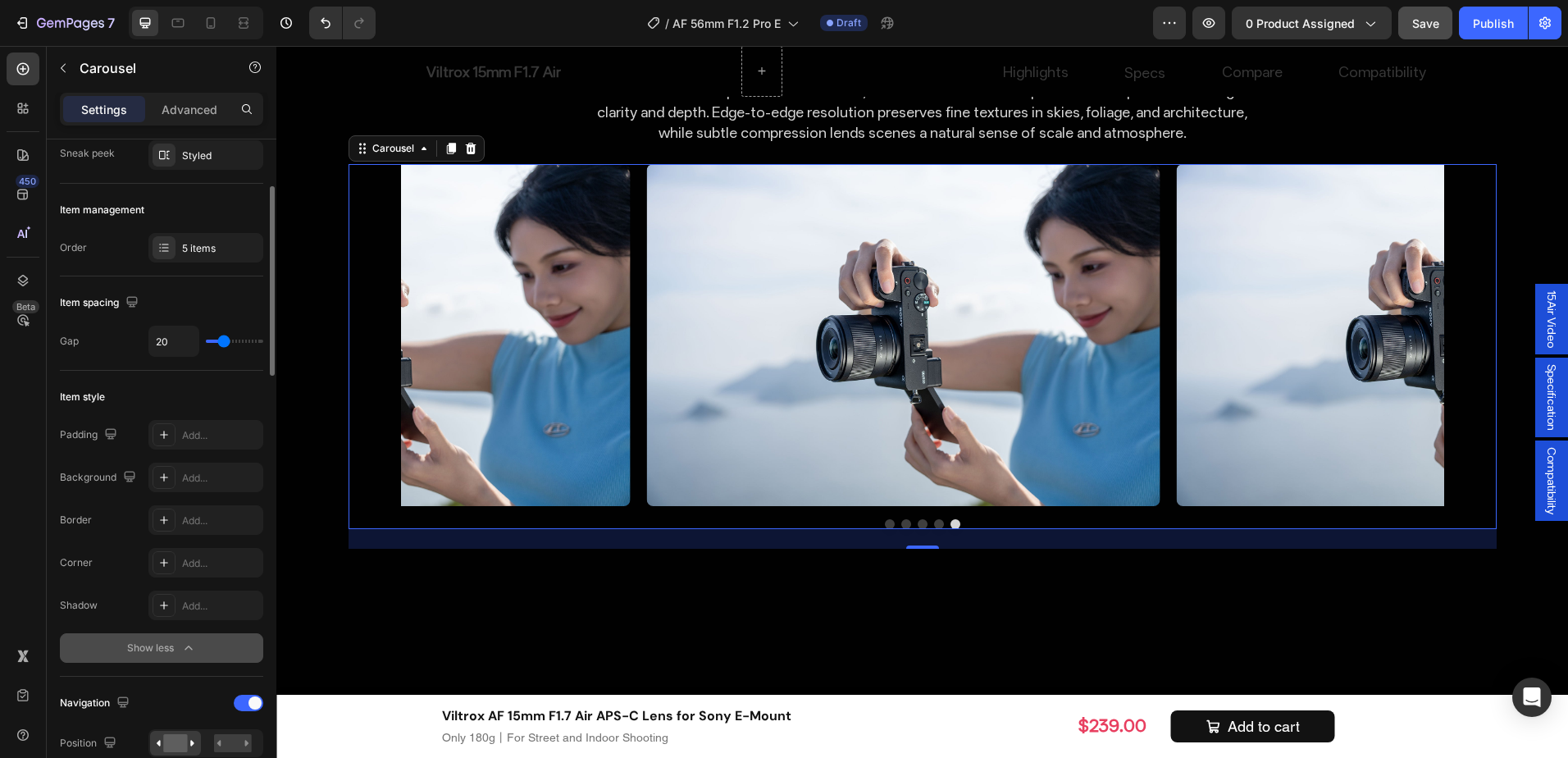
scroll to position [82, 0]
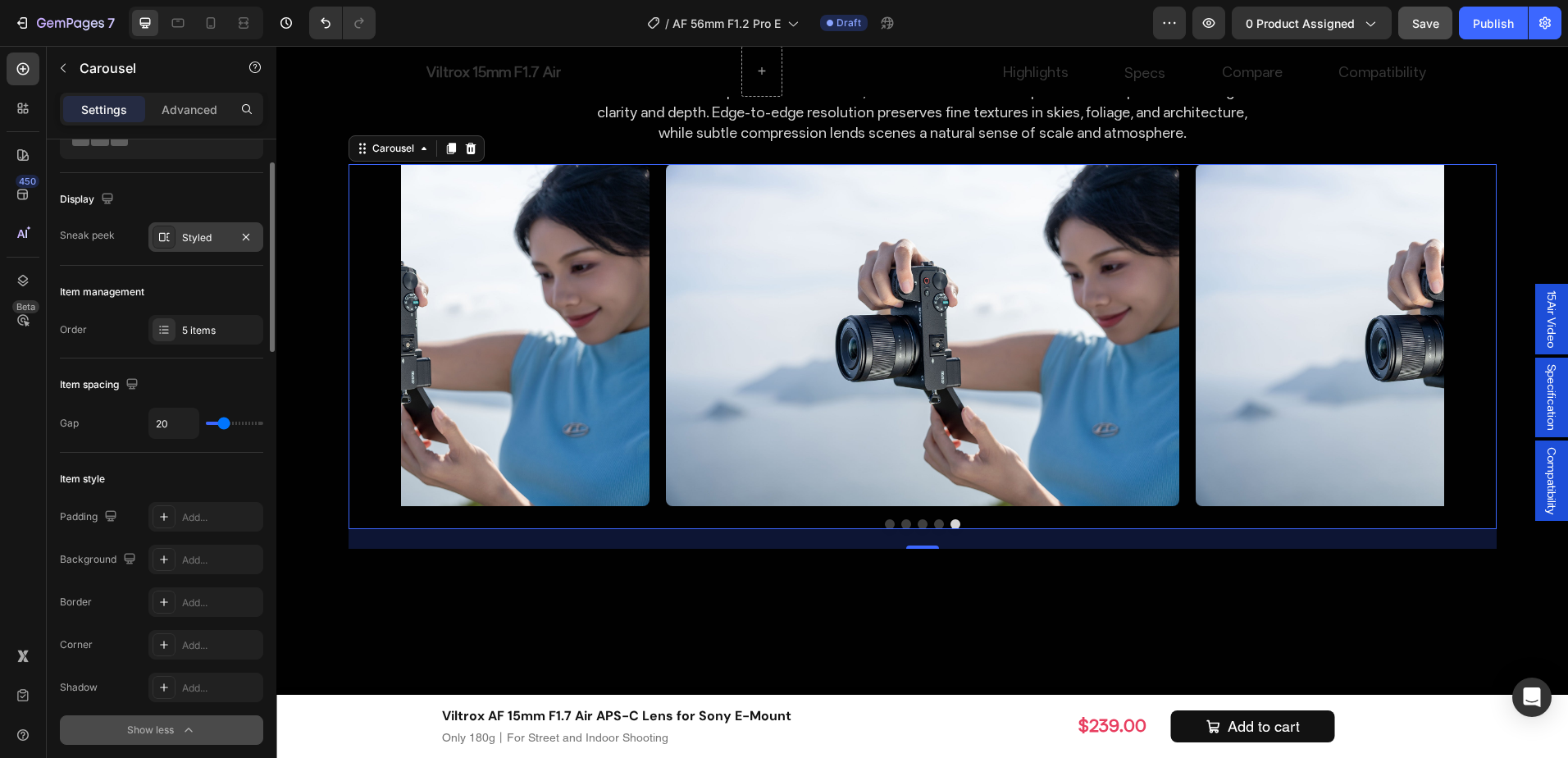
click at [221, 238] on div "Styled" at bounding box center [206, 238] width 48 height 15
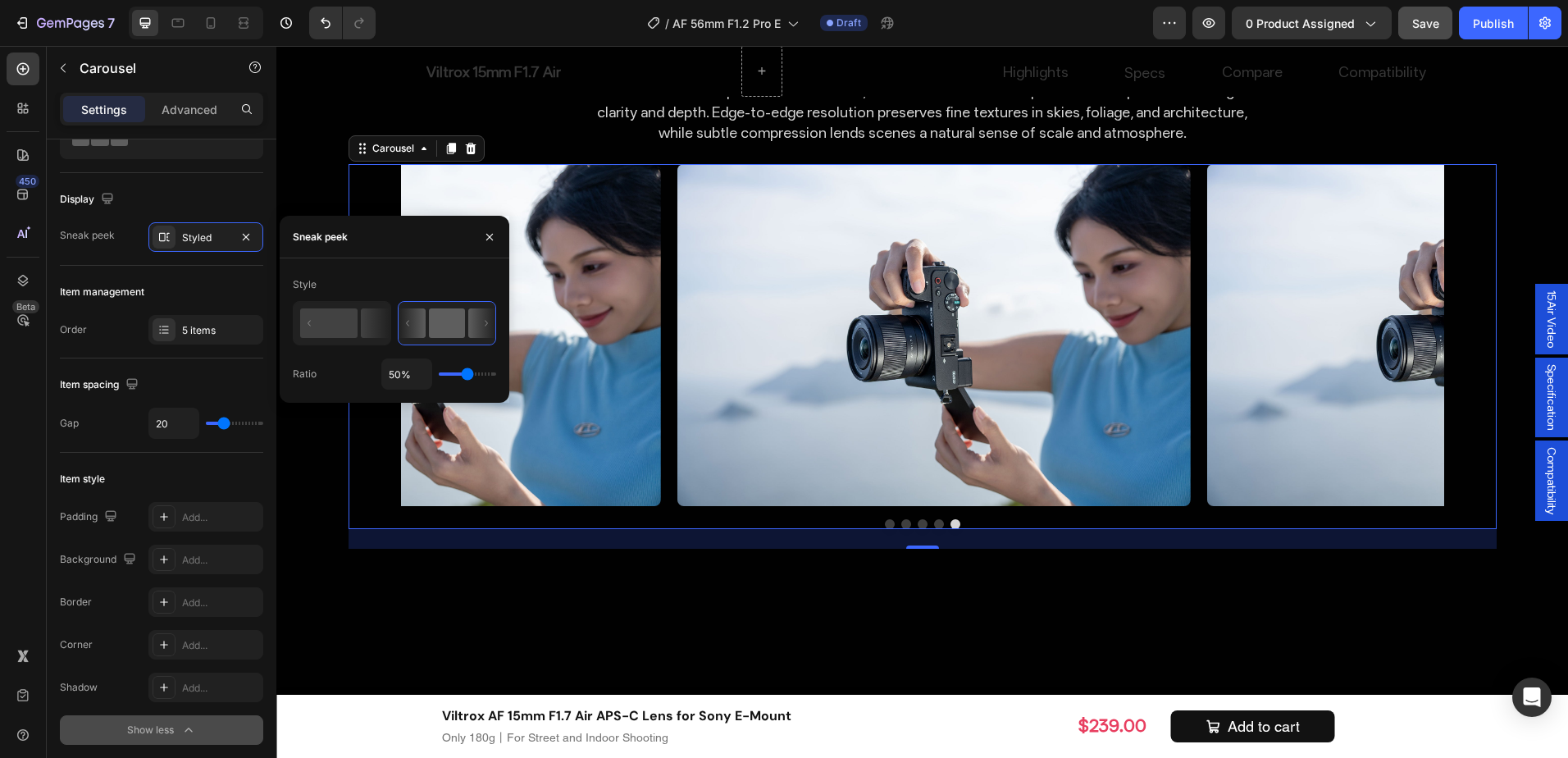
type input "32%"
type input "32"
type input "12%"
type input "12"
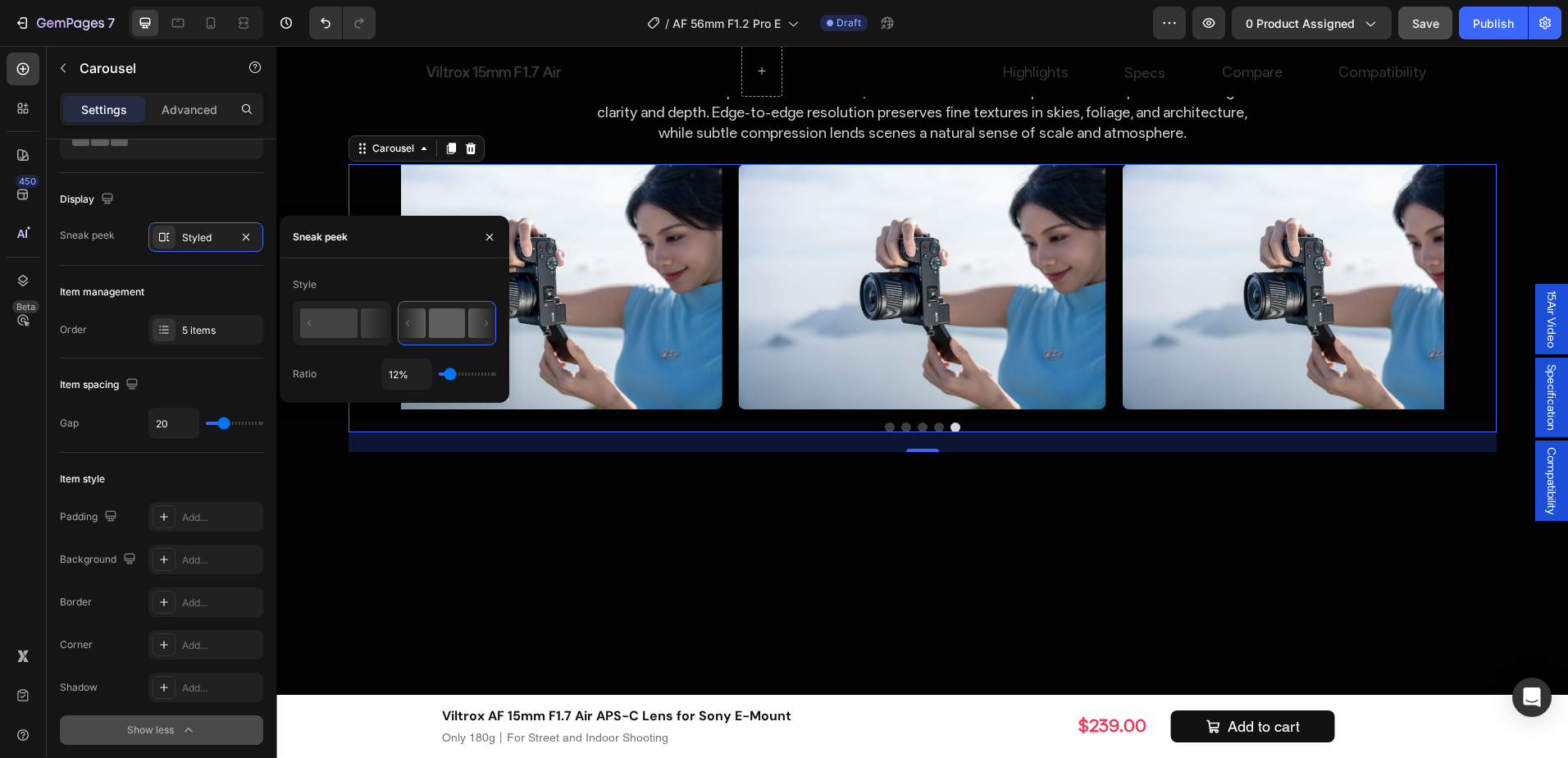
type input "1%"
type input "1"
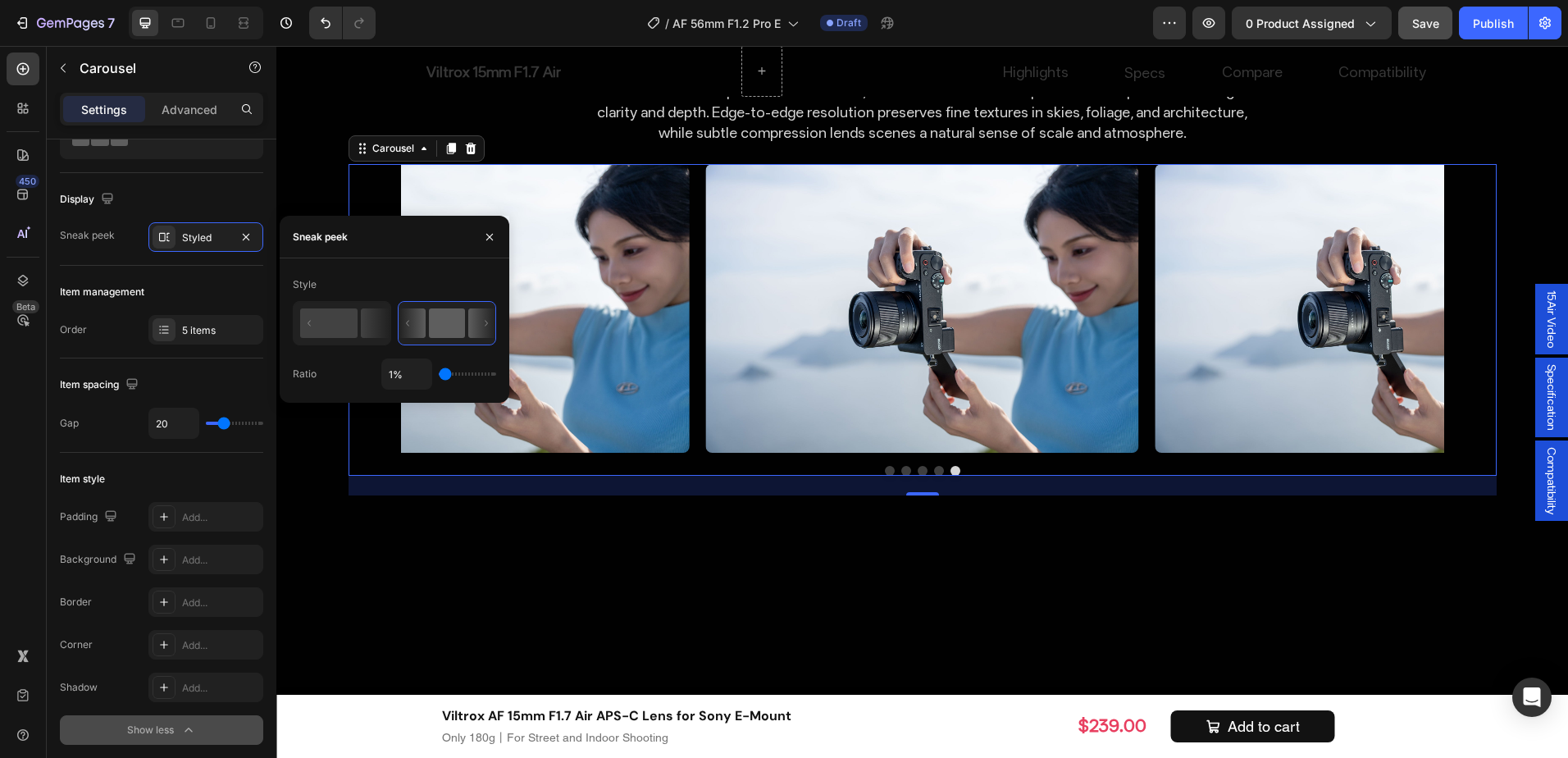
type input "32%"
type input "32"
type input "1%"
type input "1"
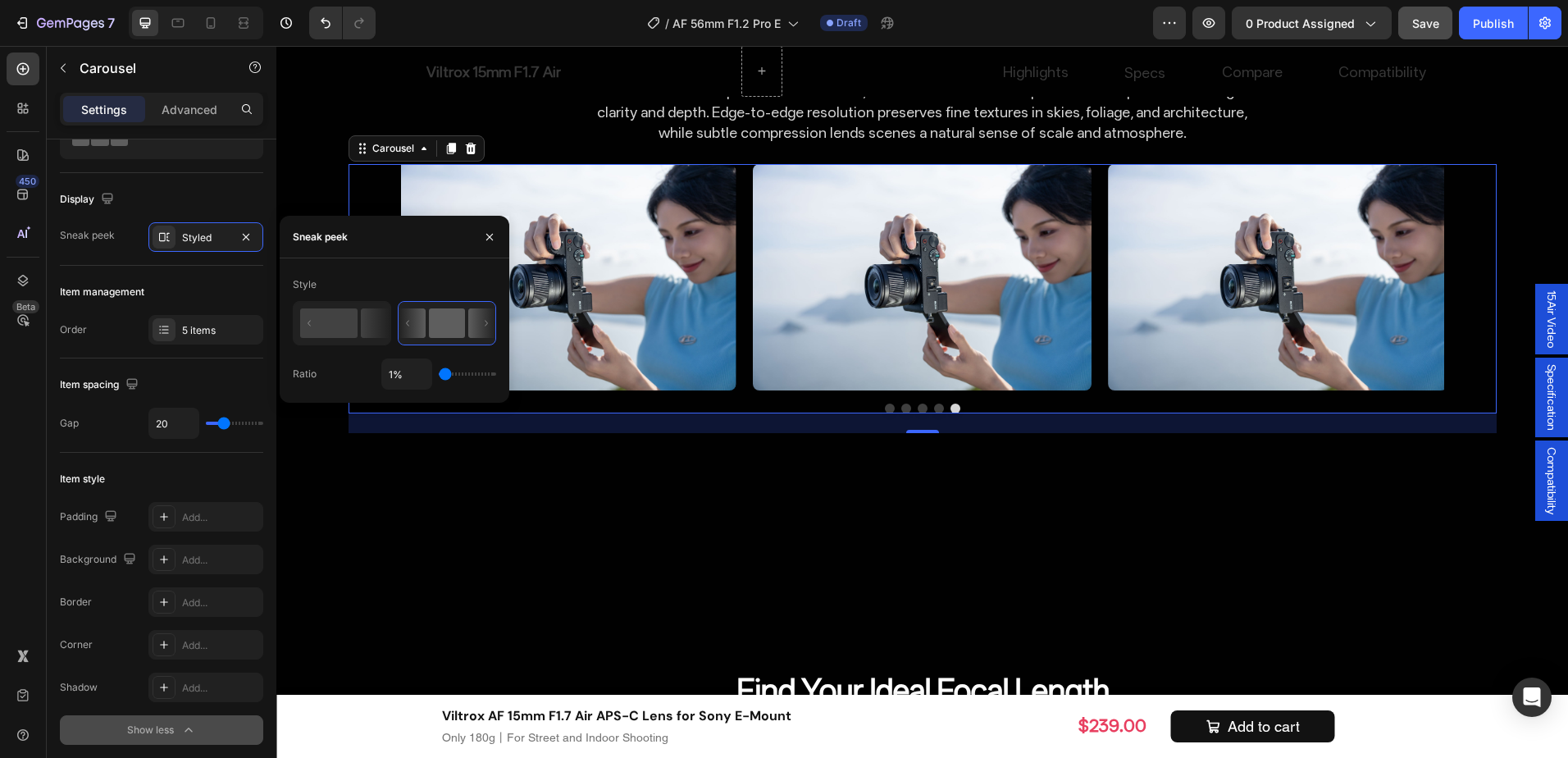
type input "6%"
type input "6"
type input "19%"
type input "19"
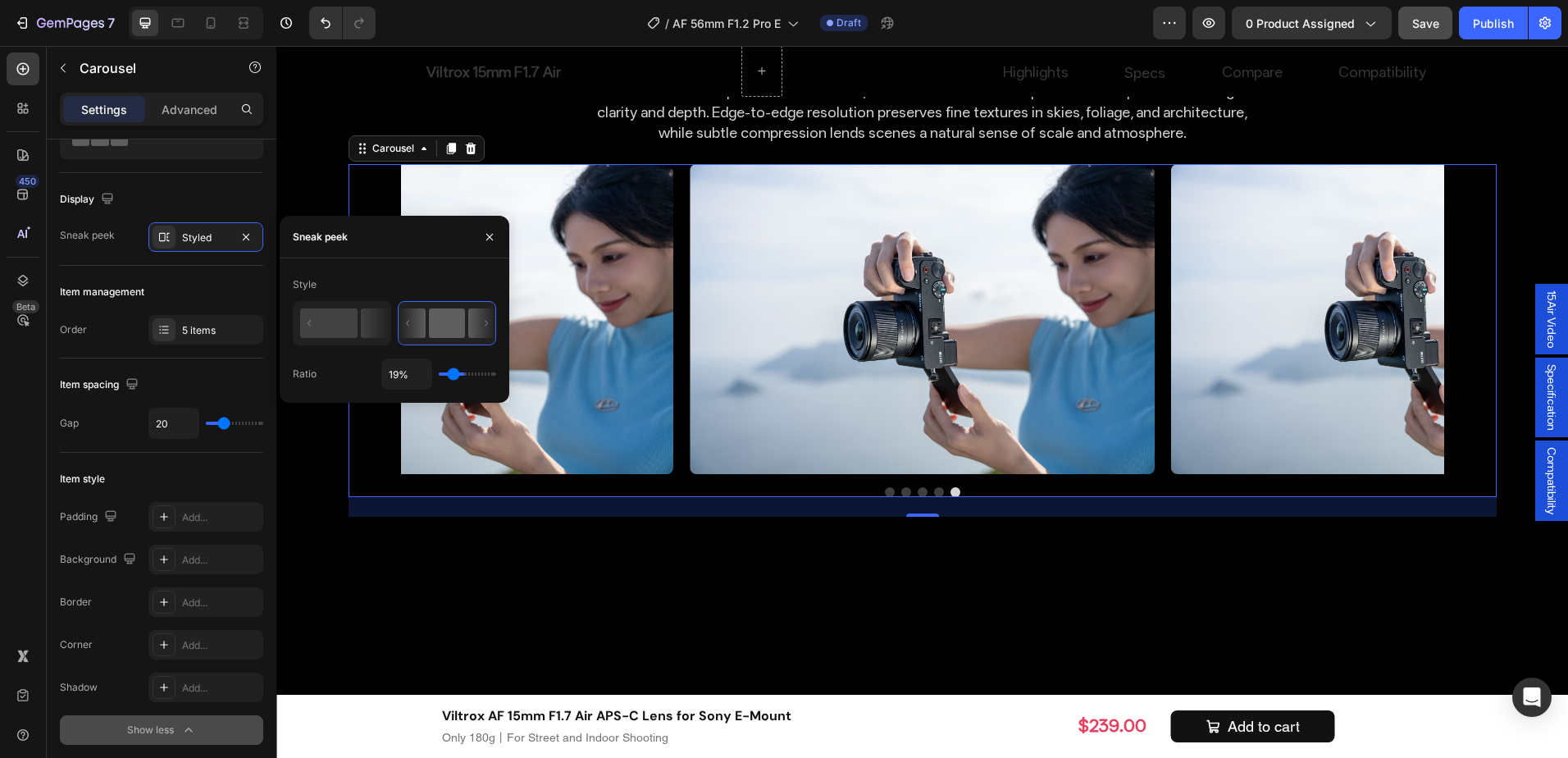
type input "40%"
type input "40"
type input "41%"
type input "41"
type input "45%"
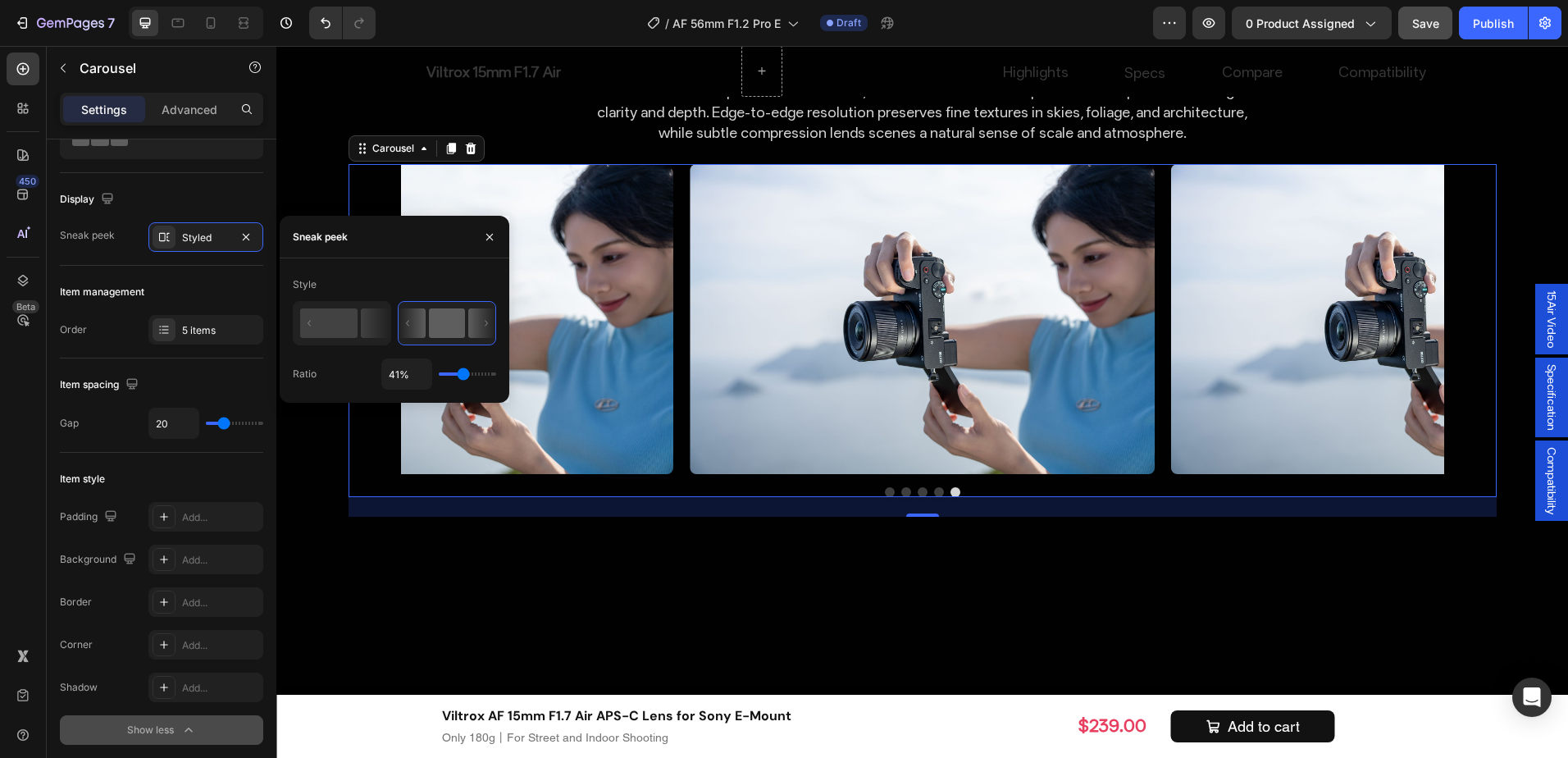
type input "45"
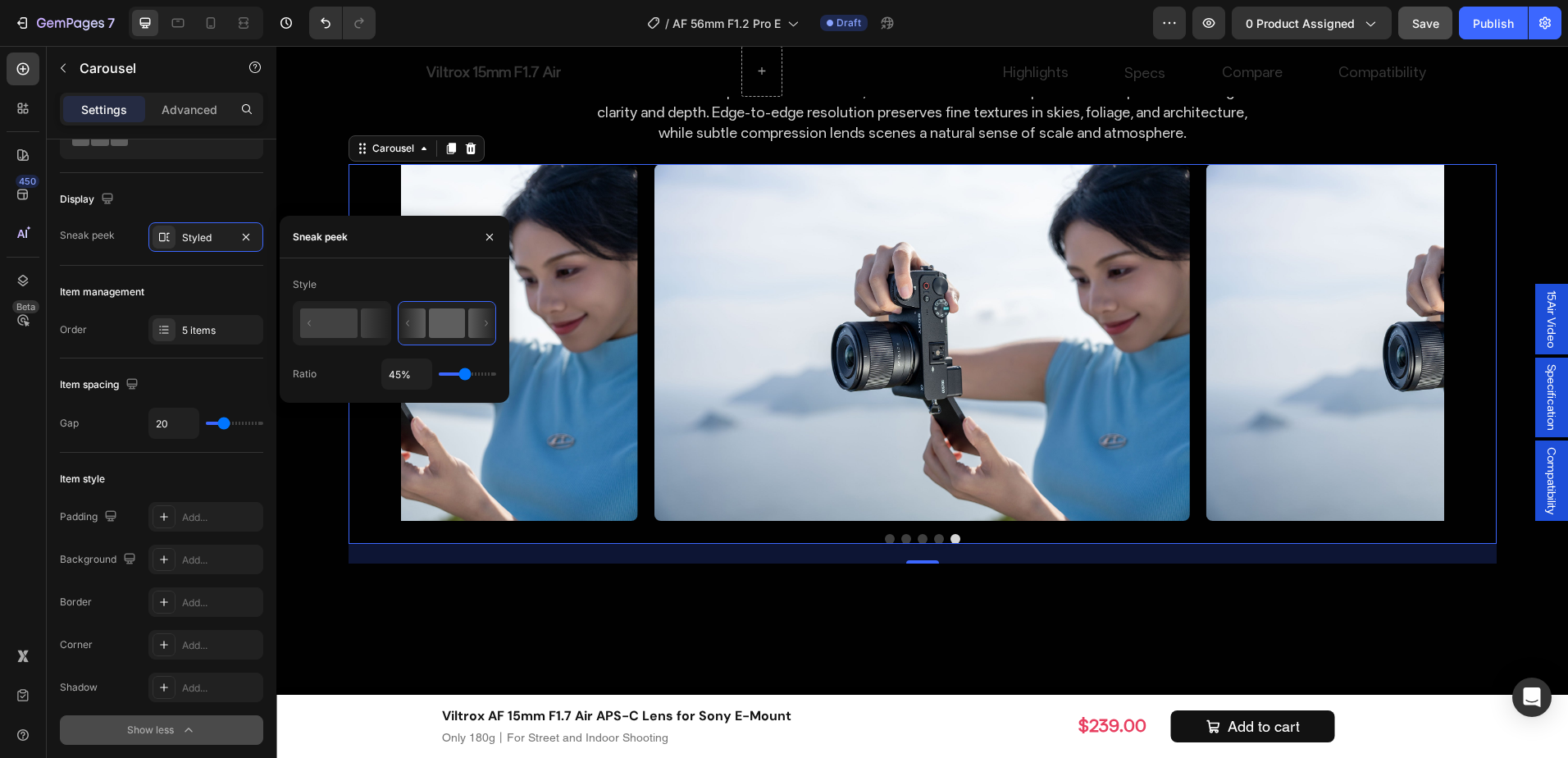
type input "54%"
type input "54"
type input "60%"
type input "60"
type input "65%"
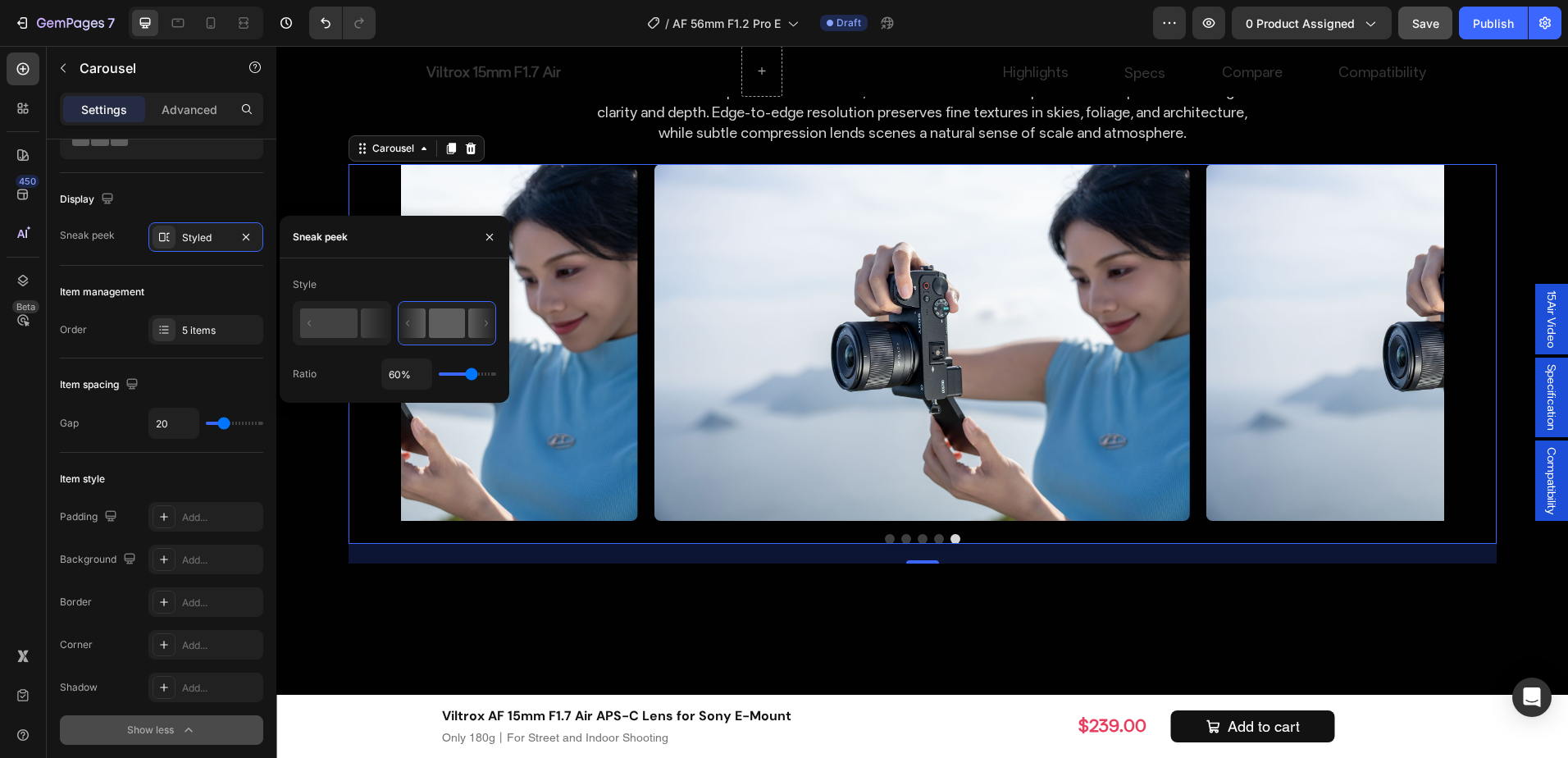
type input "65"
type input "71%"
type input "71"
type input "72%"
type input "72"
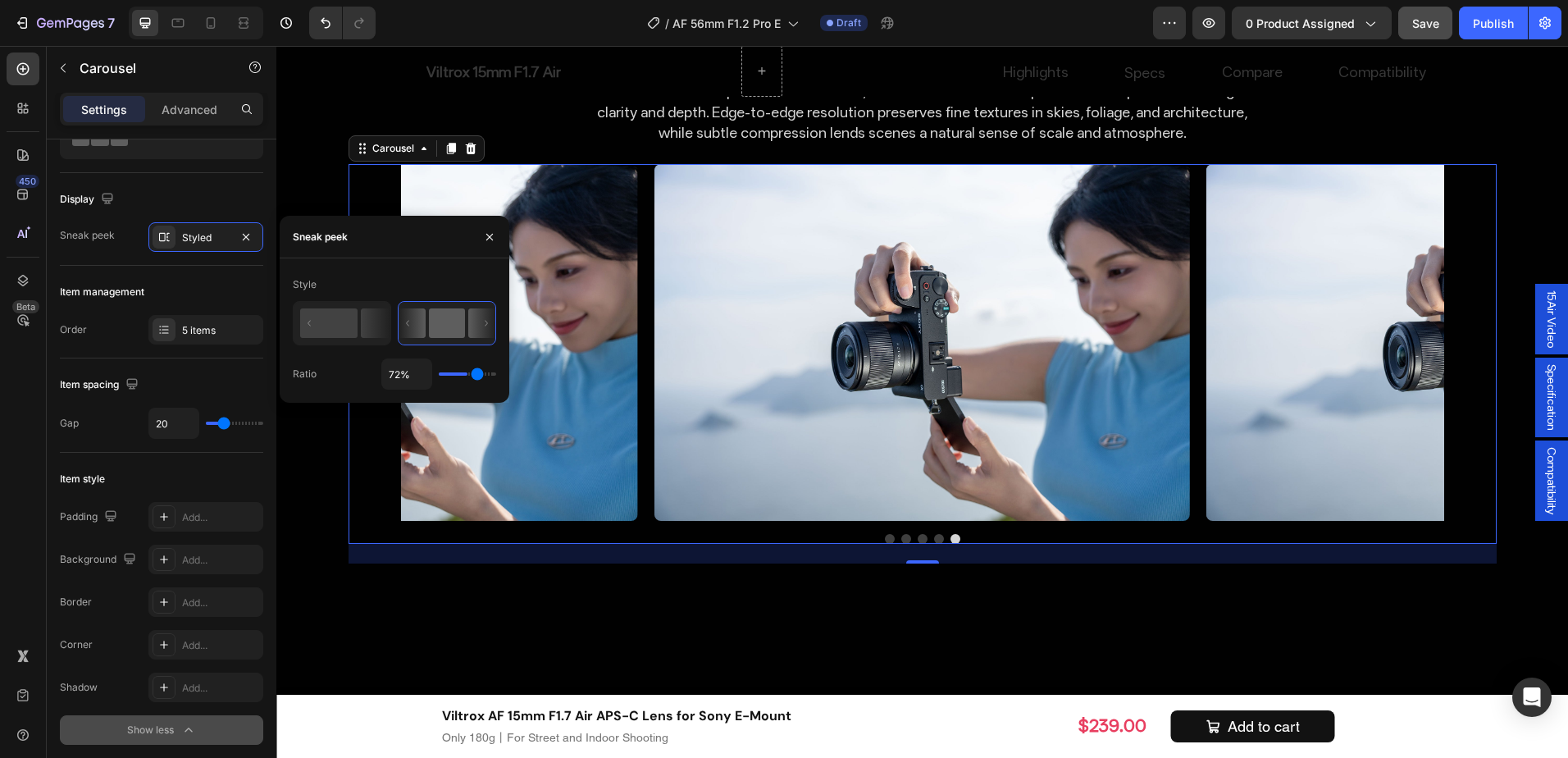
type input "78%"
type input "78"
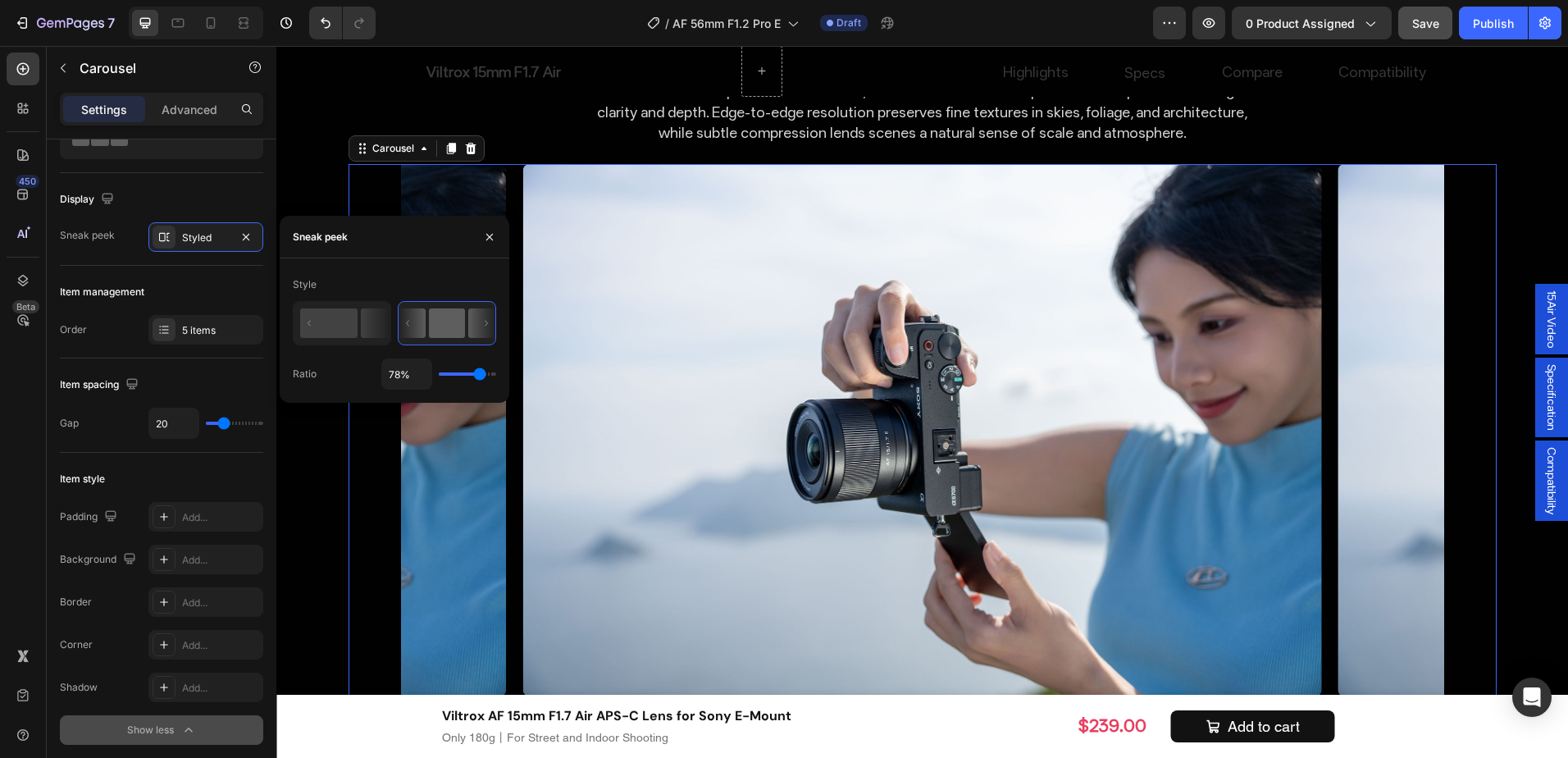
type input "85%"
type input "85"
type input "89%"
type input "89"
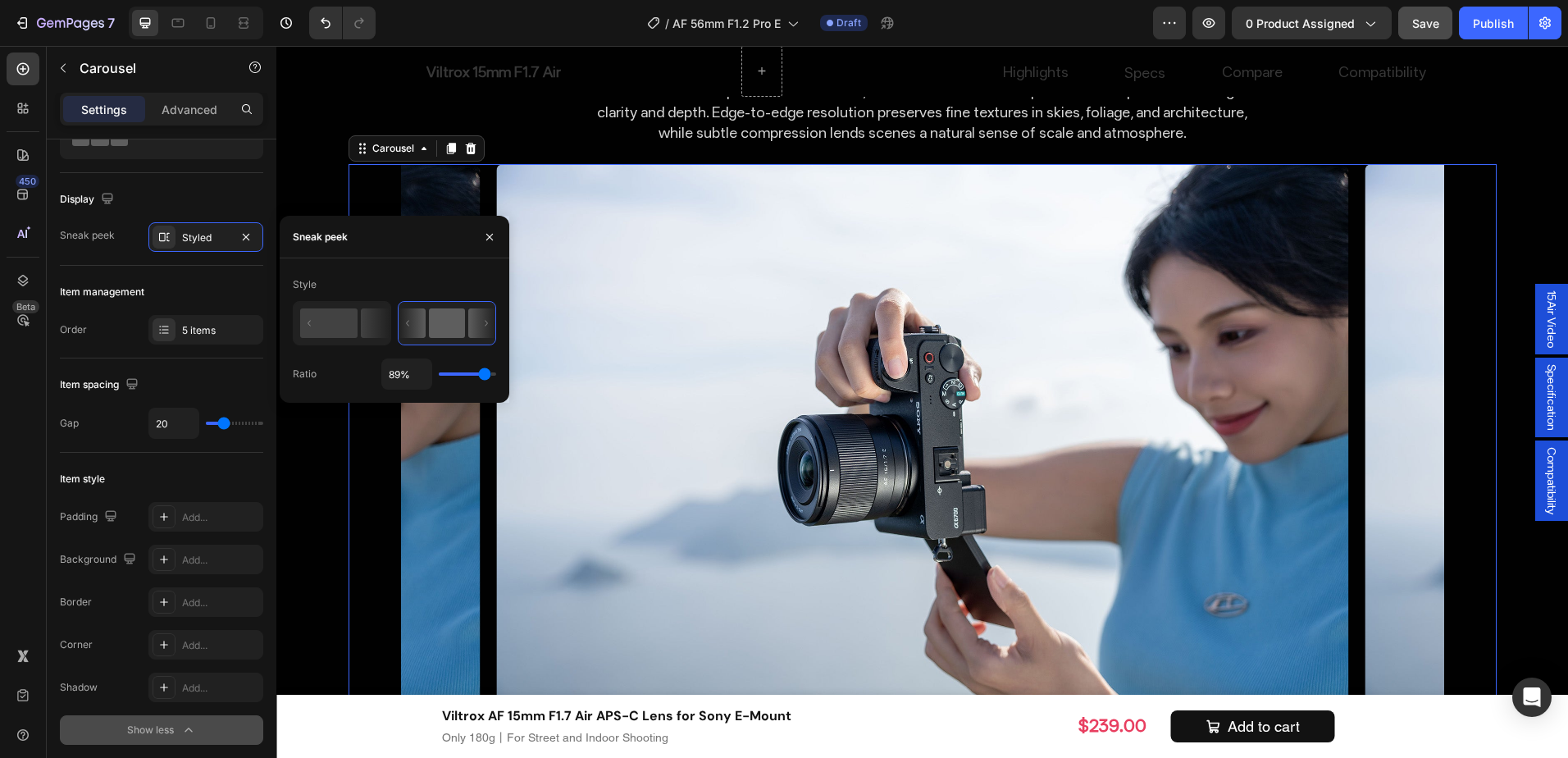
type input "85%"
type input "85"
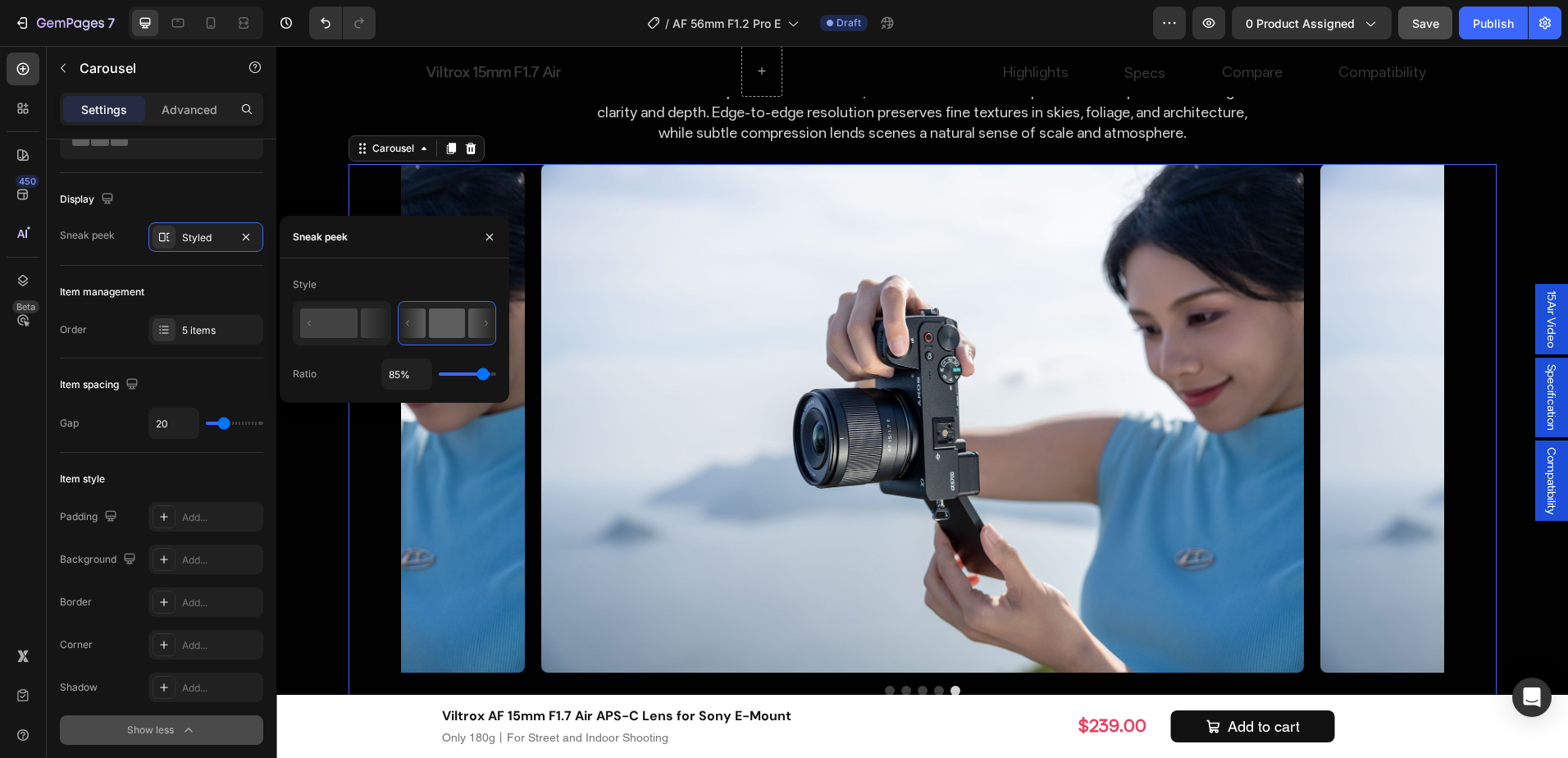
type input "82%"
type input "82"
type input "80%"
type input "80"
type input "74%"
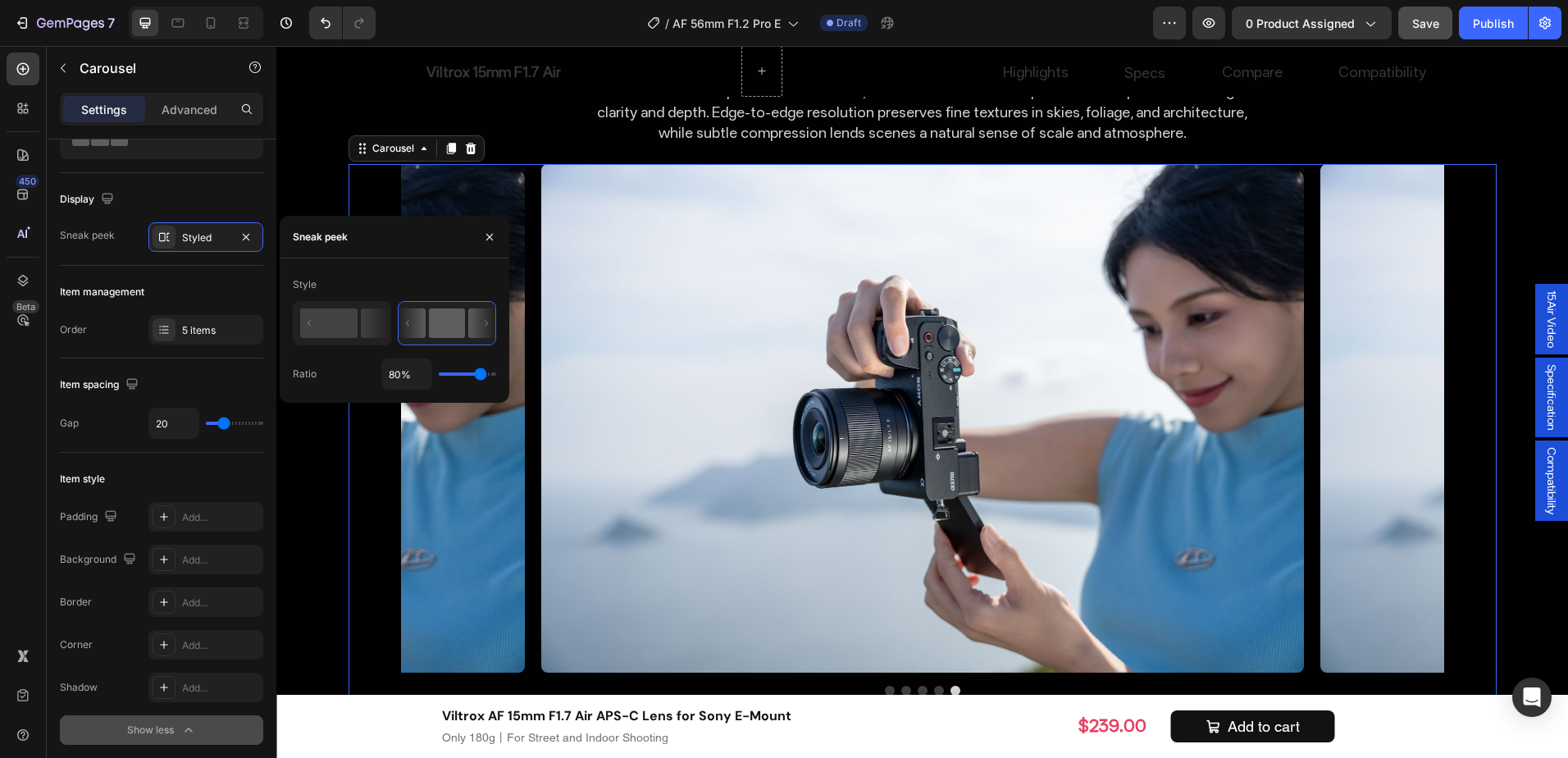
type input "74"
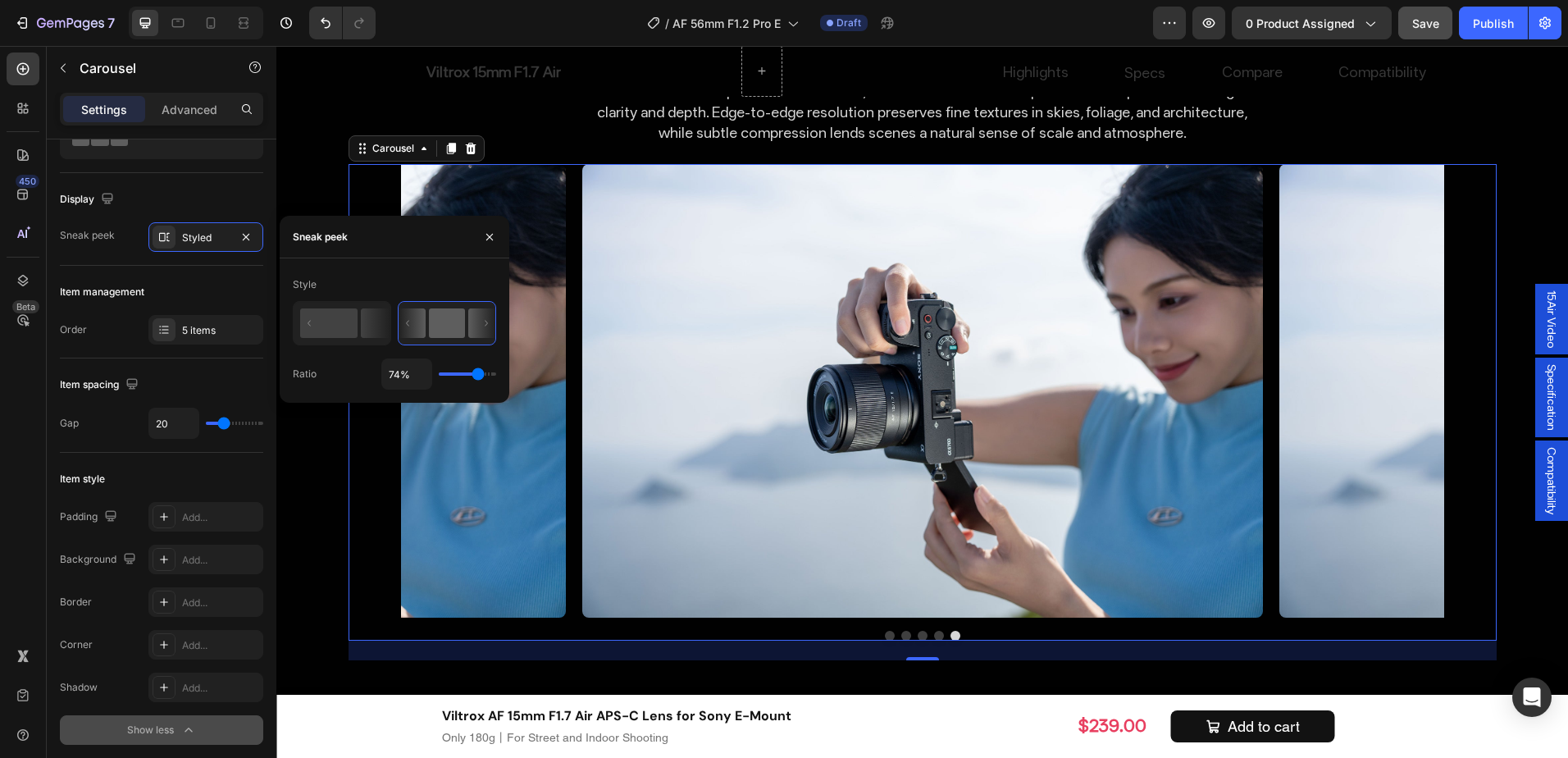
type input "71%"
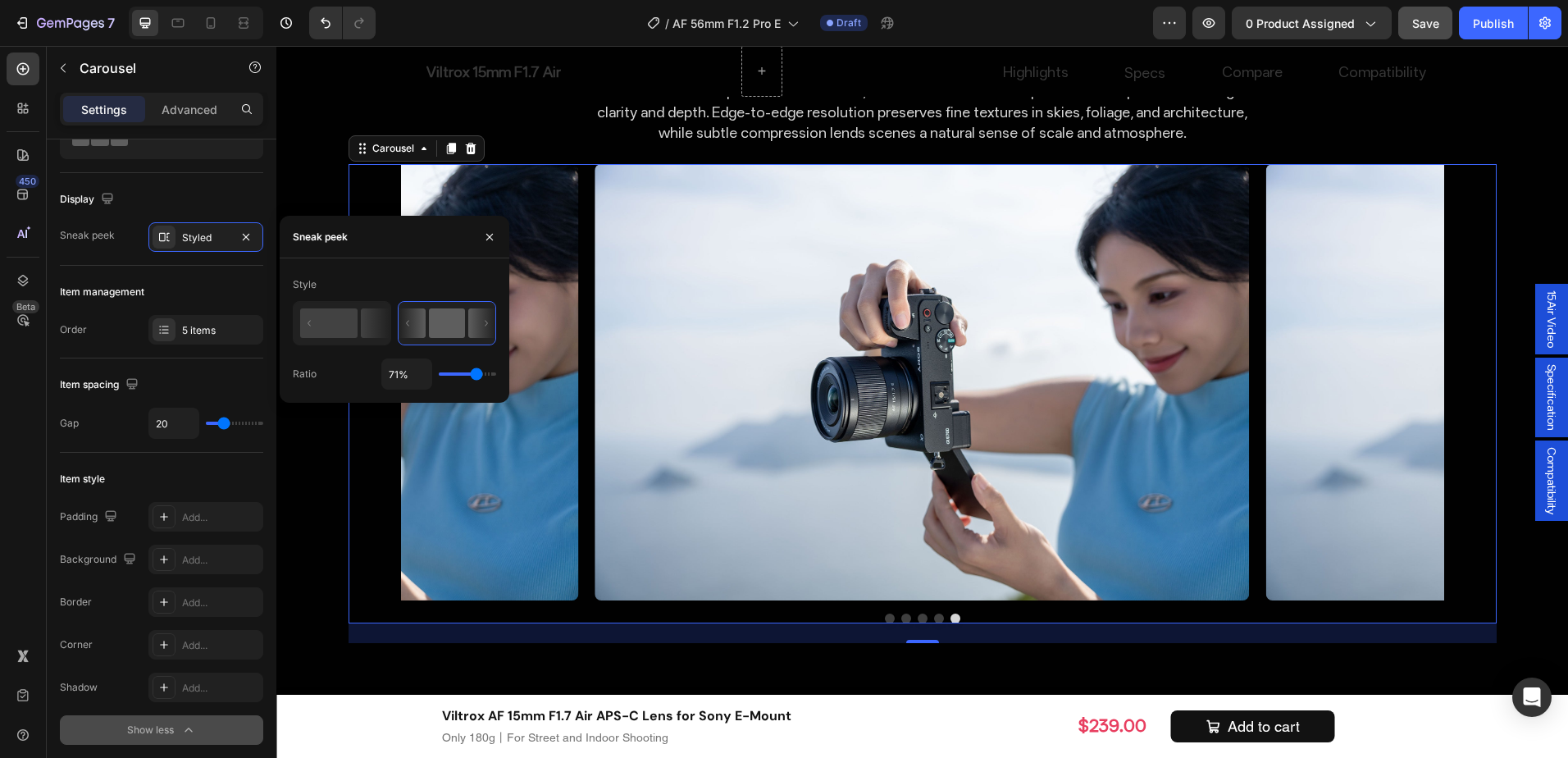
drag, startPoint x: 461, startPoint y: 374, endPoint x: 476, endPoint y: 379, distance: 15.8
type input "71"
click at [476, 376] on input "range" at bounding box center [468, 374] width 58 height 3
click at [400, 376] on input "71%" at bounding box center [406, 375] width 49 height 30
type input "7%"
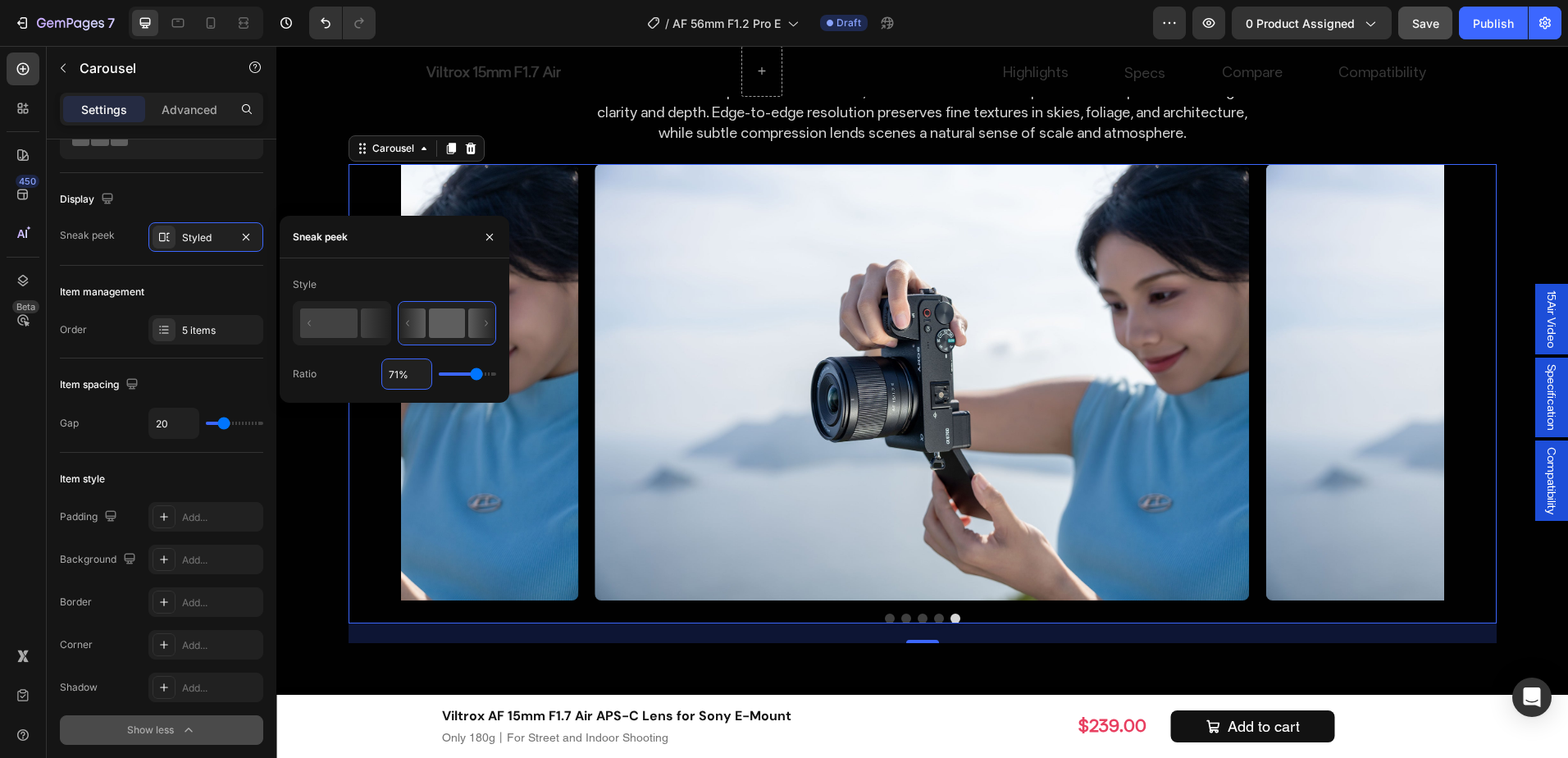
type input "7"
type input "70%"
type input "70"
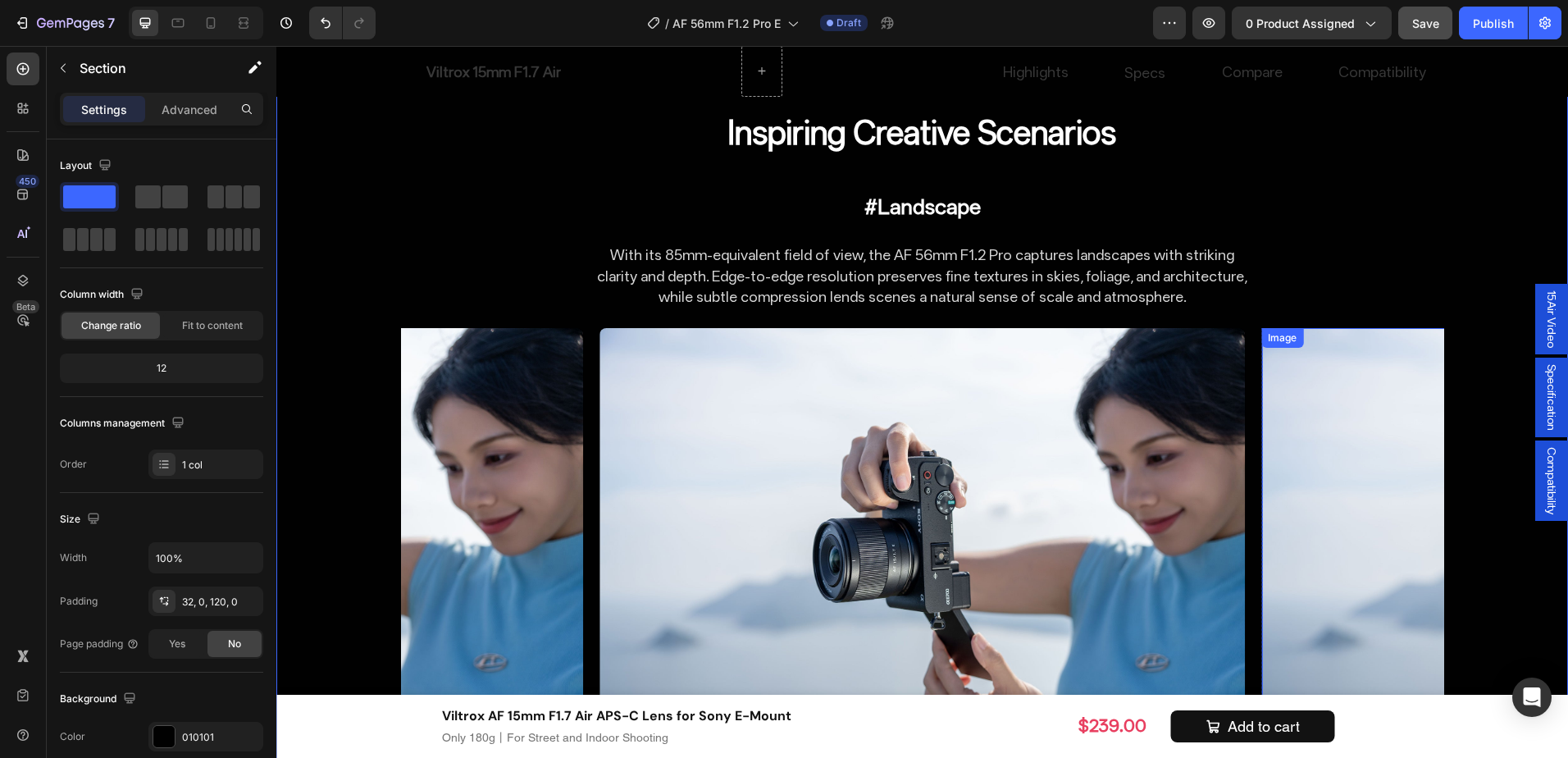
scroll to position [7874, 0]
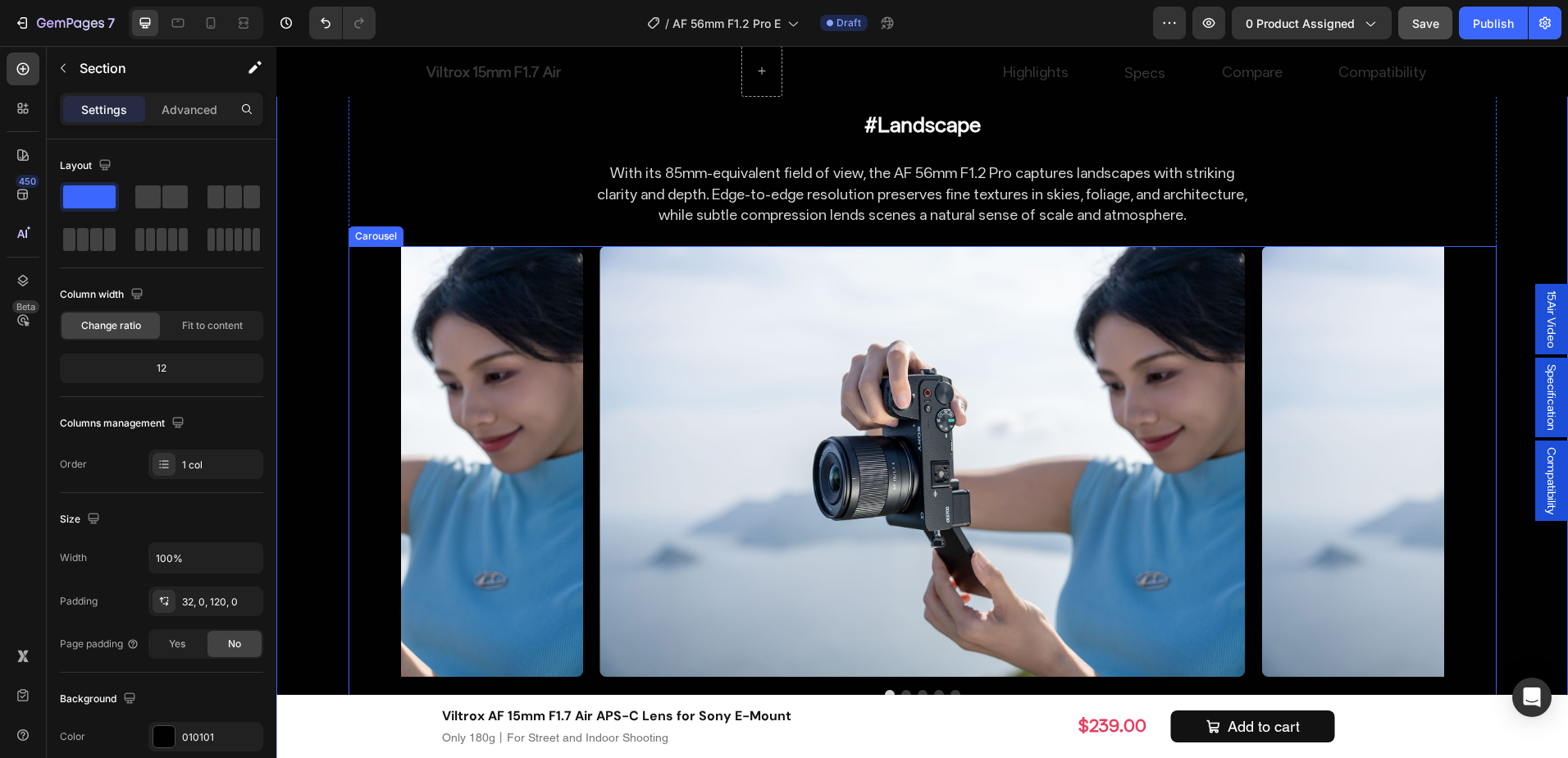
click at [588, 631] on div "Image Row Image Row Image Row Image Row Image Row" at bounding box center [922, 461] width 1043 height 430
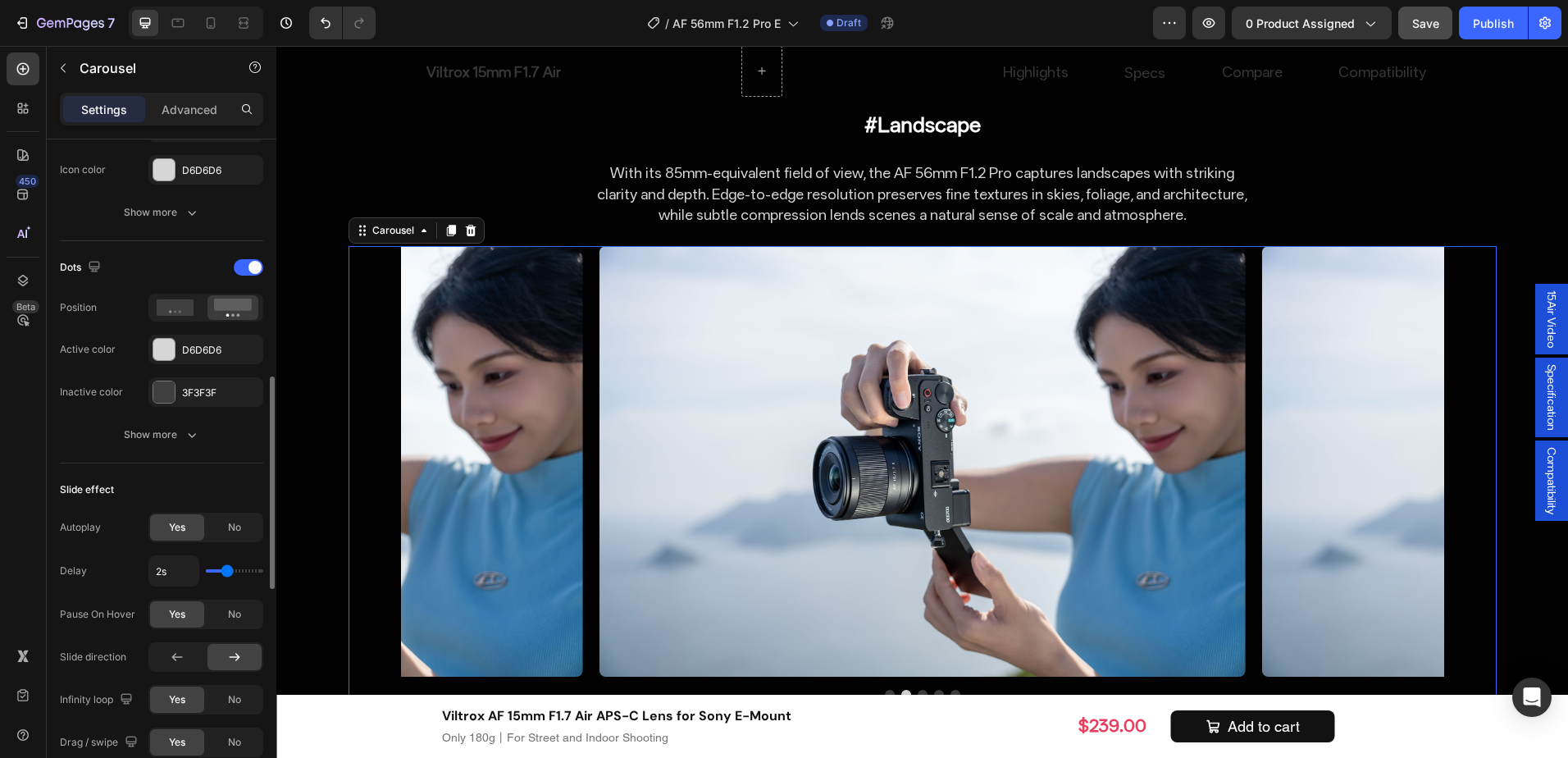
scroll to position [821, 0]
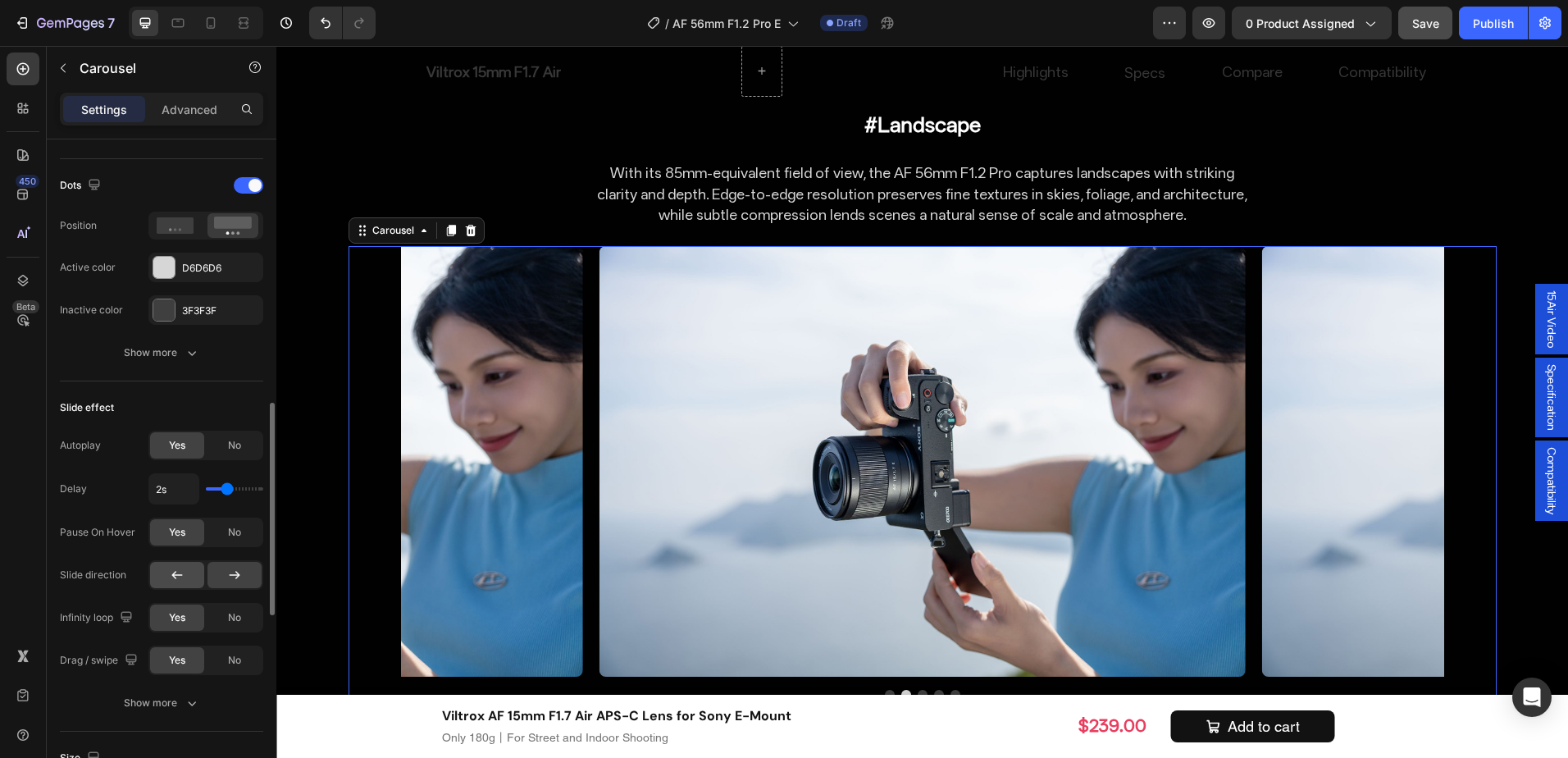
click at [179, 576] on icon at bounding box center [177, 575] width 16 height 16
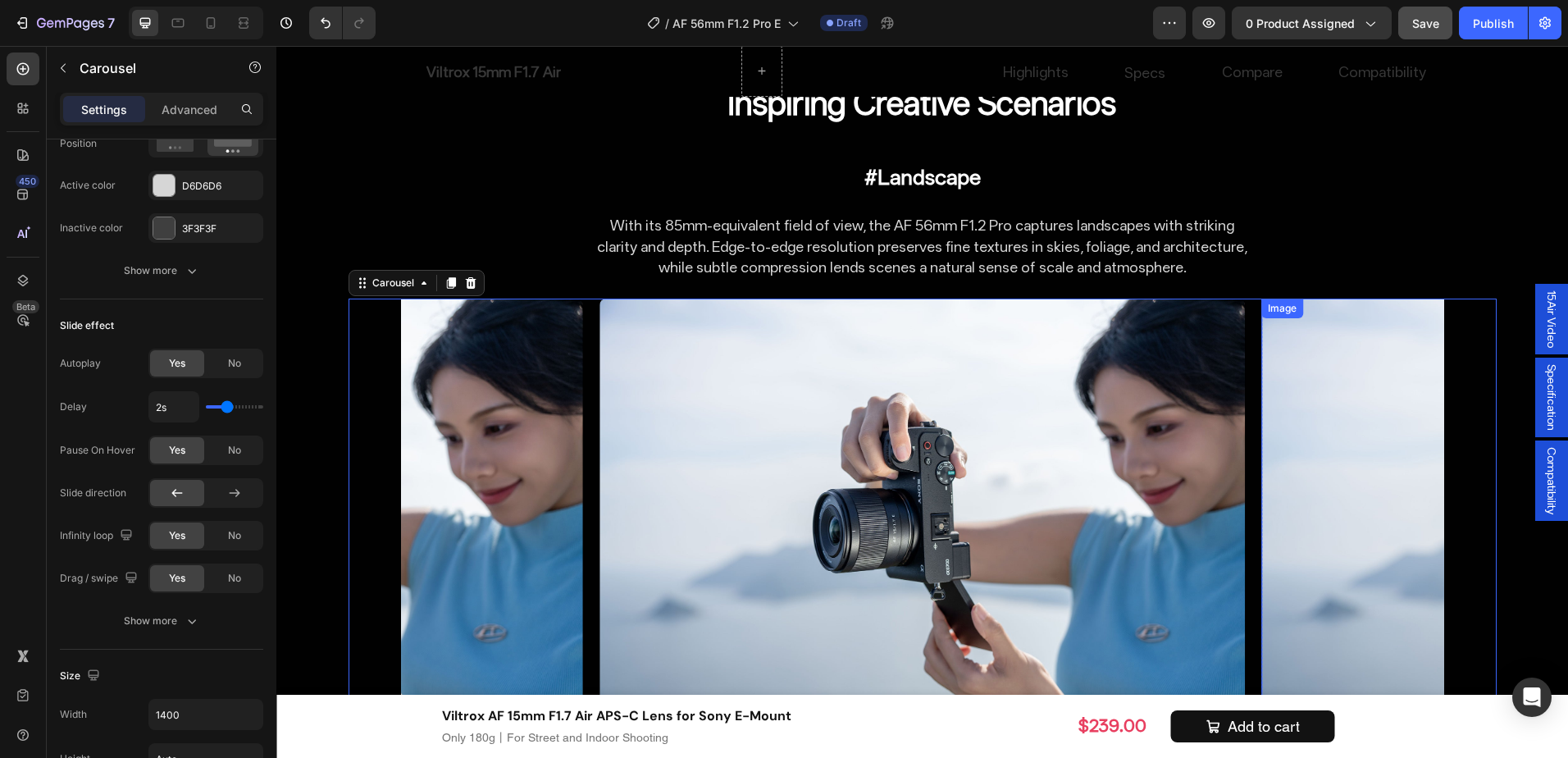
scroll to position [7791, 0]
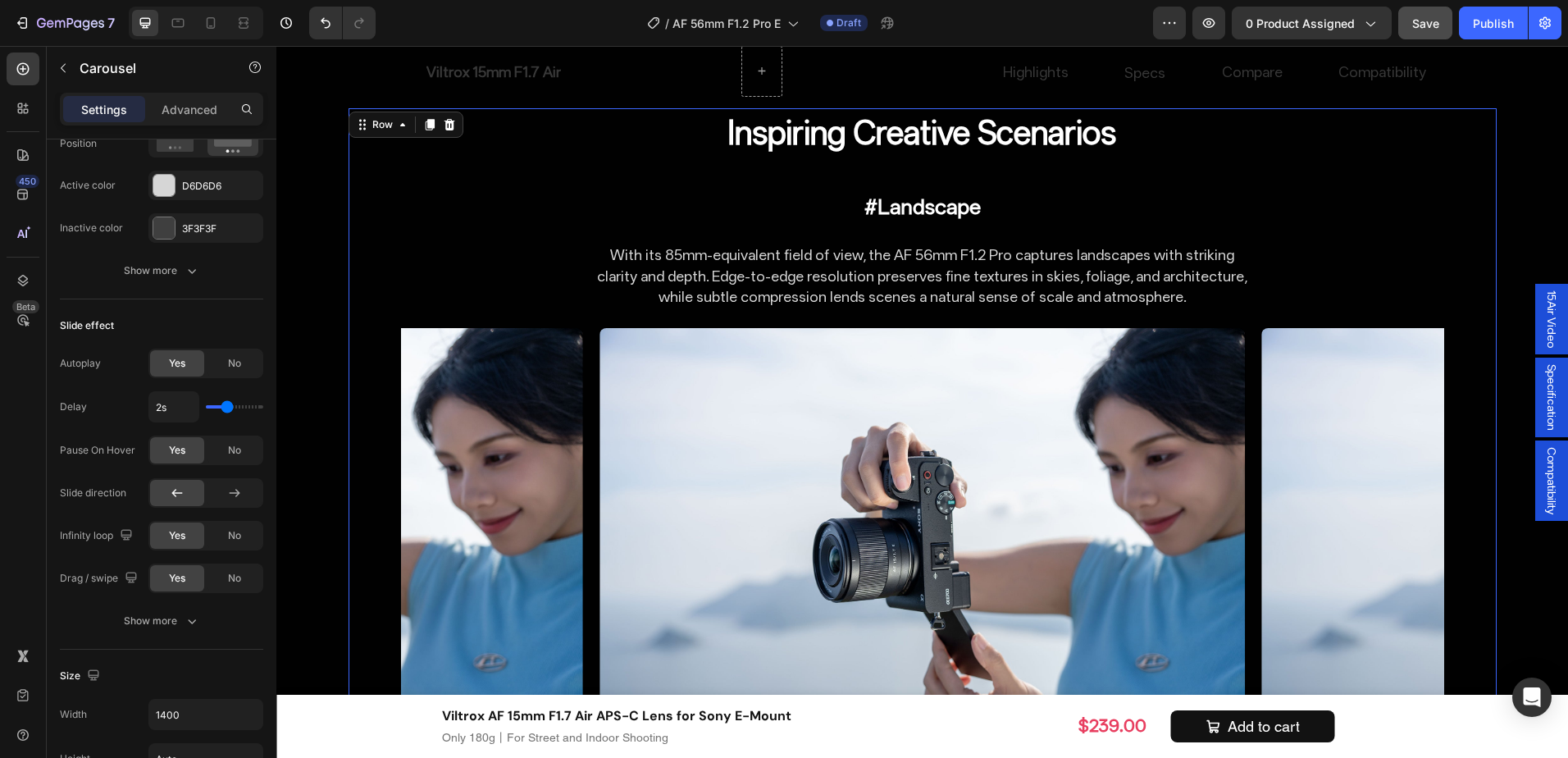
click at [989, 271] on div "Inspiring Creative Scenarios Heading #Landscape Text Block With its 85mm-equiva…" at bounding box center [922, 454] width 1149 height 693
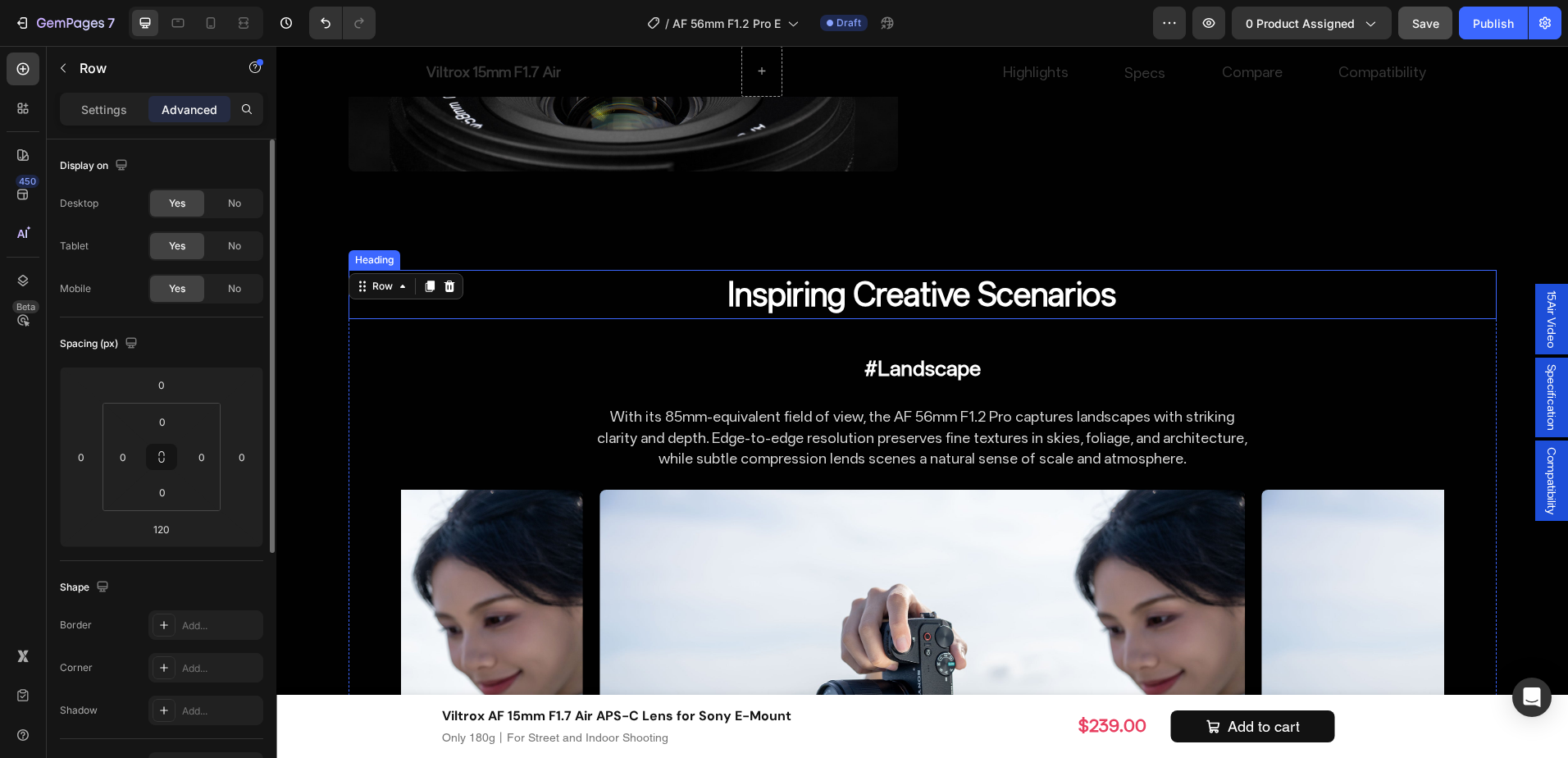
scroll to position [7627, 0]
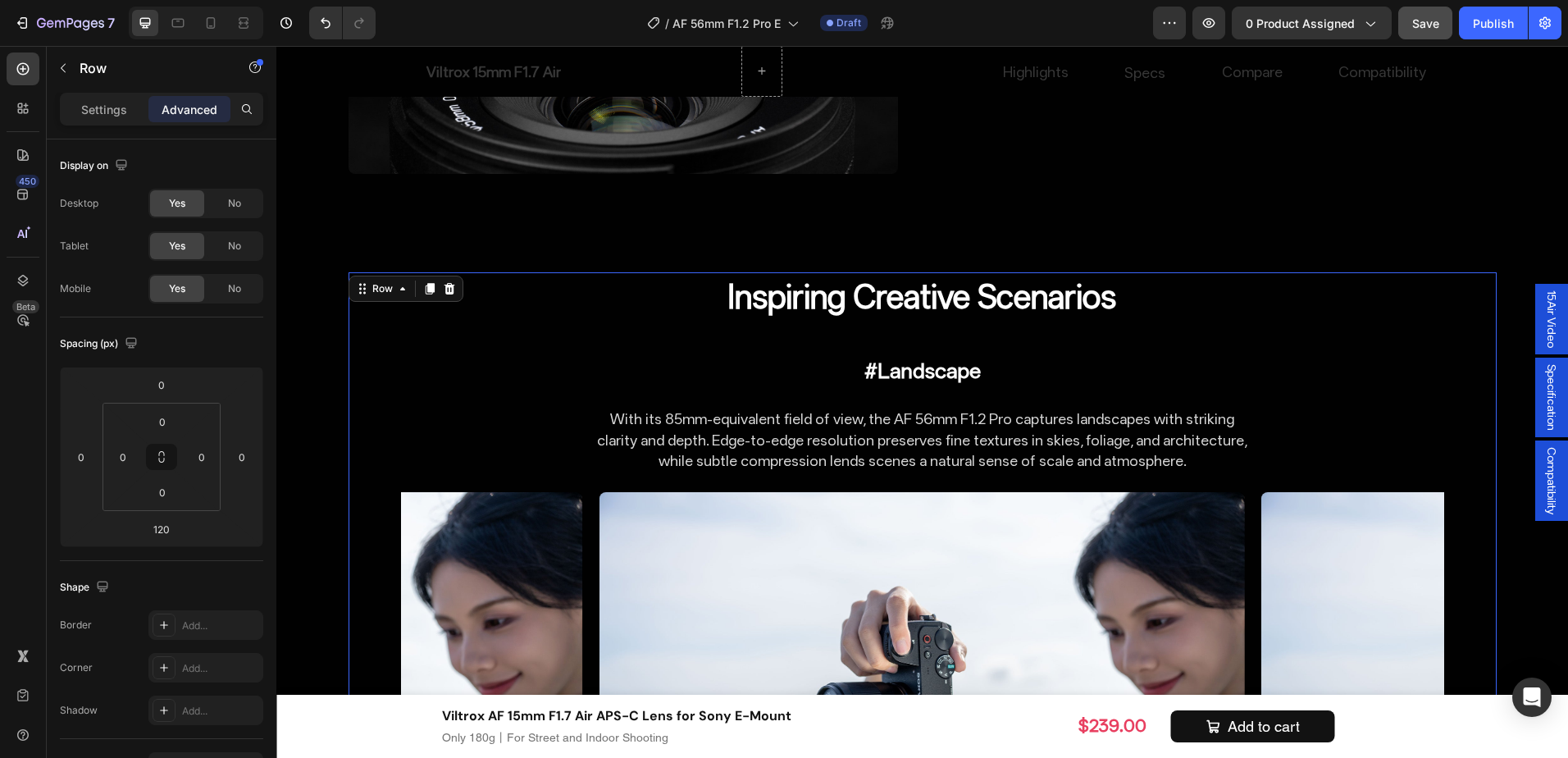
click at [423, 283] on icon at bounding box center [429, 289] width 13 height 13
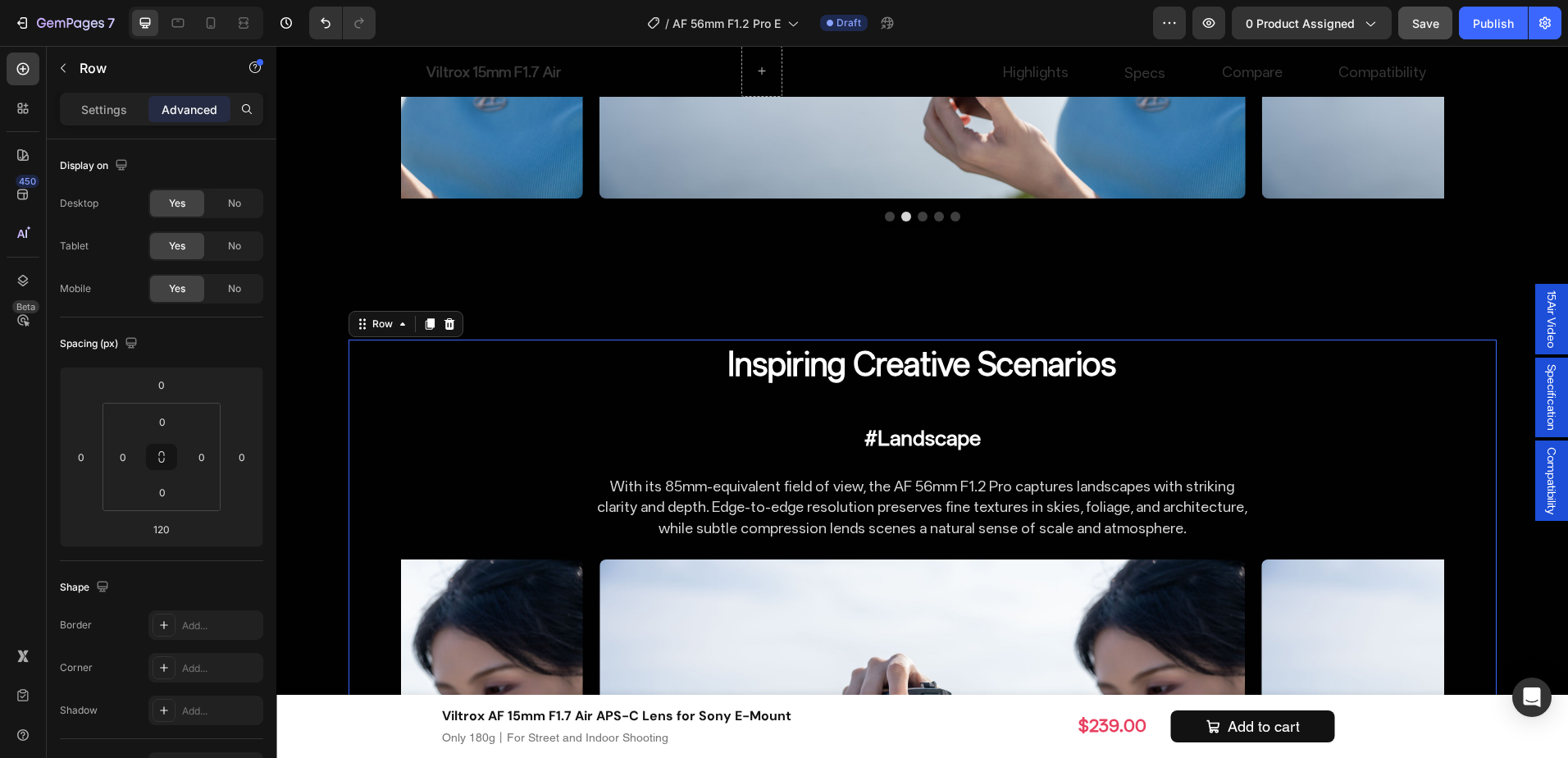
scroll to position [8300, 0]
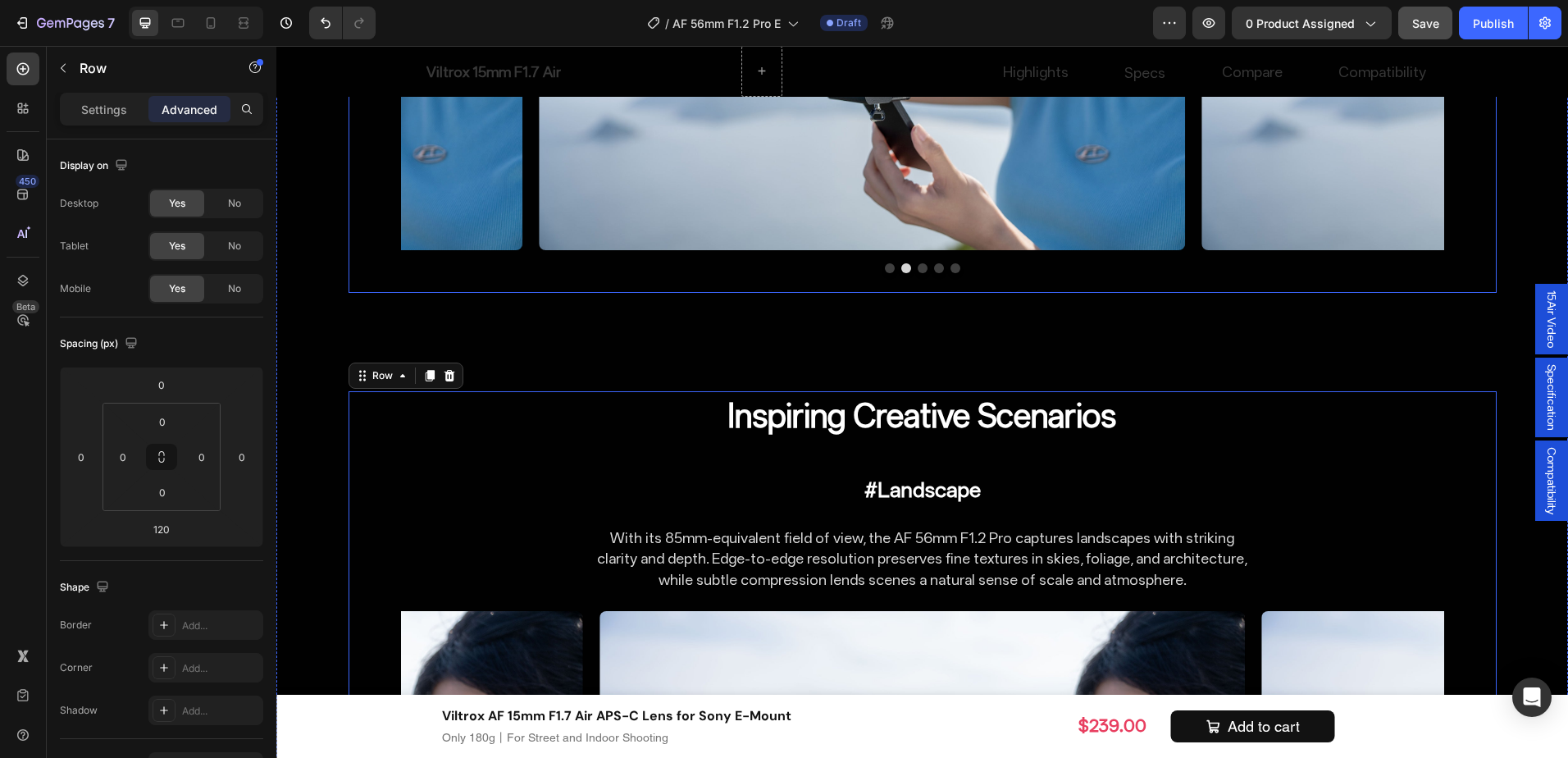
click at [560, 239] on div "Image Row Image Row Image Row Image Row Image Row Carousel" at bounding box center [922, 56] width 1149 height 473
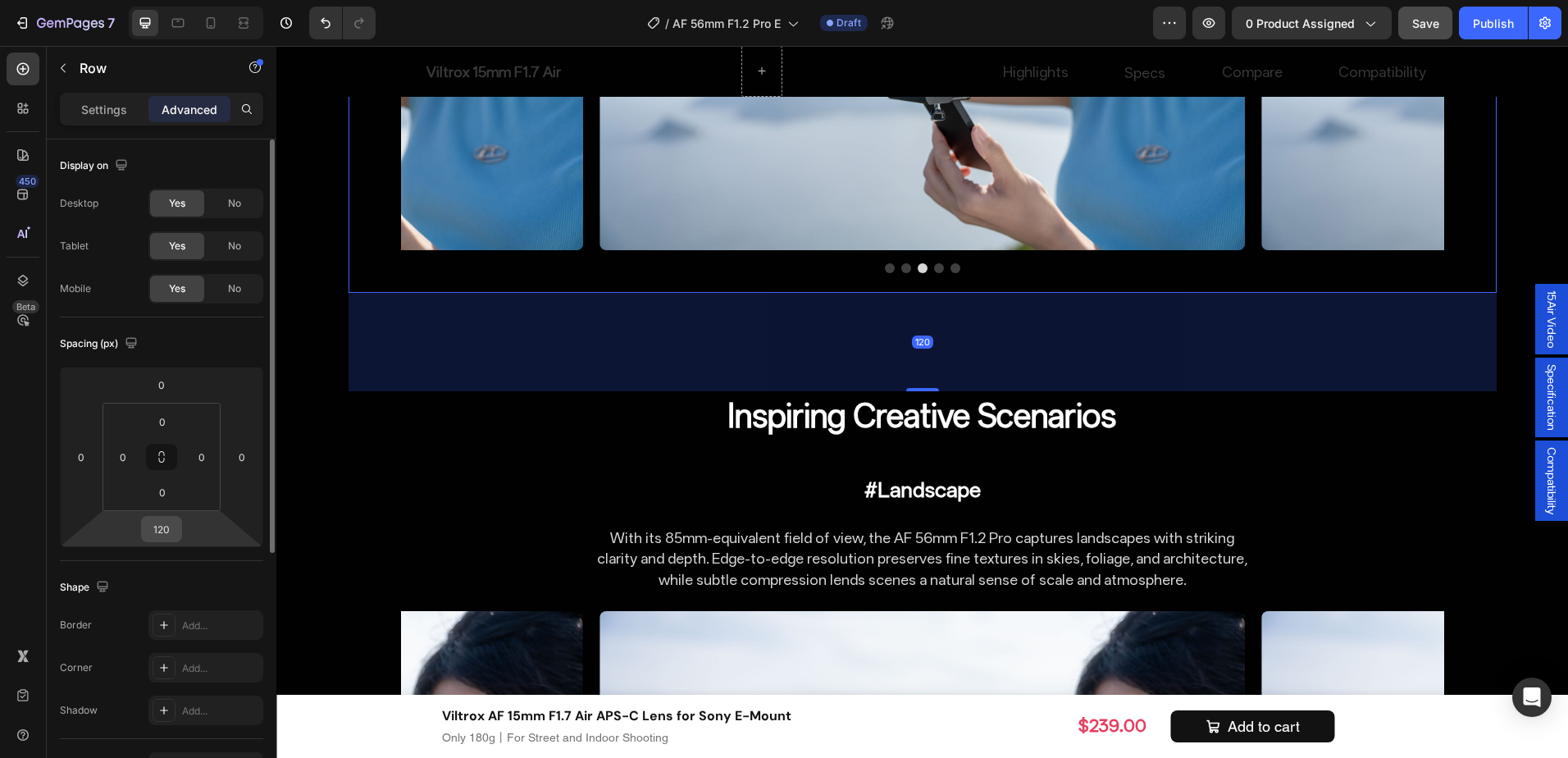
click at [160, 524] on input "120" at bounding box center [161, 529] width 33 height 25
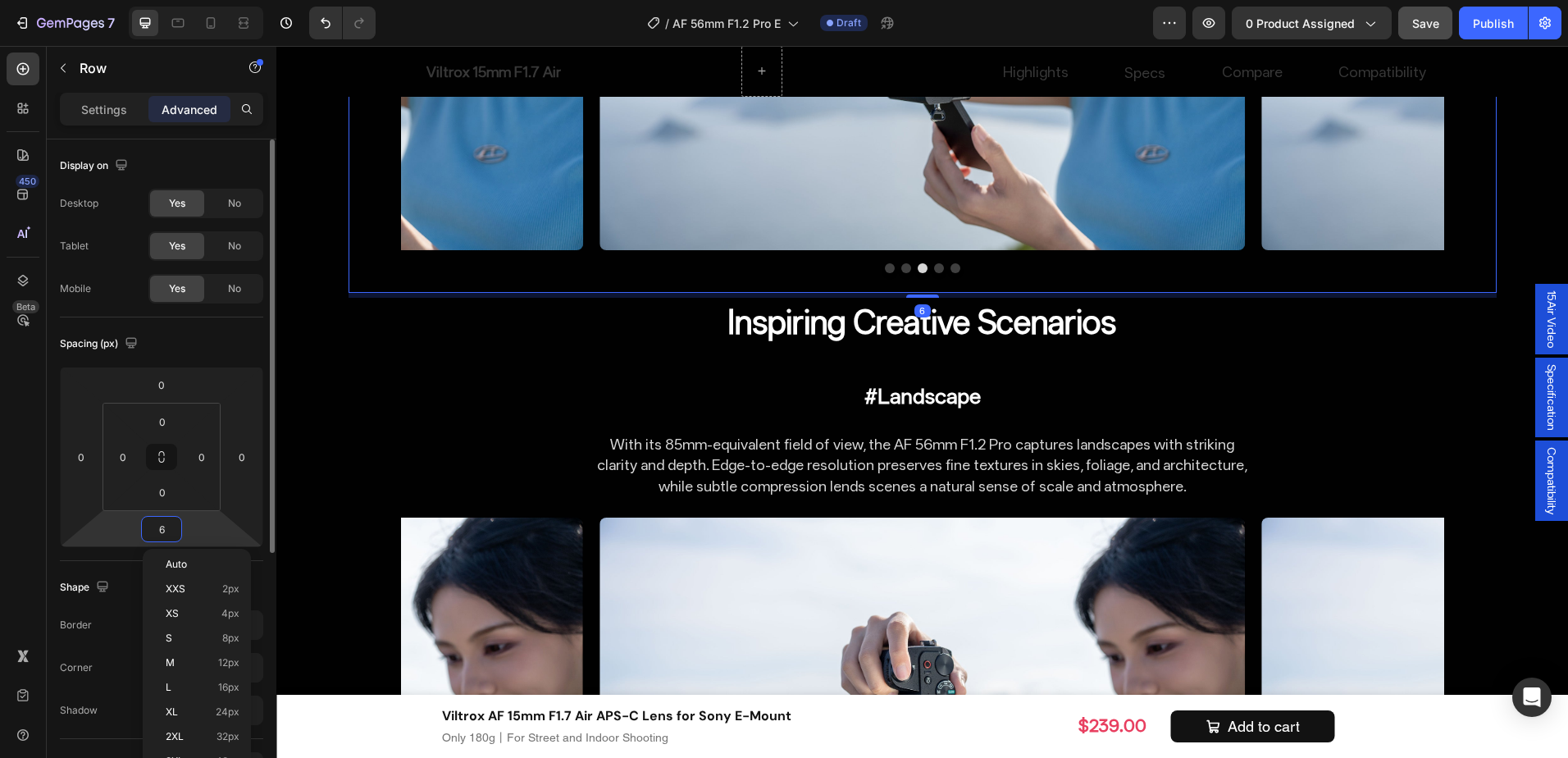
type input "60"
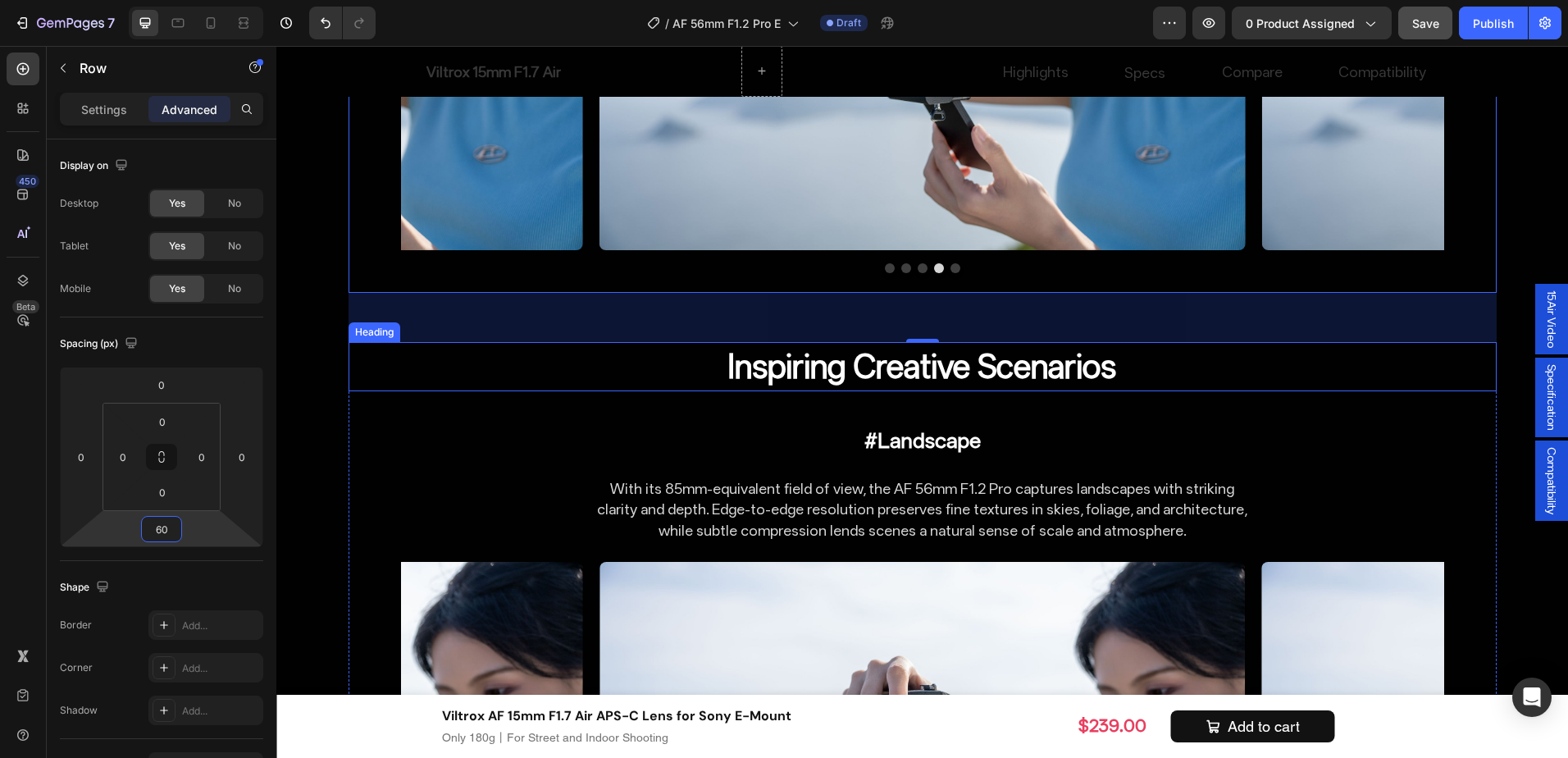
click at [1041, 343] on h2 "Inspiring Creative Scenarios" at bounding box center [922, 367] width 656 height 49
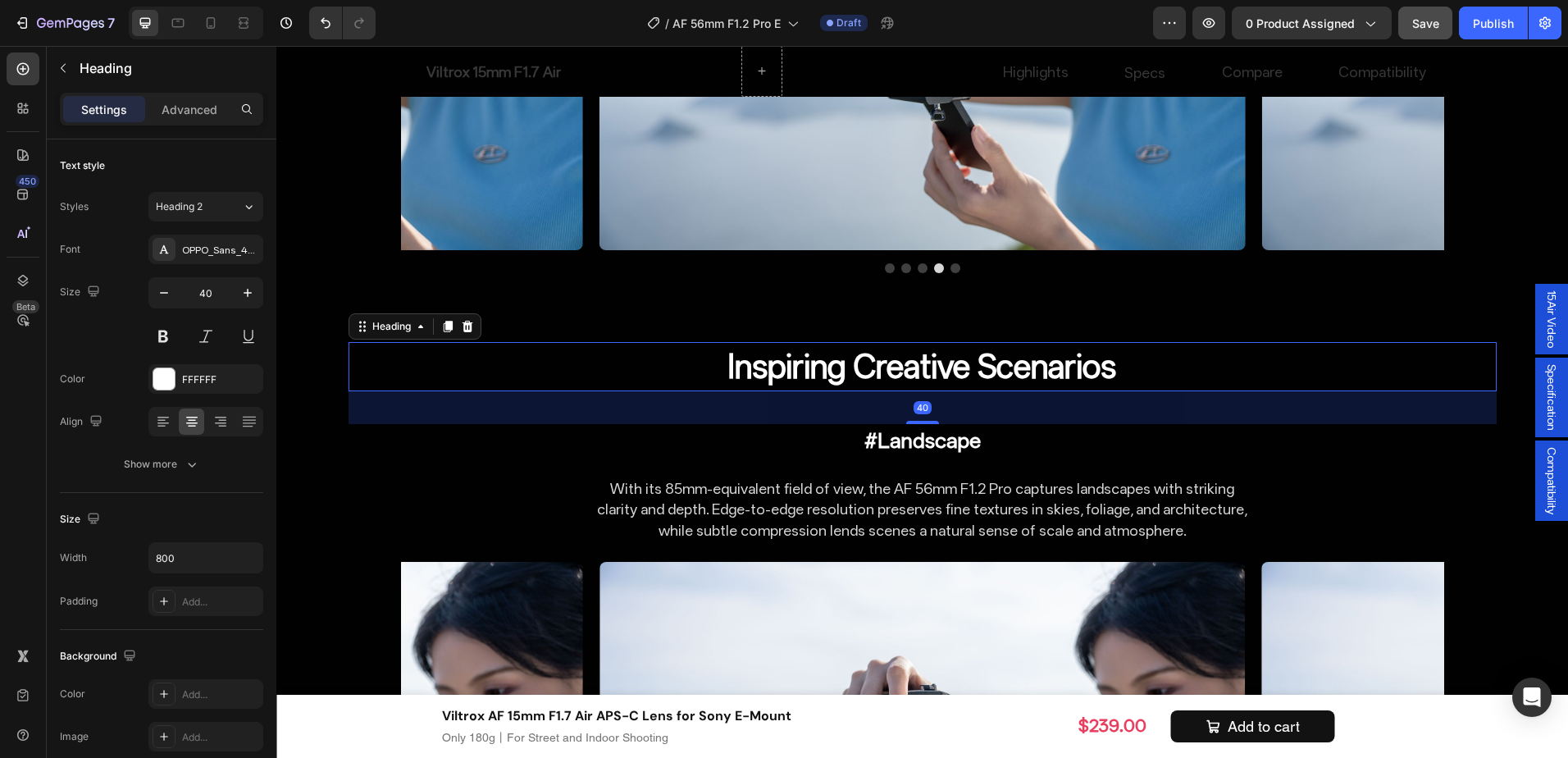
click at [462, 321] on icon at bounding box center [467, 327] width 11 height 12
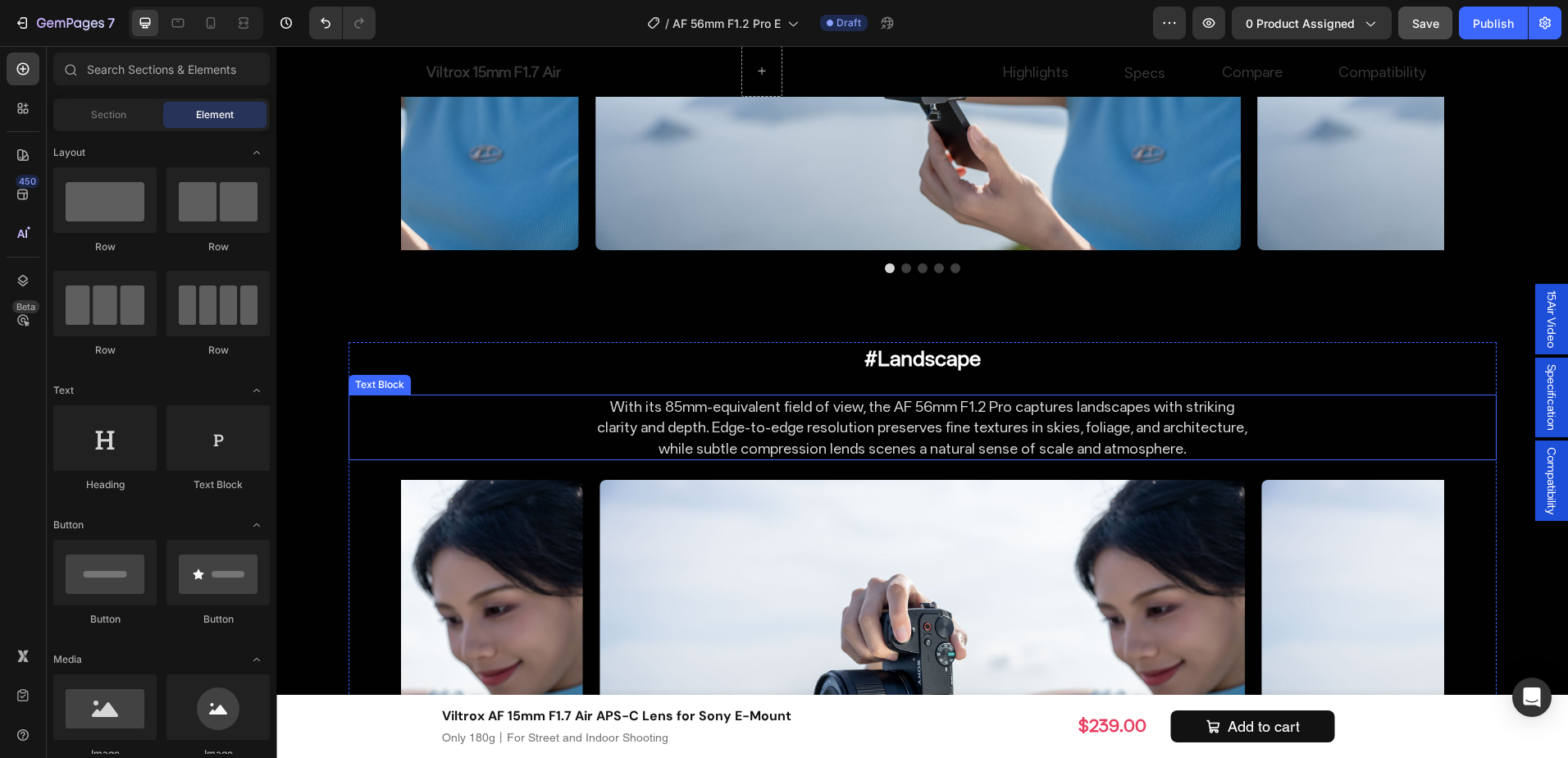
drag, startPoint x: 1264, startPoint y: 389, endPoint x: 1088, endPoint y: 352, distance: 179.8
click at [1264, 394] on div "With its 85mm-equivalent field of view, the AF 56mm F1.2 Pro captures landscape…" at bounding box center [922, 427] width 1149 height 66
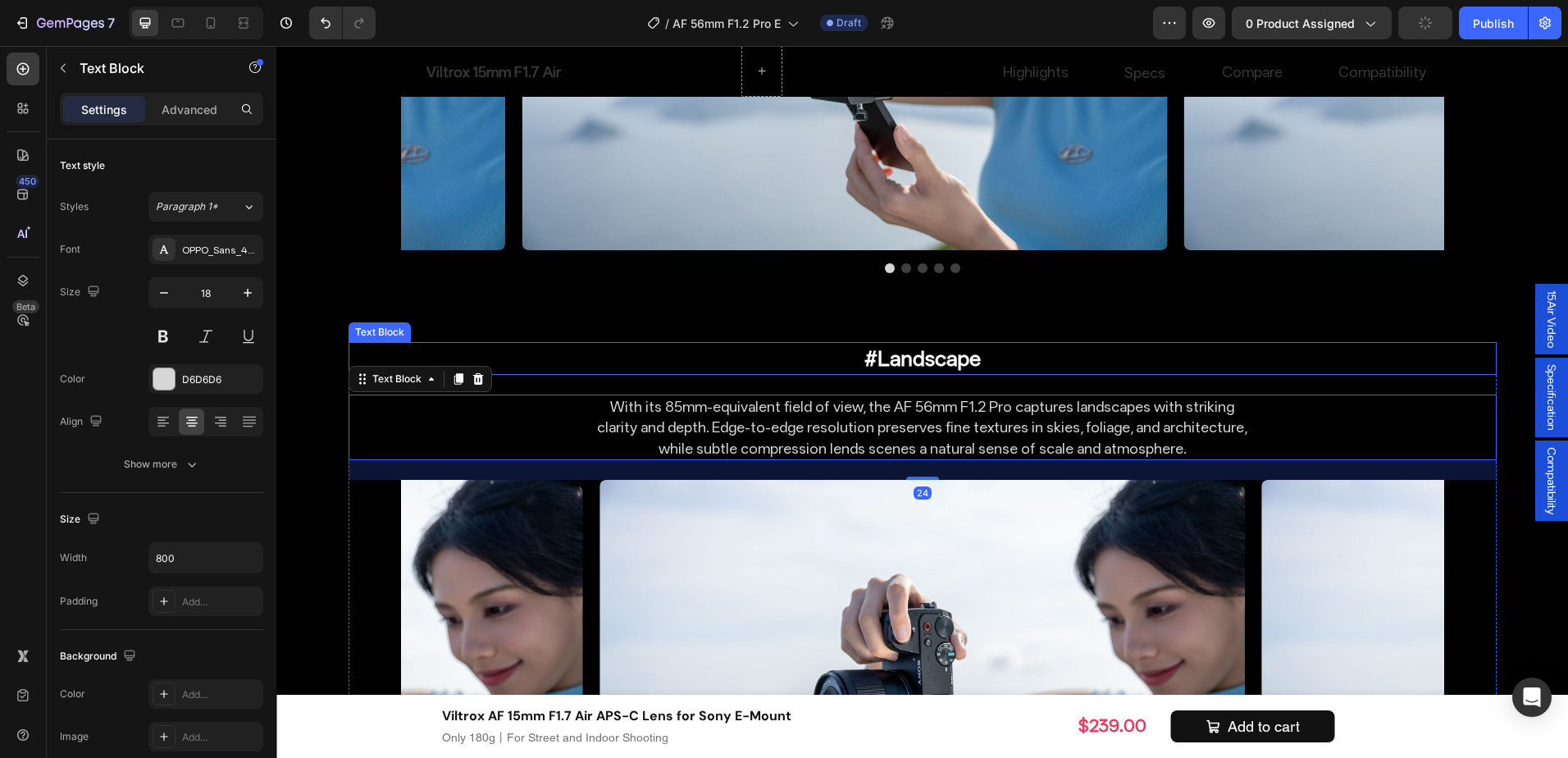
click at [1018, 344] on p "#Landscape" at bounding box center [922, 359] width 653 height 30
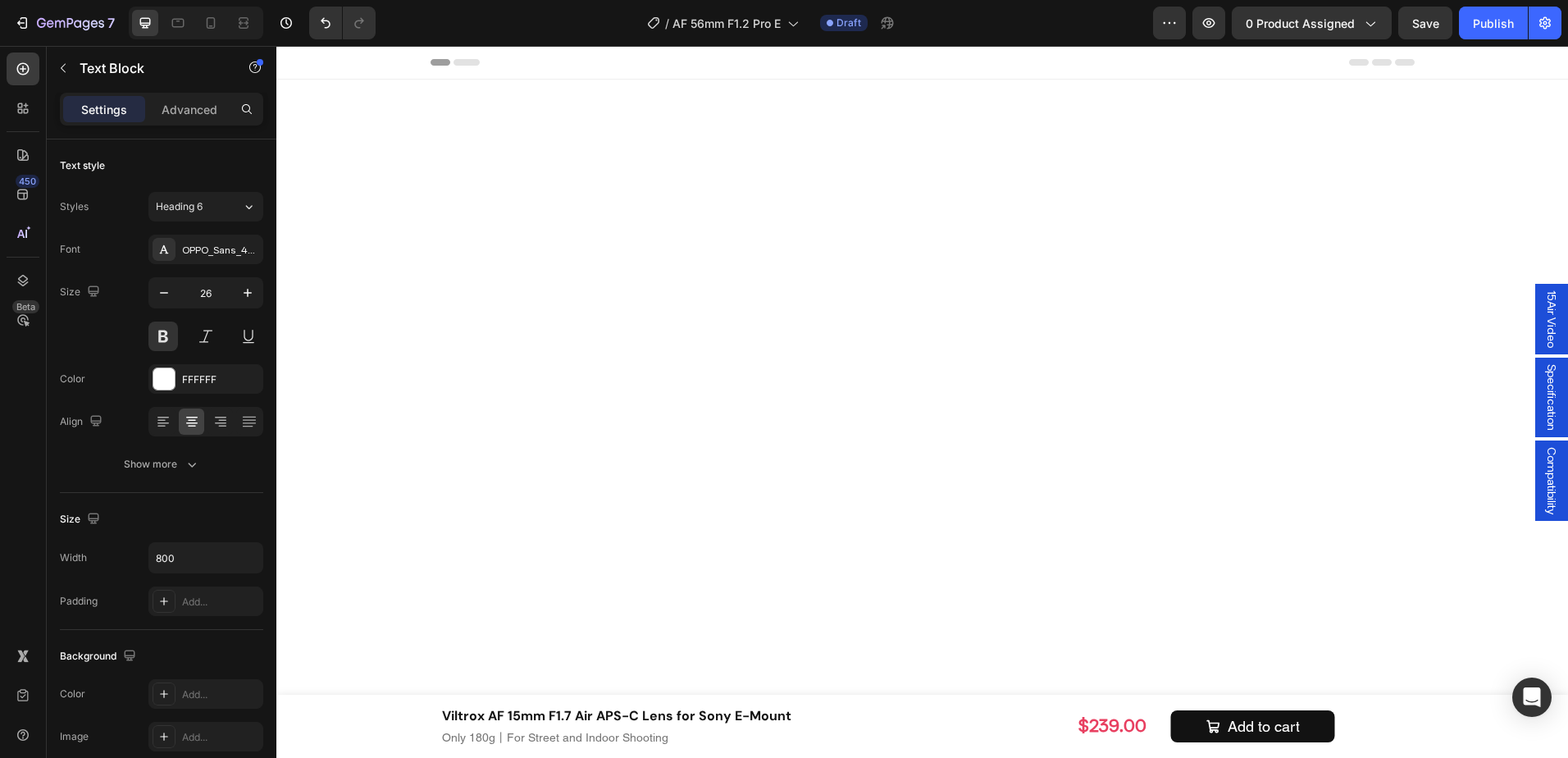
scroll to position [8300, 0]
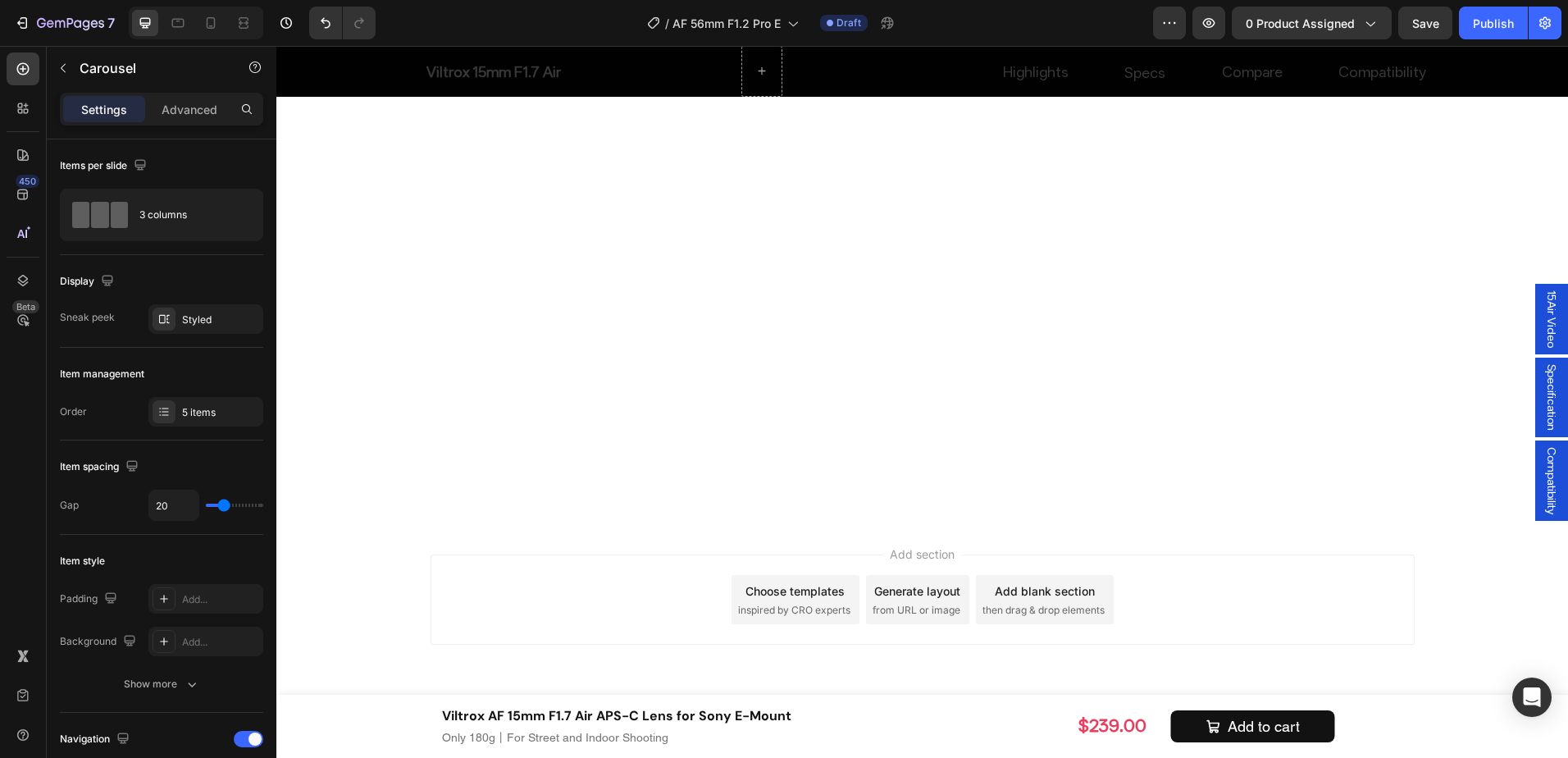
scroll to position [8382, 0]
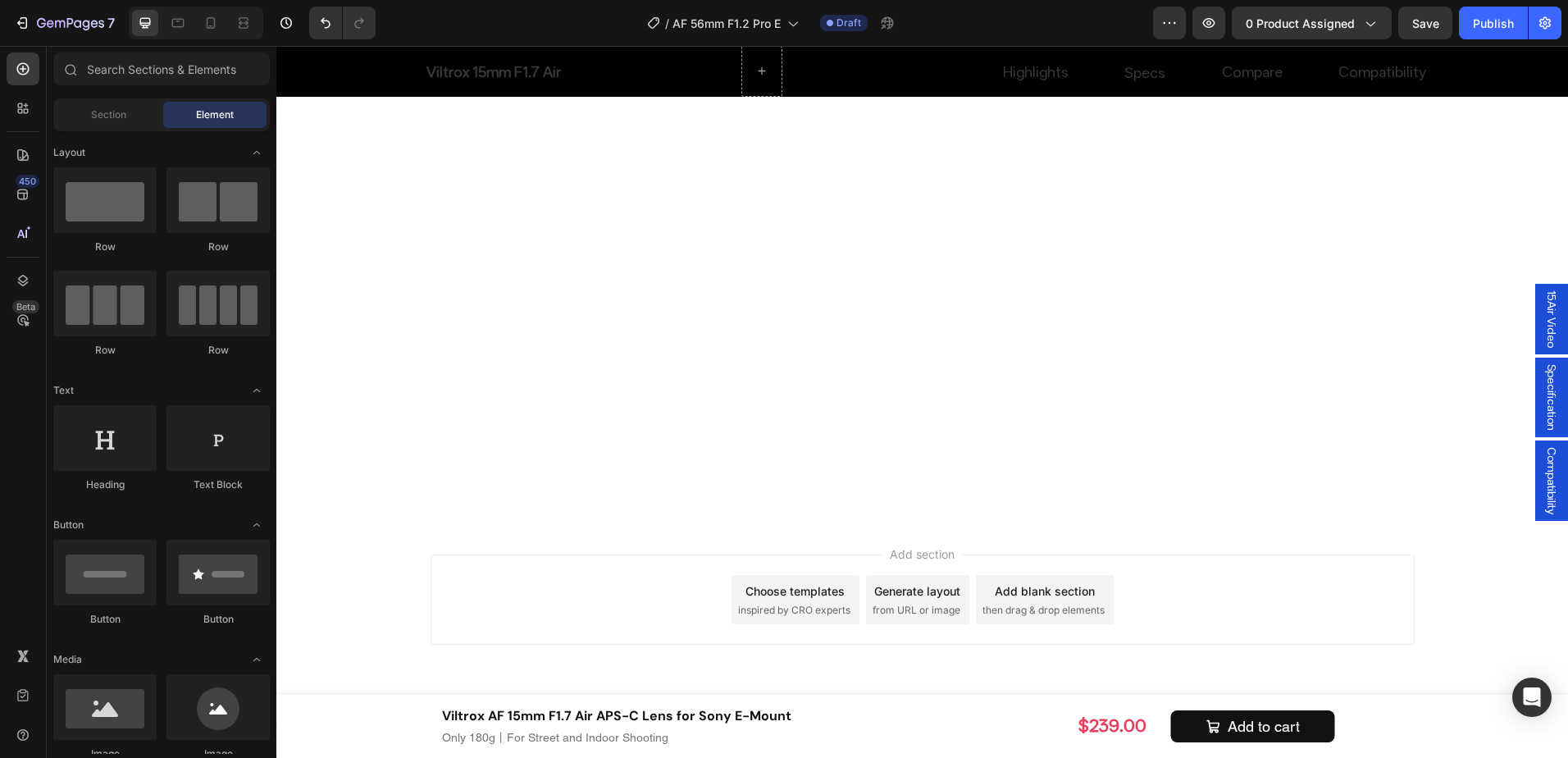
scroll to position [8423, 0]
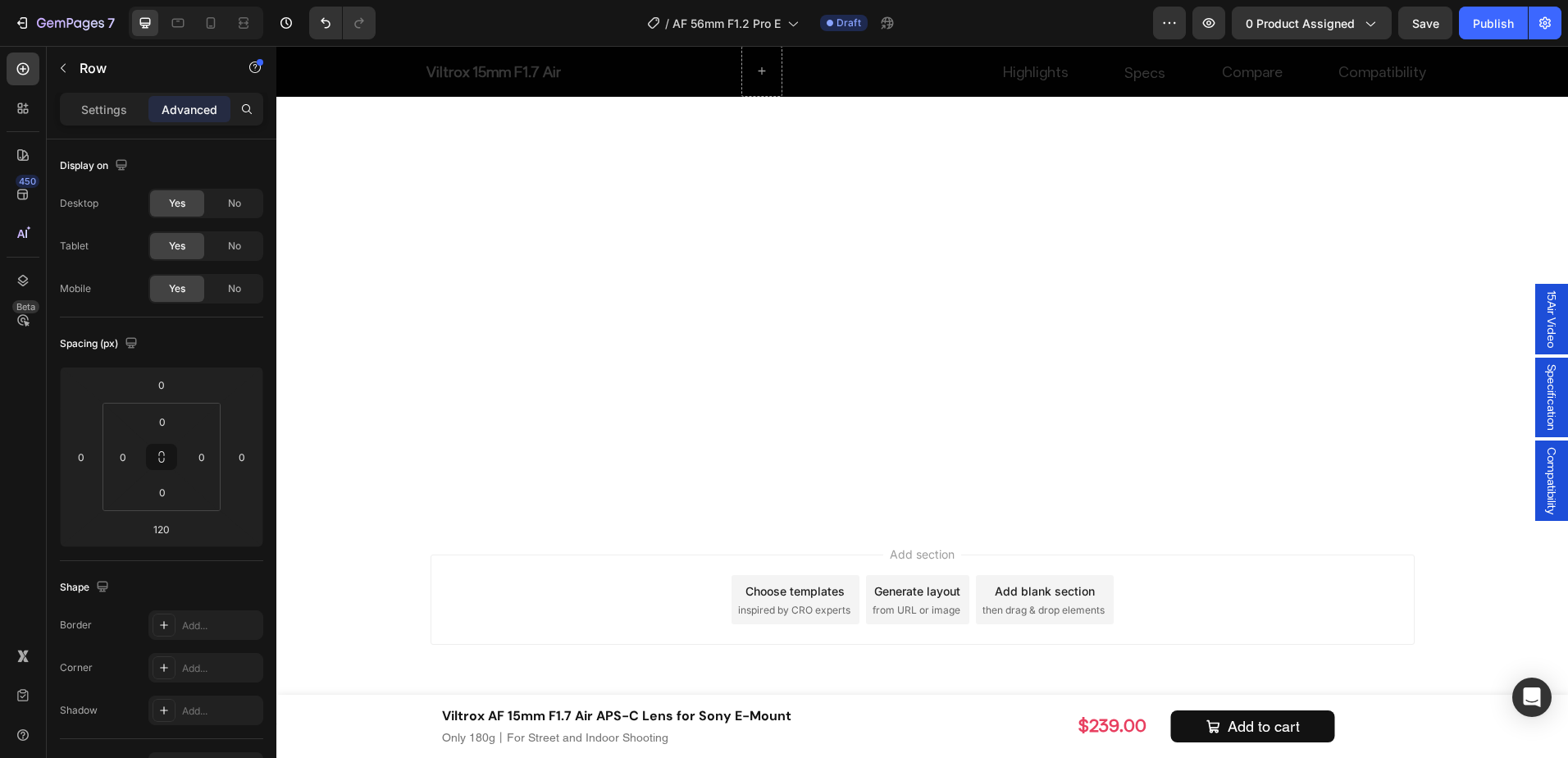
drag, startPoint x: 768, startPoint y: 359, endPoint x: 777, endPoint y: 311, distance: 48.8
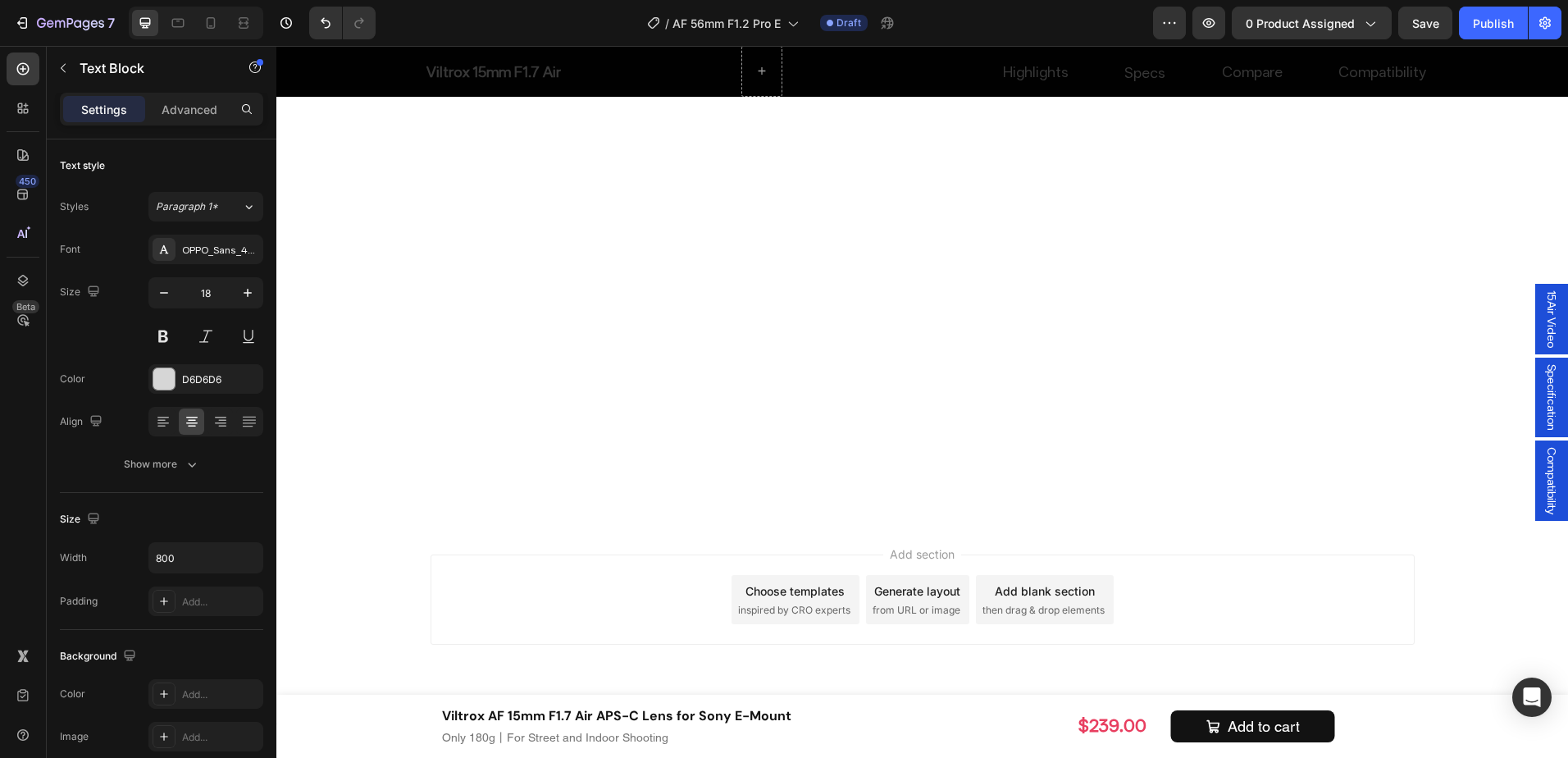
scroll to position [9289, 0]
click at [1410, 20] on button "Save" at bounding box center [1425, 23] width 54 height 33
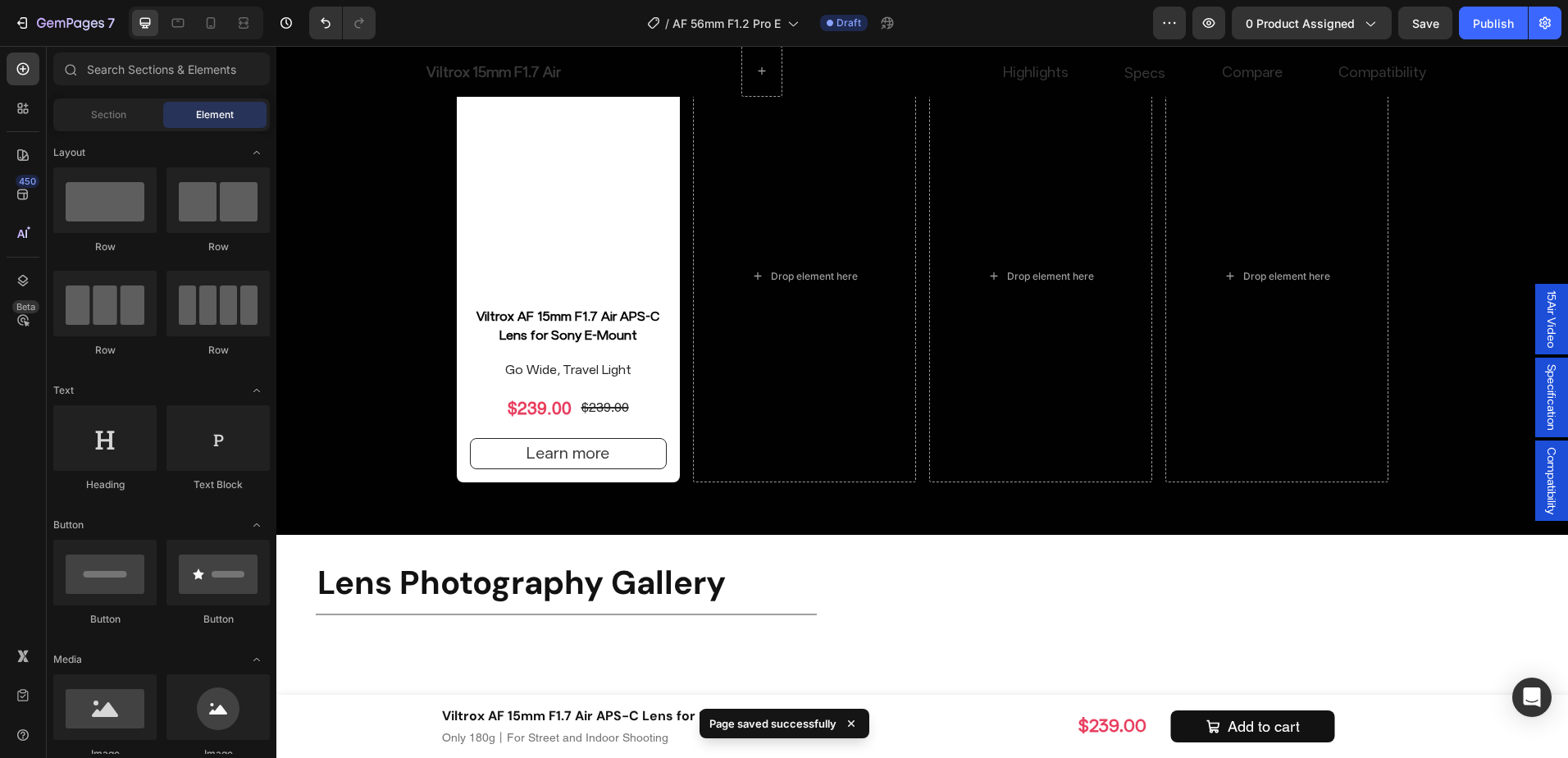
scroll to position [10498, 0]
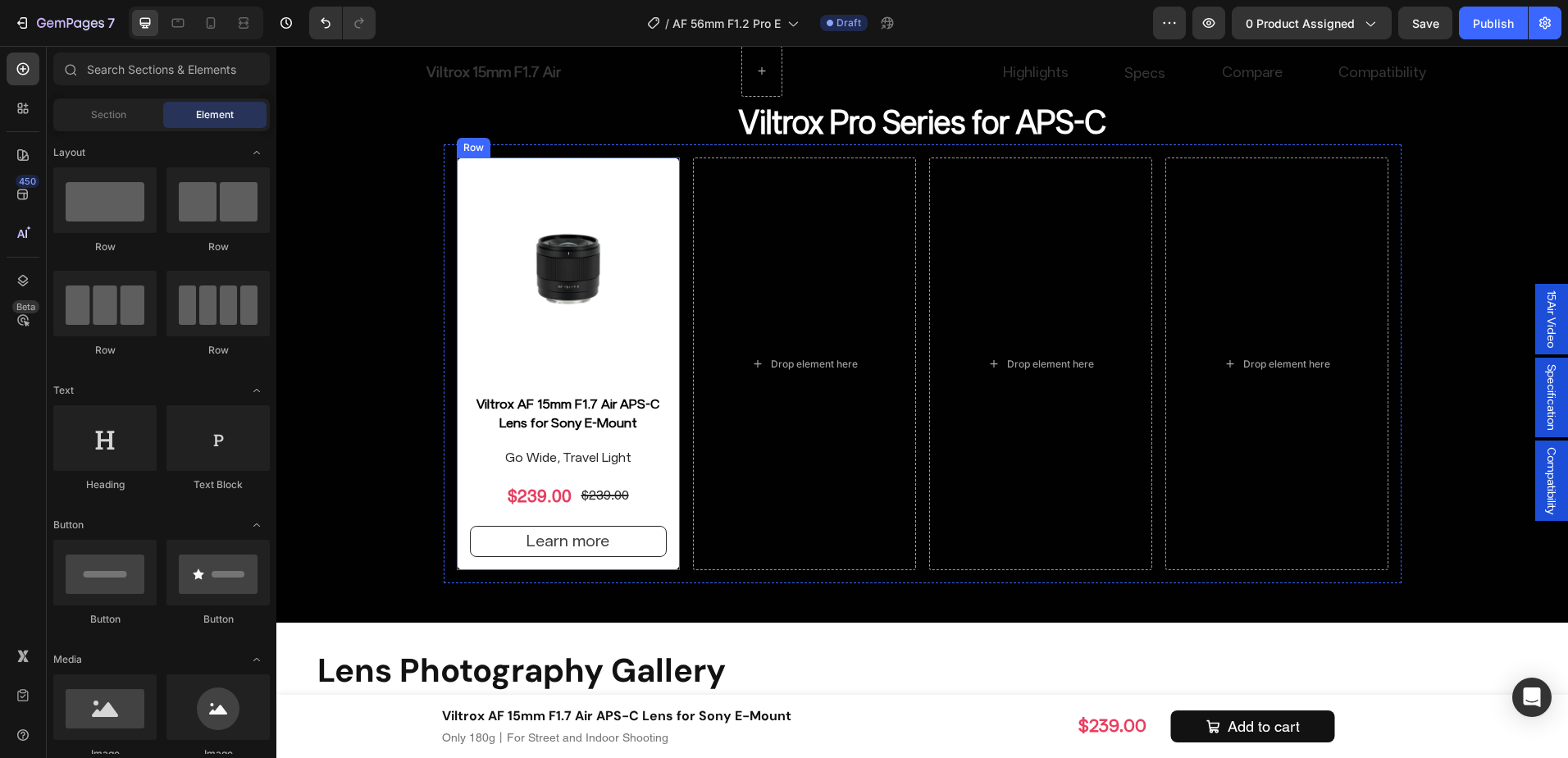
click at [661, 444] on div "Product Images Viltrox AF 15mm F1.7 Air APS-C Lens for Sony E-Mount Product Tit…" at bounding box center [569, 364] width 224 height 412
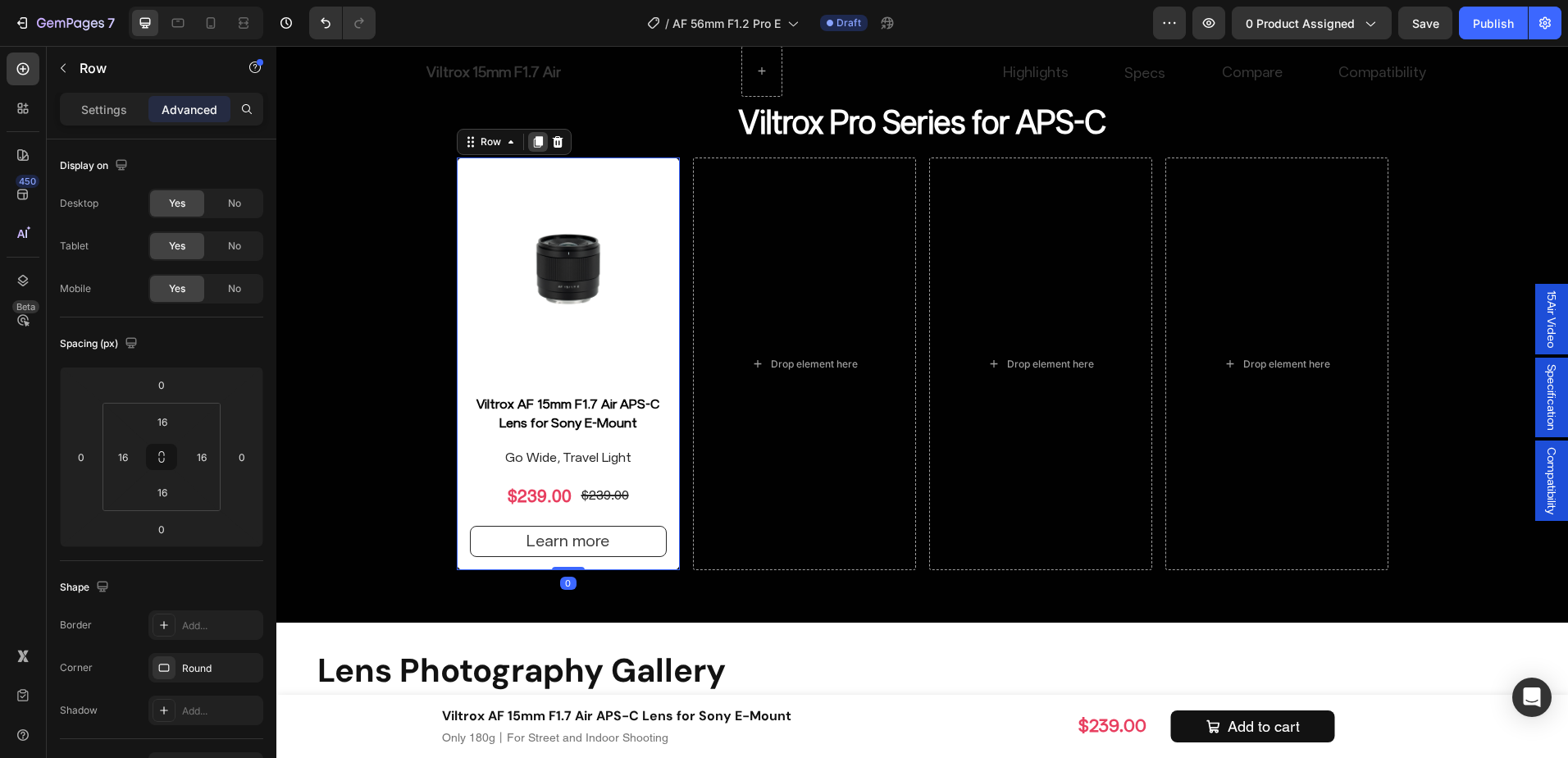
click at [533, 139] on icon at bounding box center [537, 143] width 9 height 12
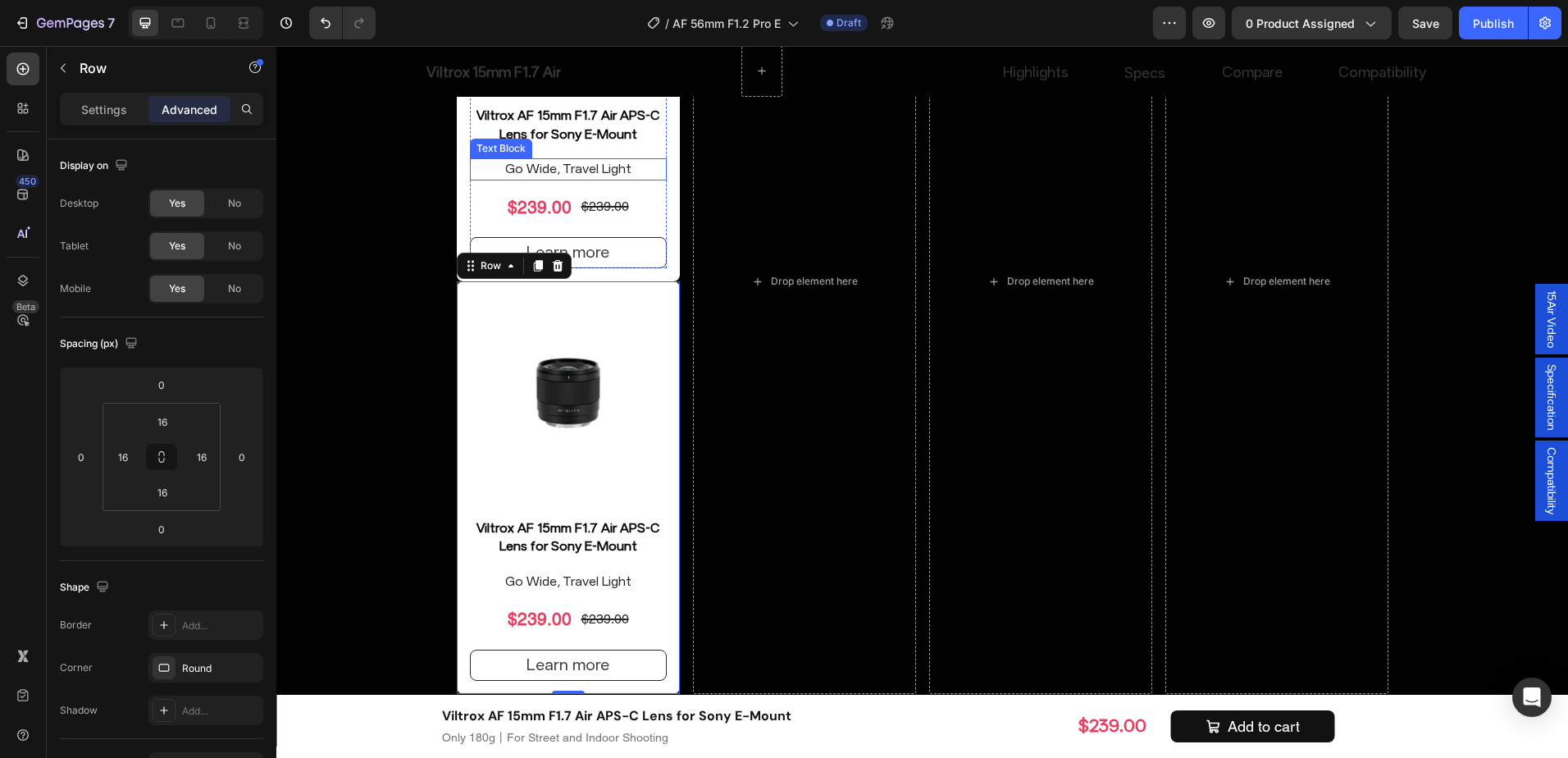
scroll to position [10719, 0]
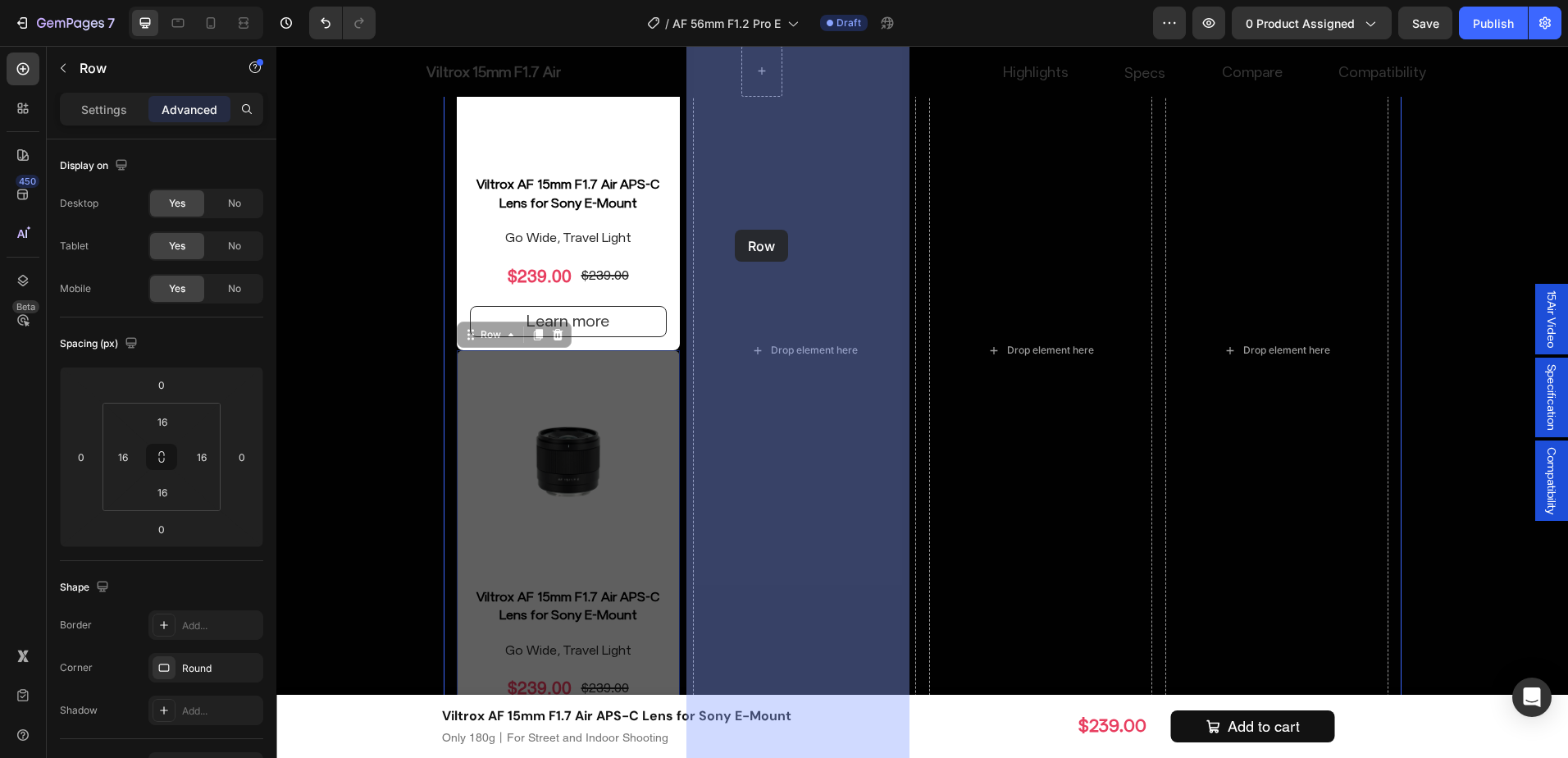
drag, startPoint x: 465, startPoint y: 340, endPoint x: 735, endPoint y: 230, distance: 291.5
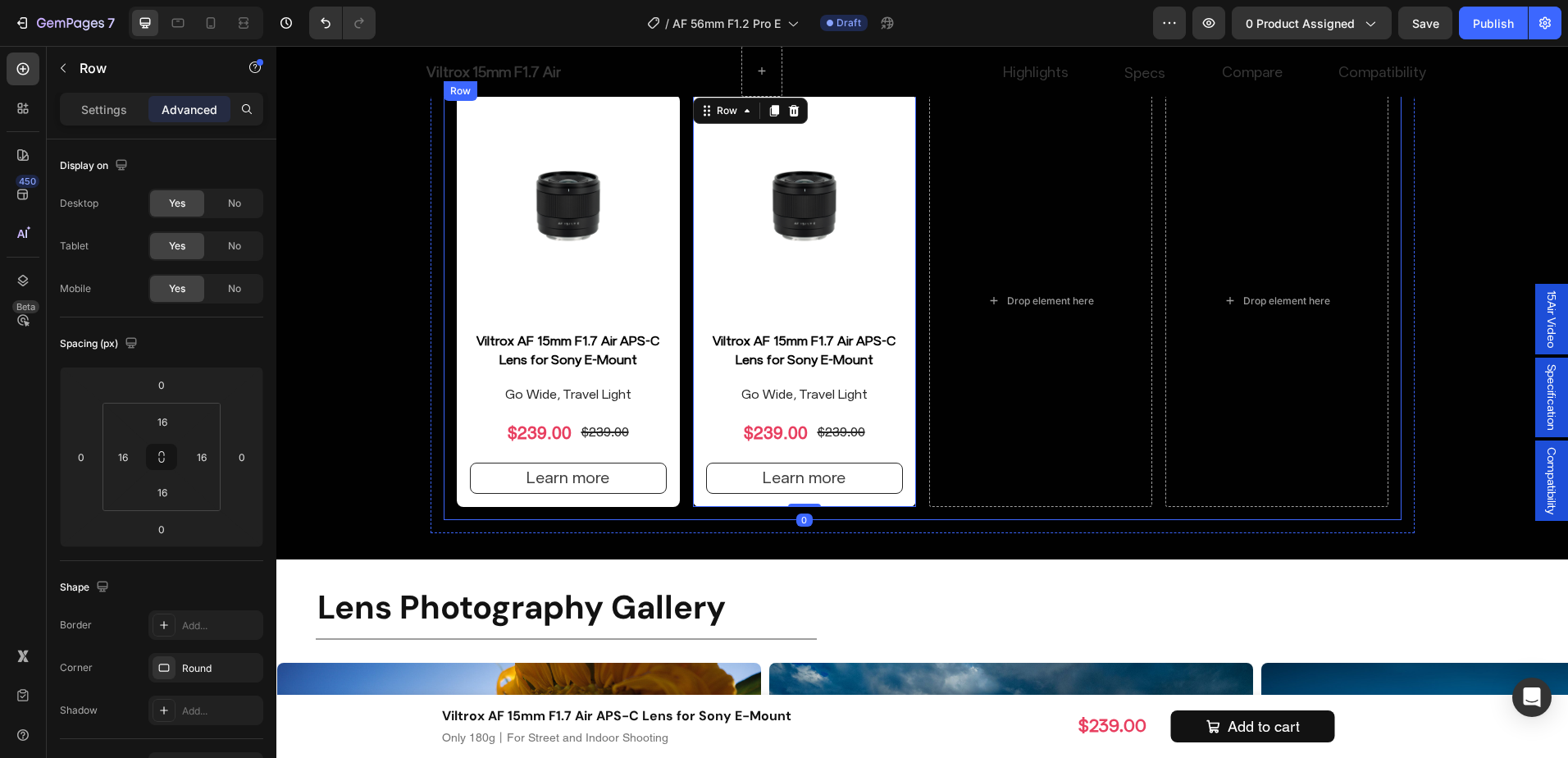
scroll to position [10472, 0]
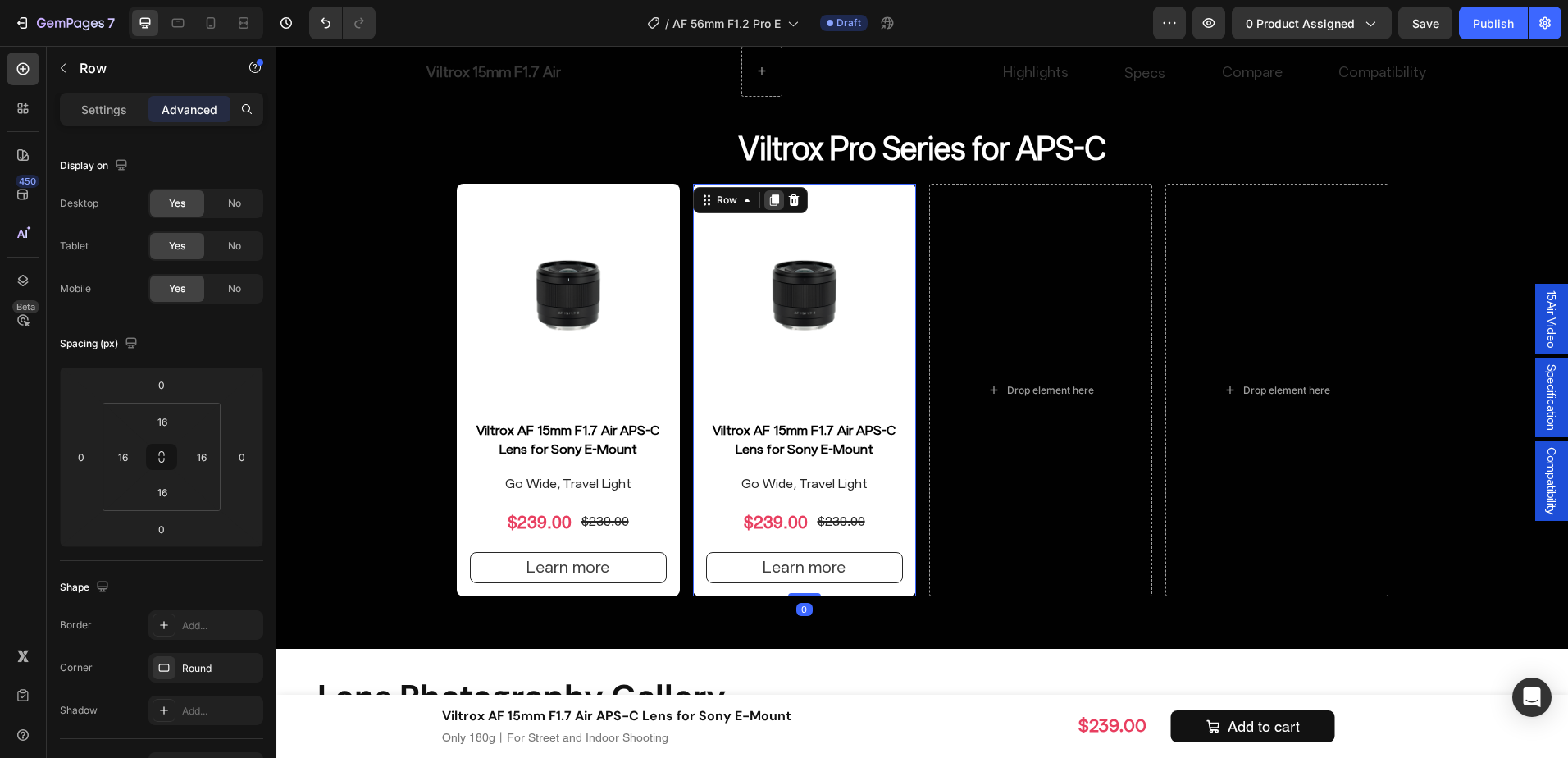
click at [771, 199] on icon at bounding box center [774, 202] width 9 height 12
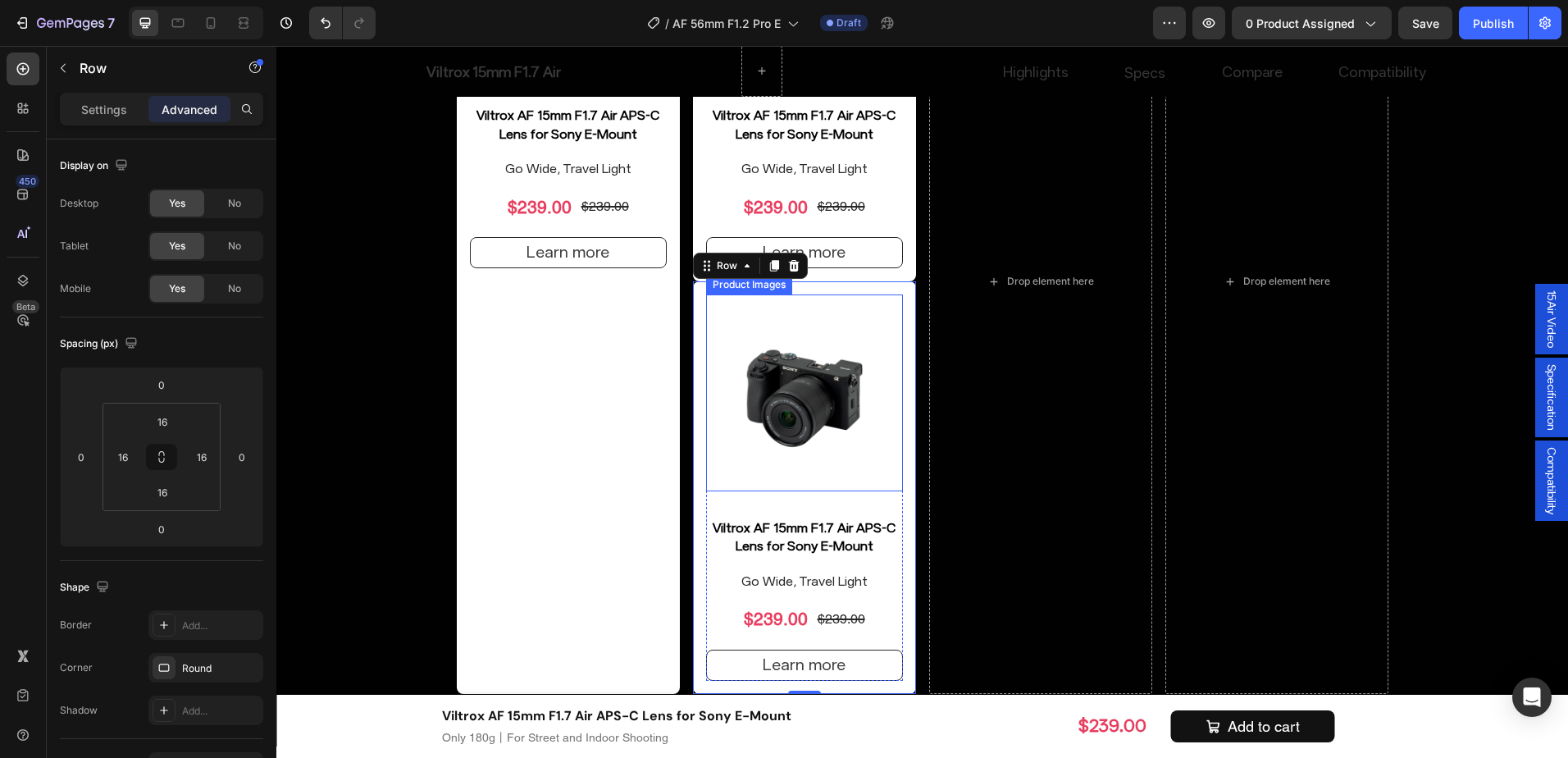
scroll to position [10719, 0]
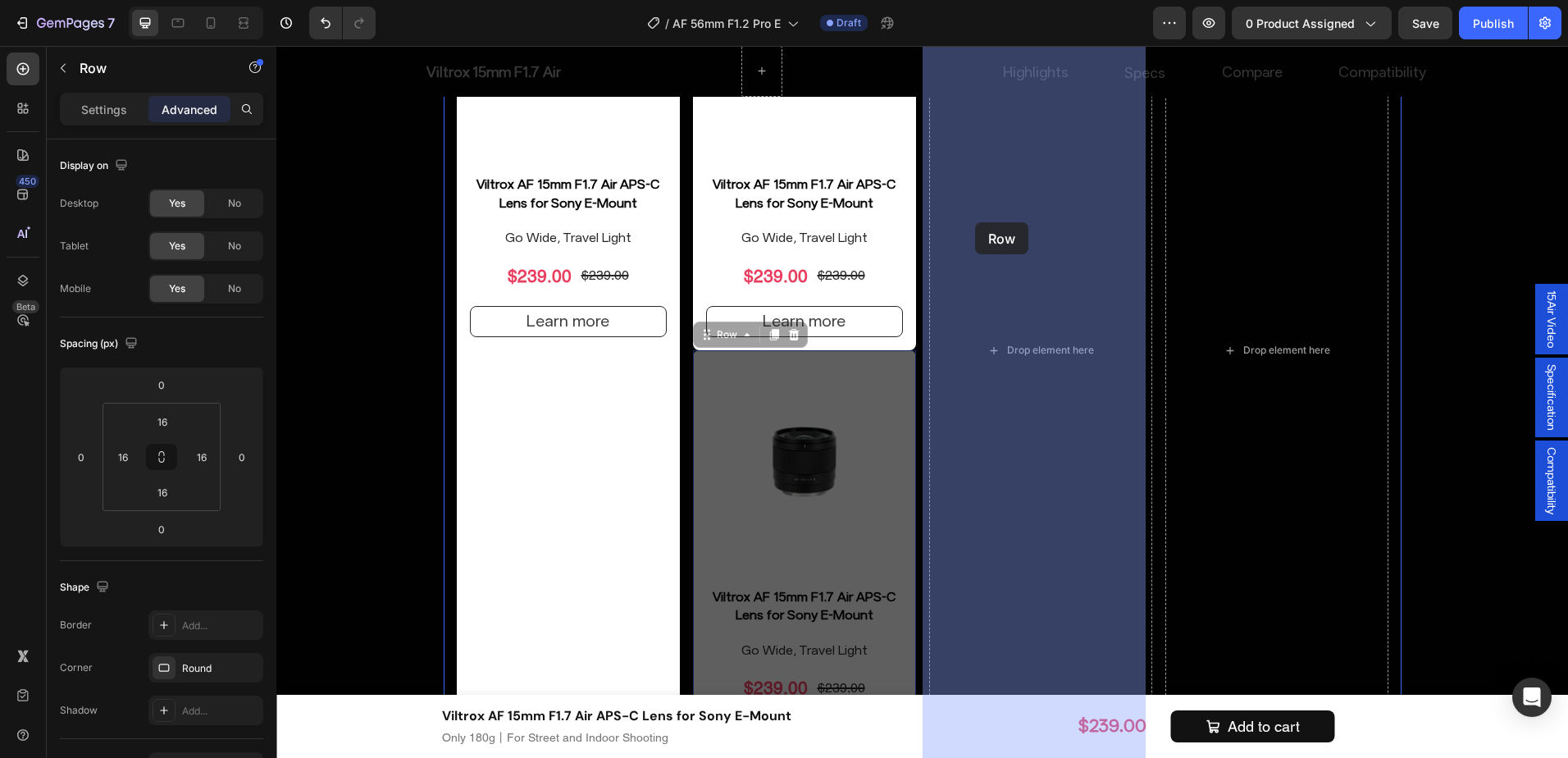
drag, startPoint x: 722, startPoint y: 330, endPoint x: 975, endPoint y: 223, distance: 274.7
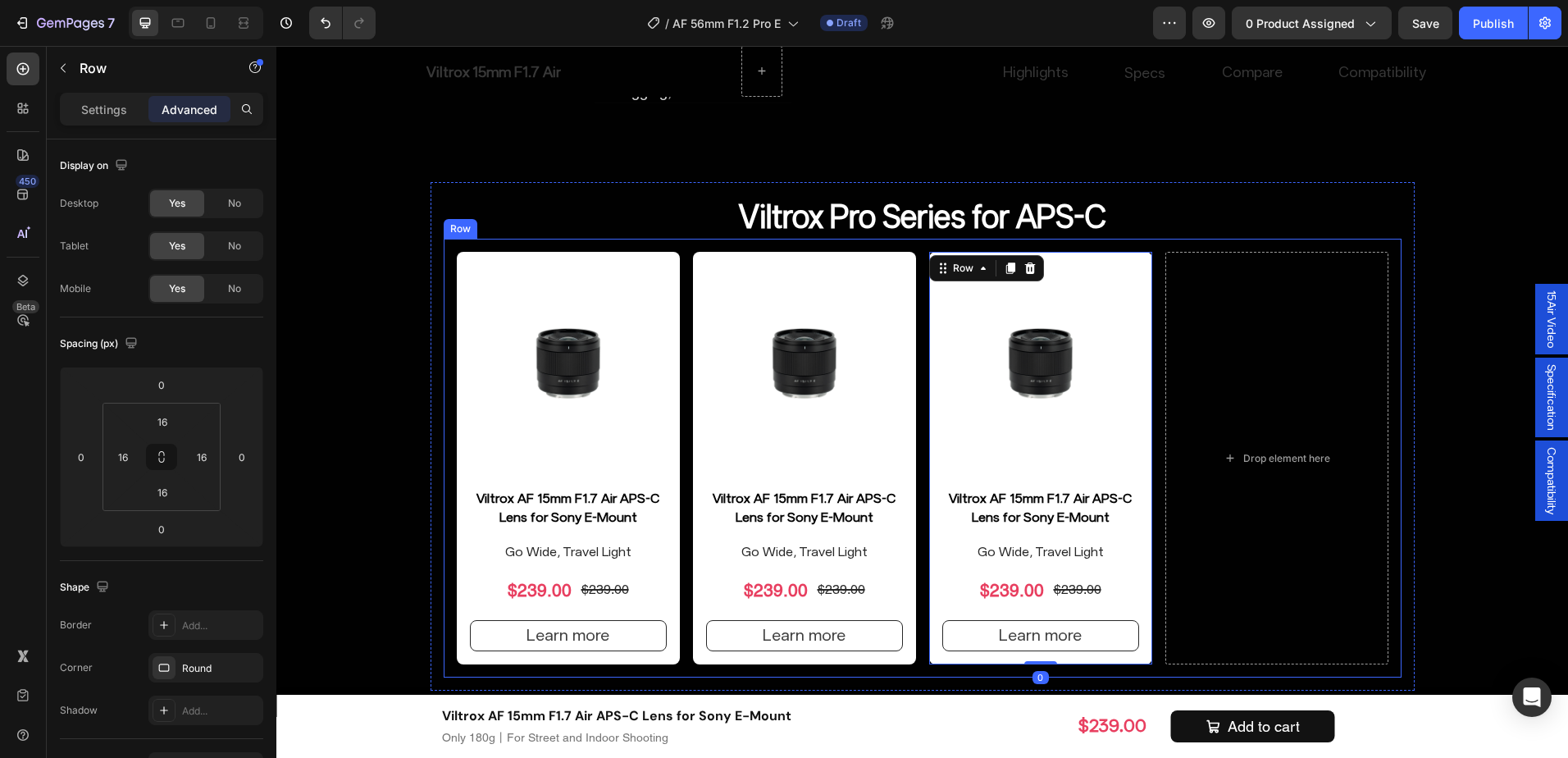
scroll to position [10390, 0]
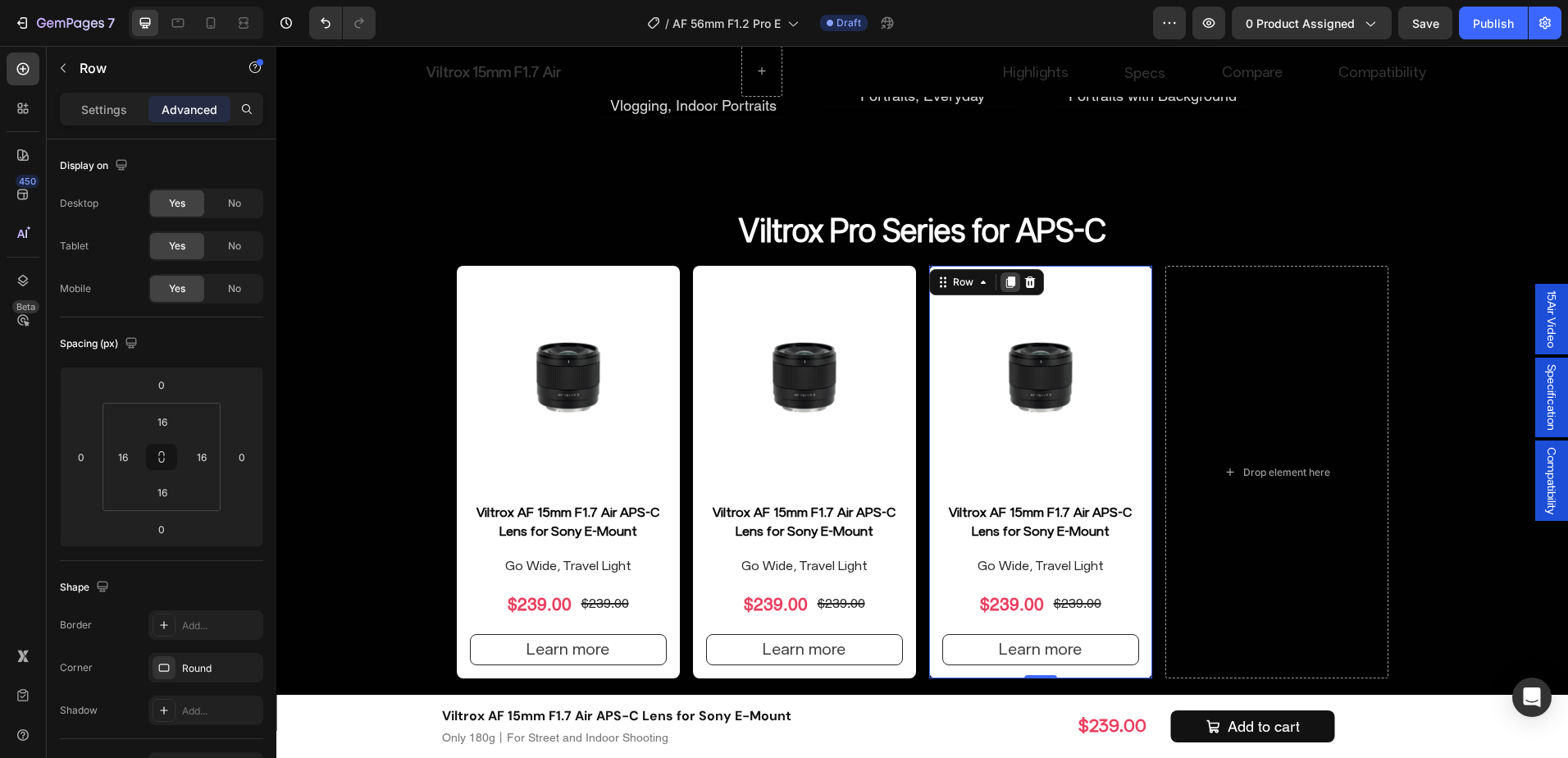
click at [1007, 280] on icon at bounding box center [1010, 284] width 9 height 12
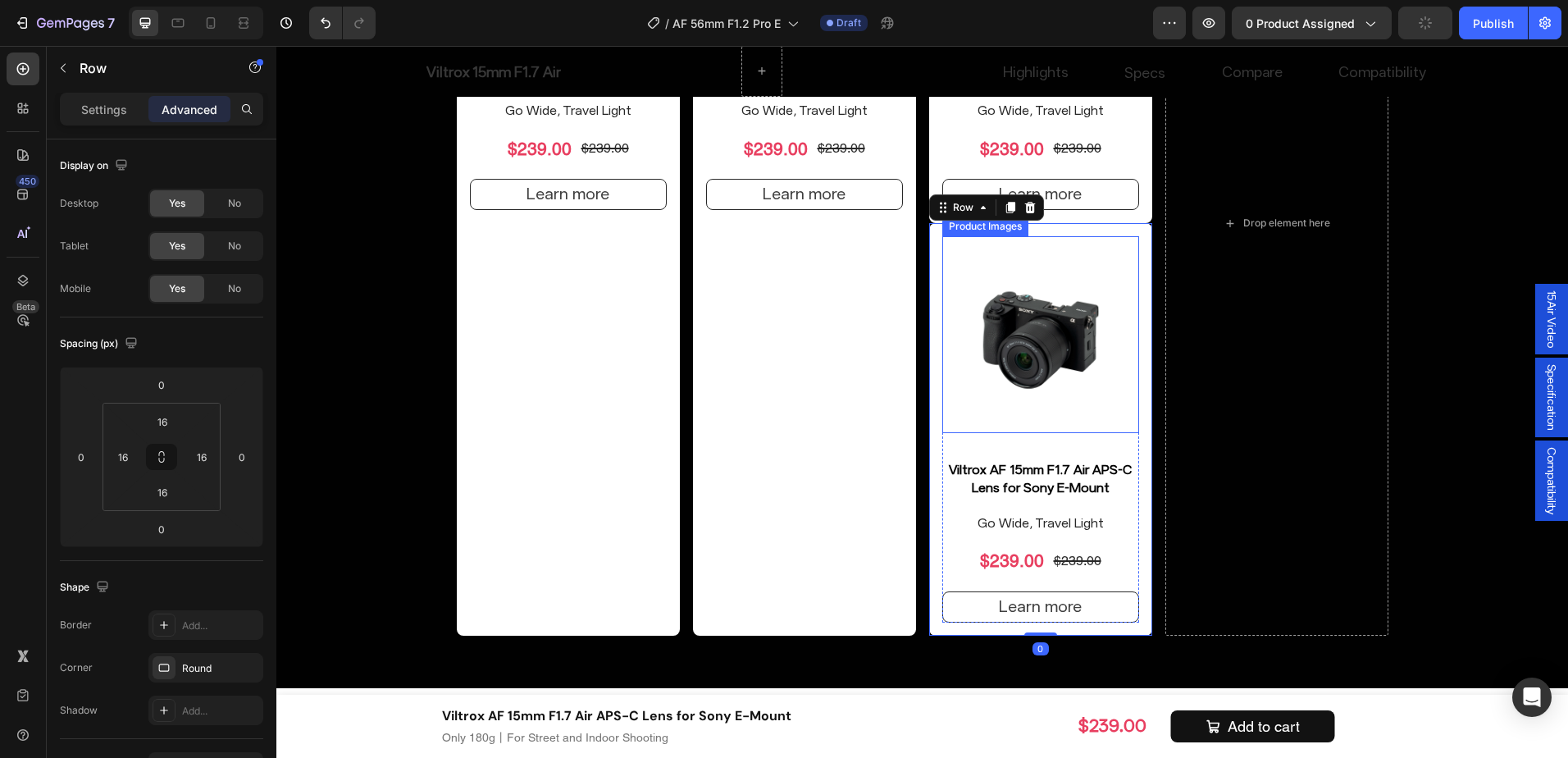
scroll to position [10801, 0]
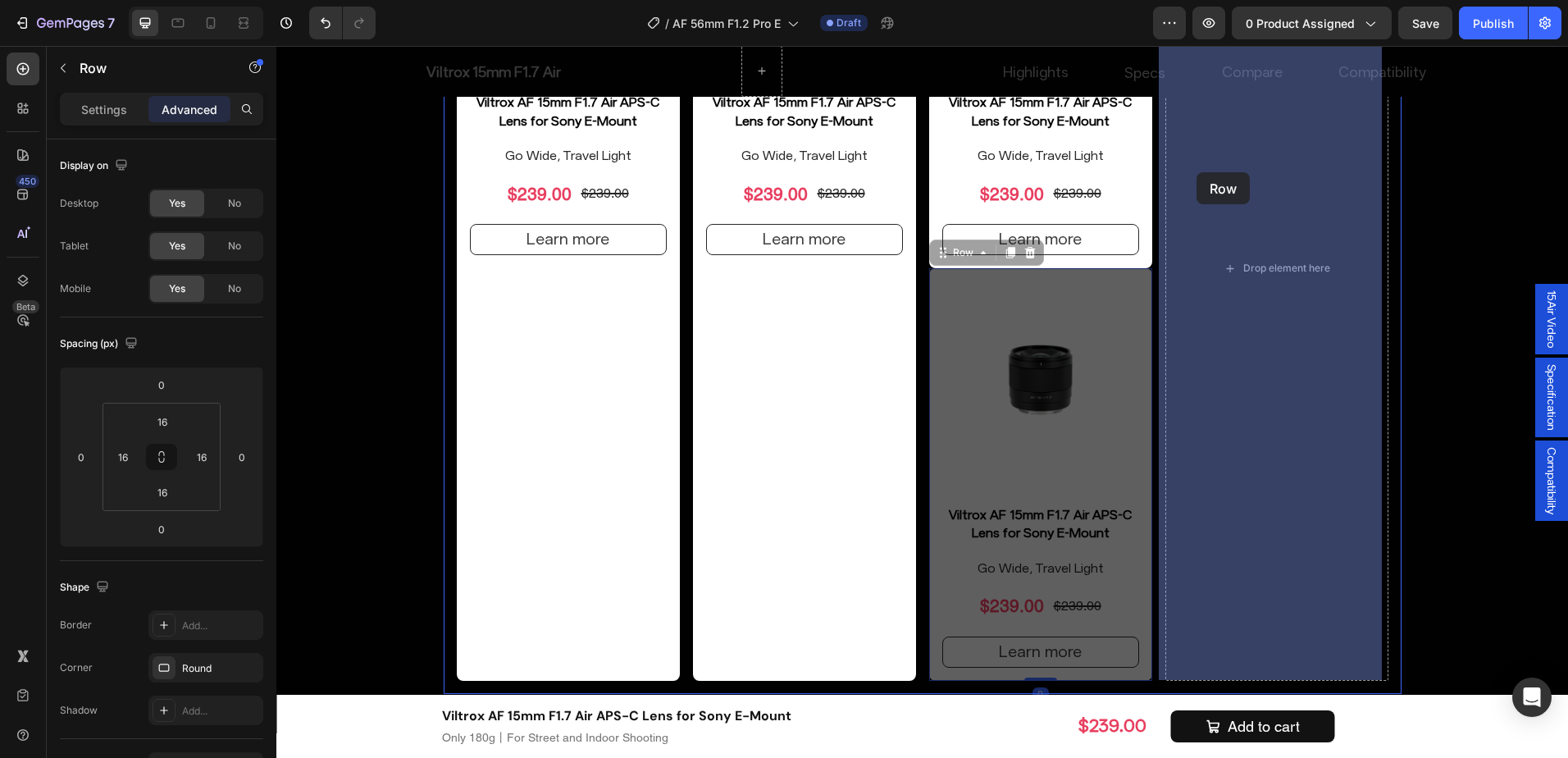
drag, startPoint x: 953, startPoint y: 260, endPoint x: 1197, endPoint y: 173, distance: 259.0
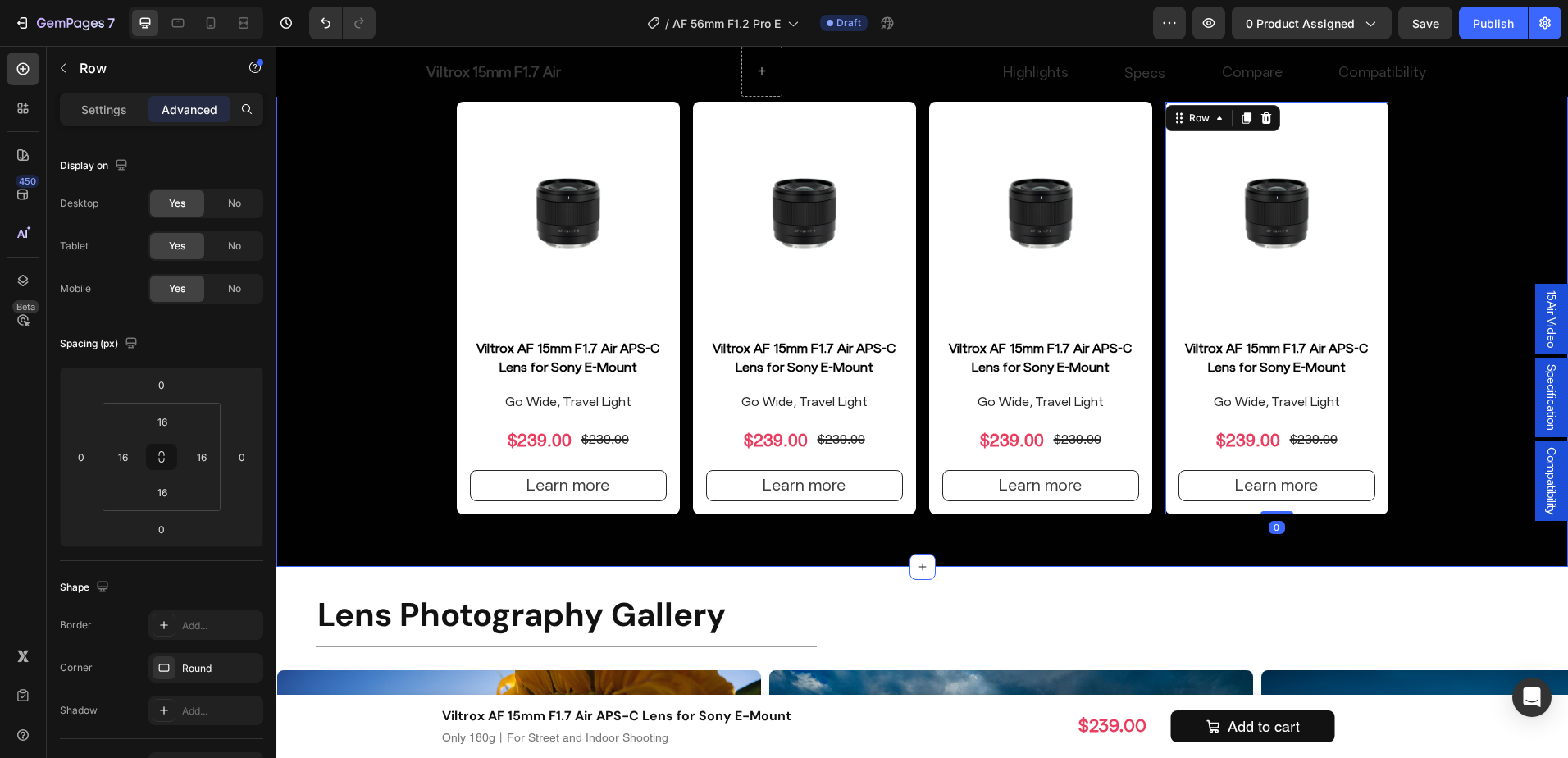
scroll to position [10472, 0]
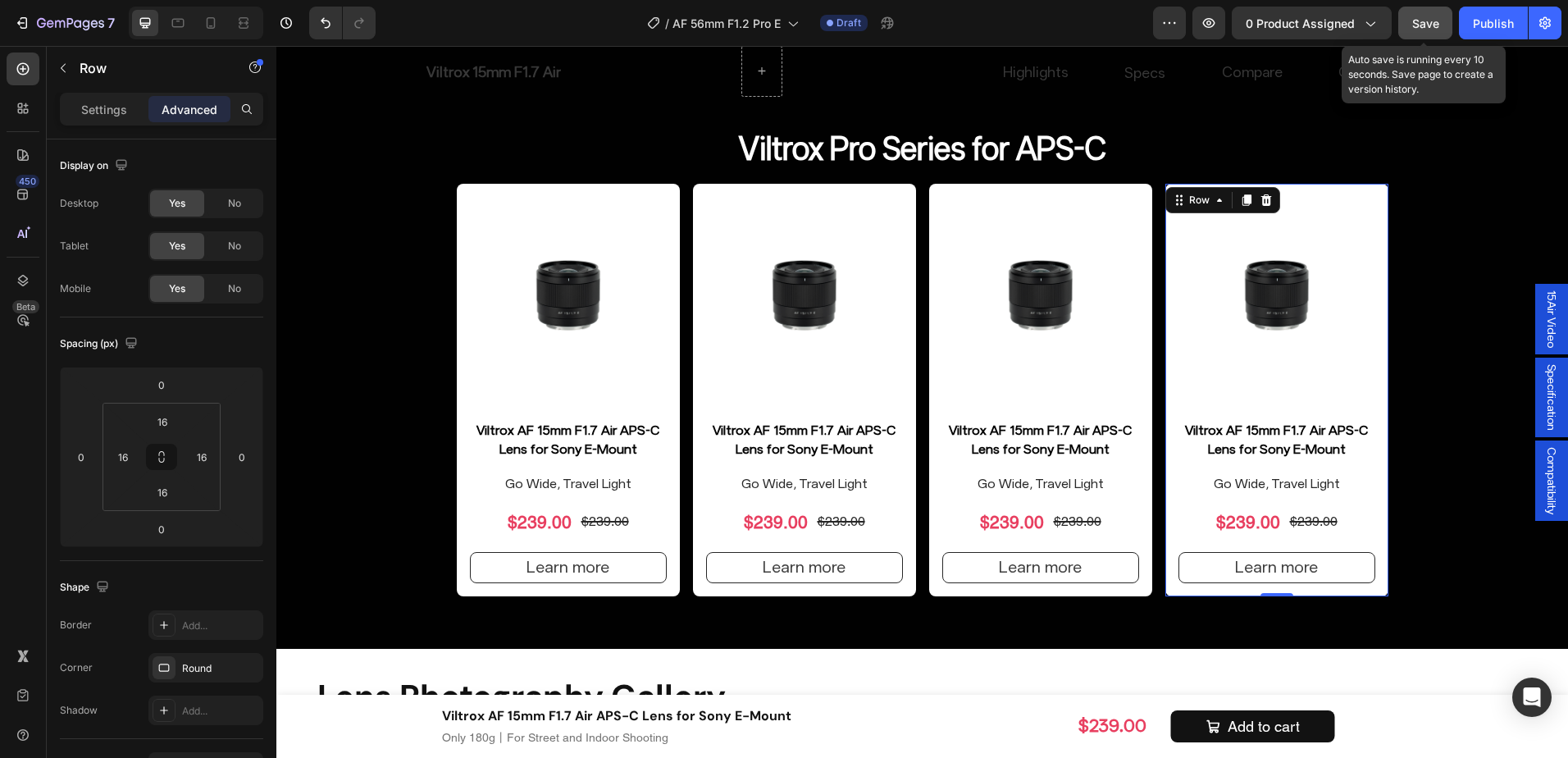
drag, startPoint x: 1415, startPoint y: 20, endPoint x: 1149, endPoint y: 52, distance: 267.9
click at [1415, 20] on span "Save" at bounding box center [1425, 23] width 27 height 14
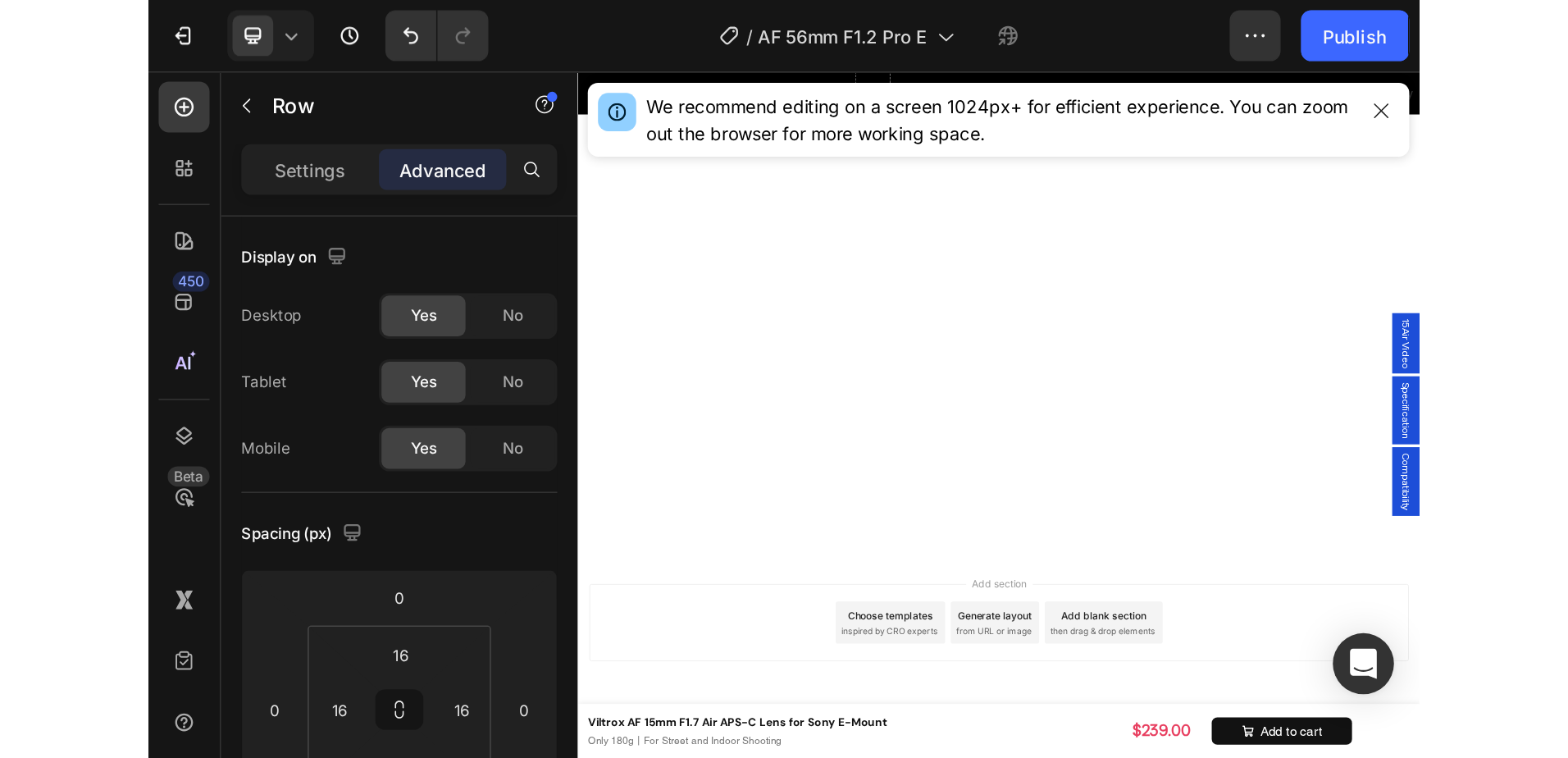
scroll to position [9406, 0]
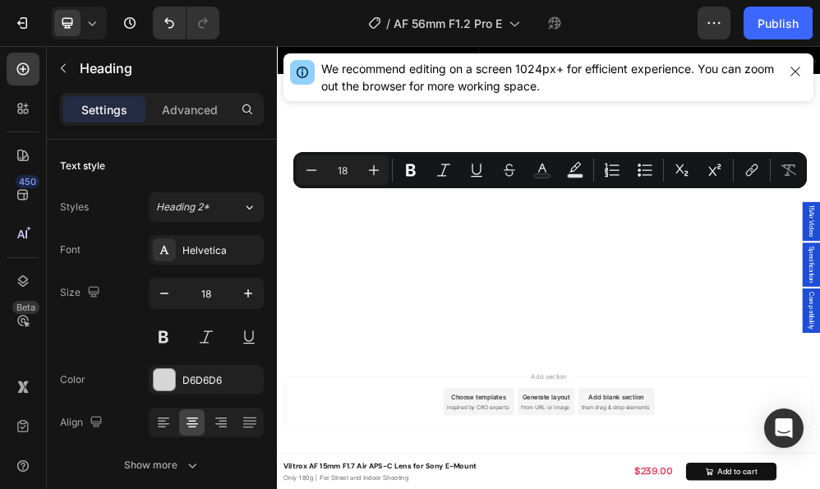
click at [439, 187] on div "Minus 18 Plus Bold Italic Underline Strikethrough Text Color Text Background Co…" at bounding box center [550, 170] width 514 height 36
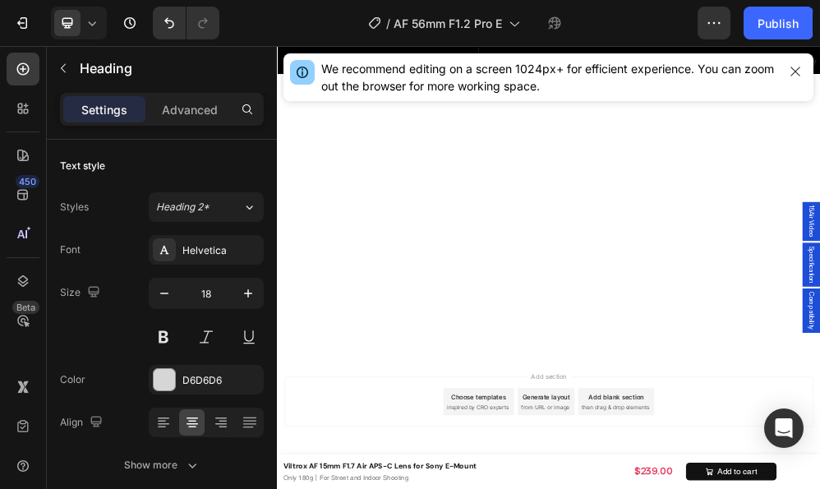
drag, startPoint x: 574, startPoint y: 301, endPoint x: 514, endPoint y: 305, distance: 60.1
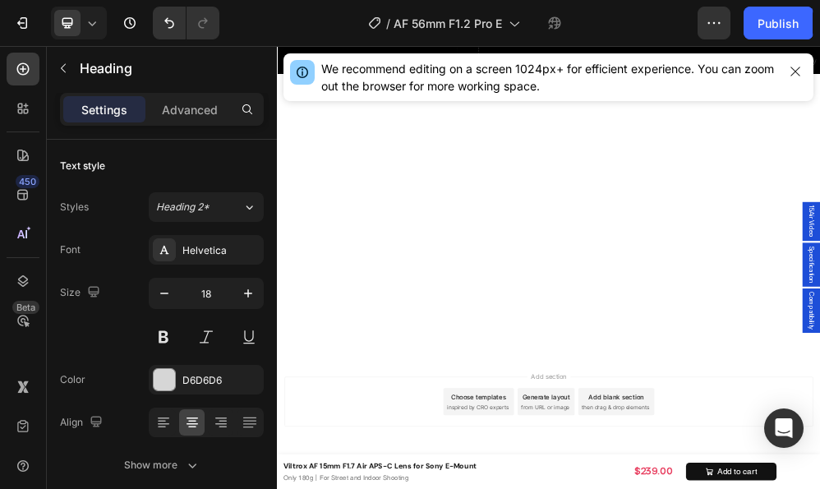
drag, startPoint x: 766, startPoint y: 305, endPoint x: 657, endPoint y: 317, distance: 110.0
